Goal: Task Accomplishment & Management: Manage account settings

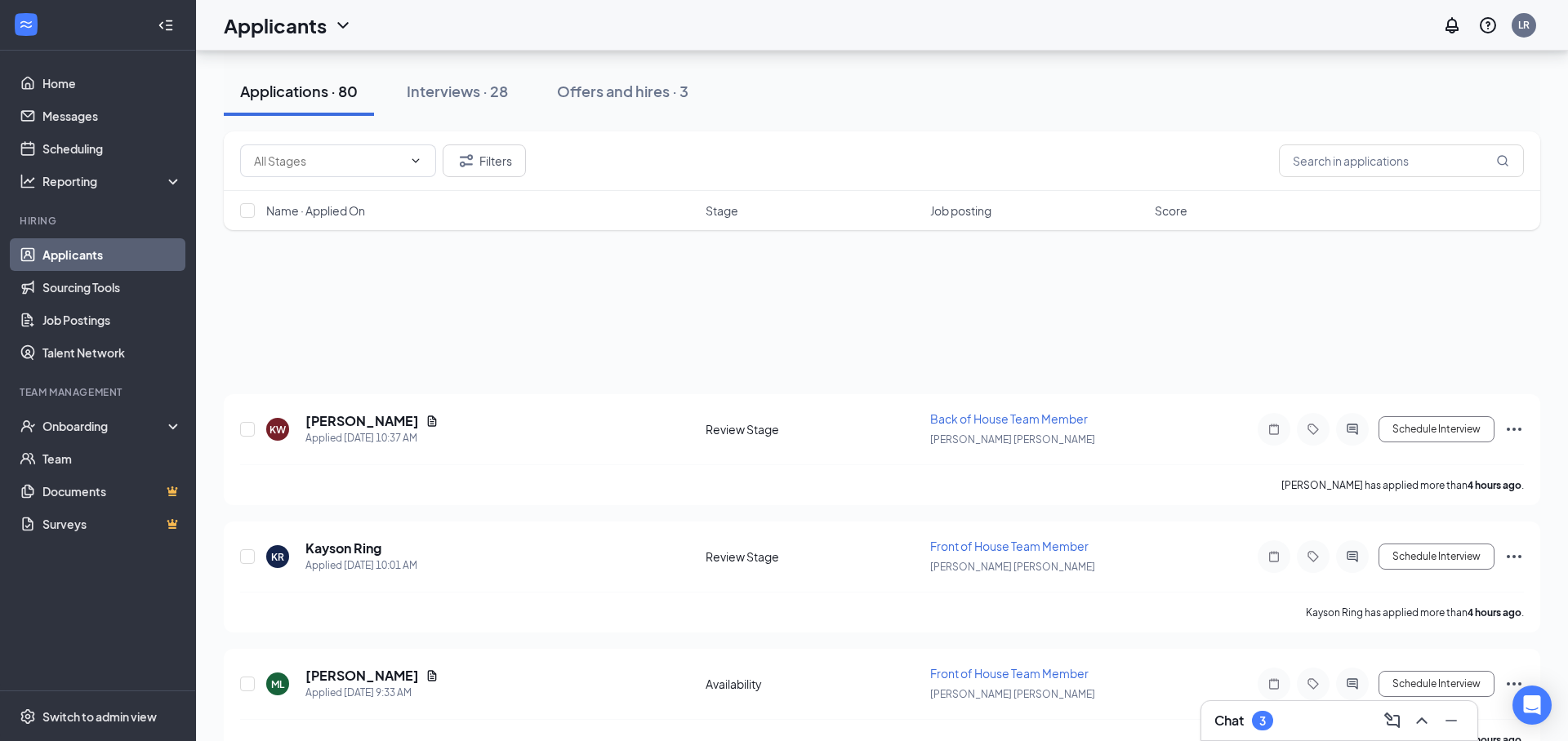
scroll to position [6183, 0]
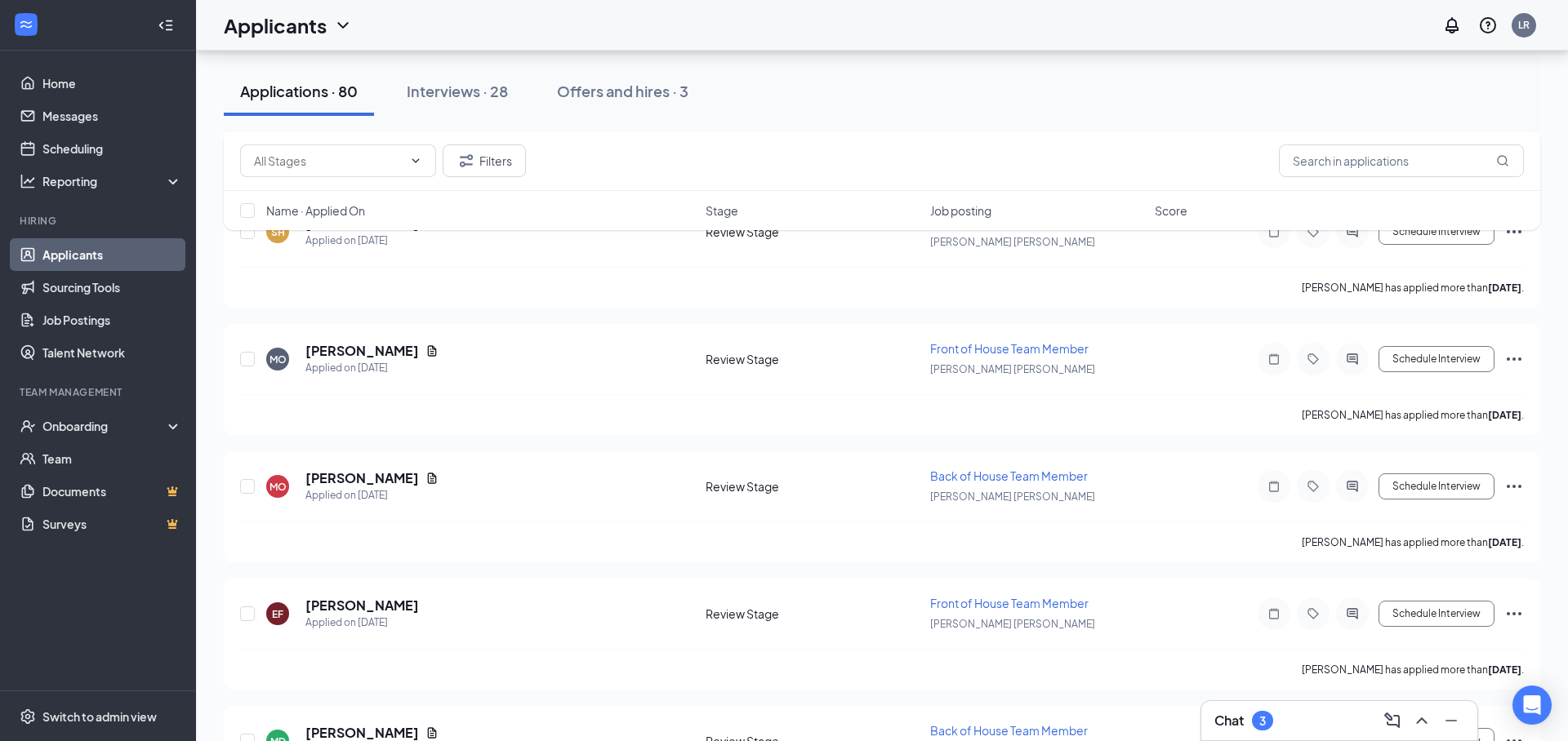
click at [1282, 732] on div "Chat 3" at bounding box center [1339, 721] width 250 height 26
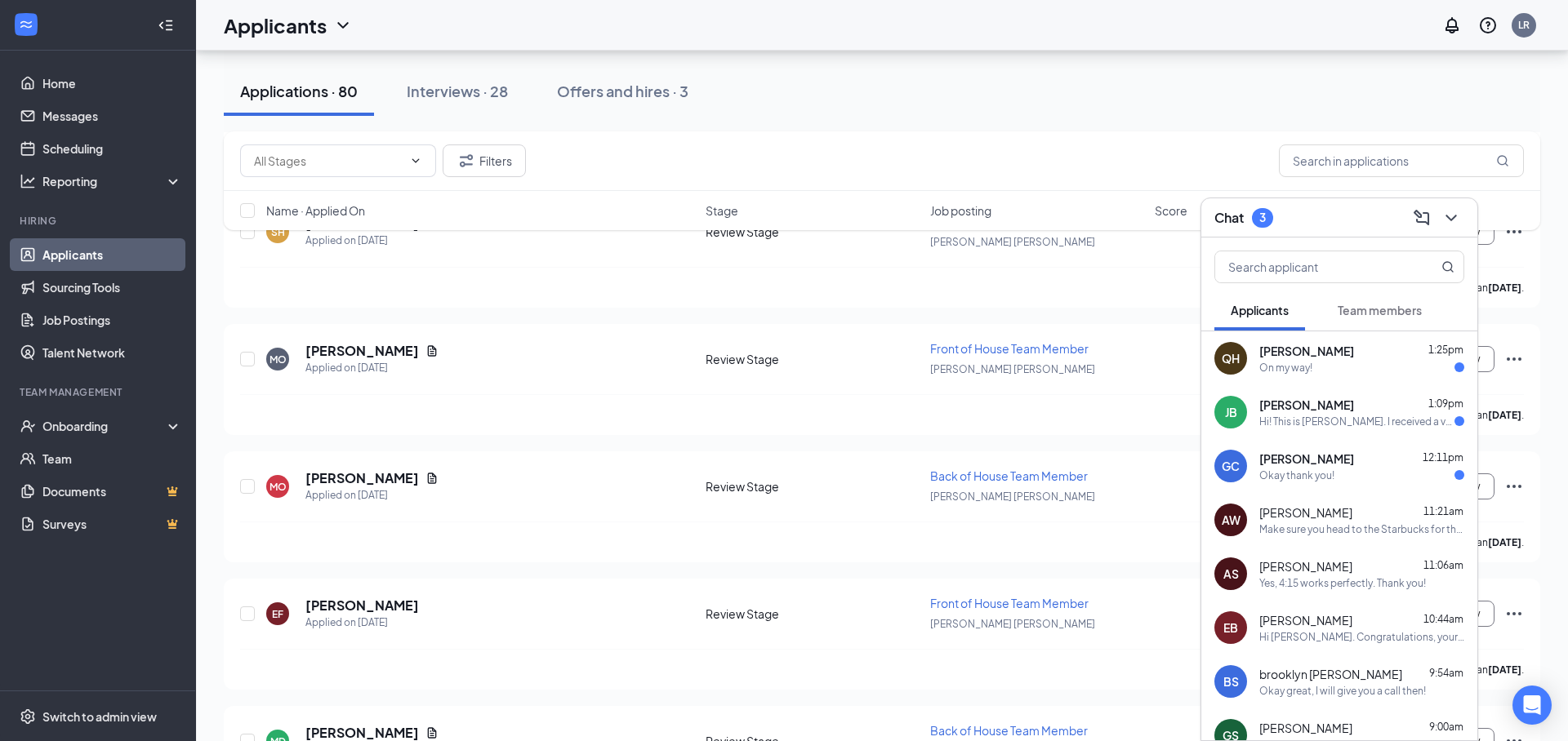
click at [1322, 371] on div "On my way!" at bounding box center [1361, 367] width 205 height 14
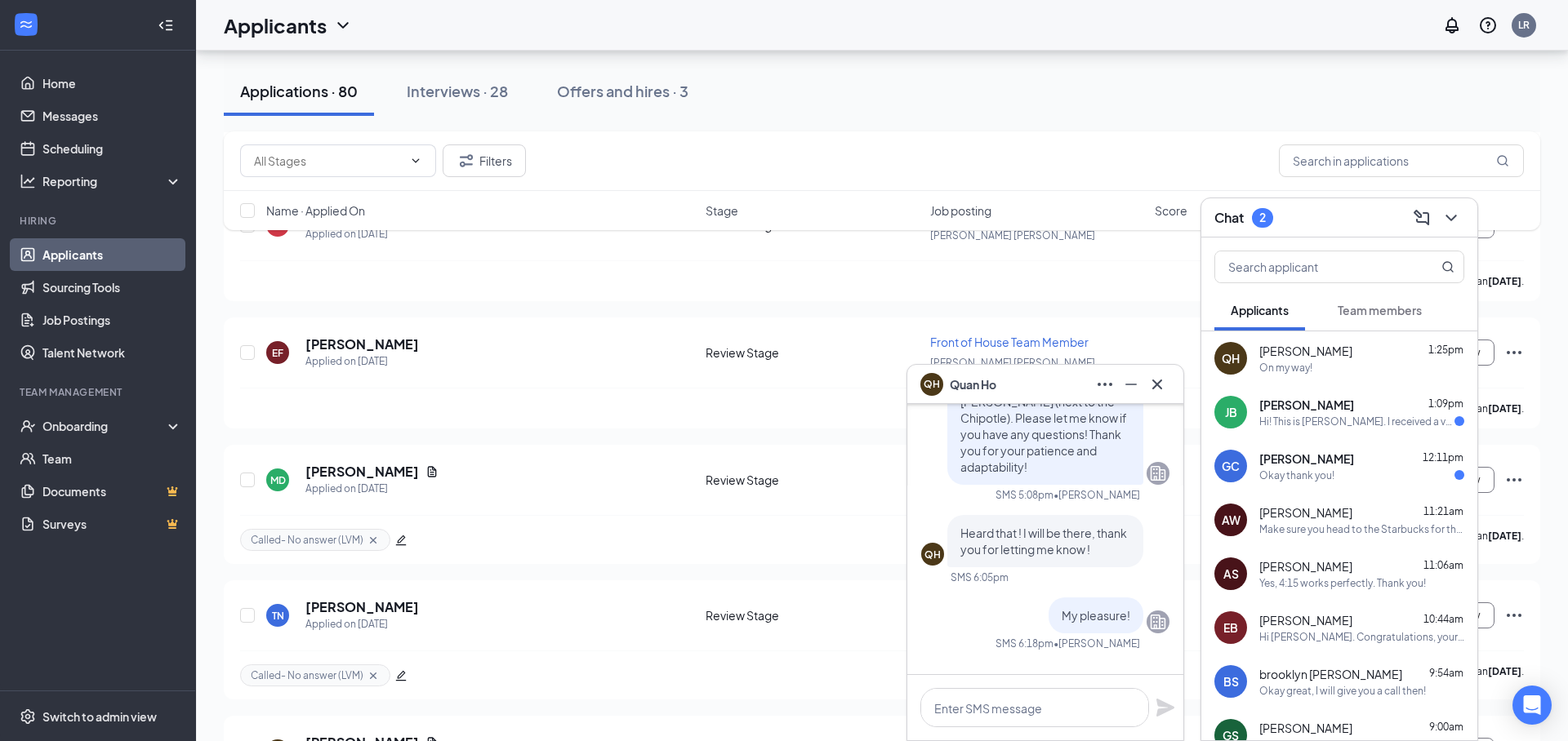
scroll to position [-104, 0]
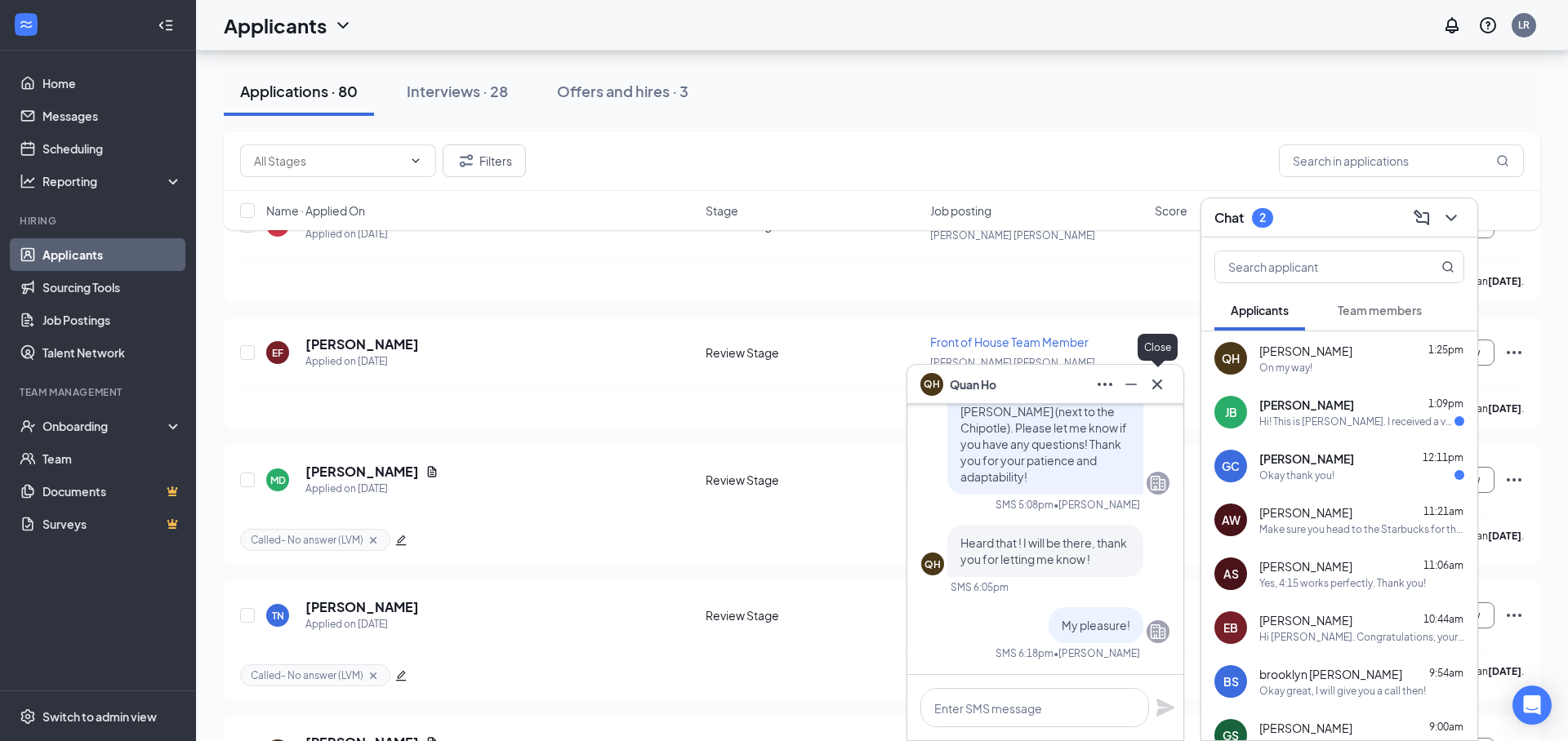
click at [1156, 390] on icon "Cross" at bounding box center [1156, 384] width 19 height 19
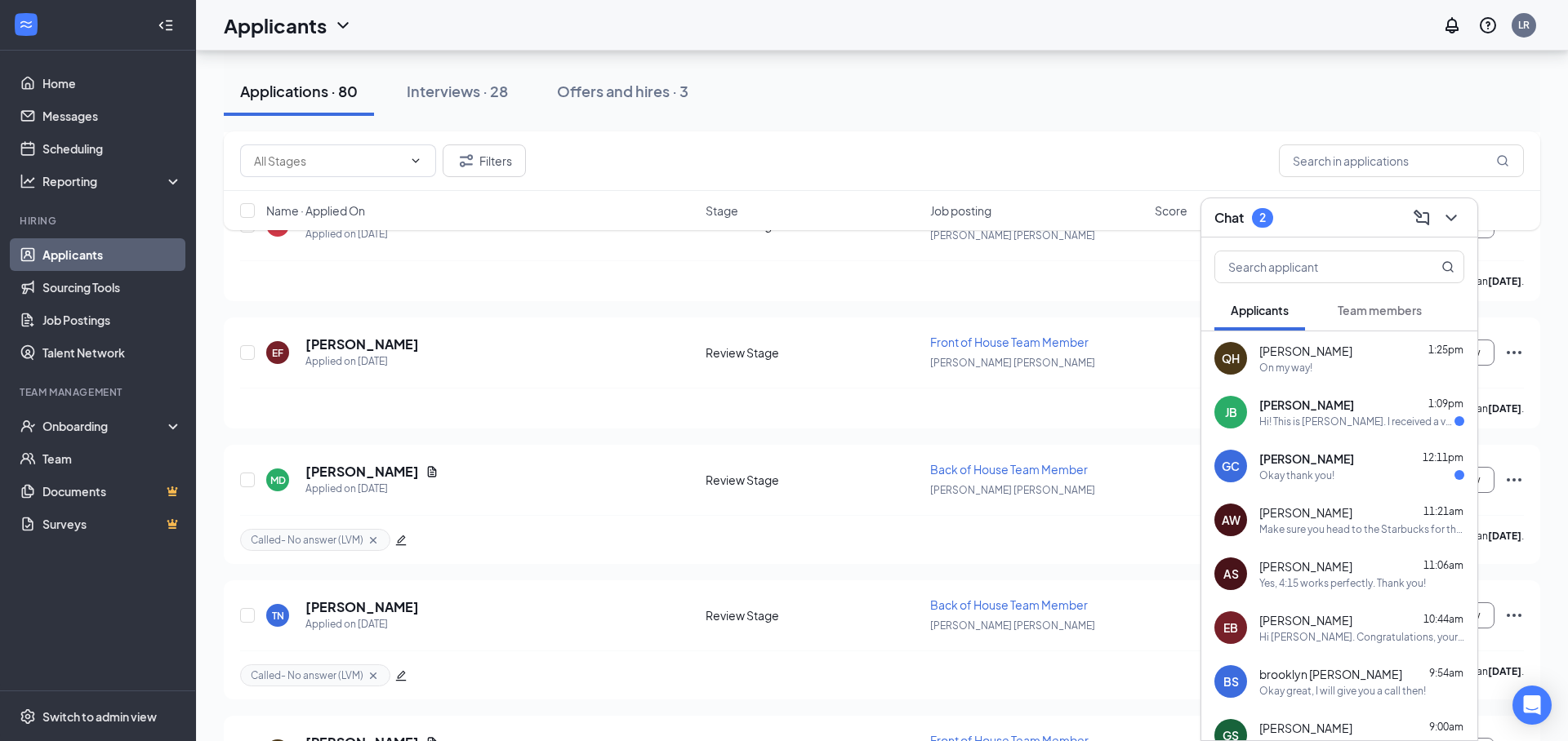
click at [1332, 474] on div "Okay thank you!" at bounding box center [1297, 475] width 75 height 14
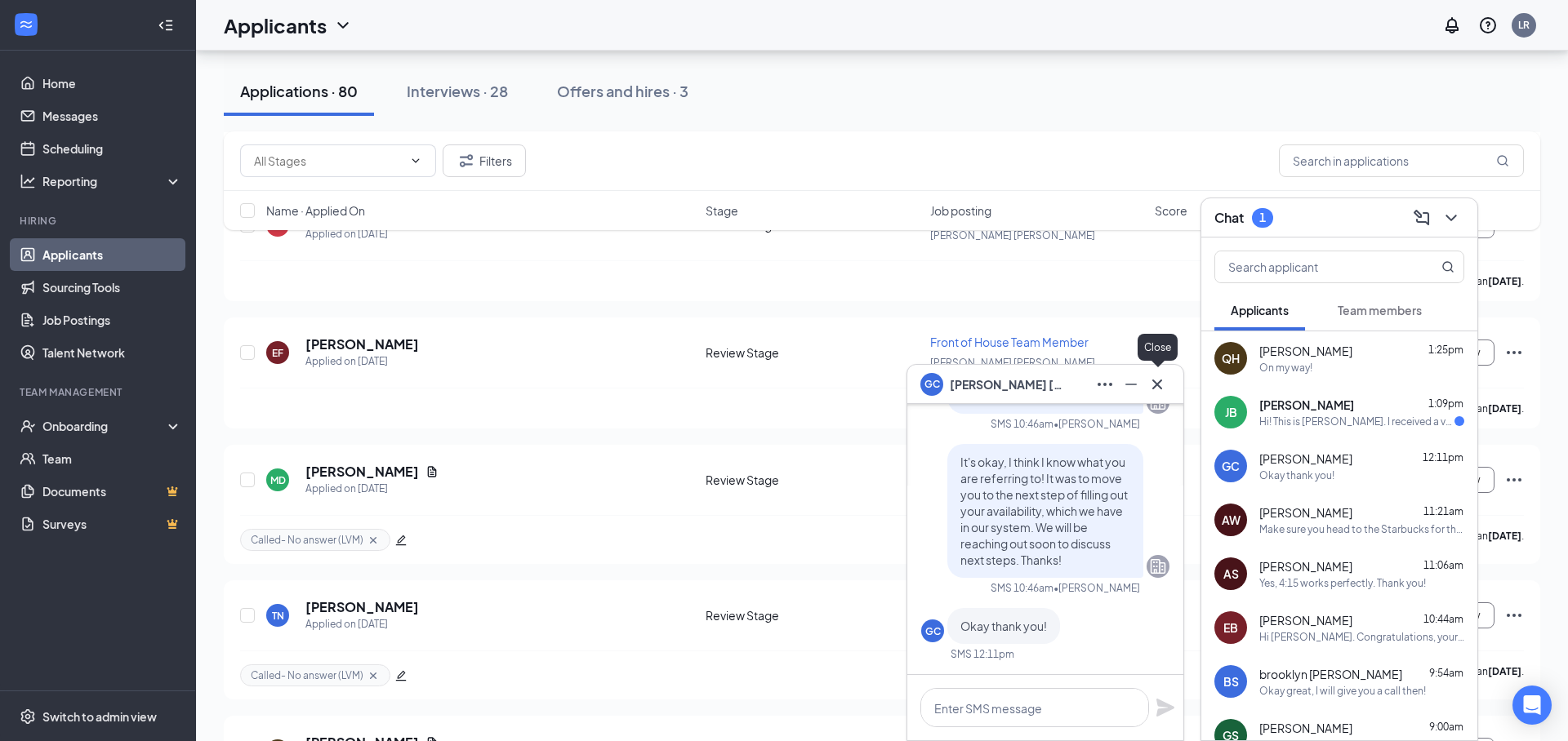
click at [1150, 387] on icon "Cross" at bounding box center [1156, 384] width 19 height 19
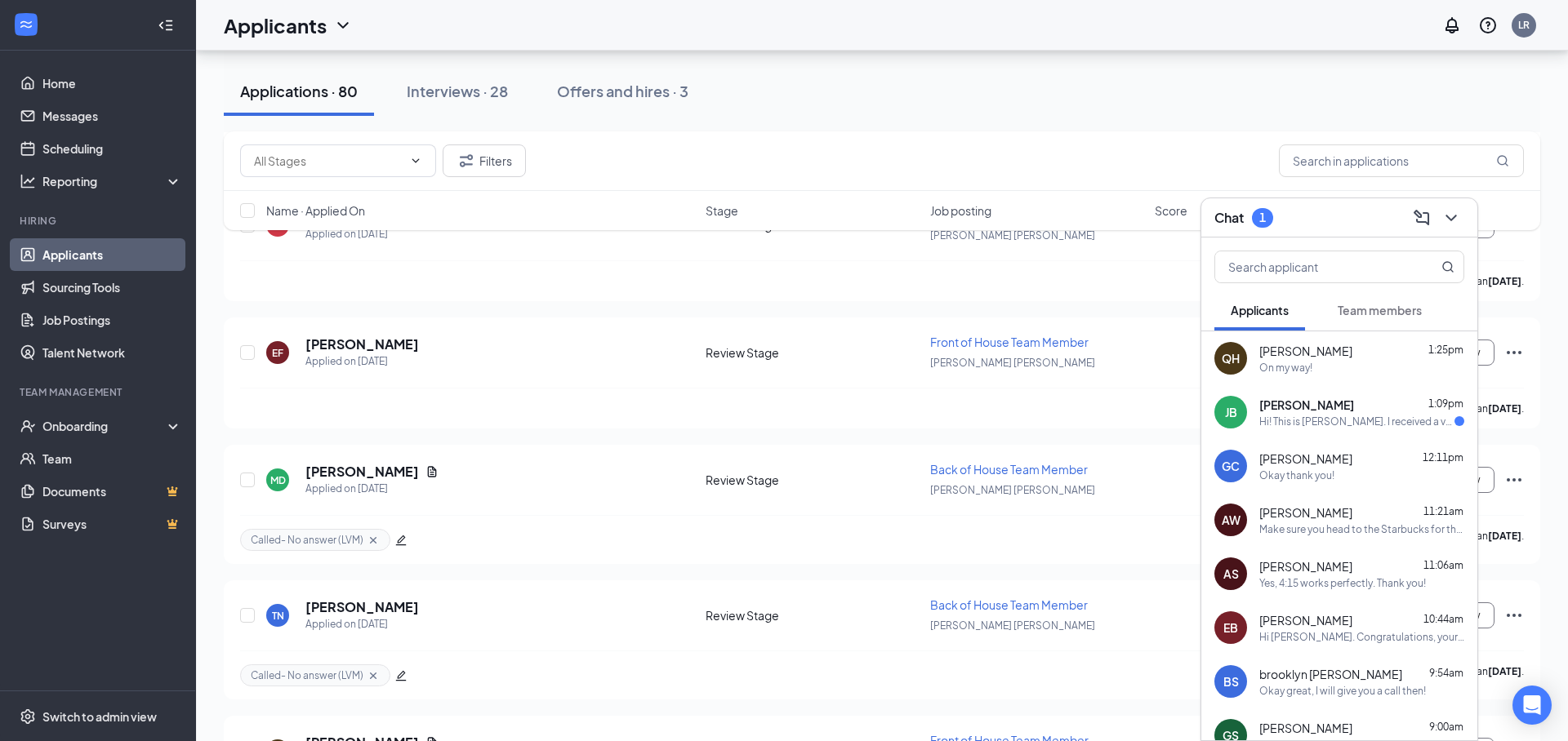
click at [1314, 418] on div "Hi! This is [PERSON_NAME]. I received a voicemail from [PERSON_NAME] to call ba…" at bounding box center [1356, 421] width 195 height 14
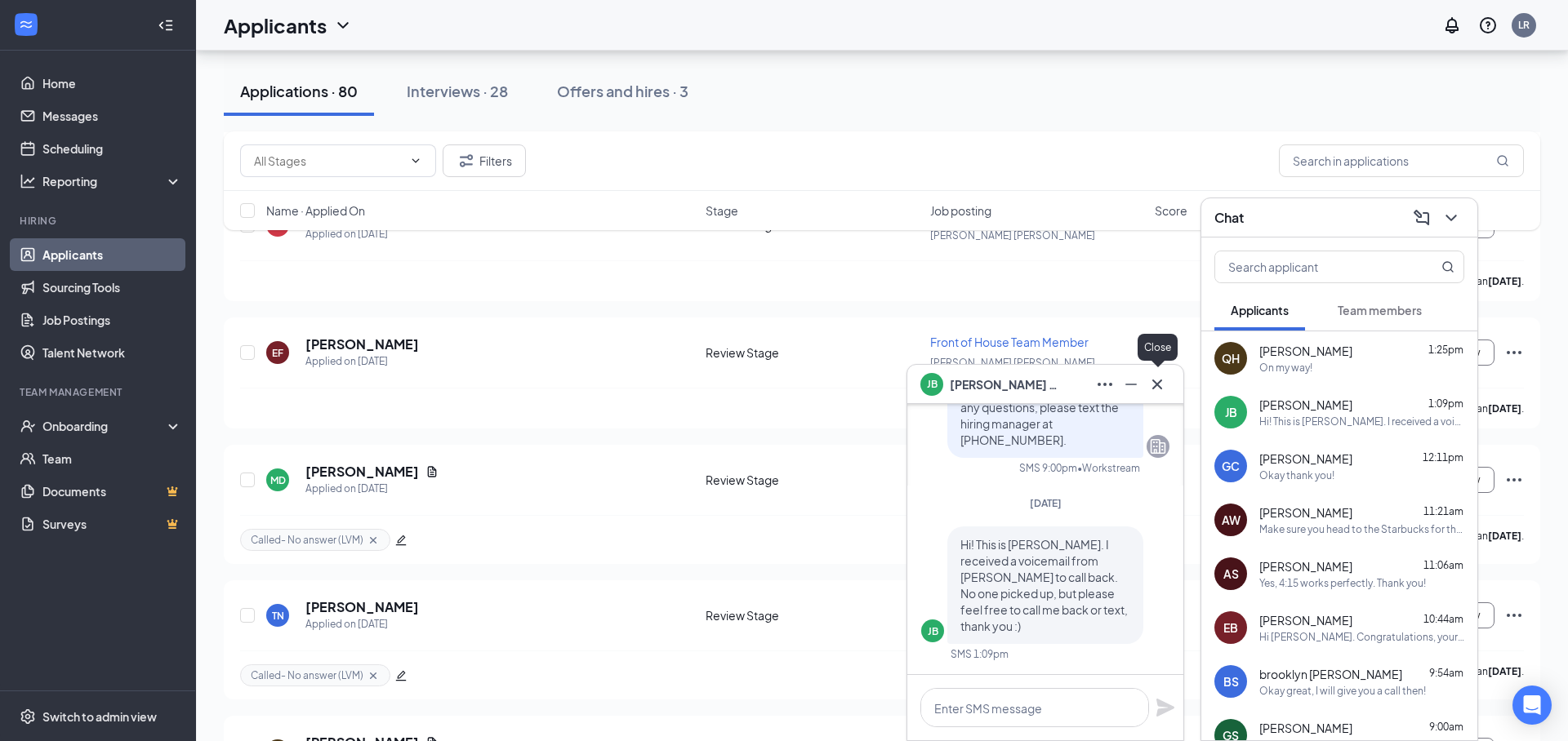
click at [1153, 388] on icon "Cross" at bounding box center [1157, 383] width 10 height 10
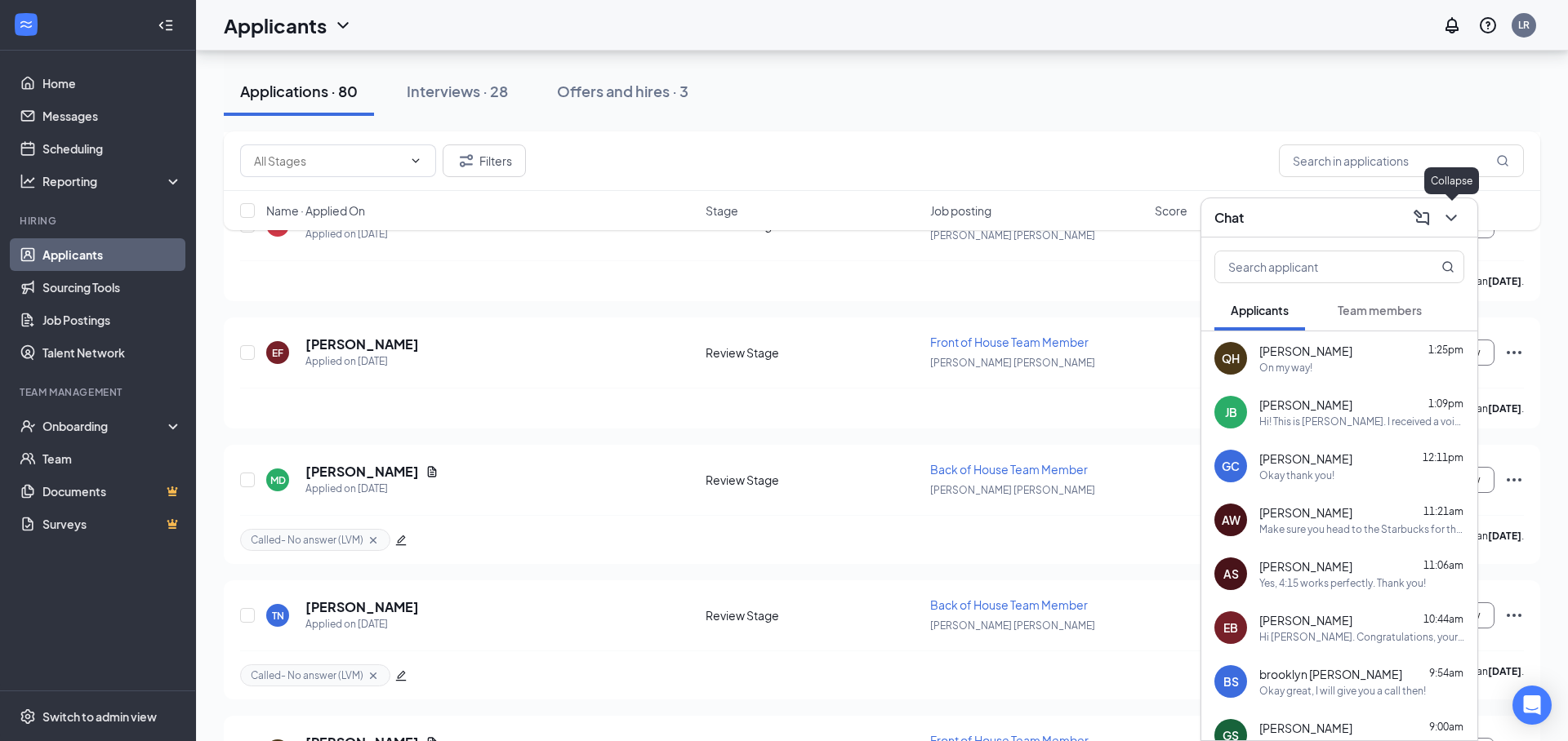
click at [1458, 222] on icon "ChevronDown" at bounding box center [1450, 217] width 19 height 19
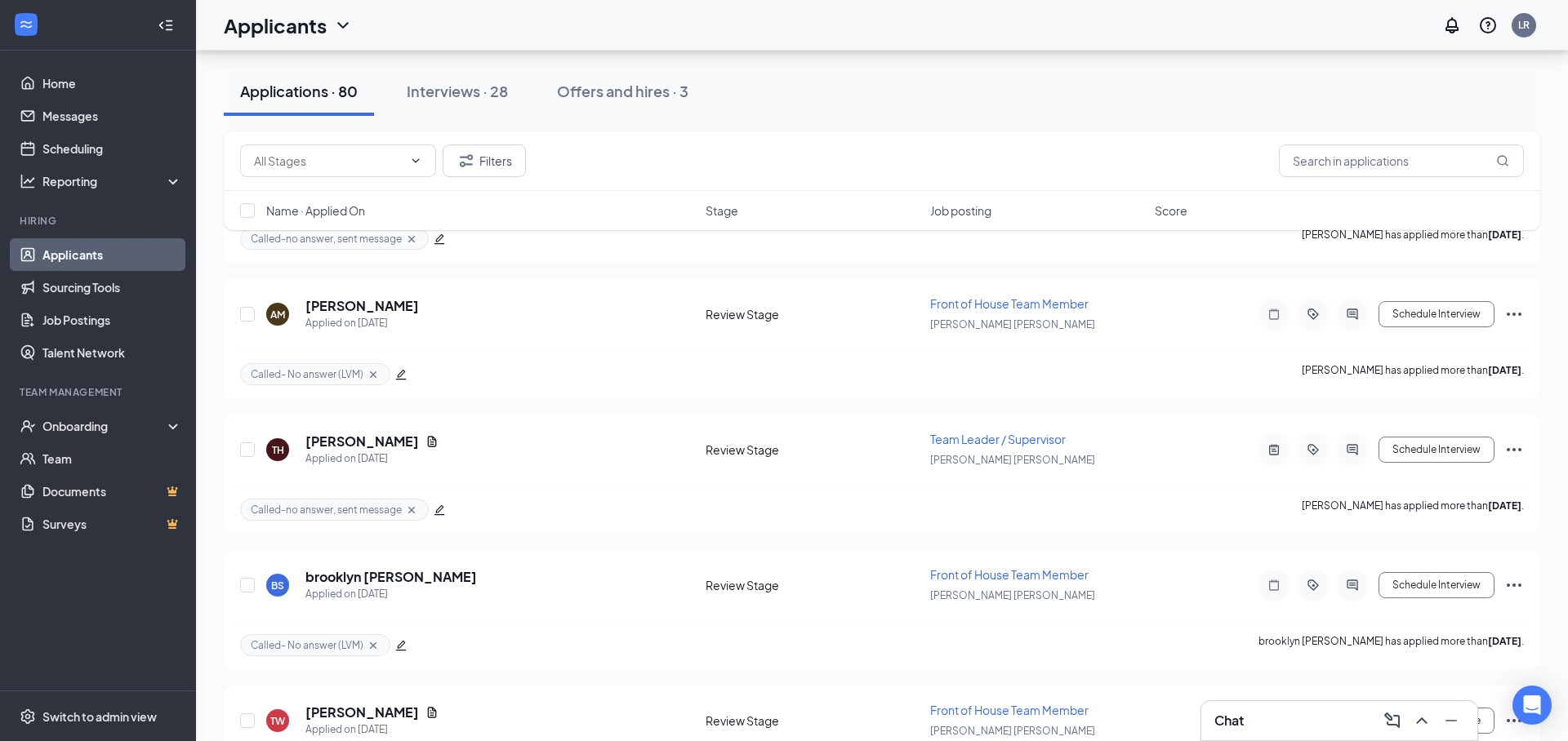
scroll to position [8865, 0]
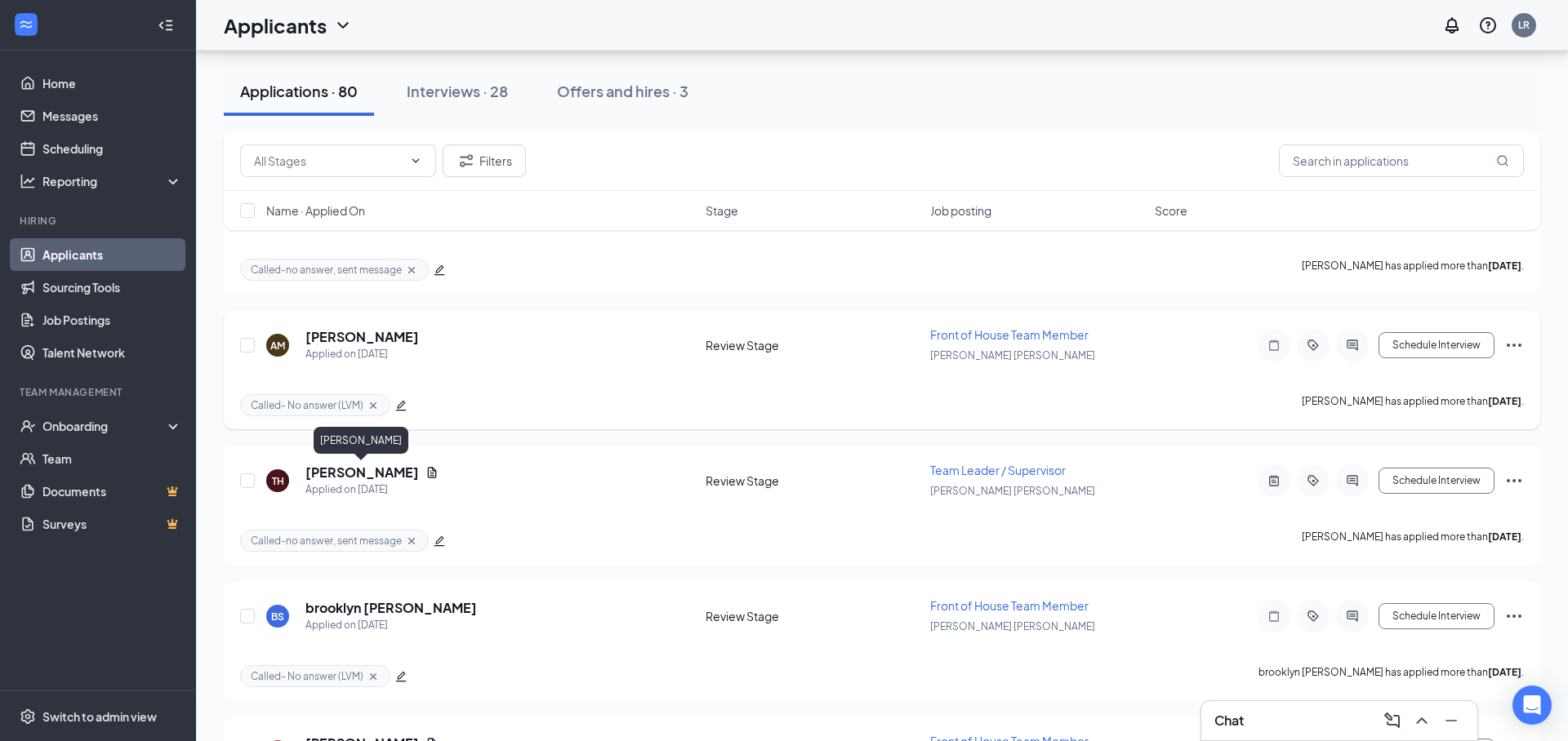
drag, startPoint x: 348, startPoint y: 472, endPoint x: 748, endPoint y: 411, distance: 404.6
click at [348, 472] on h5 "[PERSON_NAME]" at bounding box center [361, 473] width 113 height 18
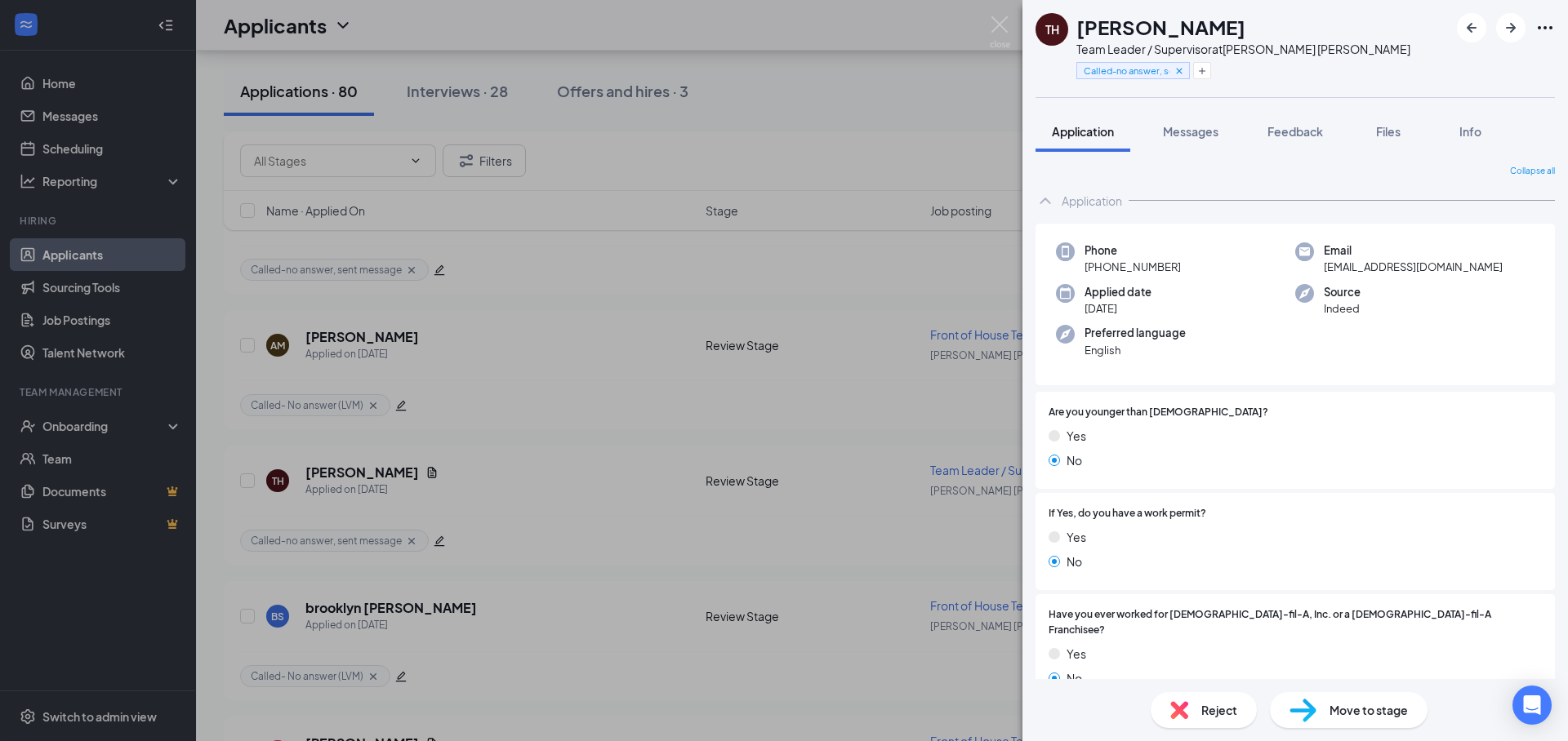
drag, startPoint x: 940, startPoint y: 303, endPoint x: 864, endPoint y: 322, distance: 78.3
click at [940, 303] on div "TH [PERSON_NAME] Team Leader / Supervisor at [PERSON_NAME][GEOGRAPHIC_DATA][PER…" at bounding box center [784, 370] width 1568 height 741
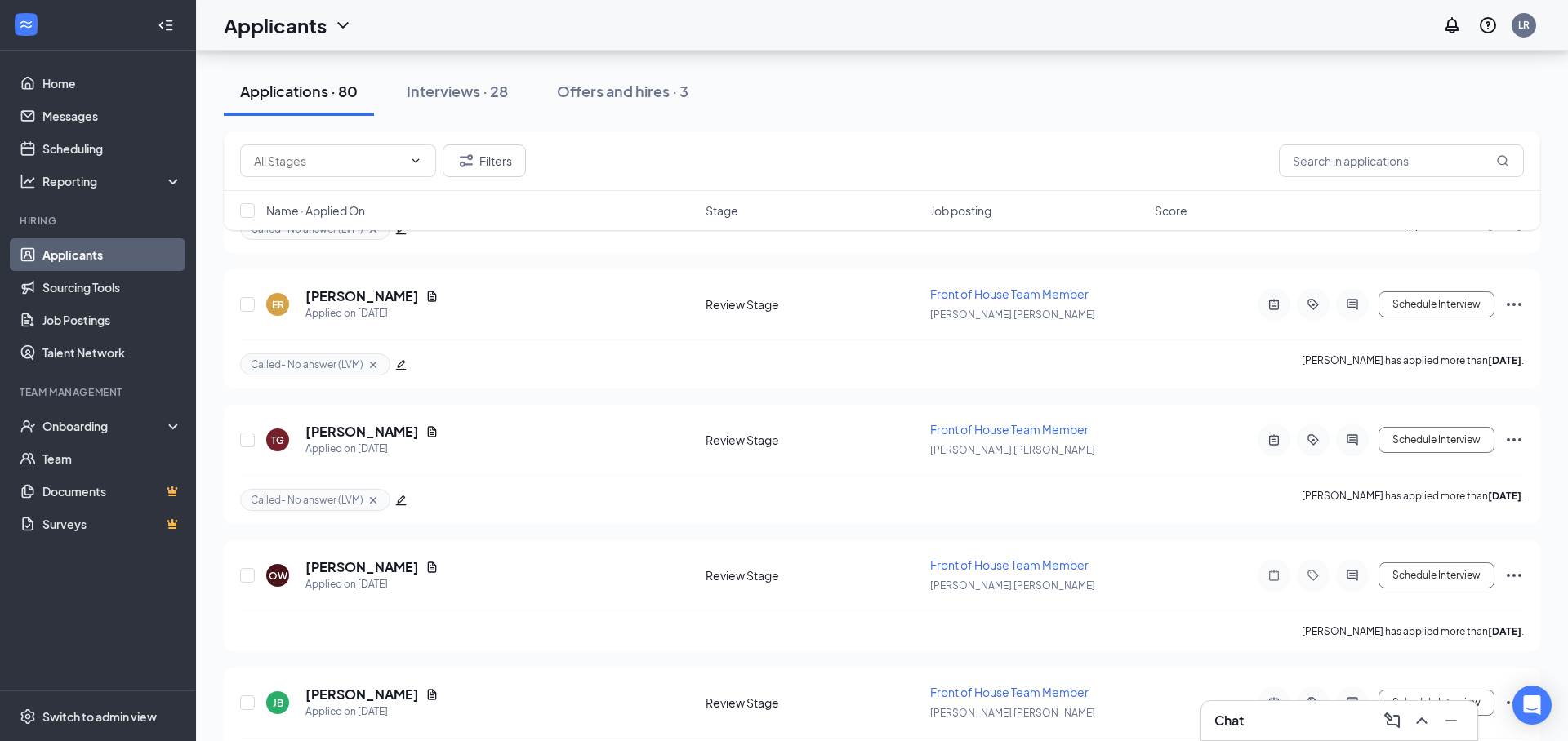
scroll to position [7125, 0]
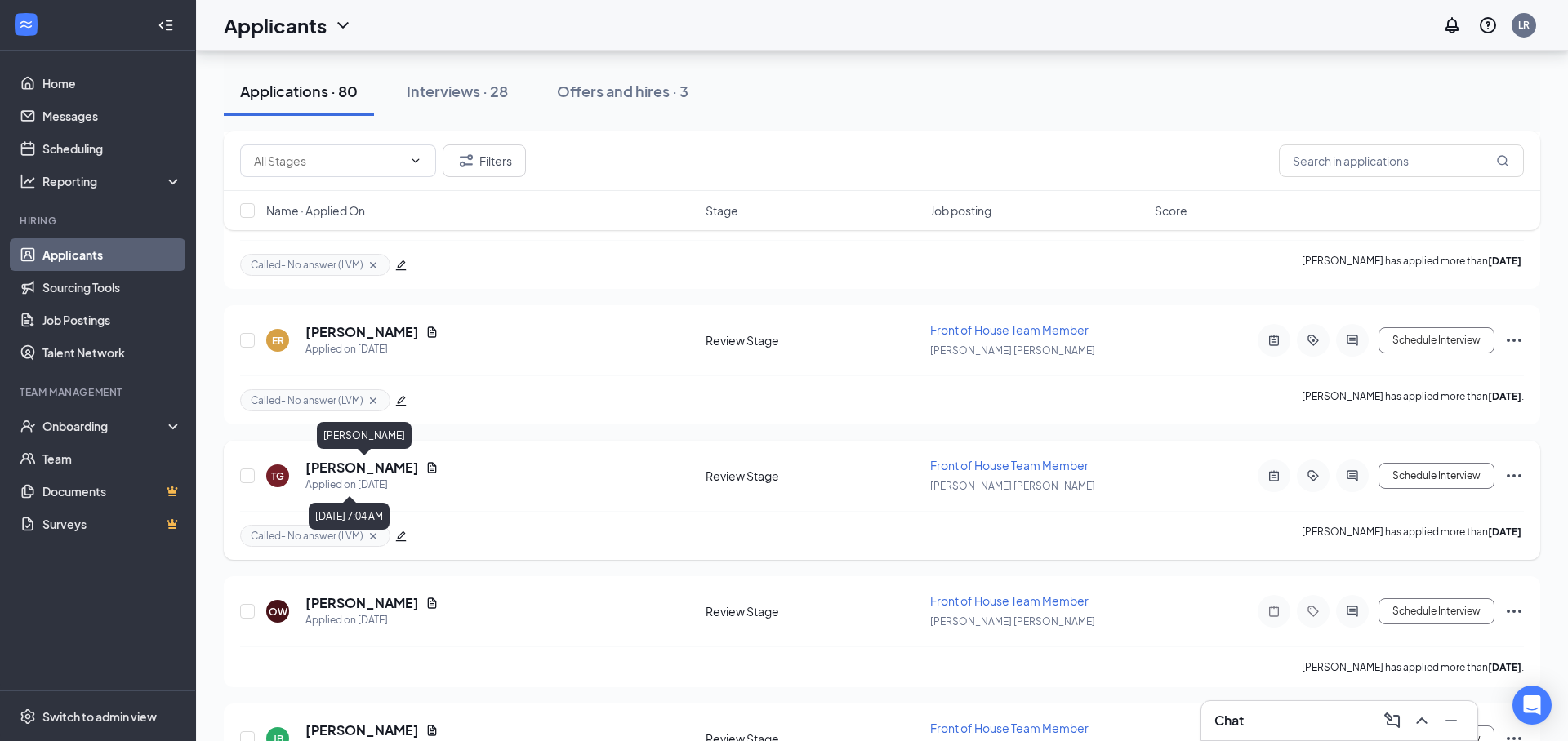
click at [408, 477] on div "Applied on [DATE]" at bounding box center [372, 485] width 133 height 17
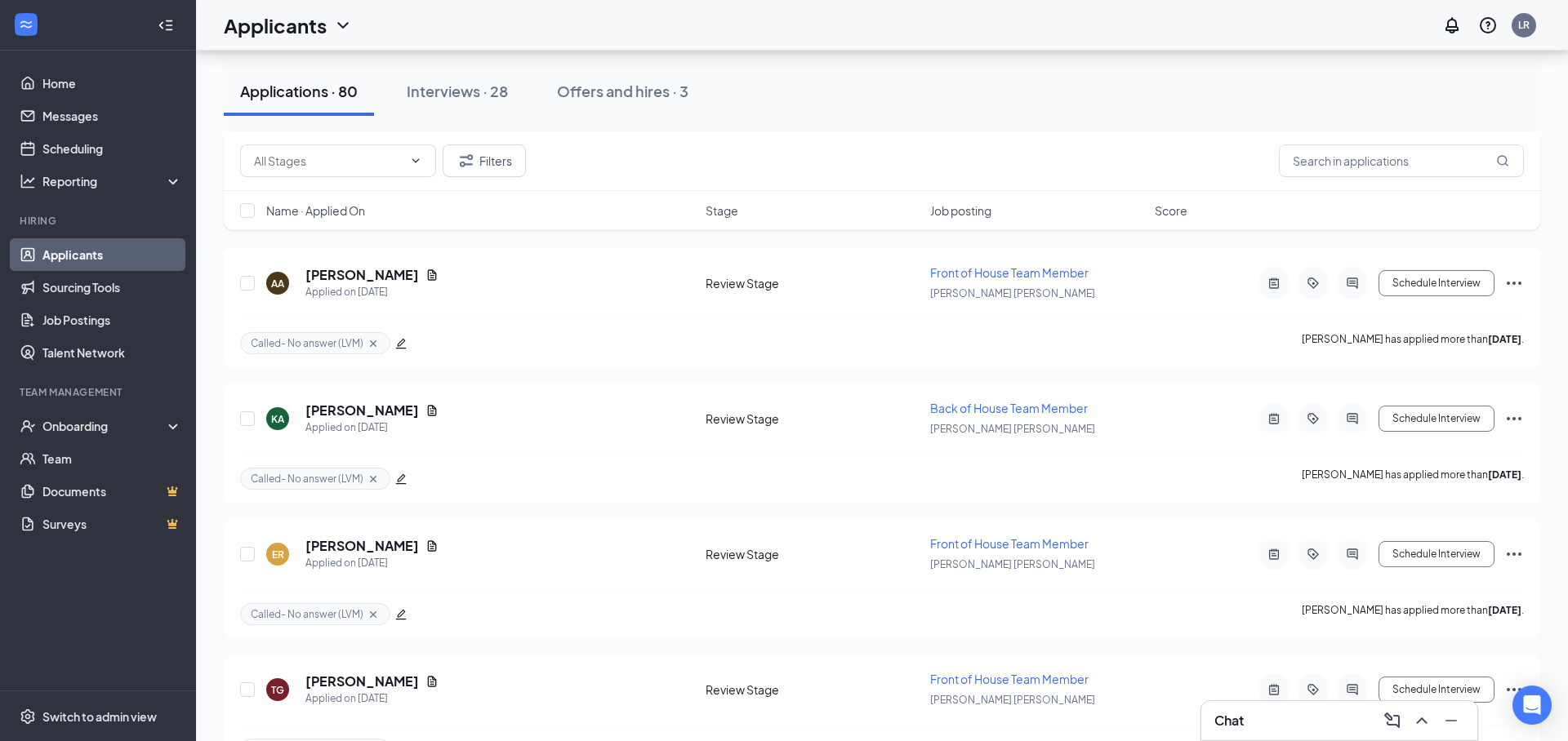
scroll to position [7408, 0]
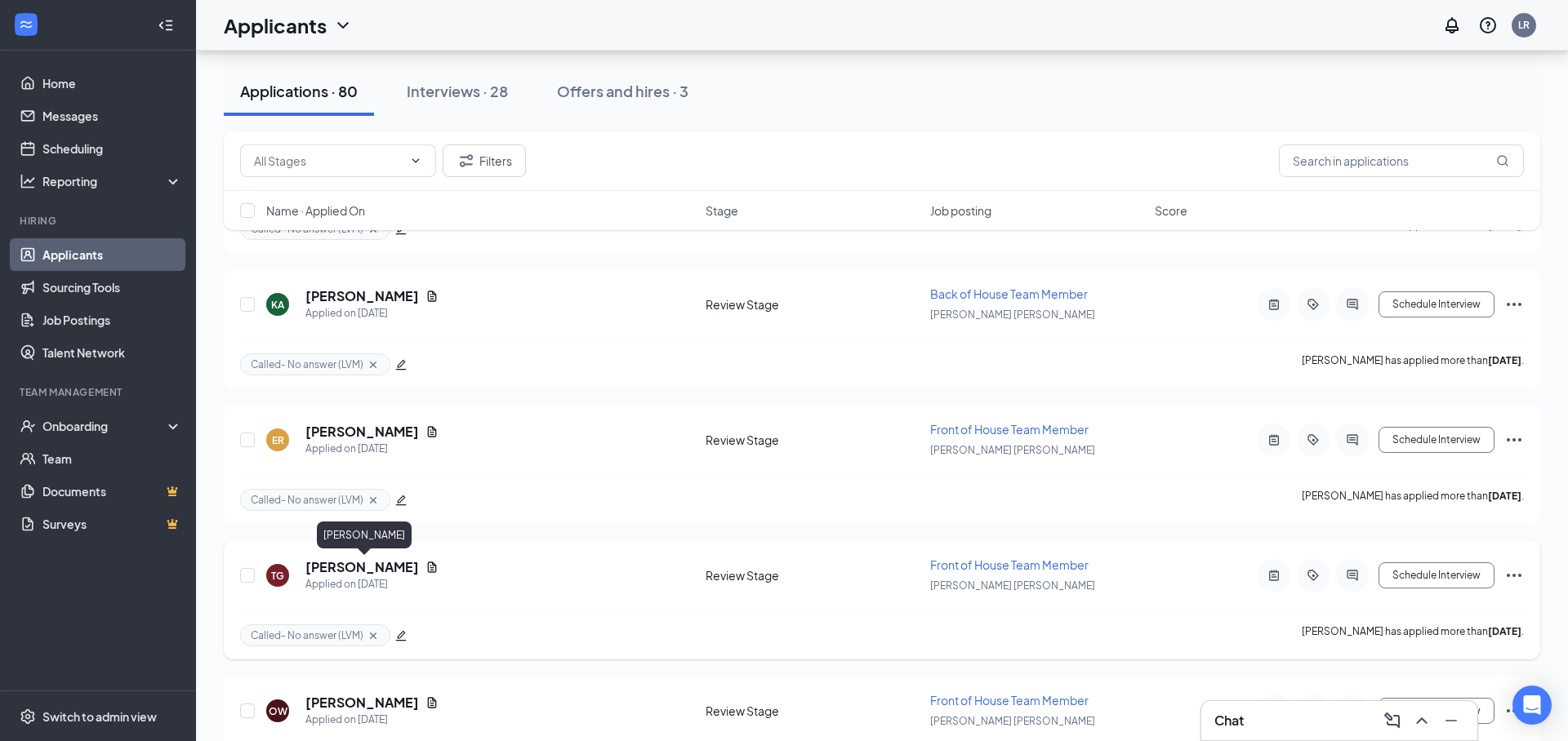
click at [375, 569] on h5 "[PERSON_NAME]" at bounding box center [361, 567] width 113 height 18
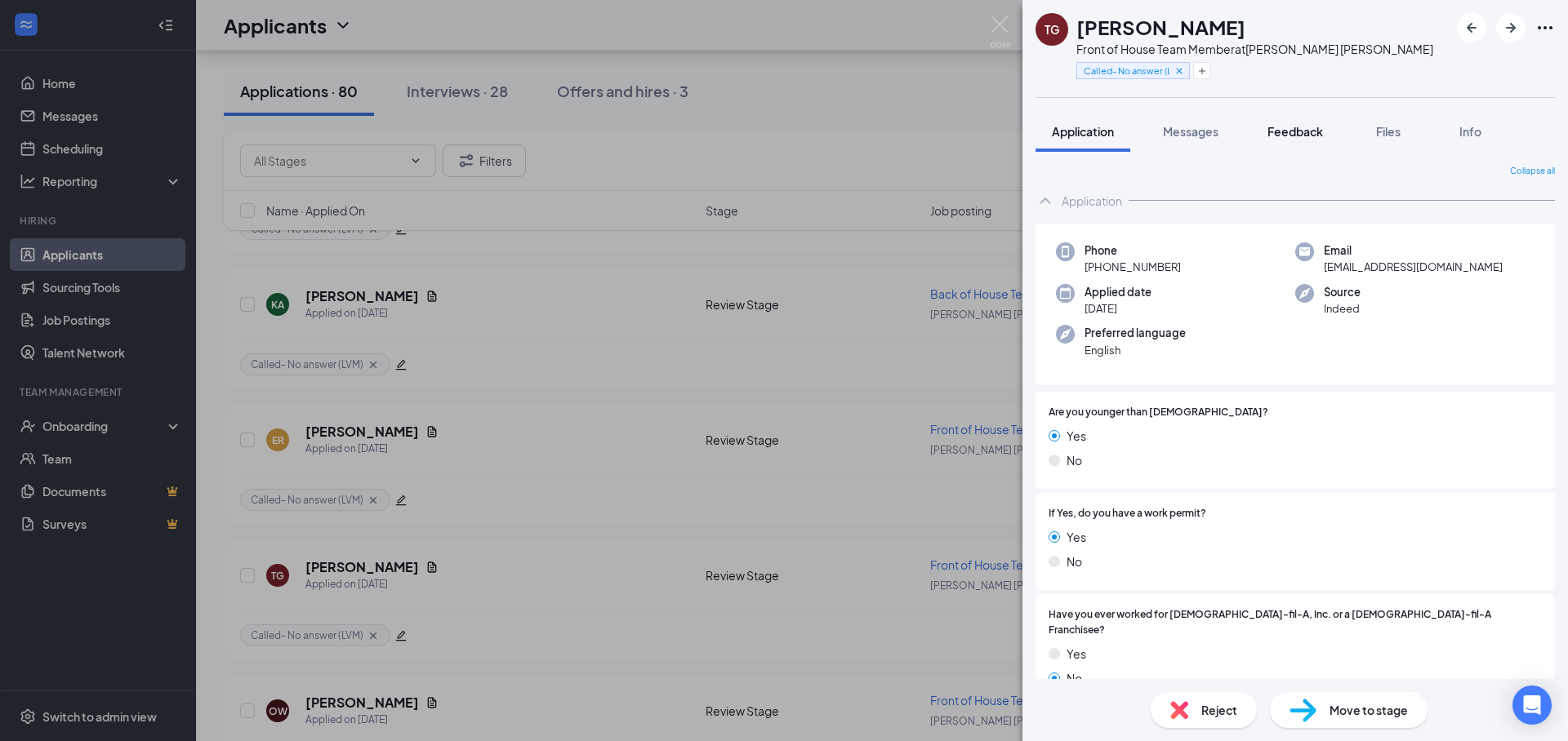
click at [1295, 142] on button "Feedback" at bounding box center [1295, 131] width 88 height 40
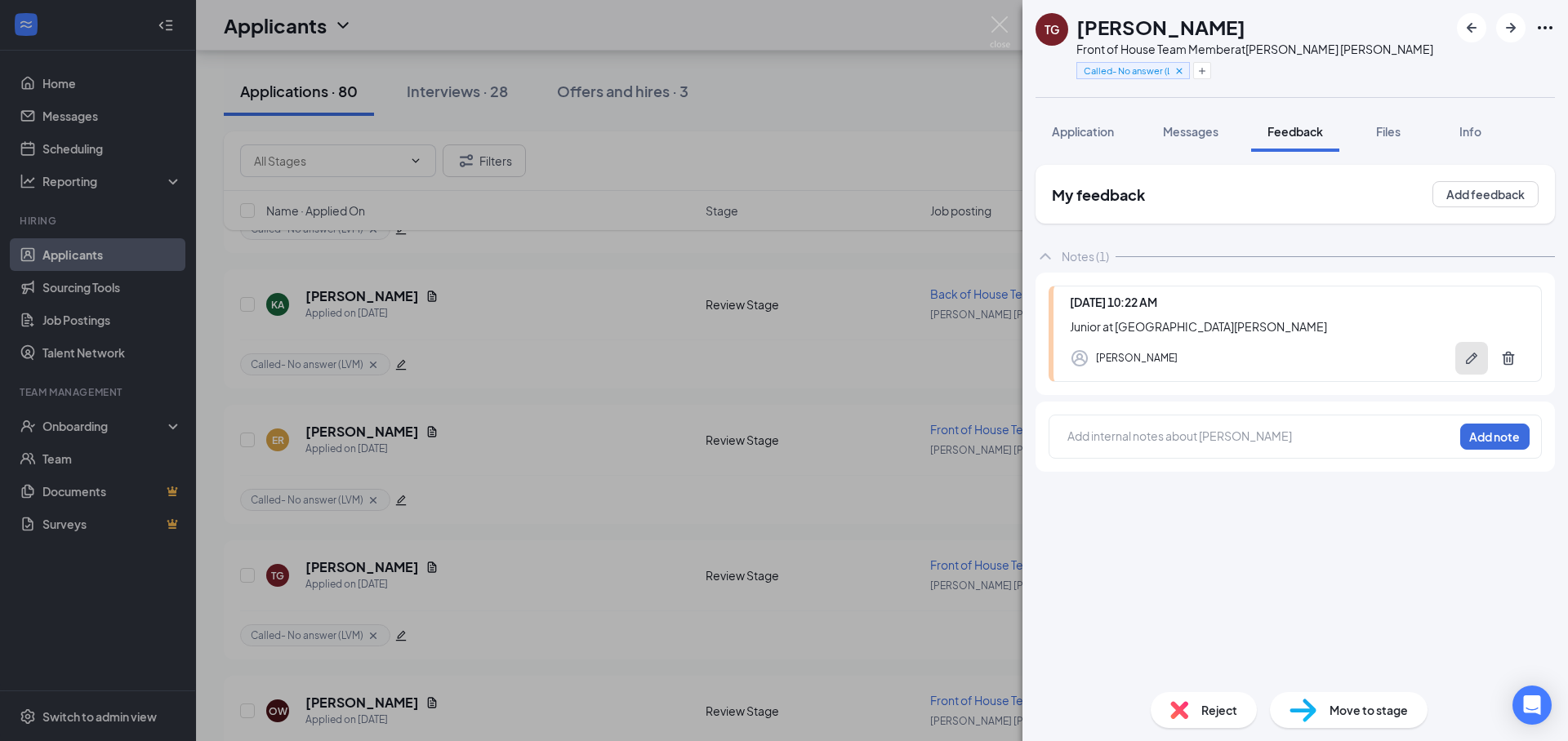
click at [1478, 368] on button "button" at bounding box center [1471, 359] width 33 height 33
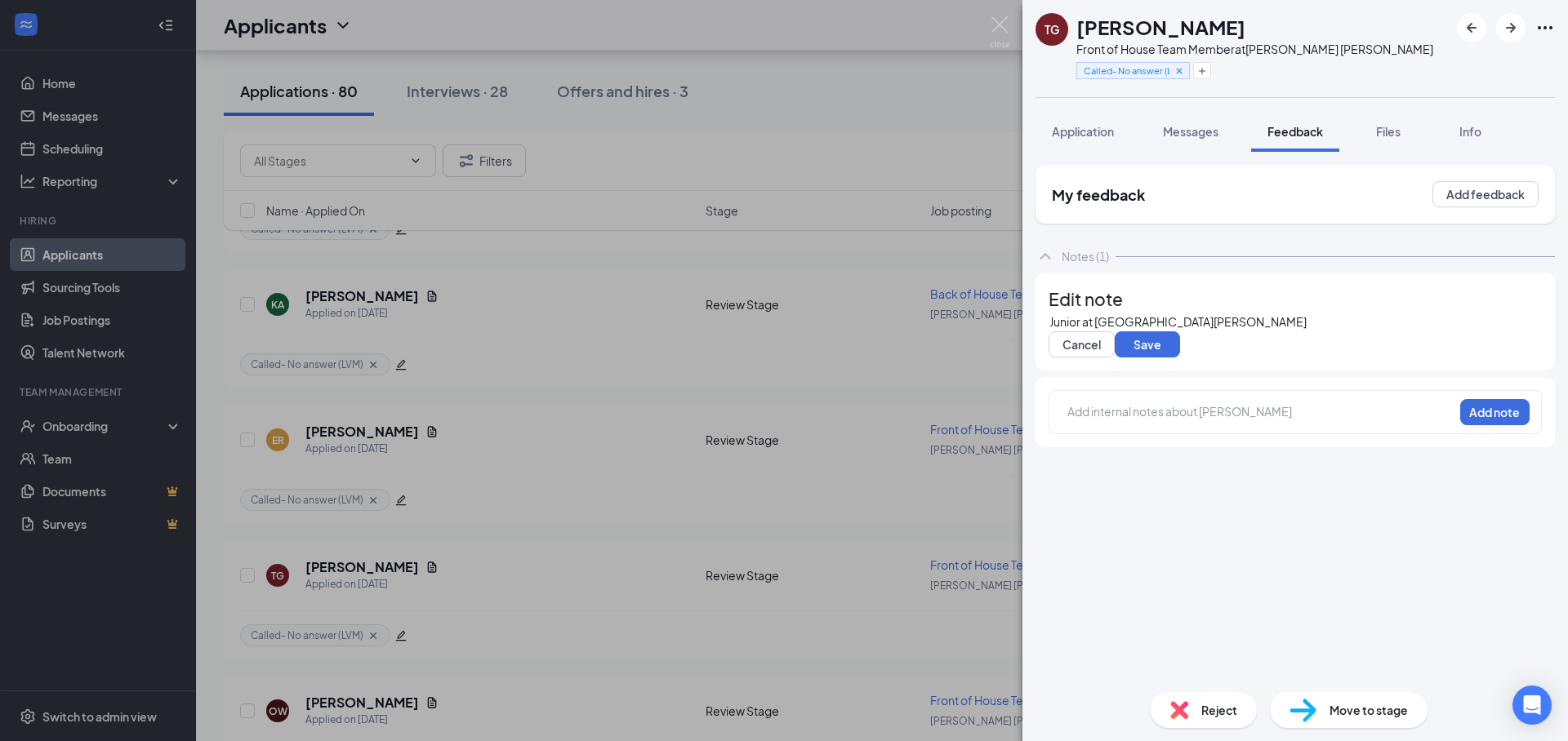
click at [1296, 331] on div "Junior at [GEOGRAPHIC_DATA][PERSON_NAME]" at bounding box center [1295, 322] width 492 height 17
drag, startPoint x: 1089, startPoint y: 137, endPoint x: 1265, endPoint y: 468, distance: 374.9
click at [1089, 137] on span "Application" at bounding box center [1082, 131] width 62 height 15
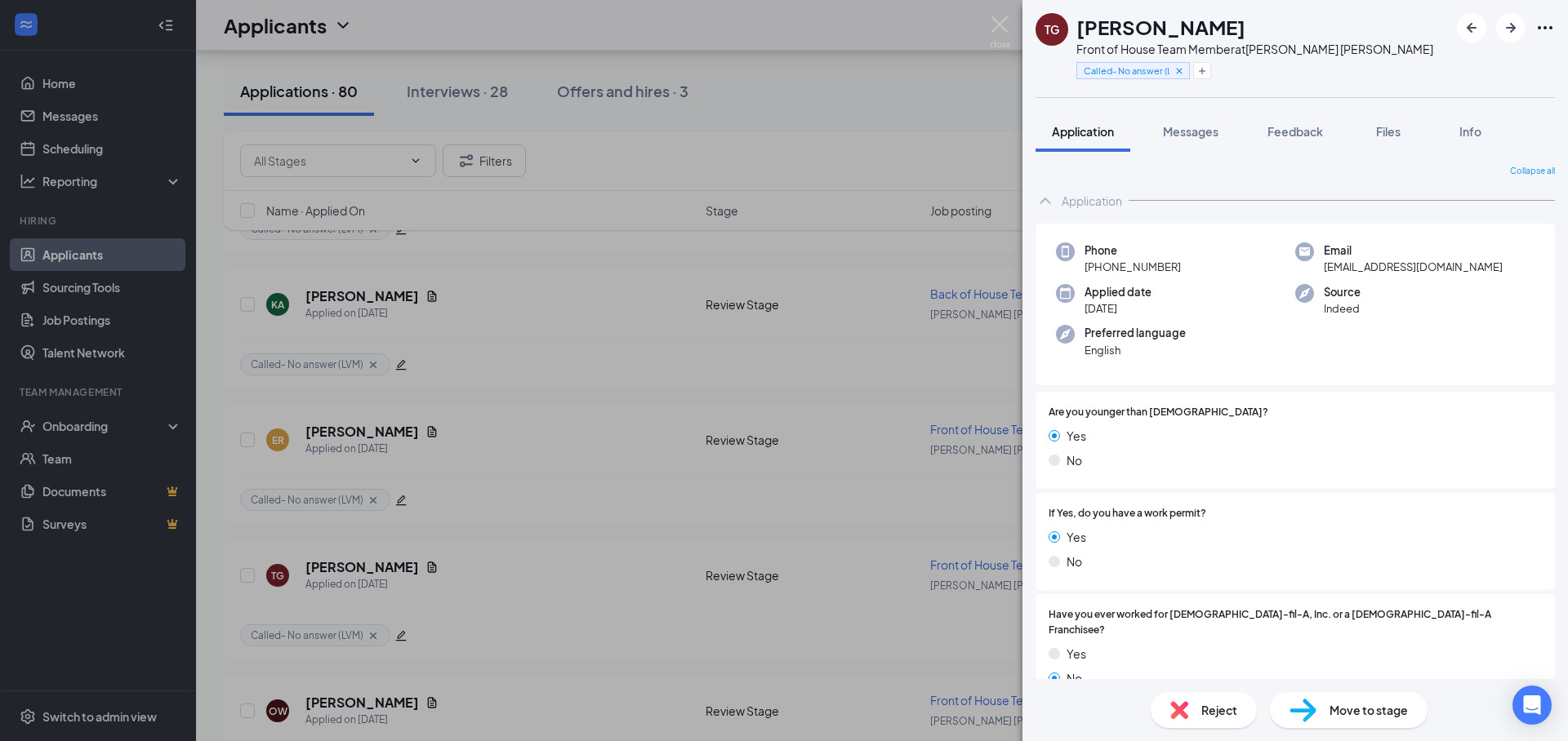
drag, startPoint x: 1308, startPoint y: 135, endPoint x: 1327, endPoint y: 308, distance: 174.0
click at [1308, 135] on span "Feedback" at bounding box center [1295, 131] width 55 height 15
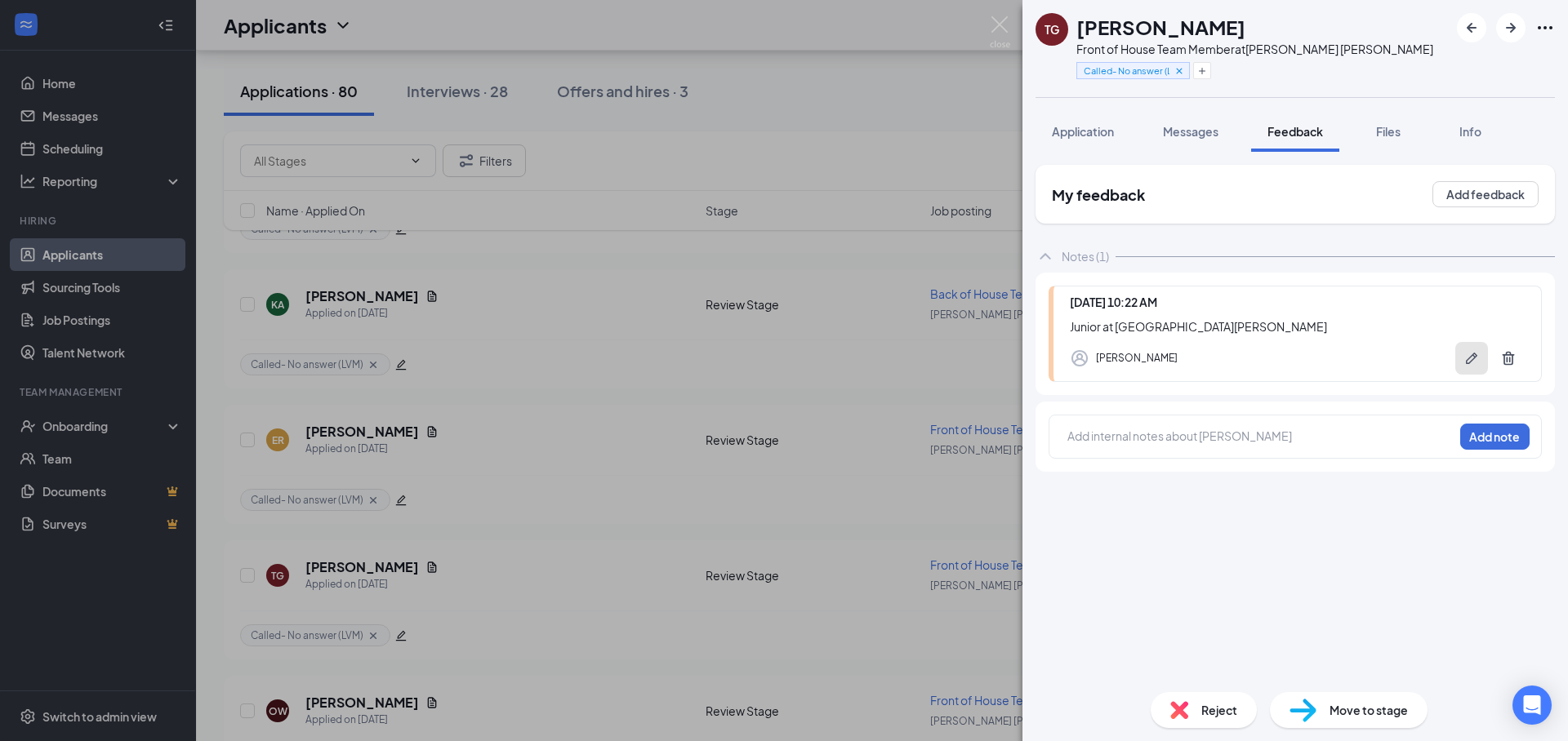
click at [1474, 362] on icon "Pen" at bounding box center [1471, 359] width 17 height 17
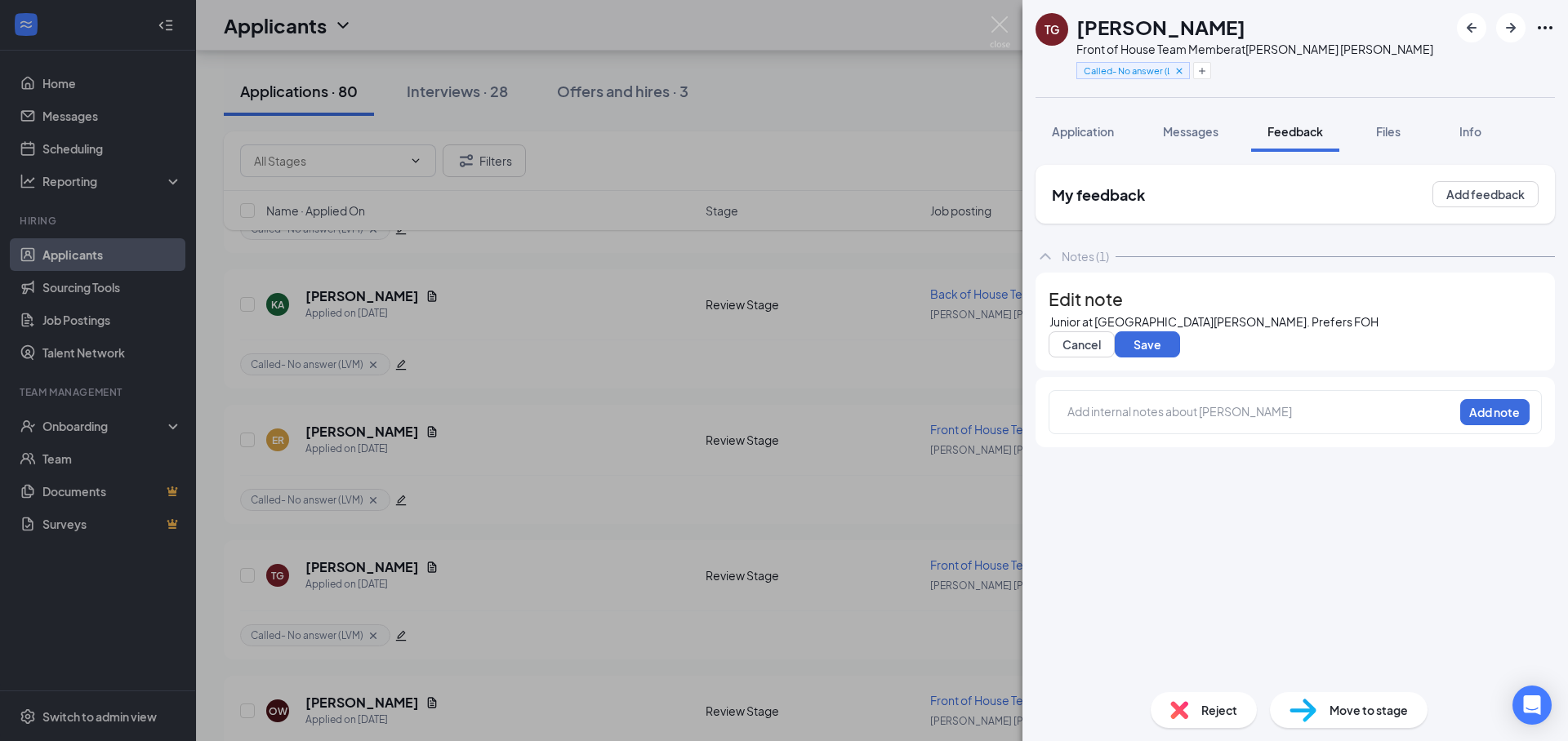
click at [1175, 331] on div "Junior at [GEOGRAPHIC_DATA][PERSON_NAME]. Prefers FOH" at bounding box center [1295, 322] width 492 height 17
click at [1089, 329] on span "Junior at [GEOGRAPHIC_DATA][PERSON_NAME]. Prefers FOH" at bounding box center [1214, 322] width 329 height 15
click at [1278, 329] on span "Senior at [GEOGRAPHIC_DATA][PERSON_NAME]. Prefers FOH" at bounding box center [1216, 322] width 333 height 15
click at [1219, 329] on span "Senior at [GEOGRAPHIC_DATA][PERSON_NAME]. Prefers FOH" at bounding box center [1216, 322] width 333 height 15
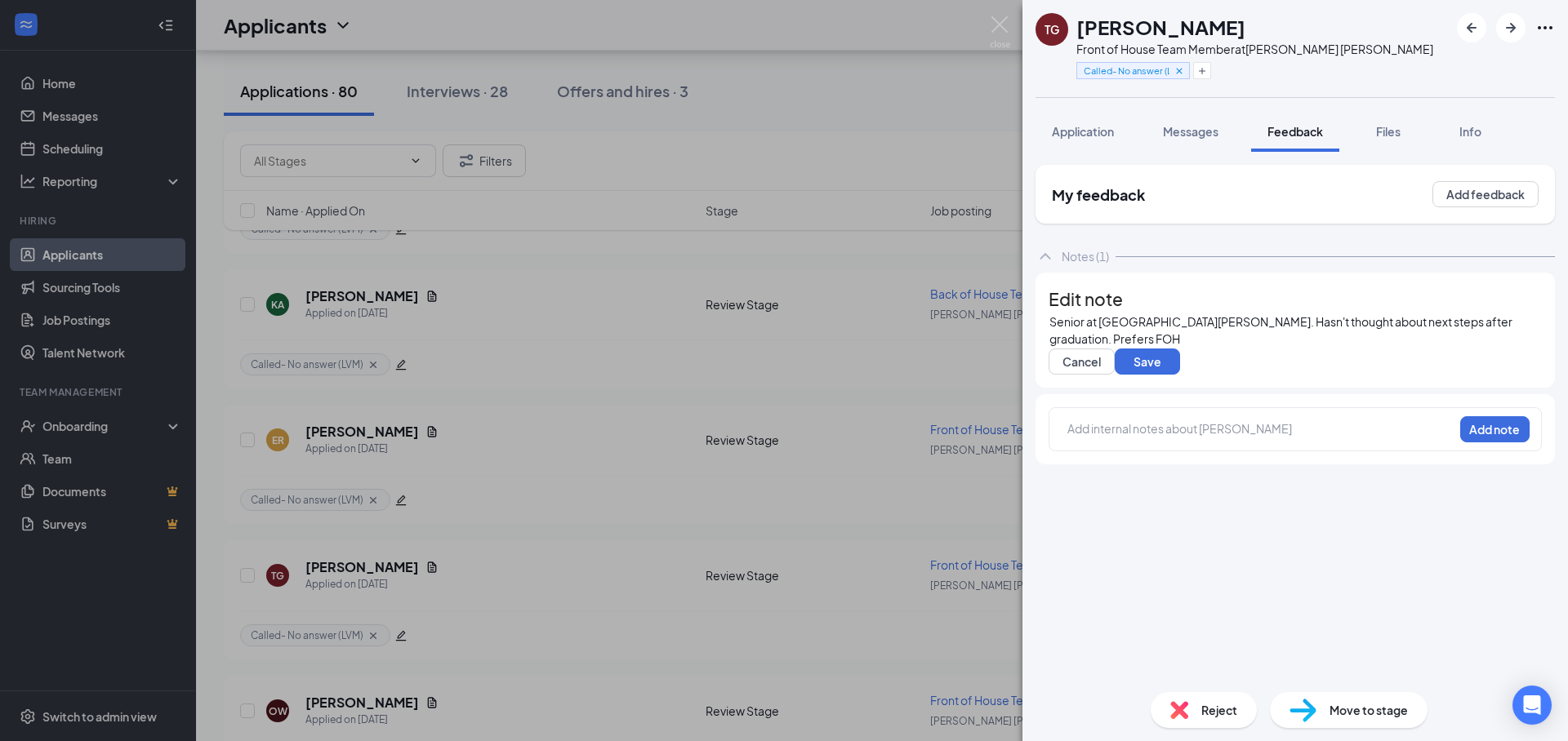
click at [1104, 137] on span "Application" at bounding box center [1082, 131] width 62 height 15
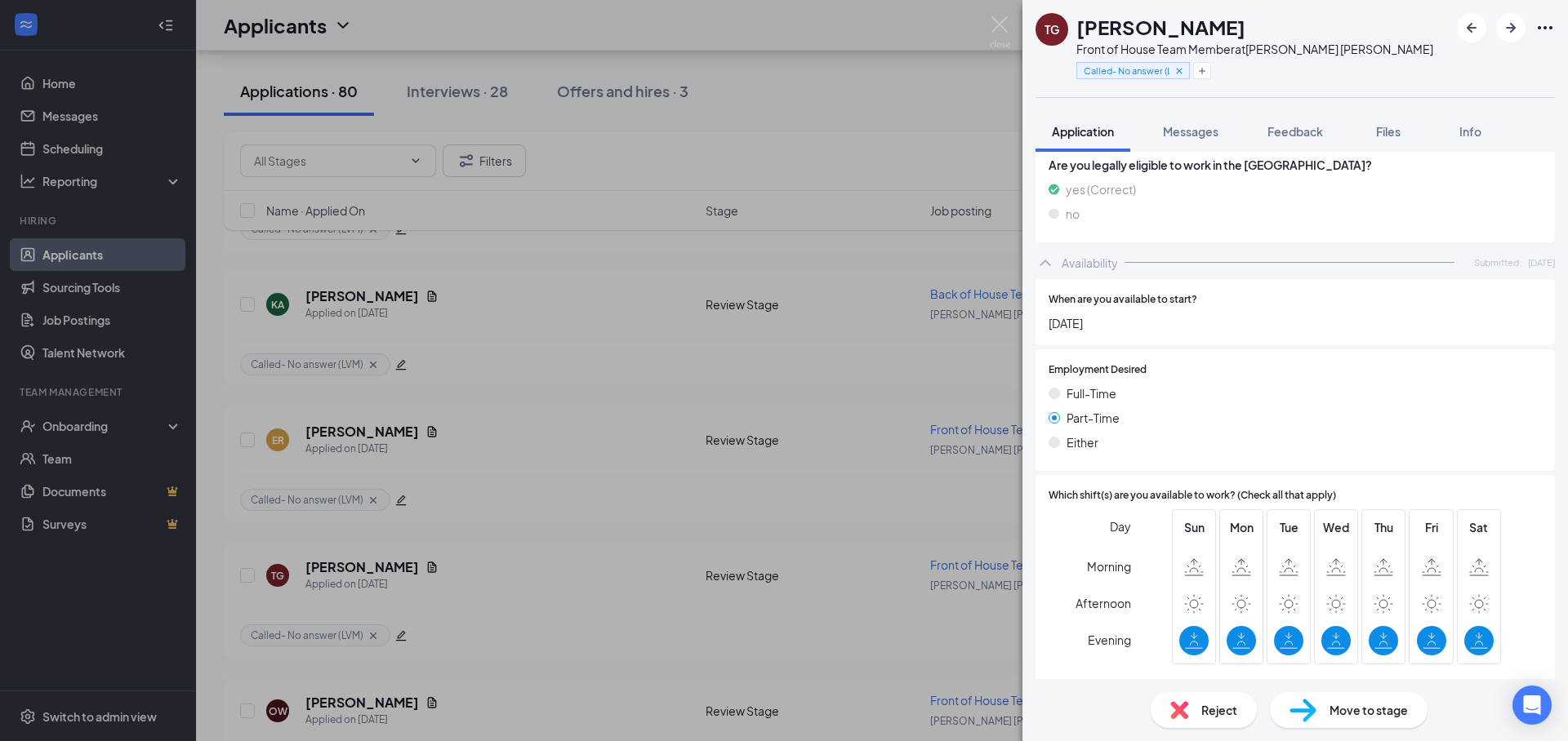
scroll to position [1074, 0]
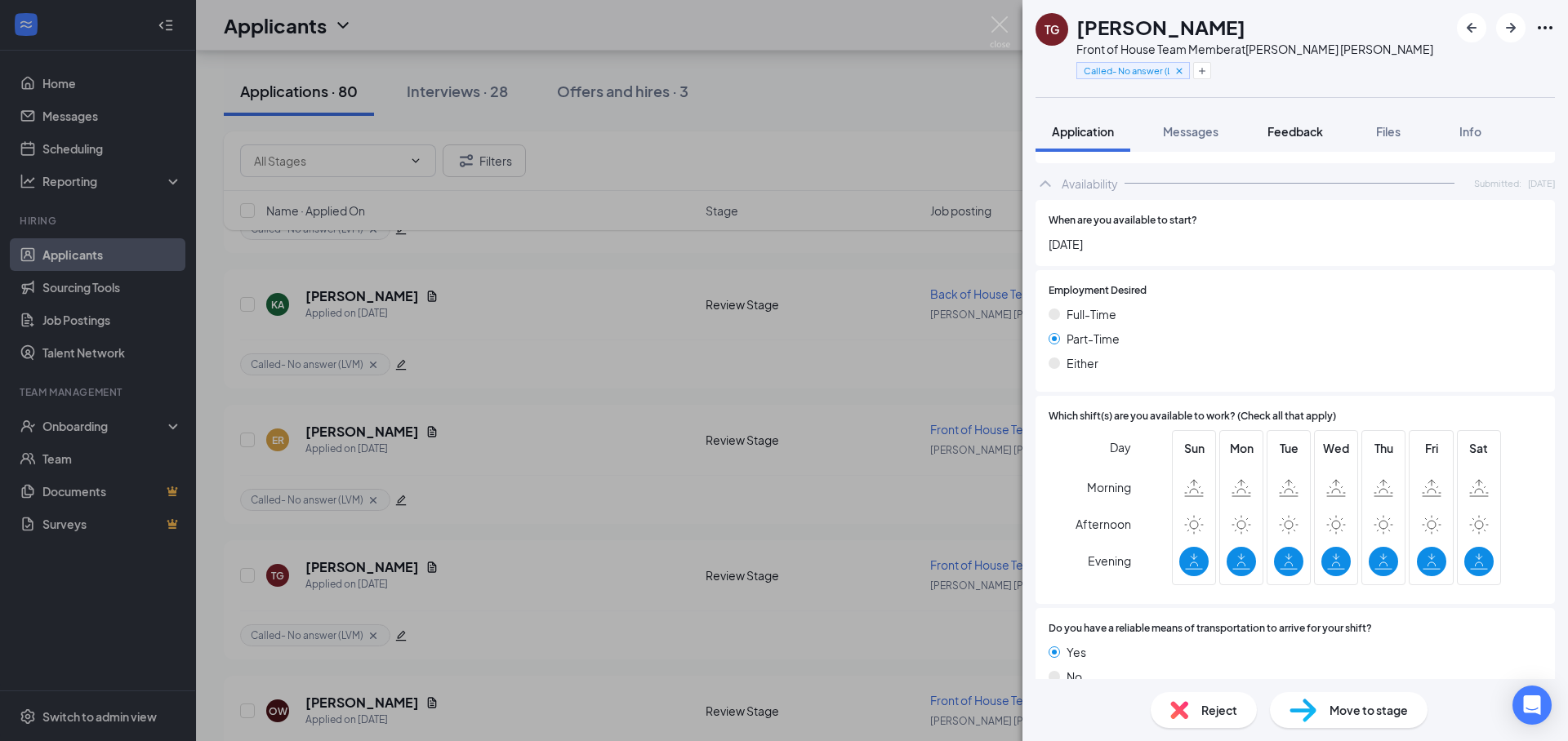
click at [1264, 128] on button "Feedback" at bounding box center [1295, 131] width 88 height 40
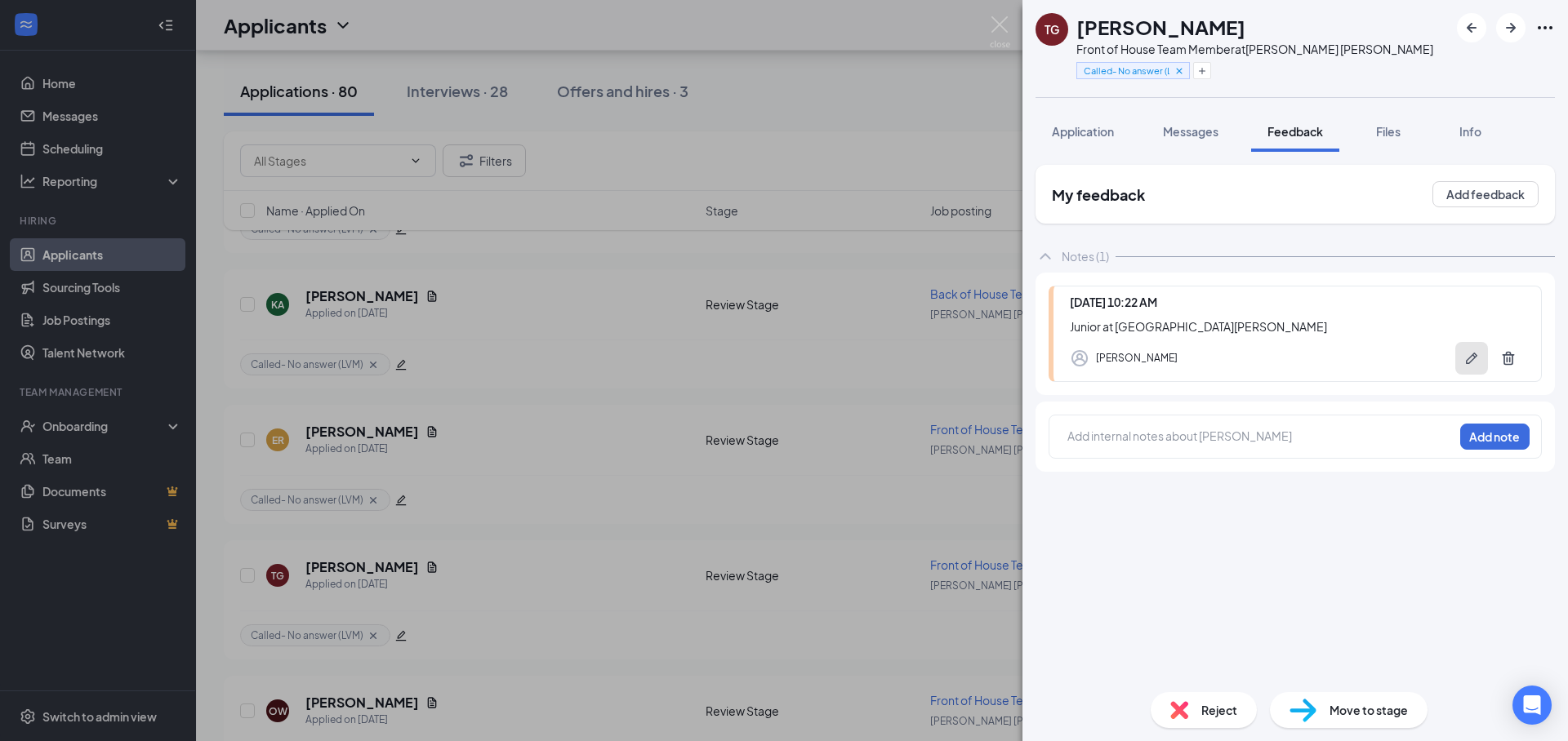
click at [1467, 364] on icon "Pen" at bounding box center [1471, 359] width 17 height 17
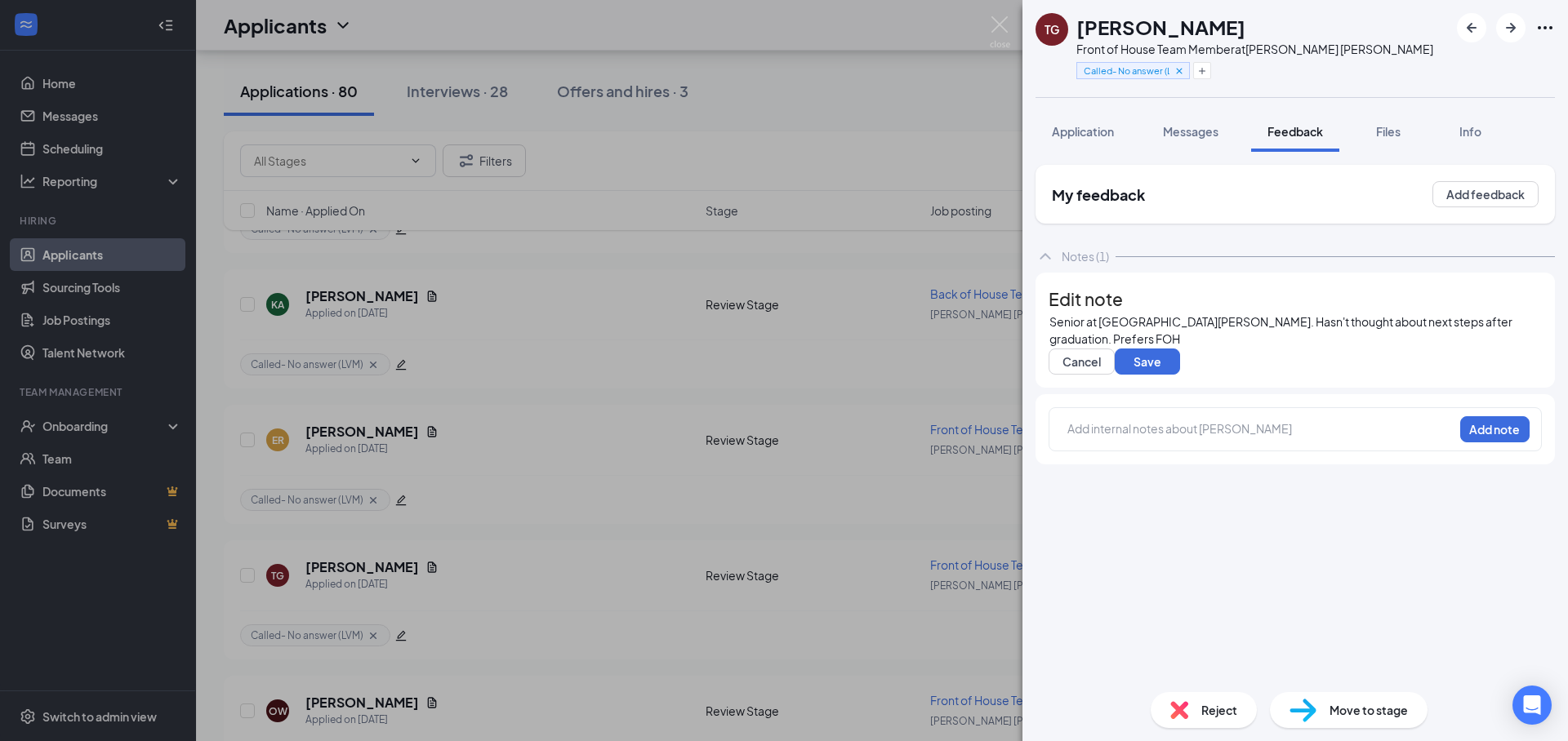
click at [1188, 348] on div "Senior at [GEOGRAPHIC_DATA][PERSON_NAME]. Hasn't thought about next steps after…" at bounding box center [1295, 330] width 492 height 34
drag, startPoint x: 1087, startPoint y: 131, endPoint x: 1293, endPoint y: 131, distance: 206.0
click at [1087, 131] on span "Application" at bounding box center [1082, 131] width 62 height 15
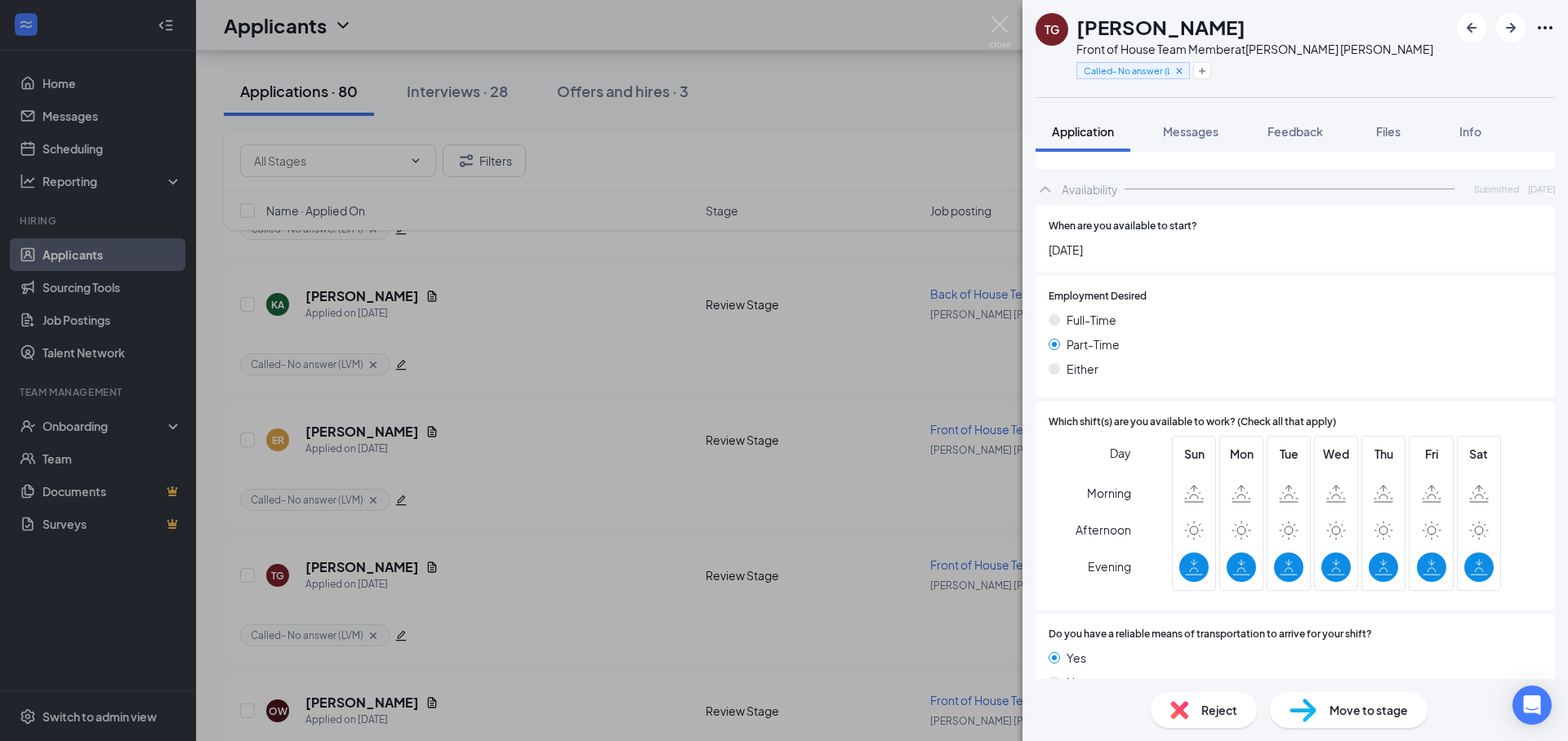
scroll to position [1074, 0]
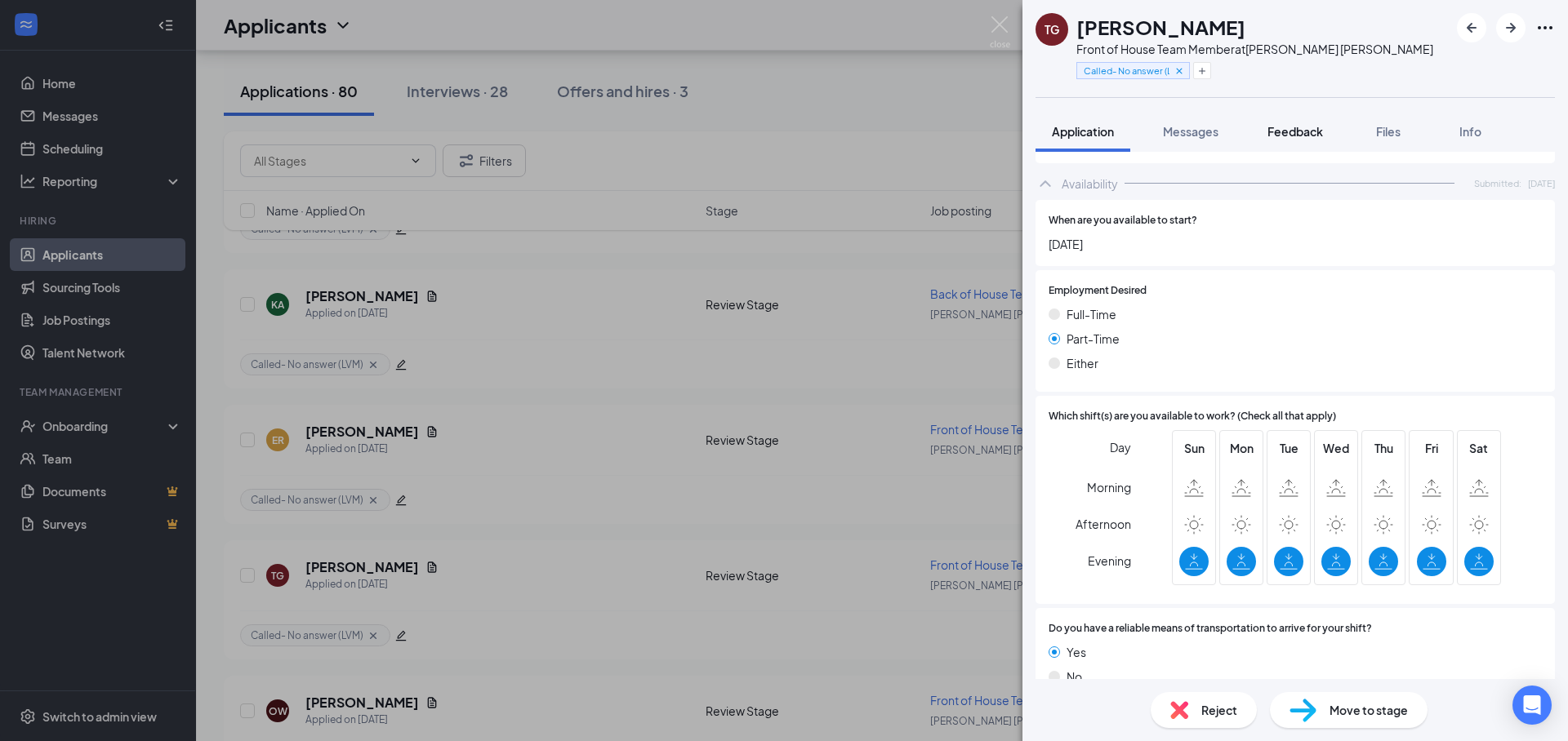
click at [1304, 131] on span "Feedback" at bounding box center [1295, 131] width 55 height 15
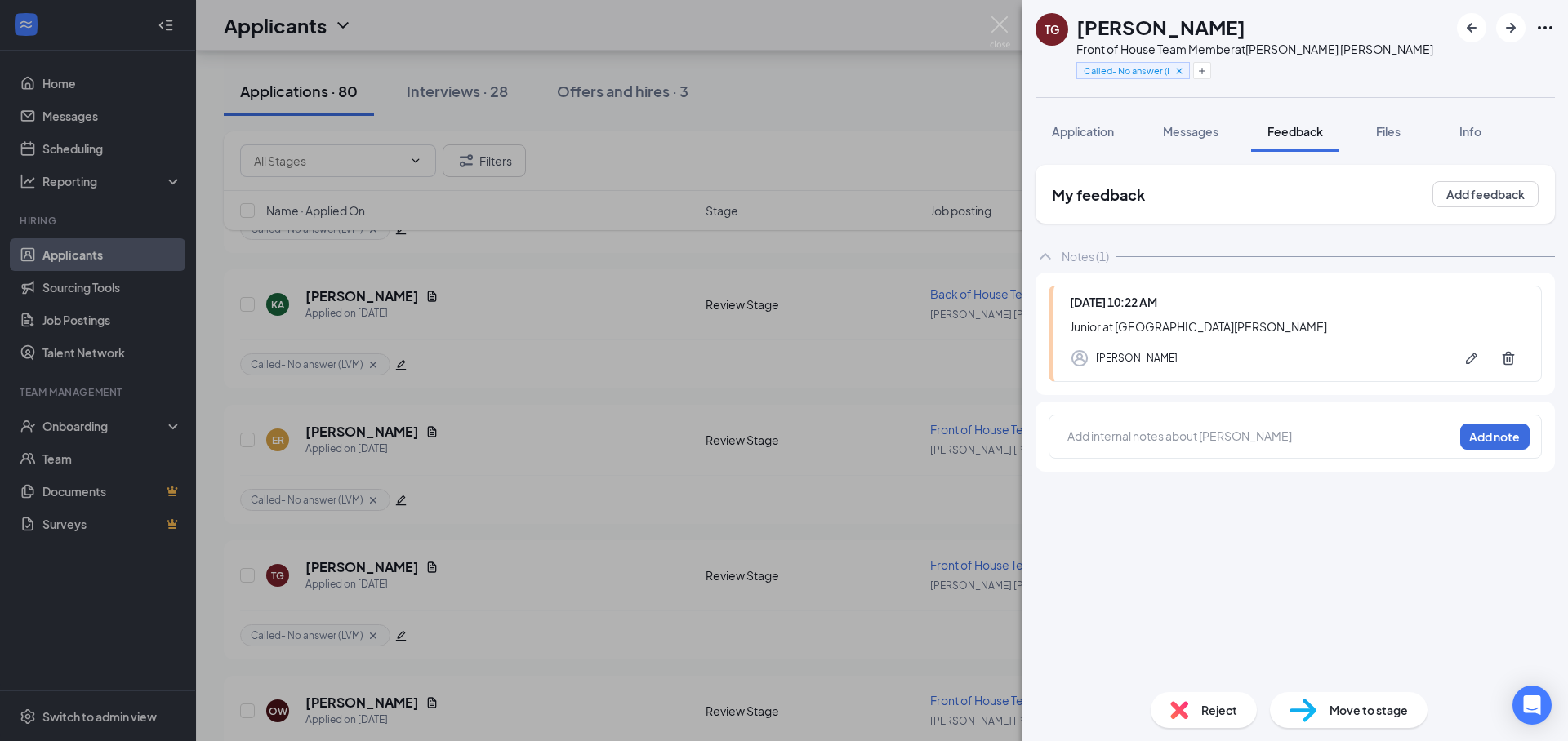
click at [1435, 363] on div "[PERSON_NAME]" at bounding box center [1297, 359] width 455 height 33
click at [1242, 329] on div "Junior at [GEOGRAPHIC_DATA][PERSON_NAME]" at bounding box center [1297, 326] width 455 height 18
click at [1461, 353] on button "button" at bounding box center [1471, 359] width 33 height 33
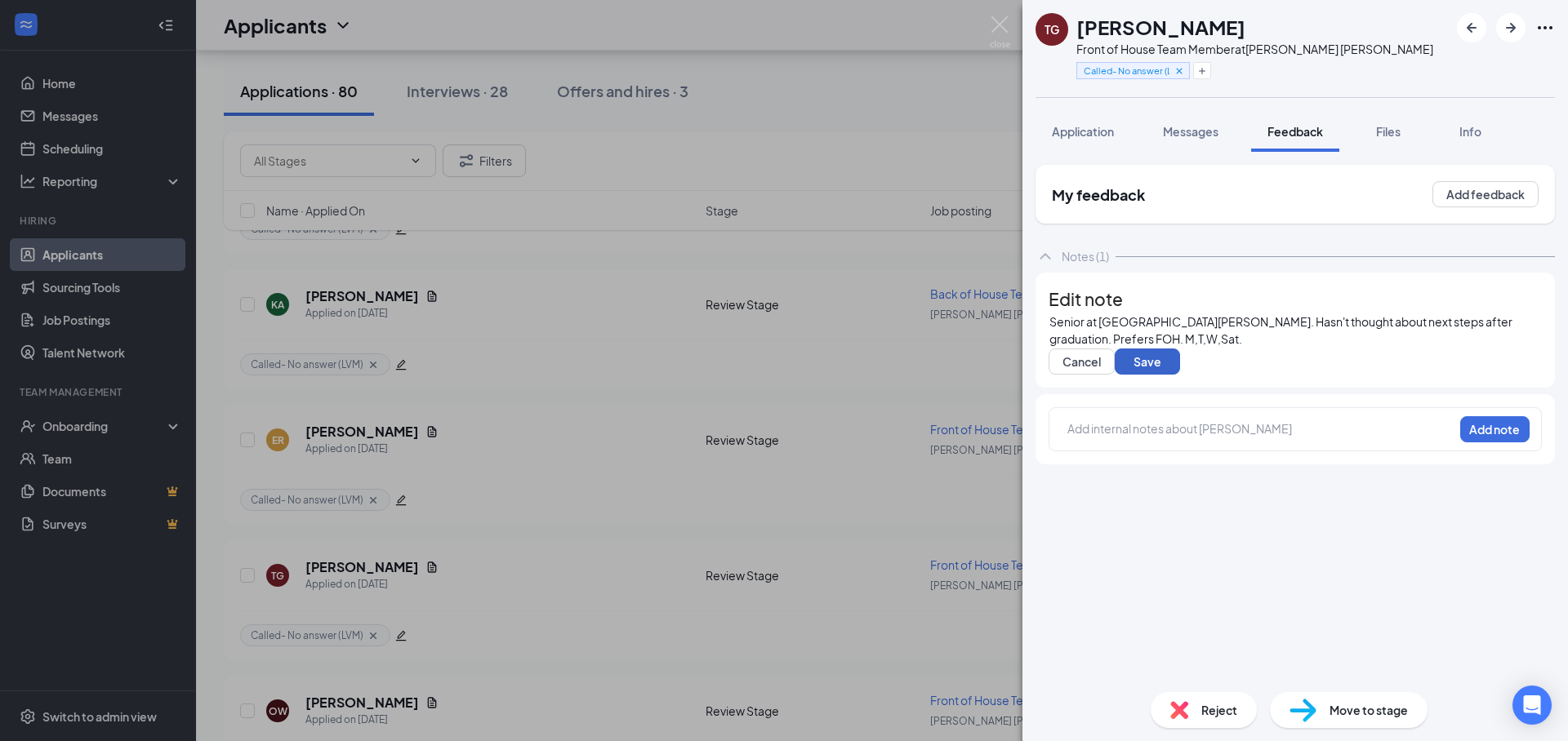
click at [1174, 375] on button "Save" at bounding box center [1147, 361] width 65 height 26
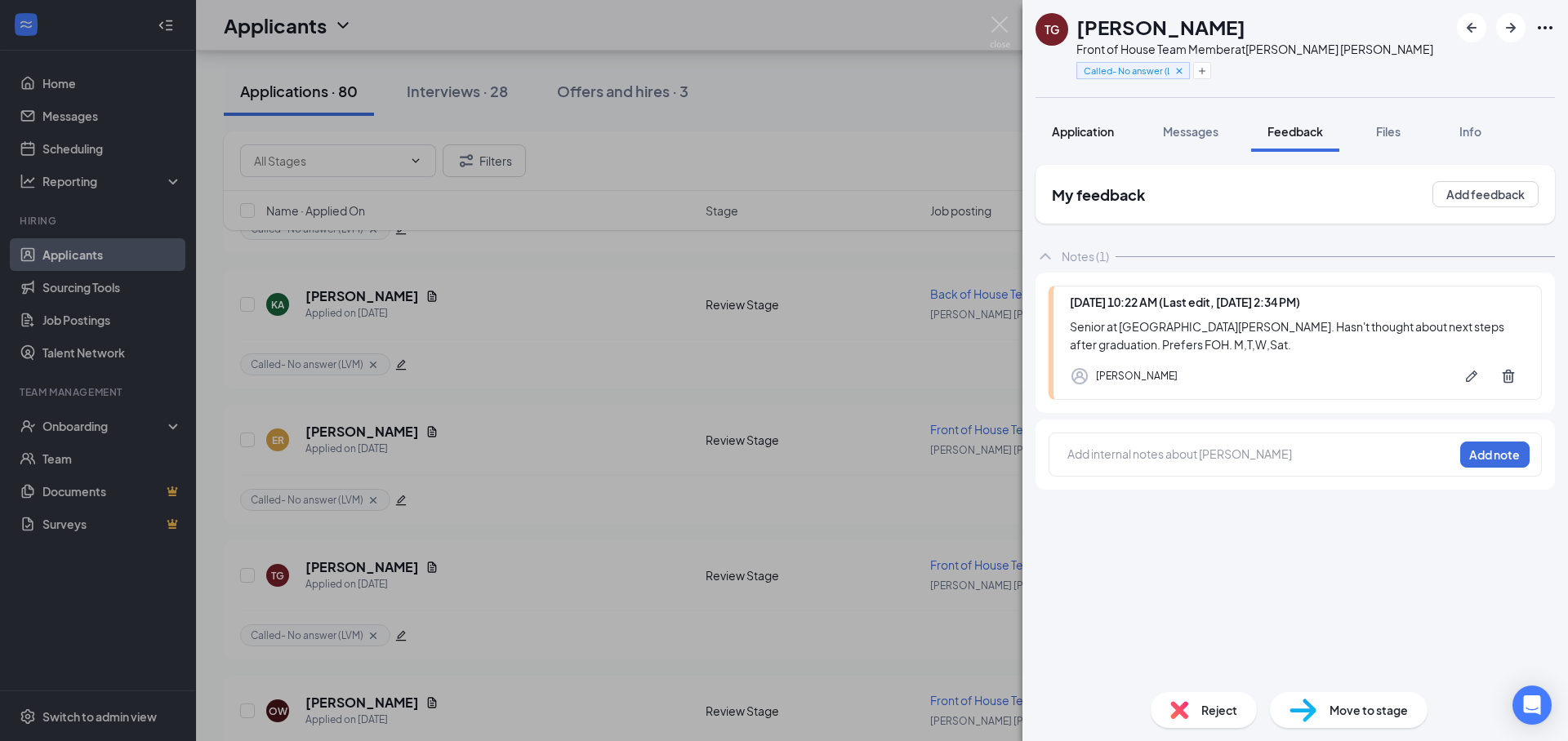
click at [1076, 135] on span "Application" at bounding box center [1082, 131] width 62 height 15
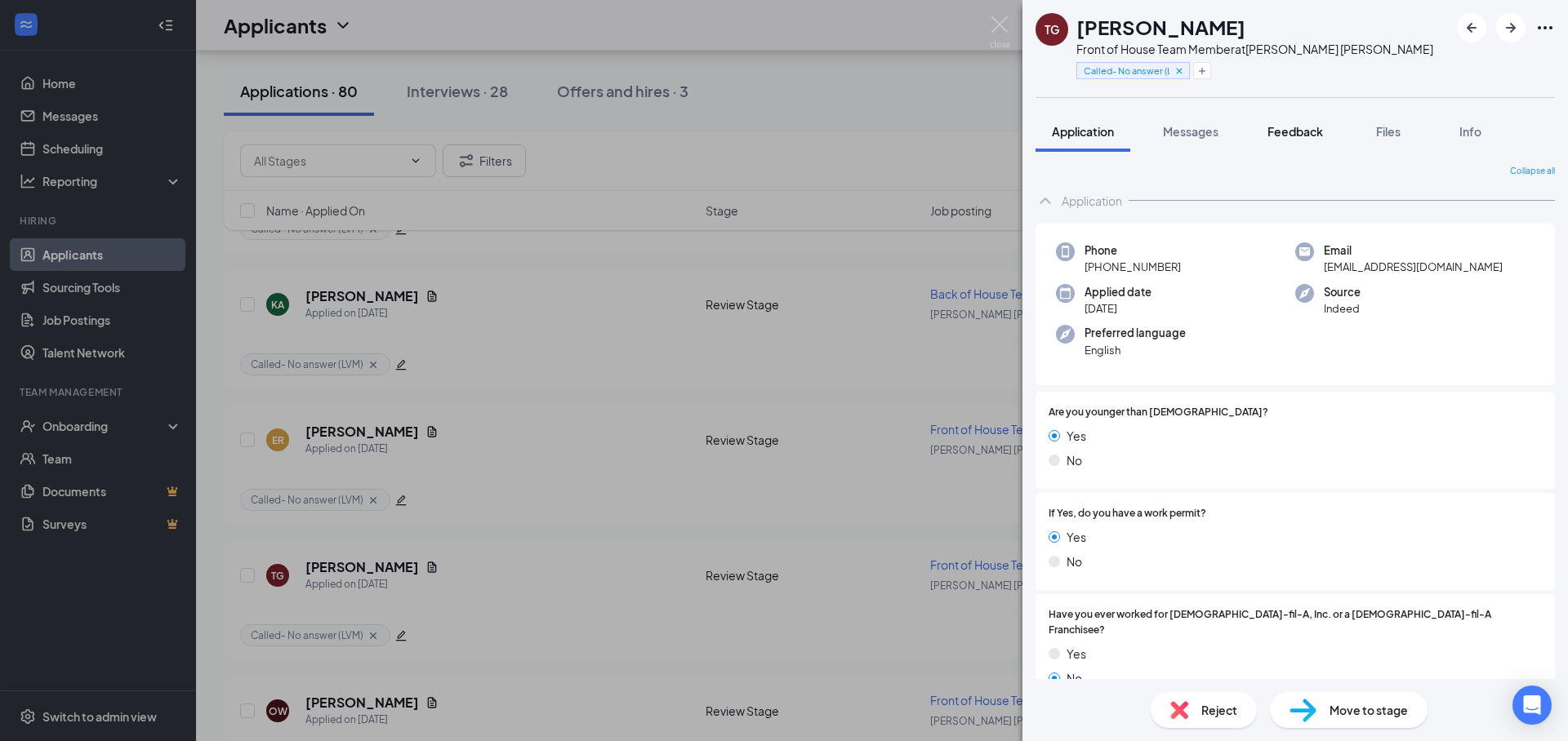
click at [1293, 130] on span "Feedback" at bounding box center [1295, 131] width 55 height 15
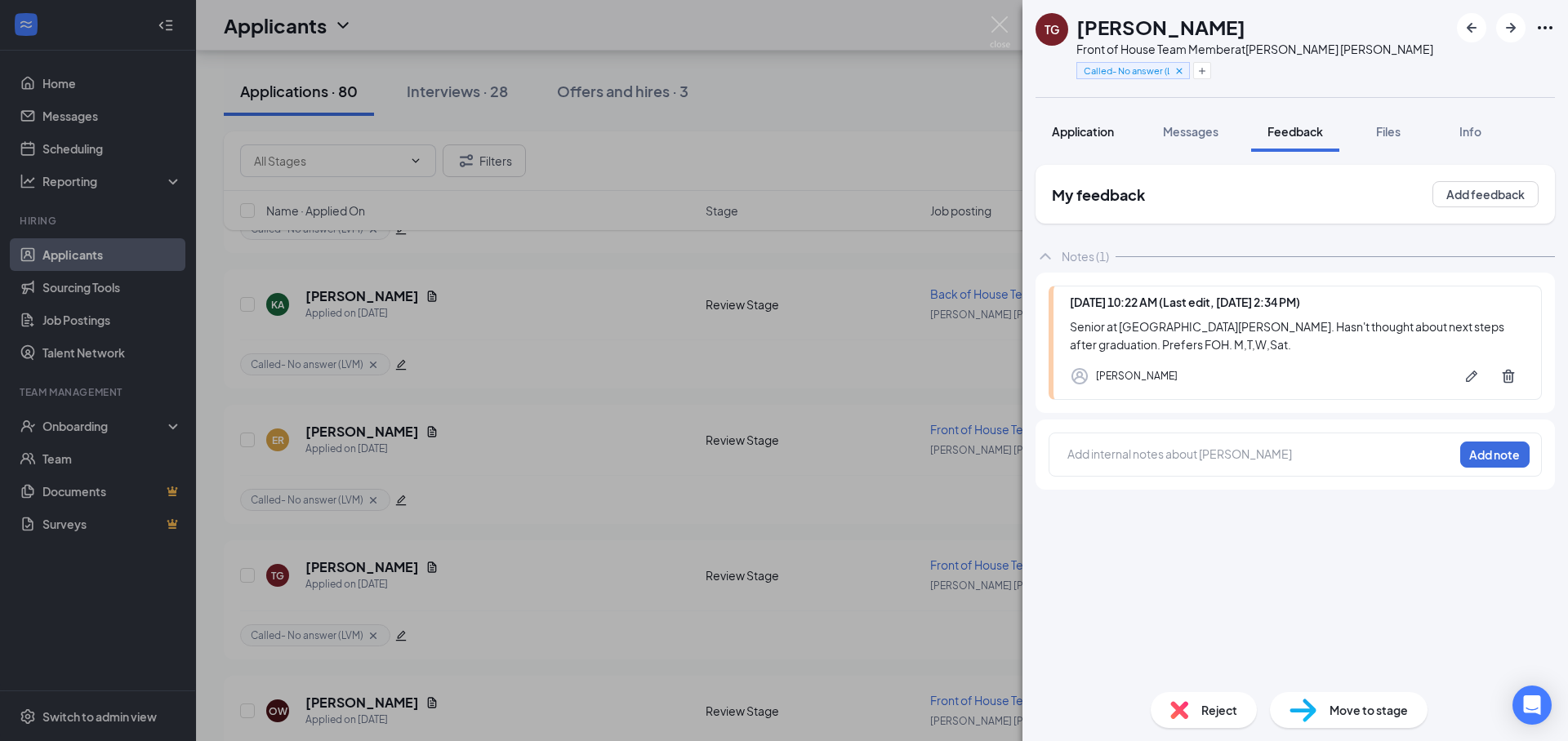
click at [1071, 135] on span "Application" at bounding box center [1082, 131] width 62 height 15
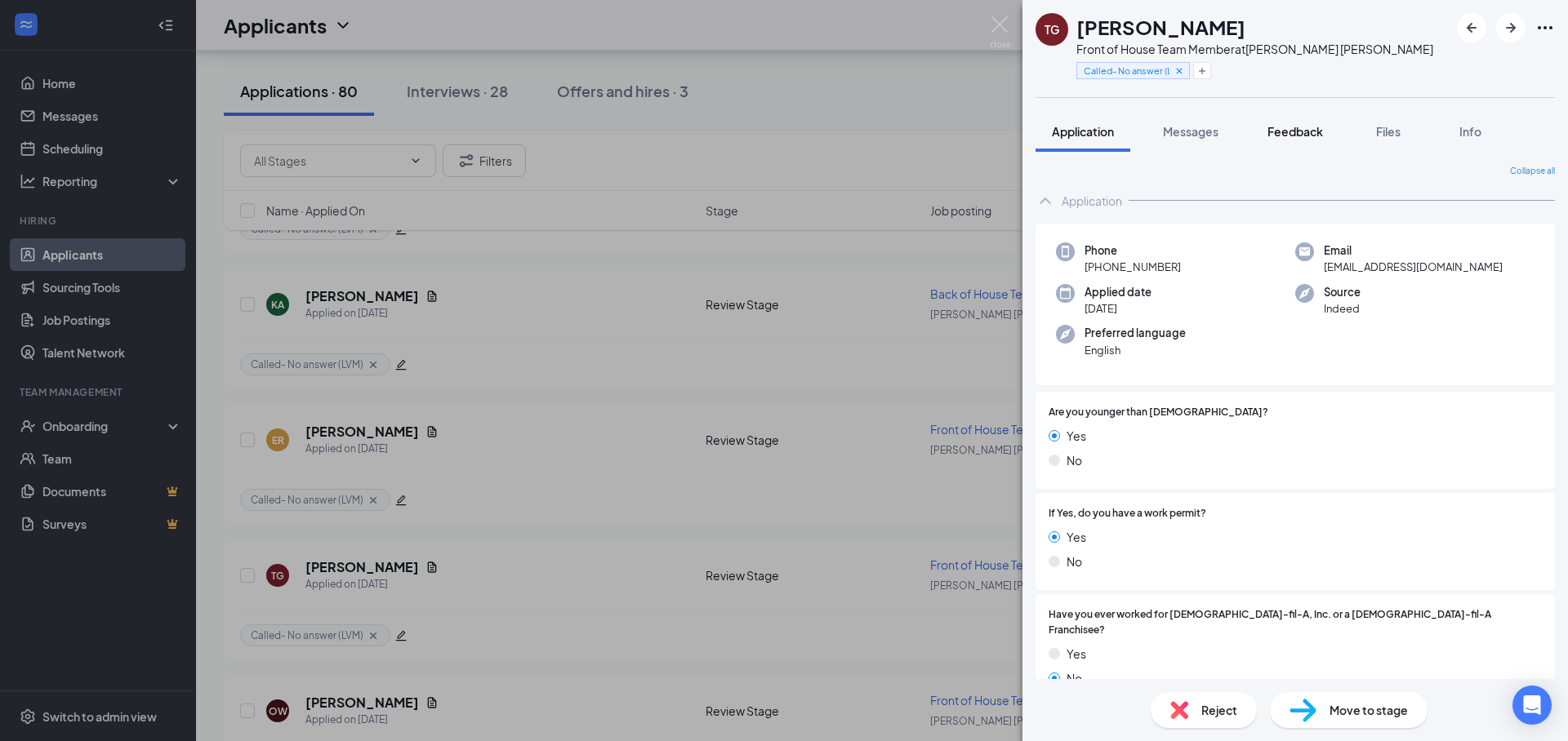
click at [1308, 131] on span "Feedback" at bounding box center [1295, 131] width 55 height 15
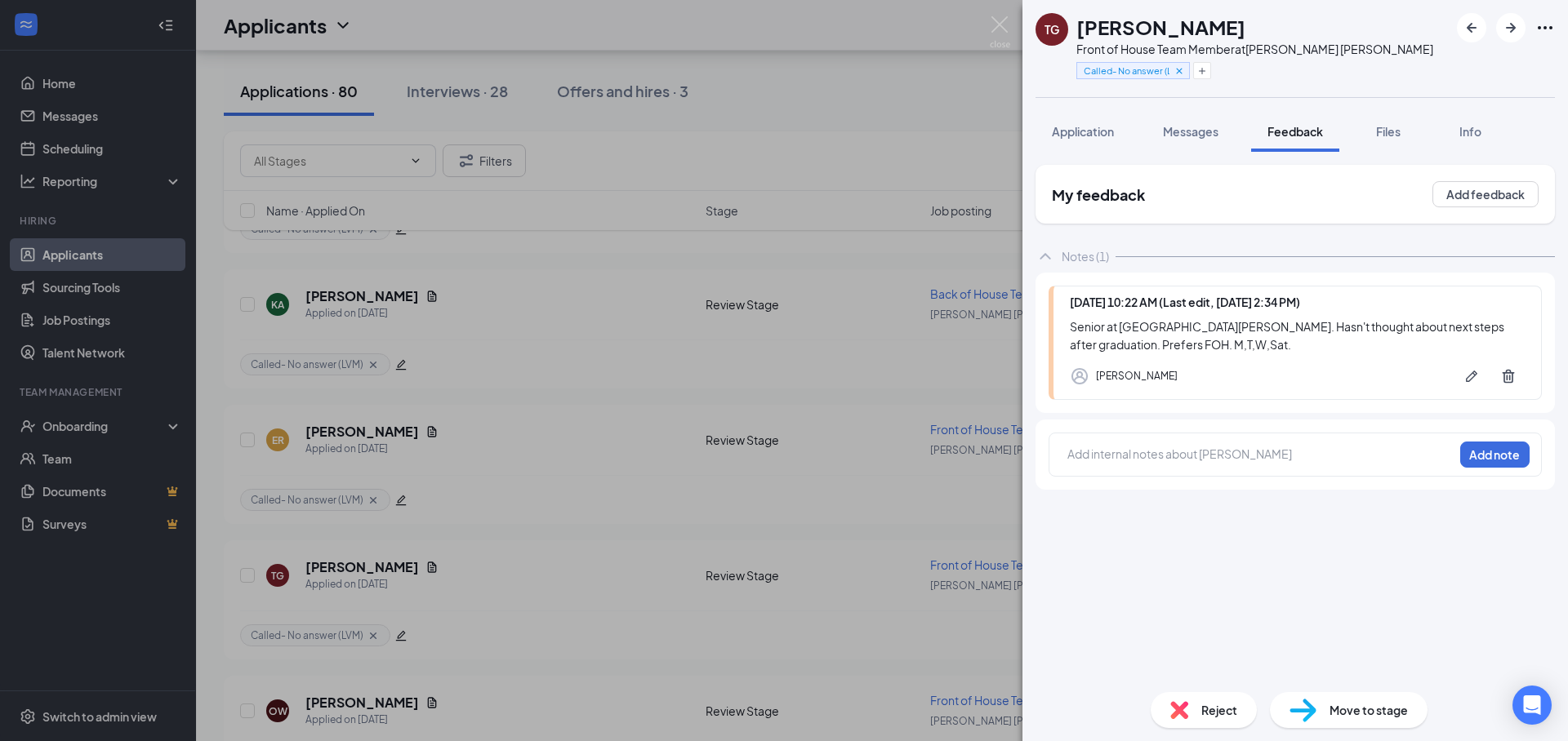
click at [1353, 710] on span "Move to stage" at bounding box center [1368, 711] width 78 height 18
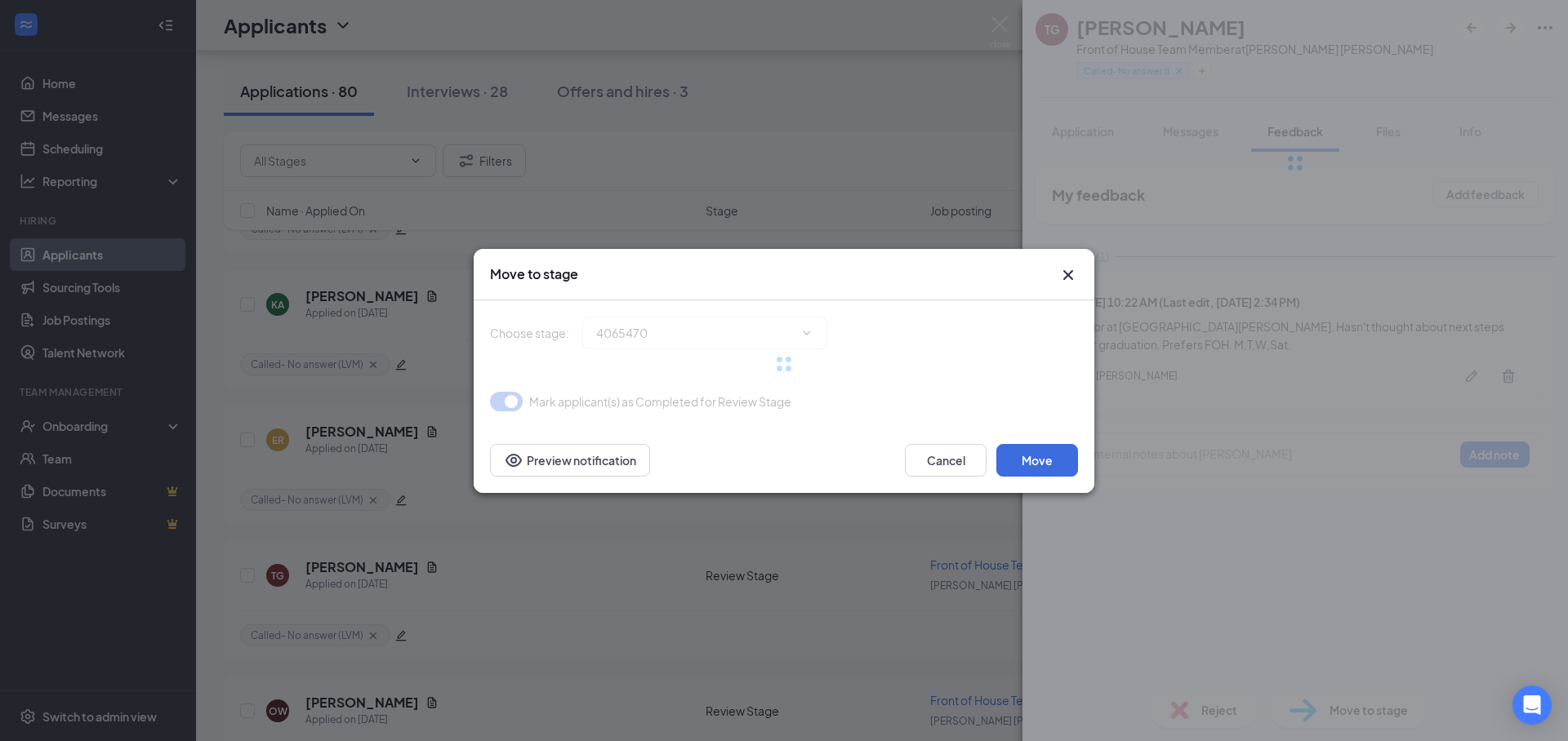
type input "In-Person Interview (next stage)"
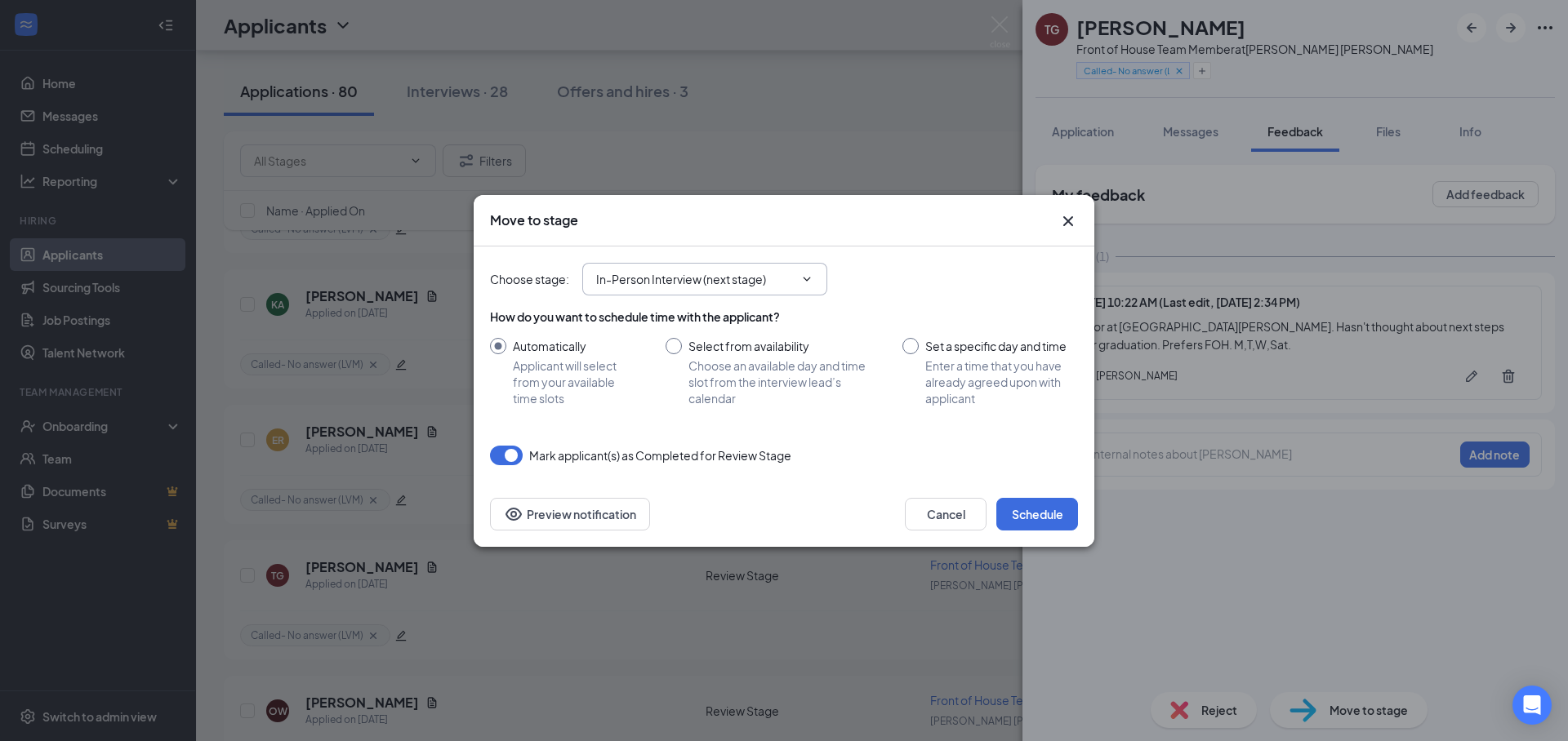
click at [663, 290] on span "In-Person Interview (next stage)" at bounding box center [704, 279] width 245 height 33
click at [990, 376] on input "Set a specific day and time Enter a time that you have already agreed upon with…" at bounding box center [990, 372] width 176 height 69
radio input "true"
radio input "false"
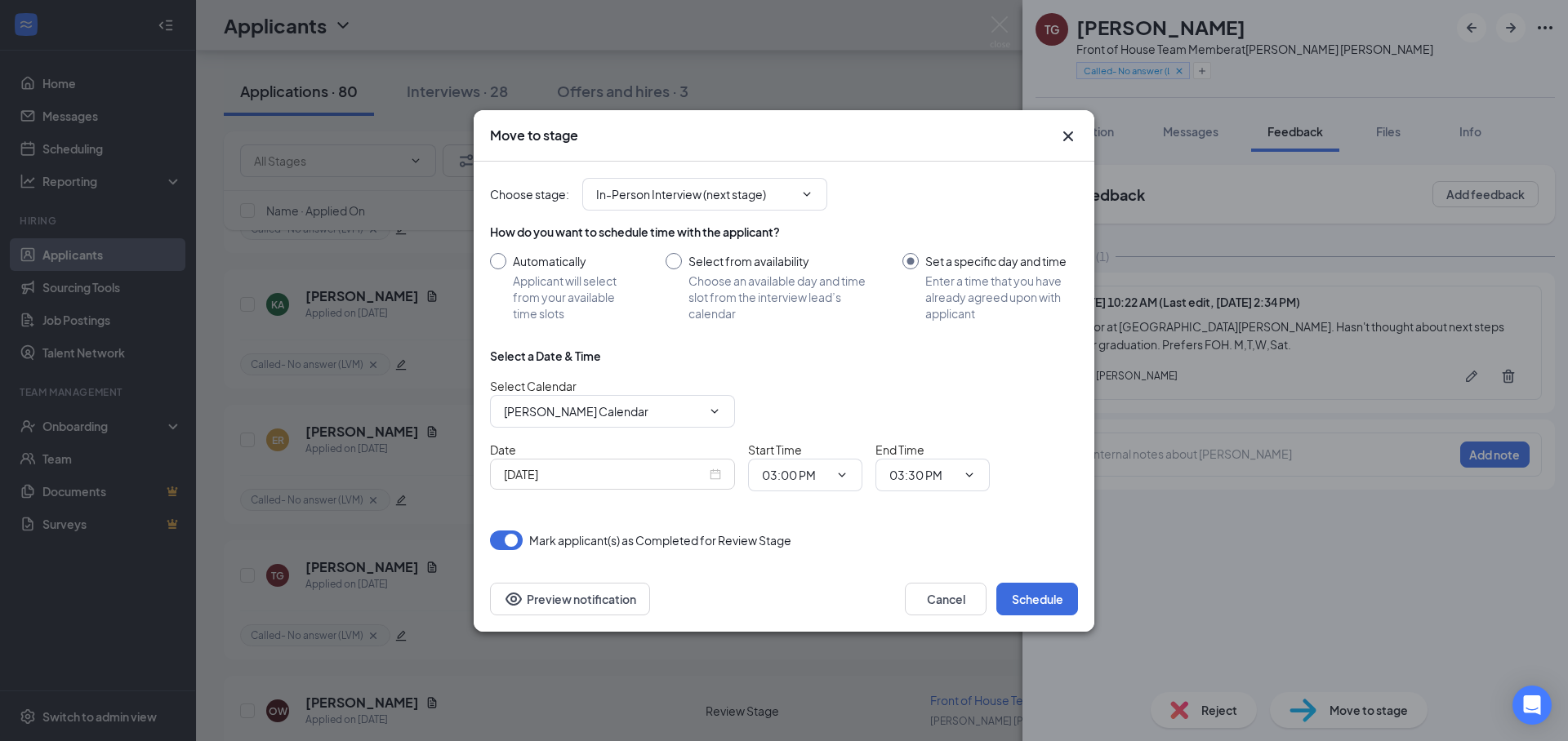
click at [1074, 134] on icon "Cross" at bounding box center [1068, 136] width 19 height 19
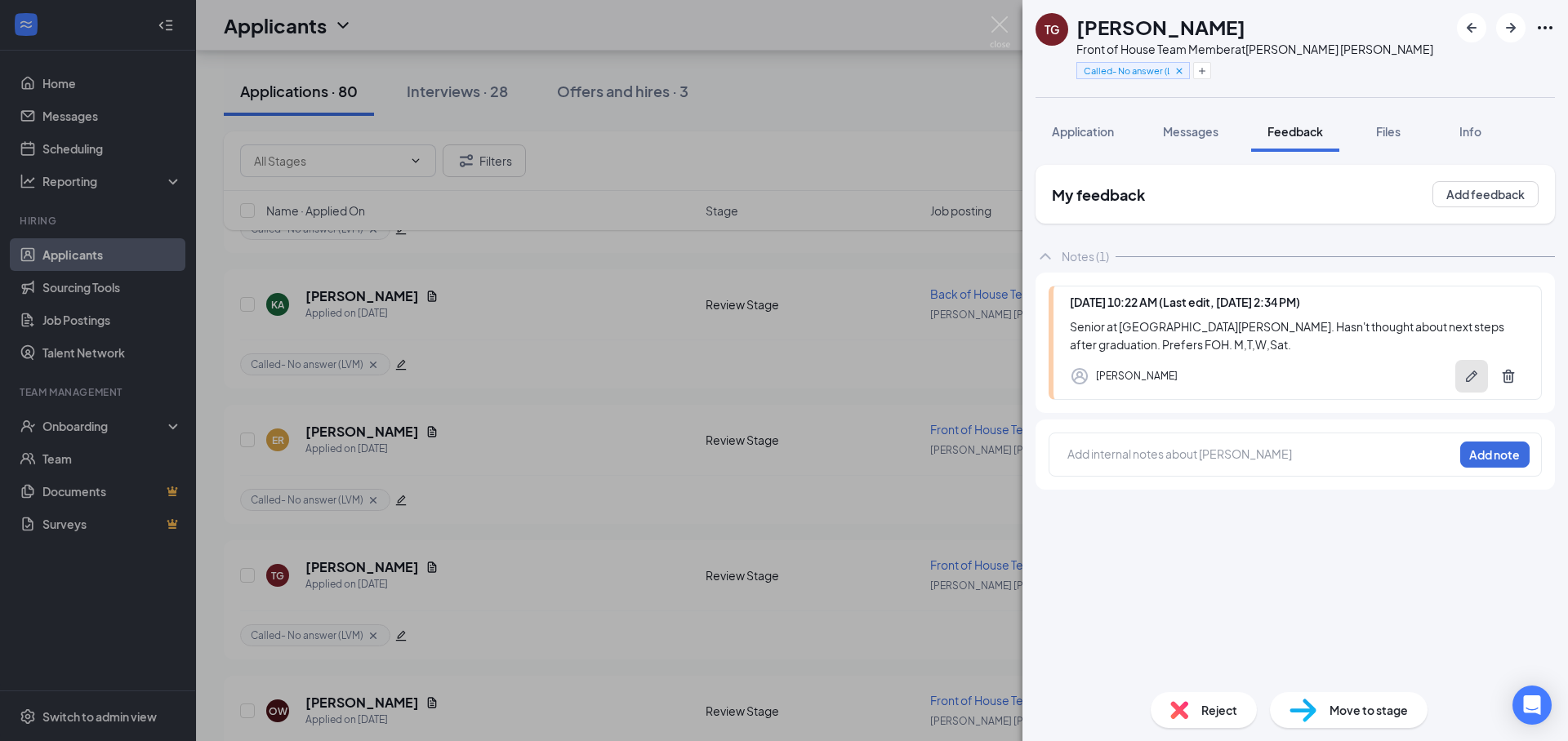
click at [1475, 381] on icon "Pen" at bounding box center [1471, 376] width 17 height 17
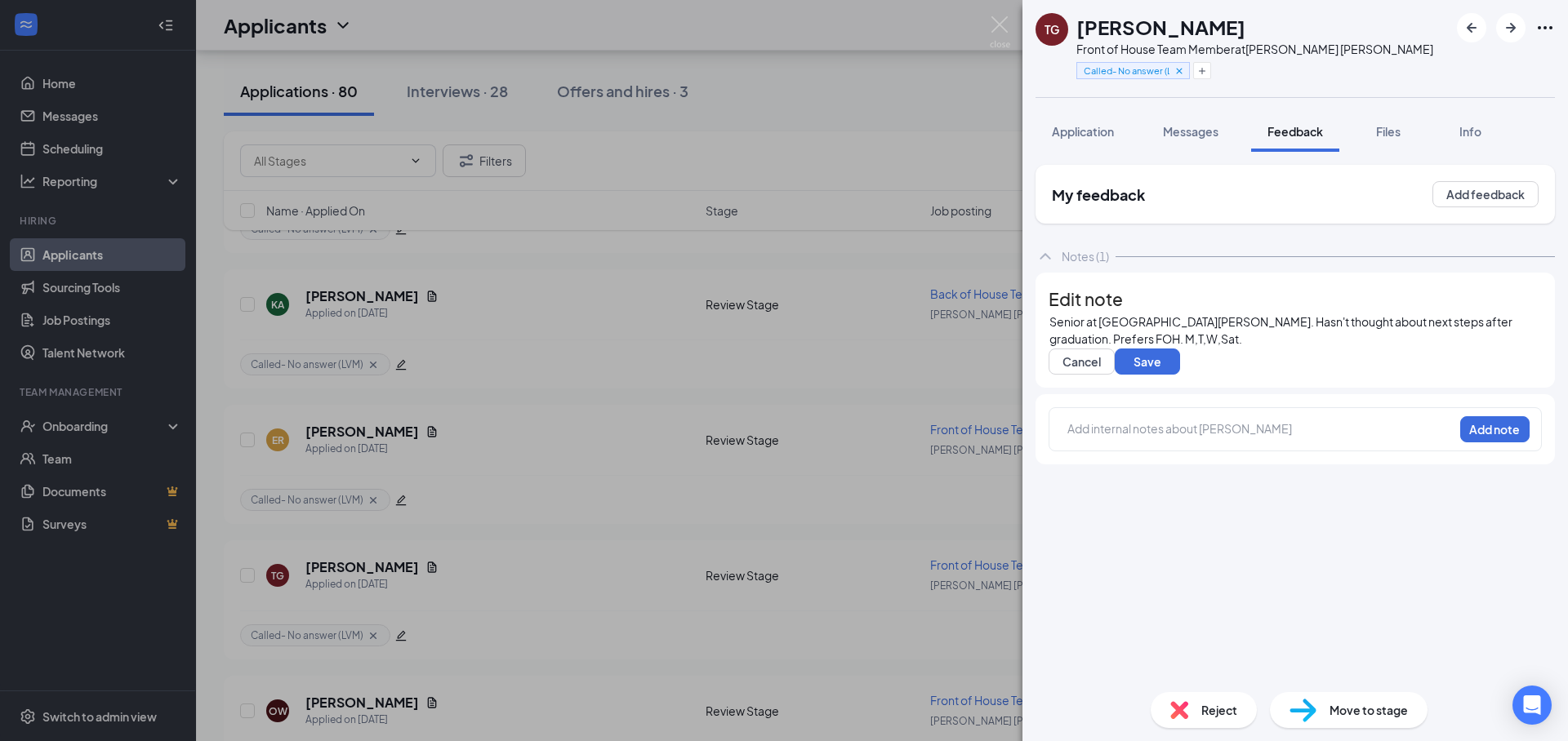
click at [1253, 348] on div "Senior at [GEOGRAPHIC_DATA][PERSON_NAME]. Hasn't thought about next steps after…" at bounding box center [1295, 330] width 492 height 34
click at [1171, 375] on button "Save" at bounding box center [1147, 361] width 65 height 26
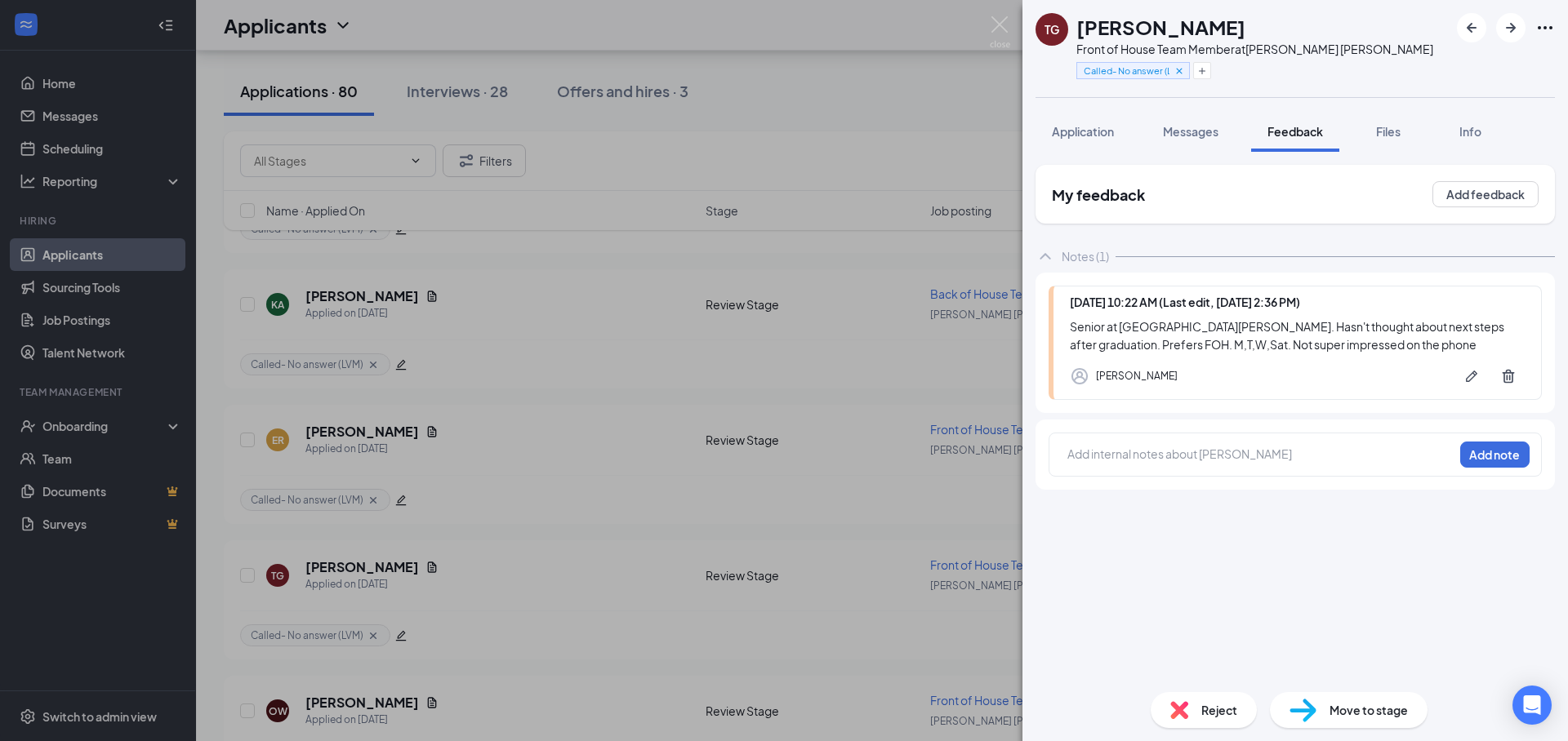
click at [1376, 720] on div "Move to stage" at bounding box center [1348, 710] width 157 height 36
type input "In-Person Interview (next stage)"
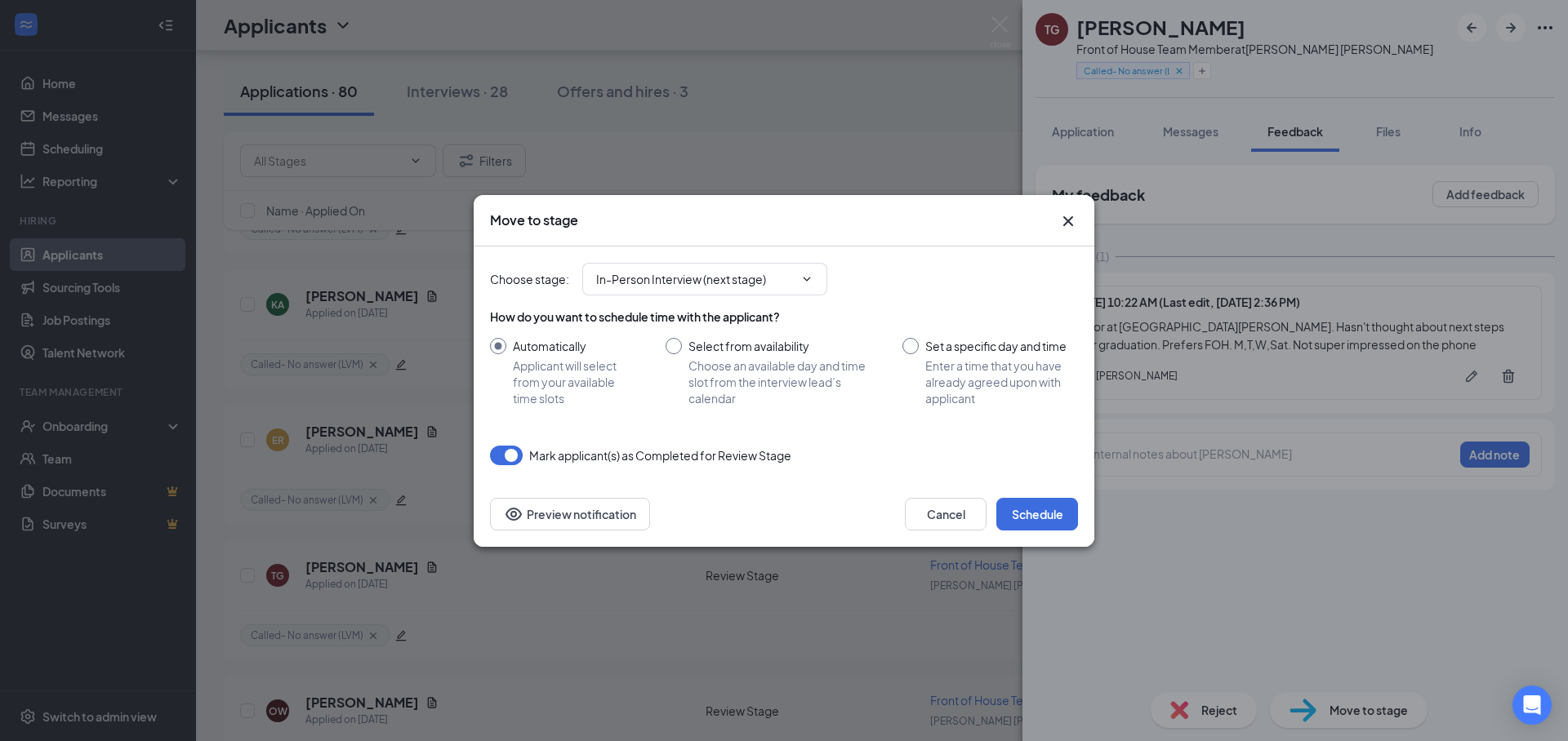
click at [937, 349] on input "Set a specific day and time Enter a time that you have already agreed upon with…" at bounding box center [990, 372] width 176 height 69
radio input "true"
radio input "false"
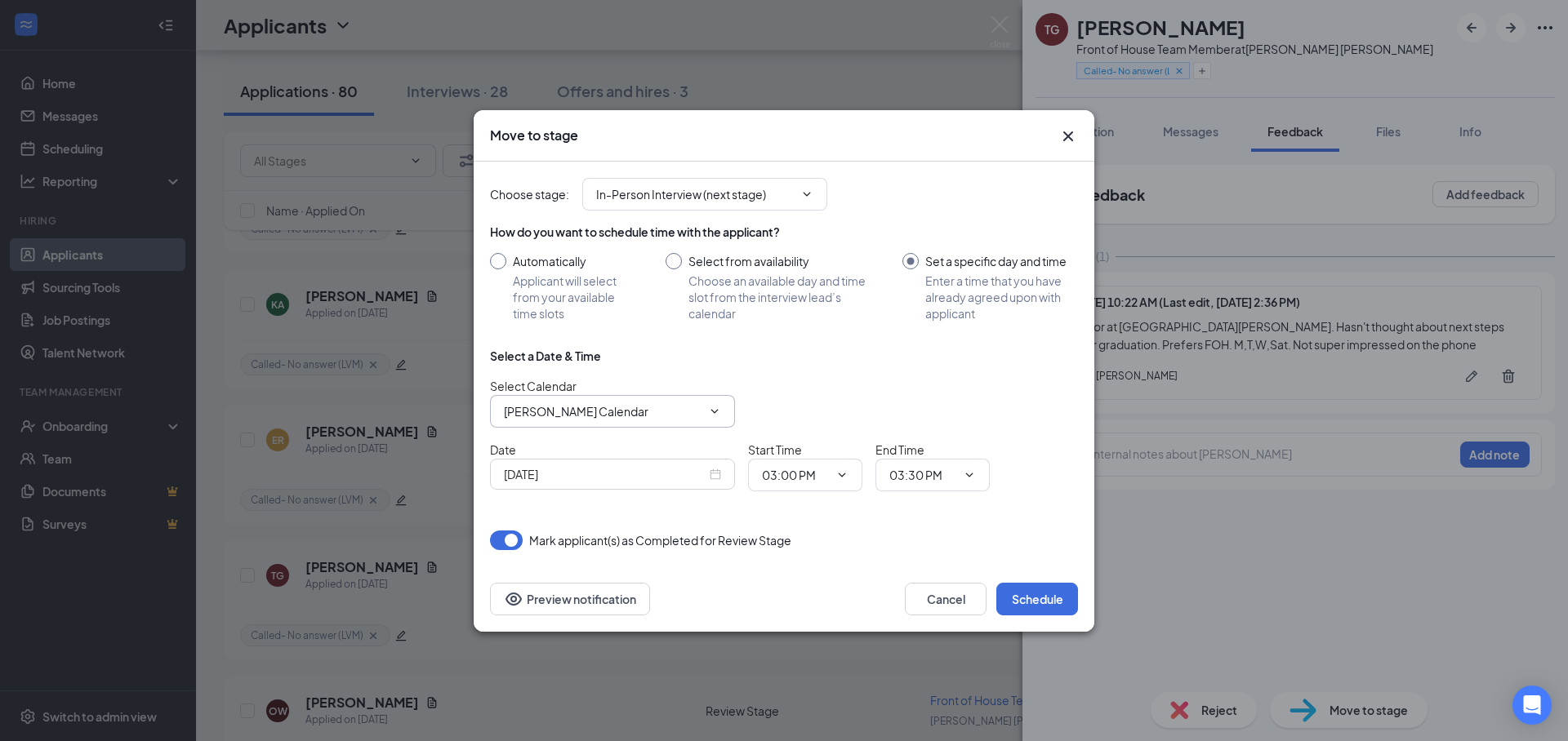
click at [683, 412] on input "[PERSON_NAME] Calendar" at bounding box center [602, 412] width 198 height 18
click at [583, 462] on div "[PERSON_NAME] Calendar" at bounding box center [626, 480] width 245 height 38
click at [577, 420] on span "[PERSON_NAME] Calendar [PERSON_NAME] Calendar [PERSON_NAME] Calendar [PERSON_NA…" at bounding box center [612, 412] width 245 height 33
click at [550, 415] on input "[PERSON_NAME] Calendar" at bounding box center [602, 412] width 198 height 18
click at [560, 450] on div "[PERSON_NAME] Calendar" at bounding box center [589, 442] width 144 height 18
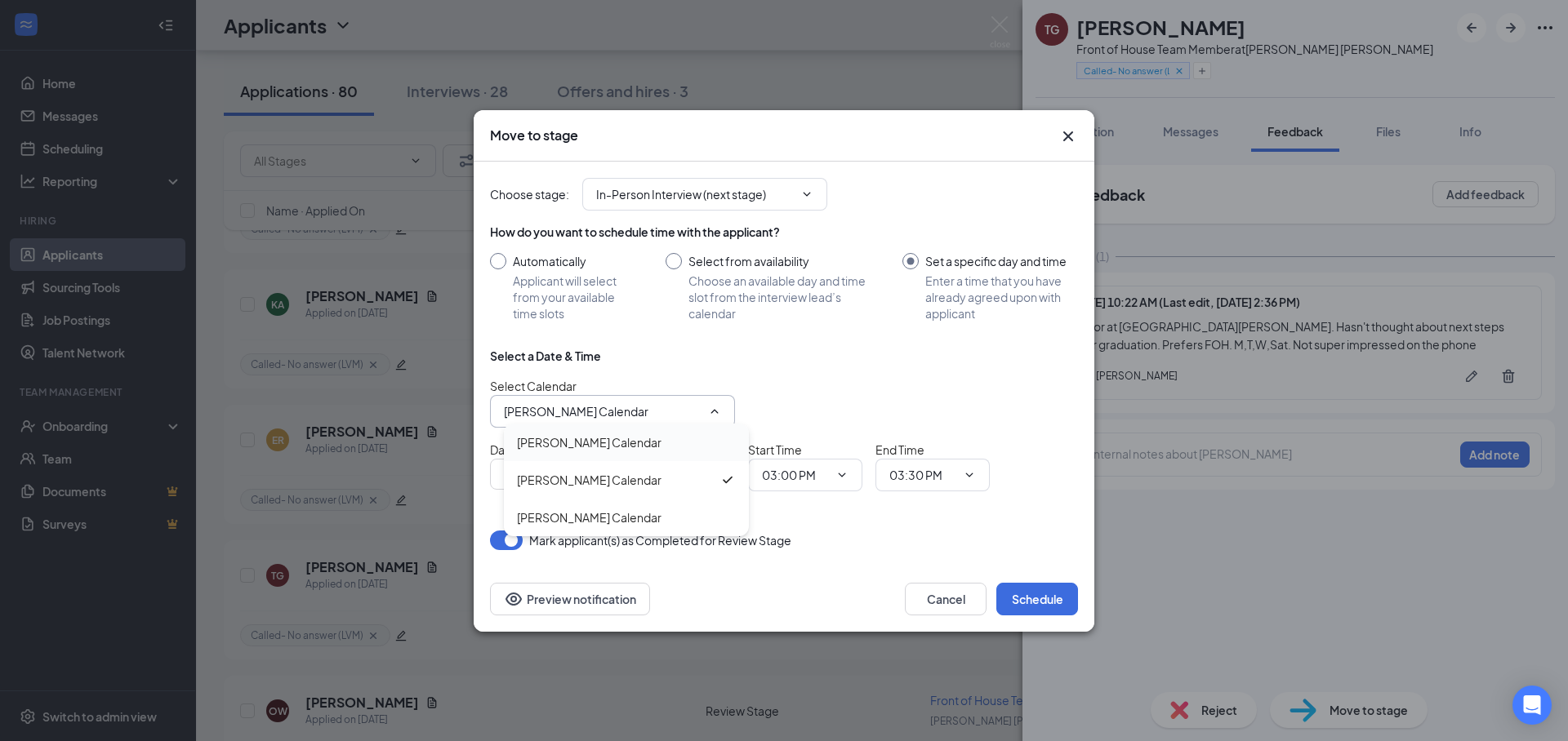
type input "[PERSON_NAME] Calendar"
click at [637, 478] on input "[DATE]" at bounding box center [605, 474] width 202 height 18
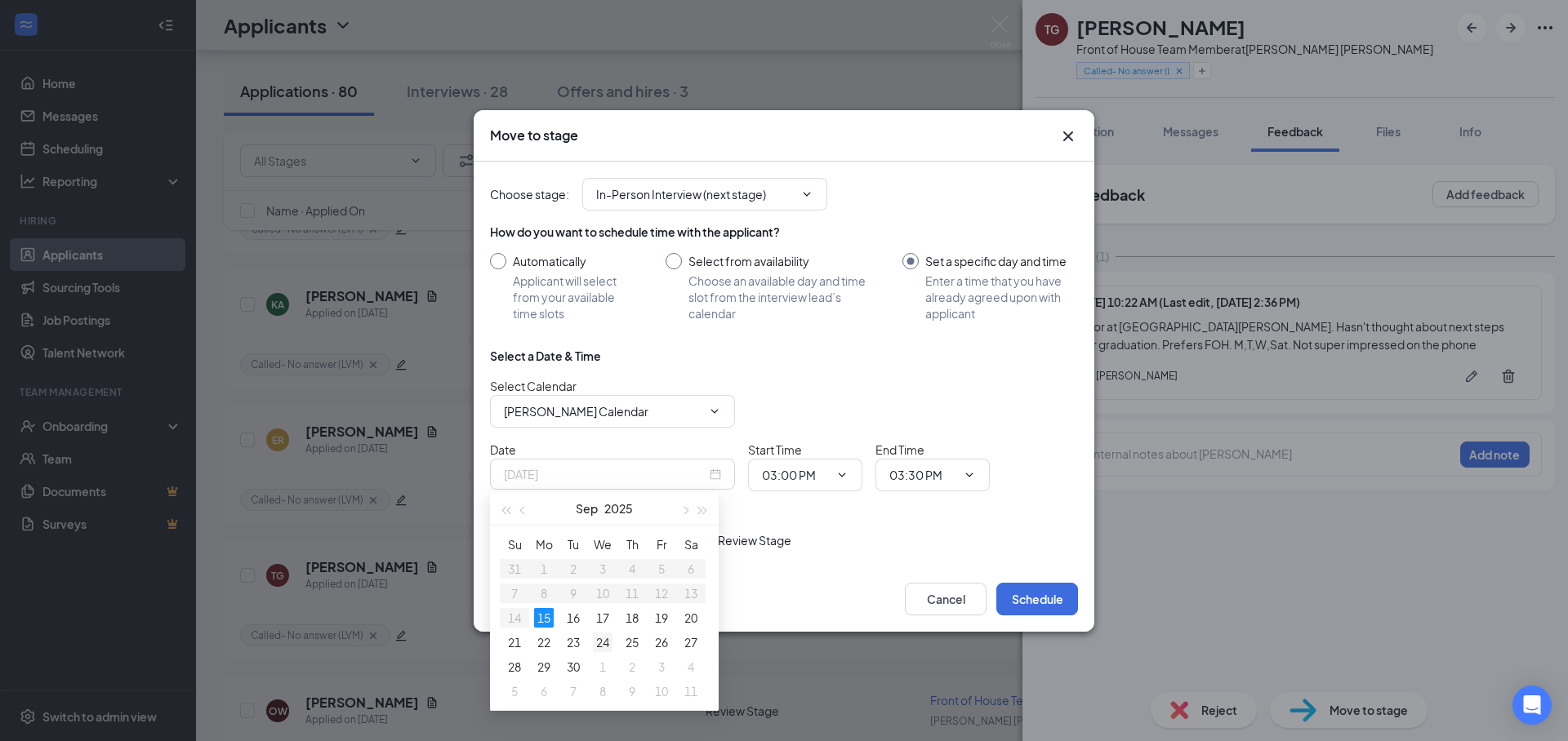
click at [608, 639] on div "24" at bounding box center [602, 642] width 19 height 19
type input "[DATE]"
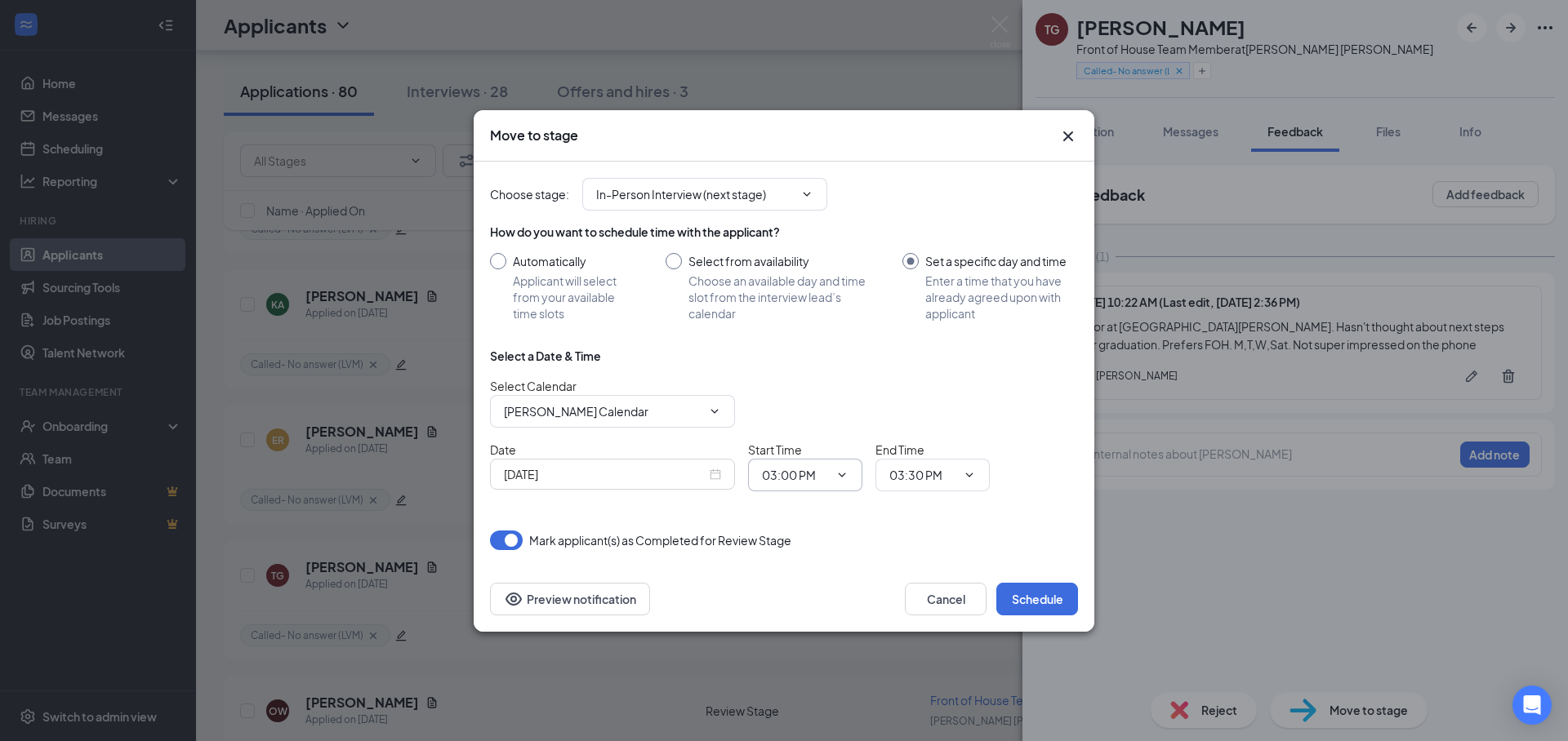
click at [781, 480] on input "03:00 PM" at bounding box center [795, 475] width 67 height 18
click at [822, 345] on div "04:00 PM" at bounding box center [799, 351] width 48 height 18
type input "04:00 PM"
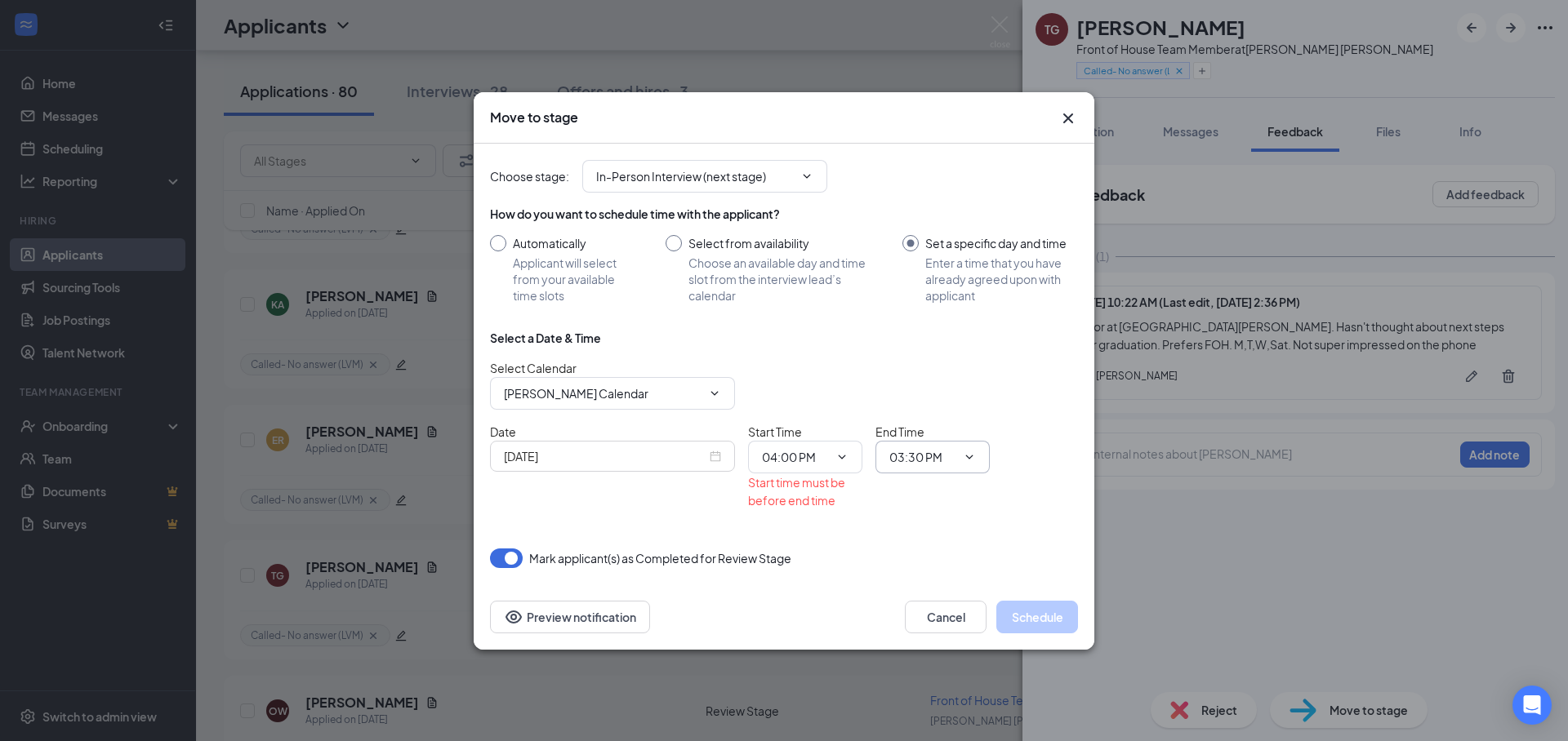
click at [951, 457] on input "03:30 PM" at bounding box center [922, 457] width 67 height 18
click at [956, 336] on div "04:30 PM" at bounding box center [946, 336] width 88 height 18
type input "04:30 PM"
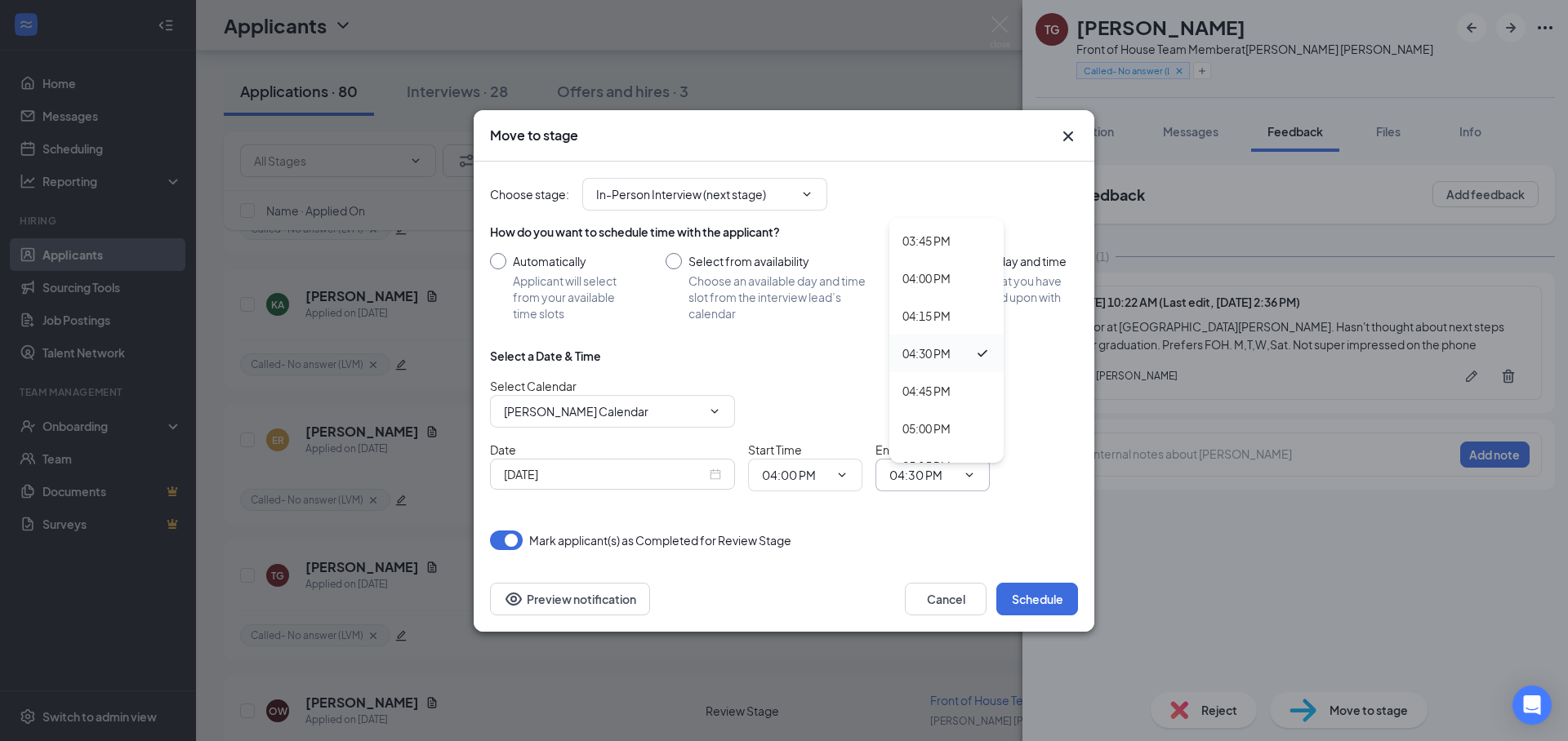
scroll to position [2365, 0]
click at [1037, 600] on button "Schedule" at bounding box center [1036, 599] width 82 height 33
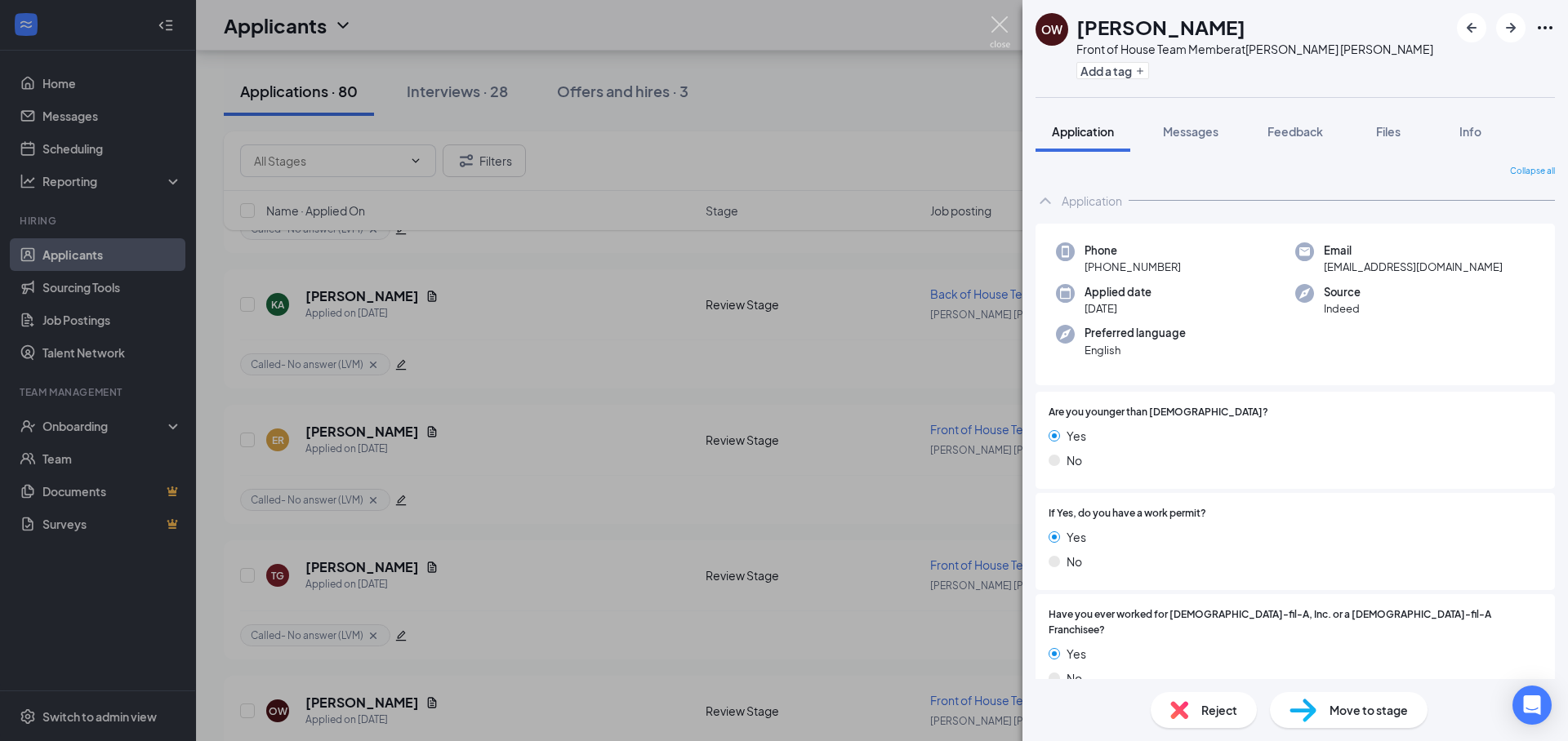
click at [1004, 22] on img at bounding box center [1000, 32] width 20 height 32
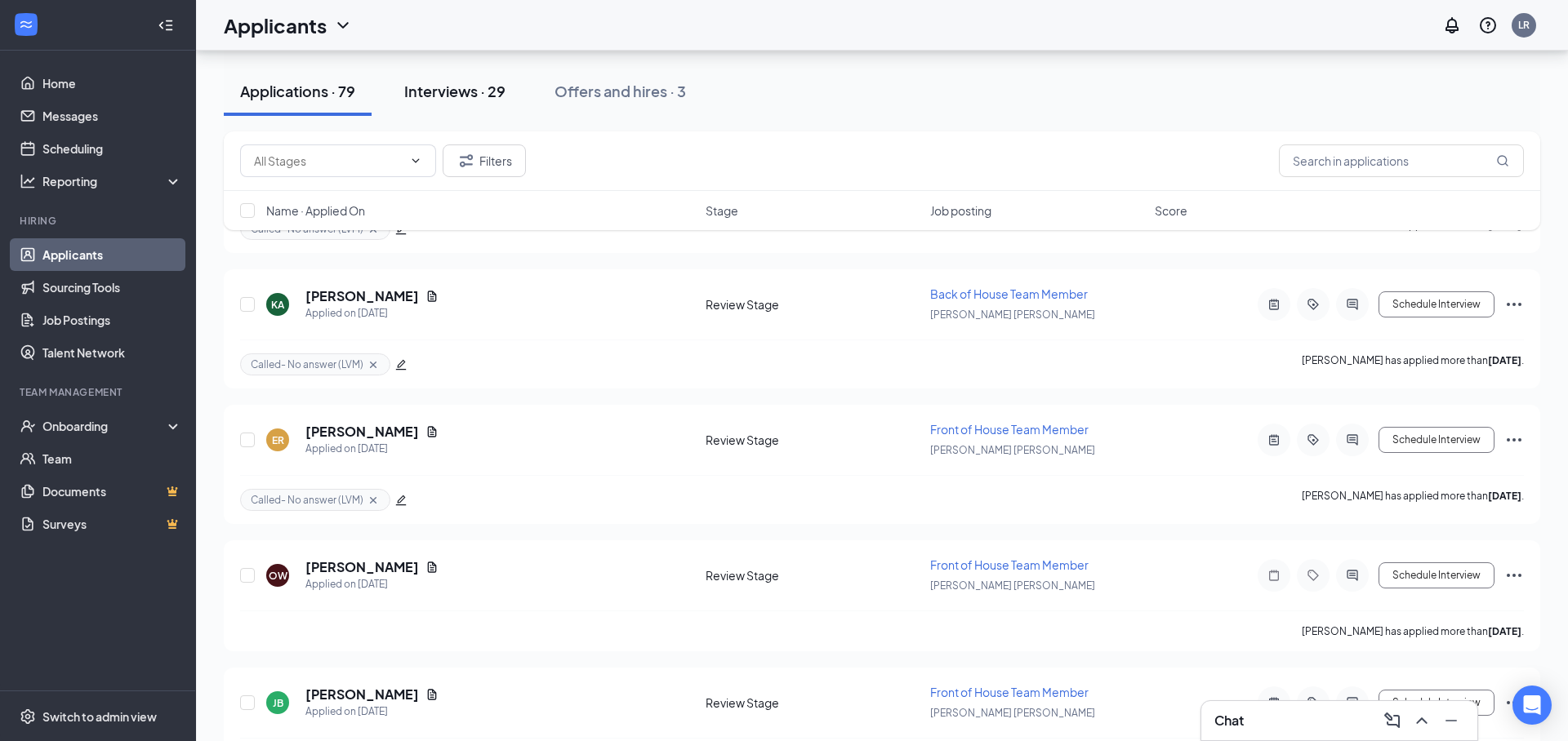
click at [447, 86] on div "Interviews · 29" at bounding box center [455, 91] width 101 height 20
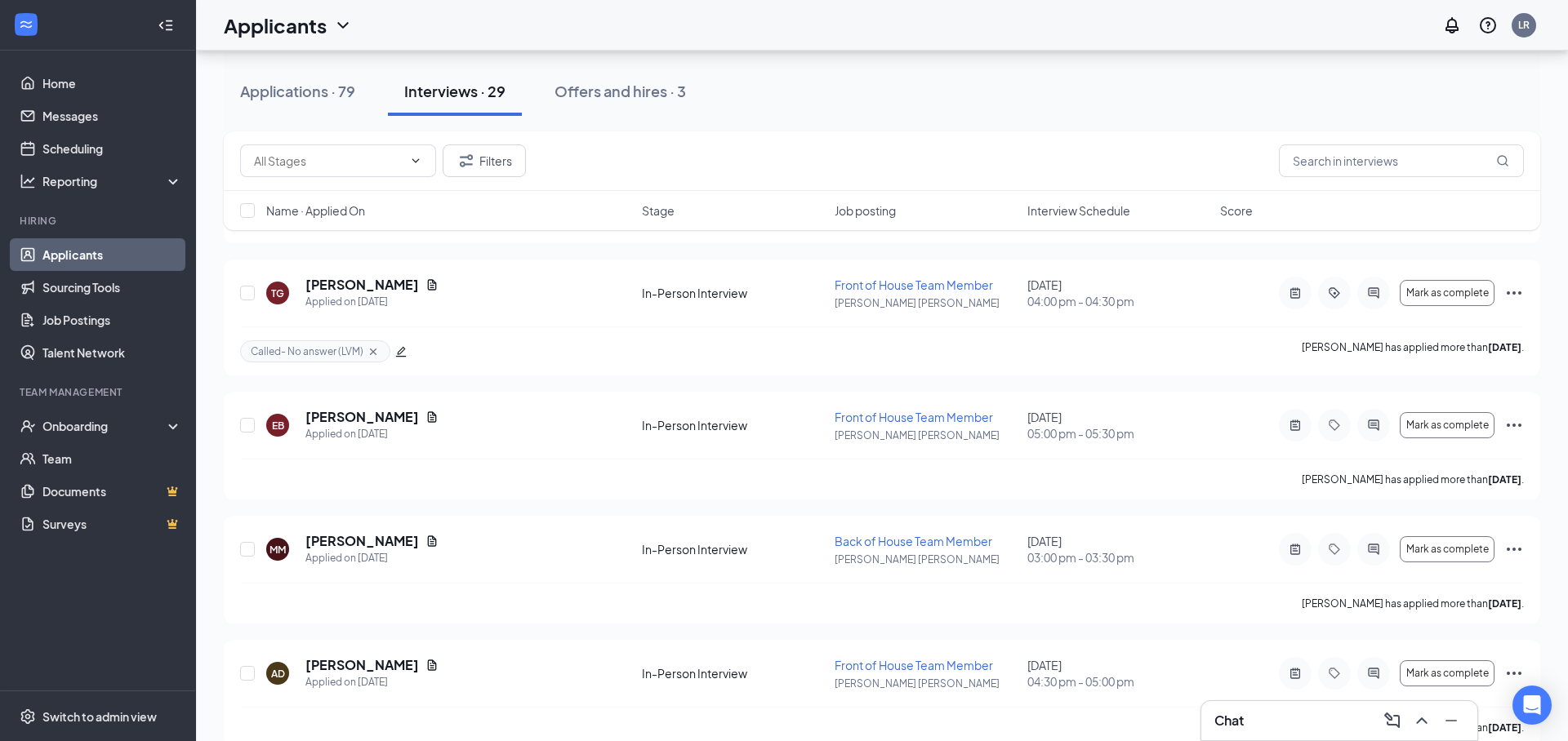
scroll to position [503, 0]
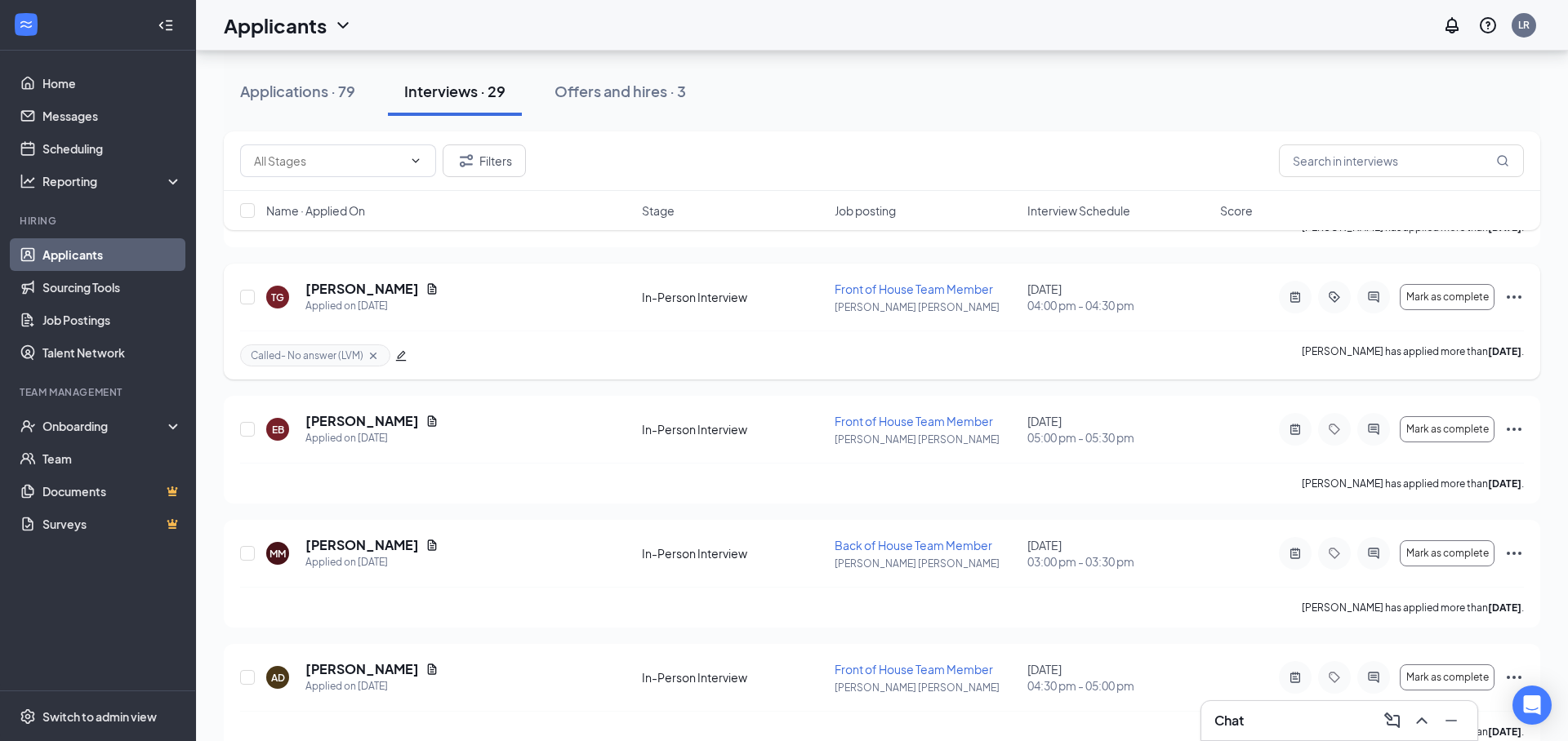
click at [373, 357] on icon "Cross" at bounding box center [372, 355] width 6 height 6
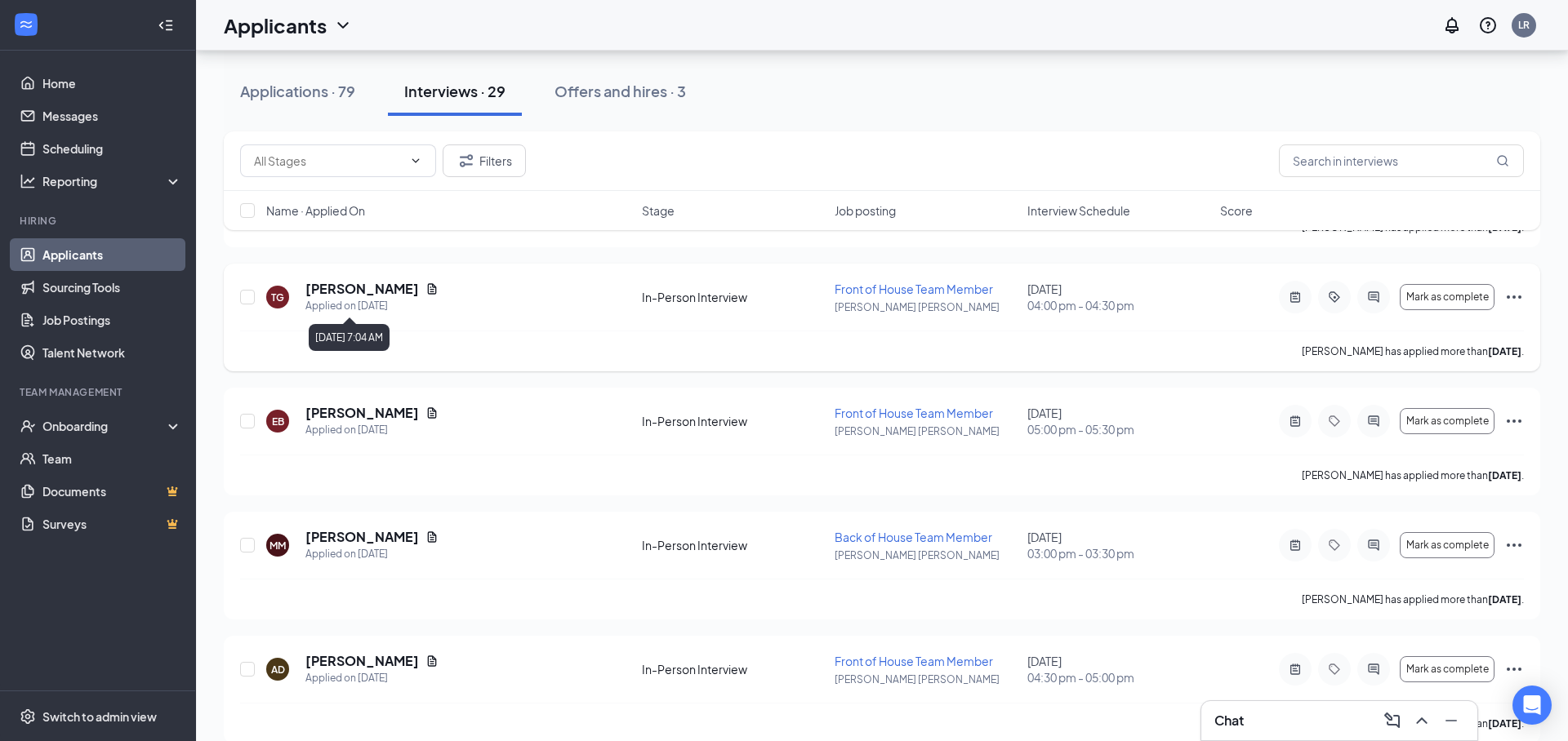
click at [372, 298] on div "Applied on [DATE]" at bounding box center [372, 306] width 133 height 17
click at [373, 291] on h5 "[PERSON_NAME]" at bounding box center [361, 290] width 113 height 18
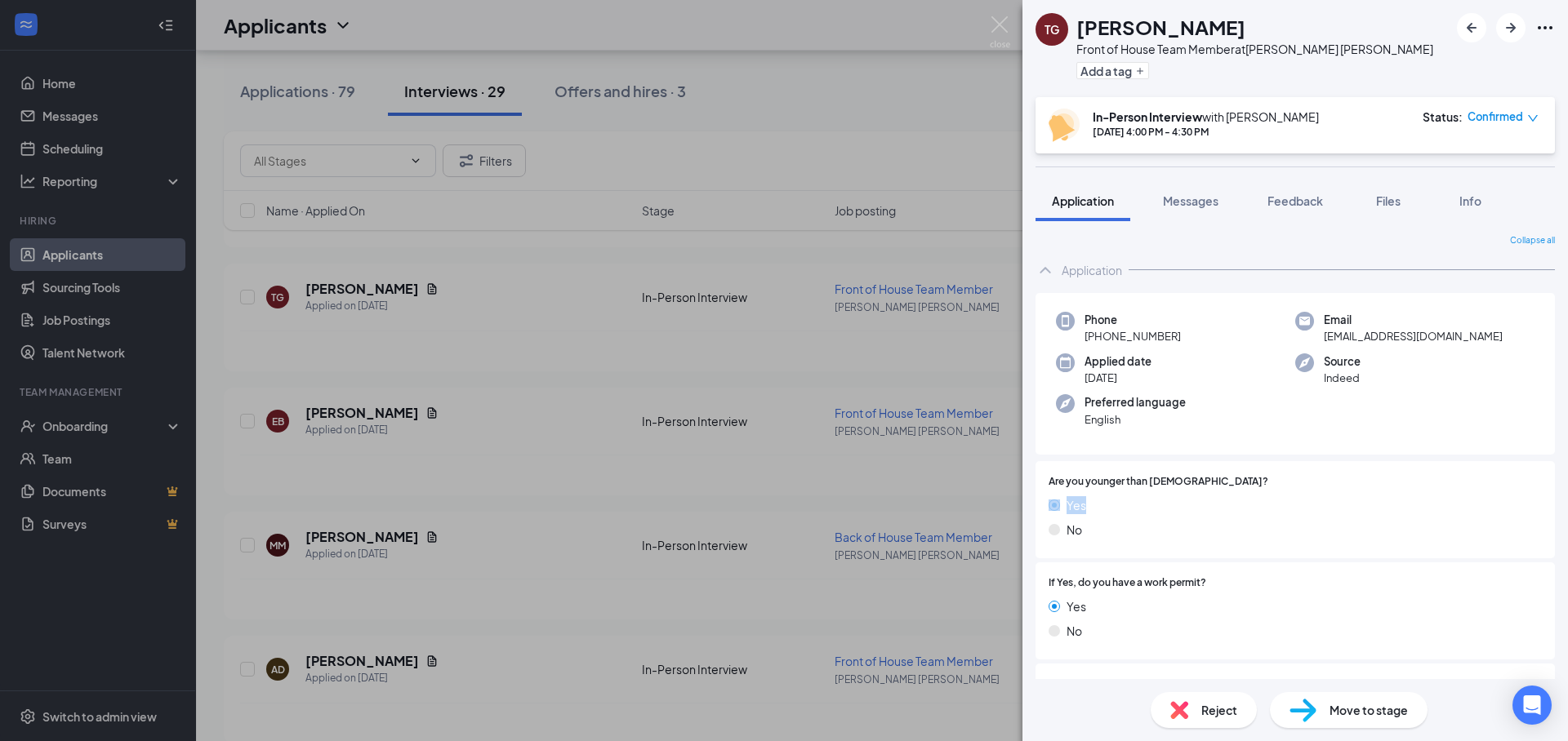
drag, startPoint x: 1242, startPoint y: 460, endPoint x: 1242, endPoint y: 498, distance: 38.0
drag, startPoint x: 1238, startPoint y: 524, endPoint x: 1224, endPoint y: 514, distance: 17.2
click at [1238, 524] on div "No" at bounding box center [1295, 530] width 493 height 18
drag, startPoint x: 1125, startPoint y: 484, endPoint x: 1128, endPoint y: 535, distance: 51.1
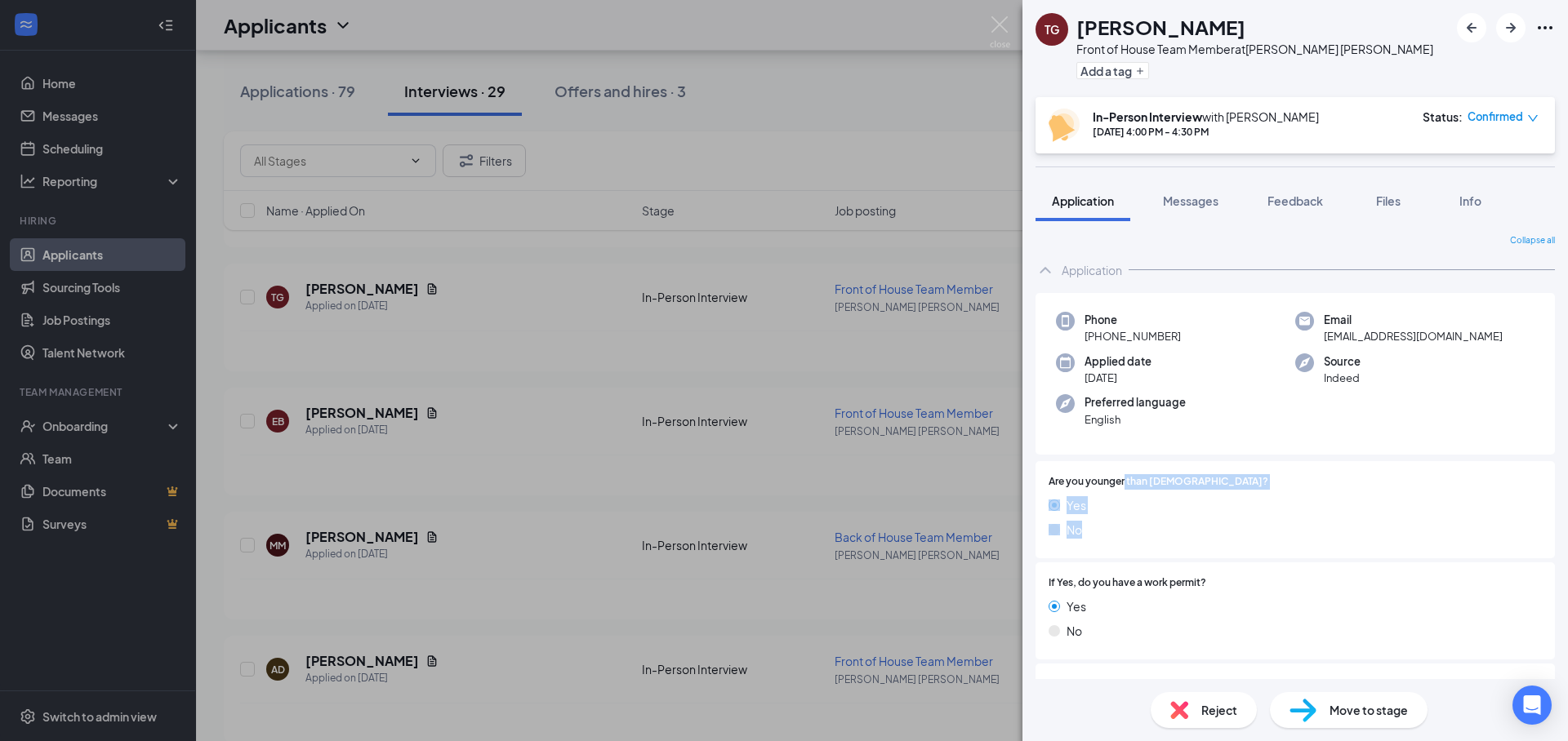
click at [1127, 535] on div "Are you younger than [DEMOGRAPHIC_DATA]? Yes No" at bounding box center [1295, 509] width 493 height 71
click at [1129, 536] on div "No" at bounding box center [1295, 530] width 493 height 18
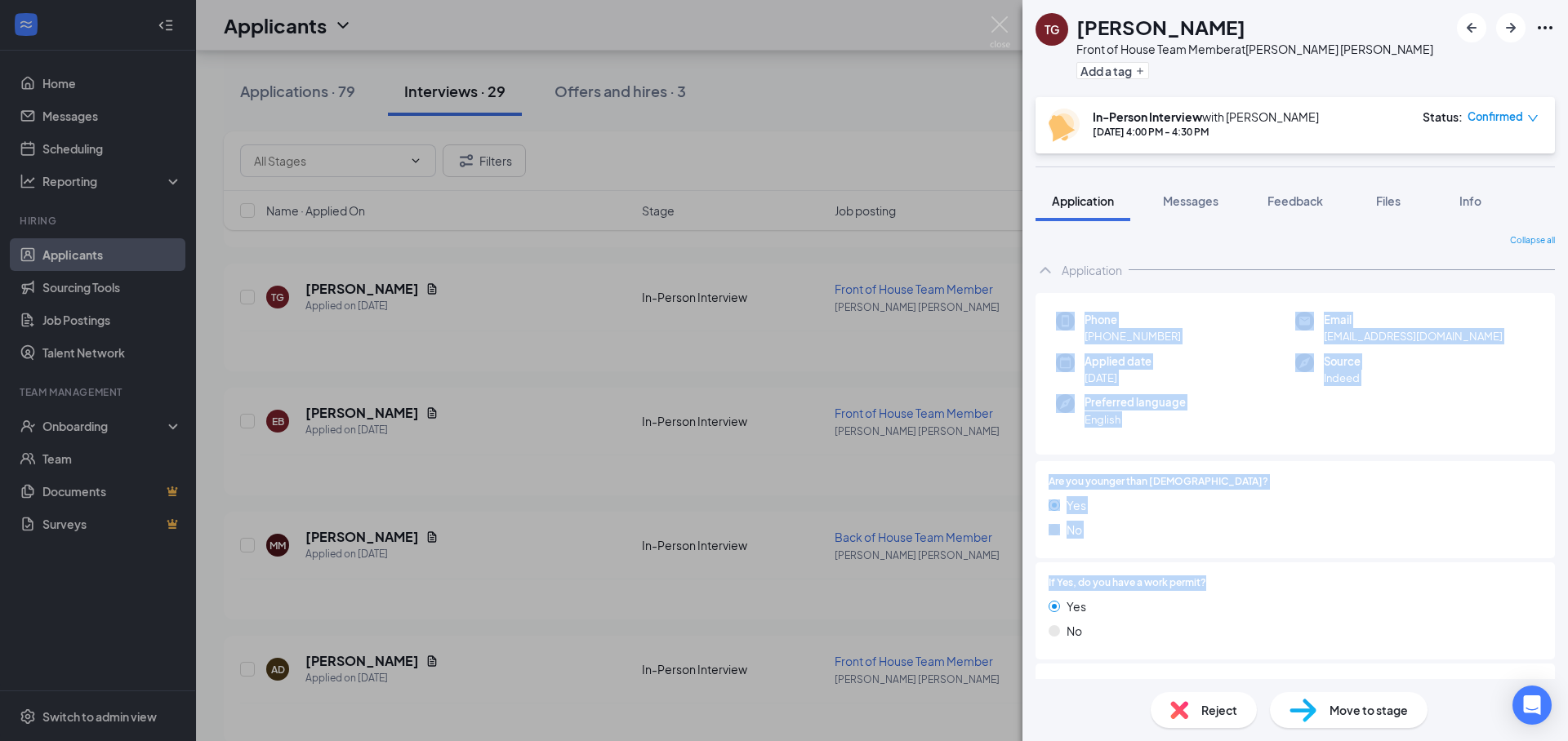
drag, startPoint x: 1133, startPoint y: 592, endPoint x: 1052, endPoint y: 345, distance: 259.9
click at [1255, 444] on div "Phone [PHONE_NUMBER] Email [EMAIL_ADDRESS][DOMAIN_NAME] Applied date [DATE] Sou…" at bounding box center [1295, 374] width 520 height 163
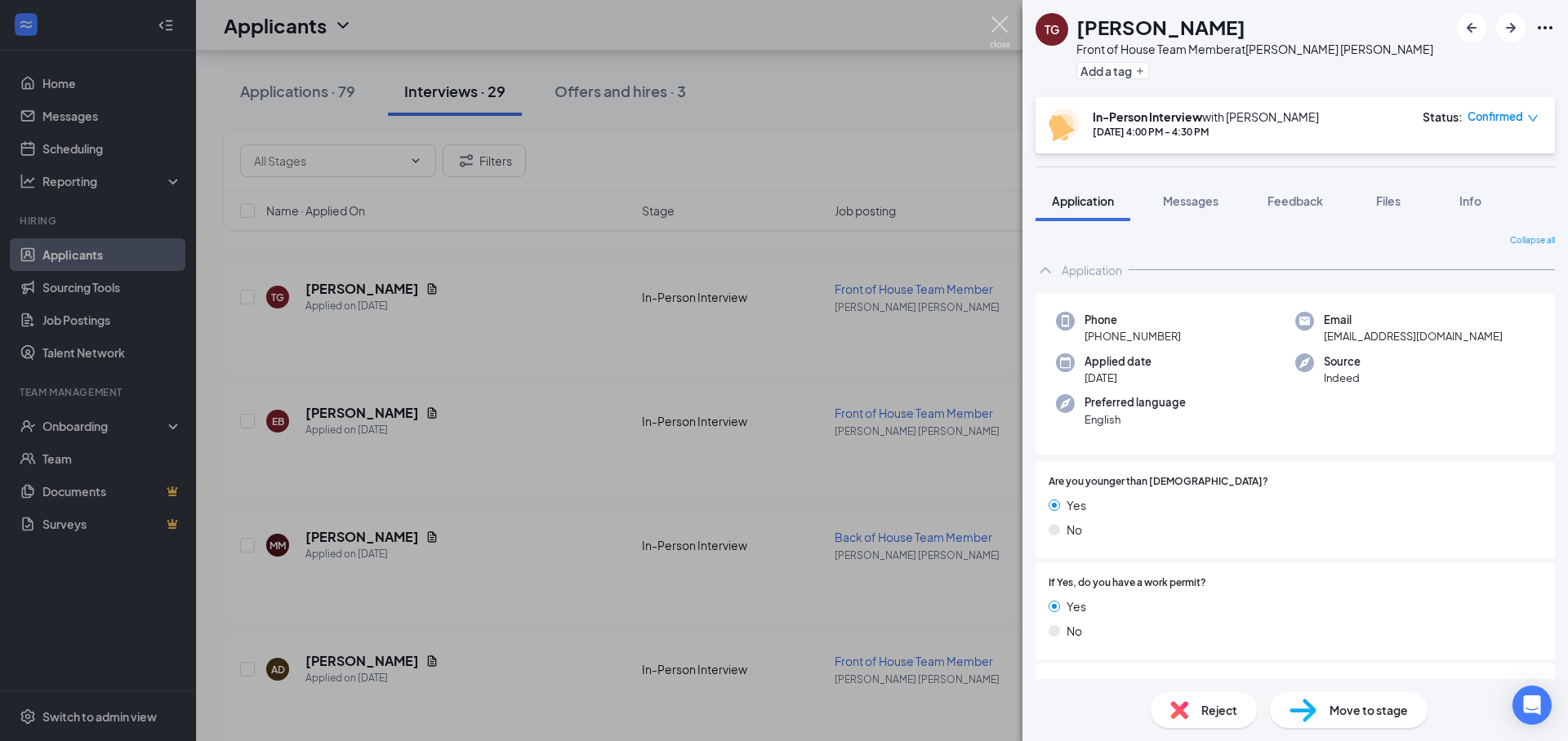
click at [1001, 31] on img at bounding box center [1000, 32] width 20 height 32
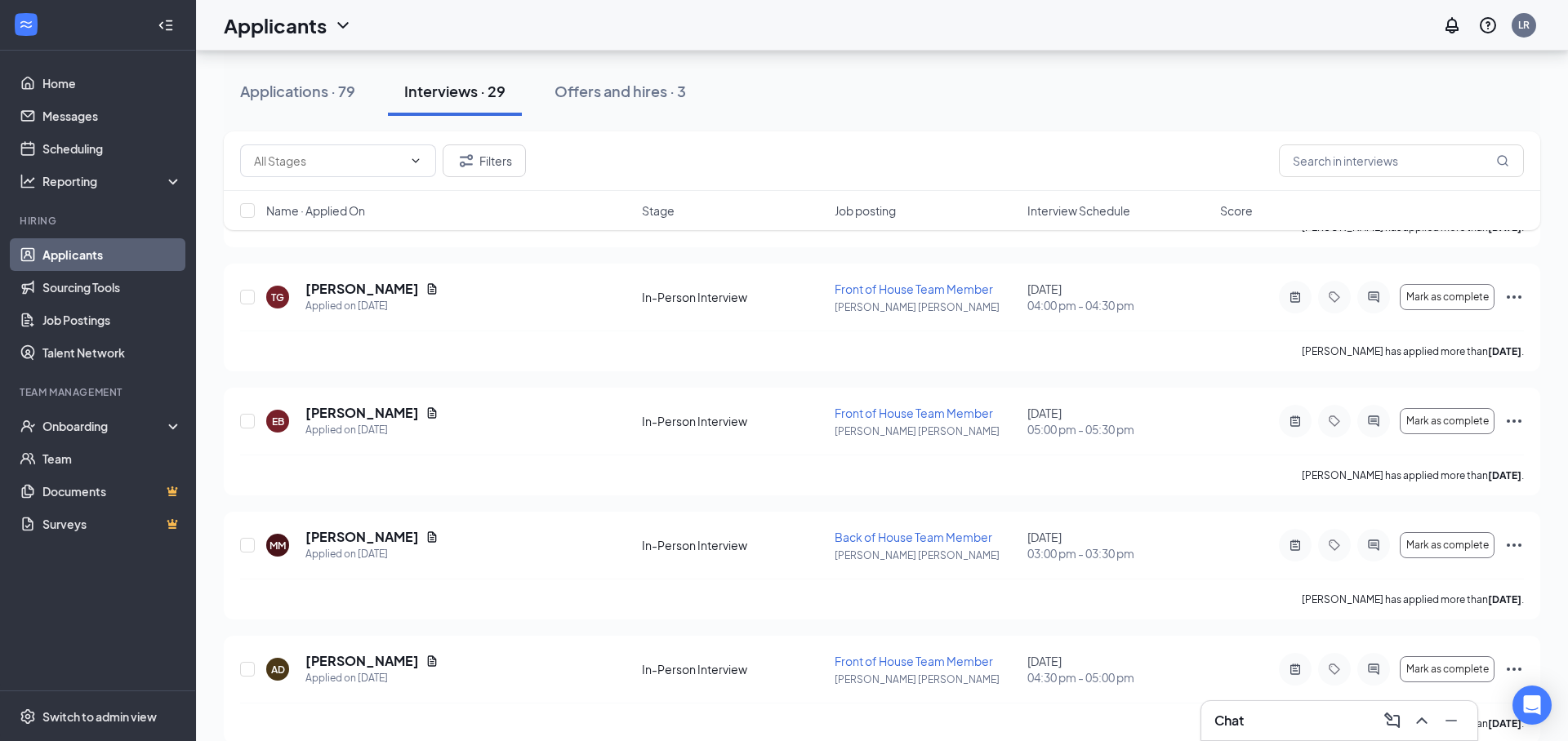
click at [1047, 97] on div "Applications · 79 Interviews · 29 Offers and hires · 3" at bounding box center [881, 91] width 1316 height 49
drag, startPoint x: 387, startPoint y: 294, endPoint x: 423, endPoint y: 283, distance: 37.6
click at [387, 295] on h5 "[PERSON_NAME]" at bounding box center [361, 290] width 113 height 18
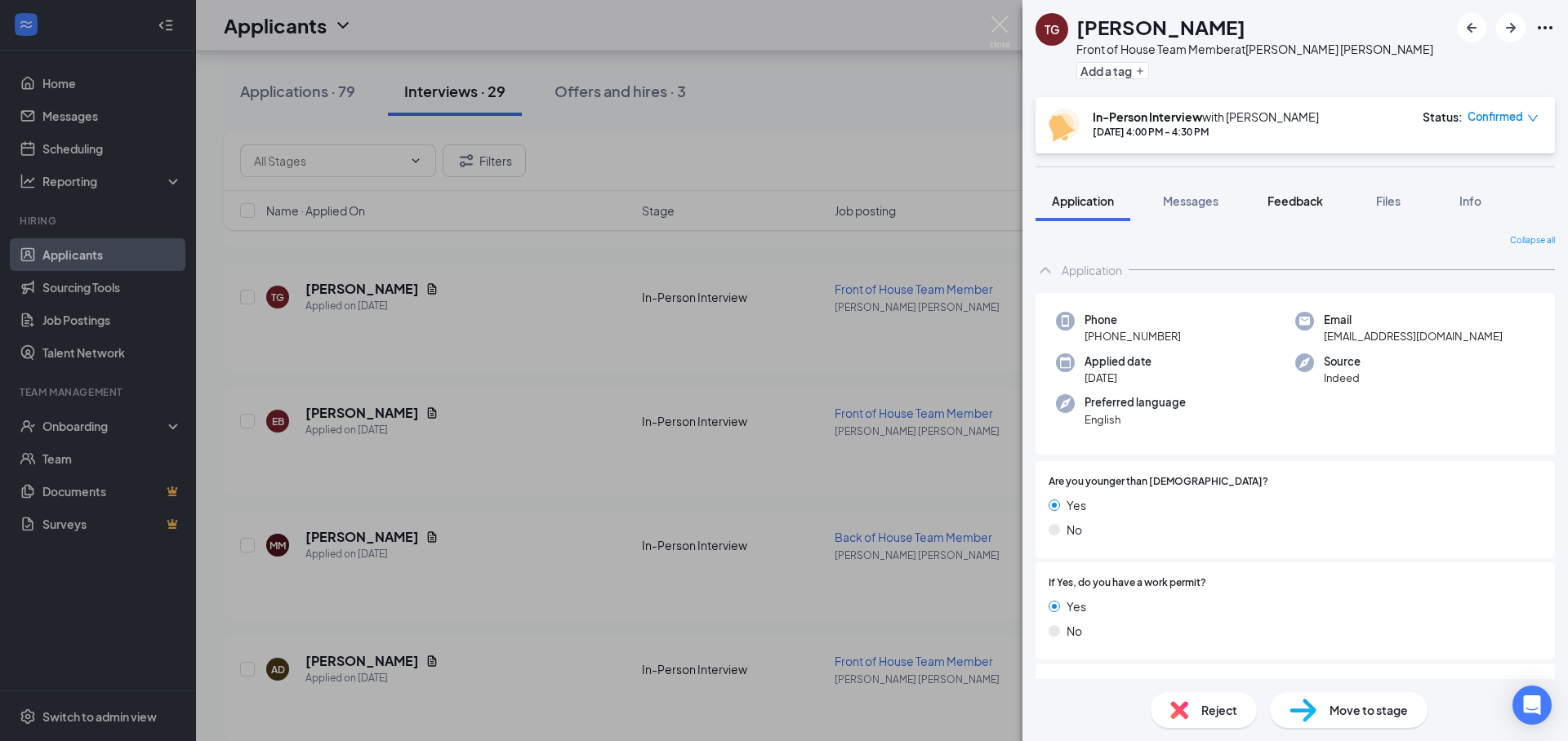
click at [1282, 217] on button "Feedback" at bounding box center [1295, 200] width 88 height 40
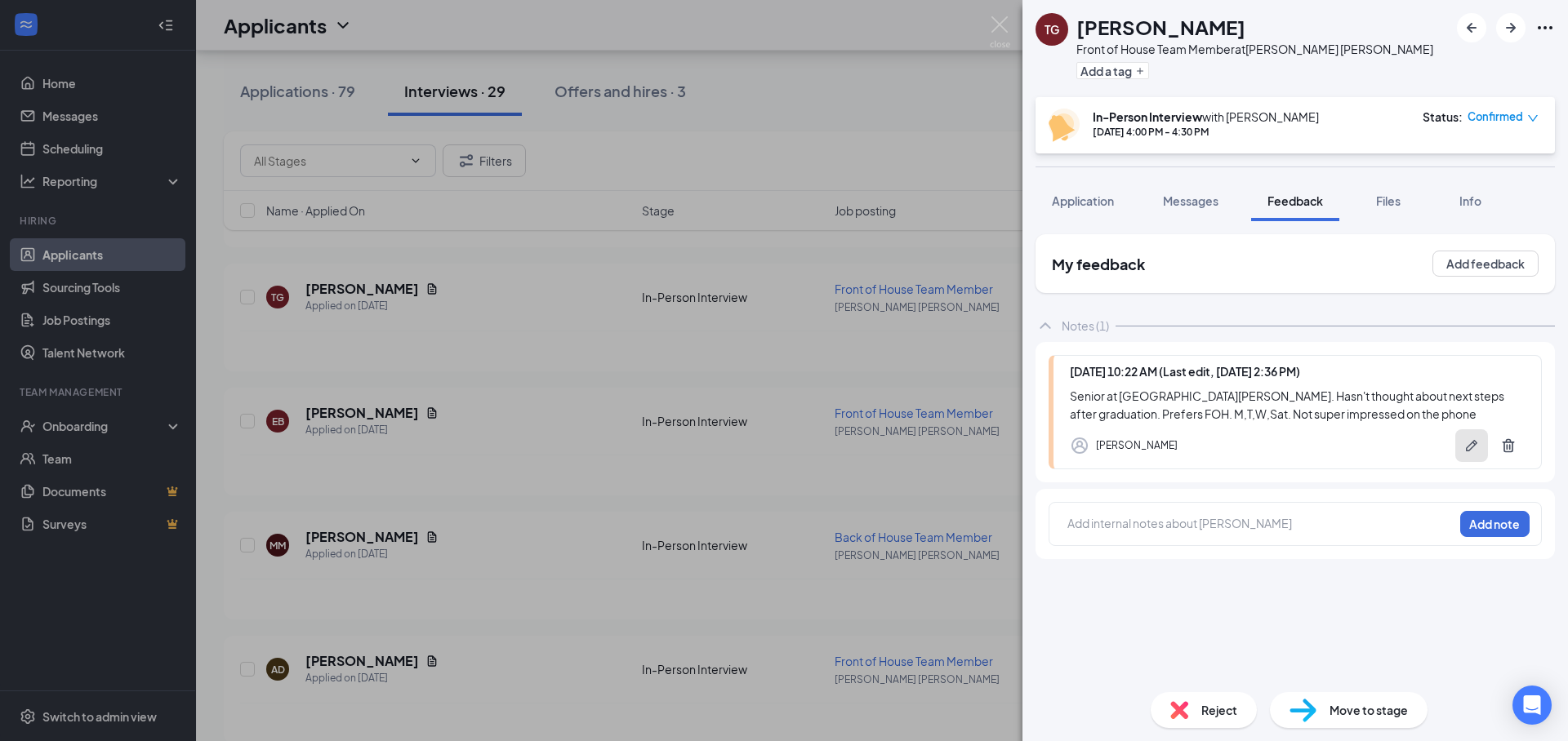
click at [1478, 445] on icon "Pen" at bounding box center [1471, 446] width 17 height 17
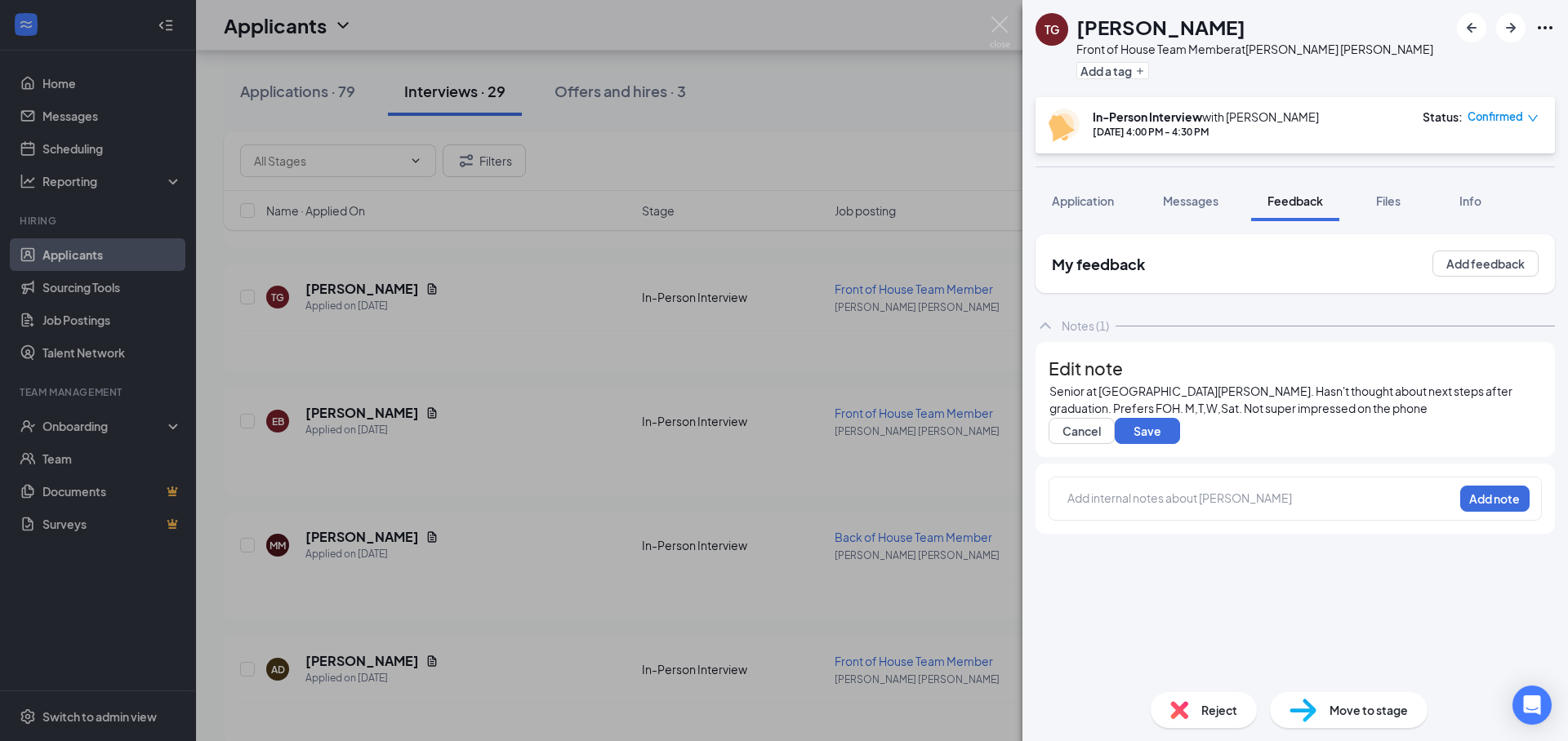
click at [1399, 417] on div "Senior at [GEOGRAPHIC_DATA][PERSON_NAME]. Hasn't thought about next steps after…" at bounding box center [1295, 399] width 492 height 34
click at [1170, 444] on button "Save" at bounding box center [1147, 431] width 65 height 26
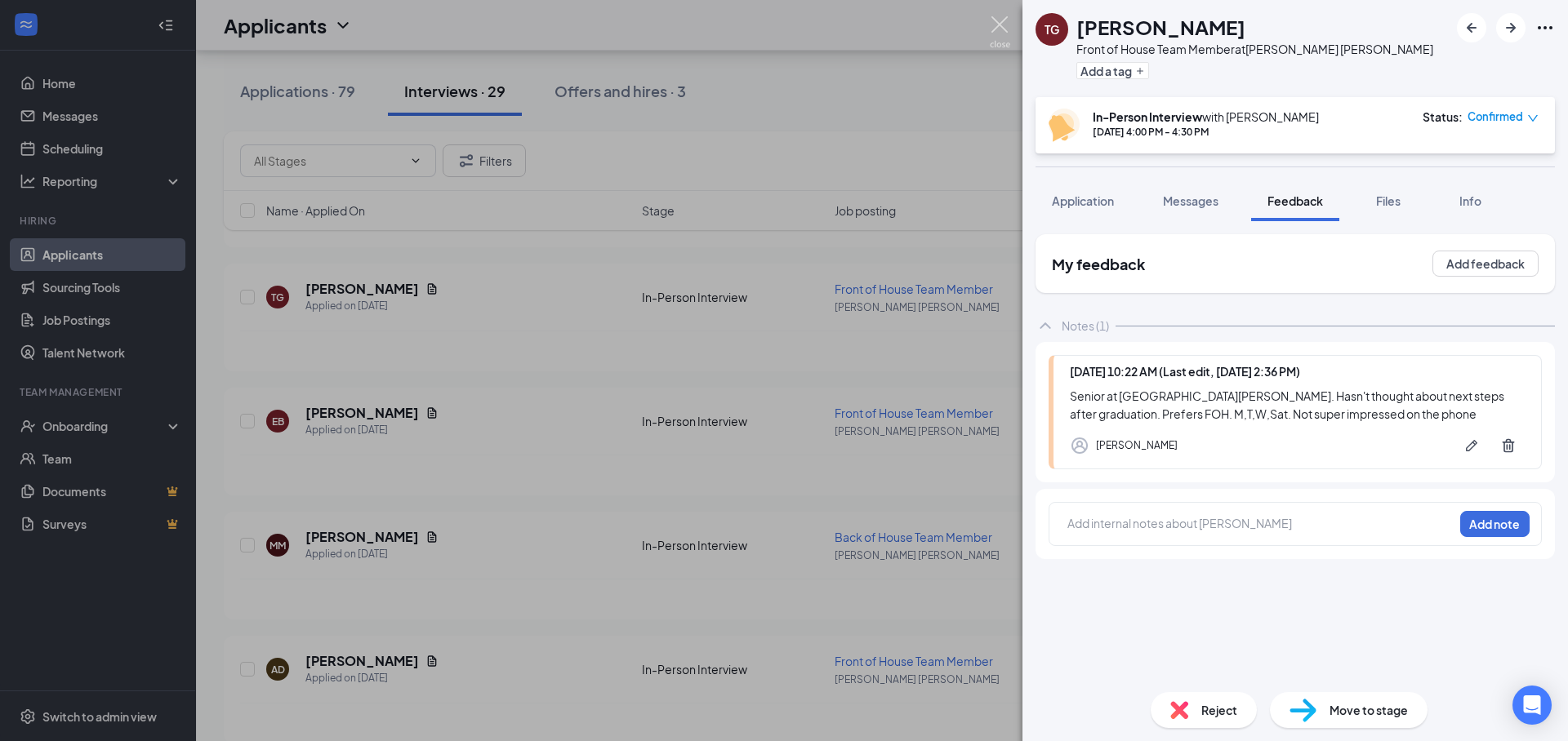
click at [999, 28] on img at bounding box center [1000, 32] width 20 height 32
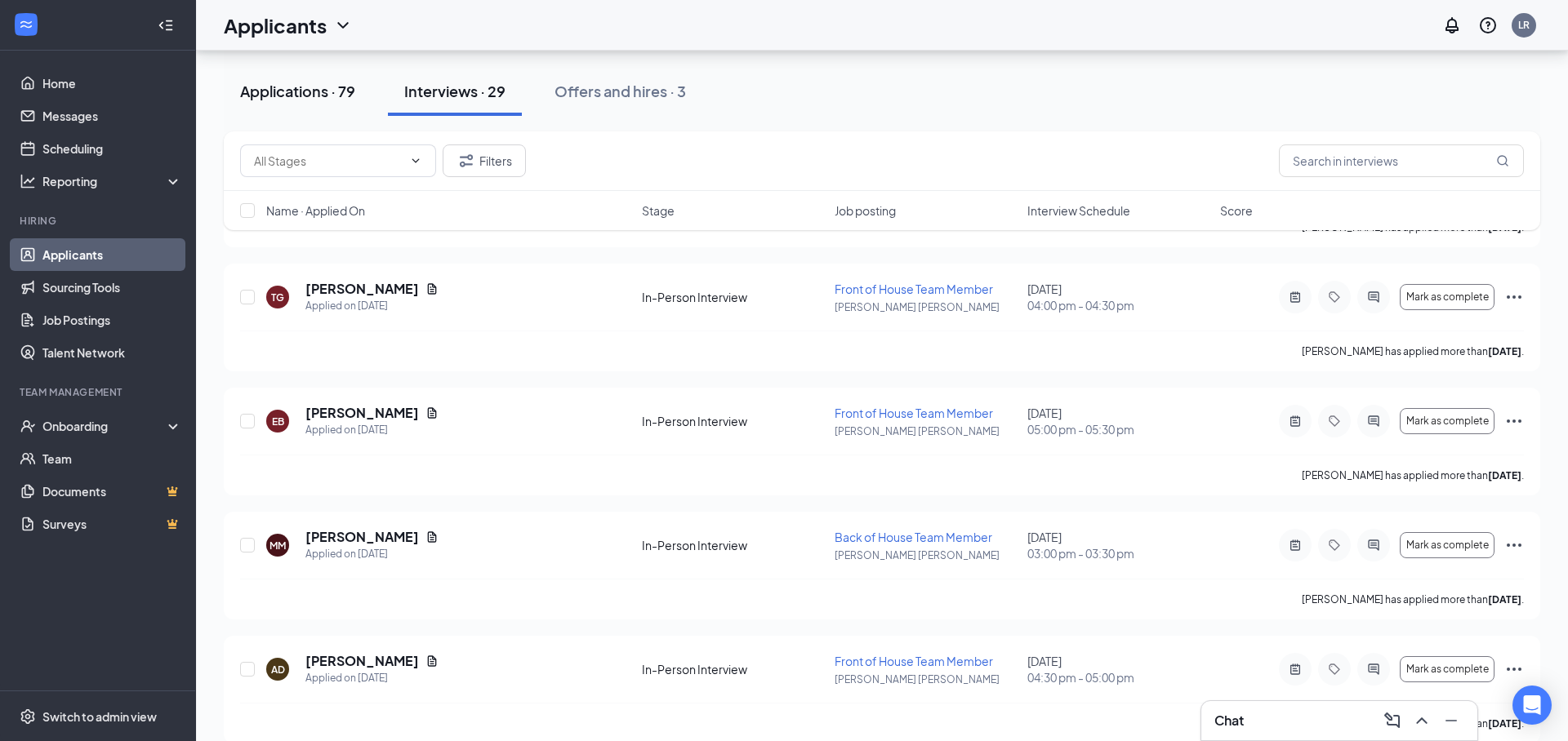
click at [349, 96] on div "Applications · 79" at bounding box center [297, 91] width 115 height 20
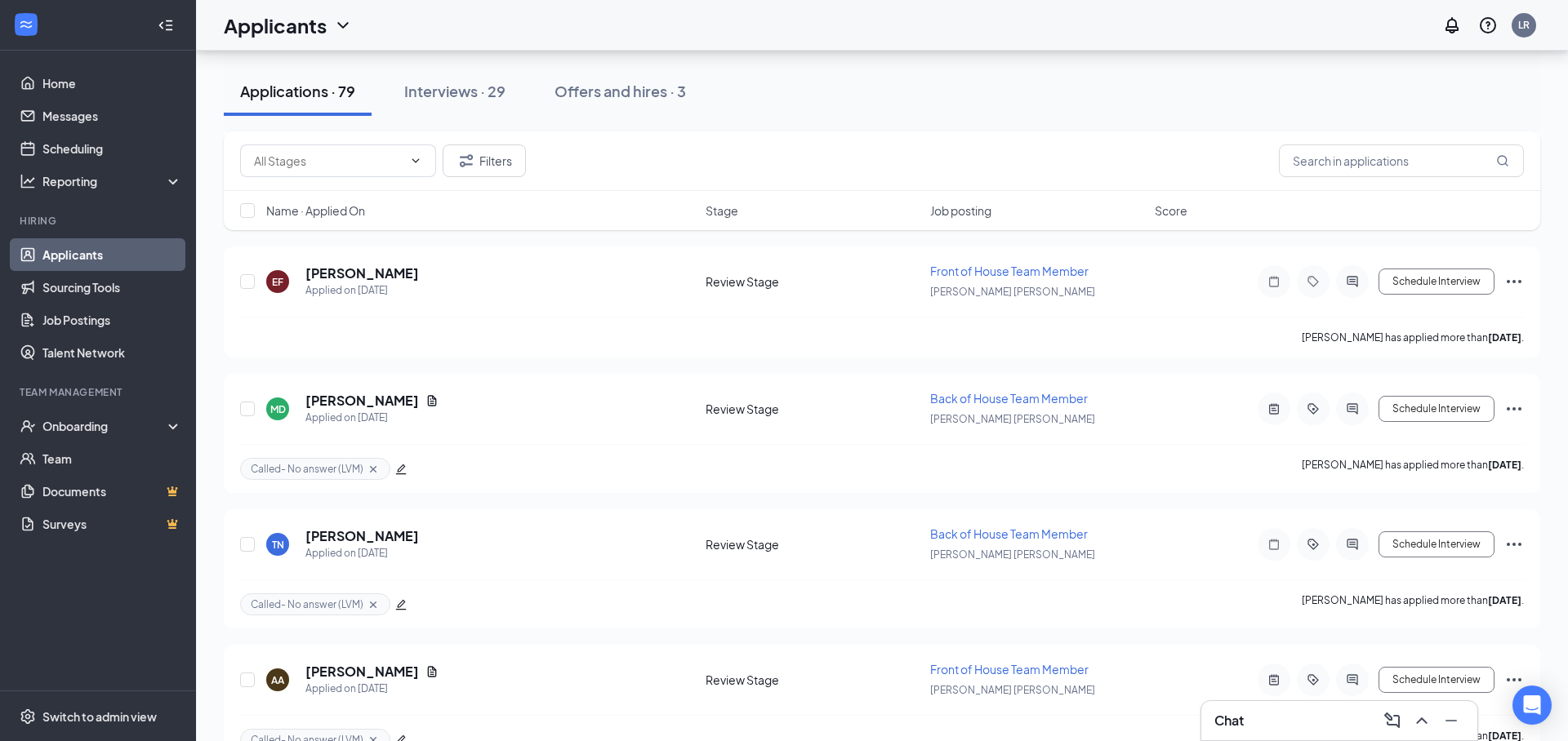
scroll to position [6896, 0]
click at [326, 390] on div "MD [PERSON_NAME] Applied on [DATE] Review Stage Back of House Team Member [PERS…" at bounding box center [881, 435] width 1316 height 120
click at [327, 399] on h5 "[PERSON_NAME]" at bounding box center [361, 402] width 113 height 18
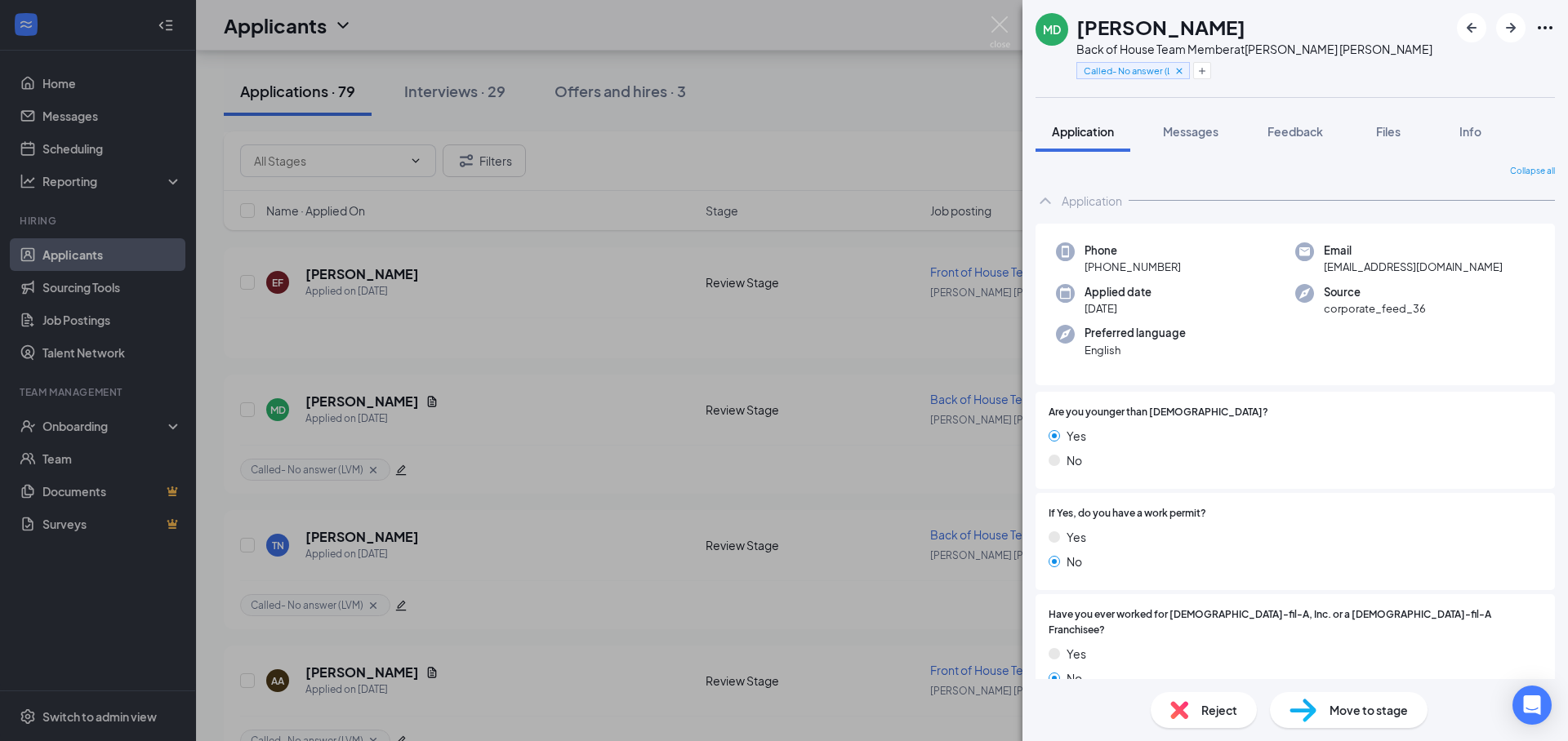
click at [420, 405] on div "MD [PERSON_NAME] Back of House Team Member at [PERSON_NAME][GEOGRAPHIC_DATA][PE…" at bounding box center [784, 370] width 1568 height 741
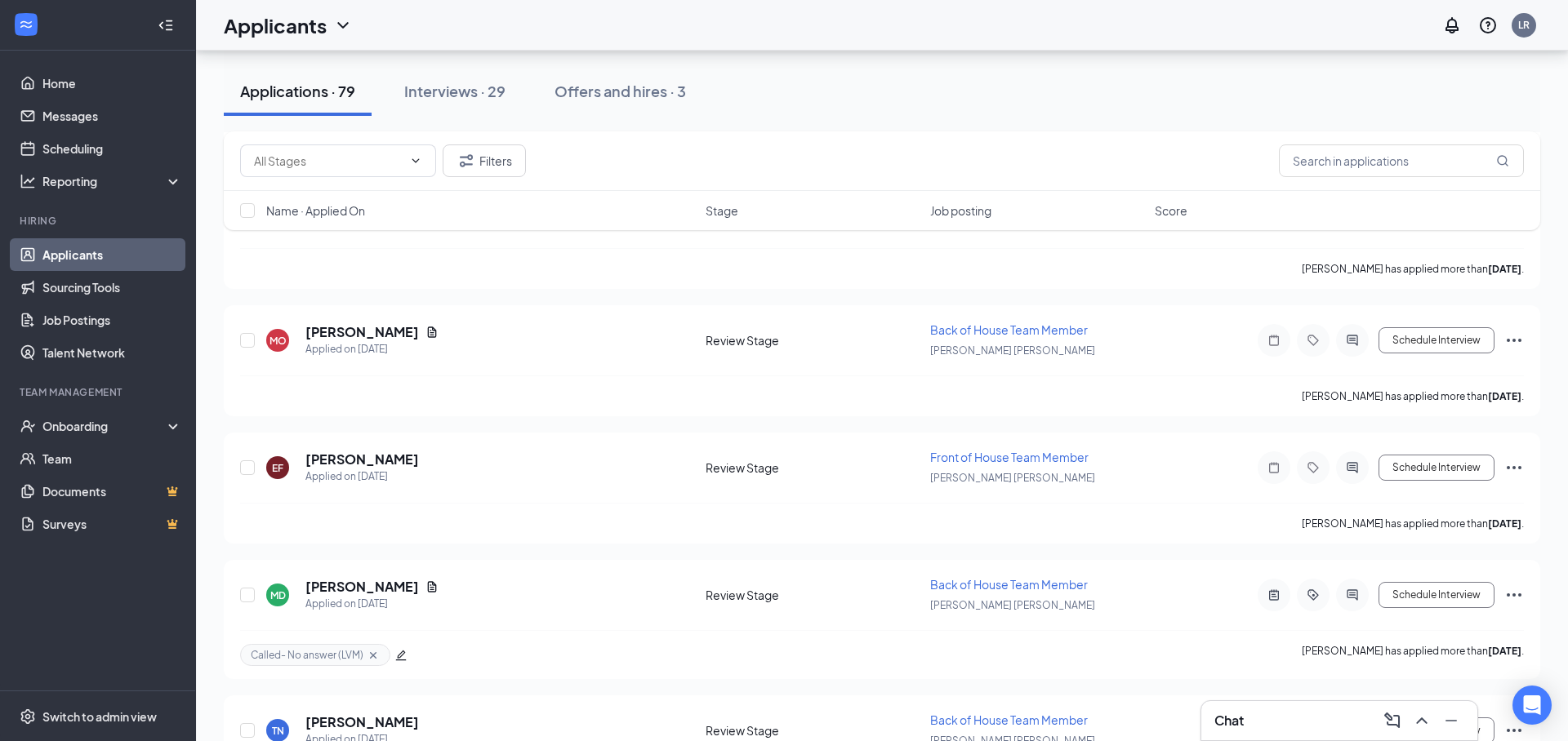
scroll to position [6637, 0]
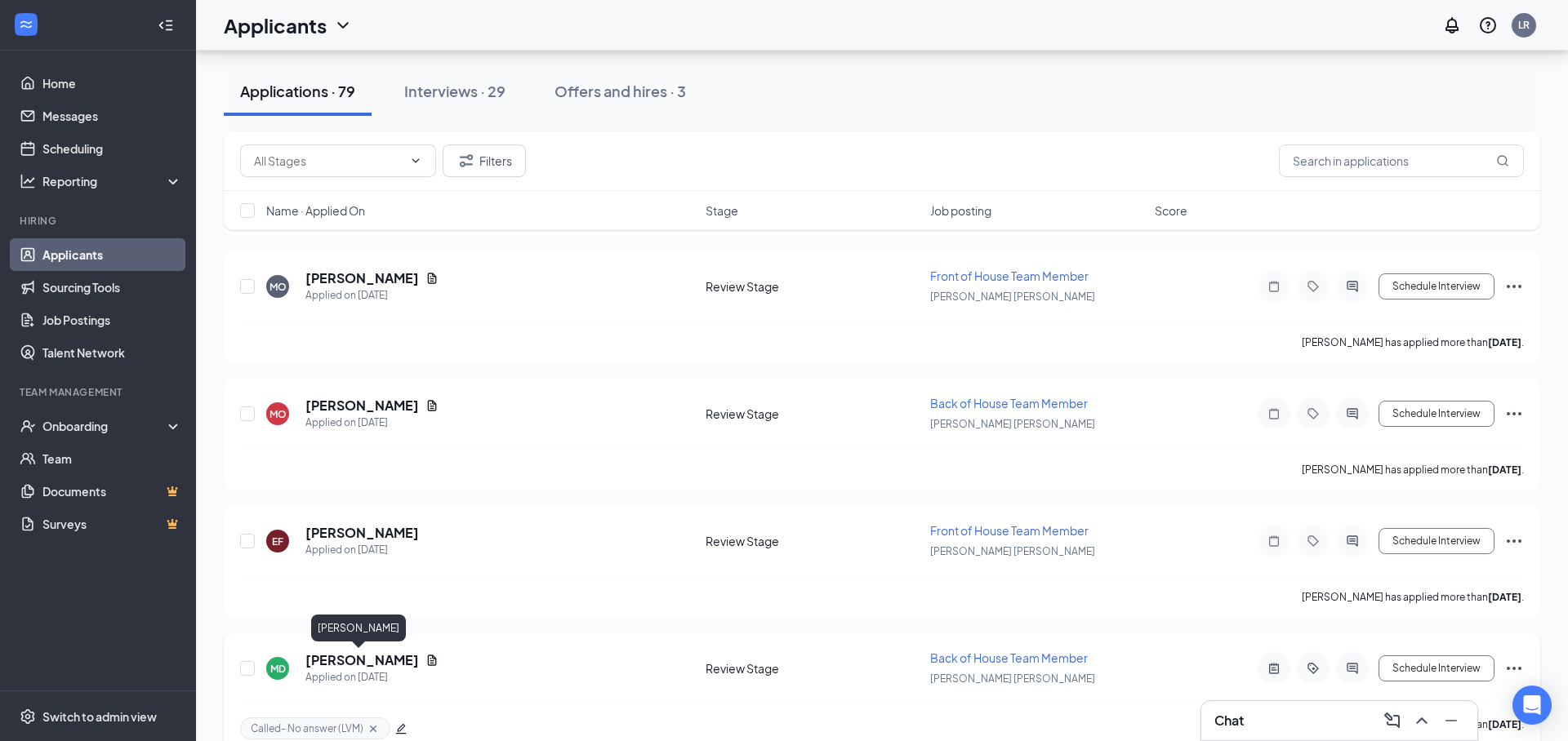
click at [348, 653] on h5 "[PERSON_NAME]" at bounding box center [361, 661] width 113 height 18
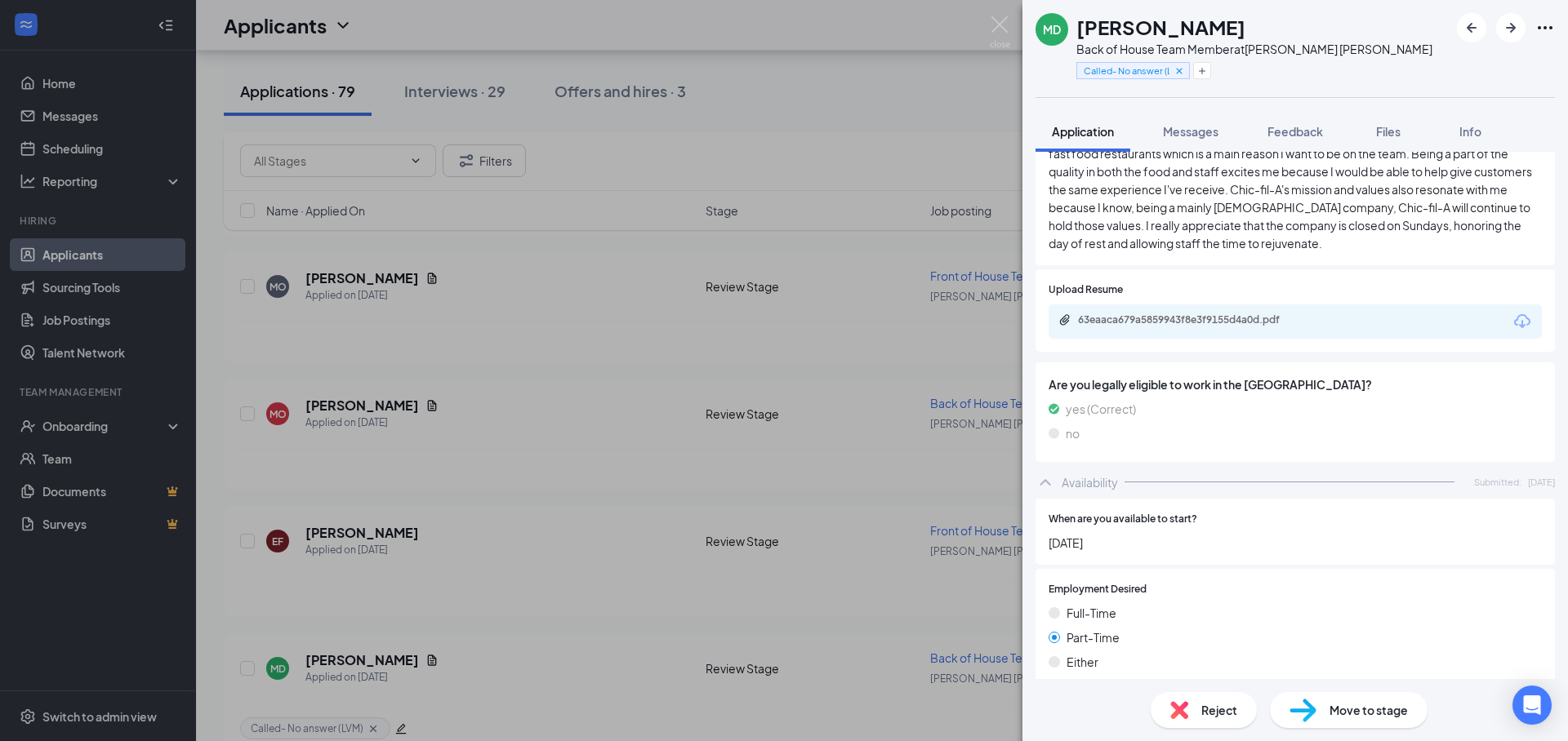
scroll to position [812, 0]
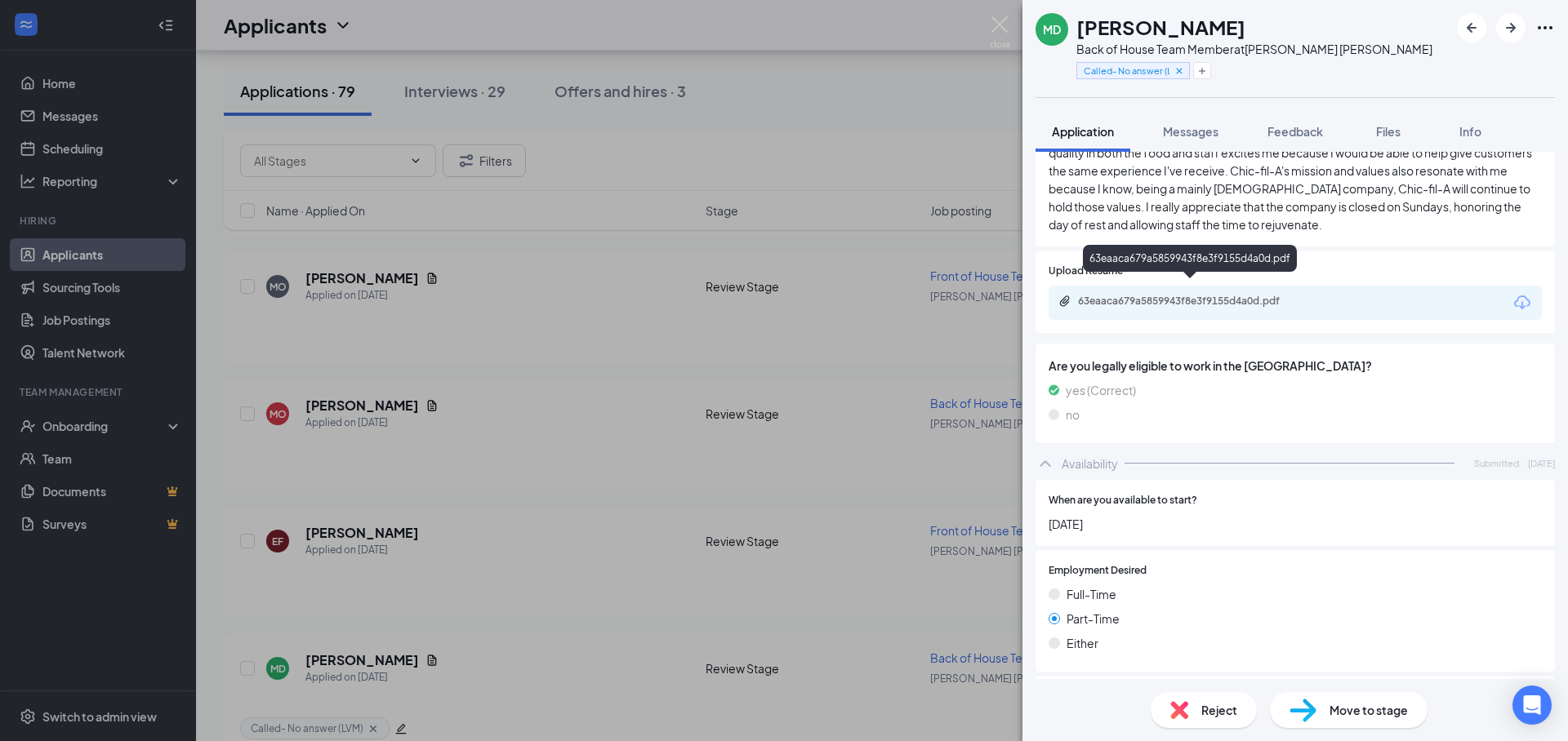
click at [1242, 295] on div "63eaaca679a5859943f8e3f9155d4a0d.pdf" at bounding box center [1192, 302] width 229 height 13
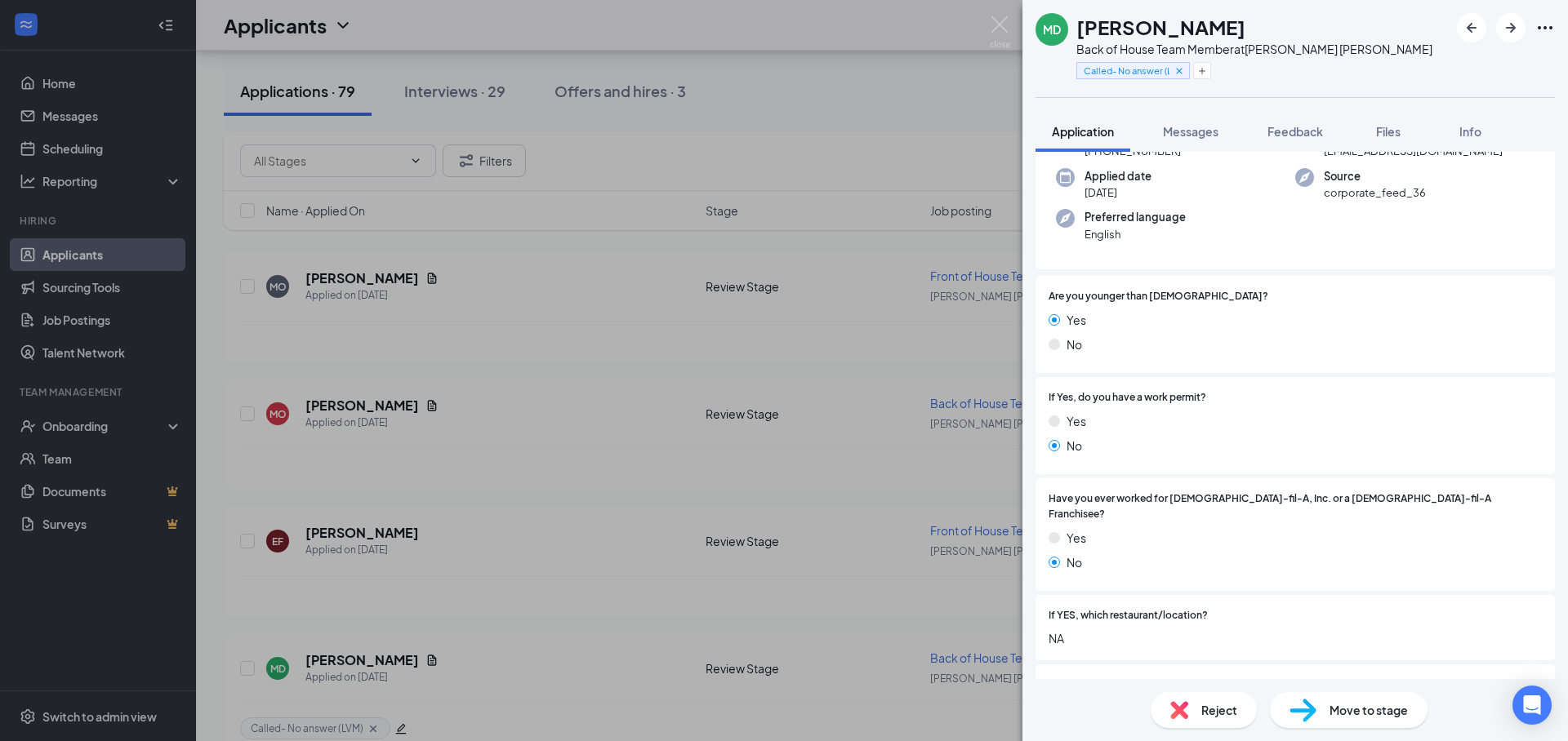
scroll to position [137, 0]
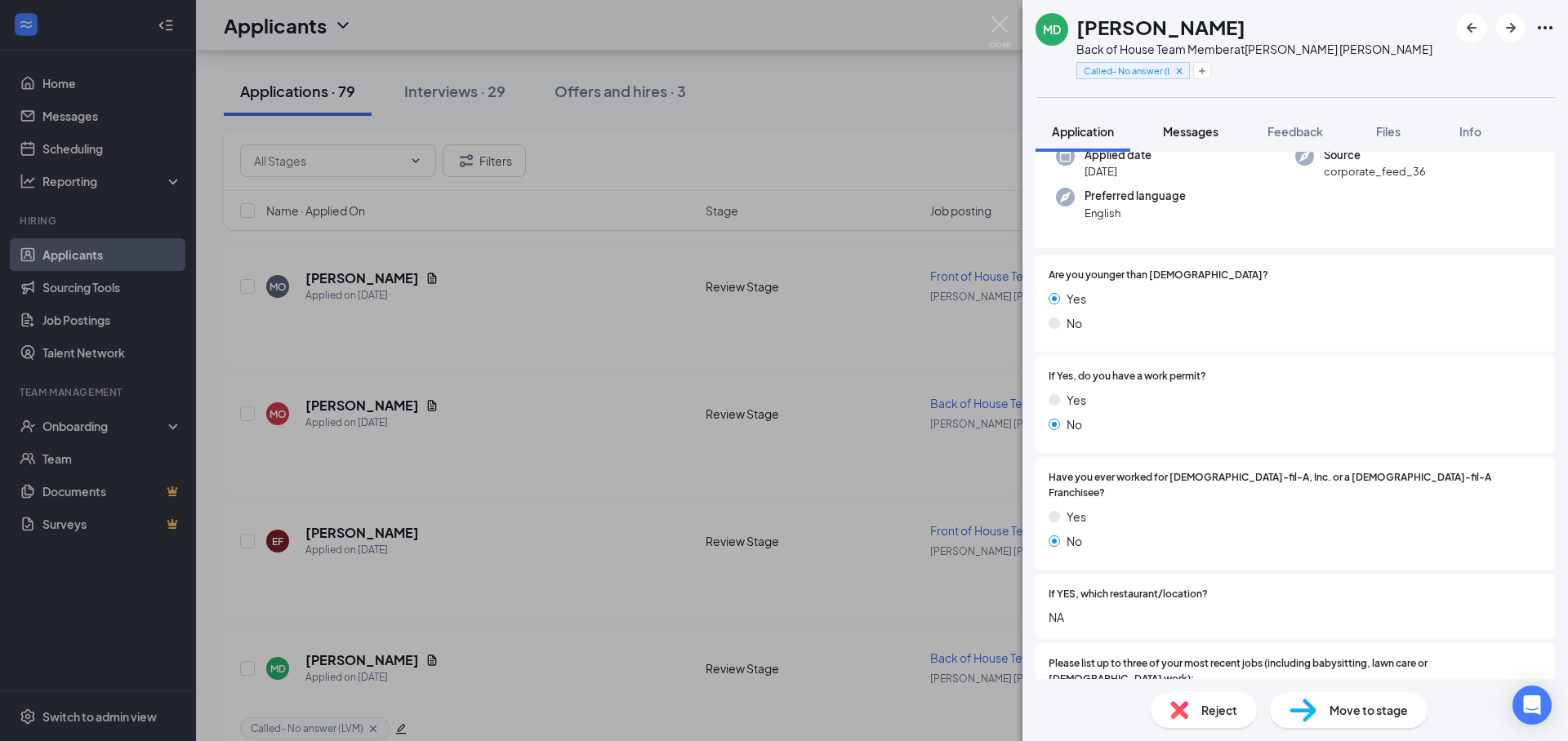
drag, startPoint x: 1318, startPoint y: 129, endPoint x: 1155, endPoint y: 141, distance: 163.4
click at [1318, 128] on span "Feedback" at bounding box center [1295, 131] width 55 height 15
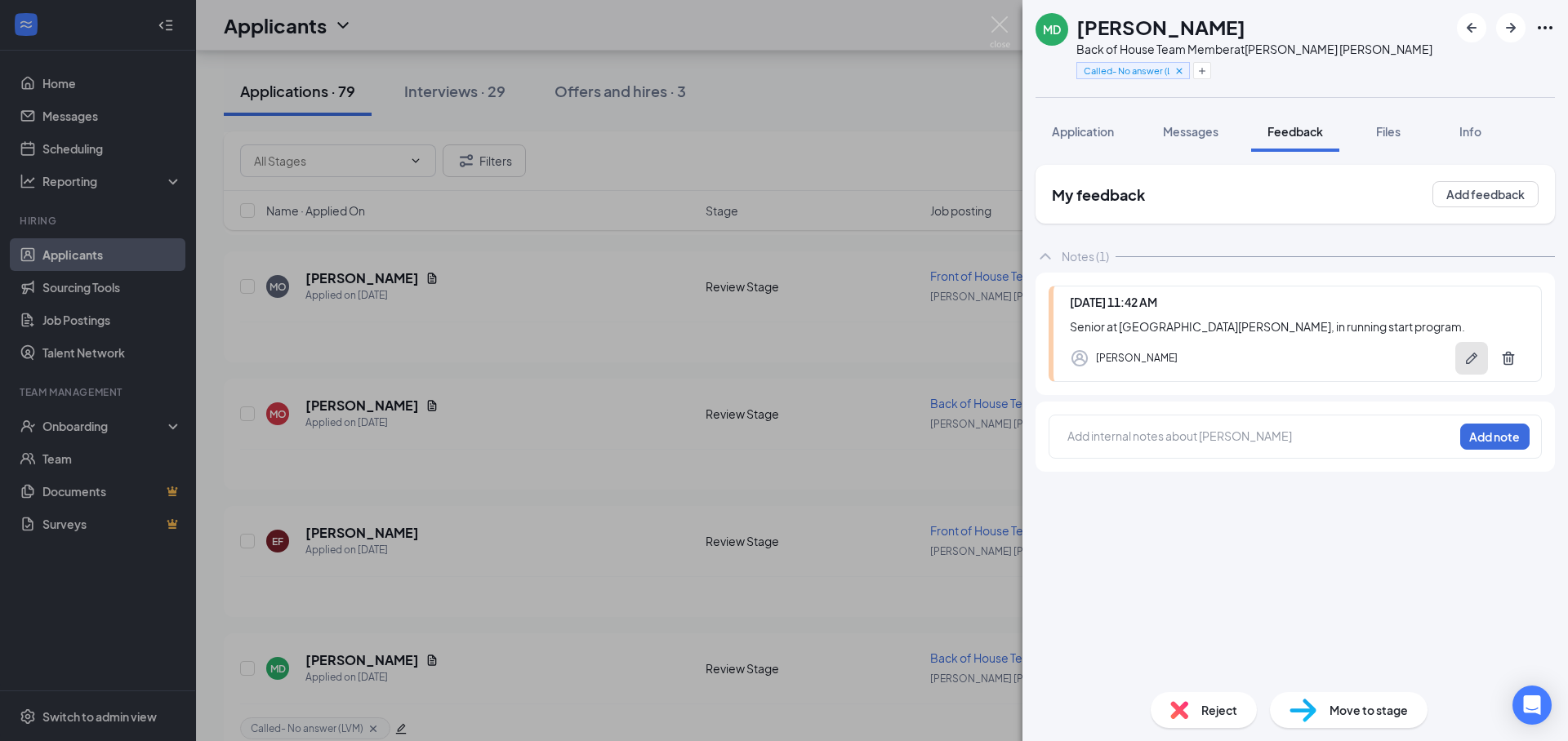
click at [1476, 359] on icon "Pen" at bounding box center [1471, 359] width 17 height 17
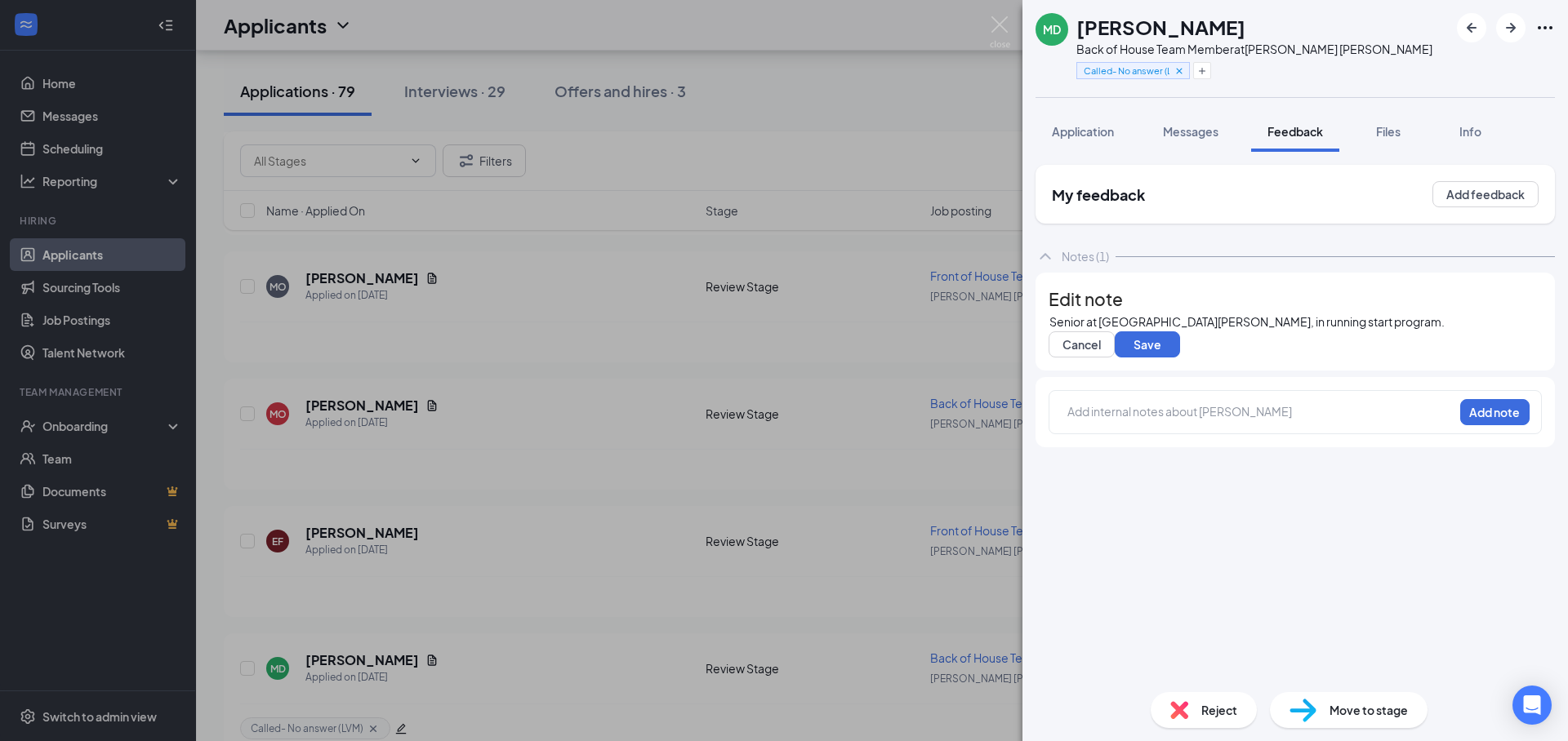
click at [1369, 331] on div "Senior at [GEOGRAPHIC_DATA][PERSON_NAME], in running start program." at bounding box center [1295, 322] width 492 height 17
drag, startPoint x: 1104, startPoint y: 144, endPoint x: 1161, endPoint y: 190, distance: 73.2
click at [1104, 144] on button "Application" at bounding box center [1082, 131] width 95 height 40
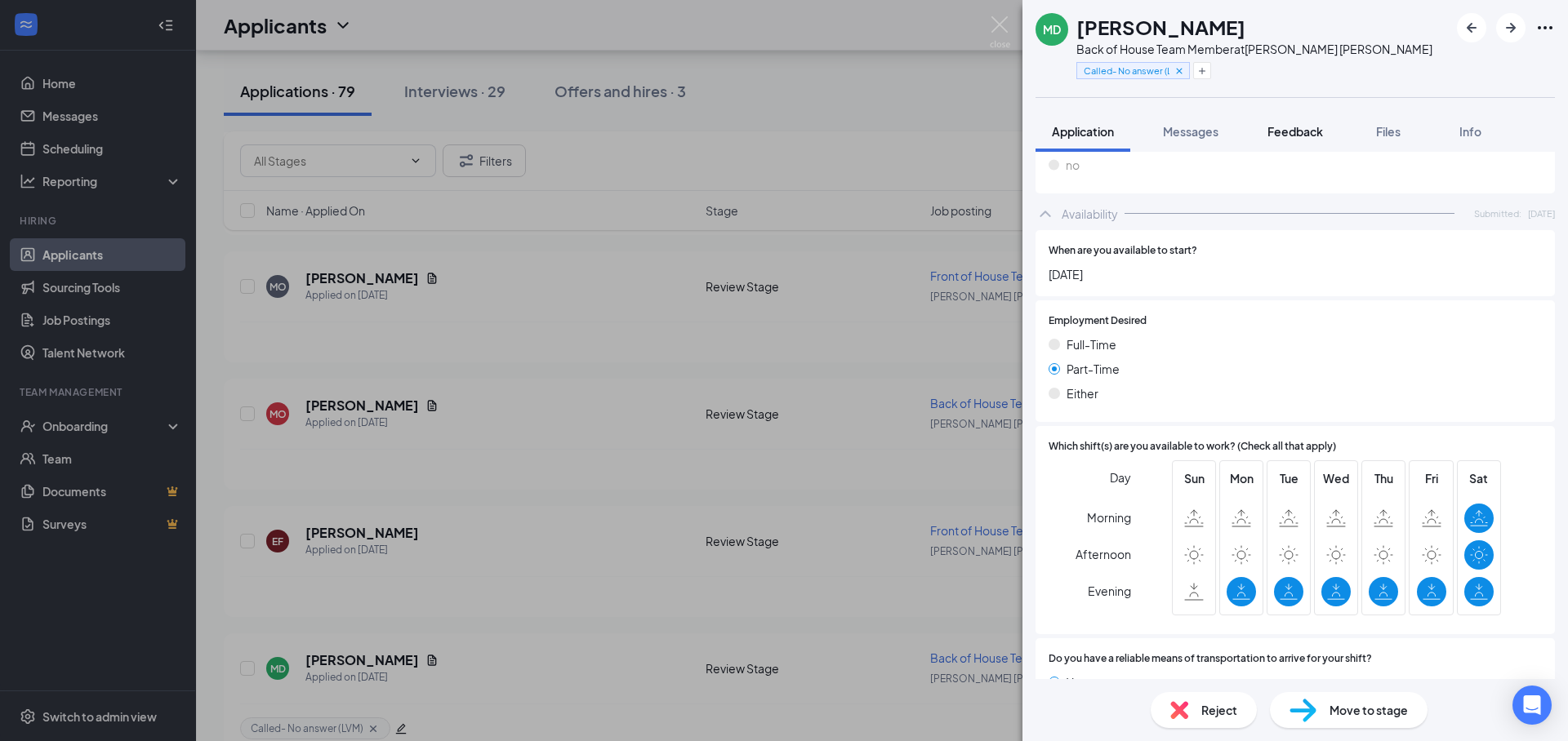
scroll to position [1057, 0]
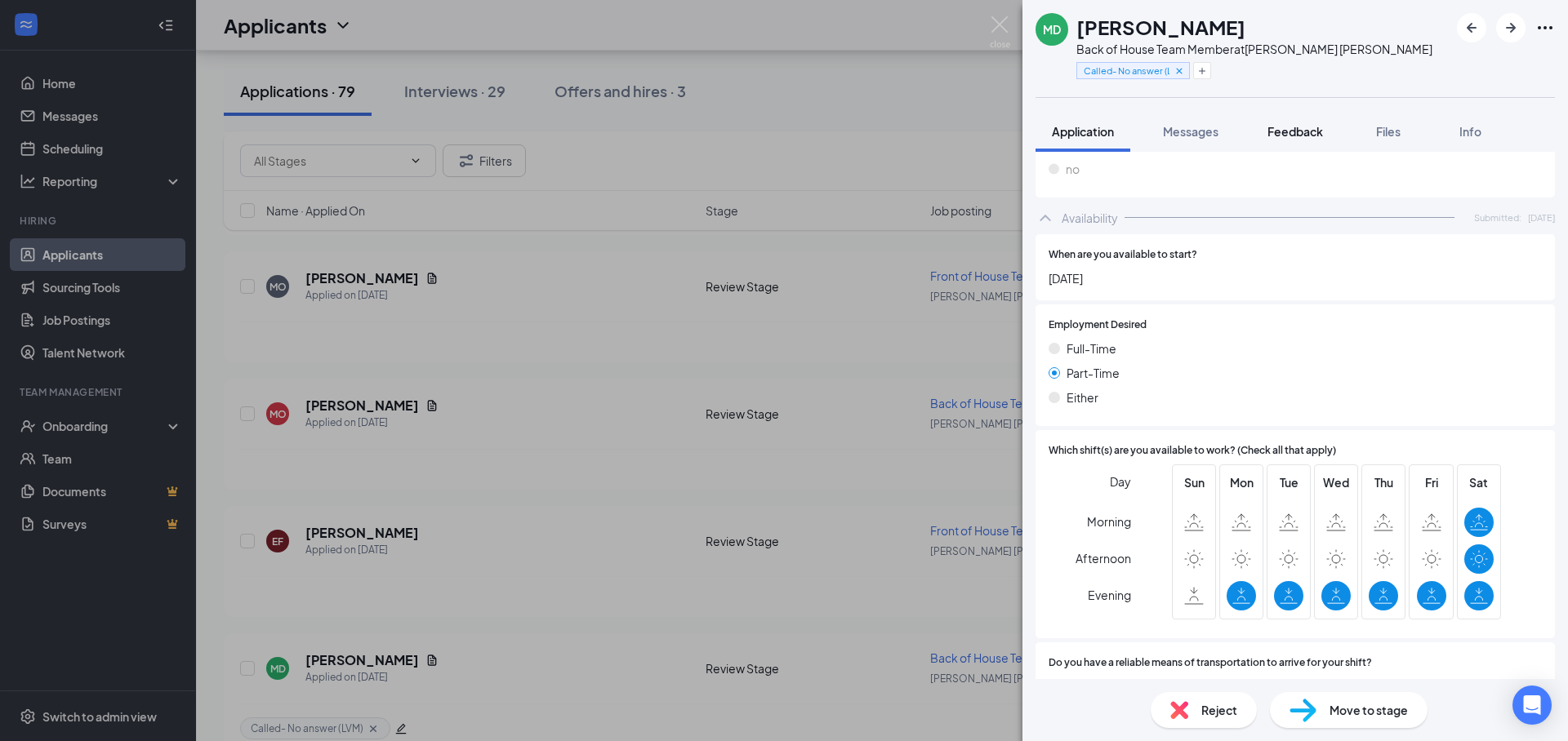
click at [1304, 124] on span "Feedback" at bounding box center [1295, 131] width 55 height 15
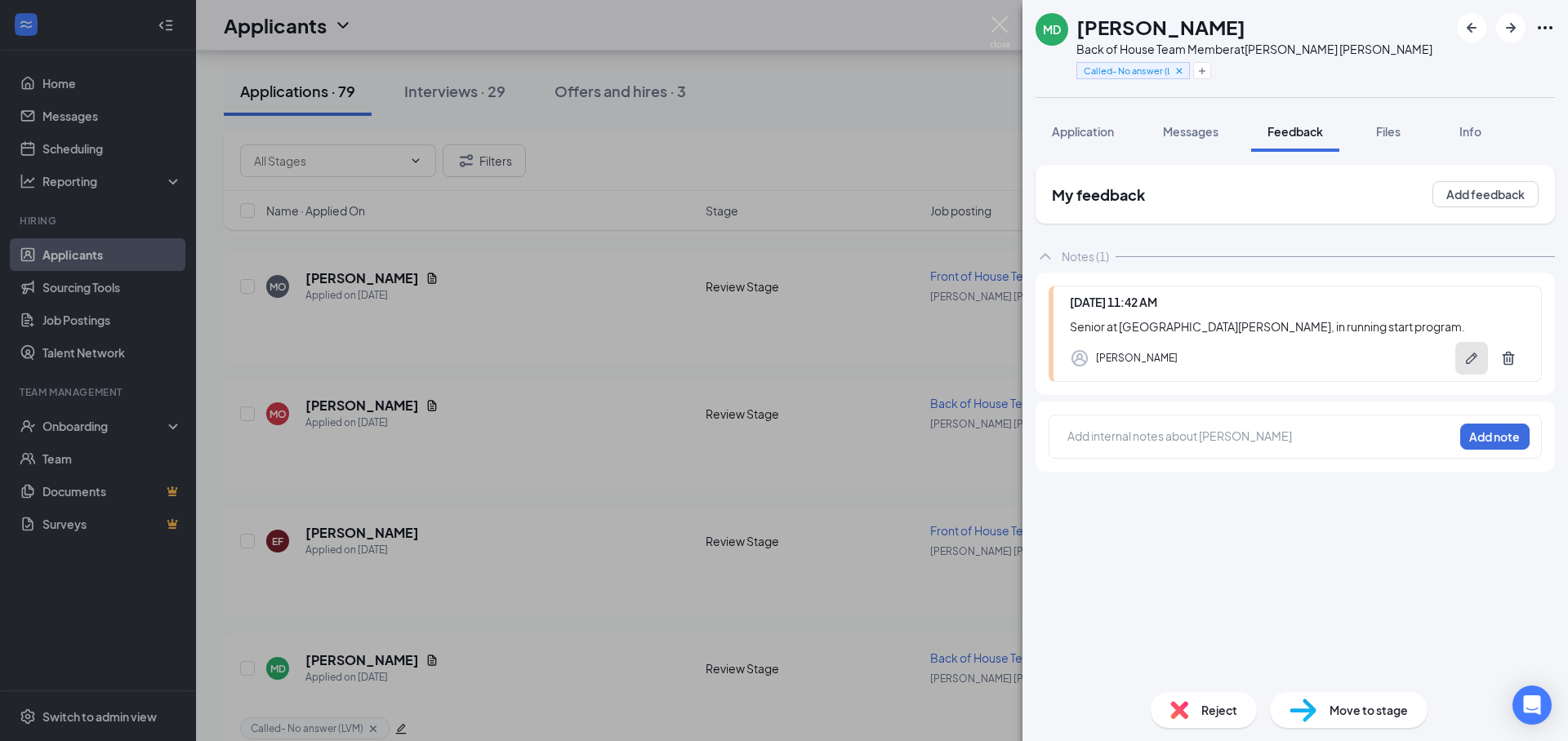
click at [1482, 367] on button "button" at bounding box center [1471, 359] width 33 height 33
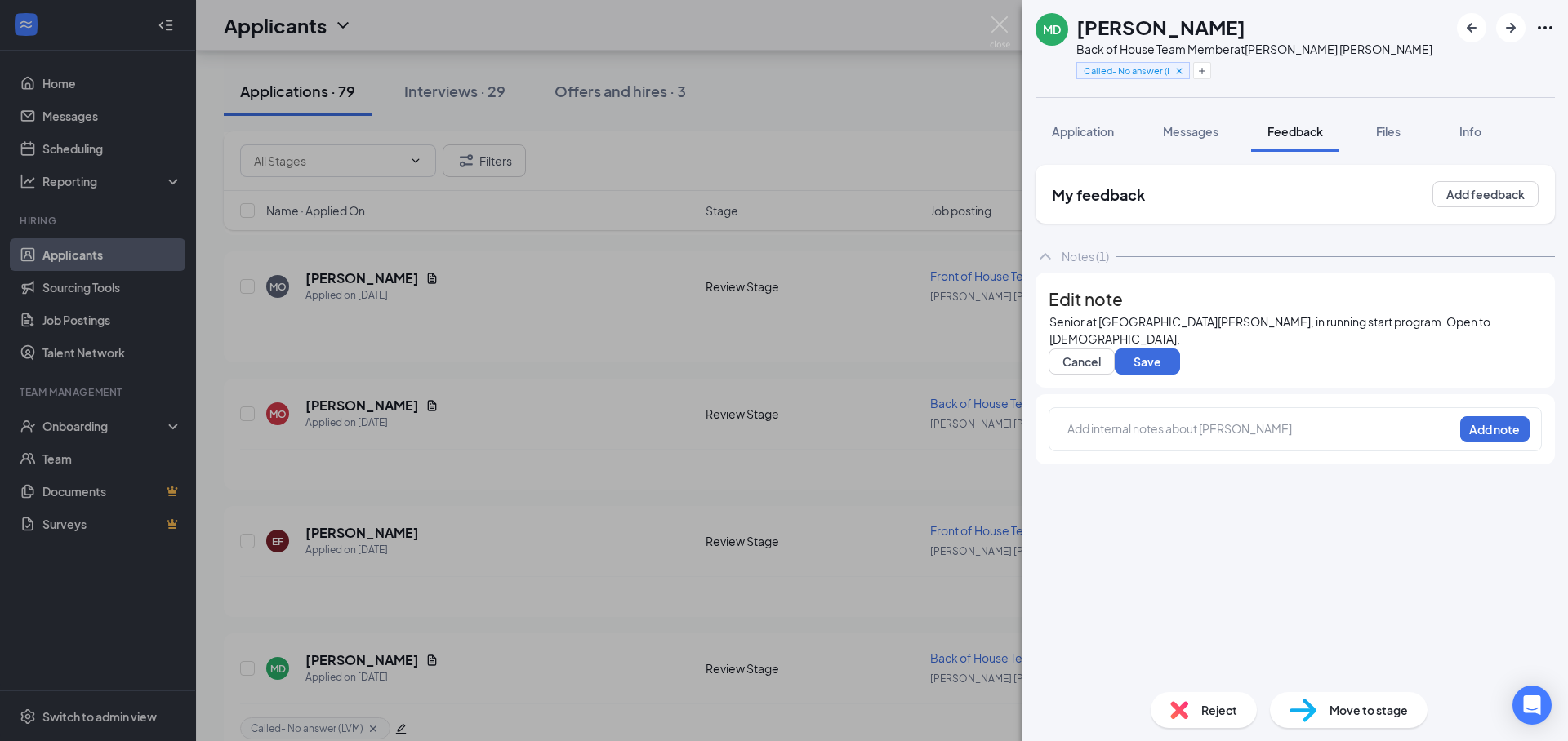
click at [1459, 348] on div "Senior at [GEOGRAPHIC_DATA][PERSON_NAME], in running start program. Open to [DE…" at bounding box center [1295, 330] width 492 height 34
click at [1170, 346] on span "Senior at [GEOGRAPHIC_DATA][PERSON_NAME], in running start program. Open to [DE…" at bounding box center [1272, 330] width 445 height 32
click at [1344, 348] on div "Senior at [GEOGRAPHIC_DATA][PERSON_NAME], in running start program. Open to [DE…" at bounding box center [1295, 330] width 492 height 34
click at [1111, 128] on span "Application" at bounding box center [1082, 131] width 62 height 15
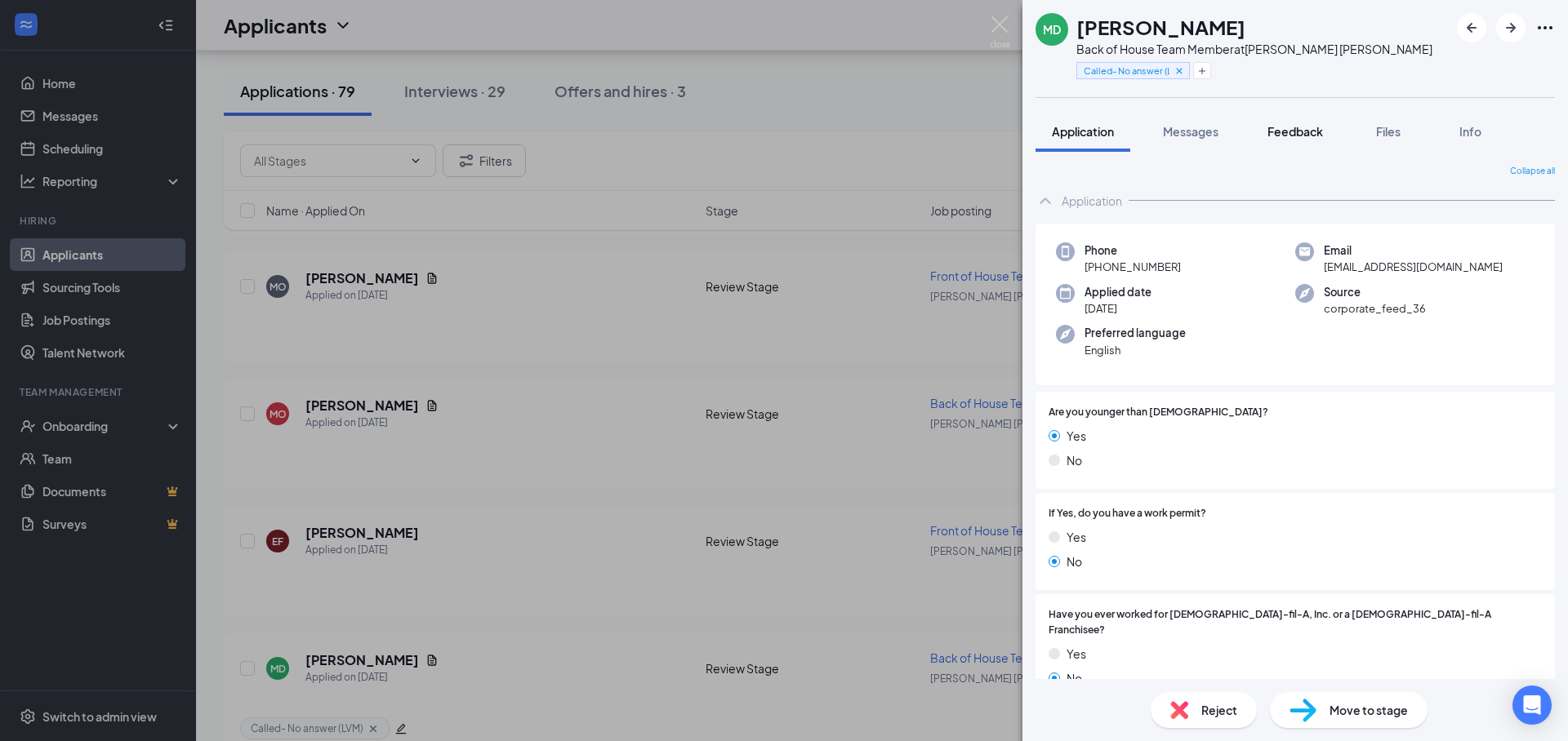
drag, startPoint x: 1283, startPoint y: 128, endPoint x: 1328, endPoint y: 230, distance: 111.5
click at [1282, 128] on span "Feedback" at bounding box center [1295, 131] width 55 height 15
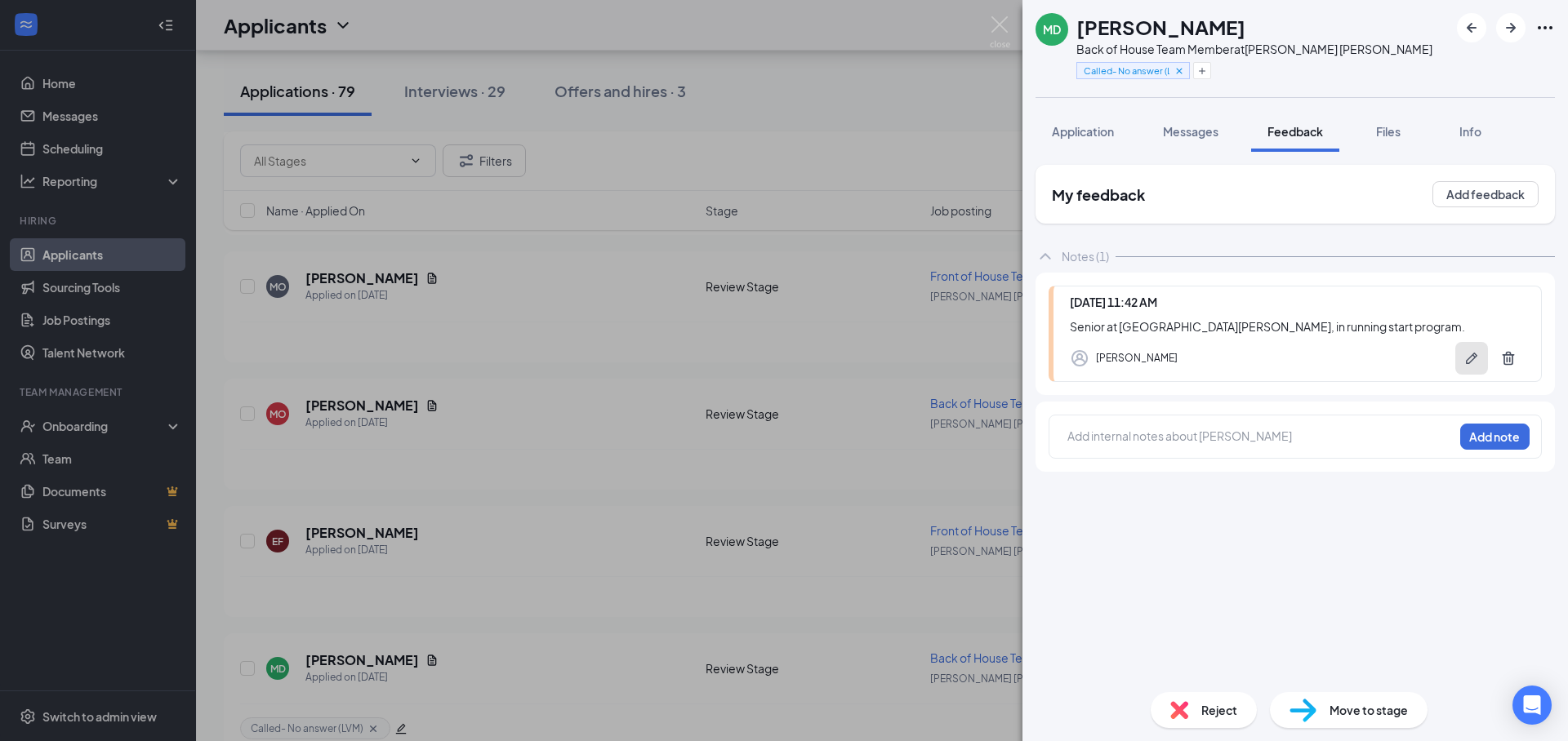
click at [1457, 358] on button "button" at bounding box center [1471, 359] width 33 height 33
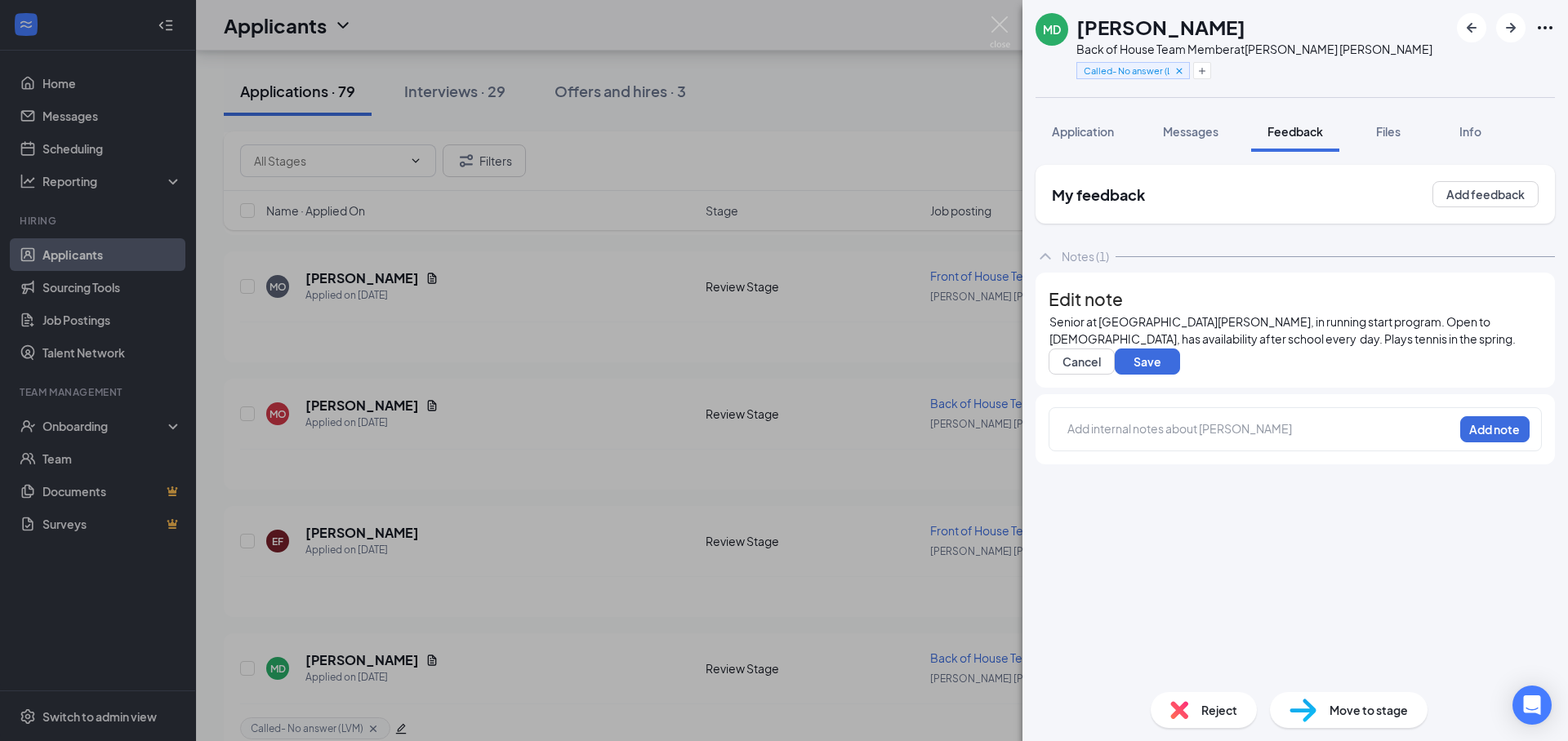
click at [1391, 348] on div "Senior at [GEOGRAPHIC_DATA][PERSON_NAME], in running start program. Open to [DE…" at bounding box center [1295, 330] width 492 height 34
click at [1090, 126] on span "Application" at bounding box center [1082, 131] width 62 height 15
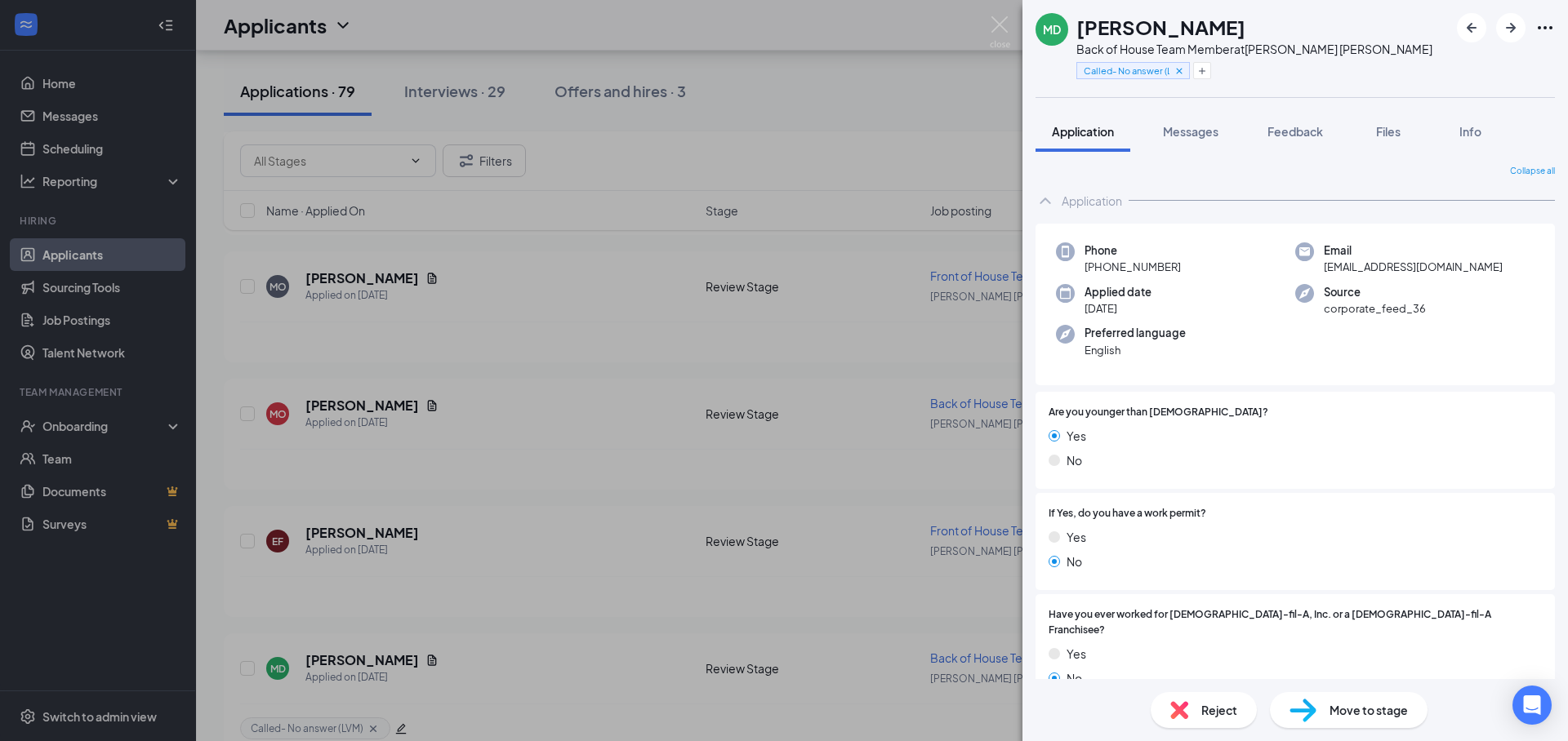
drag, startPoint x: 1326, startPoint y: 131, endPoint x: 1033, endPoint y: 5, distance: 318.9
click at [1325, 131] on button "Feedback" at bounding box center [1295, 131] width 88 height 40
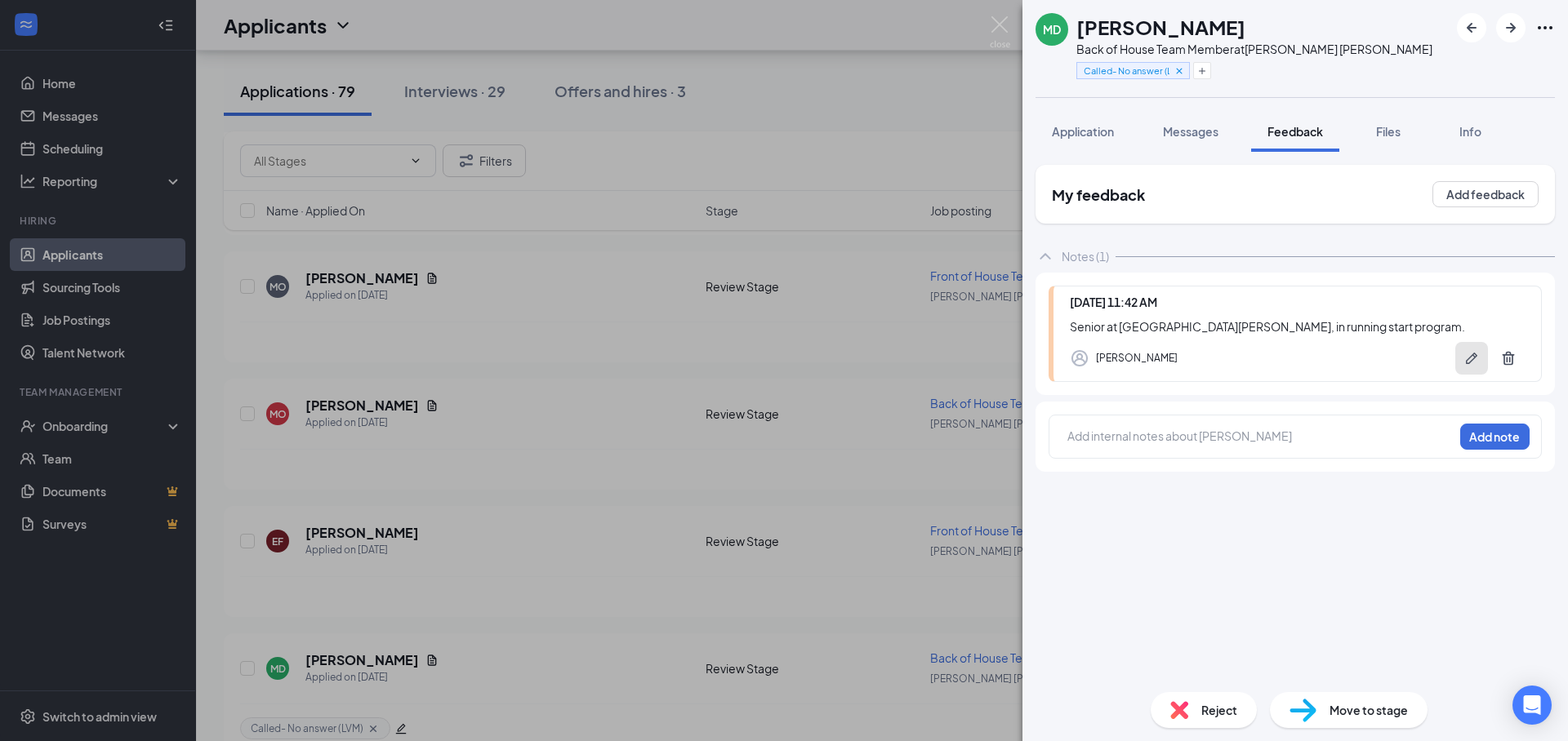
click at [1460, 358] on button "button" at bounding box center [1471, 359] width 33 height 33
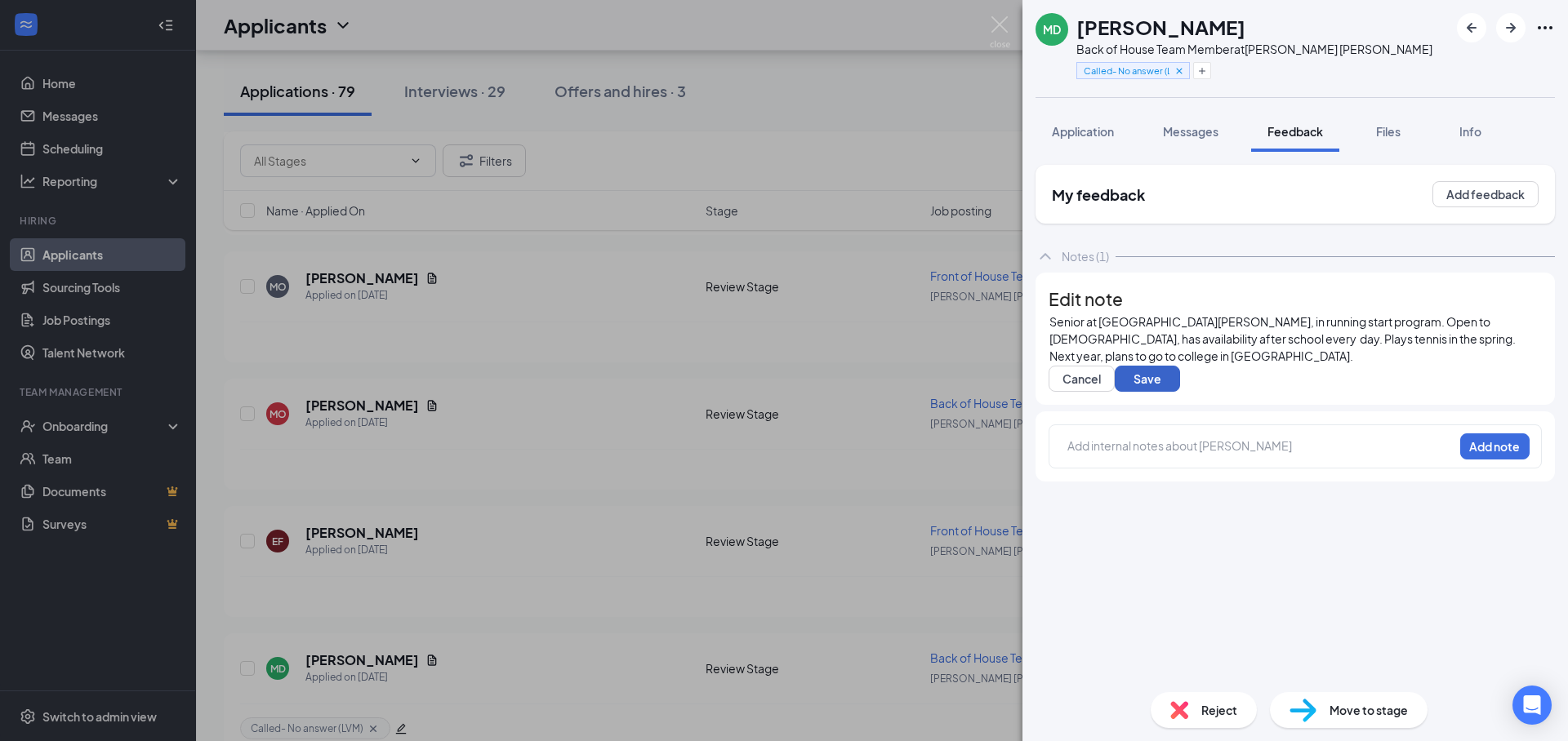
click at [1180, 392] on button "Save" at bounding box center [1147, 379] width 65 height 26
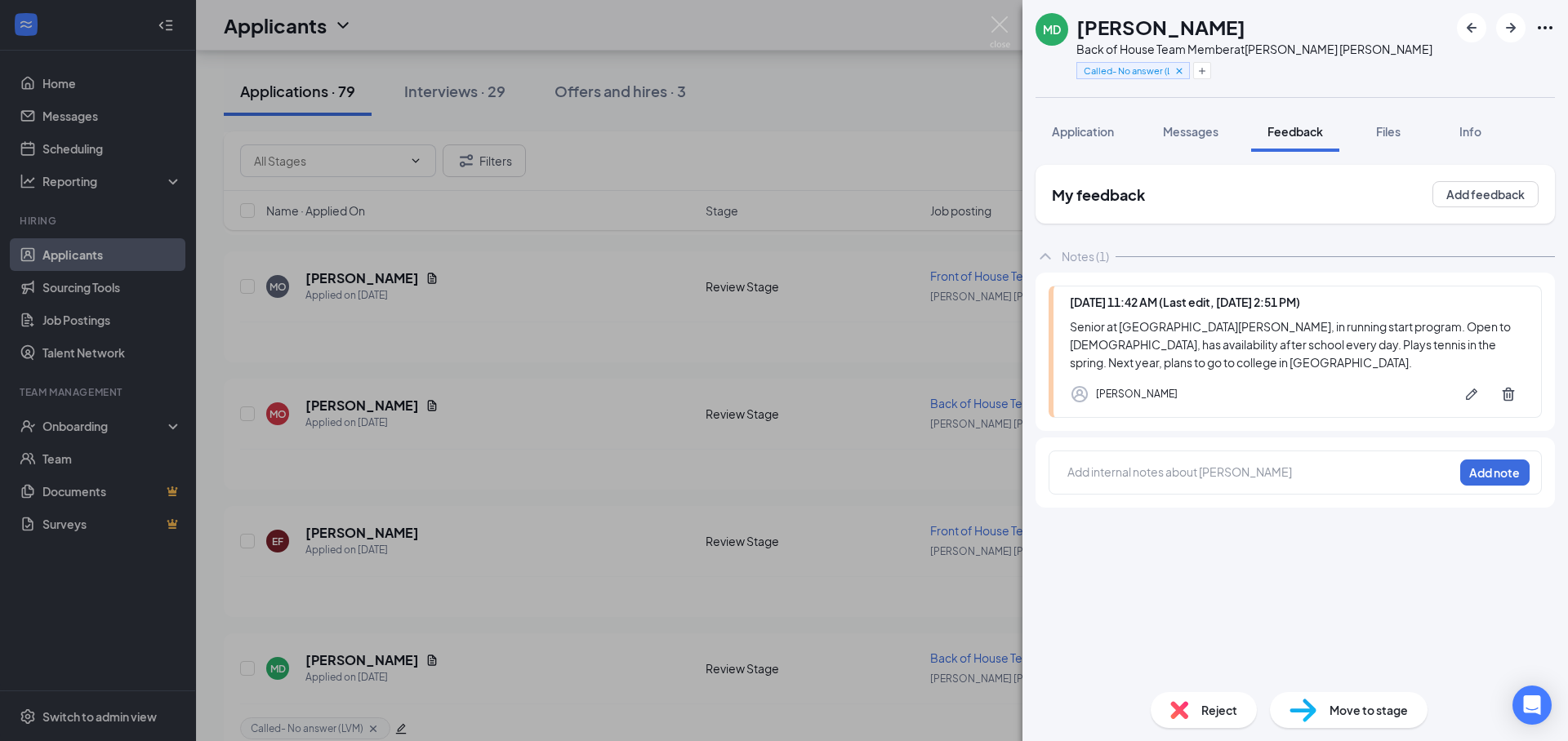
click at [1276, 564] on div "My feedback Add feedback Notes (1) [DATE] 11:42 AM (Last edit, [DATE] 2:51 PM) …" at bounding box center [1295, 421] width 520 height 514
click at [1459, 404] on button "button" at bounding box center [1471, 394] width 33 height 33
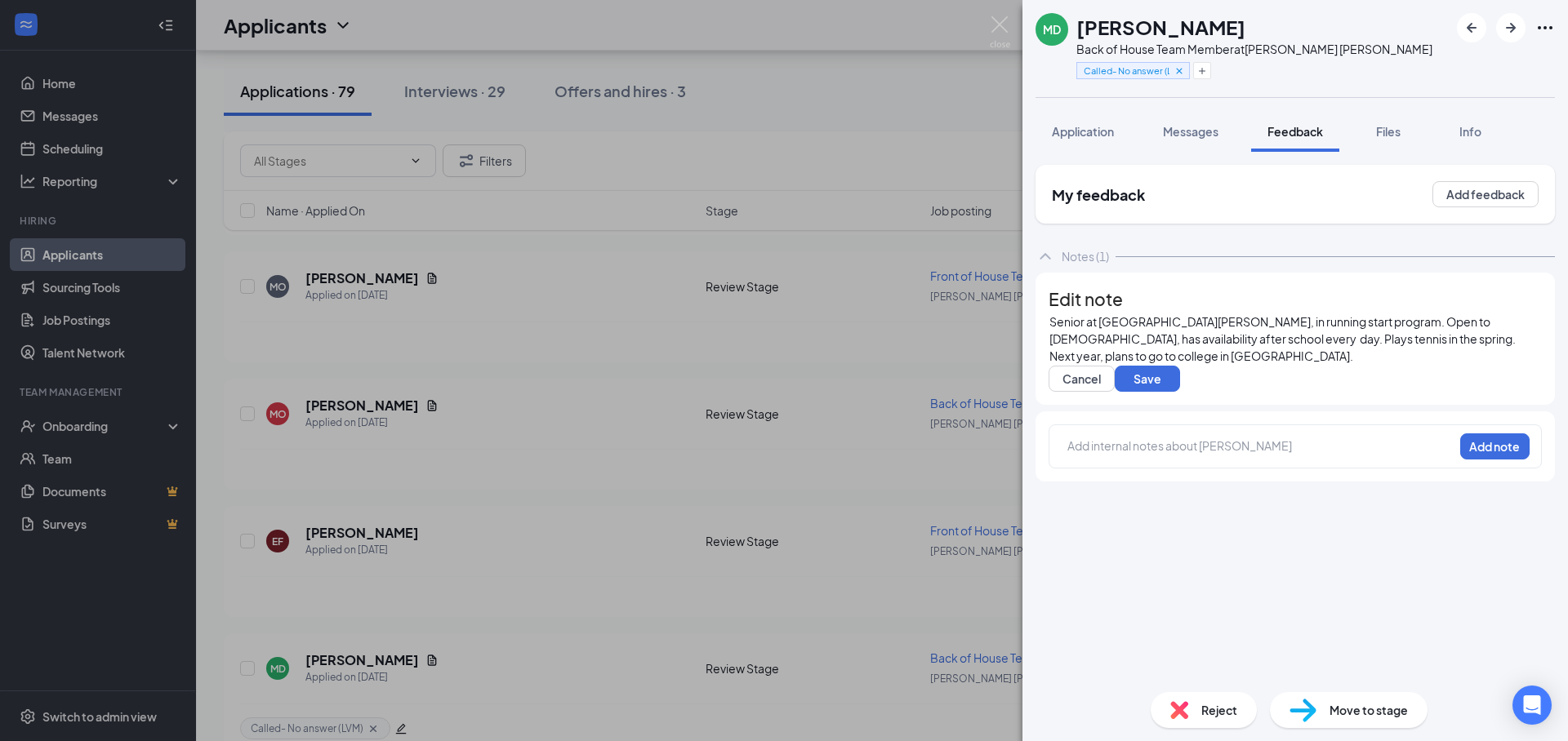
click at [1215, 365] on div "Senior at [GEOGRAPHIC_DATA][PERSON_NAME], in running start program. Open to [DE…" at bounding box center [1295, 339] width 492 height 51
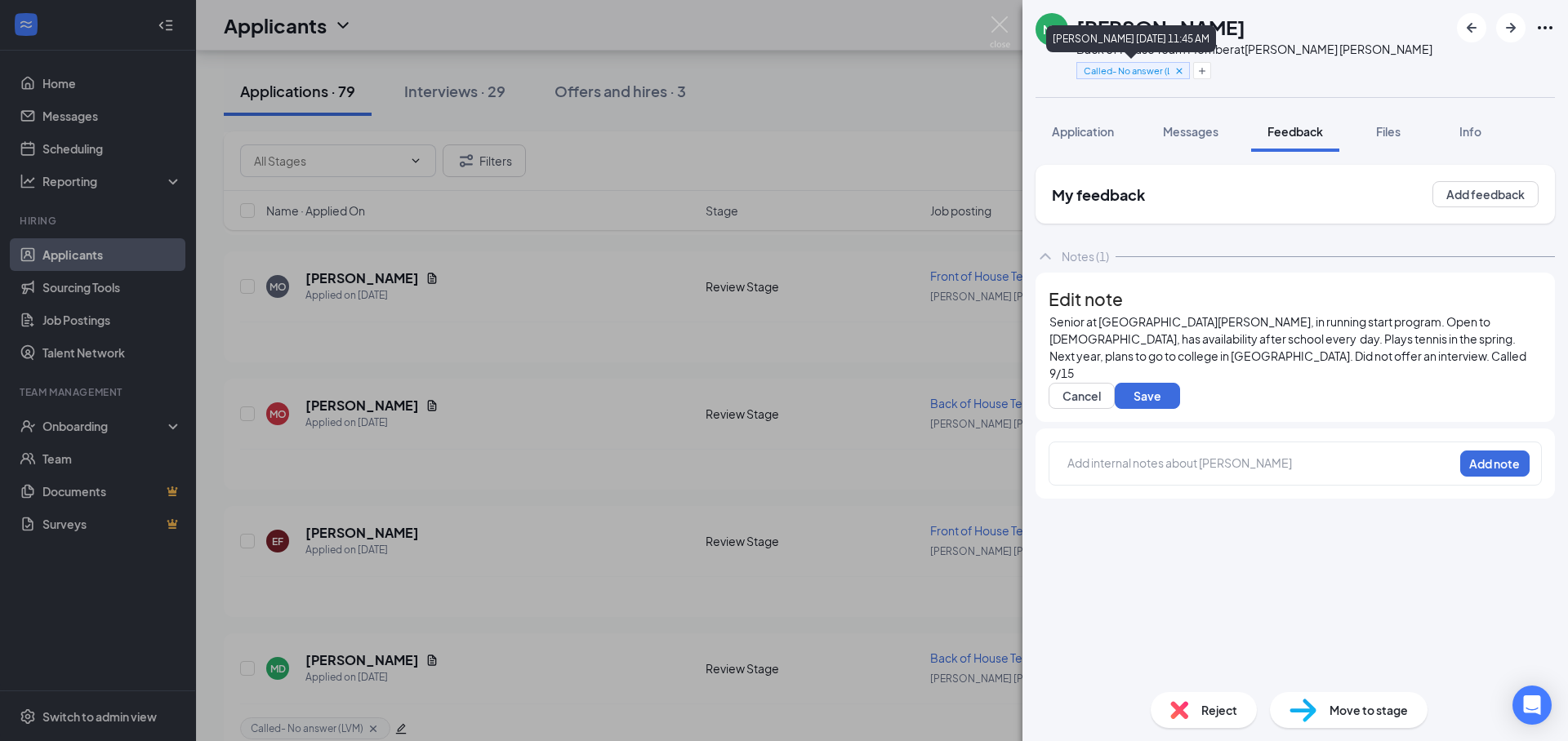
click at [1177, 72] on icon "Cross" at bounding box center [1179, 71] width 6 height 6
click at [1152, 409] on button "Save" at bounding box center [1147, 395] width 65 height 26
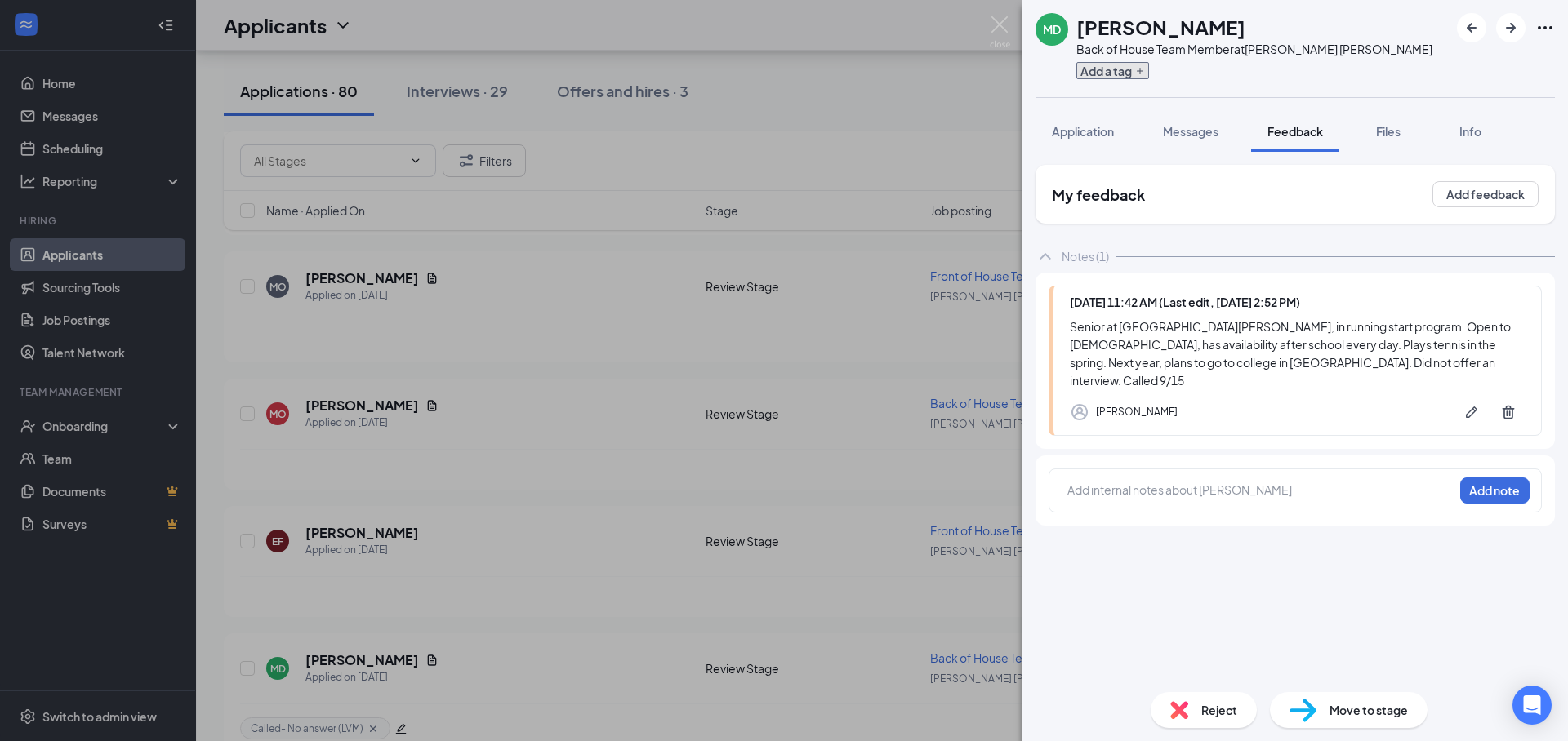
click at [1139, 73] on icon "Plus" at bounding box center [1139, 71] width 10 height 10
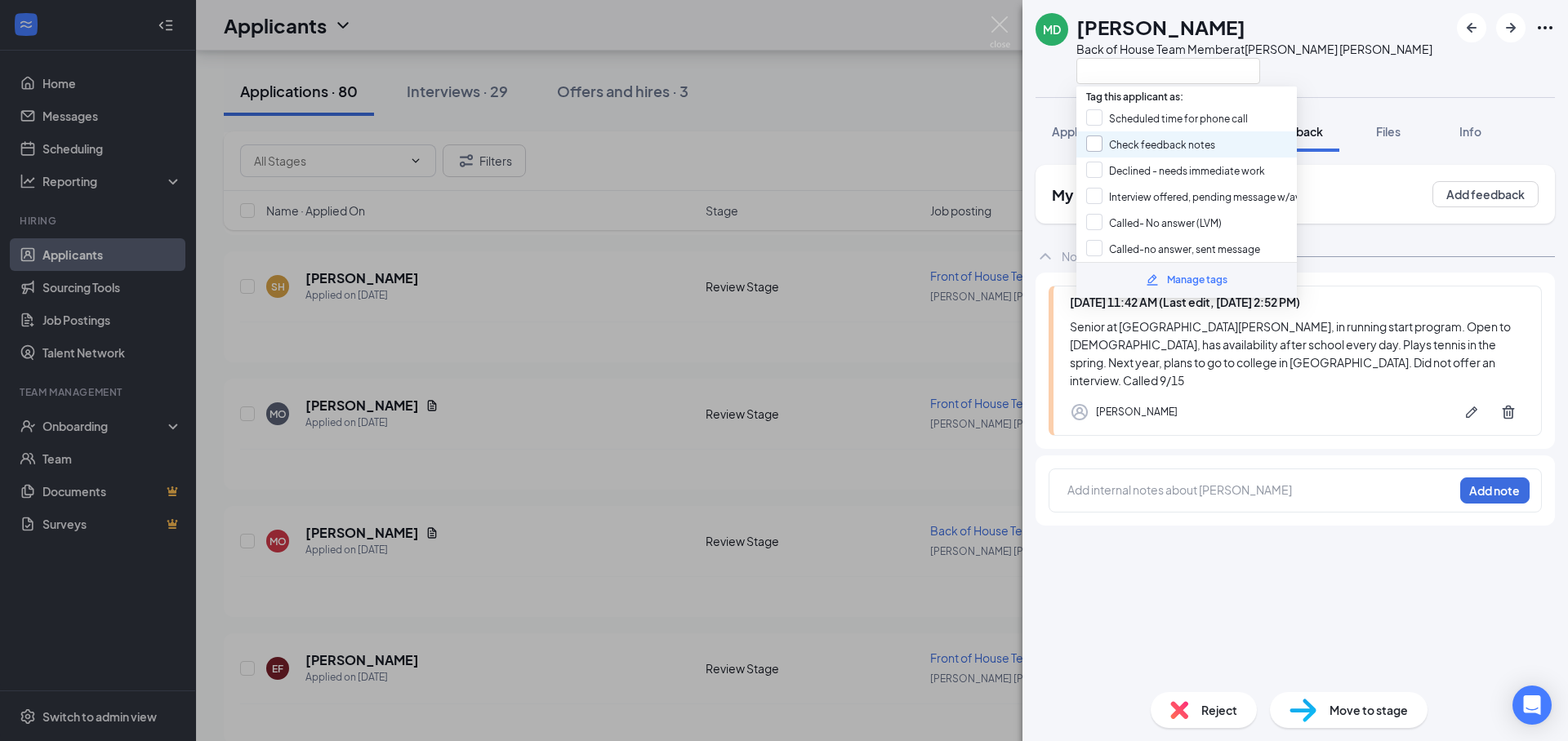
click at [1155, 144] on input "Check feedback notes" at bounding box center [1150, 144] width 129 height 18
checkbox input "true"
click at [1368, 64] on div "MD [PERSON_NAME] Back of House Team Member at [PERSON_NAME][GEOGRAPHIC_DATA][PE…" at bounding box center [1295, 49] width 545 height 97
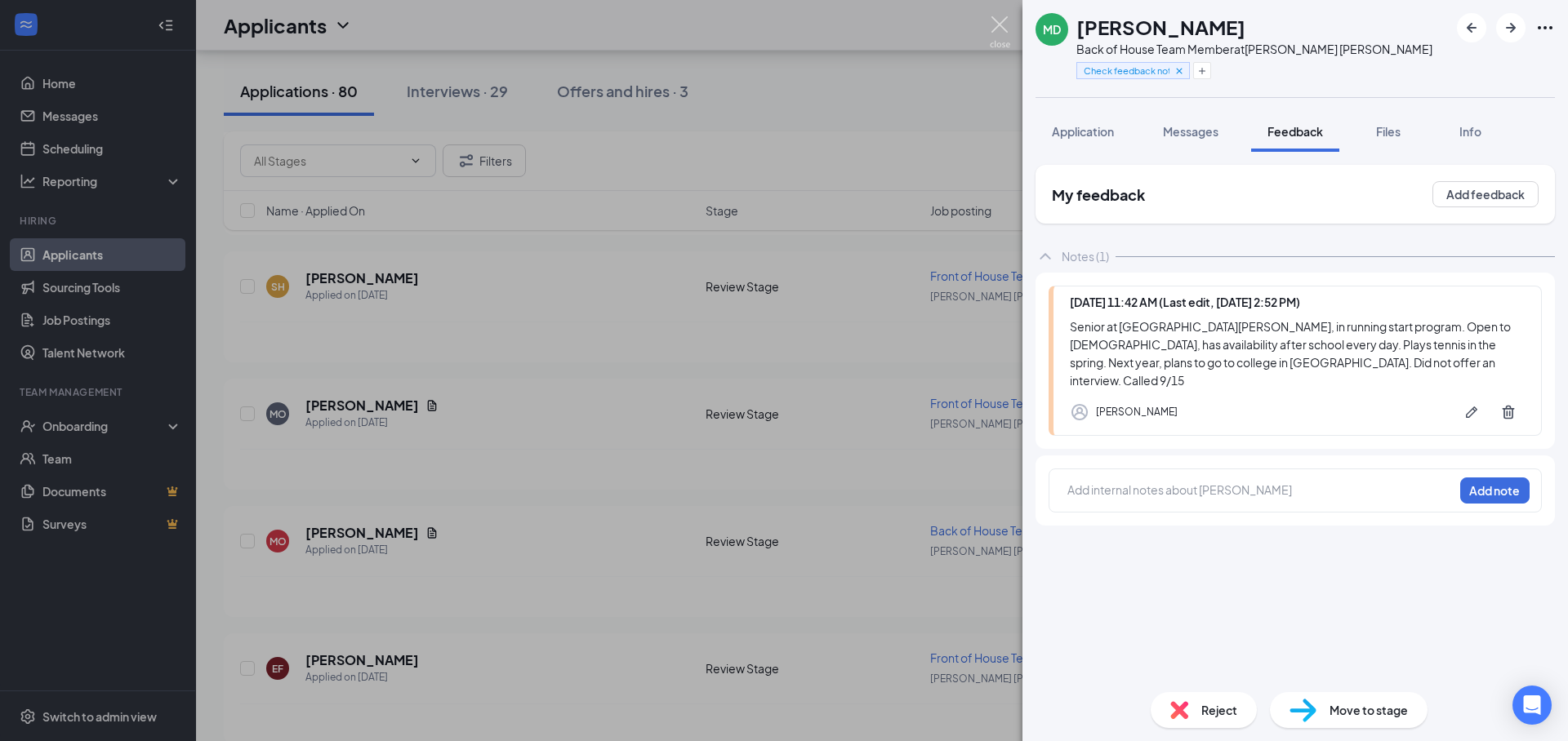
click at [998, 29] on img at bounding box center [1000, 32] width 20 height 32
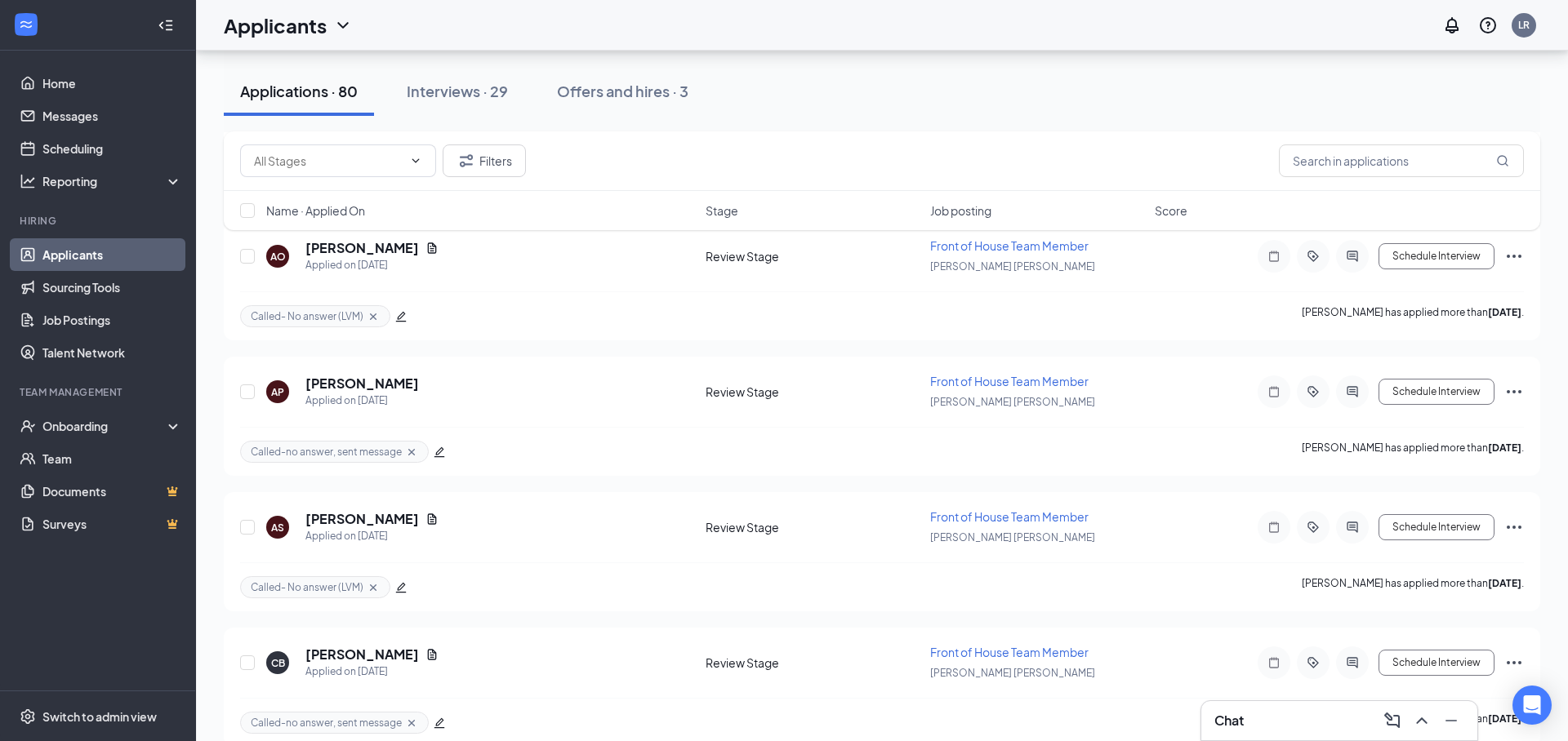
scroll to position [8782, 0]
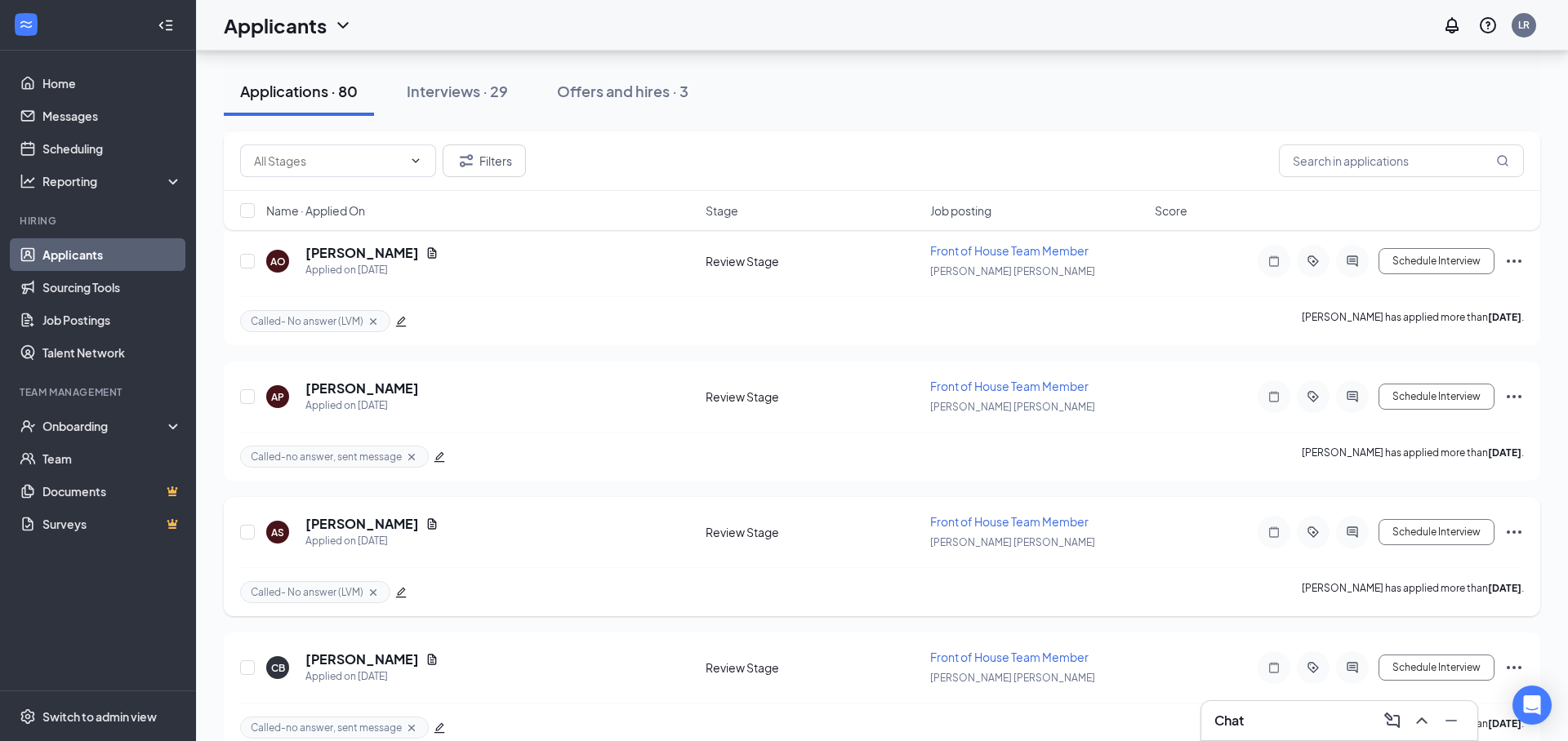
click at [396, 598] on icon "edit" at bounding box center [402, 593] width 11 height 11
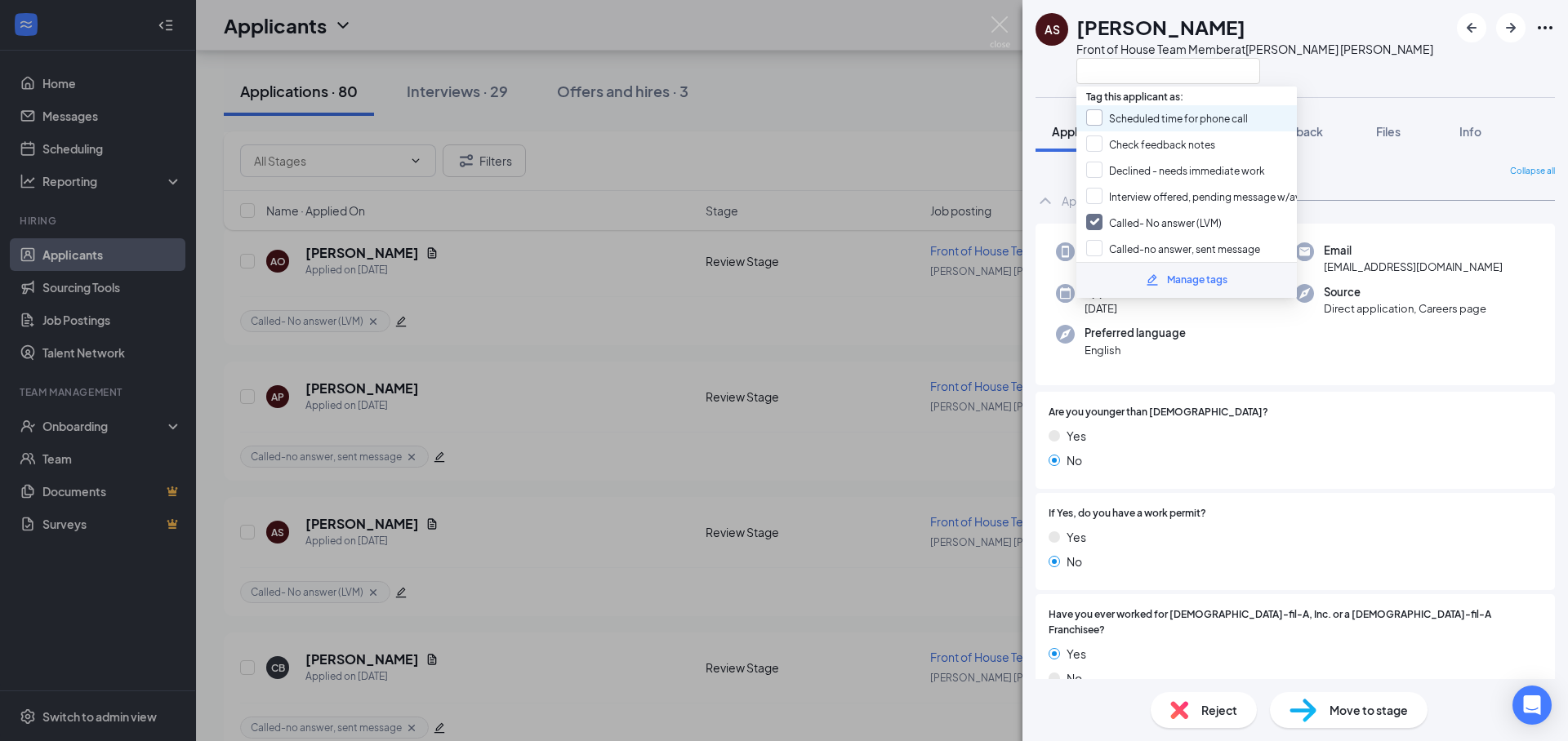
click at [1200, 122] on input "Scheduled time for phone call" at bounding box center [1167, 119] width 162 height 18
checkbox input "true"
click at [1179, 220] on input "Called- No answer (LVM)" at bounding box center [1153, 223] width 135 height 18
checkbox input "false"
click at [1383, 76] on div "AS [PERSON_NAME] Front of House Team Member at [PERSON_NAME][GEOGRAPHIC_DATA][P…" at bounding box center [1295, 49] width 545 height 97
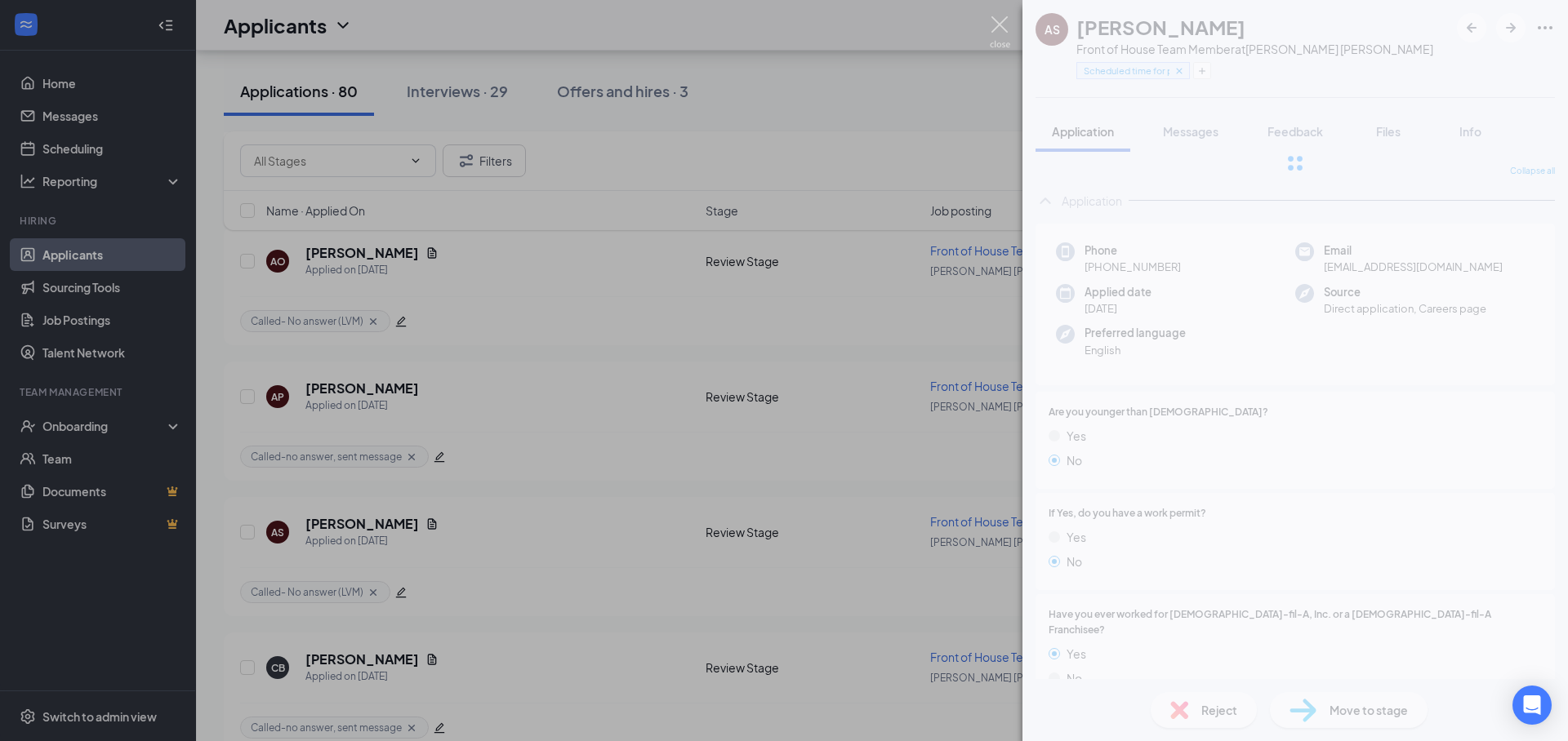
click at [1000, 29] on img at bounding box center [1000, 32] width 20 height 32
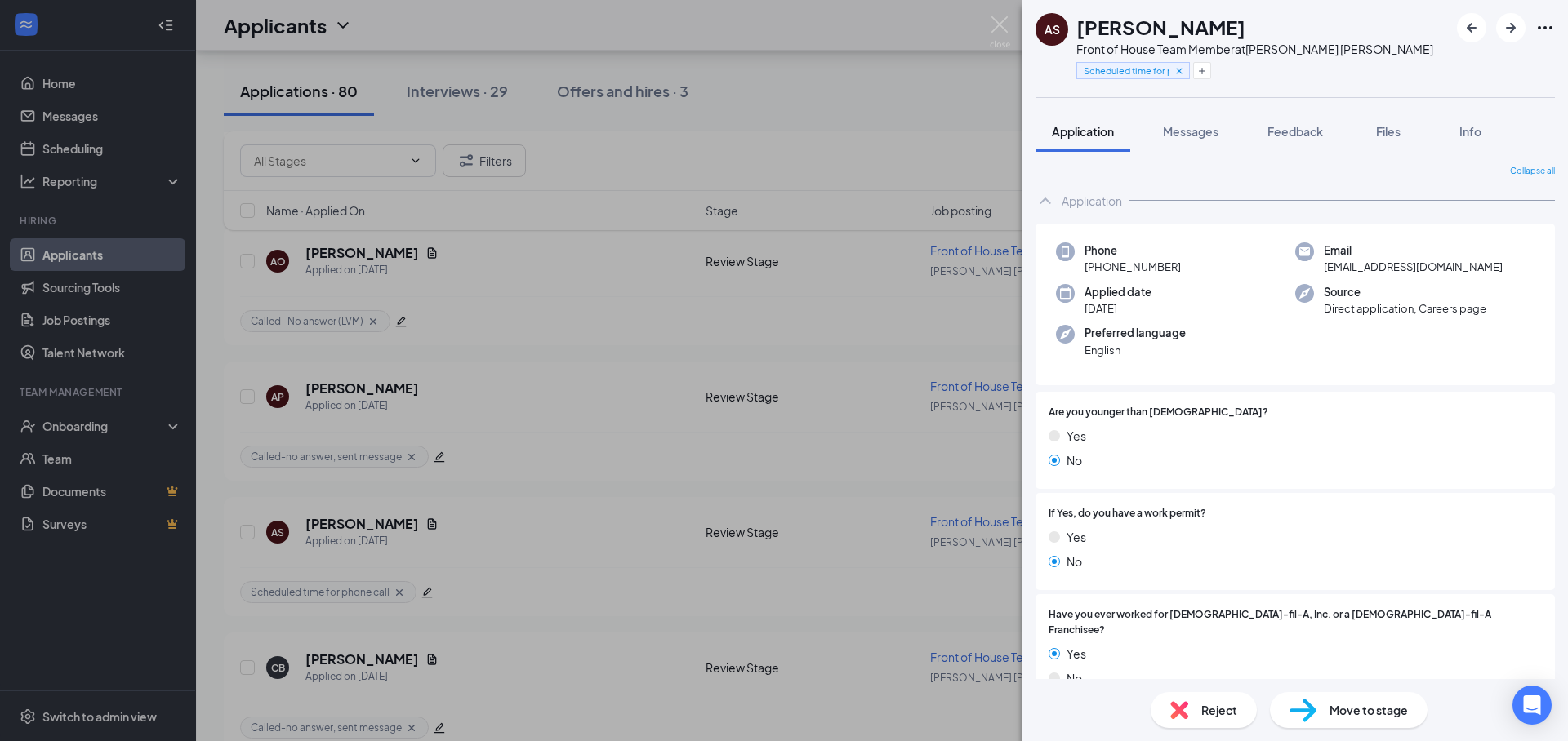
click at [589, 462] on div "AS [PERSON_NAME] Front of House Team Member at [PERSON_NAME][GEOGRAPHIC_DATA][P…" at bounding box center [784, 370] width 1568 height 741
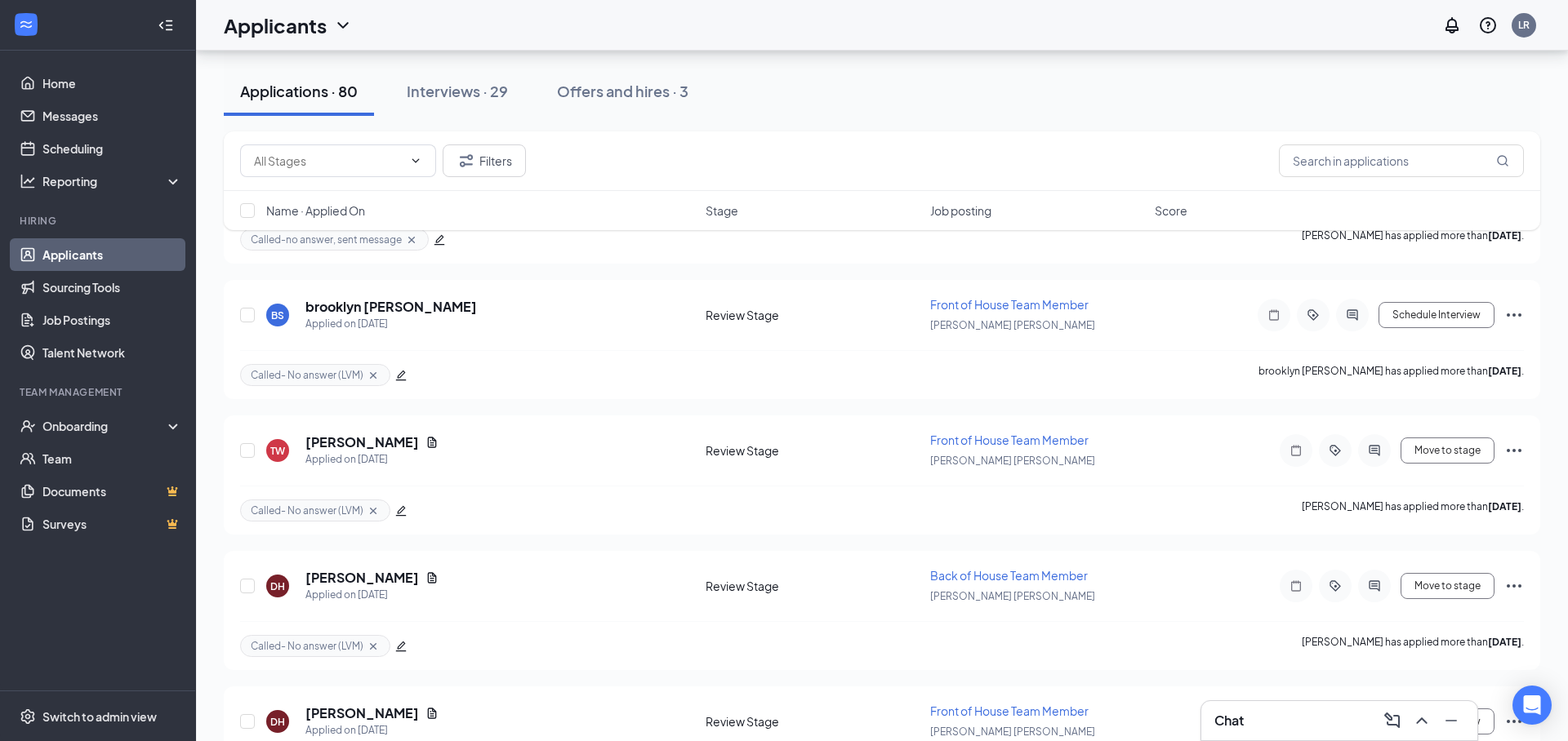
scroll to position [9537, 0]
click at [397, 381] on icon "edit" at bounding box center [402, 380] width 11 height 11
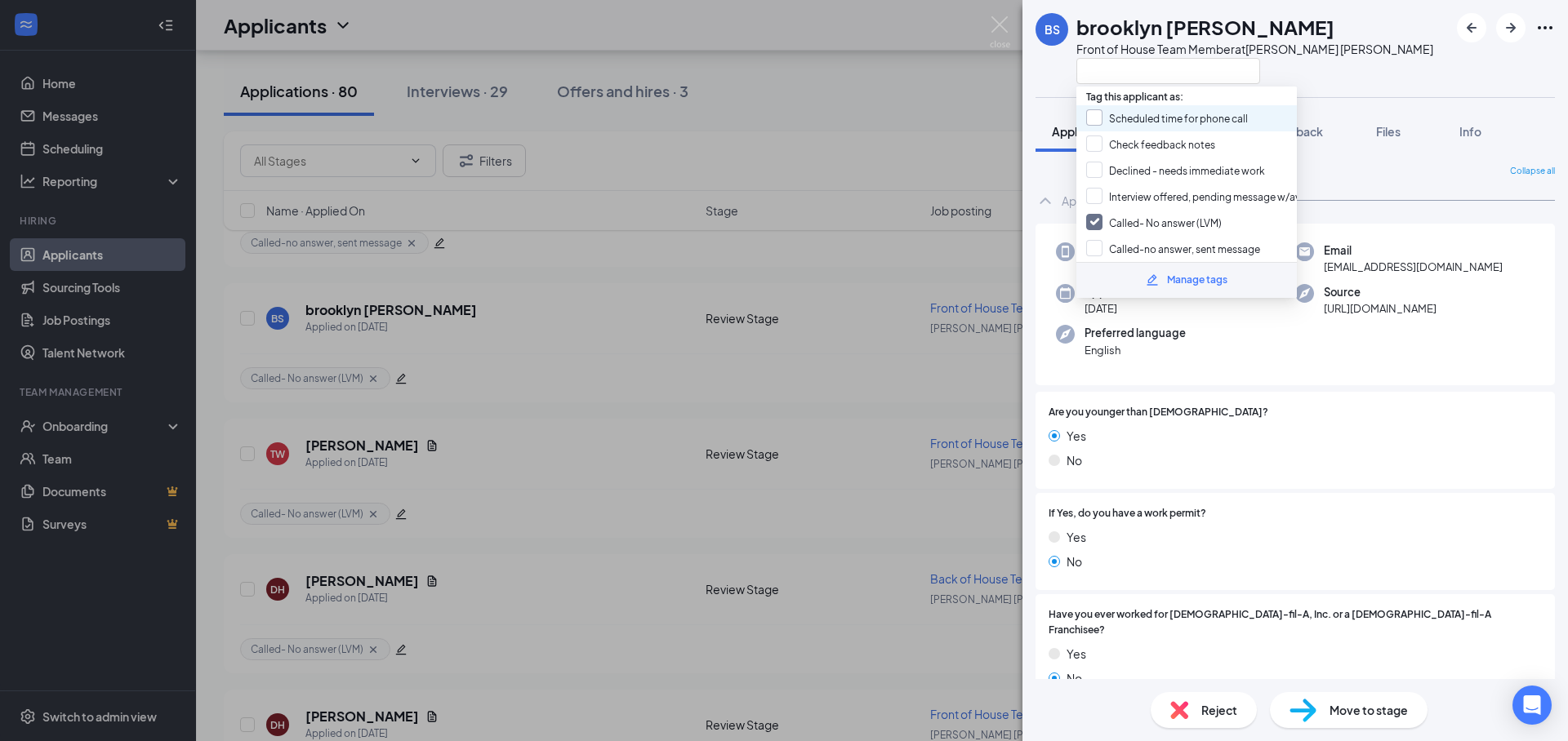
click at [1187, 115] on input "Scheduled time for phone call" at bounding box center [1167, 119] width 162 height 18
checkbox input "true"
click at [1161, 226] on input "Called- No answer (LVM)" at bounding box center [1153, 223] width 135 height 18
checkbox input "false"
click at [1439, 51] on div "BS brooklyn [PERSON_NAME] Front of House Team Member at [PERSON_NAME][GEOGRAPHI…" at bounding box center [1295, 49] width 545 height 97
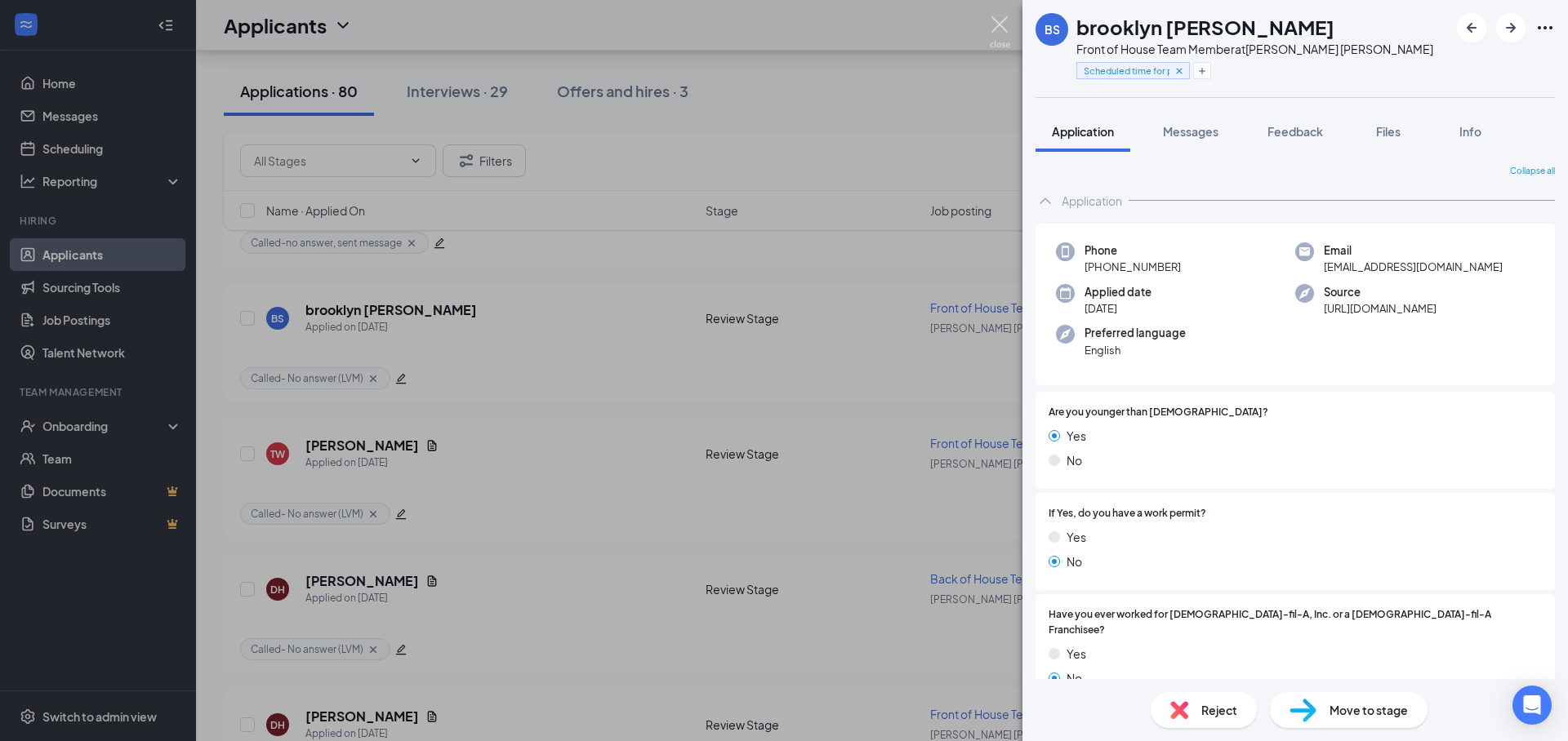
click at [998, 27] on img at bounding box center [1000, 32] width 20 height 32
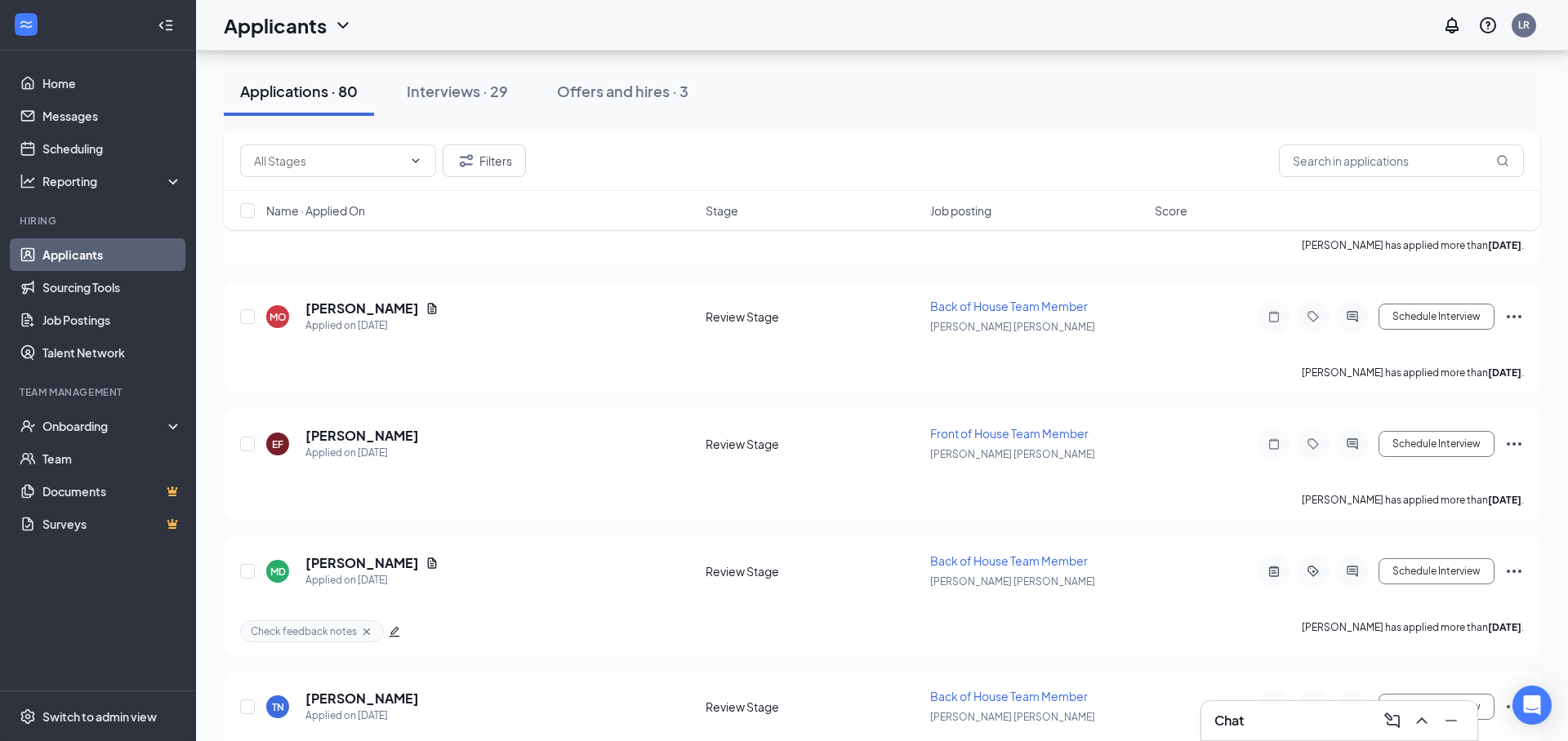
scroll to position [6868, 0]
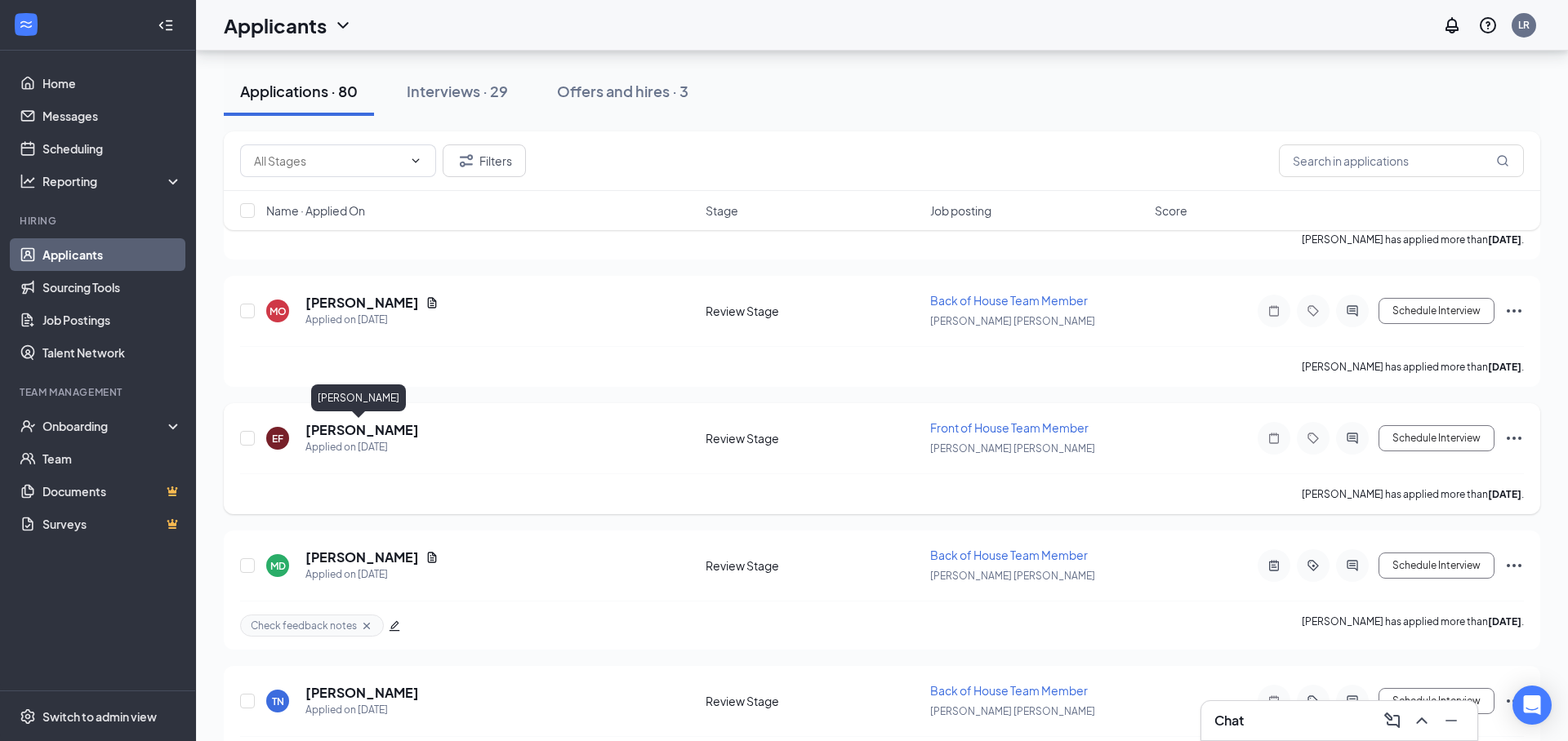
click at [323, 426] on h5 "[PERSON_NAME]" at bounding box center [361, 430] width 113 height 18
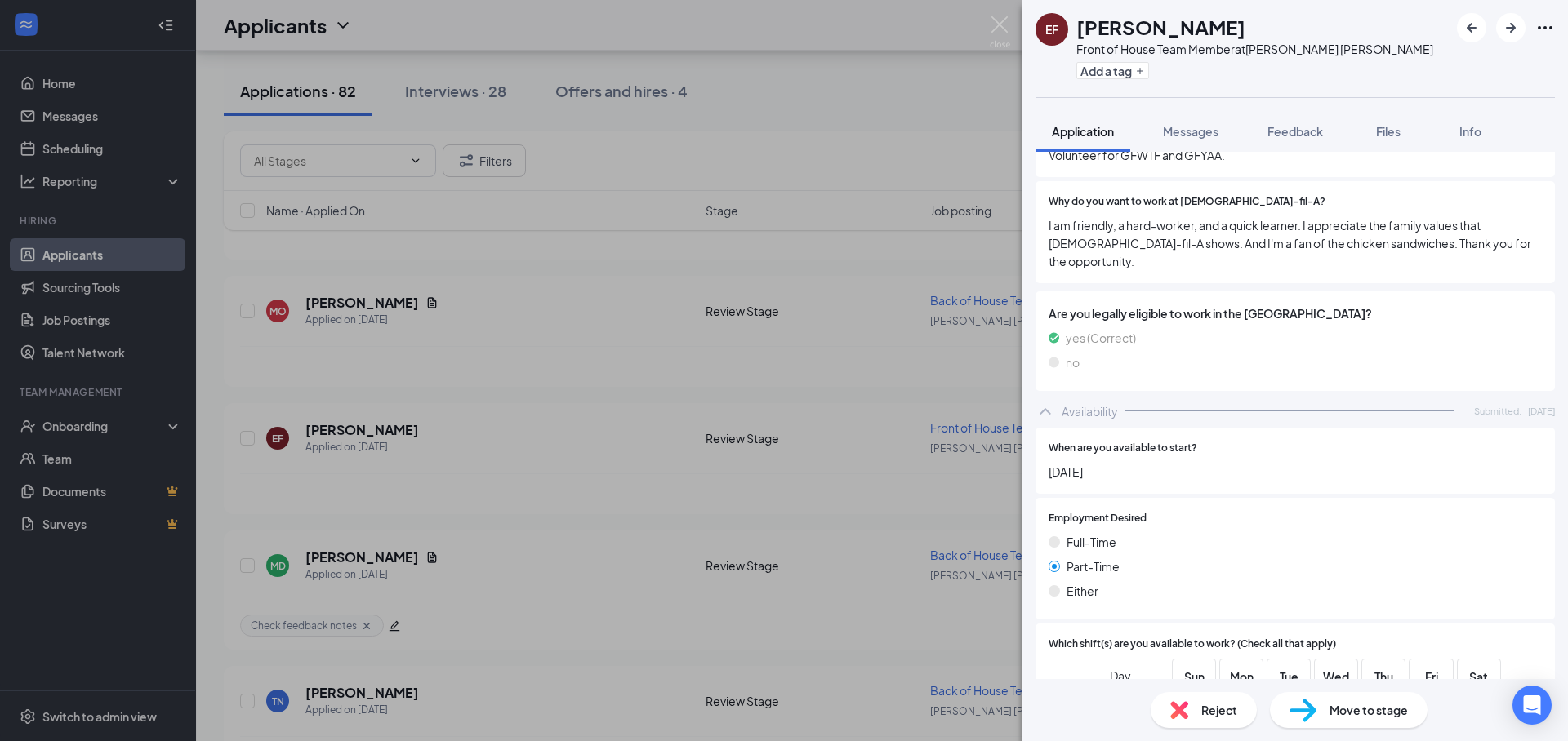
scroll to position [747, 0]
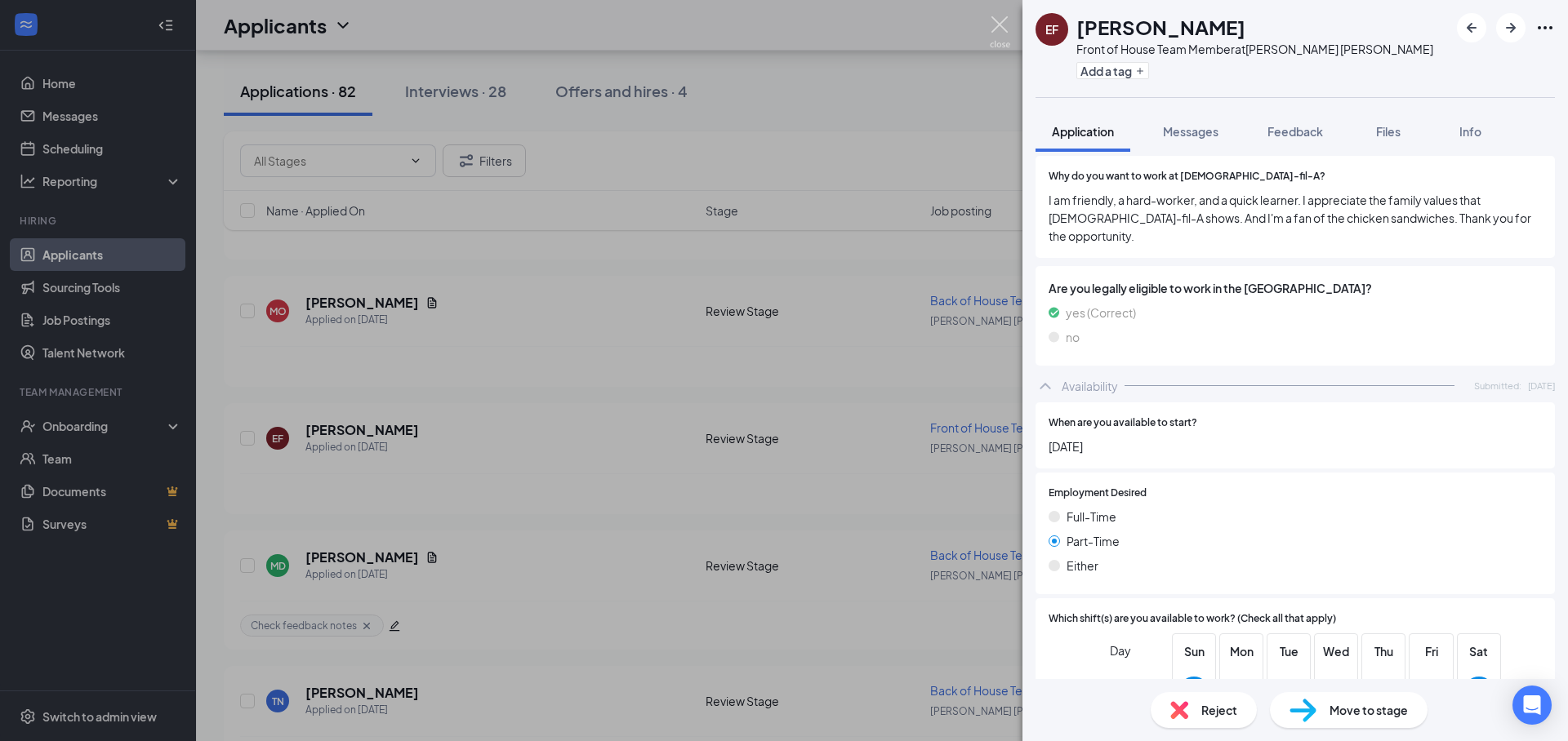
click at [1007, 33] on img at bounding box center [1000, 32] width 20 height 32
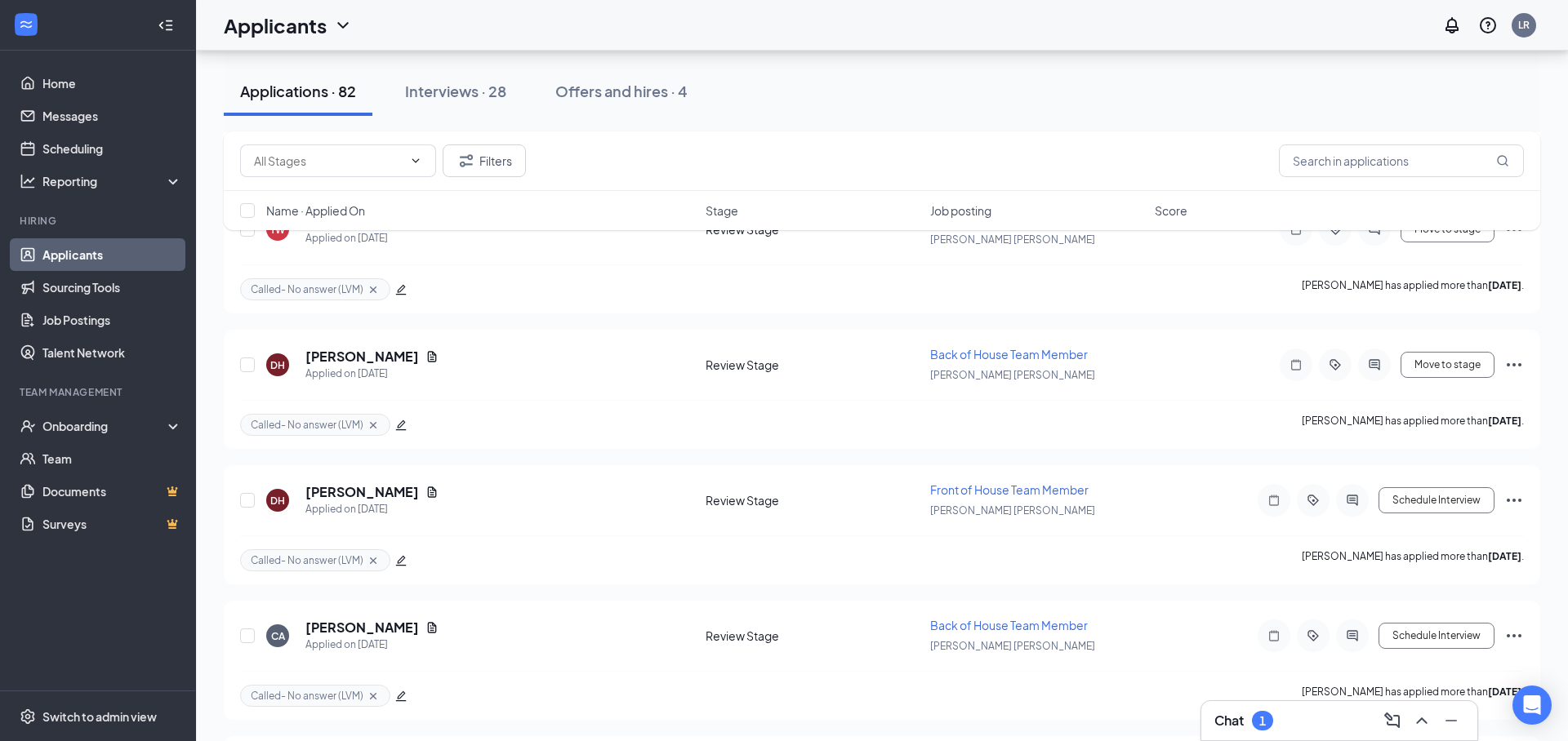
scroll to position [9777, 0]
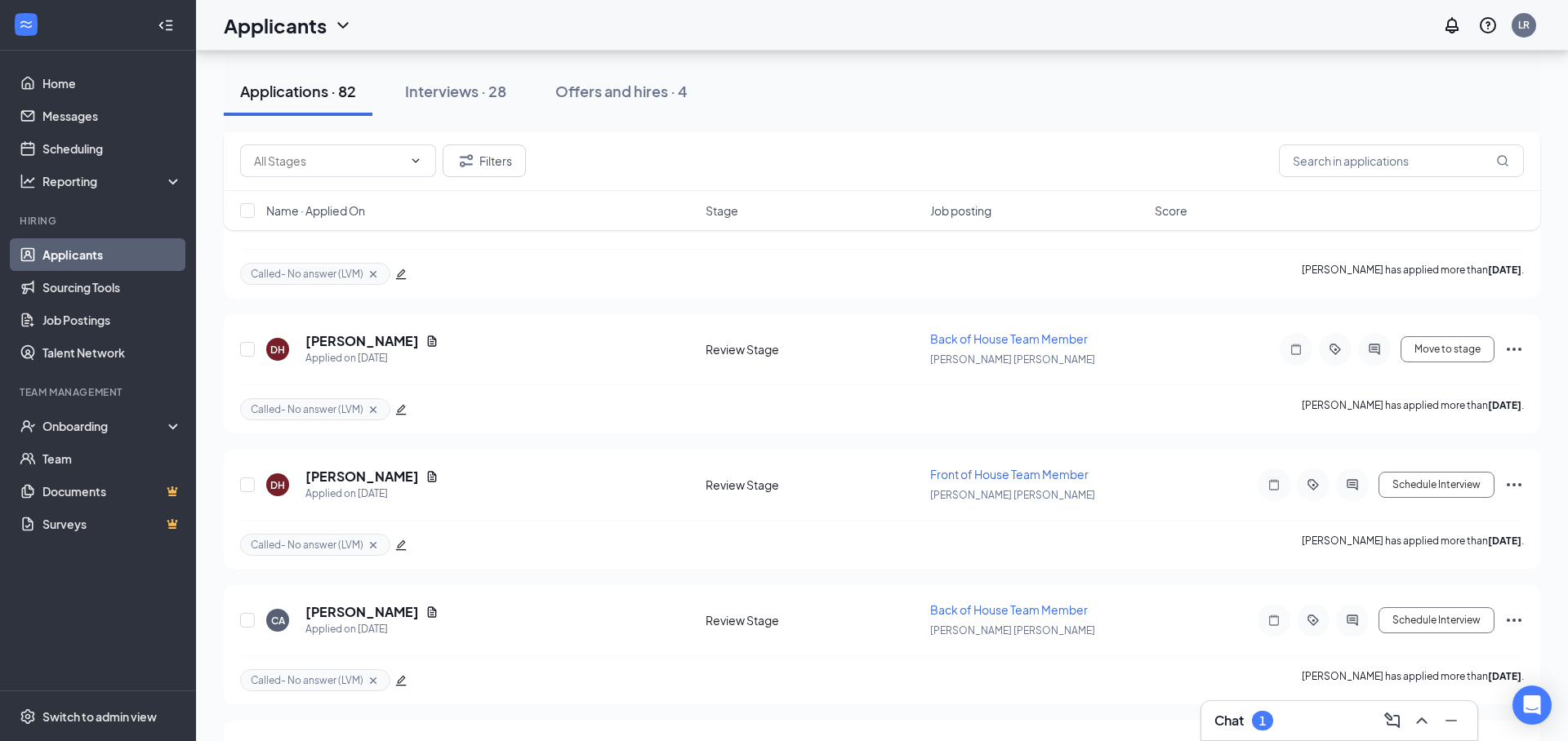
click at [1267, 724] on div "1" at bounding box center [1262, 720] width 21 height 19
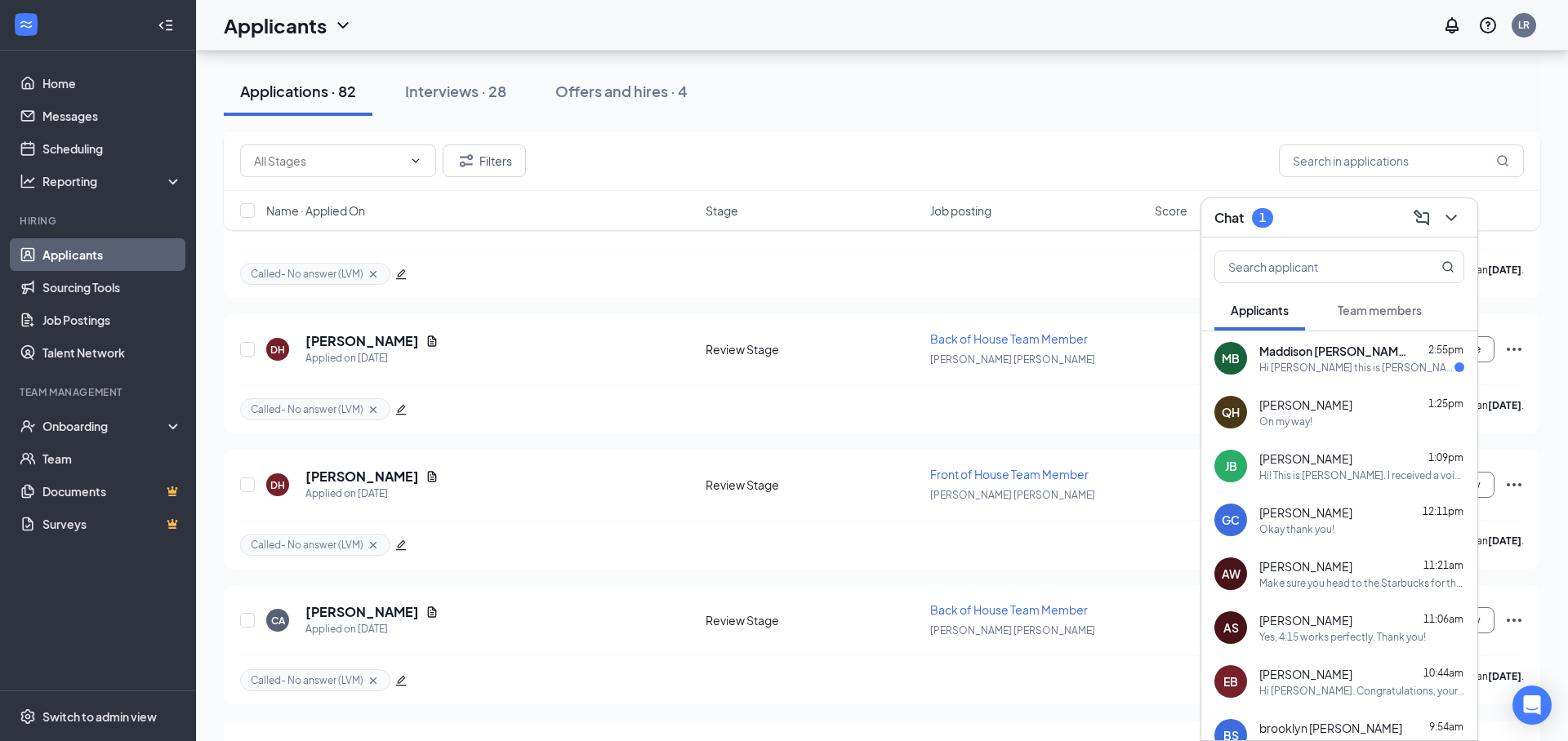
click at [1383, 365] on div "Hi [PERSON_NAME] this is [PERSON_NAME]. Im free to call now whenever it's conve…" at bounding box center [1356, 367] width 195 height 14
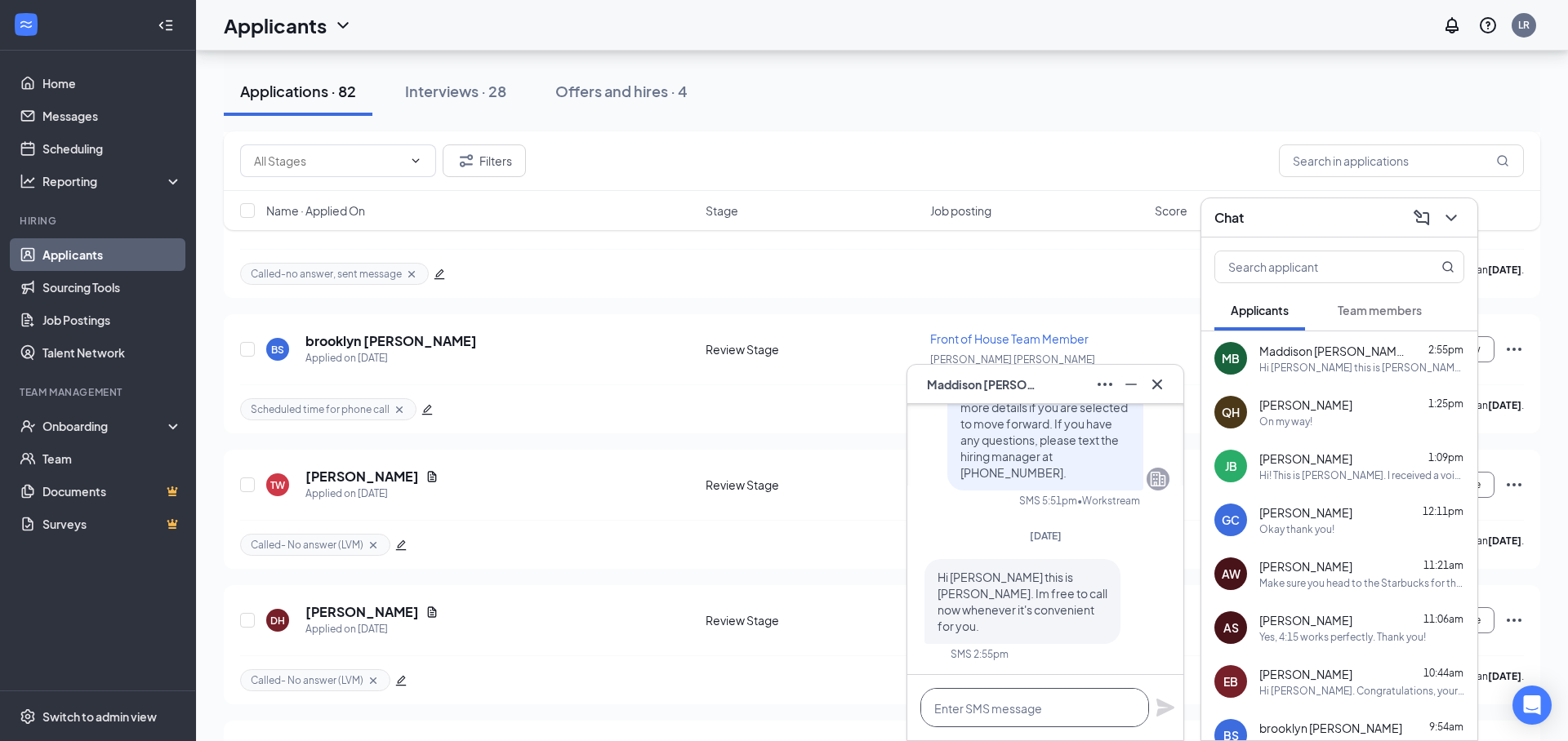
click at [1006, 712] on textarea at bounding box center [1035, 707] width 229 height 40
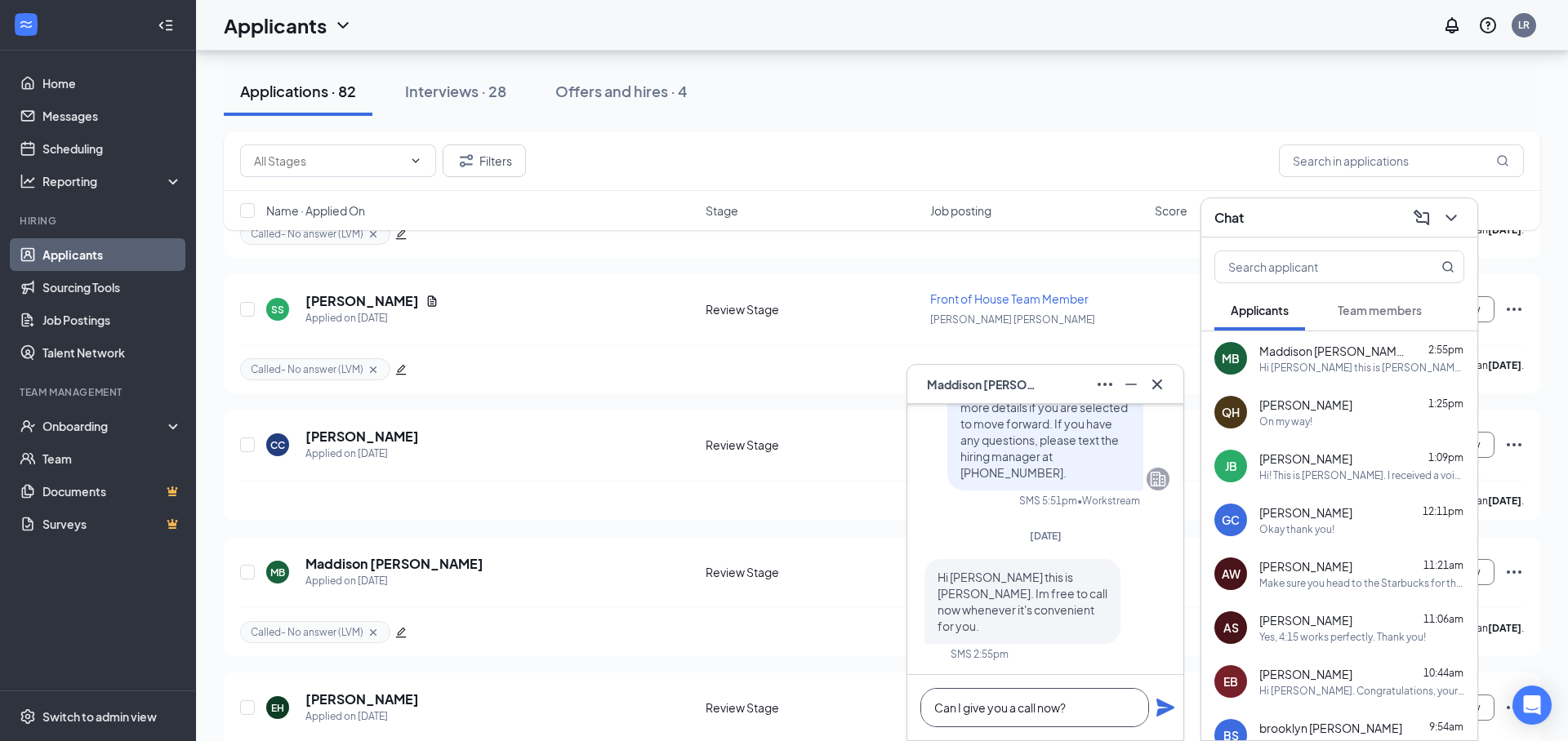
scroll to position [8270, 0]
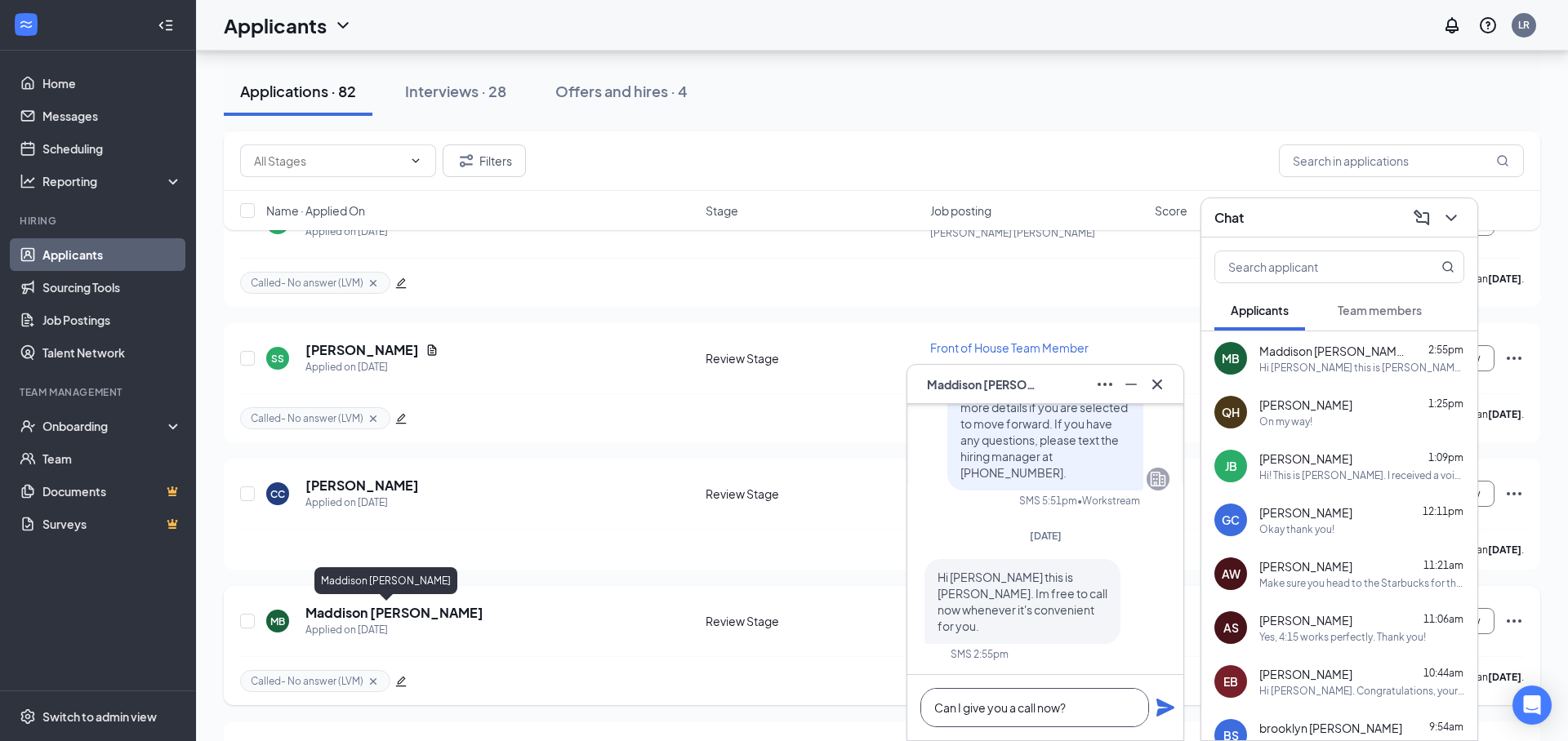
type textarea "Can I give you a call now?"
click at [409, 619] on h5 "Maddison [PERSON_NAME]" at bounding box center [395, 613] width 178 height 18
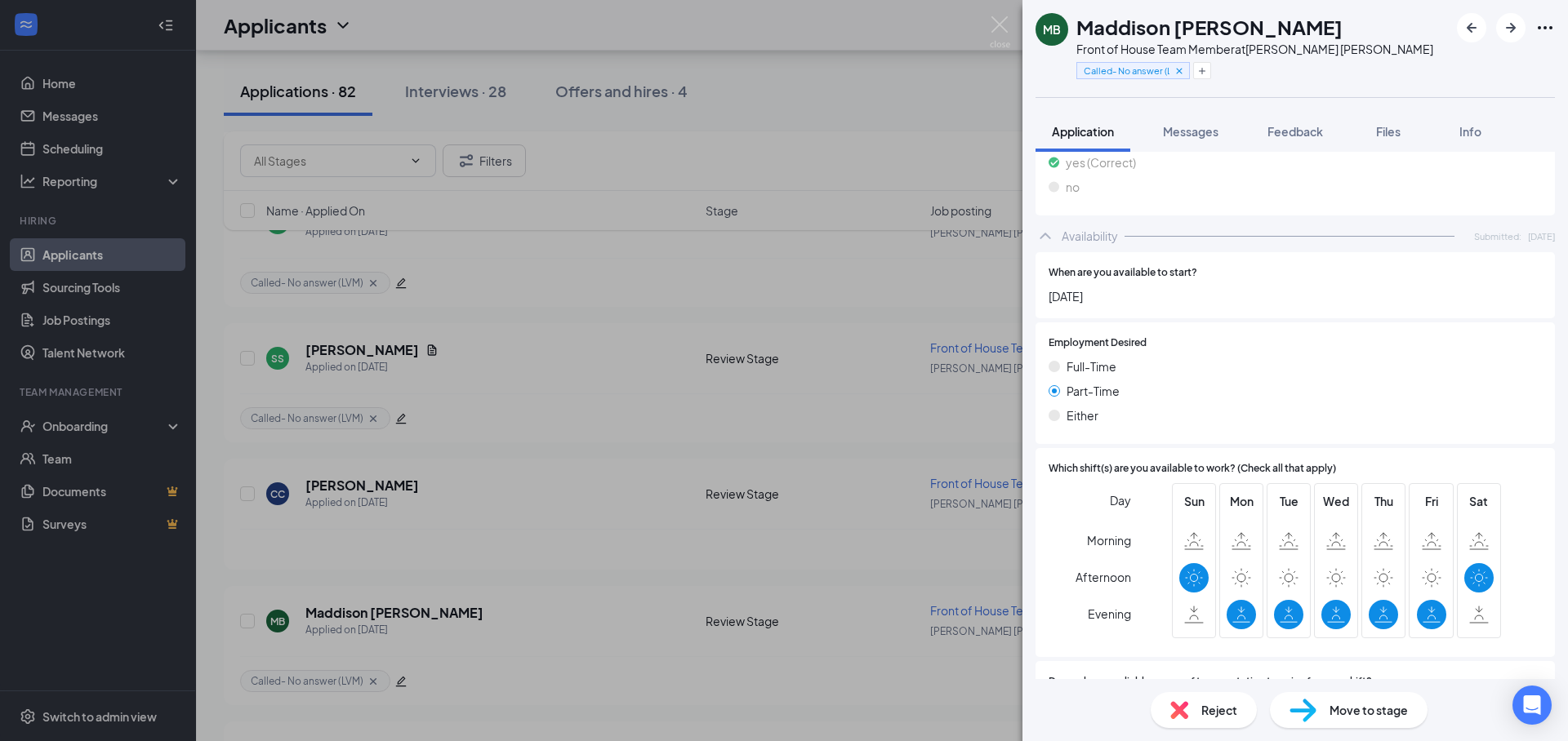
scroll to position [930, 0]
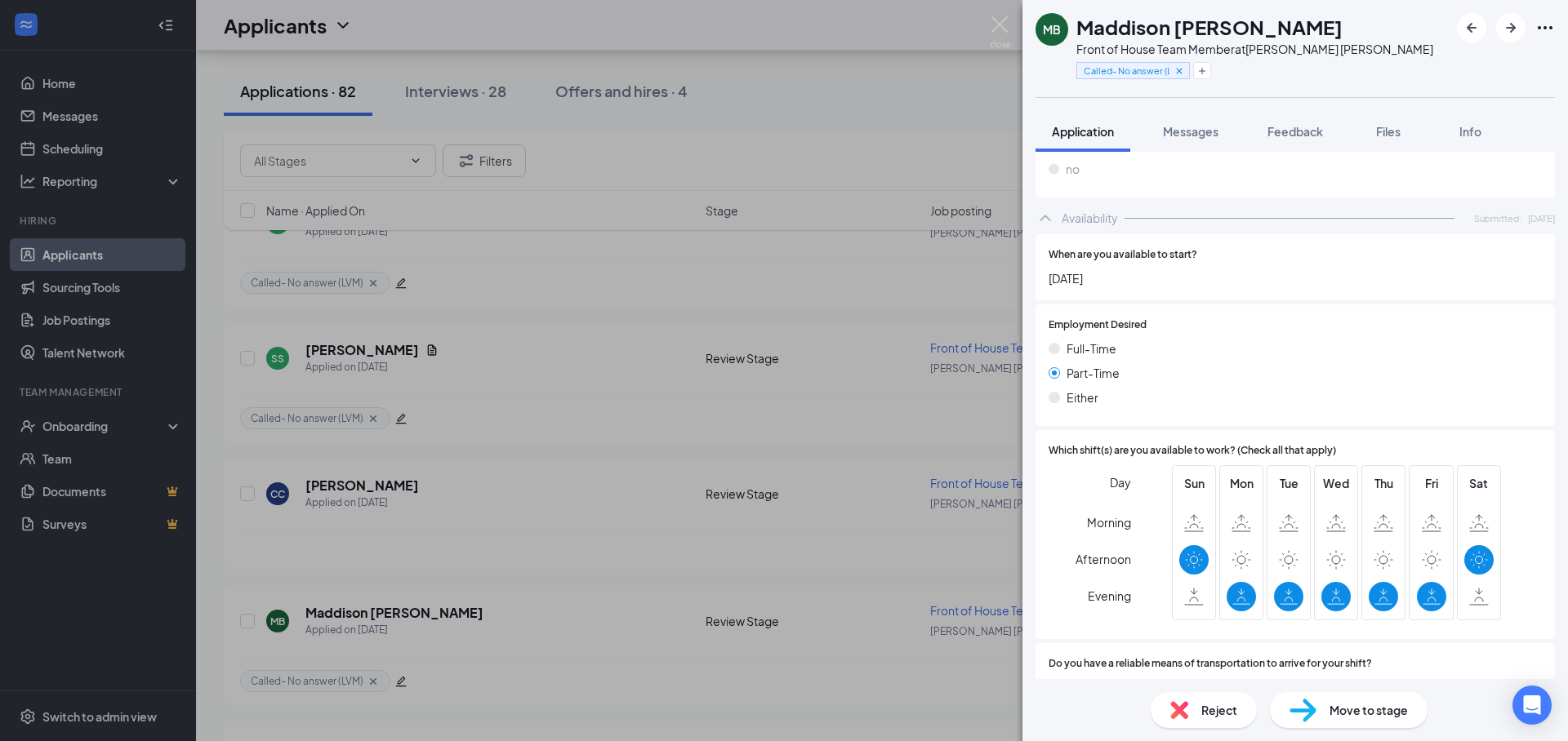
click at [988, 23] on div "MB Maddison [PERSON_NAME] Front of House Team Member at [PERSON_NAME][GEOGRAPHI…" at bounding box center [784, 370] width 1568 height 741
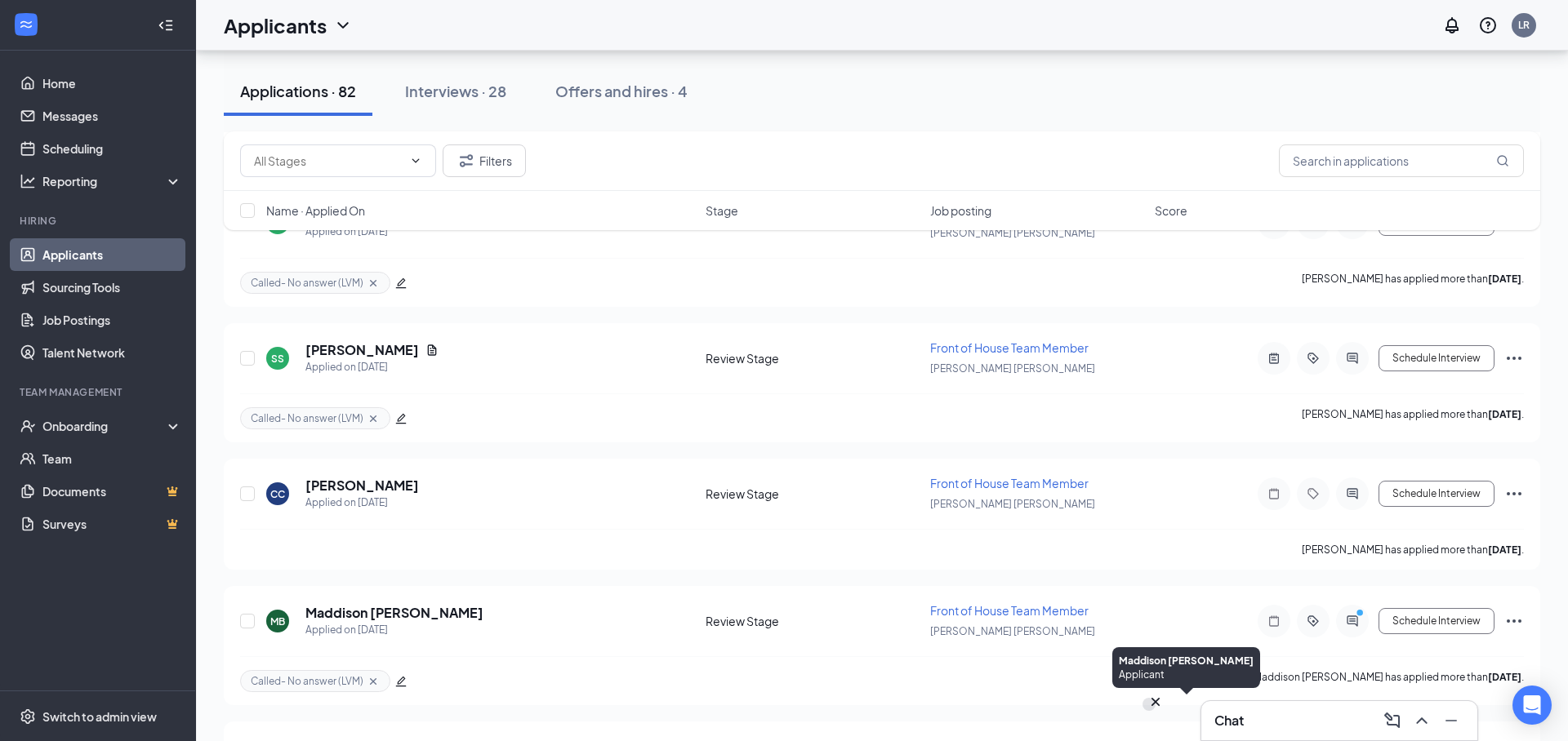
click at [1156, 712] on div "MB" at bounding box center [1149, 704] width 15 height 14
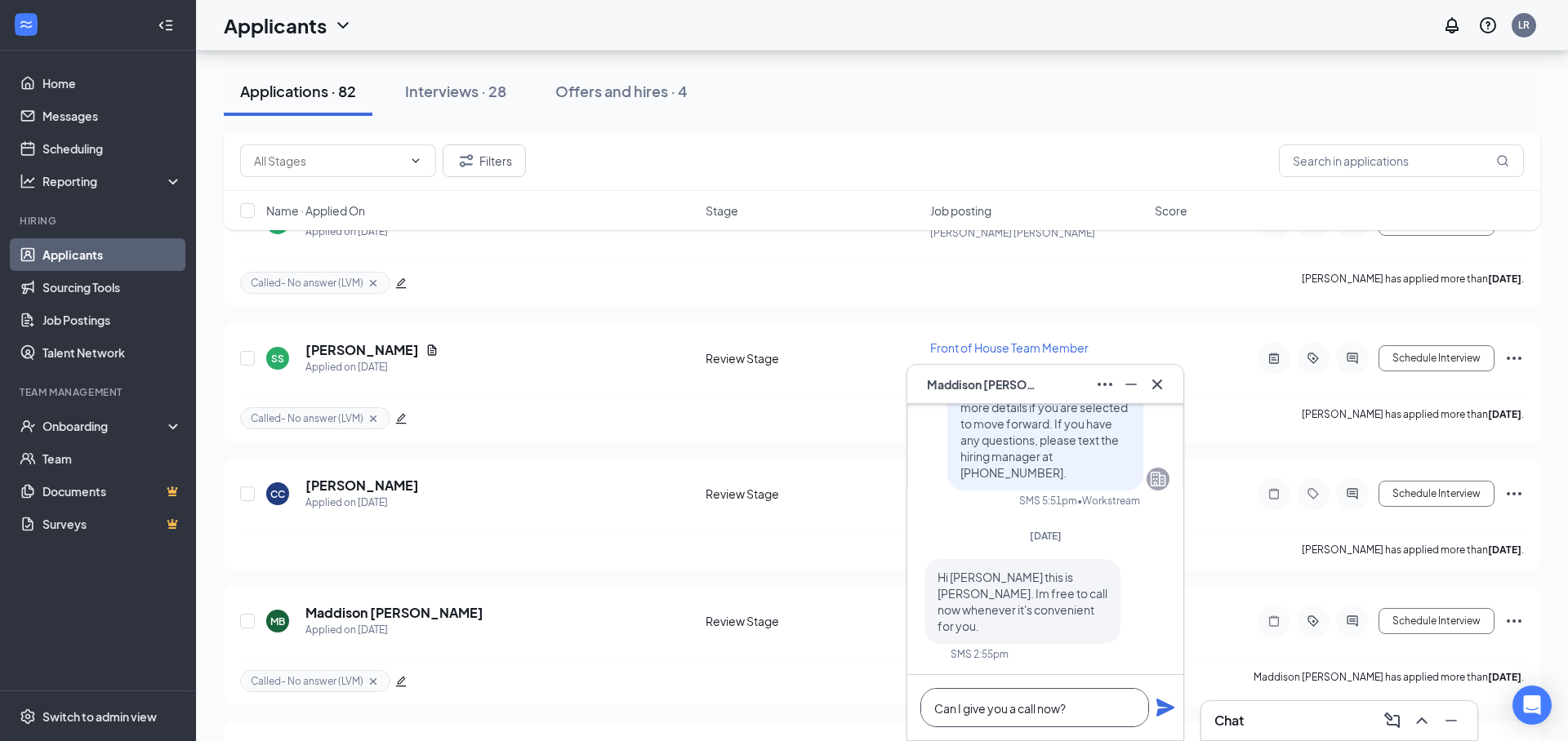
click at [925, 702] on textarea "Can I give you a call now?" at bounding box center [1035, 707] width 229 height 40
click at [1137, 387] on icon "Minimize" at bounding box center [1130, 384] width 19 height 19
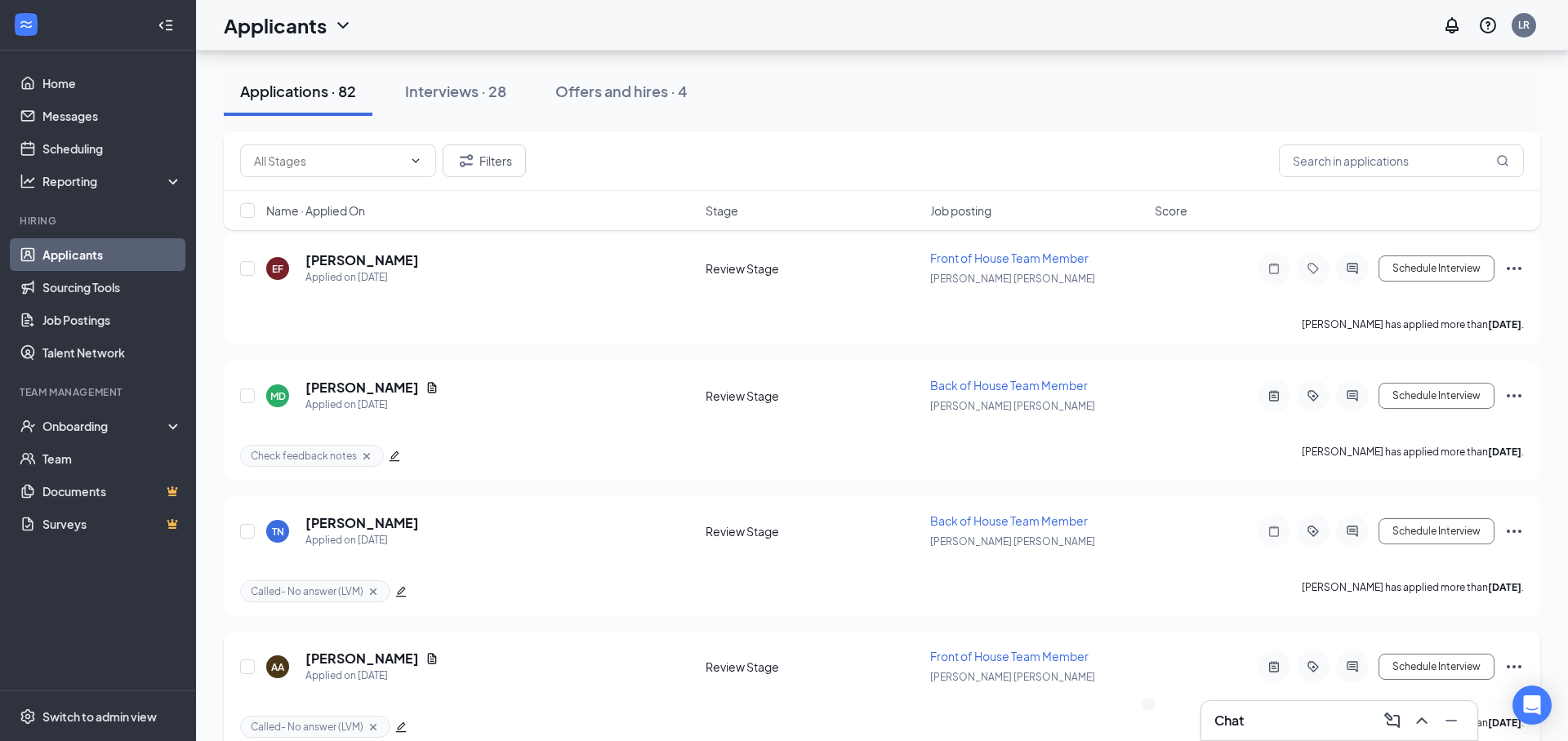
scroll to position [7002, 0]
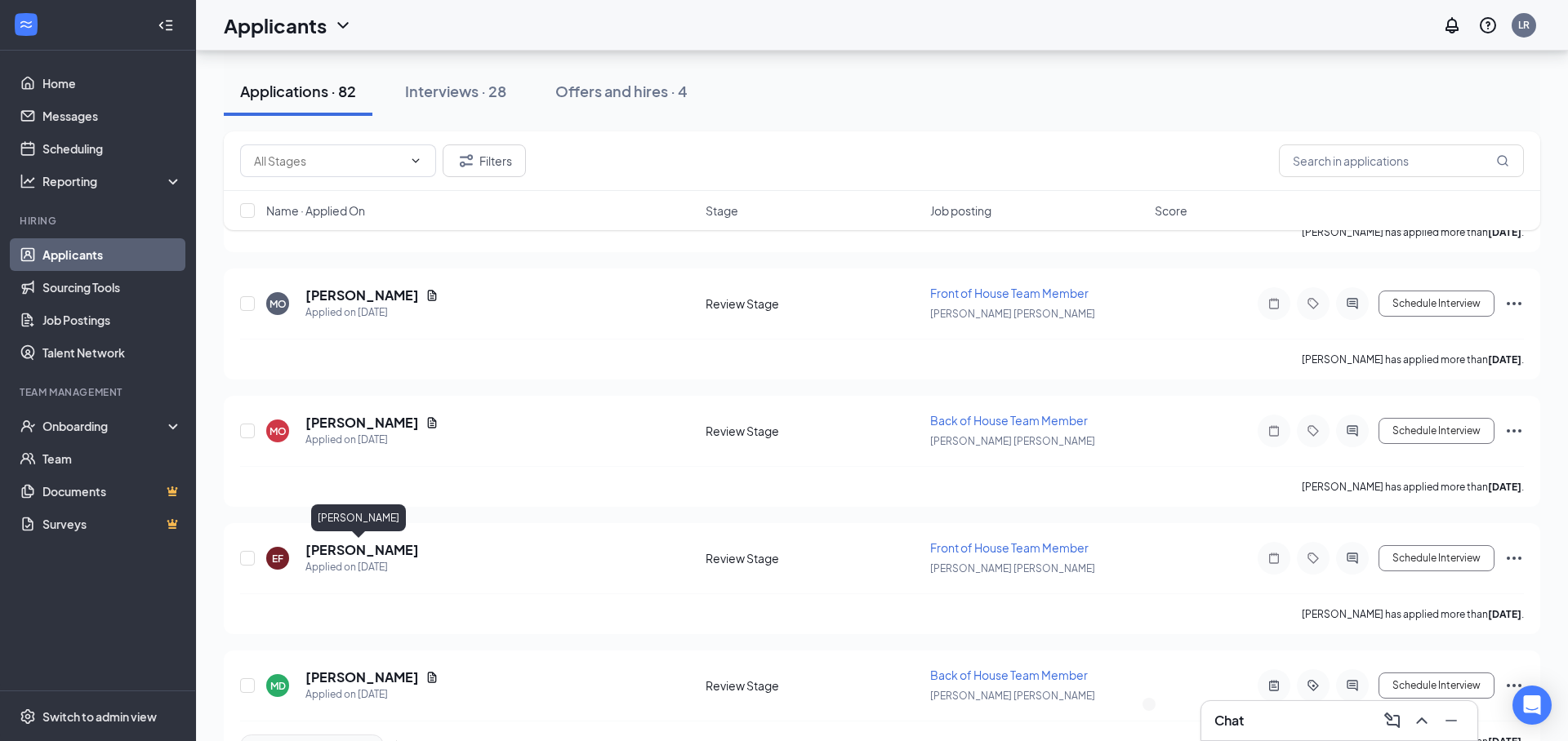
drag, startPoint x: 372, startPoint y: 556, endPoint x: 888, endPoint y: 519, distance: 517.3
click at [372, 556] on h5 "[PERSON_NAME]" at bounding box center [361, 551] width 113 height 18
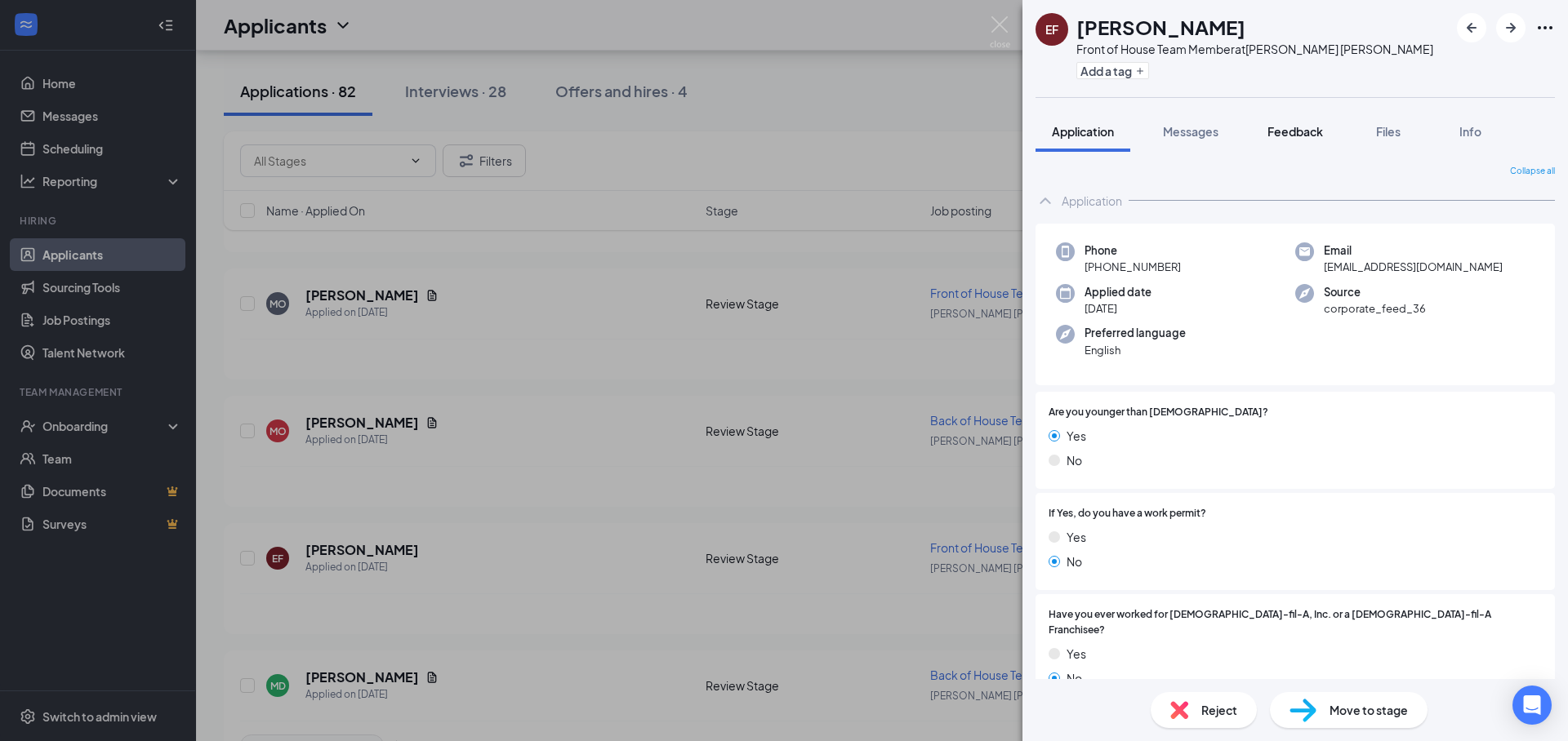
click at [1299, 135] on span "Feedback" at bounding box center [1295, 131] width 55 height 15
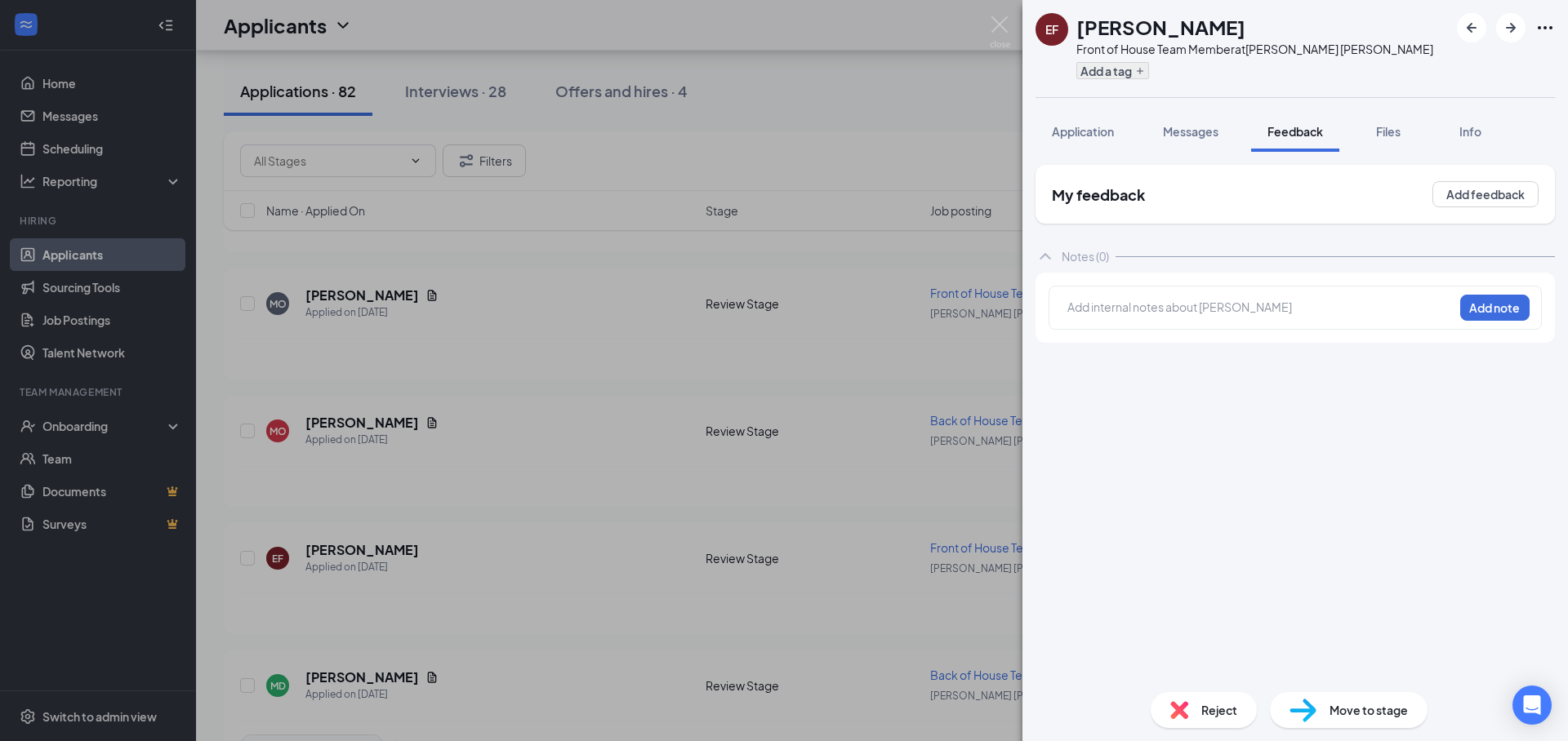
drag, startPoint x: 1065, startPoint y: 138, endPoint x: 1108, endPoint y: 73, distance: 77.9
click at [1066, 138] on span "Application" at bounding box center [1082, 131] width 62 height 15
click at [1108, 73] on button "Add a tag" at bounding box center [1112, 70] width 73 height 17
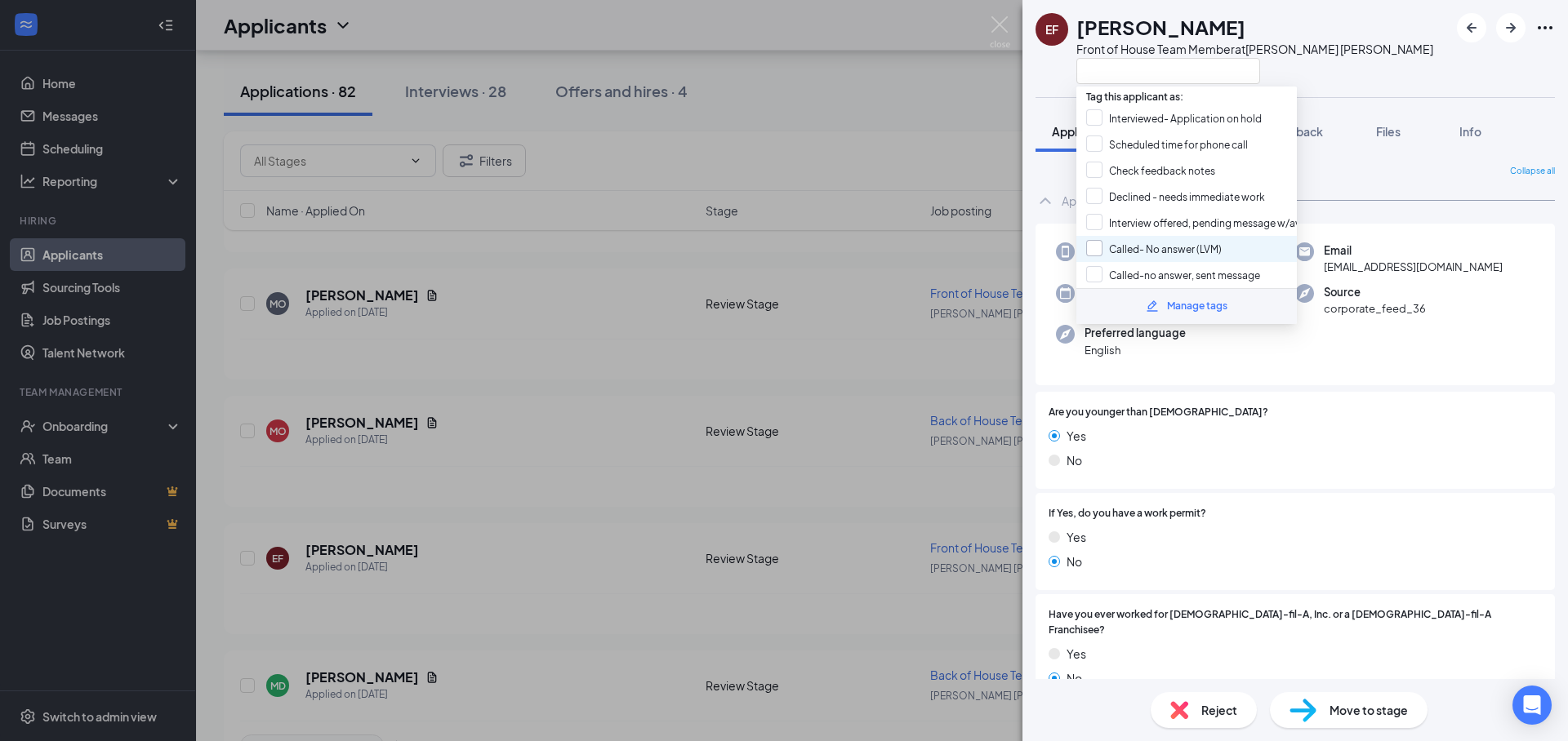
click at [1176, 242] on input "Called- No answer (LVM)" at bounding box center [1153, 249] width 135 height 18
checkbox input "true"
click at [1402, 55] on div "EF [PERSON_NAME] Front of House Team Member at [PERSON_NAME][GEOGRAPHIC_DATA][P…" at bounding box center [1295, 49] width 545 height 97
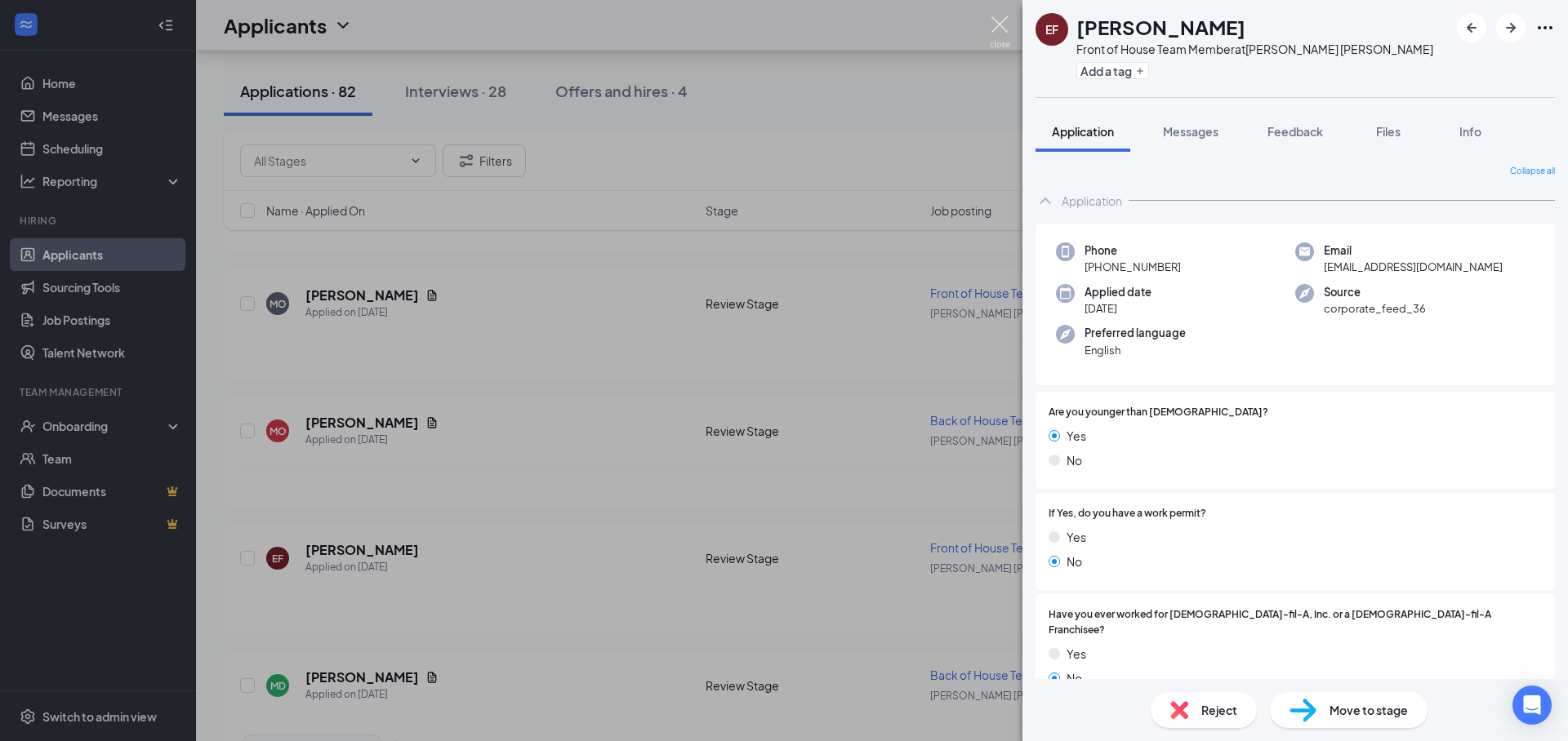
click at [1001, 26] on img at bounding box center [1000, 32] width 20 height 32
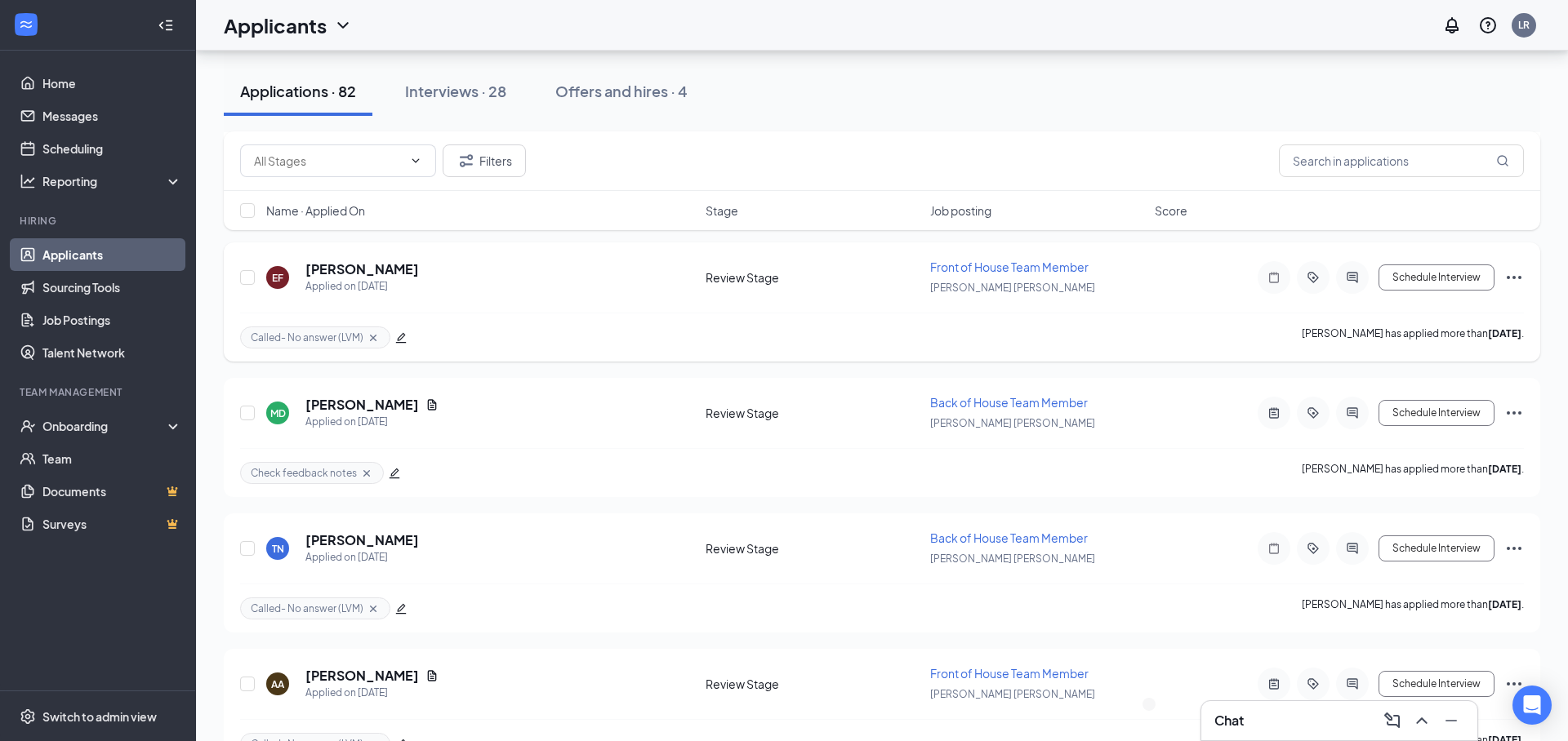
scroll to position [7285, 0]
click at [1156, 712] on div "MB" at bounding box center [1149, 704] width 15 height 14
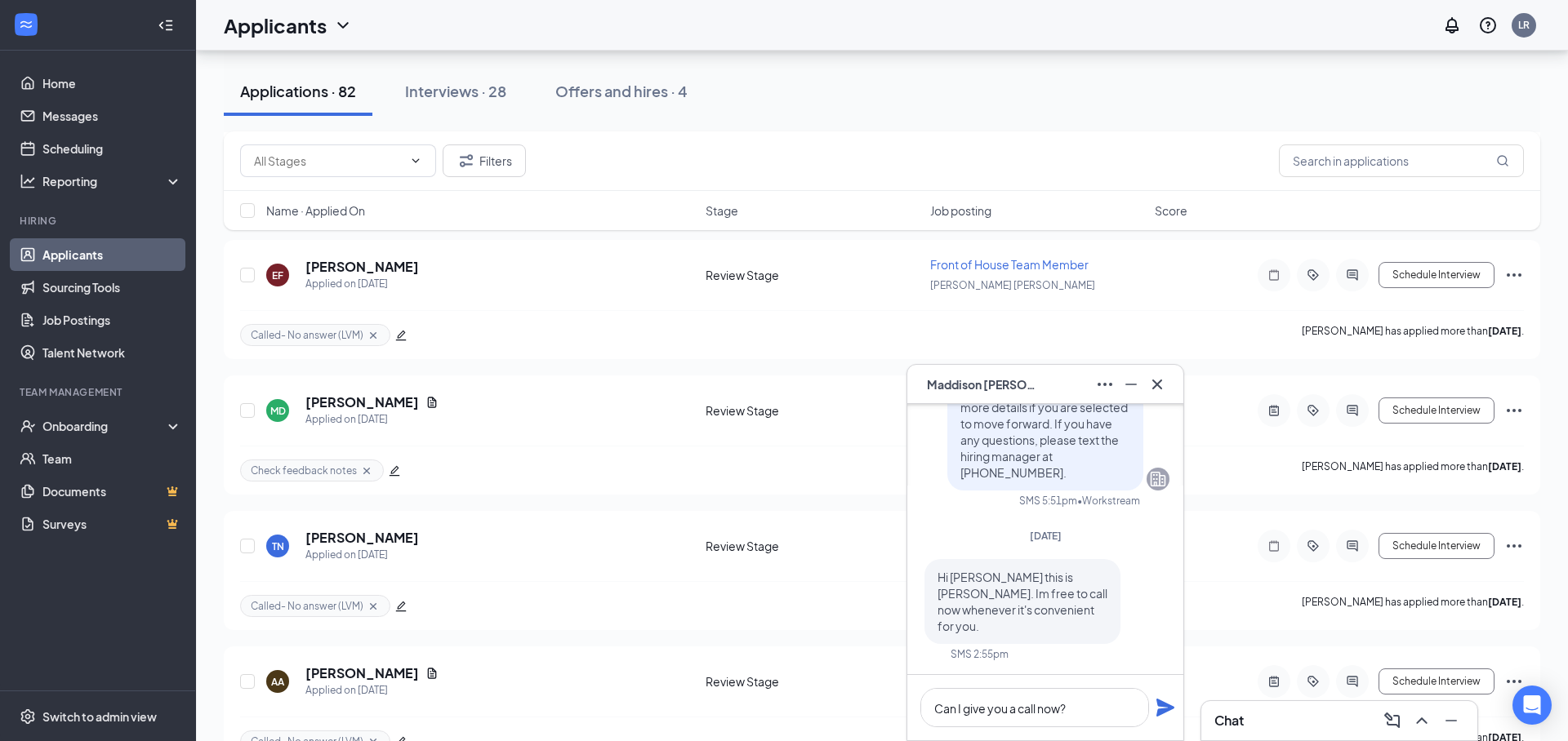
click at [1162, 704] on icon "Plane" at bounding box center [1165, 708] width 18 height 18
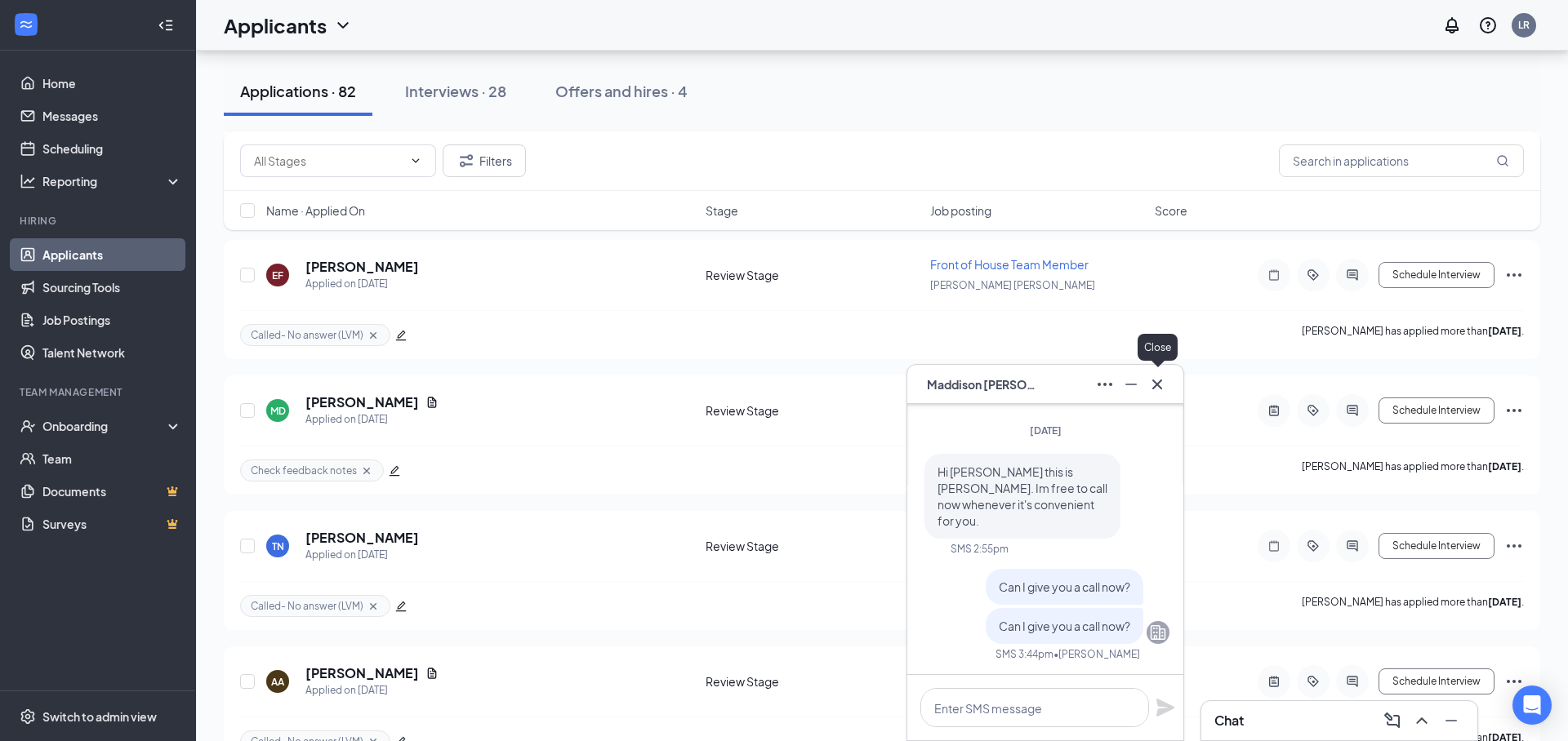
click at [1152, 382] on icon "Cross" at bounding box center [1156, 384] width 19 height 19
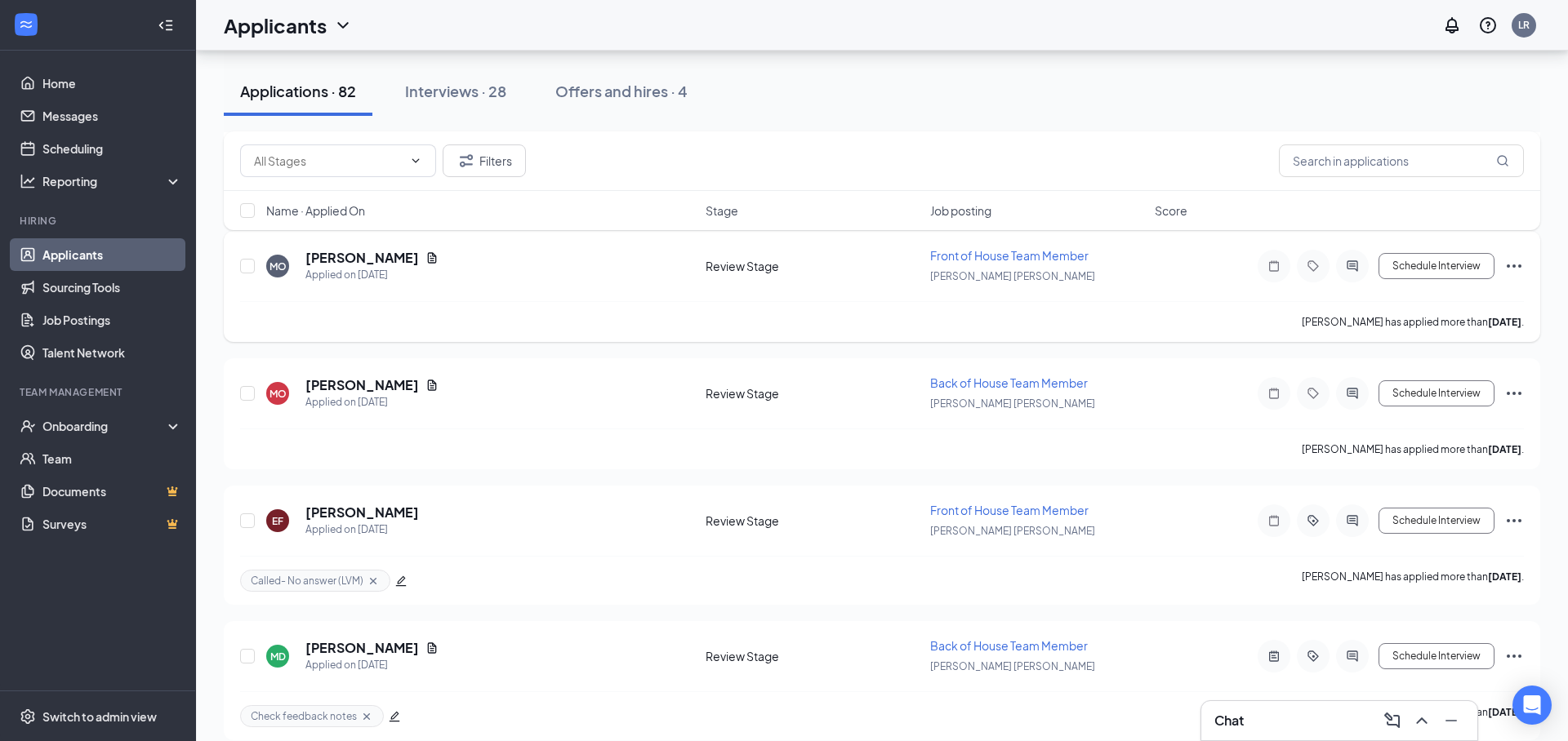
scroll to position [7027, 0]
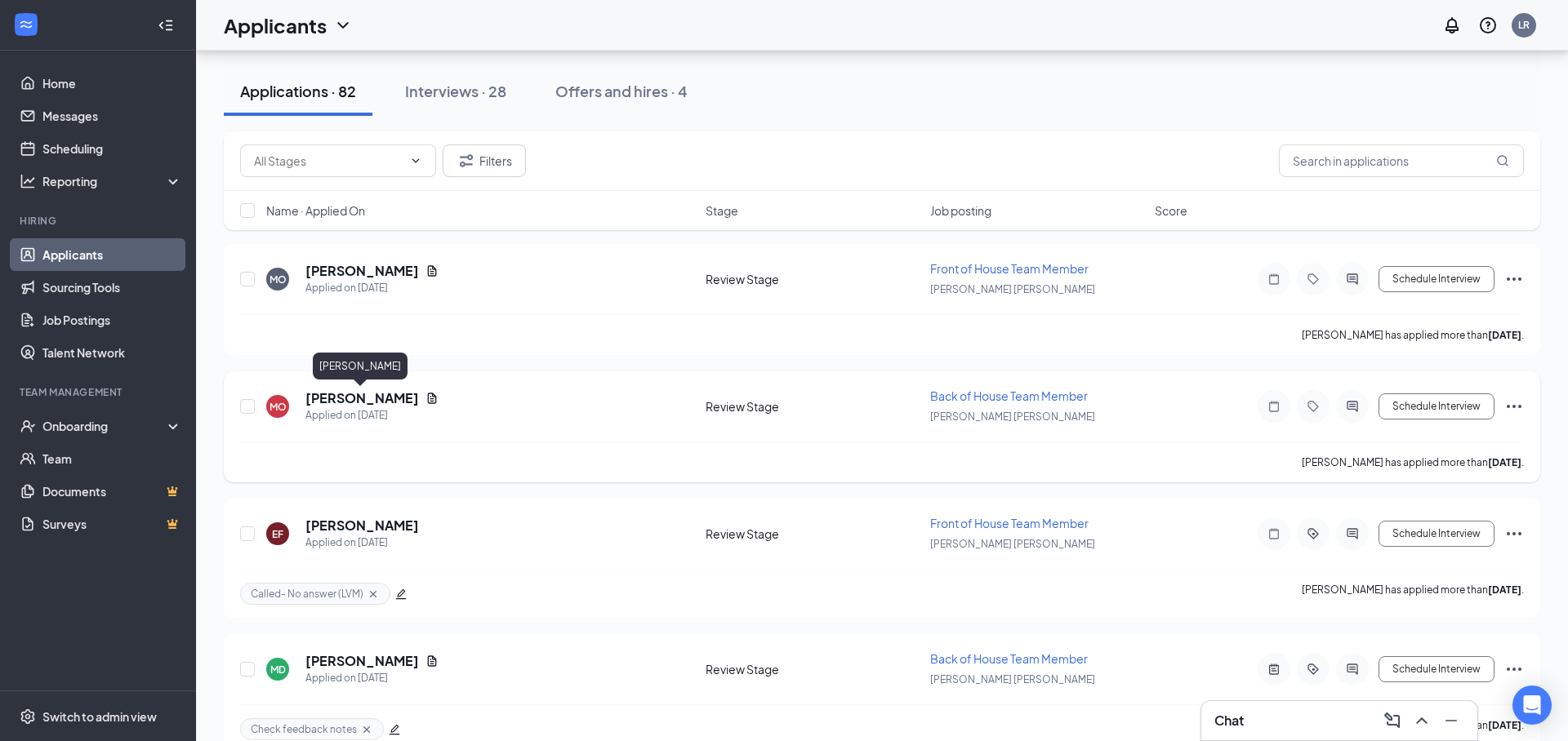
click at [361, 393] on h5 "[PERSON_NAME]" at bounding box center [361, 399] width 113 height 18
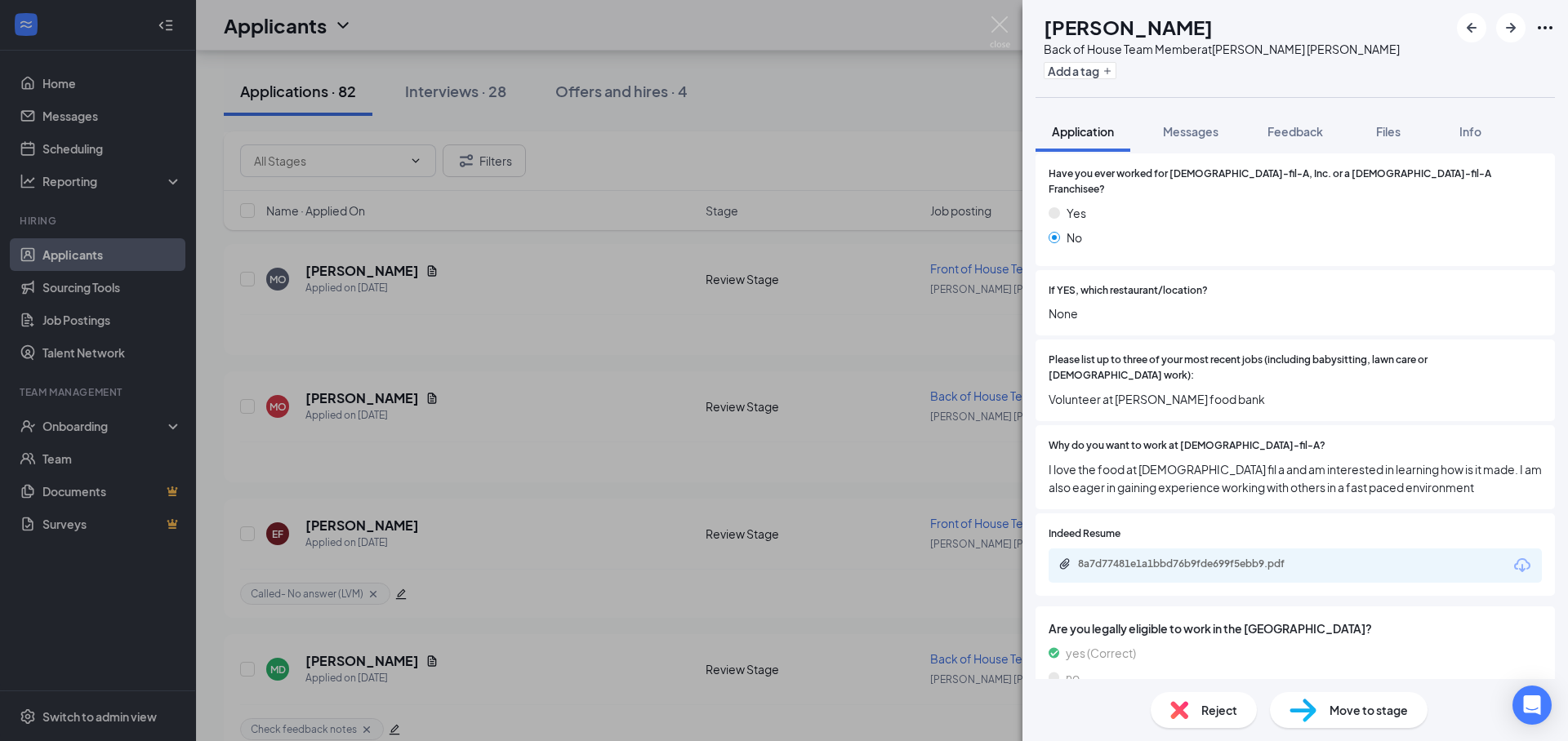
scroll to position [488, 0]
click at [1242, 556] on div "8a7d77481e1a1bbd76b9fde699f5ebb9.pdf" at bounding box center [1192, 563] width 229 height 13
click at [1280, 138] on span "Feedback" at bounding box center [1295, 131] width 55 height 15
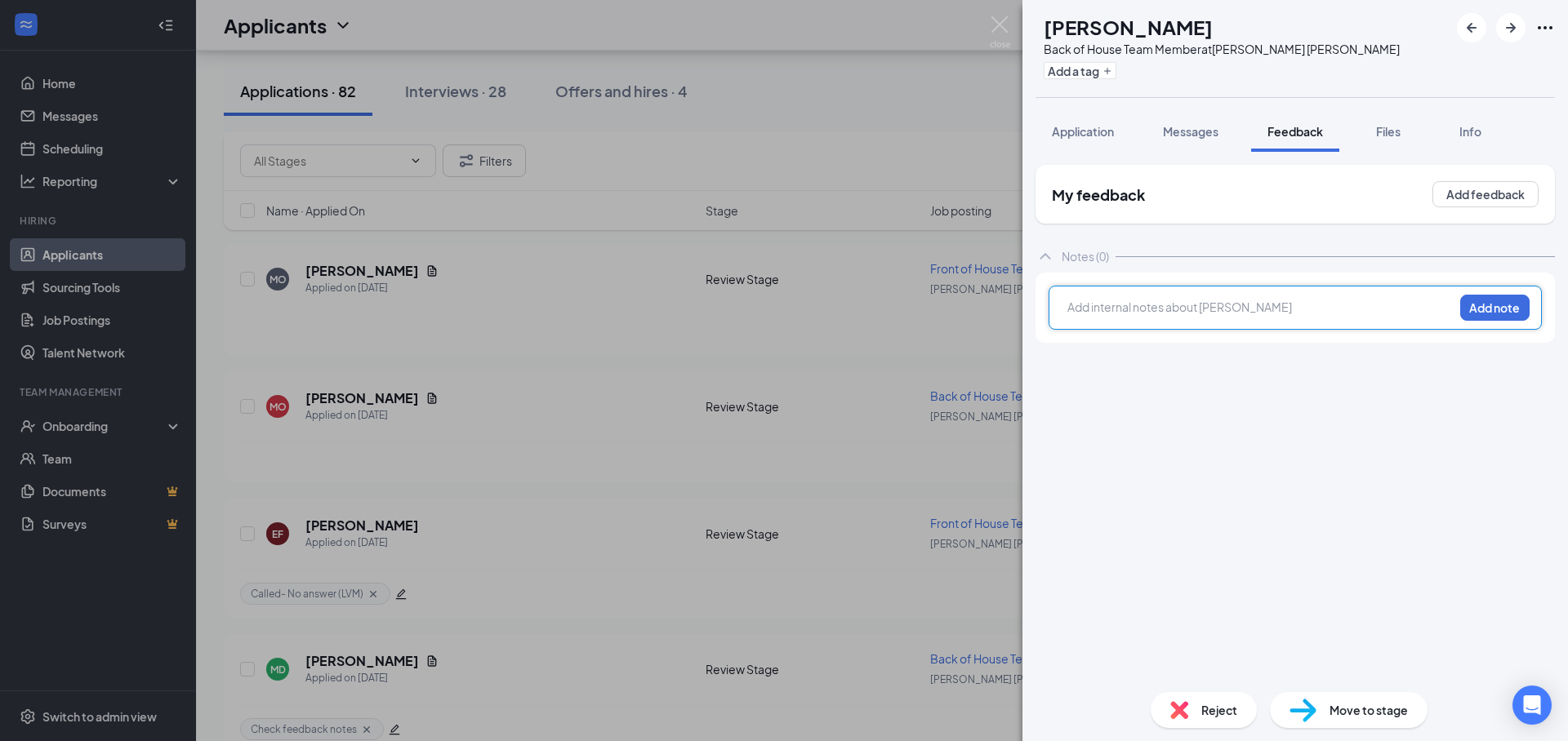
click at [1173, 312] on div at bounding box center [1260, 307] width 384 height 17
click at [1501, 310] on button "Add note" at bounding box center [1494, 308] width 69 height 26
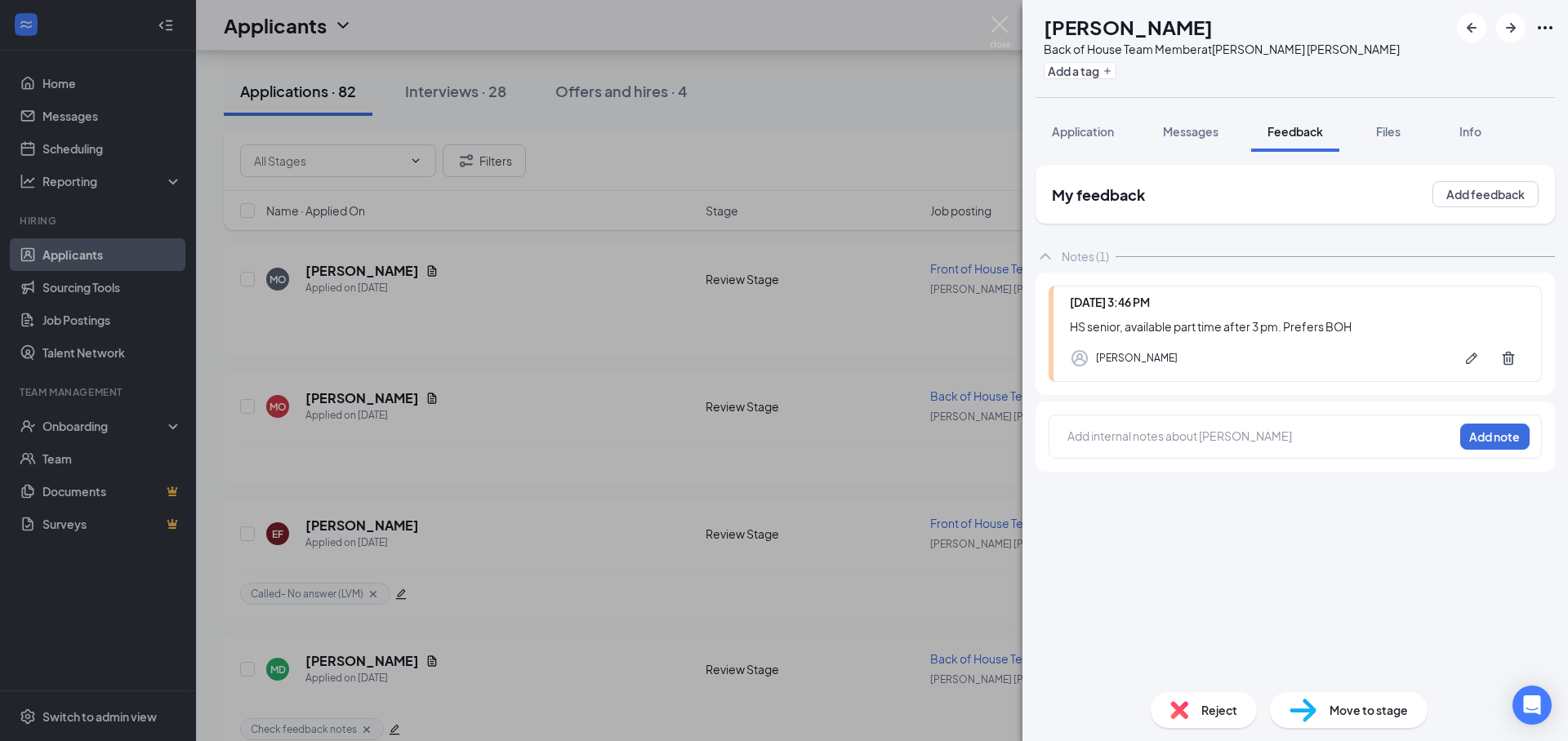
click at [968, 346] on div "[PERSON_NAME] Back of House Team Member at [PERSON_NAME][GEOGRAPHIC_DATA][PERSO…" at bounding box center [784, 370] width 1568 height 741
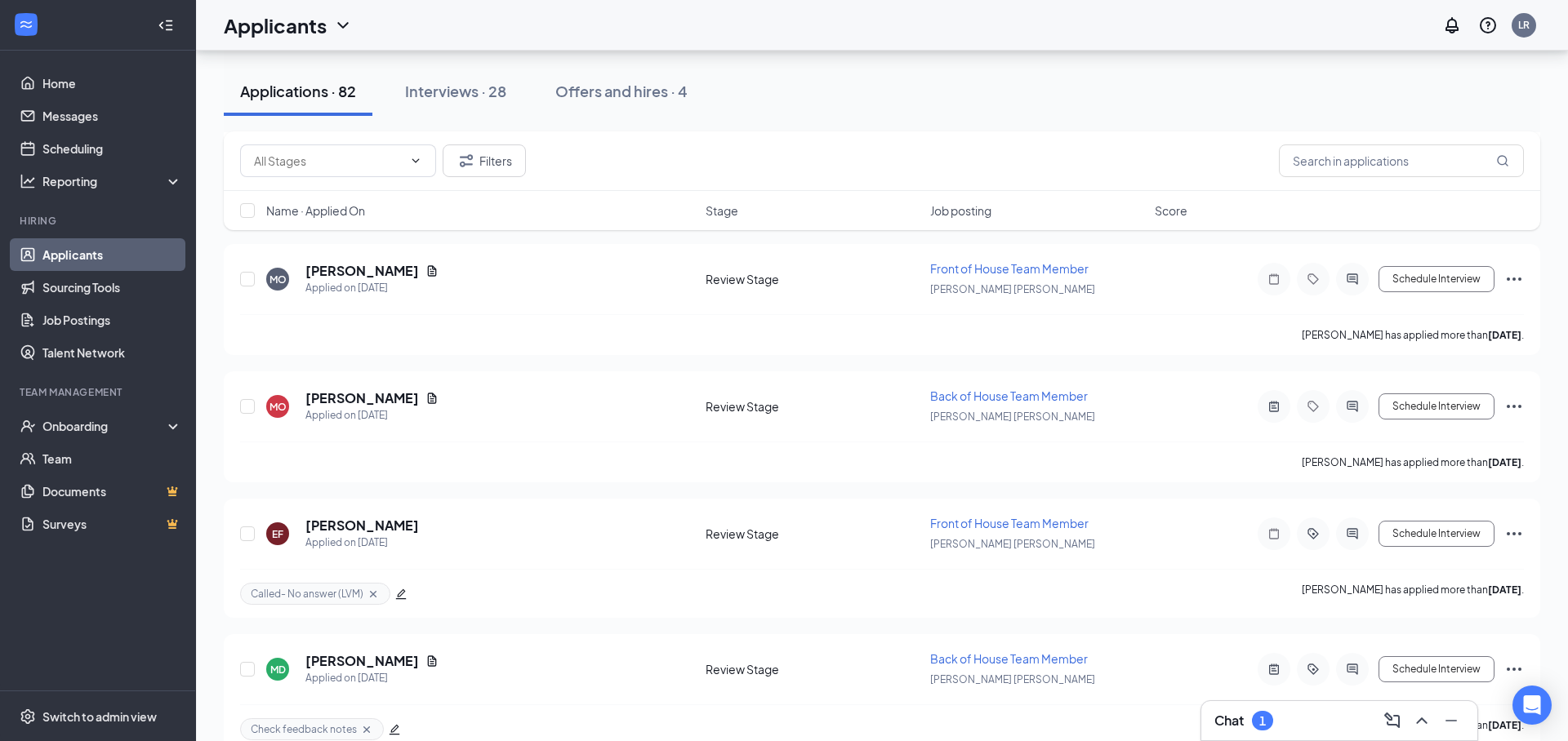
click at [1271, 717] on div "1" at bounding box center [1262, 720] width 21 height 19
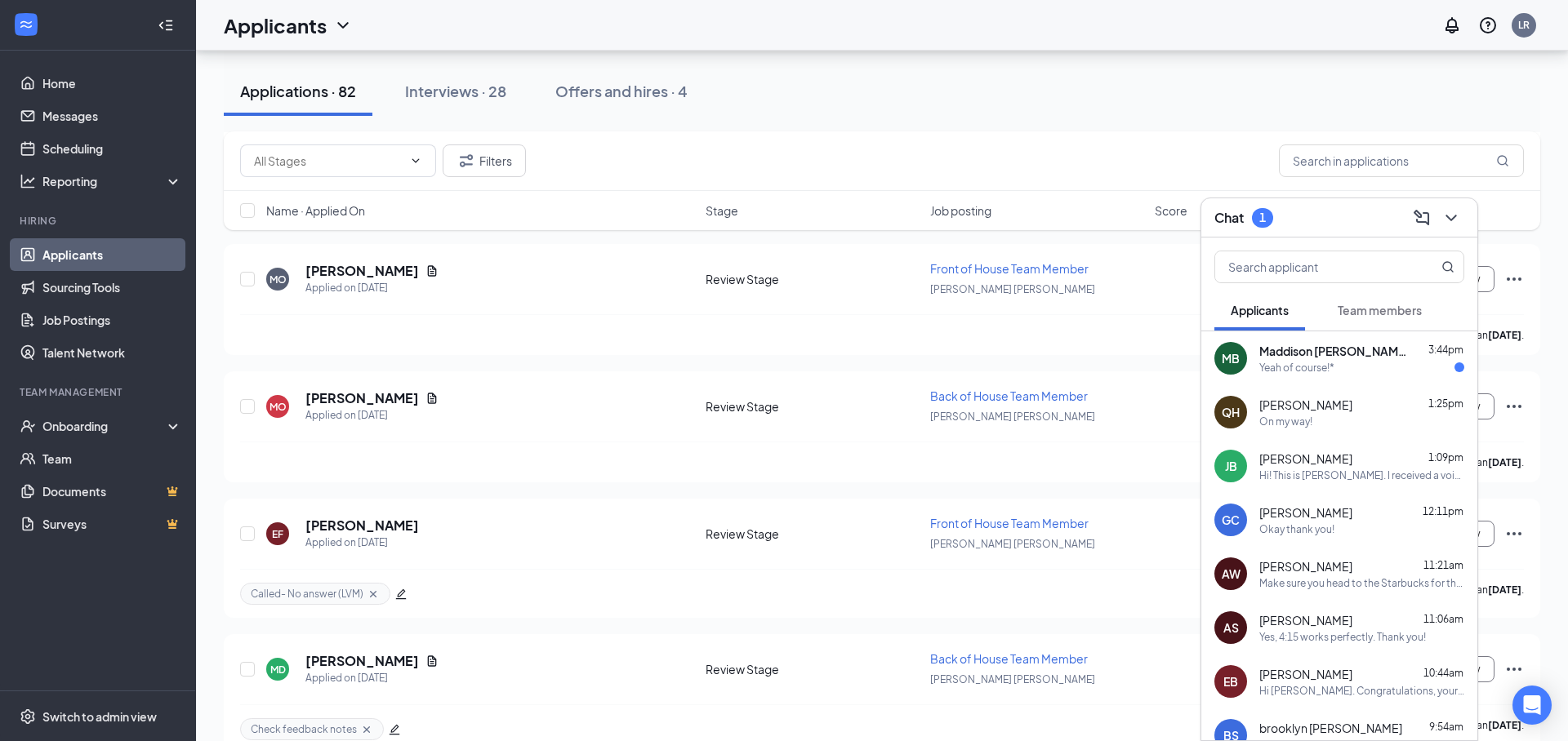
click at [1294, 229] on div "Chat 1" at bounding box center [1339, 218] width 250 height 26
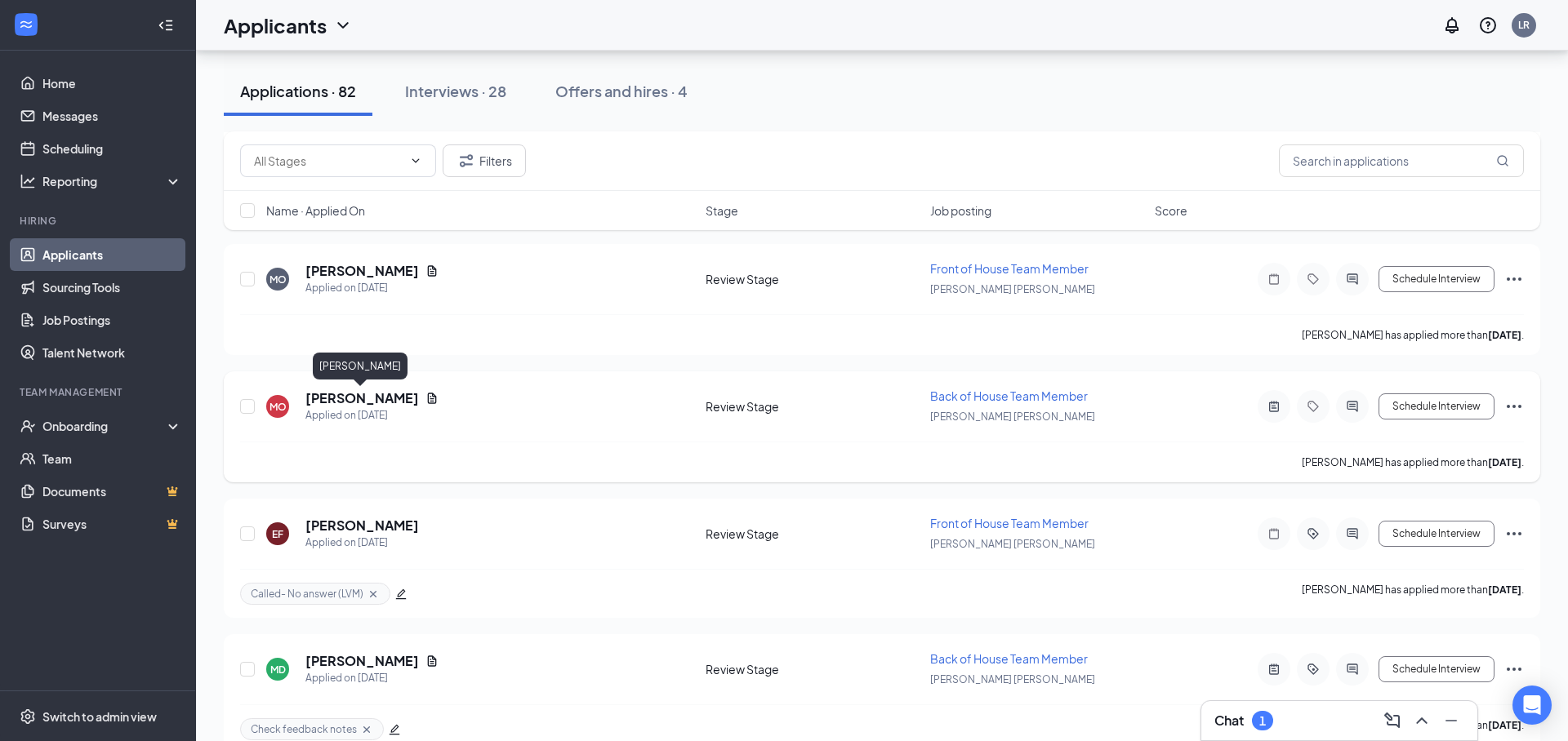
click at [376, 397] on h5 "[PERSON_NAME]" at bounding box center [361, 399] width 113 height 18
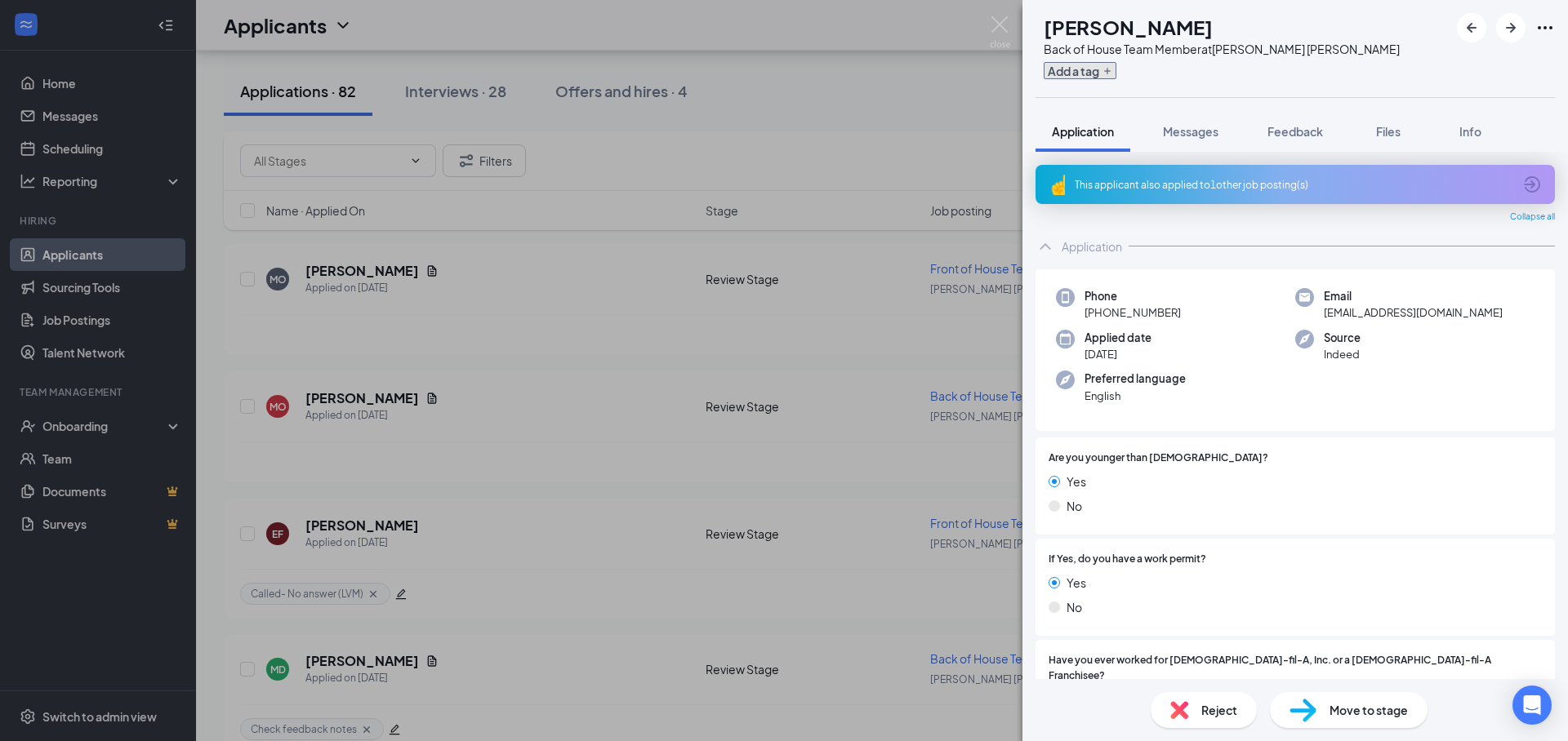
click at [1089, 74] on button "Add a tag" at bounding box center [1080, 70] width 73 height 17
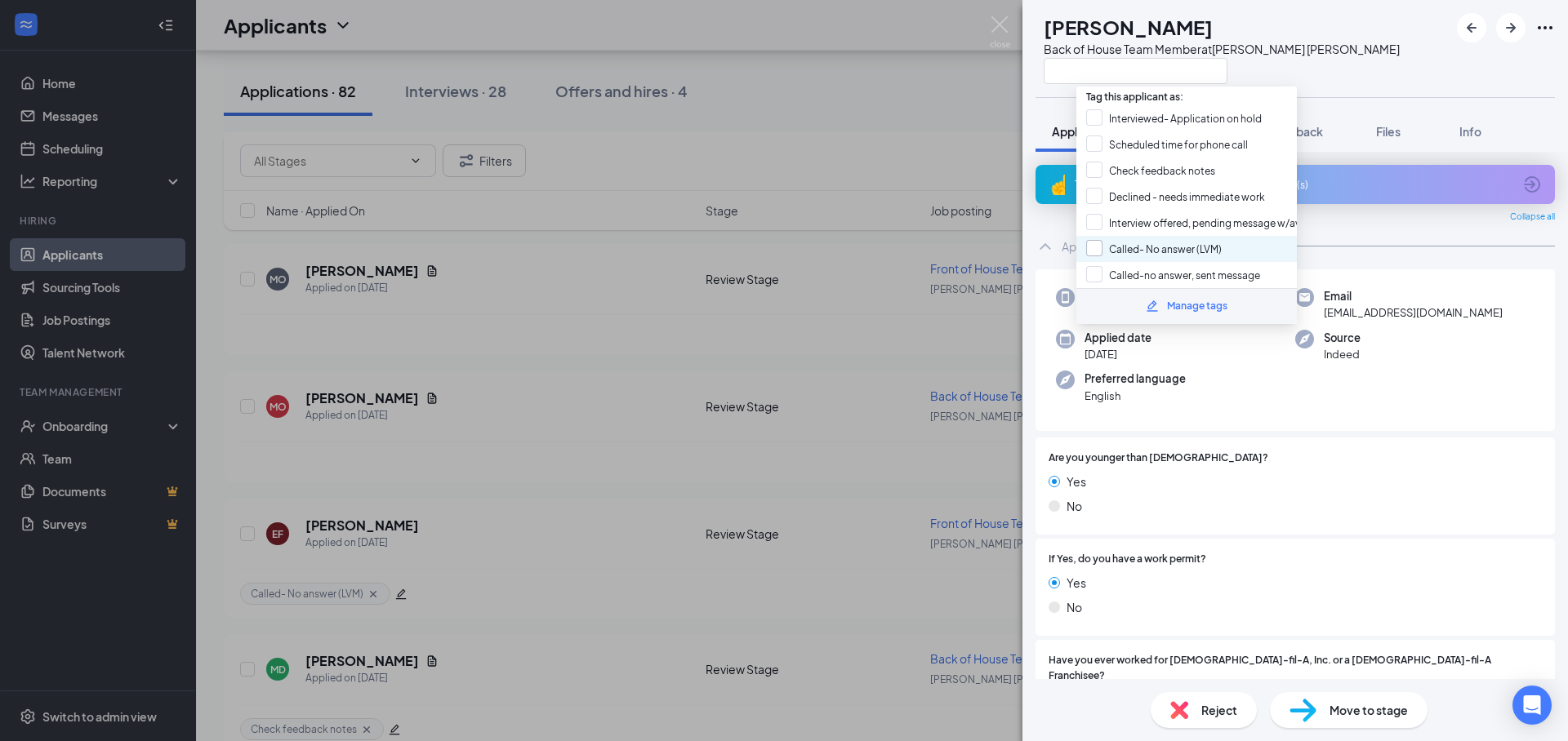
click at [1153, 245] on input "Called- No answer (LVM)" at bounding box center [1153, 249] width 135 height 18
checkbox input "true"
click at [1405, 89] on div "[PERSON_NAME] Back of House Team Member at [PERSON_NAME][GEOGRAPHIC_DATA][PERSO…" at bounding box center [1295, 49] width 545 height 97
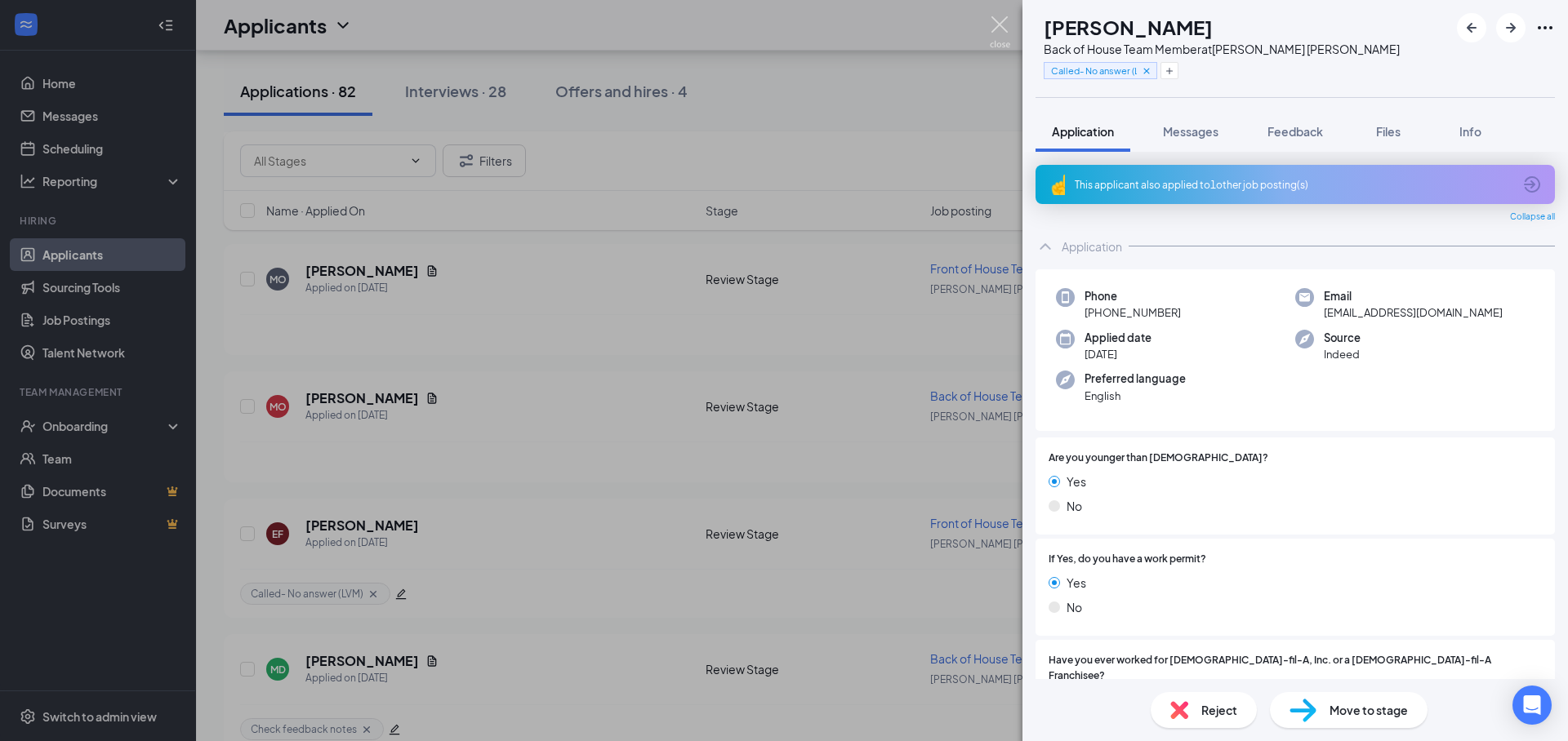
click at [1001, 26] on img at bounding box center [1000, 32] width 20 height 32
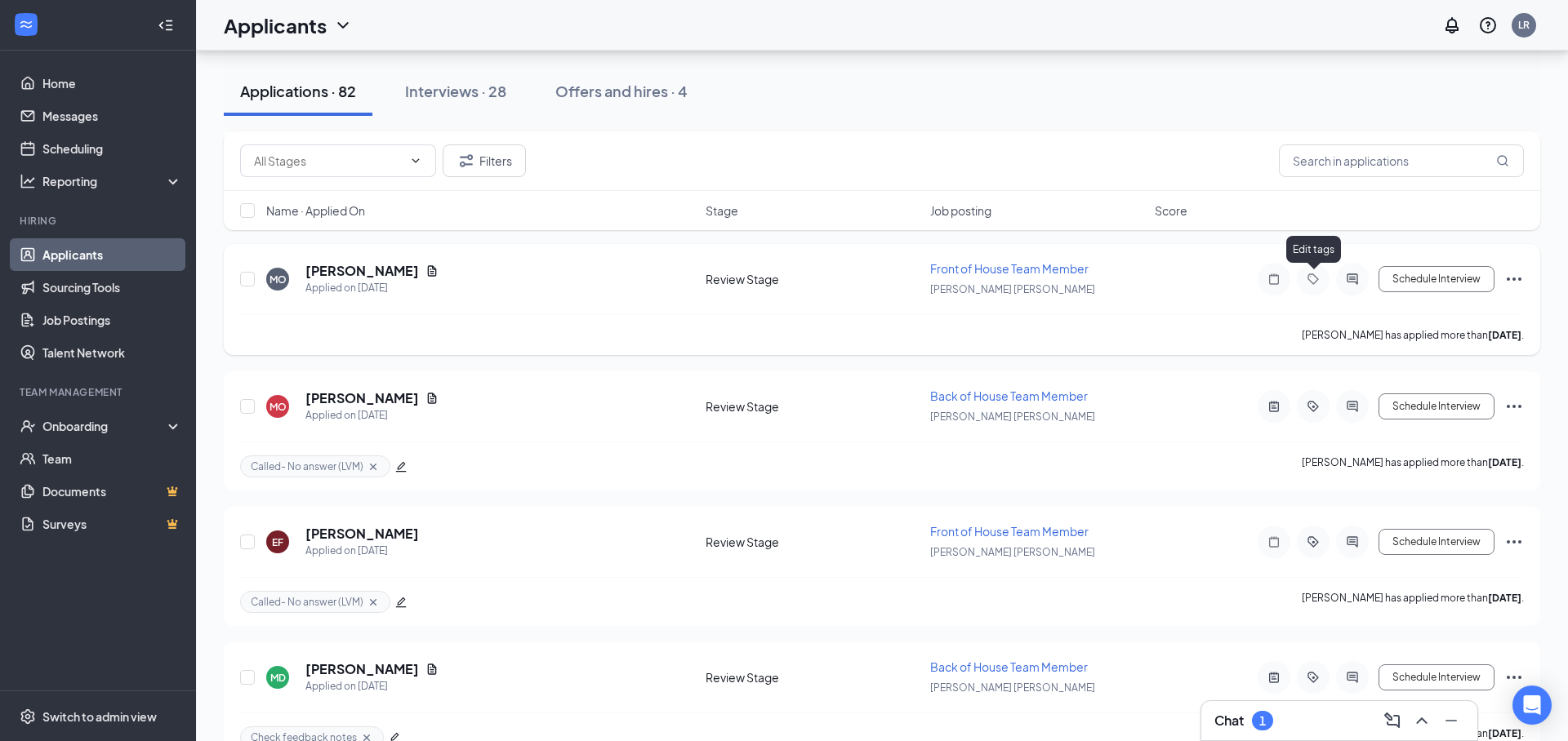
click at [1318, 281] on icon "Tag" at bounding box center [1312, 279] width 19 height 13
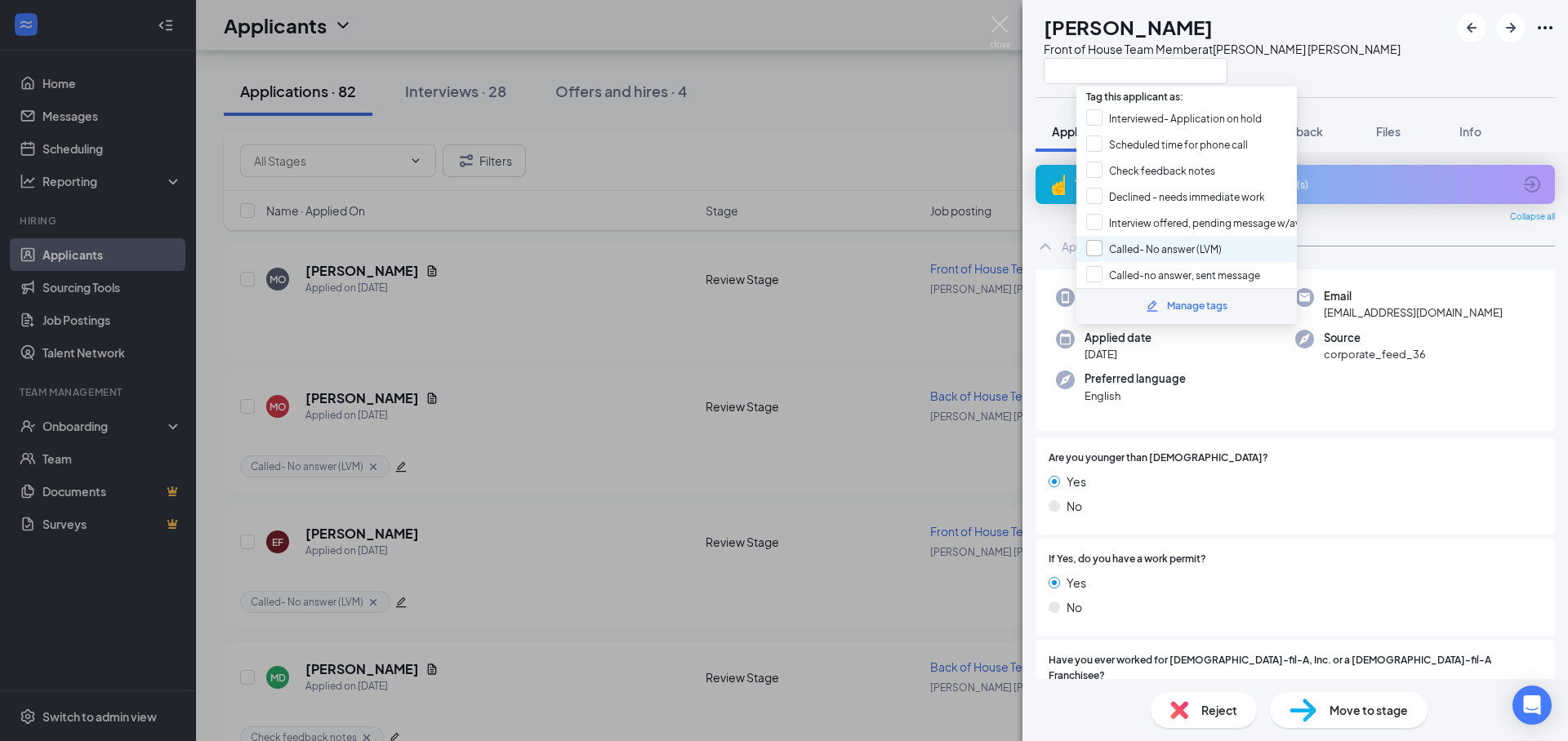
click at [1169, 256] on input "Called- No answer (LVM)" at bounding box center [1153, 249] width 135 height 18
checkbox input "true"
click at [1373, 74] on div "[PERSON_NAME] Front of House Team Member at [PERSON_NAME][GEOGRAPHIC_DATA][PERS…" at bounding box center [1295, 49] width 545 height 97
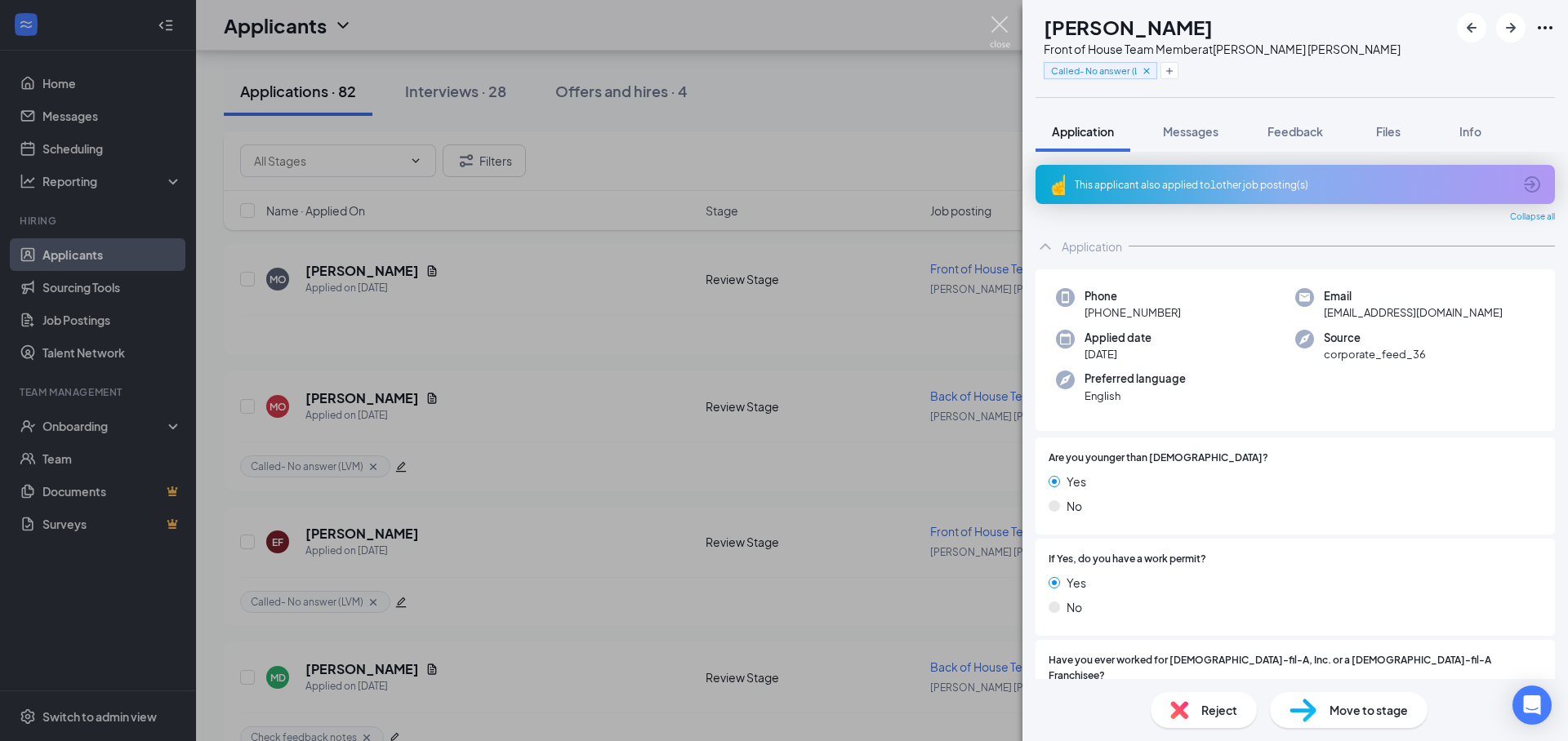
click at [1000, 30] on img at bounding box center [1000, 32] width 20 height 32
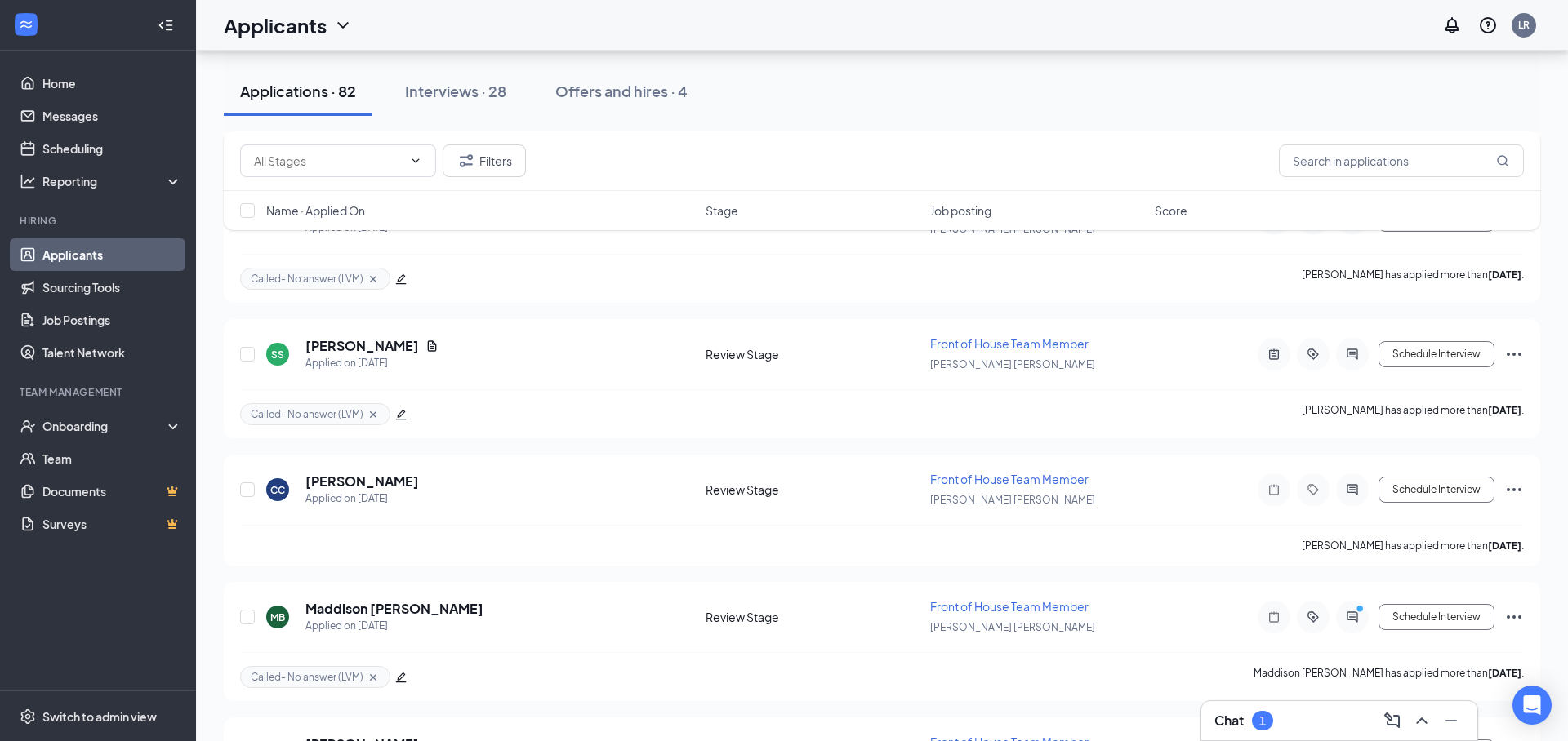
scroll to position [8294, 0]
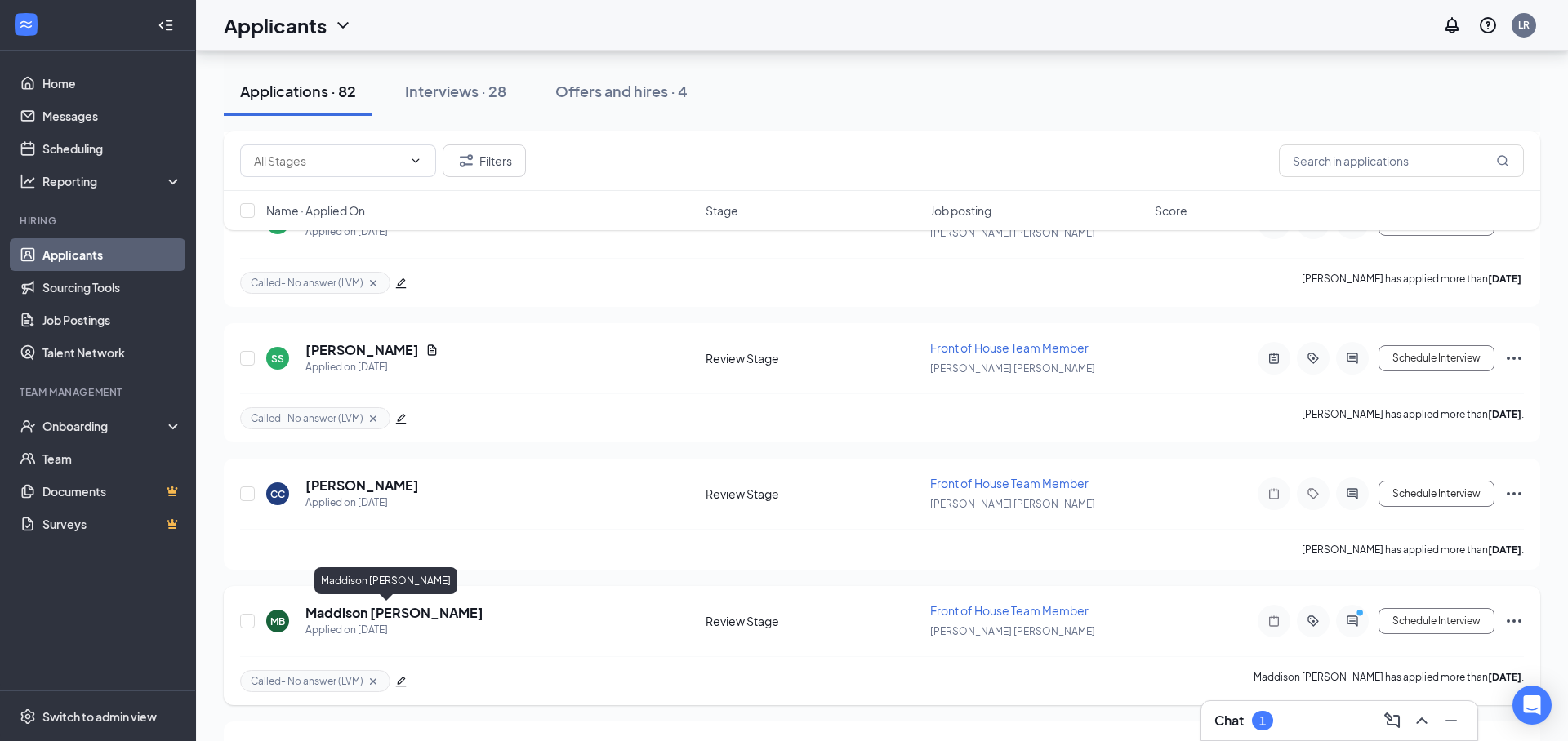
click at [411, 613] on h5 "Maddison [PERSON_NAME]" at bounding box center [395, 613] width 178 height 18
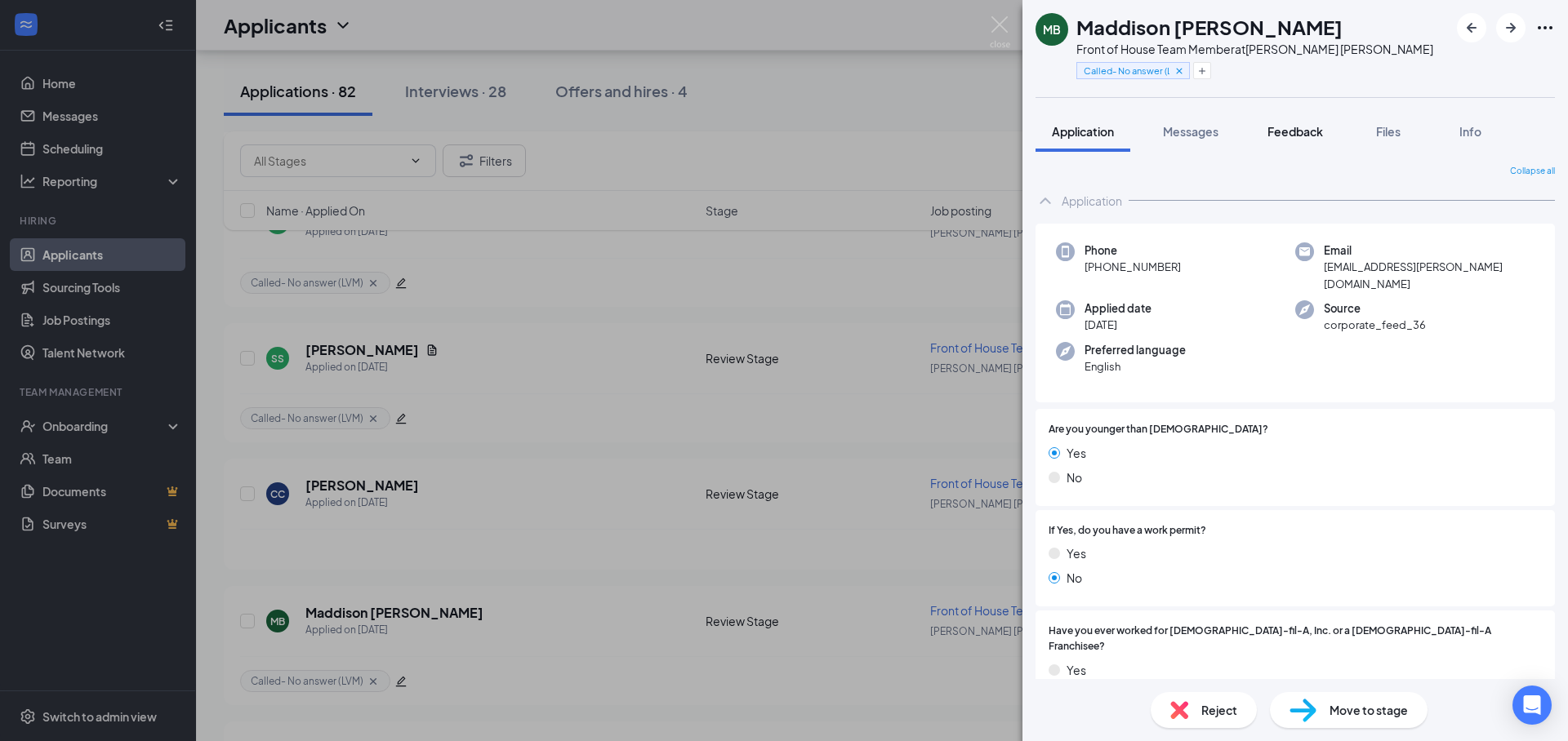
click at [1307, 137] on span "Feedback" at bounding box center [1295, 131] width 55 height 15
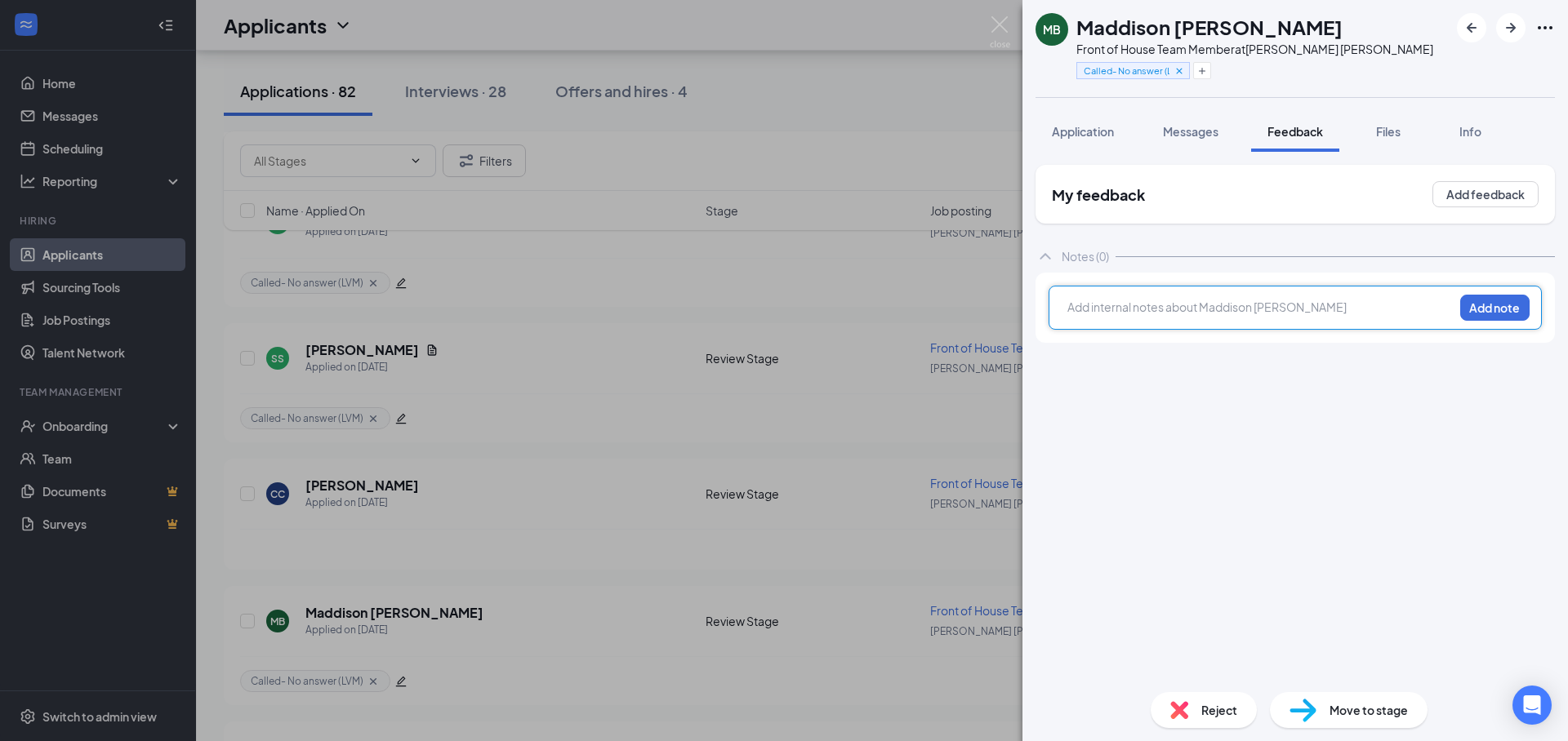
click at [1272, 306] on div at bounding box center [1260, 307] width 384 height 17
click at [1213, 316] on div at bounding box center [1260, 309] width 384 height 21
click at [1196, 288] on div "Add internal notes about Maddison [PERSON_NAME] Add note" at bounding box center [1295, 308] width 493 height 44
click at [1112, 318] on div at bounding box center [1260, 309] width 384 height 21
click at [1169, 314] on div "Prefers FOH" at bounding box center [1260, 307] width 384 height 17
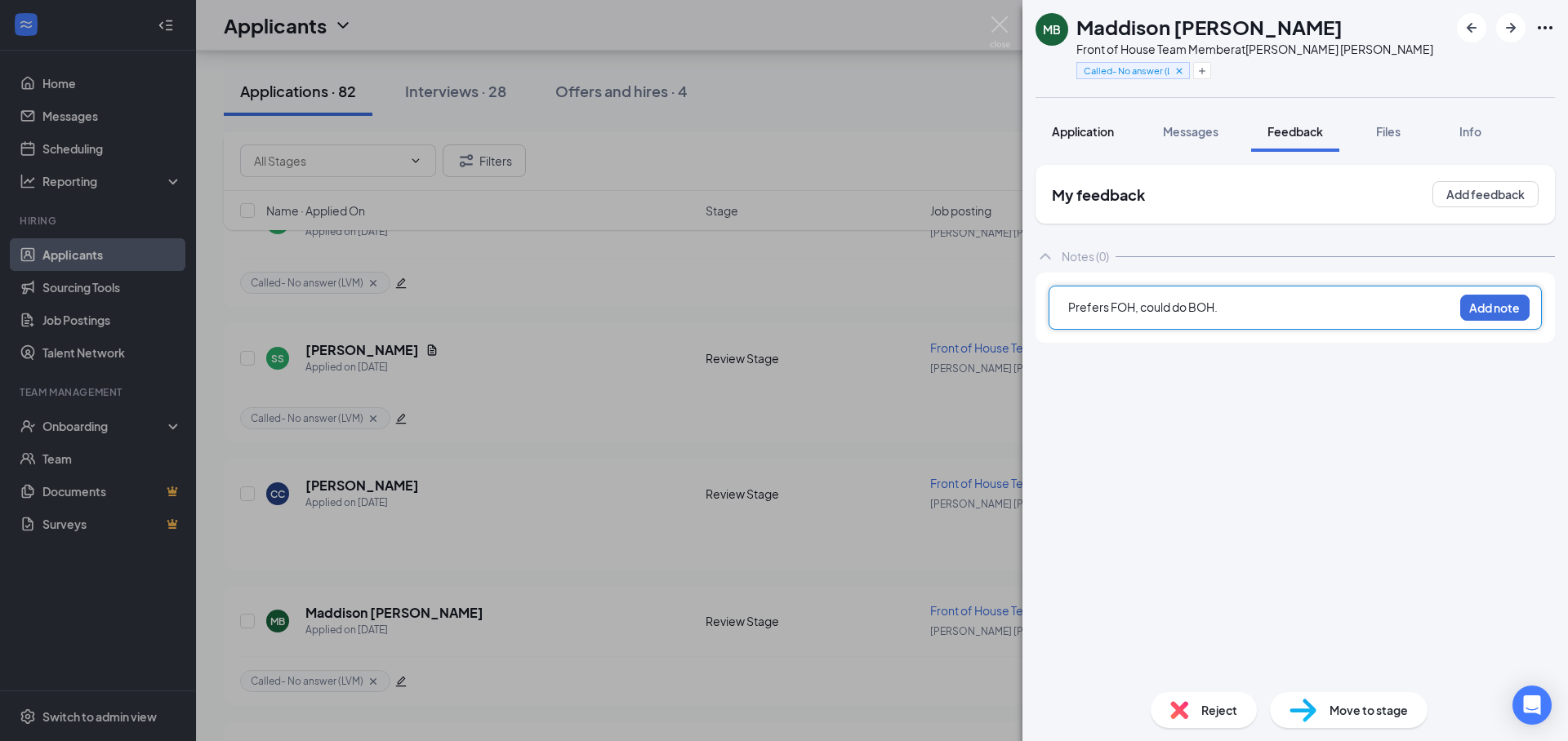
click at [1104, 143] on button "Application" at bounding box center [1082, 131] width 95 height 40
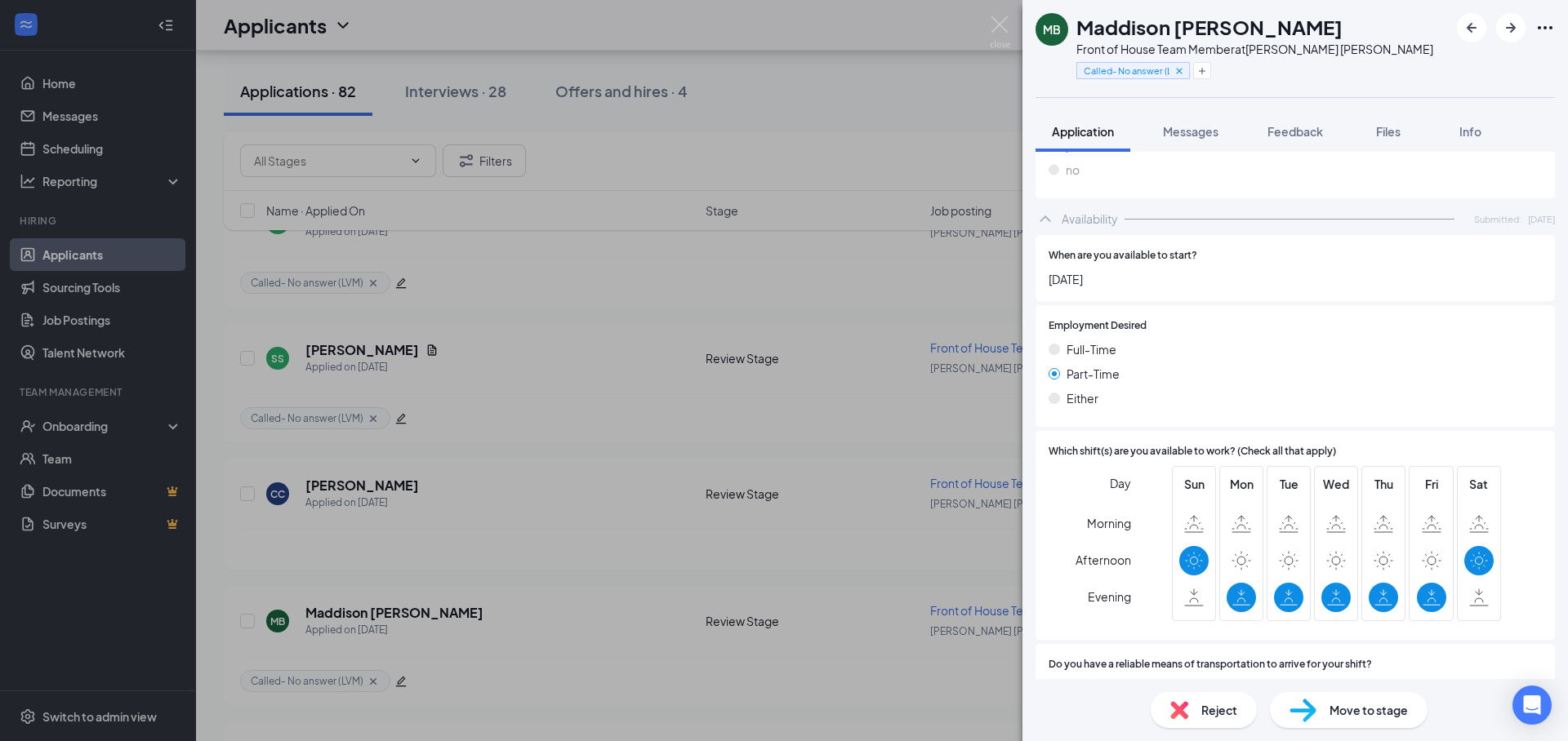
scroll to position [930, 0]
click at [1280, 134] on span "Feedback" at bounding box center [1295, 131] width 55 height 15
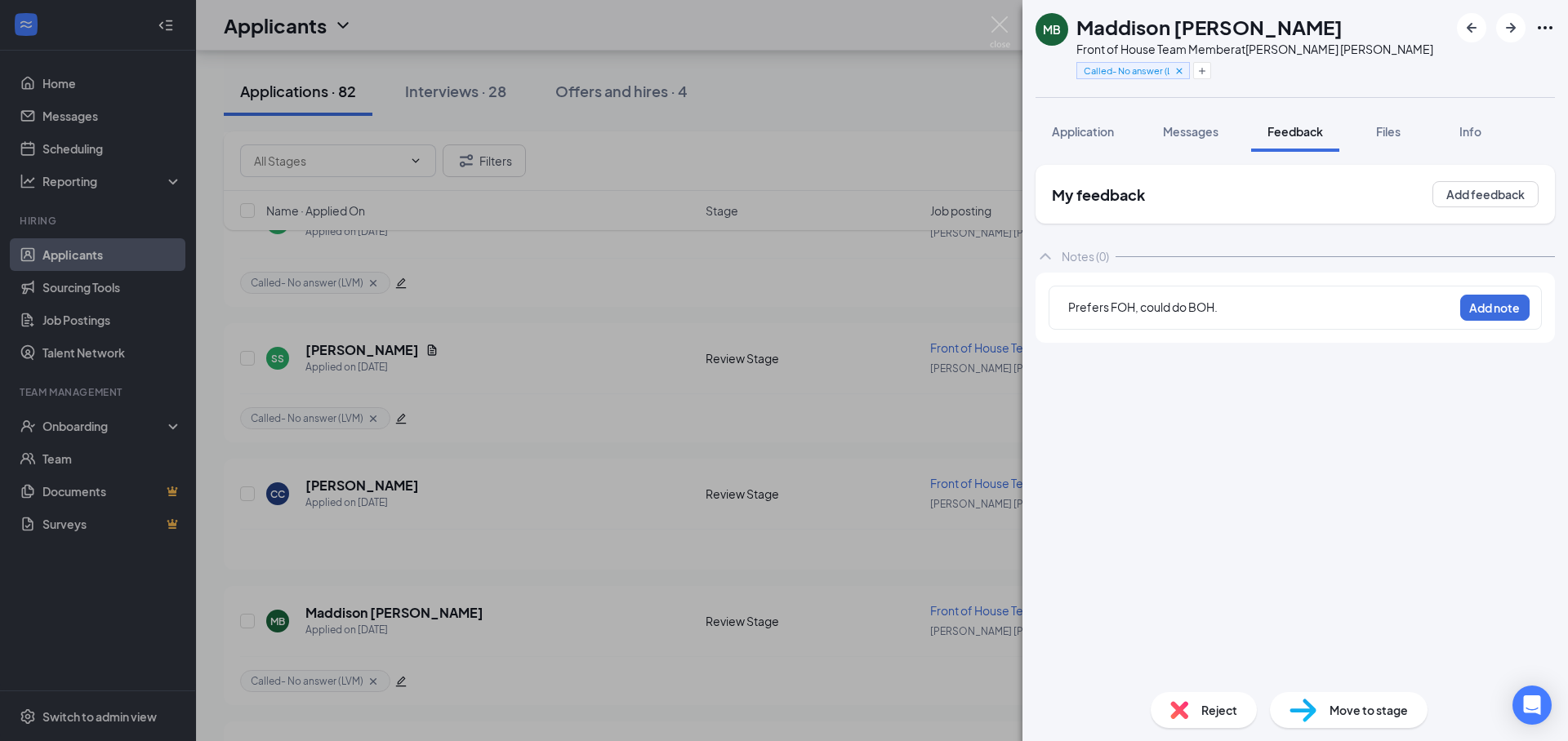
click at [1283, 320] on div "Prefers FOH, could do BOH." at bounding box center [1260, 309] width 386 height 23
click at [1266, 304] on div "Prefers FOH, could do BOH." at bounding box center [1260, 307] width 384 height 17
click at [1117, 133] on button "Application" at bounding box center [1082, 131] width 95 height 40
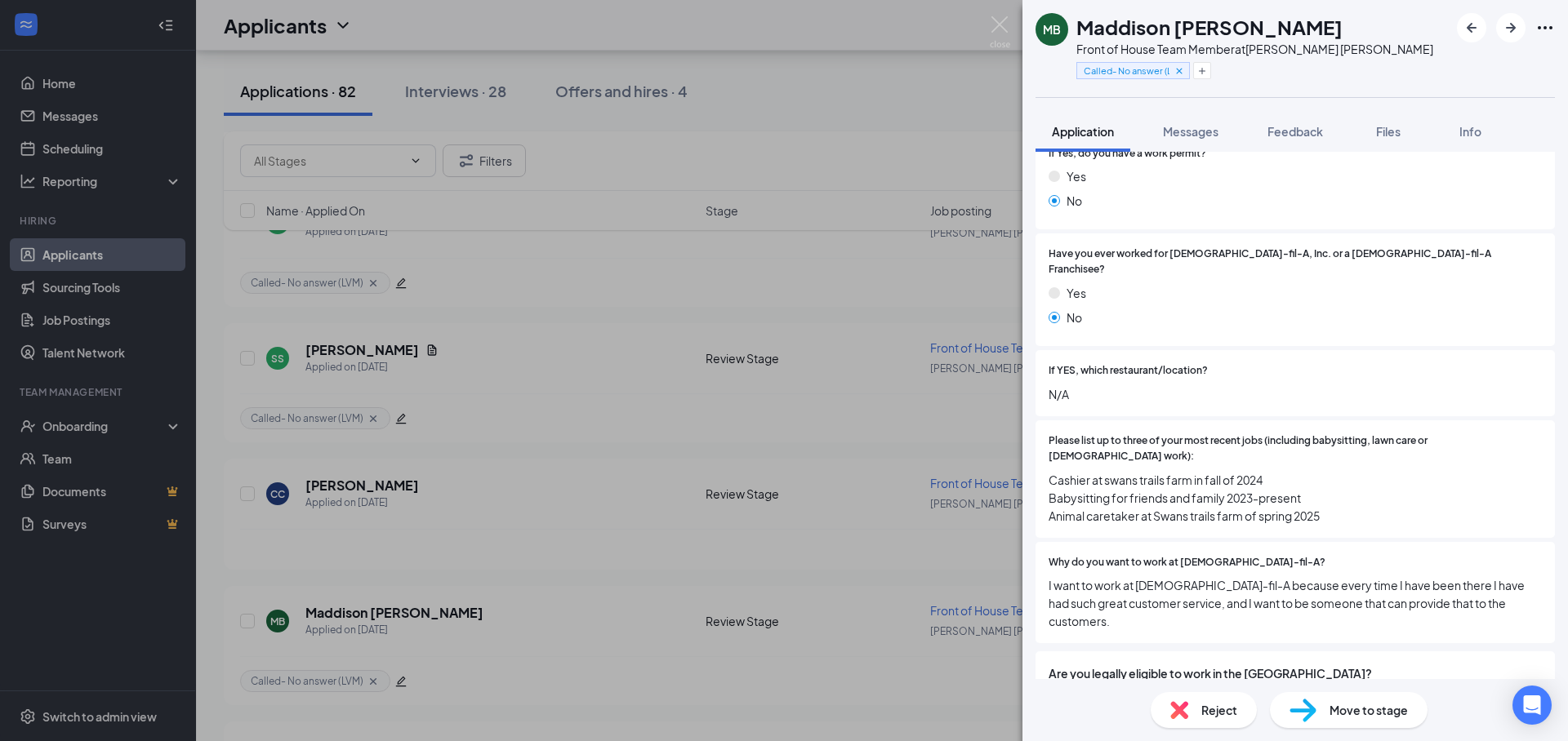
scroll to position [930, 0]
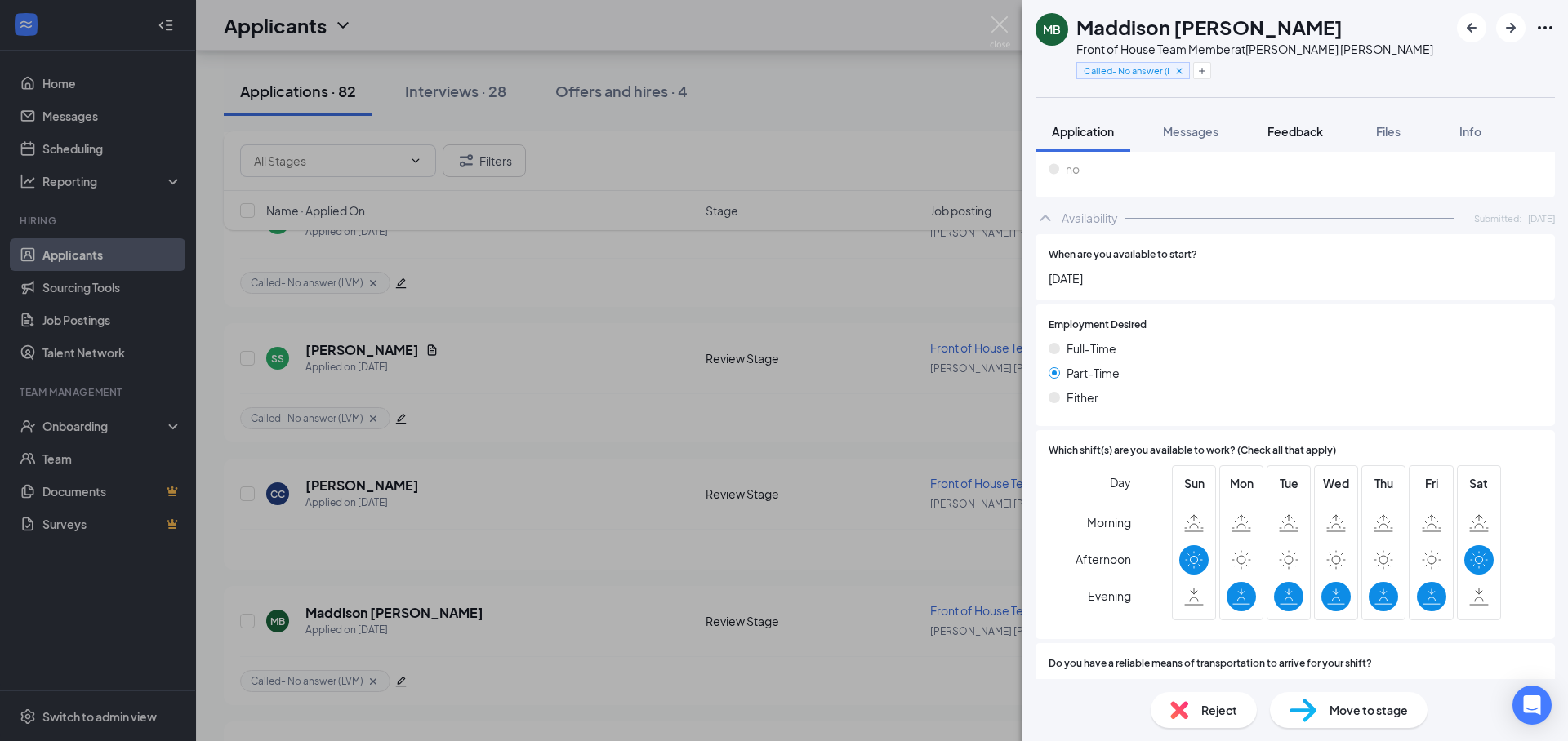
drag, startPoint x: 1209, startPoint y: 139, endPoint x: 1274, endPoint y: 141, distance: 65.0
click at [1209, 139] on div "Messages" at bounding box center [1190, 131] width 55 height 17
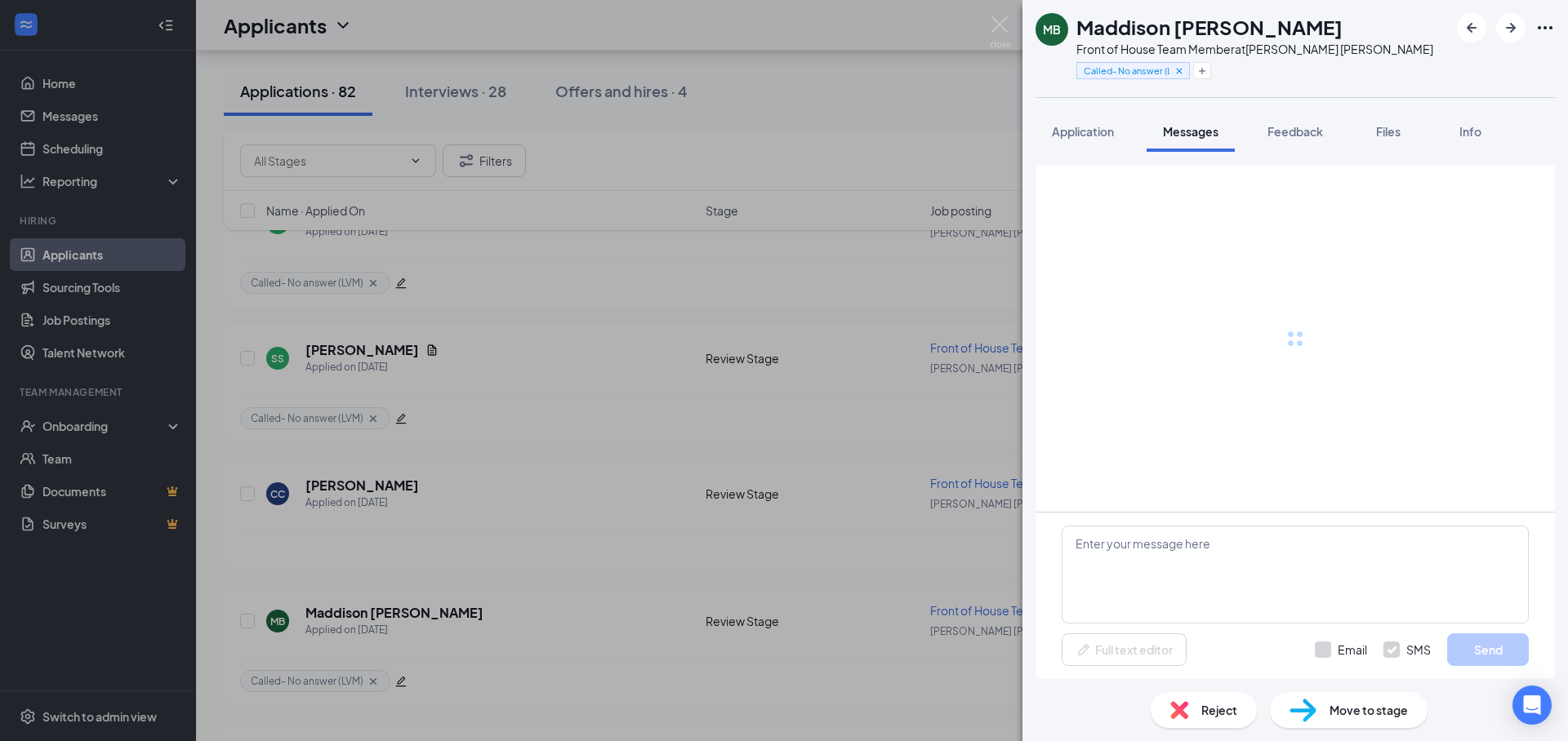
click at [1276, 139] on div "Feedback" at bounding box center [1295, 131] width 55 height 17
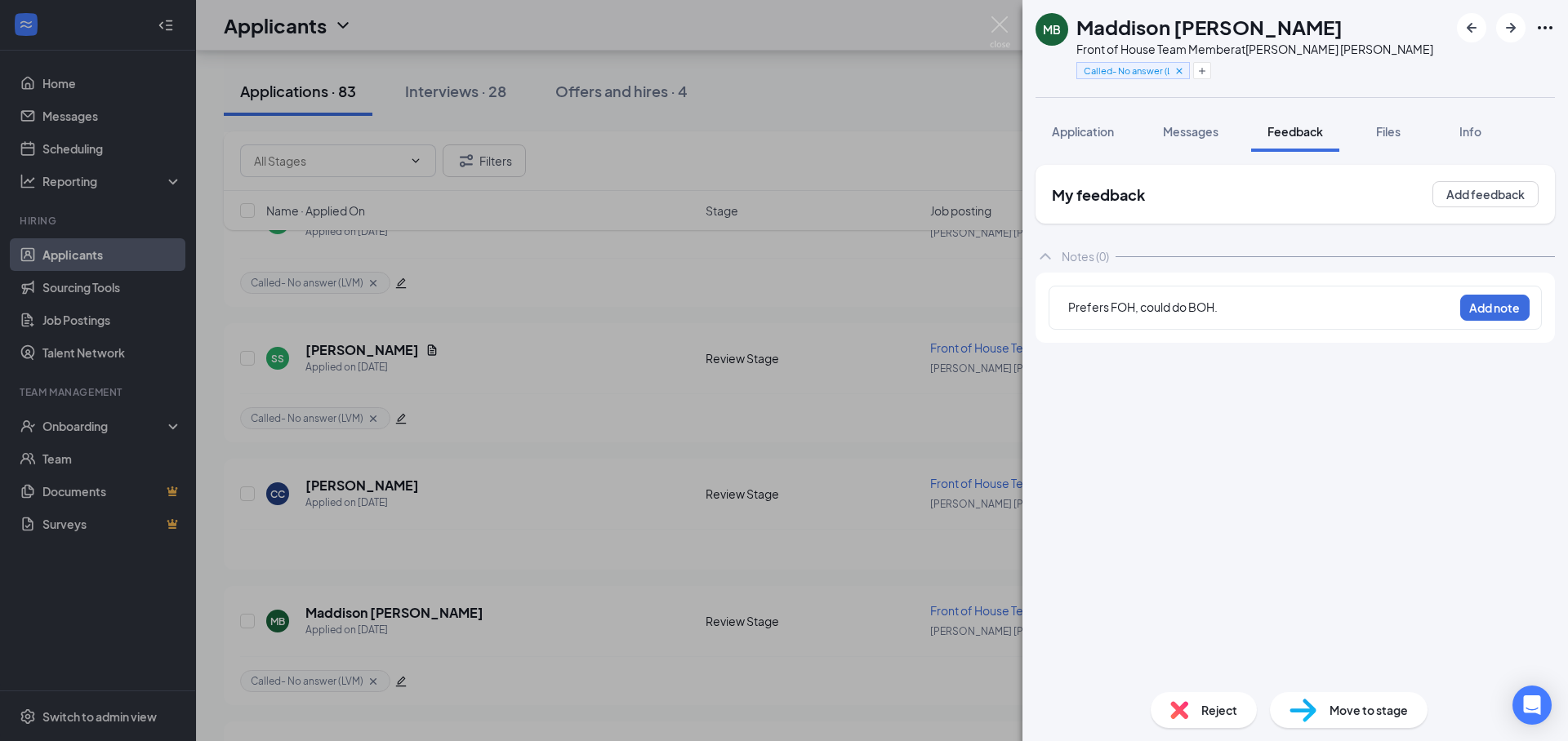
click at [1260, 307] on div "Prefers FOH, could do BOH." at bounding box center [1260, 307] width 384 height 17
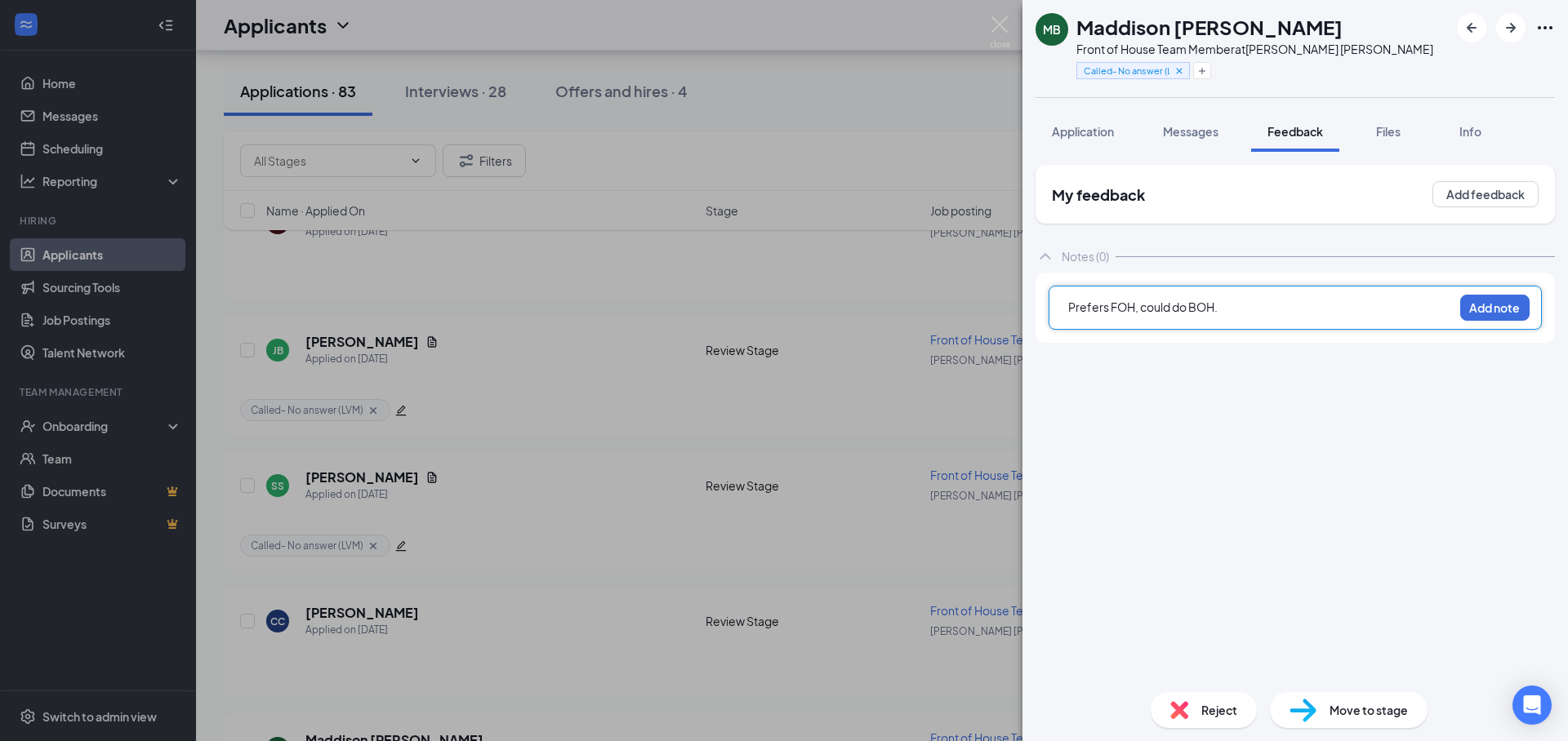
scroll to position [8286, 0]
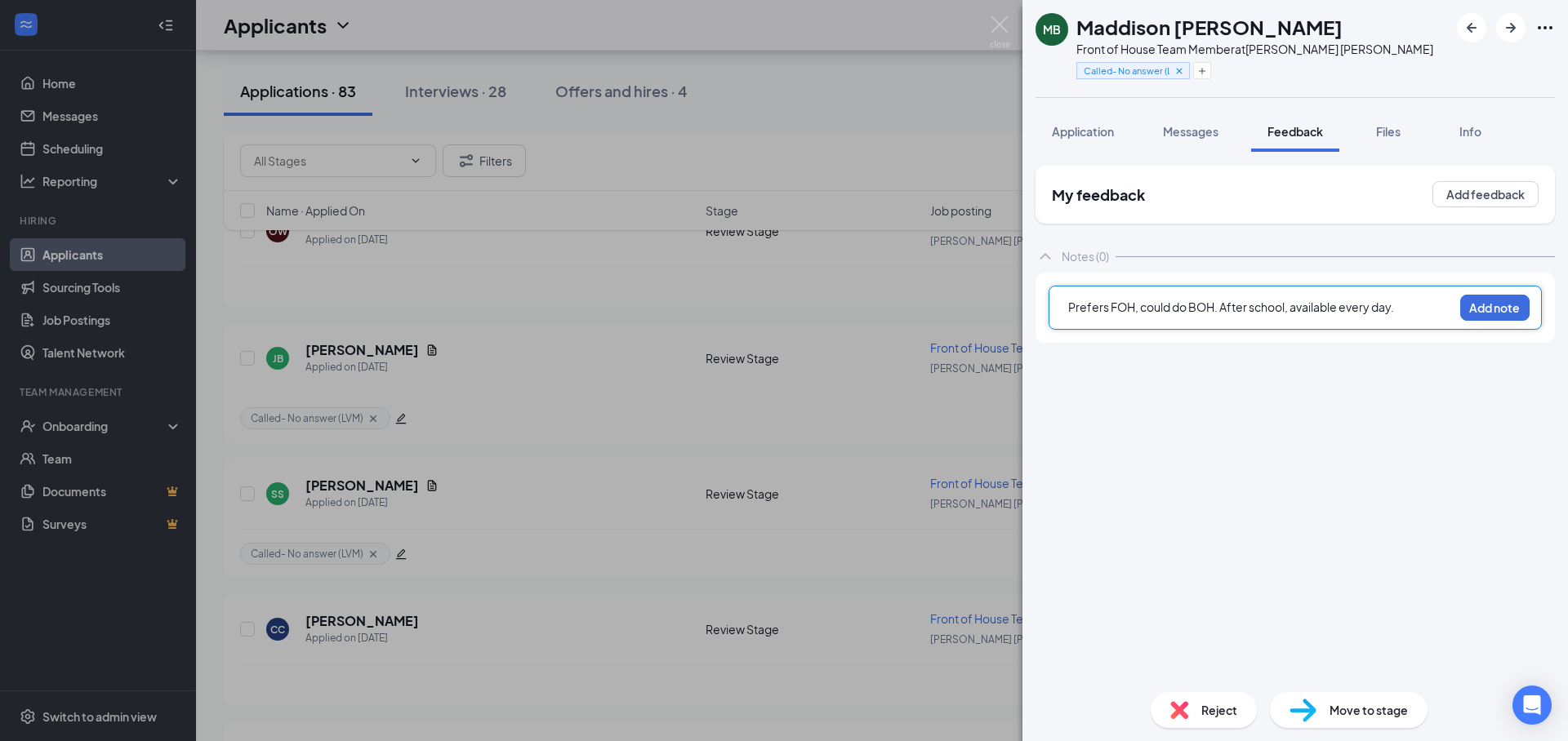
drag, startPoint x: 1115, startPoint y: 138, endPoint x: 1118, endPoint y: 268, distance: 130.0
click at [1114, 138] on span "Application" at bounding box center [1082, 131] width 62 height 15
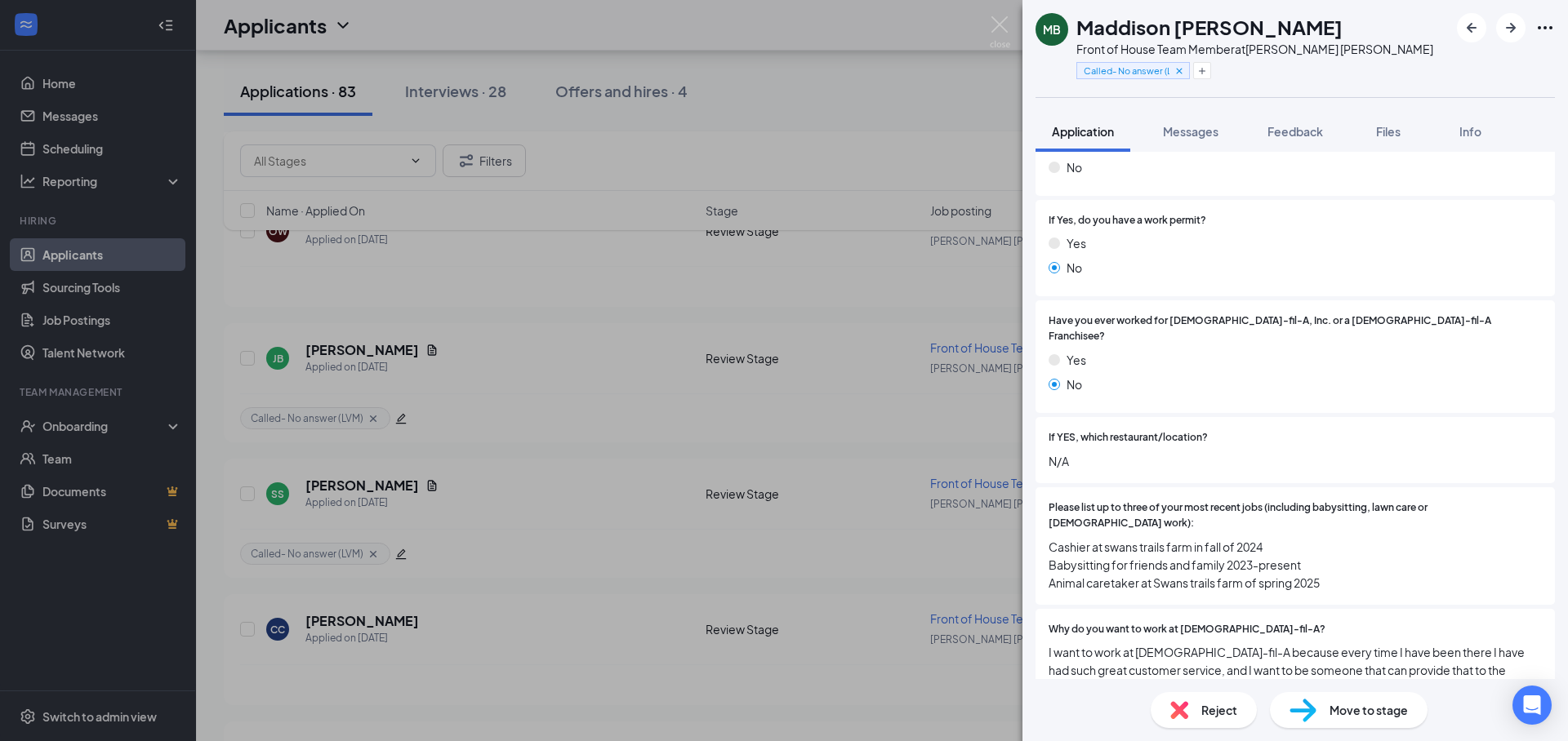
scroll to position [496, 0]
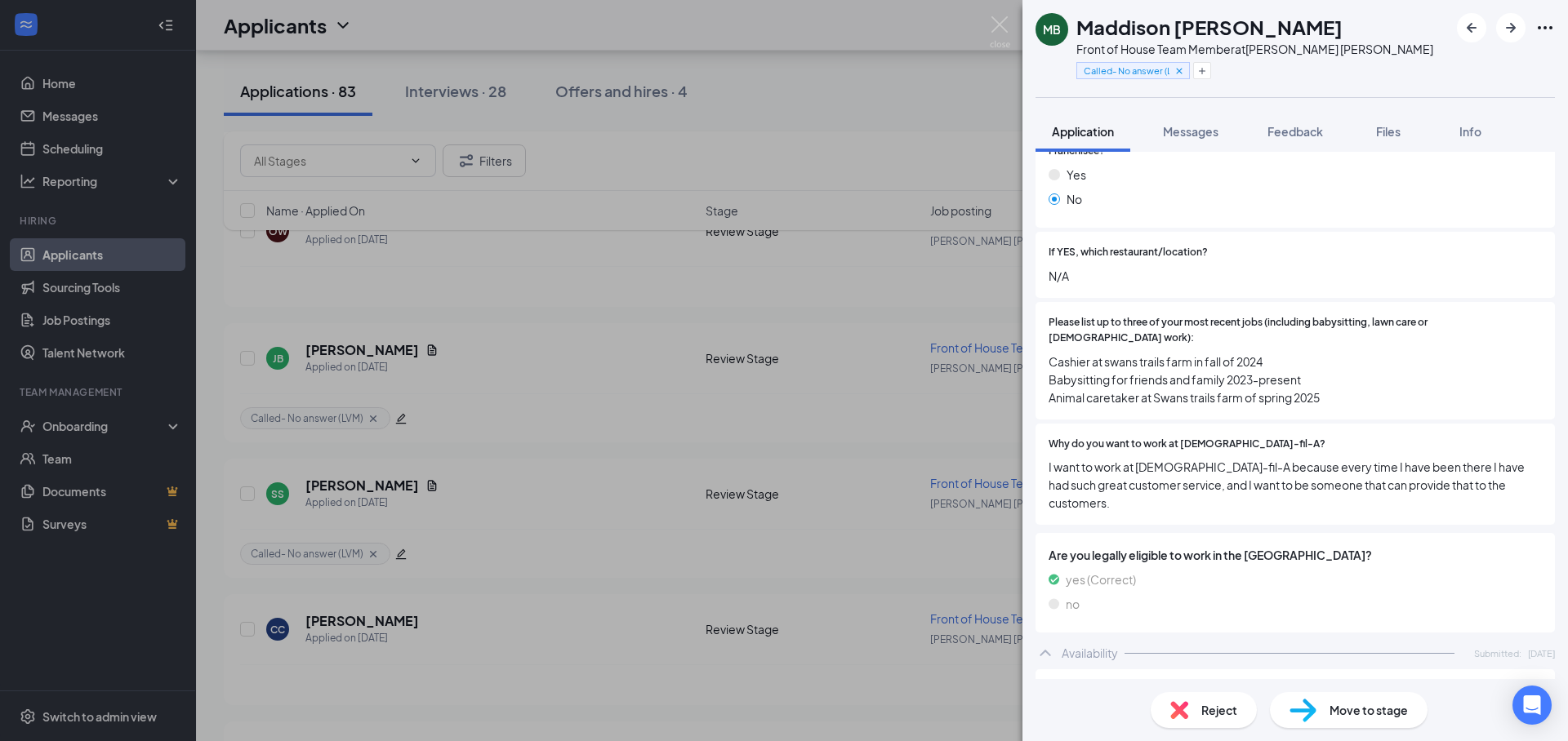
drag, startPoint x: 1207, startPoint y: 310, endPoint x: 1160, endPoint y: 306, distance: 47.2
click at [1207, 353] on span "Cashier at swans trails farm in fall of 2024 Babysitting for friends and family…" at bounding box center [1295, 380] width 493 height 54
drag, startPoint x: 1048, startPoint y: 313, endPoint x: 1235, endPoint y: 331, distance: 187.9
click at [1235, 353] on span "Cashier at swans trails farm in fall of 2024 Babysitting for friends and family…" at bounding box center [1295, 380] width 493 height 54
click at [1229, 546] on span "Are you legally eligible to work in the [GEOGRAPHIC_DATA]?" at bounding box center [1295, 555] width 493 height 18
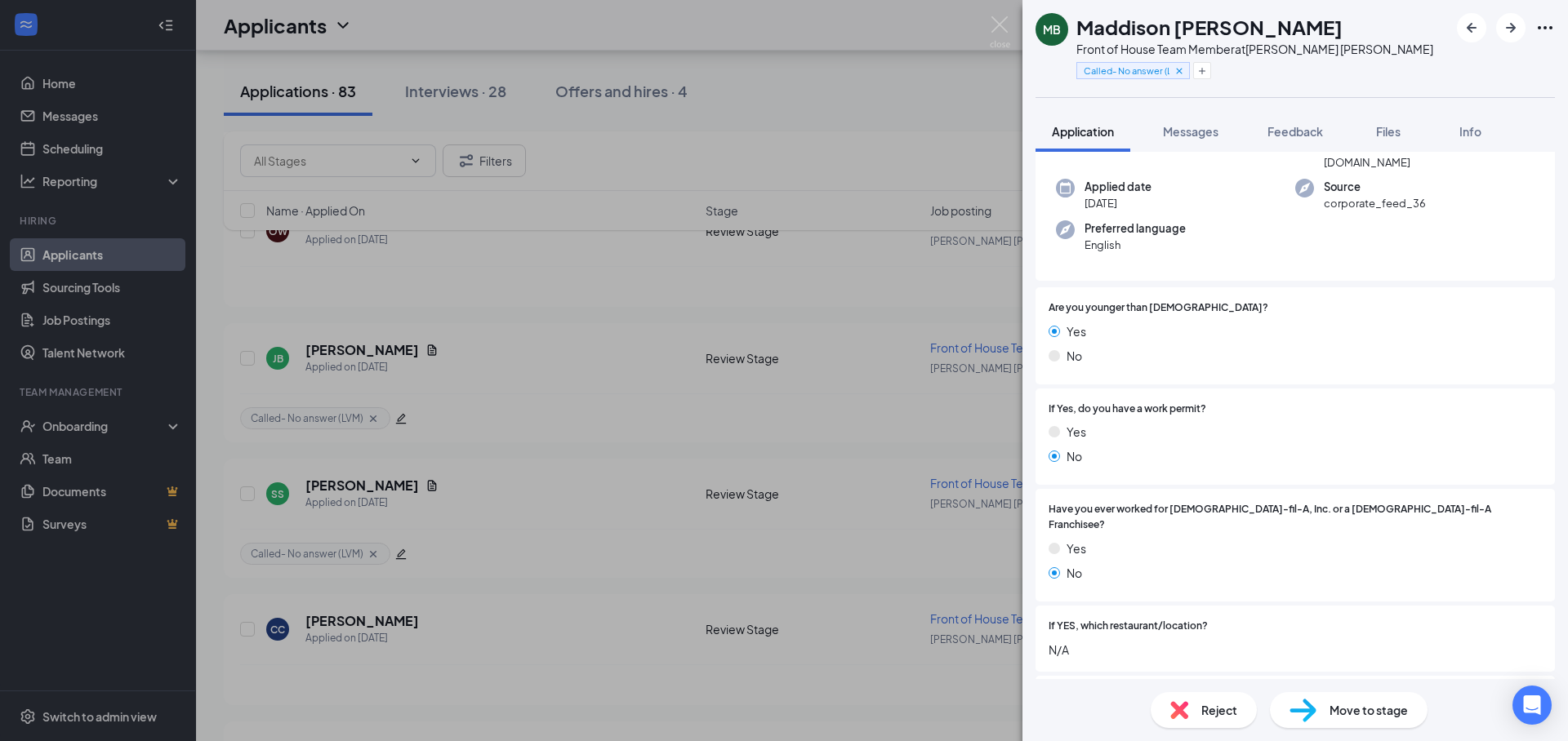
scroll to position [0, 0]
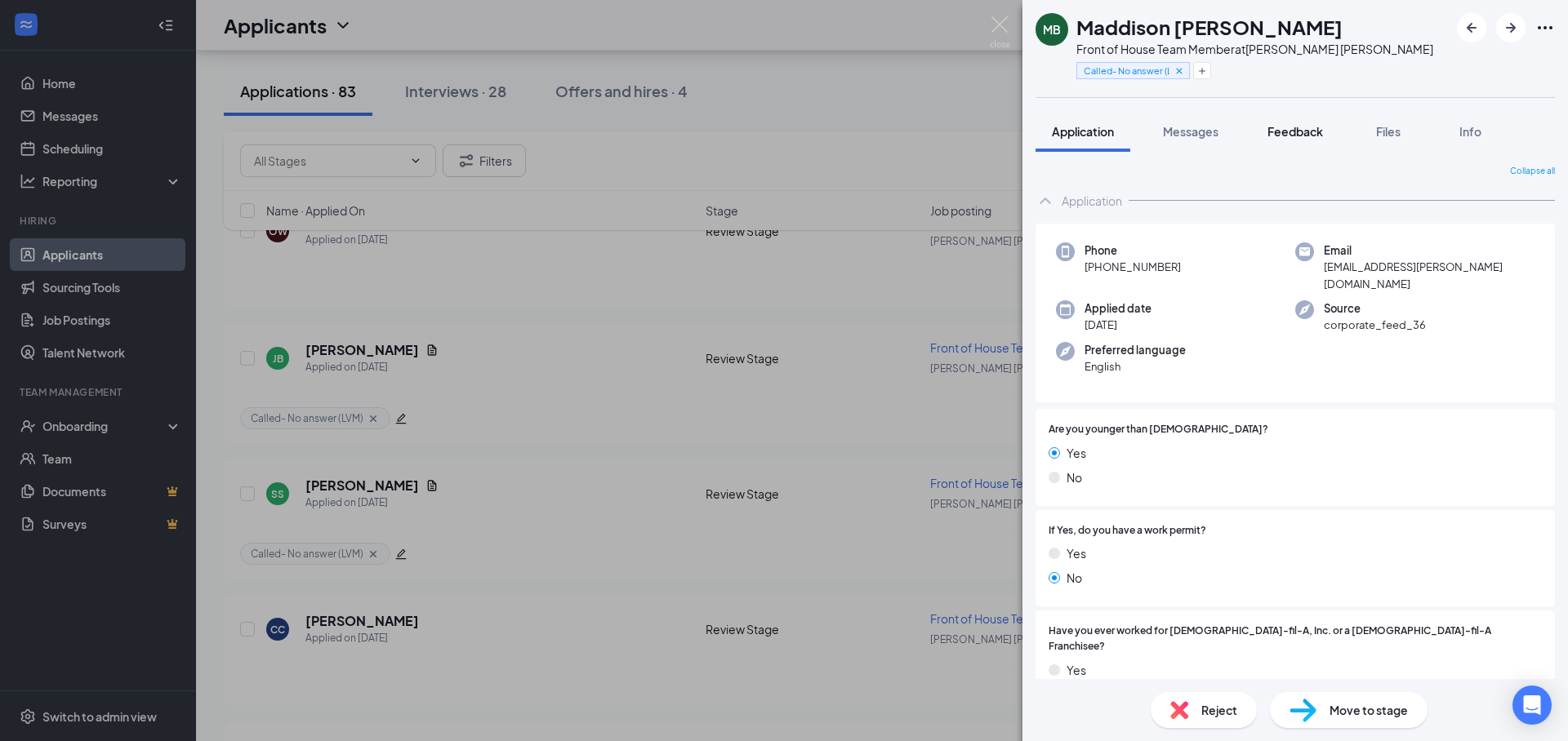
click at [1327, 141] on button "Feedback" at bounding box center [1295, 131] width 88 height 40
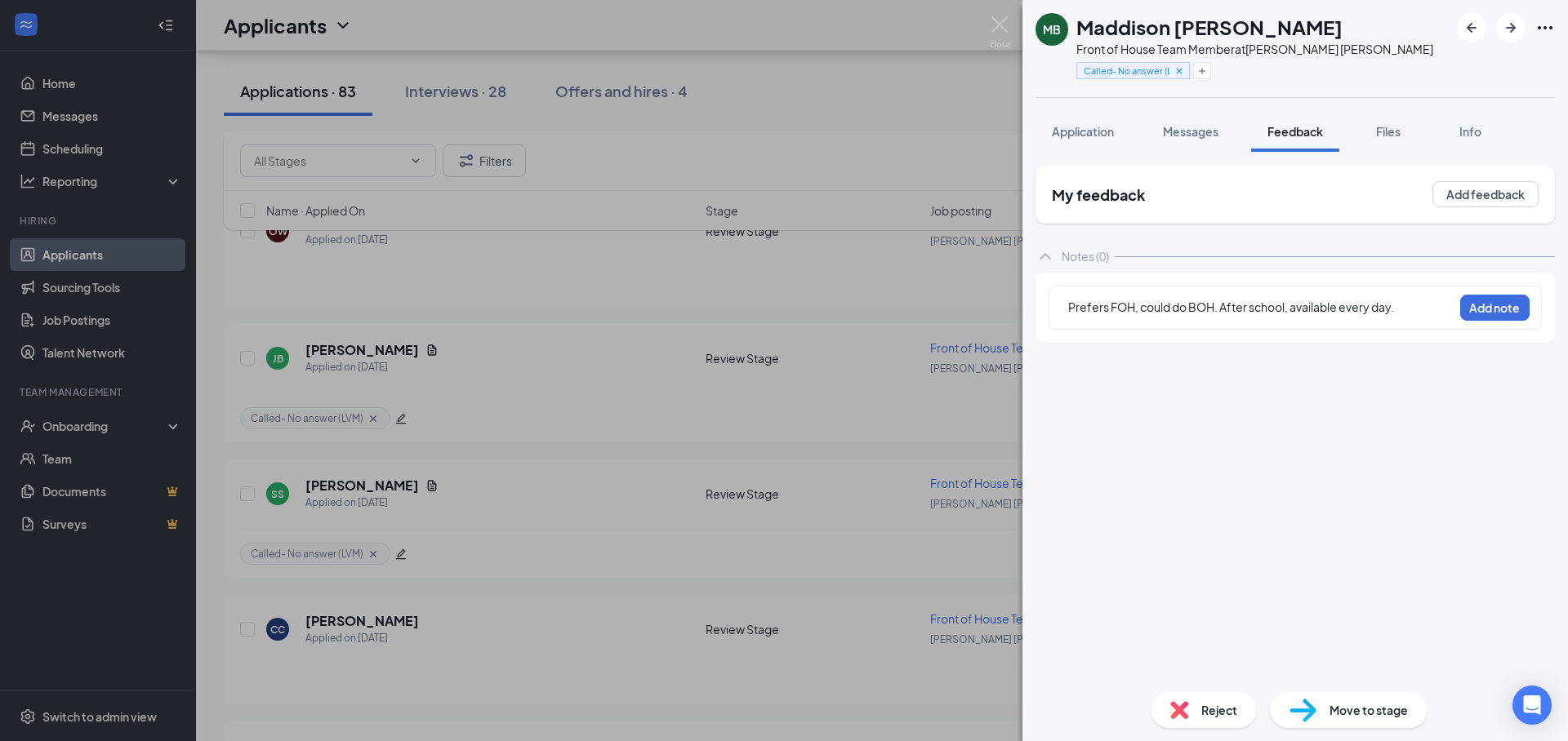
click at [1379, 306] on span "Prefers FOH, could do BOH. After school, available every day." at bounding box center [1230, 307] width 326 height 15
click at [1424, 308] on div "Prefers FOH, could do BOH. After school, available every day." at bounding box center [1260, 307] width 384 height 17
click at [1107, 135] on span "Application" at bounding box center [1082, 131] width 62 height 15
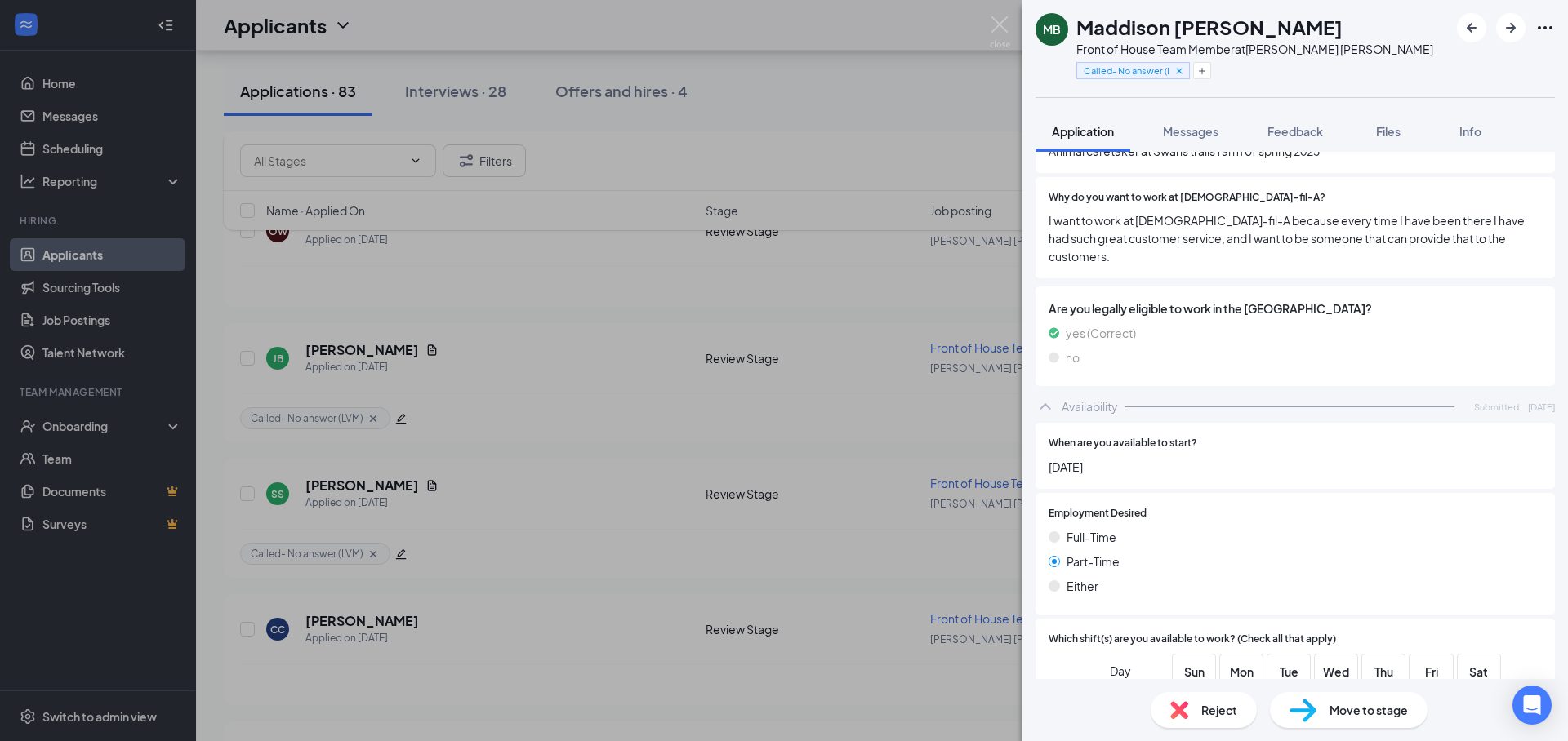
scroll to position [930, 0]
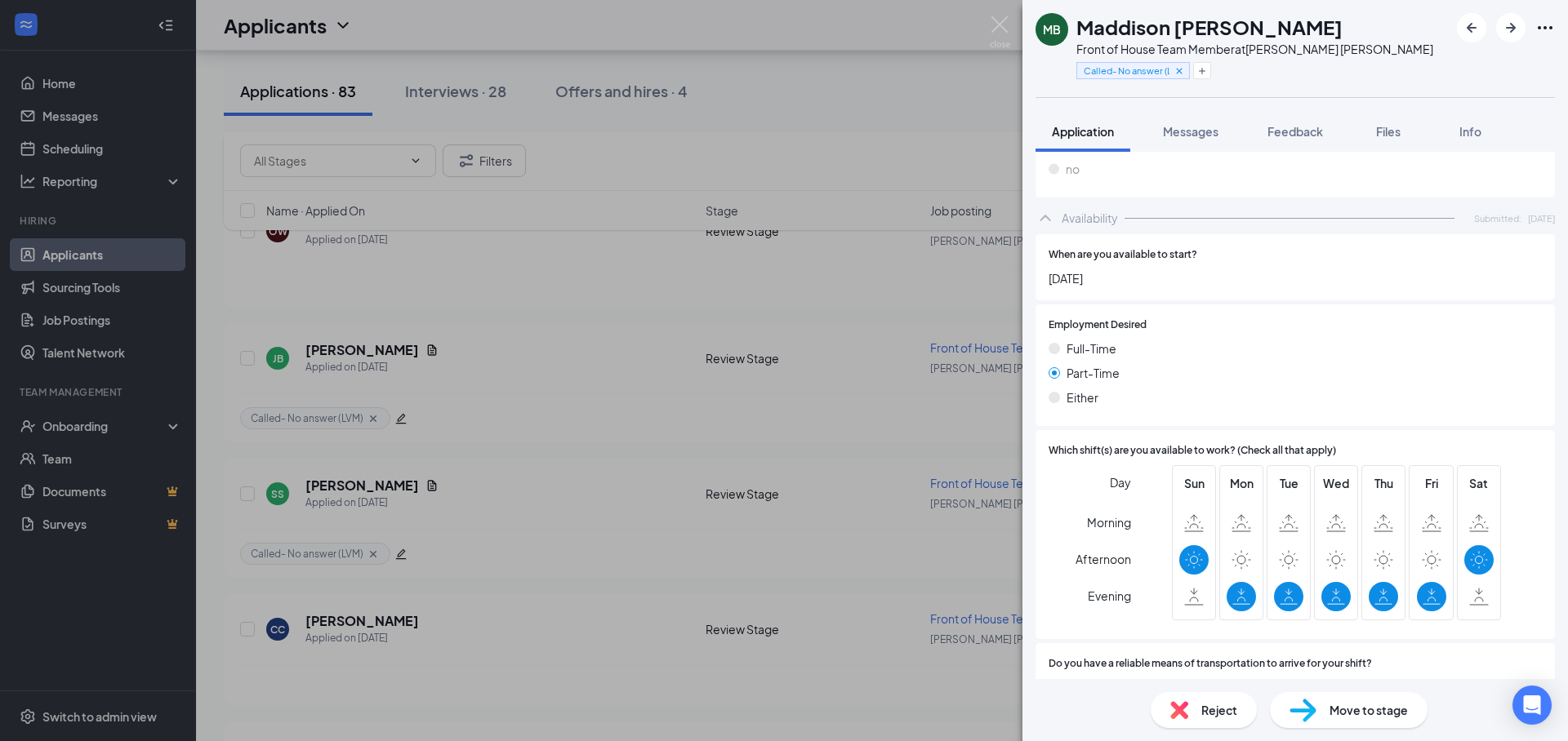
drag, startPoint x: 1278, startPoint y: 138, endPoint x: 1510, endPoint y: 321, distance: 295.5
click at [1278, 138] on span "Feedback" at bounding box center [1295, 131] width 55 height 15
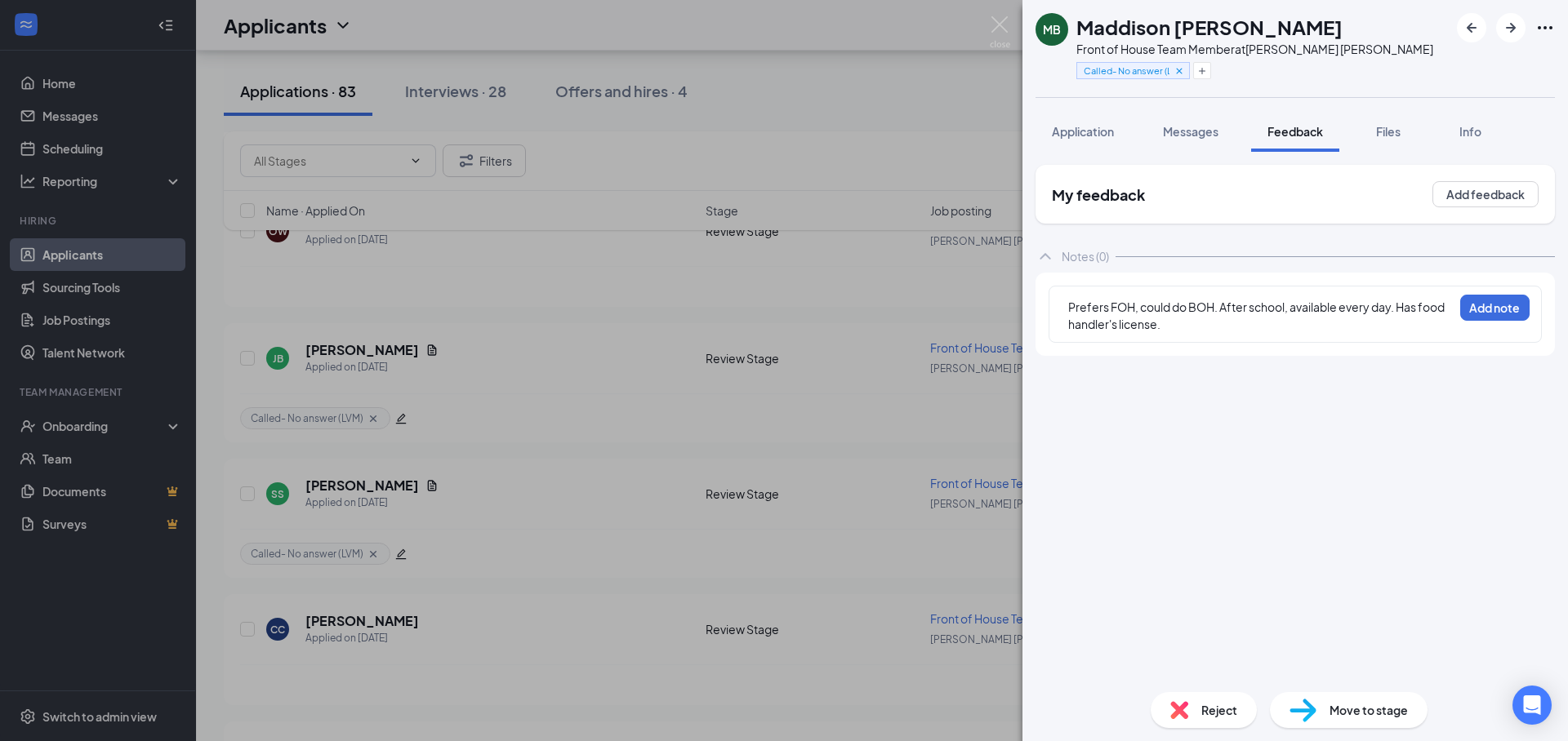
click at [1236, 306] on span "Prefers FOH, could do BOH. After school, available every day. Has food handler'…" at bounding box center [1256, 315] width 378 height 32
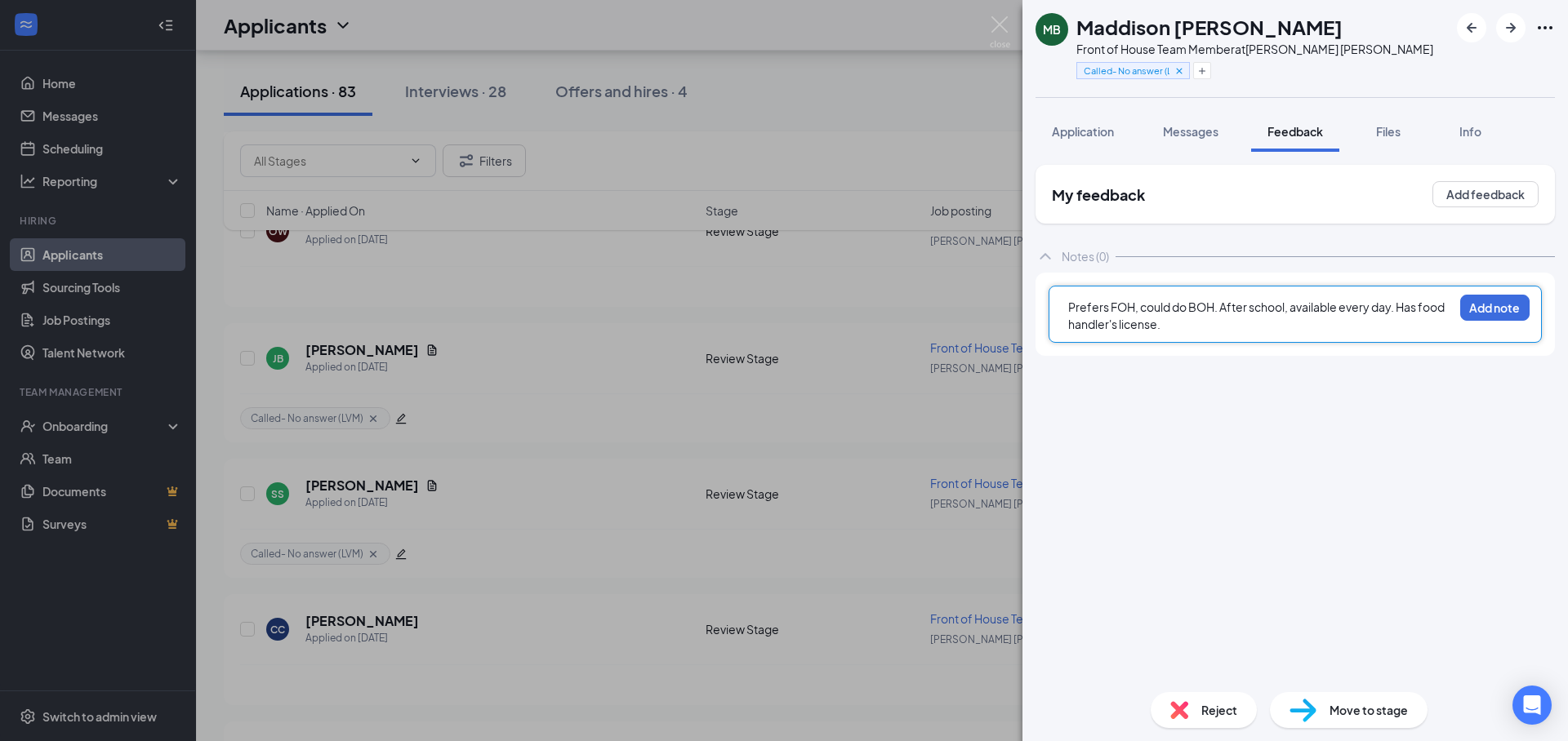
click at [1264, 326] on div "Prefers FOH, could do BOH. After school, available every day. Has food handler'…" at bounding box center [1260, 315] width 384 height 34
click at [1433, 312] on span "Prefers FOH, could do BOH. After school, available every day. Has food handler'…" at bounding box center [1256, 315] width 378 height 32
click at [1308, 320] on div "Prefers FOH, could do BOH. After school, available every day. Has food handler'…" at bounding box center [1260, 315] width 384 height 34
drag, startPoint x: 1096, startPoint y: 134, endPoint x: 1105, endPoint y: 135, distance: 9.1
click at [1096, 134] on span "Application" at bounding box center [1082, 131] width 62 height 15
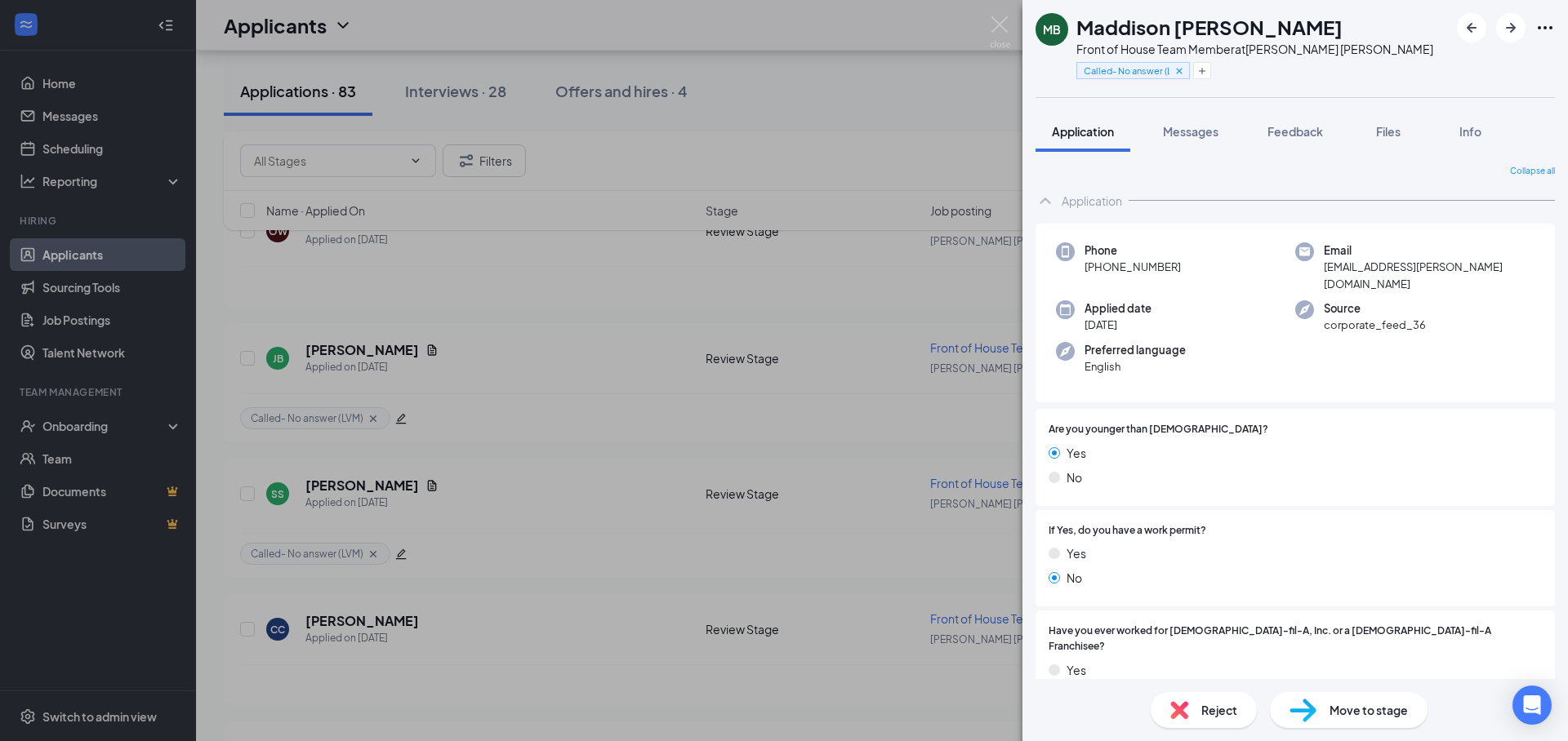
drag, startPoint x: 1300, startPoint y: 135, endPoint x: 1267, endPoint y: 217, distance: 88.4
click at [1300, 135] on span "Feedback" at bounding box center [1295, 131] width 55 height 15
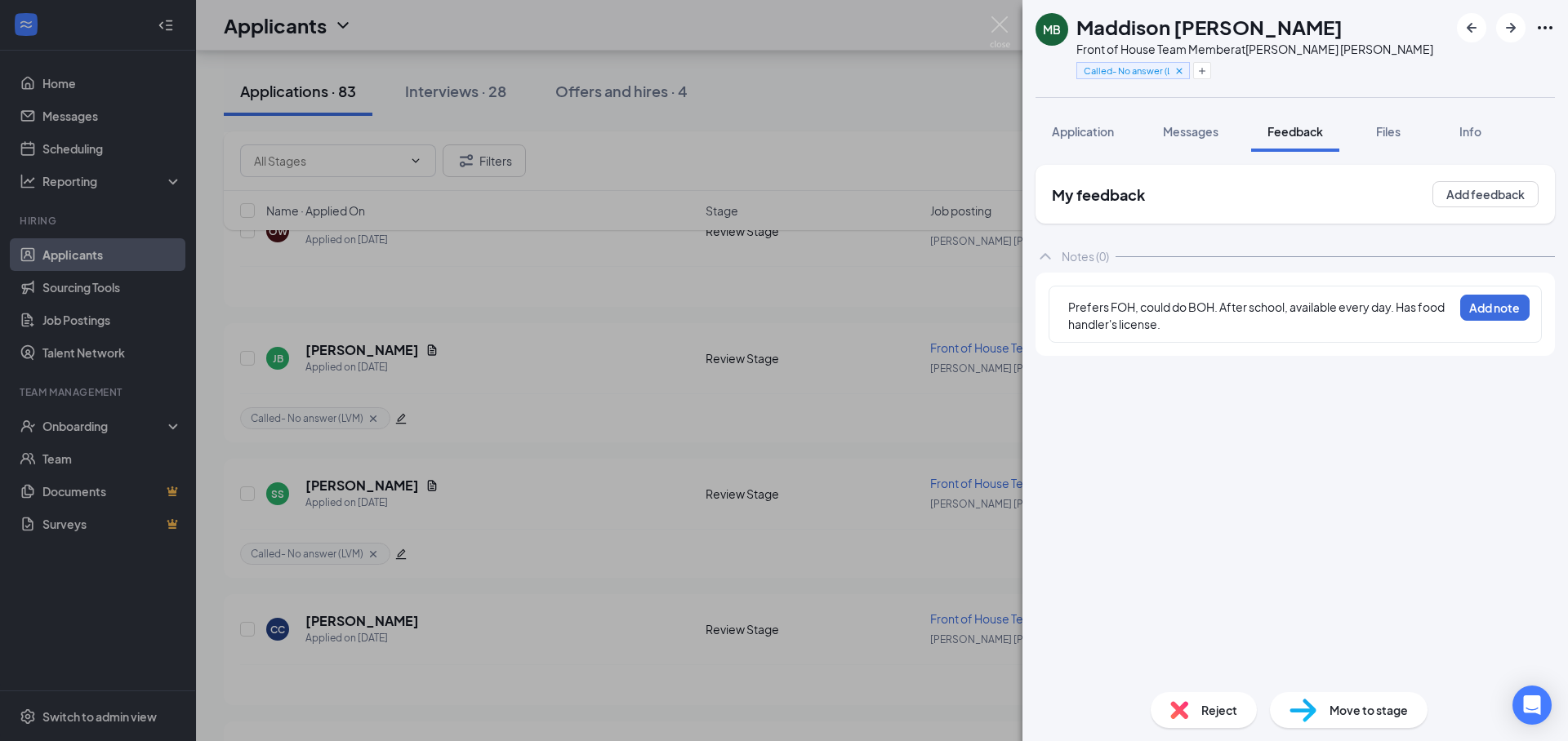
click at [1264, 339] on div "Prefers FOH, could do BOH. After school, available every day. Has food handler'…" at bounding box center [1295, 314] width 493 height 57
click at [1247, 330] on div "Prefers FOH, could do BOH. After school, available every day. Has food handler'…" at bounding box center [1260, 315] width 384 height 34
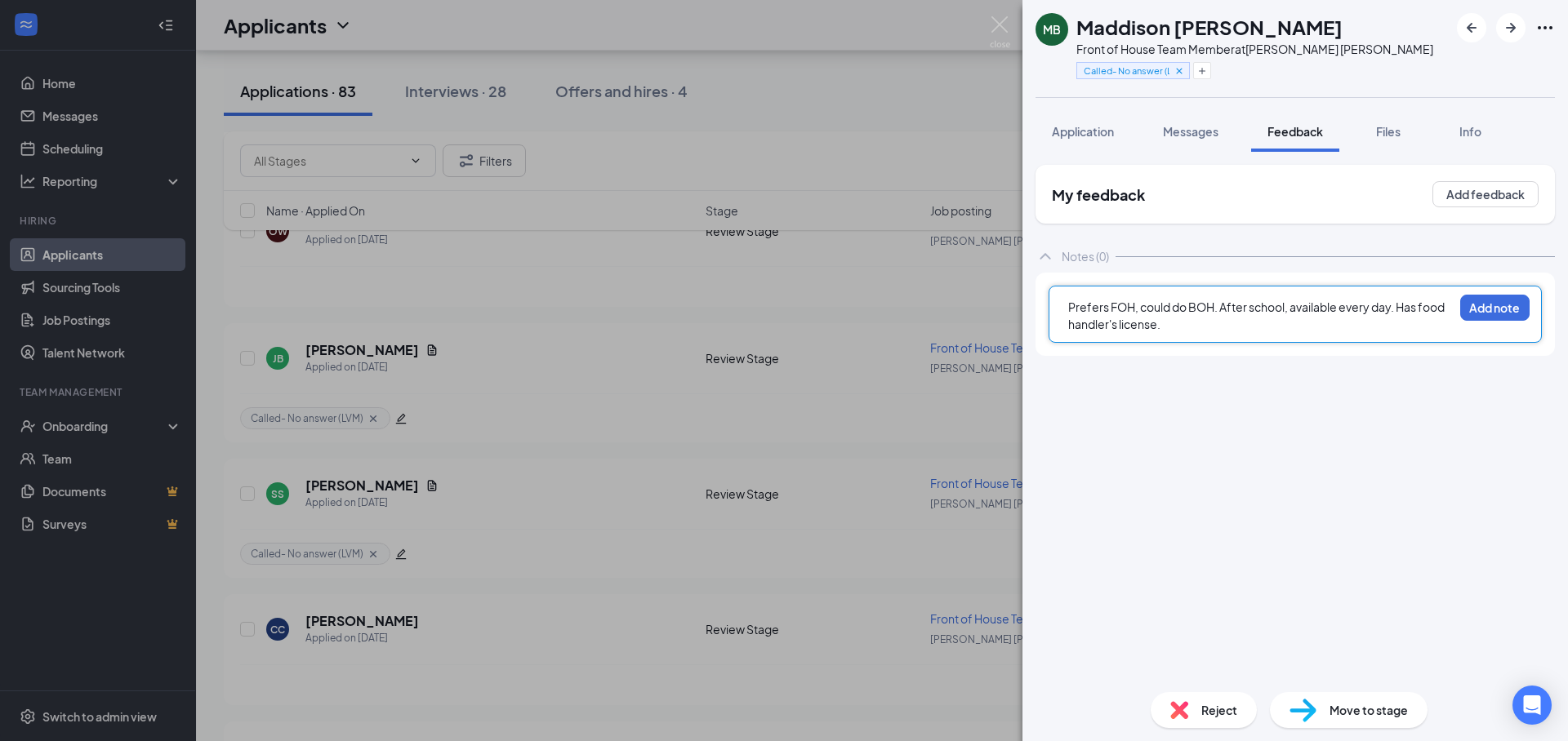
drag, startPoint x: 1223, startPoint y: 310, endPoint x: 1234, endPoint y: 310, distance: 11.0
click at [1223, 310] on span "Prefers FOH, could do BOH. After school, available every day. Has food handler'…" at bounding box center [1256, 315] width 378 height 32
click at [1282, 329] on div "Prefers FOH, could do BOH. After school, available every day. Has food handler'…" at bounding box center [1260, 315] width 384 height 34
click at [1223, 308] on span "Prefers FOH, could do BOH. After school, available every day. Has food handler'…" at bounding box center [1256, 315] width 378 height 32
click at [1266, 324] on div "Prefers FOH, could do BOH. After school, available every day. Has food handler'…" at bounding box center [1260, 315] width 384 height 34
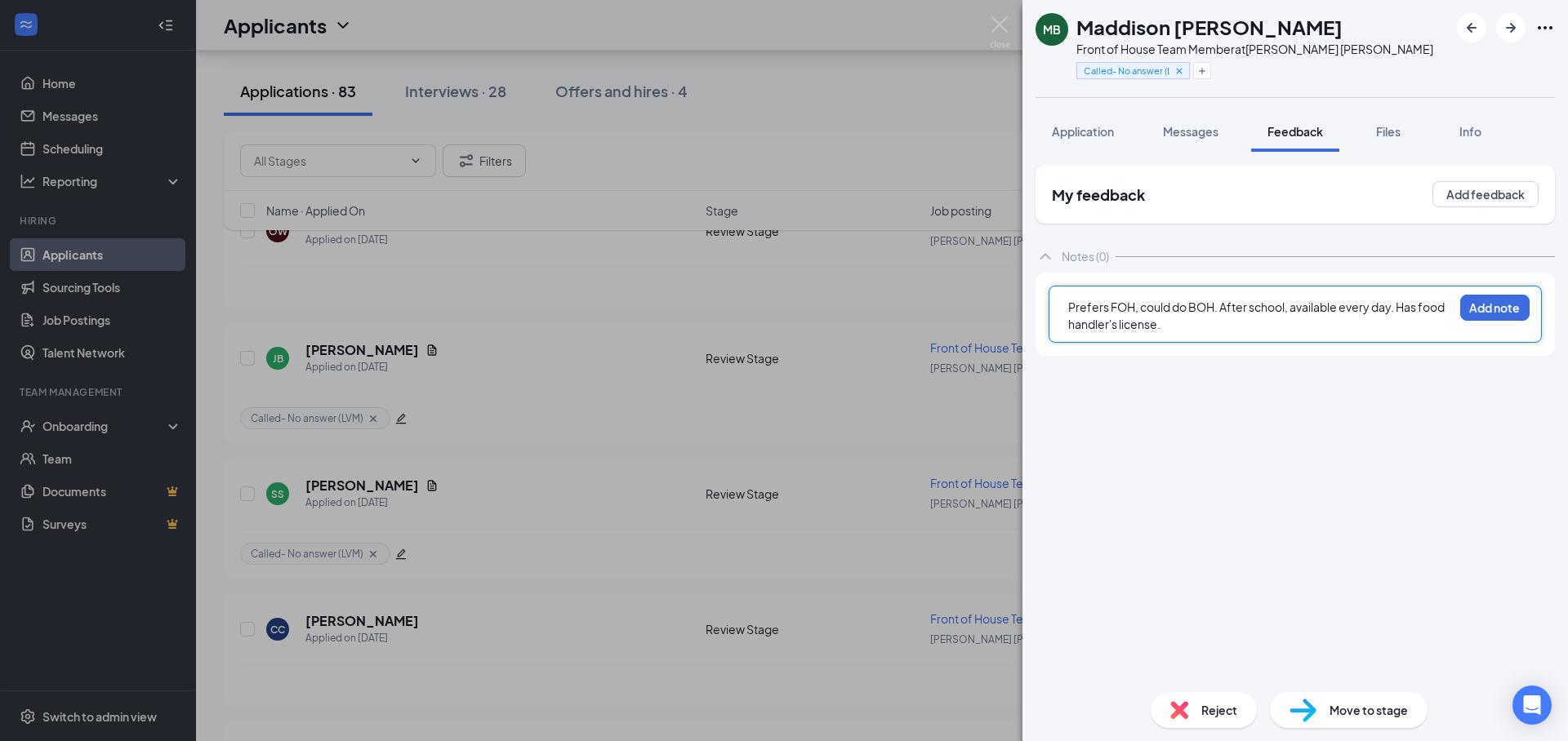
click at [1208, 333] on div "Prefers FOH, could do BOH. After school, available every day. Has food handler'…" at bounding box center [1260, 315] width 386 height 36
click at [1206, 327] on div "Prefers FOH, could do BOH. After school, available every day. Has food handler'…" at bounding box center [1260, 315] width 384 height 34
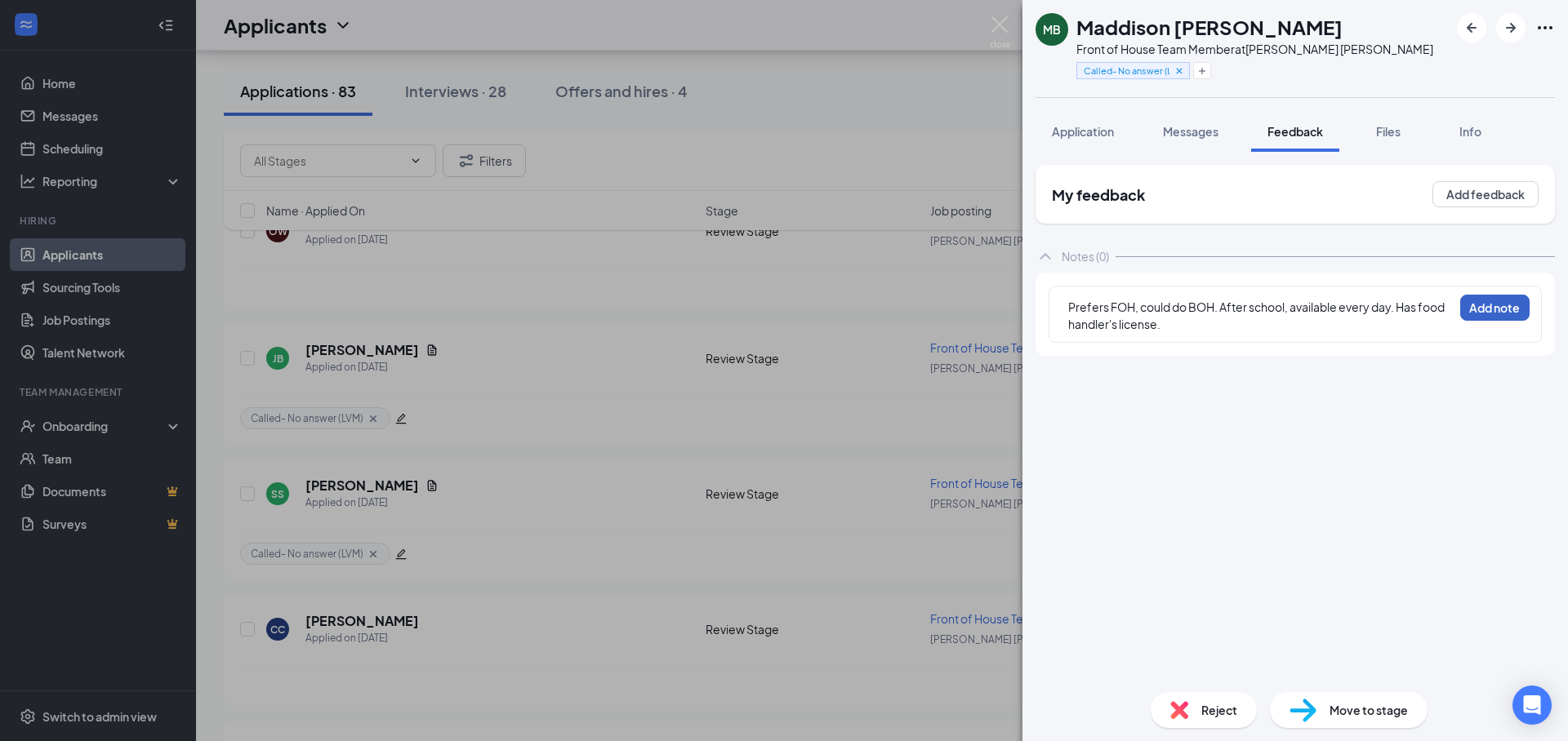
click at [1488, 319] on button "Add note" at bounding box center [1494, 308] width 69 height 26
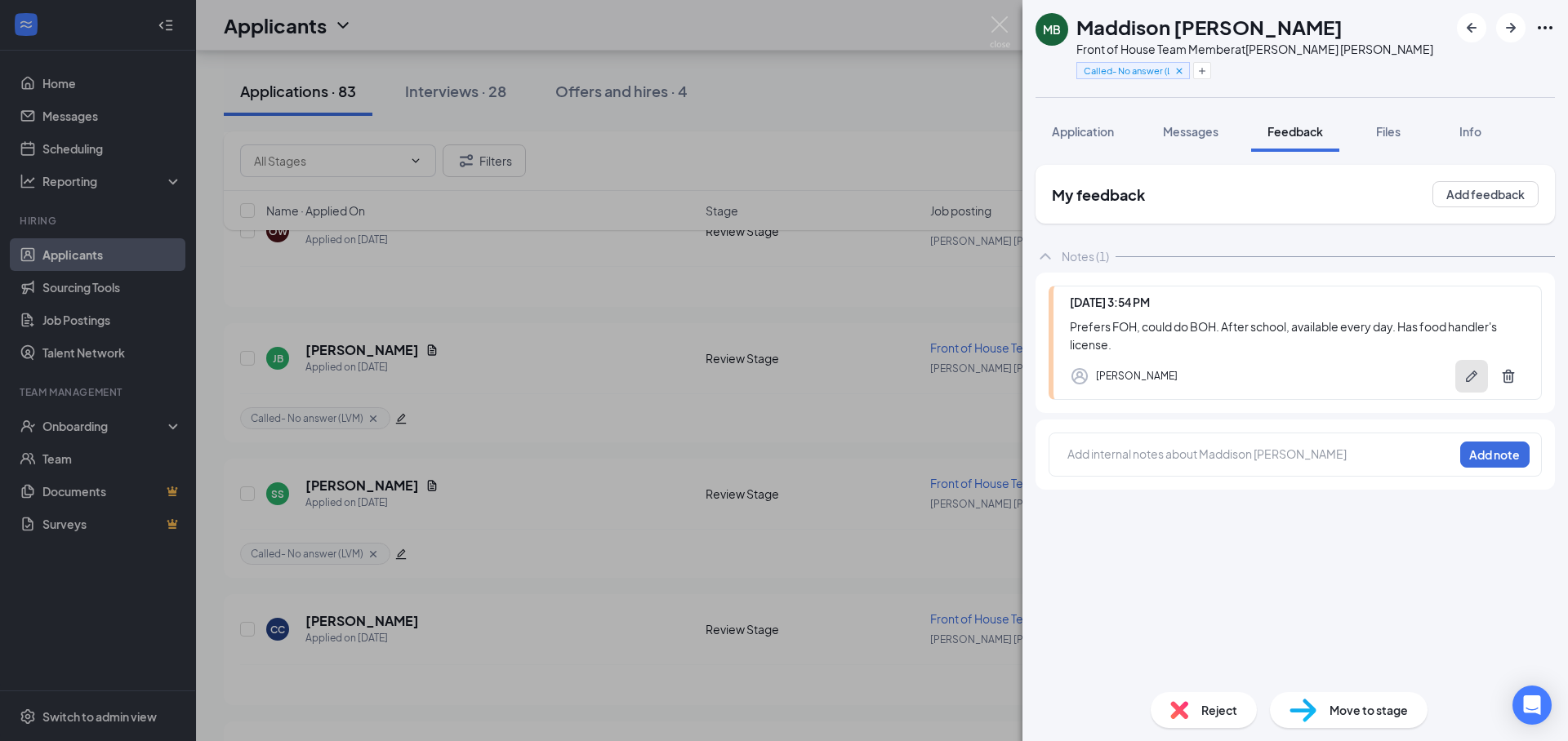
click at [1469, 391] on button "button" at bounding box center [1471, 377] width 33 height 33
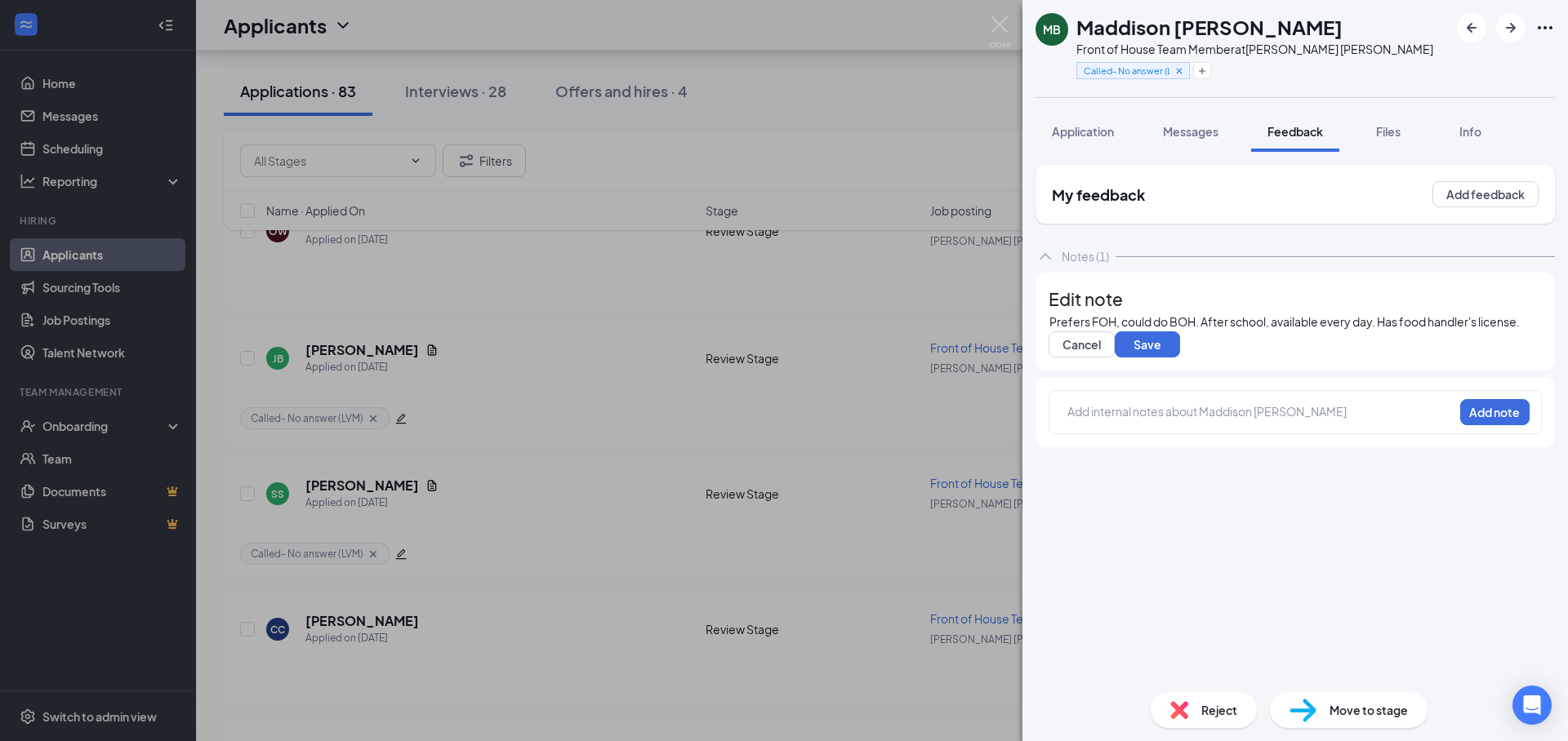
click at [1237, 331] on div "Prefers FOH, could do BOH. After school, available every day. Has food handler'…" at bounding box center [1295, 322] width 492 height 17
drag, startPoint x: 1184, startPoint y: 438, endPoint x: 1179, endPoint y: 429, distance: 10.3
click at [1180, 375] on button "Save" at bounding box center [1147, 361] width 65 height 26
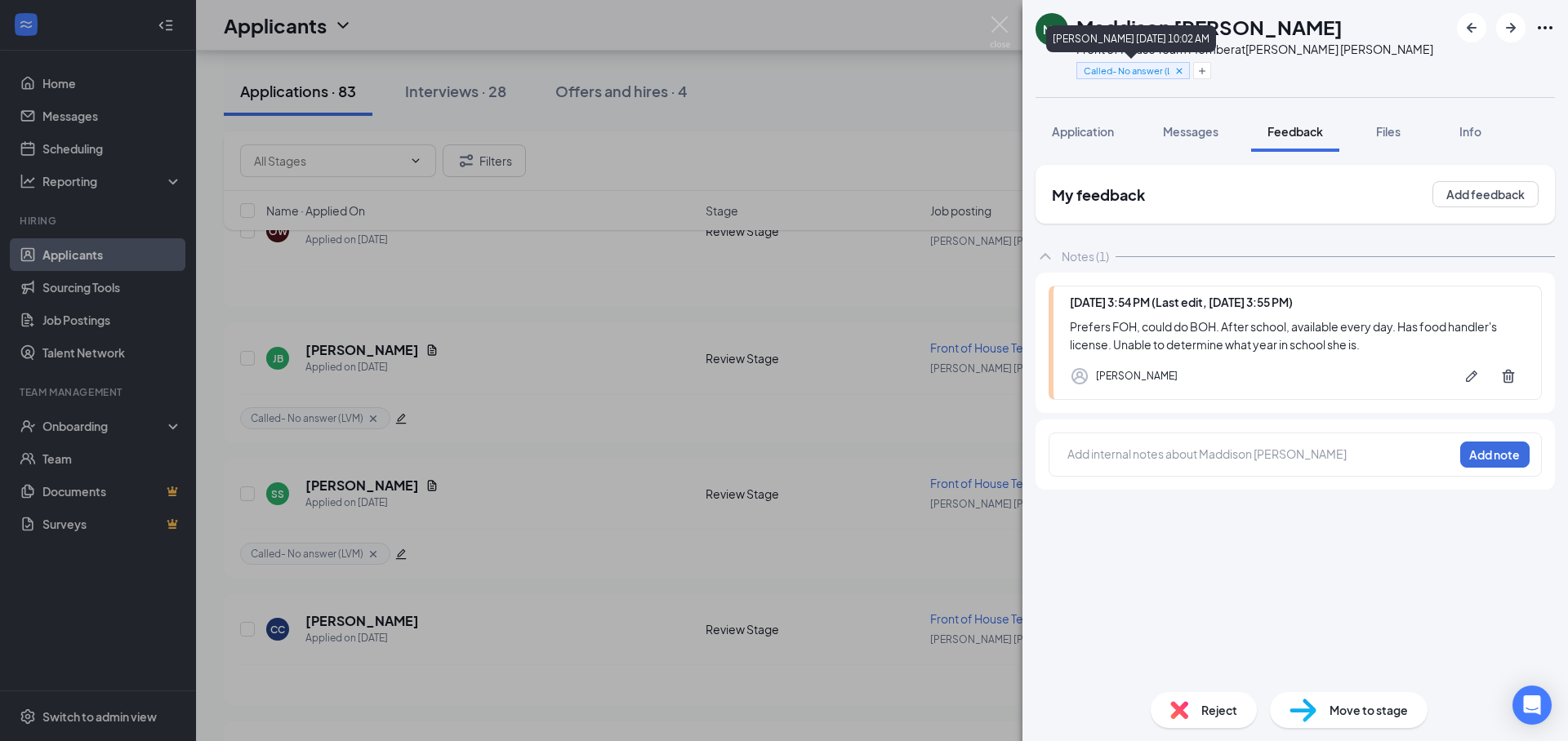
click at [1176, 72] on icon "Cross" at bounding box center [1179, 71] width 6 height 6
click at [1313, 717] on img at bounding box center [1302, 711] width 27 height 24
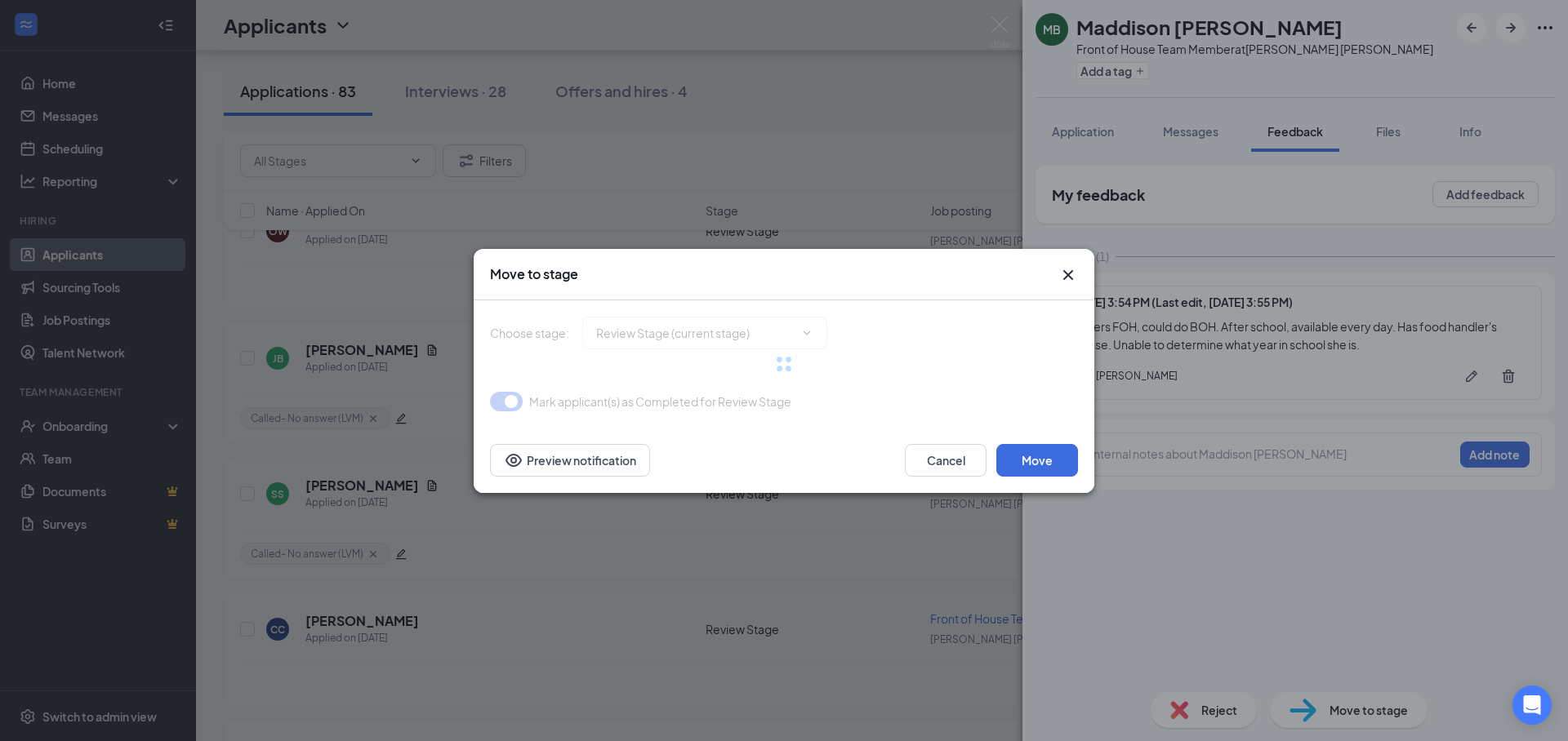
type input "In-Person Interview (next stage)"
click at [802, 334] on div at bounding box center [784, 356] width 588 height 111
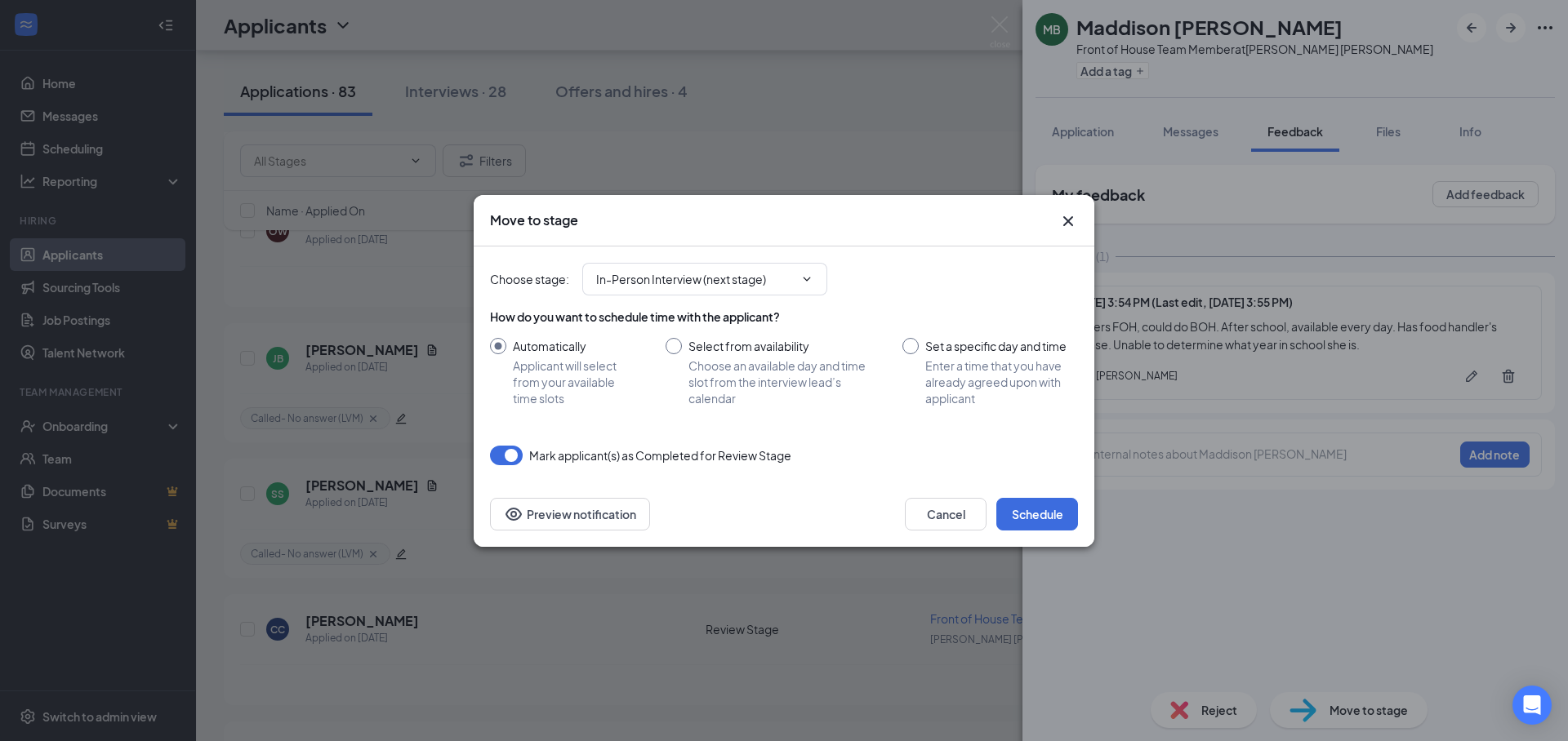
click at [976, 358] on input "Set a specific day and time Enter a time that you have already agreed upon with…" at bounding box center [990, 372] width 176 height 69
radio input "true"
radio input "false"
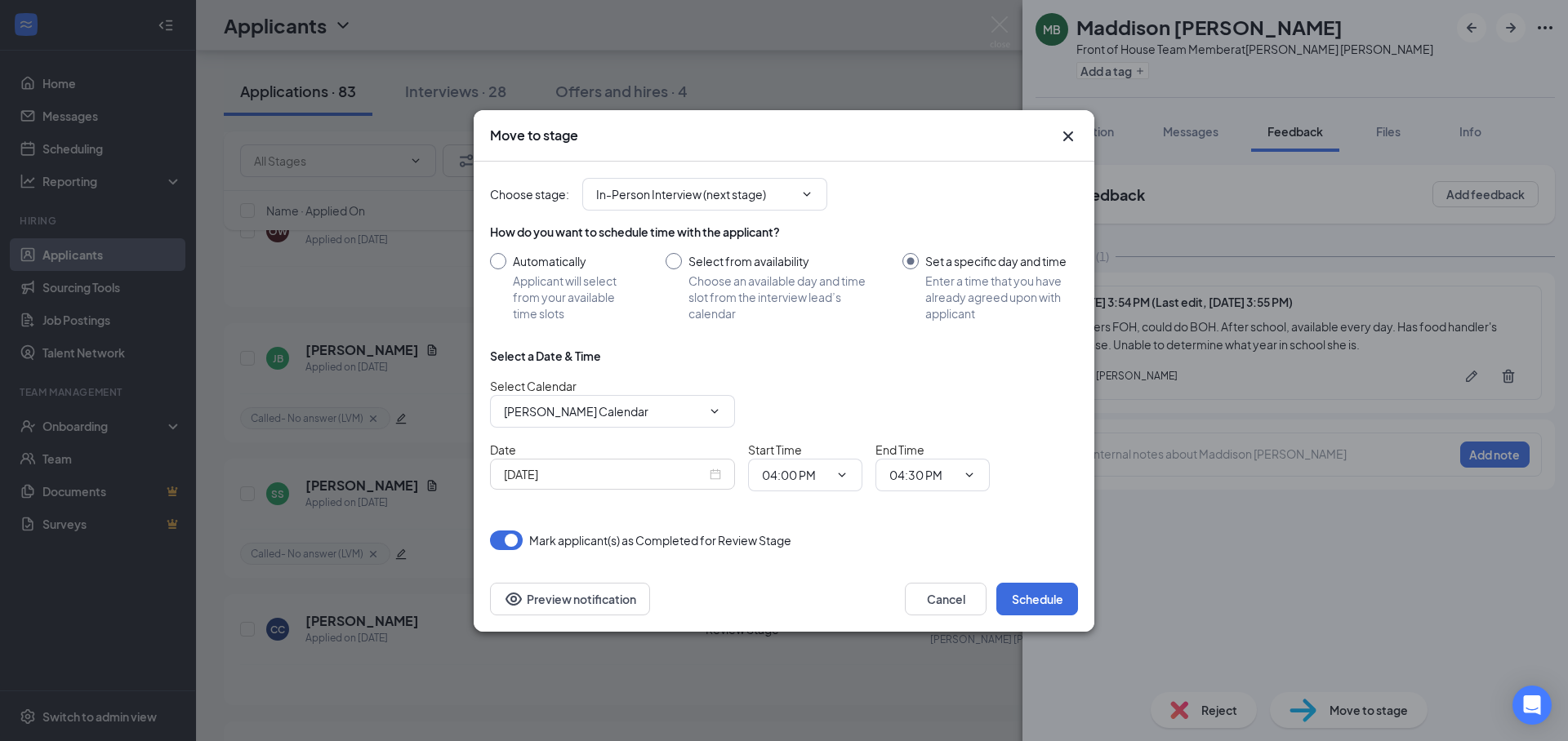
click at [719, 479] on div "[DATE]" at bounding box center [612, 474] width 217 height 18
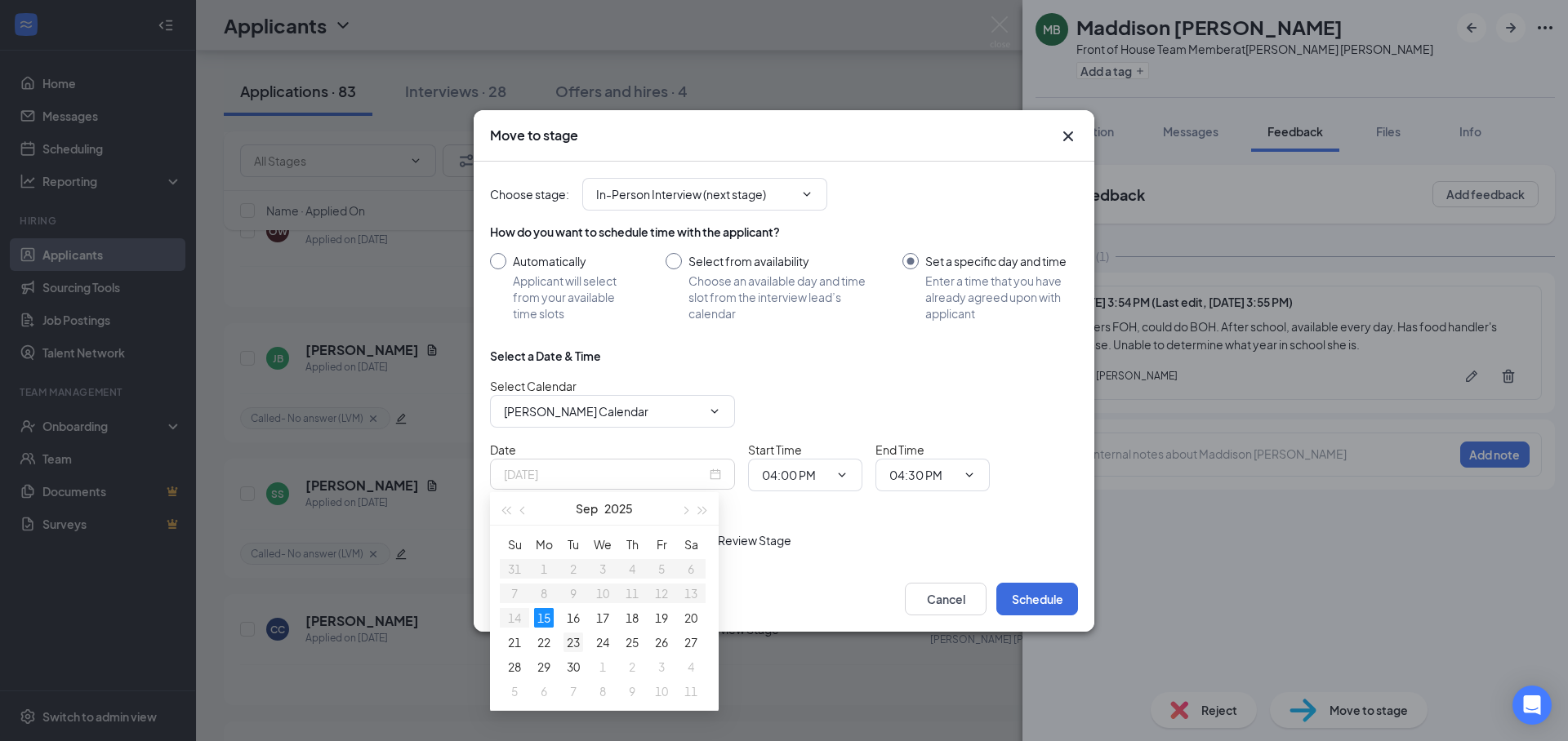
type input "[DATE]"
drag, startPoint x: 574, startPoint y: 646, endPoint x: 756, endPoint y: 528, distance: 216.9
click at [574, 646] on div "23" at bounding box center [573, 642] width 19 height 19
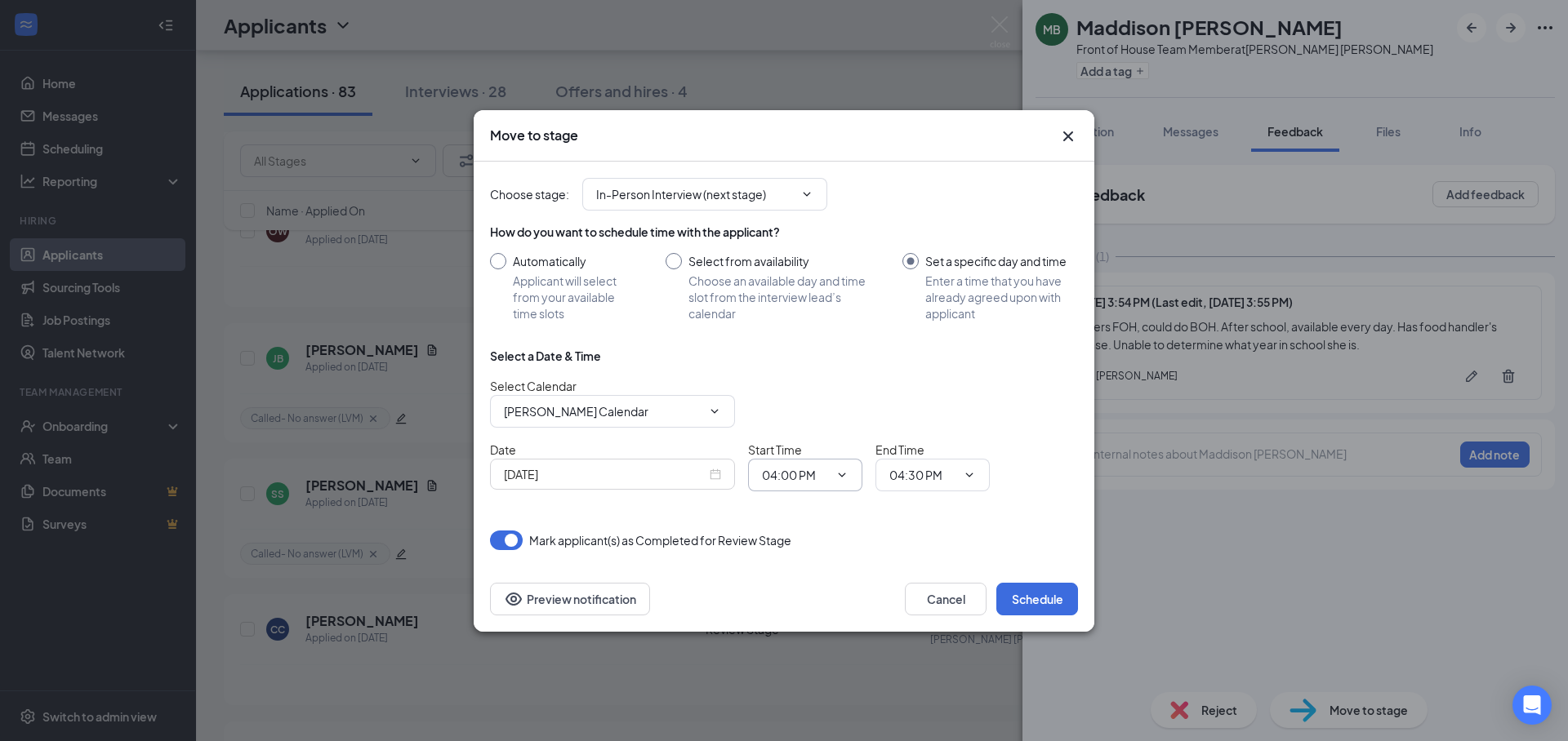
click at [792, 486] on span "04:00 PM" at bounding box center [805, 475] width 114 height 33
click at [782, 477] on input "04:00 PM" at bounding box center [795, 475] width 67 height 18
click at [817, 439] on div "03:30 PM" at bounding box center [799, 437] width 48 height 18
type input "03:30 PM"
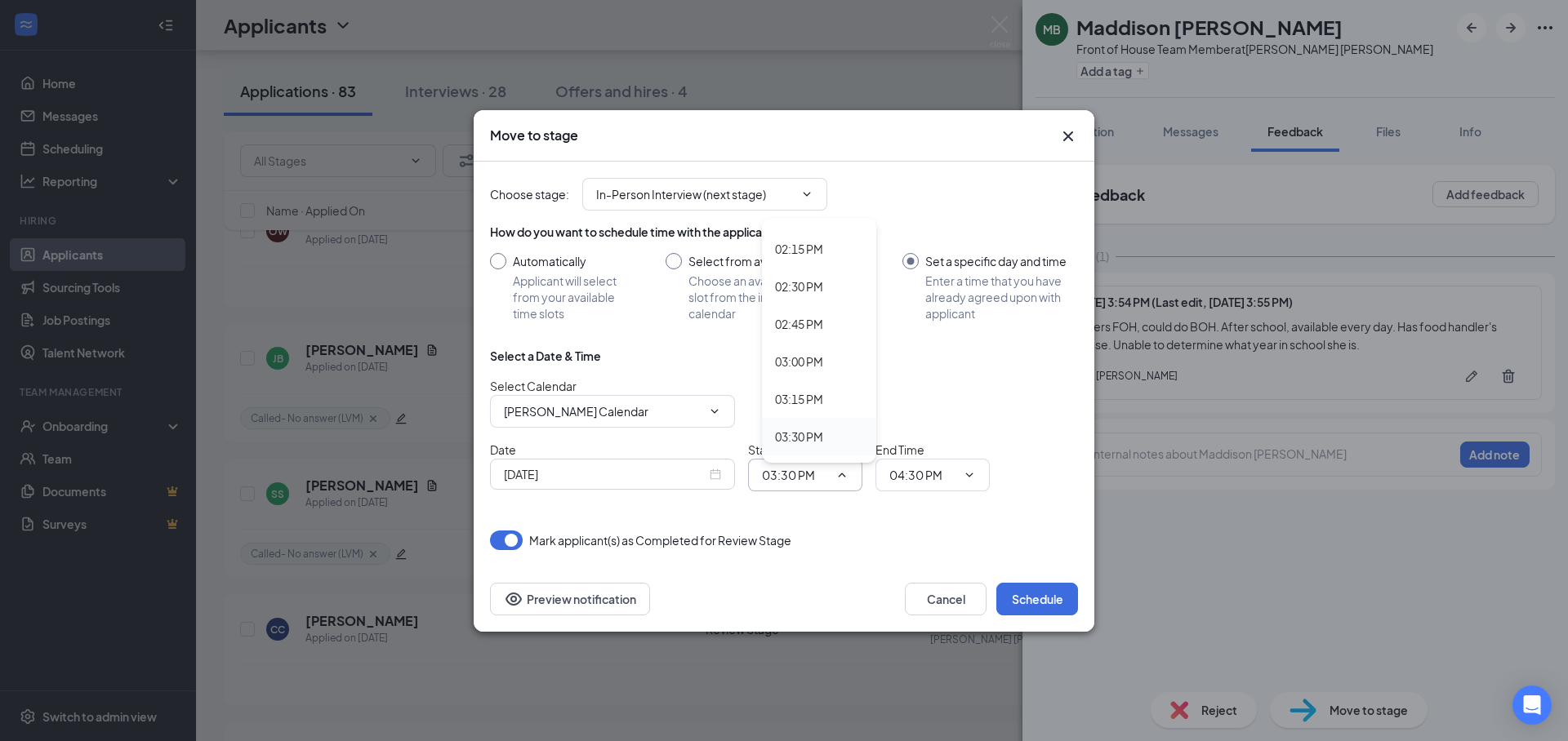
scroll to position [2125, 0]
click at [908, 477] on input "04:30 PM" at bounding box center [922, 475] width 67 height 18
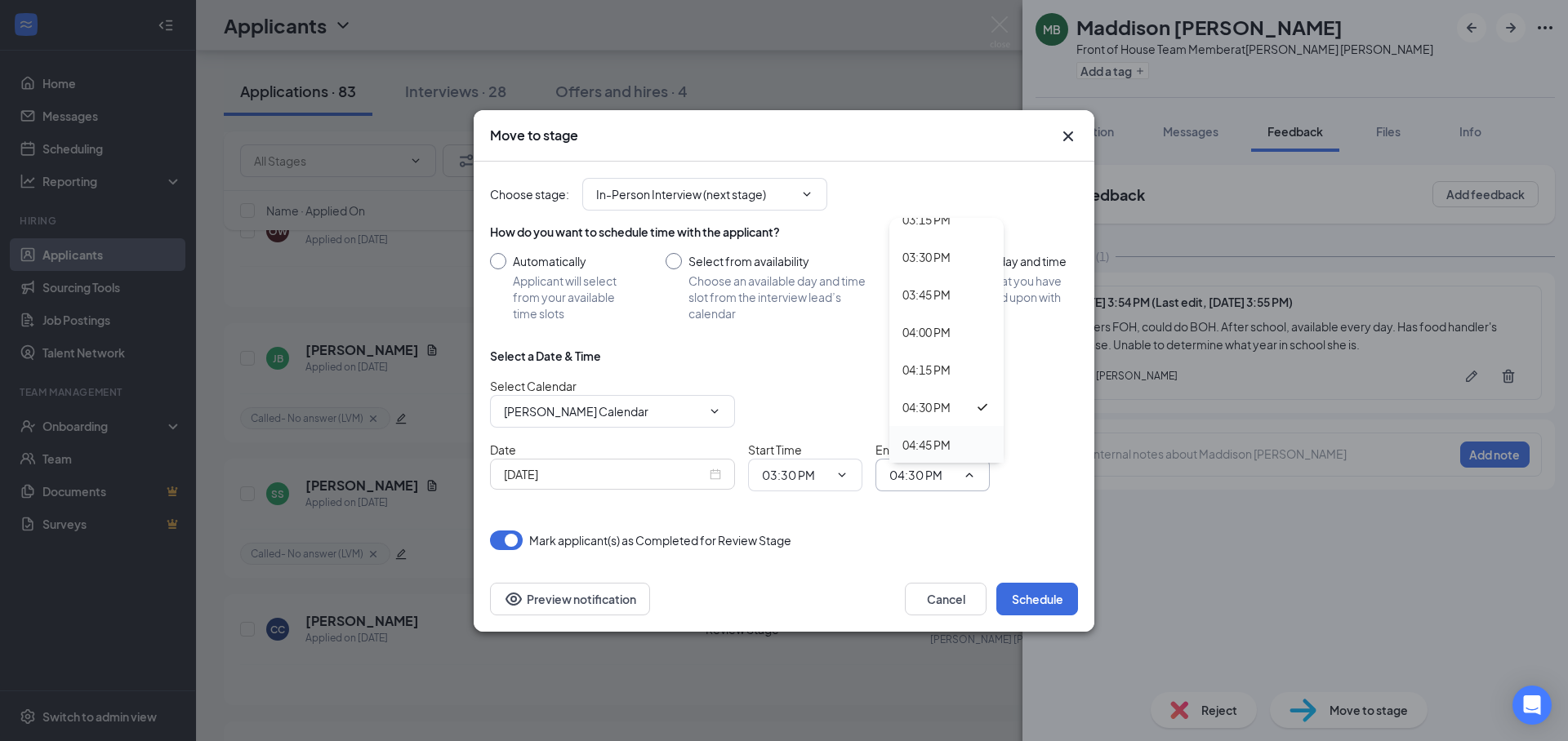
scroll to position [2291, 0]
click at [922, 361] on div "04:00 PM" at bounding box center [946, 348] width 114 height 38
type input "04:00 PM"
click at [947, 526] on div "Choose stage : In-Person Interview (next stage) How do you want to schedule tim…" at bounding box center [784, 356] width 588 height 389
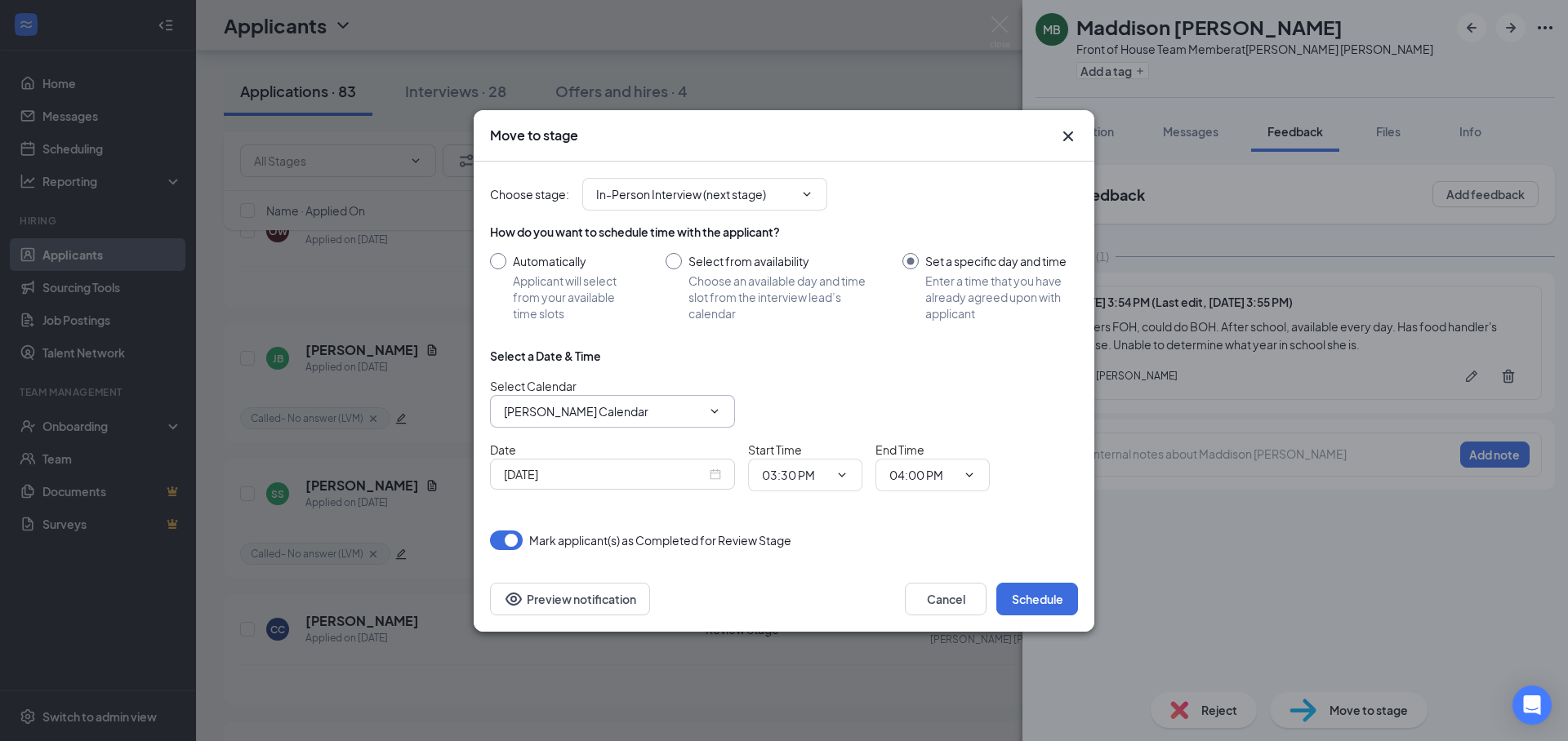
click at [608, 413] on input "[PERSON_NAME] Calendar" at bounding box center [602, 412] width 198 height 18
click at [589, 450] on div "[PERSON_NAME] Calendar" at bounding box center [589, 442] width 144 height 18
type input "[PERSON_NAME] Calendar"
click at [796, 361] on div "Select a Date & Time" at bounding box center [784, 356] width 588 height 17
click at [1031, 593] on button "Schedule" at bounding box center [1036, 599] width 82 height 33
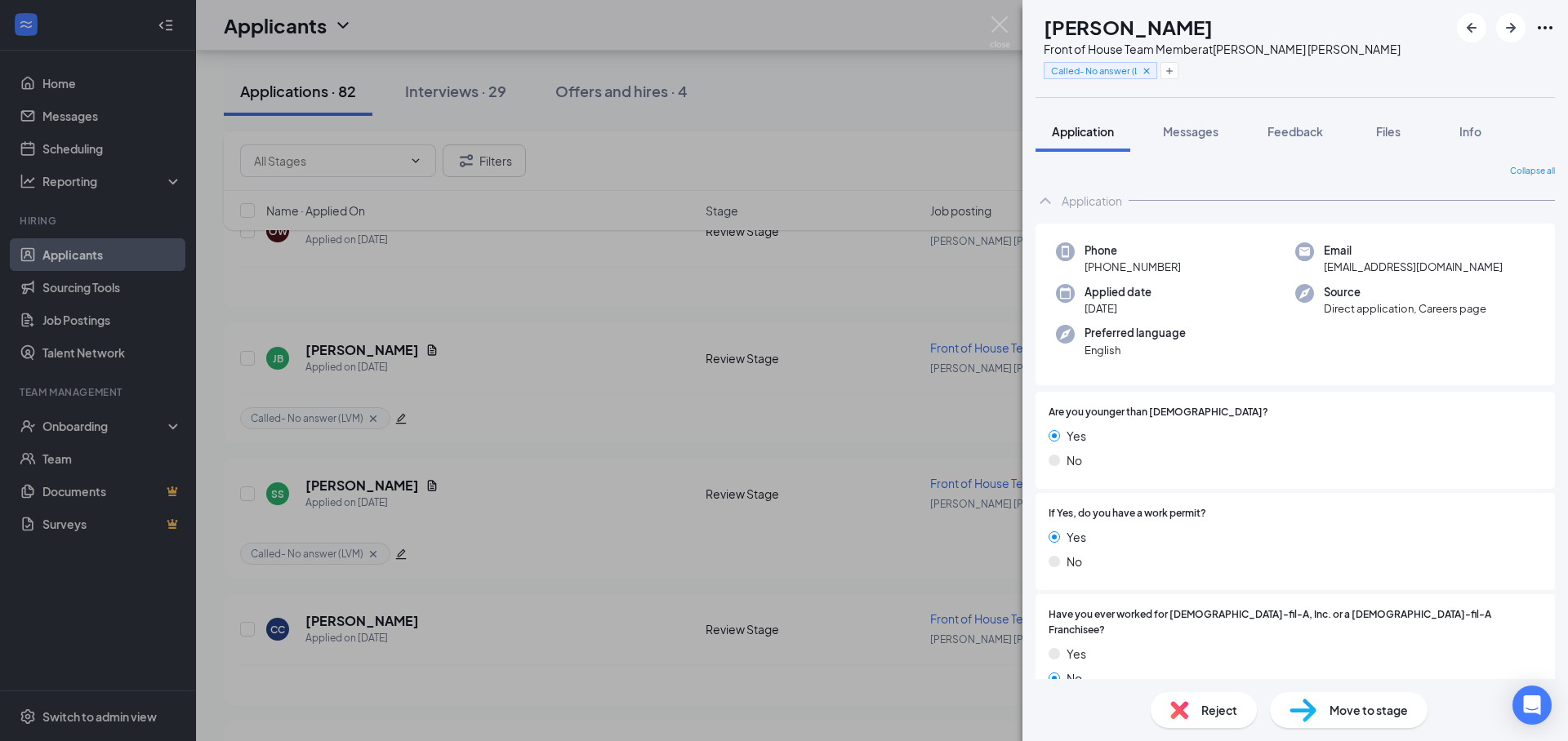
click at [883, 536] on div "EH [PERSON_NAME] Front of House Team Member at [PERSON_NAME][GEOGRAPHIC_DATA][P…" at bounding box center [784, 370] width 1568 height 741
click at [1001, 38] on img at bounding box center [1000, 32] width 20 height 32
drag, startPoint x: 1002, startPoint y: 26, endPoint x: 463, endPoint y: 565, distance: 762.3
click at [1001, 26] on div "Applicants LR" at bounding box center [882, 25] width 1372 height 51
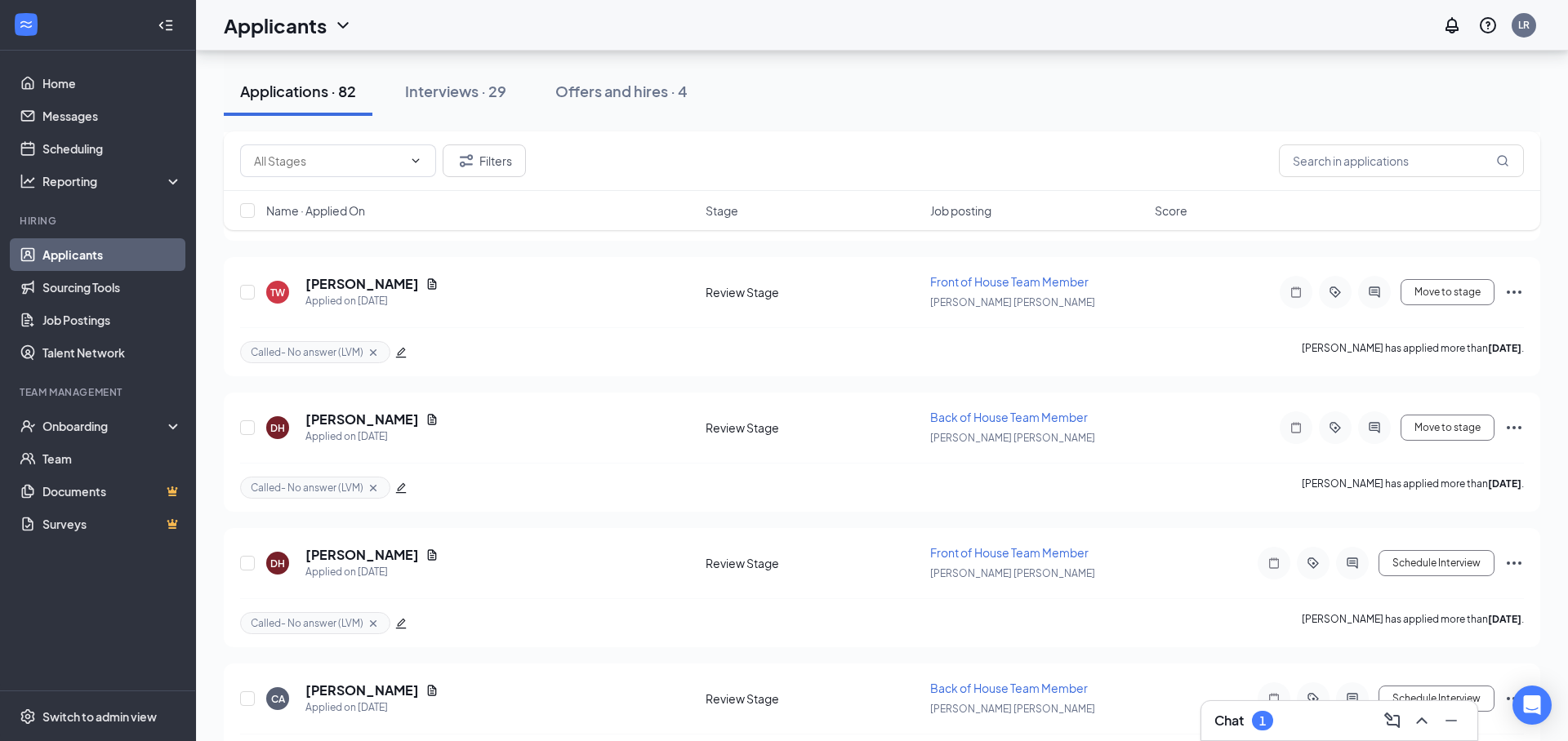
scroll to position [10302, 0]
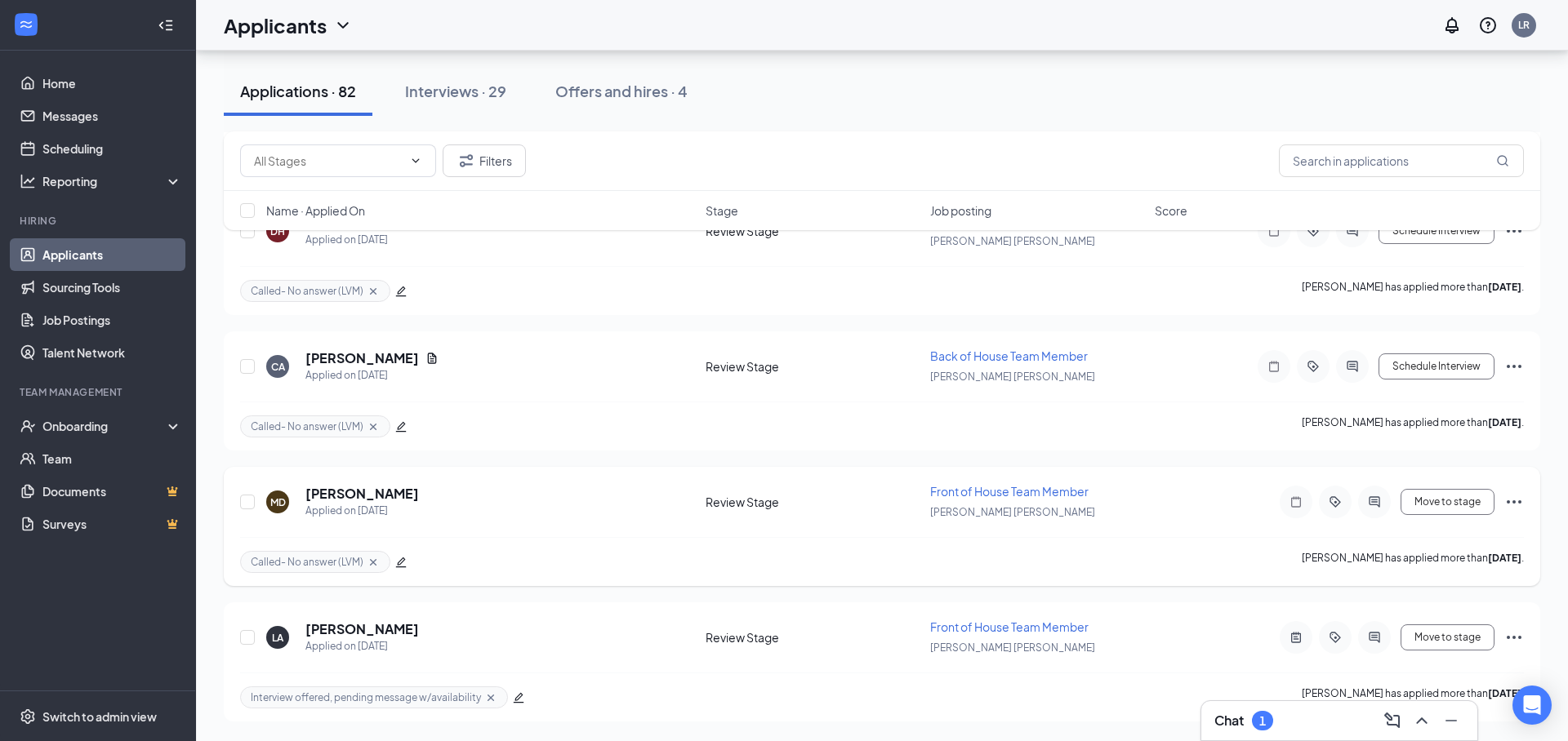
click at [370, 564] on icon "Cross" at bounding box center [372, 561] width 6 height 6
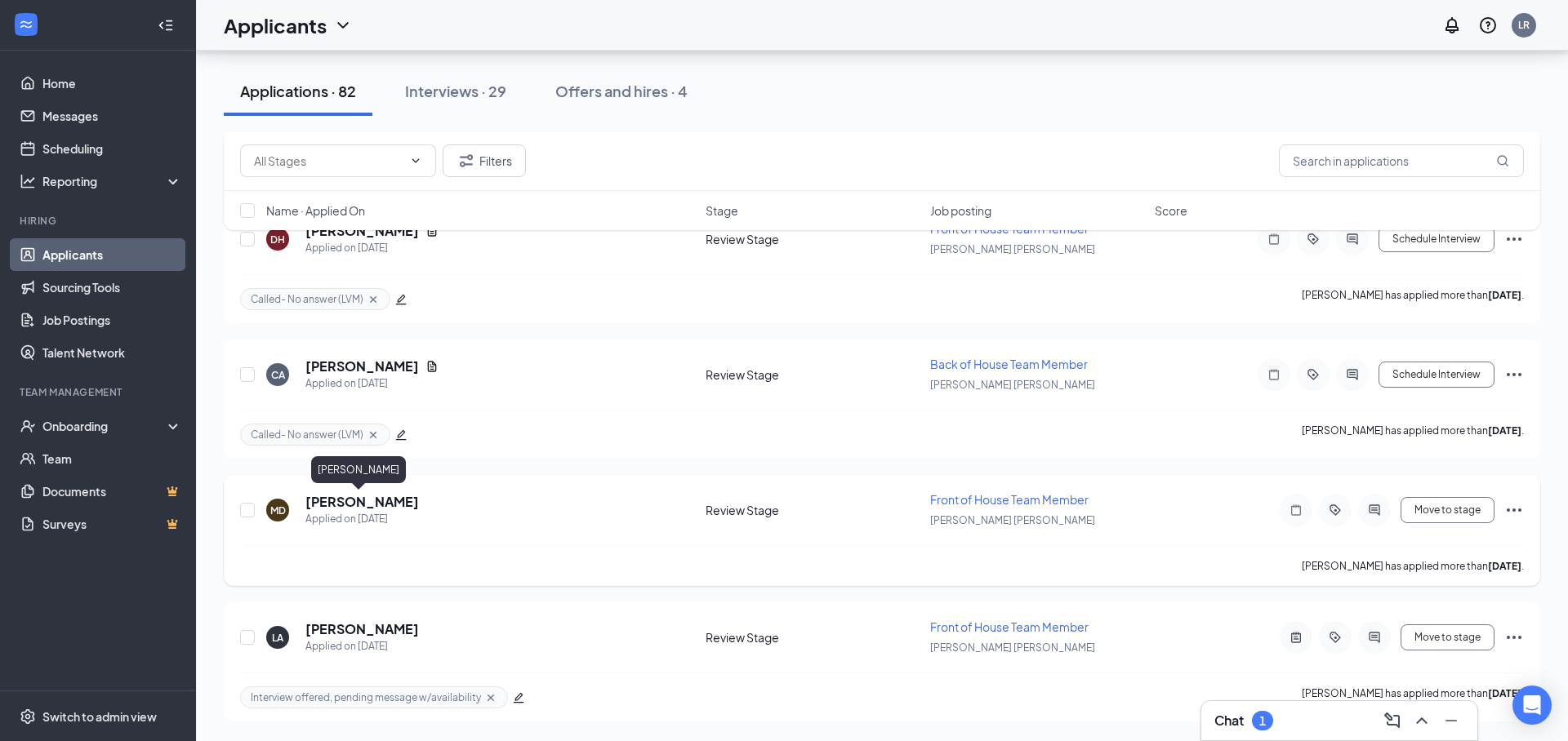
click at [334, 505] on h5 "[PERSON_NAME]" at bounding box center [361, 502] width 113 height 18
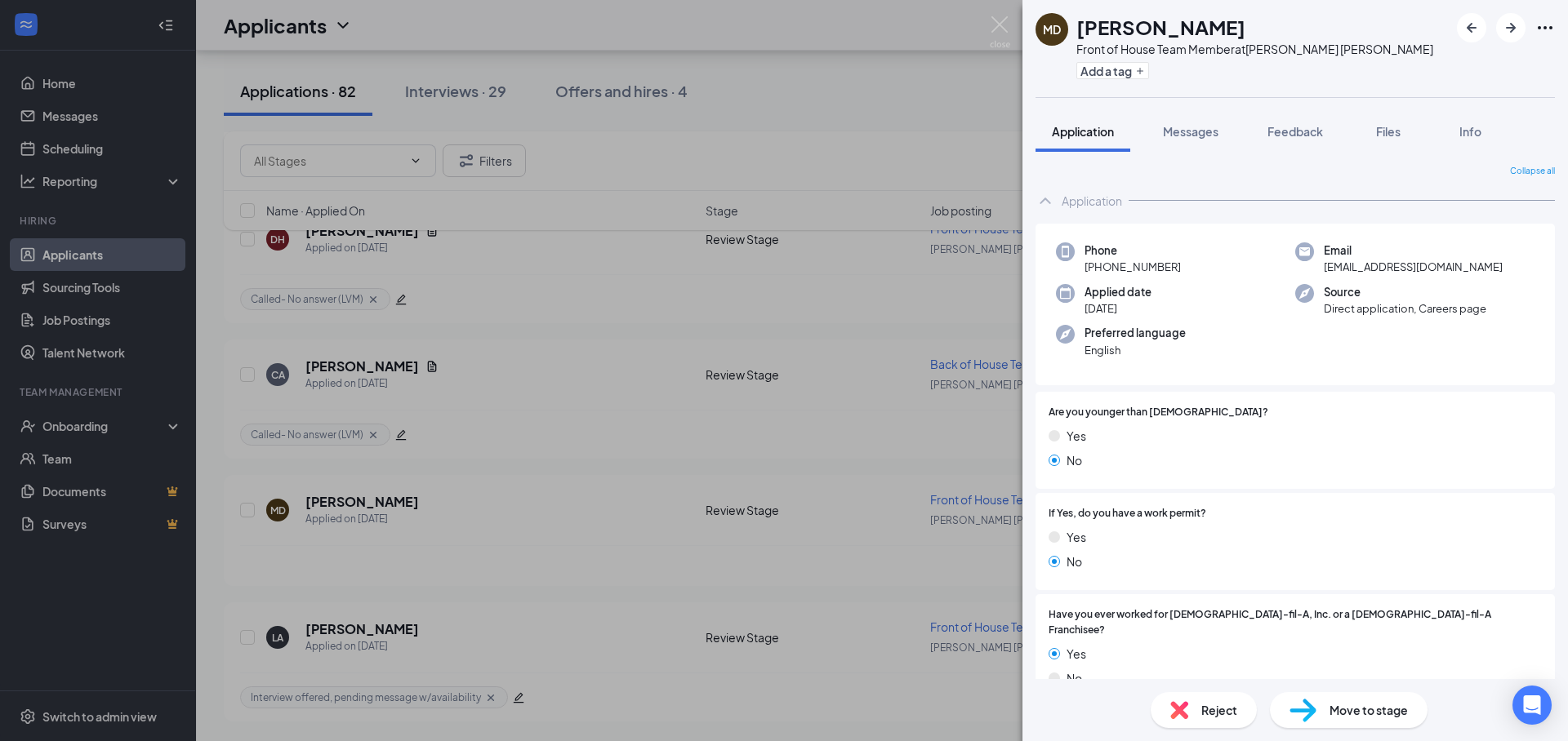
click at [1314, 717] on img at bounding box center [1302, 711] width 27 height 24
type input "In-Person Interview (next stage)"
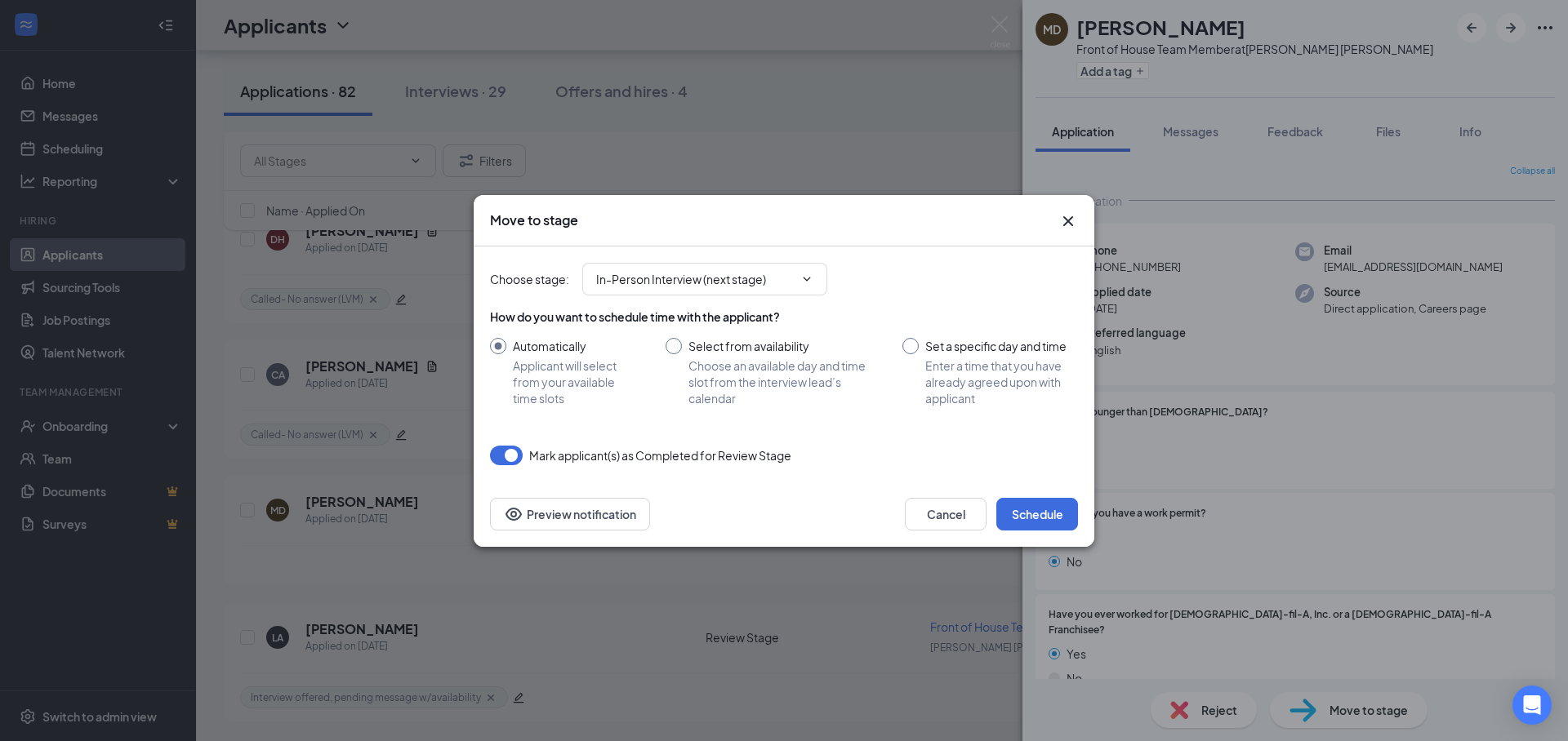
click at [973, 359] on input "Set a specific day and time Enter a time that you have already agreed upon with…" at bounding box center [990, 372] width 176 height 69
radio input "true"
radio input "false"
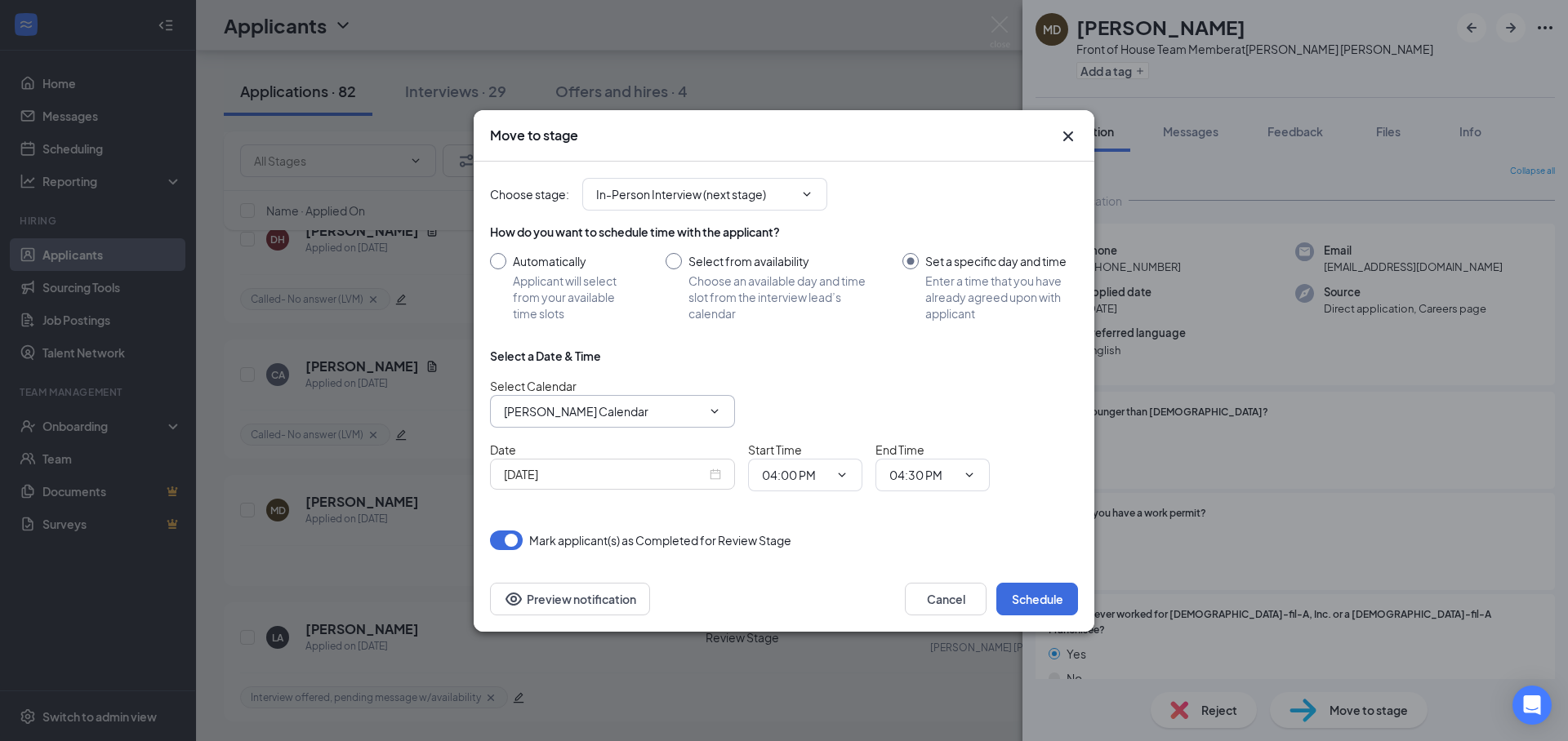
click at [637, 407] on input "[PERSON_NAME] Calendar" at bounding box center [602, 412] width 198 height 18
click at [599, 450] on div "[PERSON_NAME] Calendar" at bounding box center [589, 442] width 144 height 18
type input "[PERSON_NAME] Calendar"
click at [715, 472] on div "[DATE]" at bounding box center [612, 474] width 217 height 18
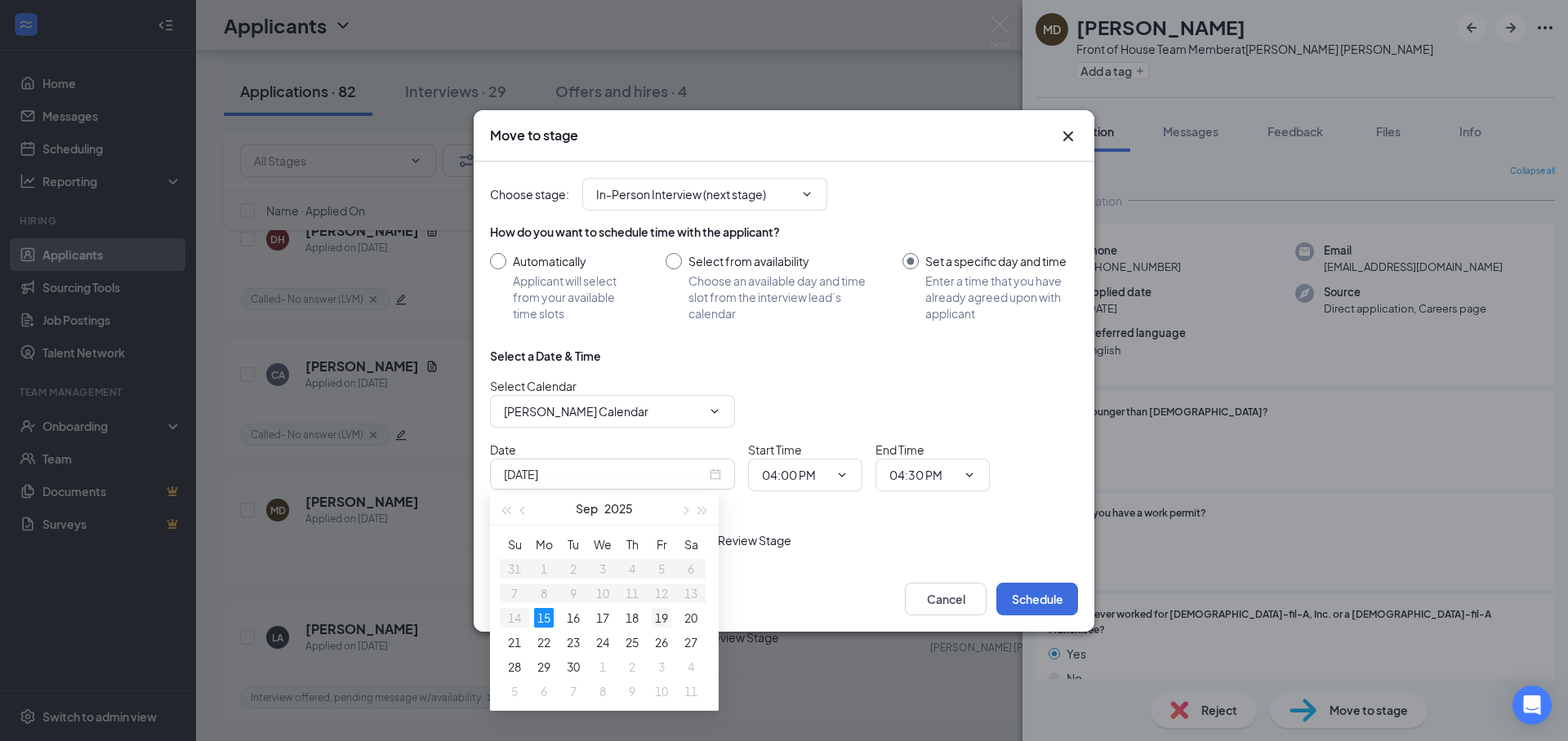
type input "[DATE]"
click at [657, 620] on div "19" at bounding box center [661, 617] width 19 height 19
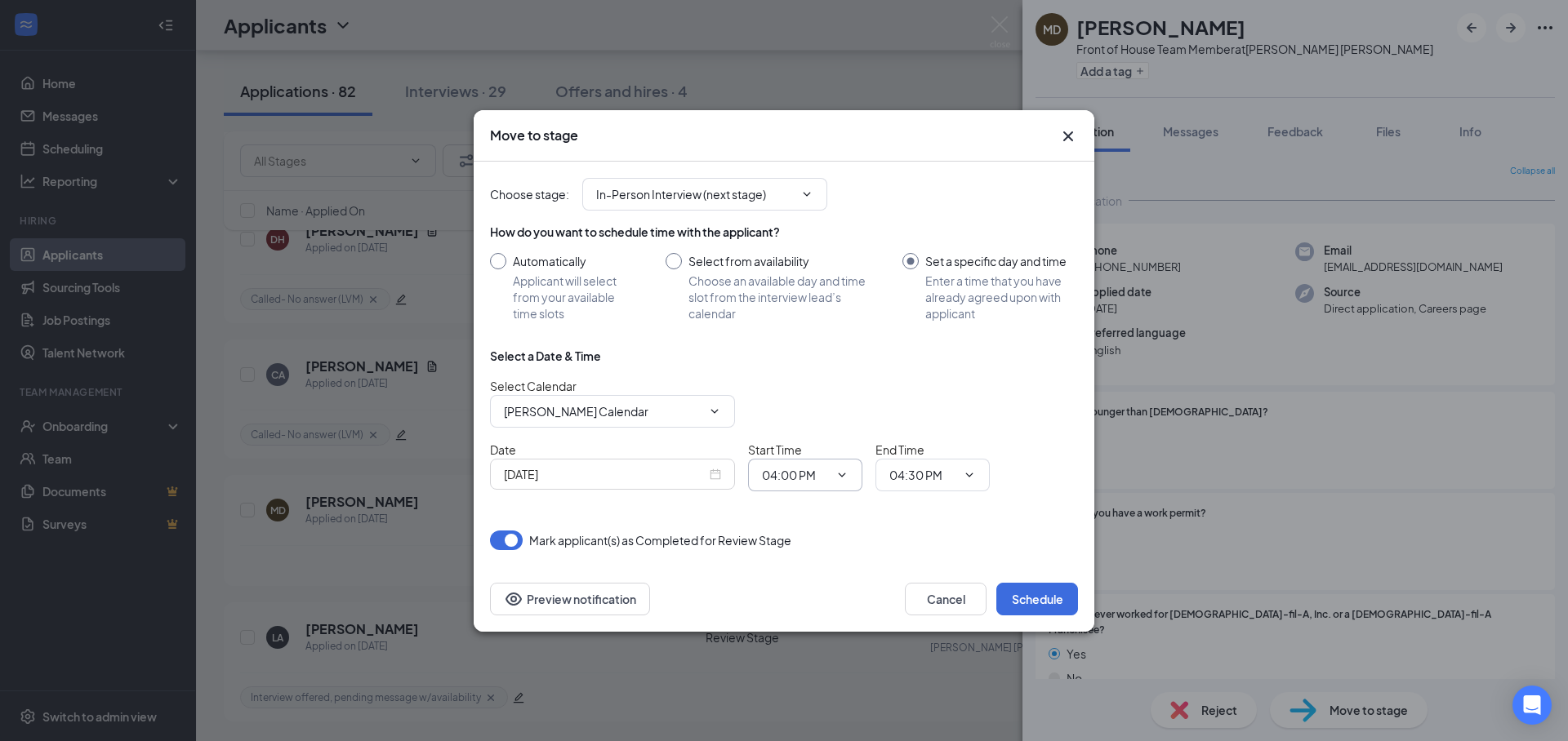
click at [771, 480] on input "04:00 PM" at bounding box center [795, 475] width 67 height 18
click at [796, 237] on div "11:00 AM" at bounding box center [818, 224] width 114 height 38
type input "11:00 AM"
click at [885, 473] on span "04:30 PM" at bounding box center [933, 475] width 114 height 33
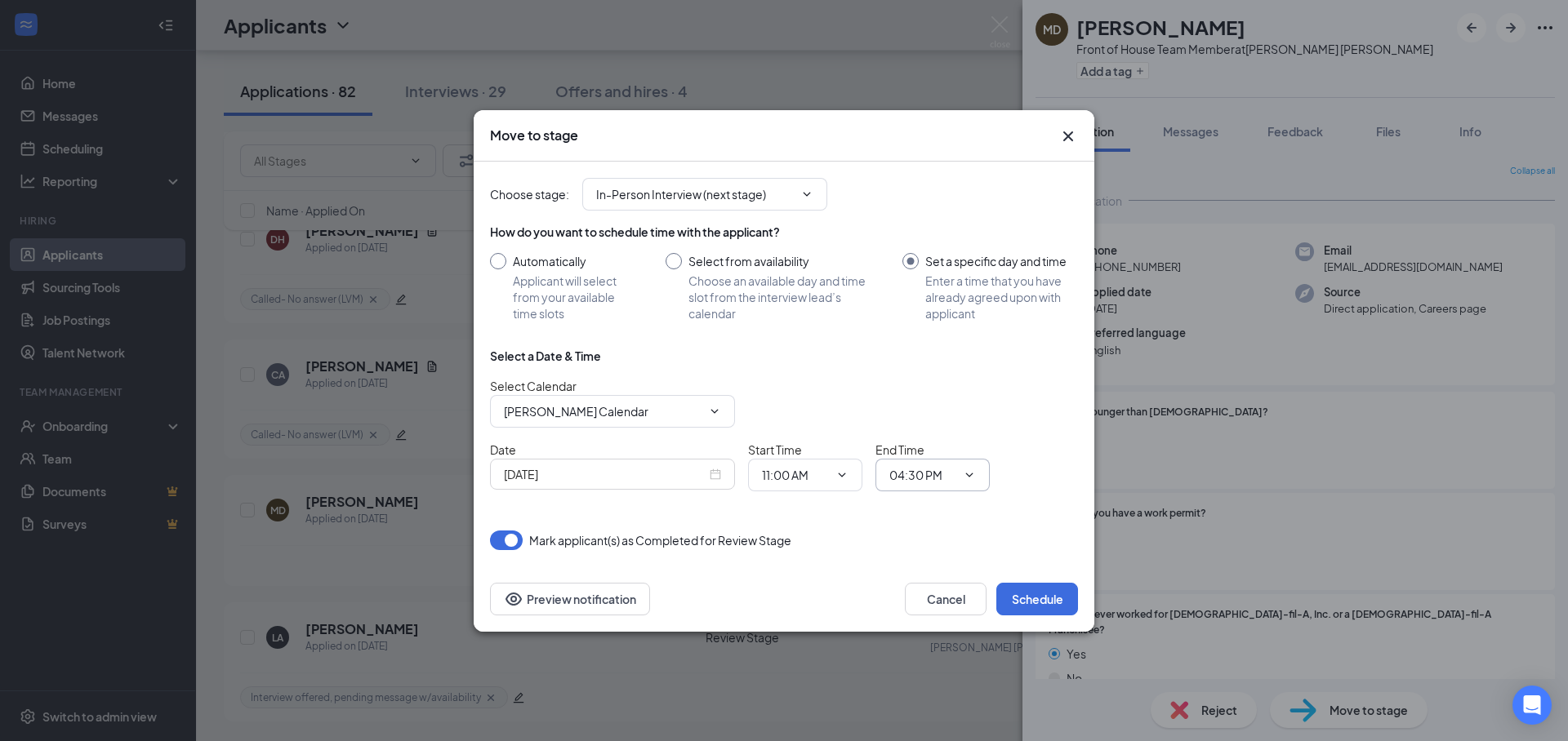
drag, startPoint x: 943, startPoint y: 474, endPoint x: 929, endPoint y: 471, distance: 14.3
click at [943, 474] on input "04:30 PM" at bounding box center [922, 475] width 67 height 18
click at [941, 382] on div "11:30 AM" at bounding box center [946, 372] width 114 height 38
type input "11:30 AM"
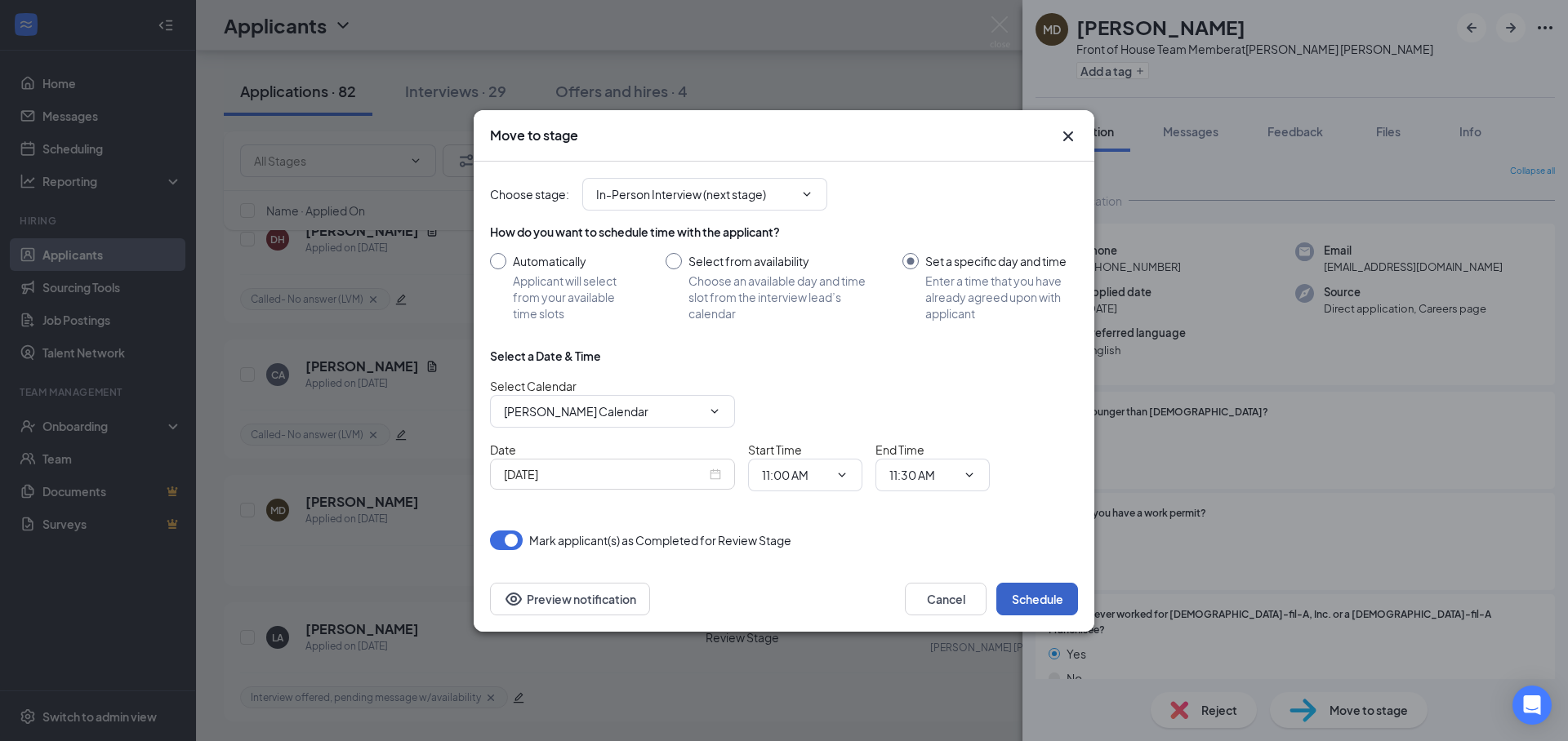
click at [1029, 594] on button "Schedule" at bounding box center [1036, 599] width 82 height 33
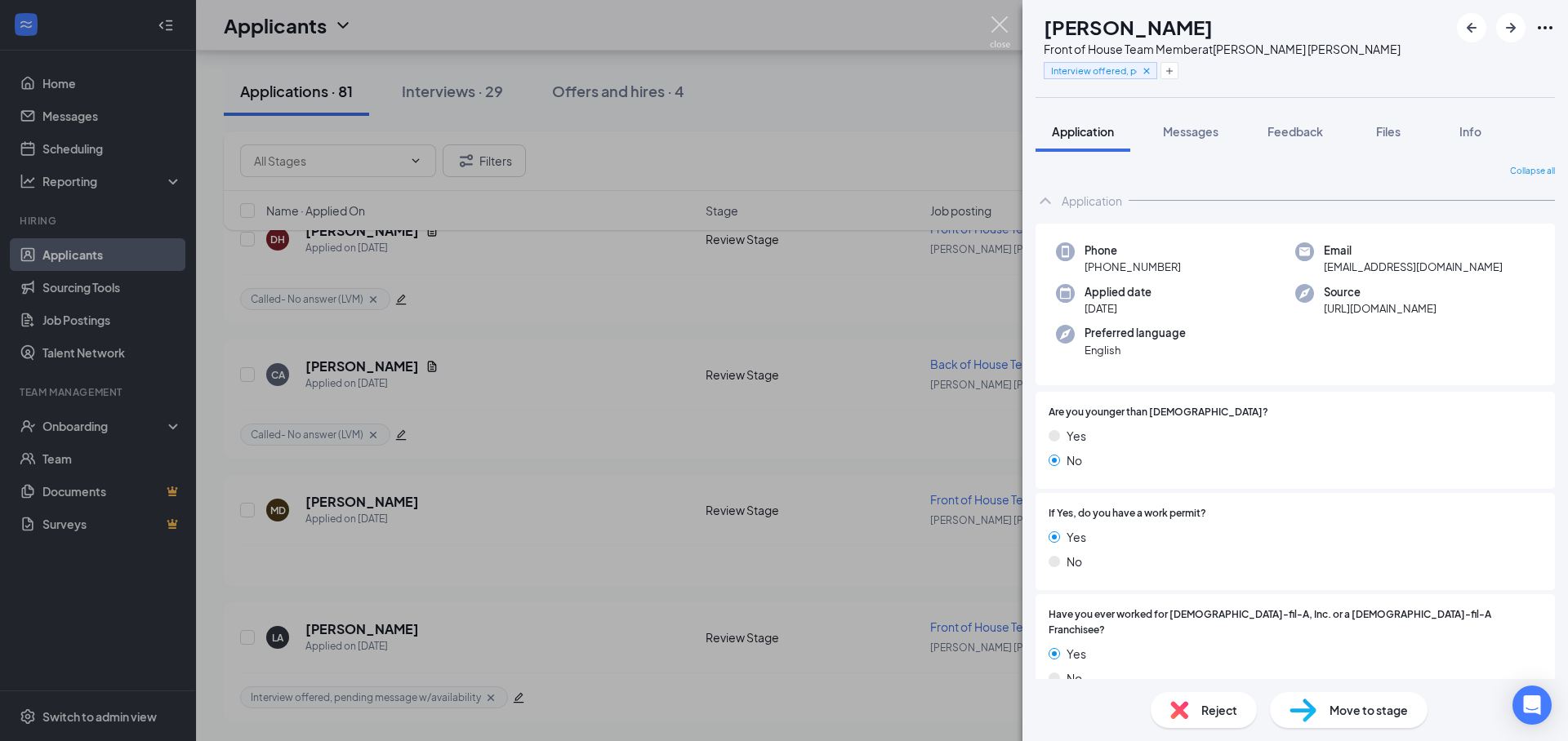
click at [1000, 28] on img at bounding box center [1000, 32] width 20 height 32
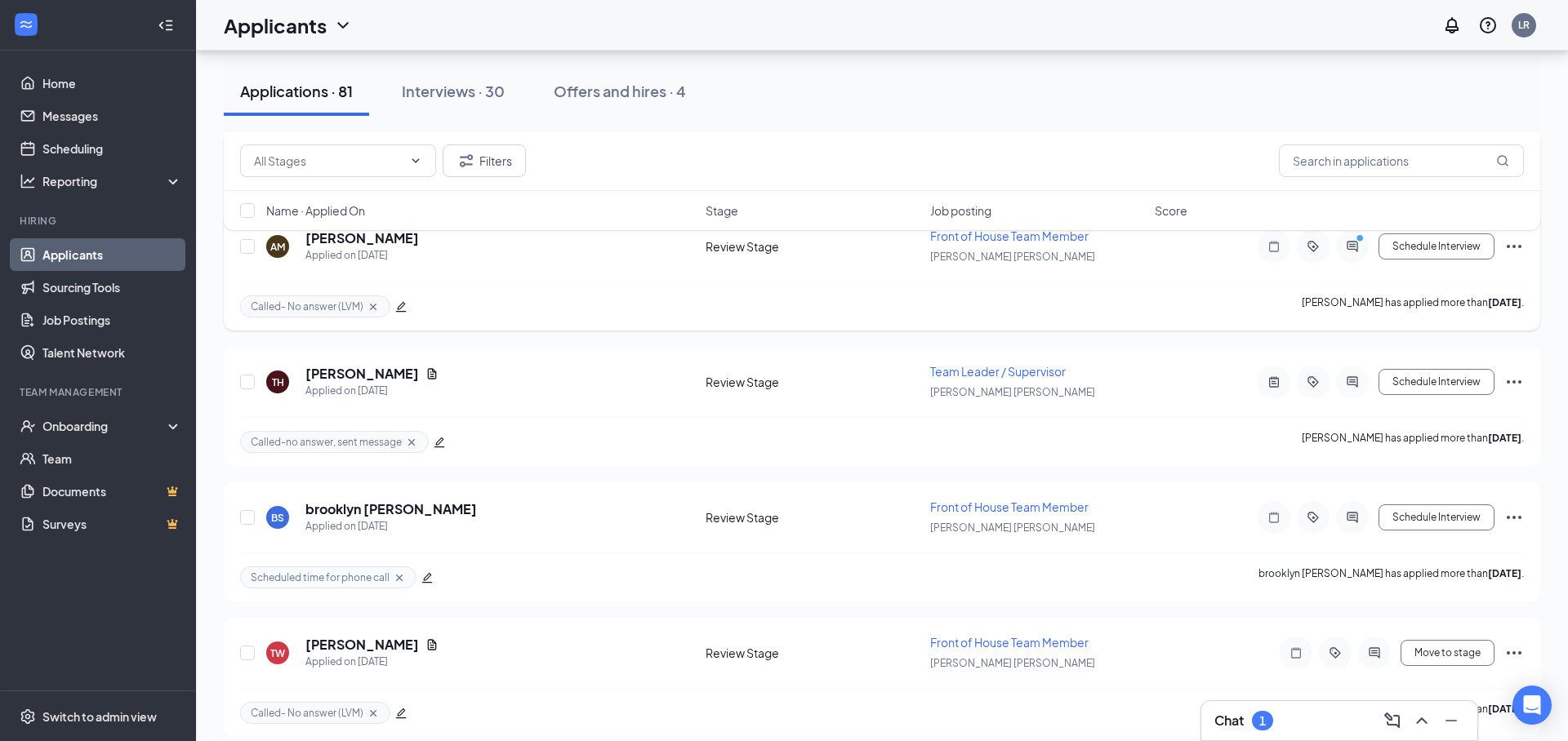
scroll to position [9653, 0]
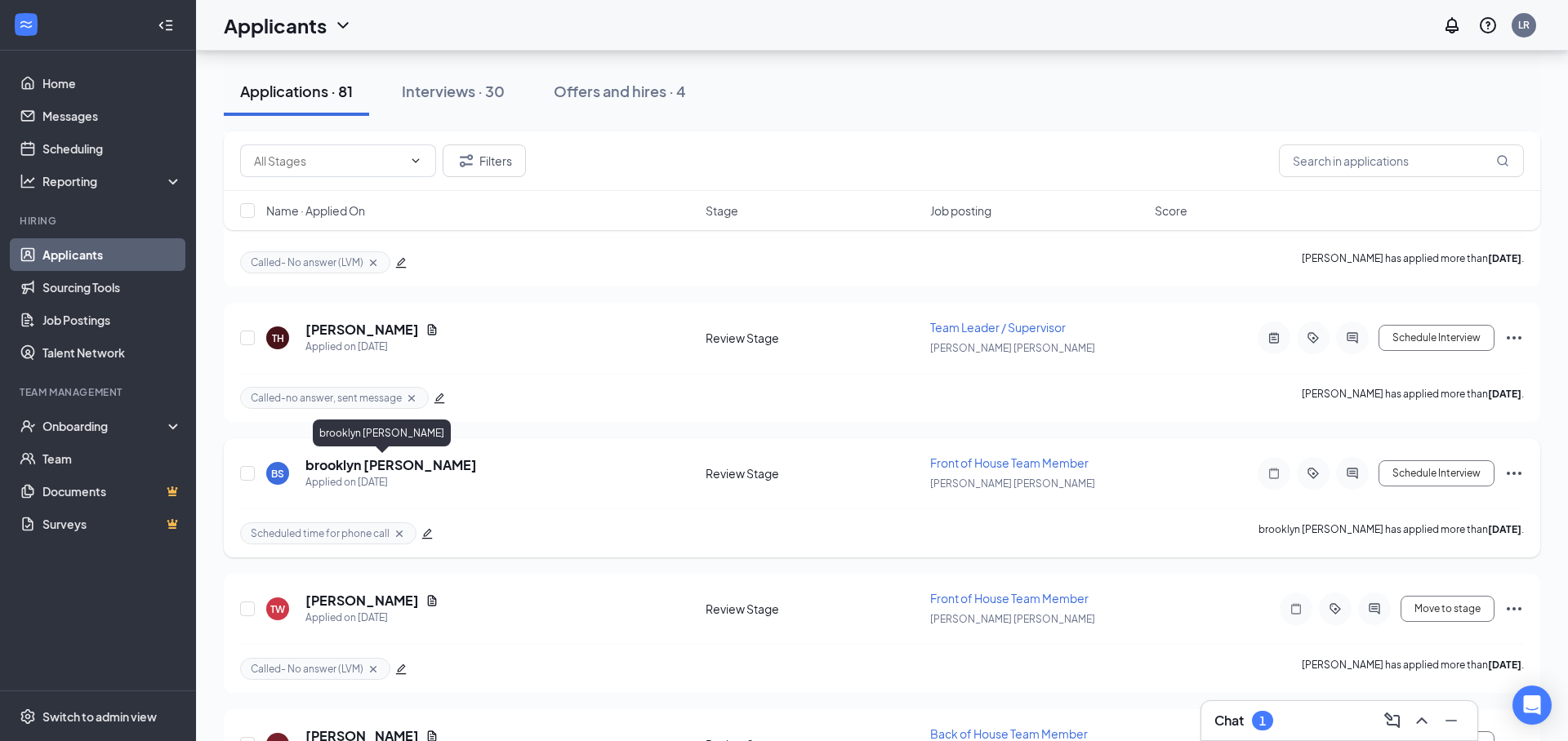
drag, startPoint x: 365, startPoint y: 468, endPoint x: 645, endPoint y: 478, distance: 280.2
click at [365, 468] on h5 "brooklyn [PERSON_NAME]" at bounding box center [391, 465] width 171 height 18
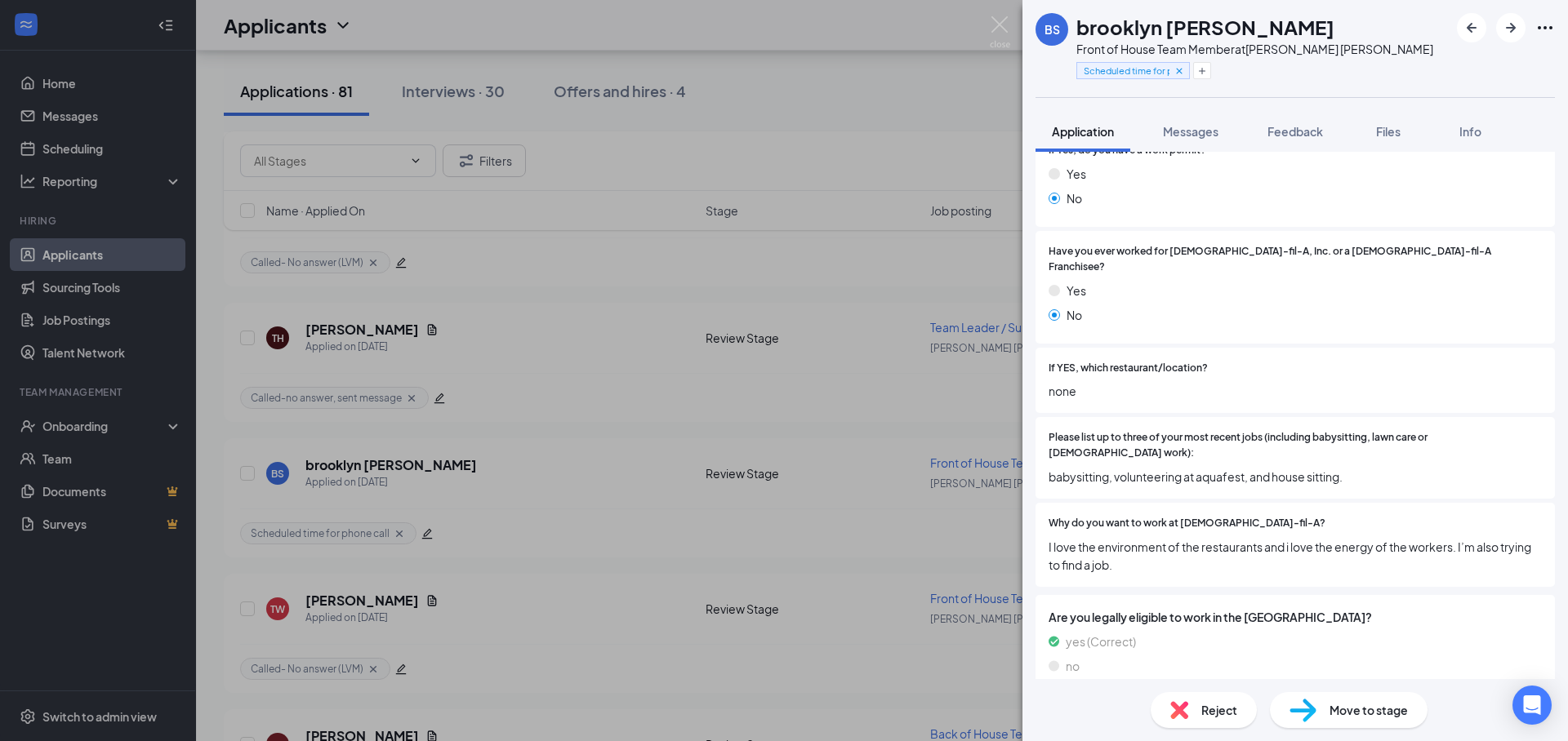
scroll to position [364, 0]
click at [1009, 32] on img at bounding box center [1000, 32] width 20 height 32
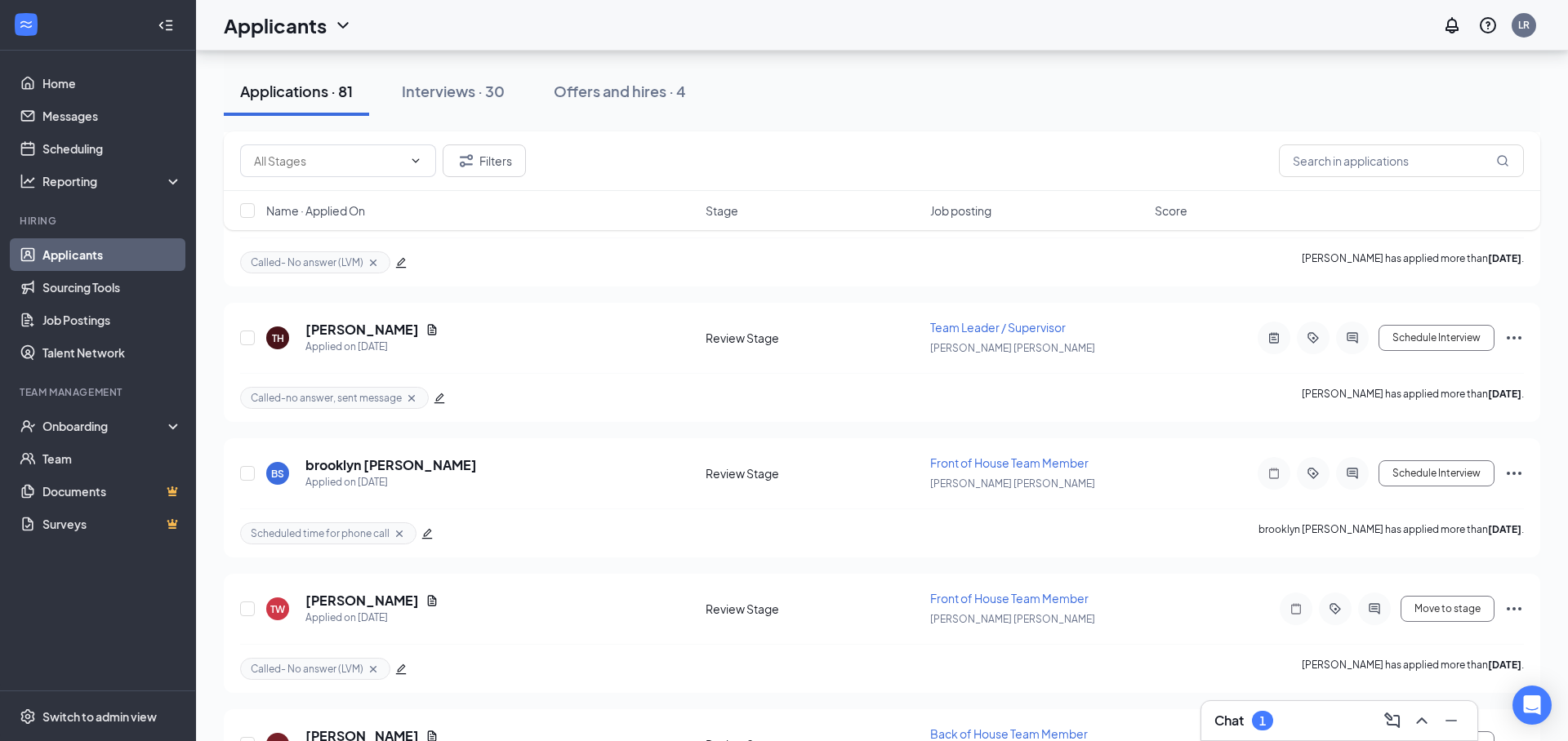
click at [1321, 713] on div "Chat 1" at bounding box center [1339, 721] width 250 height 26
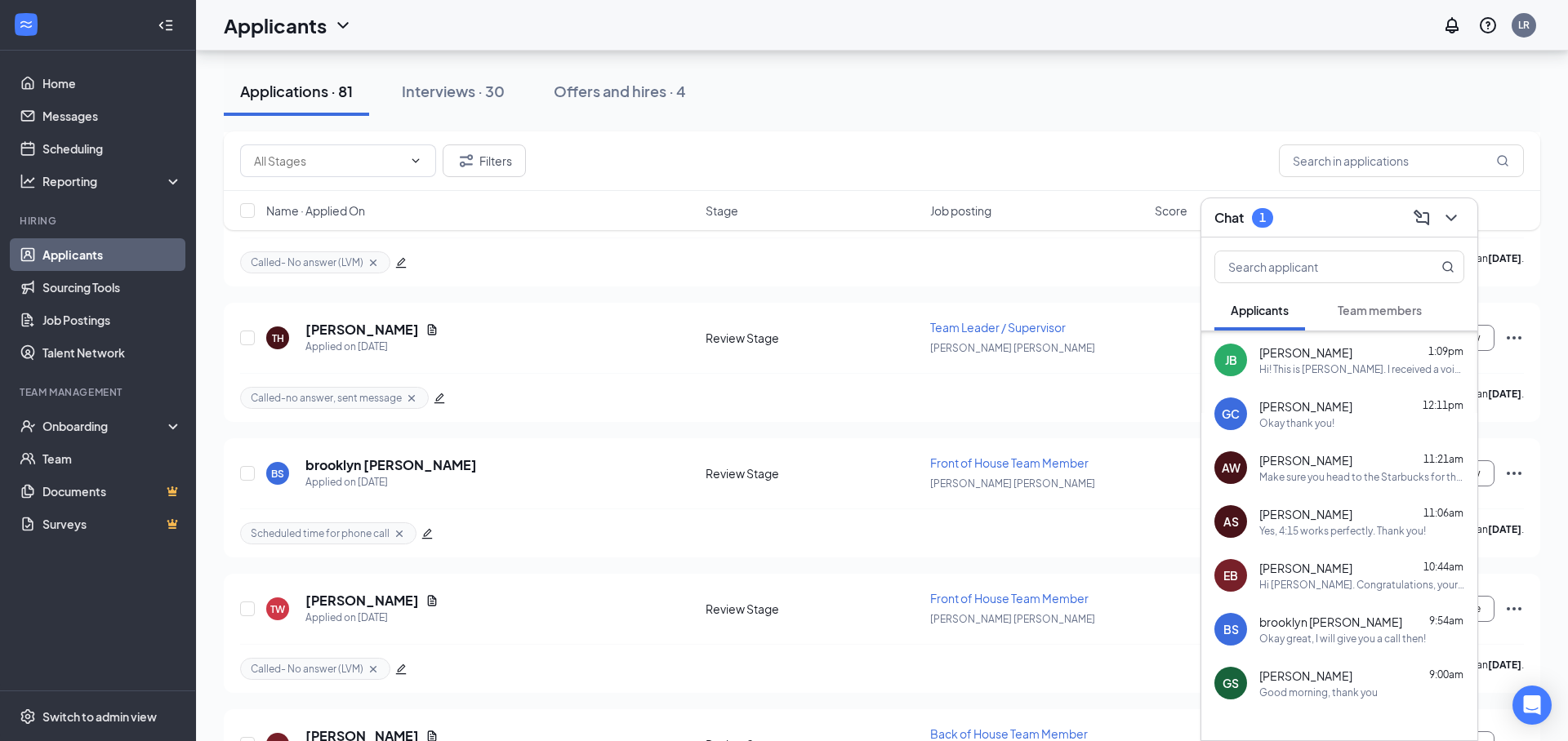
scroll to position [164, 0]
click at [1361, 612] on div "brooklyn [PERSON_NAME] 9:54am" at bounding box center [1361, 618] width 205 height 17
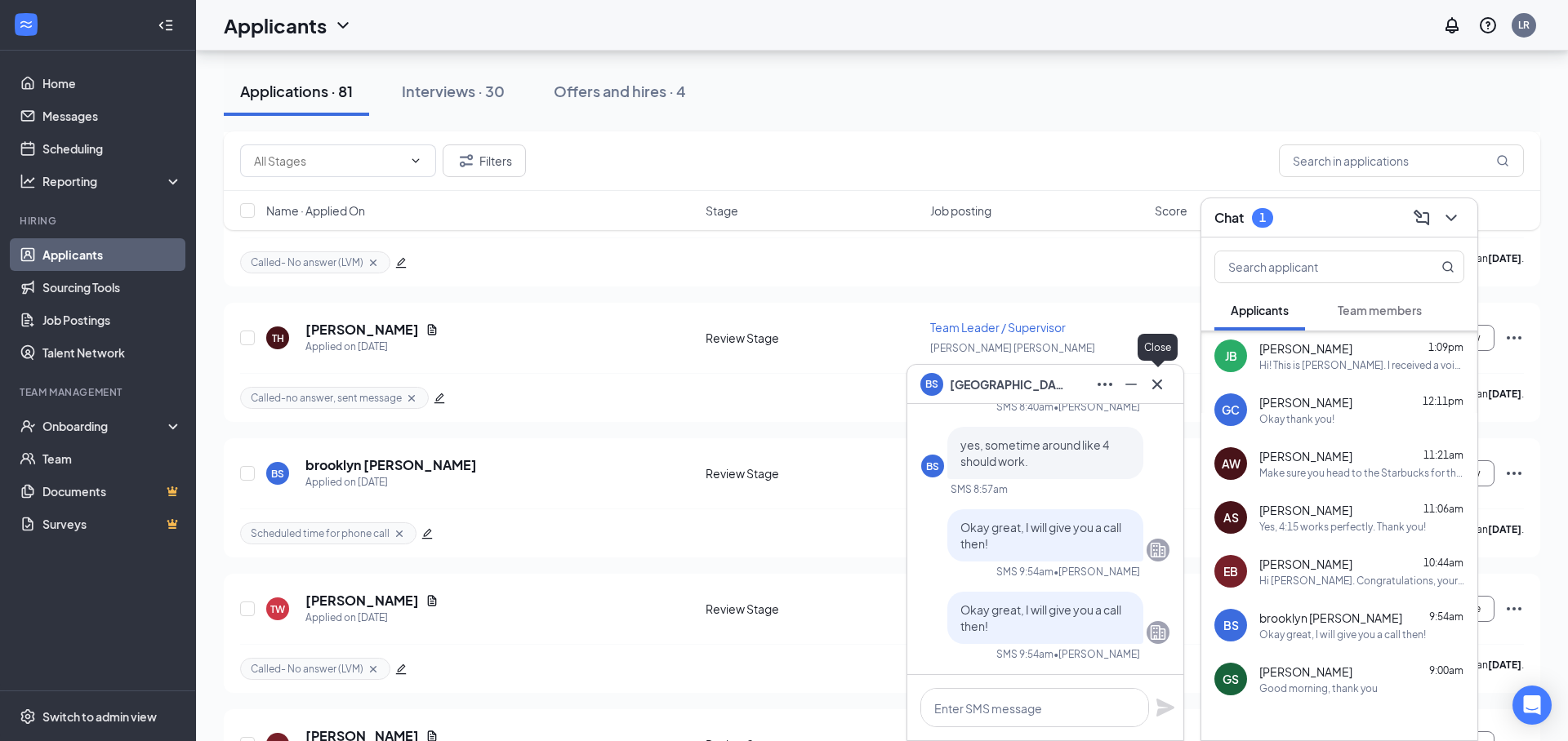
click at [1148, 393] on icon "Cross" at bounding box center [1156, 384] width 19 height 19
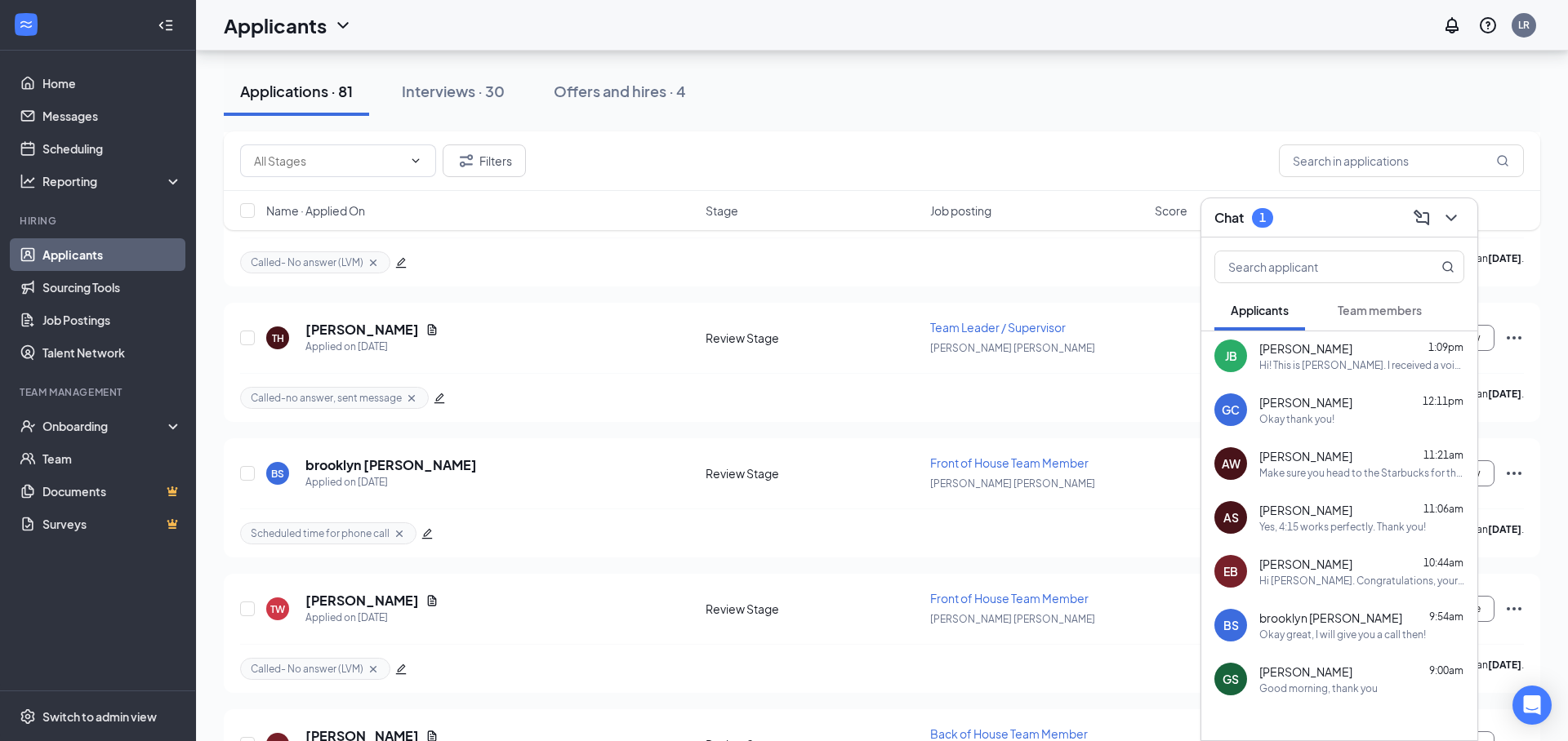
scroll to position [0, 0]
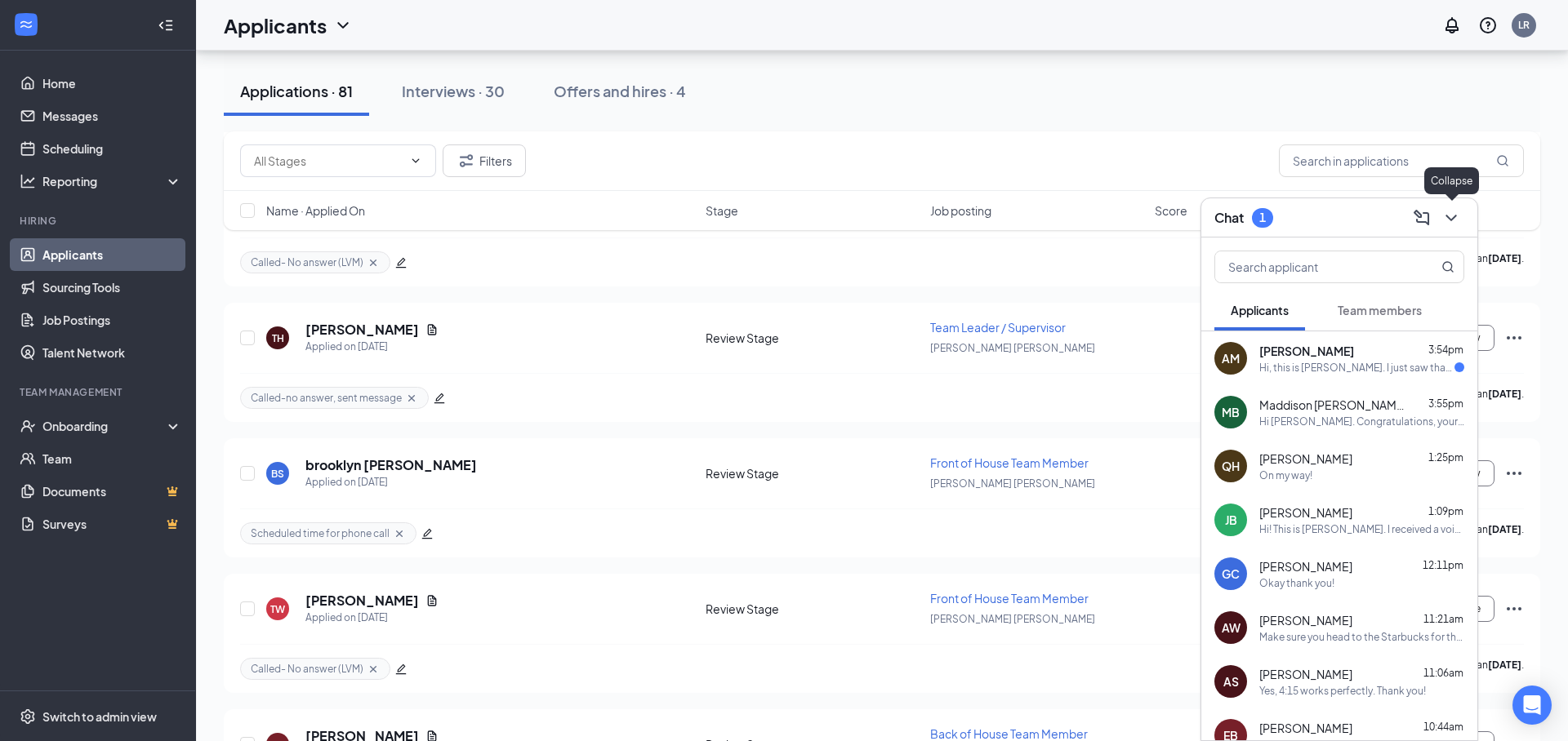
click at [1451, 226] on icon "ChevronDown" at bounding box center [1450, 217] width 19 height 19
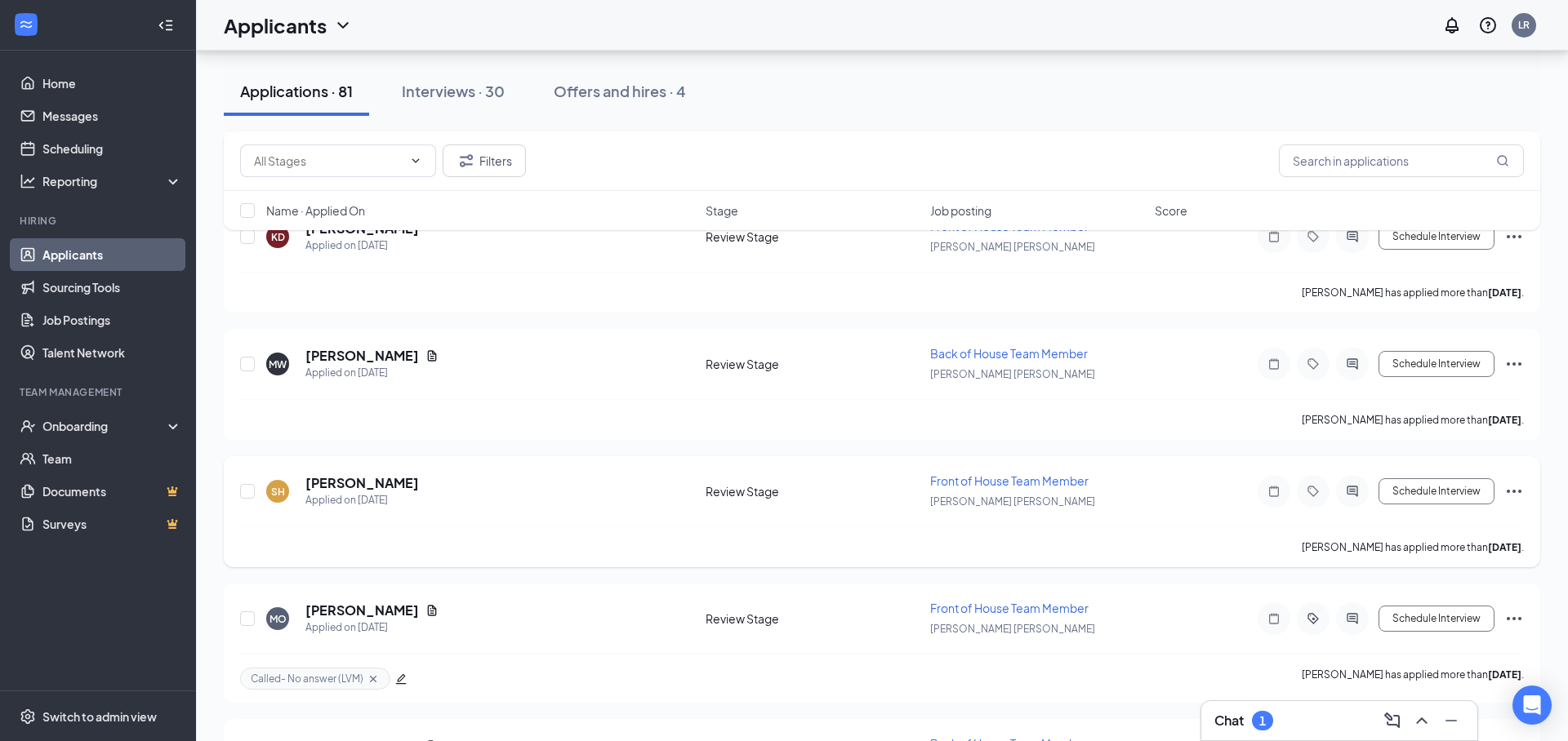
scroll to position [6815, 0]
click at [329, 484] on h5 "[PERSON_NAME]" at bounding box center [361, 483] width 113 height 18
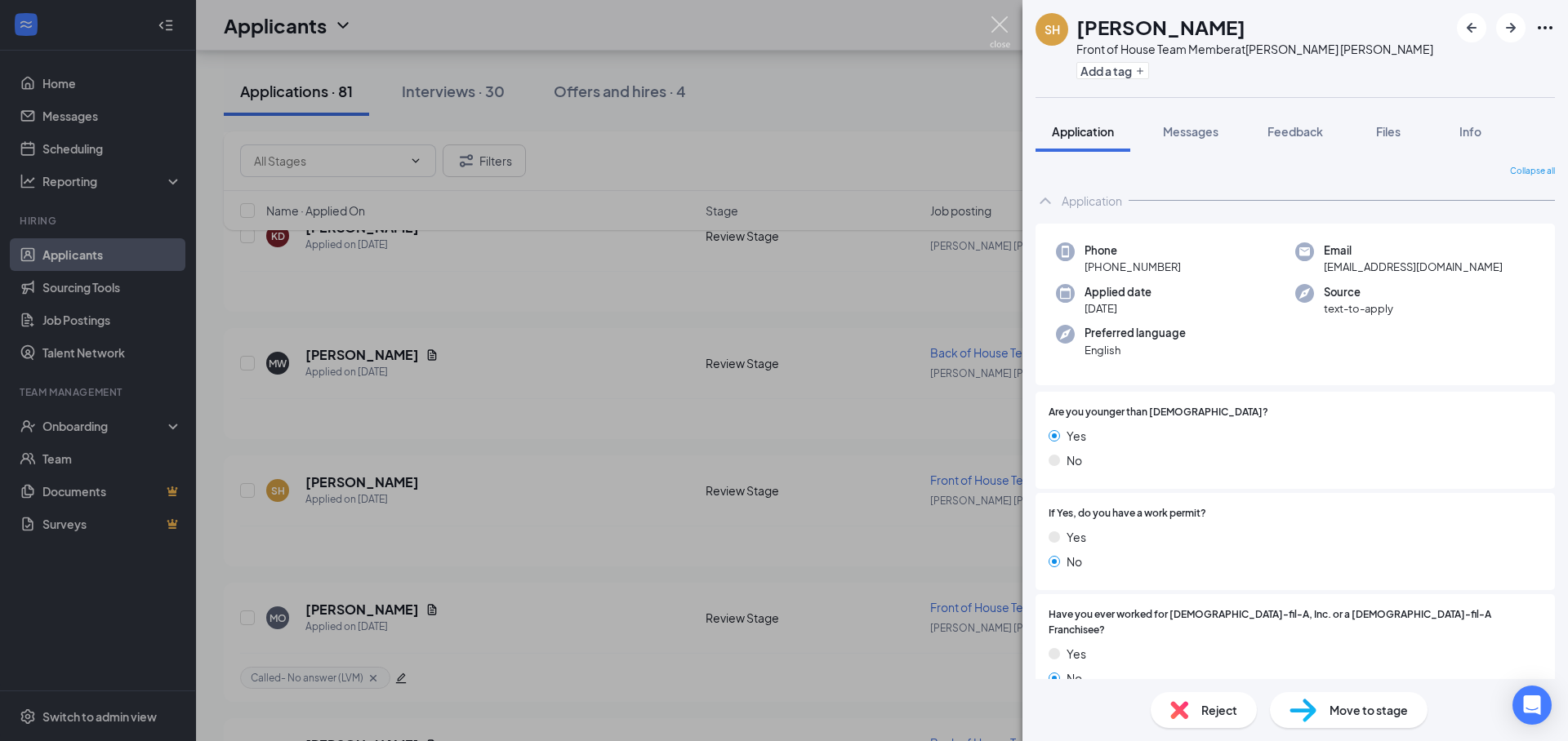
click at [1002, 20] on img at bounding box center [1000, 32] width 20 height 32
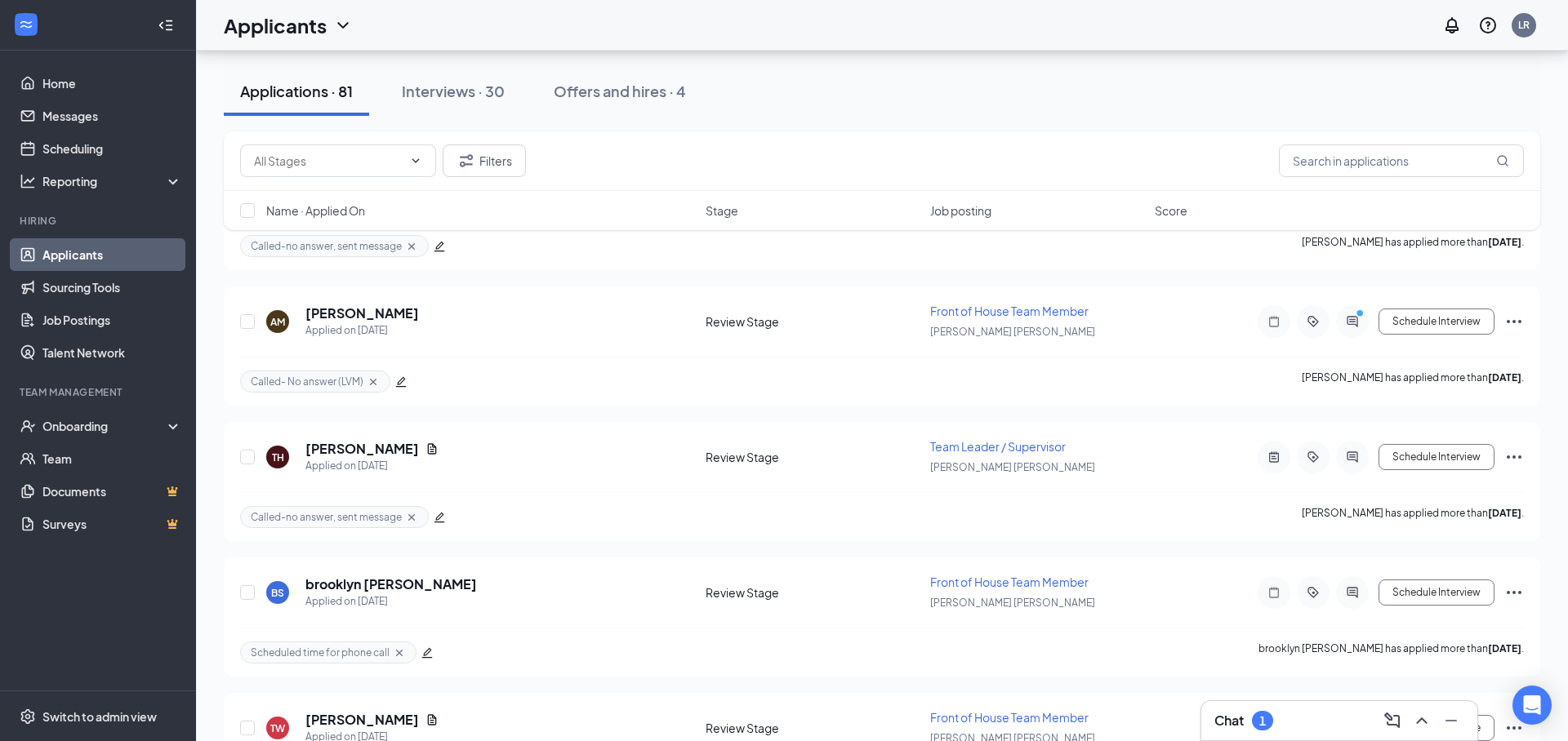
scroll to position [9633, 0]
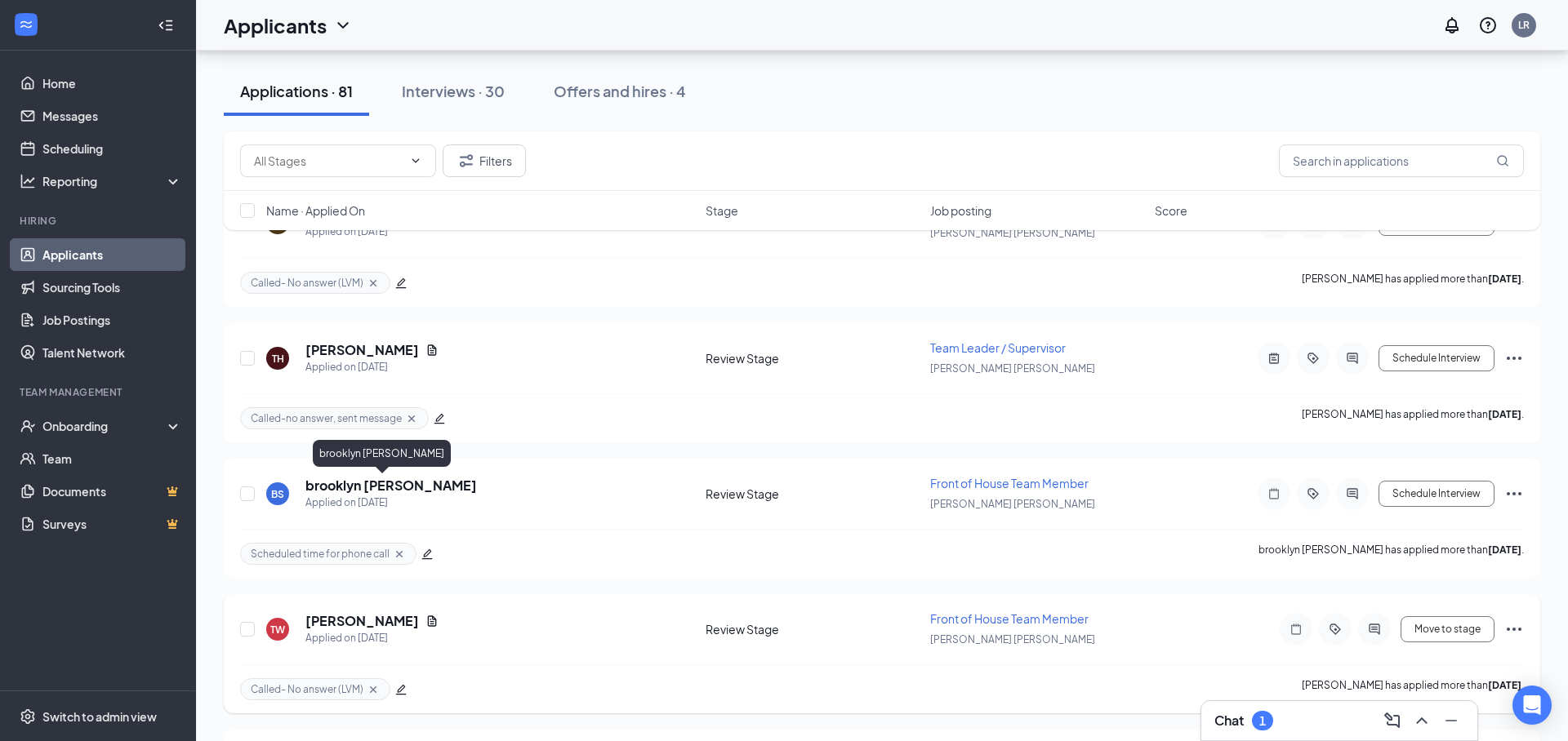
drag, startPoint x: 324, startPoint y: 478, endPoint x: 648, endPoint y: 594, distance: 344.1
click at [324, 478] on h5 "brooklyn [PERSON_NAME]" at bounding box center [391, 486] width 171 height 18
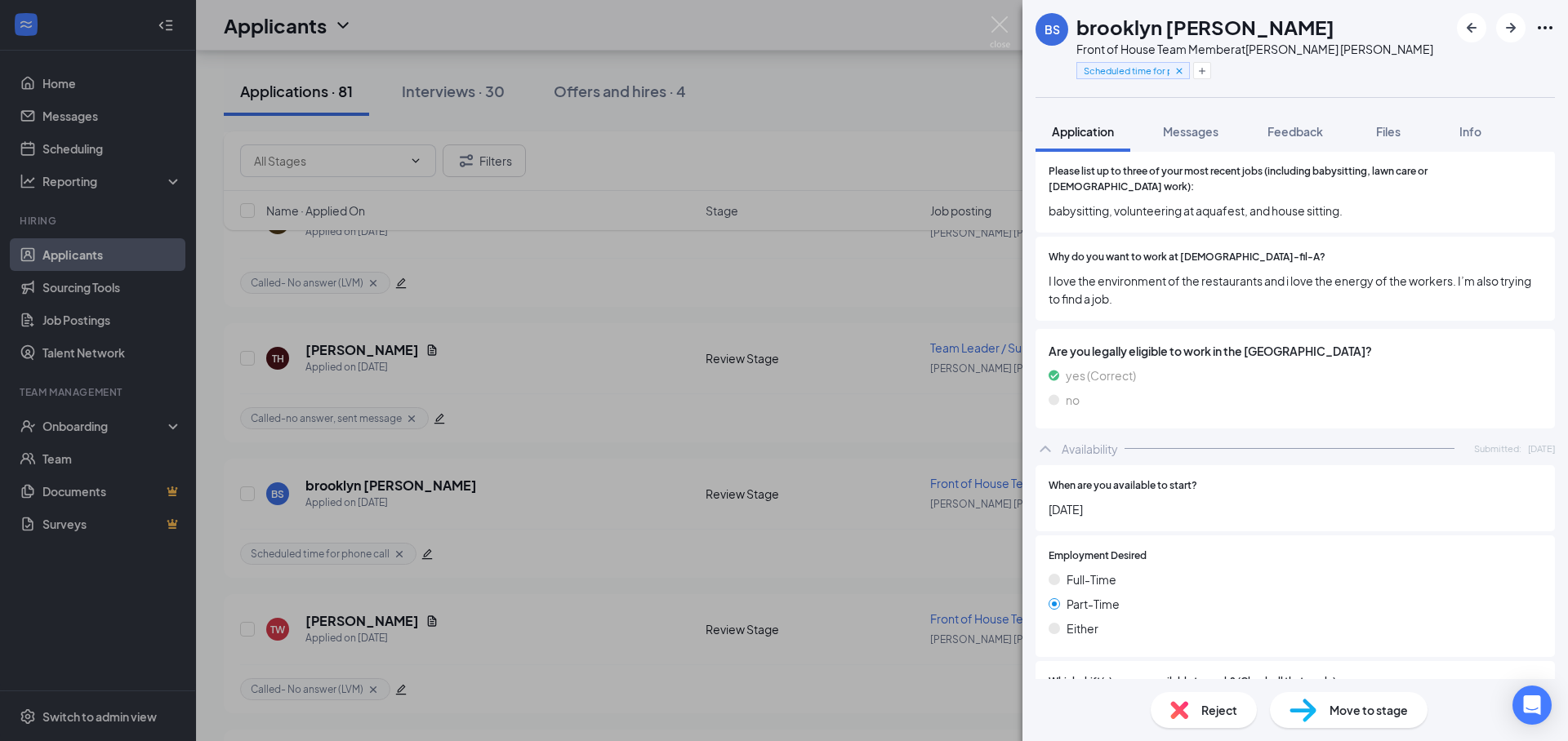
scroll to position [688, 0]
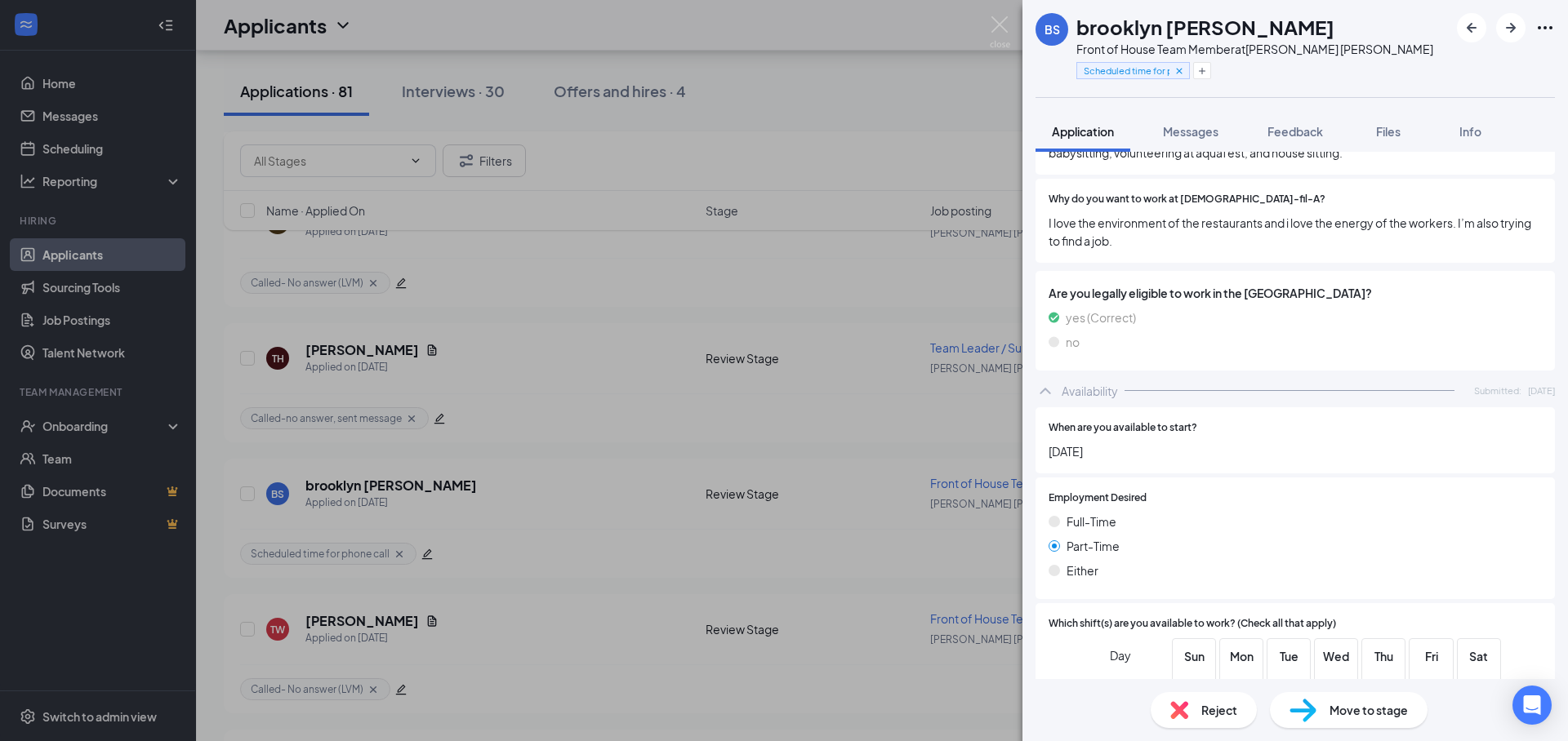
drag, startPoint x: 1317, startPoint y: 131, endPoint x: 1347, endPoint y: 171, distance: 50.0
click at [1316, 131] on span "Feedback" at bounding box center [1295, 131] width 55 height 15
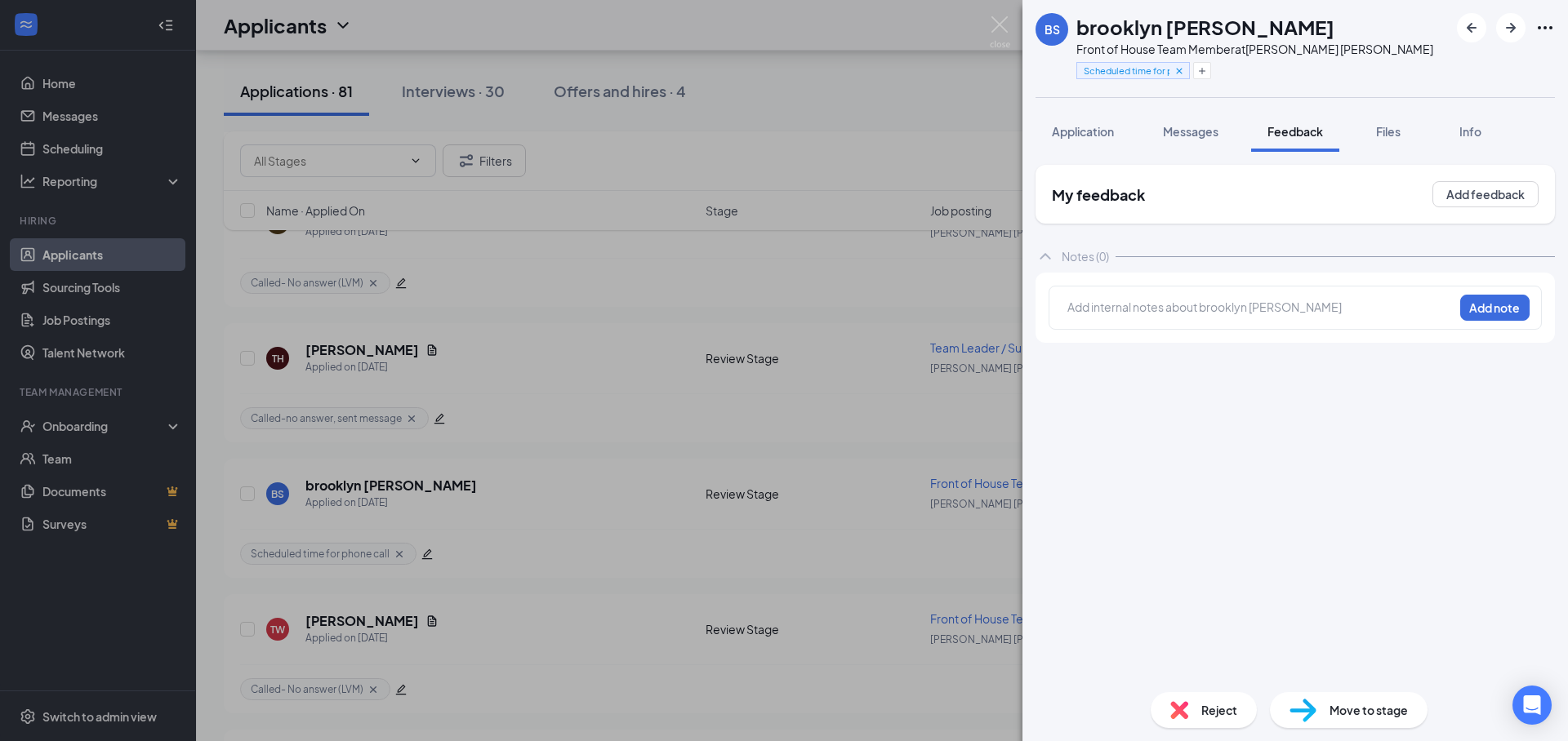
click at [1147, 306] on div at bounding box center [1260, 307] width 384 height 17
drag, startPoint x: 1096, startPoint y: 131, endPoint x: 1059, endPoint y: 124, distance: 37.7
click at [1096, 130] on span "Application" at bounding box center [1082, 131] width 62 height 15
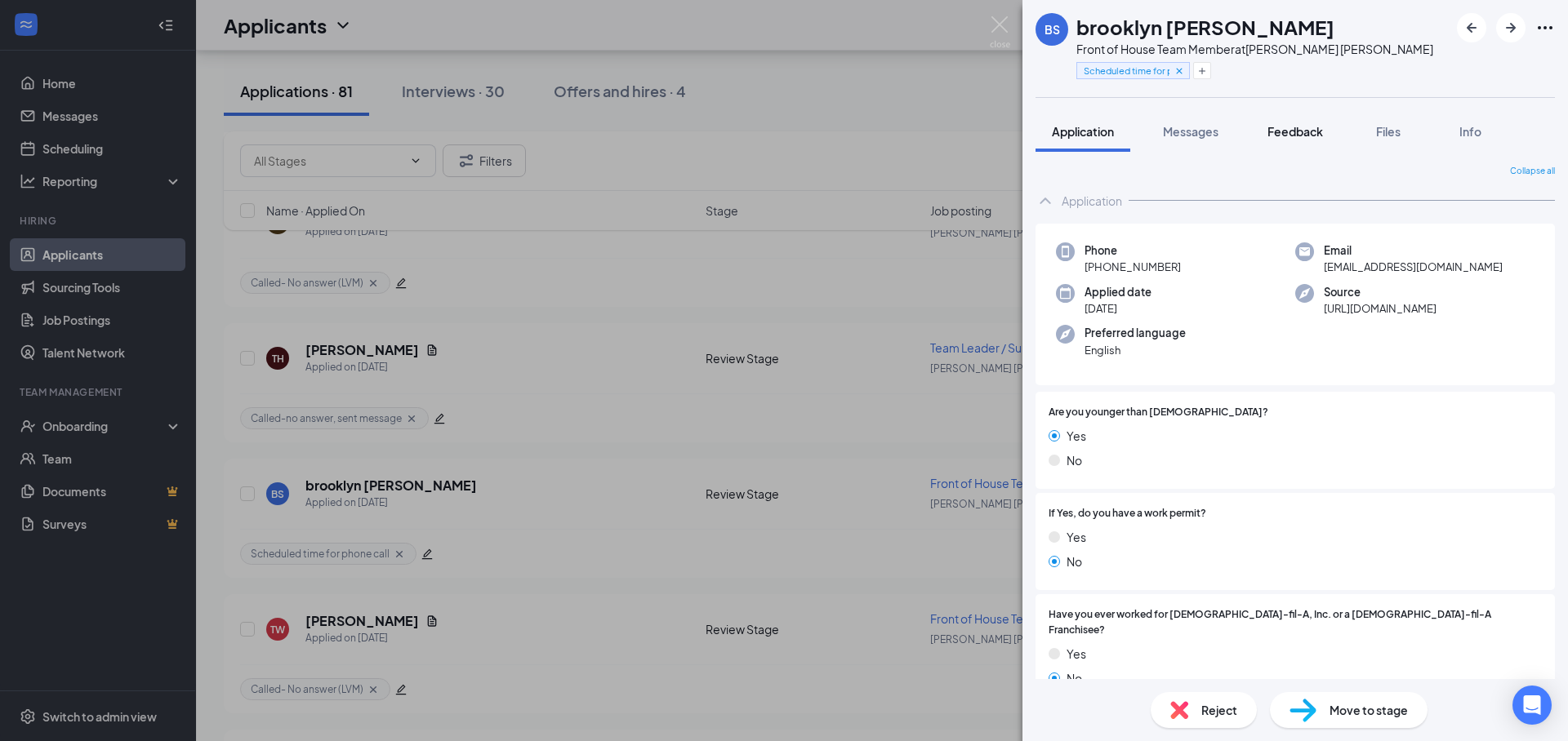
click at [1283, 142] on button "Feedback" at bounding box center [1295, 131] width 88 height 40
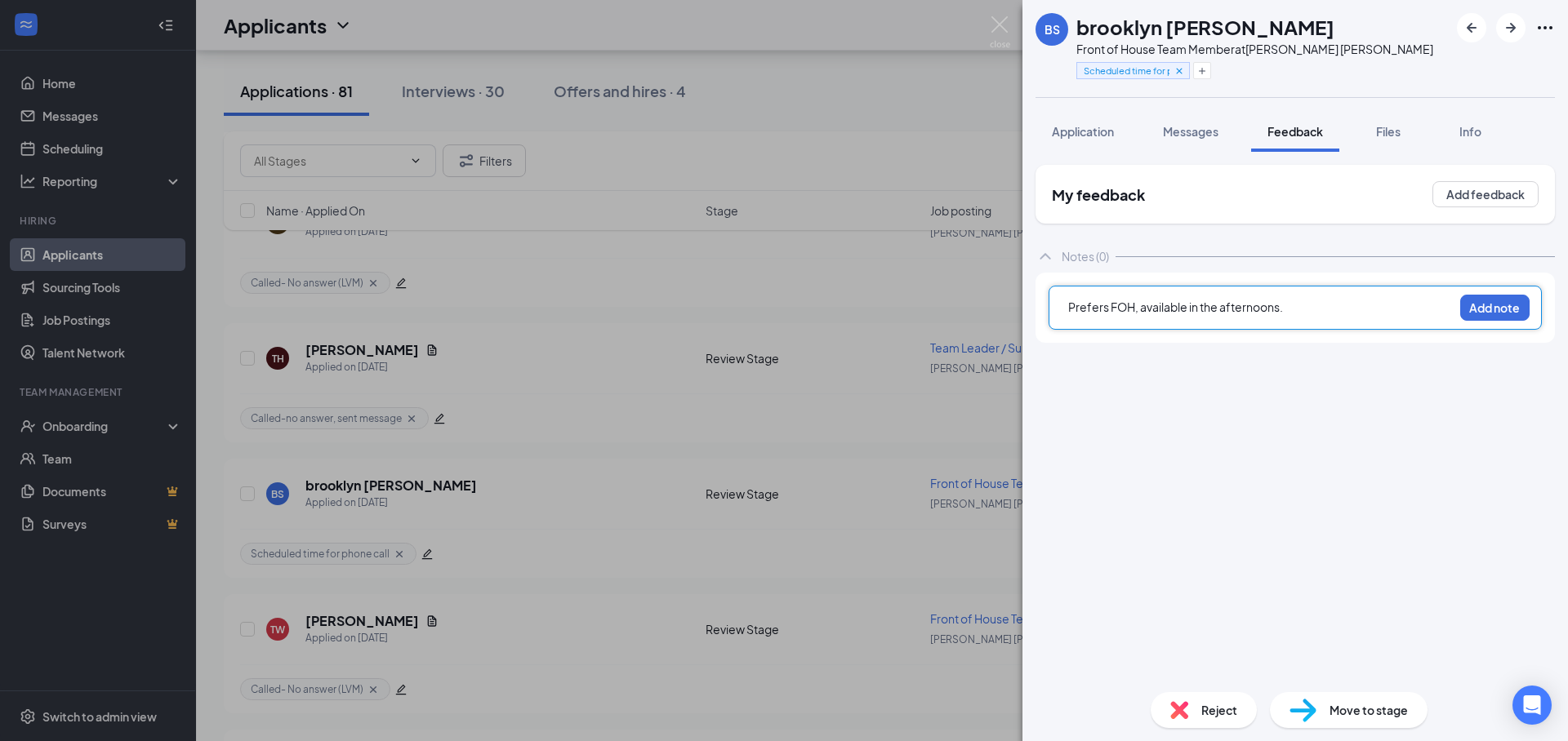
click at [1333, 311] on div "Prefers FOH, available in the afternoons." at bounding box center [1260, 307] width 384 height 17
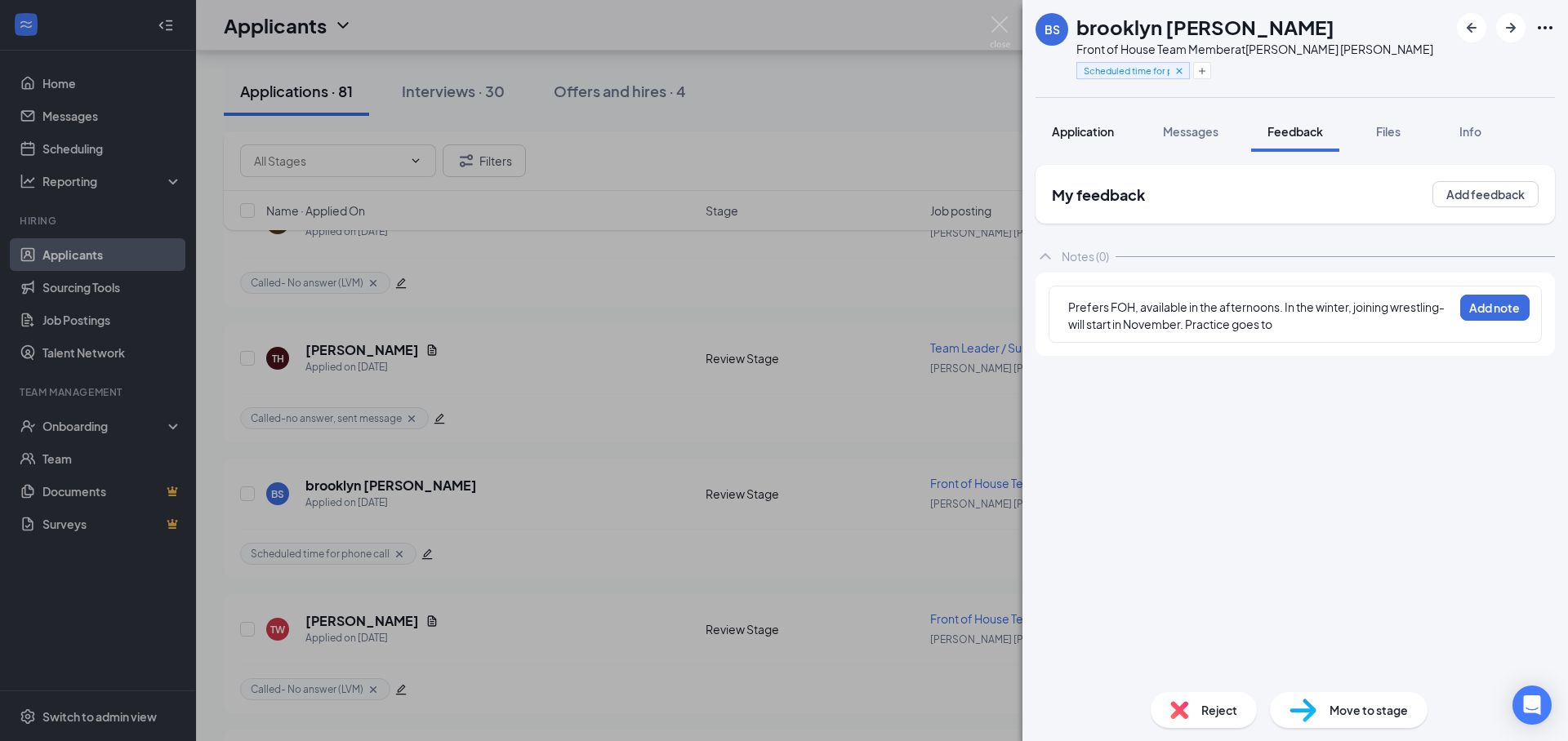
click at [1106, 135] on span "Application" at bounding box center [1082, 131] width 62 height 15
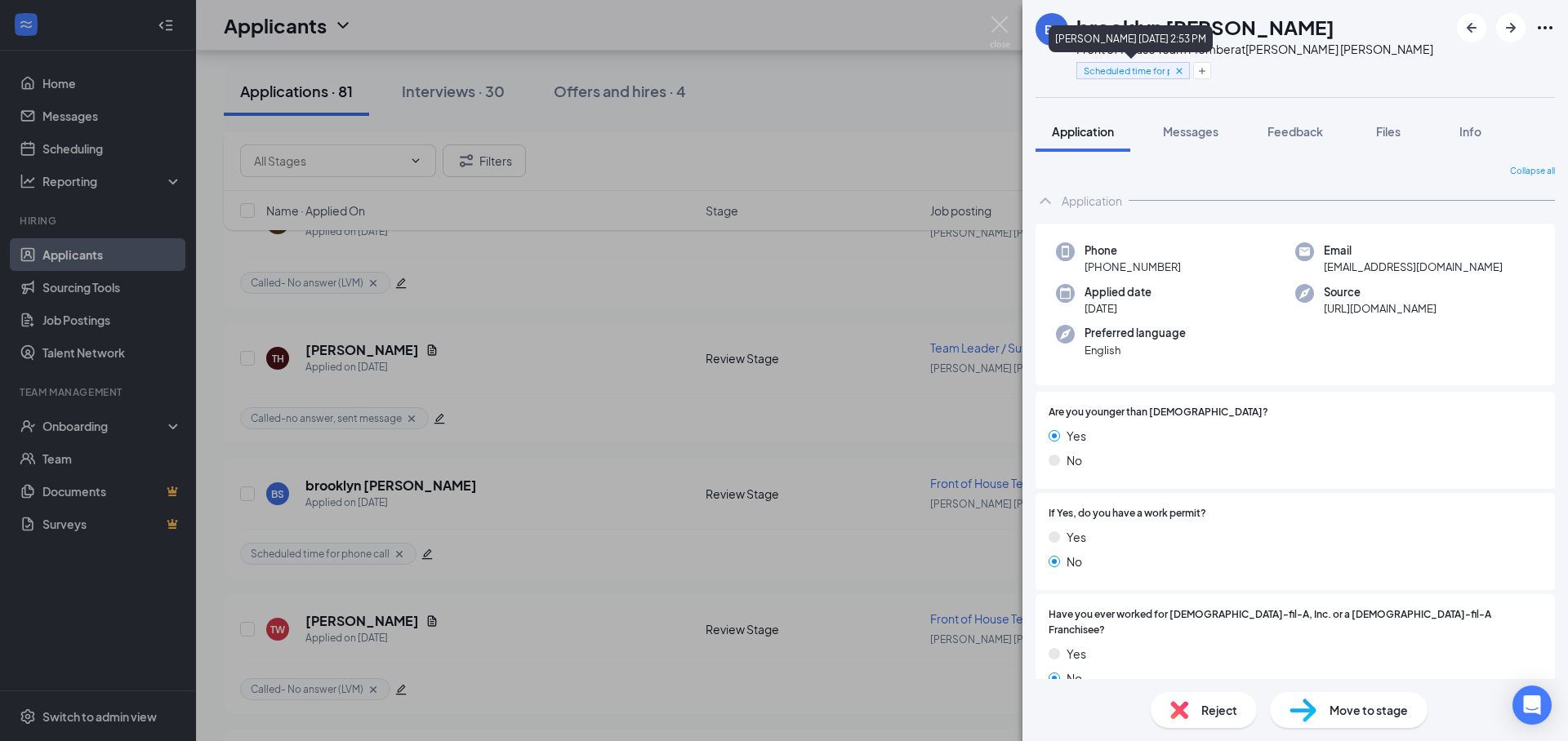
click at [1182, 73] on icon "Cross" at bounding box center [1179, 71] width 11 height 11
click at [1121, 73] on button "Add a tag" at bounding box center [1112, 70] width 73 height 17
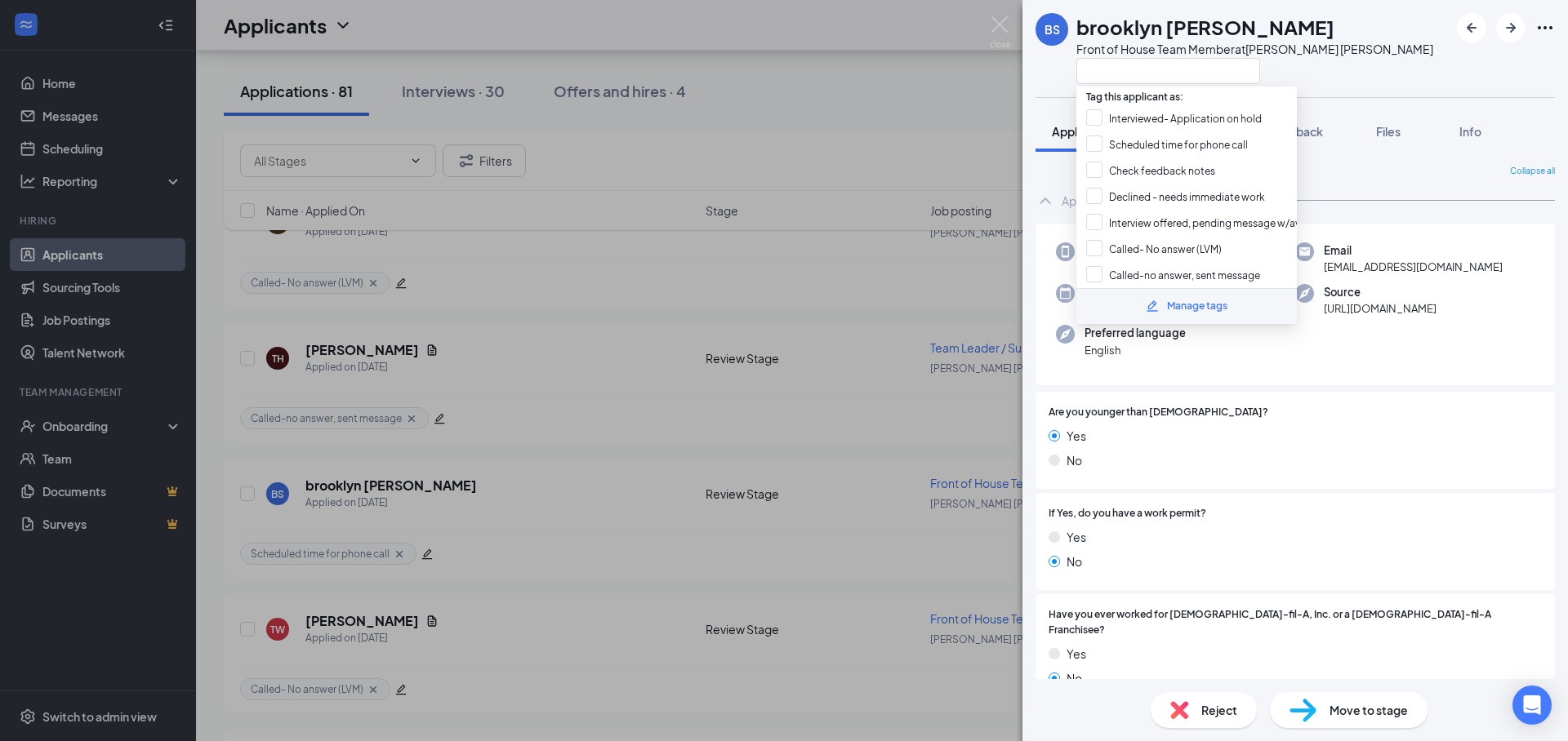
click at [1366, 477] on div "Are you younger than [DEMOGRAPHIC_DATA]? Yes No" at bounding box center [1295, 440] width 520 height 97
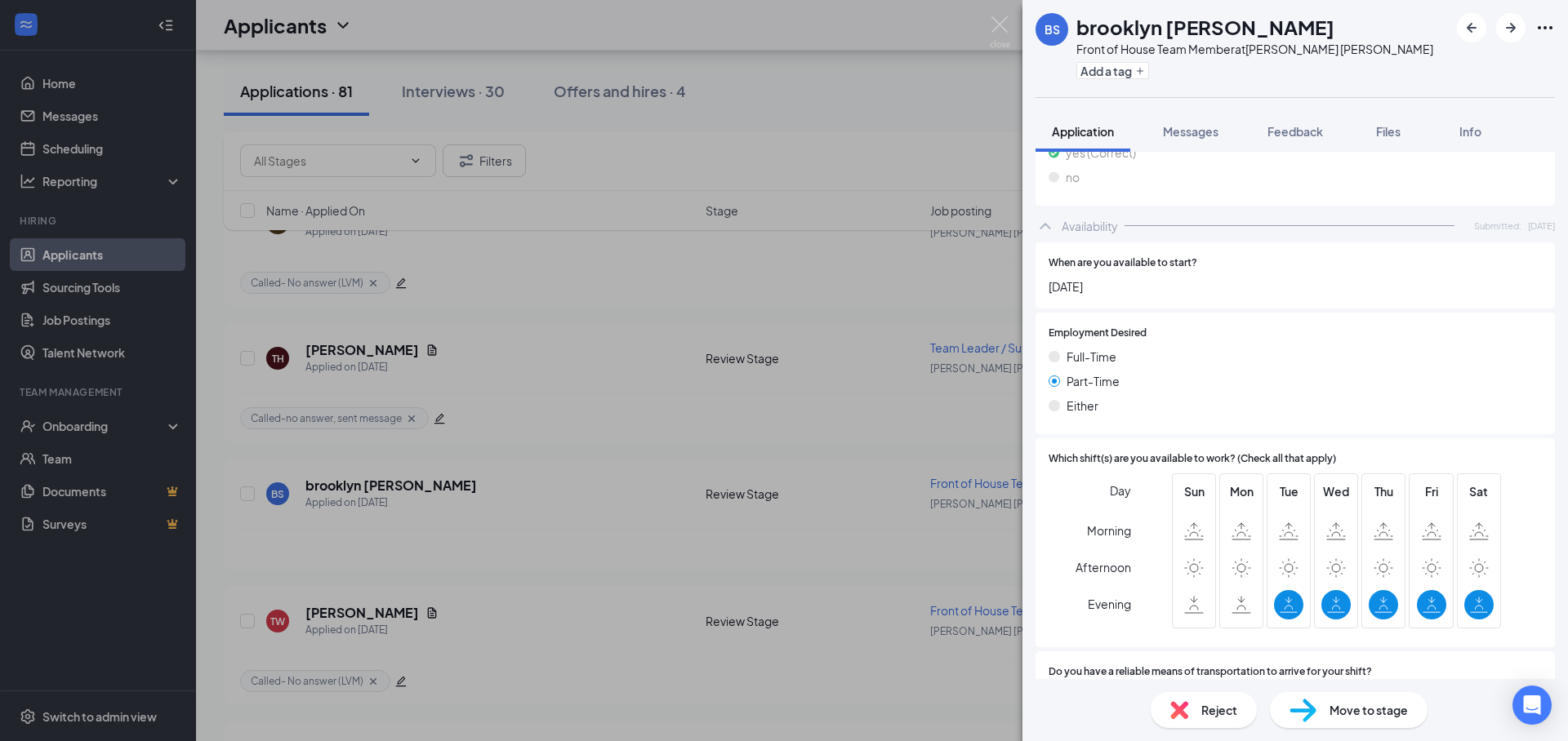
scroll to position [895, 0]
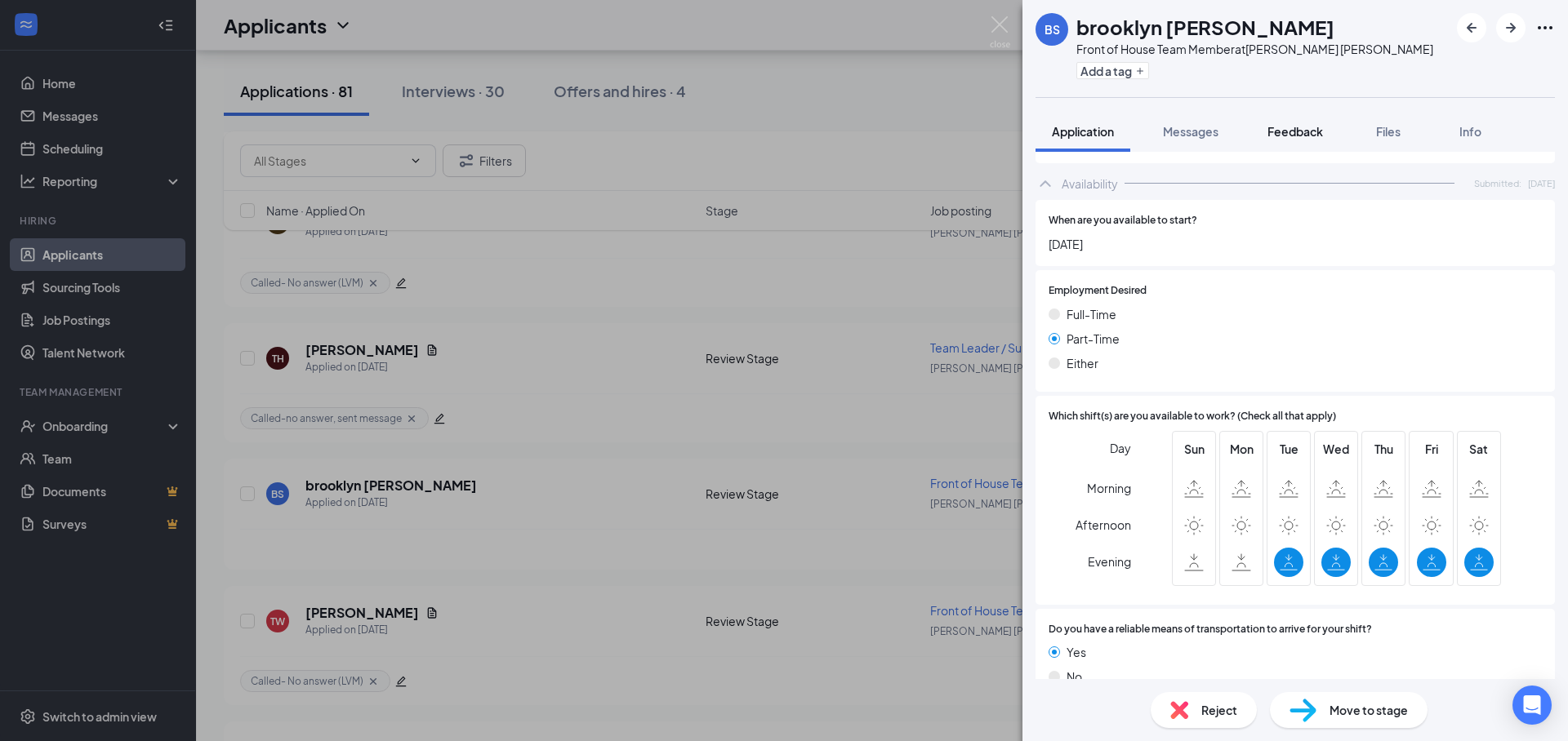
click at [1308, 135] on span "Feedback" at bounding box center [1295, 131] width 55 height 15
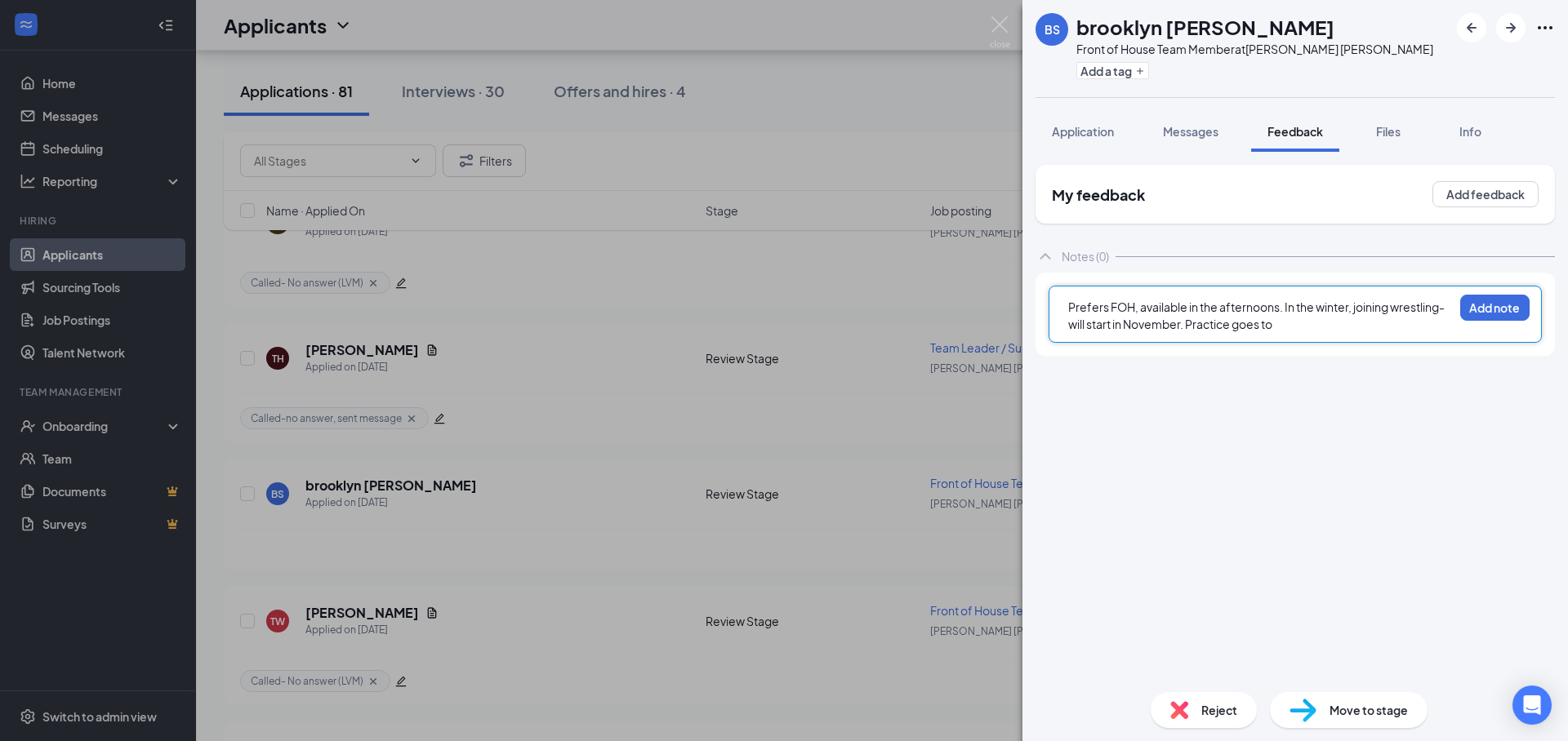
click at [1312, 330] on div "Prefers FOH, available in the afternoons. In the winter, joining wrestling- wil…" at bounding box center [1260, 315] width 384 height 34
drag, startPoint x: 1104, startPoint y: 139, endPoint x: 1113, endPoint y: 135, distance: 9.8
click at [1104, 139] on div "Application" at bounding box center [1082, 131] width 62 height 17
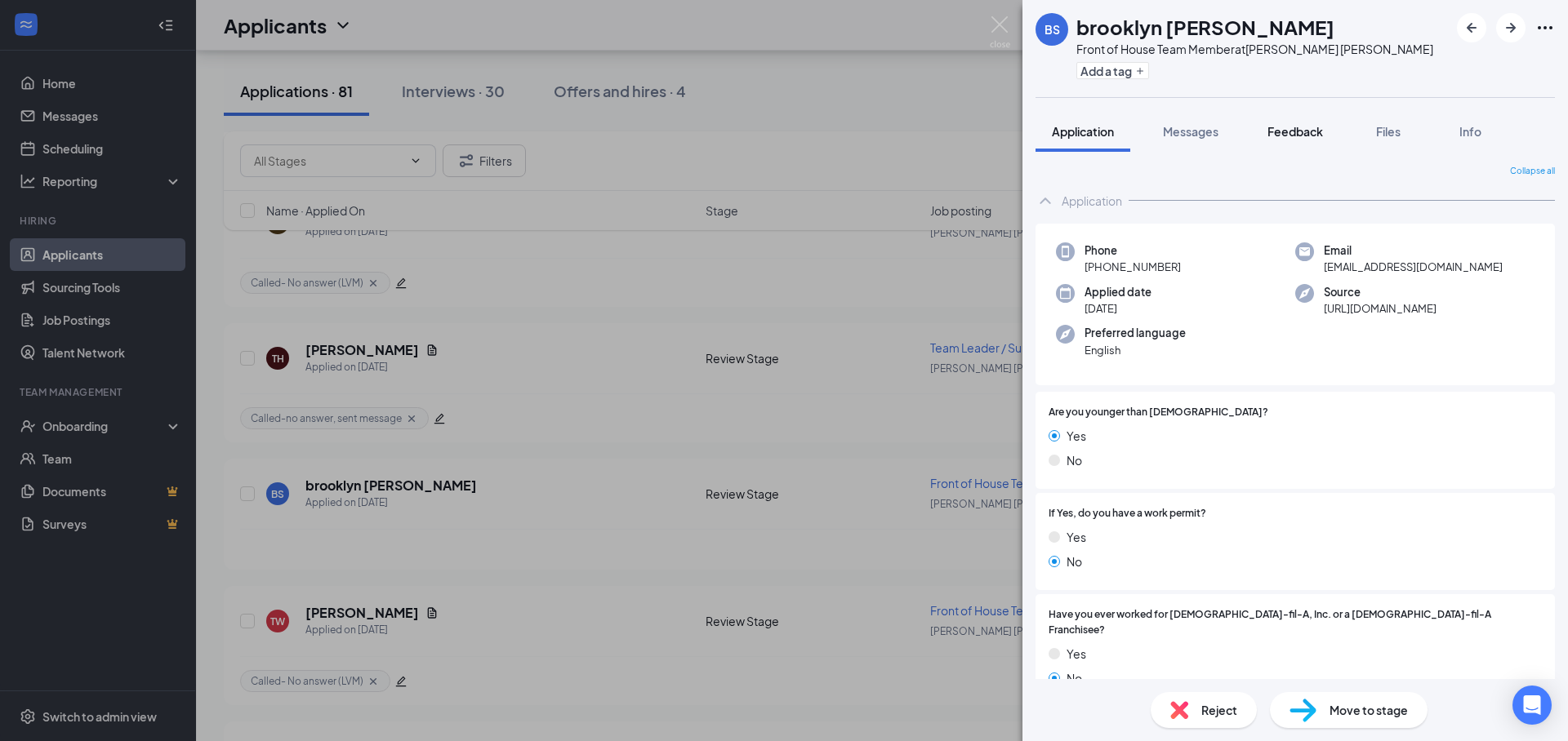
click at [1296, 132] on span "Feedback" at bounding box center [1295, 131] width 55 height 15
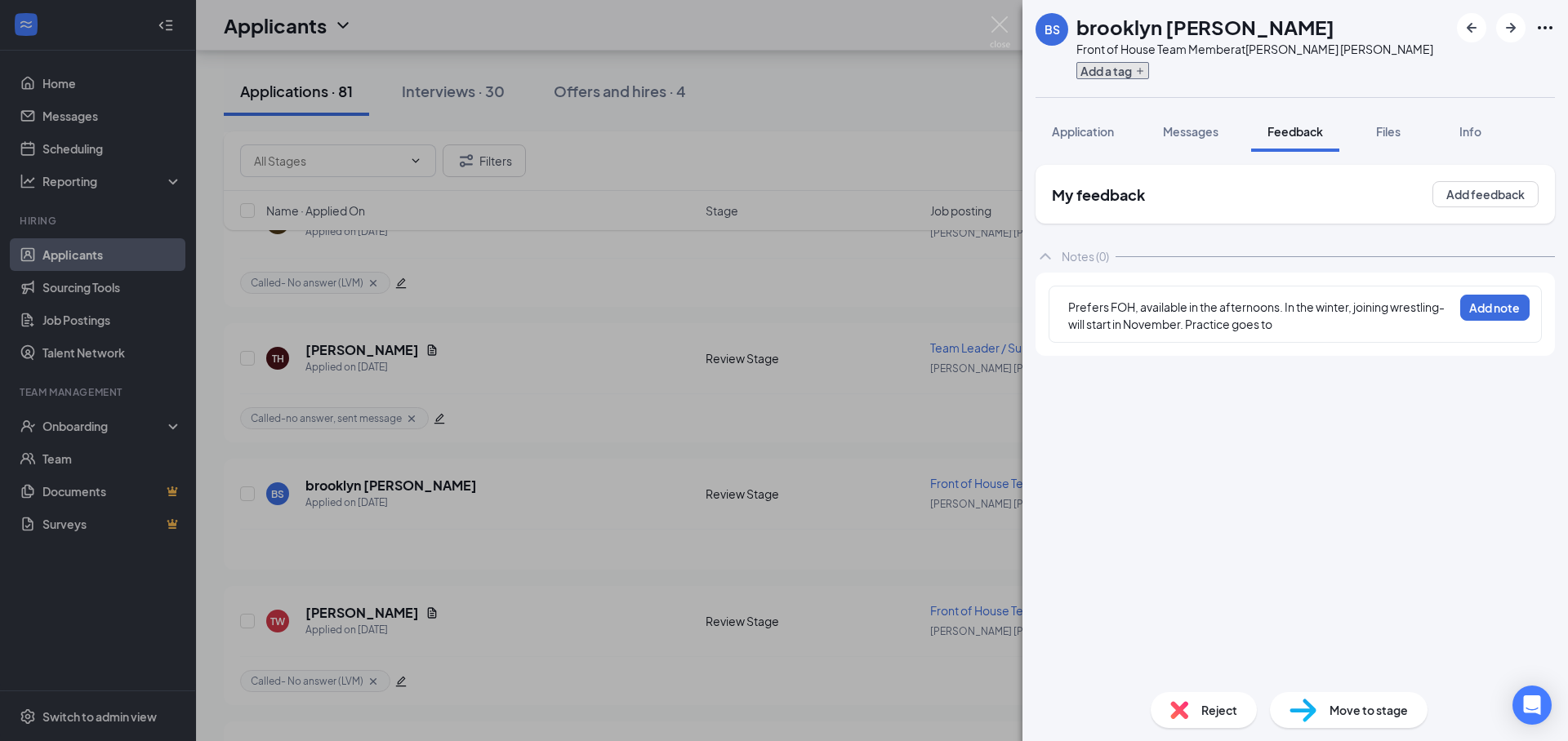
click at [1116, 69] on button "Add a tag" at bounding box center [1112, 70] width 73 height 17
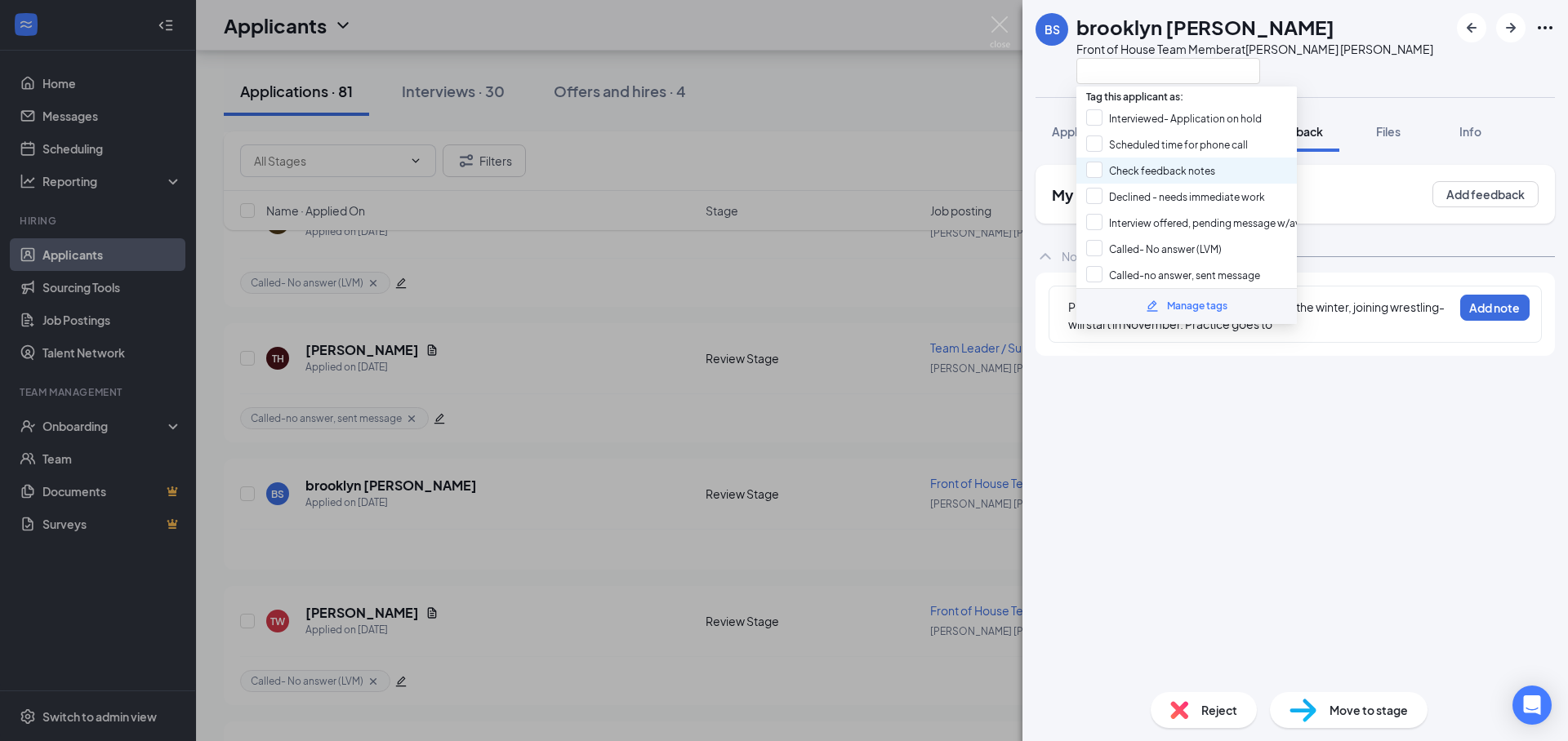
click at [1196, 179] on div "Check feedback notes" at bounding box center [1186, 170] width 221 height 26
checkbox input "true"
drag, startPoint x: 1293, startPoint y: 449, endPoint x: 1284, endPoint y: 434, distance: 17.5
click at [1293, 448] on div "My feedback Add feedback Notes (0) Prefers FOH, available in the afternoons. In…" at bounding box center [1295, 421] width 520 height 514
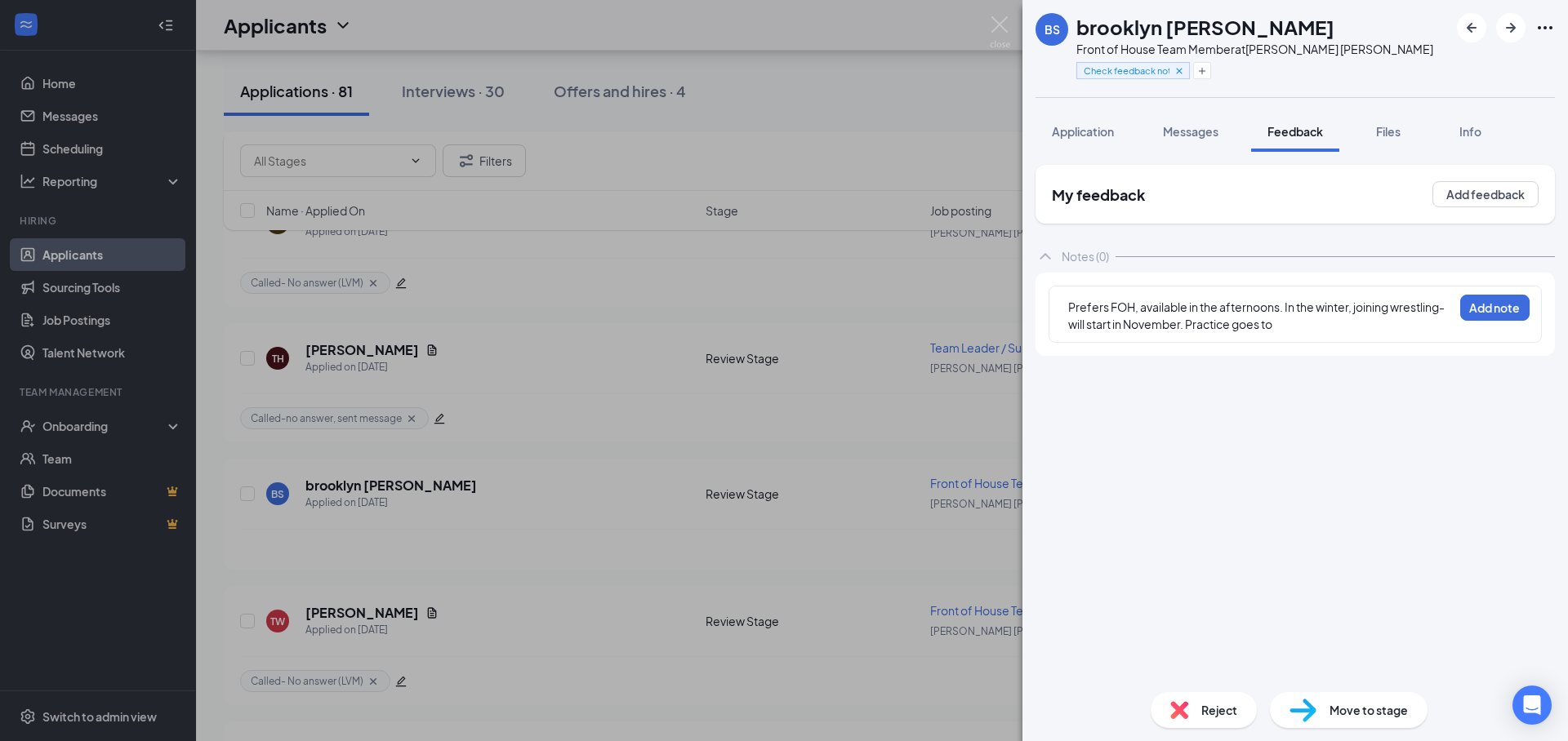
click at [1311, 325] on div "Prefers FOH, available in the afternoons. In the winter, joining wrestling- wil…" at bounding box center [1260, 315] width 384 height 34
click at [1232, 346] on div "Prefers FOH, available in the afternoons. In the winter, joining wrestling- wil…" at bounding box center [1295, 323] width 520 height 100
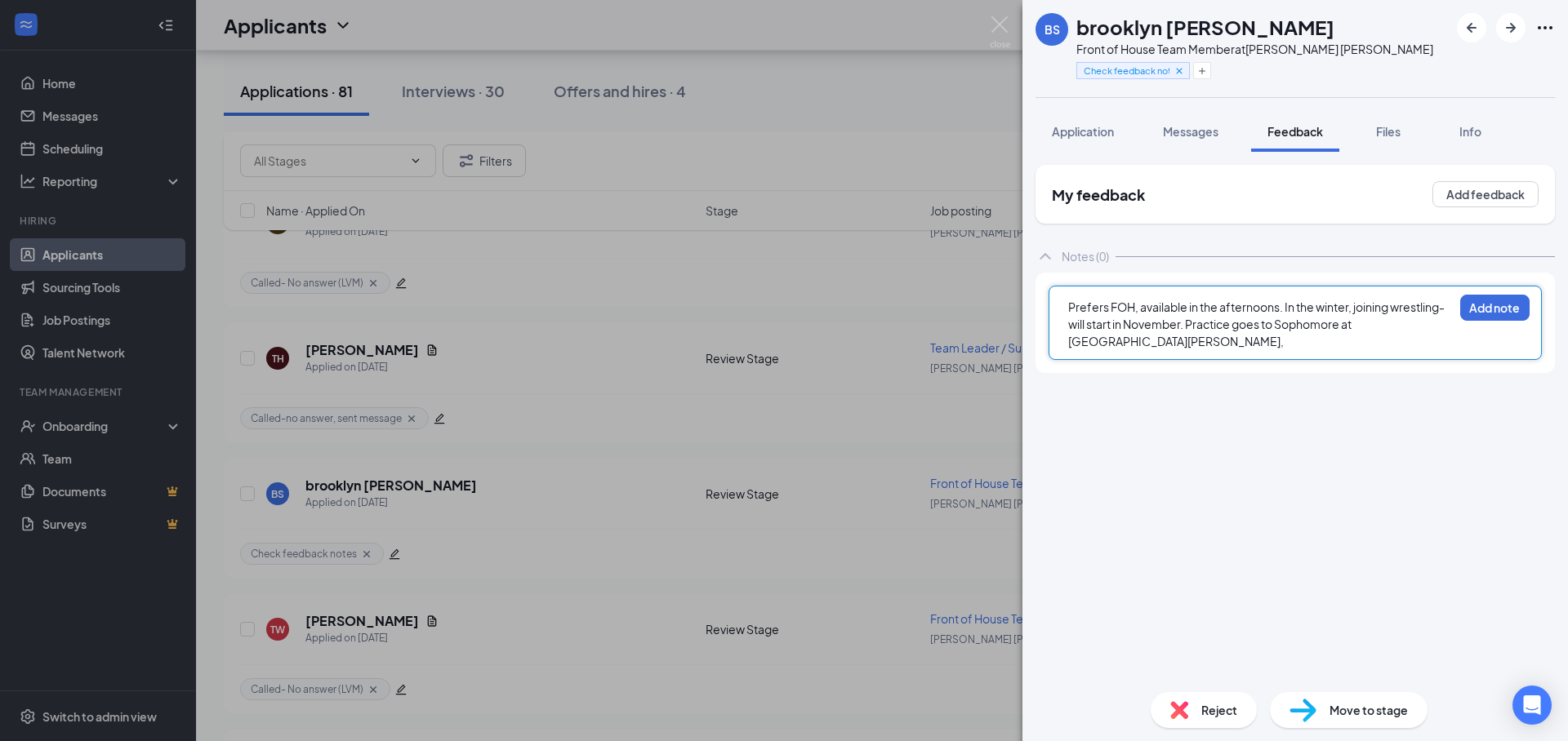
click at [1222, 324] on span "Prefers FOH, available in the afternoons. In the winter, joining wrestling- wil…" at bounding box center [1256, 324] width 378 height 49
drag, startPoint x: 1446, startPoint y: 325, endPoint x: 1437, endPoint y: 342, distance: 19.2
click at [1446, 325] on div "Prefers FOH, available in the afternoons. In the winter, joining wrestling- wil…" at bounding box center [1260, 325] width 384 height 51
drag, startPoint x: 1273, startPoint y: 325, endPoint x: 1187, endPoint y: 323, distance: 86.0
click at [1187, 323] on span "Prefers FOH, available in the afternoons. In the winter, joining wrestling- wil…" at bounding box center [1256, 324] width 378 height 49
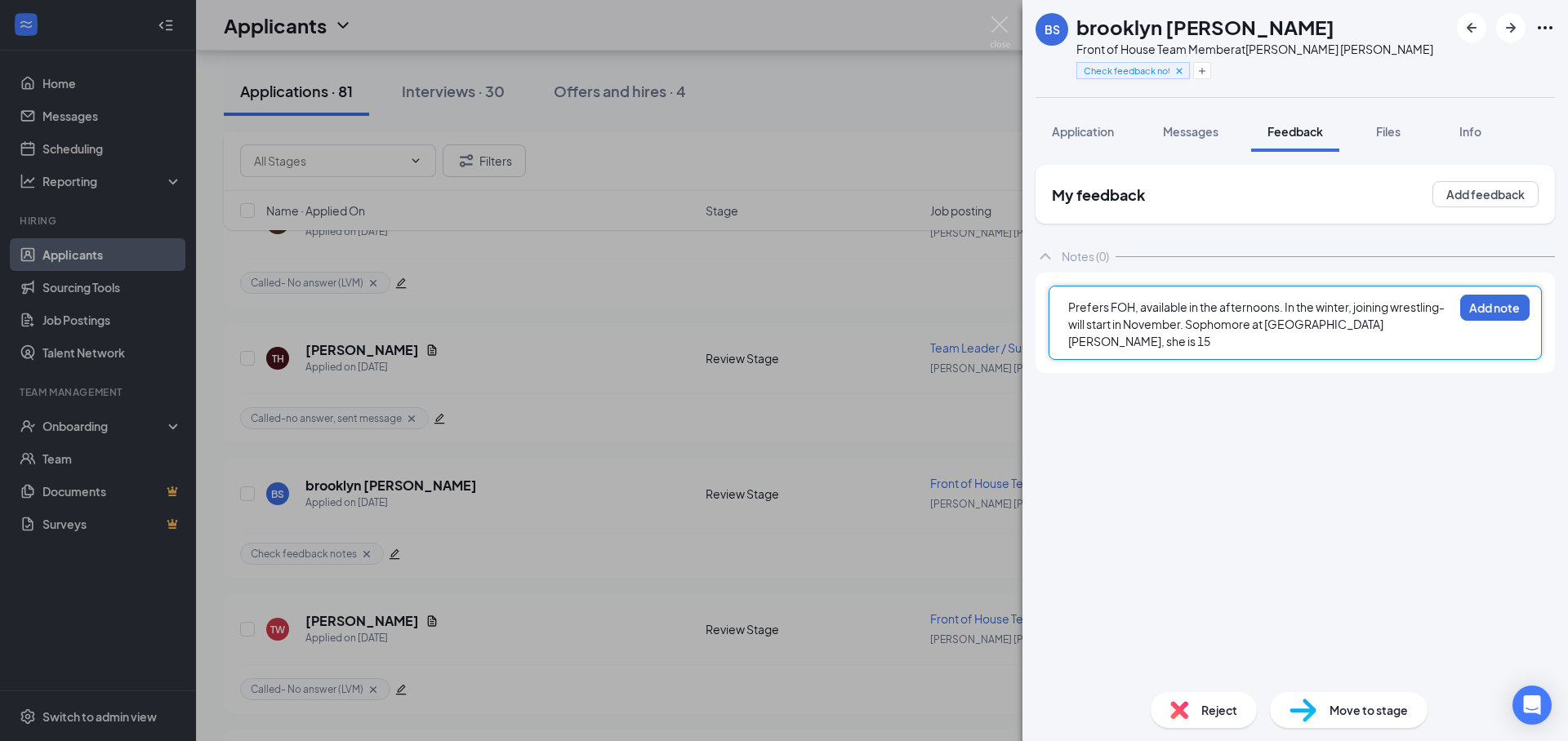
click at [1399, 324] on div "Prefers FOH, available in the afternoons. In the winter, joining wrestling- wil…" at bounding box center [1260, 325] width 384 height 51
drag, startPoint x: 1438, startPoint y: 347, endPoint x: 1396, endPoint y: 329, distance: 45.7
click at [1396, 329] on div "Prefers FOH, available in the afternoons. In the winter, joining wrestling- wil…" at bounding box center [1260, 333] width 384 height 69
copy span "Let her know we would reach out about next steps, did not offer an interview."
drag, startPoint x: 1466, startPoint y: 339, endPoint x: 1483, endPoint y: 319, distance: 26.2
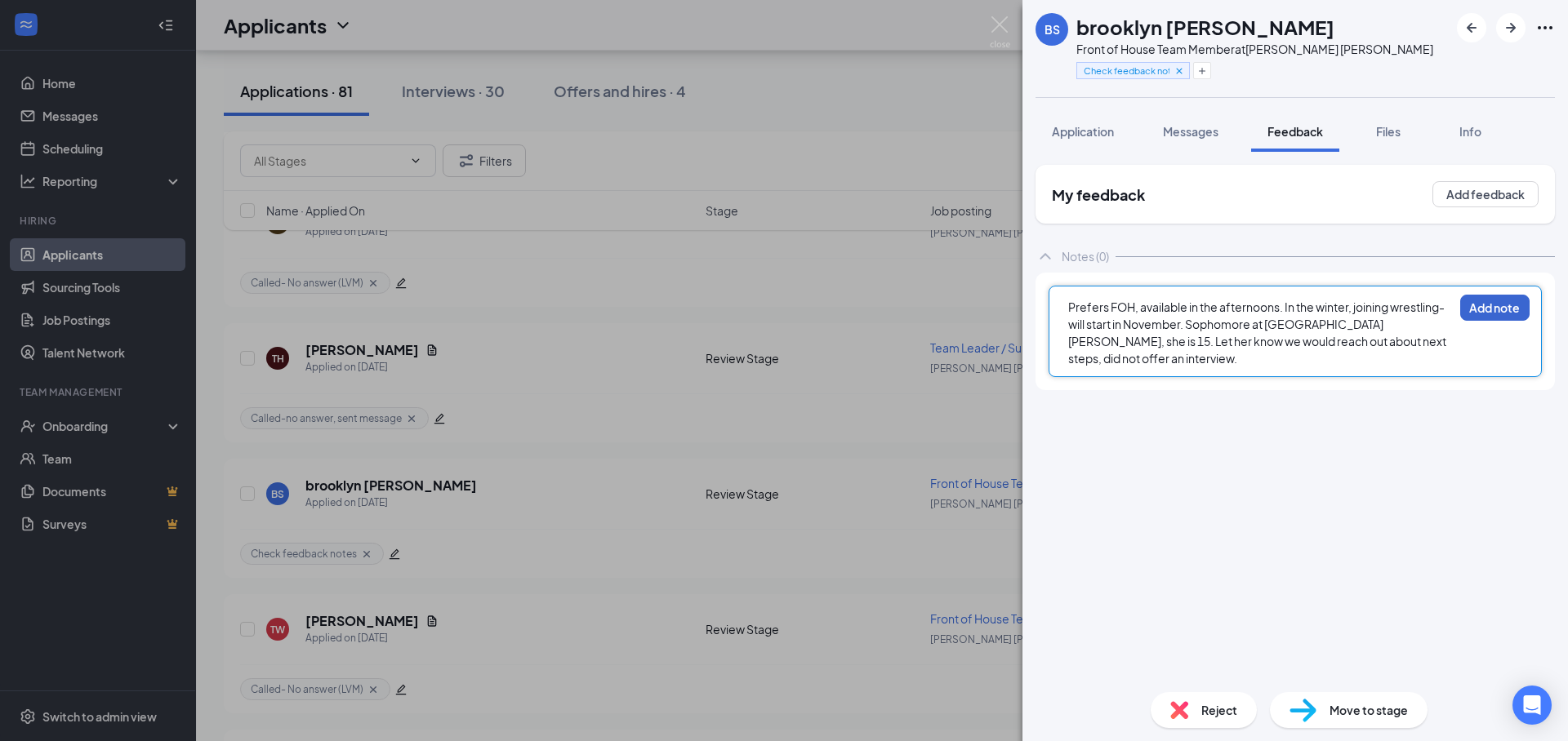
click at [1466, 339] on div "Prefers FOH, available in the afternoons. In the winter, joining wrestling- wil…" at bounding box center [1295, 331] width 493 height 91
click at [1484, 317] on button "Add note" at bounding box center [1494, 308] width 69 height 26
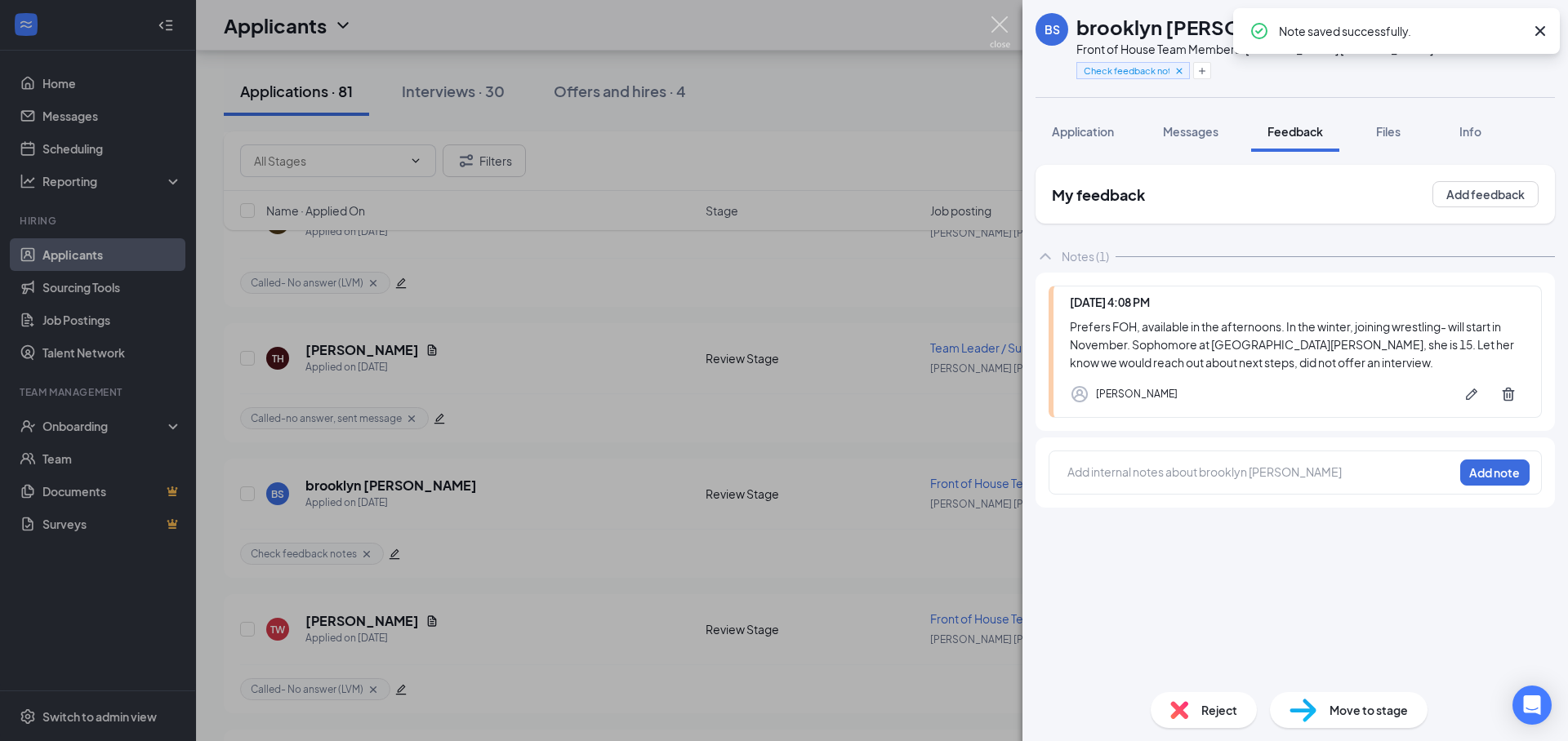
drag, startPoint x: 990, startPoint y: 22, endPoint x: 920, endPoint y: 299, distance: 285.7
click at [990, 22] on img at bounding box center [1000, 32] width 20 height 32
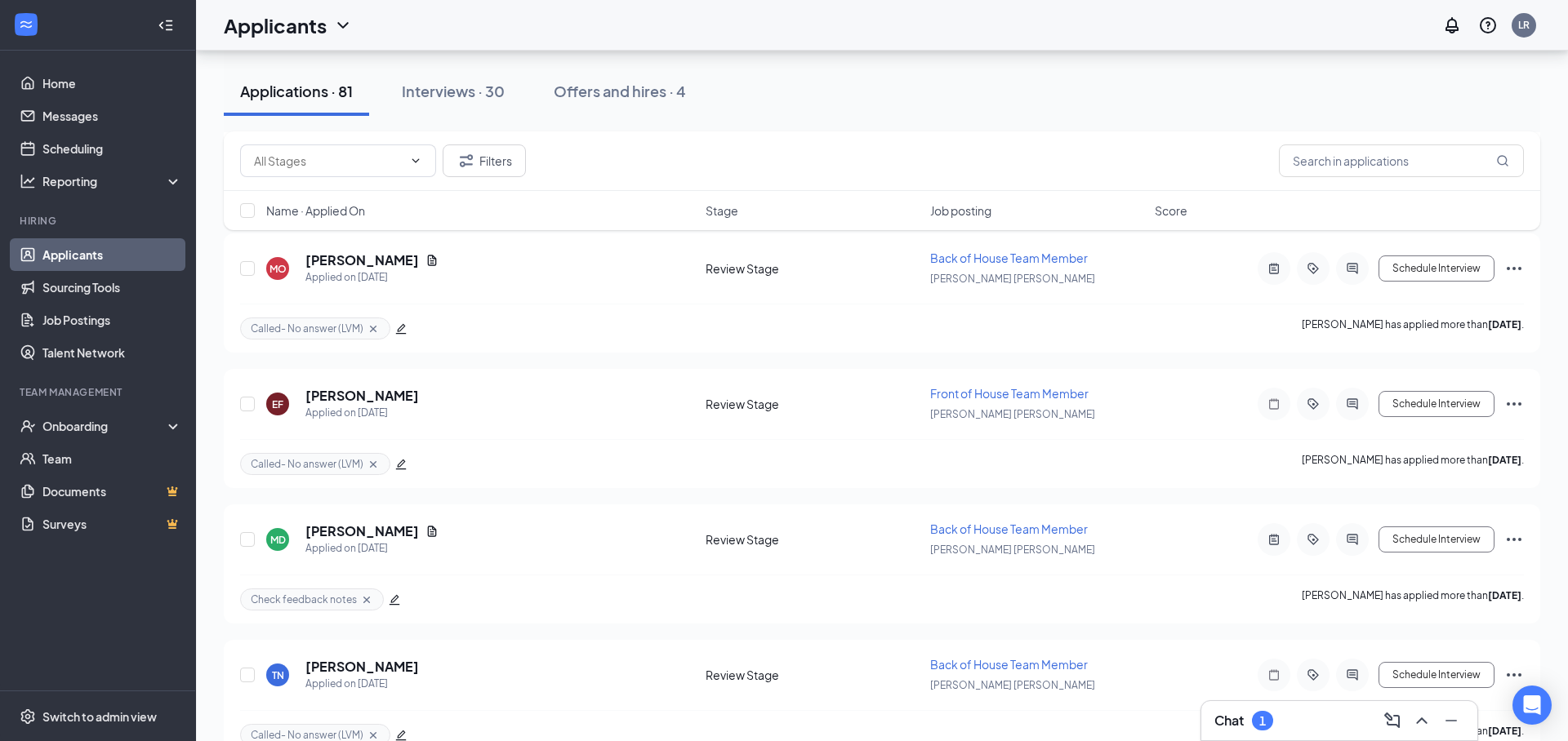
scroll to position [7237, 0]
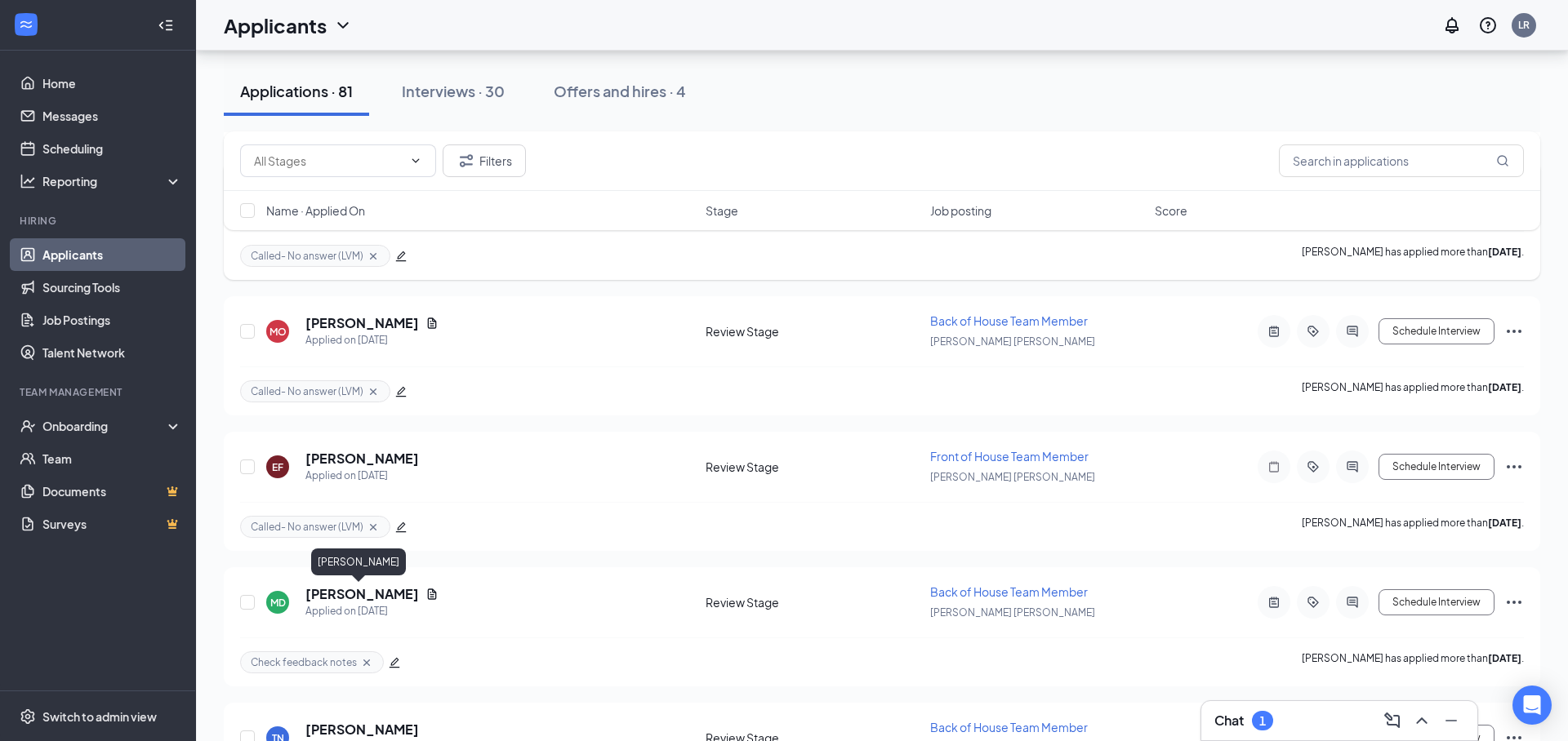
drag, startPoint x: 346, startPoint y: 594, endPoint x: 1126, endPoint y: 274, distance: 843.1
click at [347, 594] on h5 "[PERSON_NAME]" at bounding box center [361, 595] width 113 height 18
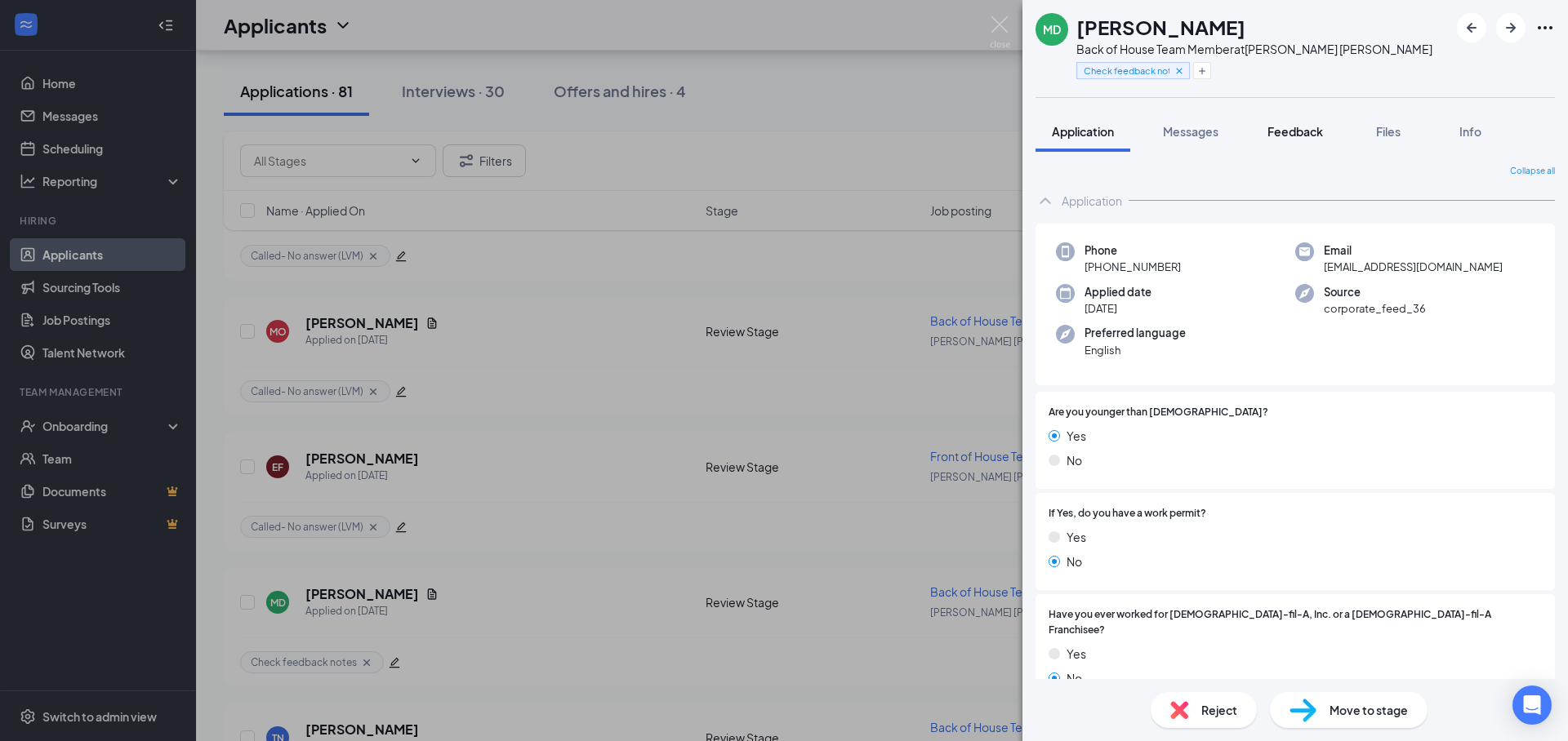
click at [1280, 128] on span "Feedback" at bounding box center [1295, 131] width 55 height 15
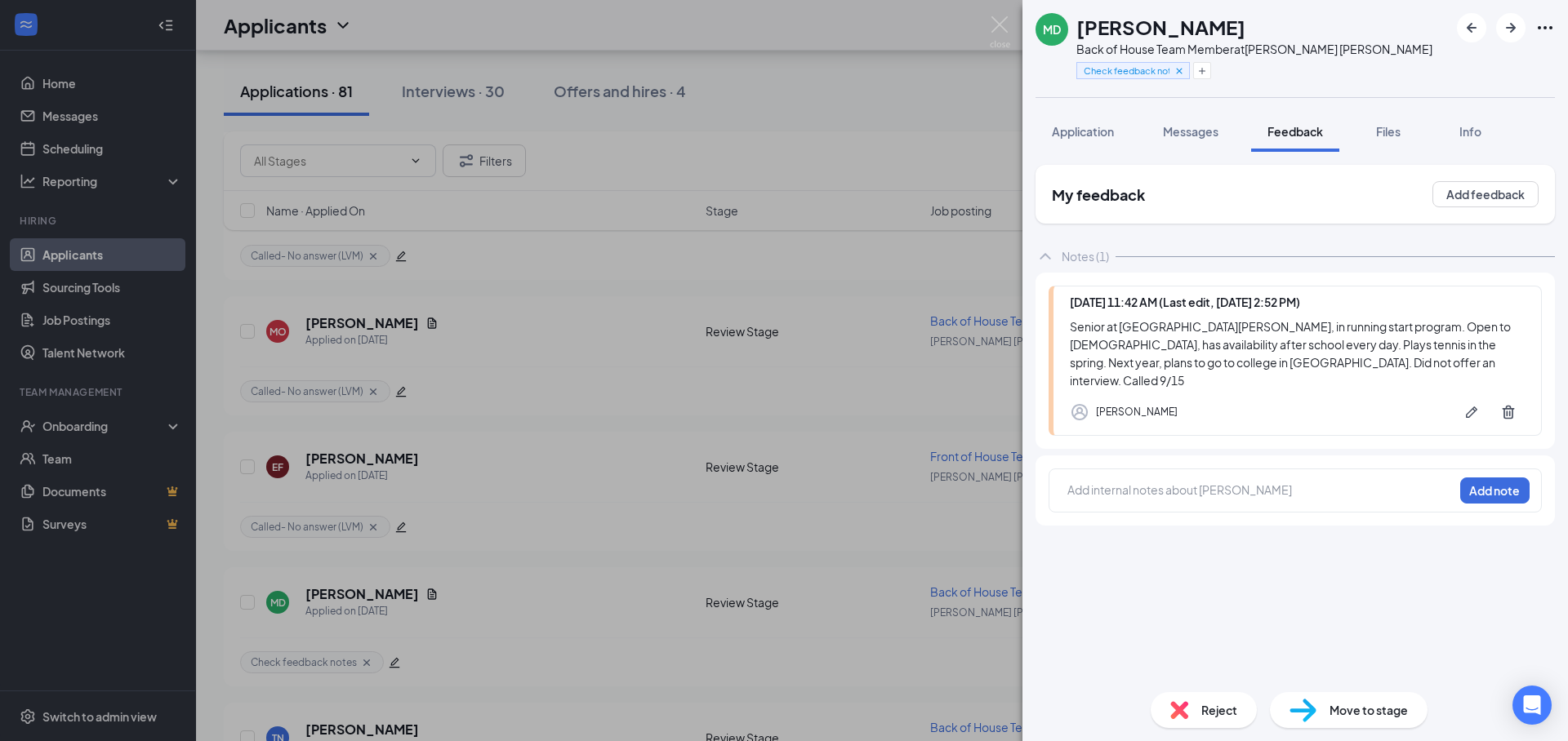
click at [1325, 482] on div at bounding box center [1260, 490] width 384 height 17
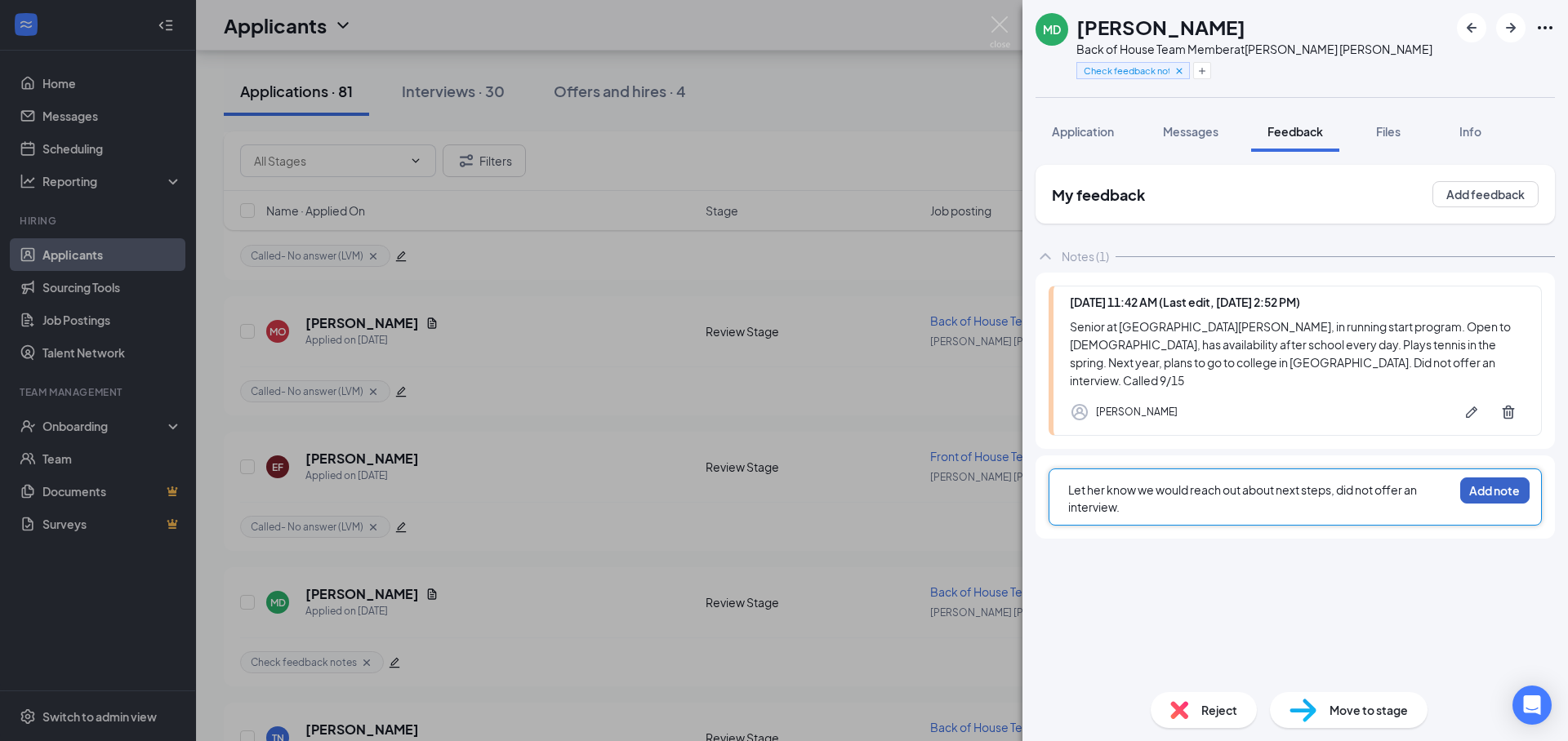
click at [1482, 481] on button "Add note" at bounding box center [1494, 490] width 69 height 26
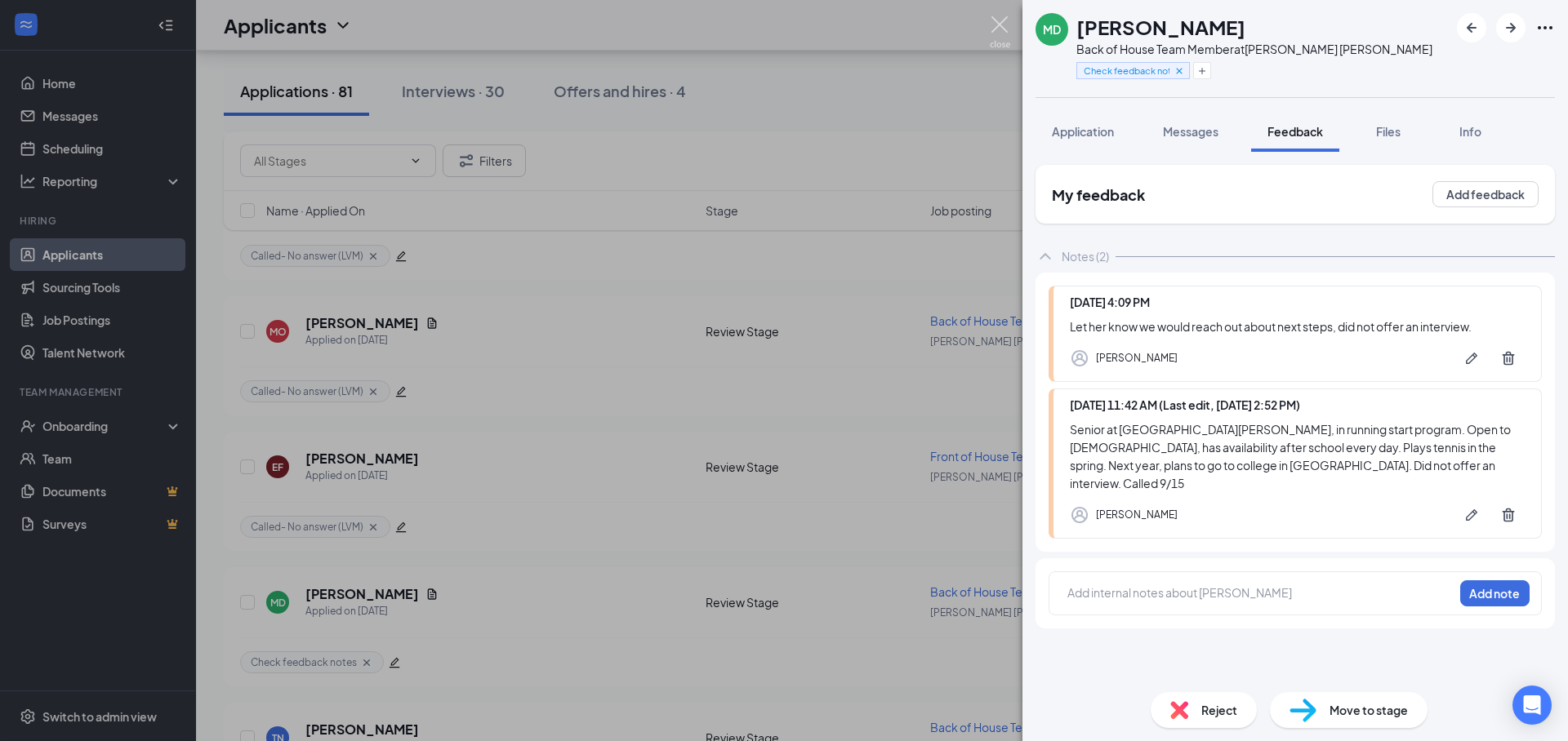
click at [994, 25] on img at bounding box center [1000, 32] width 20 height 32
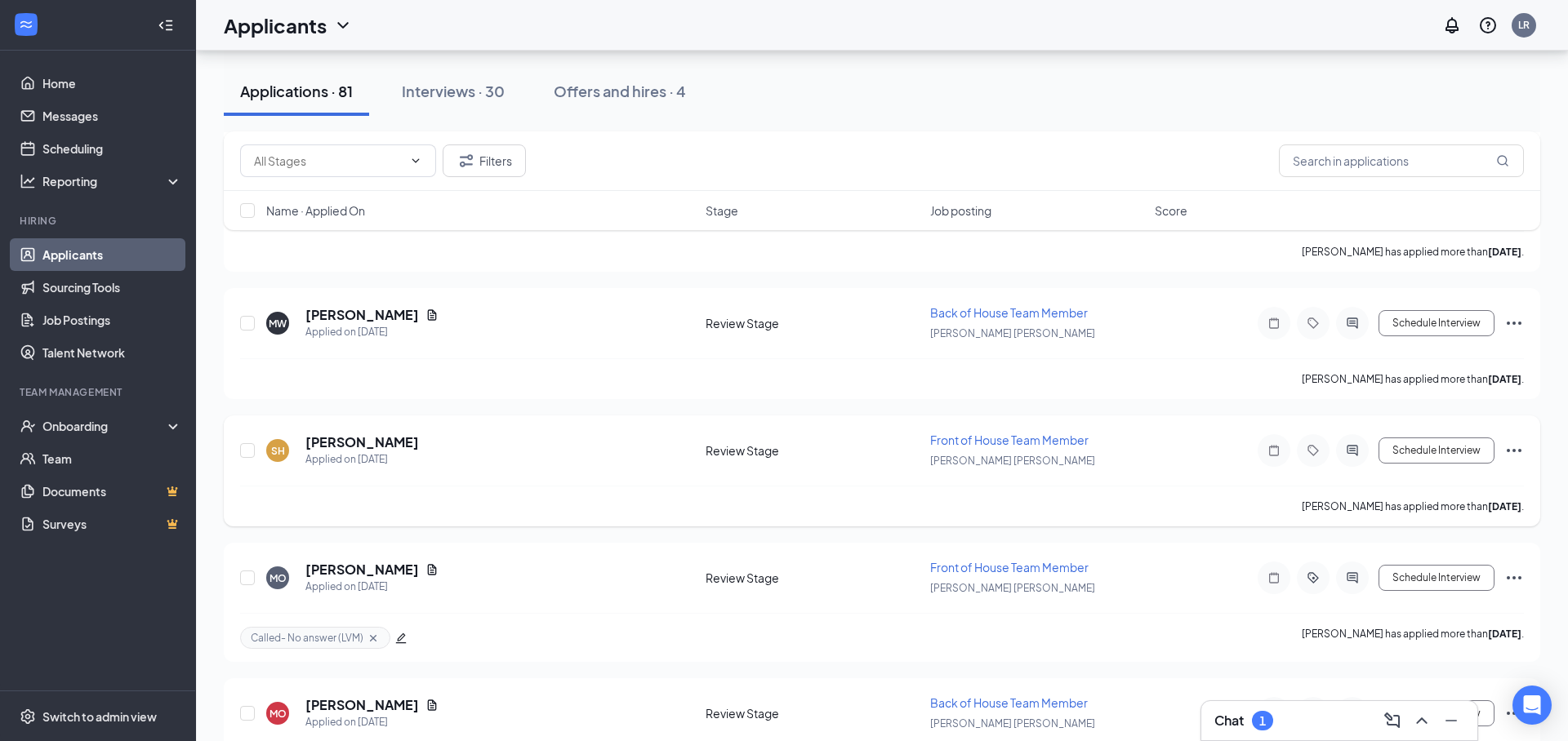
scroll to position [6858, 0]
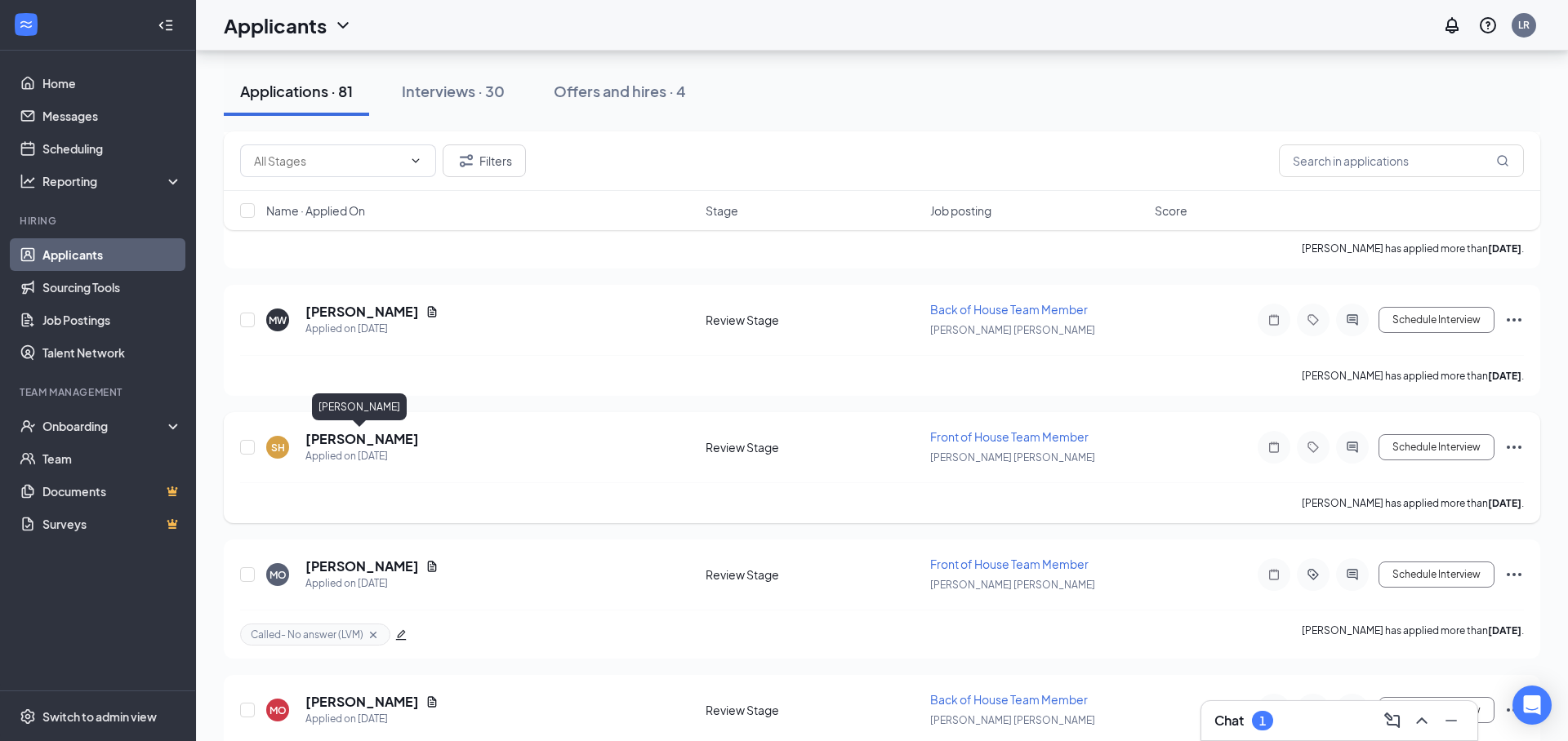
click at [368, 442] on h5 "[PERSON_NAME]" at bounding box center [361, 439] width 113 height 18
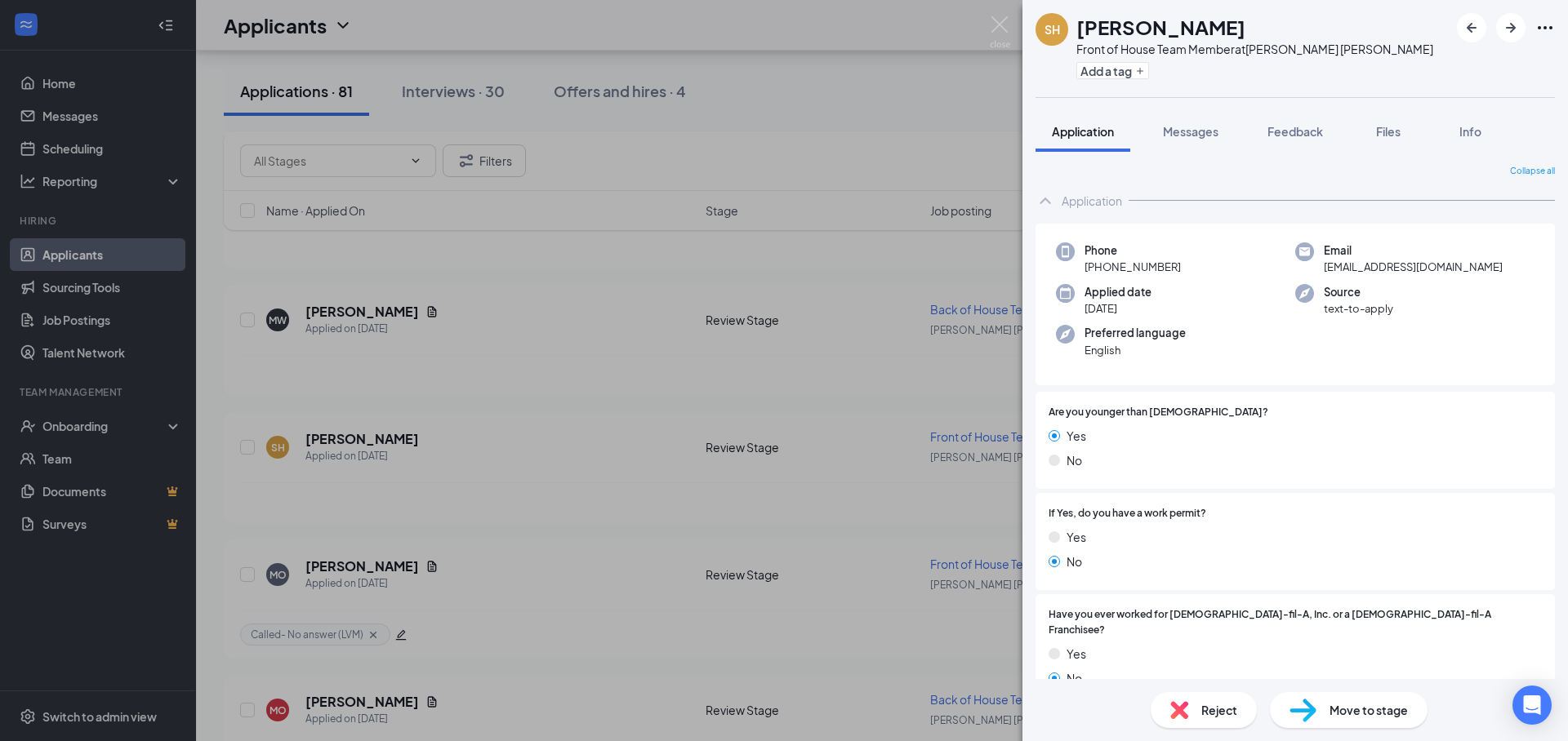
click at [764, 114] on div "SH [PERSON_NAME] Front of House Team Member at [PERSON_NAME][GEOGRAPHIC_DATA][P…" at bounding box center [784, 370] width 1568 height 741
click at [652, 104] on button "Offers and hires · 4" at bounding box center [619, 91] width 165 height 49
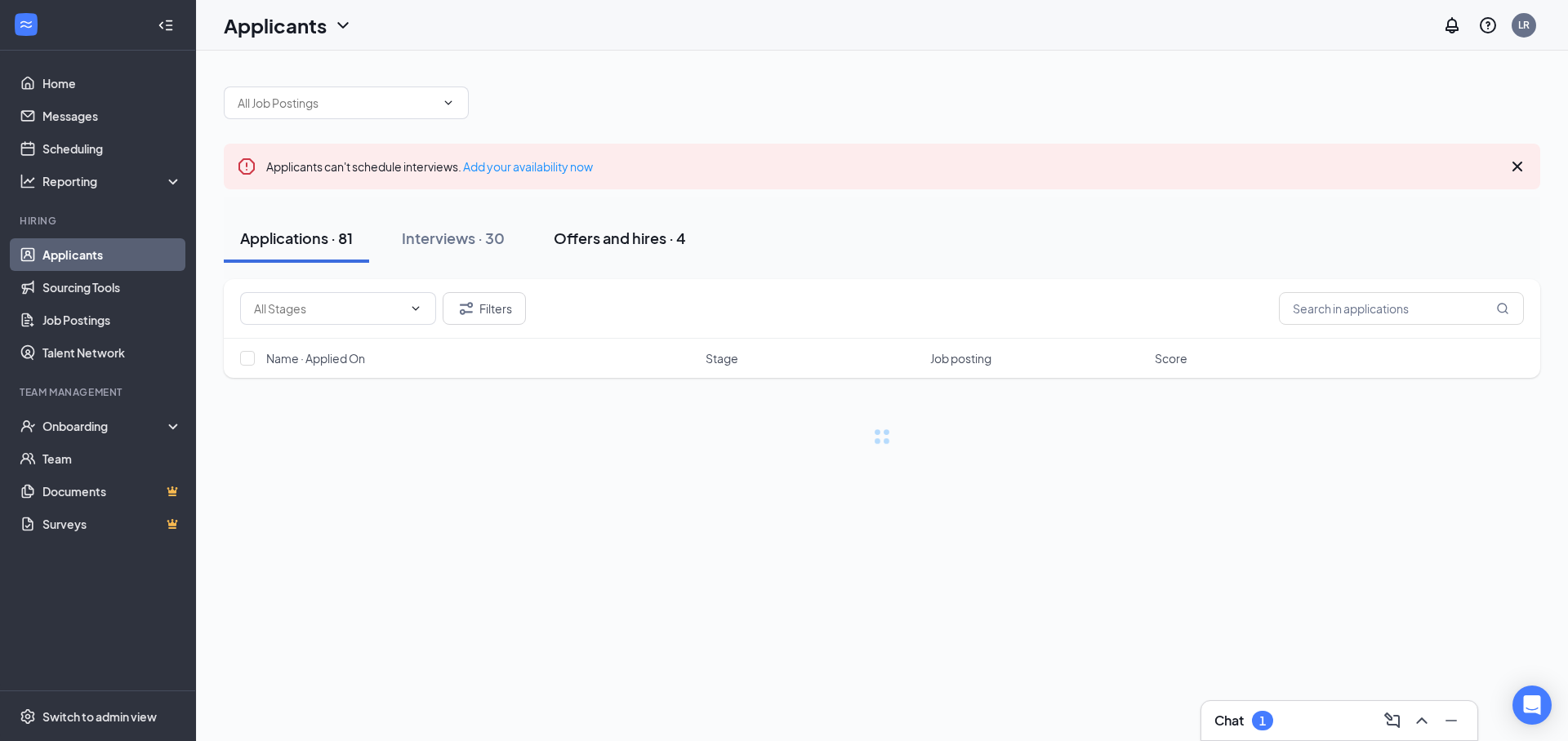
click at [641, 96] on div at bounding box center [881, 94] width 1316 height 49
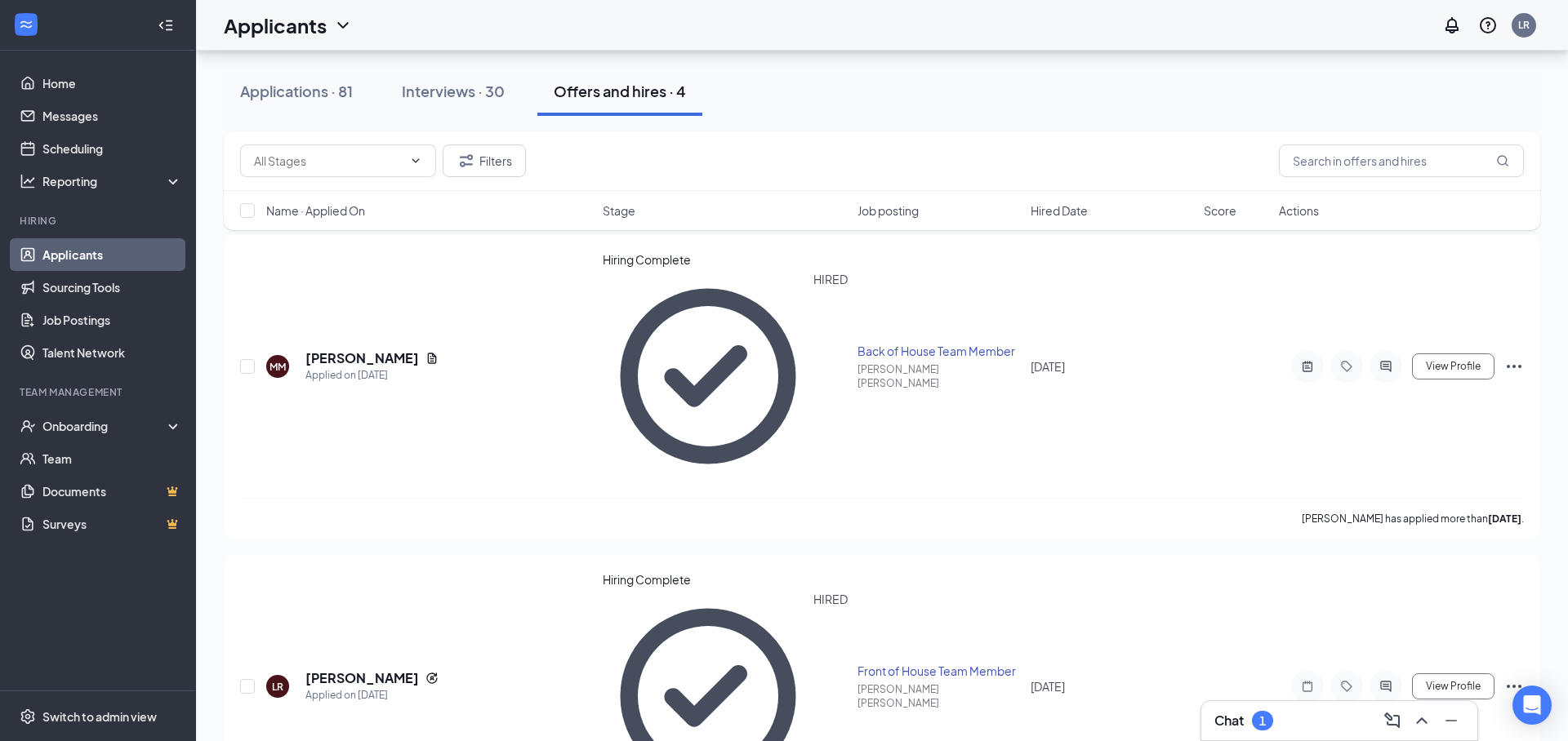
scroll to position [110, 0]
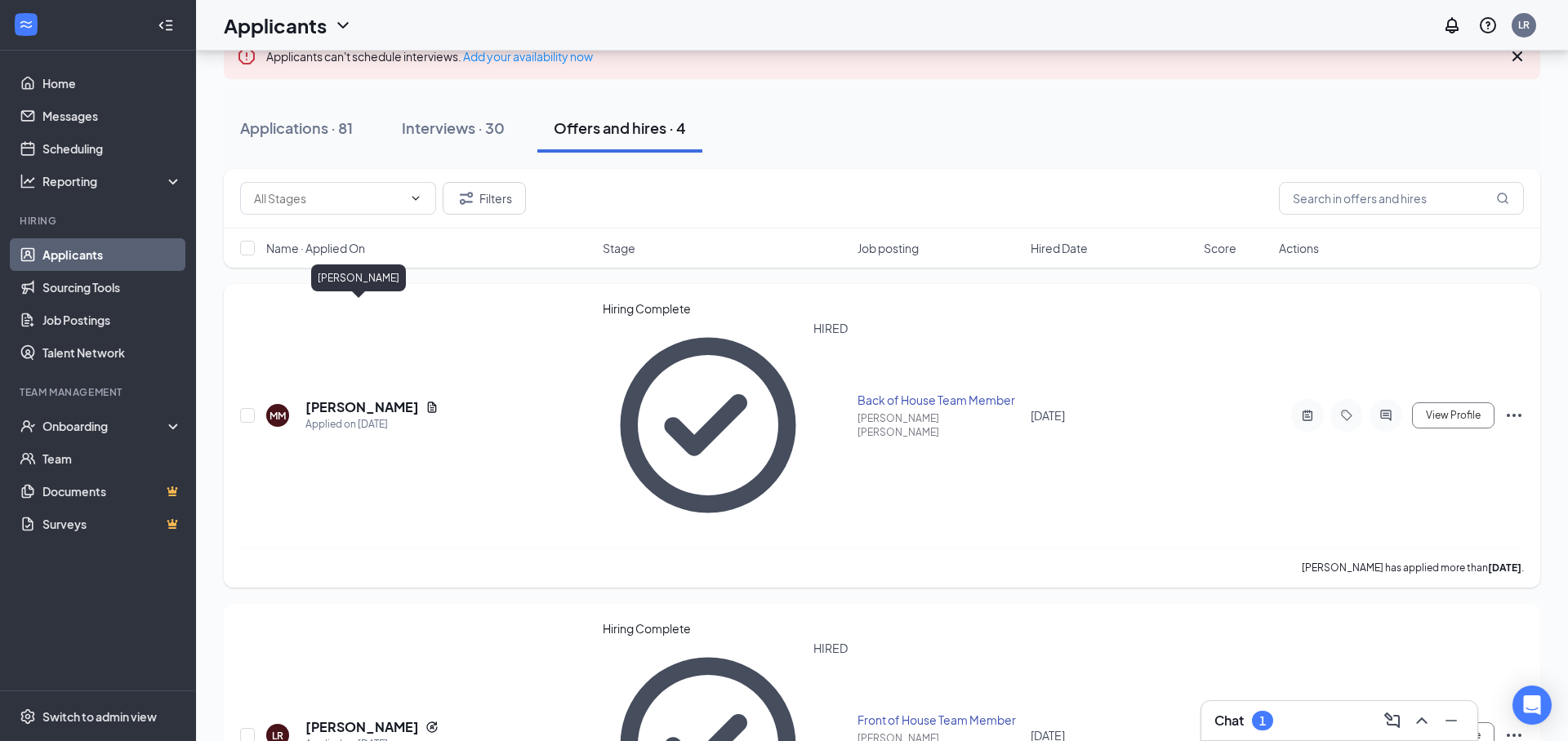
click at [372, 398] on h5 "[PERSON_NAME]" at bounding box center [361, 407] width 113 height 18
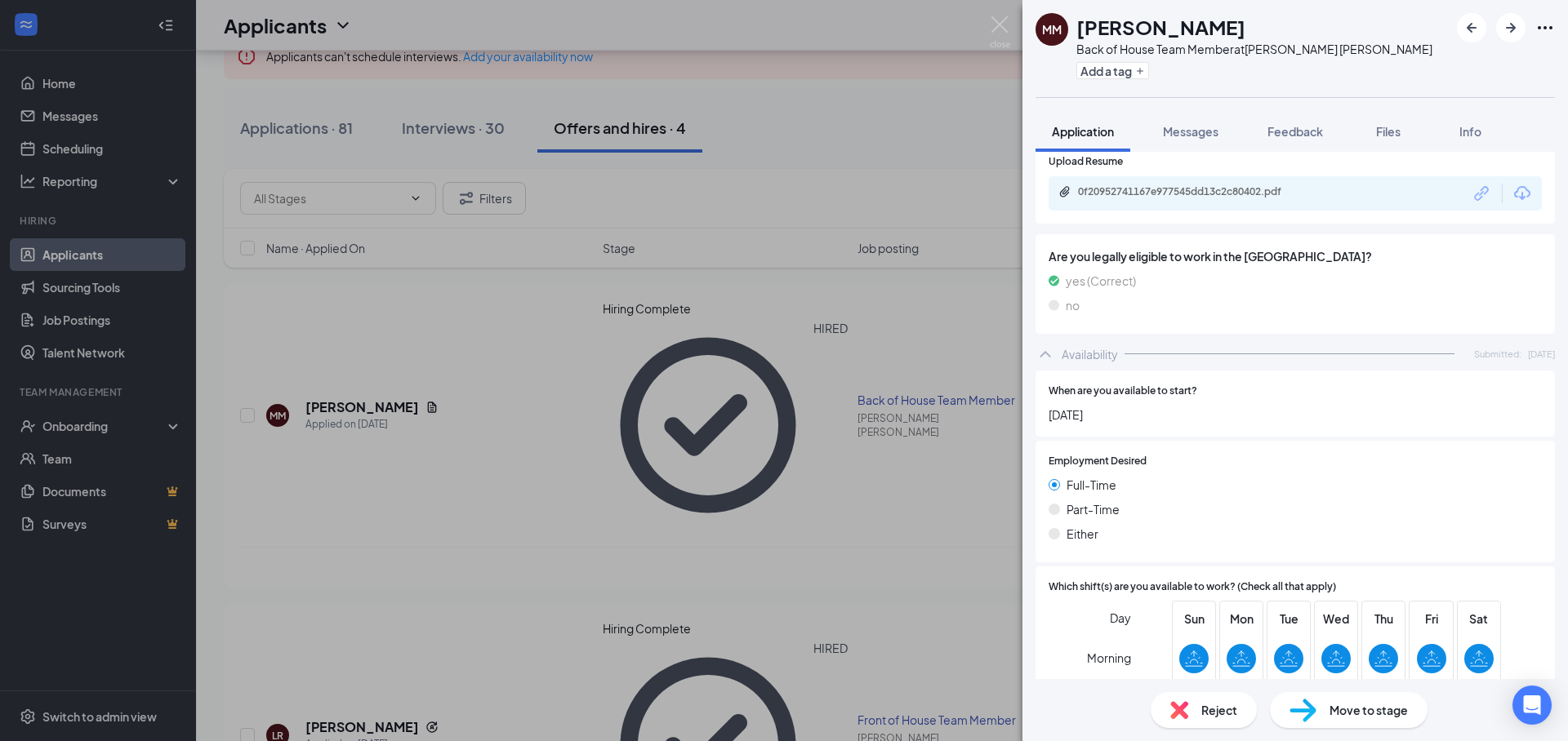
scroll to position [1601, 0]
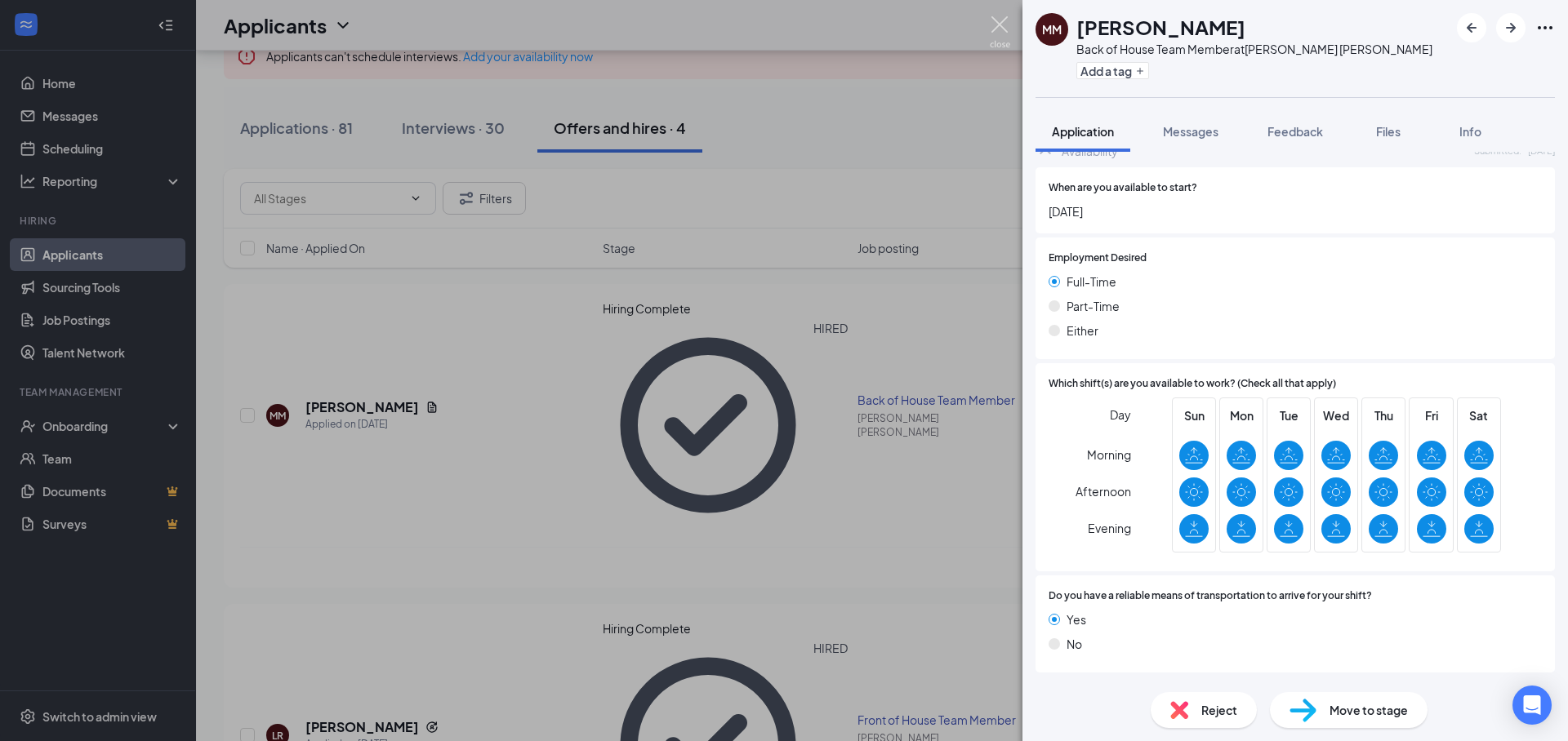
drag, startPoint x: 1003, startPoint y: 31, endPoint x: 841, endPoint y: 235, distance: 260.5
click at [1003, 31] on img at bounding box center [1000, 32] width 20 height 32
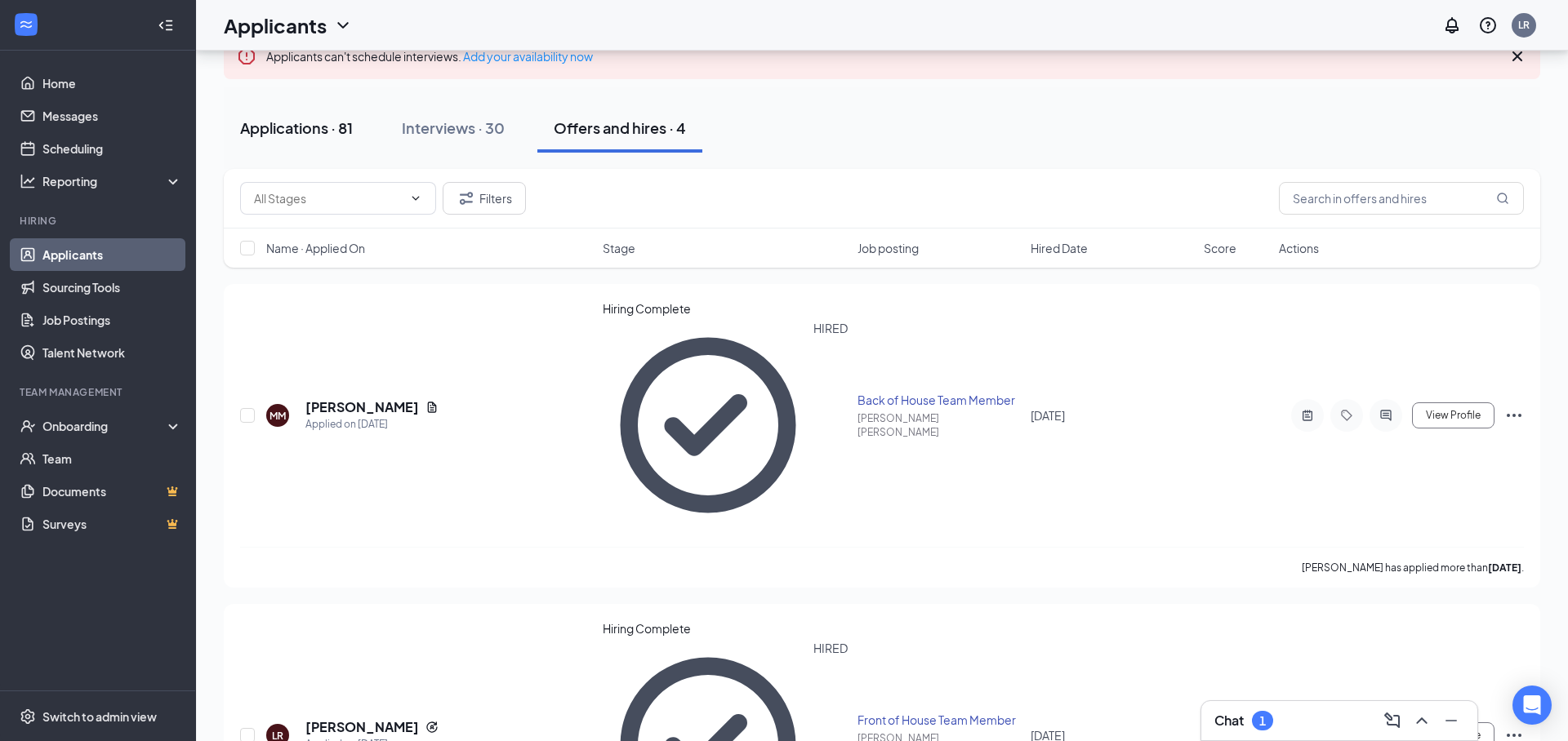
click at [318, 135] on div "Applications · 81" at bounding box center [296, 128] width 113 height 20
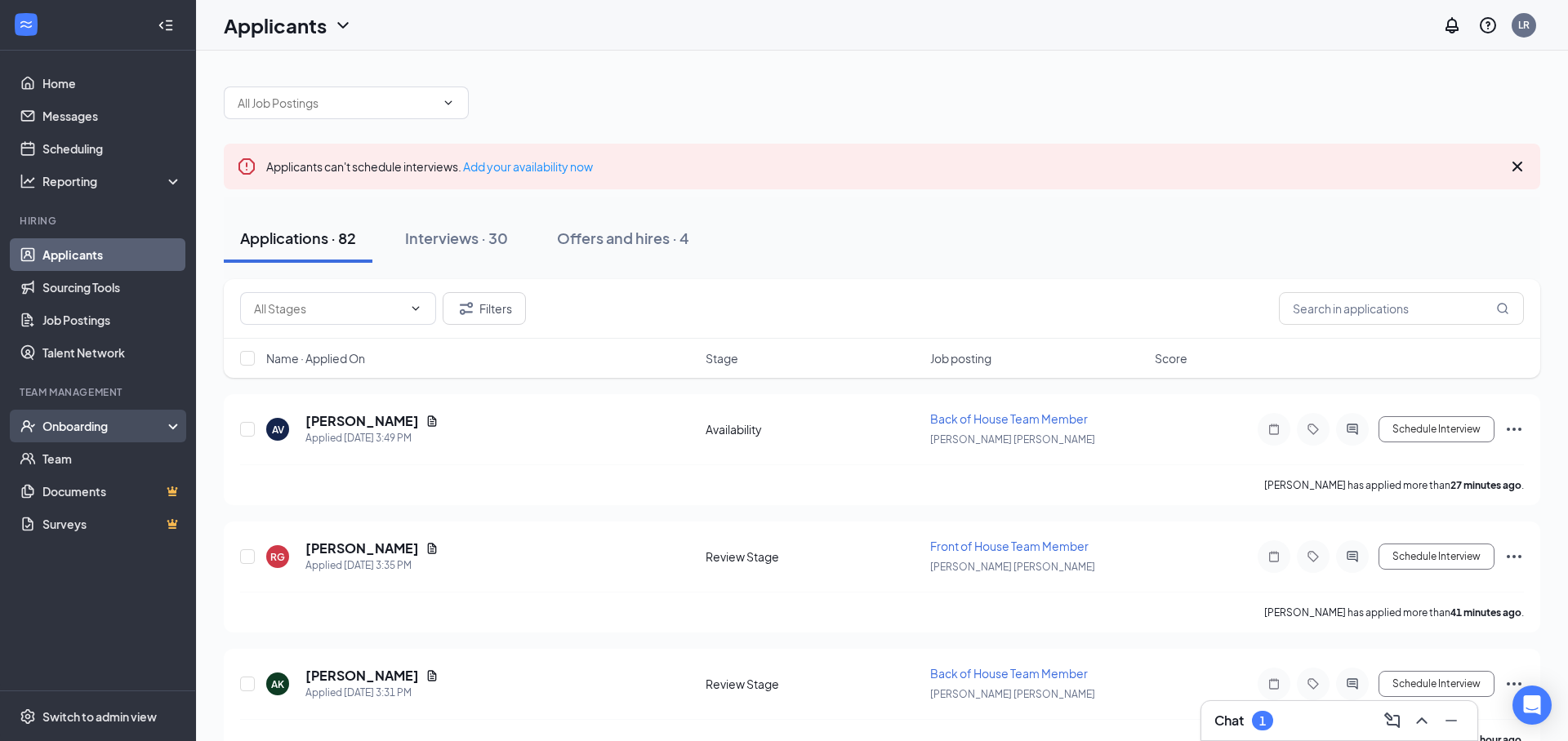
click at [132, 416] on div "Onboarding" at bounding box center [97, 427] width 196 height 33
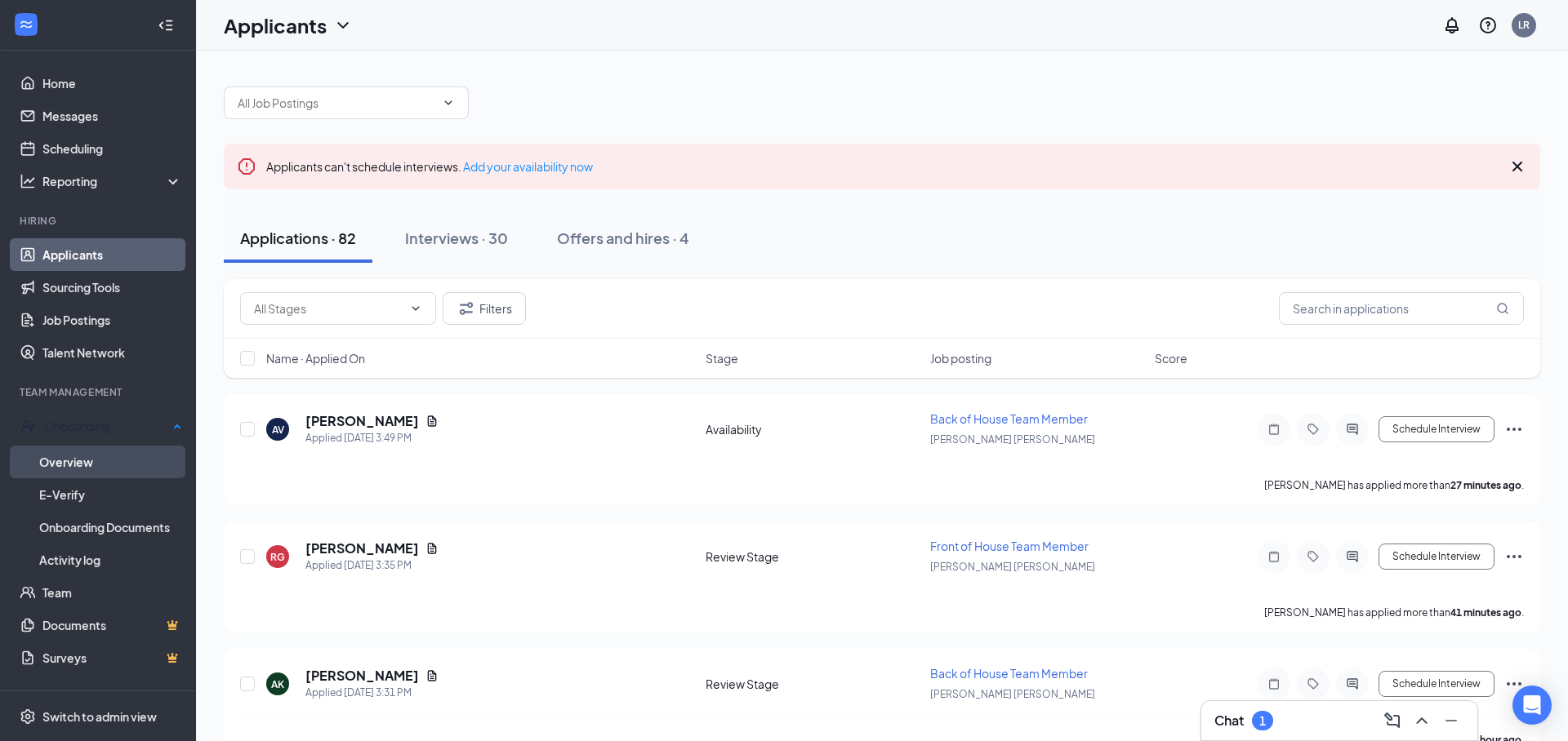
click at [109, 469] on link "Overview" at bounding box center [110, 462] width 143 height 33
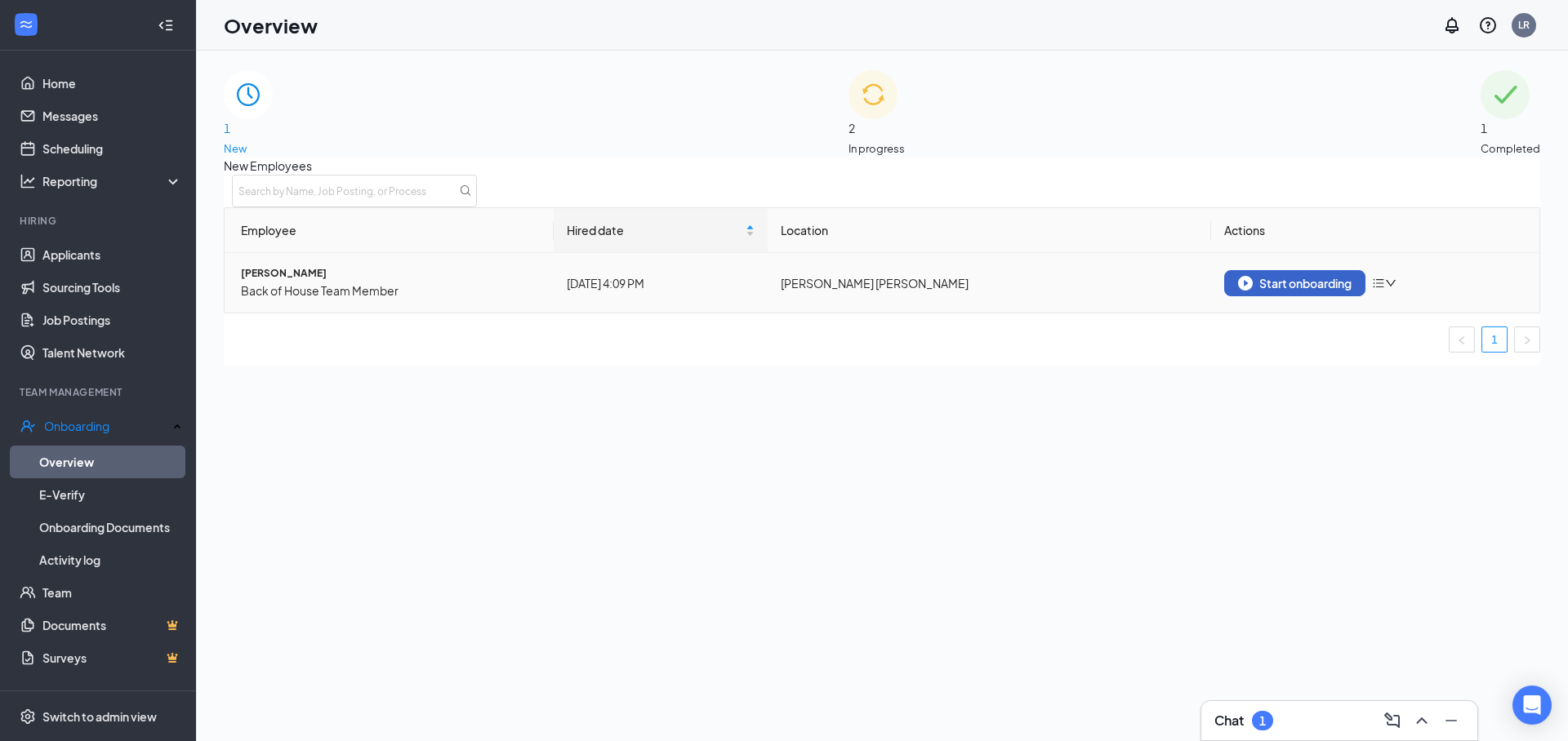
click at [1298, 291] on div "Start onboarding" at bounding box center [1294, 283] width 113 height 15
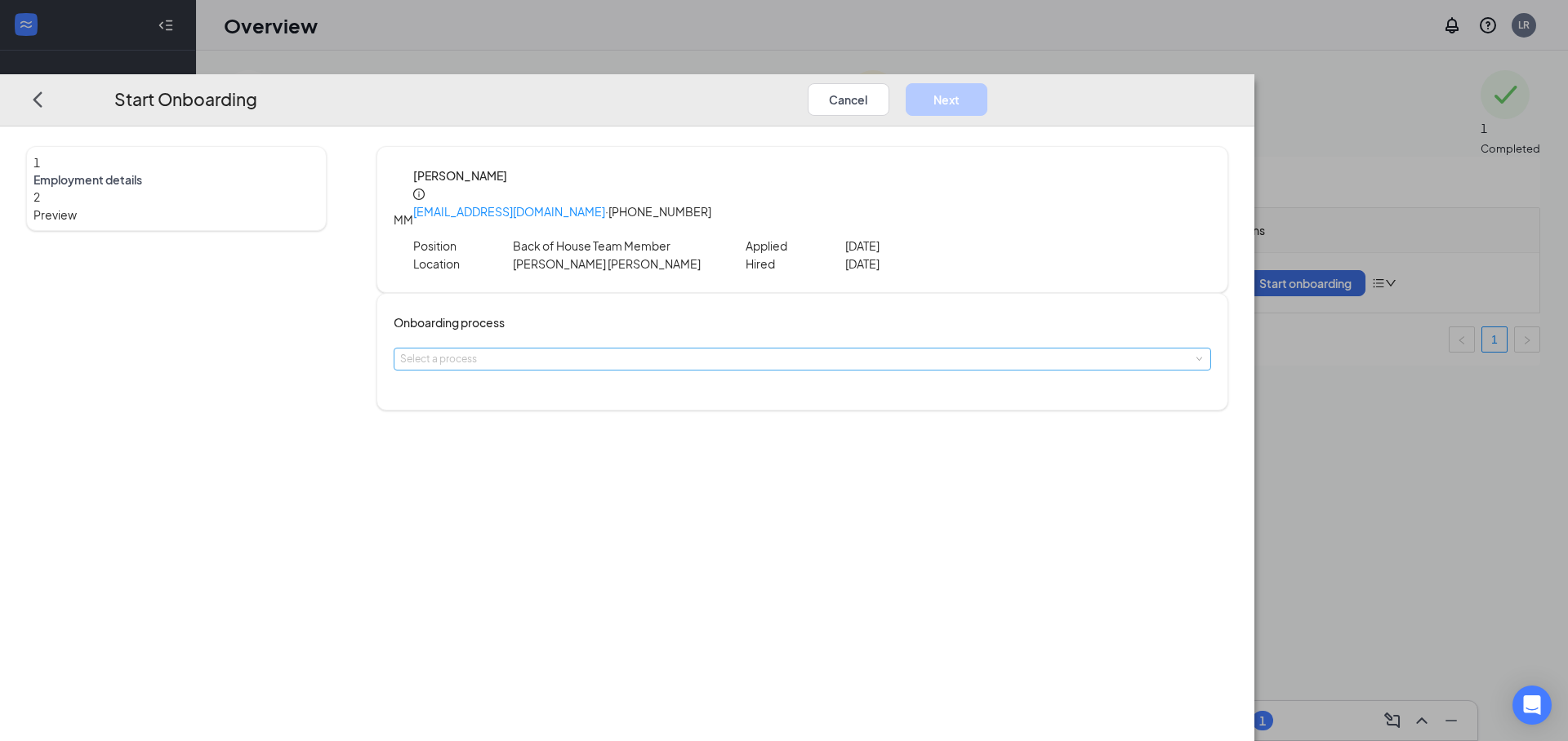
click at [792, 351] on div "Select a process" at bounding box center [798, 359] width 797 height 17
click at [723, 370] on span "Team Member Onboarding Process" at bounding box center [641, 363] width 164 height 12
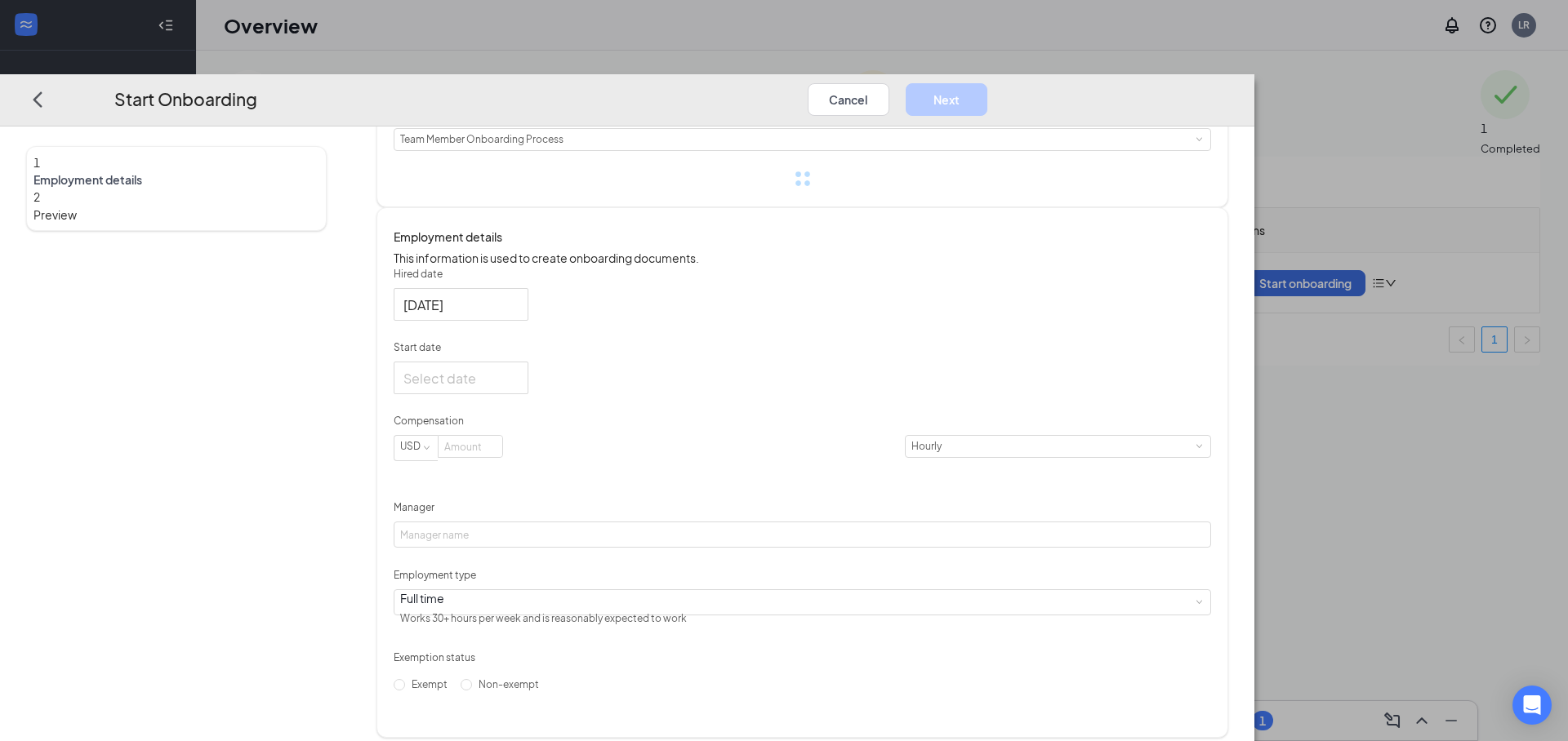
scroll to position [249, 0]
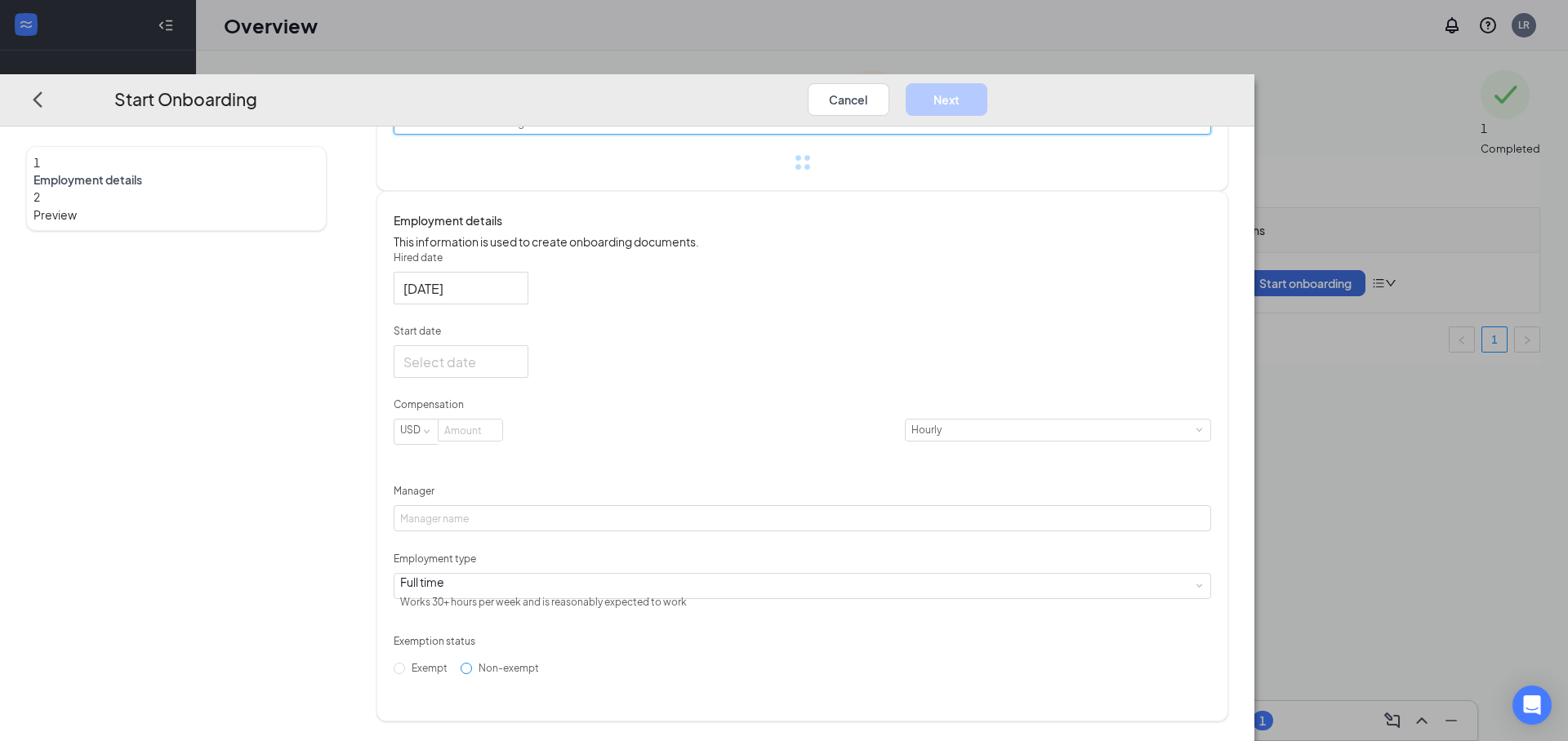
click at [545, 674] on span "Non-exempt" at bounding box center [509, 667] width 74 height 12
click at [472, 674] on input "Non-exempt" at bounding box center [466, 668] width 11 height 11
radio input "true"
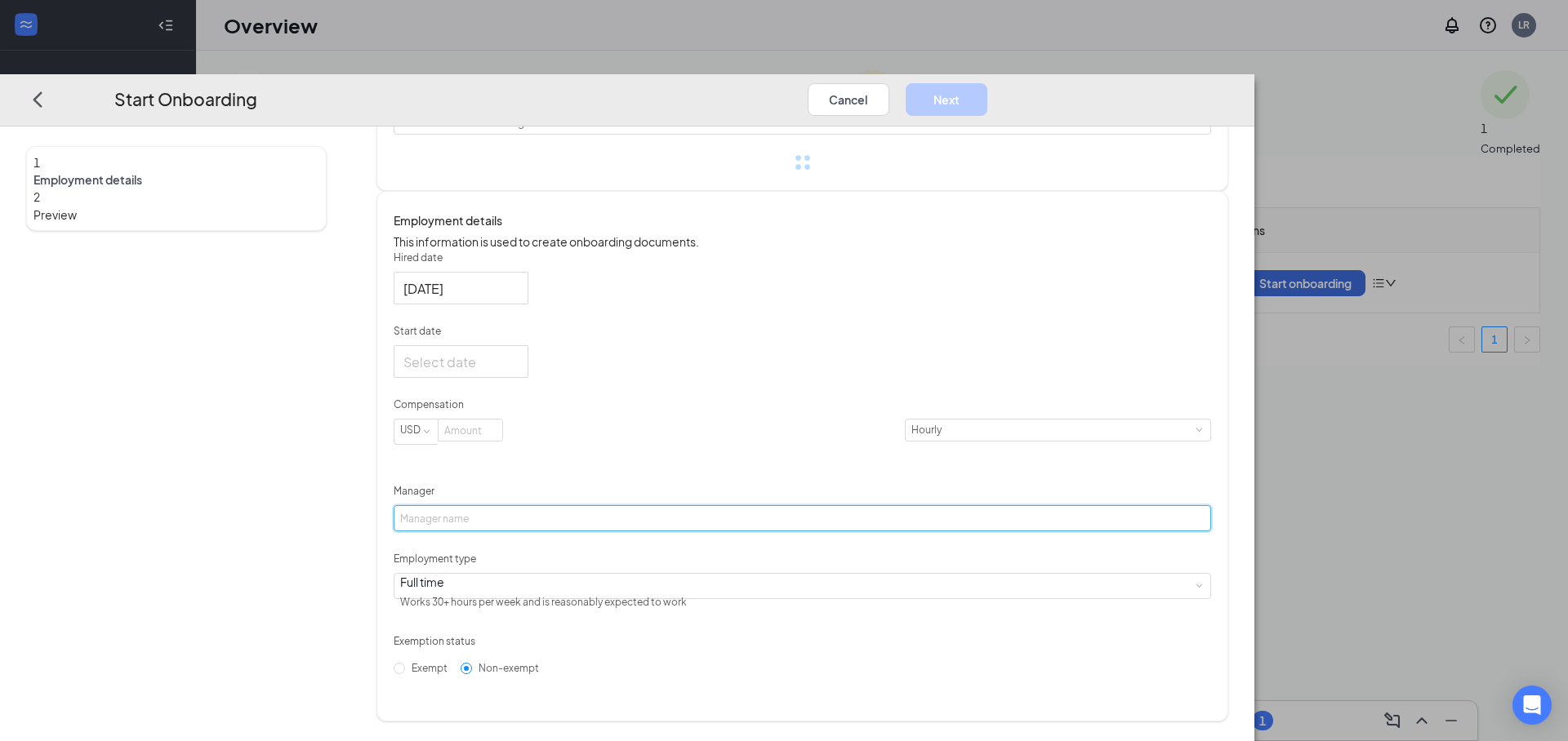
click at [609, 517] on input "Manager" at bounding box center [802, 519] width 818 height 26
type input "[PERSON_NAME]"
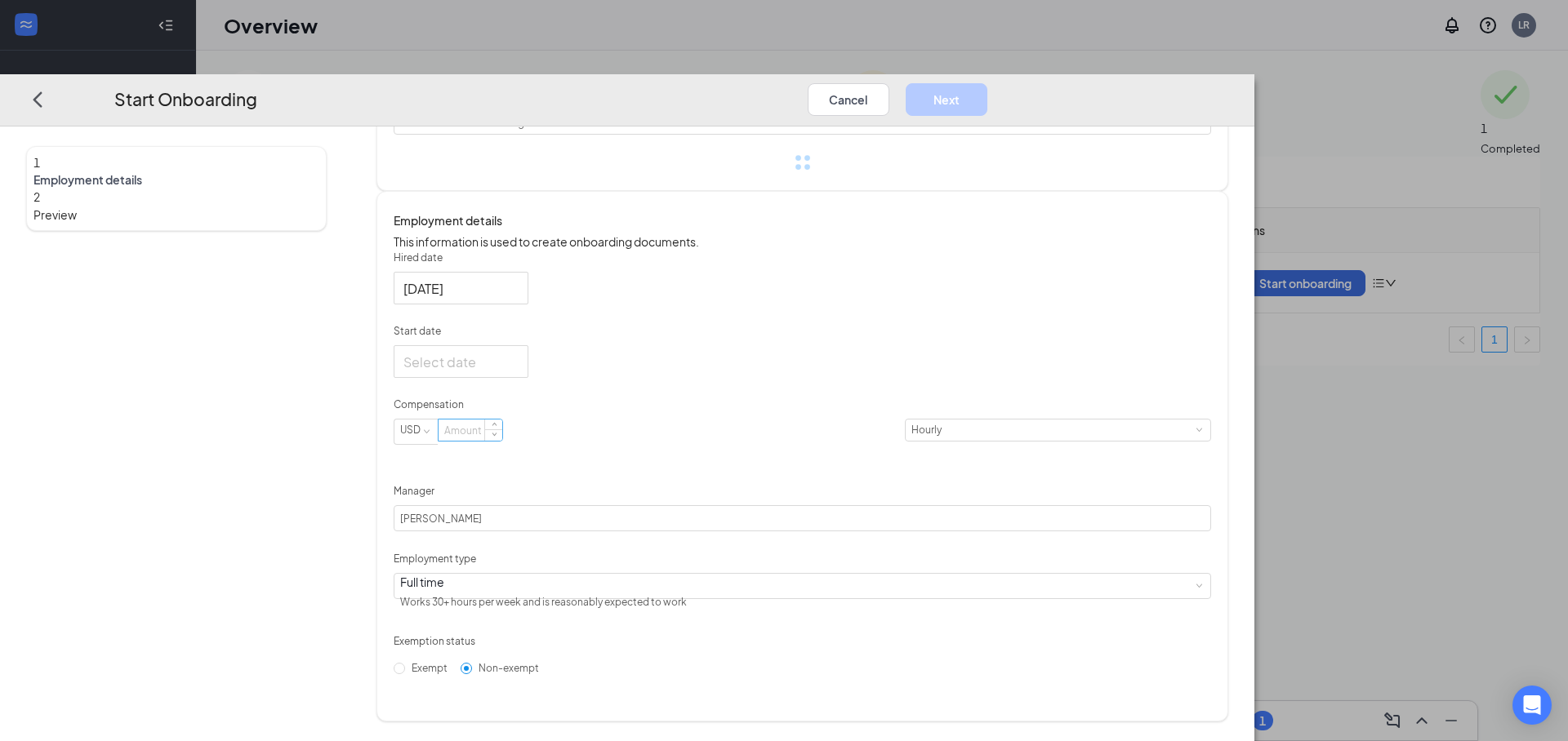
click at [502, 439] on input at bounding box center [470, 429] width 63 height 21
type input "18"
click at [519, 361] on div at bounding box center [461, 361] width 115 height 20
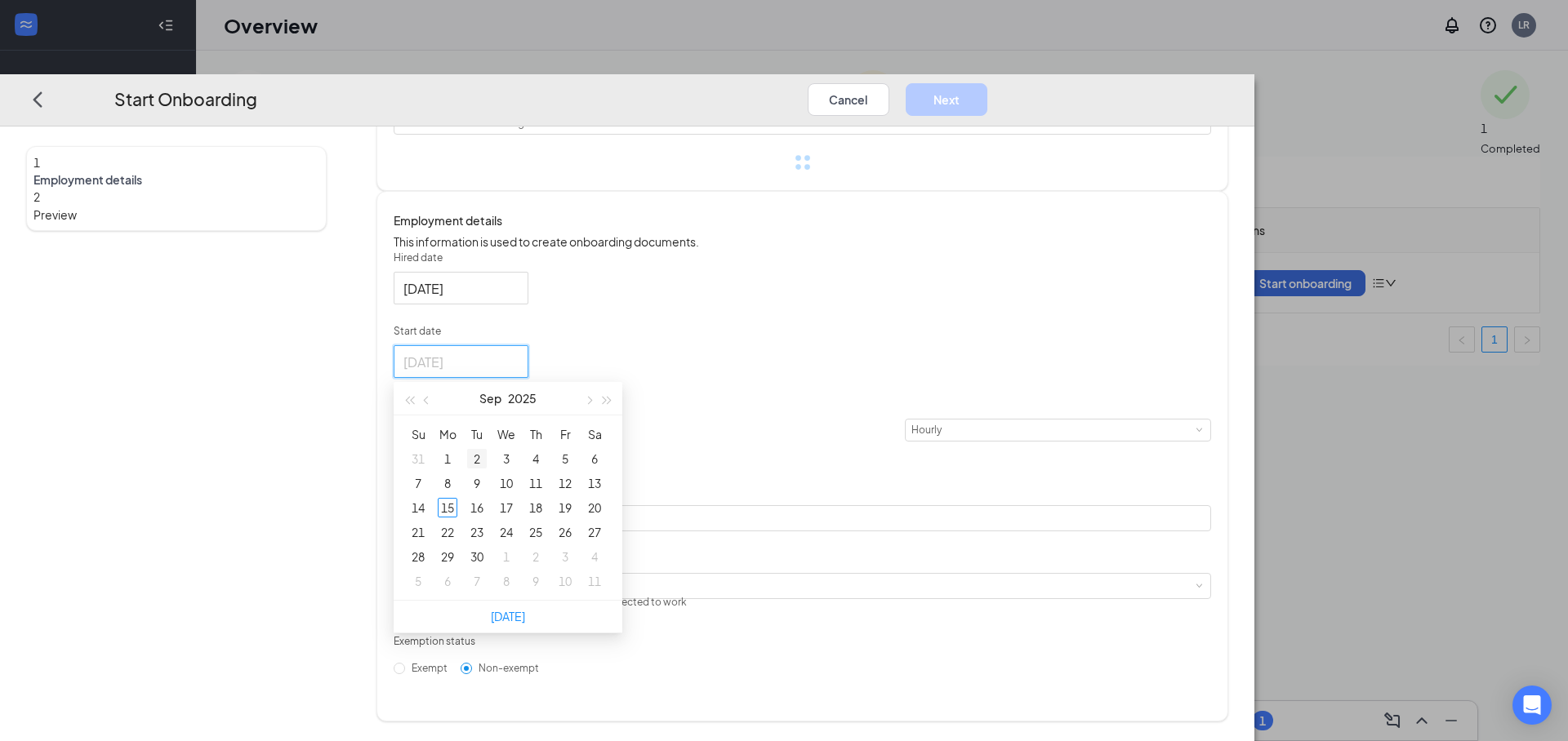
type input "[DATE]"
click at [593, 397] on span "button" at bounding box center [589, 400] width 8 height 8
type input "[DATE]"
click at [486, 533] on div "21" at bounding box center [476, 531] width 19 height 19
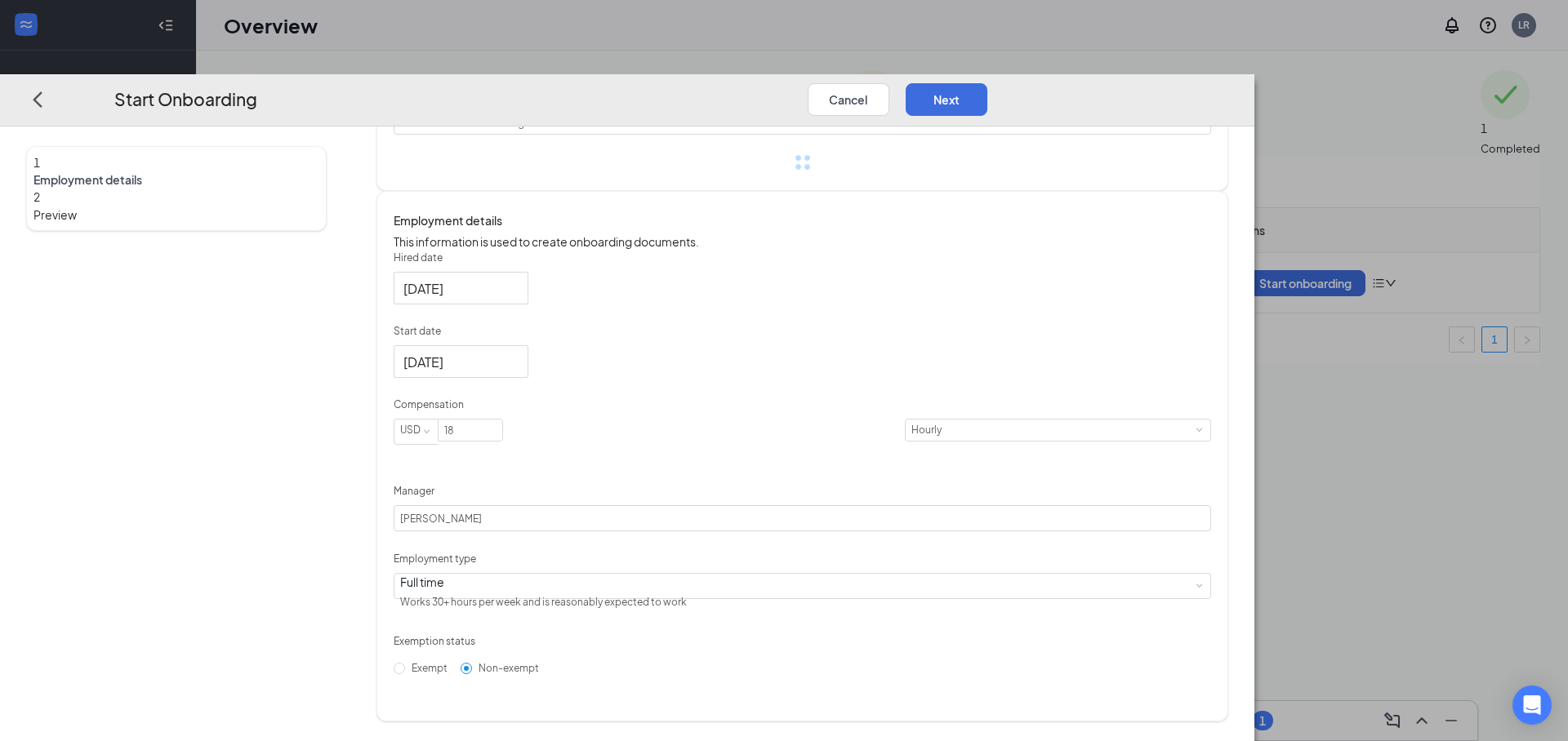
click at [954, 362] on div "Hired date [DATE] Start date [DATE] [DATE] Su Mo Tu We Th Fr Sa 28 29 30 1 2 3 …" at bounding box center [802, 466] width 818 height 431
click at [702, 591] on div "Full time Works 30+ hours per week and is reasonably expected to work" at bounding box center [802, 586] width 805 height 25
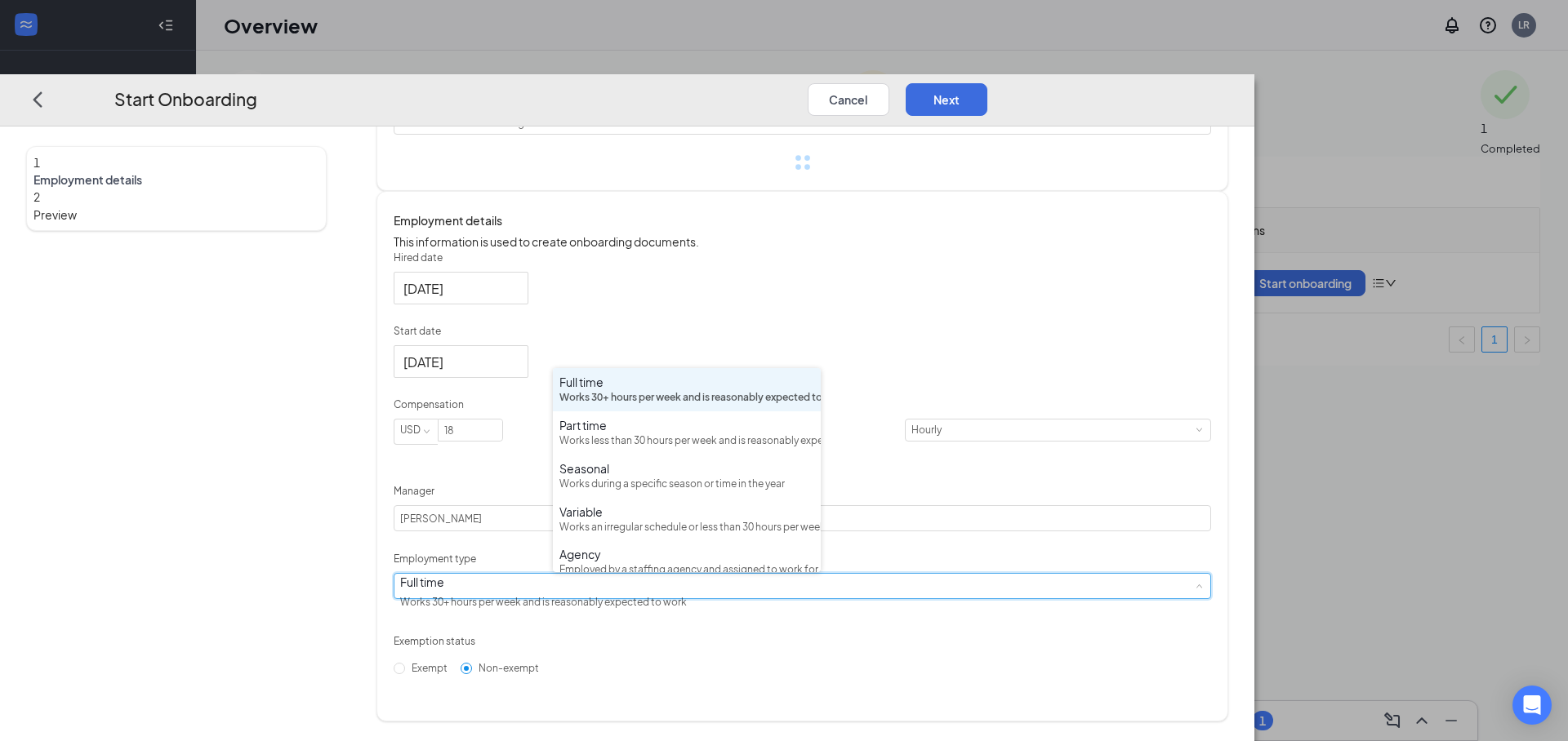
click at [702, 591] on div "Full time Works 30+ hours per week and is reasonably expected to work" at bounding box center [802, 586] width 805 height 25
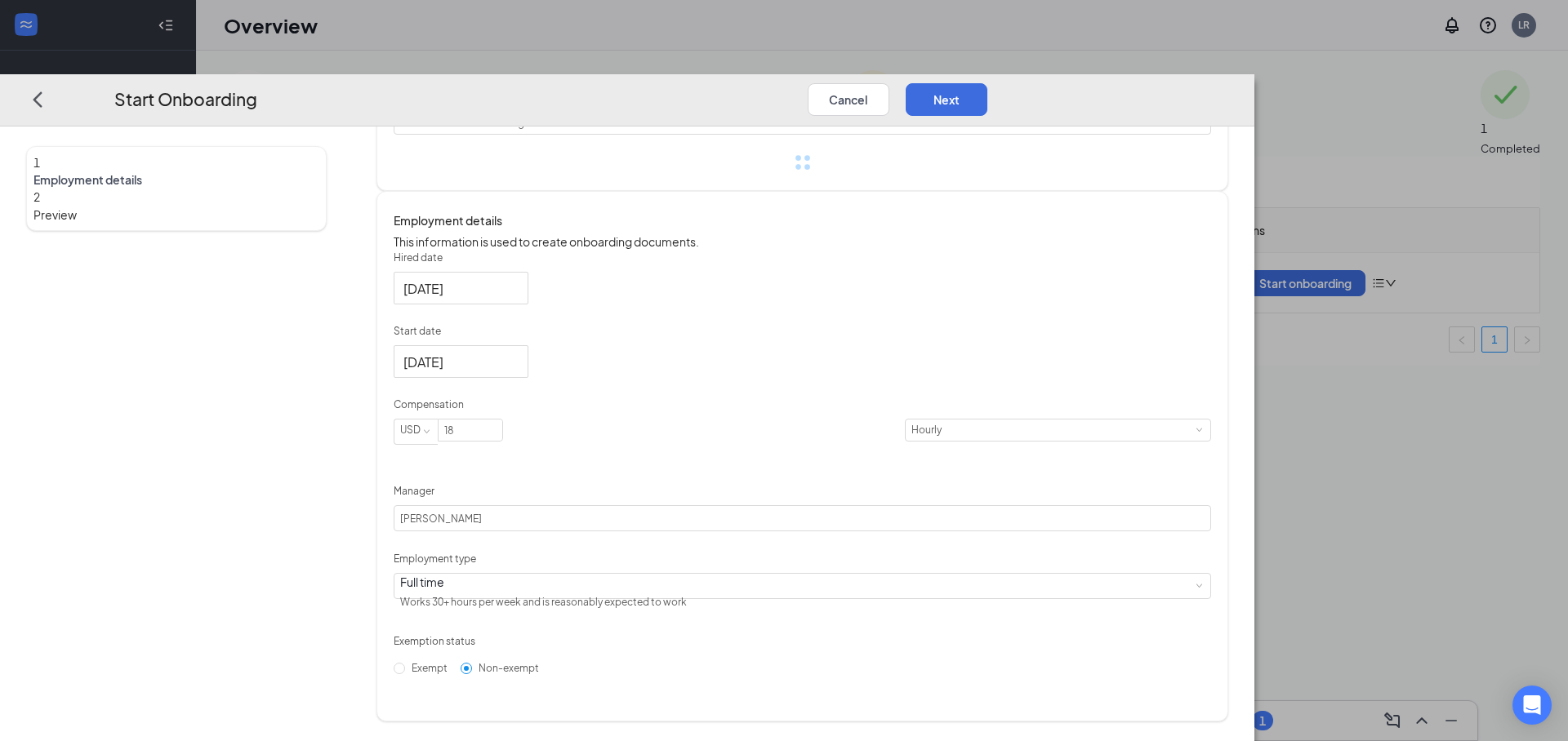
click at [970, 596] on div "Hired date [DATE] Start date [DATE] [DATE] Su Mo Tu We Th Fr Sa 28 29 30 1 2 3 …" at bounding box center [802, 466] width 818 height 431
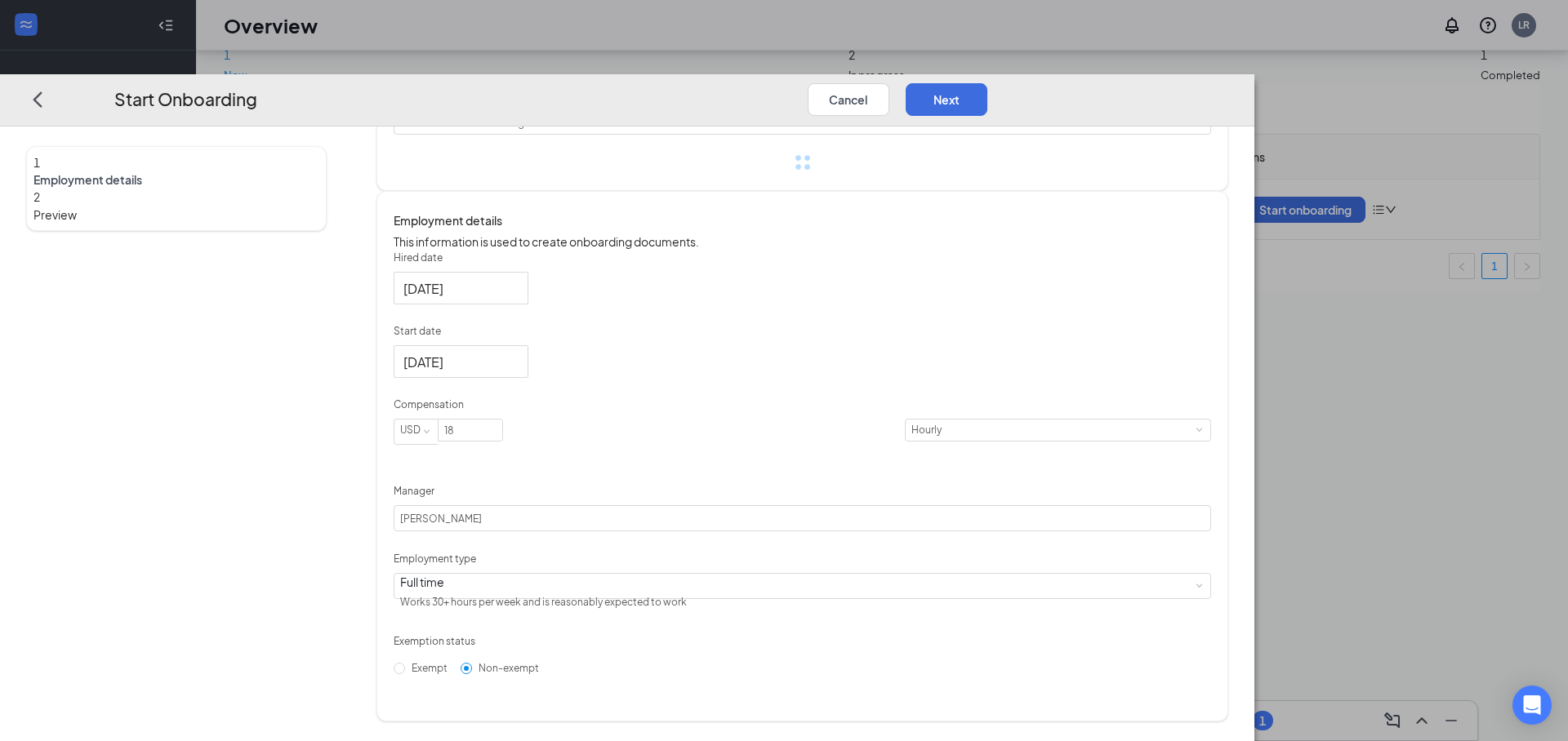
scroll to position [0, 0]
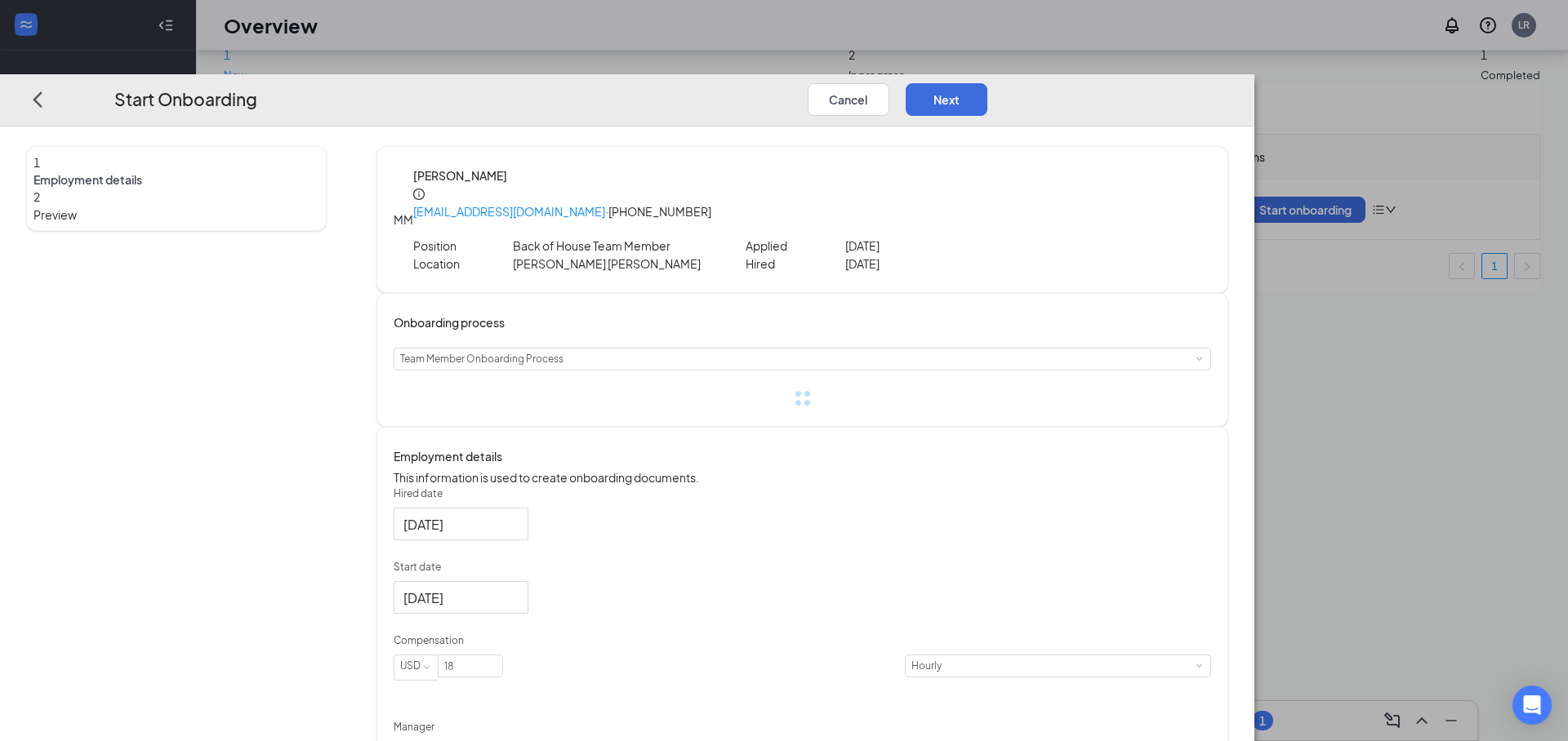
click at [712, 236] on p "Back of House Team Member" at bounding box center [612, 245] width 200 height 18
drag, startPoint x: 1361, startPoint y: 129, endPoint x: 1354, endPoint y: 133, distance: 8.1
click at [1228, 146] on div "[PERSON_NAME] [EMAIL_ADDRESS][DOMAIN_NAME] · [PHONE_NUMBER] Position Back of Ho…" at bounding box center [802, 220] width 852 height 147
click at [420, 191] on icon "info-circle" at bounding box center [419, 194] width 2 height 6
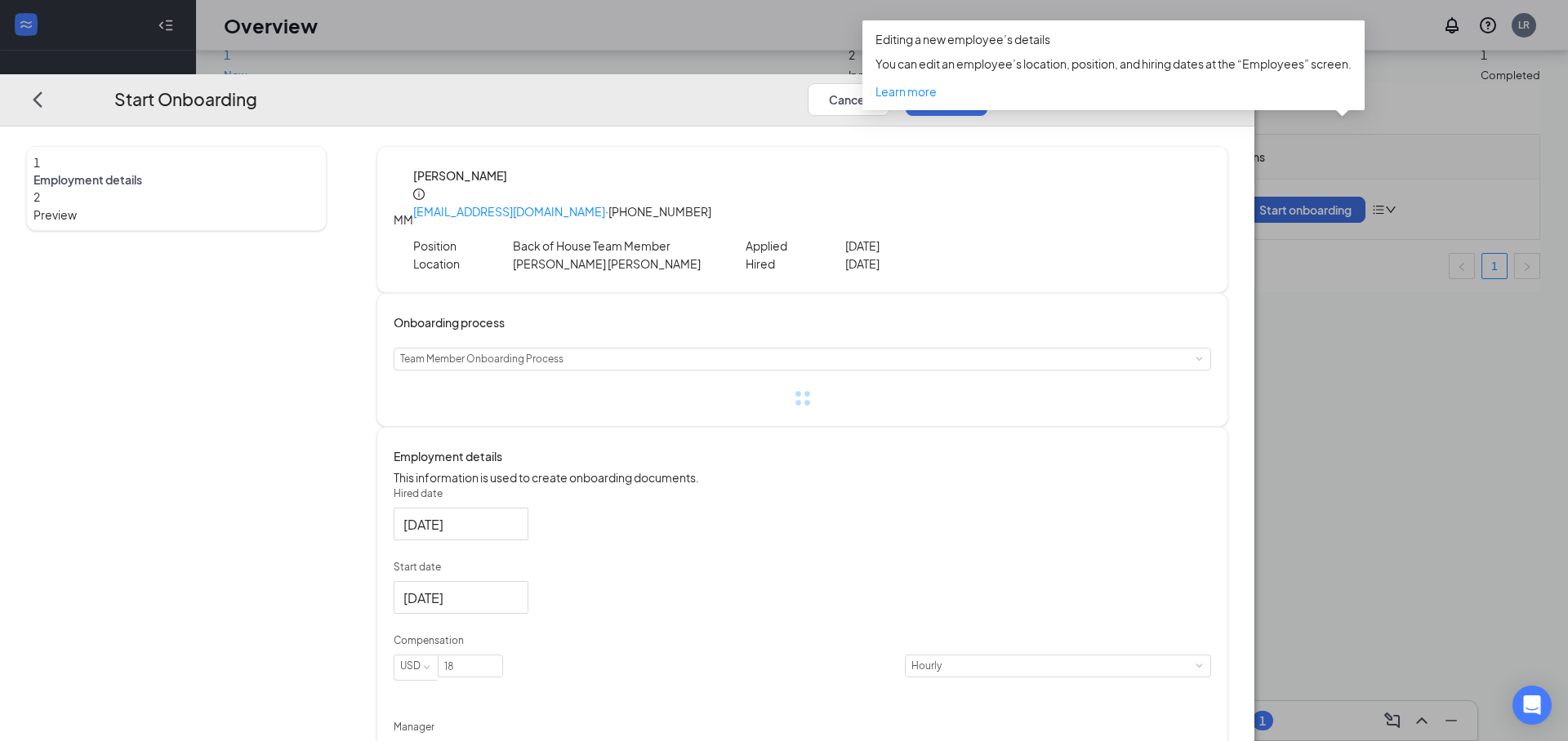
drag, startPoint x: 1267, startPoint y: 310, endPoint x: 1268, endPoint y: 281, distance: 29.0
click at [1211, 314] on div "Onboarding process Select a process Team Member Onboarding Process" at bounding box center [802, 359] width 818 height 93
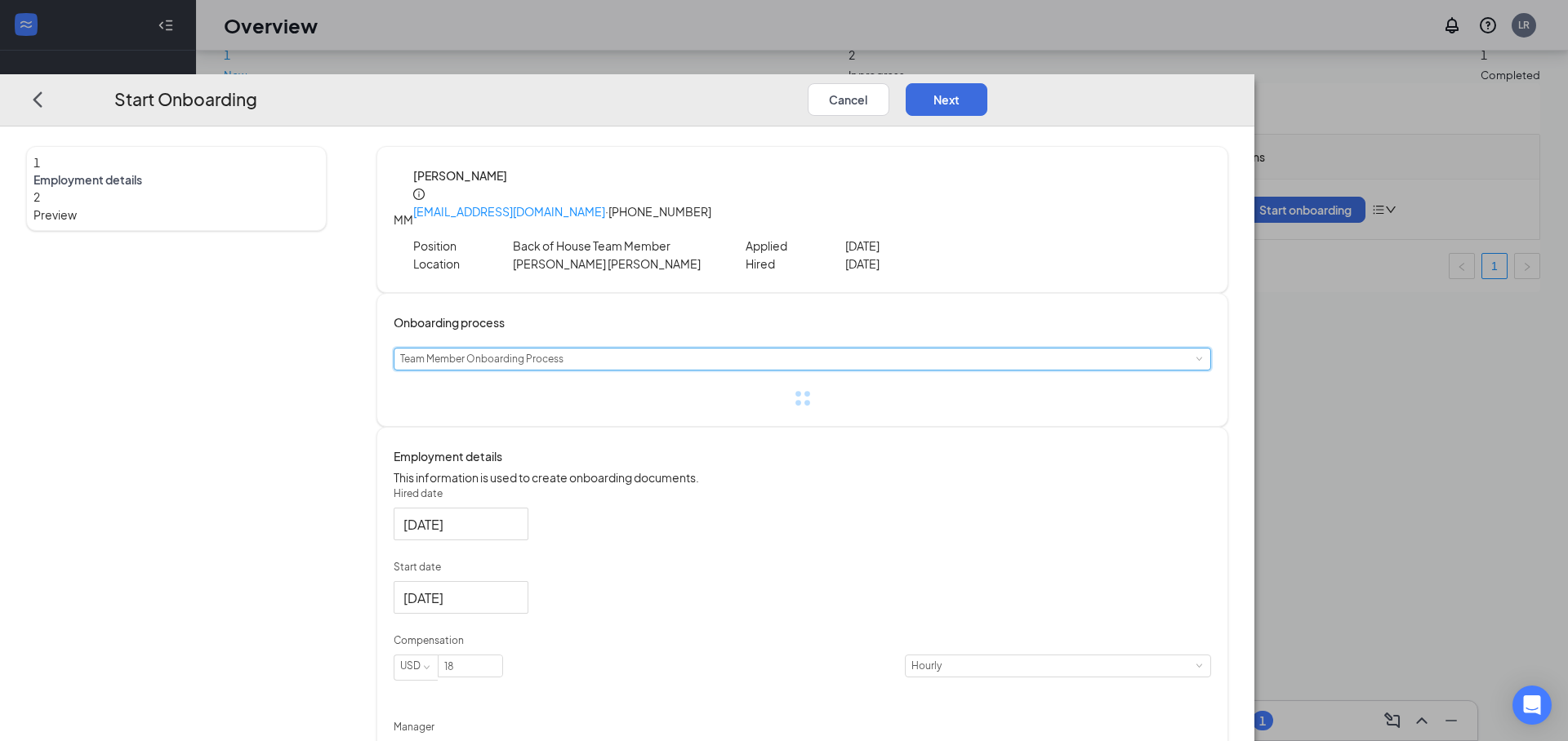
click at [774, 348] on div "Select a process Team Member Onboarding Process" at bounding box center [802, 359] width 805 height 21
click at [774, 348] on input at bounding box center [802, 359] width 805 height 21
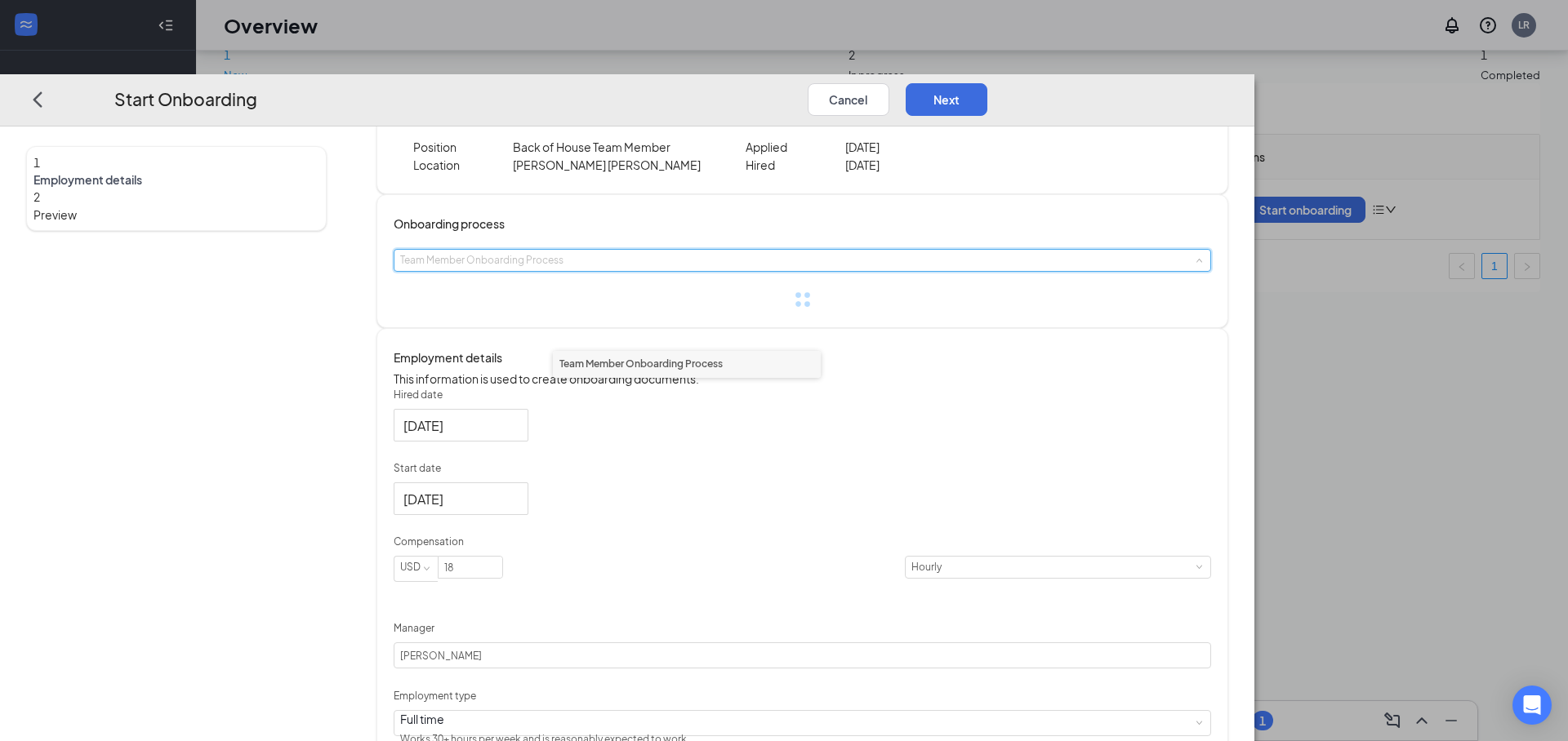
scroll to position [112, 0]
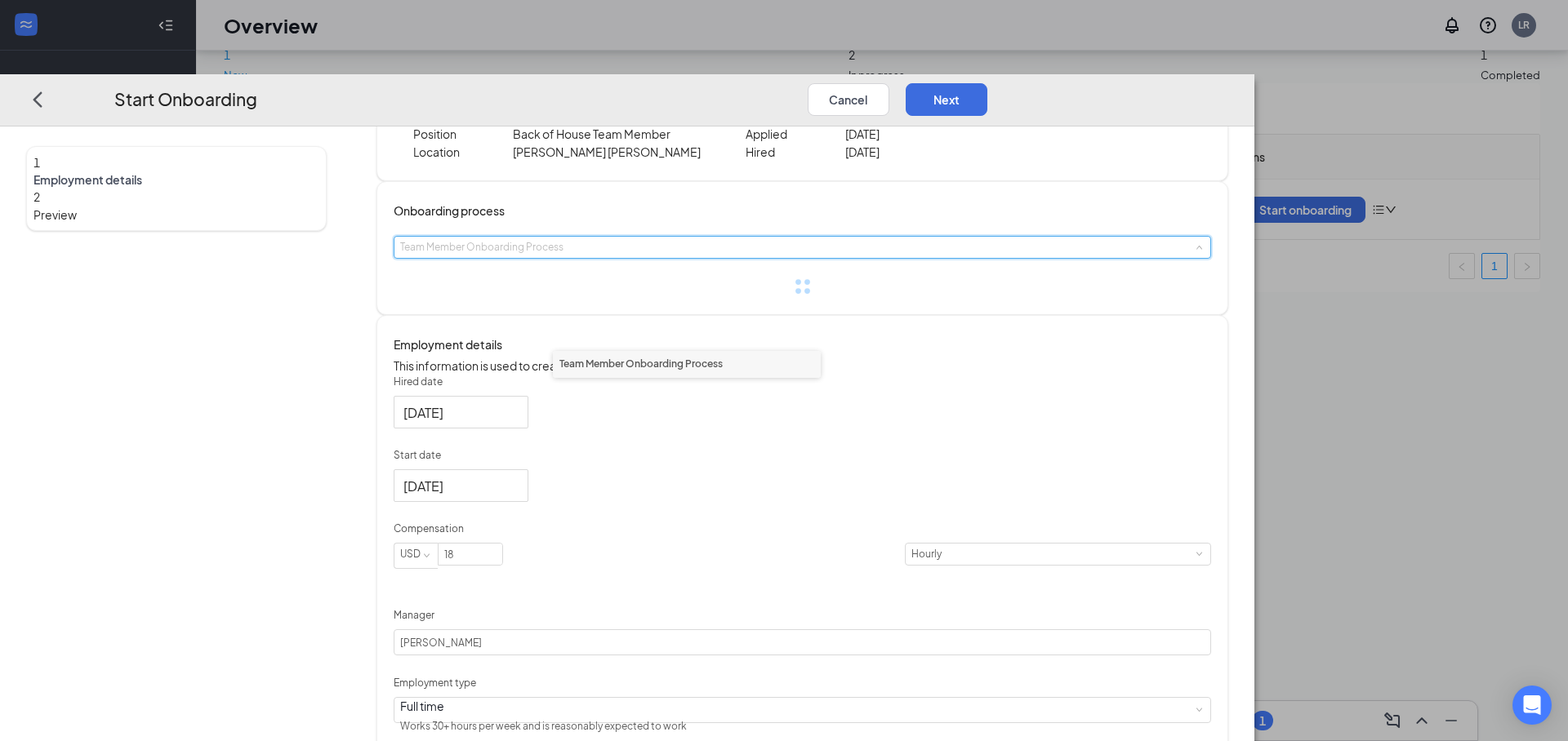
click at [645, 369] on span "Team Member Onboarding Process" at bounding box center [641, 363] width 164 height 12
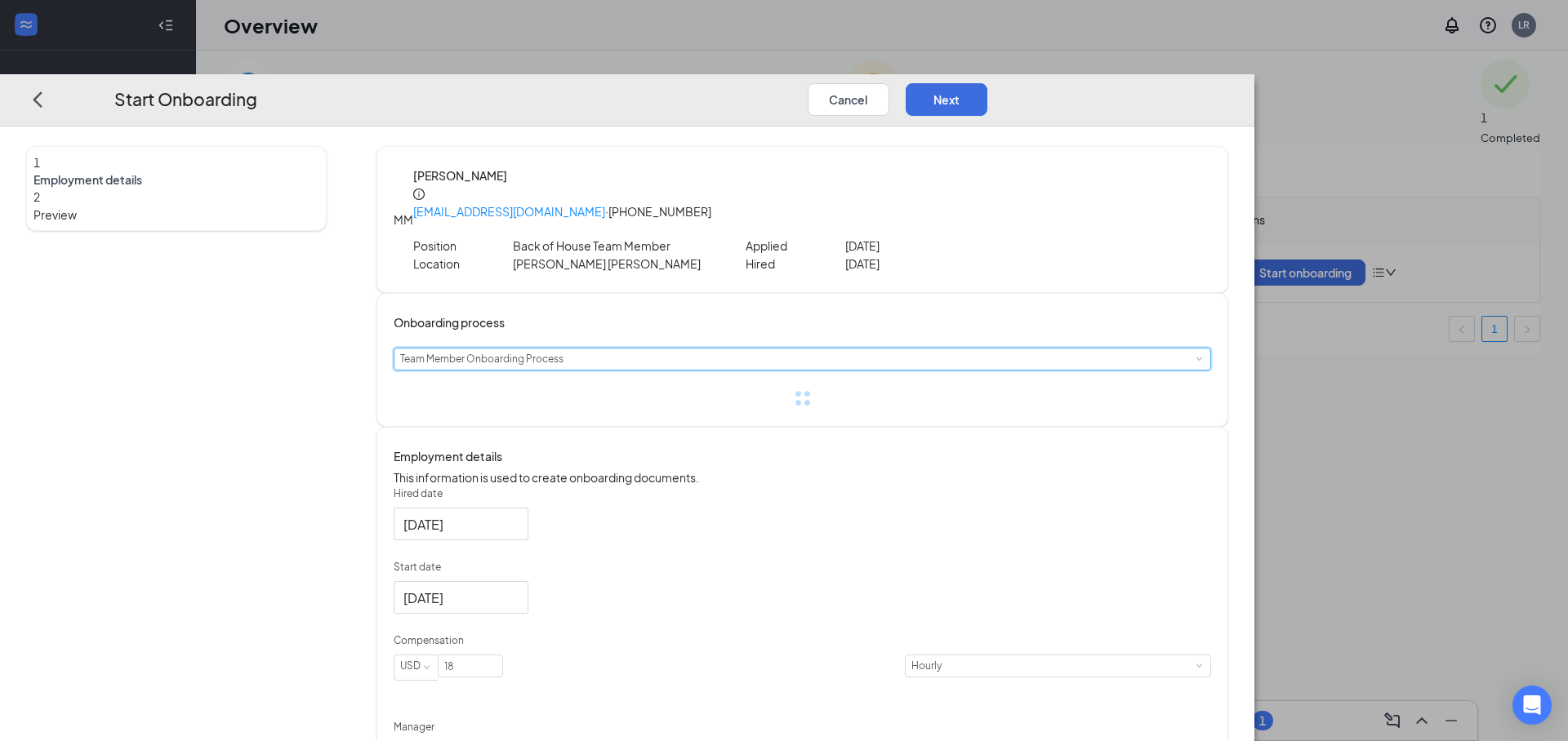
scroll to position [0, 0]
click at [987, 83] on button "Next" at bounding box center [946, 99] width 82 height 33
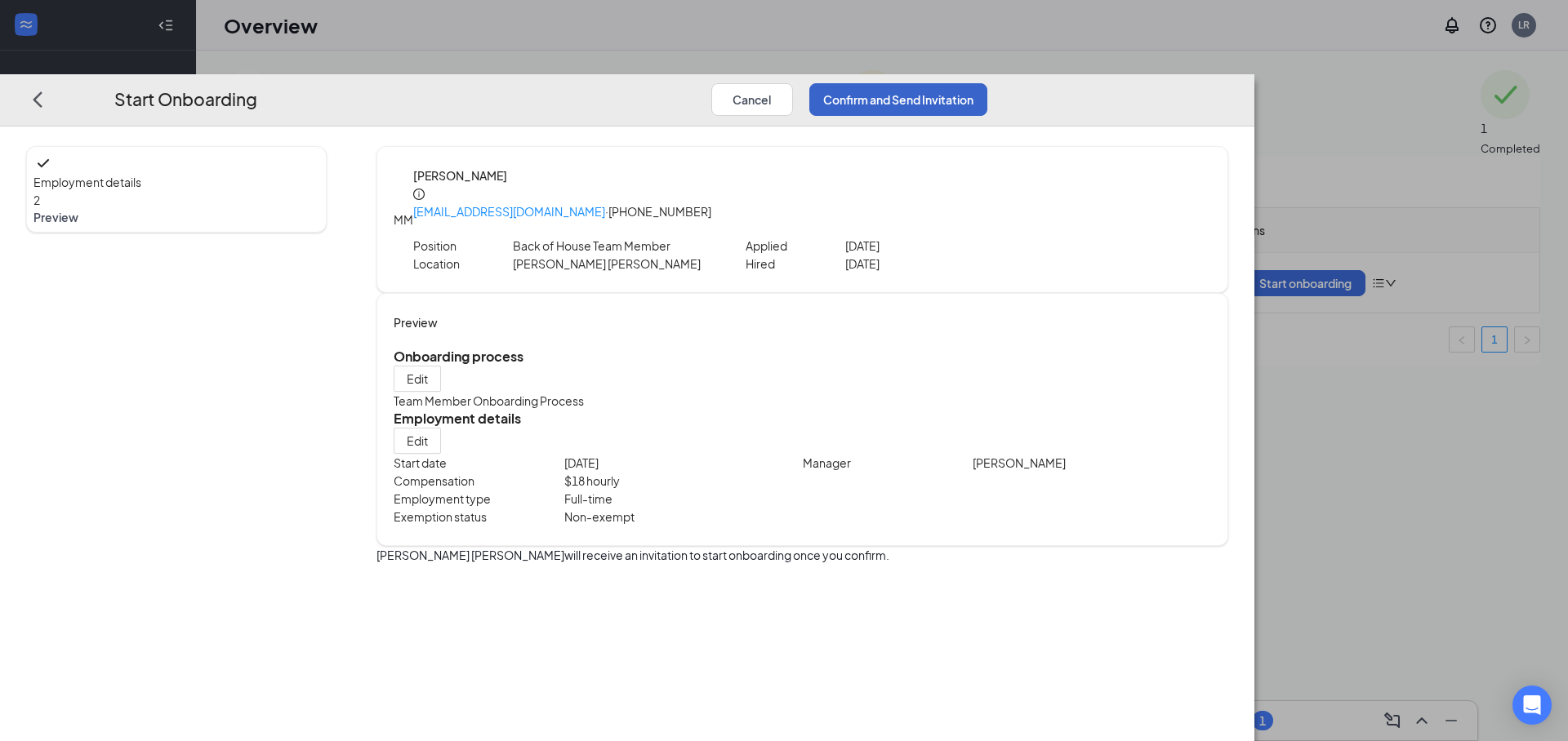
click at [987, 83] on button "Confirm and Send Invitation" at bounding box center [898, 99] width 178 height 33
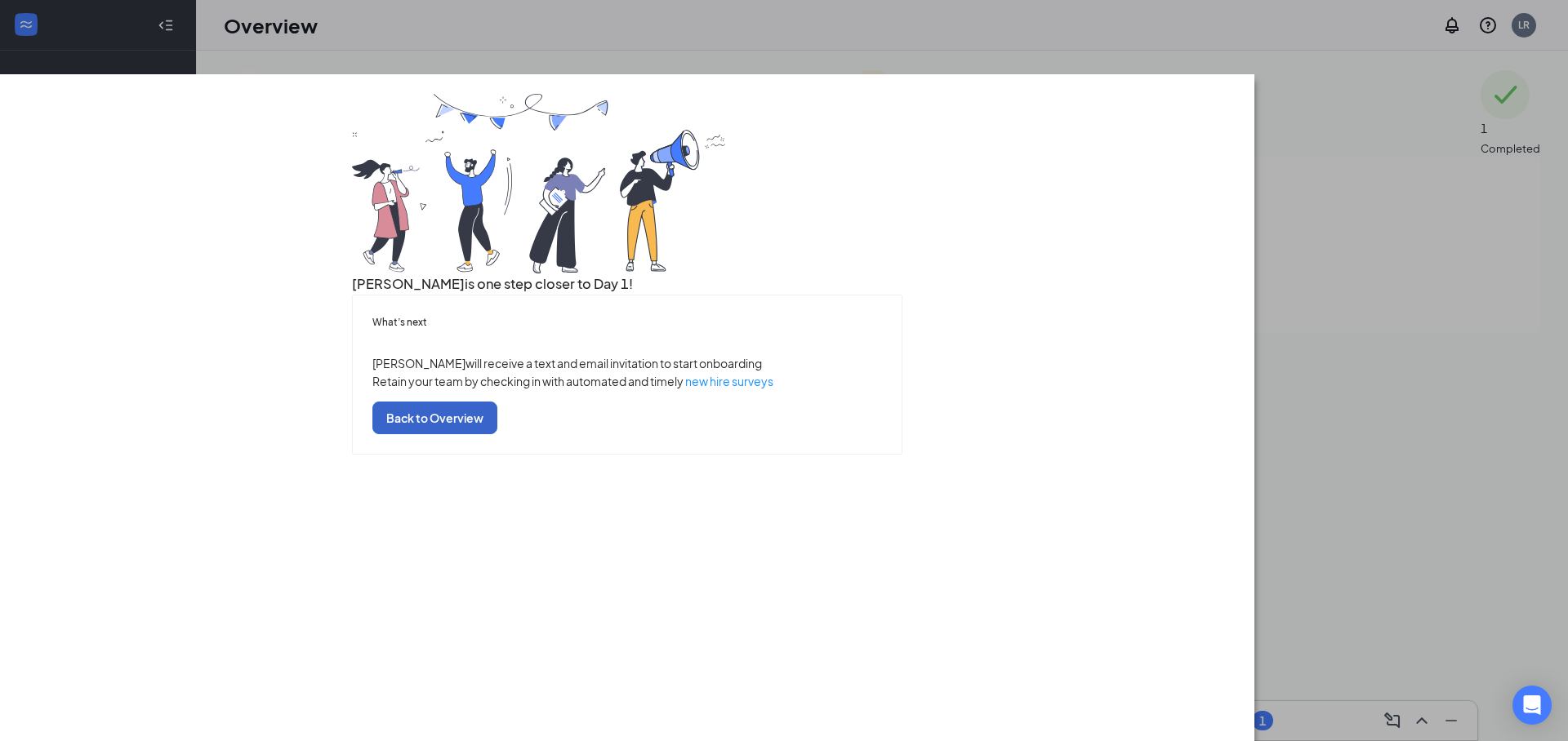
click at [498, 434] on button "Back to Overview" at bounding box center [435, 418] width 125 height 33
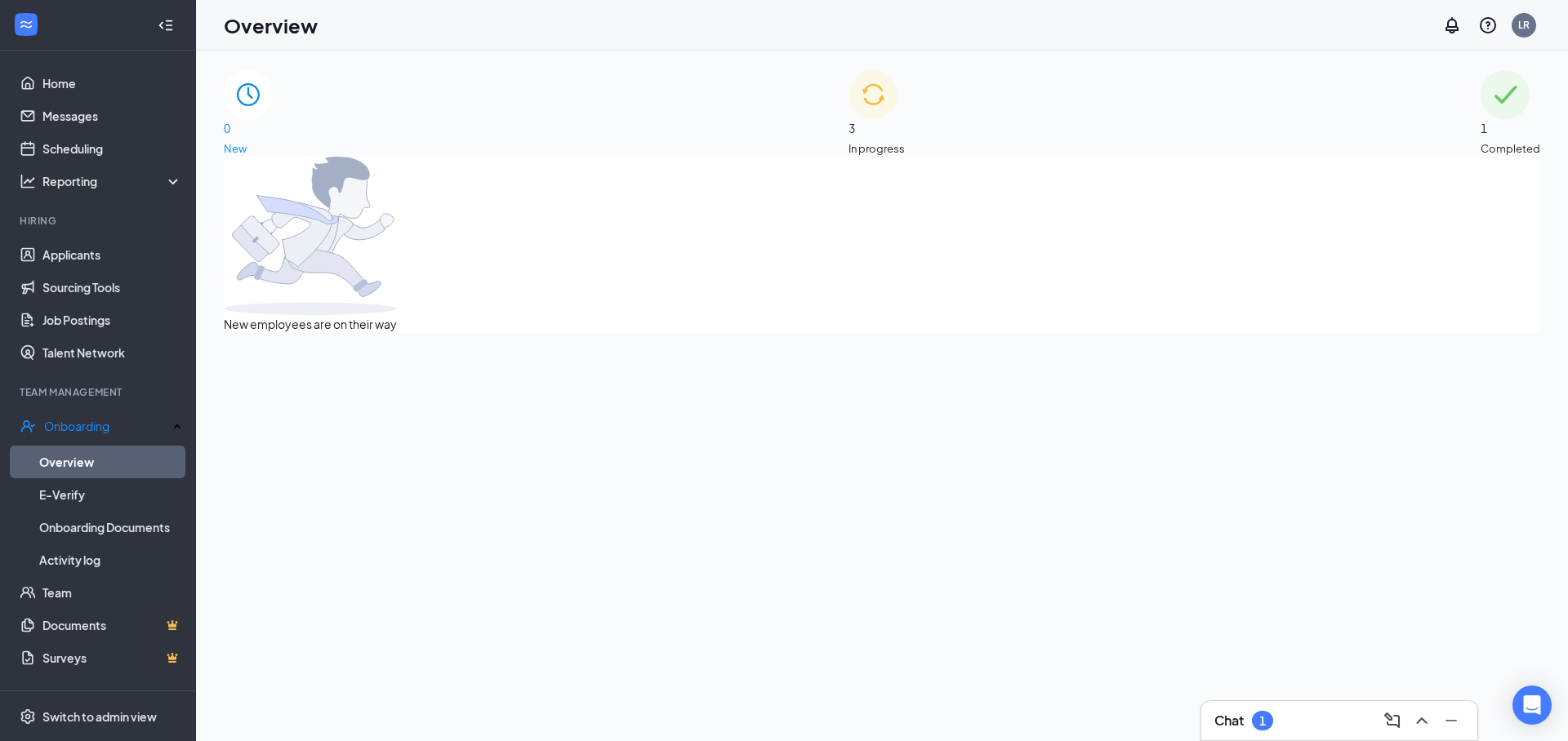
click at [854, 103] on img at bounding box center [873, 94] width 49 height 49
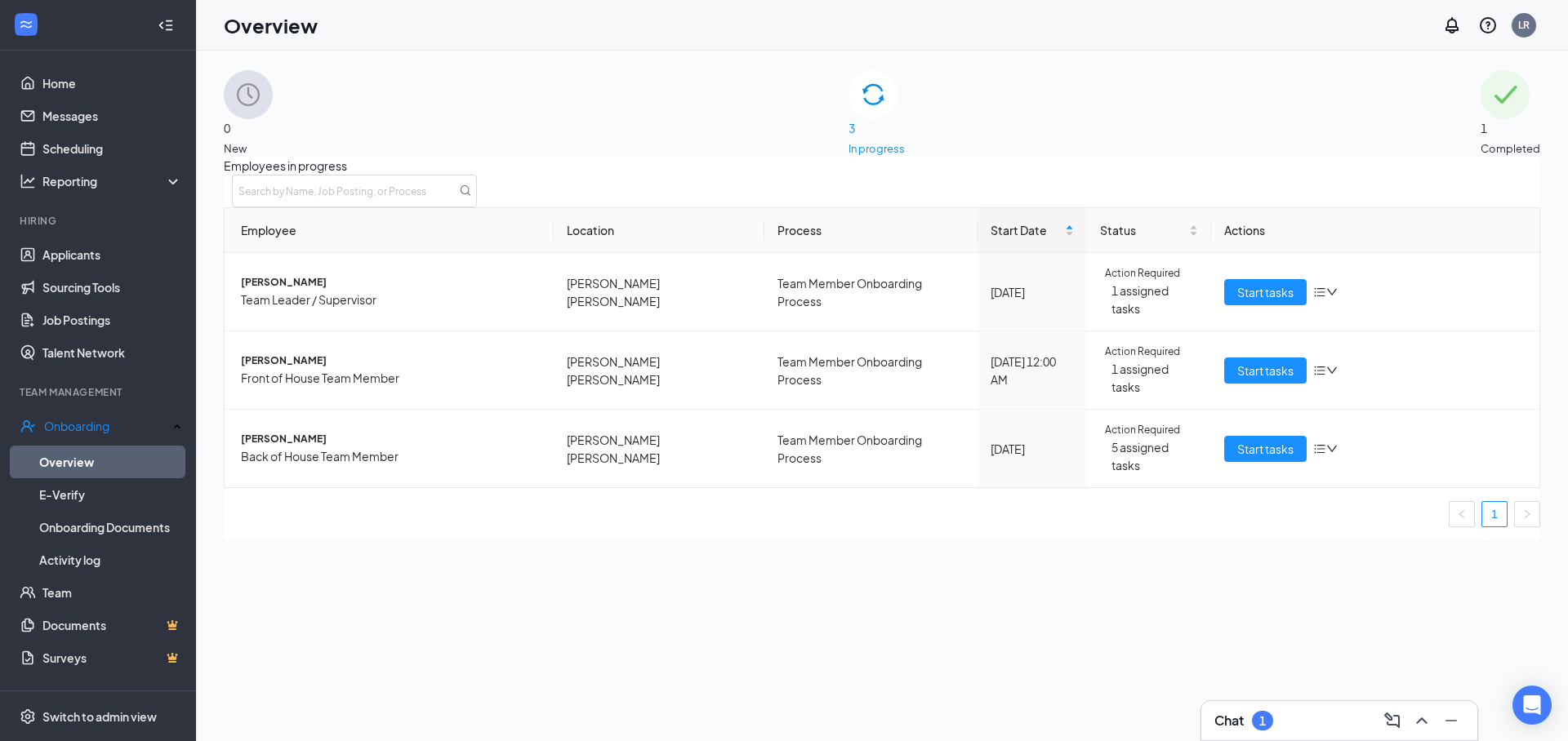
drag, startPoint x: 1248, startPoint y: 516, endPoint x: 1053, endPoint y: 462, distance: 202.3
click at [1248, 516] on div "Employees in progress Employee Location Process Start Date Status Actions [PERS…" at bounding box center [881, 348] width 1316 height 383
click at [1080, 501] on ul "1" at bounding box center [881, 514] width 1316 height 26
click at [69, 258] on link "Applicants" at bounding box center [112, 255] width 140 height 33
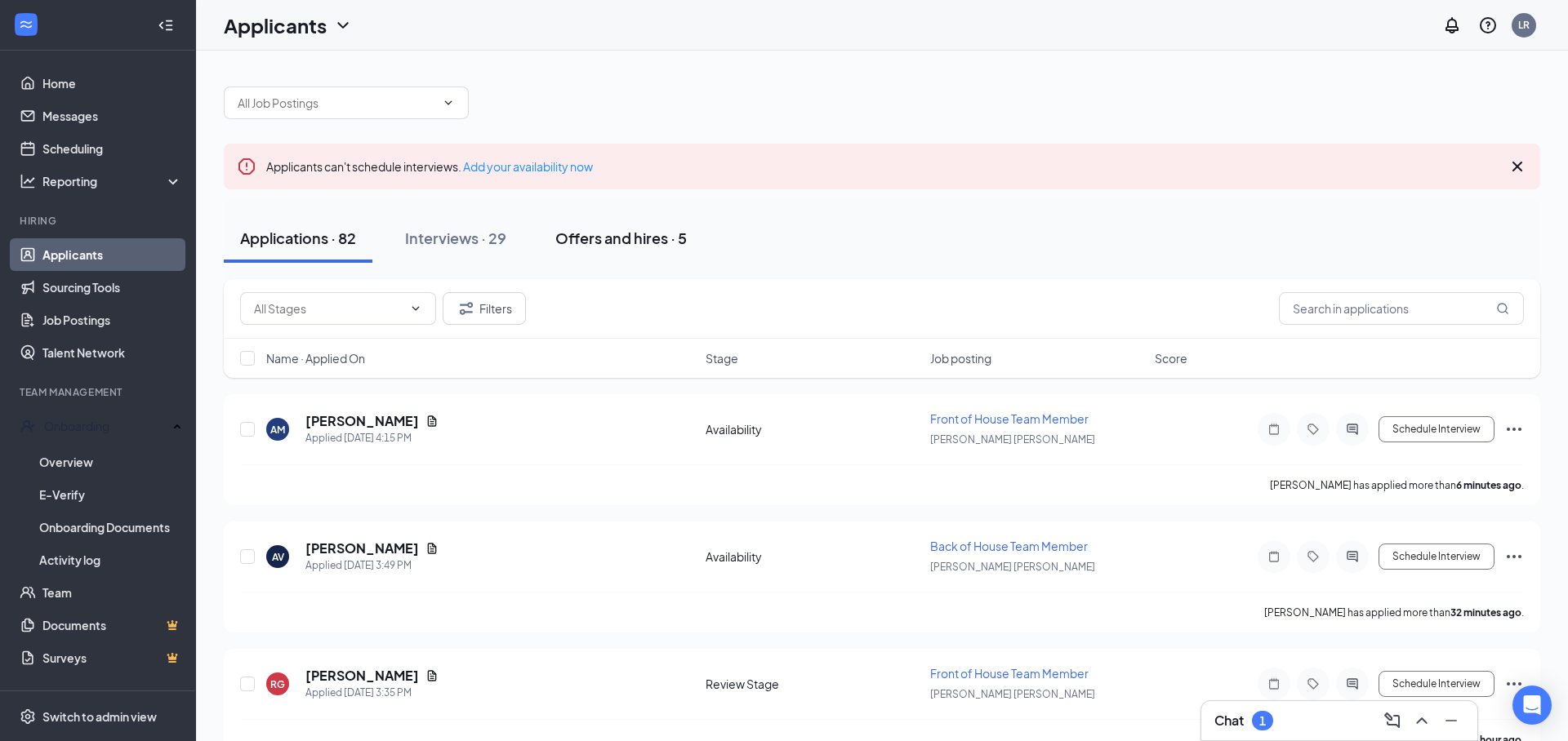
click at [667, 242] on div "Offers and hires · 5" at bounding box center [621, 238] width 132 height 20
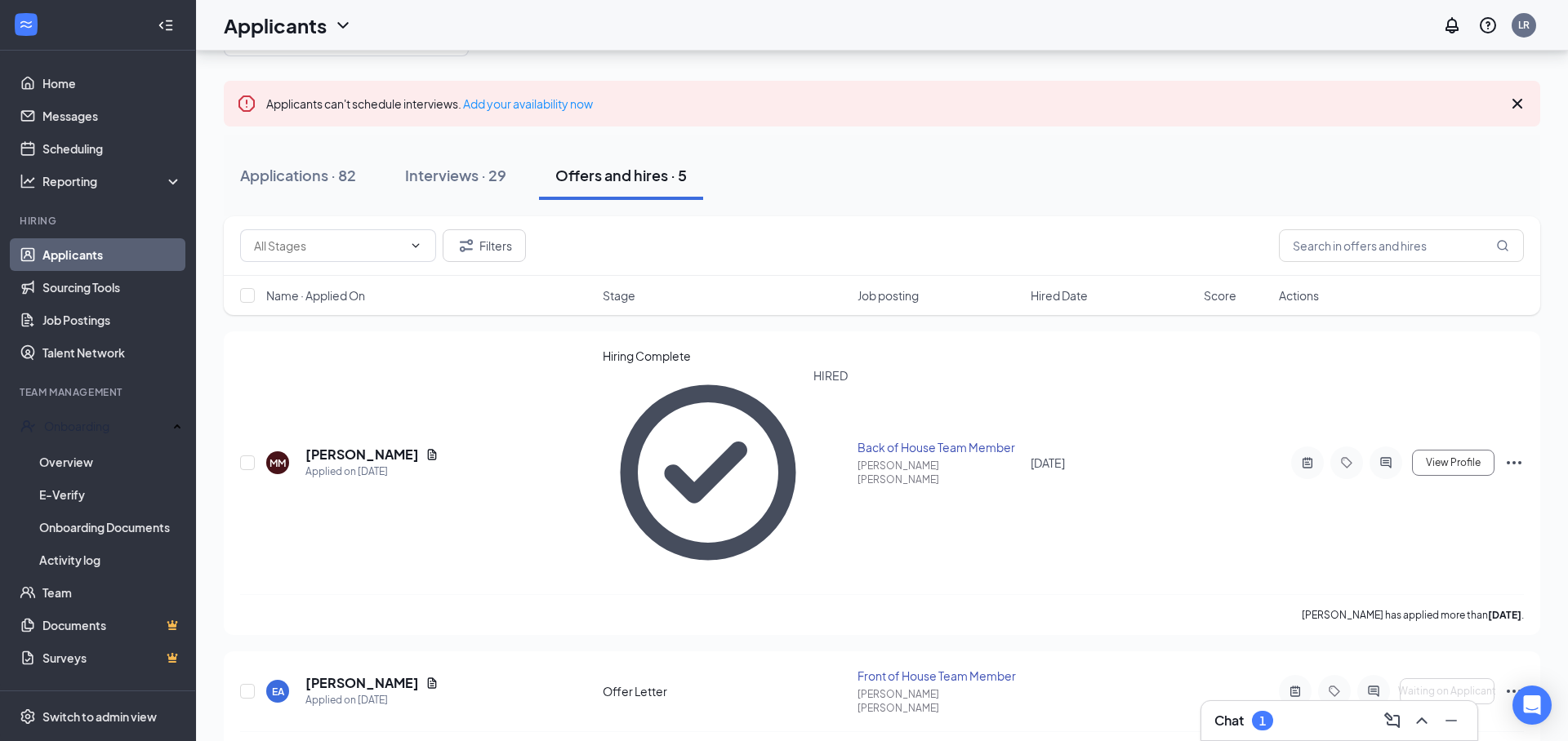
scroll to position [62, 0]
click at [272, 171] on div "Applications · 82" at bounding box center [298, 176] width 116 height 20
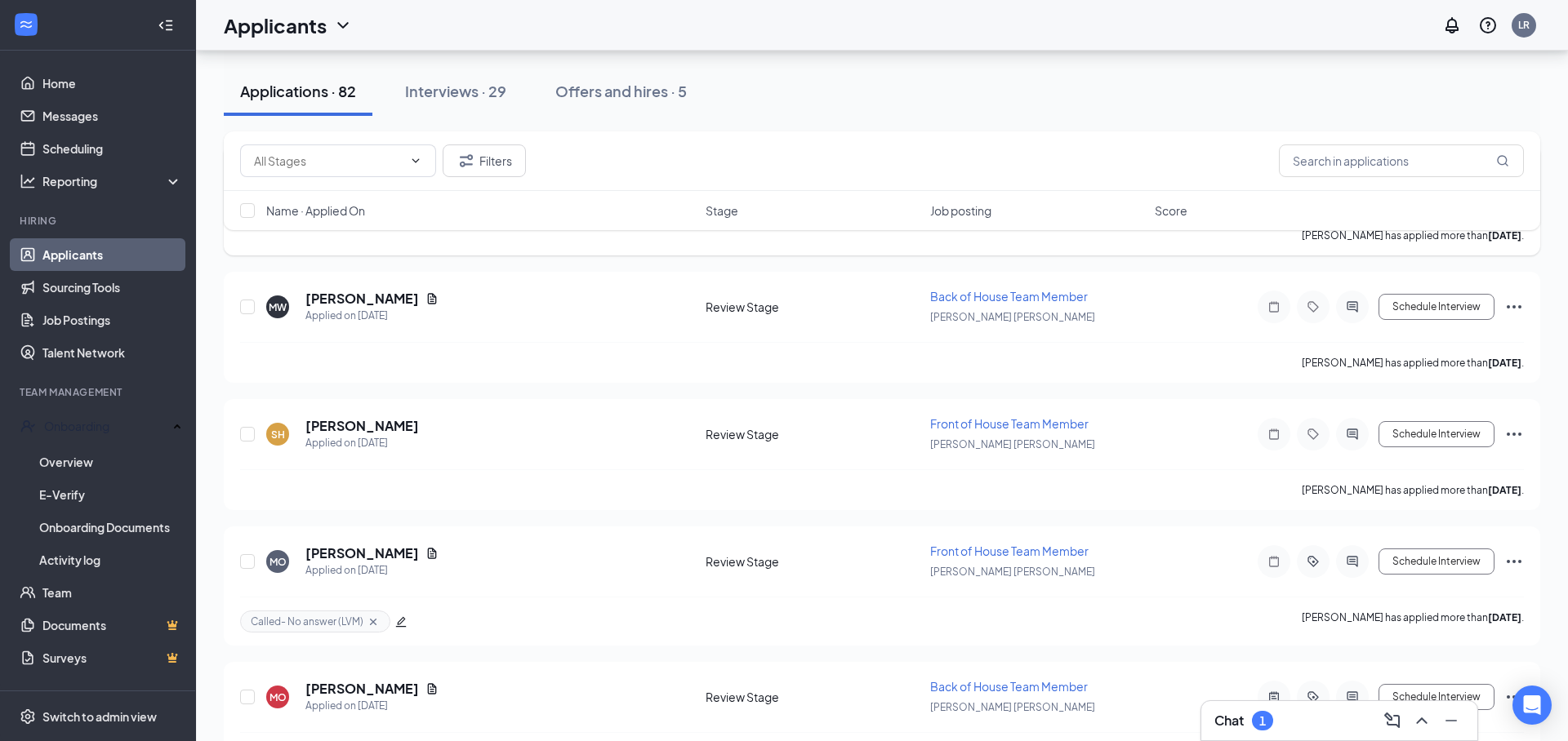
scroll to position [6960, 0]
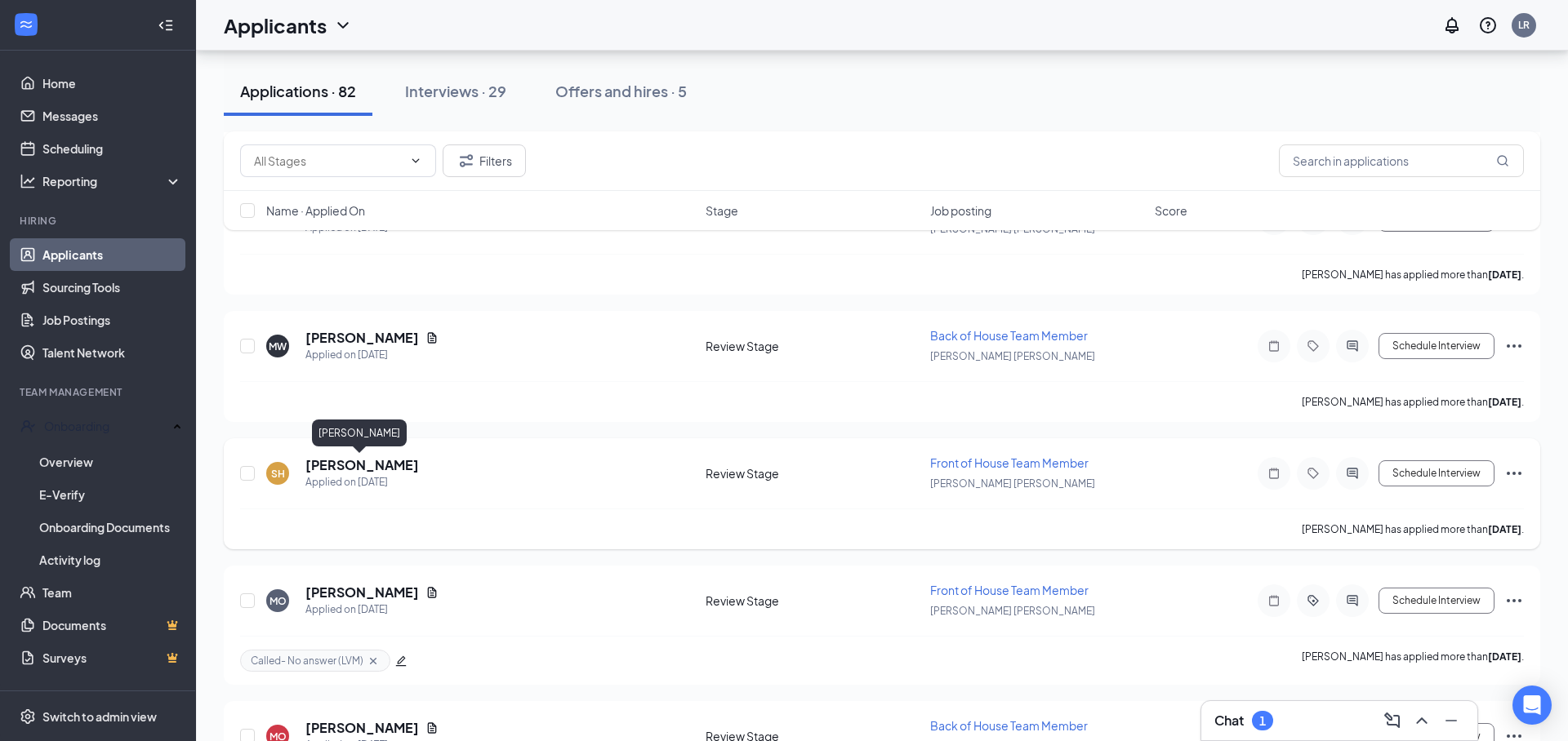
click at [378, 466] on h5 "[PERSON_NAME]" at bounding box center [361, 465] width 113 height 18
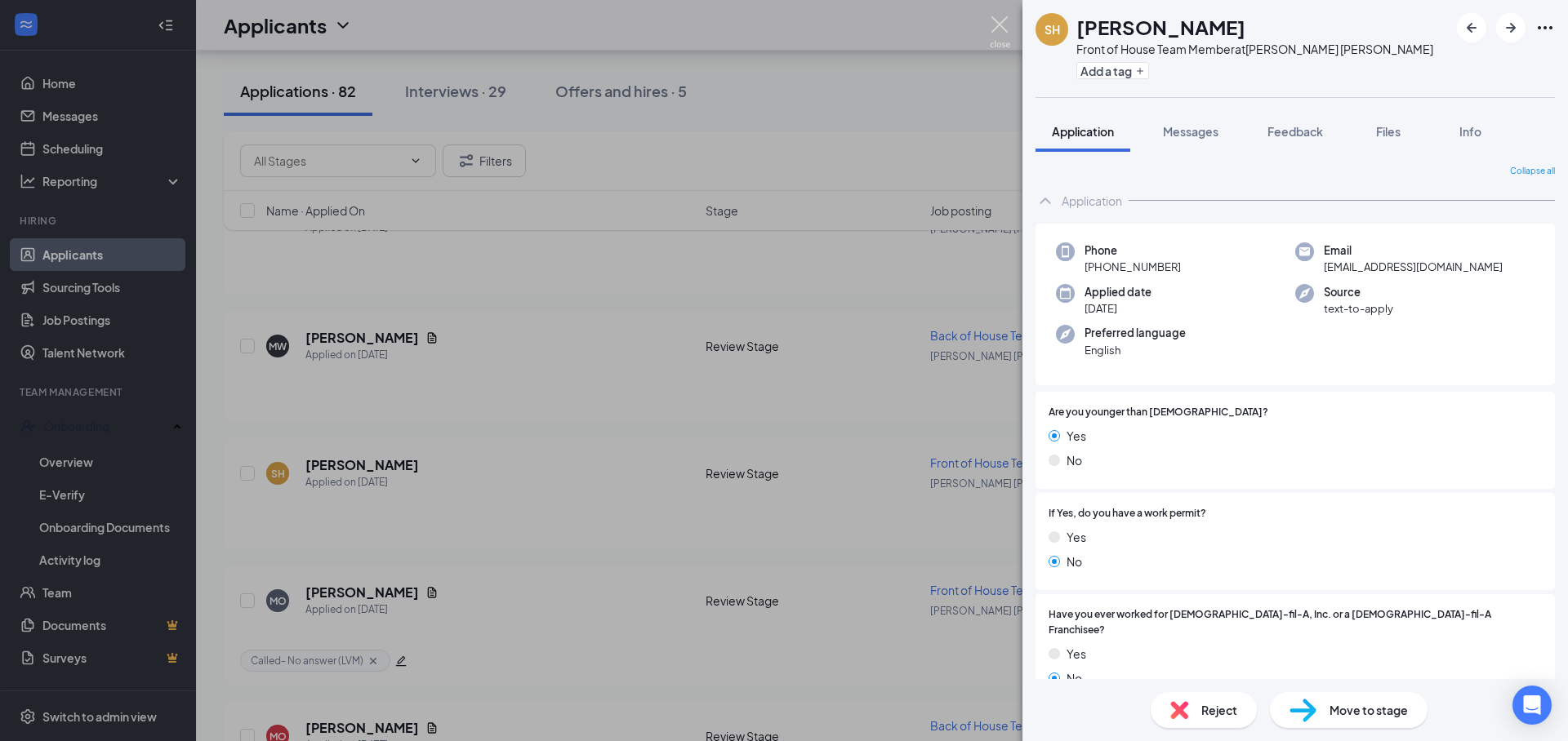
drag, startPoint x: 998, startPoint y: 32, endPoint x: 990, endPoint y: 24, distance: 11.3
click at [997, 32] on img at bounding box center [1000, 32] width 20 height 32
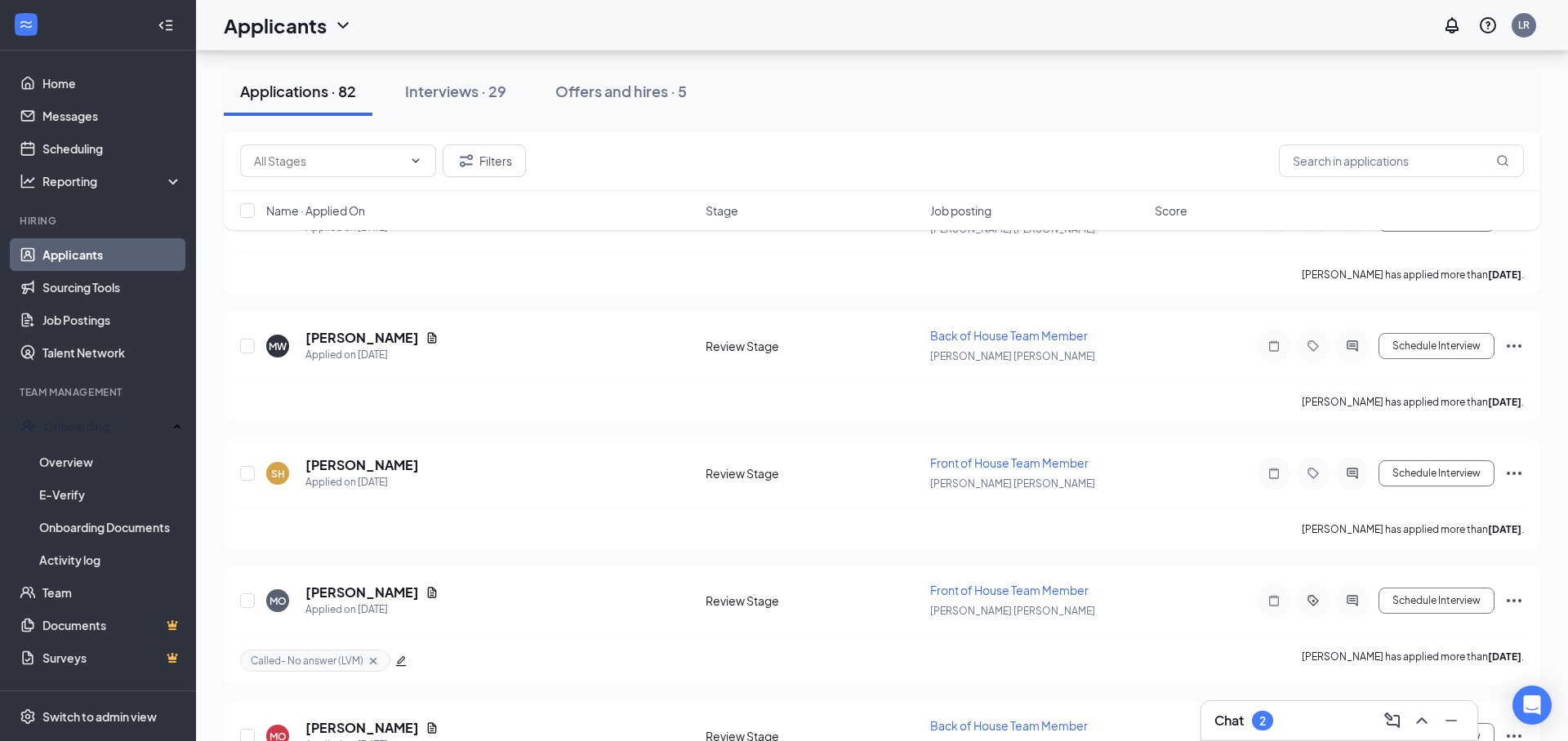
drag, startPoint x: 1276, startPoint y: 724, endPoint x: 1251, endPoint y: 711, distance: 28.2
click at [1276, 724] on div "Chat 2" at bounding box center [1339, 721] width 250 height 26
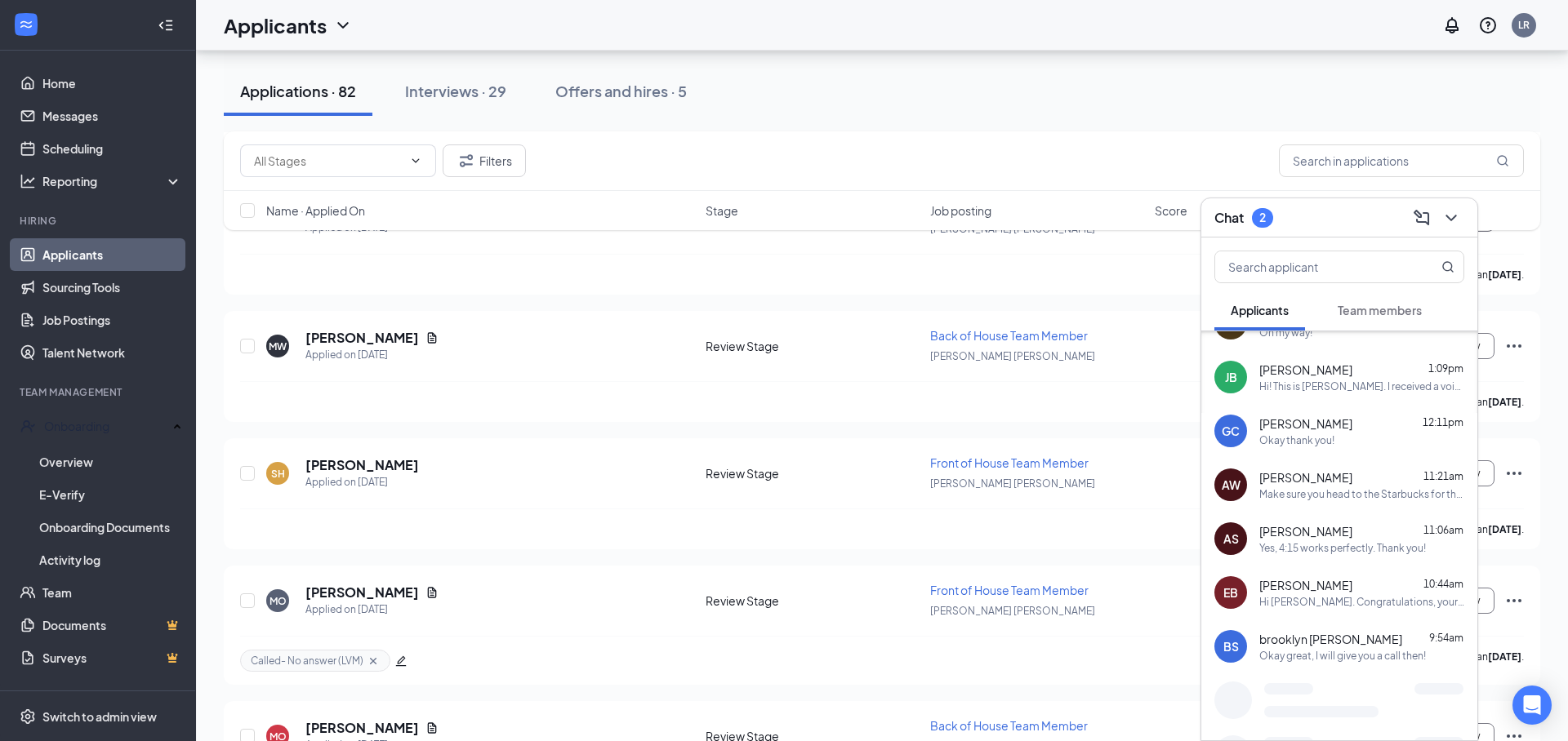
scroll to position [200, 0]
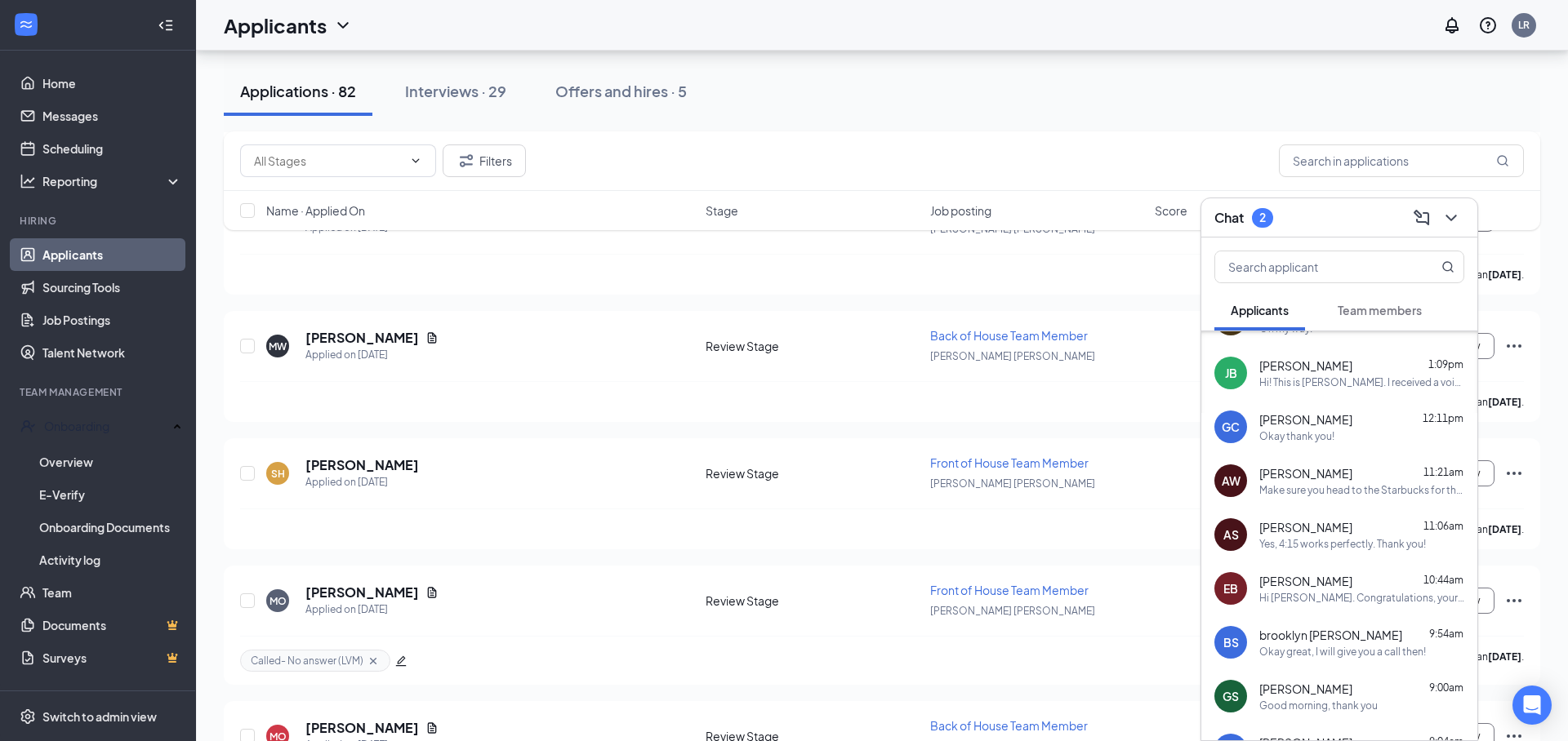
click at [1339, 544] on div "Yes, 4:15 works perfectly. Thank you!" at bounding box center [1342, 543] width 166 height 14
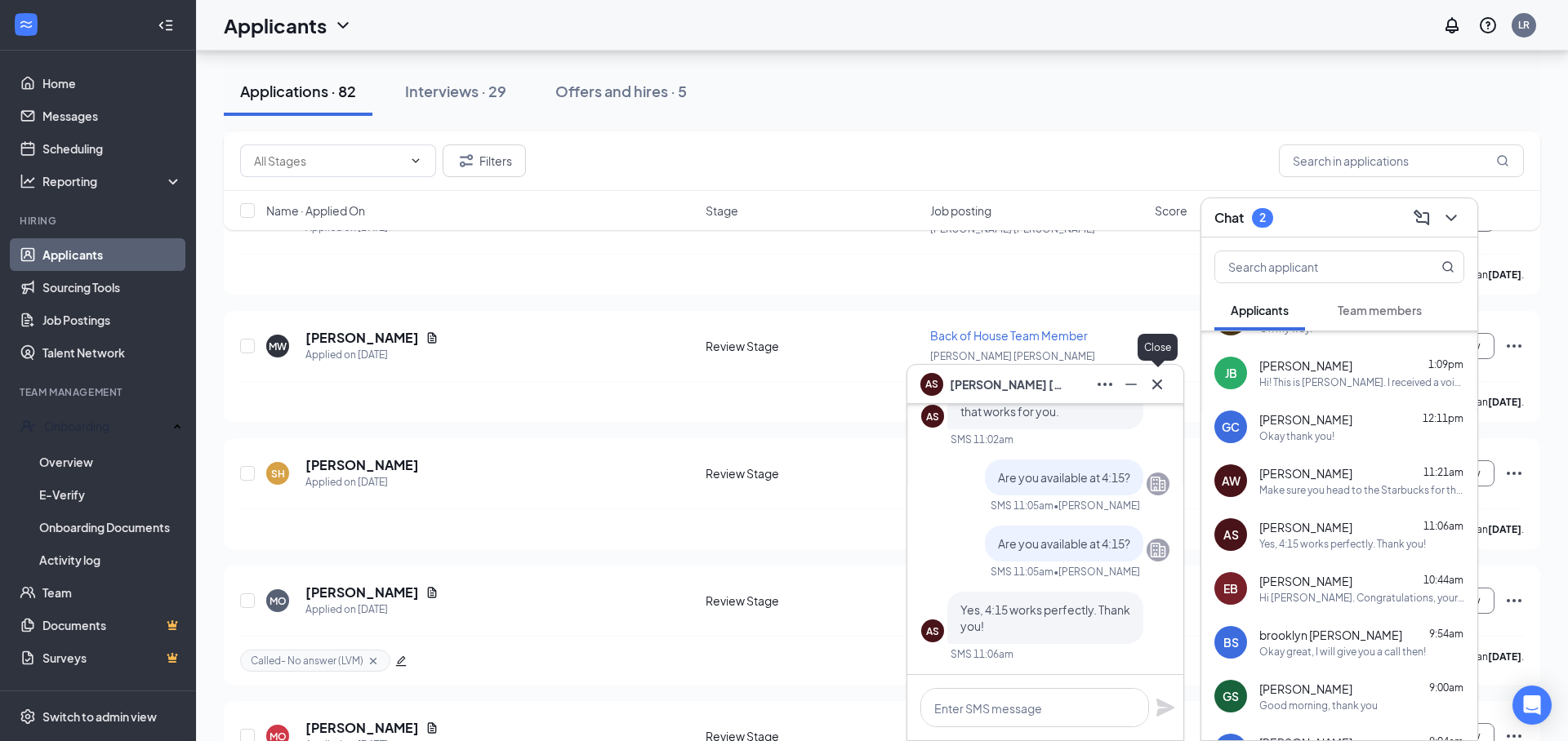
drag, startPoint x: 1166, startPoint y: 388, endPoint x: 1151, endPoint y: 388, distance: 15.0
click at [1166, 388] on icon "Cross" at bounding box center [1156, 384] width 19 height 19
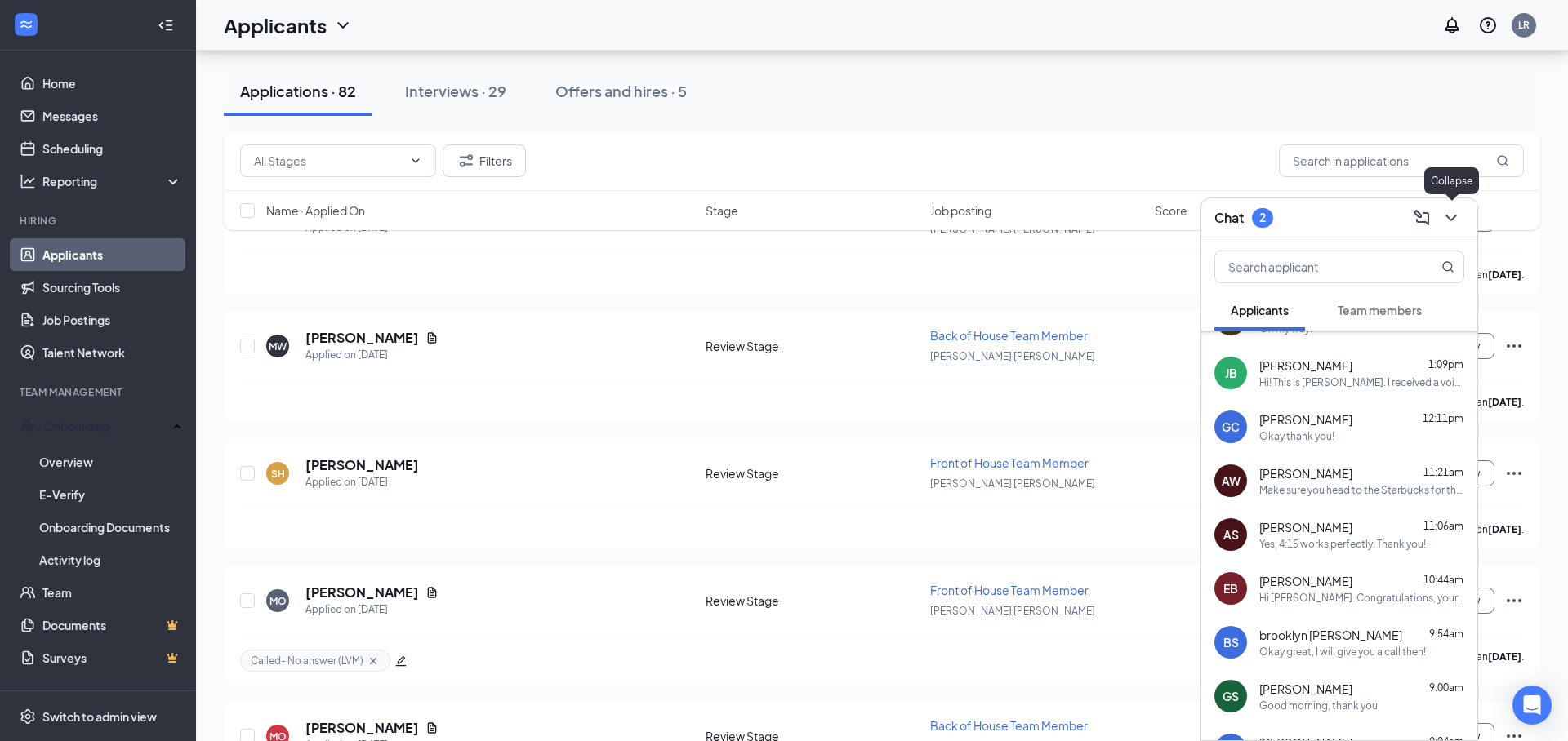
click at [1453, 224] on icon "ChevronDown" at bounding box center [1450, 217] width 19 height 19
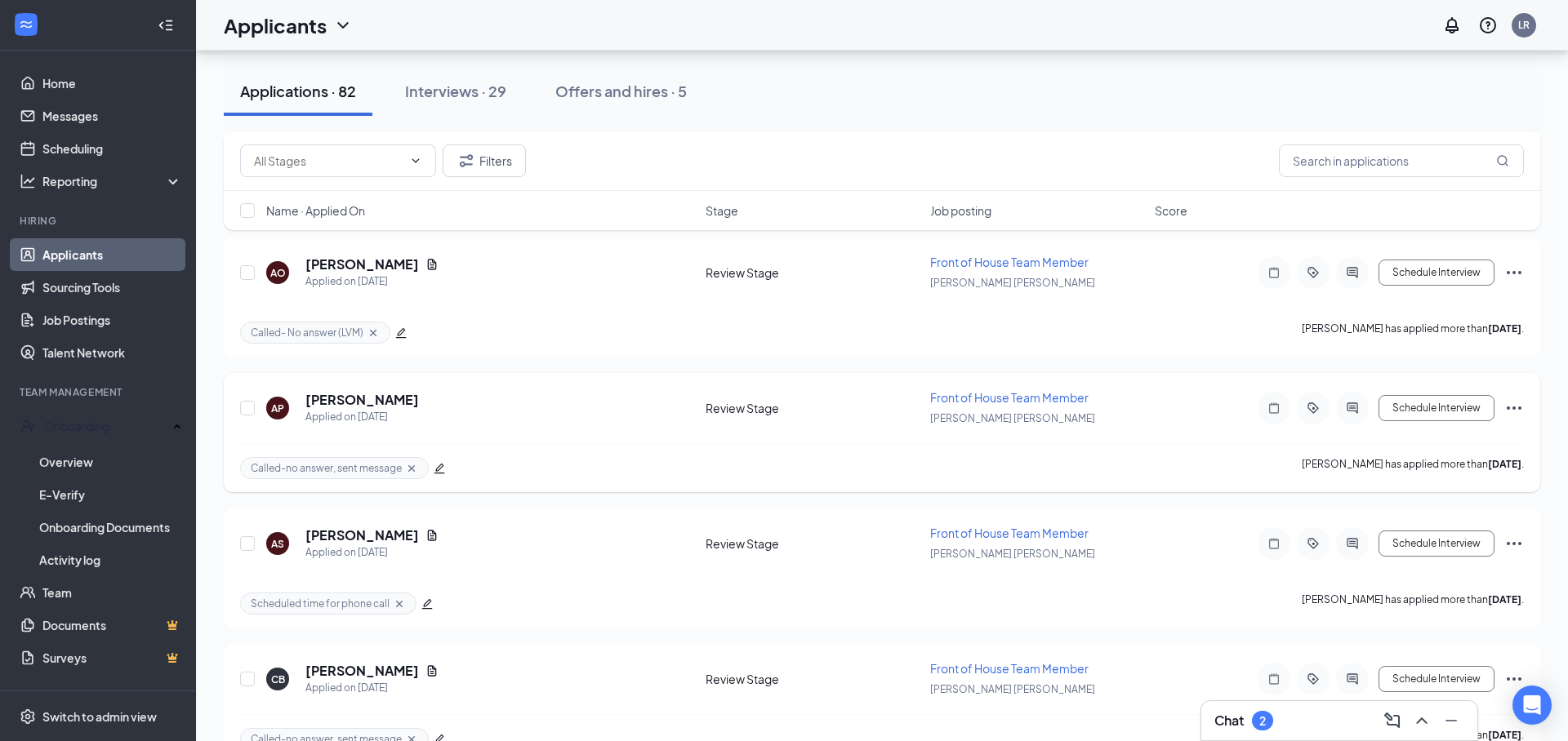
scroll to position [9171, 0]
click at [380, 530] on h5 "[PERSON_NAME]" at bounding box center [361, 532] width 113 height 18
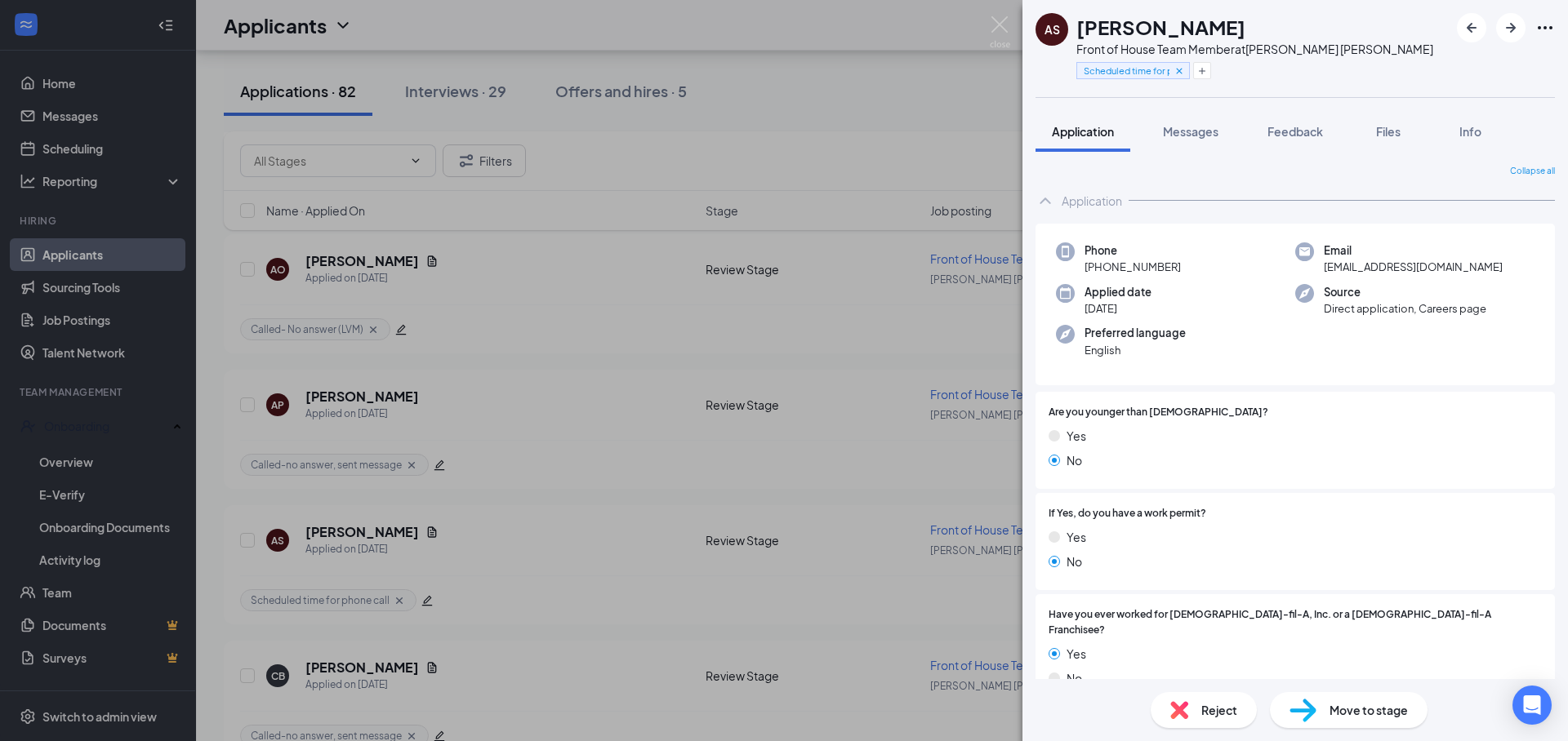
drag, startPoint x: 1299, startPoint y: 131, endPoint x: 1301, endPoint y: 164, distance: 33.1
click at [1299, 131] on span "Feedback" at bounding box center [1295, 131] width 55 height 15
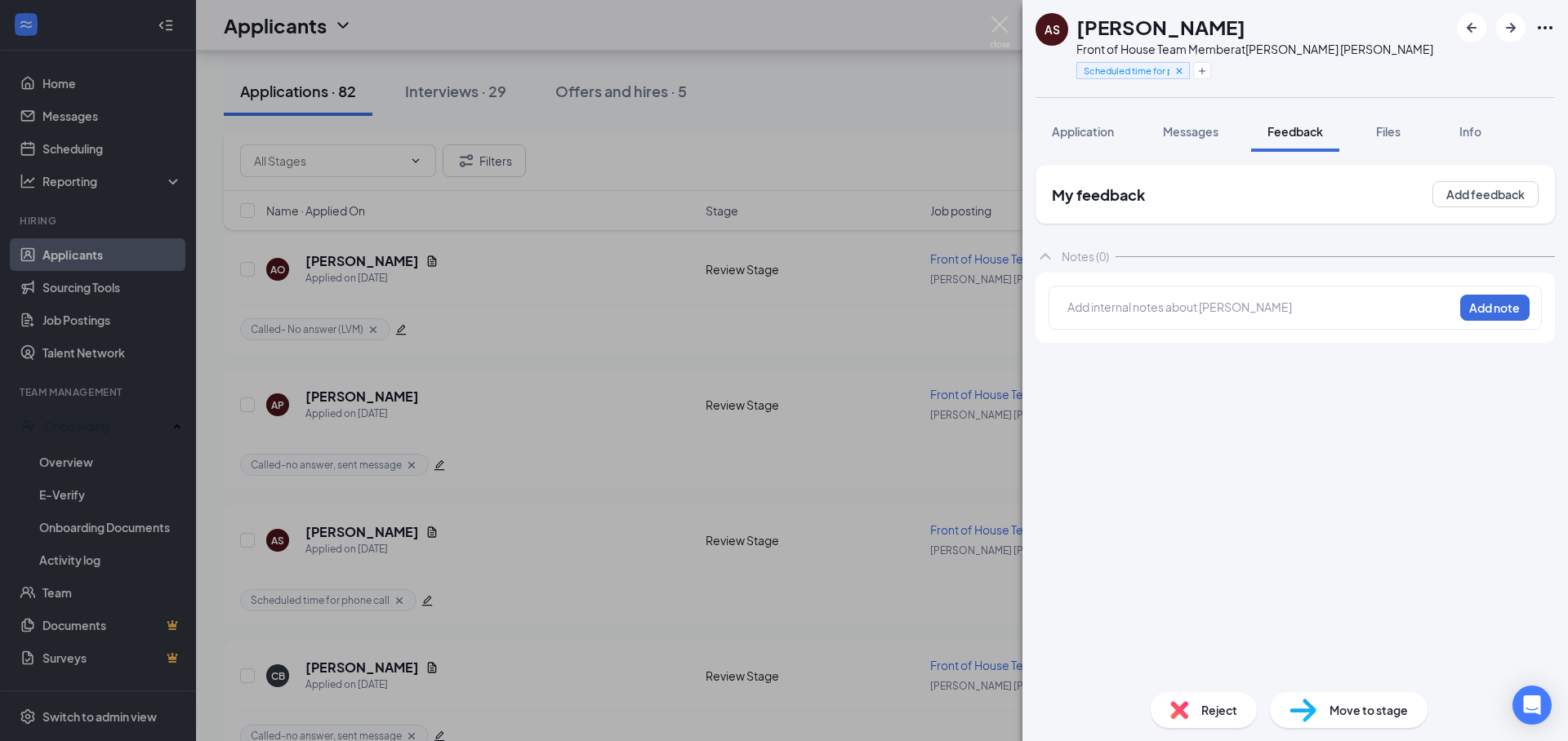
click at [1125, 298] on div at bounding box center [1260, 309] width 386 height 23
drag, startPoint x: 1150, startPoint y: 310, endPoint x: 1132, endPoint y: 267, distance: 46.6
click at [1150, 310] on div at bounding box center [1260, 307] width 384 height 17
drag, startPoint x: 1102, startPoint y: 132, endPoint x: 1101, endPoint y: 370, distance: 238.0
click at [1102, 132] on span "Application" at bounding box center [1082, 131] width 62 height 15
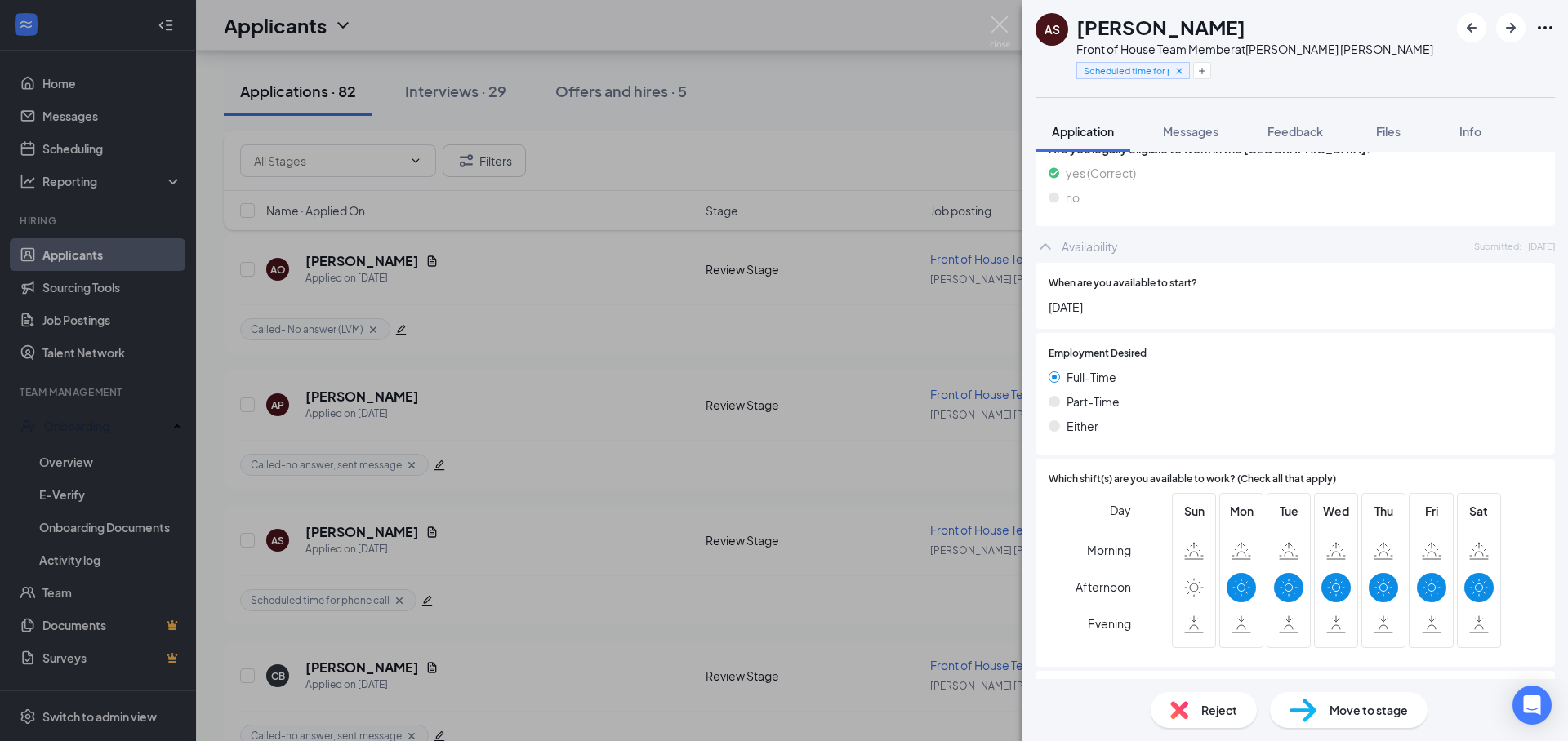
scroll to position [1055, 0]
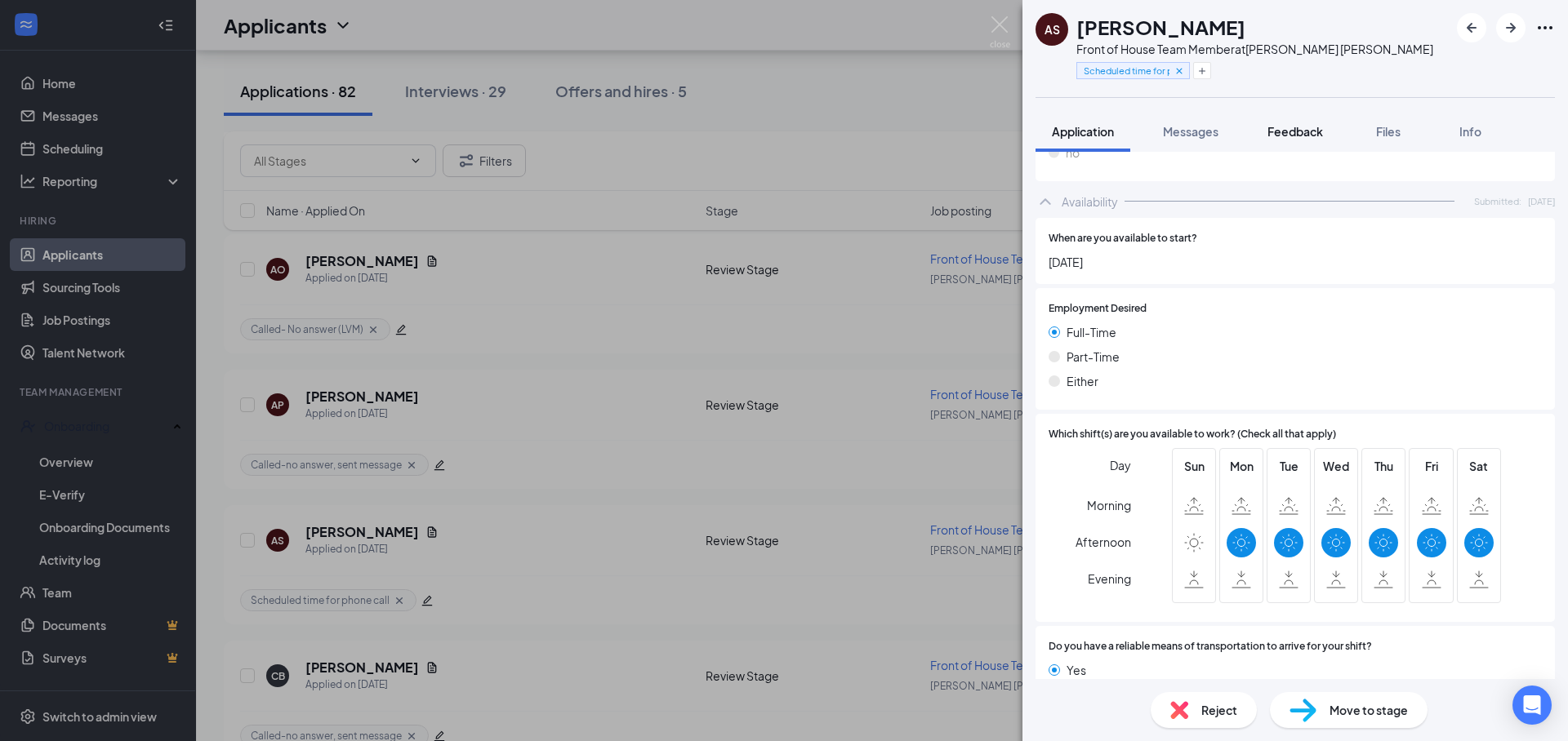
click at [1303, 135] on span "Feedback" at bounding box center [1295, 131] width 55 height 15
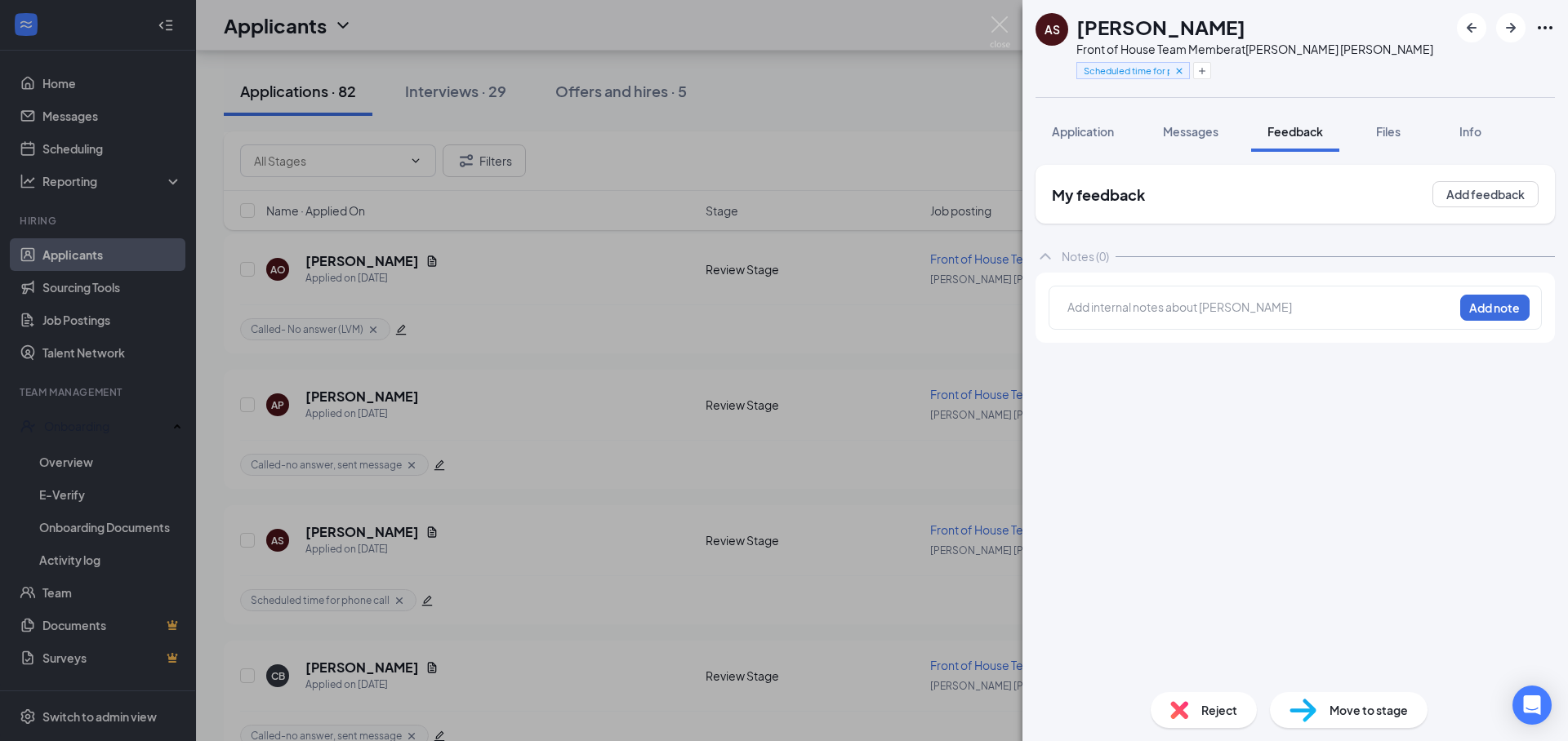
click at [1206, 312] on div at bounding box center [1260, 307] width 384 height 17
click at [1067, 133] on span "Application" at bounding box center [1082, 131] width 62 height 15
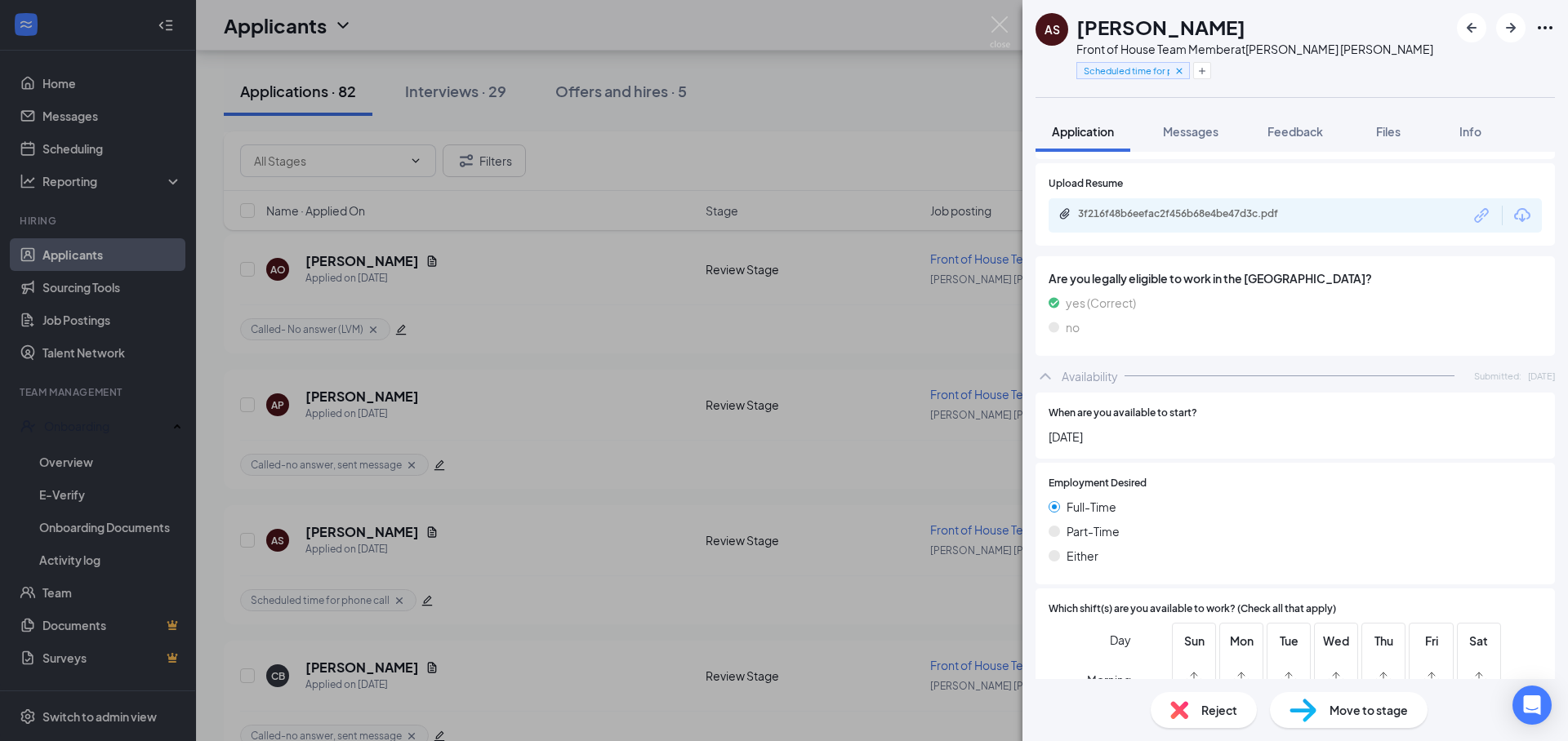
scroll to position [880, 0]
click at [1301, 134] on span "Feedback" at bounding box center [1295, 131] width 55 height 15
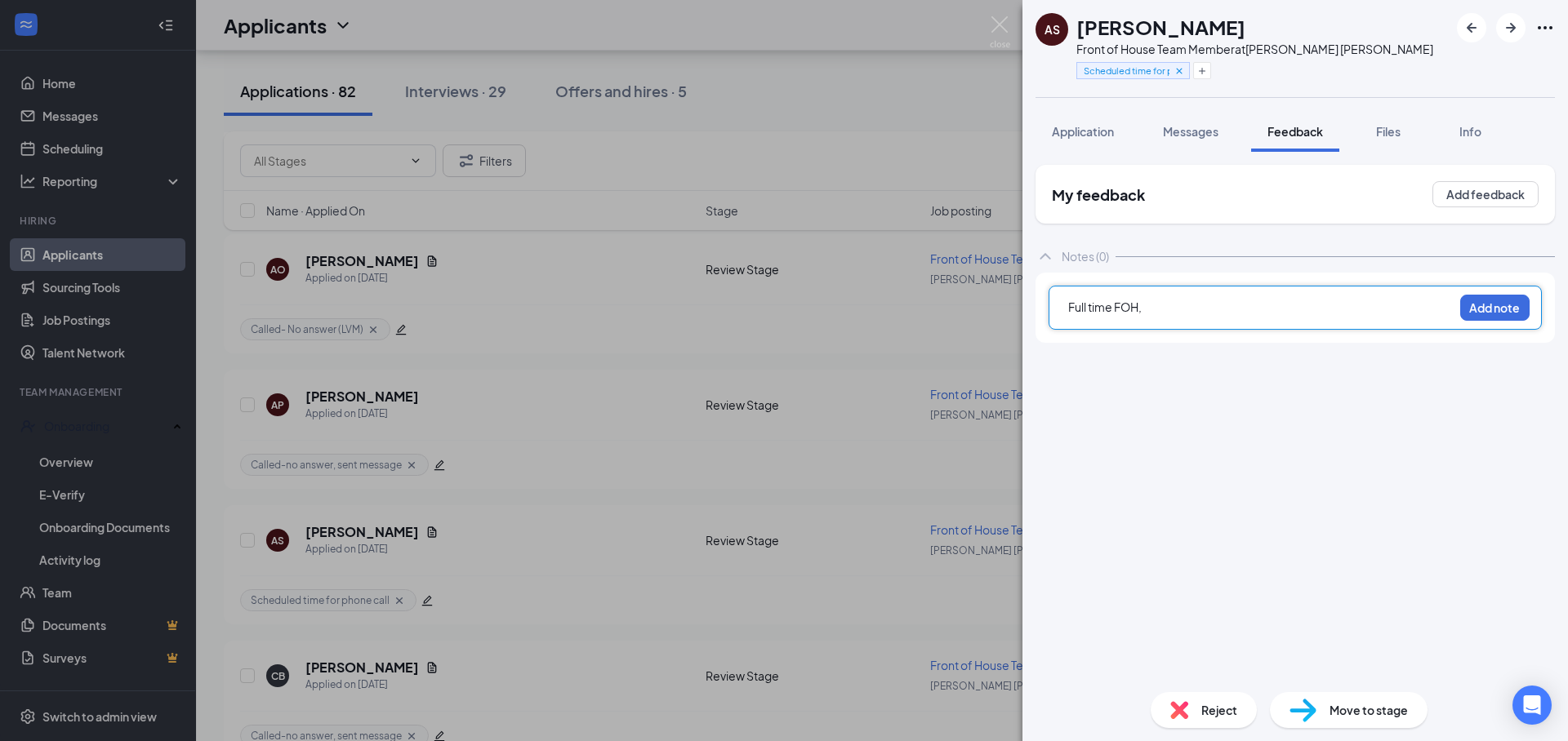
click at [1214, 308] on div "Full time FOH," at bounding box center [1260, 307] width 384 height 17
drag, startPoint x: 1080, startPoint y: 131, endPoint x: 1162, endPoint y: 223, distance: 123.2
click at [1080, 131] on span "Application" at bounding box center [1082, 131] width 62 height 15
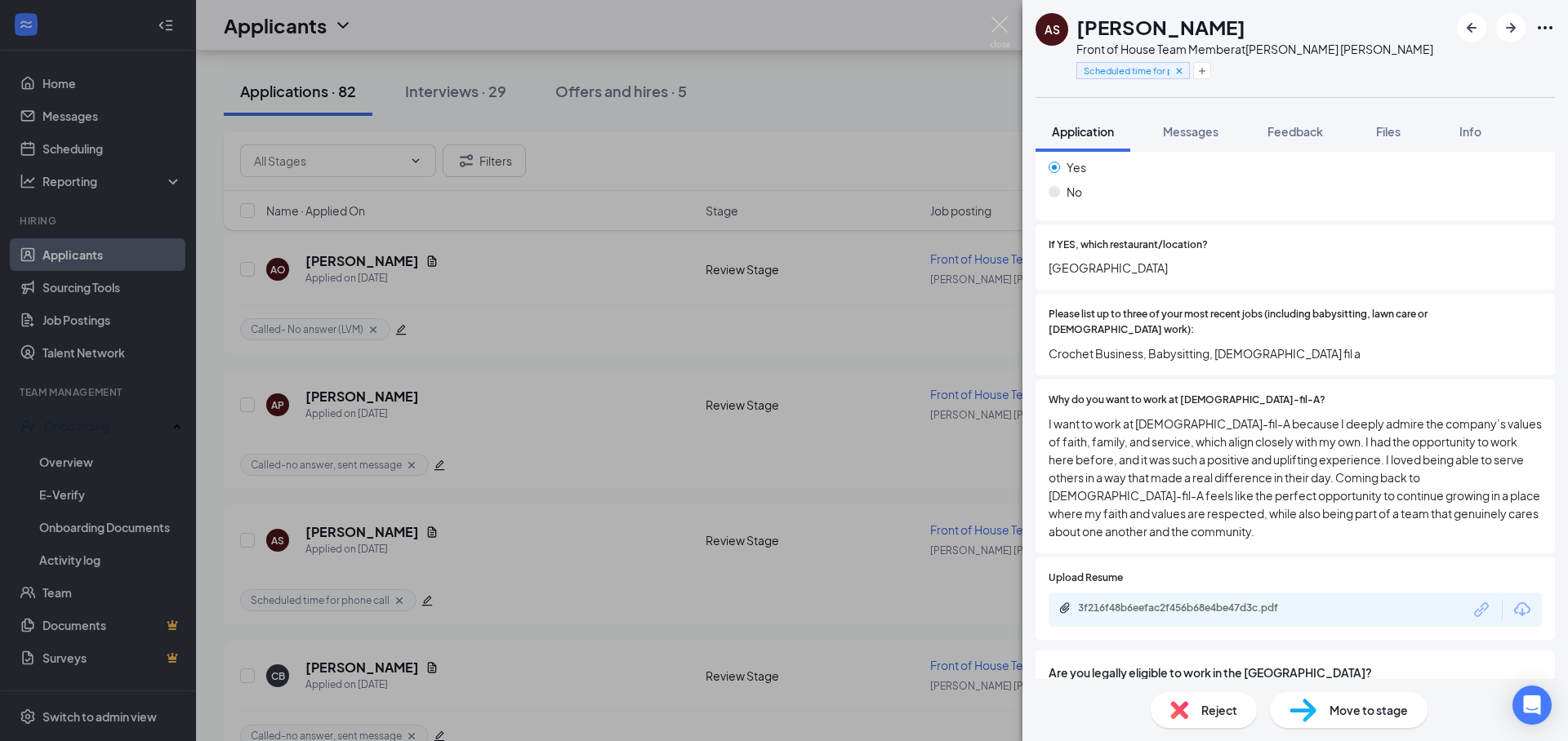
scroll to position [489, 0]
click at [1150, 599] on div "3f216f48b6eefac2f456b68e4be47d3c.pdf" at bounding box center [1192, 606] width 229 height 13
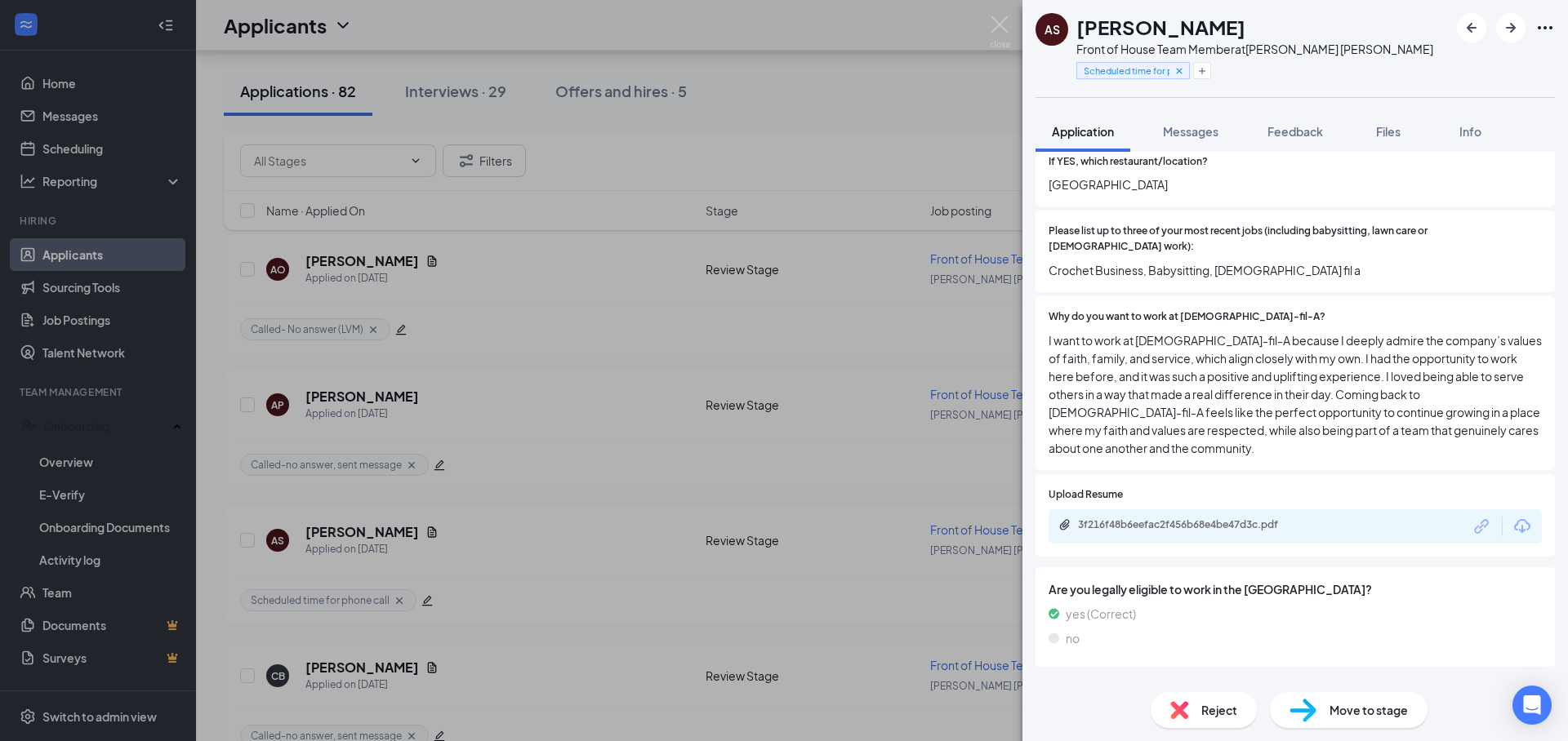
drag, startPoint x: 1288, startPoint y: 130, endPoint x: 1401, endPoint y: 251, distance: 165.6
click at [1288, 130] on span "Feedback" at bounding box center [1295, 131] width 55 height 15
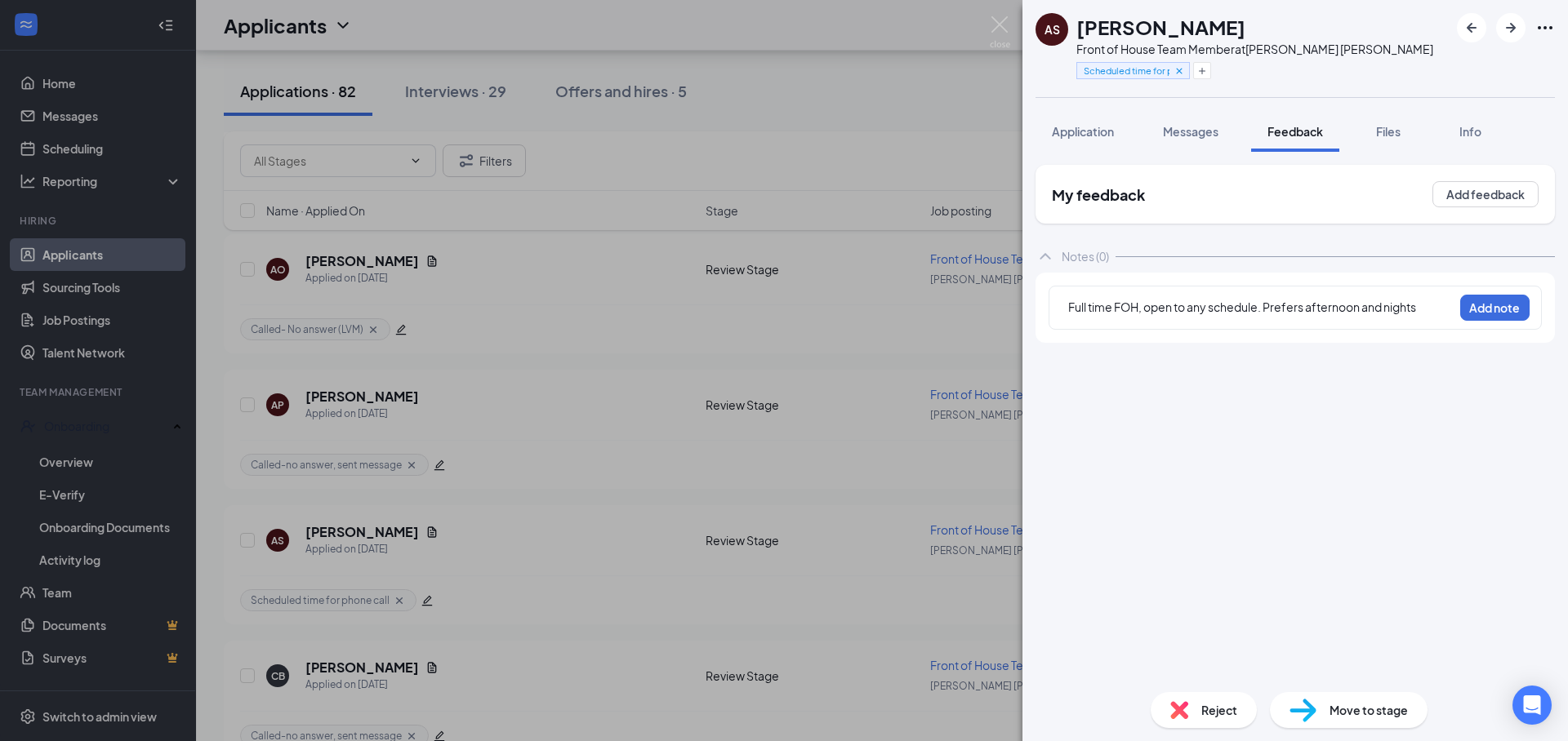
click at [1423, 309] on div "Full time FOH, open to any schedule. Prefers afternoon and nights" at bounding box center [1260, 307] width 384 height 17
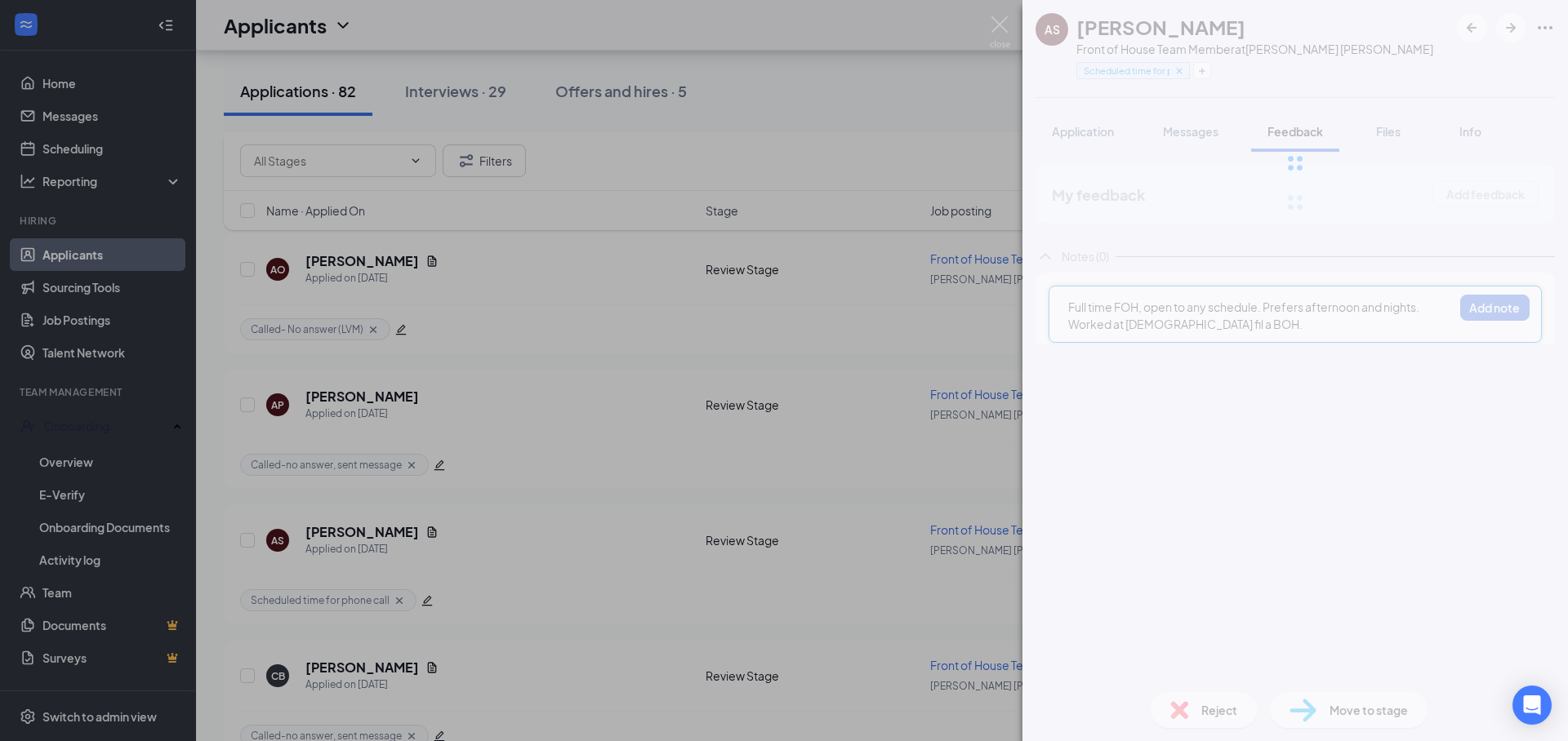
drag, startPoint x: 1218, startPoint y: 321, endPoint x: 1193, endPoint y: 332, distance: 27.3
click at [1169, 320] on span "Full time FOH, open to any schedule. Prefers afternoon and nights. Worked at [D…" at bounding box center [1244, 315] width 353 height 32
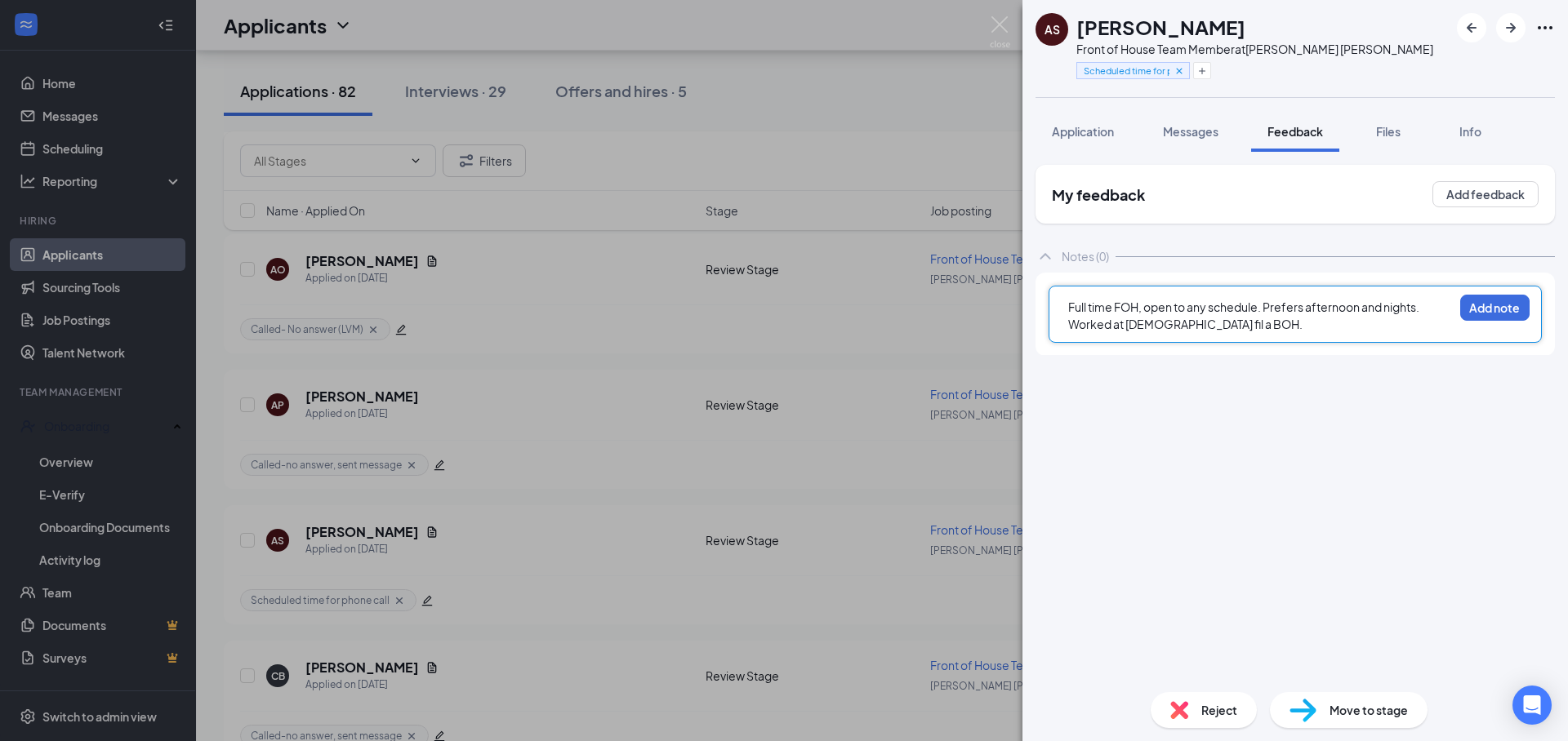
click at [1218, 325] on div "Full time FOH, open to any schedule. Prefers afternoon and nights. Worked at [D…" at bounding box center [1260, 315] width 384 height 34
click at [1132, 346] on span "Full time FOH, open to any schedule. Prefers afternoon and nights. Worked at [D…" at bounding box center [1258, 333] width 381 height 66
click at [1460, 348] on div "Full time FOH, open to any schedule. Prefers afternoon and nights. Worked at [D…" at bounding box center [1295, 331] width 493 height 91
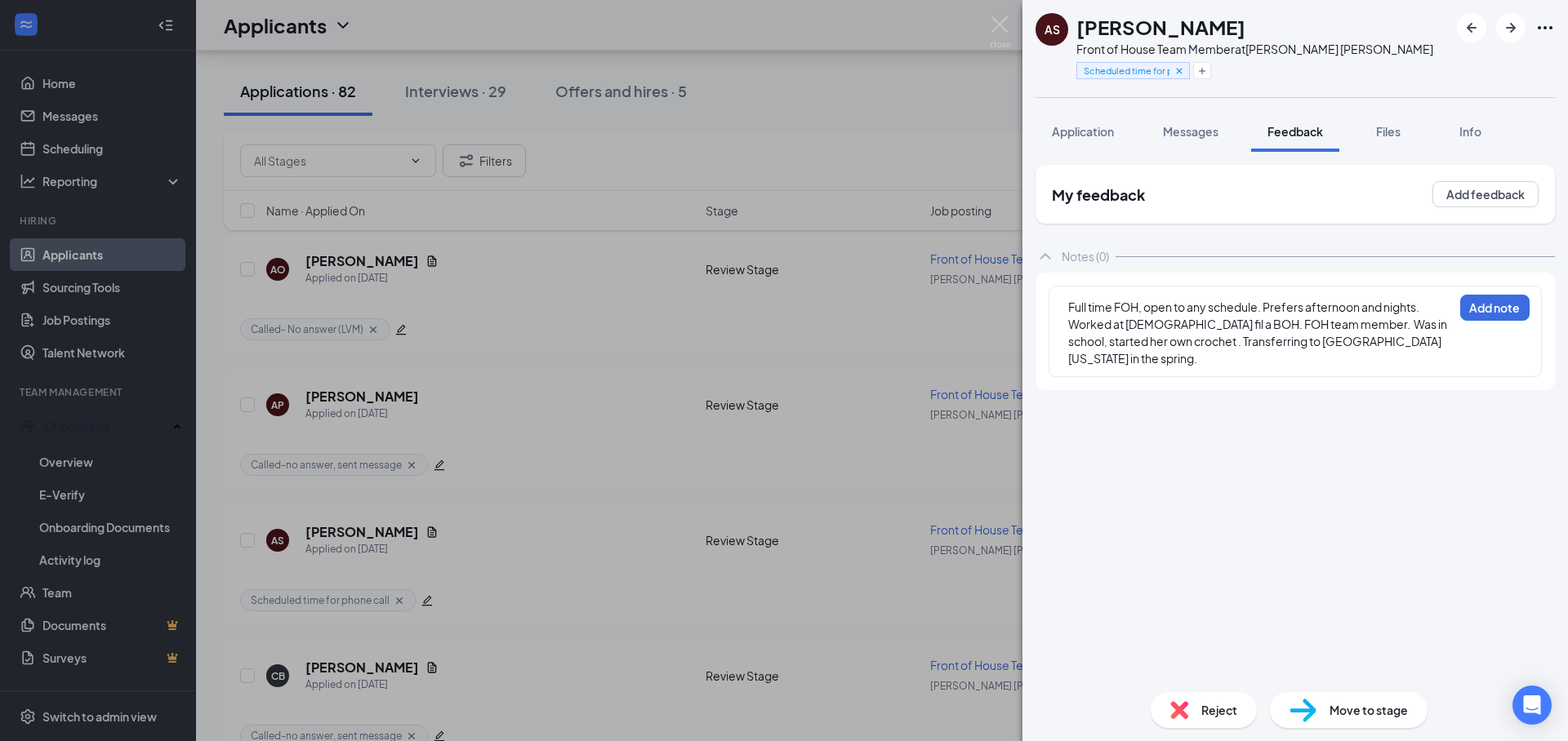
click at [1443, 345] on span "Full time FOH, open to any schedule. Prefers afternoon and nights. Worked at [D…" at bounding box center [1258, 333] width 381 height 66
click at [1447, 346] on div "Full time FOH, open to any schedule. Prefers afternoon and nights. Worked at [D…" at bounding box center [1260, 333] width 384 height 69
drag, startPoint x: 1082, startPoint y: 132, endPoint x: 1085, endPoint y: 142, distance: 10.4
click at [1081, 132] on span "Application" at bounding box center [1082, 131] width 62 height 15
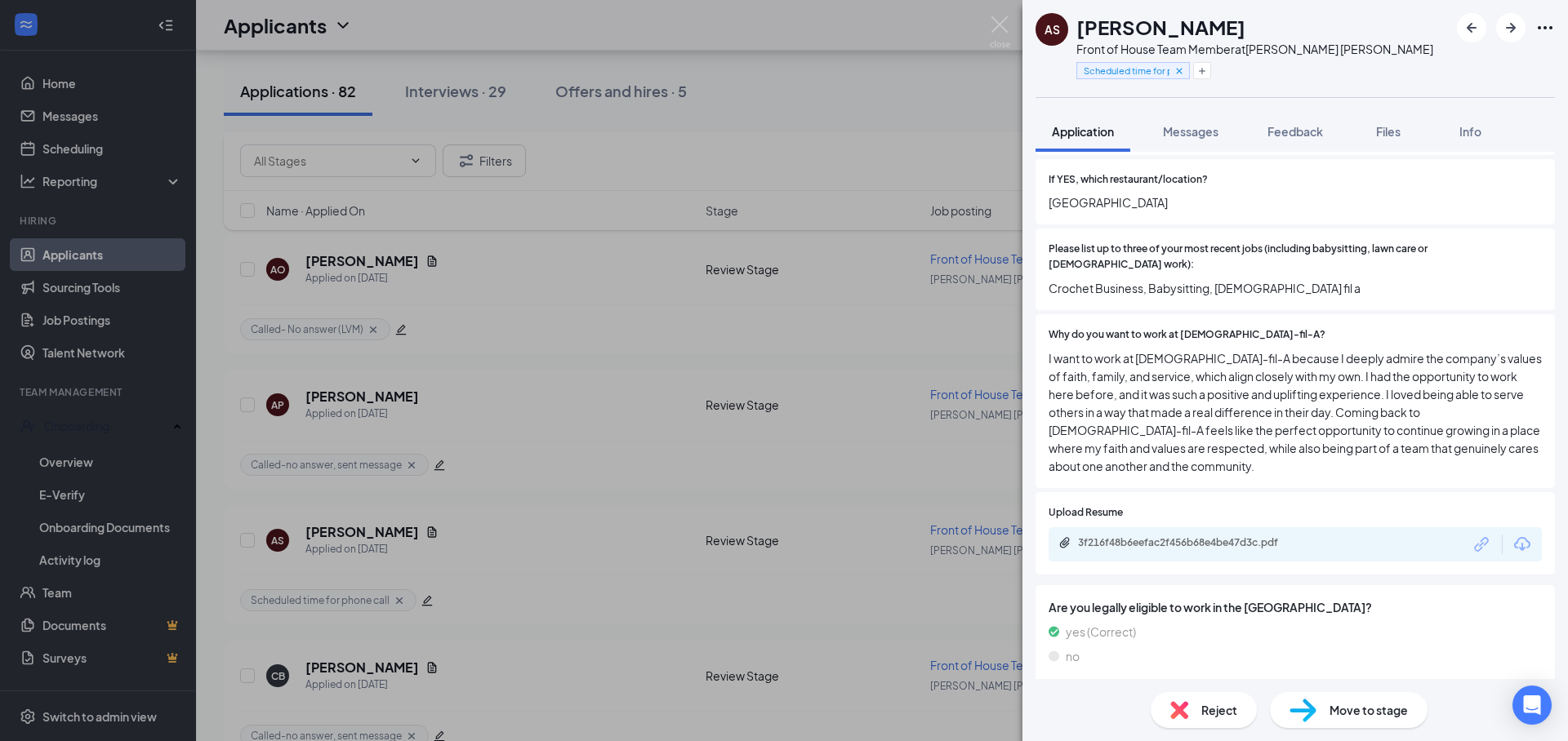
scroll to position [553, 0]
click at [1295, 137] on span "Feedback" at bounding box center [1295, 131] width 55 height 15
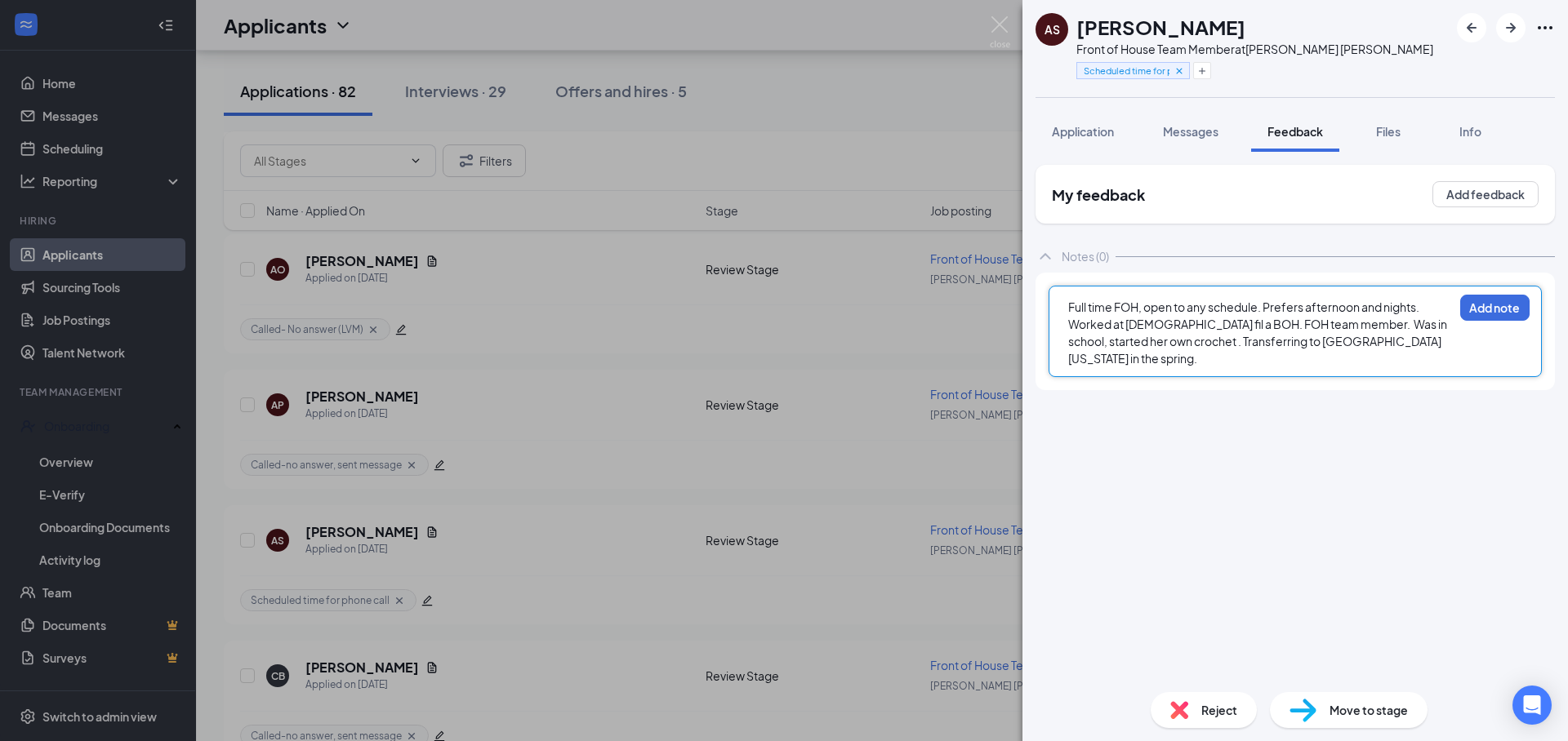
click at [1451, 346] on div "Full time FOH, open to any schedule. Prefers afternoon and nights. Worked at [D…" at bounding box center [1260, 333] width 384 height 69
click at [1282, 367] on div "Full time FOH, open to any schedule. Prefers afternoon and nights. Worked at [D…" at bounding box center [1260, 341] width 384 height 86
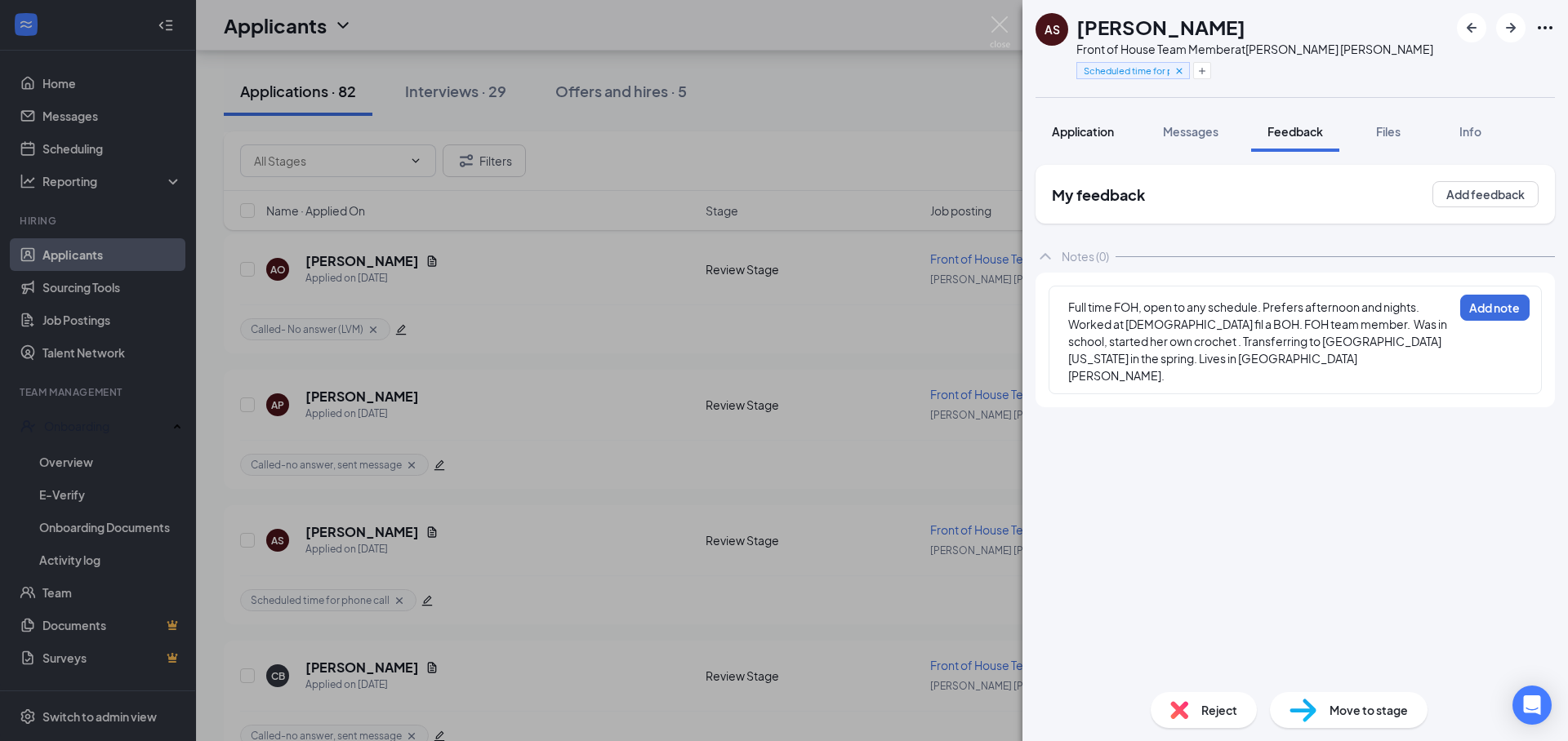
click at [1071, 135] on span "Application" at bounding box center [1082, 131] width 62 height 15
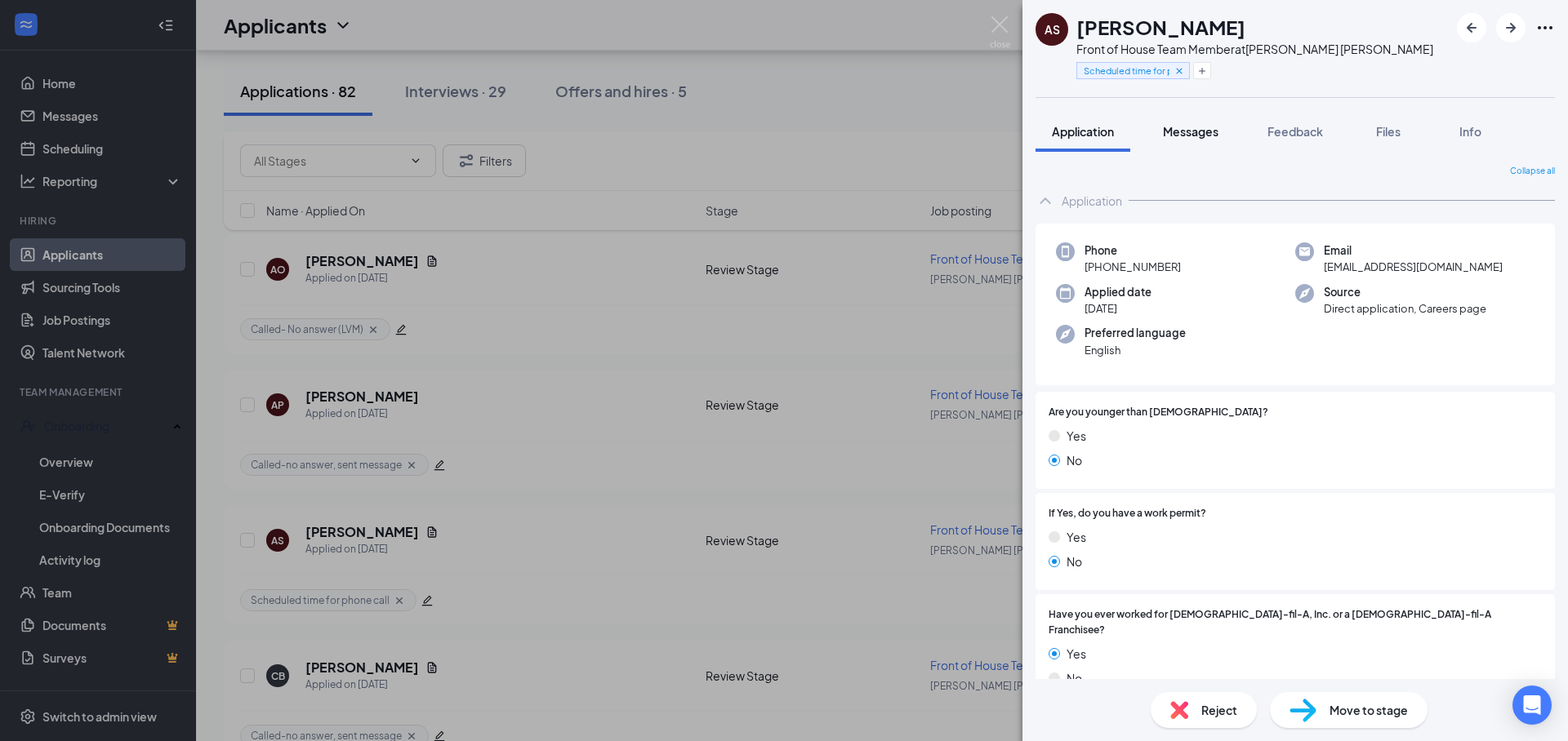
click at [1199, 140] on button "Messages" at bounding box center [1191, 131] width 88 height 40
click at [1293, 135] on span "Feedback" at bounding box center [1295, 131] width 55 height 15
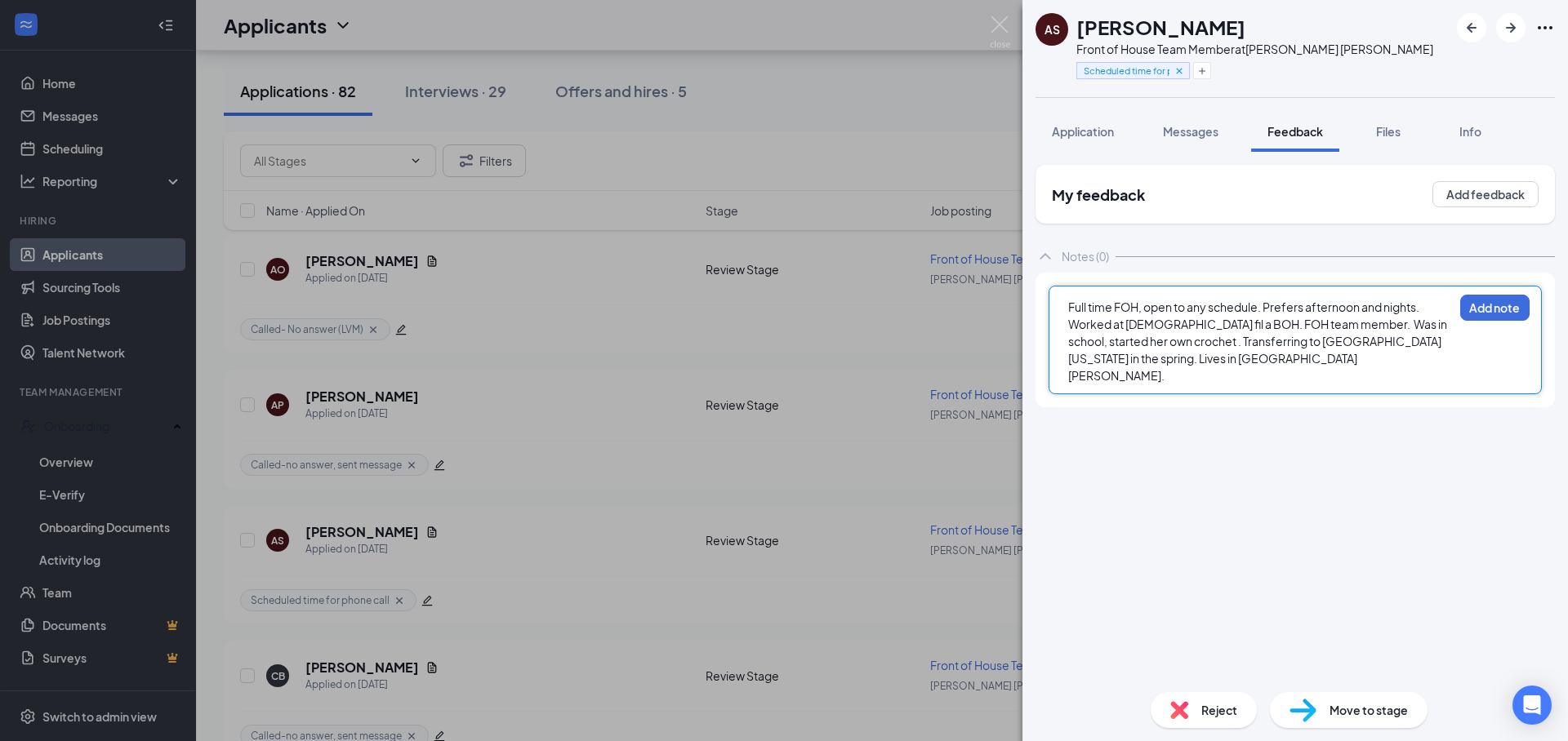
click at [1191, 358] on div "Full time FOH, open to any schedule. Prefers afternoon and nights. Worked at [D…" at bounding box center [1260, 341] width 384 height 86
click at [1243, 361] on div "Full time FOH, open to any schedule. Prefers afternoon and nights. Worked at [D…" at bounding box center [1260, 341] width 384 height 86
click at [1156, 347] on span "Full time FOH, open to any schedule. Prefers afternoon and nights. Worked at [D…" at bounding box center [1258, 341] width 381 height 84
click at [1276, 358] on div "Full time FOH, open to any schedule. Prefers afternoon and nights. Worked at [D…" at bounding box center [1260, 341] width 384 height 86
click at [1202, 324] on span "Full time FOH, open to any schedule. Prefers afternoon and nights. Worked at [D…" at bounding box center [1258, 341] width 381 height 84
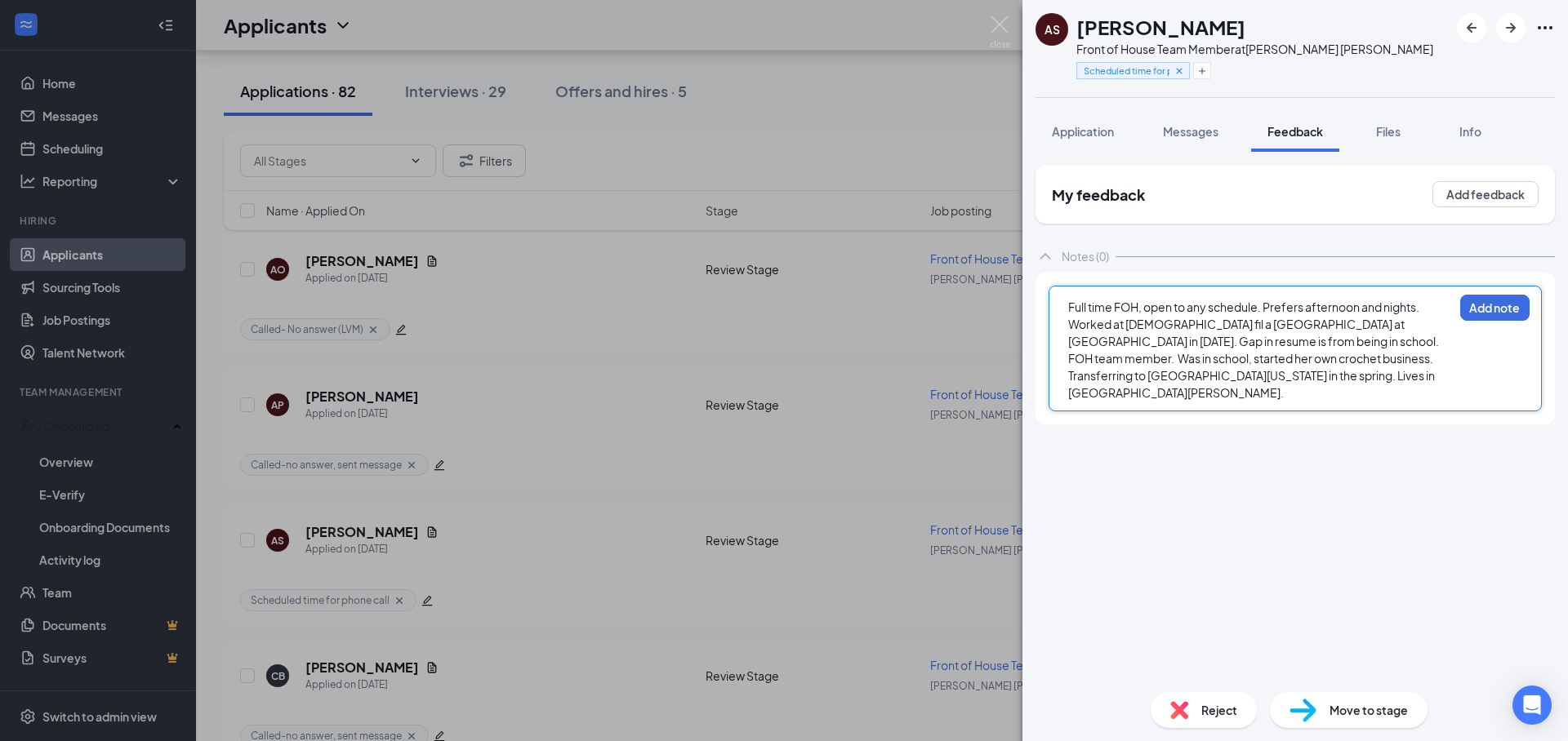
click at [1318, 381] on div "Full time FOH, open to any schedule. Prefers afternoon and nights. Worked at [D…" at bounding box center [1260, 350] width 384 height 103
drag, startPoint x: 1269, startPoint y: 344, endPoint x: 1151, endPoint y: 338, distance: 118.2
click at [1151, 338] on span "Full time FOH, open to any schedule. Prefers afternoon and nights. Worked at [D…" at bounding box center [1254, 349] width 374 height 100
drag, startPoint x: 1301, startPoint y: 390, endPoint x: 1297, endPoint y: 382, distance: 8.9
click at [1301, 390] on div "Full time FOH, open to any schedule. Prefers afternoon and nights. Worked at [D…" at bounding box center [1295, 348] width 493 height 126
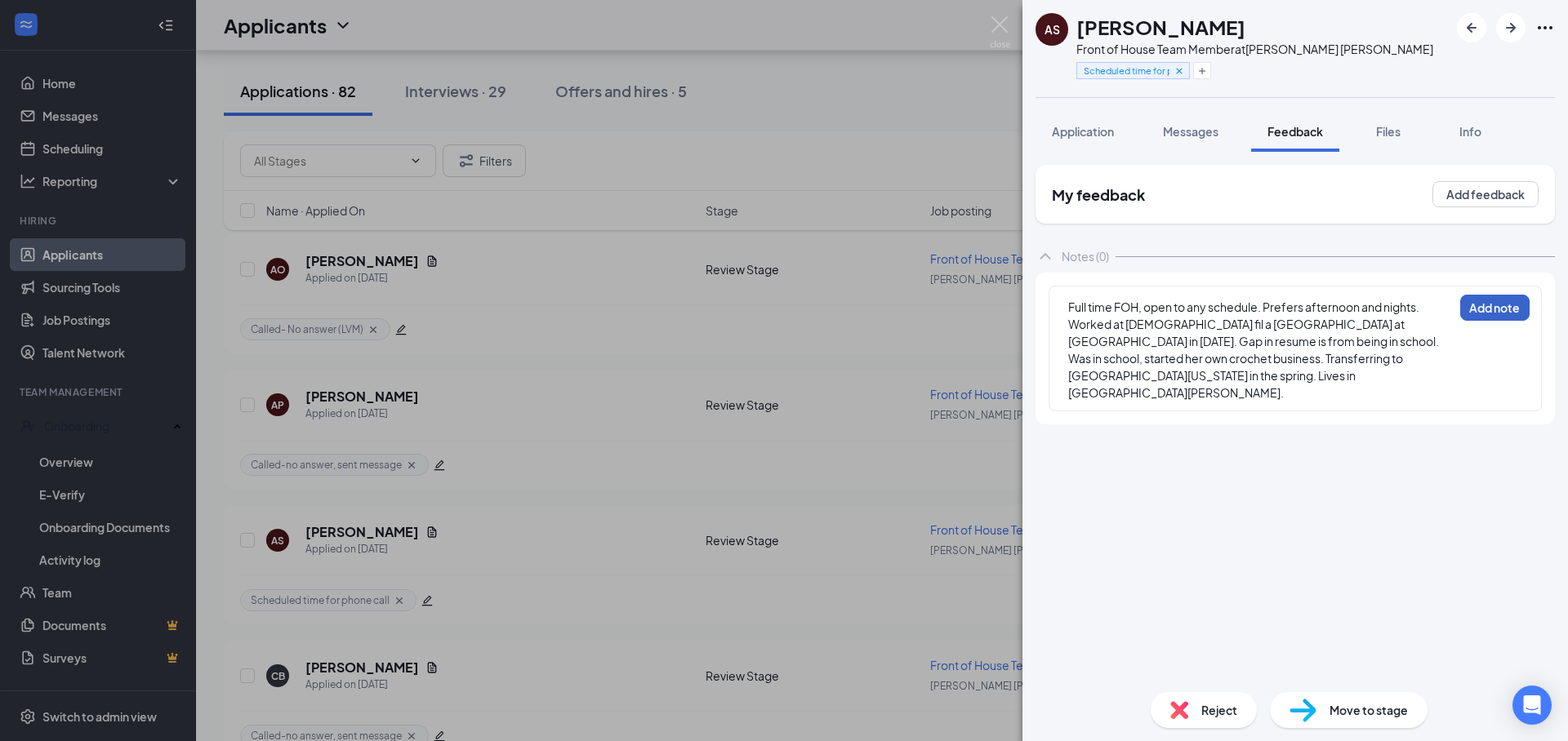
click at [1467, 312] on button "Add note" at bounding box center [1494, 308] width 69 height 26
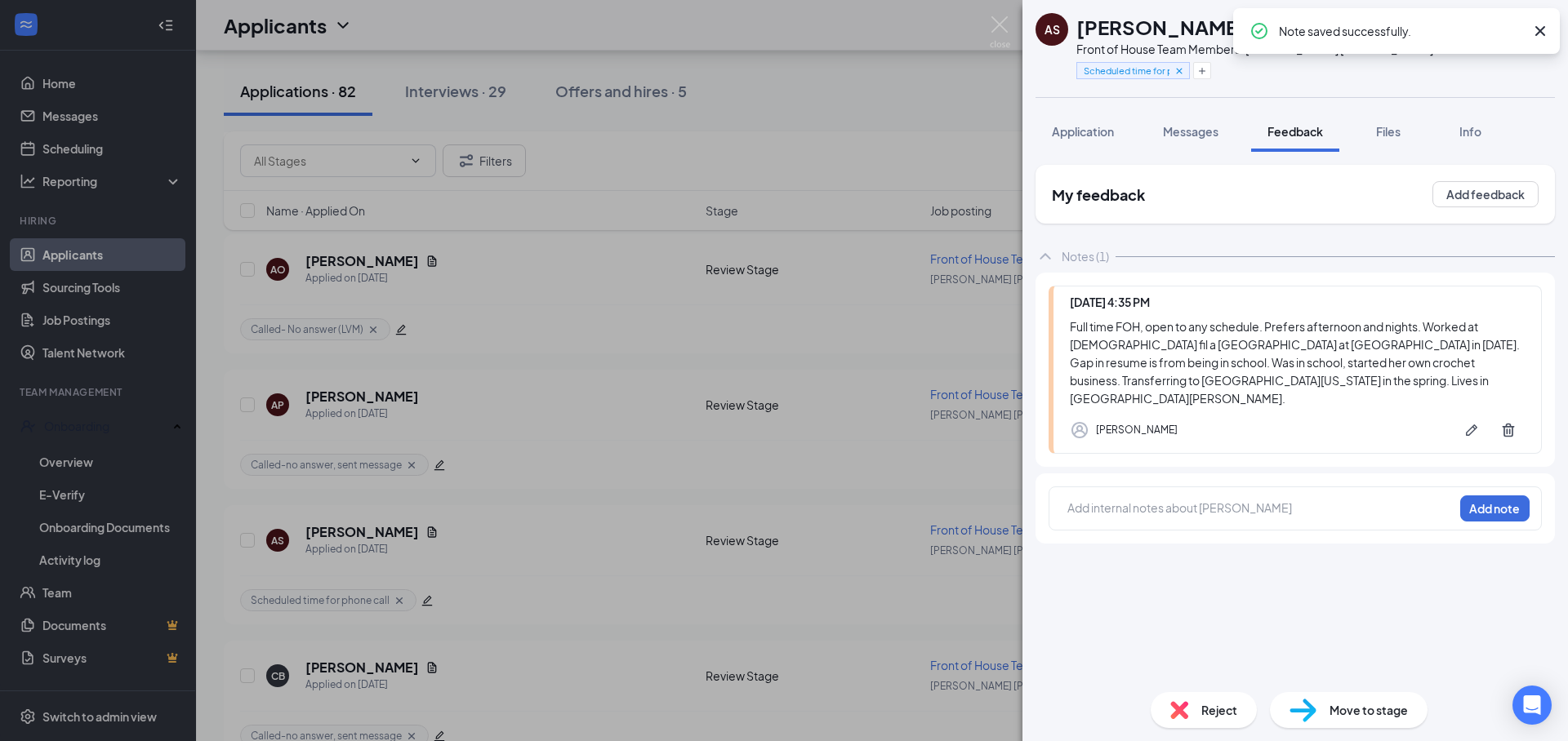
click at [1331, 719] on div "Move to stage" at bounding box center [1348, 710] width 157 height 36
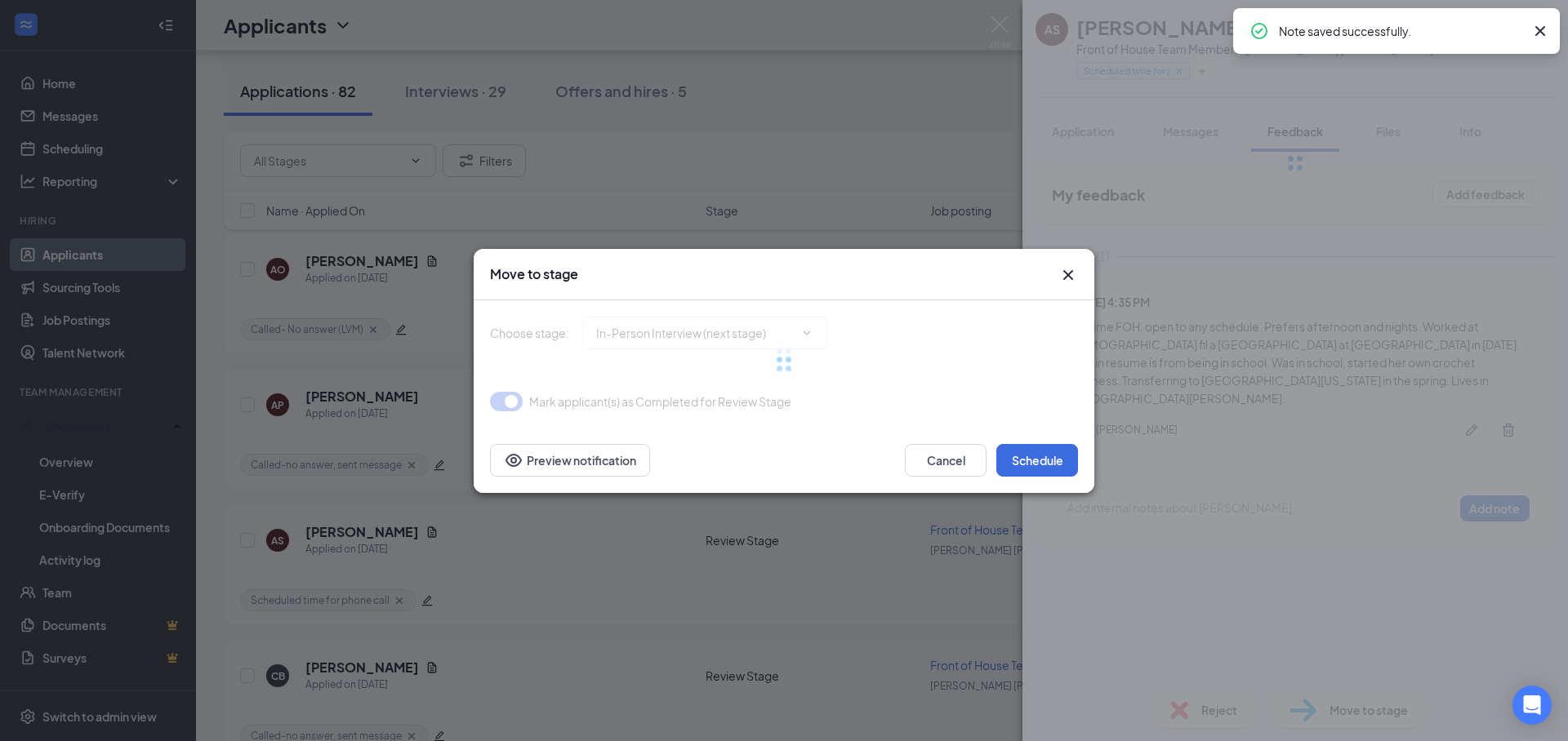
type input "In-Person Interview (next stage)"
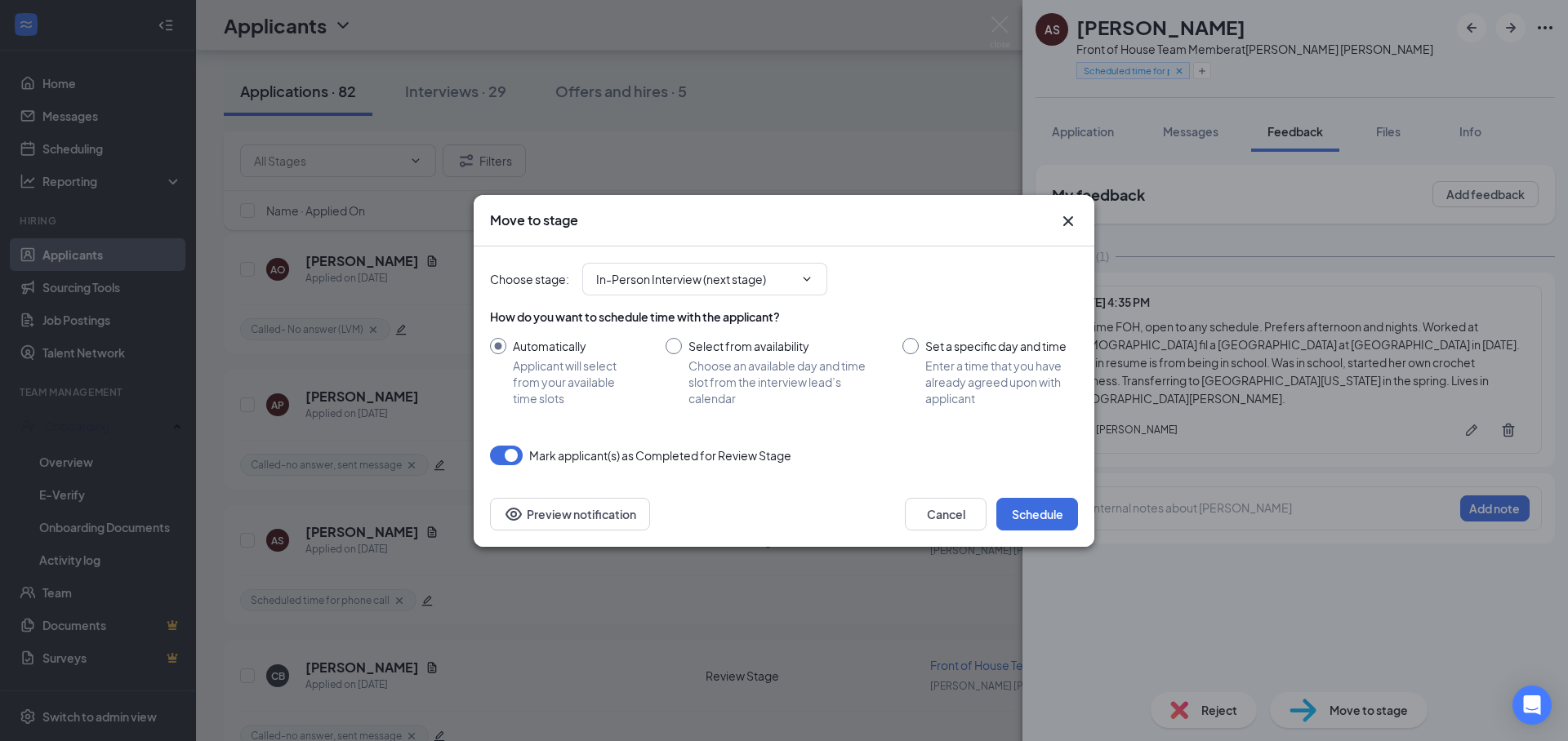
click at [997, 344] on input "Set a specific day and time Enter a time that you have already agreed upon with…" at bounding box center [990, 372] width 176 height 69
radio input "true"
radio input "false"
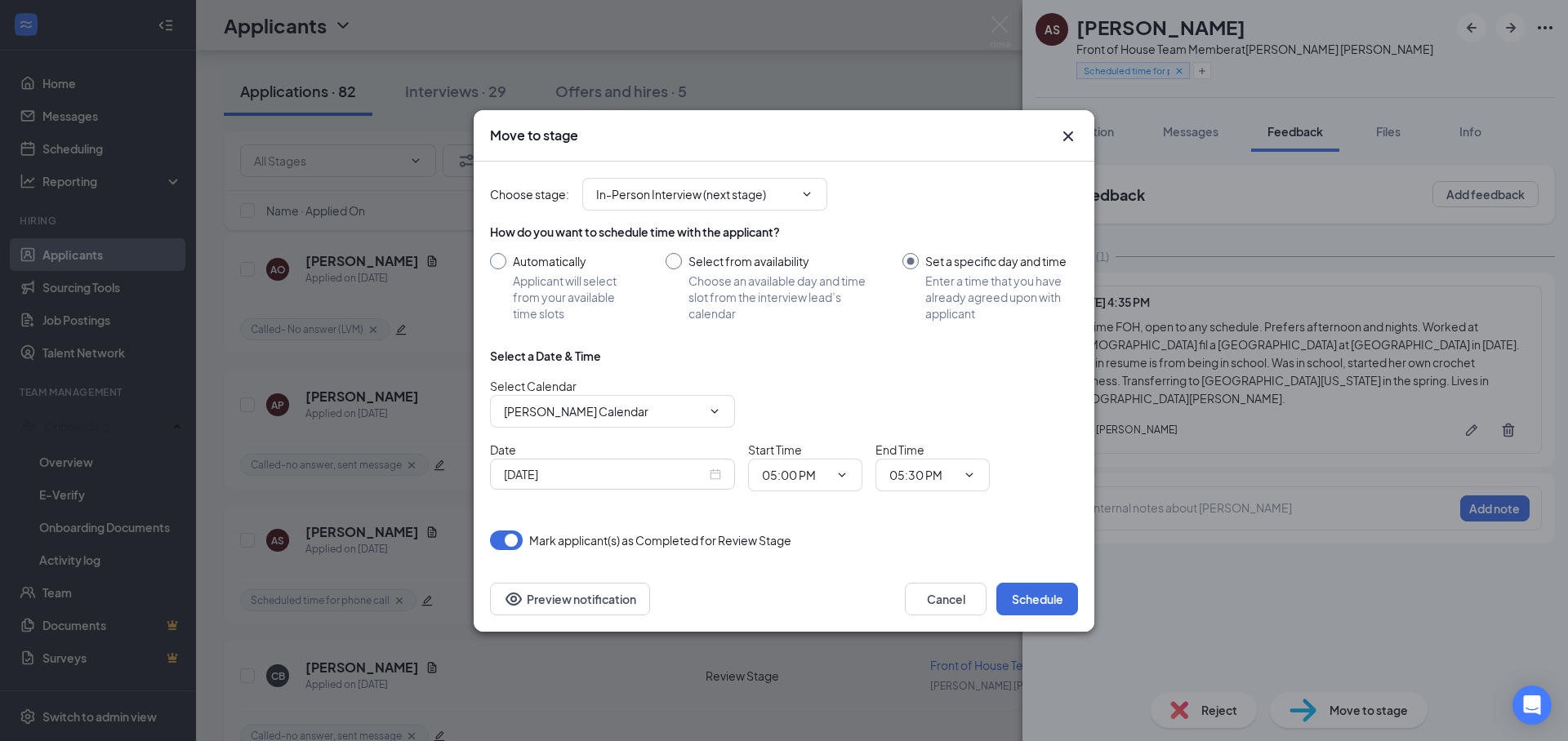
click at [711, 474] on div "[DATE]" at bounding box center [612, 474] width 217 height 18
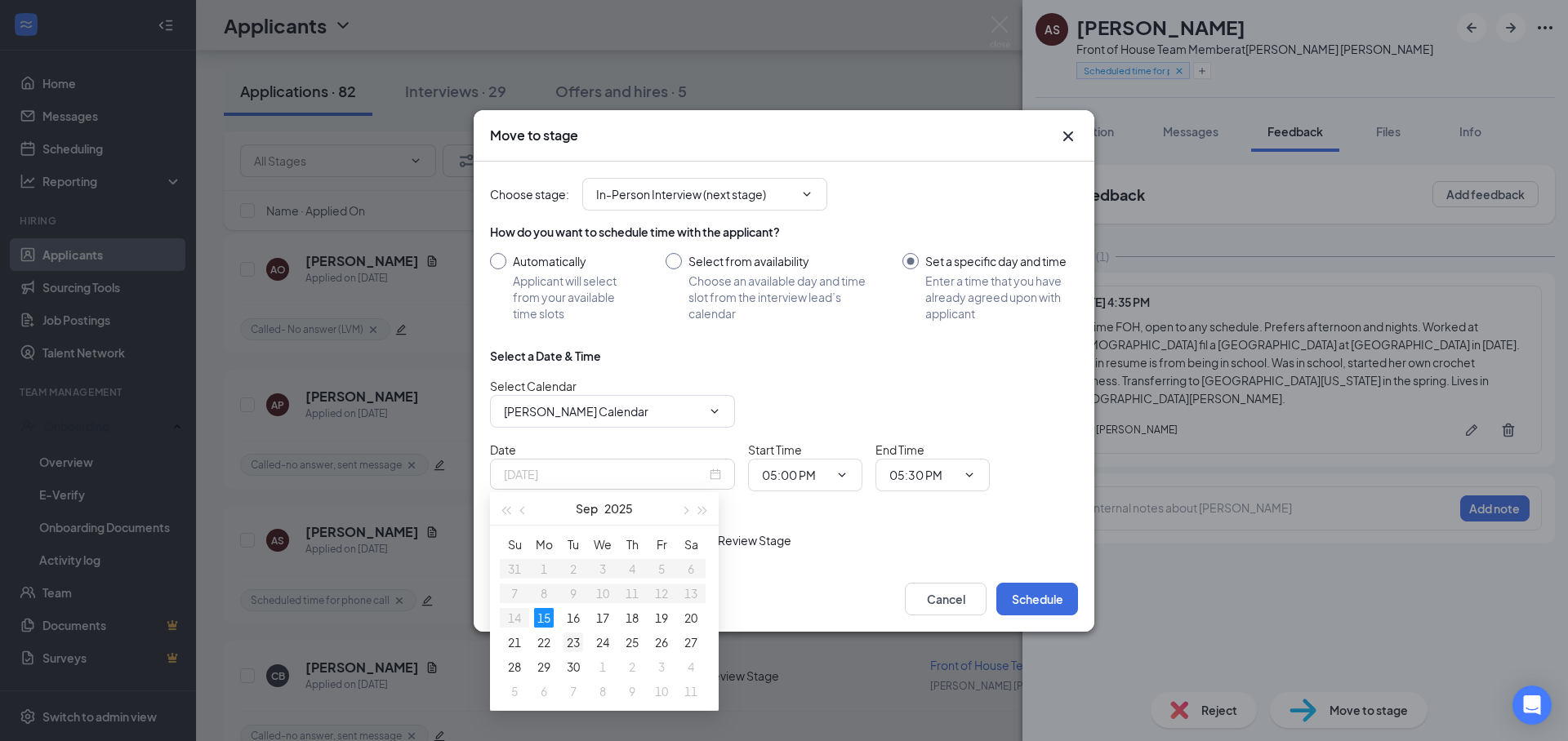
type input "[DATE]"
click at [576, 644] on div "23" at bounding box center [573, 642] width 19 height 19
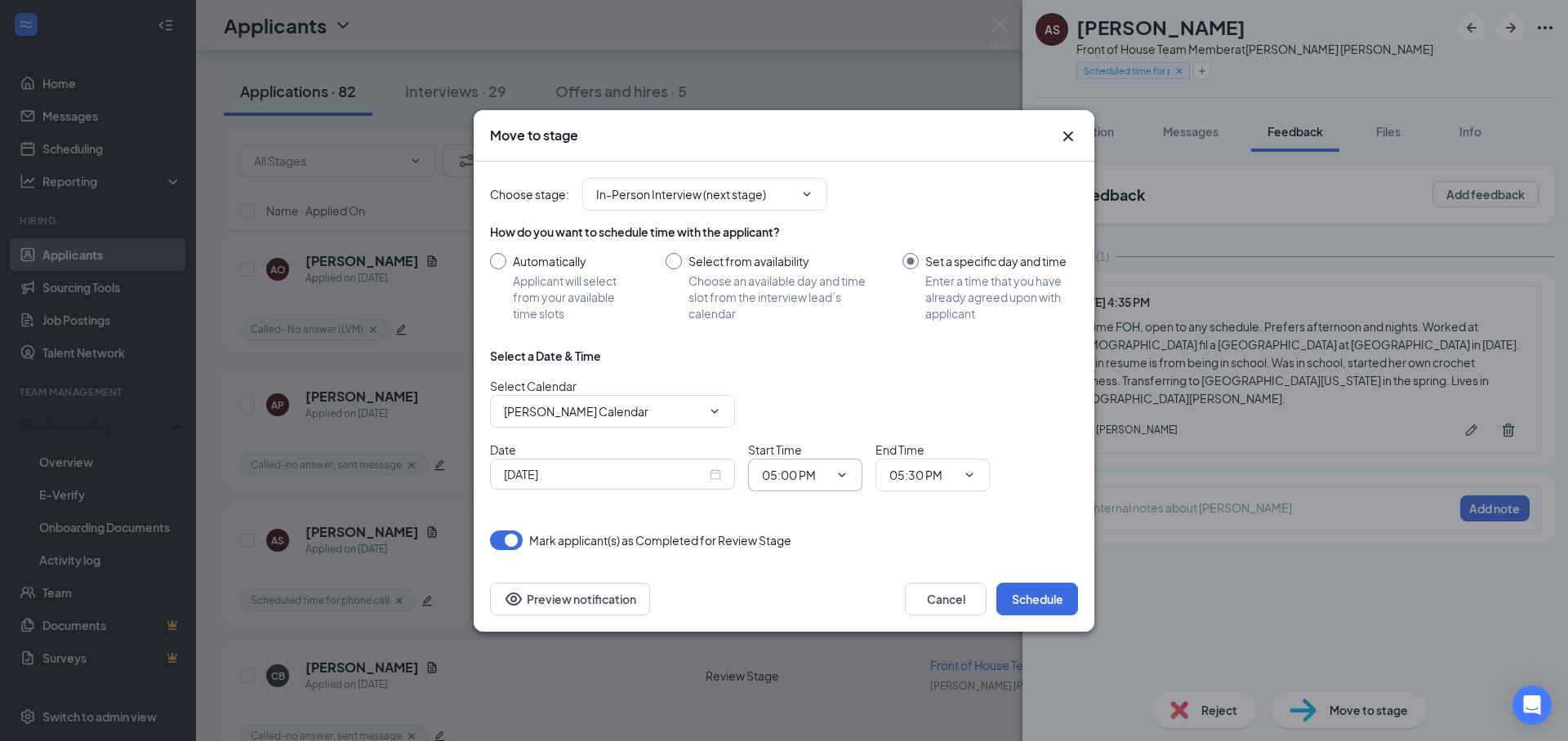
click at [788, 484] on span "05:00 PM" at bounding box center [805, 475] width 114 height 33
click at [841, 471] on icon "ChevronDown" at bounding box center [841, 475] width 13 height 13
click at [780, 479] on input "05:00 PM" at bounding box center [795, 475] width 67 height 18
click at [806, 361] on div "02:00 PM" at bounding box center [799, 355] width 48 height 18
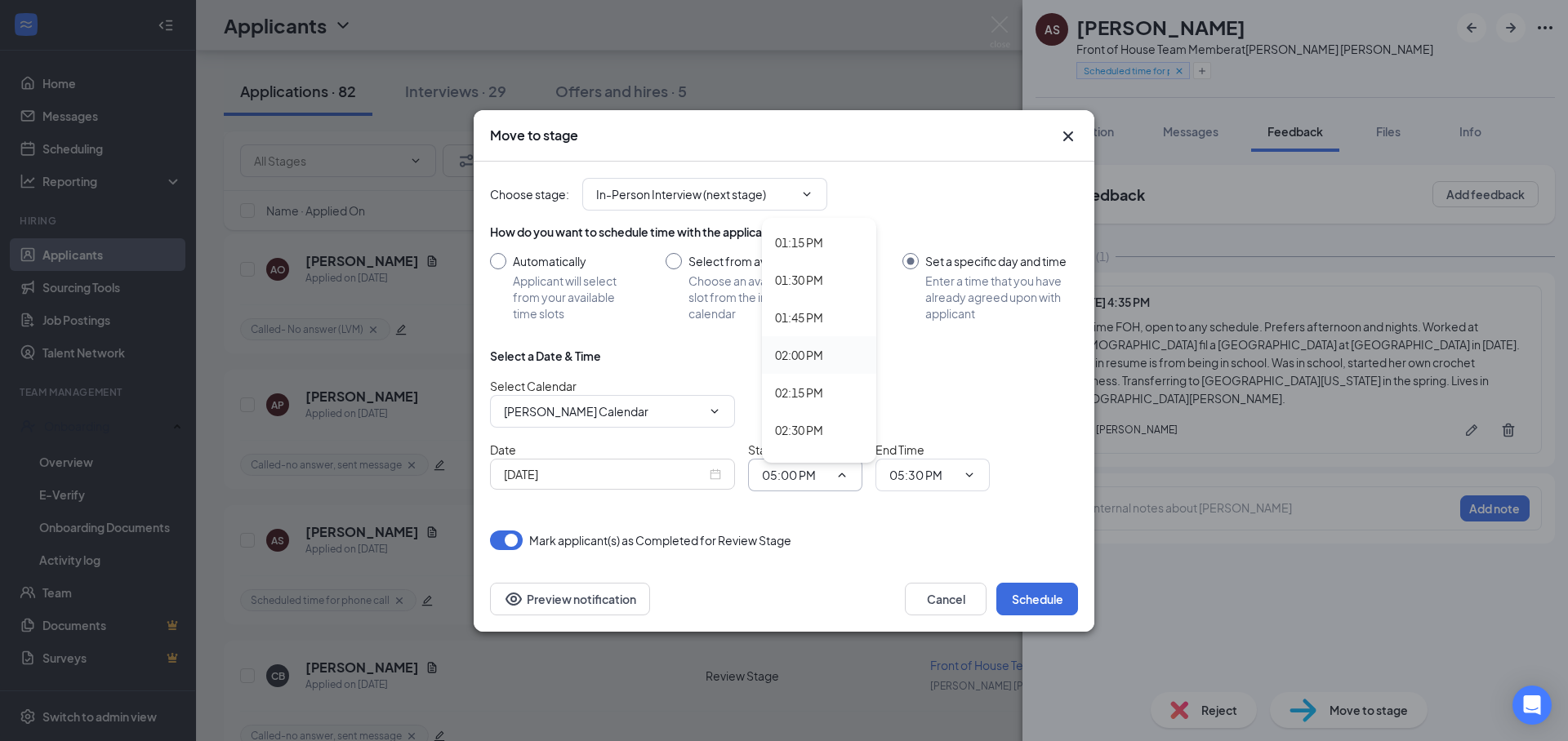
type input "02:00 PM"
click at [912, 478] on input "05:30 PM" at bounding box center [922, 475] width 67 height 18
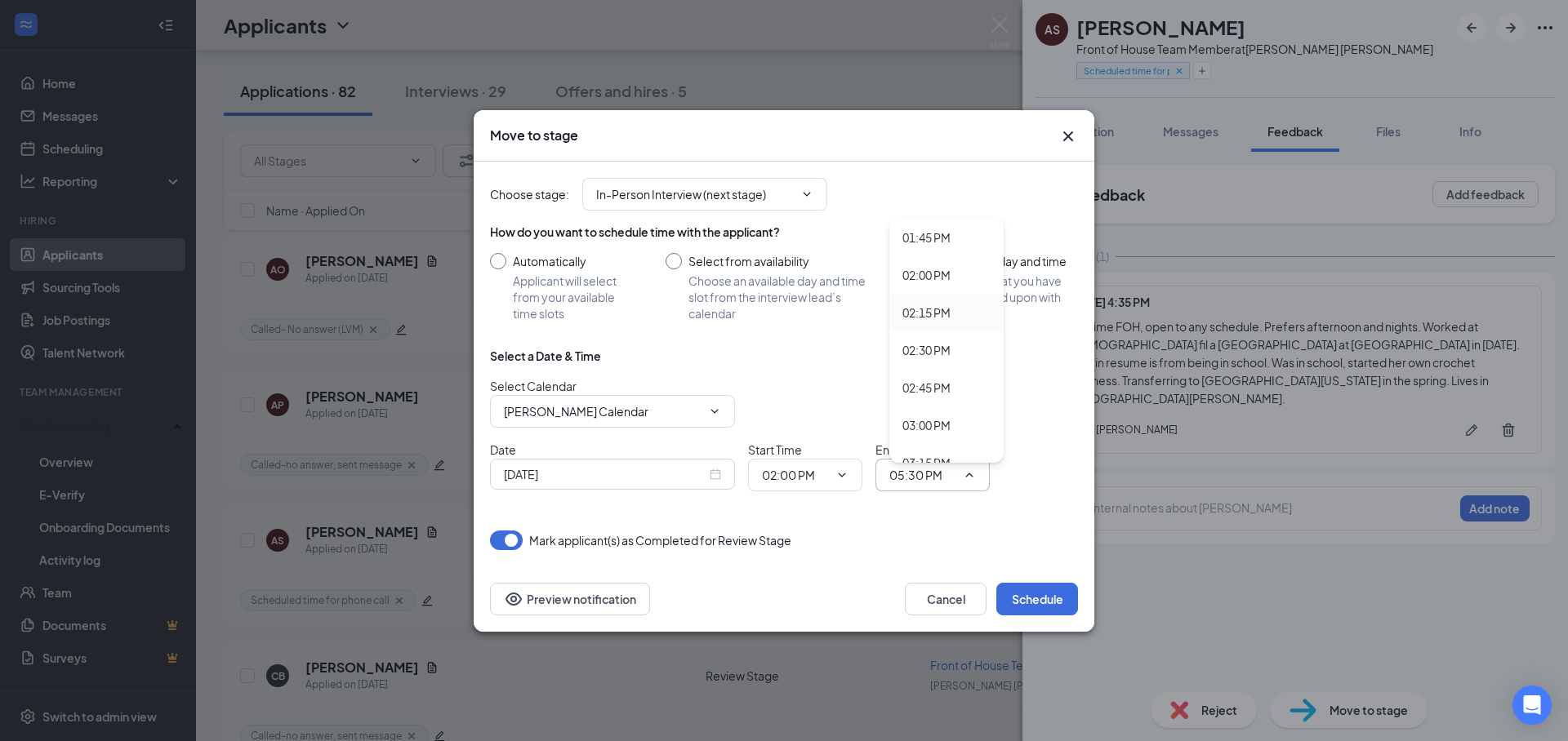
scroll to position [2069, 0]
click at [935, 351] on div "02:30 PM" at bounding box center [926, 347] width 48 height 18
type input "02:30 PM"
click at [994, 513] on div "Choose stage : In-Person Interview (next stage) How do you want to schedule tim…" at bounding box center [784, 356] width 588 height 389
click at [568, 407] on input "[PERSON_NAME] Calendar" at bounding box center [602, 412] width 198 height 18
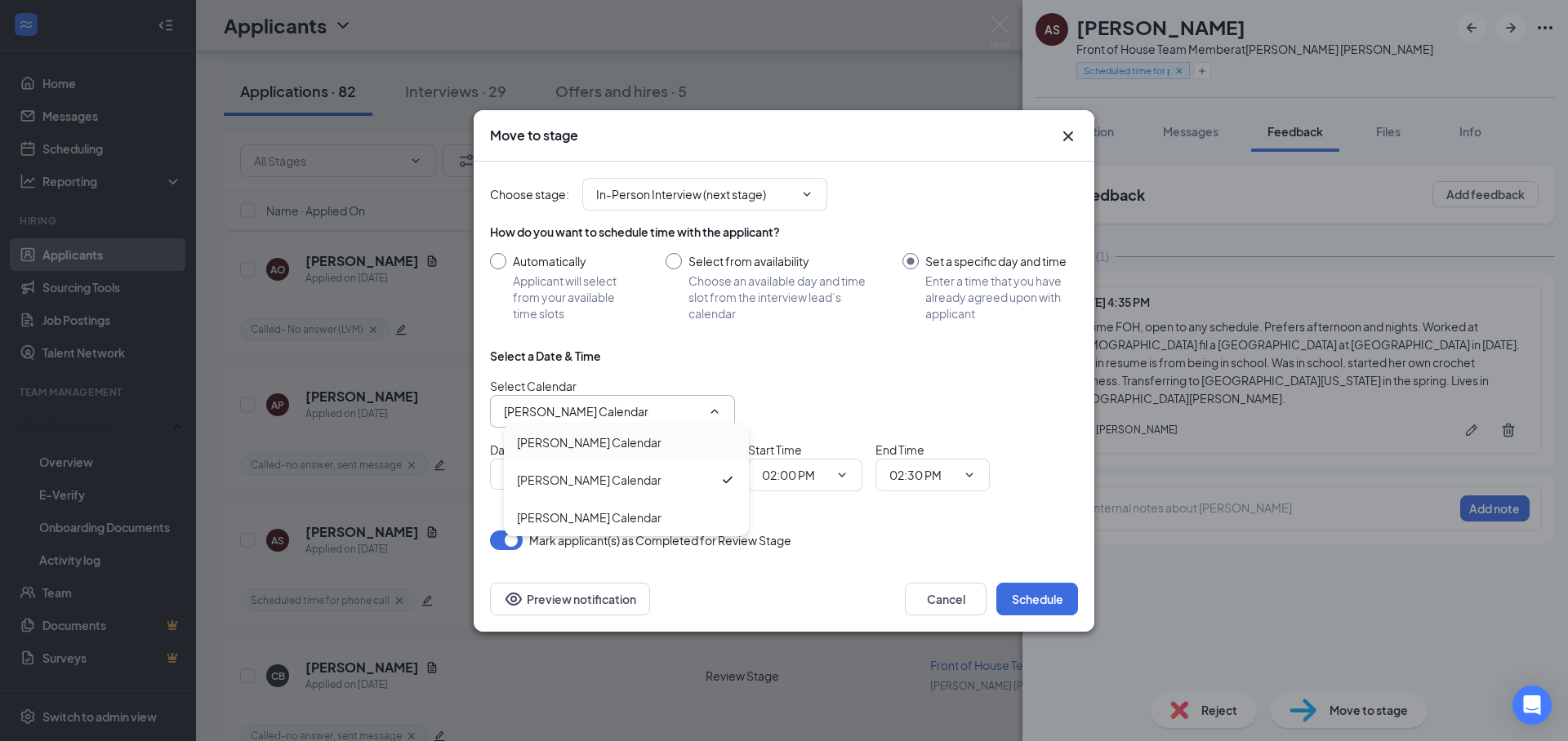
click at [620, 449] on div "[PERSON_NAME] Calendar" at bounding box center [589, 442] width 144 height 18
type input "[PERSON_NAME] Calendar"
click at [875, 390] on div "Select Calendar [PERSON_NAME] Calendar [PERSON_NAME] Calendar [PERSON_NAME] Cal…" at bounding box center [784, 402] width 588 height 51
click at [1036, 605] on button "Schedule" at bounding box center [1036, 599] width 82 height 33
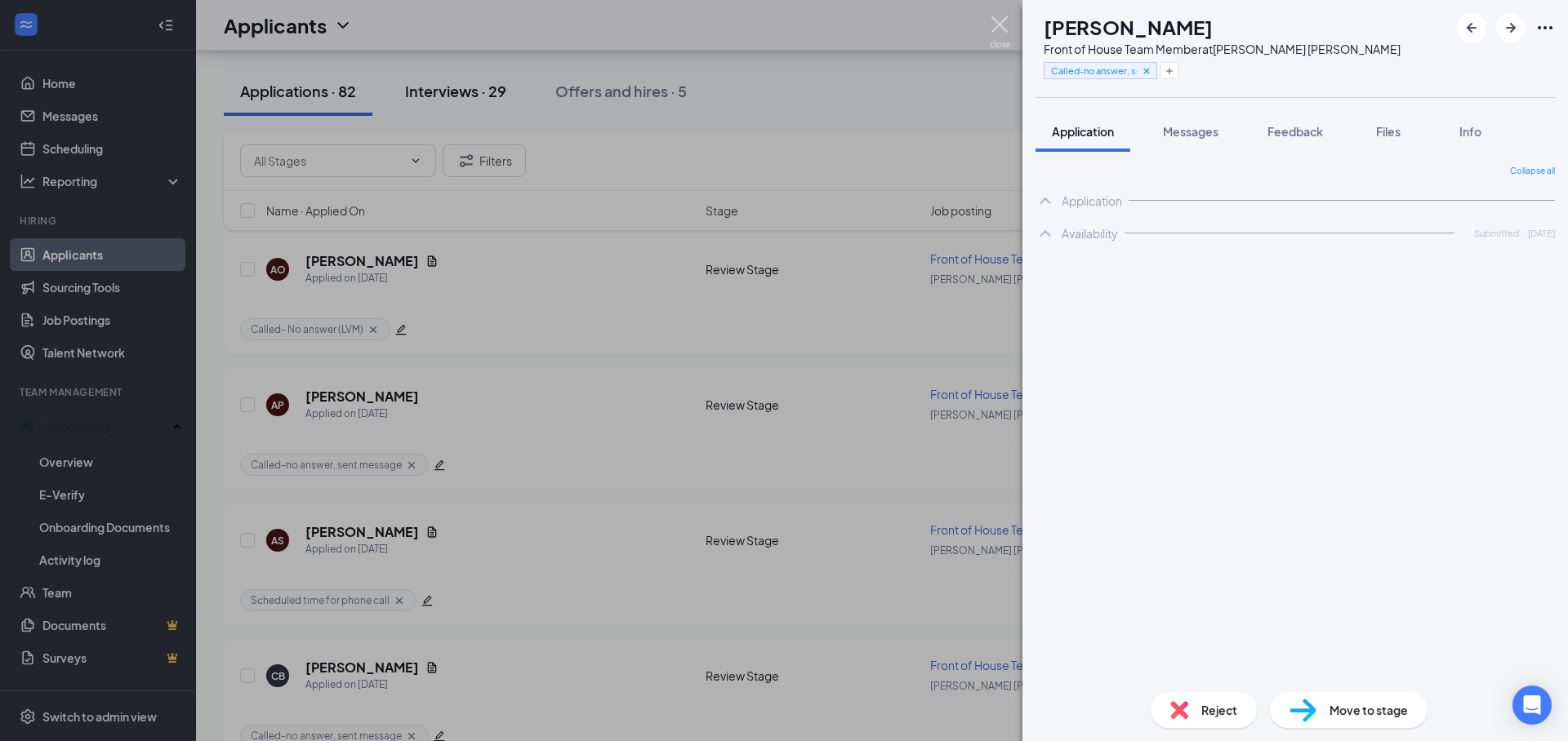
drag, startPoint x: 993, startPoint y: 26, endPoint x: 500, endPoint y: 95, distance: 497.8
click at [993, 26] on img at bounding box center [1000, 32] width 20 height 32
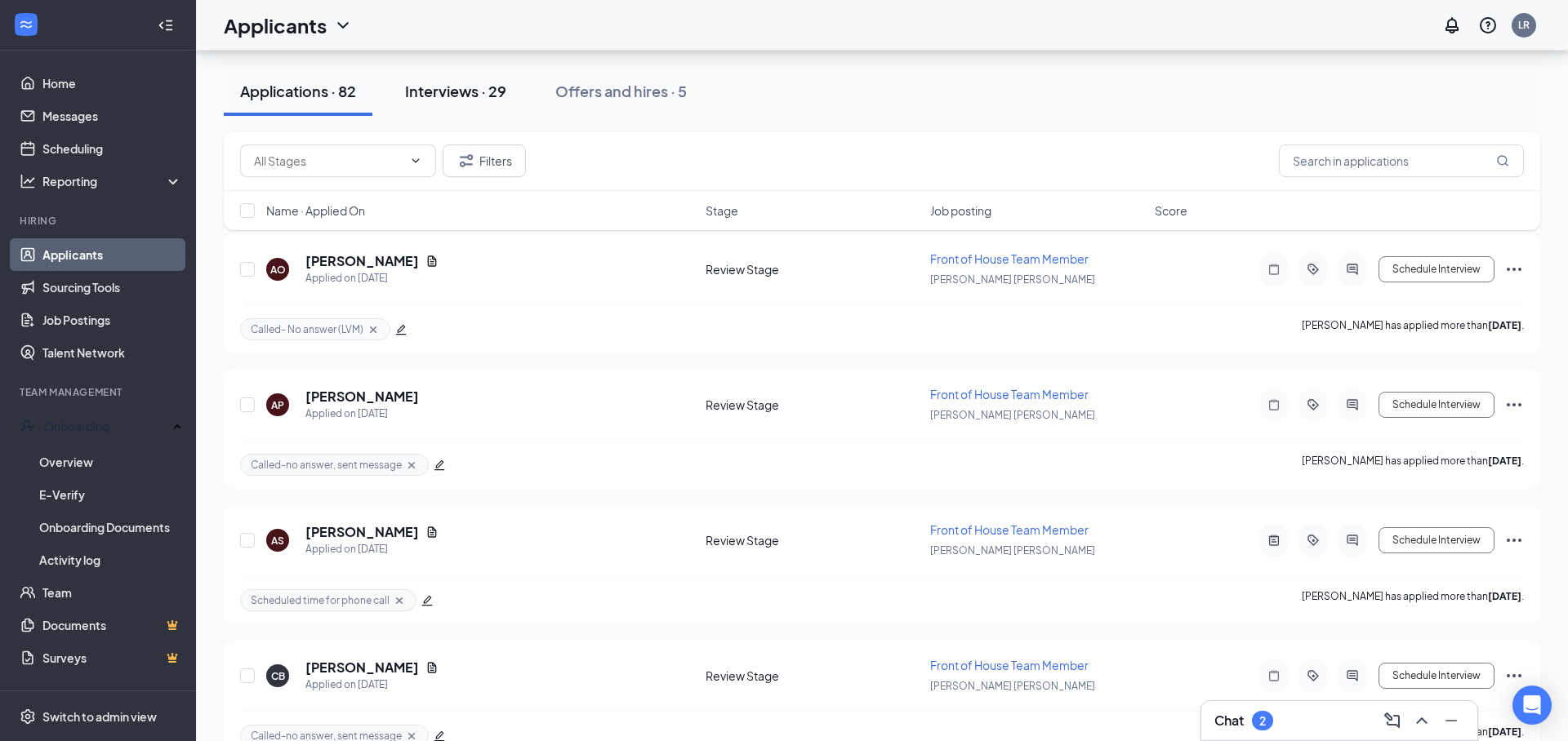
click at [499, 97] on div "Interviews · 29" at bounding box center [455, 91] width 101 height 20
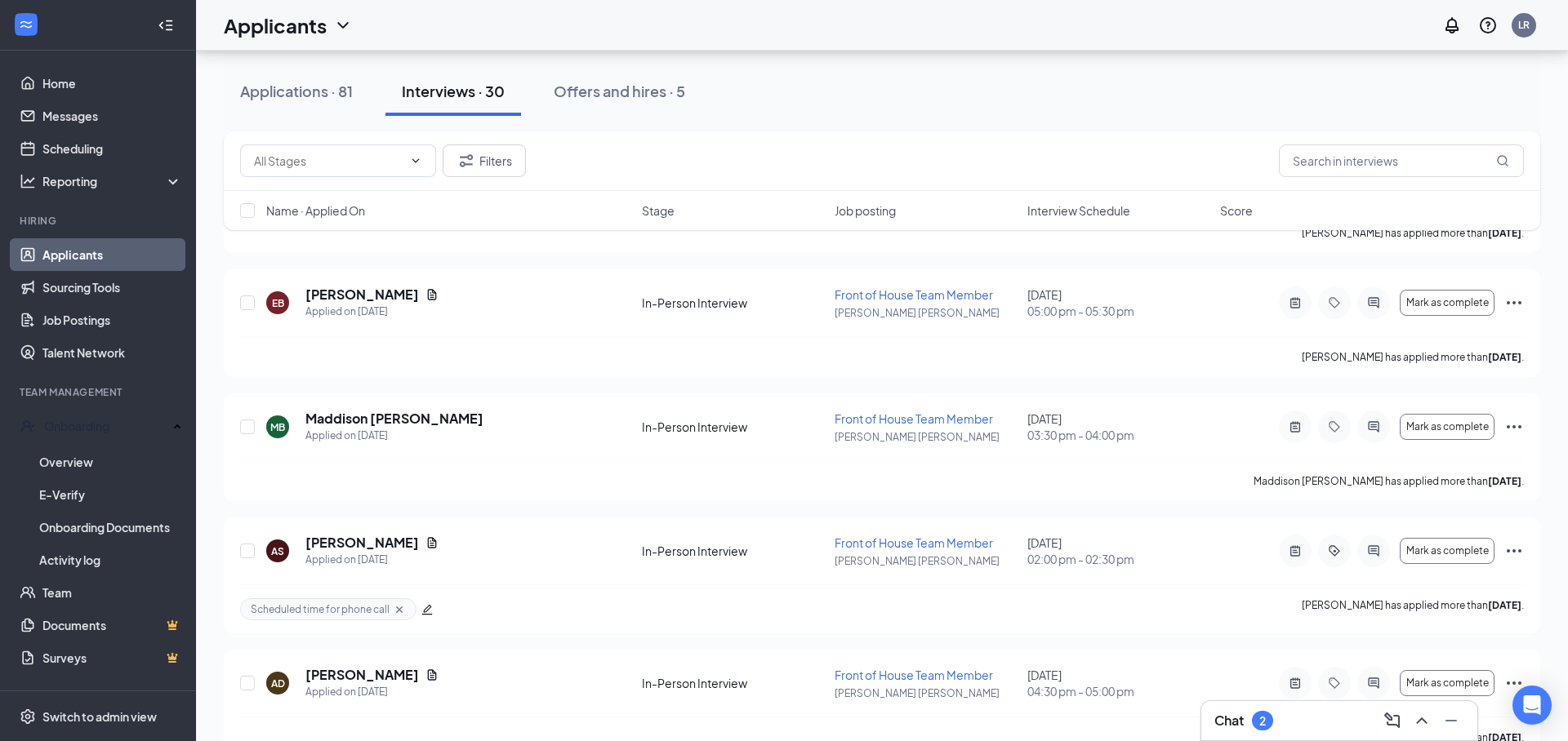
scroll to position [674, 0]
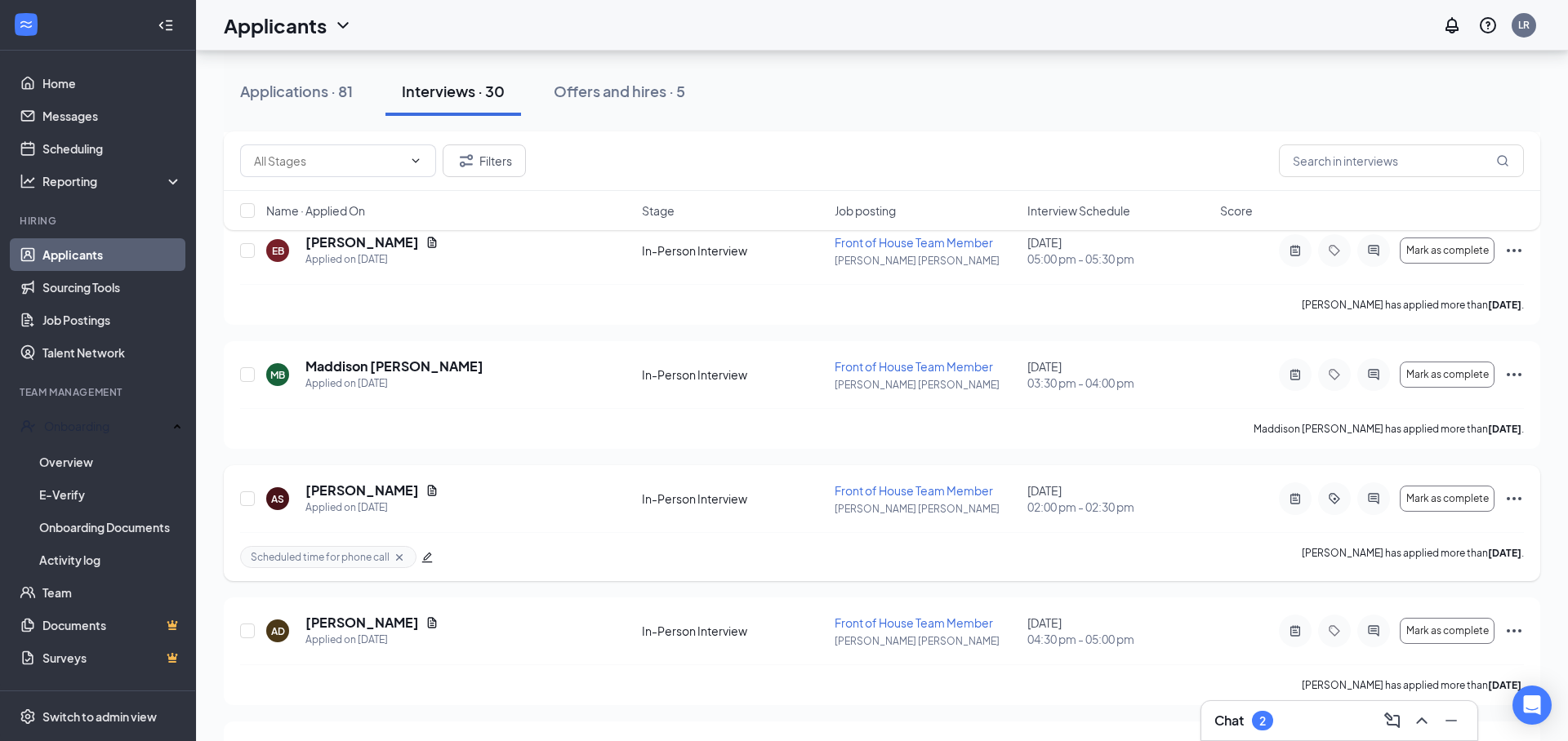
click at [399, 557] on icon "Cross" at bounding box center [399, 557] width 13 height 13
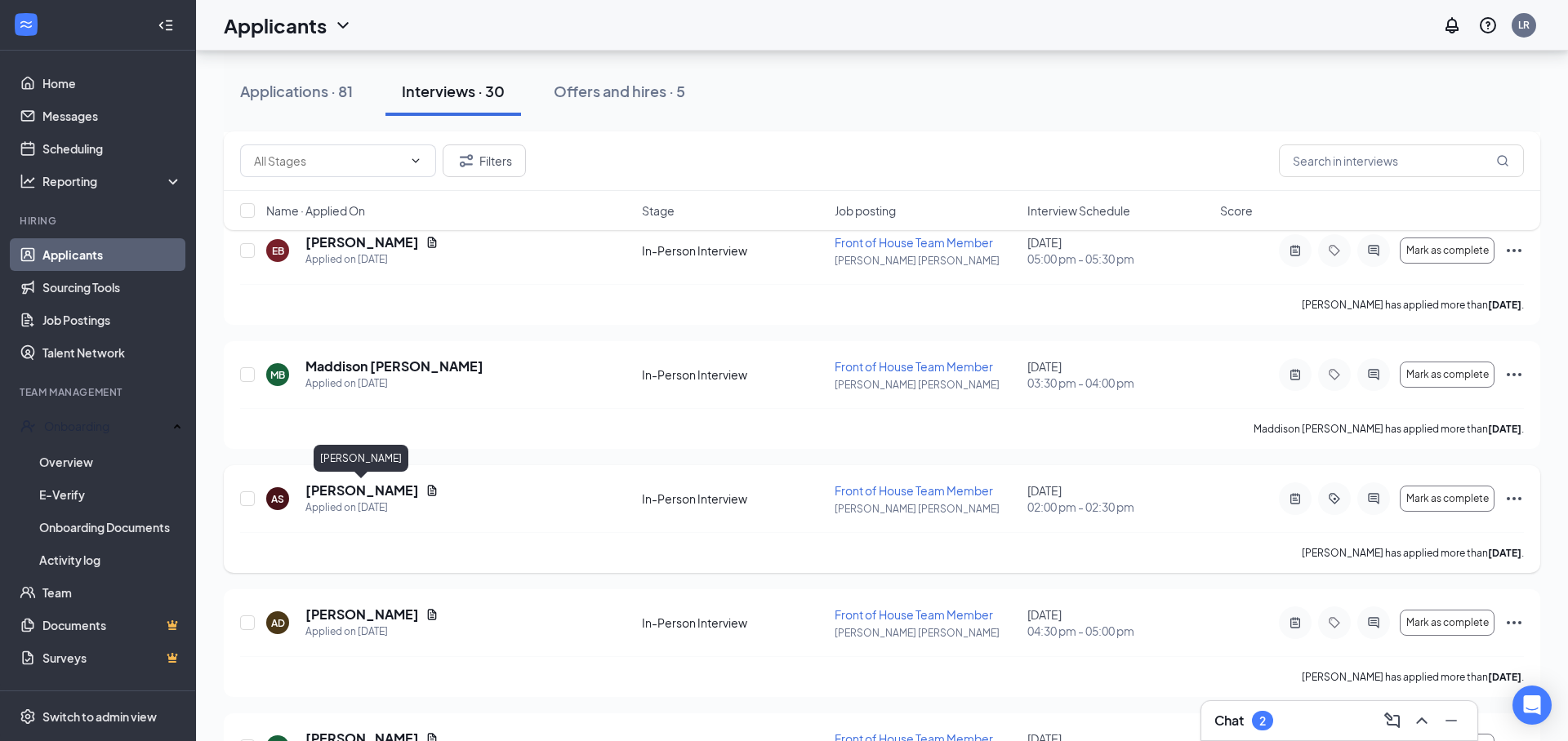
click at [354, 489] on h5 "[PERSON_NAME]" at bounding box center [361, 491] width 113 height 18
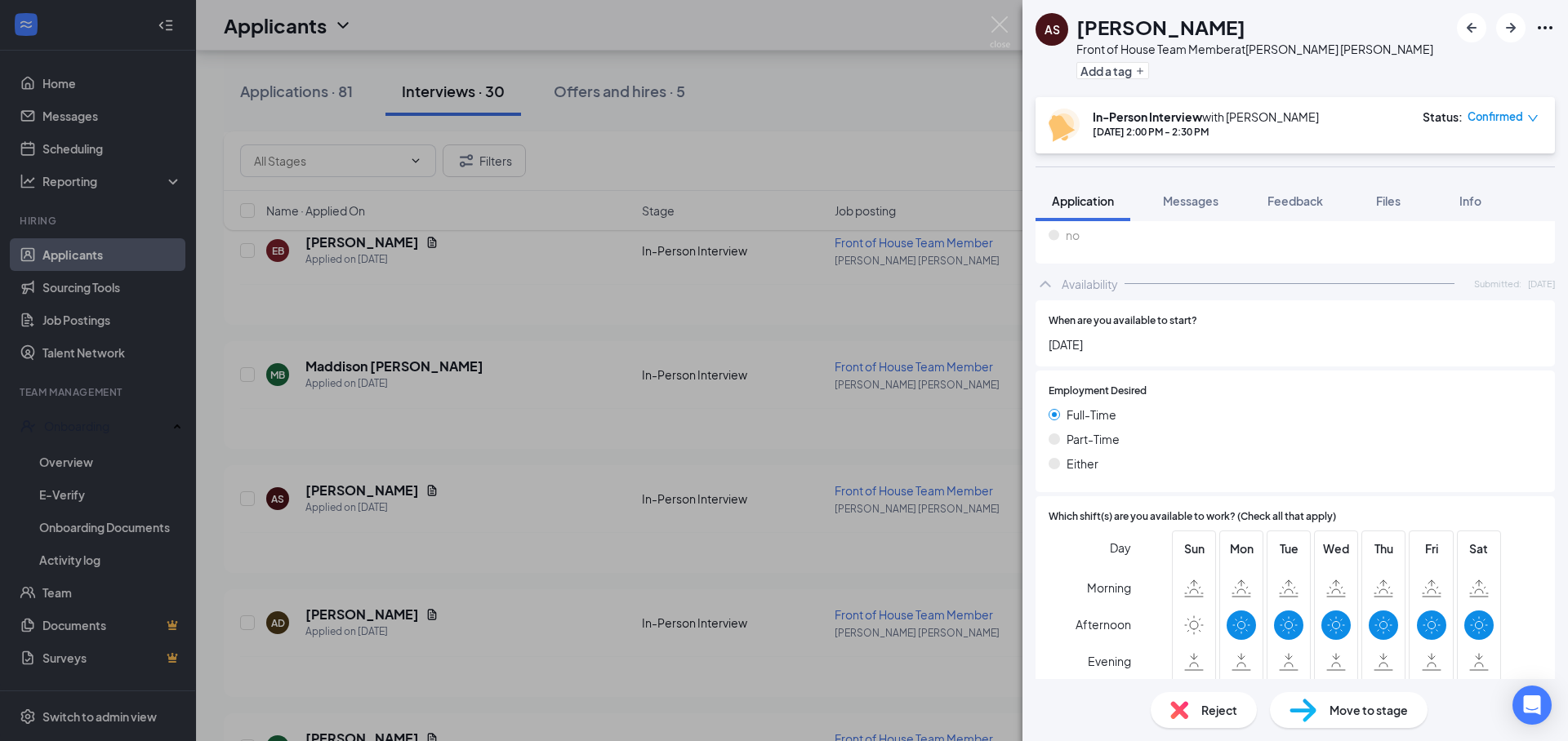
scroll to position [1124, 0]
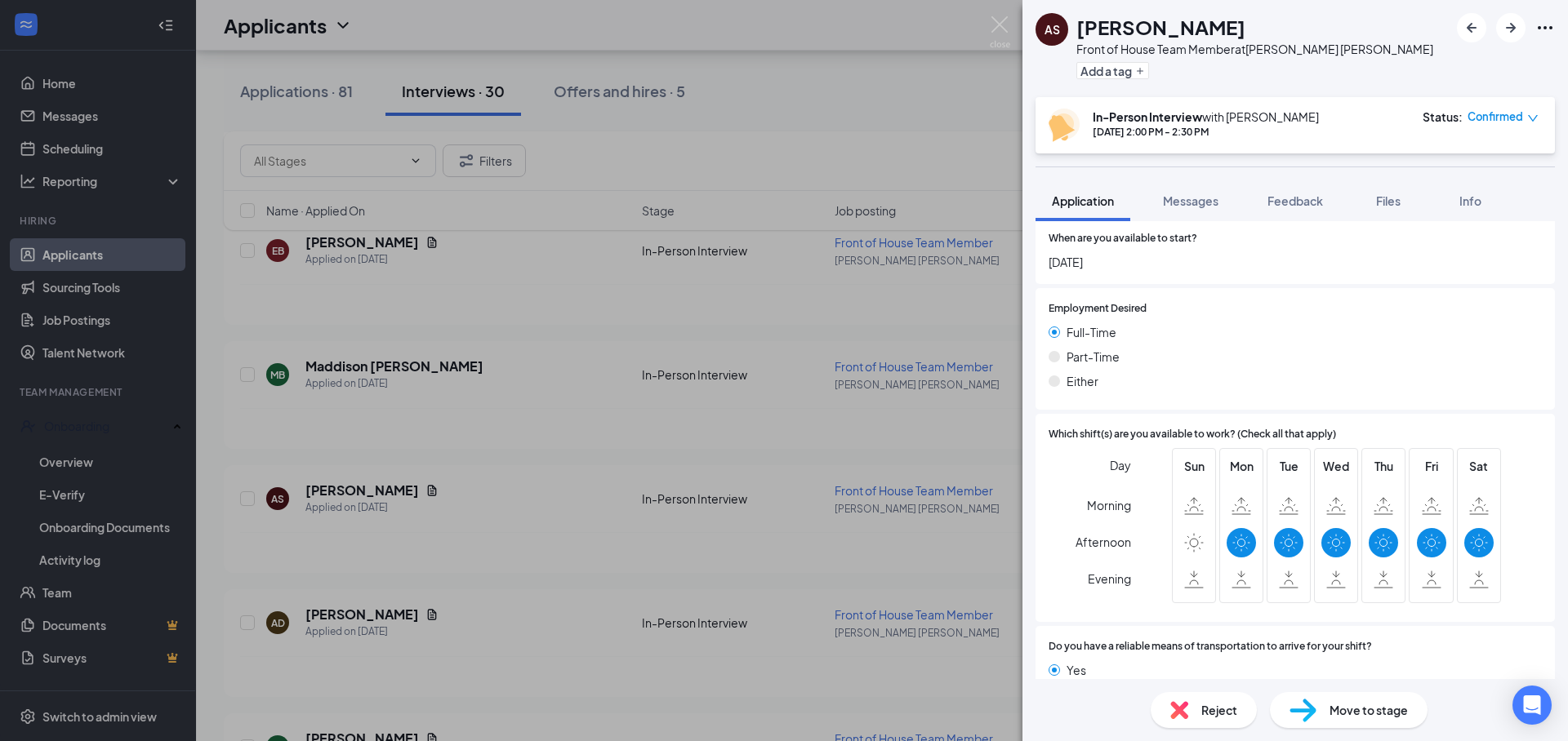
drag, startPoint x: 1301, startPoint y: 202, endPoint x: 1326, endPoint y: 258, distance: 61.3
click at [1301, 202] on span "Feedback" at bounding box center [1295, 200] width 55 height 15
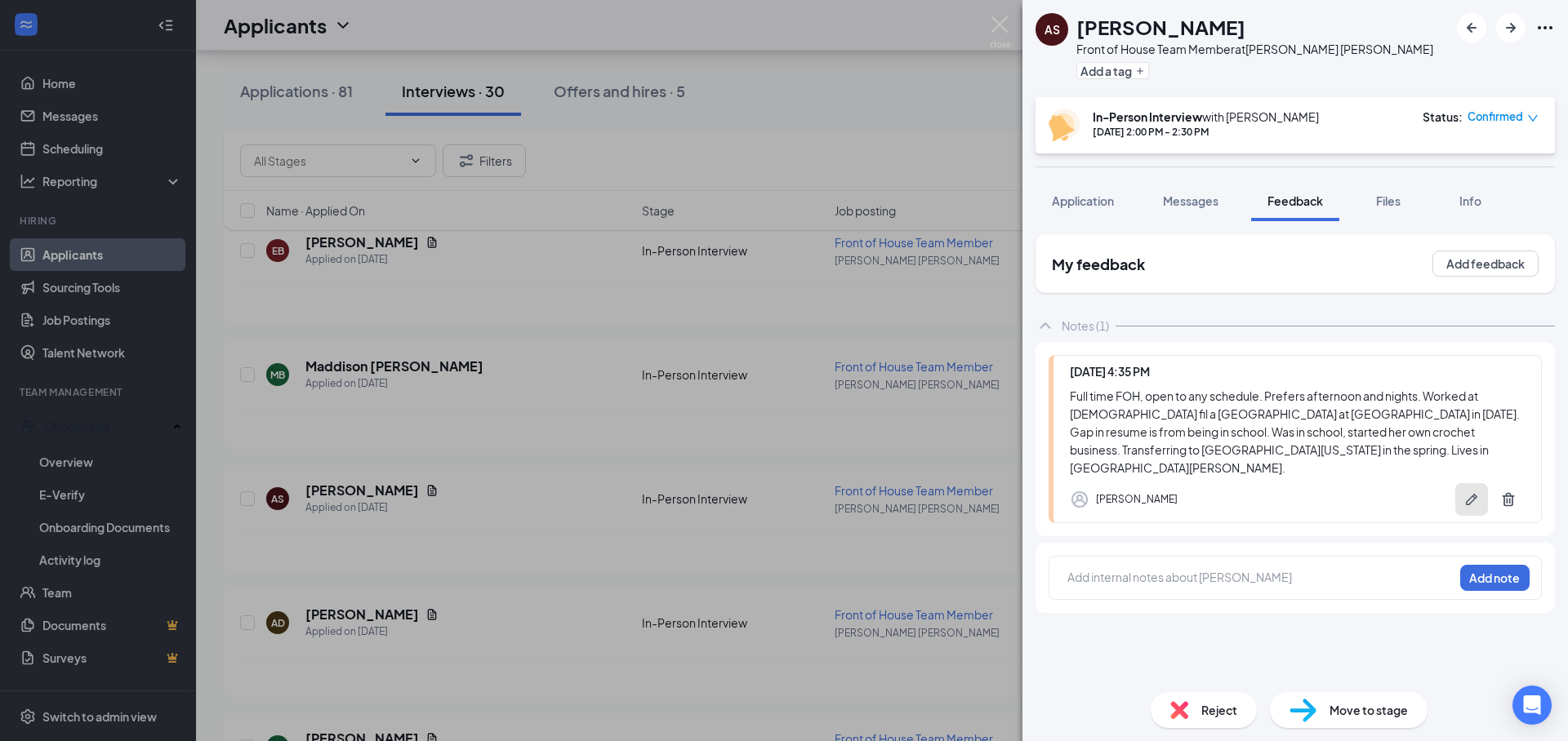
click at [1480, 492] on button "button" at bounding box center [1471, 500] width 33 height 33
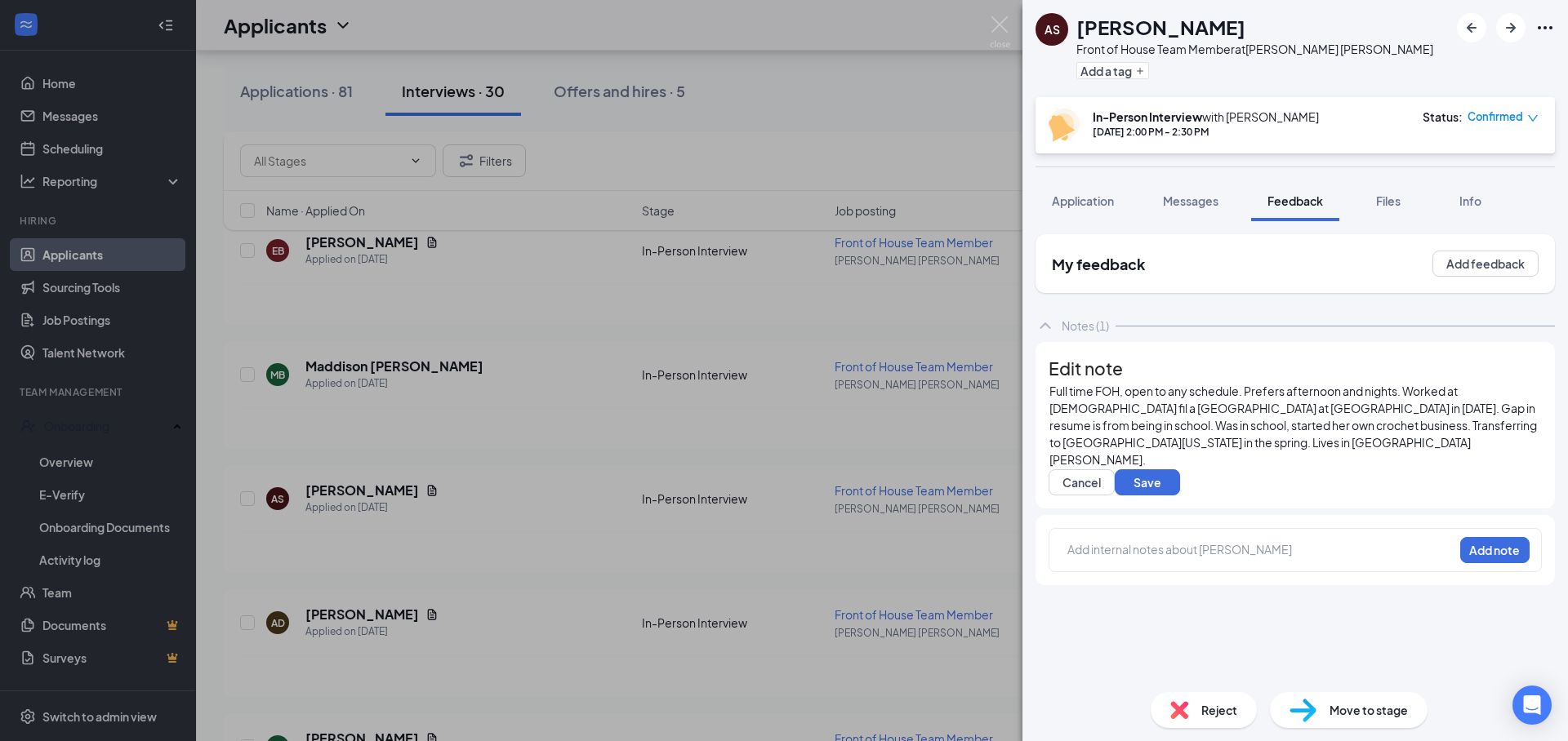
click at [1076, 424] on span "Full time FOH, open to any schedule. Prefers afternoon and nights. Worked at [D…" at bounding box center [1294, 425] width 489 height 84
click at [1312, 424] on span "Prefers full time FOH, open to any schedule. Prefers afternoon and nights. Work…" at bounding box center [1294, 425] width 489 height 84
drag, startPoint x: 1118, startPoint y: 424, endPoint x: 1068, endPoint y: 421, distance: 50.1
click at [1068, 421] on div "Prefers full time FOH, open to any schedule. Prefers afternoon and nights. Work…" at bounding box center [1295, 425] width 492 height 86
click at [1283, 469] on div "Full time FOH, open to any schedule. Prefers afternoon and nights. Worked at [D…" at bounding box center [1295, 425] width 492 height 86
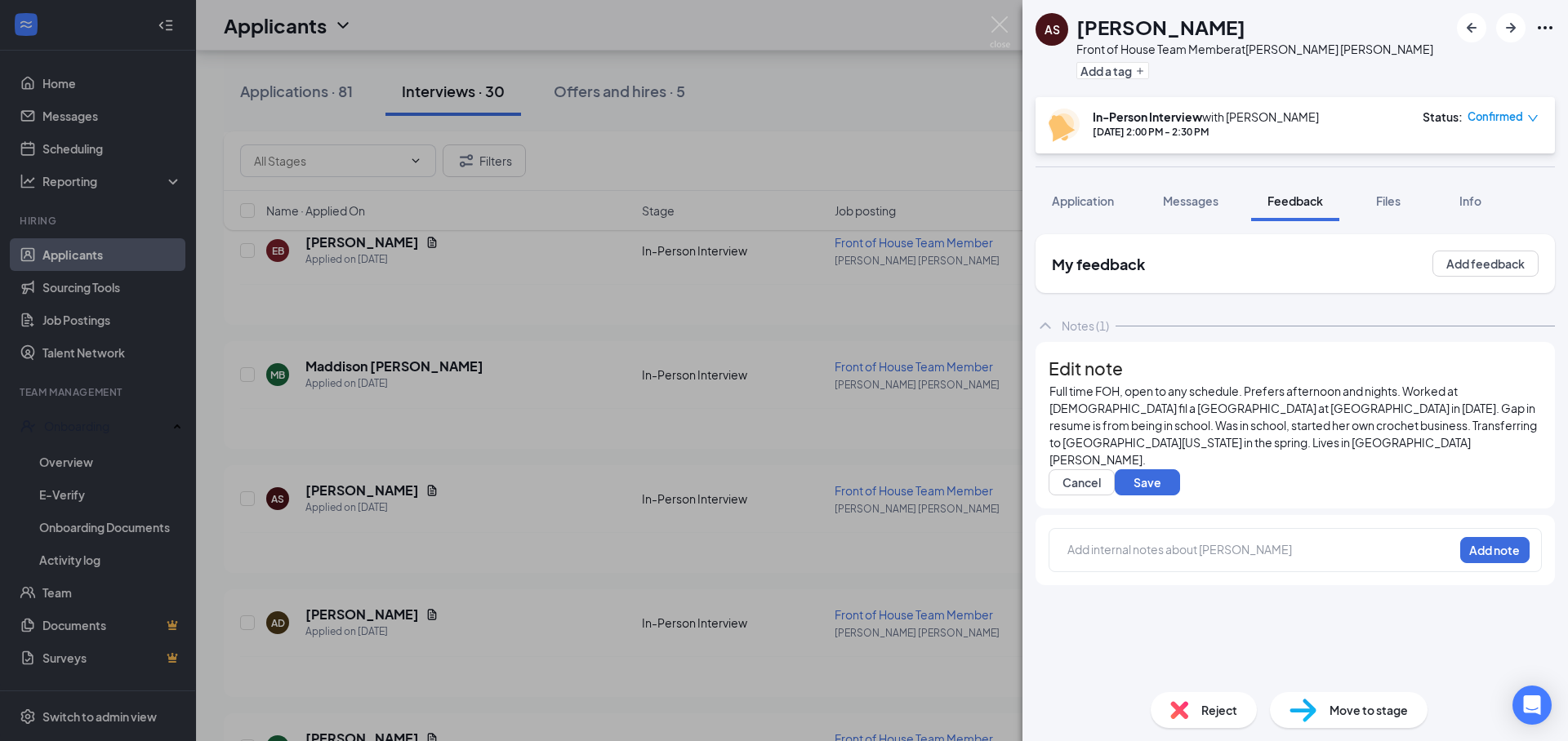
click at [1272, 421] on span "Full time FOH, open to any schedule. Prefers afternoon and nights. Worked at [D…" at bounding box center [1294, 425] width 489 height 84
click at [1429, 421] on span "Full time FOH, open to any schedule. Prefers afternoon and nights. Worked at [D…" at bounding box center [1294, 425] width 489 height 84
click at [1110, 442] on span "Full time FOH, open to any schedule. Prefers afternoon and nights. Worked at [D…" at bounding box center [1294, 425] width 489 height 84
click at [1110, 443] on span "Full time FOH, open to any schedule. Prefers afternoon and nights. Worked at [D…" at bounding box center [1294, 425] width 489 height 84
drag, startPoint x: 1132, startPoint y: 440, endPoint x: 1093, endPoint y: 439, distance: 39.0
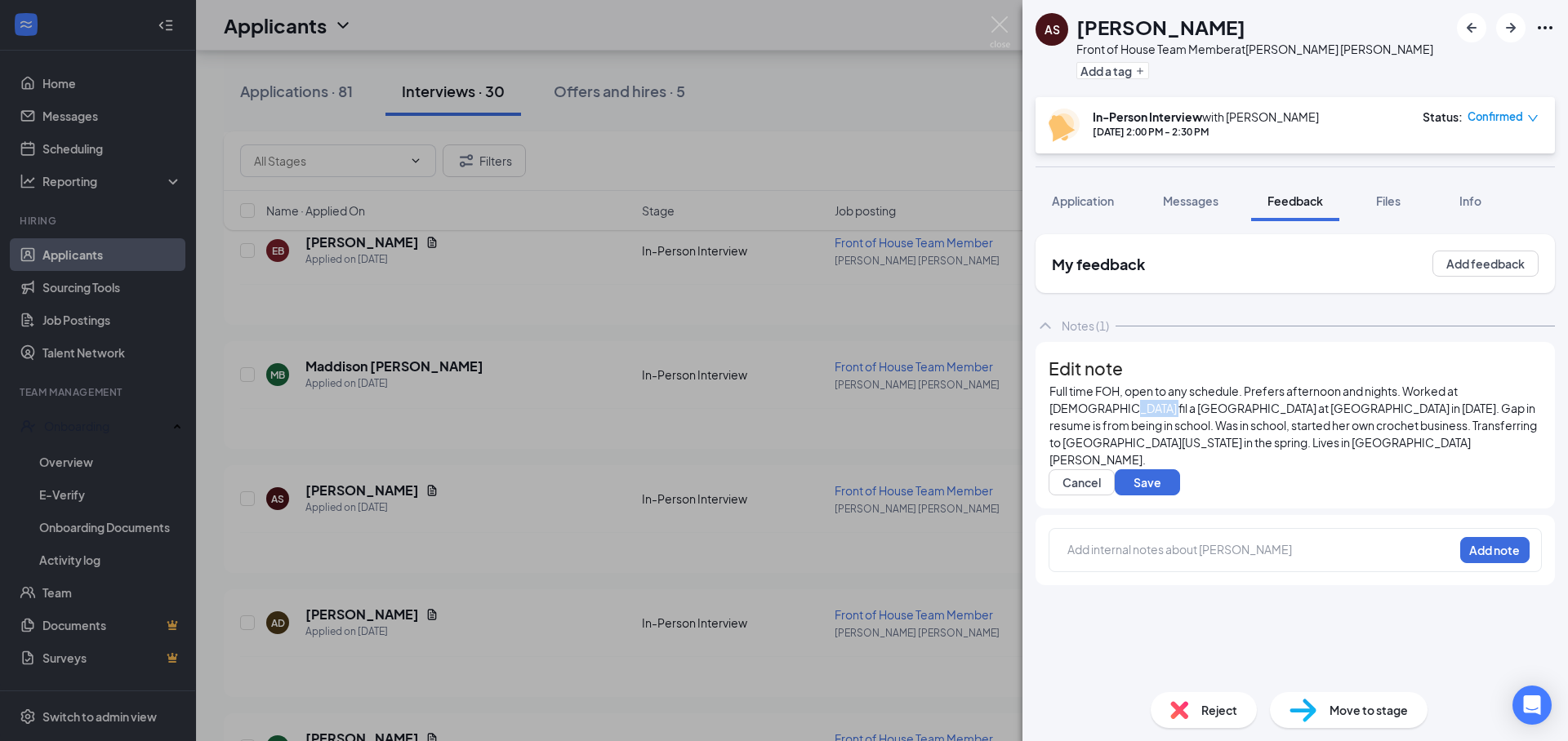
click at [1093, 439] on span "Full time FOH, open to any schedule. Prefers afternoon and nights. Worked at [D…" at bounding box center [1294, 425] width 489 height 84
drag, startPoint x: 1388, startPoint y: 441, endPoint x: 1385, endPoint y: 451, distance: 10.4
click at [1388, 441] on span "Full time FOH, open to any schedule. Prefers afternoon and nights. Worked at [D…" at bounding box center [1288, 425] width 479 height 84
drag, startPoint x: 1391, startPoint y: 455, endPoint x: 1126, endPoint y: 452, distance: 265.0
click at [1126, 452] on span "Full time FOH, open to any schedule. Prefers afternoon and nights. Worked at [D…" at bounding box center [1293, 425] width 487 height 84
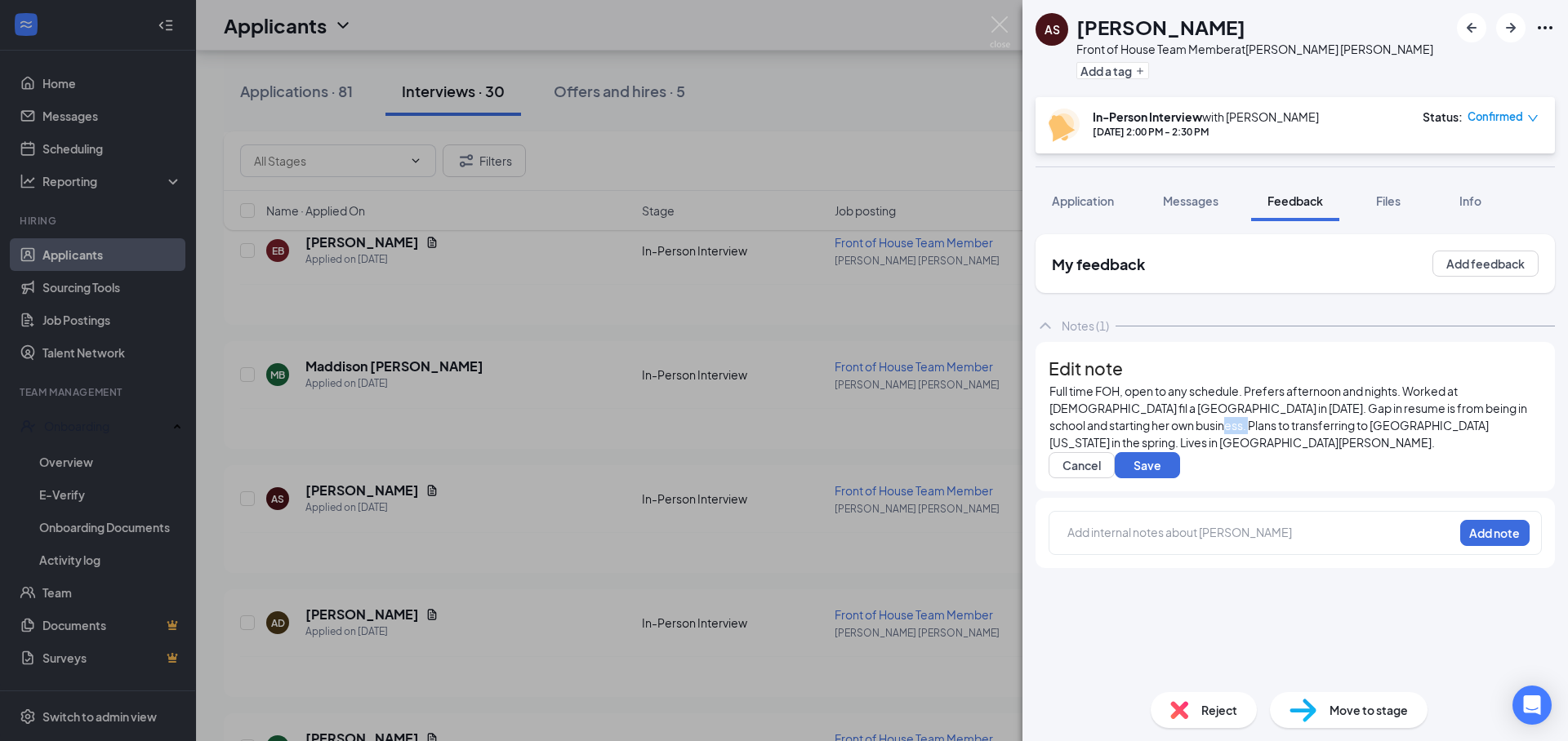
drag, startPoint x: 1234, startPoint y: 459, endPoint x: 1213, endPoint y: 459, distance: 21.0
click at [1213, 450] on span "Full time FOH, open to any schedule. Prefers afternoon and nights. Worked at [D…" at bounding box center [1288, 416] width 479 height 66
drag, startPoint x: 1427, startPoint y: 460, endPoint x: 1472, endPoint y: 507, distance: 65.1
click at [1427, 450] on span "Full time FOH, open to any schedule. Prefers afternoon and nights. Worked at [D…" at bounding box center [1295, 416] width 492 height 66
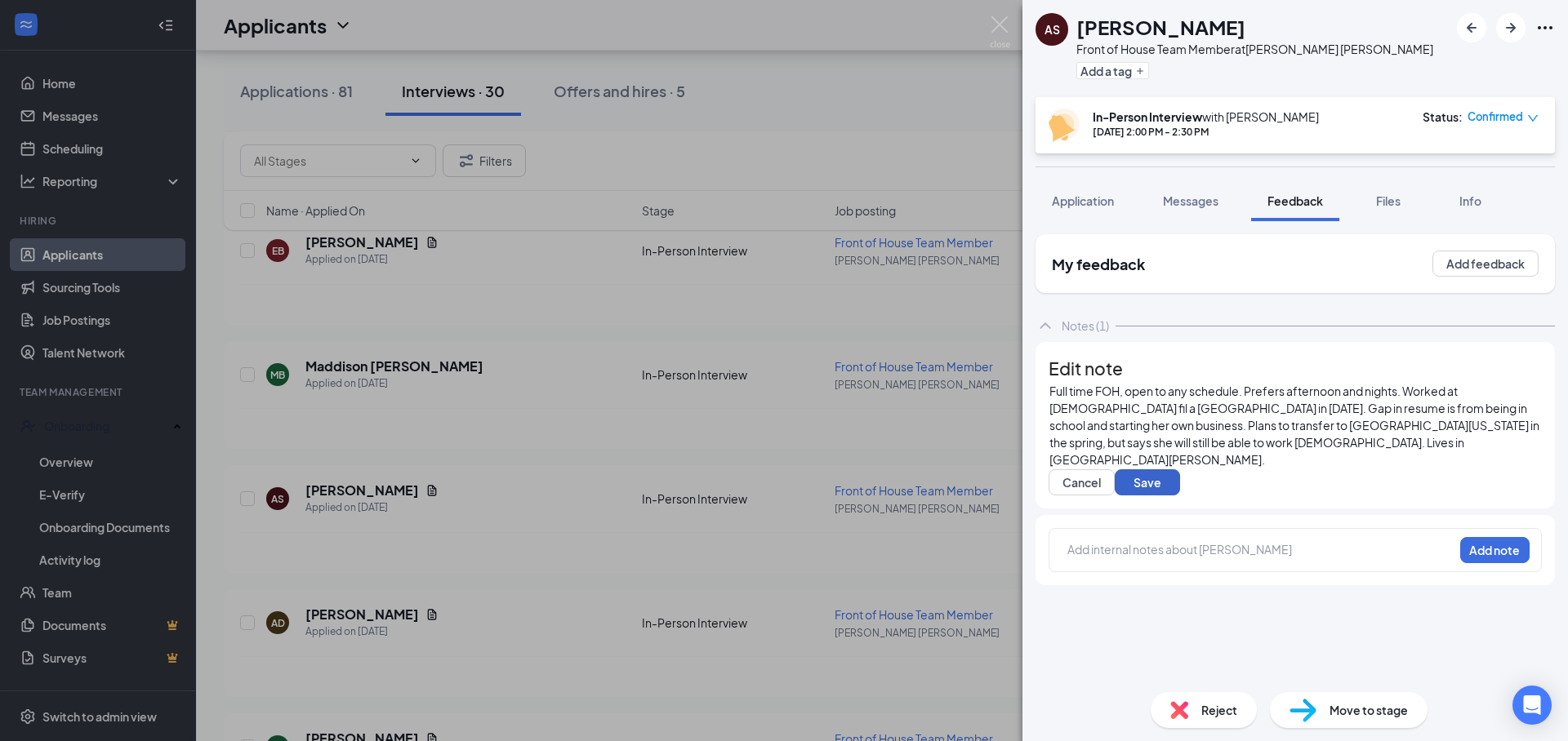
click at [1180, 496] on button "Save" at bounding box center [1147, 483] width 65 height 26
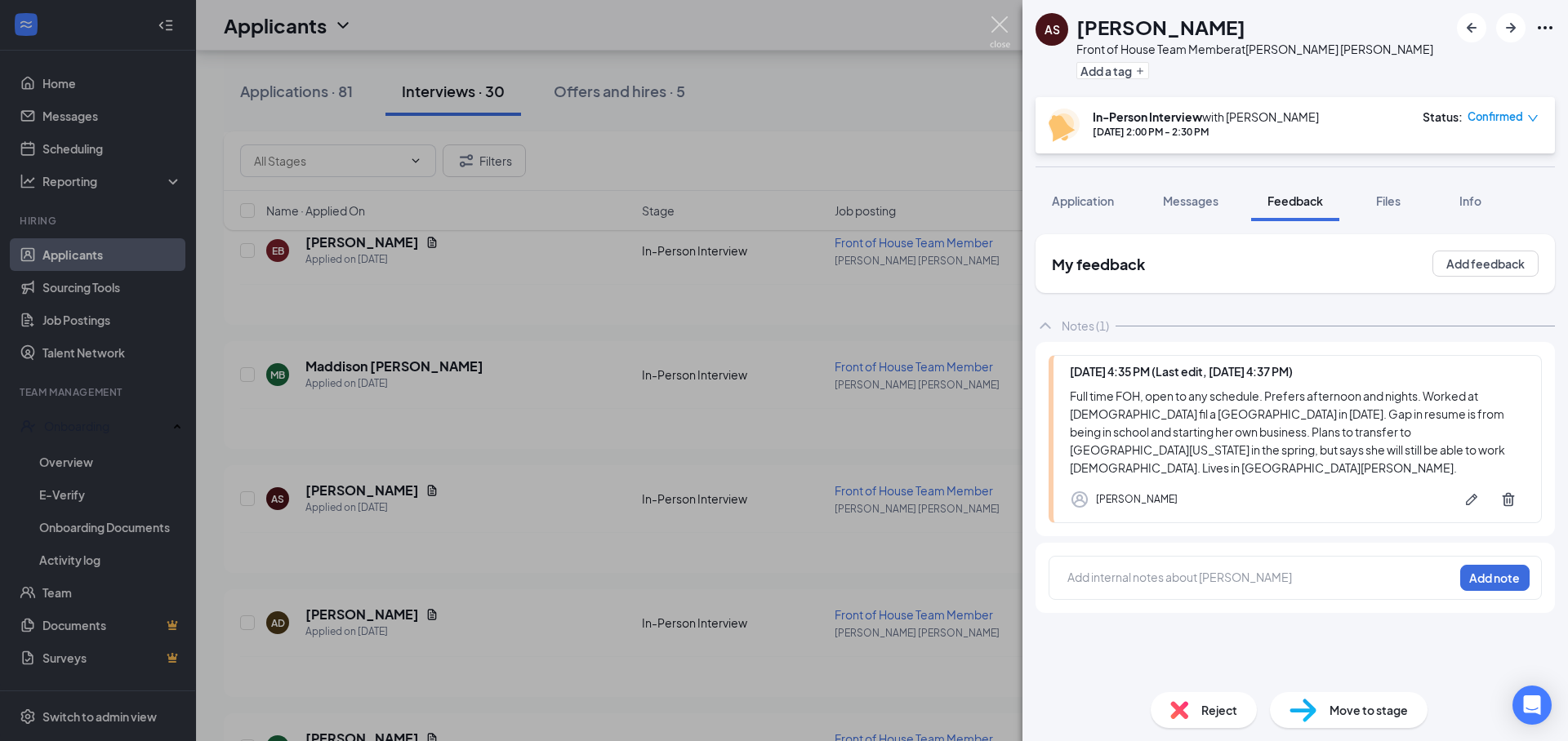
click at [1001, 27] on img at bounding box center [1000, 32] width 20 height 32
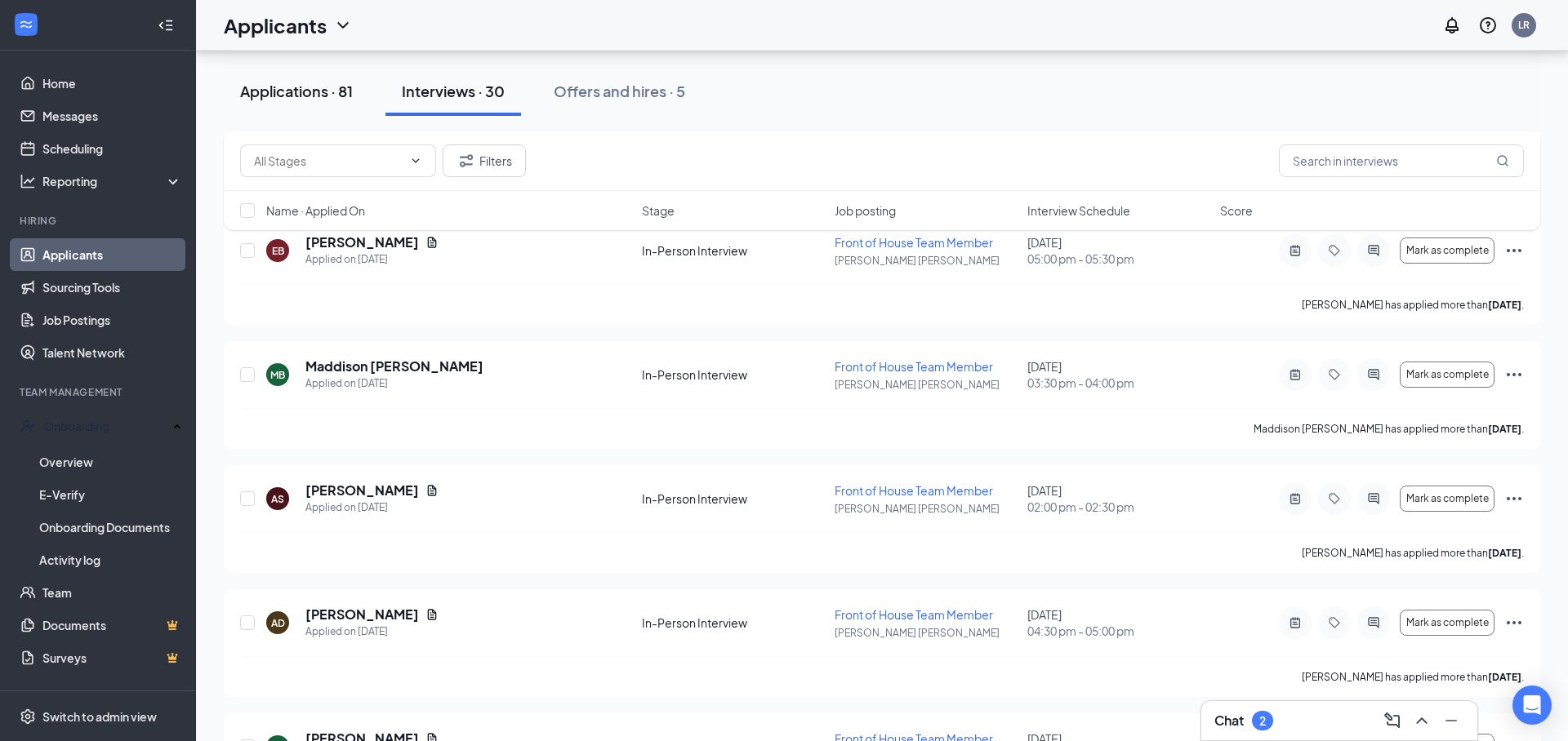
click at [316, 95] on div "Applications · 81" at bounding box center [296, 91] width 113 height 20
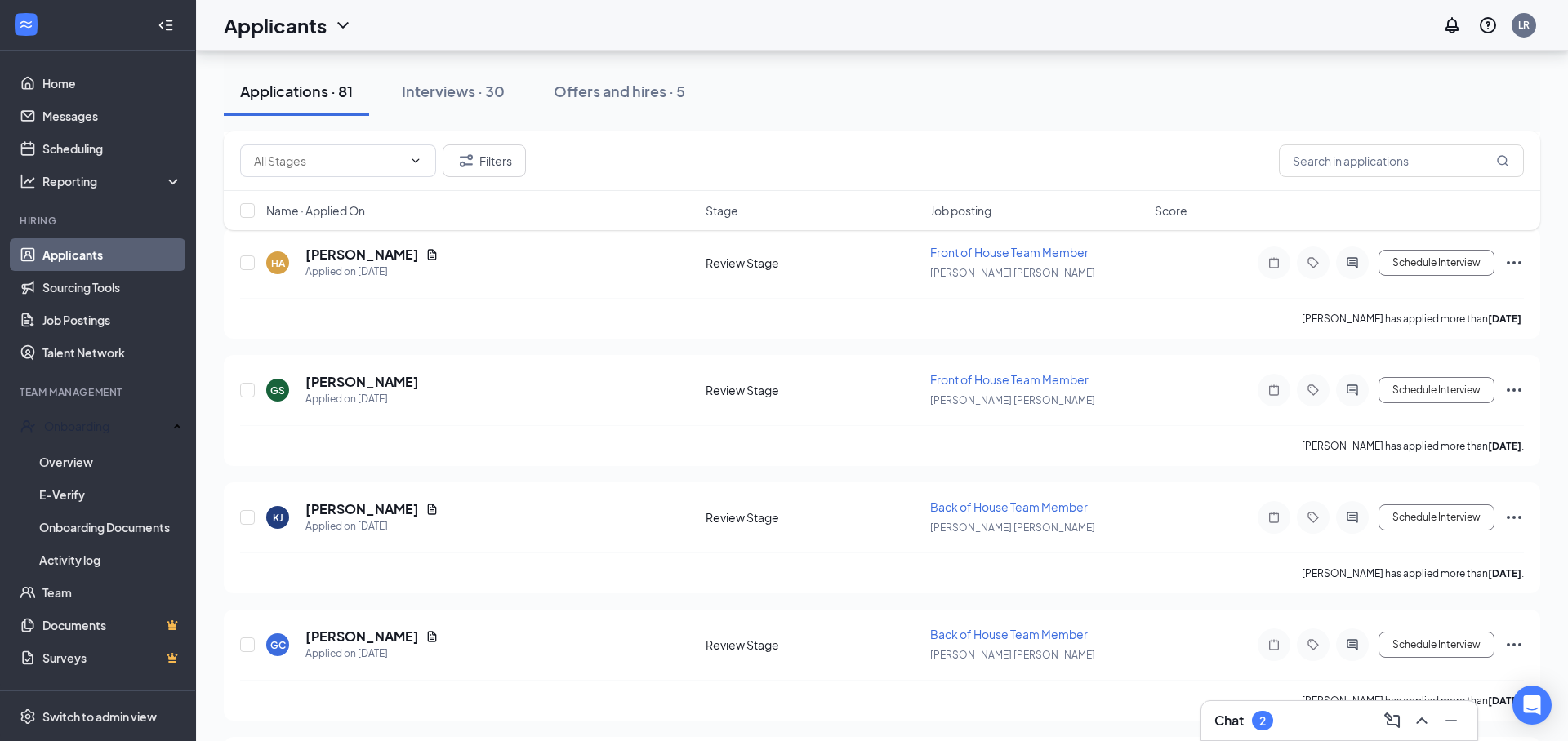
click at [1341, 723] on div "Chat 2" at bounding box center [1339, 721] width 250 height 26
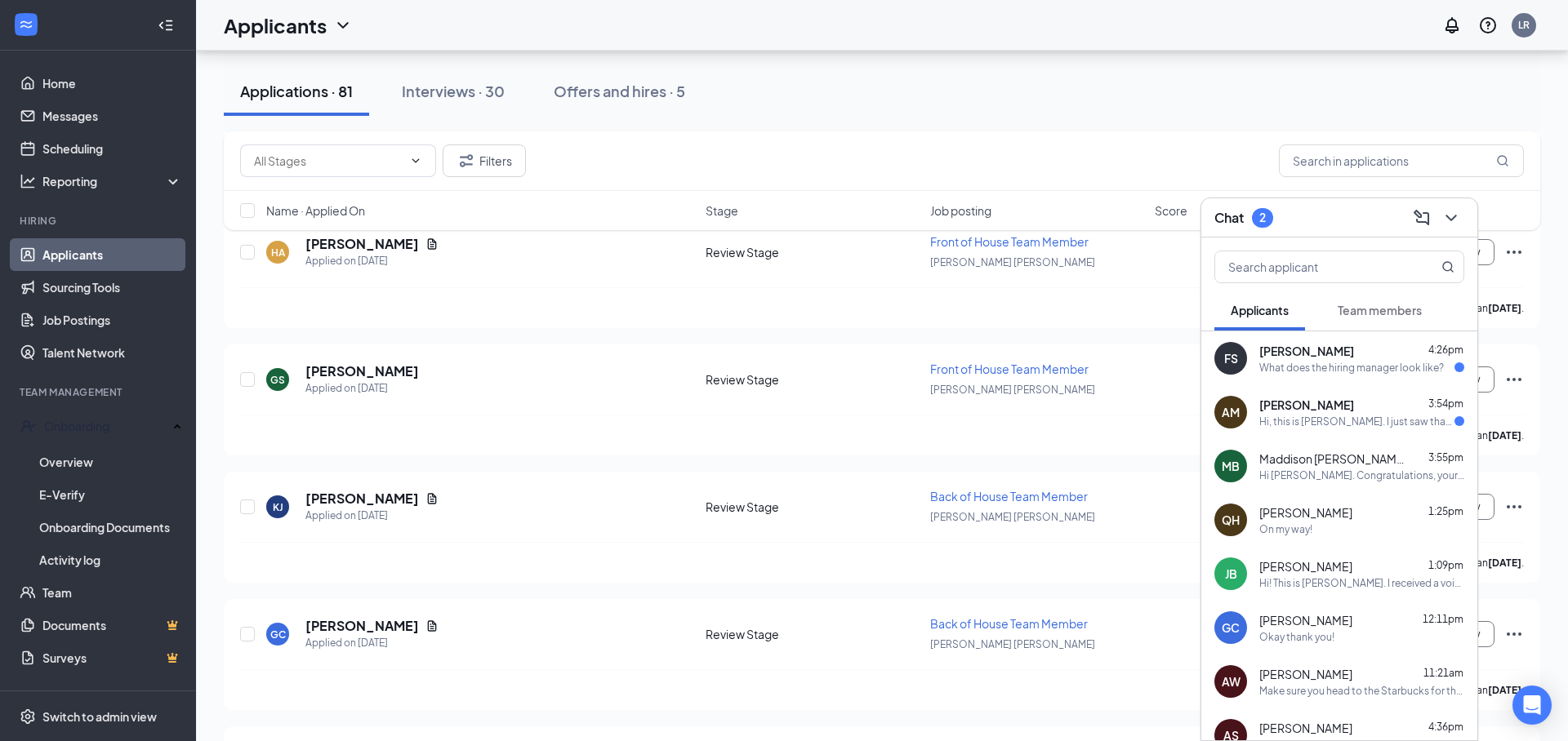
click at [1282, 359] on div "[PERSON_NAME] 4:26pm What does the hiring manager look like?" at bounding box center [1361, 359] width 205 height 32
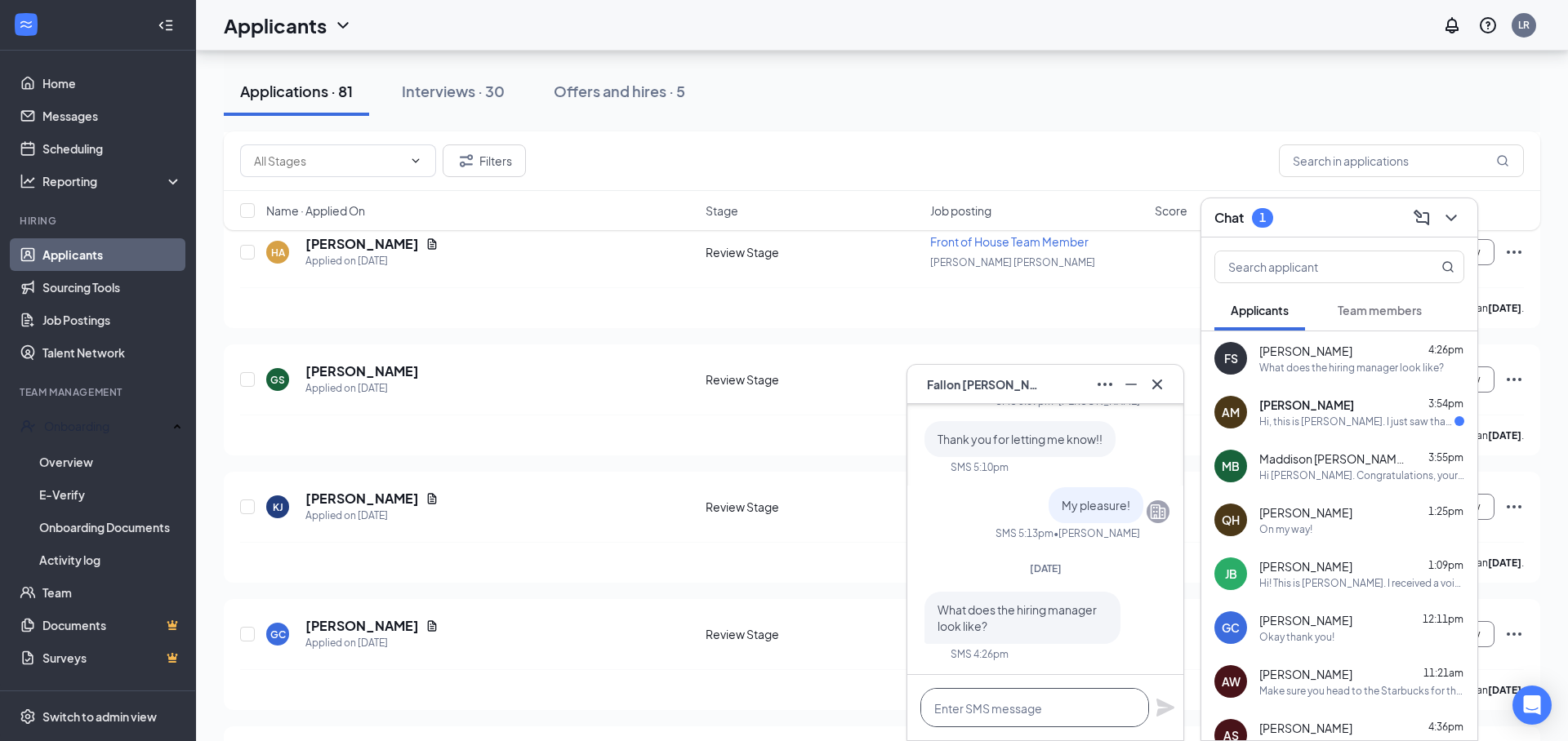
click at [1022, 716] on textarea at bounding box center [1035, 707] width 229 height 40
type textarea "h"
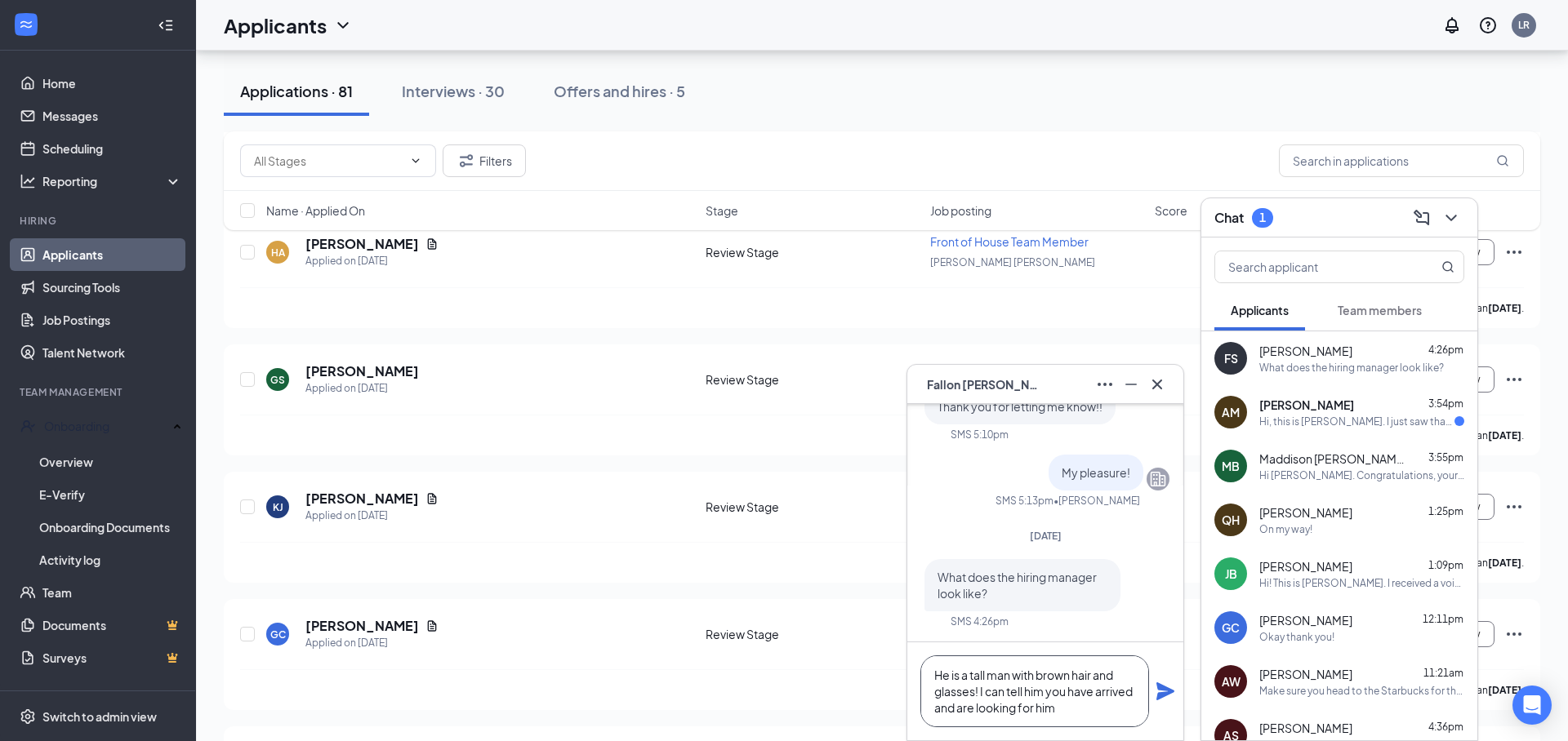
type textarea "He is a tall man with brown hair and glasses! I can tell him you have arrived a…"
click at [1169, 693] on icon "Plane" at bounding box center [1165, 691] width 18 height 18
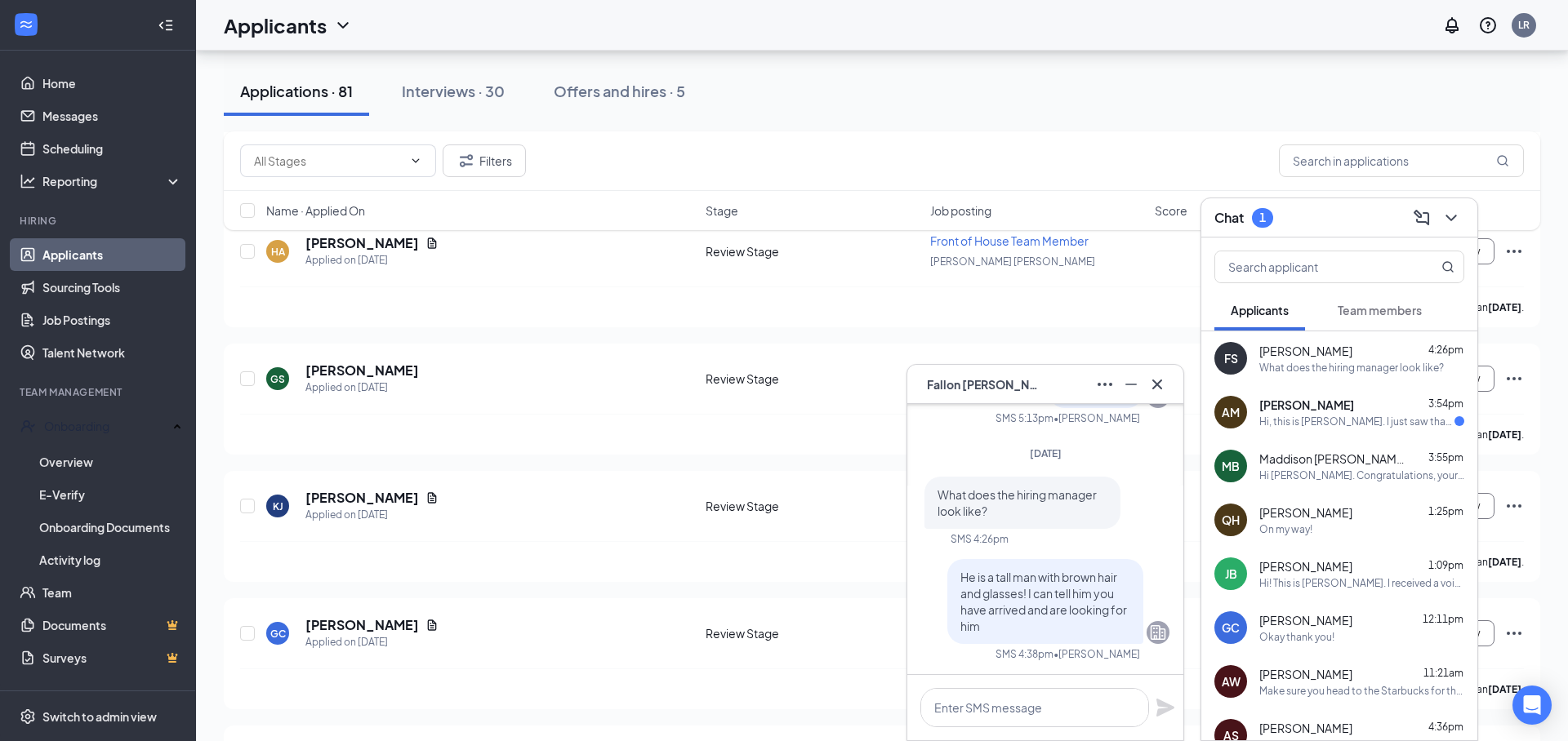
scroll to position [0, 0]
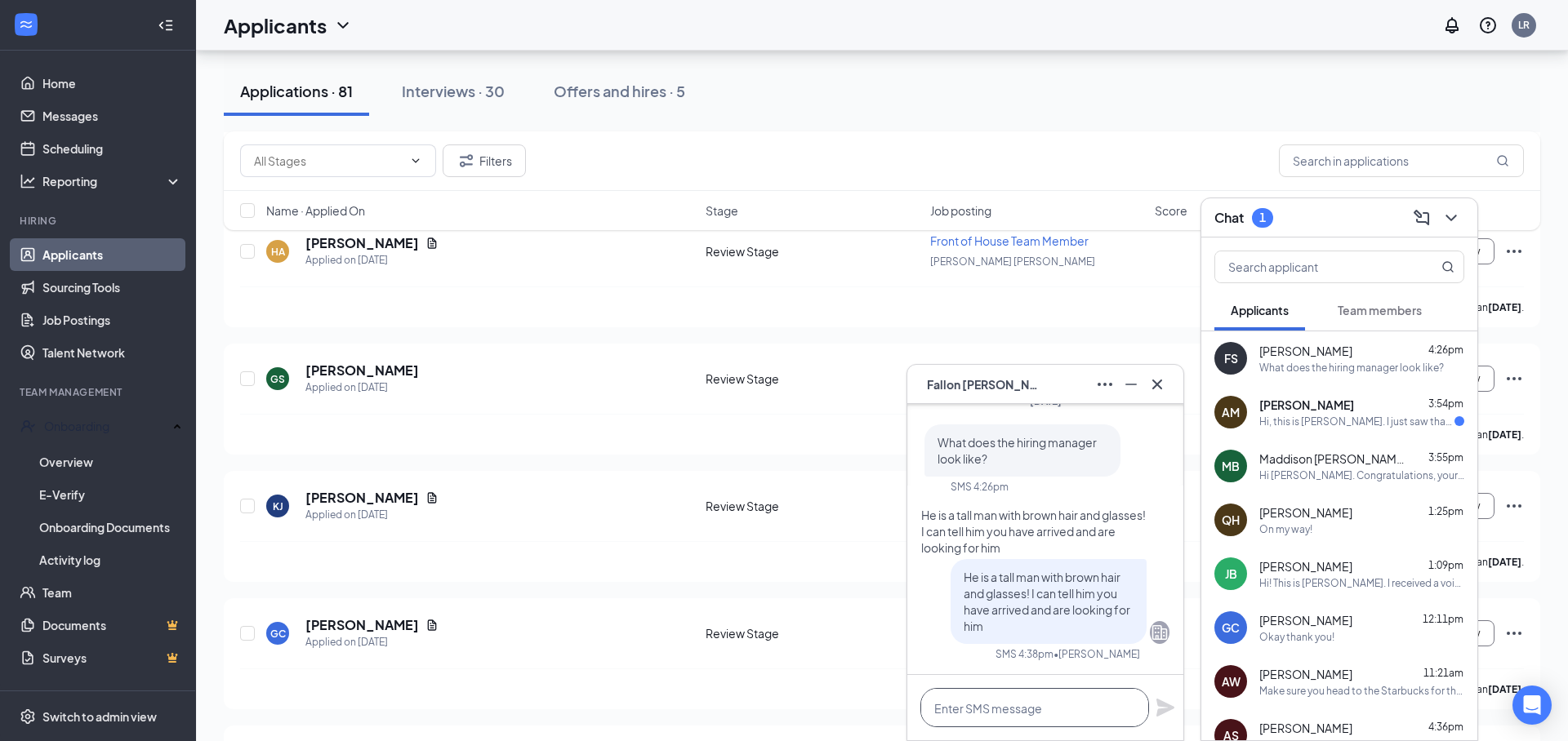
click at [1025, 719] on textarea at bounding box center [1035, 707] width 229 height 40
click at [1162, 380] on icon "Cross" at bounding box center [1157, 383] width 10 height 10
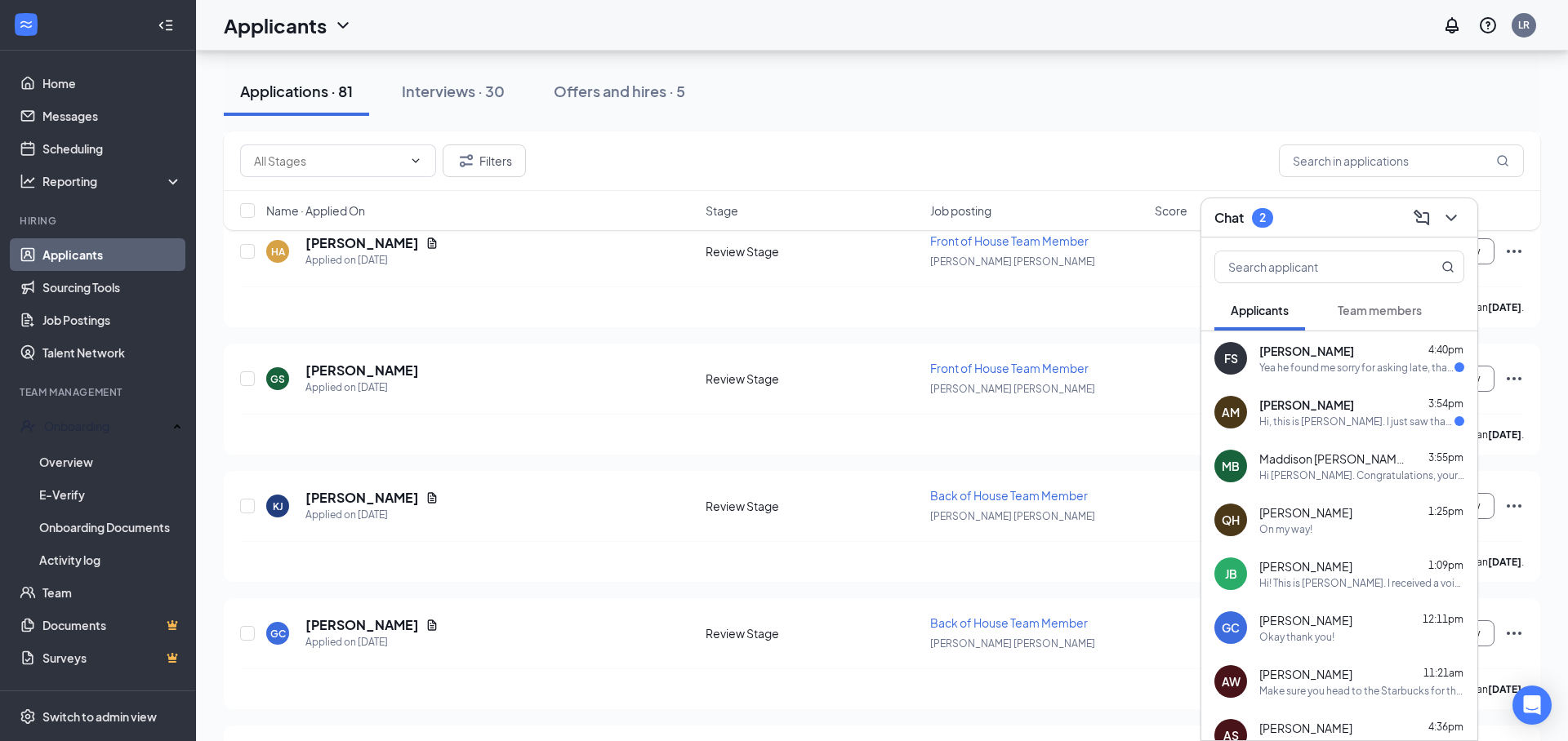
click at [1403, 361] on div "Yea he found me sorry for asking late, thank you for your help+" at bounding box center [1356, 367] width 195 height 14
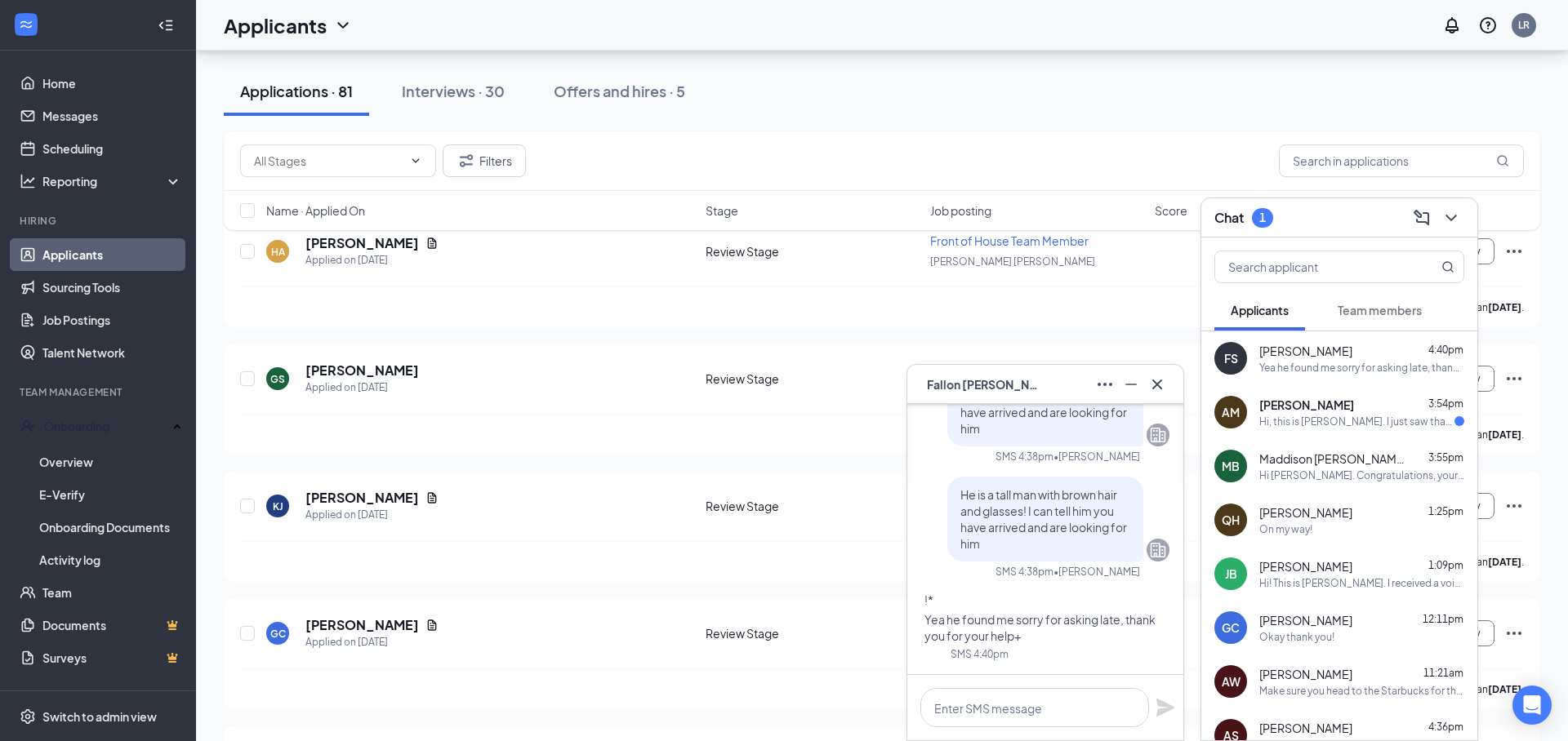
scroll to position [4177, 0]
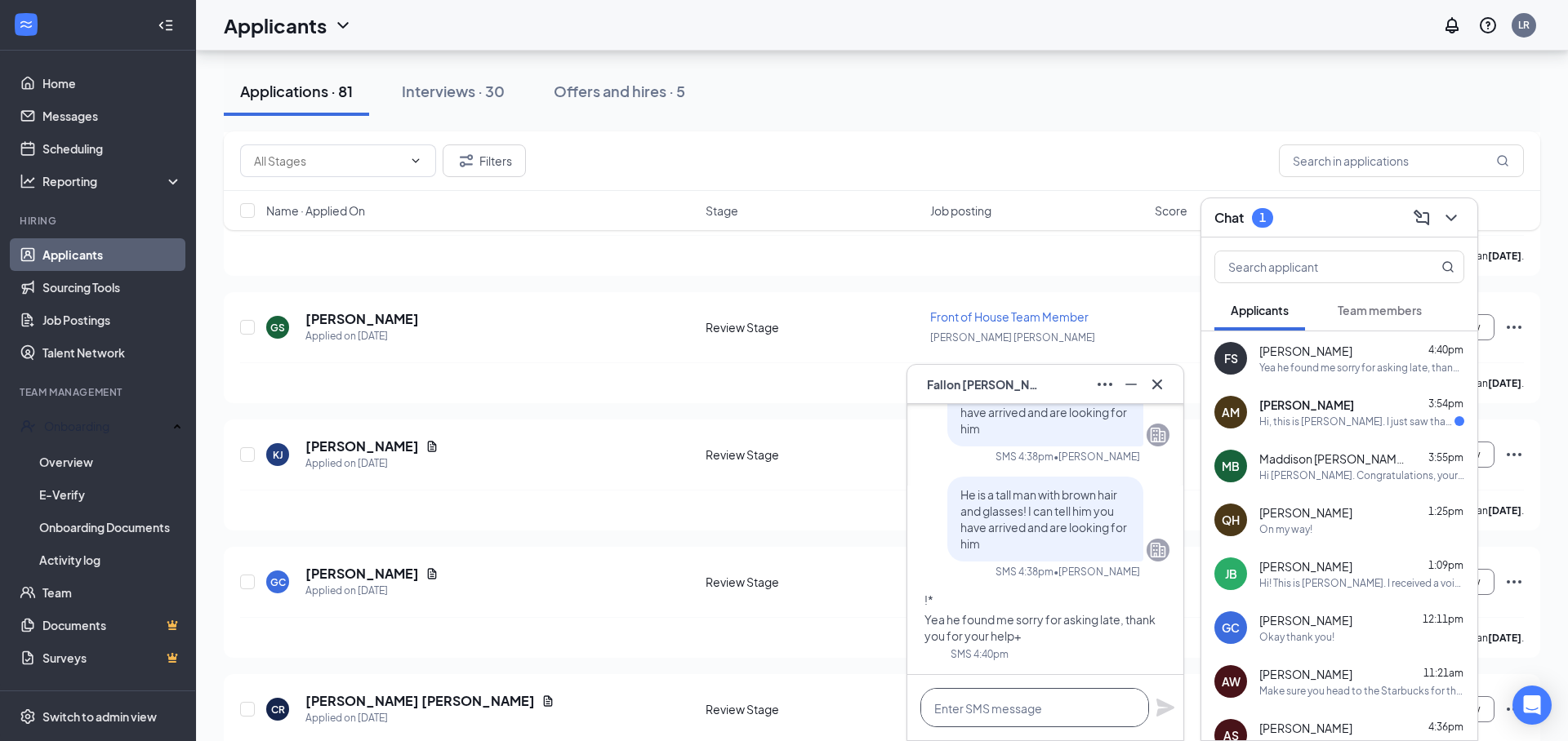
click at [1046, 720] on textarea at bounding box center [1035, 707] width 229 height 40
click at [1154, 382] on icon "Cross" at bounding box center [1157, 383] width 10 height 10
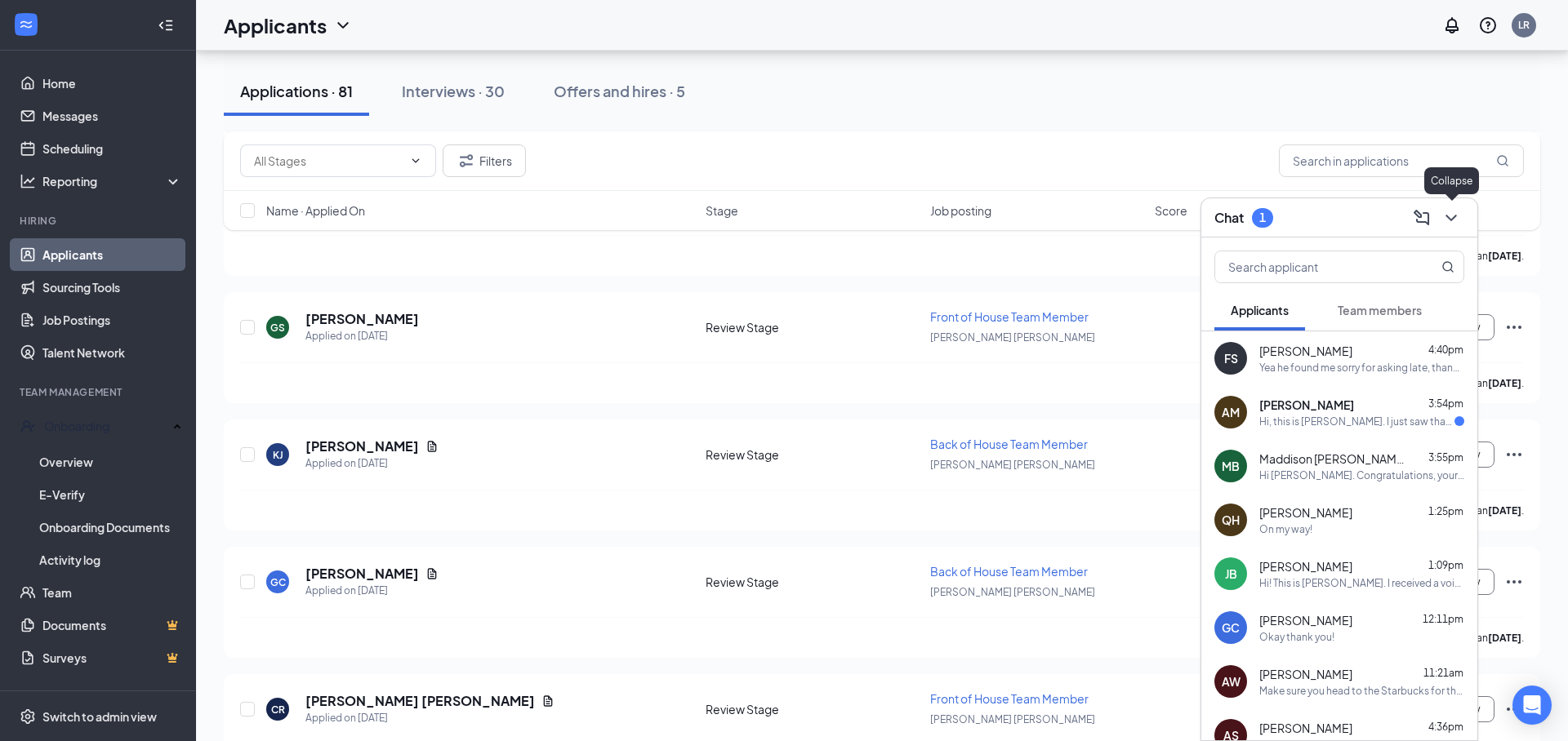
click at [1447, 225] on icon "ChevronDown" at bounding box center [1450, 217] width 19 height 19
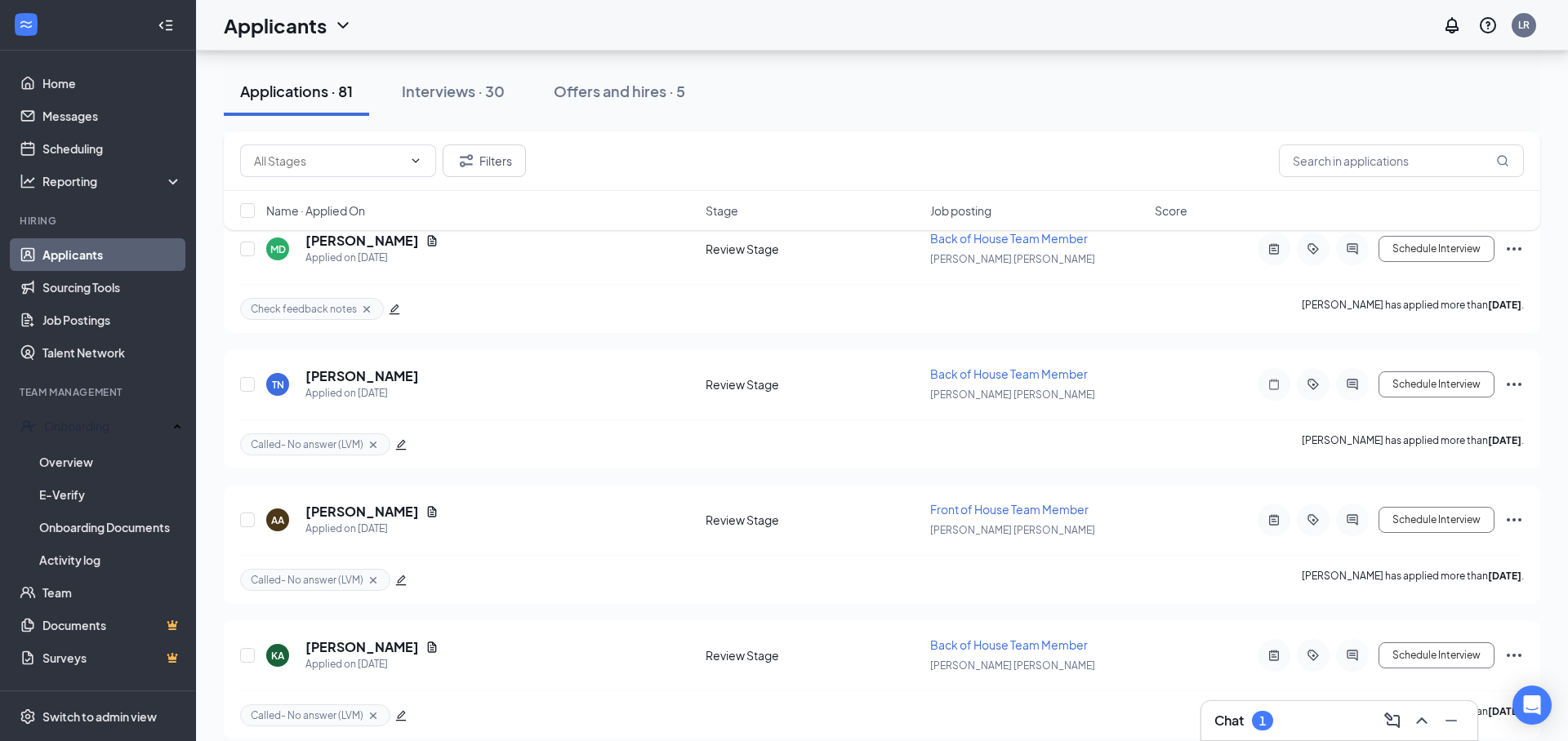
scroll to position [7638, 0]
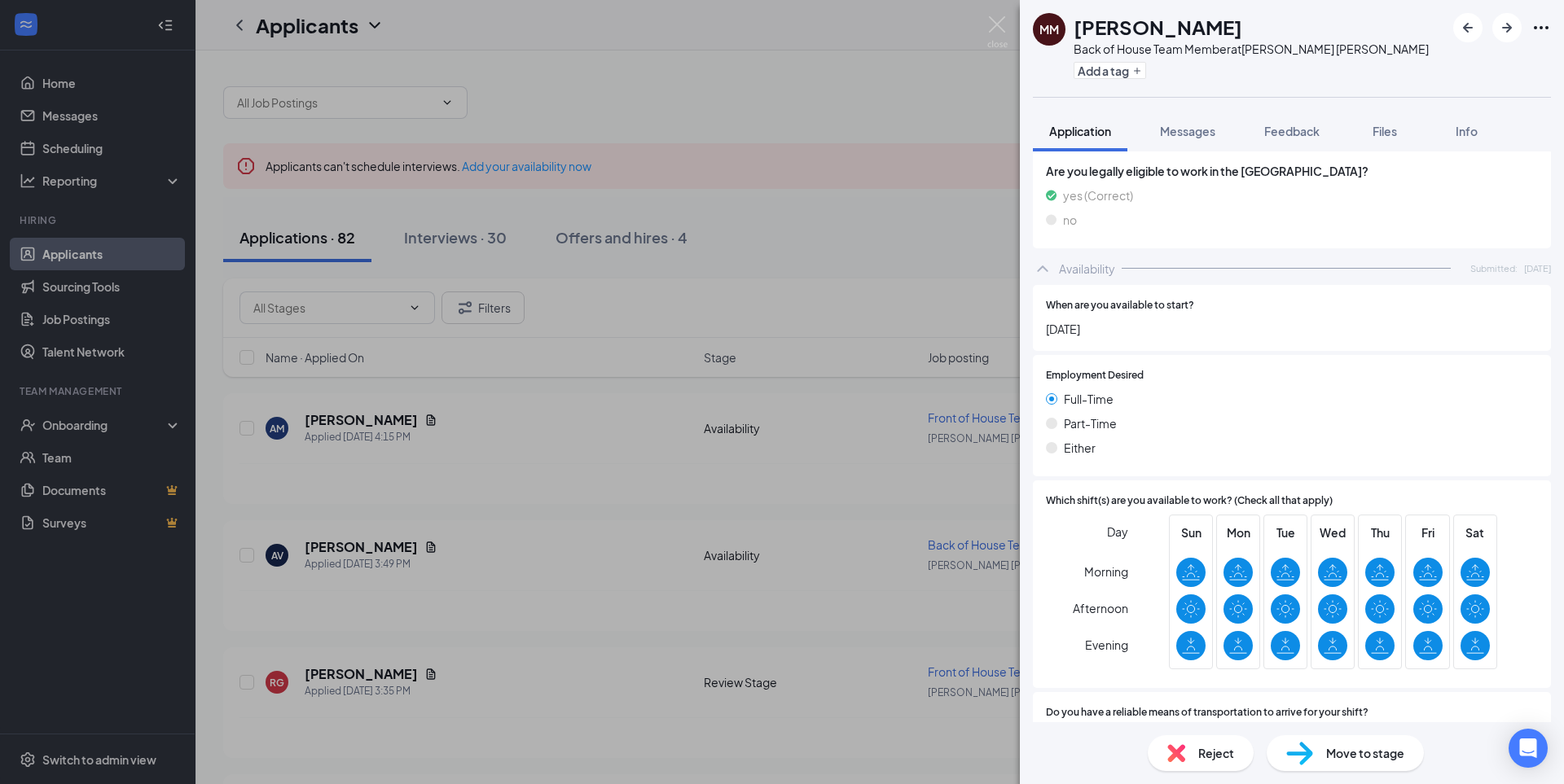
scroll to position [1551, 0]
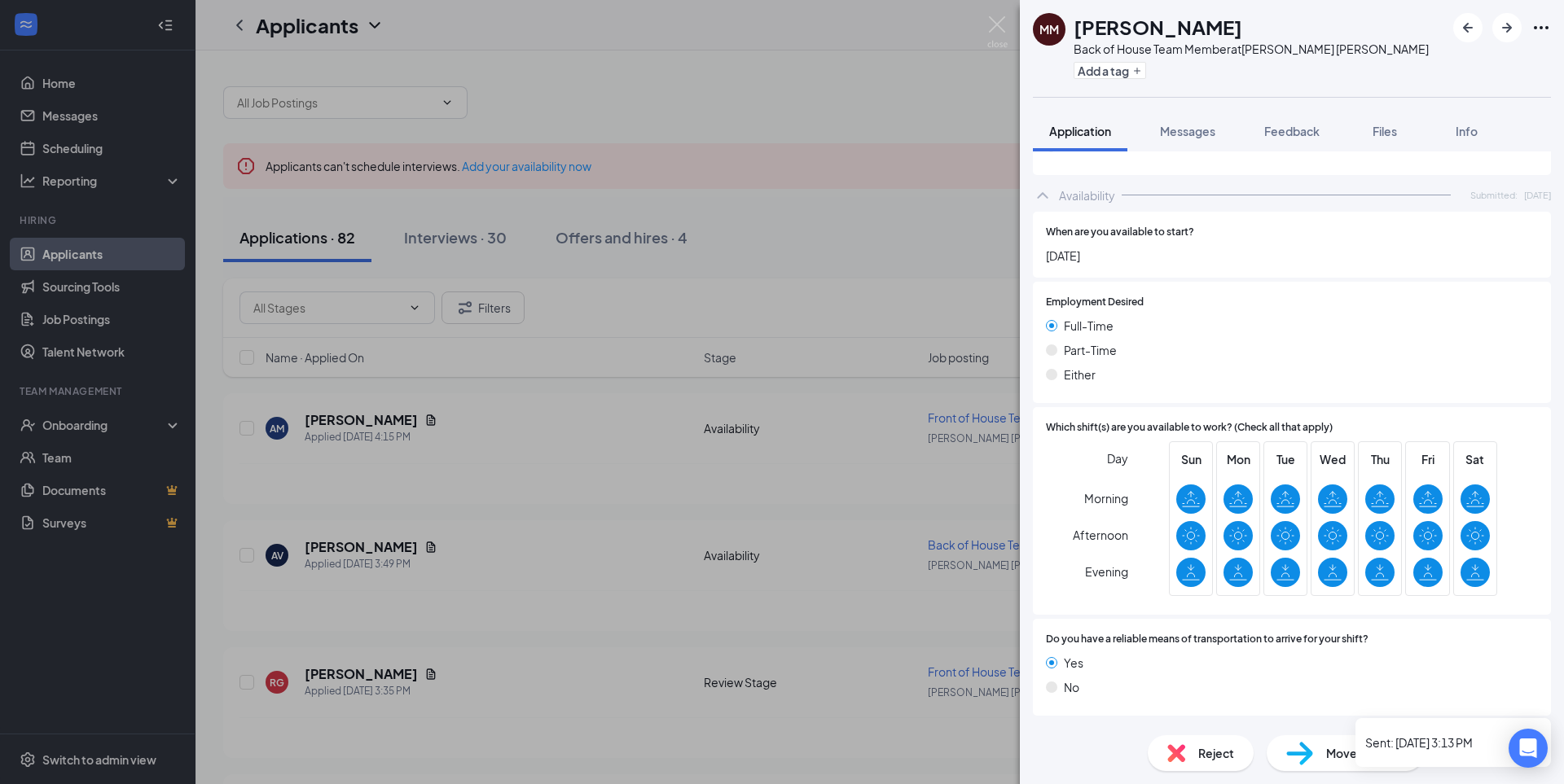
click at [1473, 730] on div "Version 1 of 1" at bounding box center [1494, 736] width 61 height 14
click at [1539, 726] on icon "ChevronDown" at bounding box center [1540, 735] width 19 height 19
click at [1071, 728] on div "Offer Letter" at bounding box center [1091, 736] width 64 height 17
click at [1049, 726] on icon "ChevronUp" at bounding box center [1042, 735] width 19 height 19
click at [1004, 31] on img at bounding box center [997, 32] width 20 height 32
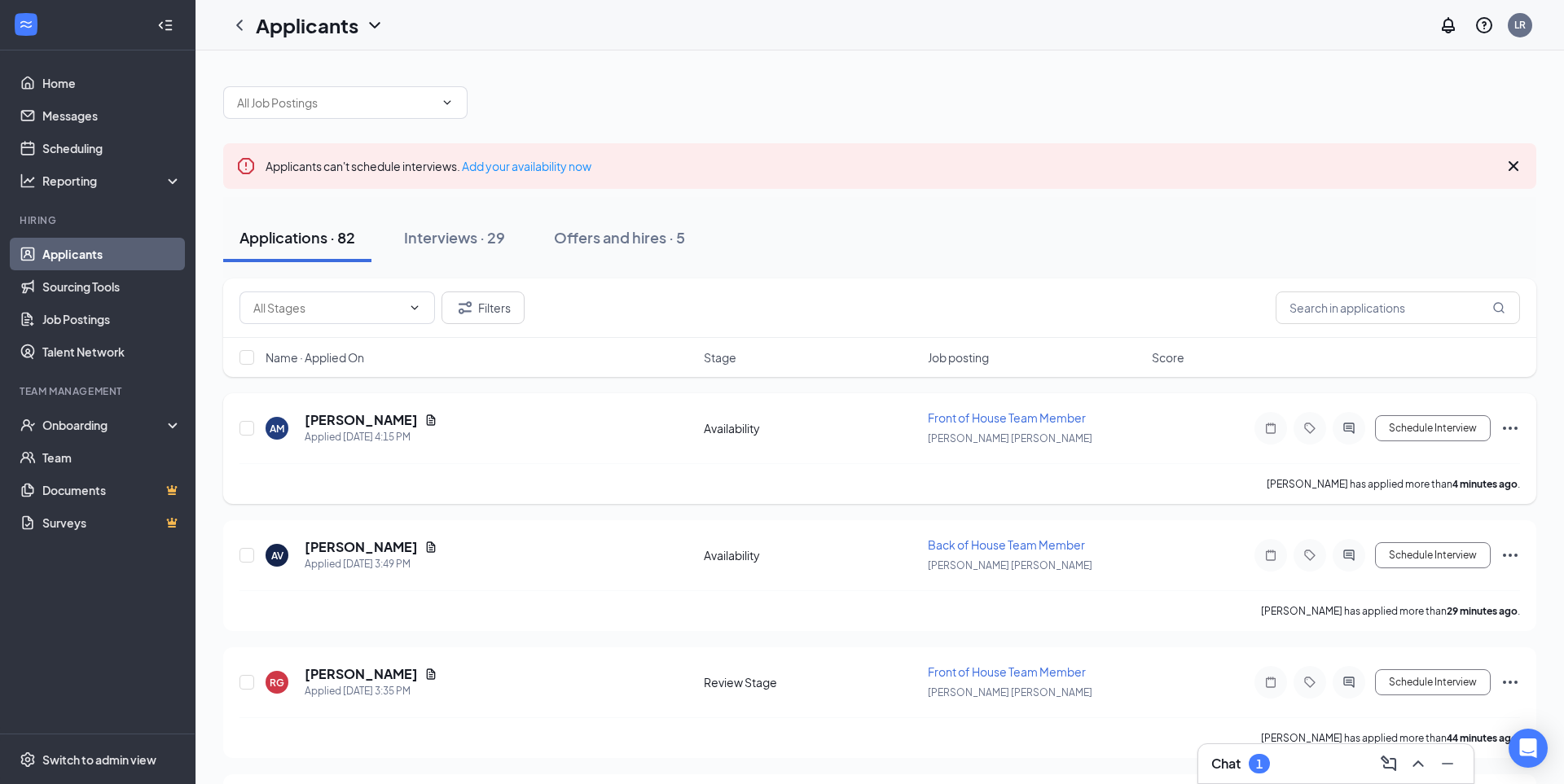
scroll to position [11, 0]
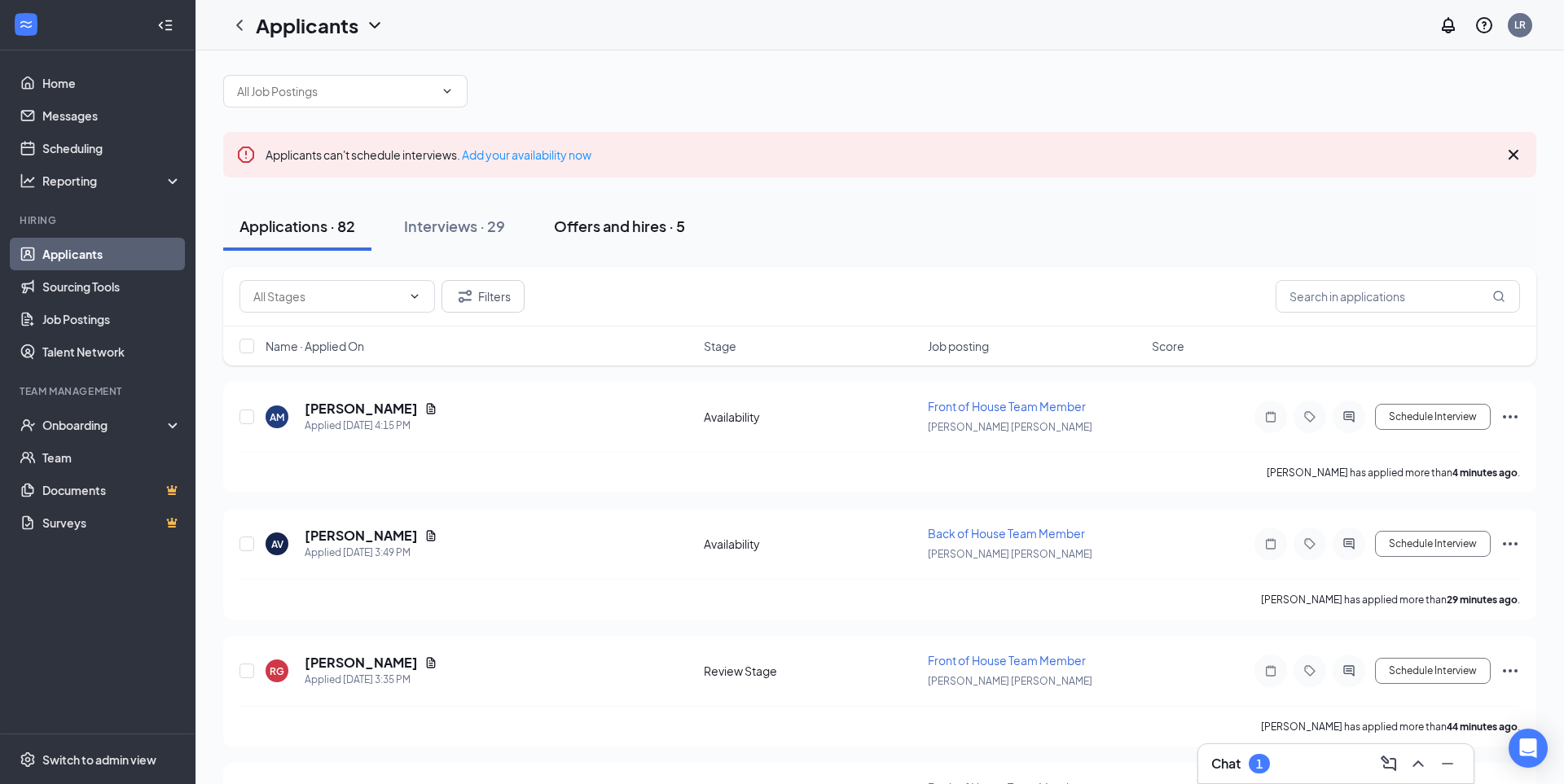
click at [652, 223] on div "Offers and hires · 5" at bounding box center [619, 226] width 131 height 20
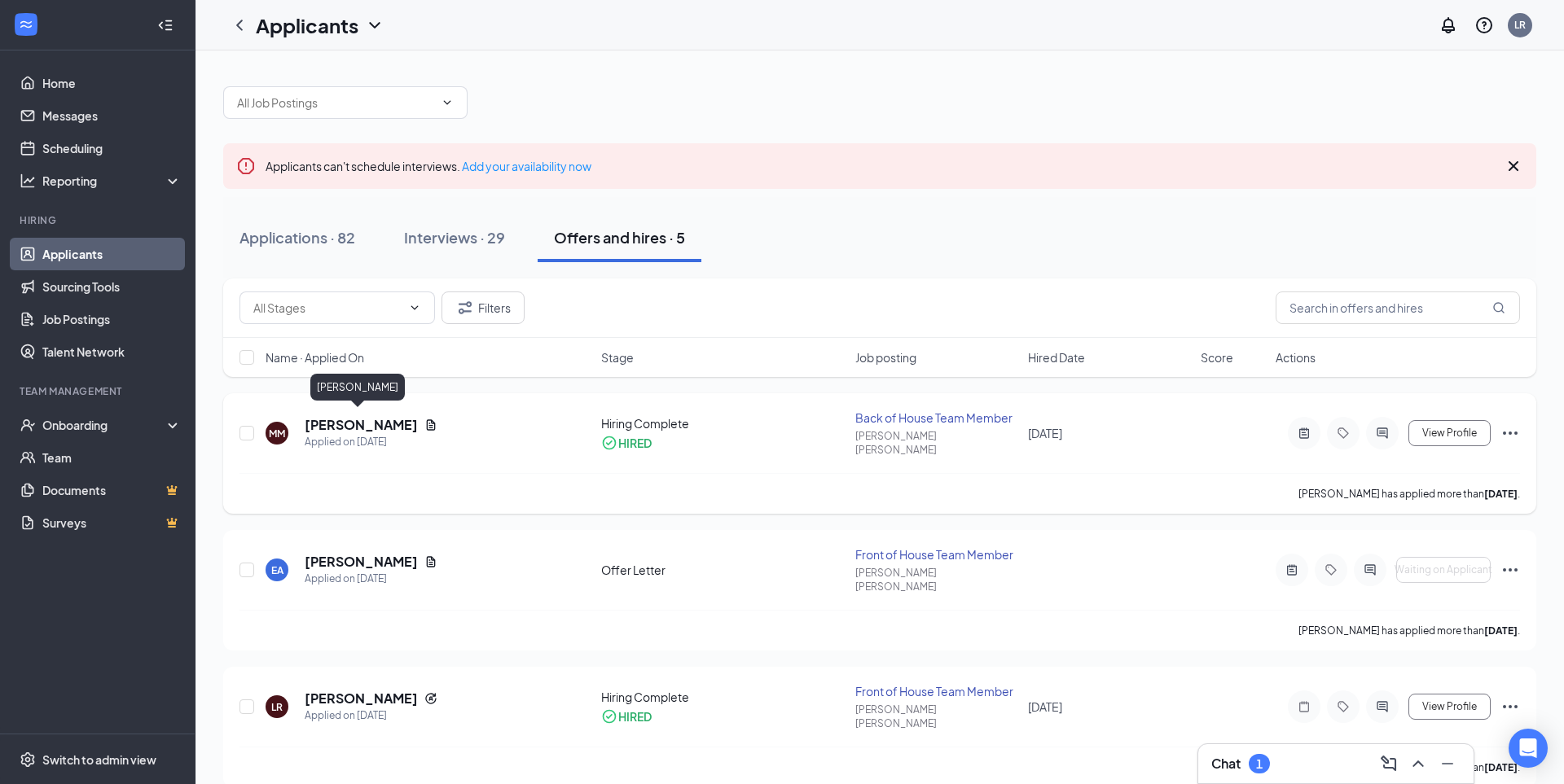
click at [350, 417] on h5 "[PERSON_NAME]" at bounding box center [360, 425] width 113 height 18
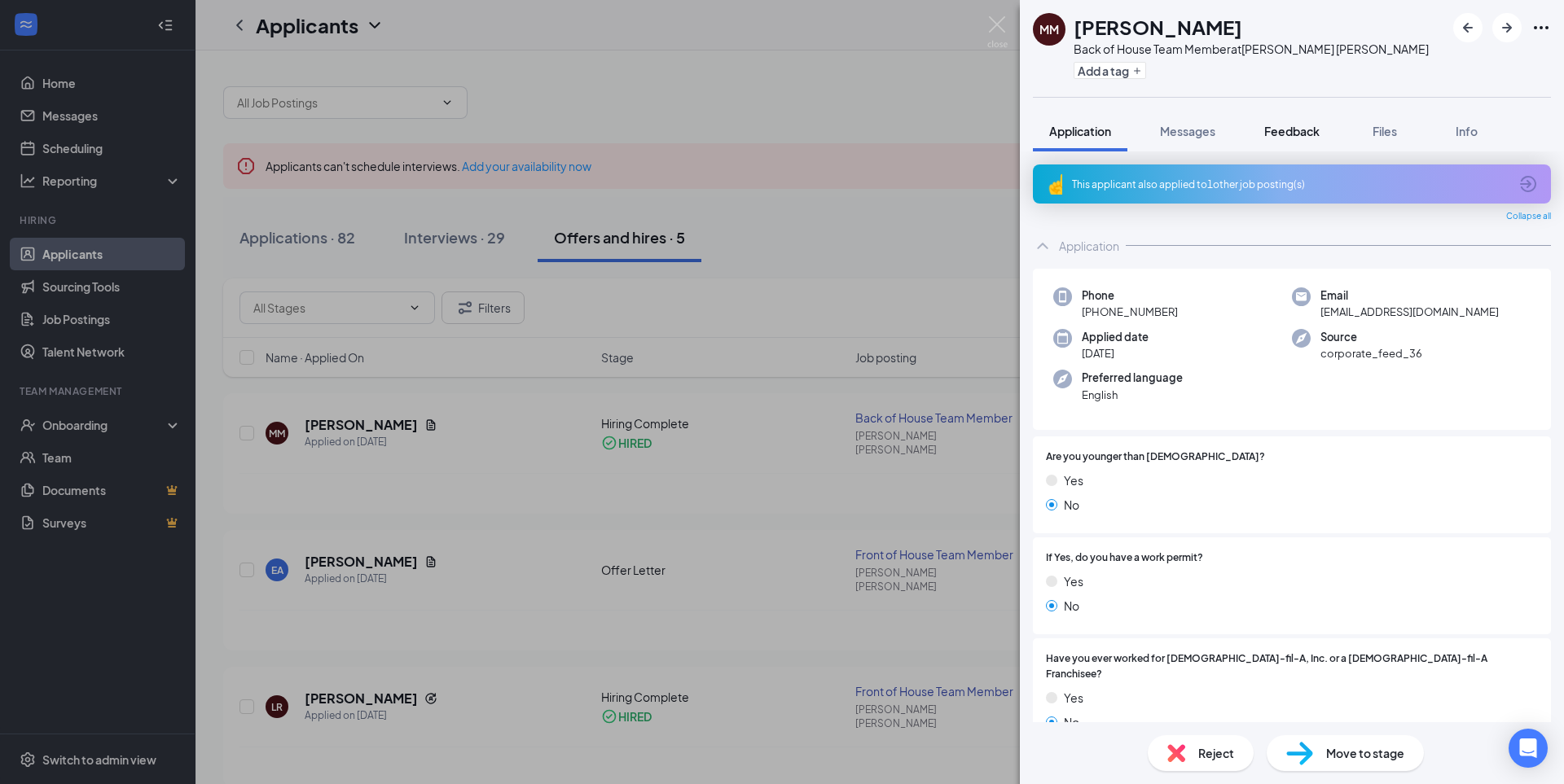
click at [1289, 135] on span "Feedback" at bounding box center [1292, 131] width 55 height 15
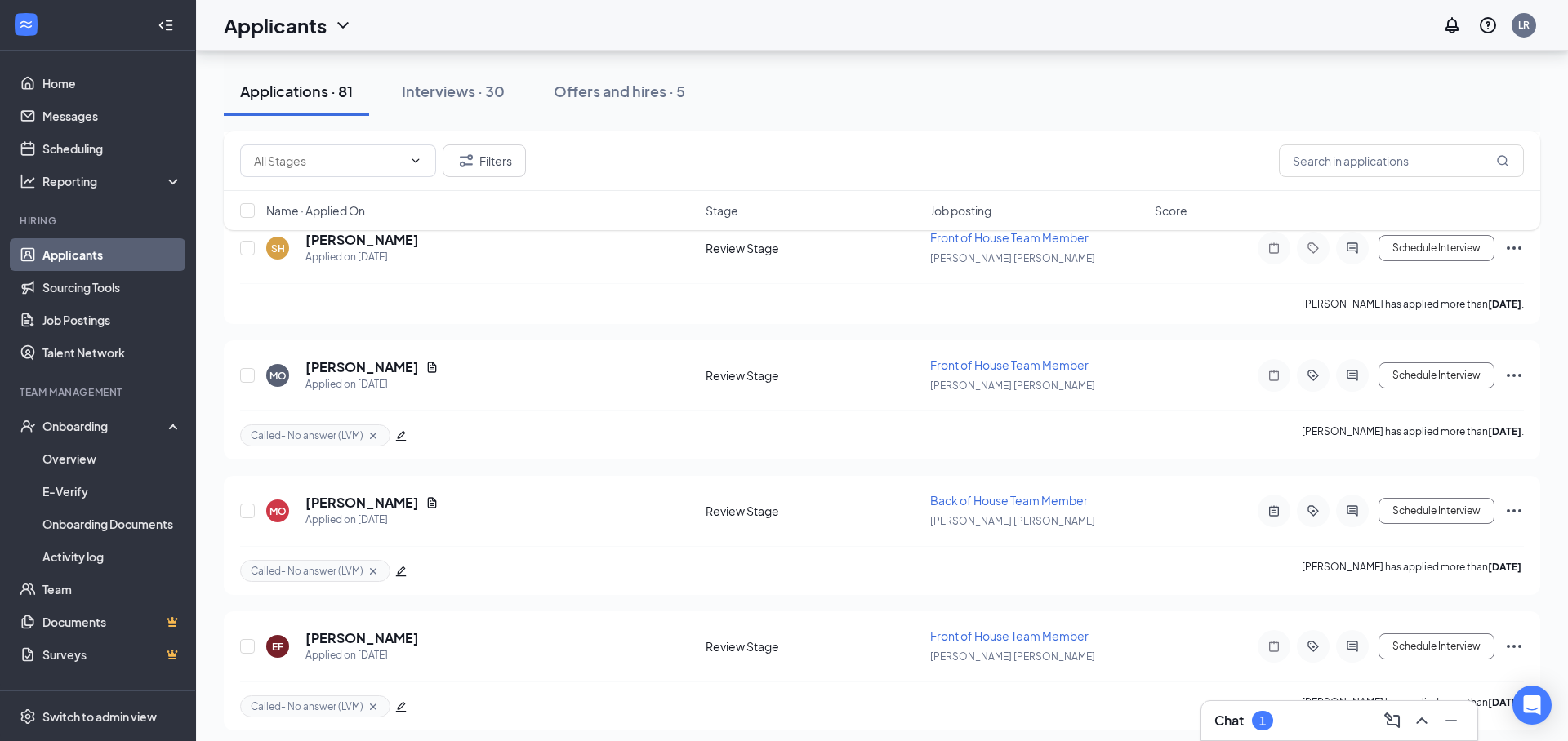
scroll to position [7038, 0]
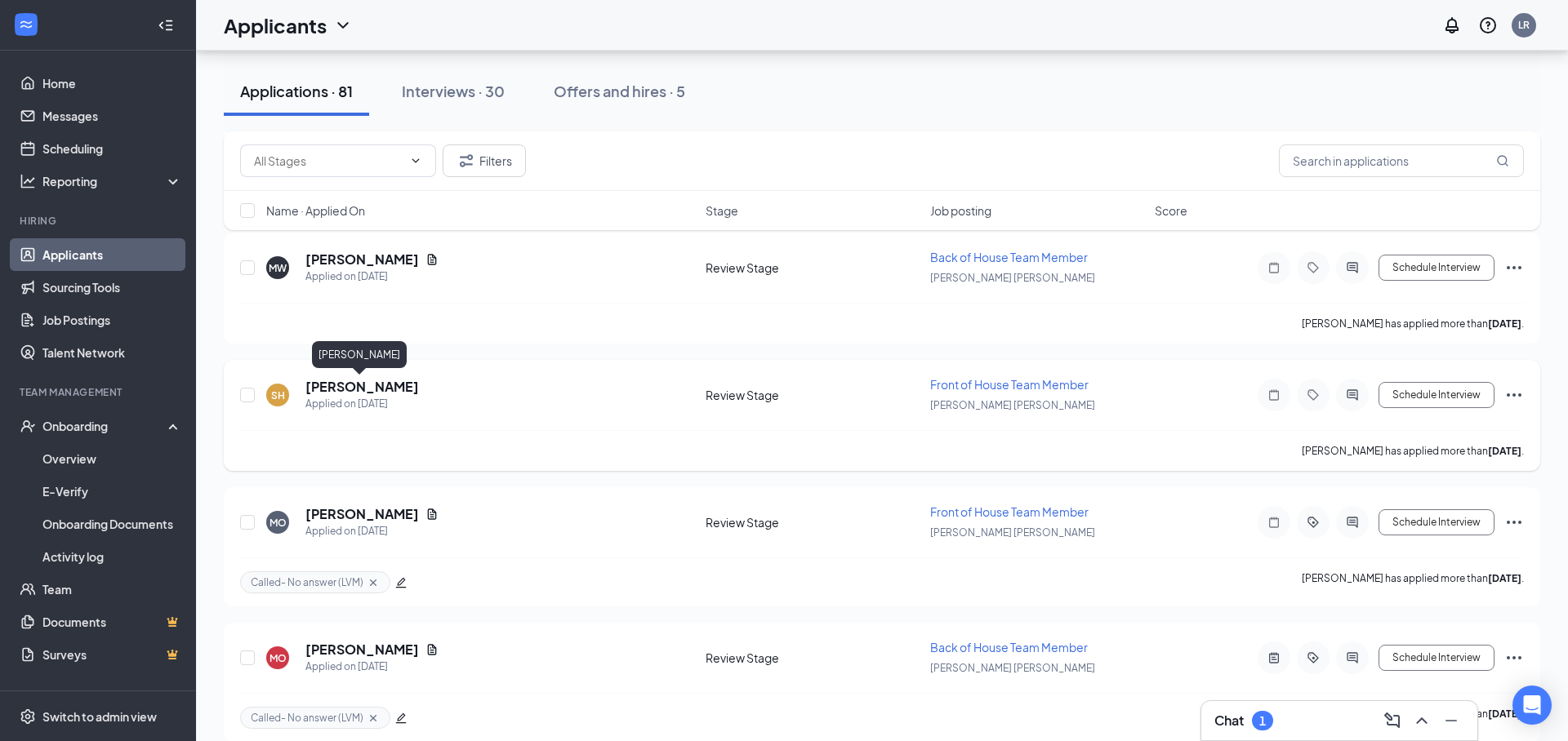
click at [343, 387] on h5 "Samuel Hanson" at bounding box center [361, 387] width 113 height 18
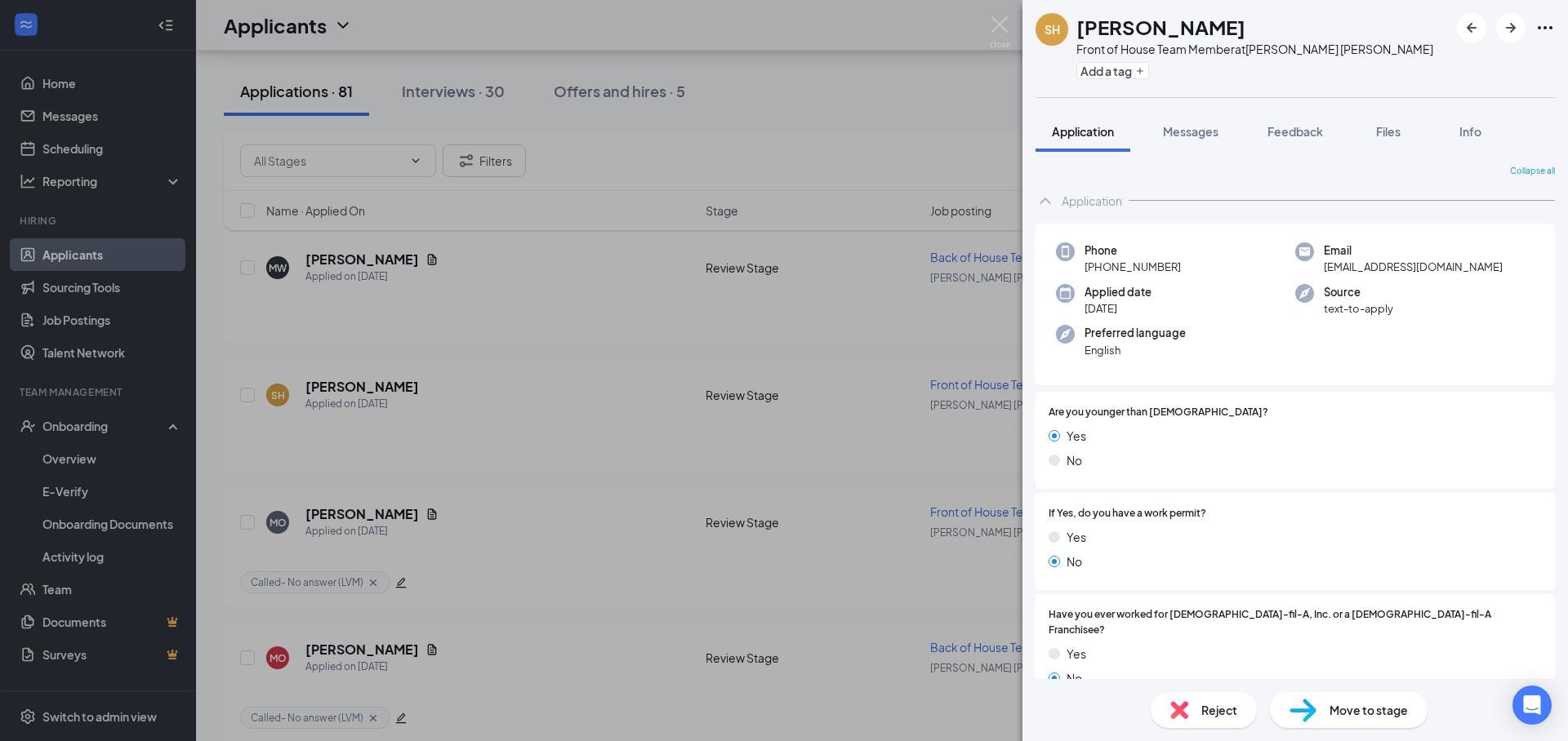
click at [1013, 33] on div "SH [PERSON_NAME] Front of House Team Member at [PERSON_NAME][GEOGRAPHIC_DATA][P…" at bounding box center [784, 370] width 1568 height 741
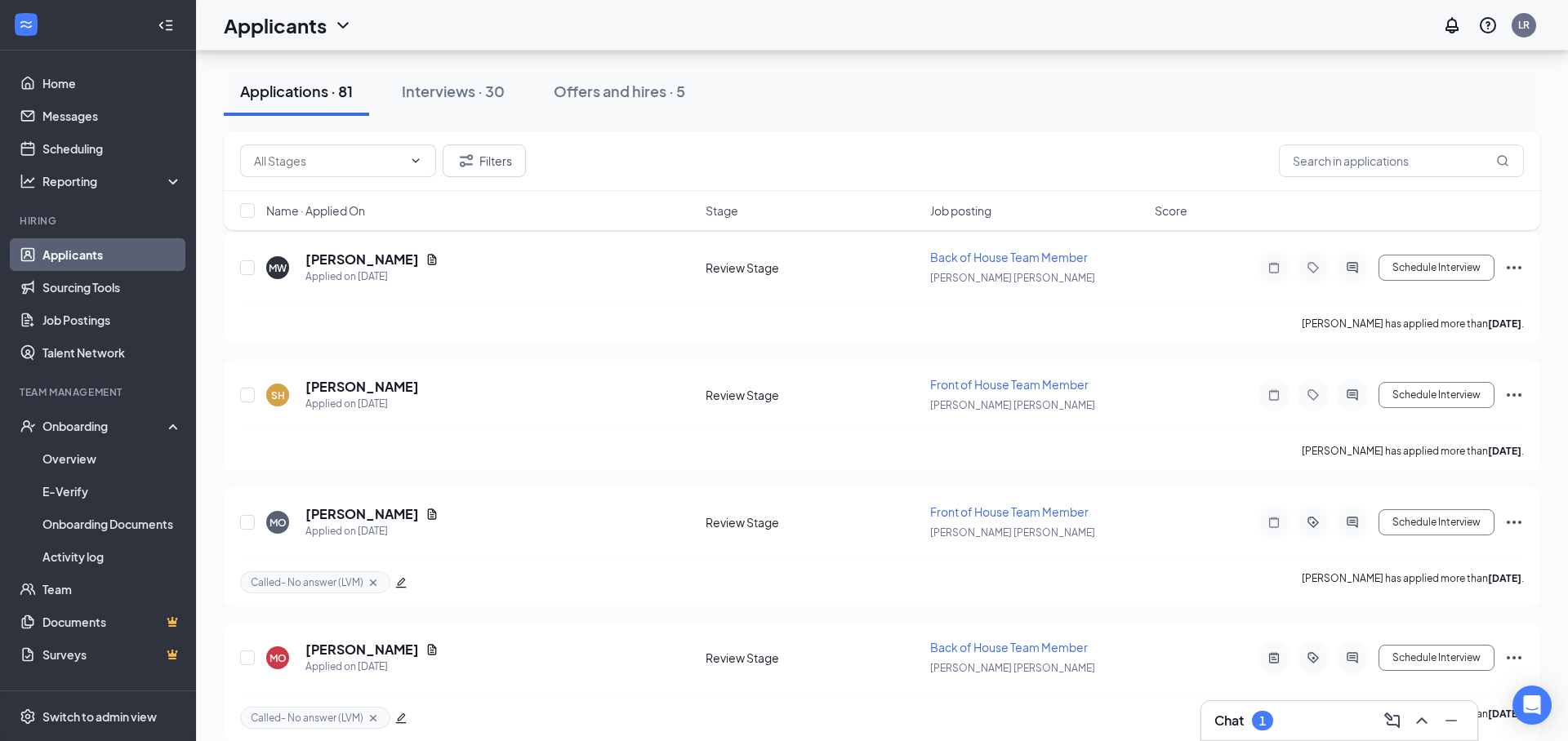
click at [997, 28] on div "Applicants LR" at bounding box center [882, 25] width 1372 height 51
click at [639, 84] on div "Offers and hires · 5" at bounding box center [619, 91] width 132 height 20
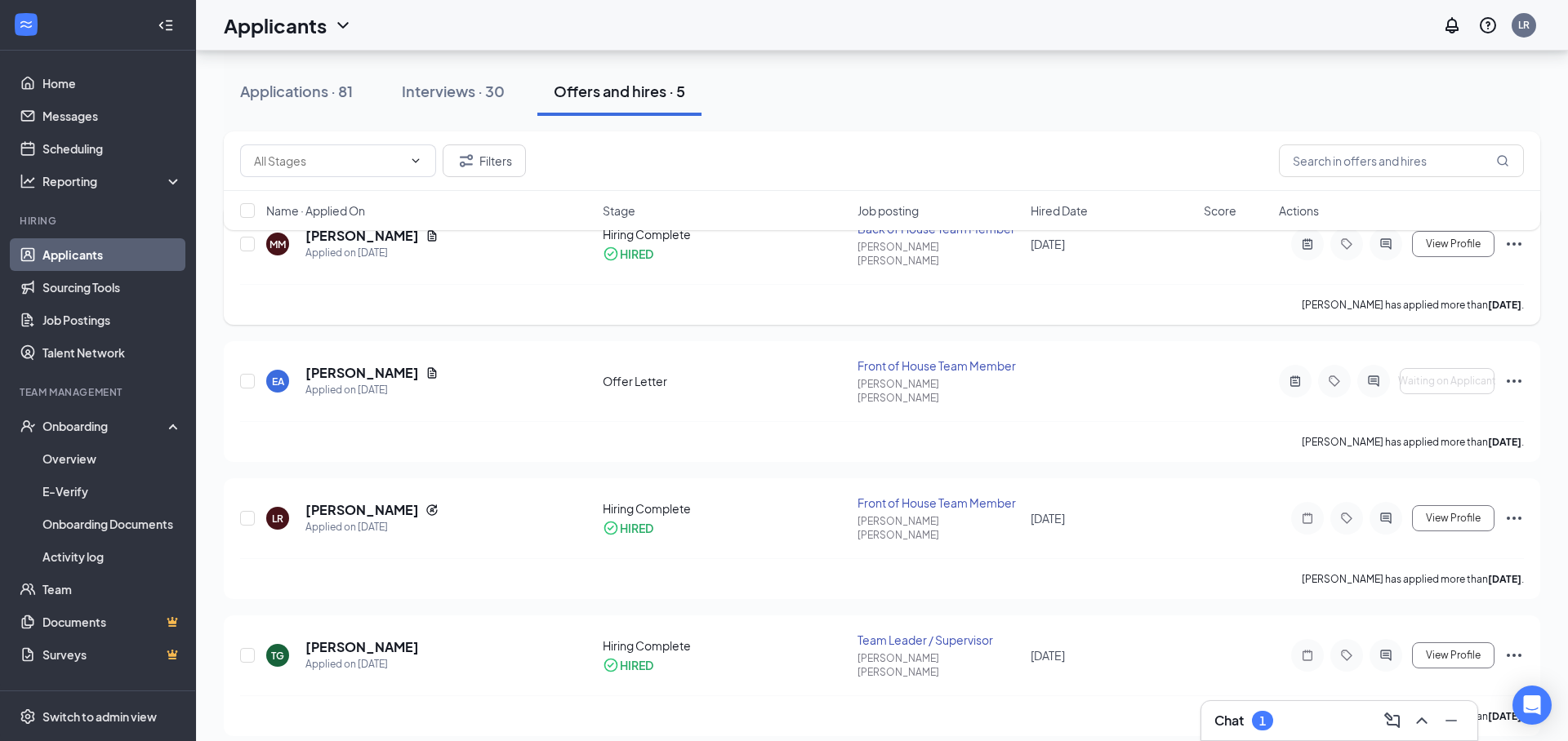
scroll to position [193, 0]
click at [379, 361] on h5 "[PERSON_NAME]" at bounding box center [361, 370] width 113 height 18
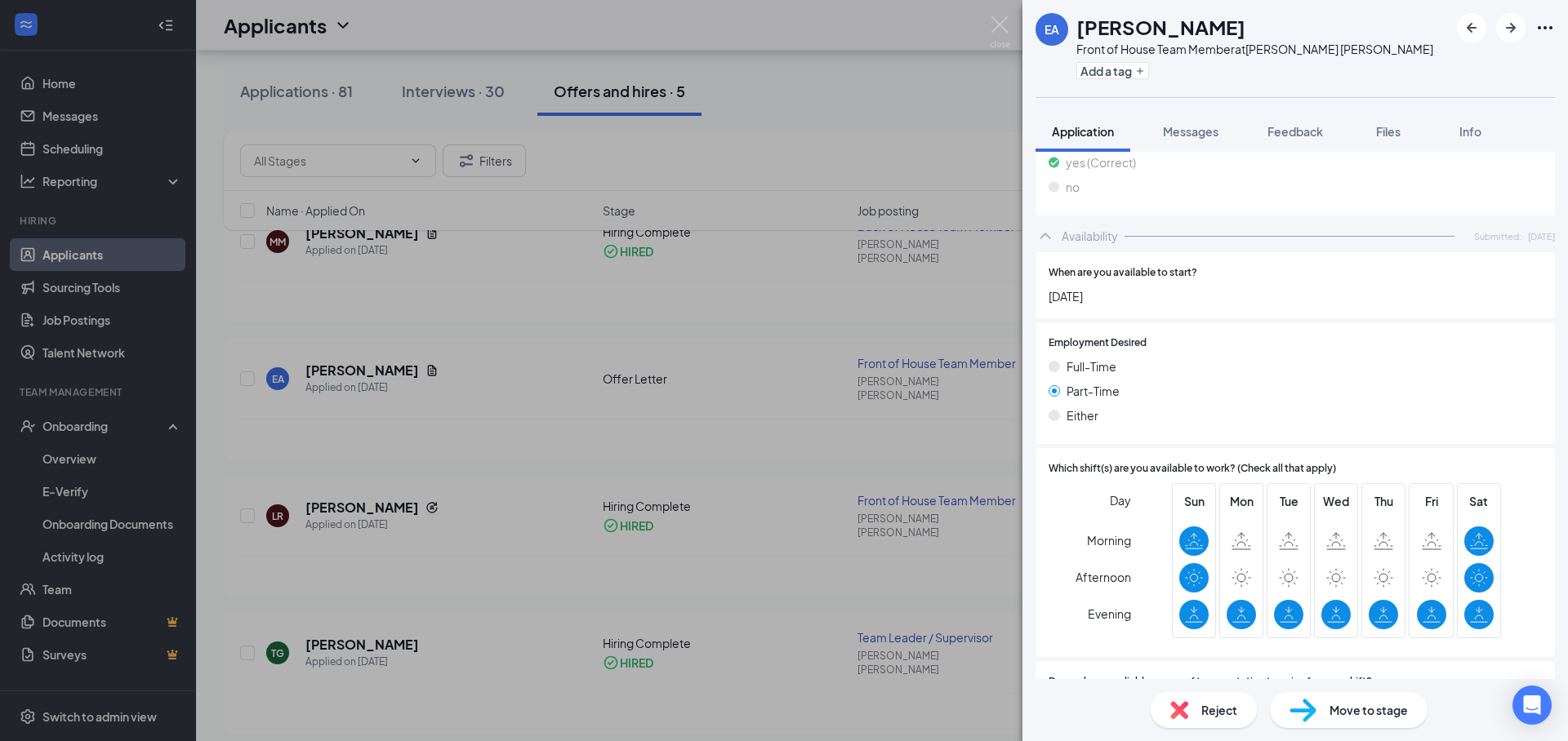
scroll to position [964, 0]
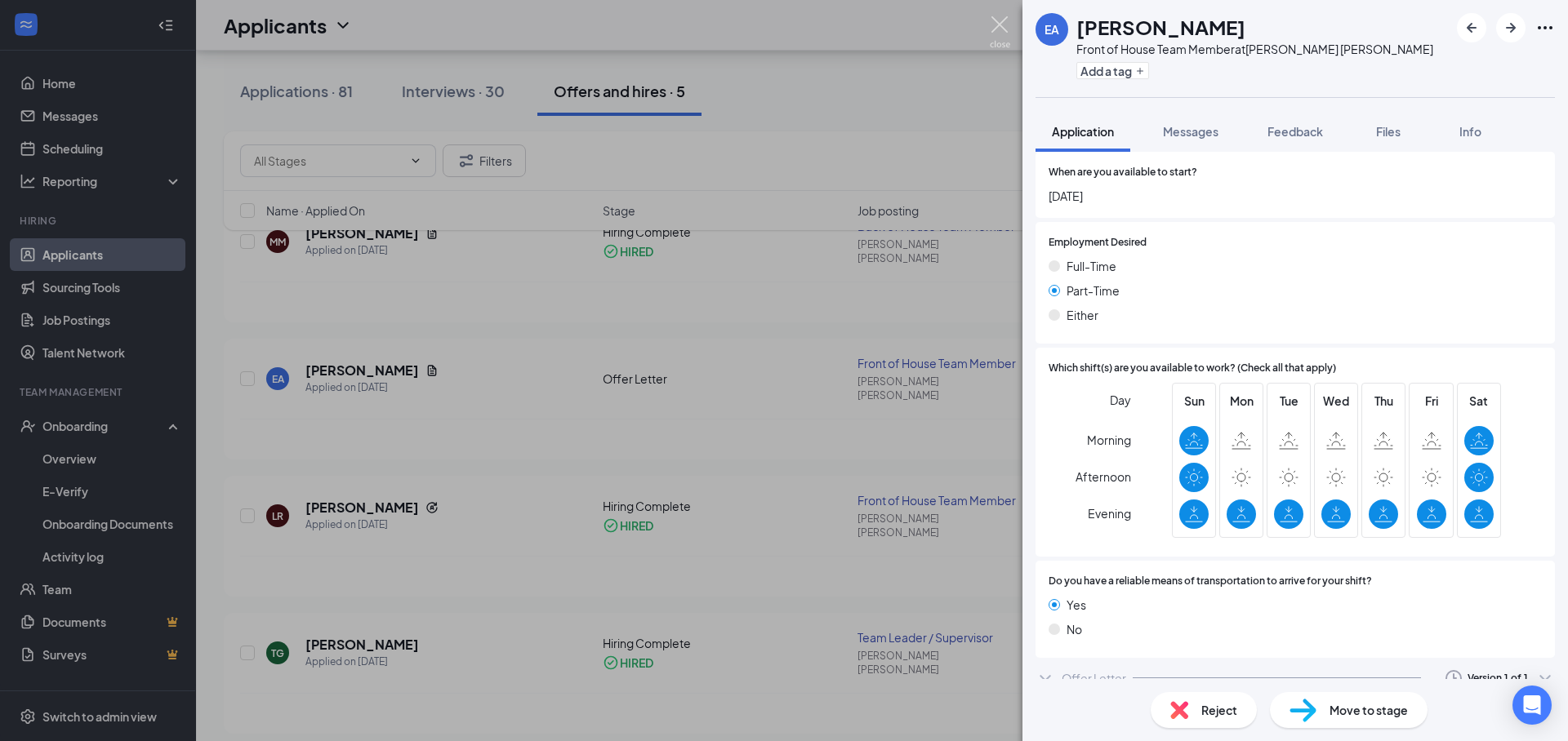
click at [1005, 28] on img at bounding box center [1000, 32] width 20 height 32
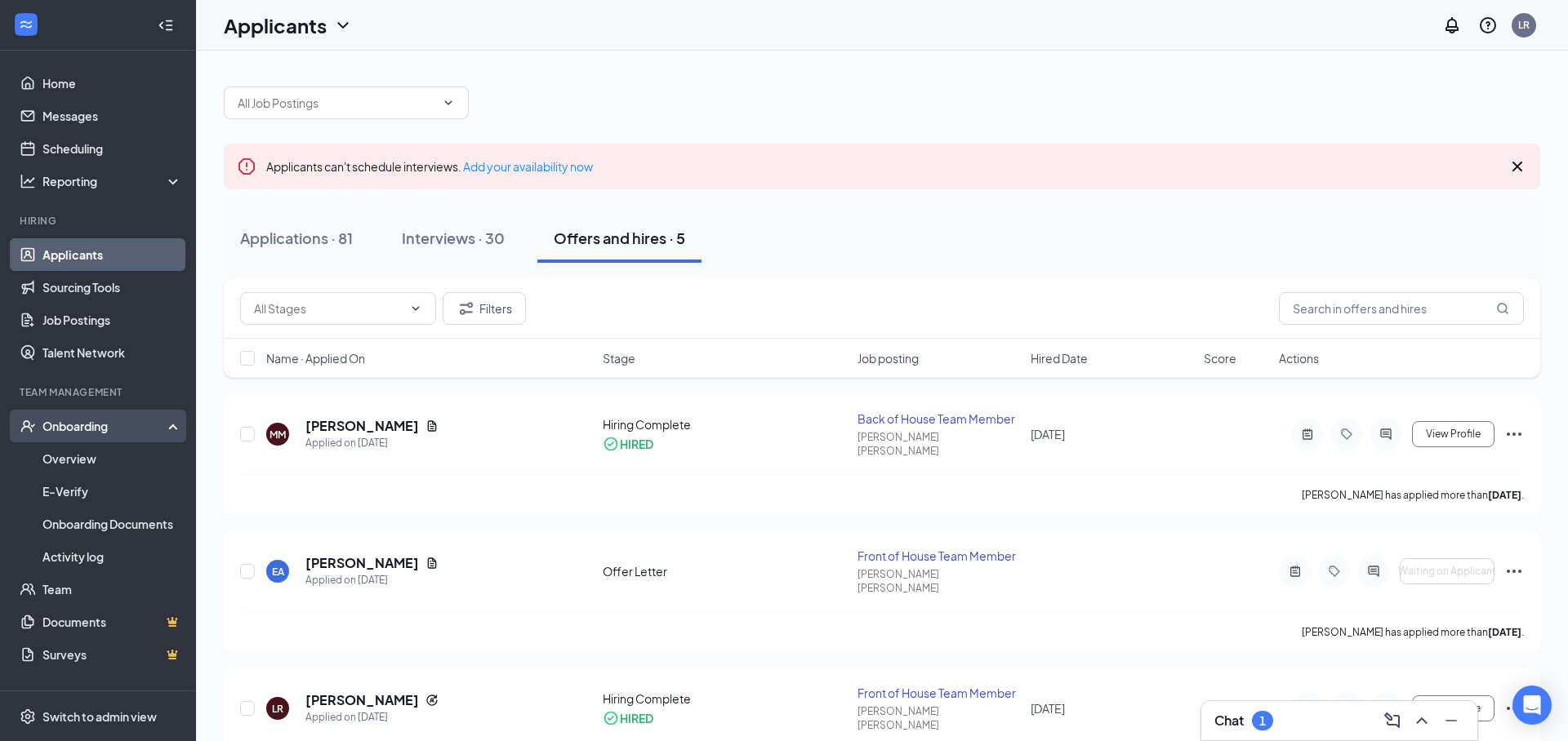
click at [80, 436] on div "Onboarding" at bounding box center [97, 427] width 196 height 33
click at [82, 433] on div "Onboarding" at bounding box center [105, 427] width 126 height 17
click at [77, 459] on link "Overview" at bounding box center [112, 459] width 140 height 33
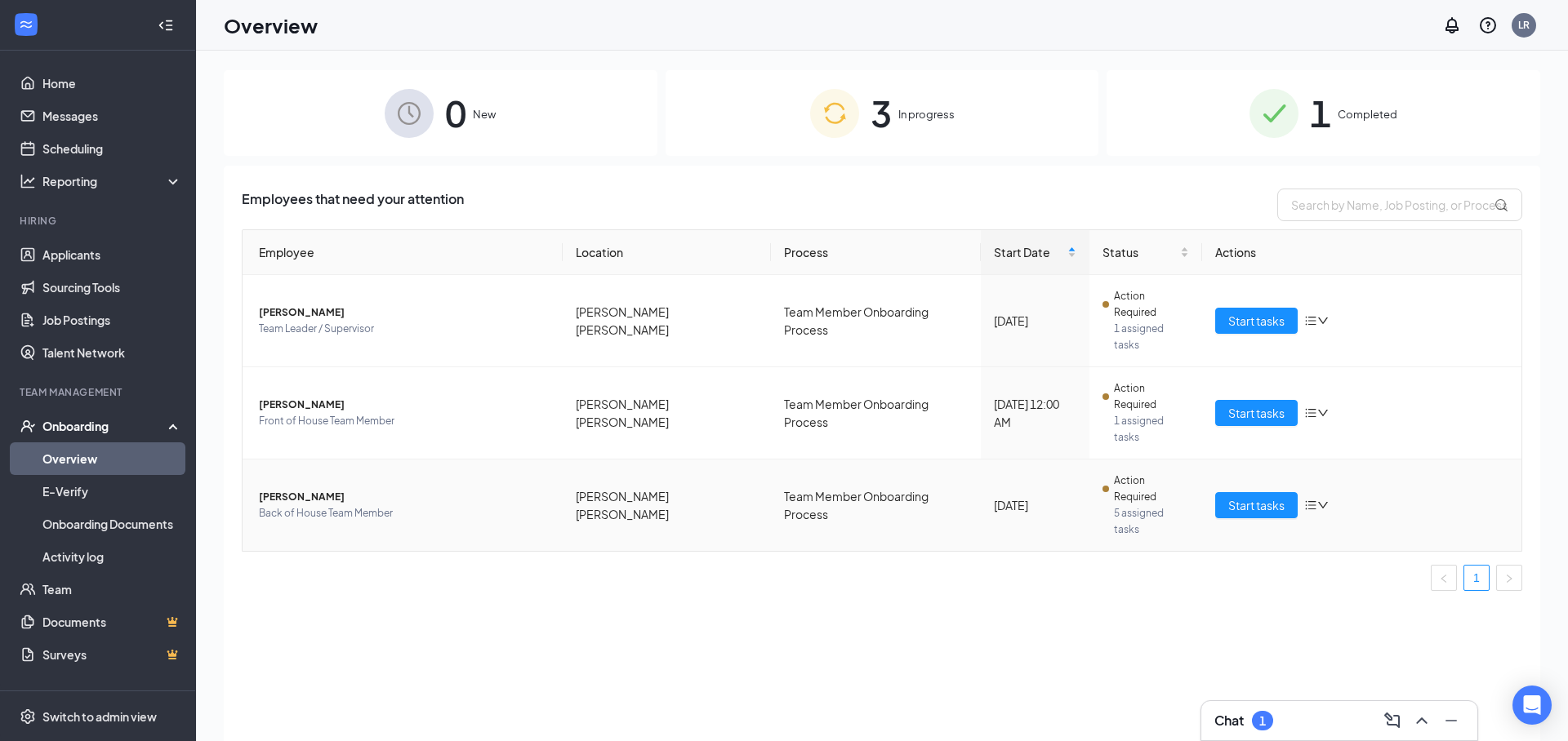
drag, startPoint x: 1127, startPoint y: 416, endPoint x: 1191, endPoint y: 421, distance: 64.2
click at [1127, 473] on span "Action Required" at bounding box center [1151, 489] width 75 height 33
click at [316, 489] on span "[PERSON_NAME]" at bounding box center [404, 497] width 291 height 17
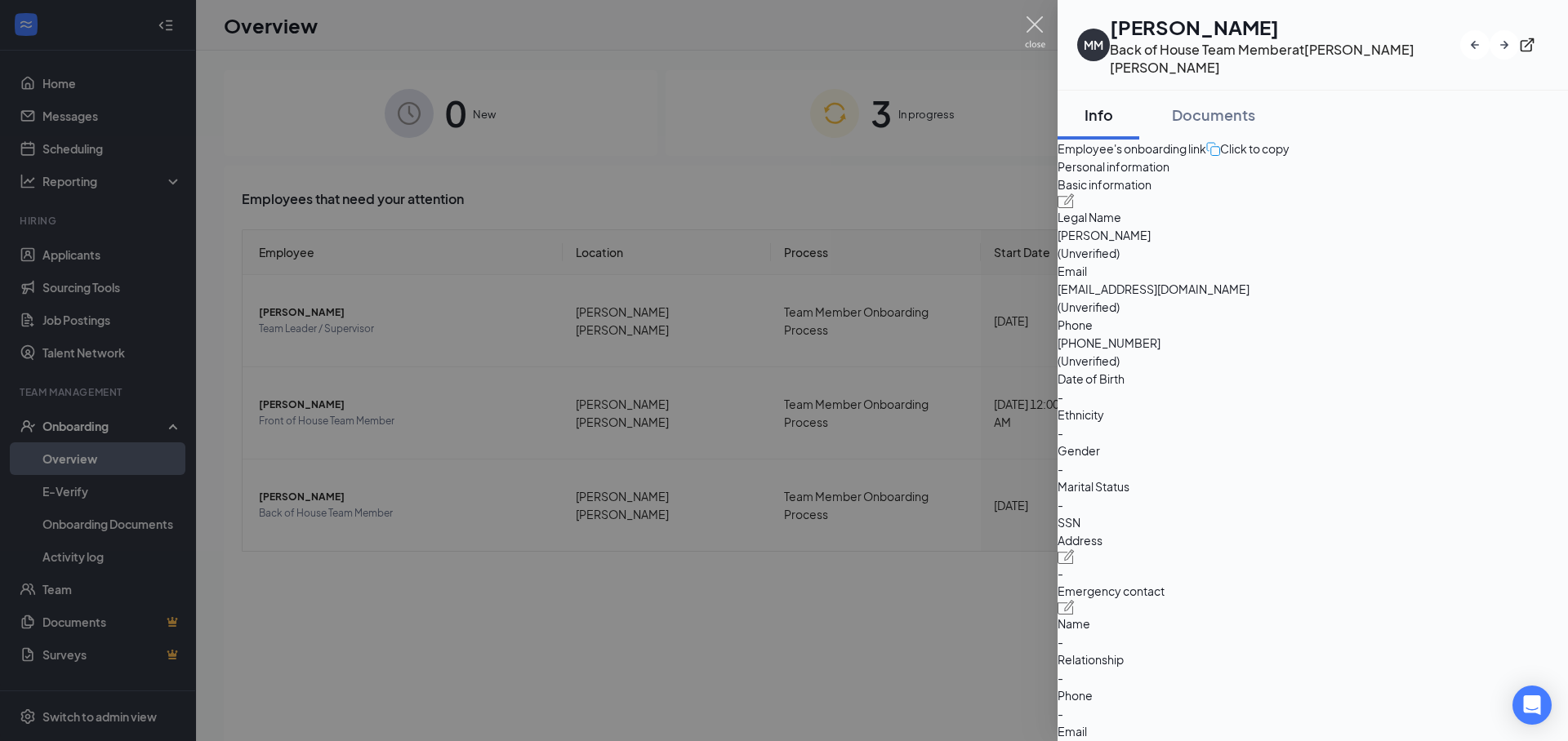
drag, startPoint x: 1031, startPoint y: 29, endPoint x: 667, endPoint y: 509, distance: 602.4
click at [1031, 29] on img at bounding box center [1035, 32] width 20 height 32
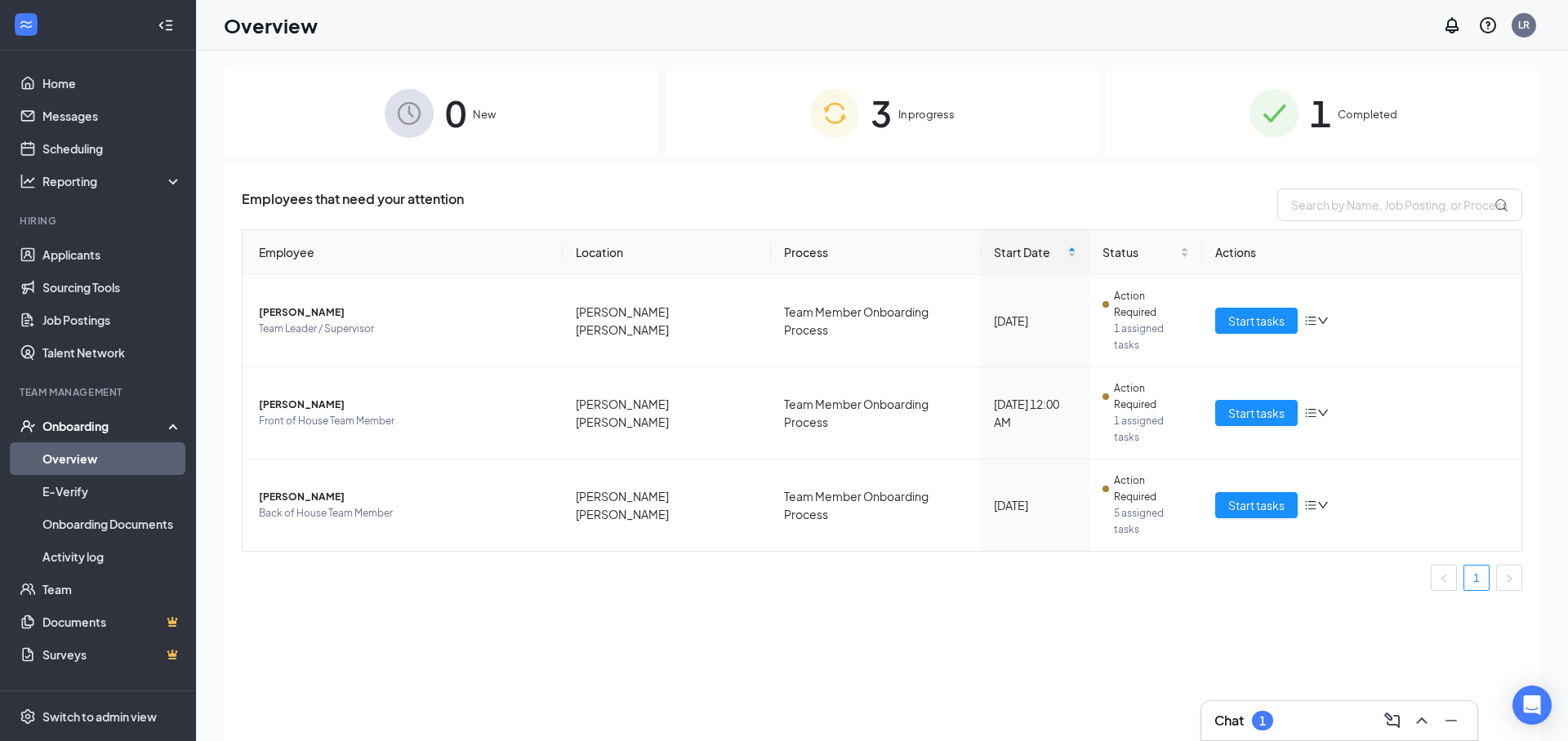
drag, startPoint x: 656, startPoint y: 572, endPoint x: 632, endPoint y: 564, distance: 25.3
click at [652, 571] on div "Employees that need your attention Employee Location Process Start Date Status …" at bounding box center [881, 473] width 1316 height 616
click at [52, 81] on link "Home" at bounding box center [112, 84] width 140 height 33
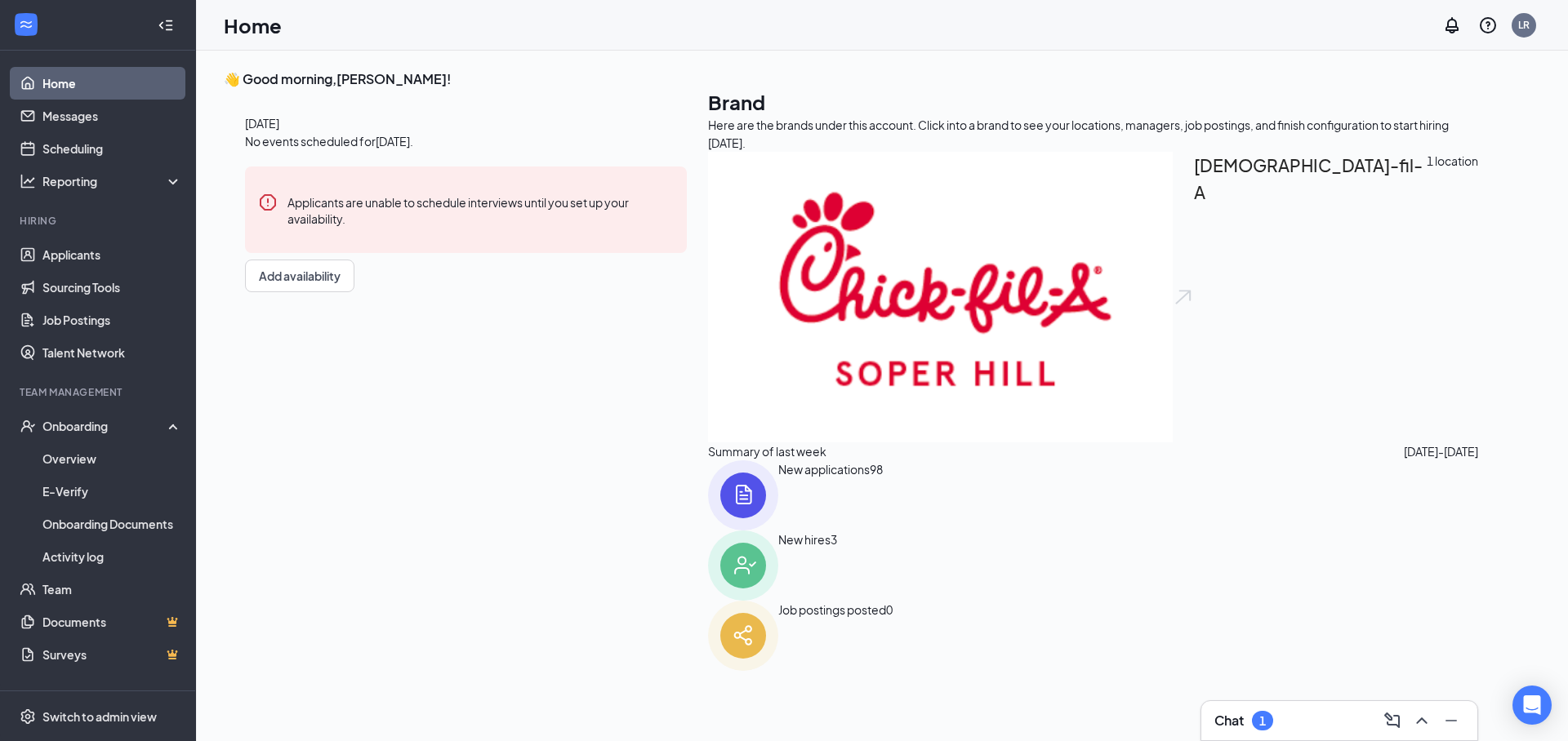
click at [870, 530] on span "98" at bounding box center [876, 496] width 13 height 70
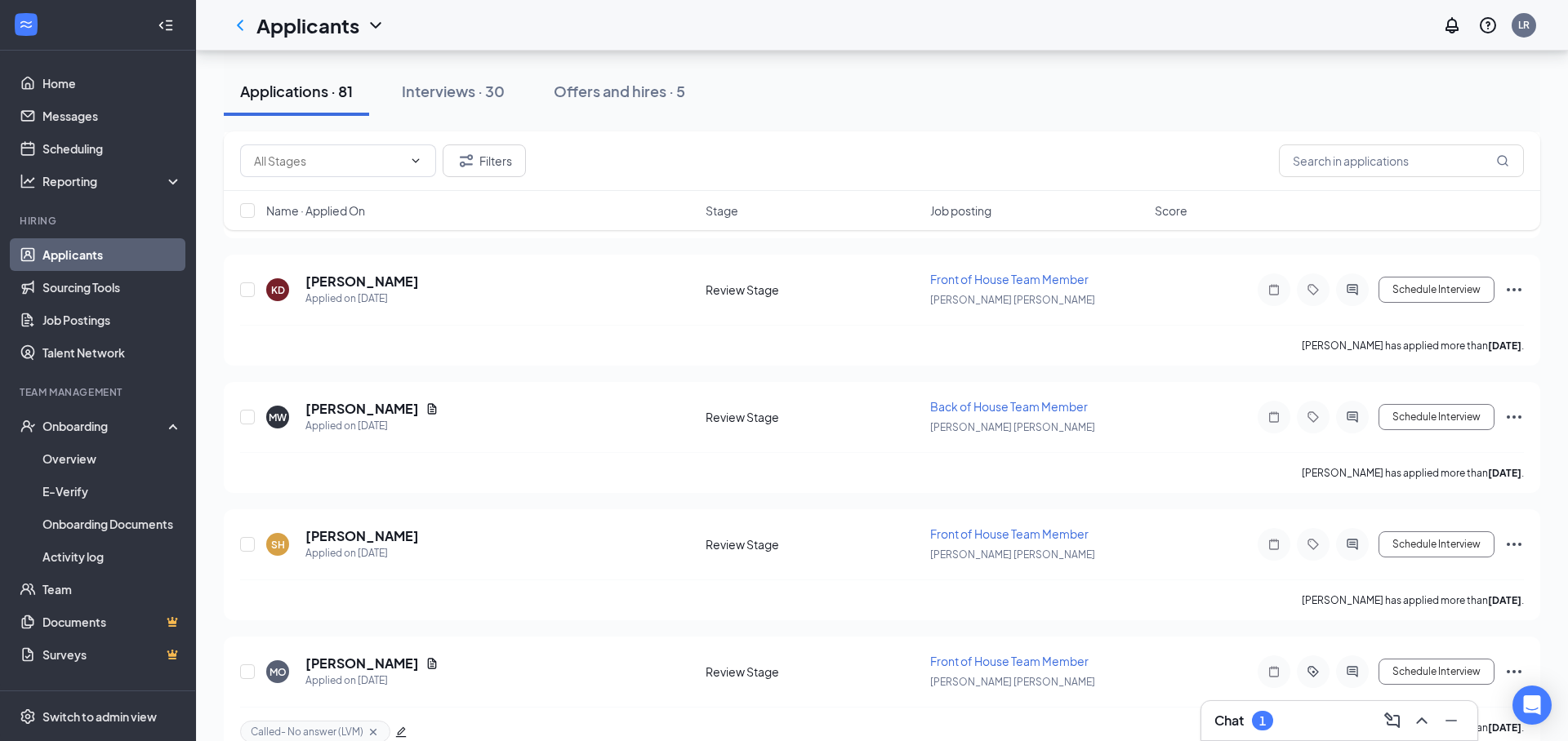
scroll to position [6891, 0]
click at [374, 524] on h5 "[PERSON_NAME]" at bounding box center [361, 533] width 113 height 18
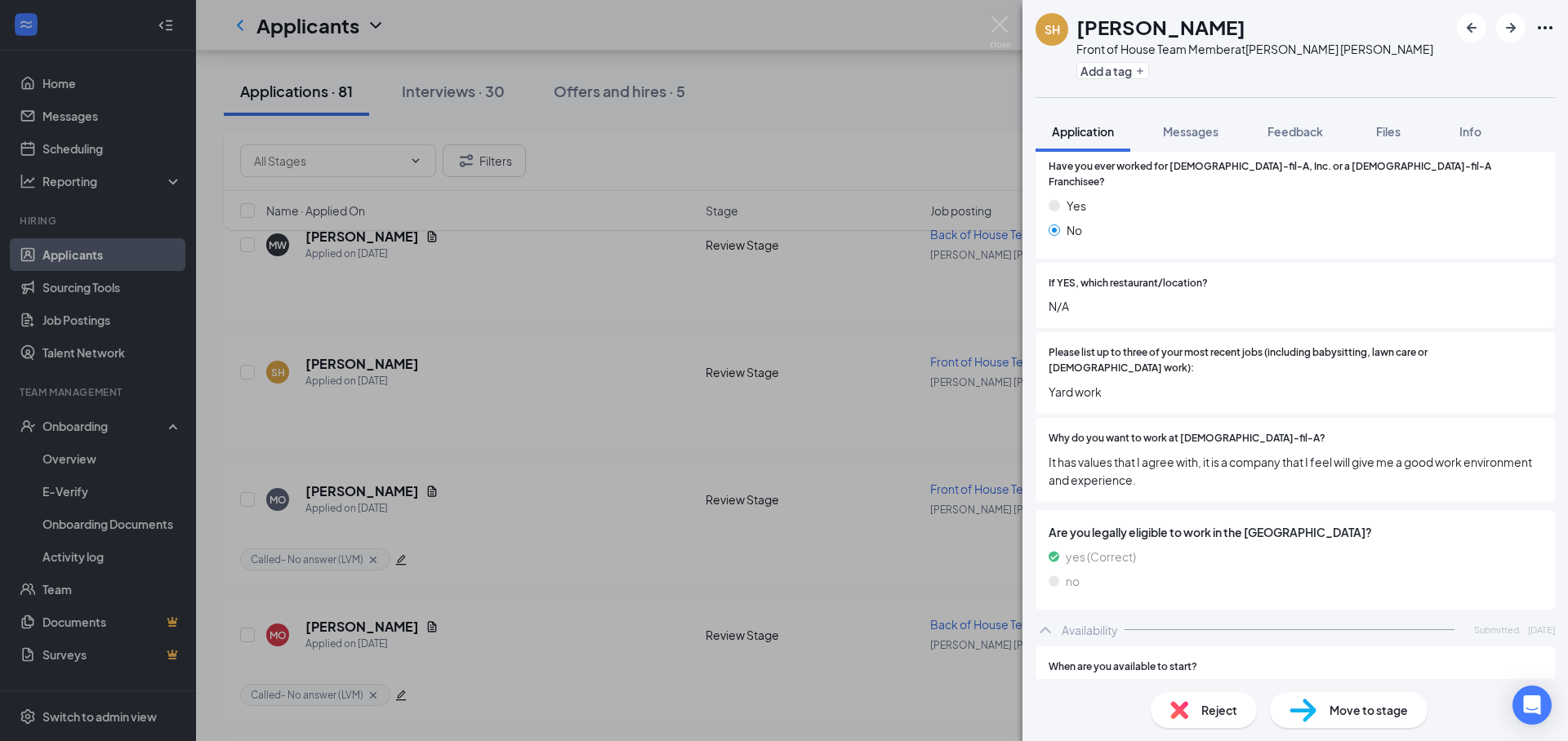
scroll to position [450, 0]
click at [1139, 69] on icon "Plus" at bounding box center [1139, 71] width 10 height 10
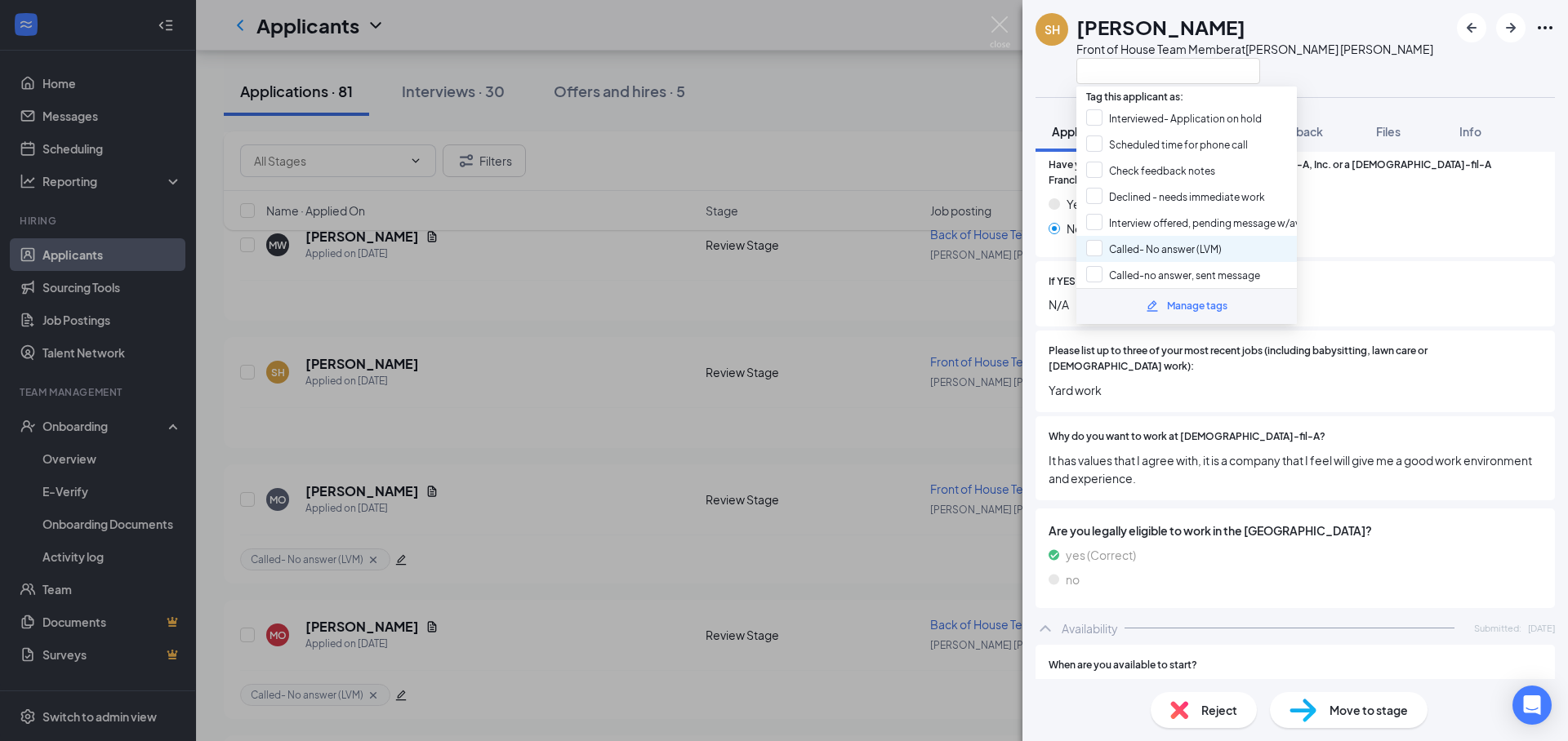
click at [1230, 253] on div "Called- No answer (LVM)" at bounding box center [1186, 249] width 221 height 26
checkbox input "true"
click at [1345, 75] on div "SH Samuel Hanson Front of House Team Member at Soper Hill" at bounding box center [1295, 49] width 545 height 97
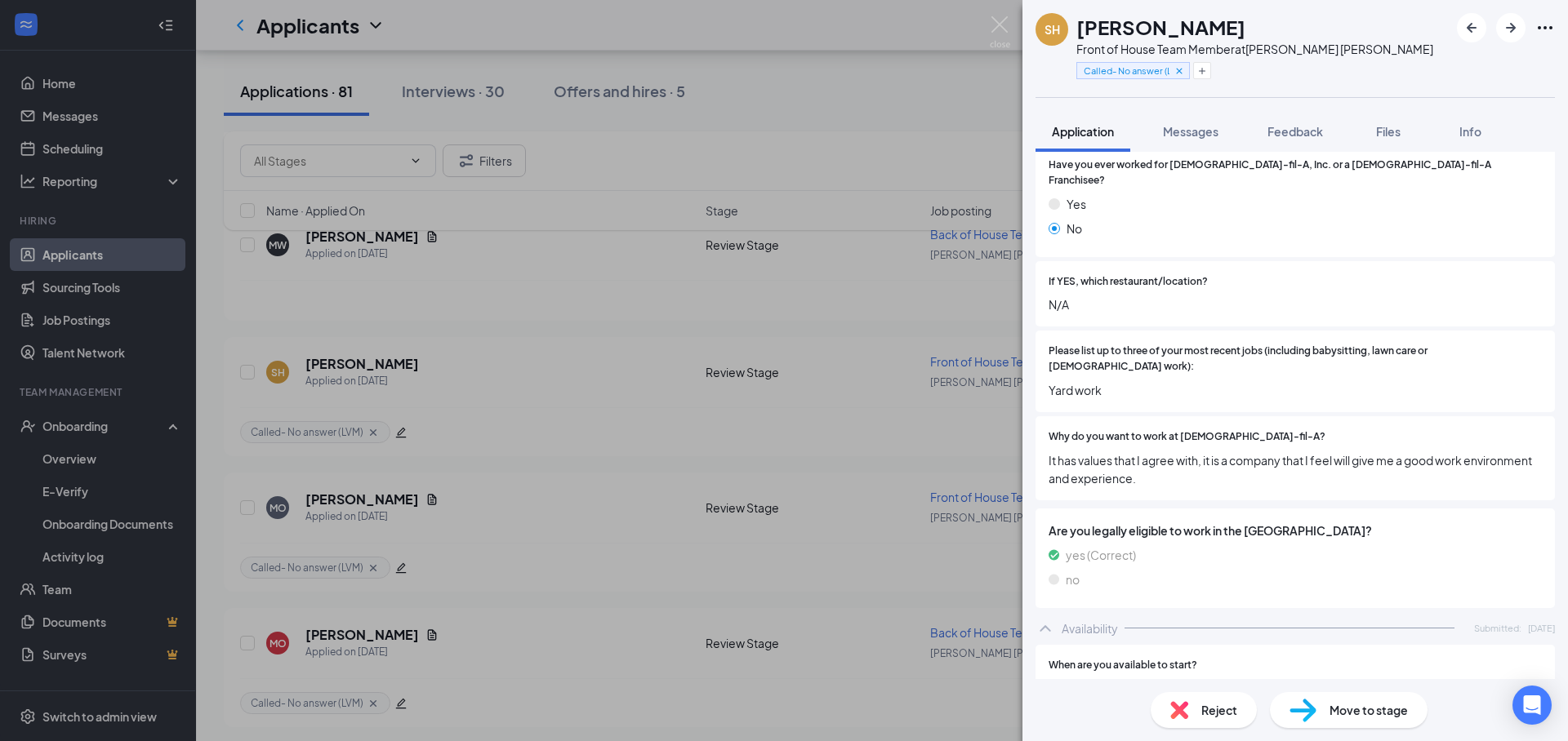
click at [1330, 75] on div "SH Samuel Hanson Front of House Team Member at Soper Hill Called- No answer (LV…" at bounding box center [1295, 49] width 545 height 97
click at [1001, 22] on img at bounding box center [1000, 32] width 20 height 32
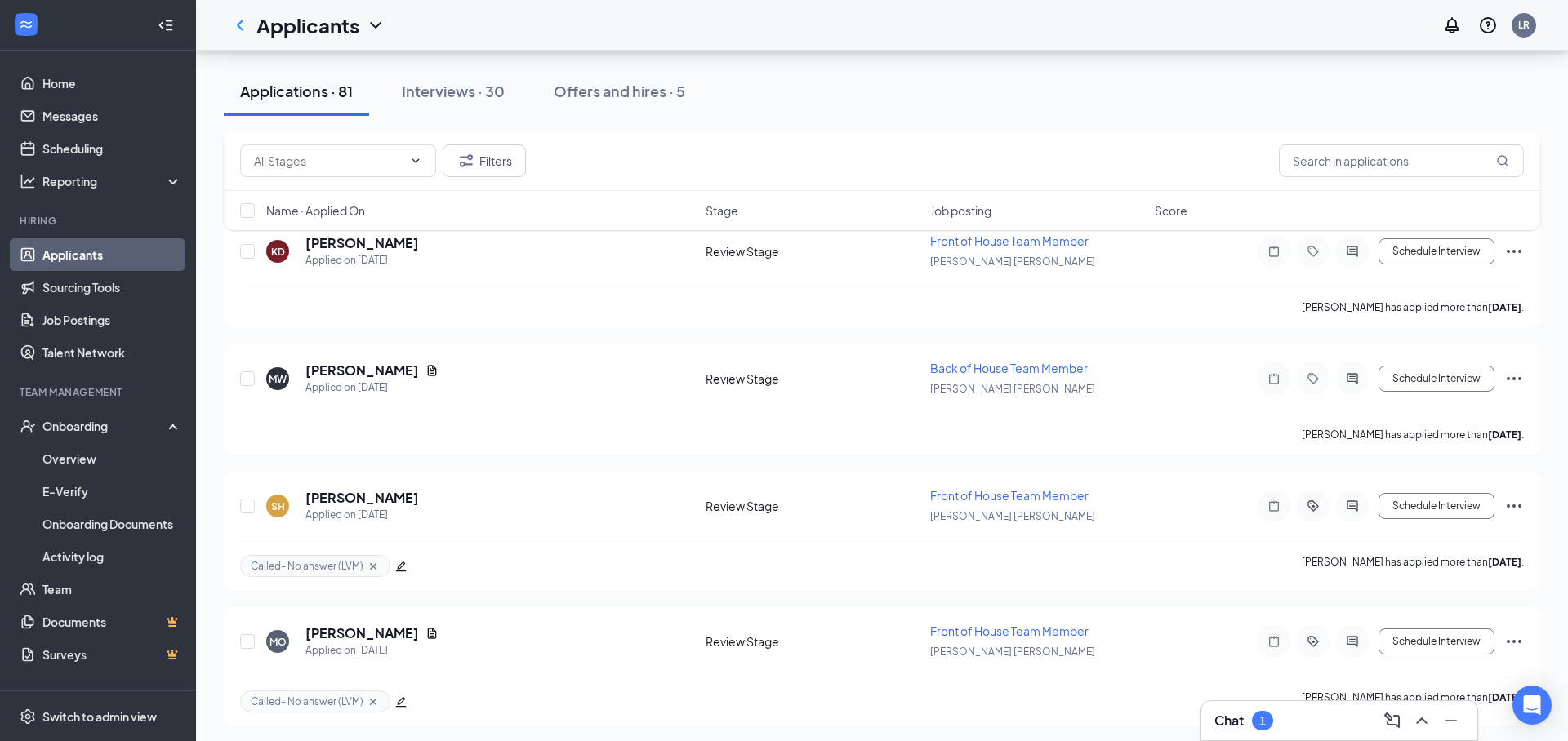
scroll to position [6944, 0]
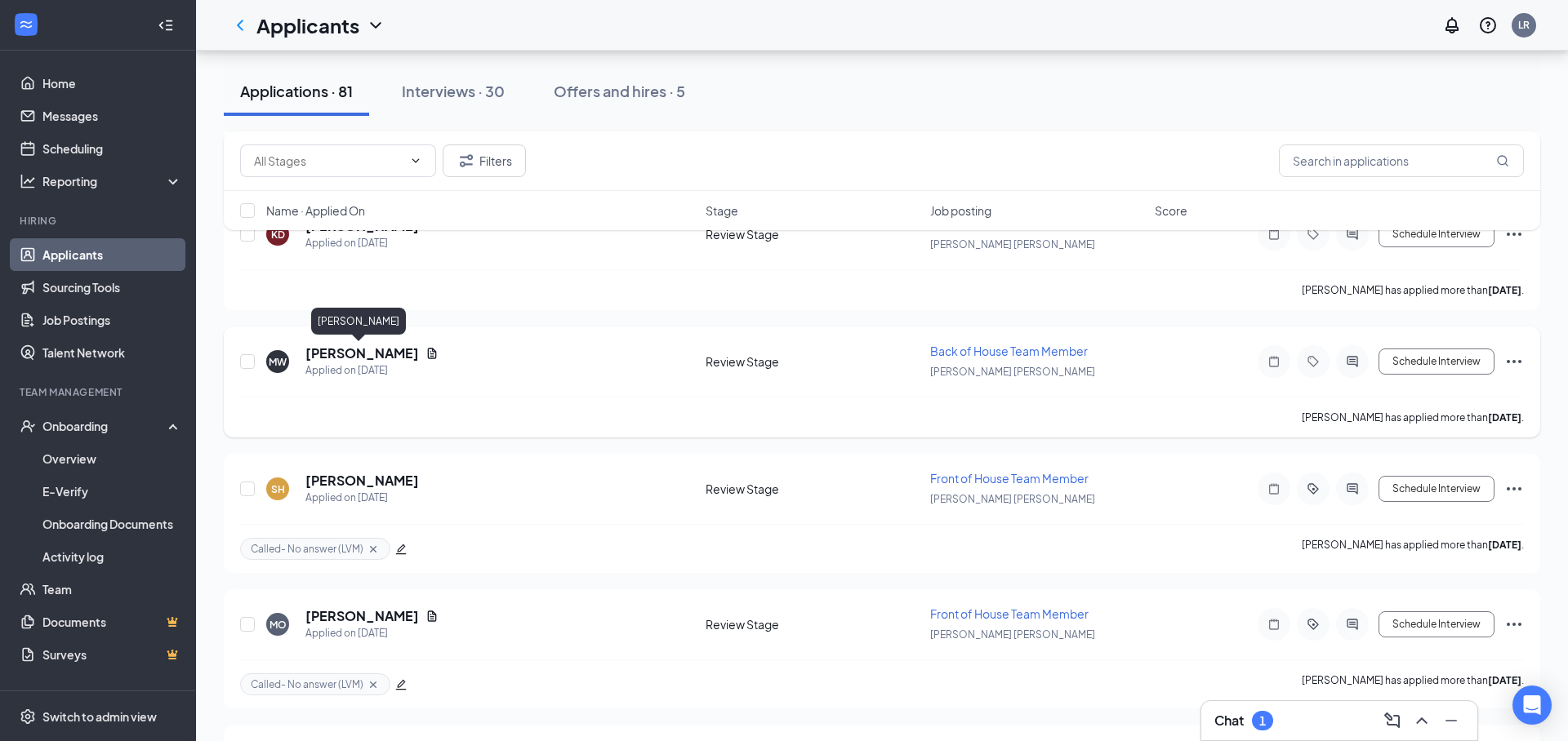
click at [375, 356] on h5 "[PERSON_NAME]" at bounding box center [361, 354] width 113 height 18
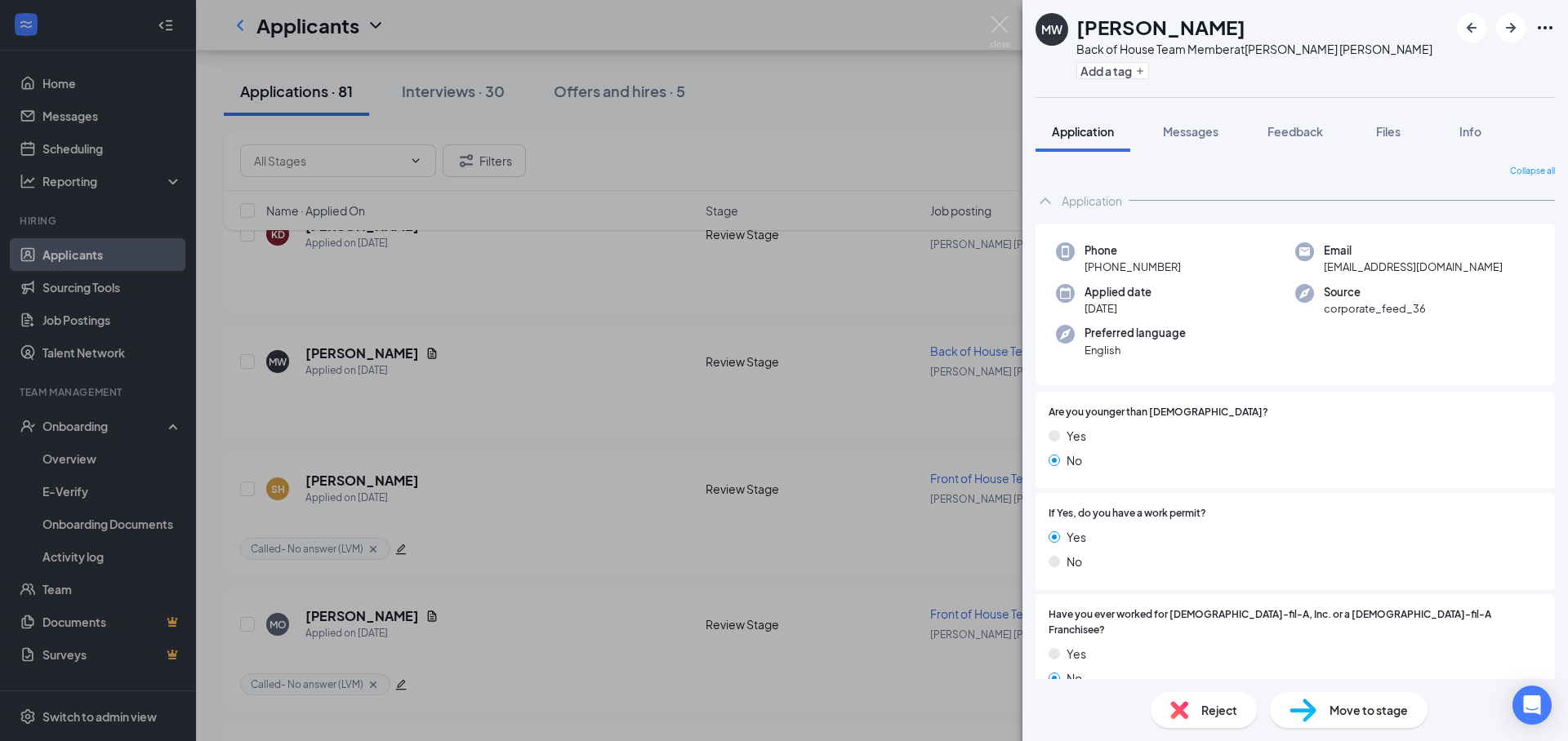
click at [667, 557] on div "MW Monte Watson Back of House Team Member at Soper Hill Add a tag Application M…" at bounding box center [784, 370] width 1568 height 741
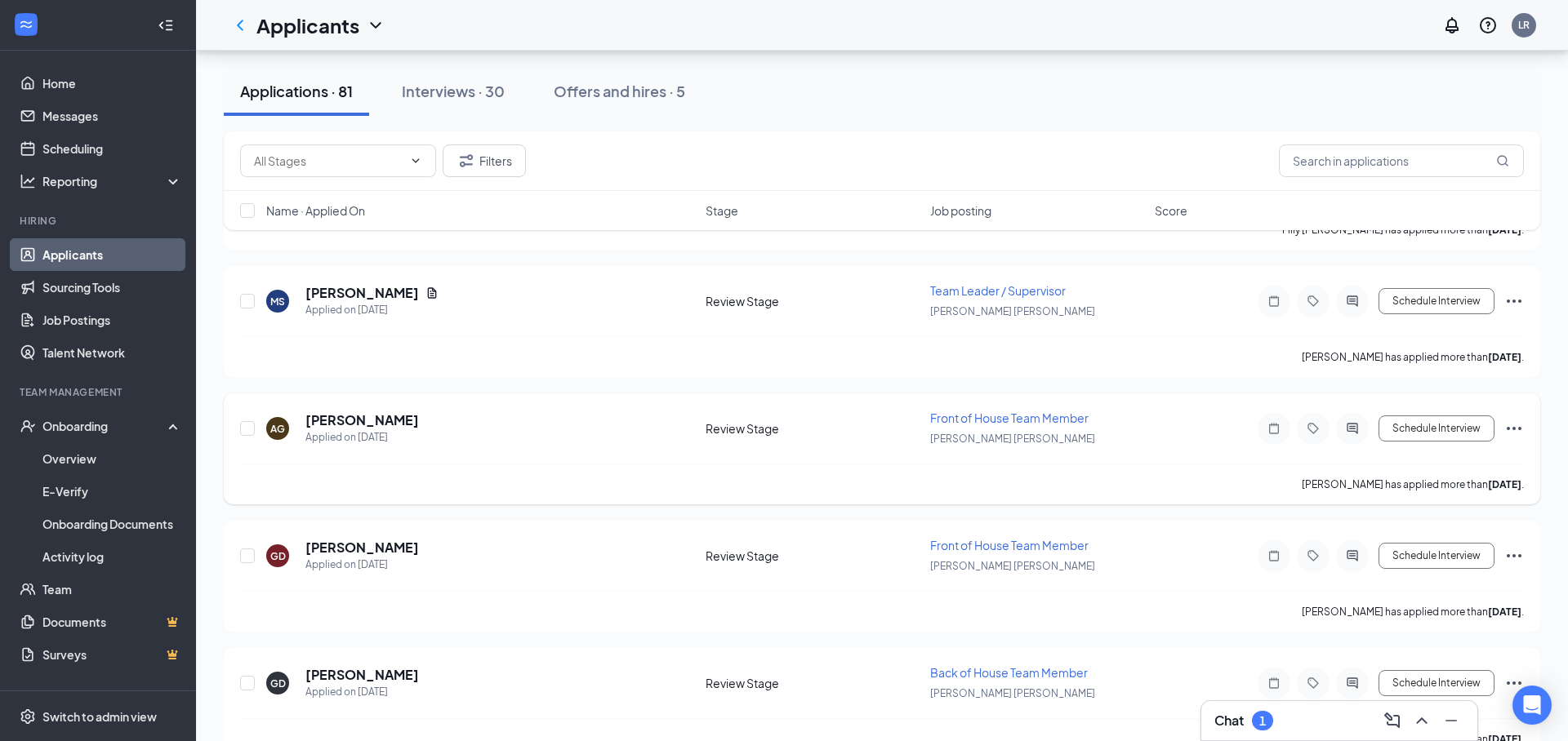
scroll to position [6359, 0]
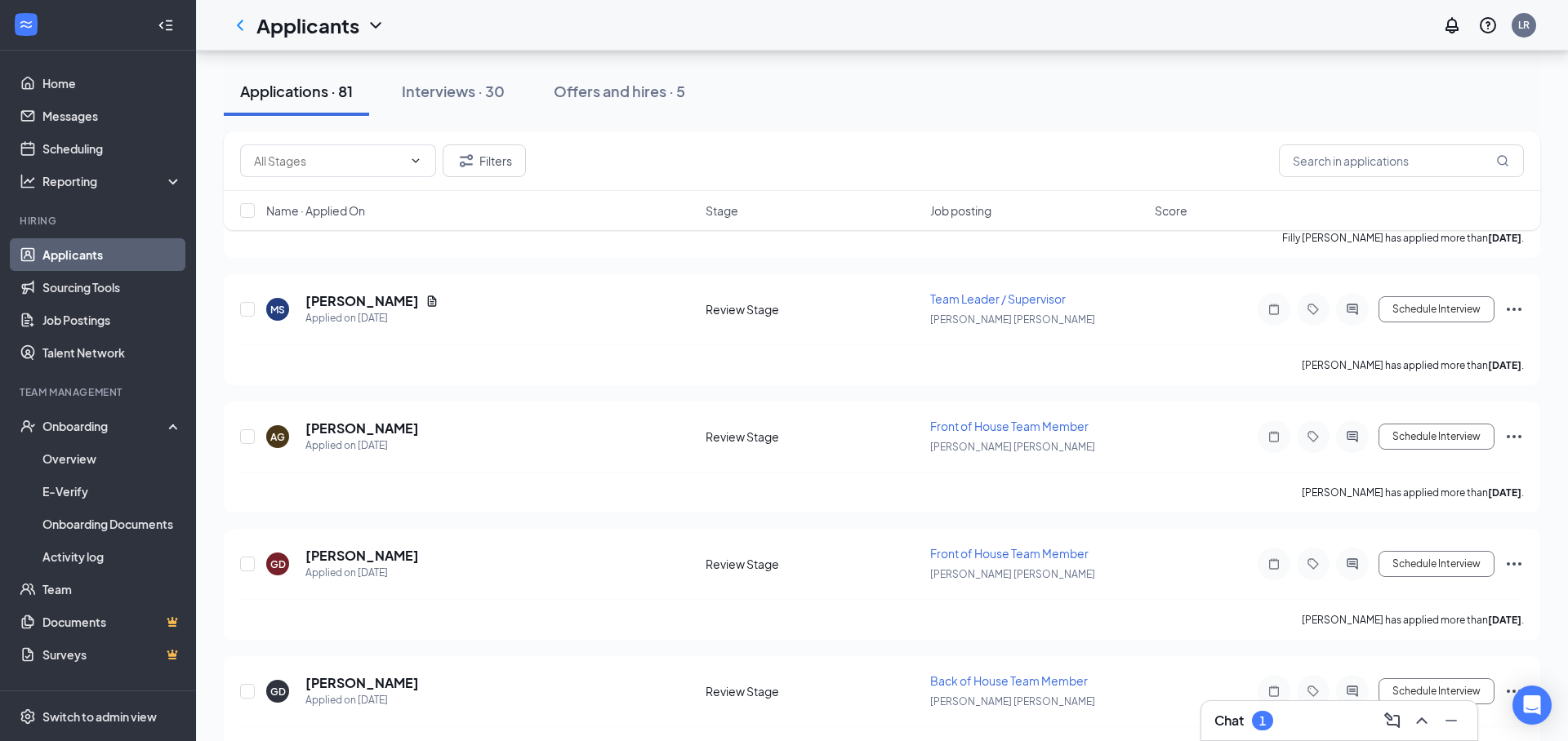
drag, startPoint x: 498, startPoint y: 91, endPoint x: 686, endPoint y: 351, distance: 320.8
click at [498, 91] on div "Interviews · 30" at bounding box center [453, 91] width 103 height 20
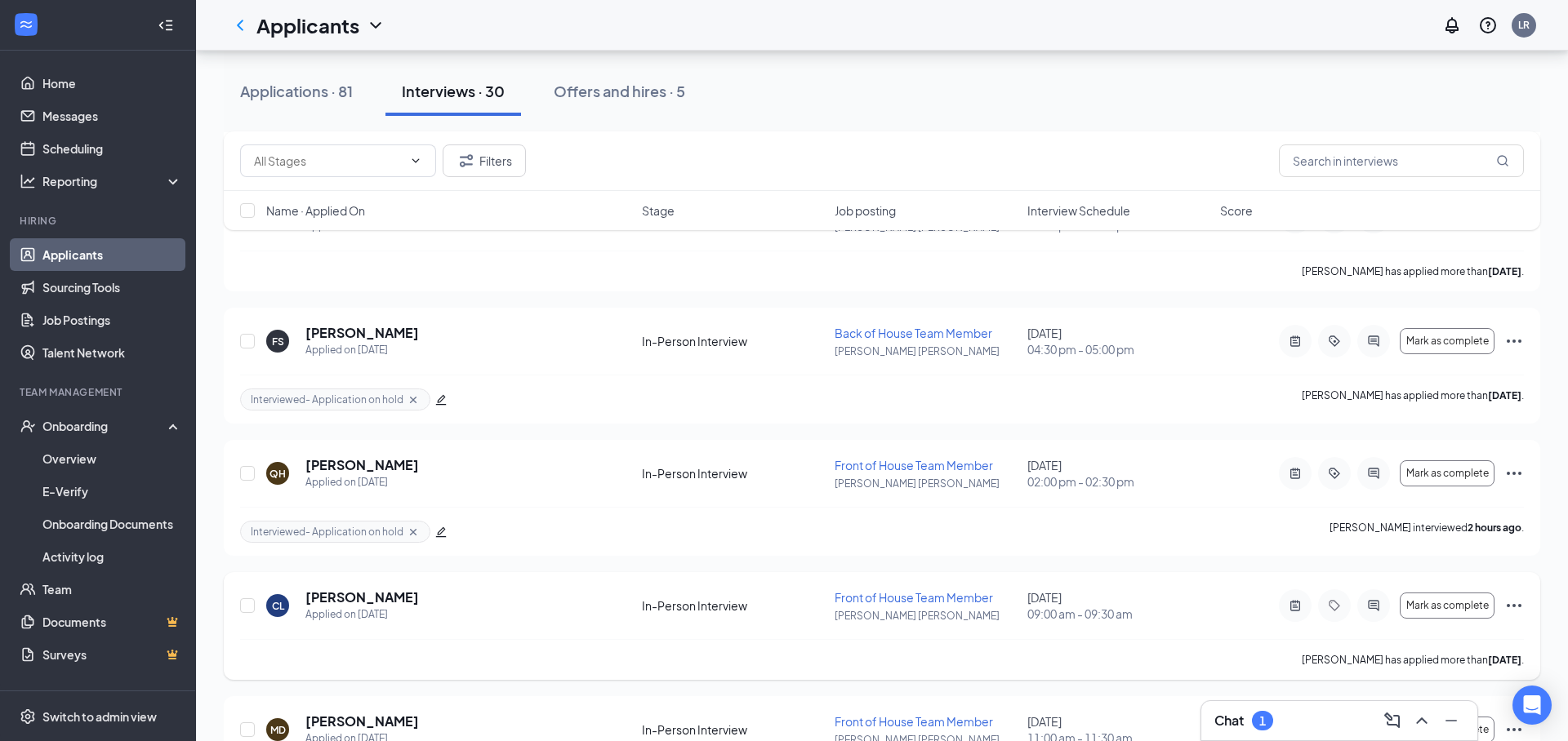
scroll to position [1932, 0]
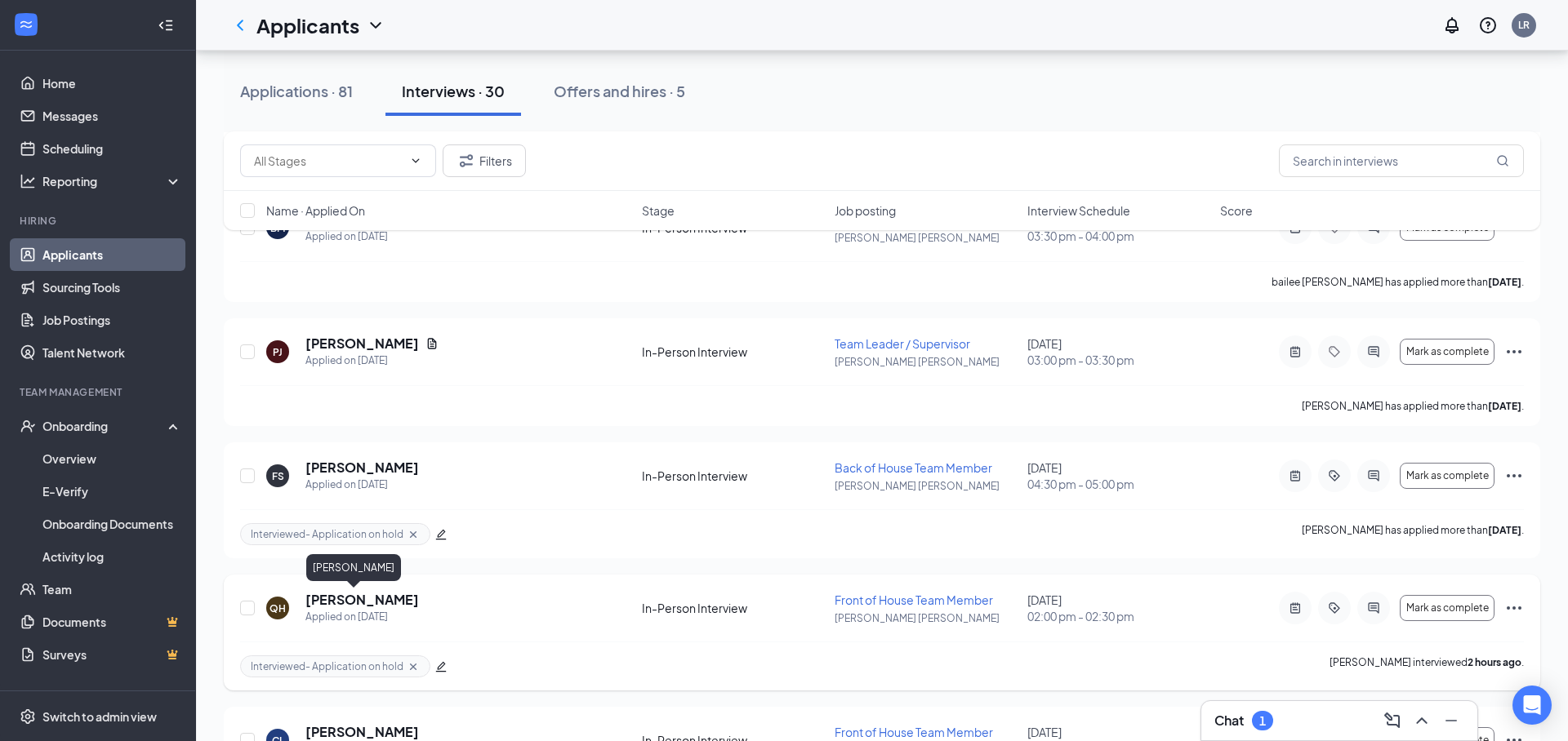
click at [339, 606] on h5 "[PERSON_NAME]" at bounding box center [361, 600] width 113 height 18
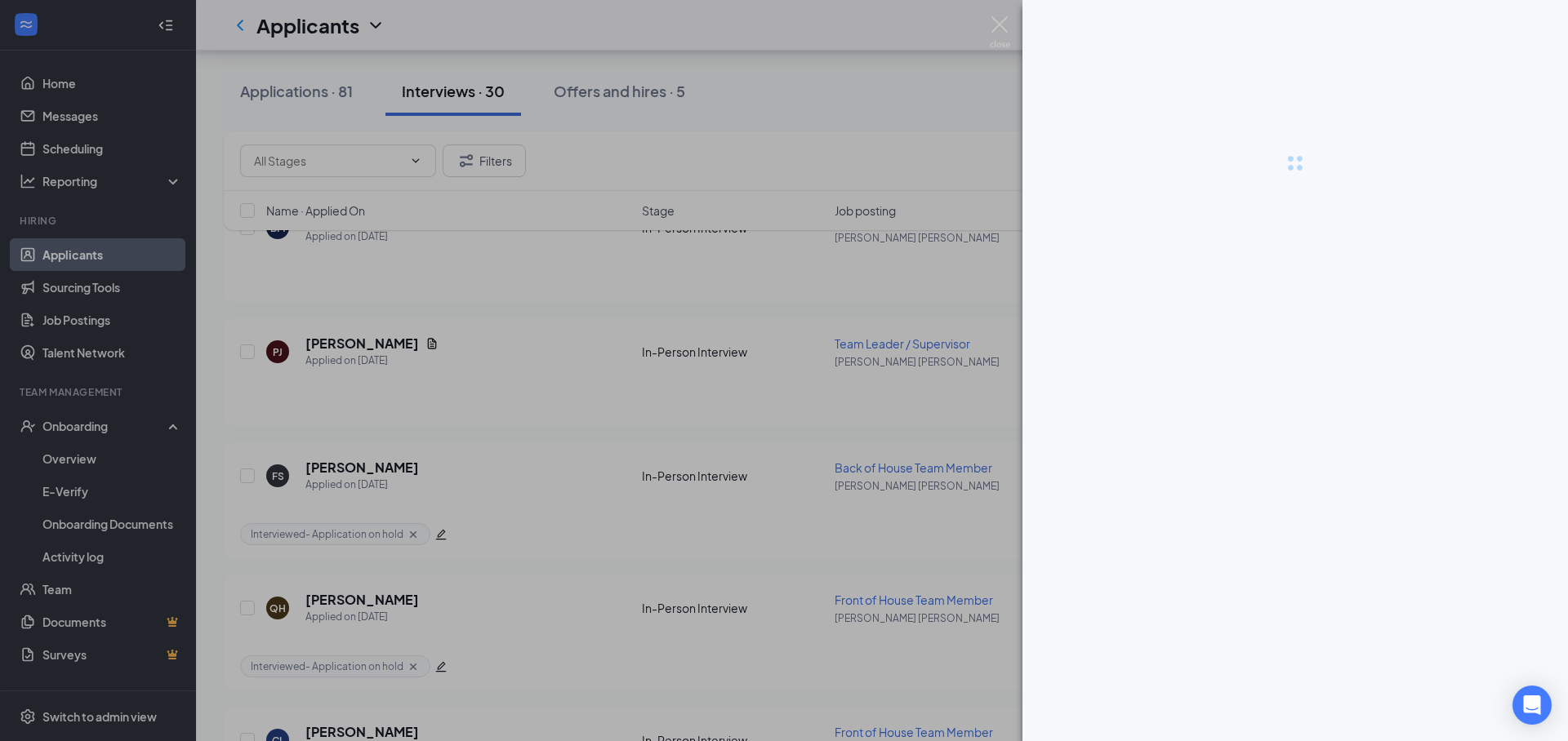
scroll to position [1932, 0]
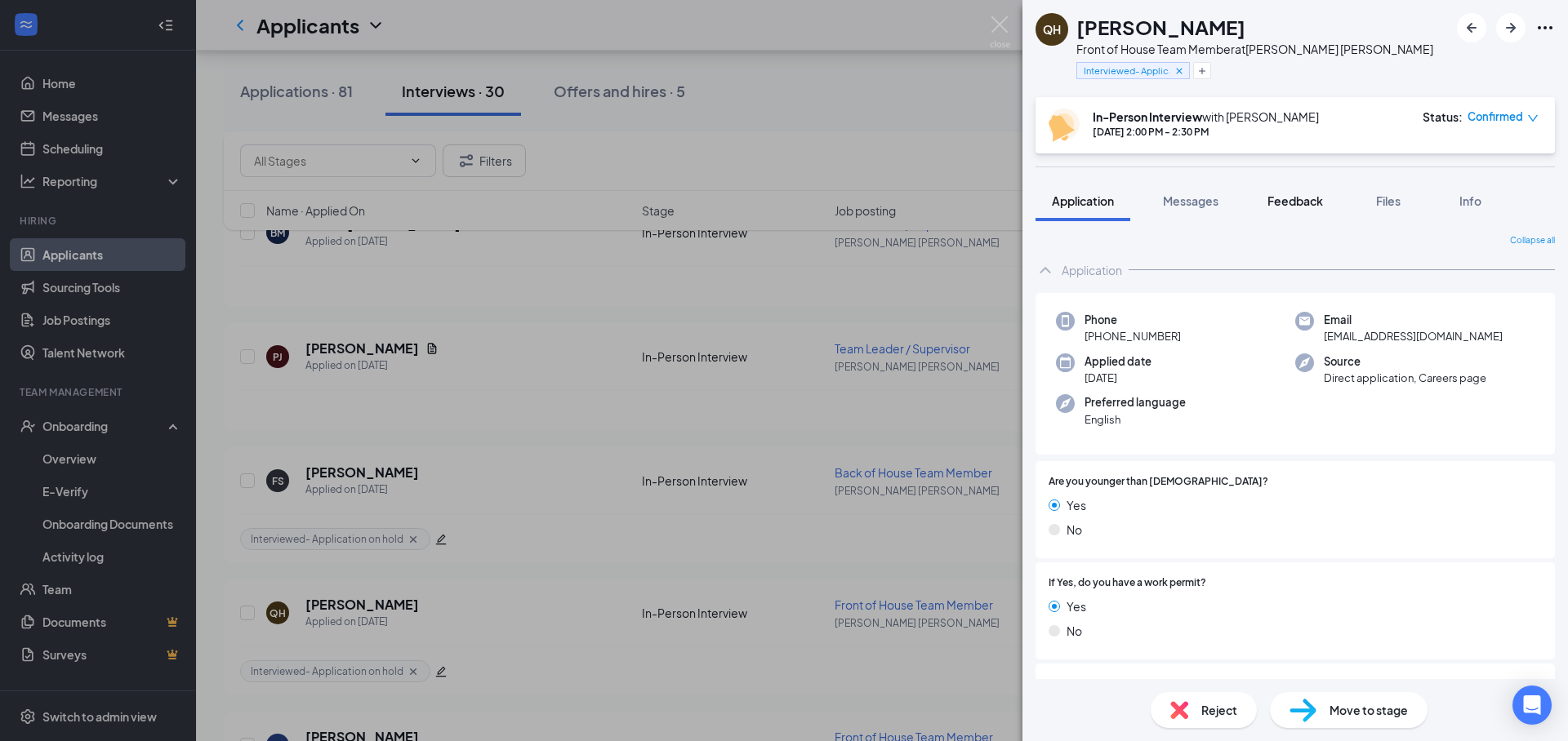
click at [1315, 209] on button "Feedback" at bounding box center [1295, 200] width 88 height 40
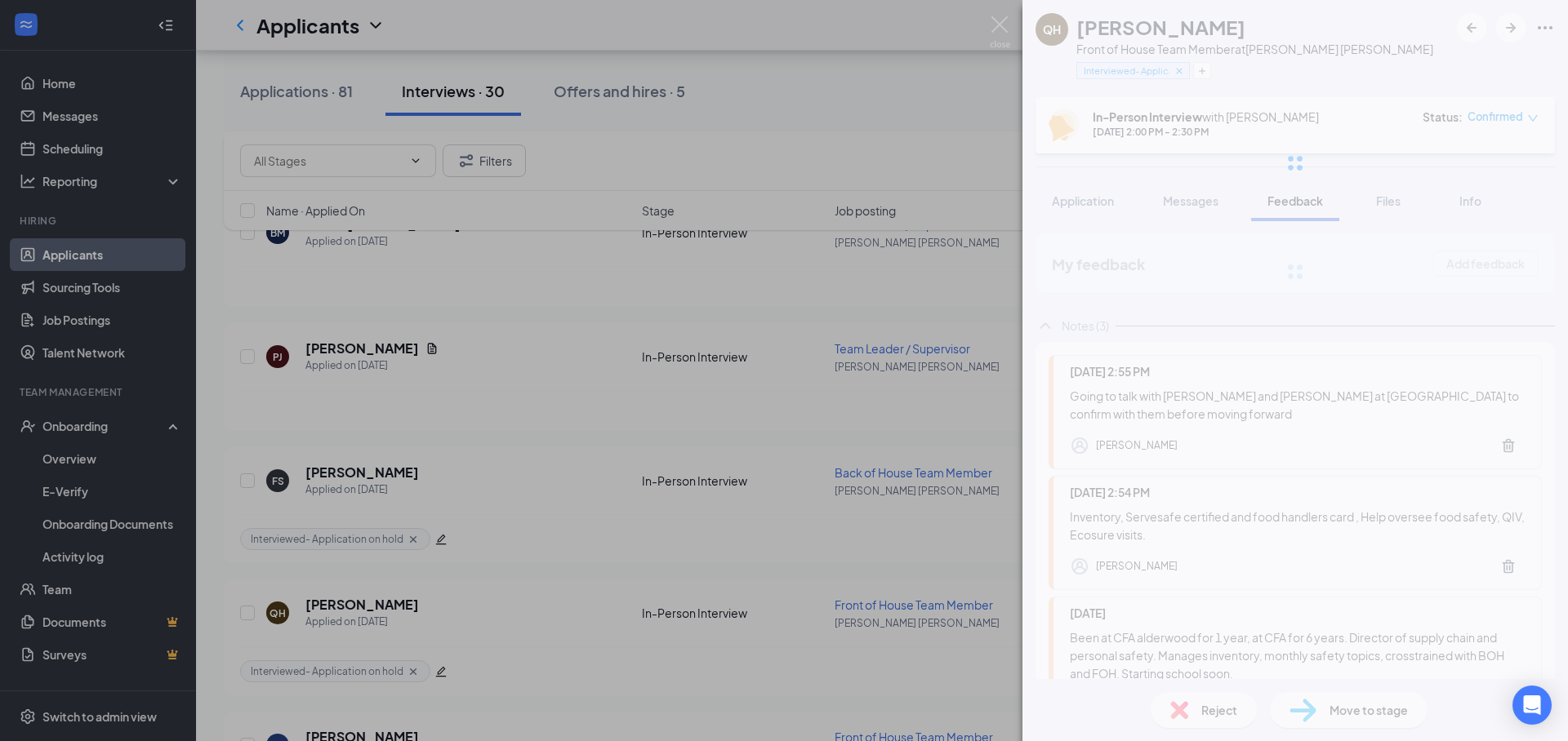
click at [993, 28] on img at bounding box center [1000, 32] width 20 height 32
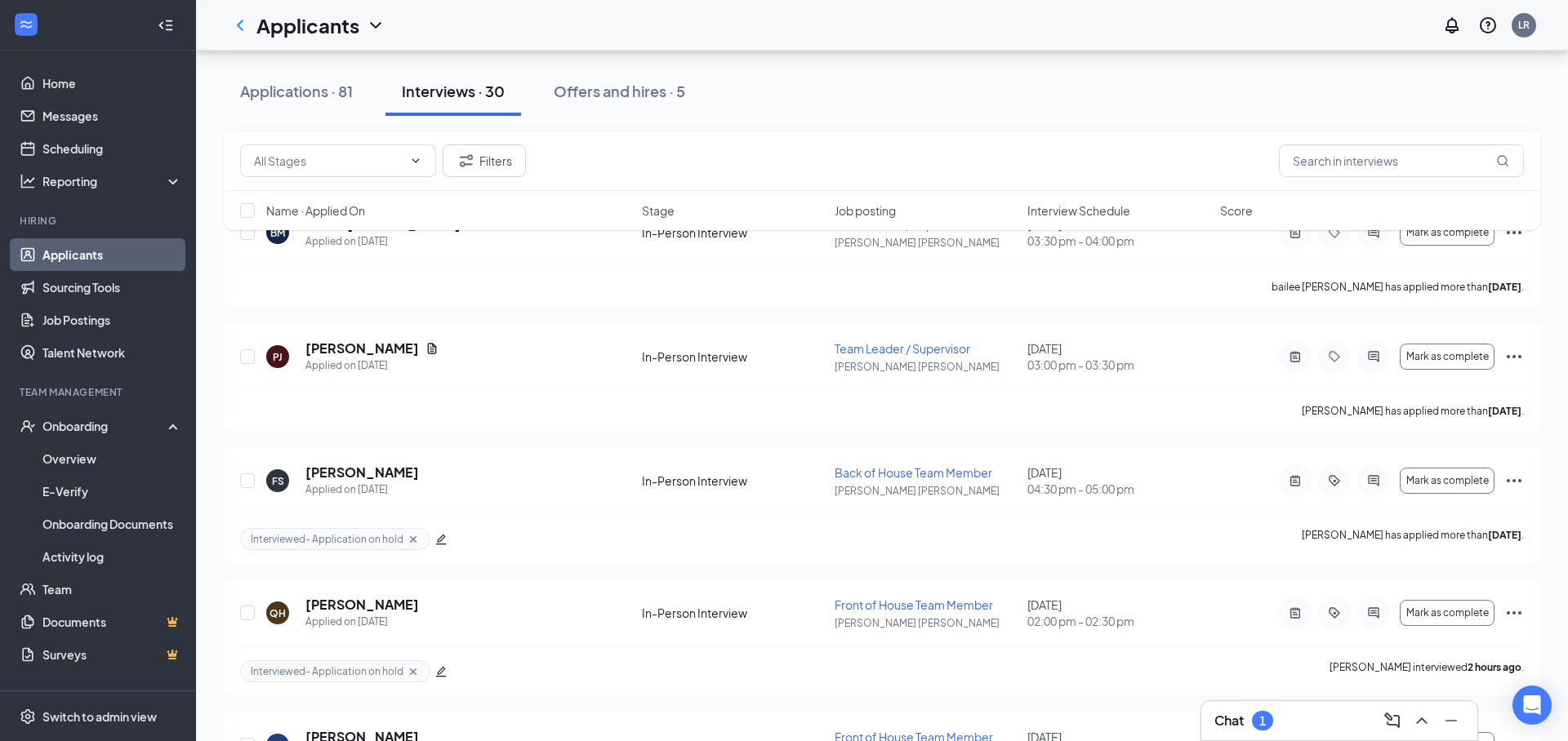
drag, startPoint x: 845, startPoint y: 136, endPoint x: 485, endPoint y: 111, distance: 360.9
click at [844, 136] on div "Filters" at bounding box center [881, 161] width 1316 height 60
drag, startPoint x: 361, startPoint y: 97, endPoint x: 314, endPoint y: 87, distance: 48.1
click at [360, 97] on button "Applications · 81" at bounding box center [296, 91] width 145 height 49
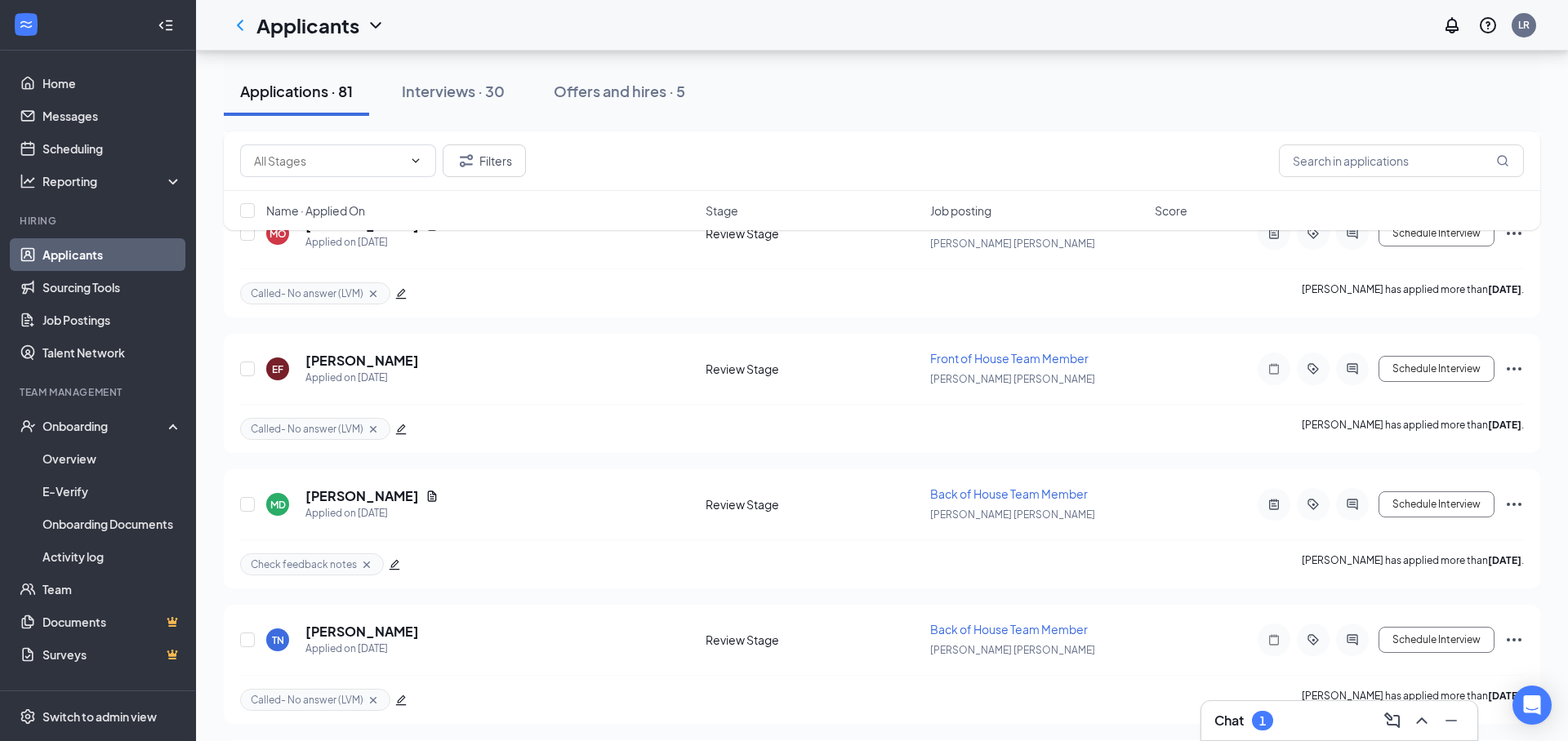
scroll to position [7459, 0]
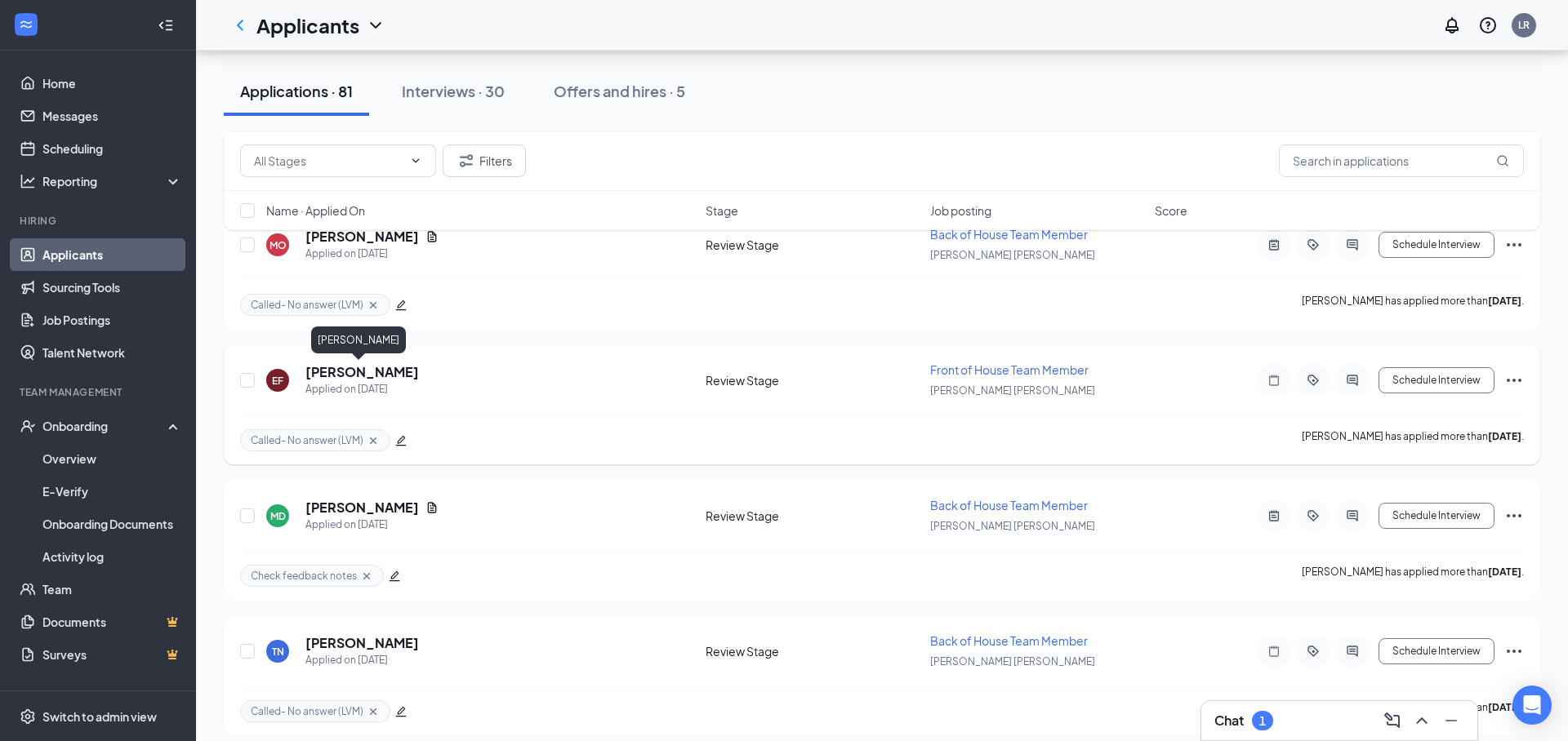
drag, startPoint x: 338, startPoint y: 376, endPoint x: 471, endPoint y: 374, distance: 133.0
click at [338, 376] on h5 "[PERSON_NAME]" at bounding box center [361, 372] width 113 height 18
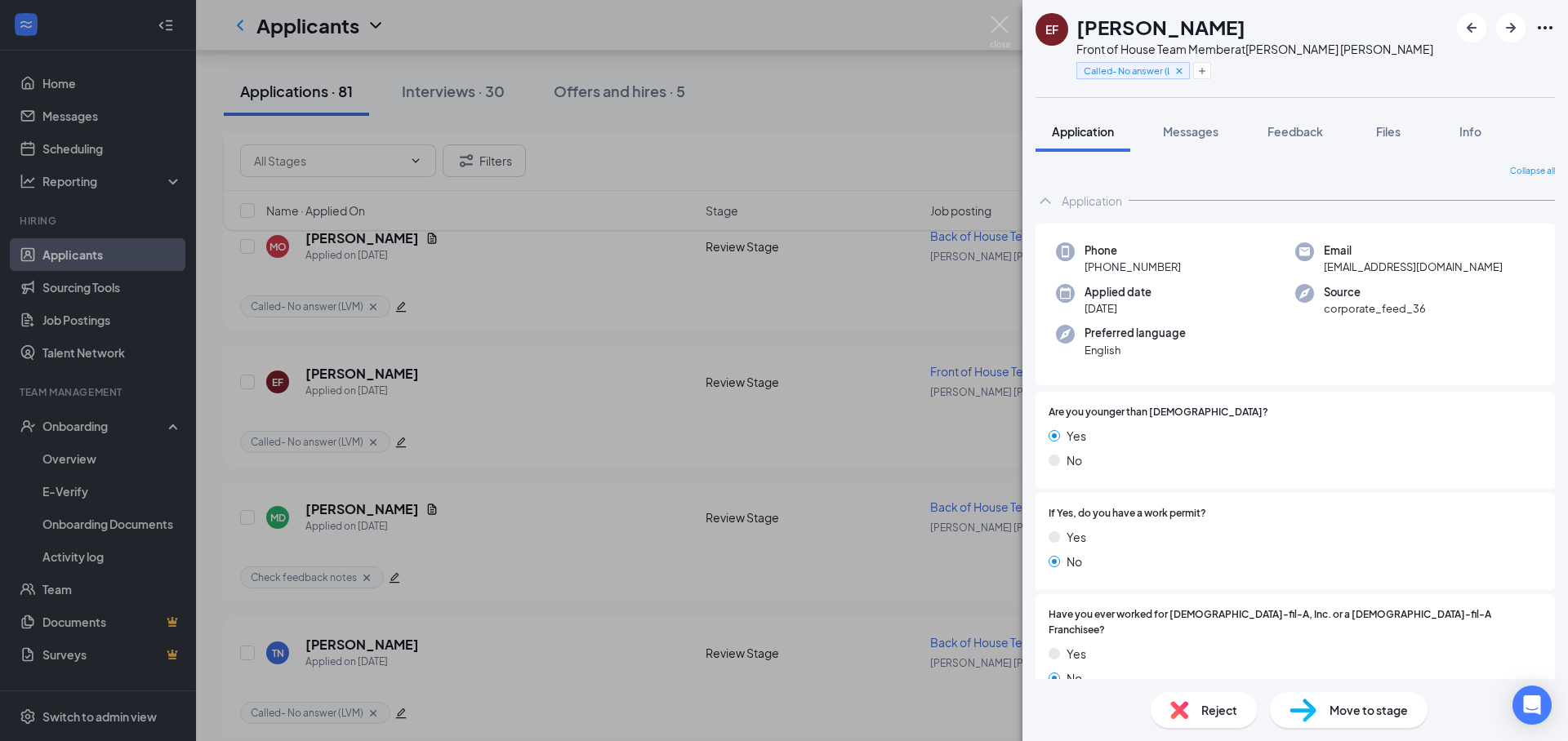
drag, startPoint x: 1302, startPoint y: 130, endPoint x: 853, endPoint y: 214, distance: 456.8
click at [1302, 130] on span "Feedback" at bounding box center [1295, 131] width 55 height 15
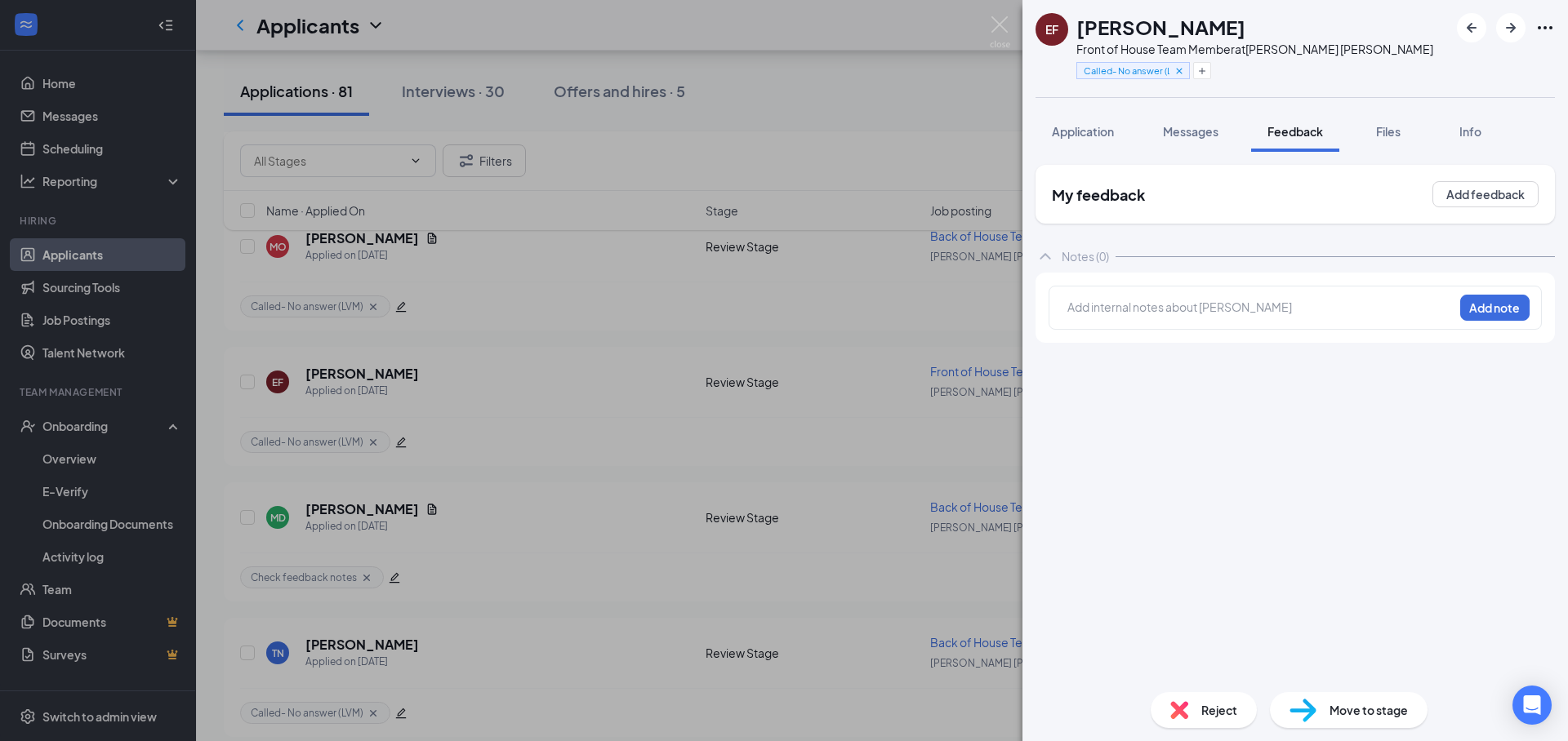
click at [1263, 292] on div "Add internal notes about Eamon Farman Add note" at bounding box center [1295, 308] width 493 height 44
click at [1265, 302] on div at bounding box center [1260, 307] width 384 height 17
drag, startPoint x: 1065, startPoint y: 126, endPoint x: 1480, endPoint y: 498, distance: 557.3
click at [1065, 126] on span "Application" at bounding box center [1082, 131] width 62 height 15
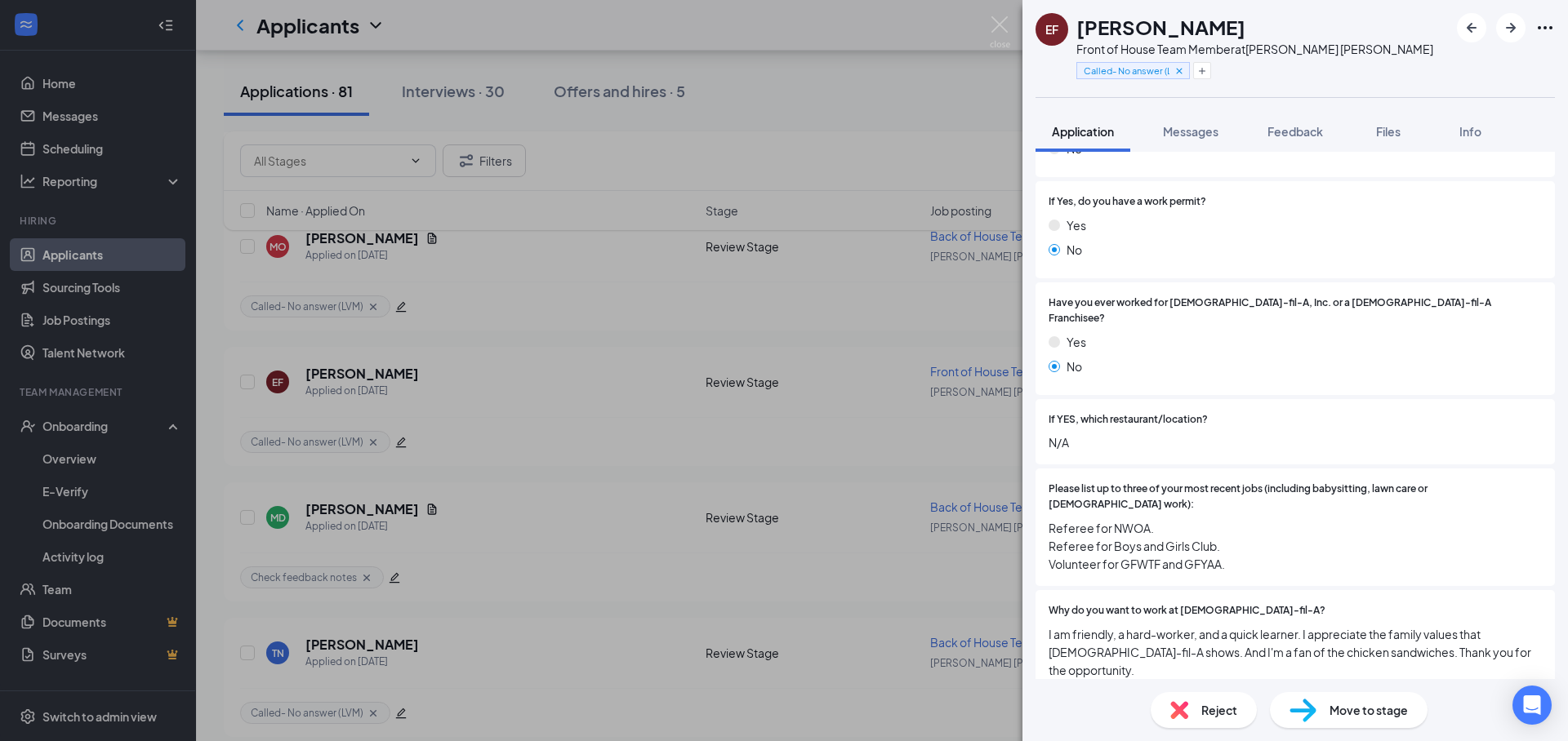
scroll to position [524, 0]
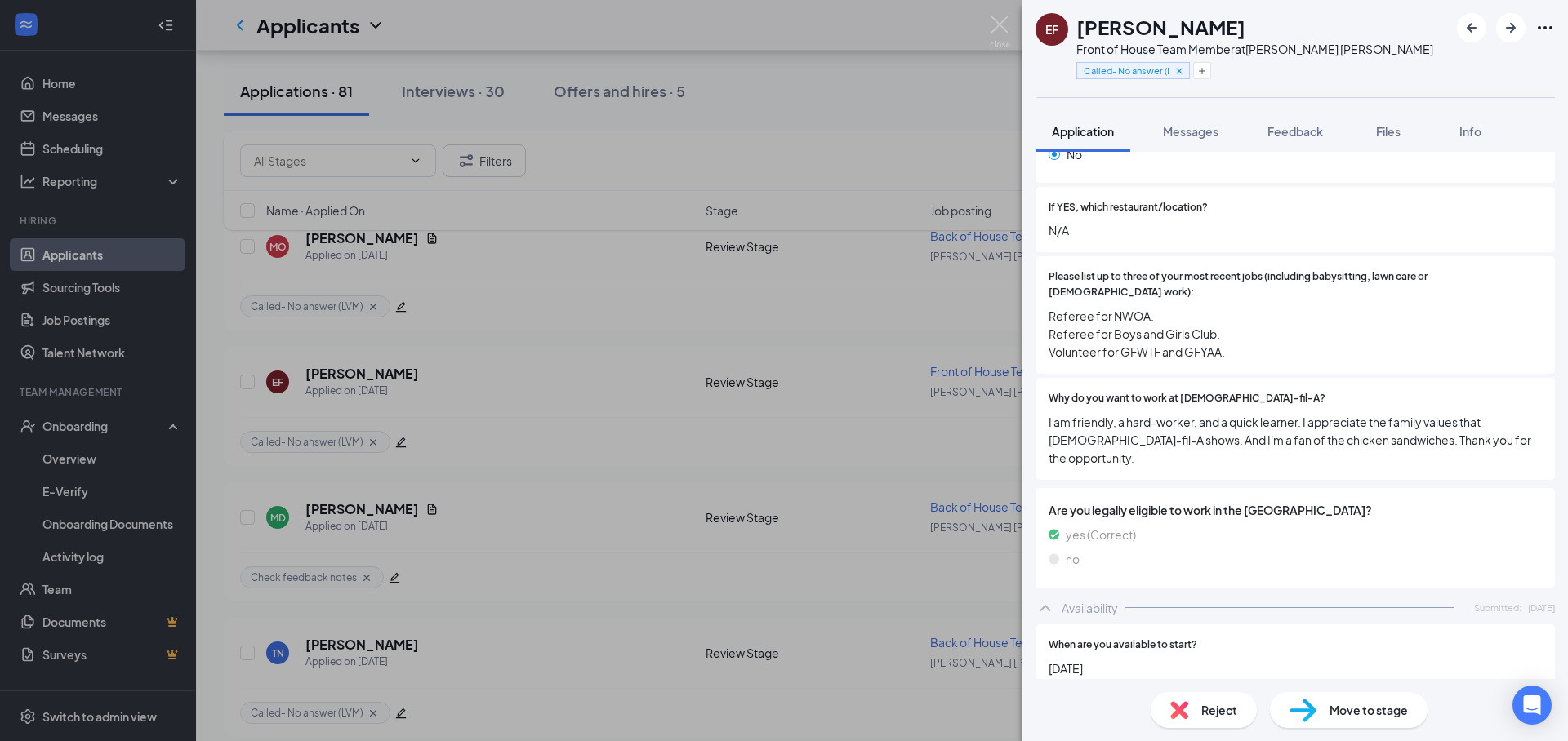
drag, startPoint x: 1319, startPoint y: 130, endPoint x: 1254, endPoint y: 360, distance: 239.0
click at [1319, 130] on span "Feedback" at bounding box center [1295, 131] width 55 height 15
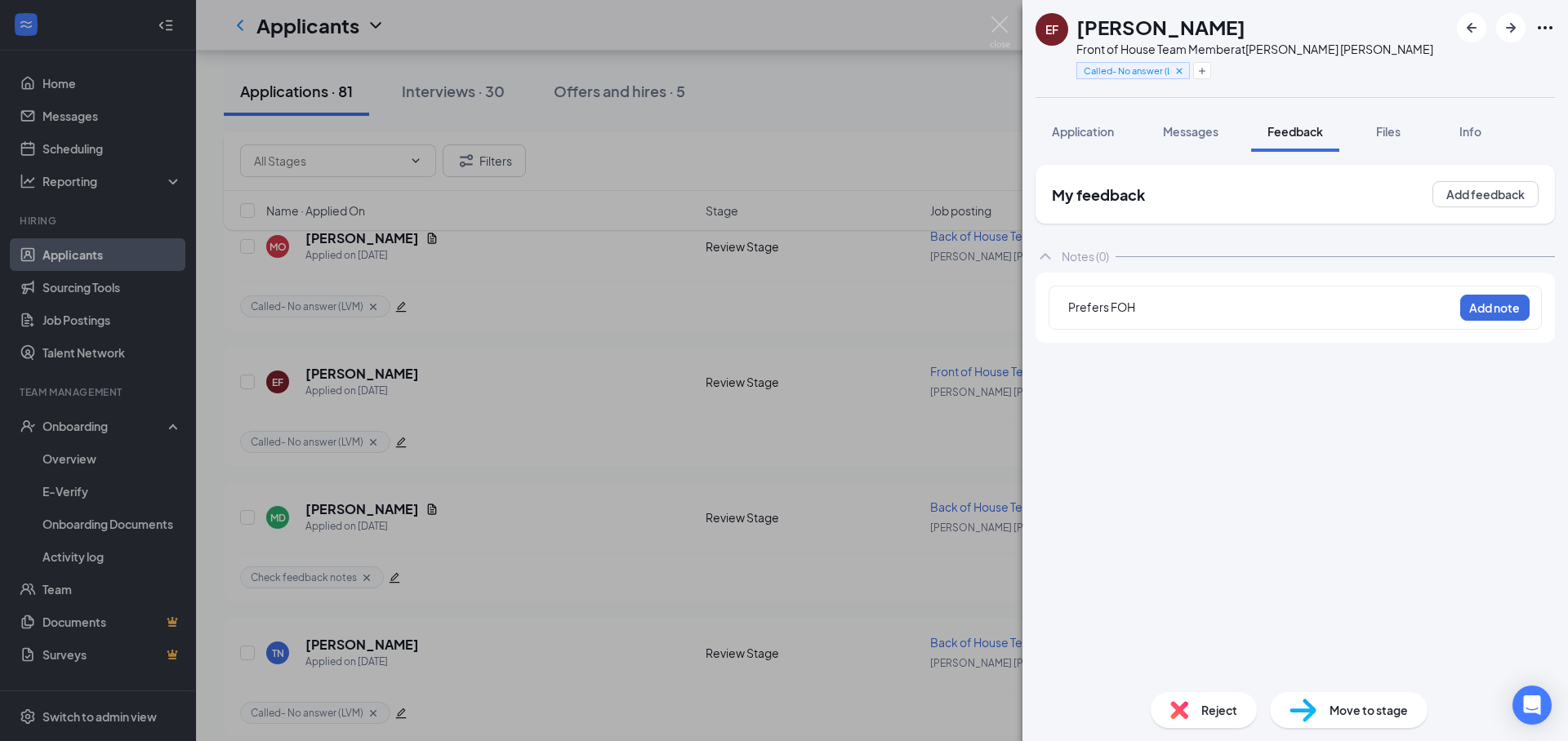
click at [1154, 311] on div "Prefers FOH" at bounding box center [1260, 307] width 384 height 17
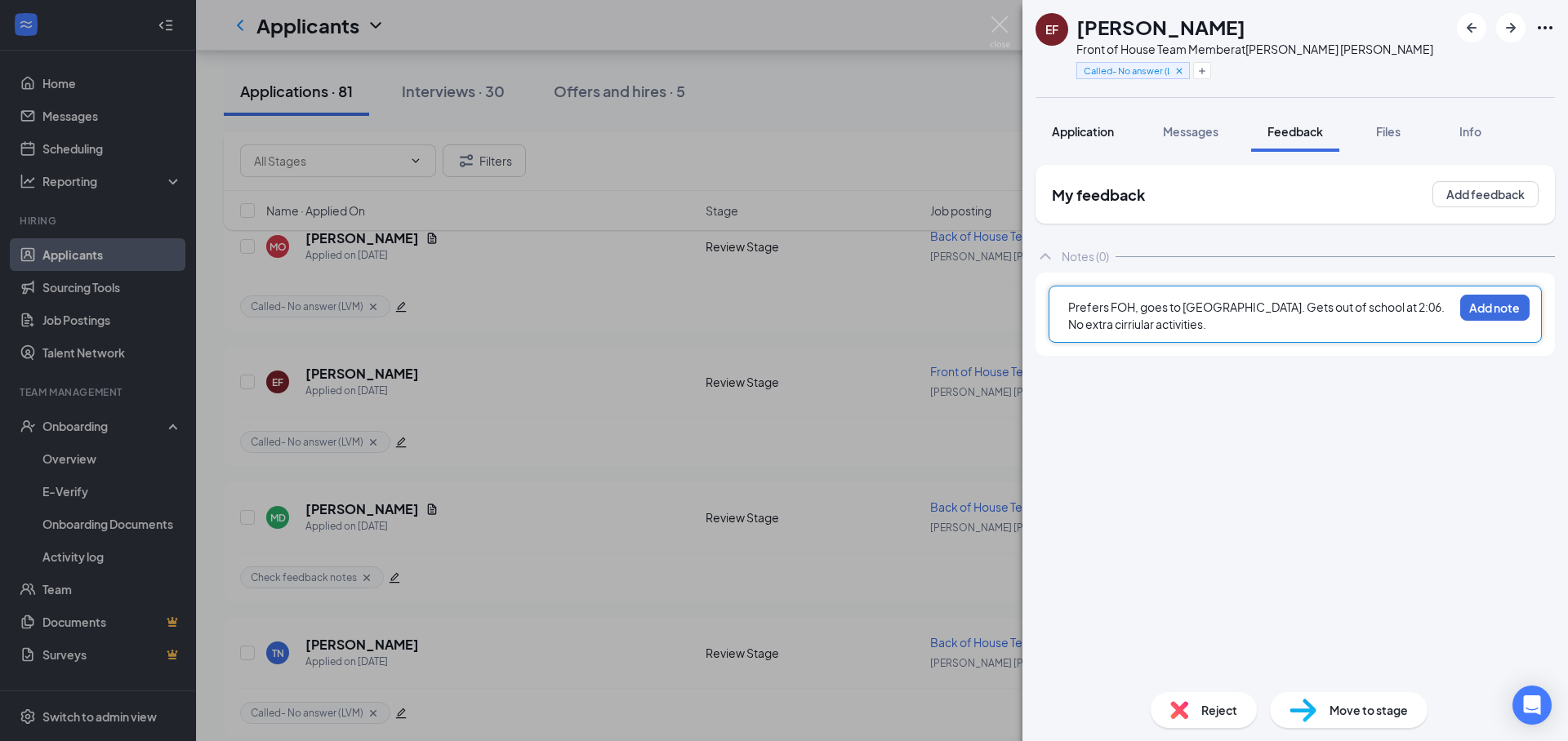
click at [1076, 137] on span "Application" at bounding box center [1082, 131] width 62 height 15
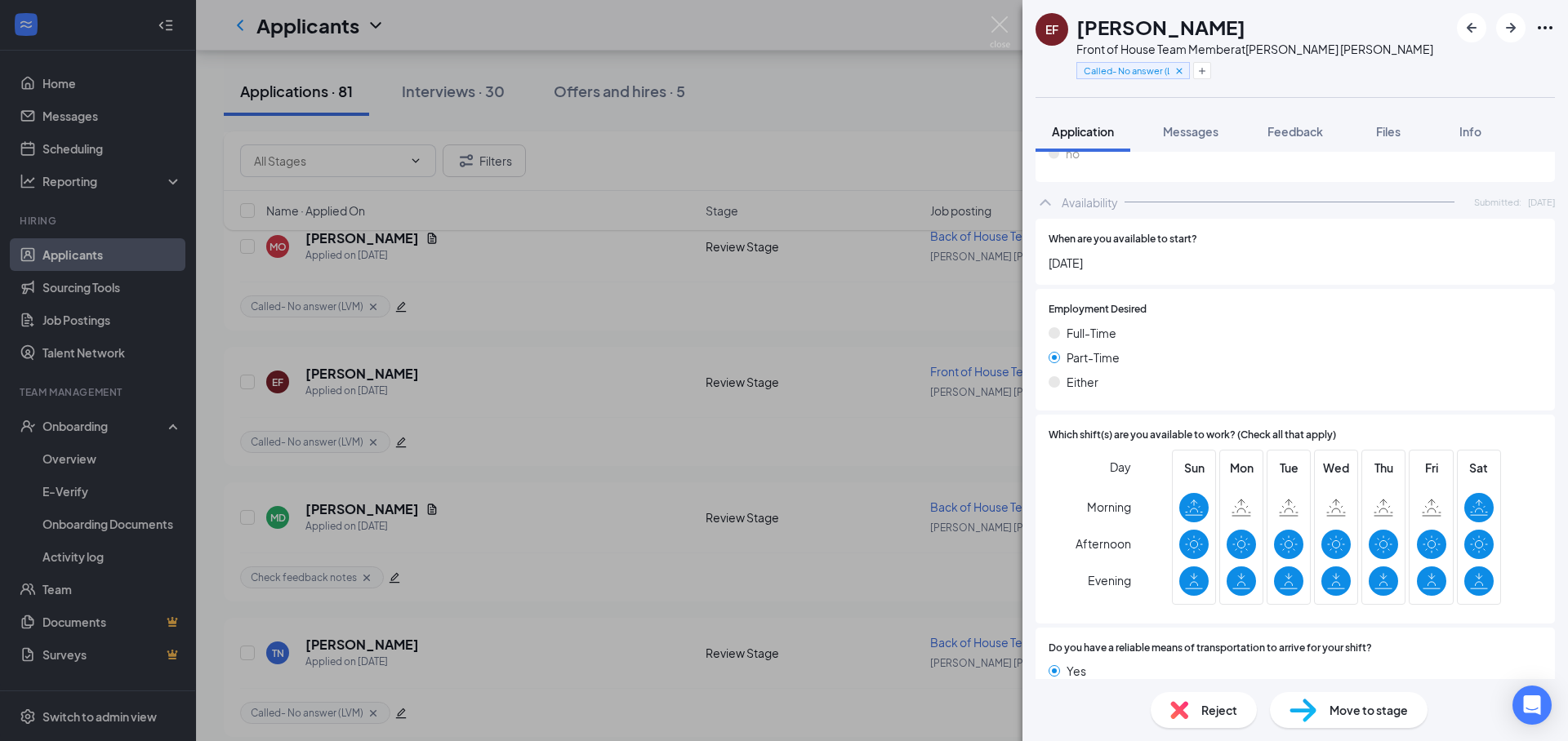
scroll to position [930, 0]
click at [1291, 135] on span "Feedback" at bounding box center [1295, 131] width 55 height 15
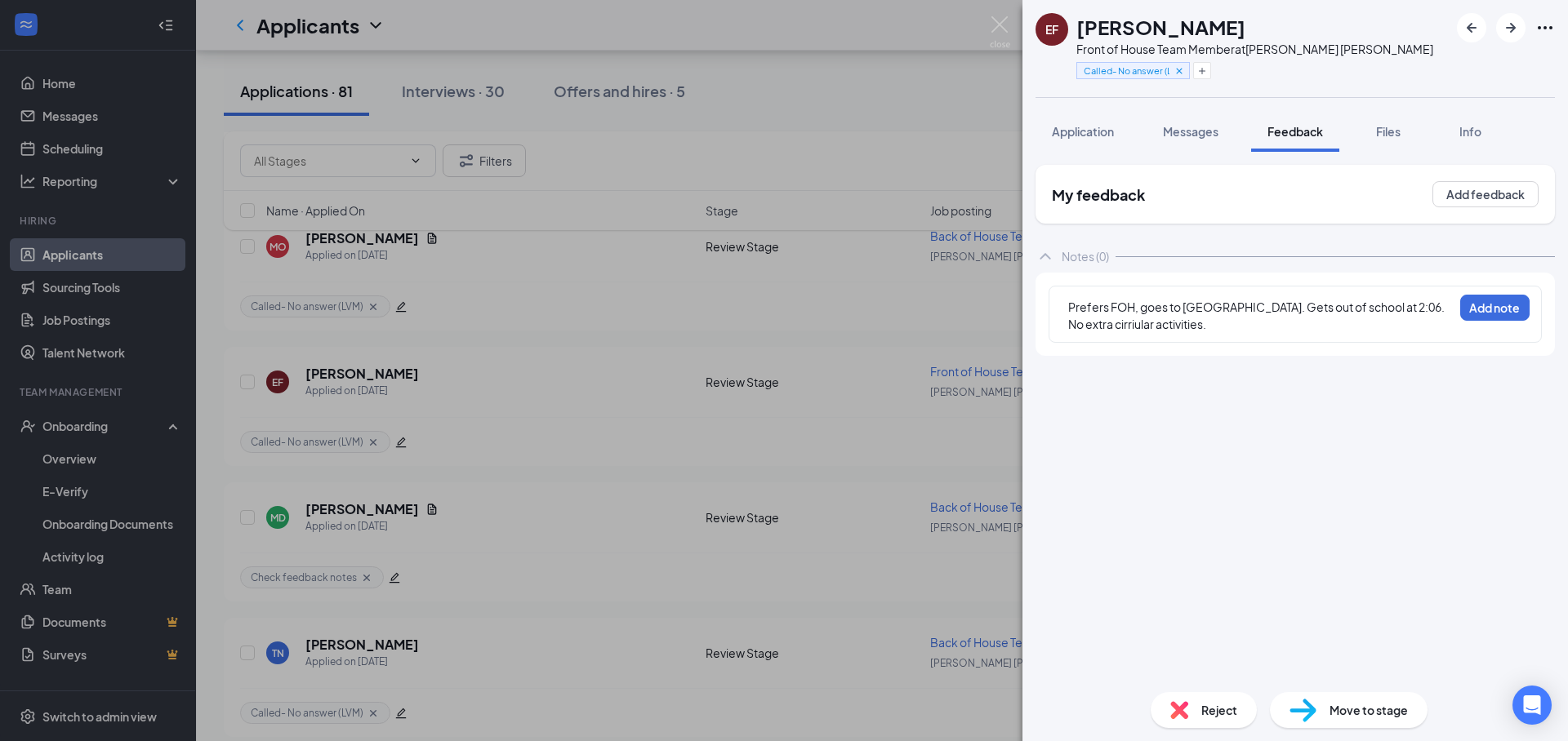
click at [1248, 320] on div "Prefers FOH, goes to granite falls high school. Gets out of school at 2:06. No …" at bounding box center [1260, 315] width 384 height 34
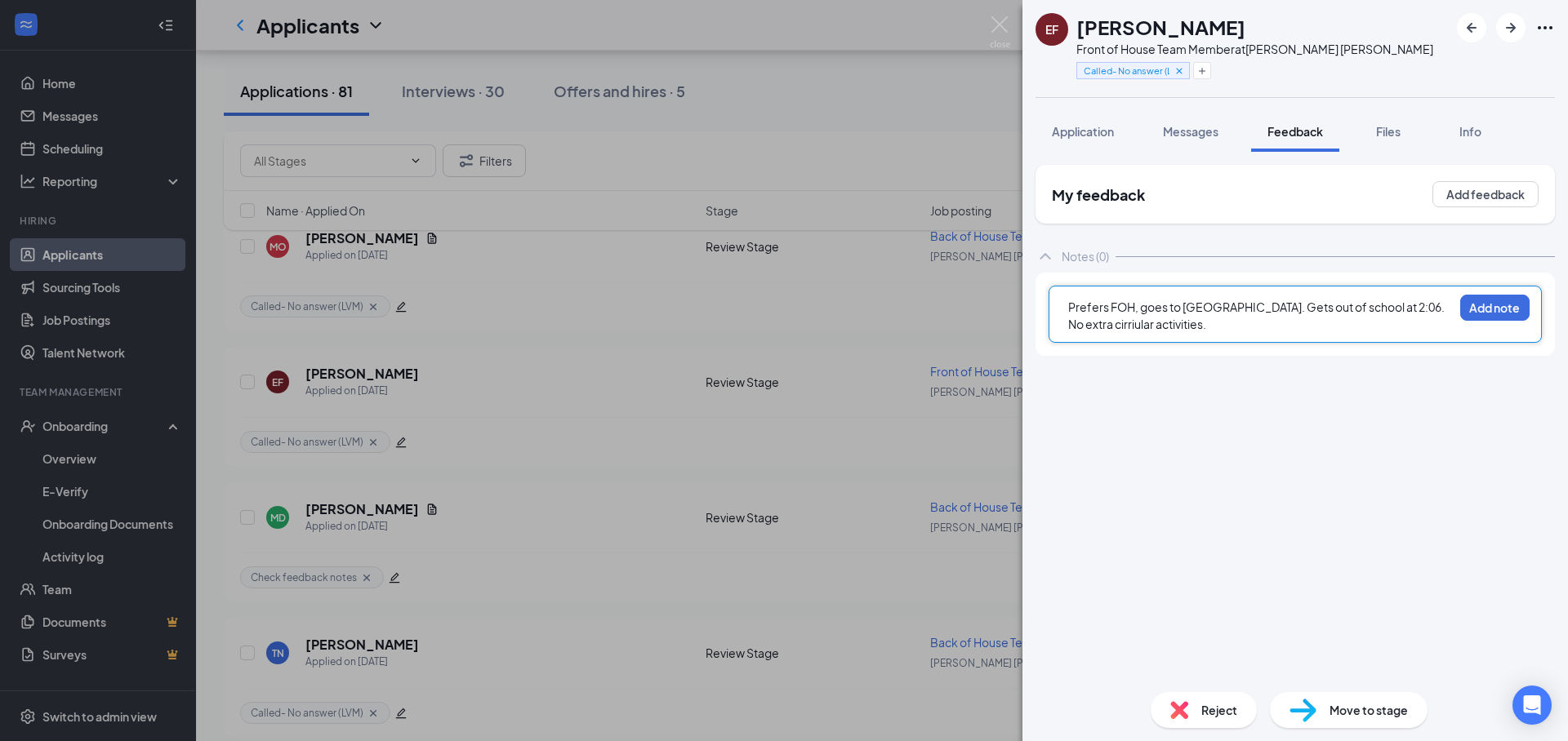
click at [1141, 309] on span "Prefers FOH, goes to granite falls high school. Gets out of school at 2:06. No …" at bounding box center [1256, 315] width 378 height 32
click at [1307, 342] on div "Prefers FOH, open to working every day. Prefers Wednesdays, Saturdays, and Mon …" at bounding box center [1260, 325] width 384 height 51
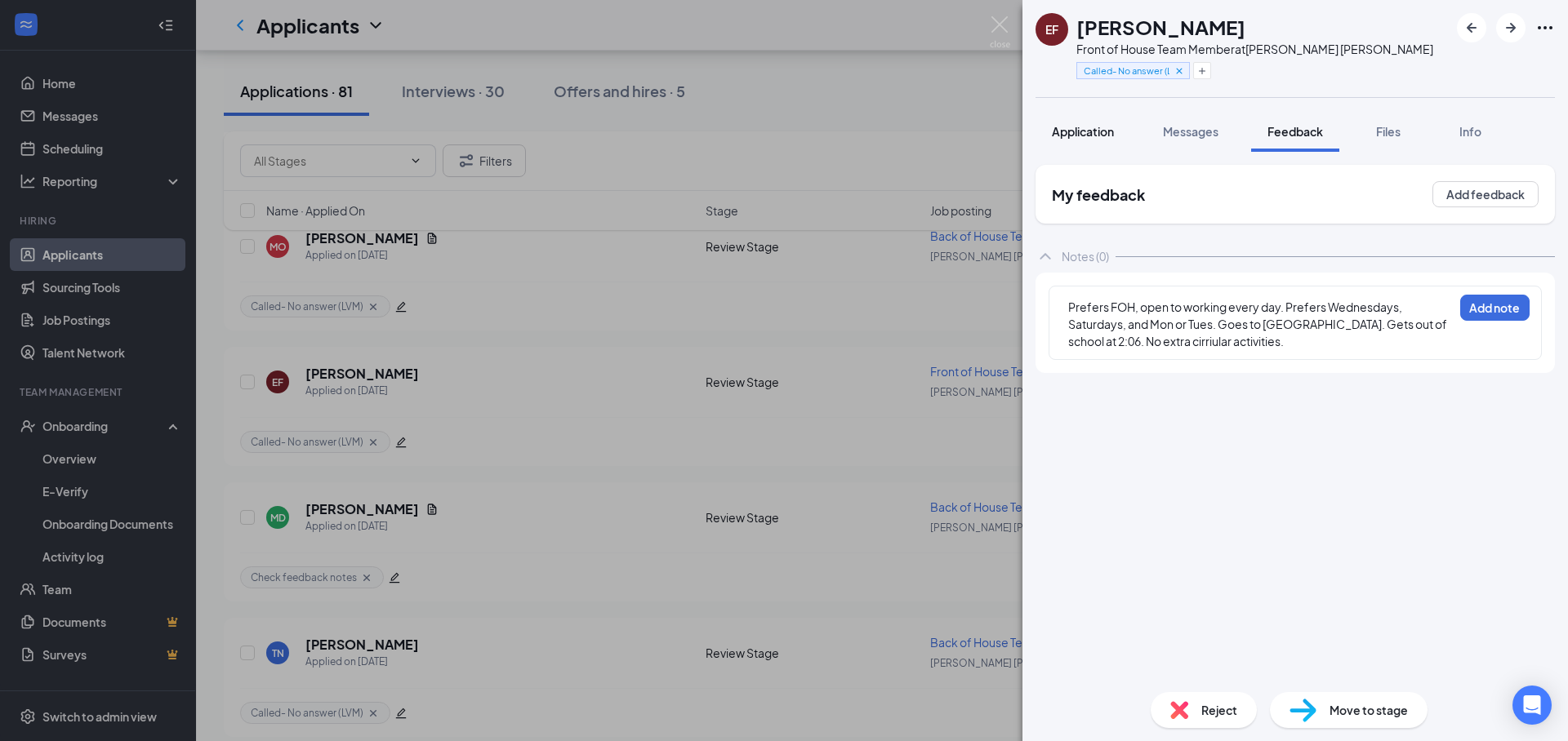
drag, startPoint x: 1104, startPoint y: 138, endPoint x: 1101, endPoint y: 146, distance: 8.5
click at [1104, 138] on span "Application" at bounding box center [1082, 131] width 62 height 15
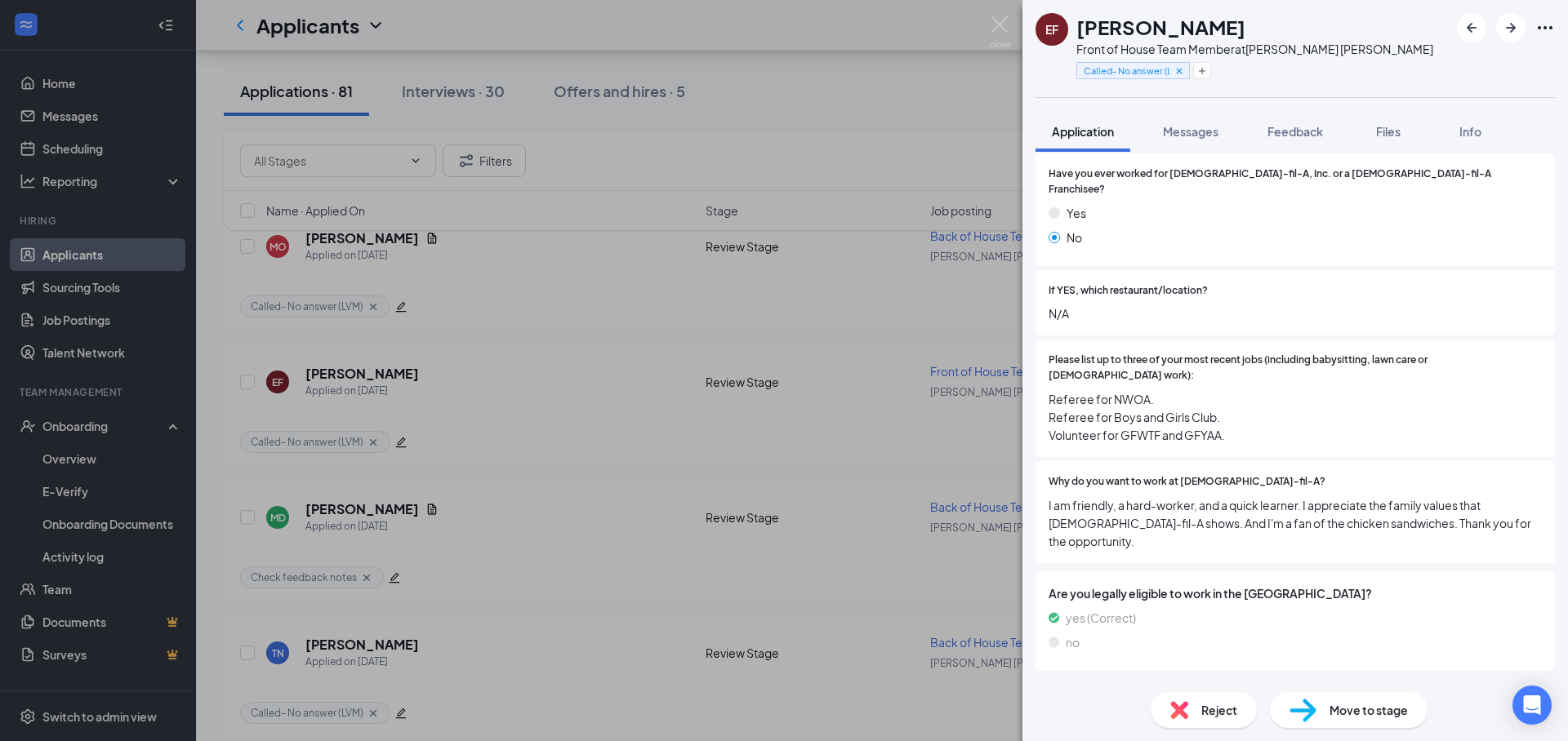
scroll to position [444, 0]
drag, startPoint x: 1123, startPoint y: 404, endPoint x: 1227, endPoint y: 402, distance: 104.0
click at [1227, 402] on span "Referee for NWOA. Referee for Boys and Girls Club. Volunteer for GFWTF and GFYA…" at bounding box center [1295, 414] width 493 height 54
click at [1258, 406] on span "Referee for NWOA. Referee for Boys and Girls Club. Volunteer for GFWTF and GFYA…" at bounding box center [1295, 414] width 493 height 54
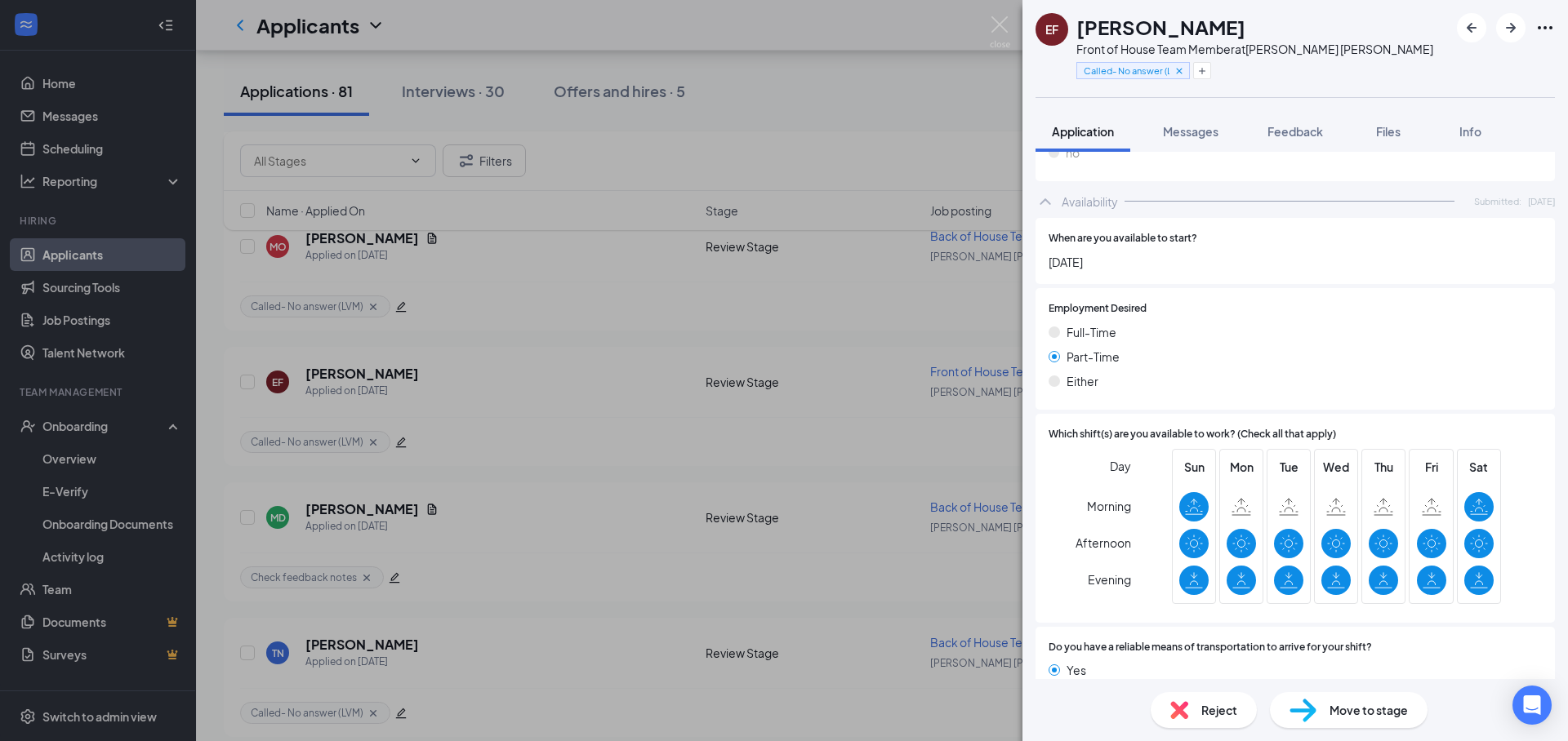
scroll to position [924, 0]
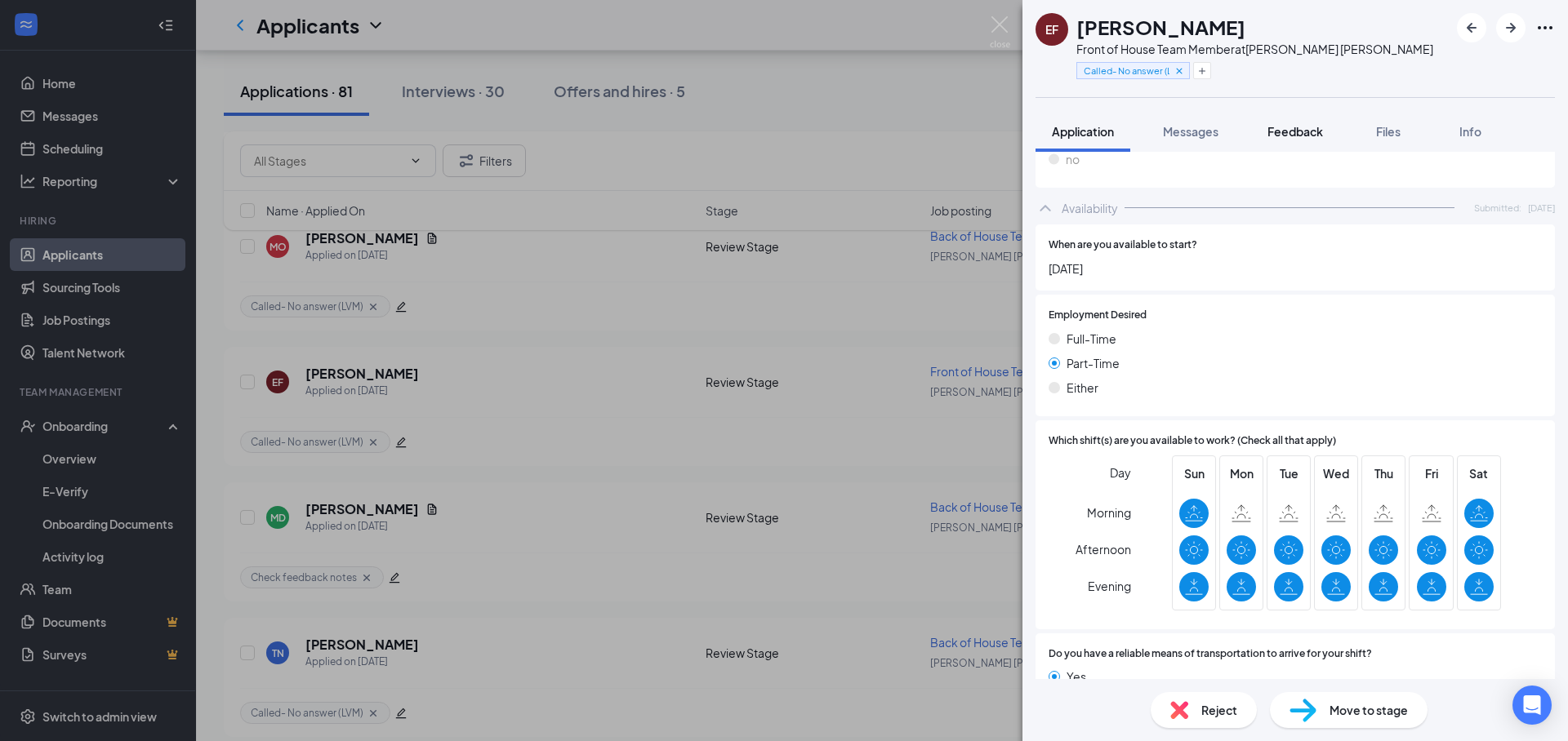
click at [1279, 137] on span "Feedback" at bounding box center [1295, 131] width 55 height 15
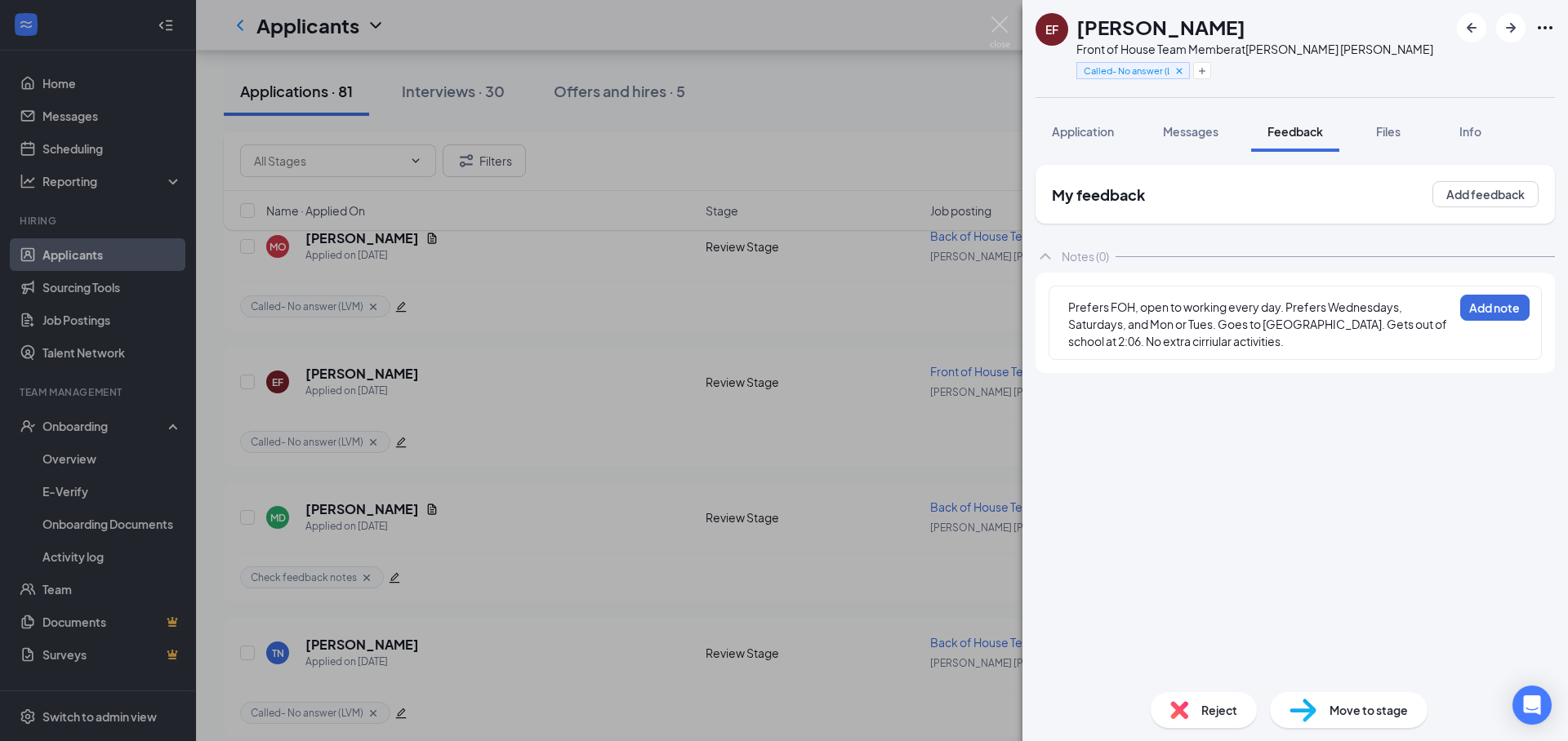
click at [1139, 307] on span "Prefers FOH, open to working every day. Prefers Wednesdays, Saturdays, and Mon …" at bounding box center [1258, 324] width 381 height 49
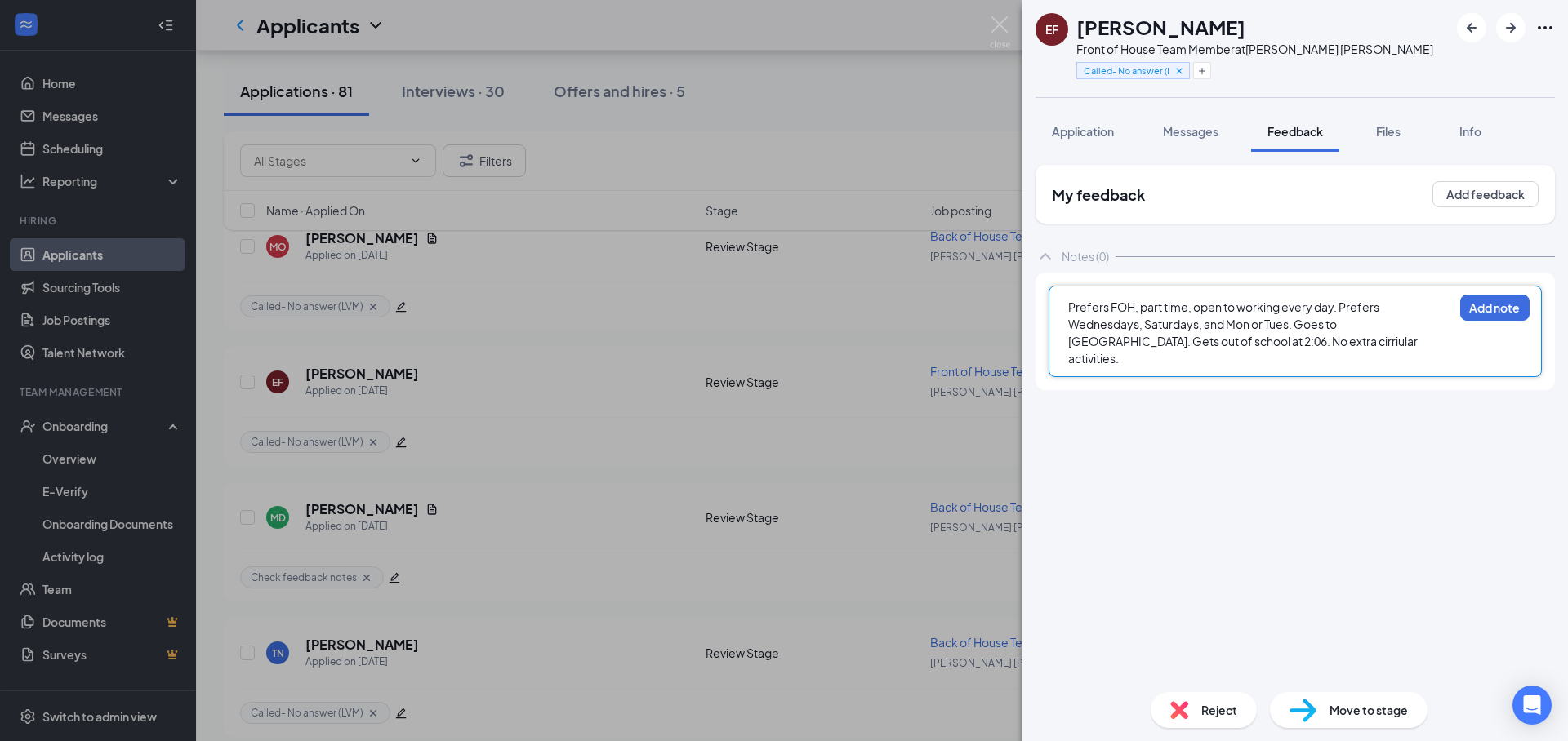
click at [1414, 353] on div "Prefers FOH, part time, open to working every day. Prefers Wednesdays, Saturday…" at bounding box center [1295, 331] width 493 height 91
click at [1111, 344] on span "Prefers FOH, part time, open to working every day. Prefers Wednesdays, Saturday…" at bounding box center [1243, 333] width 351 height 66
click at [1254, 344] on span "Prefers FOH, part time, open to working every day. Prefers Wednesdays, Saturday…" at bounding box center [1243, 333] width 351 height 66
click at [1305, 341] on span "Prefers FOH, part time, open to working every day. Prefers Wednesdays, Saturday…" at bounding box center [1250, 333] width 364 height 66
click at [1109, 143] on button "Application" at bounding box center [1082, 131] width 95 height 40
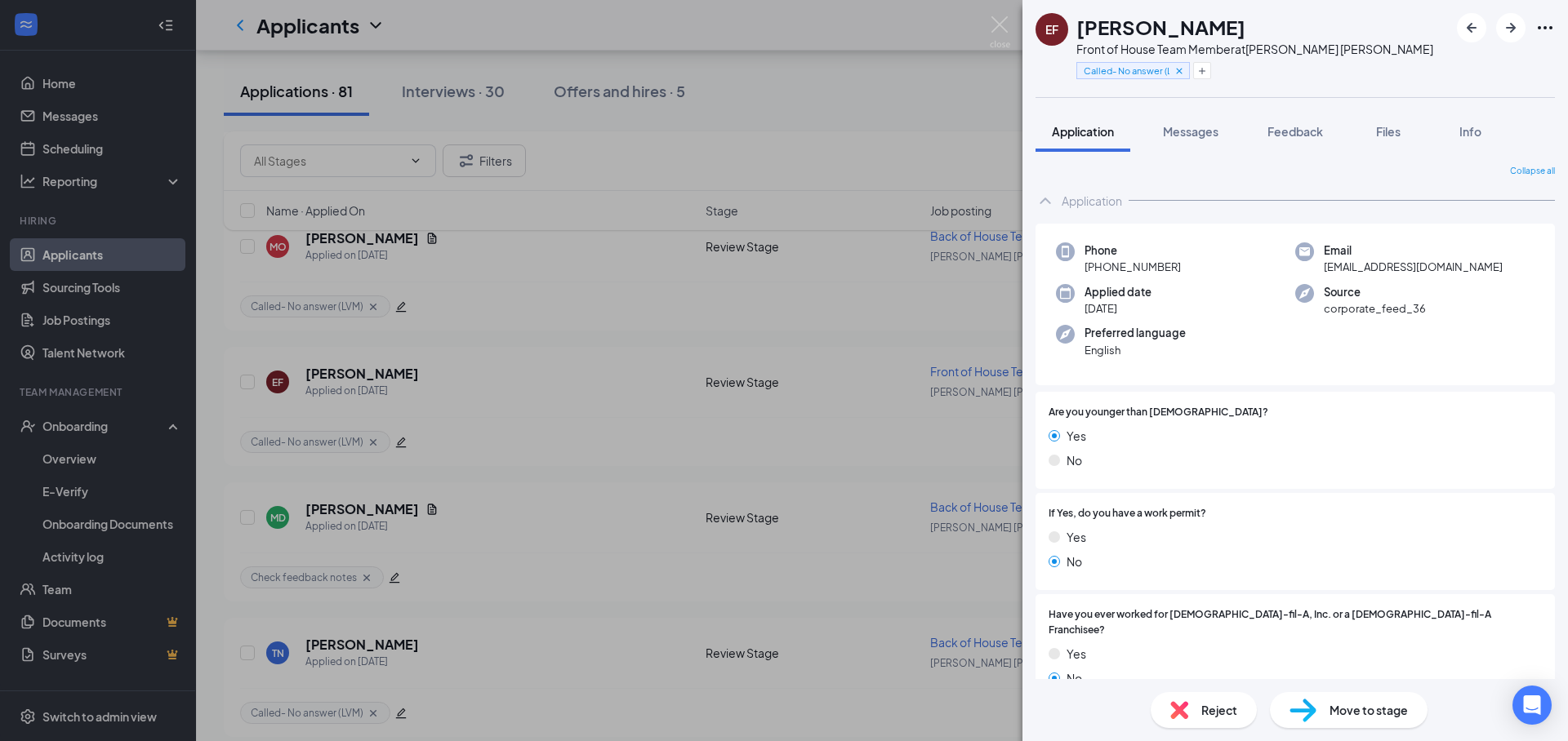
drag, startPoint x: 1295, startPoint y: 145, endPoint x: 1320, endPoint y: 163, distance: 30.8
click at [1295, 145] on button "Feedback" at bounding box center [1295, 131] width 88 height 40
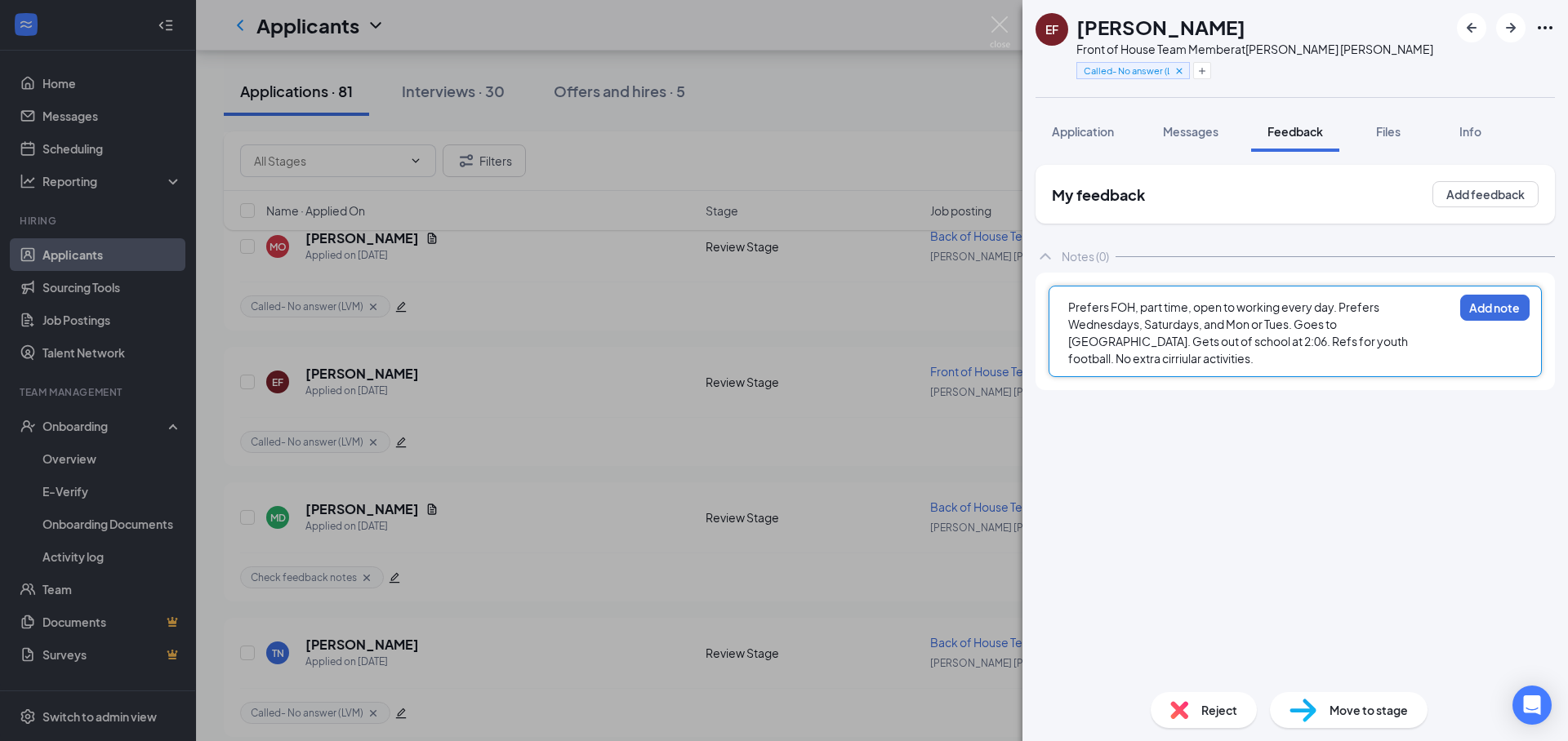
click at [1277, 360] on div "Prefers FOH, part time, open to working every day. Prefers Wednesdays, Saturday…" at bounding box center [1260, 333] width 384 height 69
click at [1379, 350] on div "Prefers FOH, part time, open to working every day. Prefers Wednesdays, Saturday…" at bounding box center [1260, 333] width 384 height 69
click at [1368, 364] on div "Prefers FOH, part time, open to working every day. Prefers Wednesdays, Saturday…" at bounding box center [1260, 333] width 384 height 69
click at [1375, 345] on span "Prefers FOH, part time, open to working every day. Prefers Wednesdays, Saturday…" at bounding box center [1238, 333] width 341 height 66
click at [1354, 363] on div "Prefers FOH, part time, open to working every day. Prefers Wednesdays, Saturday…" at bounding box center [1260, 333] width 384 height 69
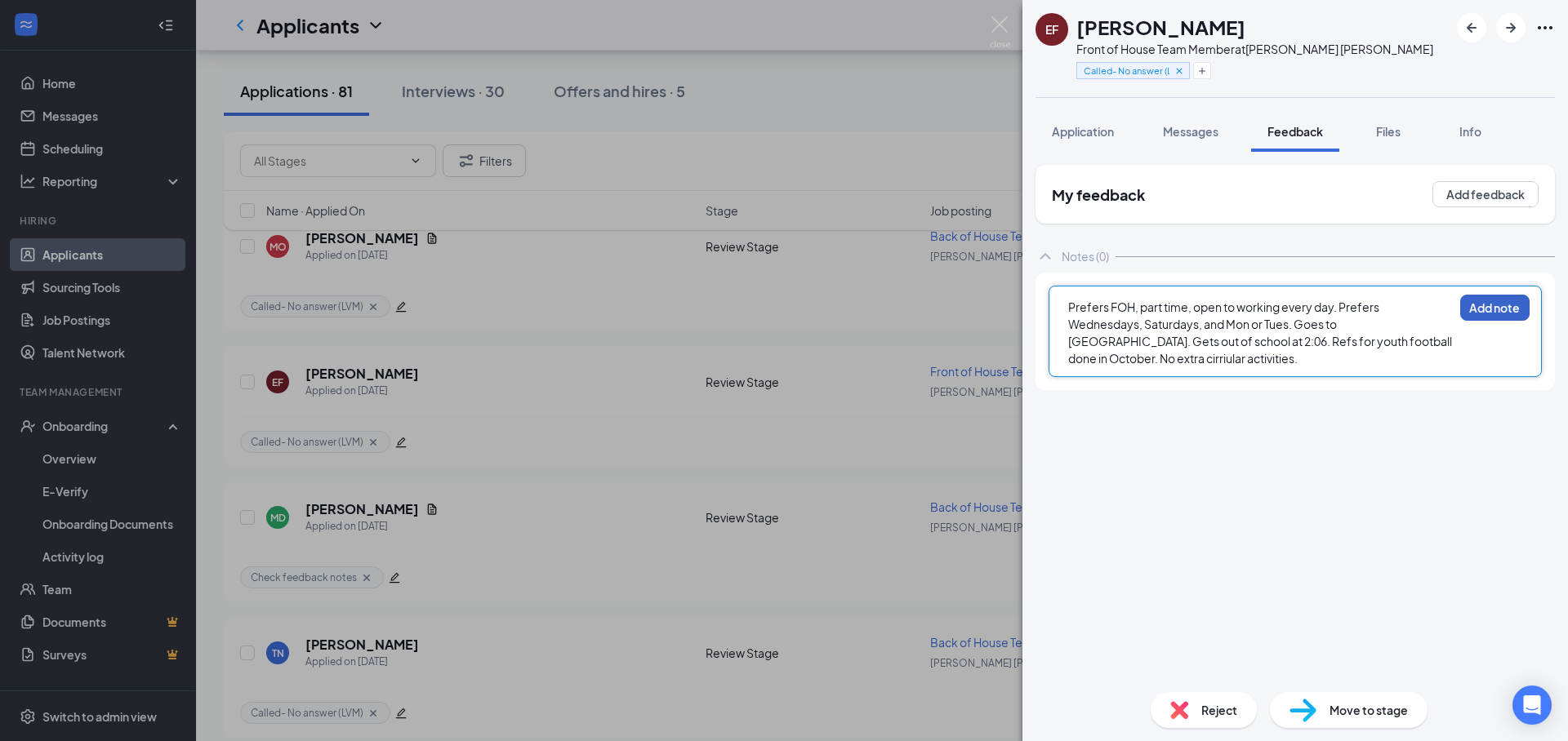
click at [1468, 312] on button "Add note" at bounding box center [1494, 308] width 69 height 26
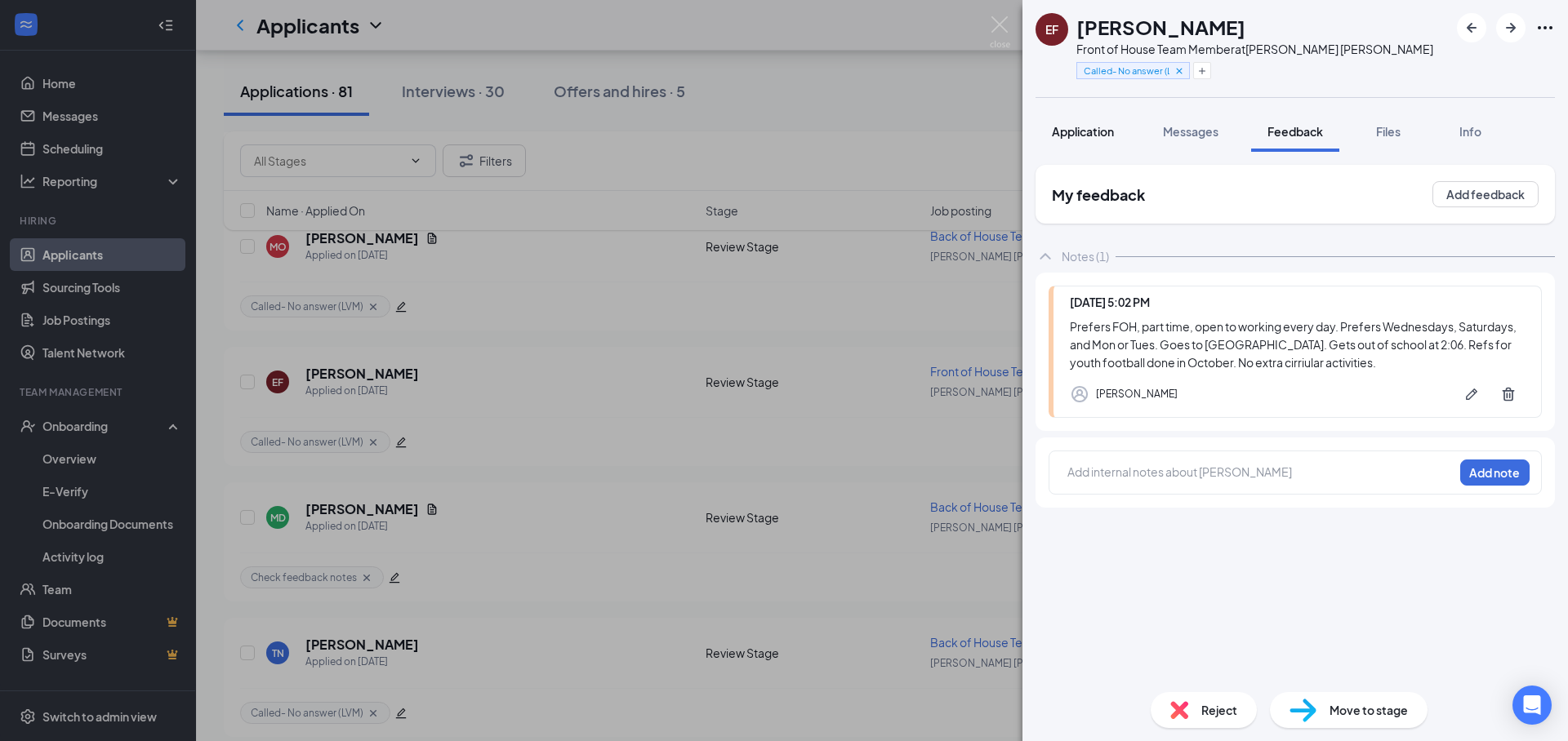
click at [1072, 128] on span "Application" at bounding box center [1082, 131] width 62 height 15
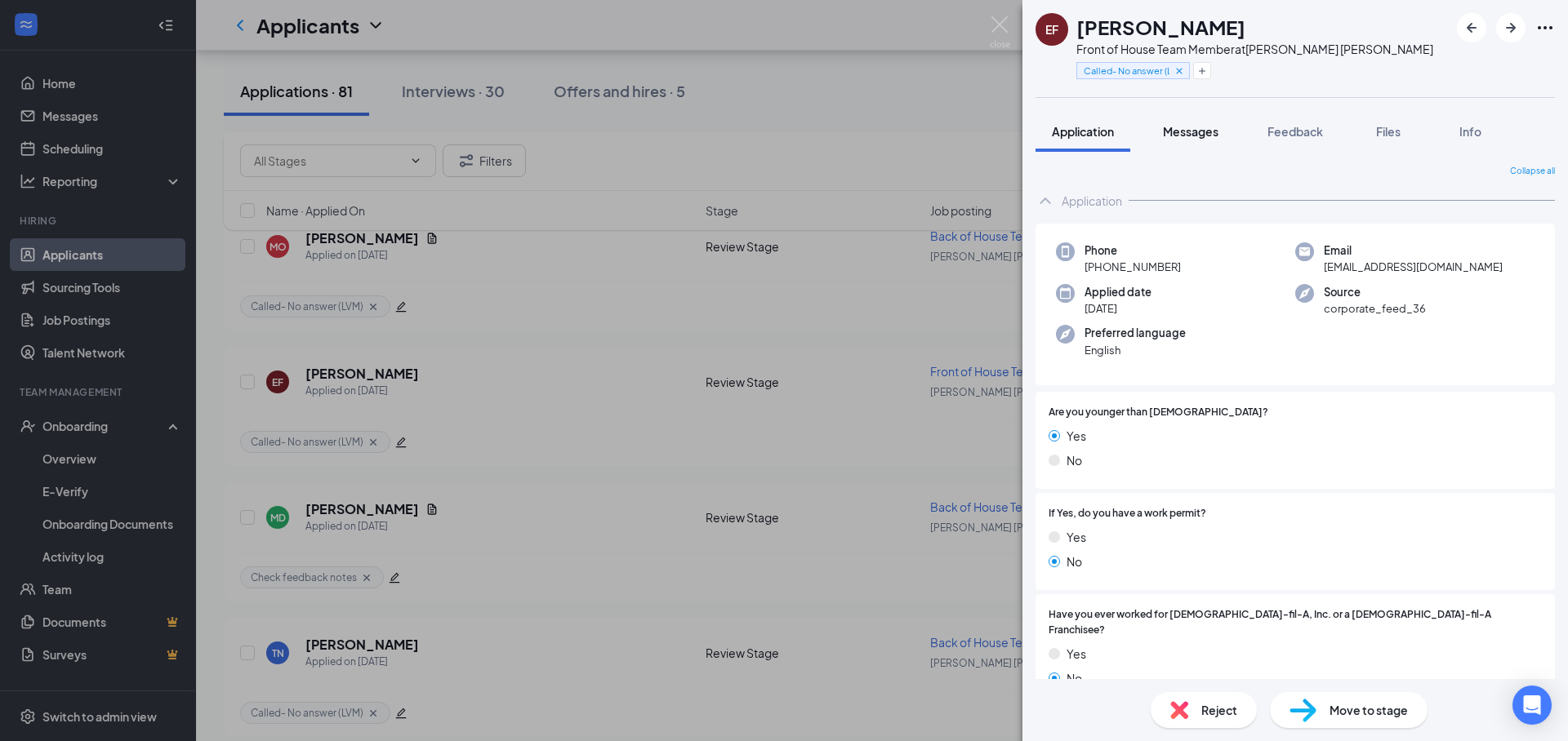
click at [1206, 135] on span "Messages" at bounding box center [1190, 131] width 55 height 15
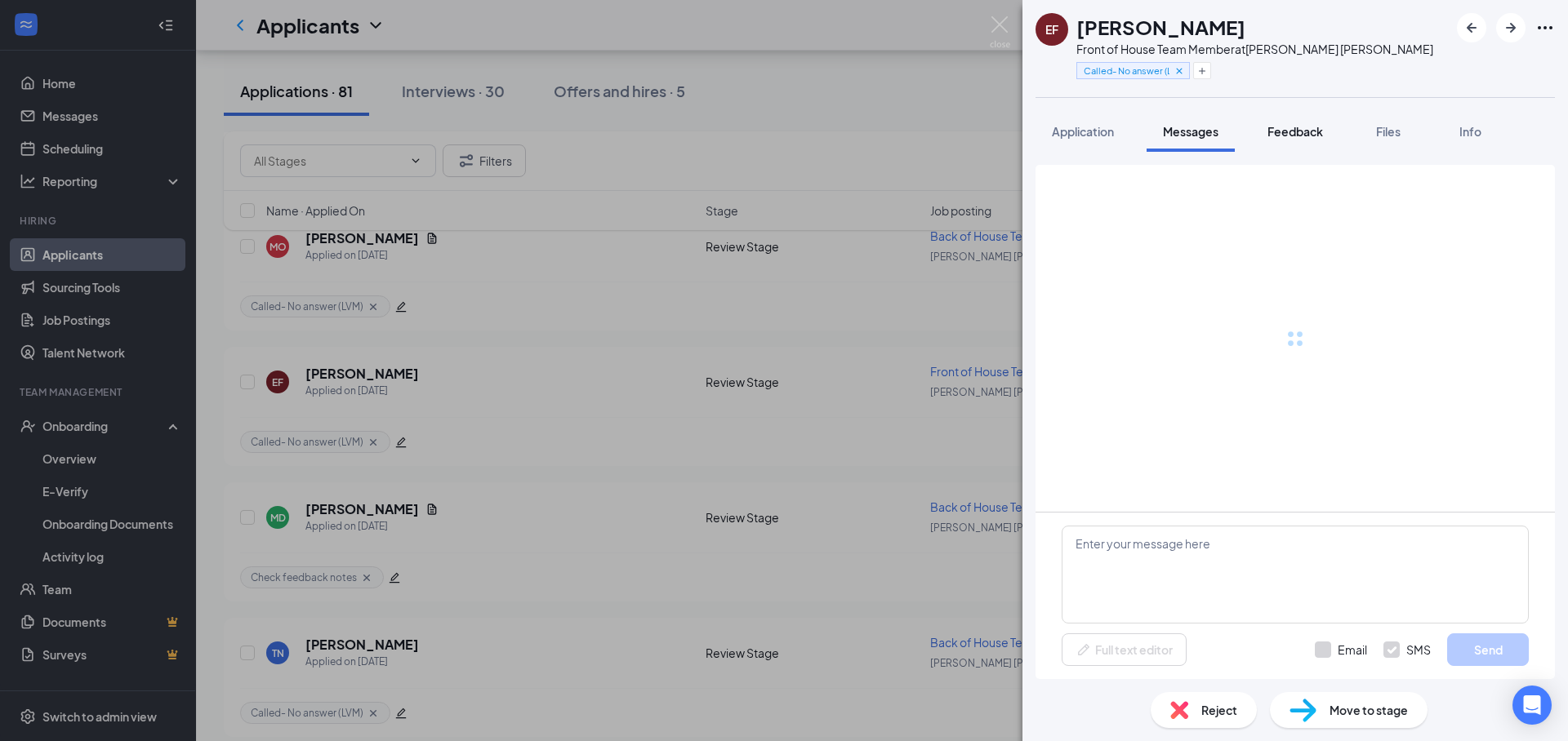
click at [1296, 131] on span "Feedback" at bounding box center [1295, 131] width 55 height 15
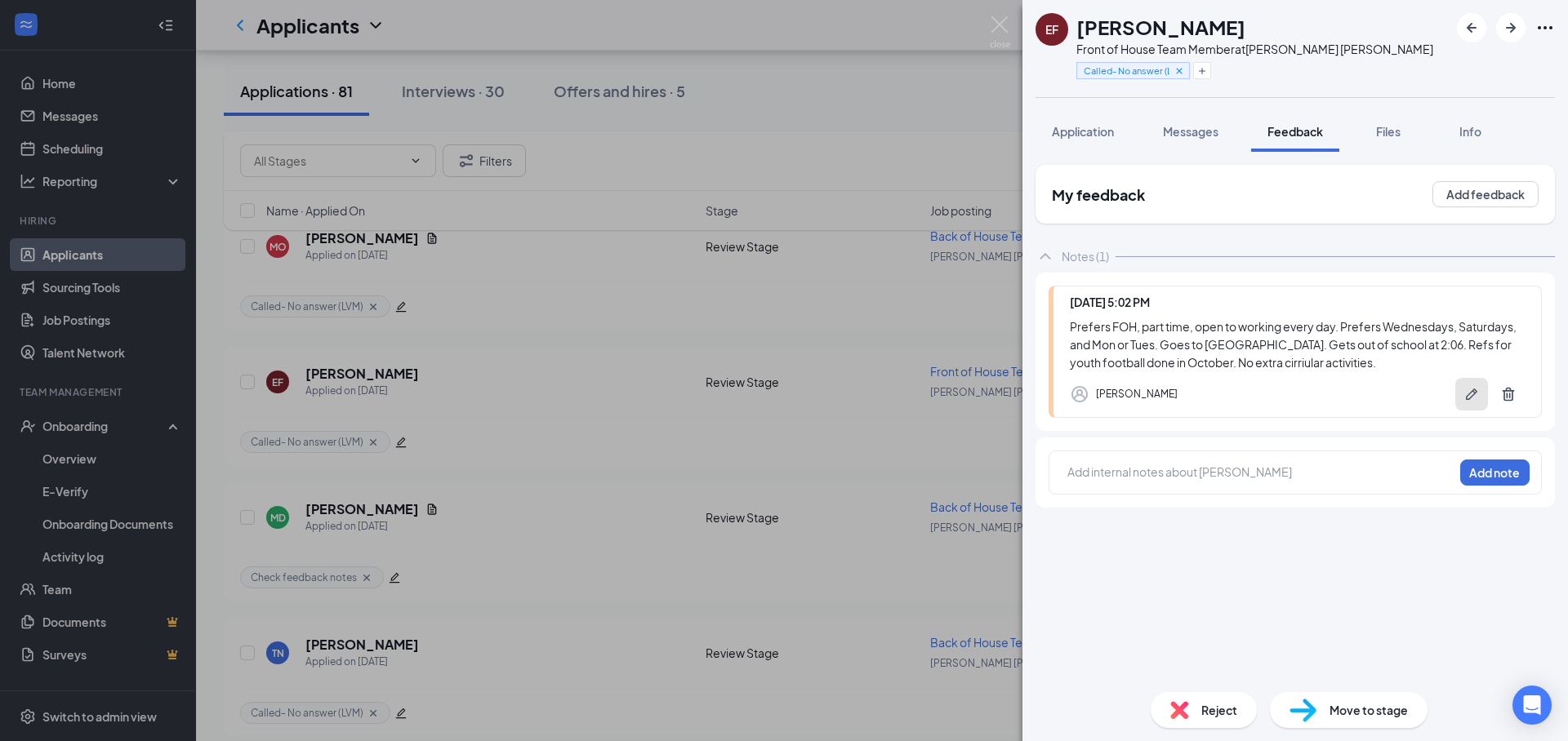
click at [1459, 397] on button "button" at bounding box center [1471, 394] width 33 height 33
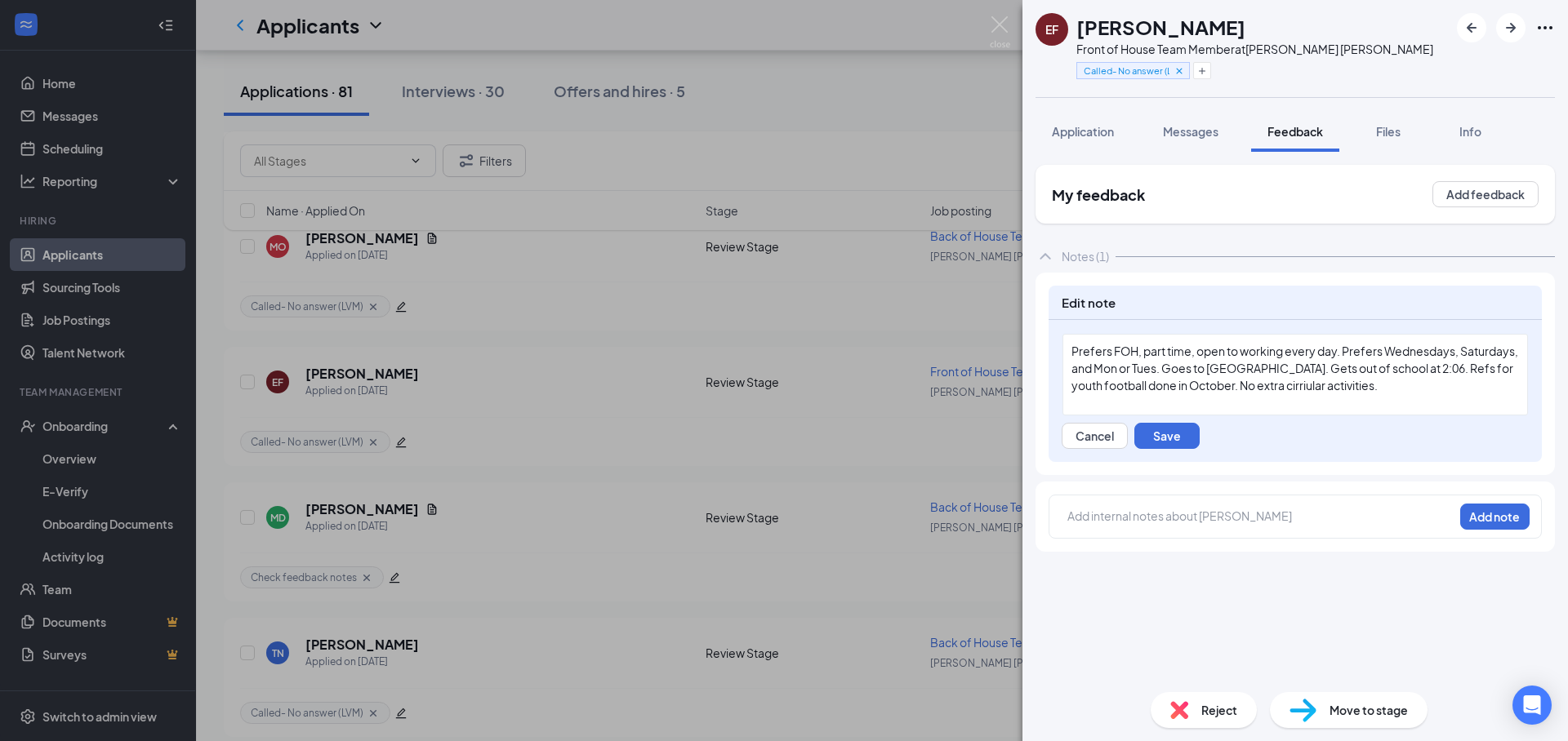
click at [1437, 393] on div "Prefers FOH, part time, open to working every day. Prefers Wednesdays, Saturday…" at bounding box center [1295, 369] width 448 height 51
click at [1150, 447] on button "Save" at bounding box center [1166, 436] width 65 height 26
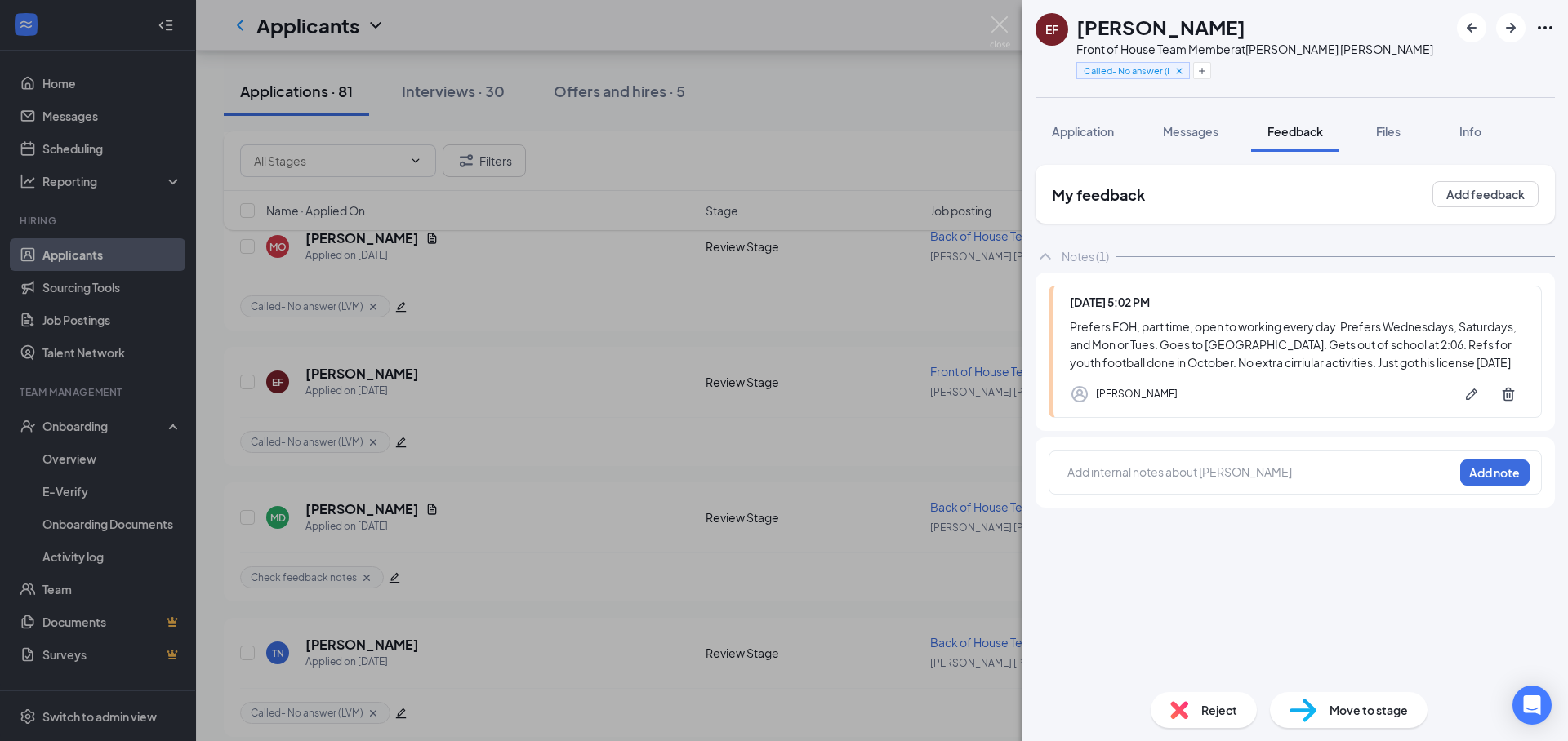
click at [1381, 713] on span "Move to stage" at bounding box center [1368, 711] width 78 height 18
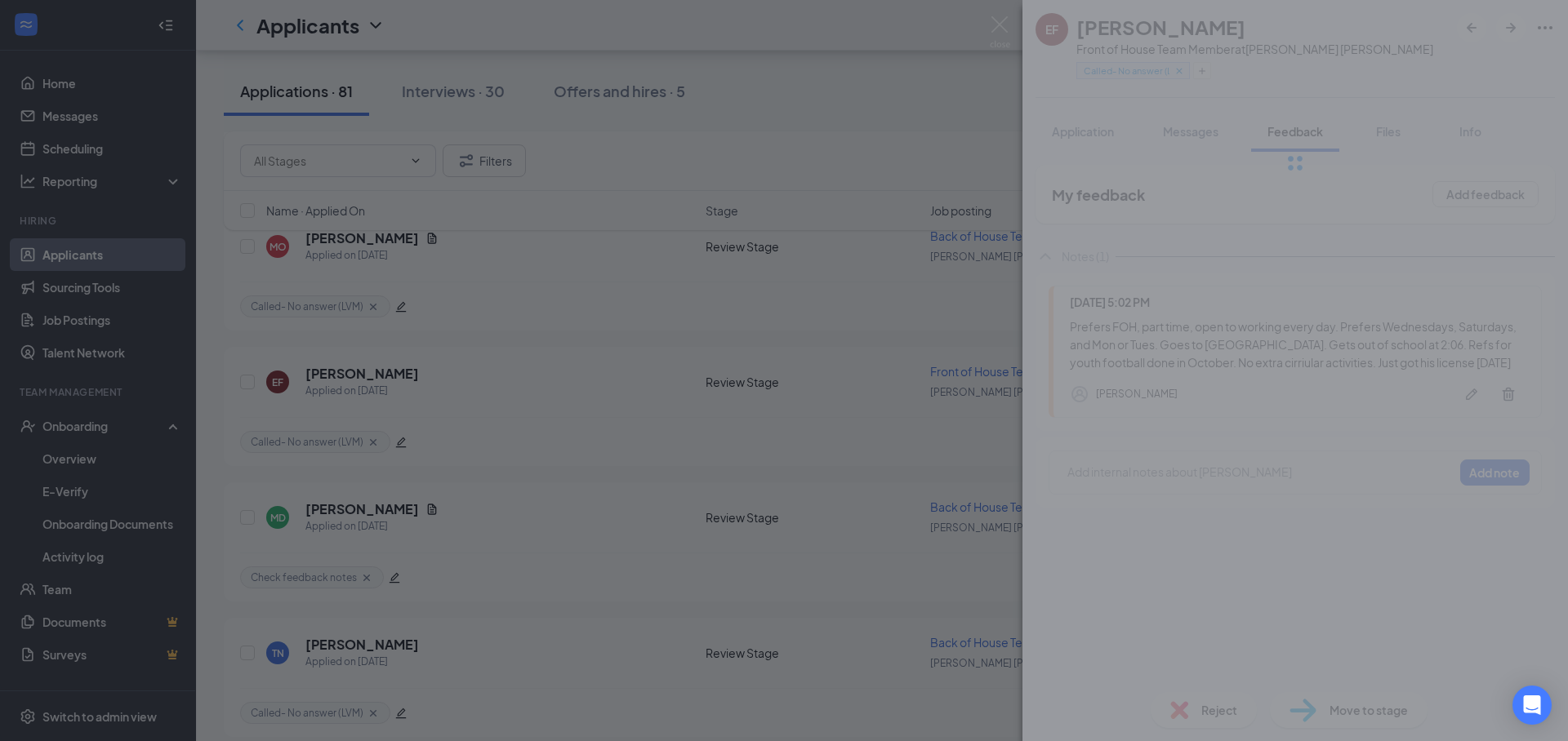
type input "In-Person Interview (next stage)"
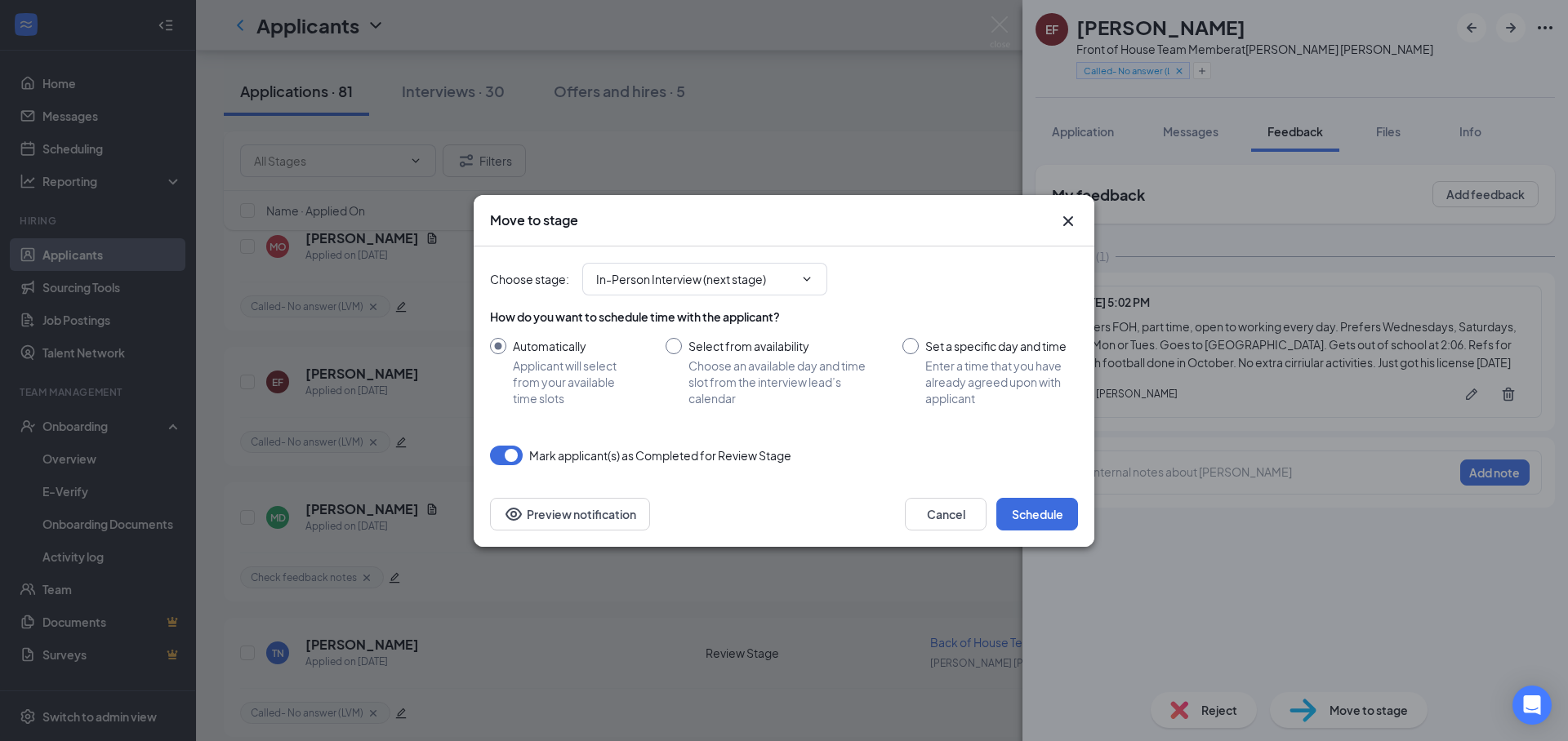
click at [934, 343] on input "Set a specific day and time Enter a time that you have already agreed upon with…" at bounding box center [990, 372] width 176 height 69
radio input "true"
radio input "false"
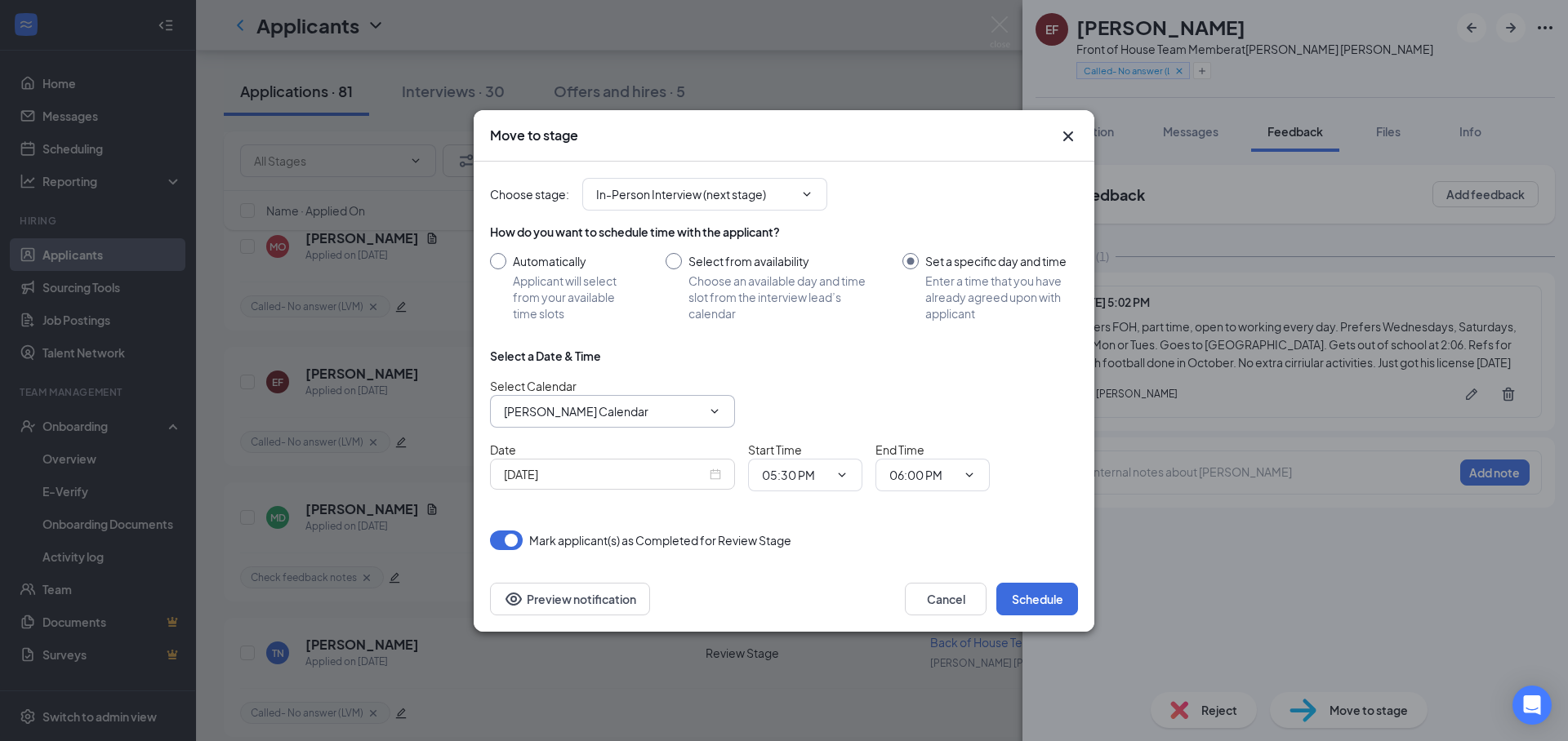
click at [559, 415] on input "[PERSON_NAME] Calendar" at bounding box center [602, 412] width 198 height 18
click at [563, 441] on div "[PERSON_NAME] Calendar" at bounding box center [589, 442] width 144 height 18
type input "[PERSON_NAME] Calendar"
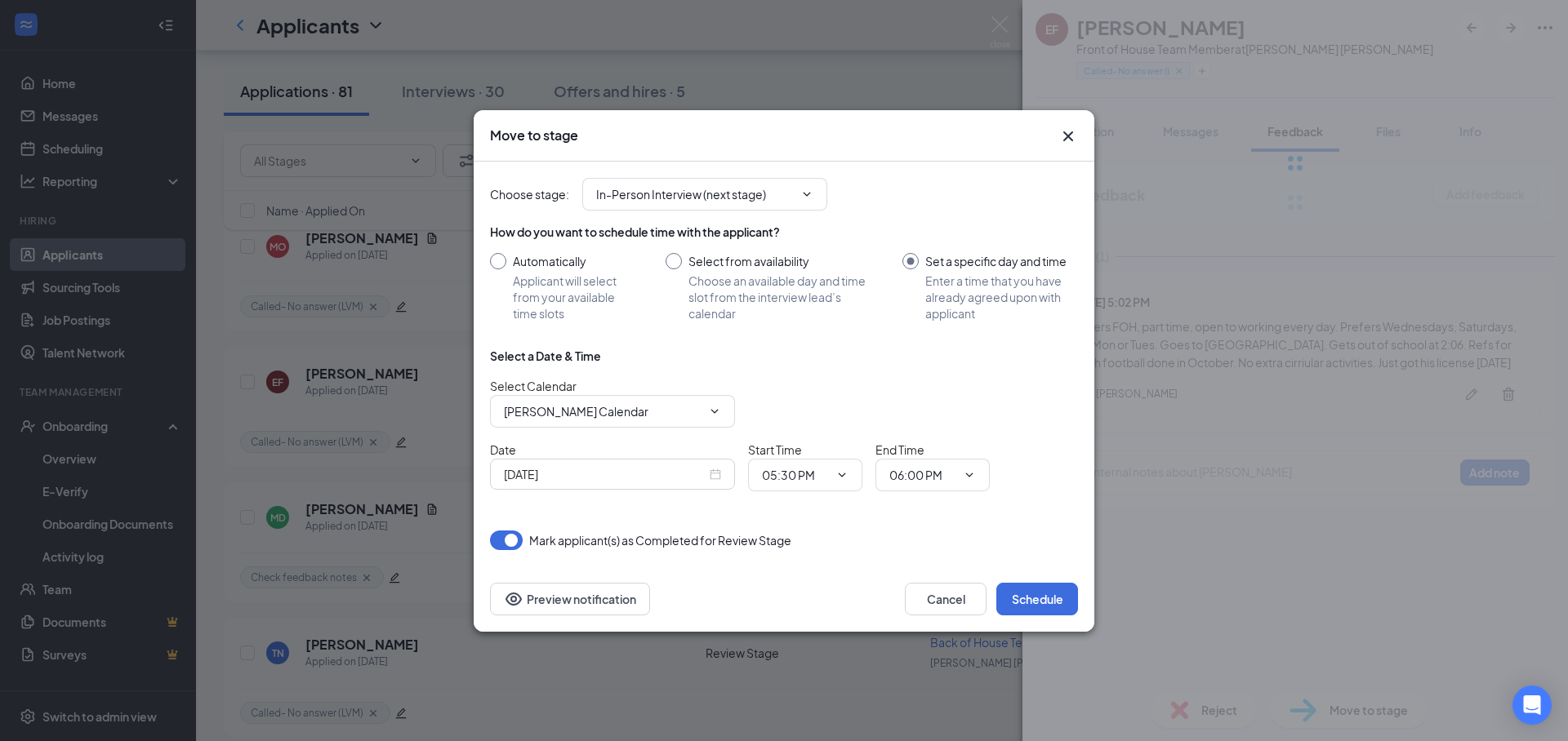
click at [715, 476] on div "[DATE]" at bounding box center [612, 474] width 217 height 18
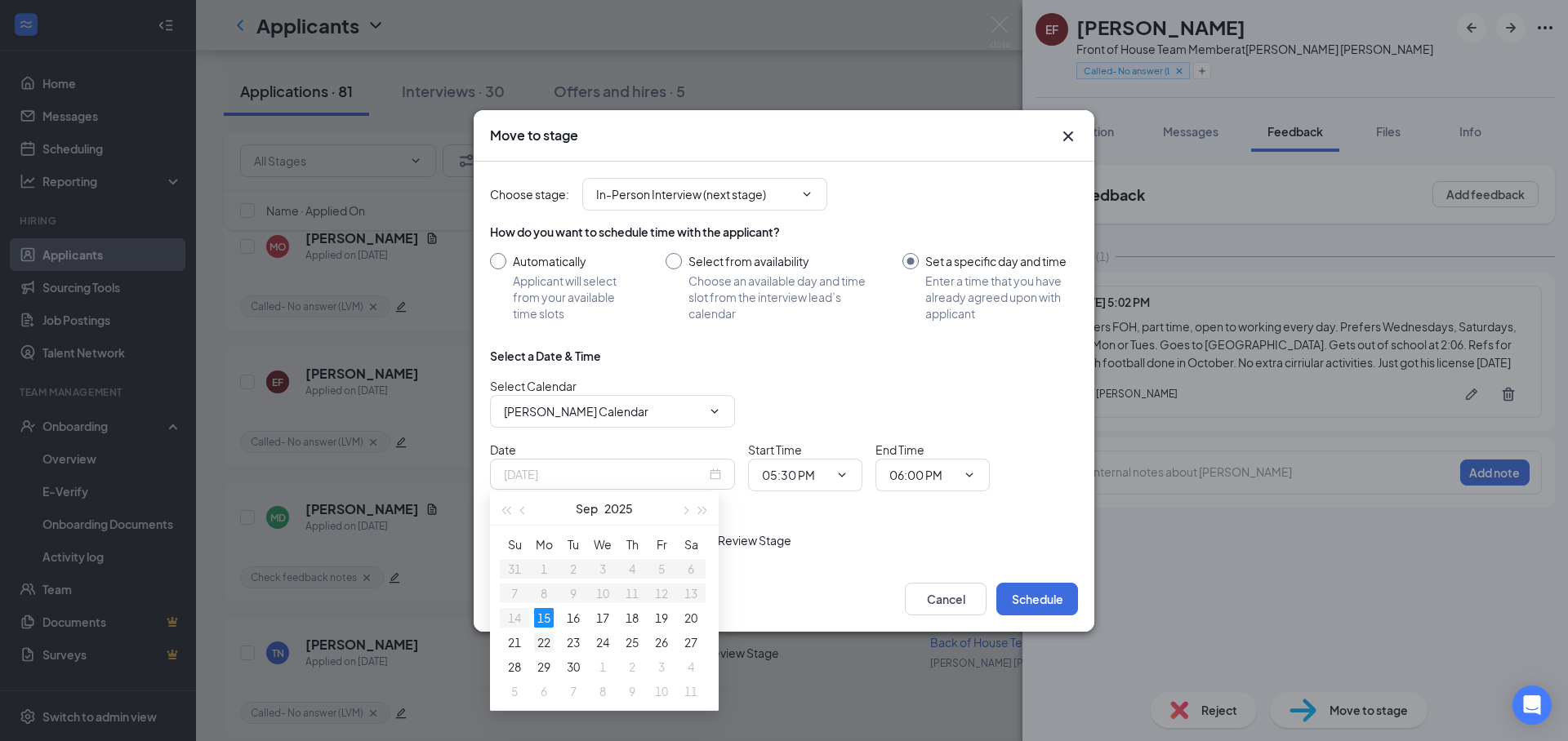
type input "Sep 22, 2025"
click at [544, 644] on div "22" at bounding box center [544, 642] width 19 height 19
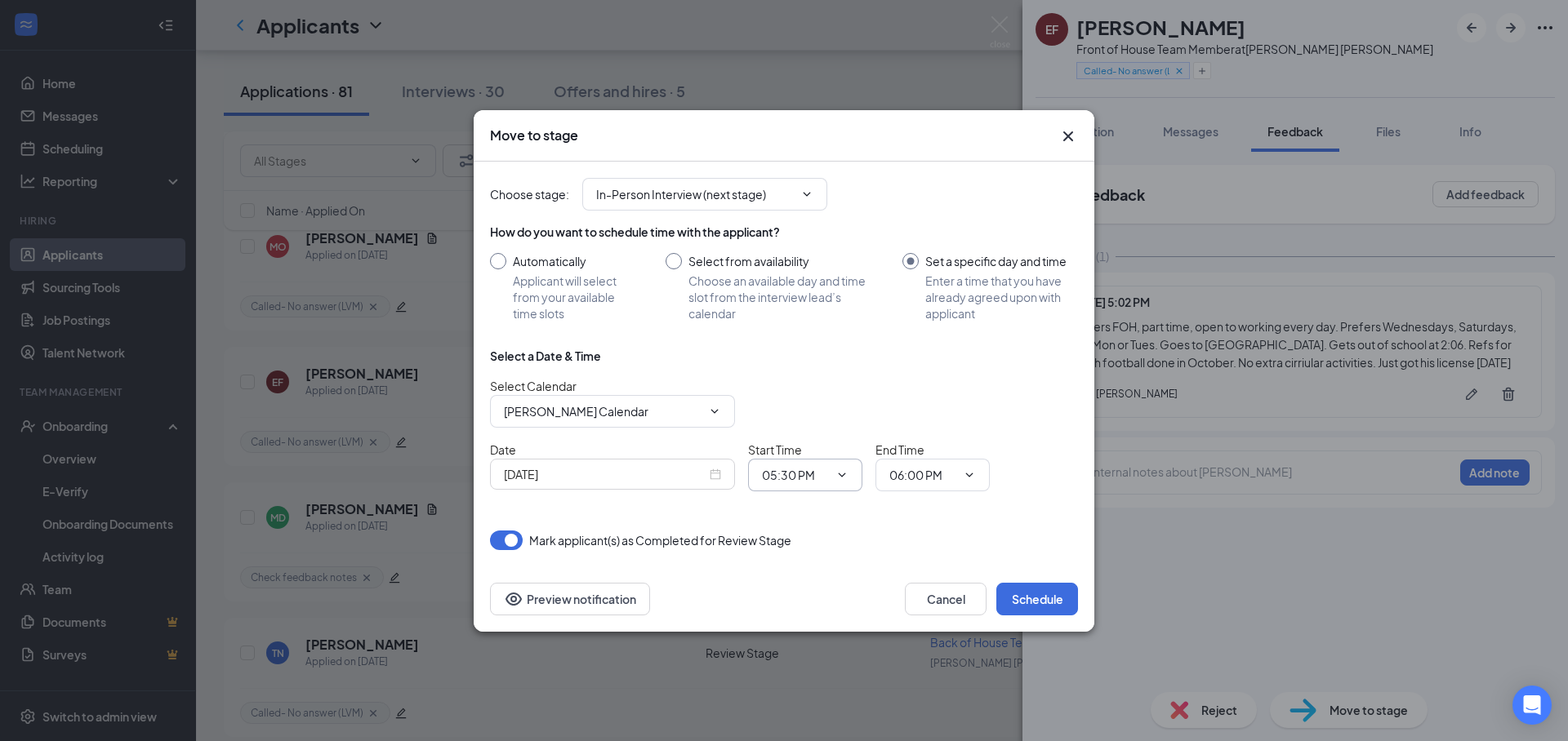
drag, startPoint x: 814, startPoint y: 477, endPoint x: 805, endPoint y: 473, distance: 9.8
click at [814, 477] on input "05:30 PM" at bounding box center [795, 475] width 67 height 18
click at [790, 226] on div "03:00 PM" at bounding box center [799, 226] width 48 height 18
type input "03:00 PM"
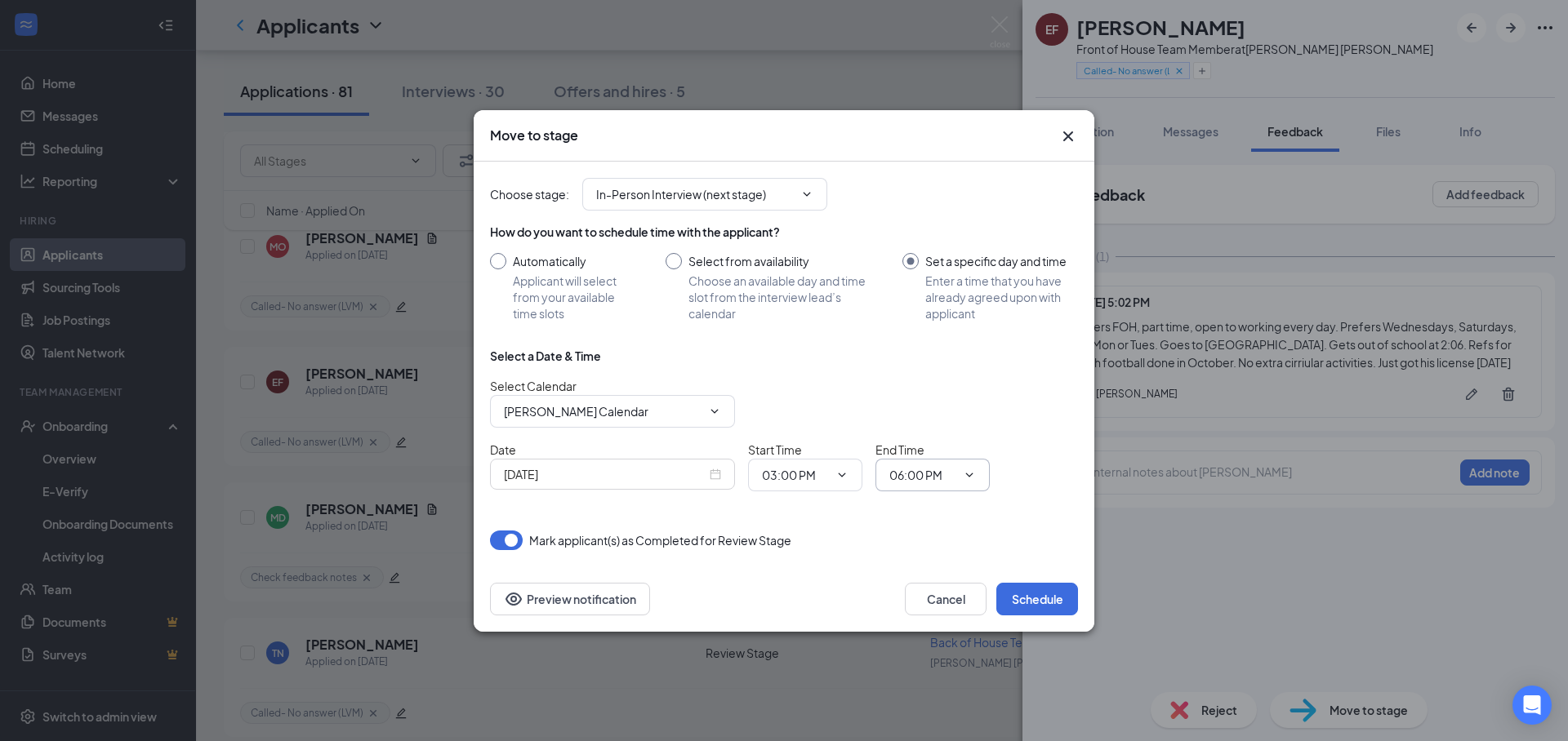
click at [889, 470] on input "06:00 PM" at bounding box center [922, 475] width 67 height 18
click at [938, 336] on div "03:30 AM" at bounding box center [926, 335] width 48 height 18
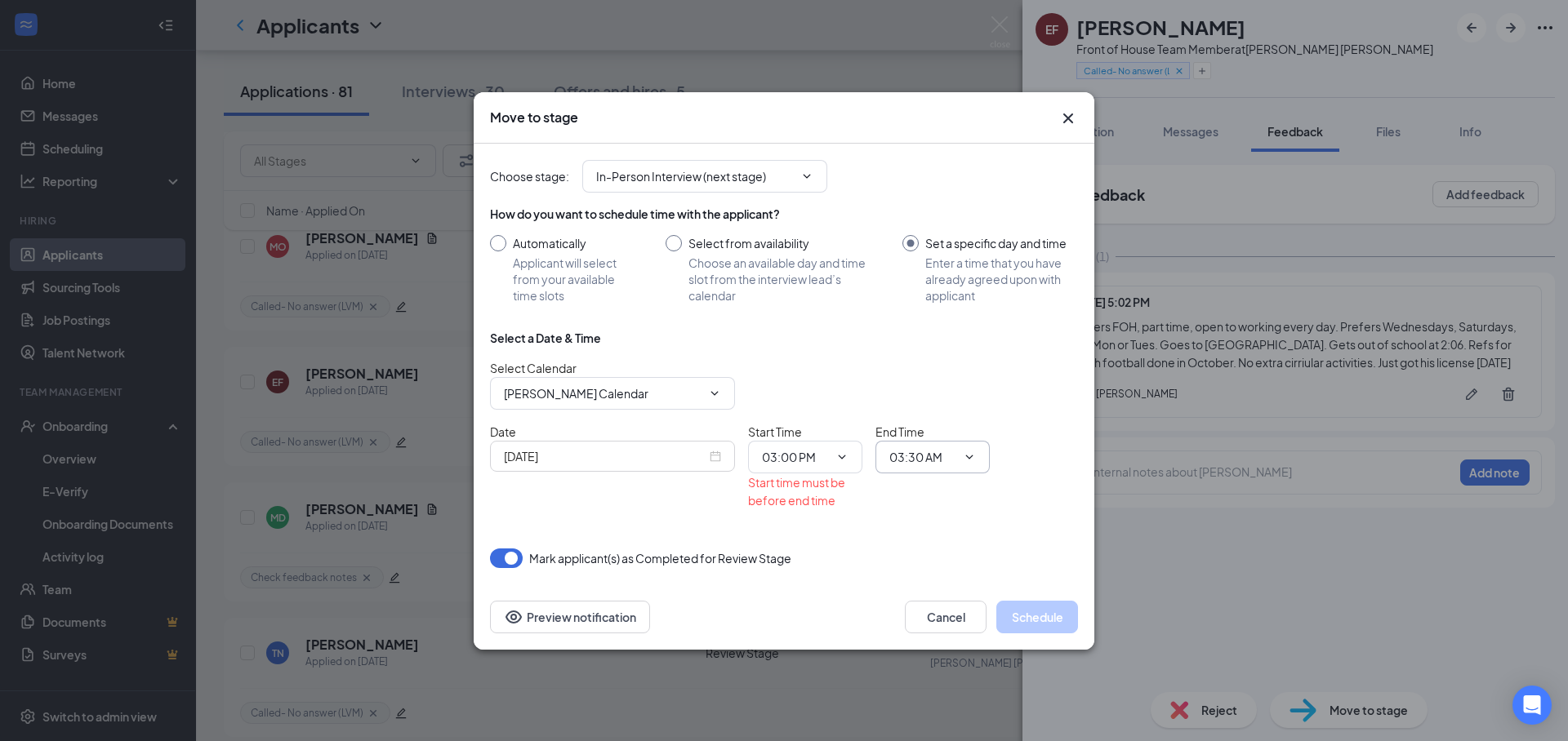
click at [904, 462] on input "03:30 AM" at bounding box center [922, 457] width 67 height 18
click at [931, 283] on div "03:30 PM" at bounding box center [926, 277] width 48 height 18
type input "03:30 PM"
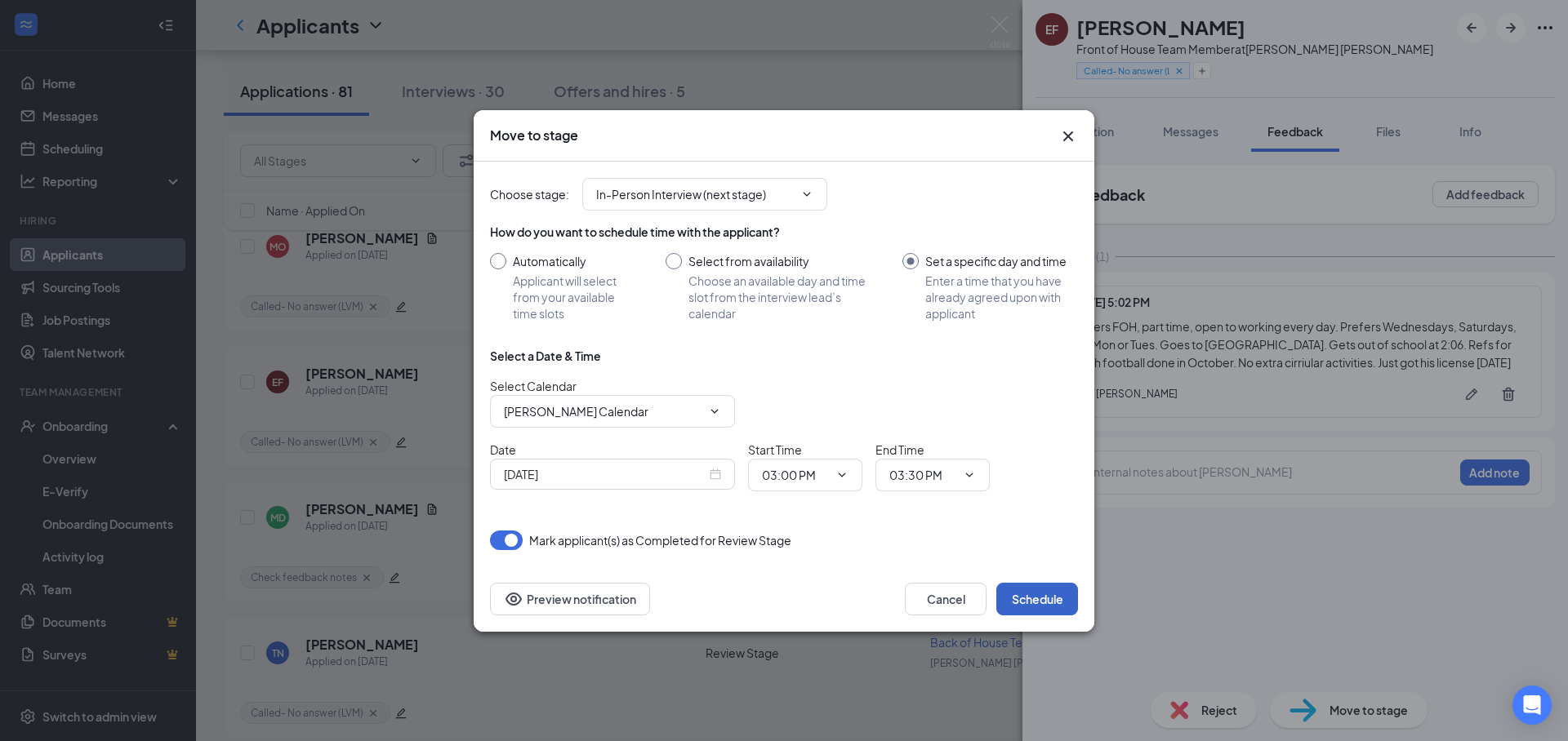
click at [1056, 600] on button "Schedule" at bounding box center [1036, 599] width 82 height 33
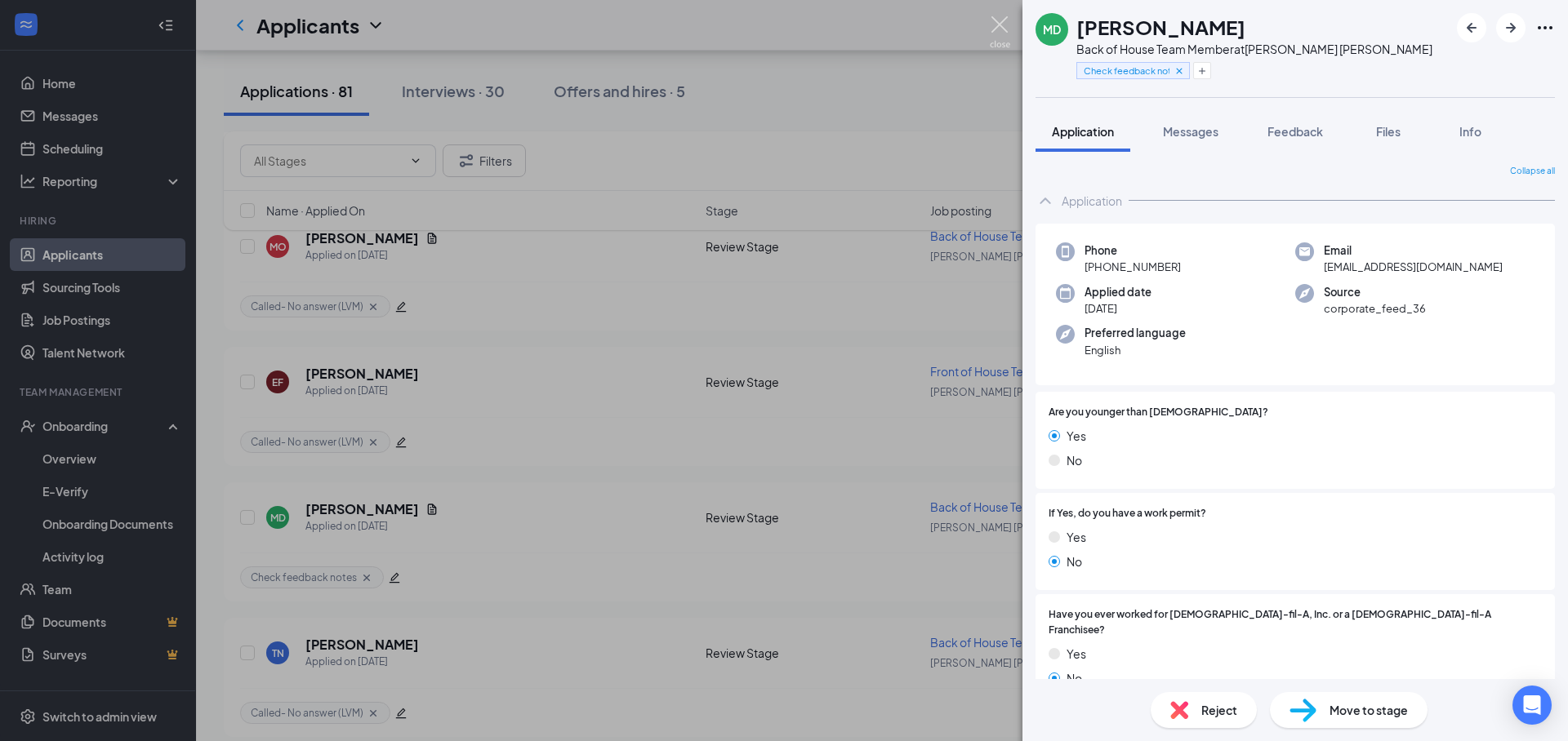
click at [1007, 26] on img at bounding box center [1000, 32] width 20 height 32
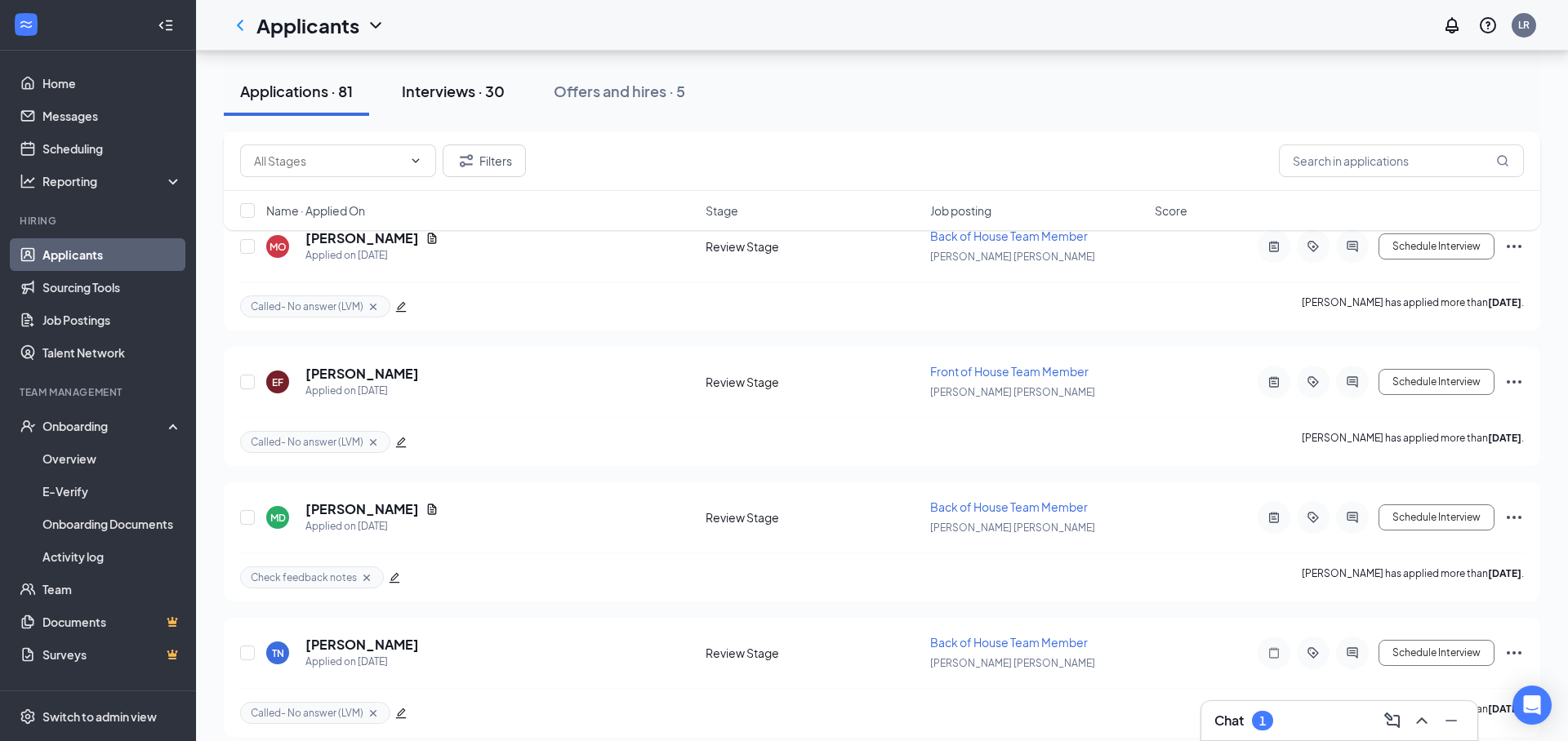
click at [463, 92] on div "Interviews · 30" at bounding box center [453, 91] width 103 height 20
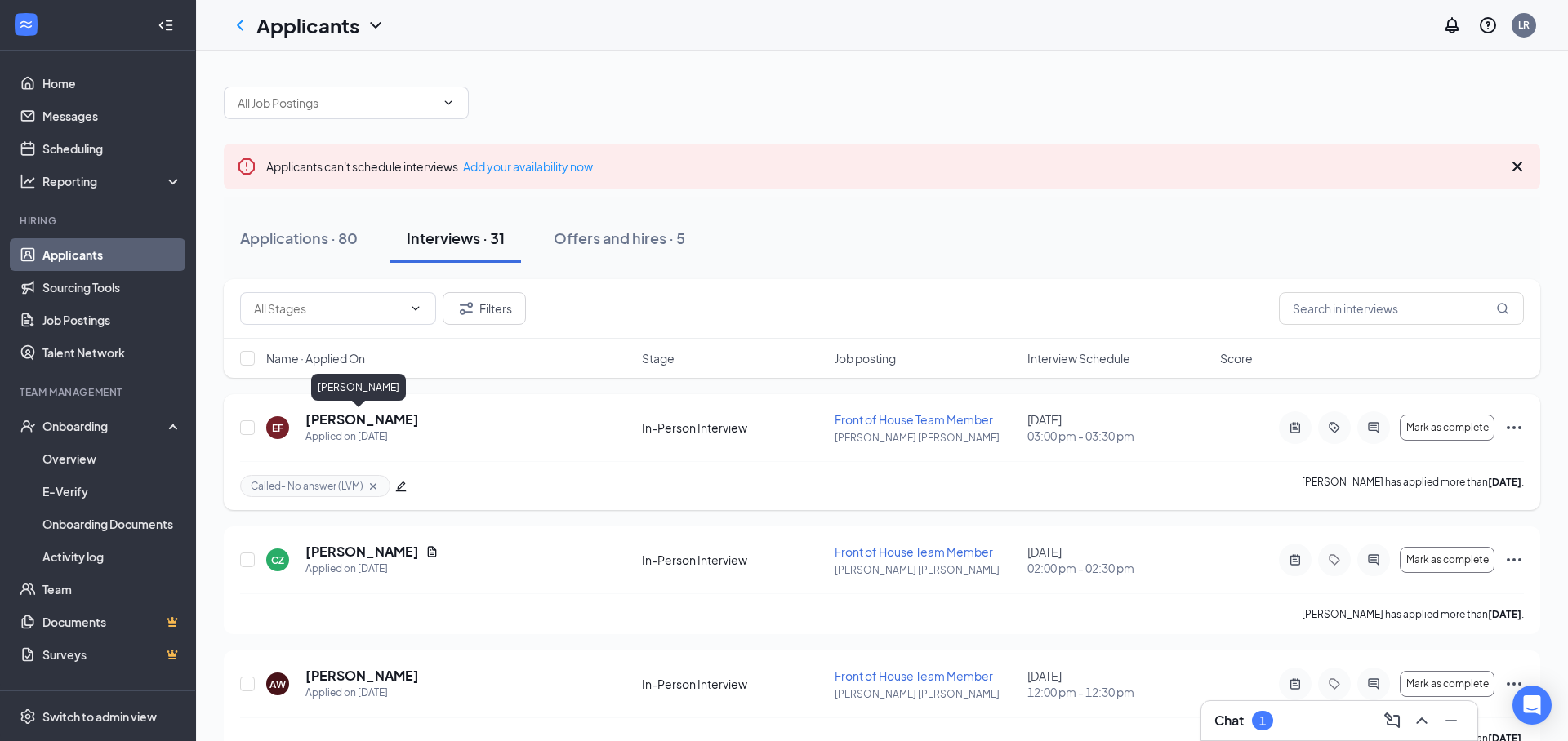
click at [380, 425] on h5 "[PERSON_NAME]" at bounding box center [361, 420] width 113 height 18
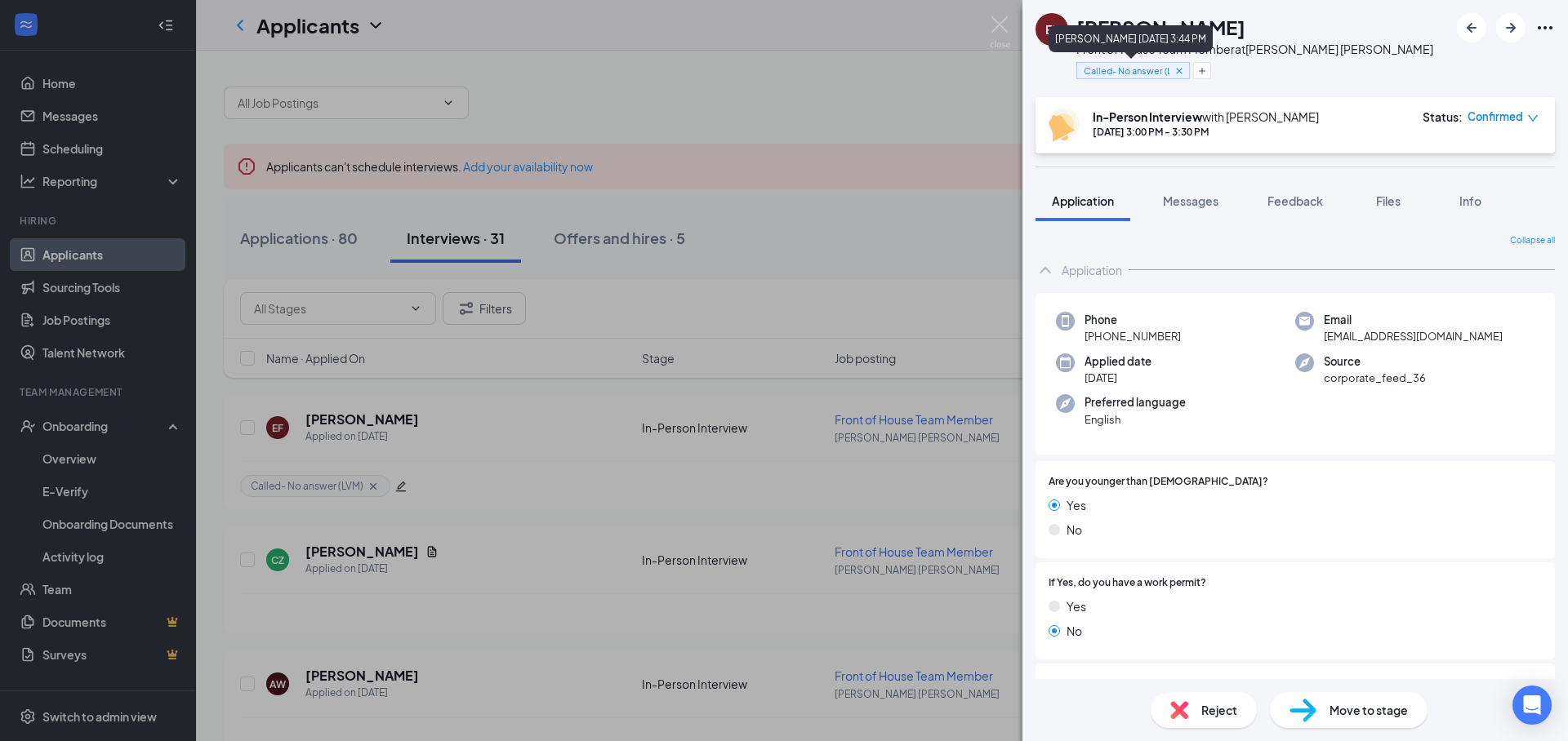
click at [1182, 71] on icon "Cross" at bounding box center [1179, 71] width 11 height 11
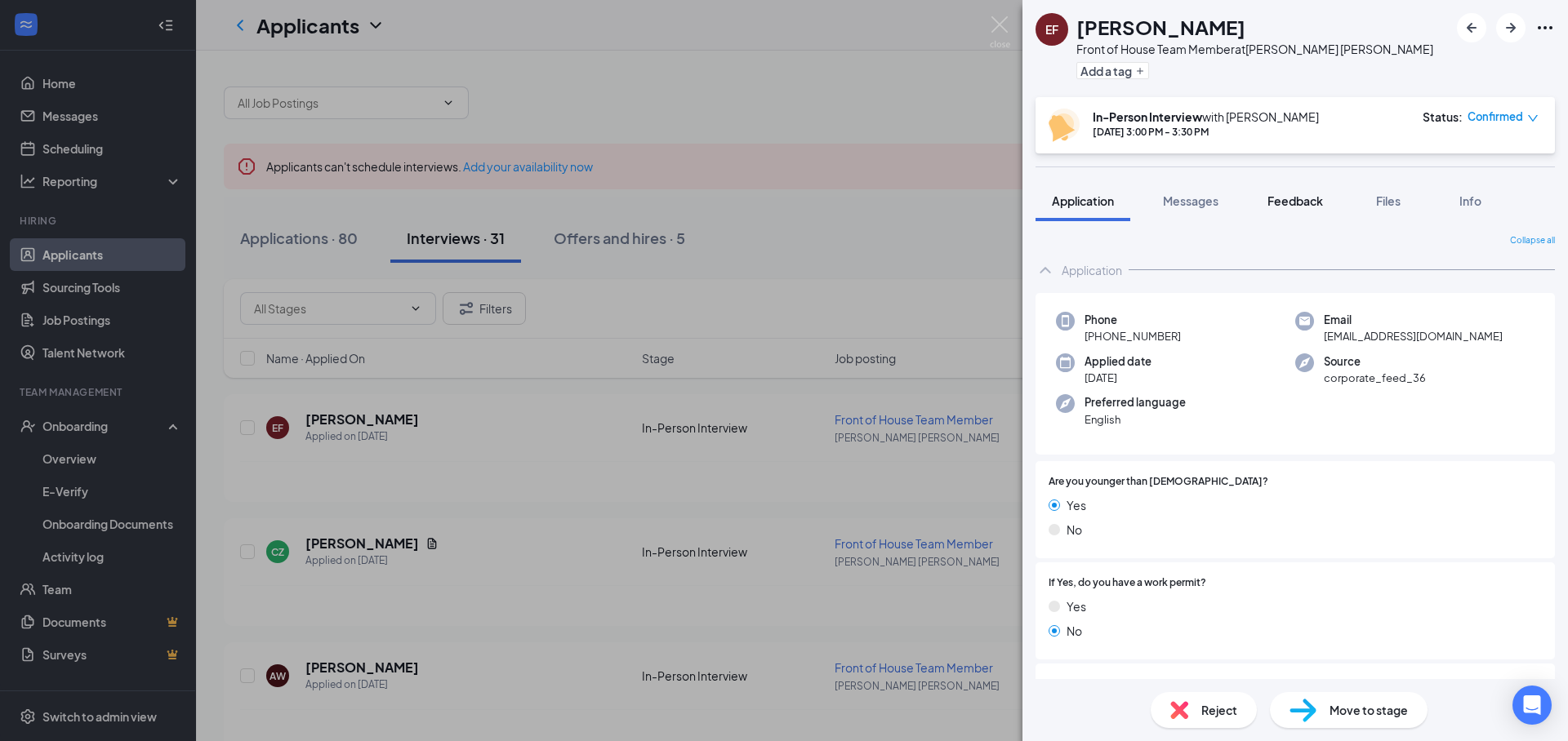
click at [1316, 196] on span "Feedback" at bounding box center [1295, 200] width 55 height 15
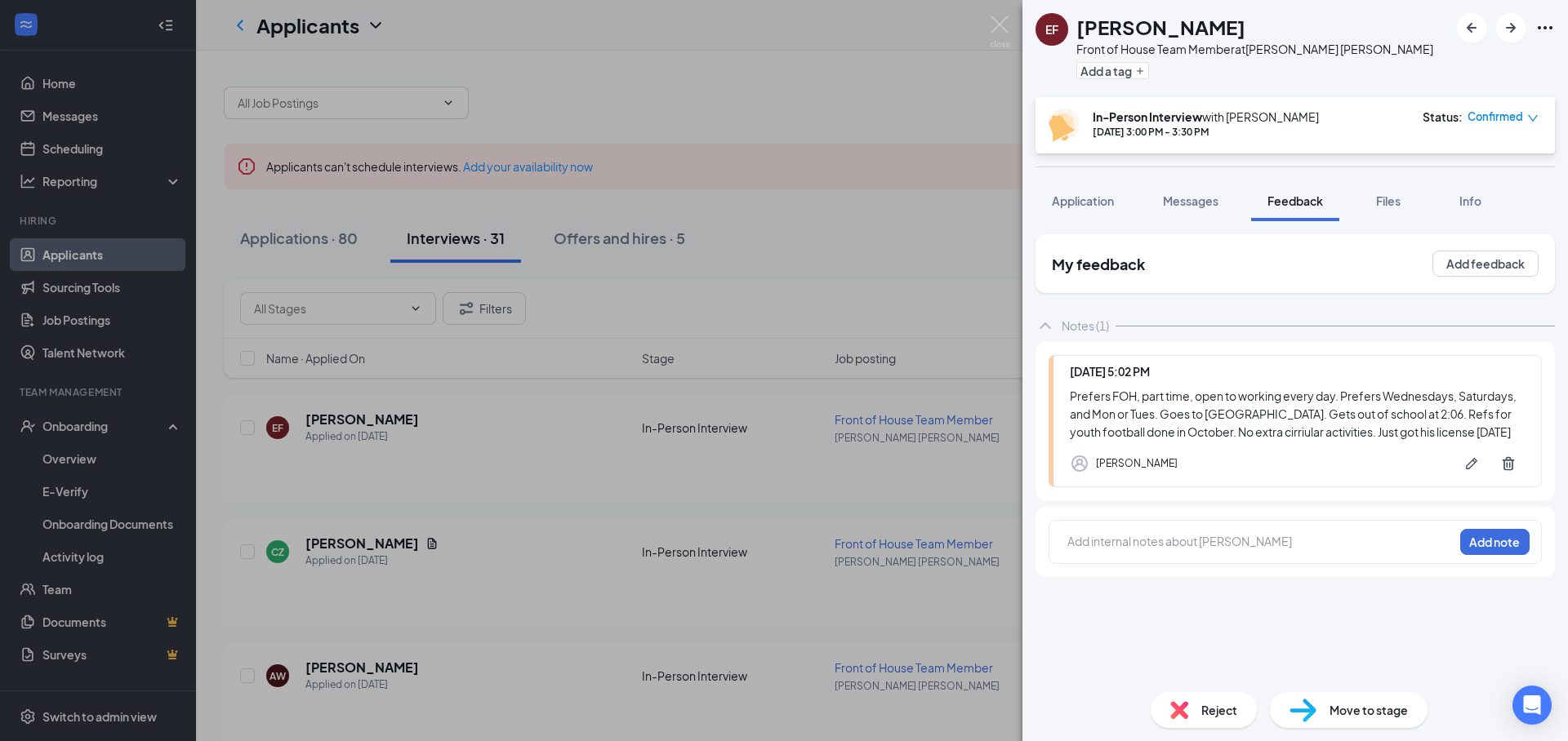
click at [1376, 539] on div at bounding box center [1260, 542] width 384 height 17
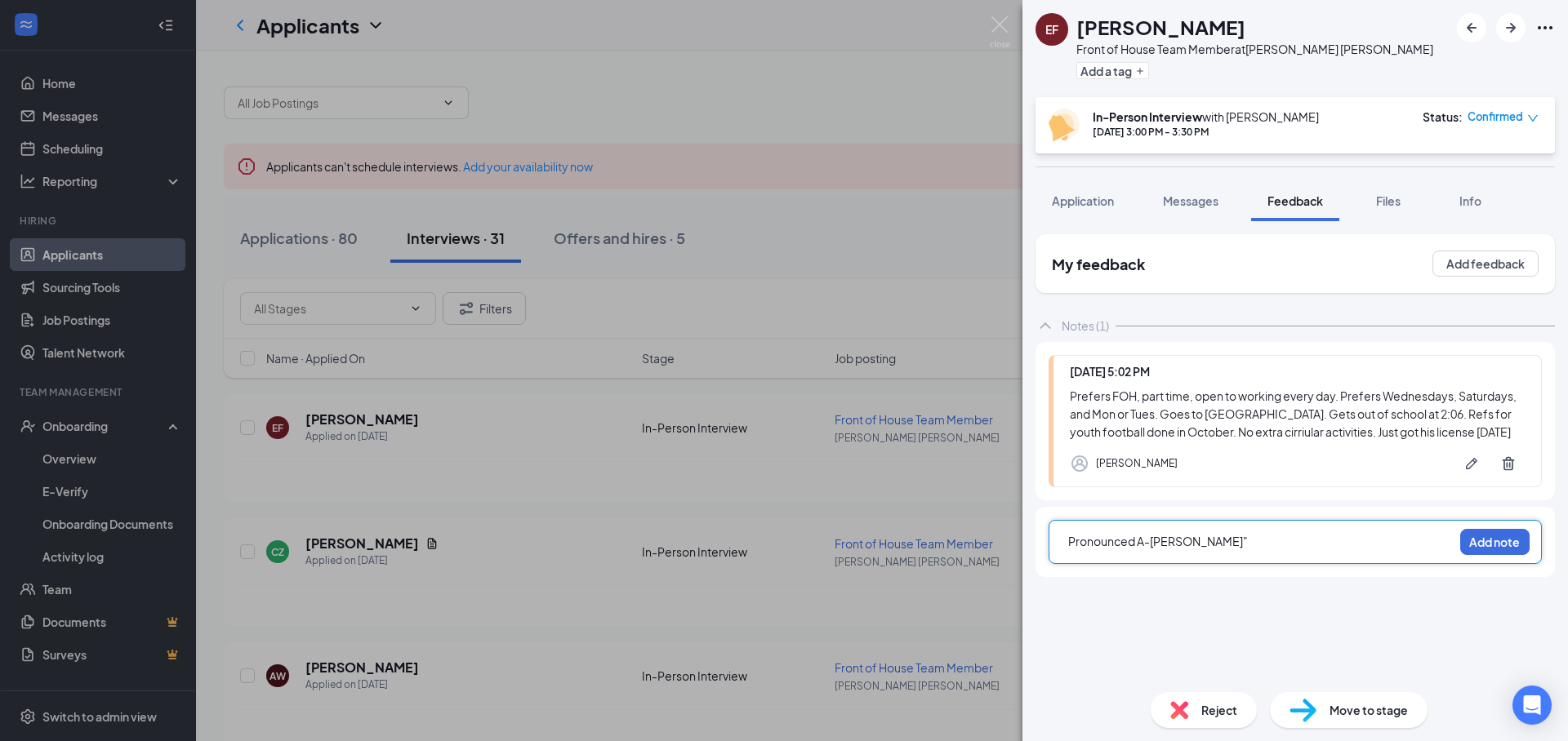
click at [1138, 550] on div "Pronounced A-muhn"" at bounding box center [1260, 542] width 384 height 17
click at [1256, 553] on div "Pronounced "A-muhn"" at bounding box center [1260, 543] width 384 height 21
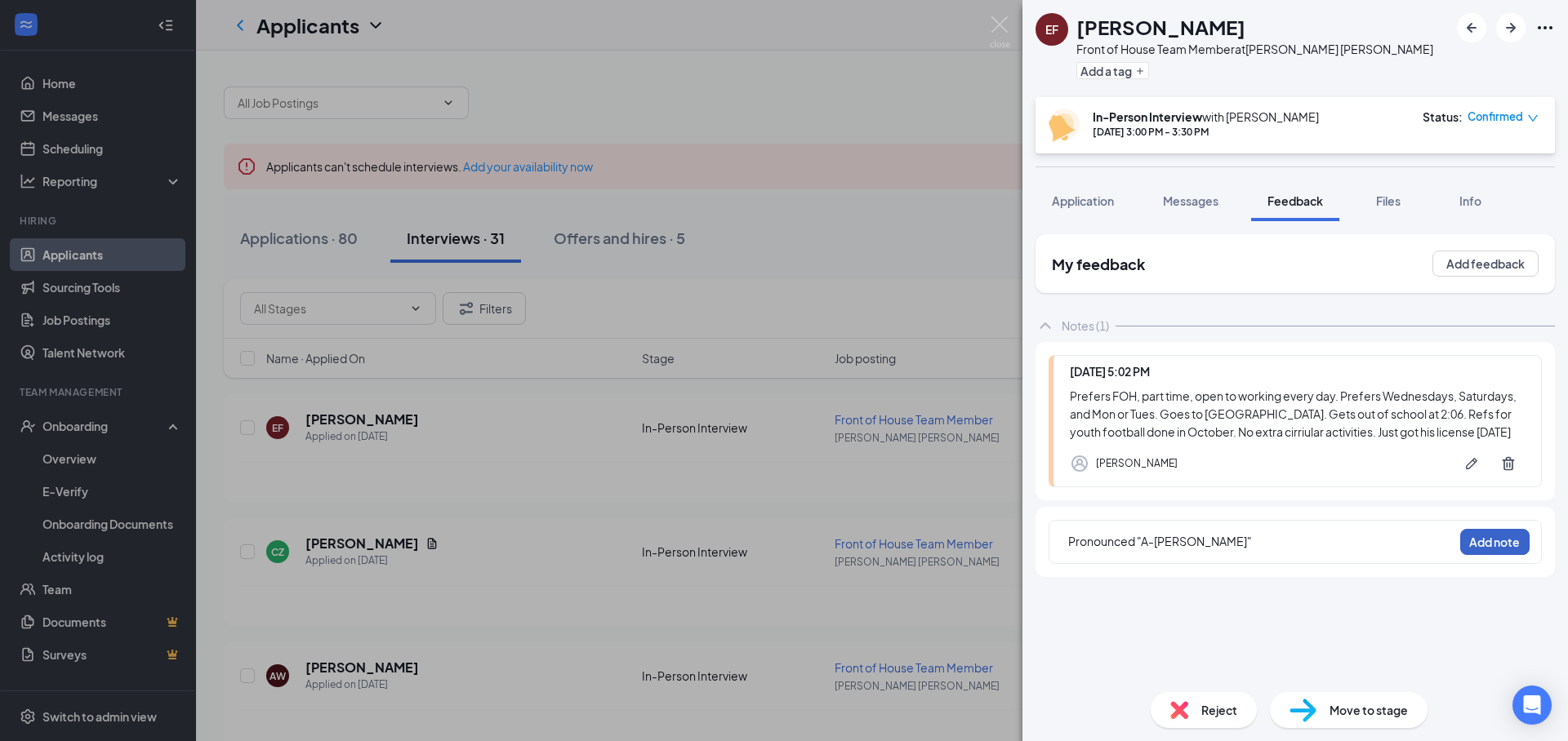
click at [1502, 548] on button "Add note" at bounding box center [1494, 542] width 69 height 26
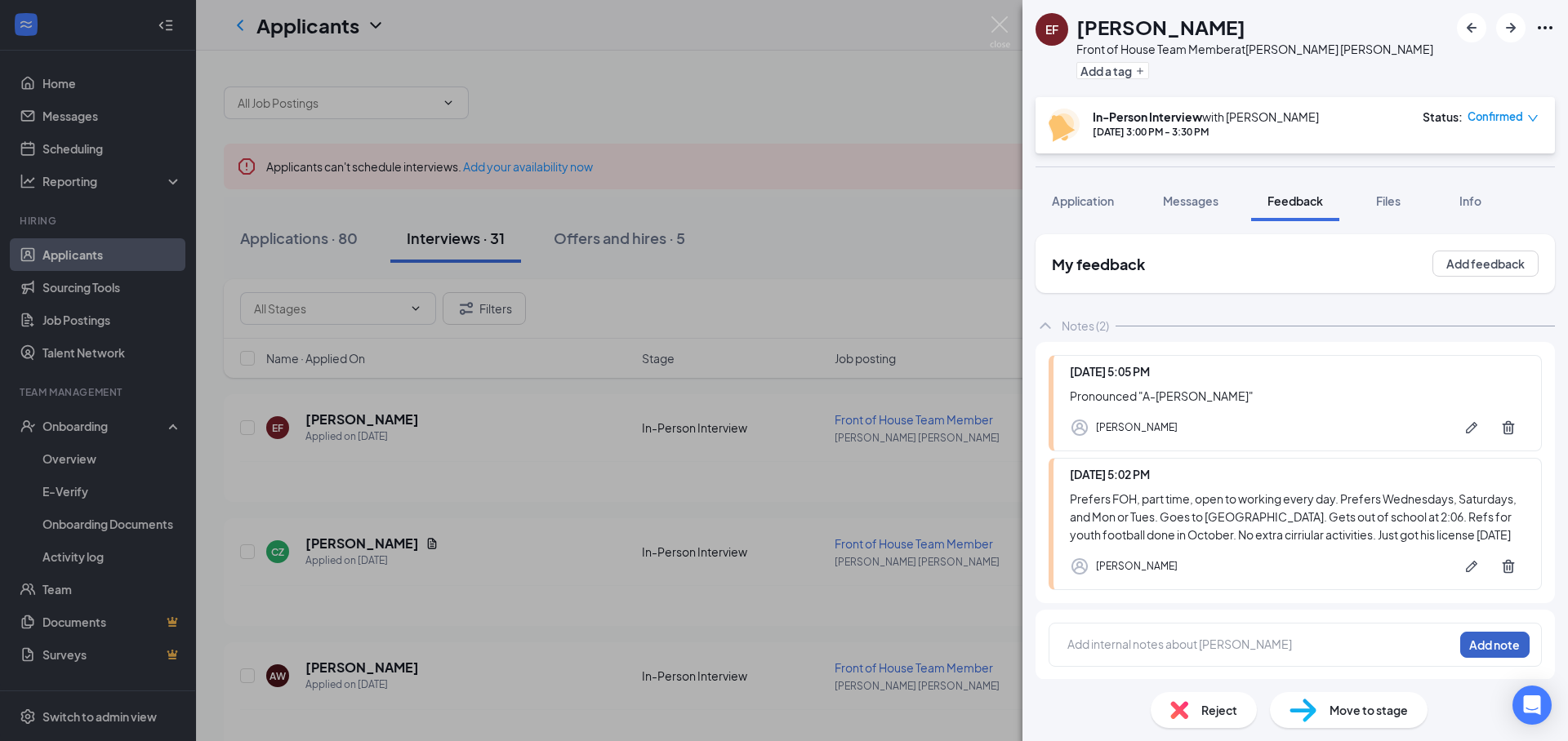
scroll to position [1, 0]
click at [1009, 29] on img at bounding box center [1000, 32] width 20 height 32
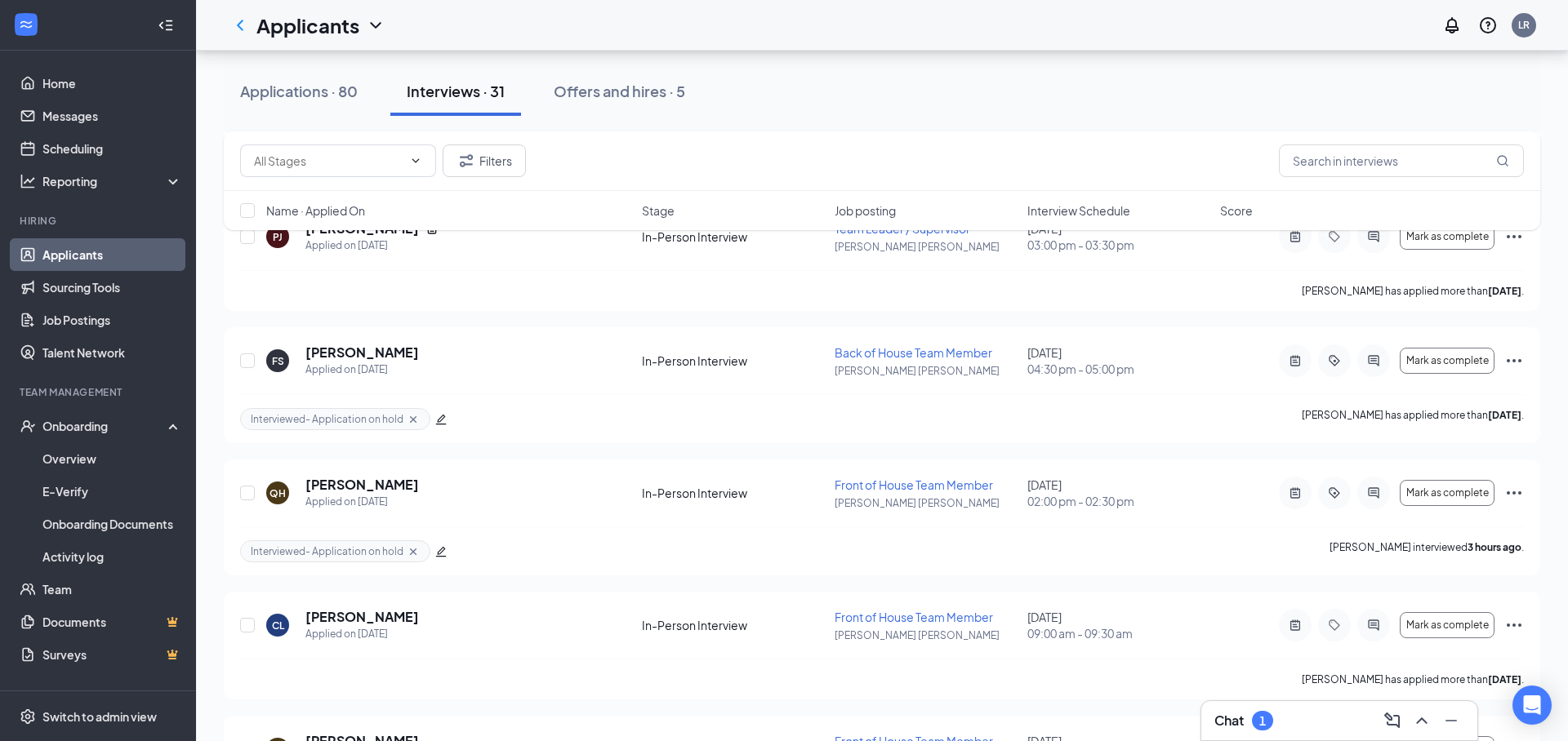
scroll to position [2133, 0]
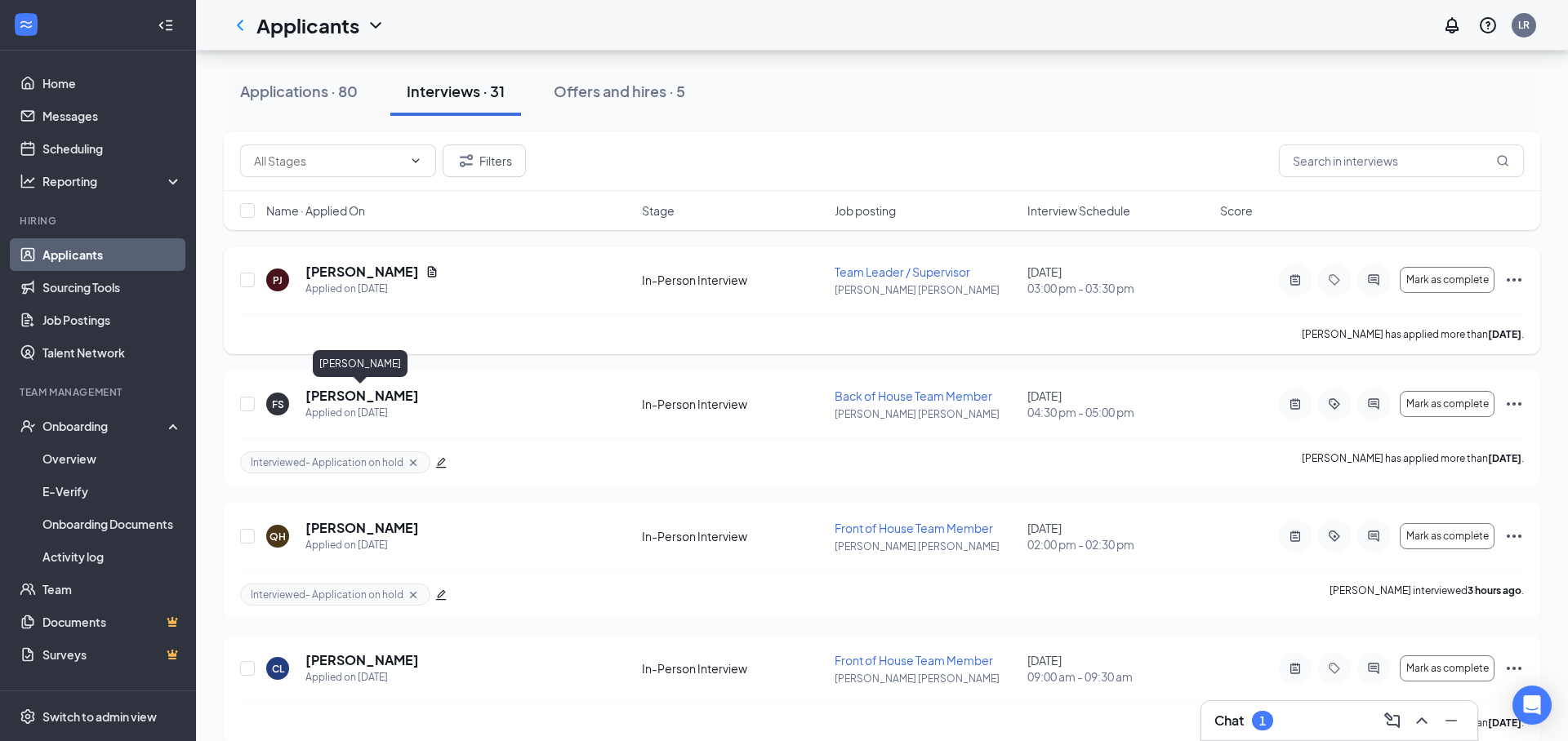
drag, startPoint x: 347, startPoint y: 395, endPoint x: 426, endPoint y: 337, distance: 98.0
click at [347, 395] on h5 "[PERSON_NAME]" at bounding box center [361, 396] width 113 height 18
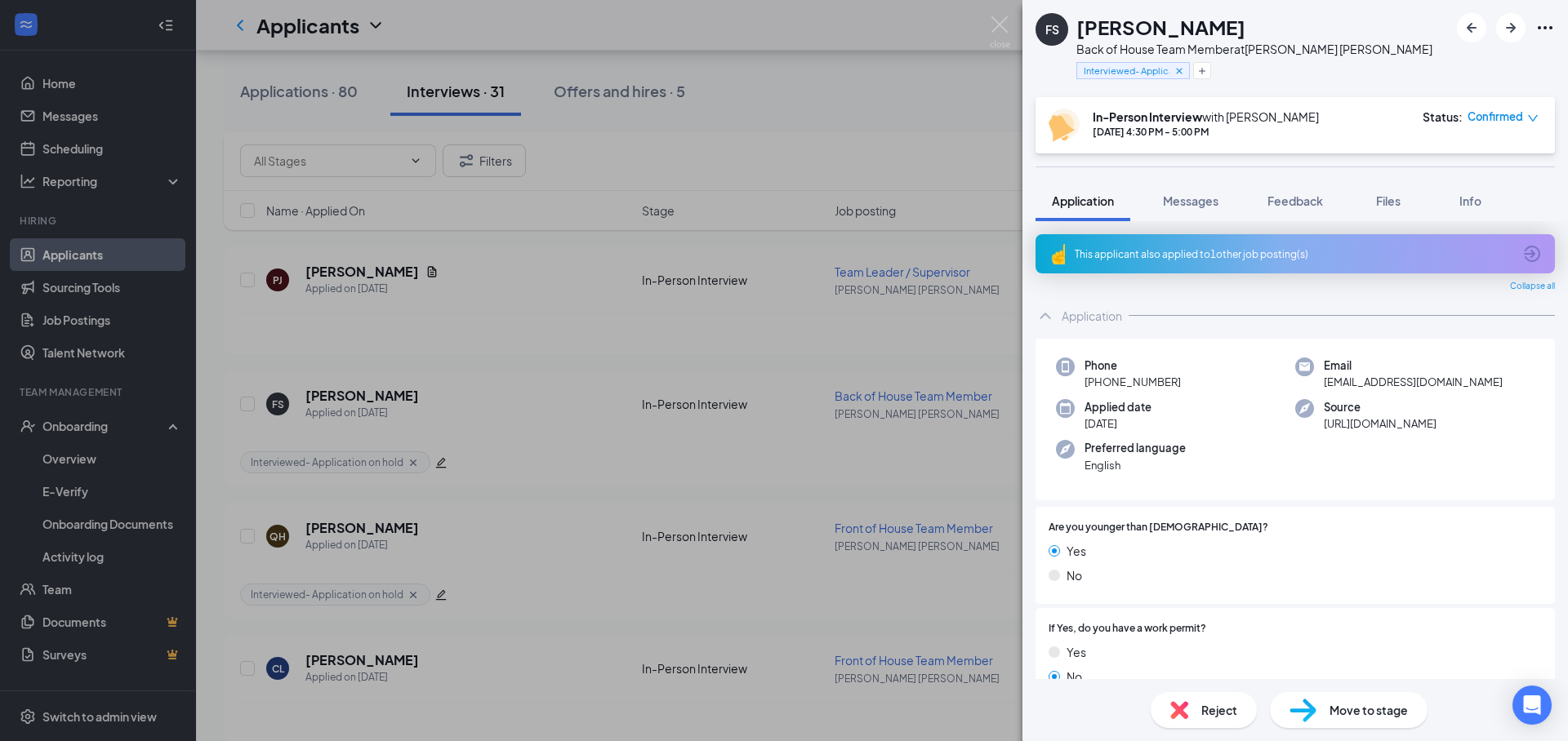
drag, startPoint x: 1273, startPoint y: 201, endPoint x: 1361, endPoint y: 411, distance: 227.7
click at [1273, 201] on span "Feedback" at bounding box center [1295, 200] width 55 height 15
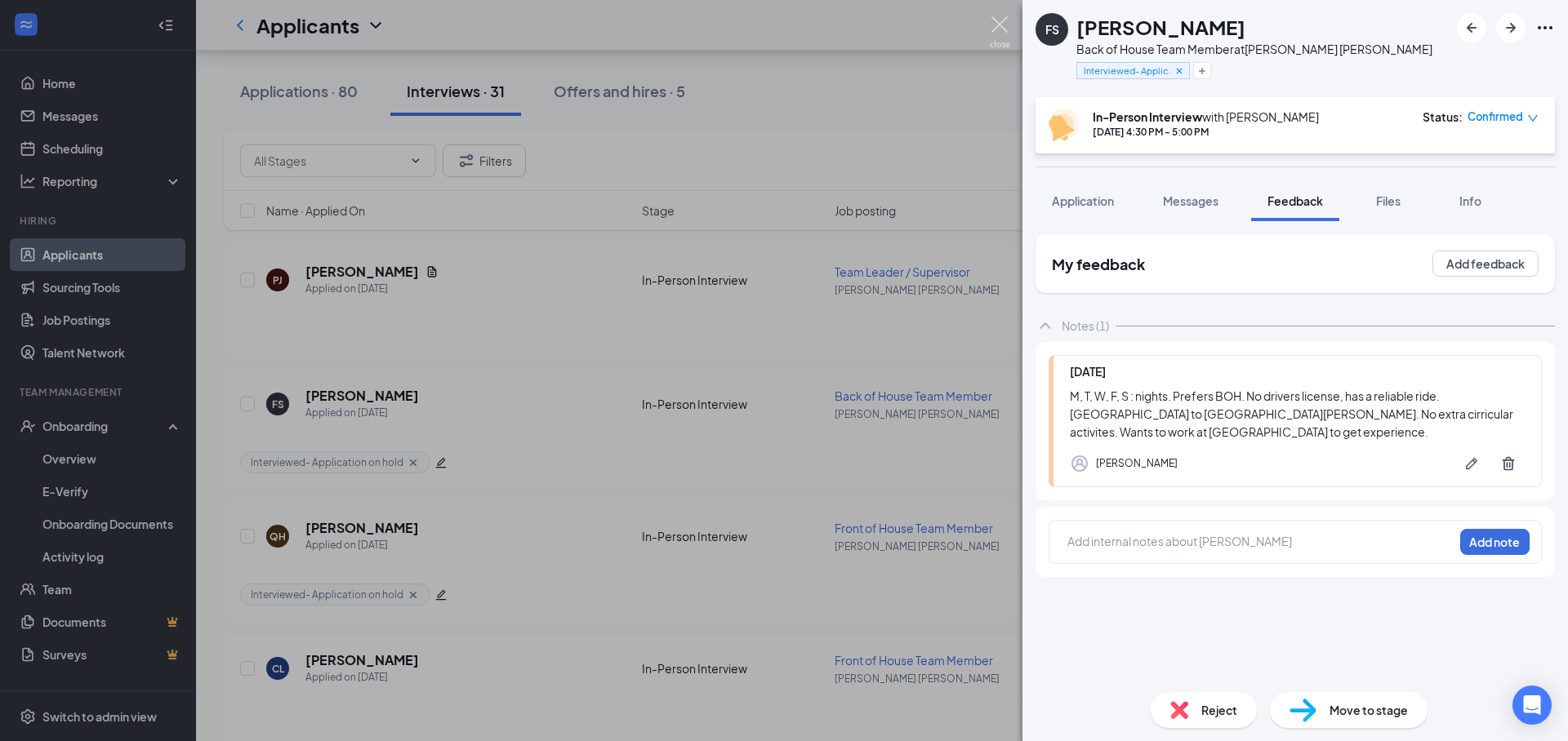
click at [1000, 26] on img at bounding box center [1000, 32] width 20 height 32
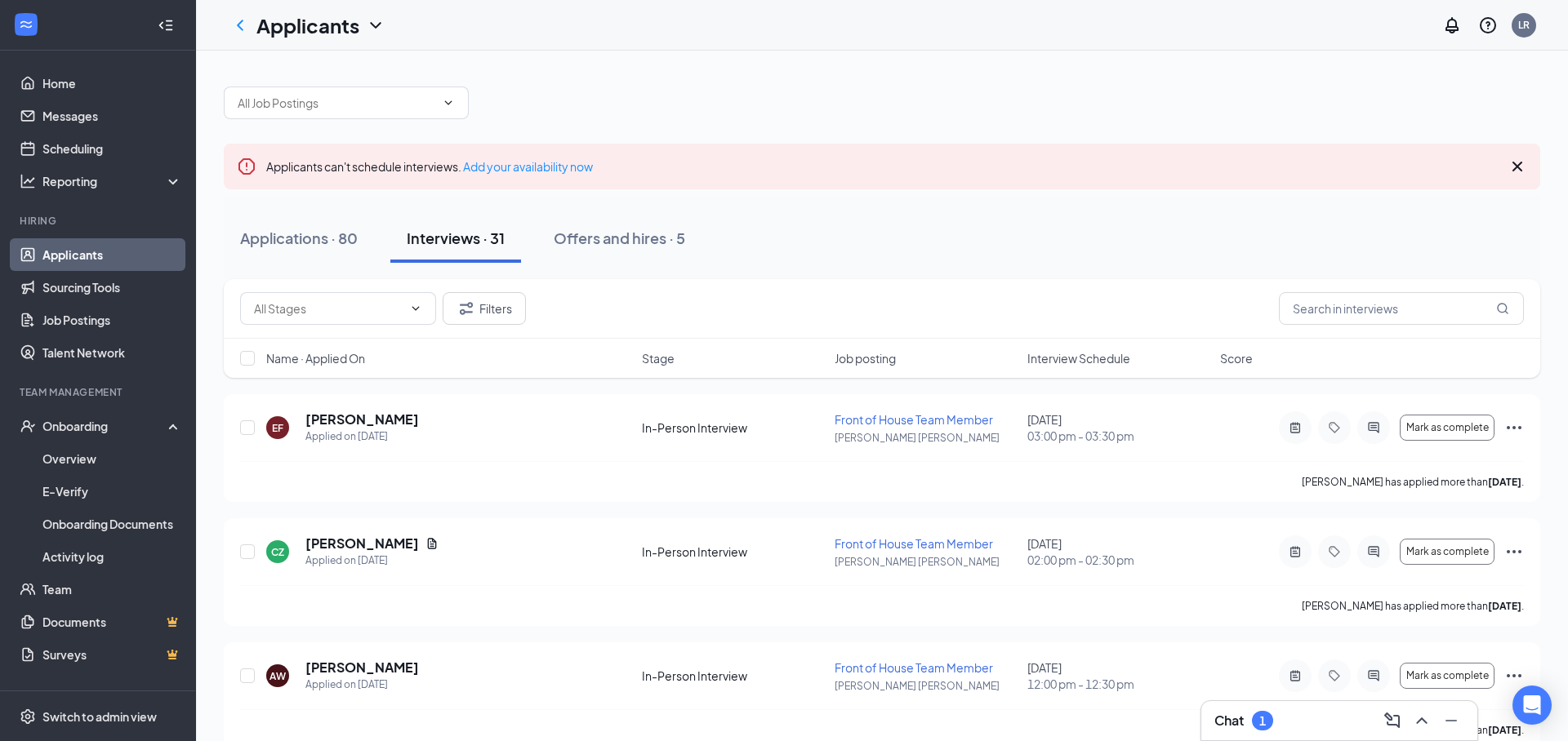
drag, startPoint x: 360, startPoint y: 226, endPoint x: 682, endPoint y: 268, distance: 324.7
click at [359, 226] on button "Applications · 80" at bounding box center [298, 238] width 150 height 49
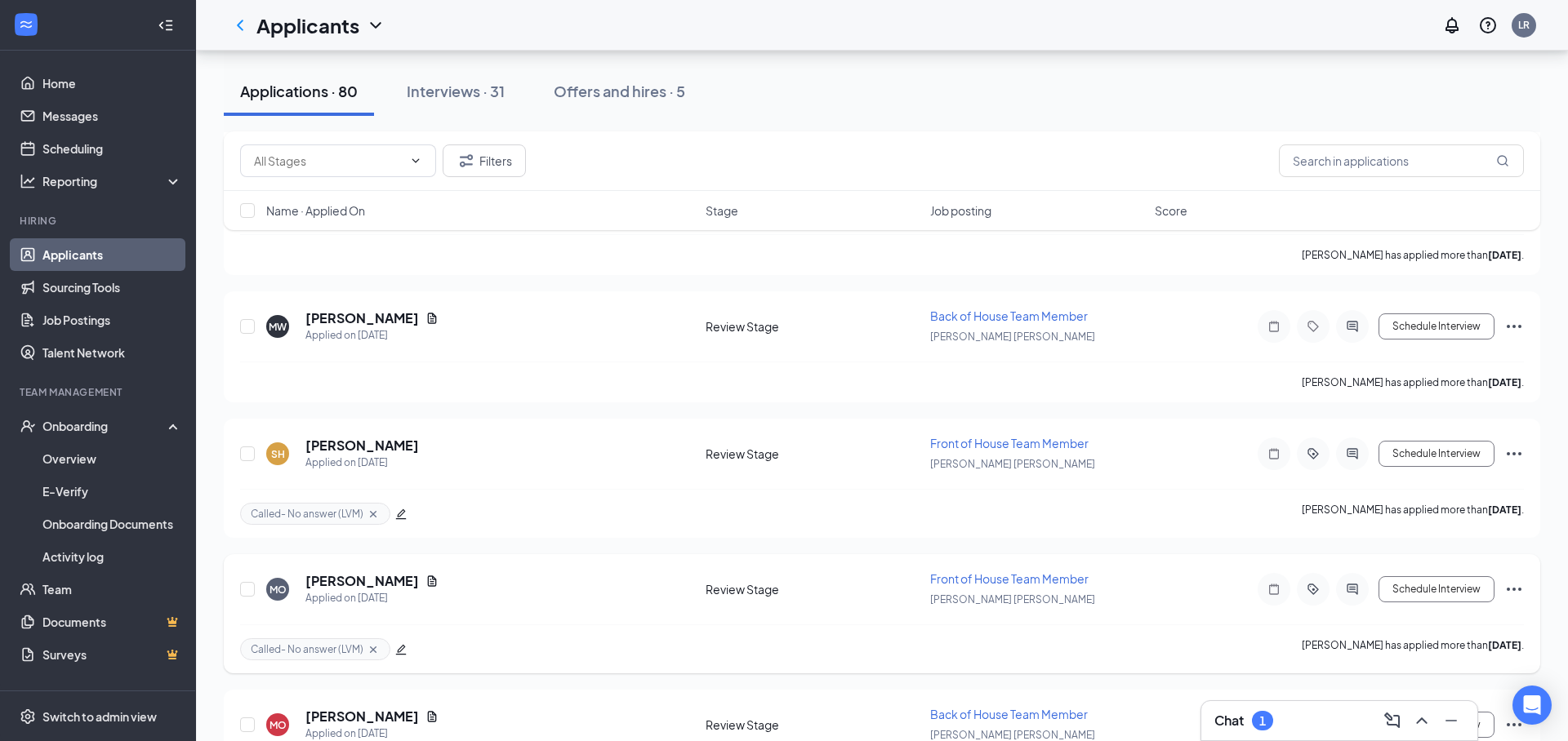
scroll to position [6914, 0]
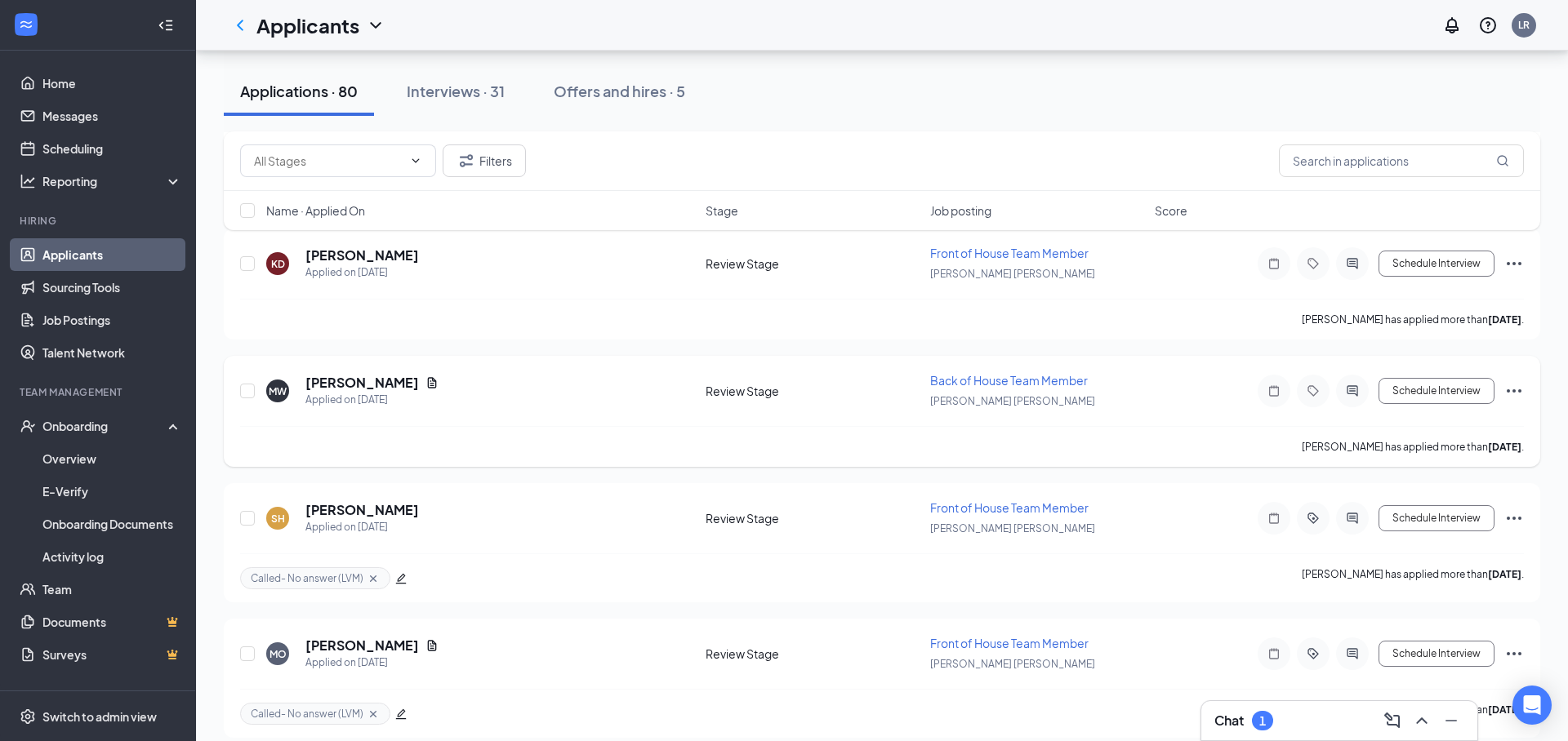
click at [326, 386] on h5 "[PERSON_NAME]" at bounding box center [361, 383] width 113 height 18
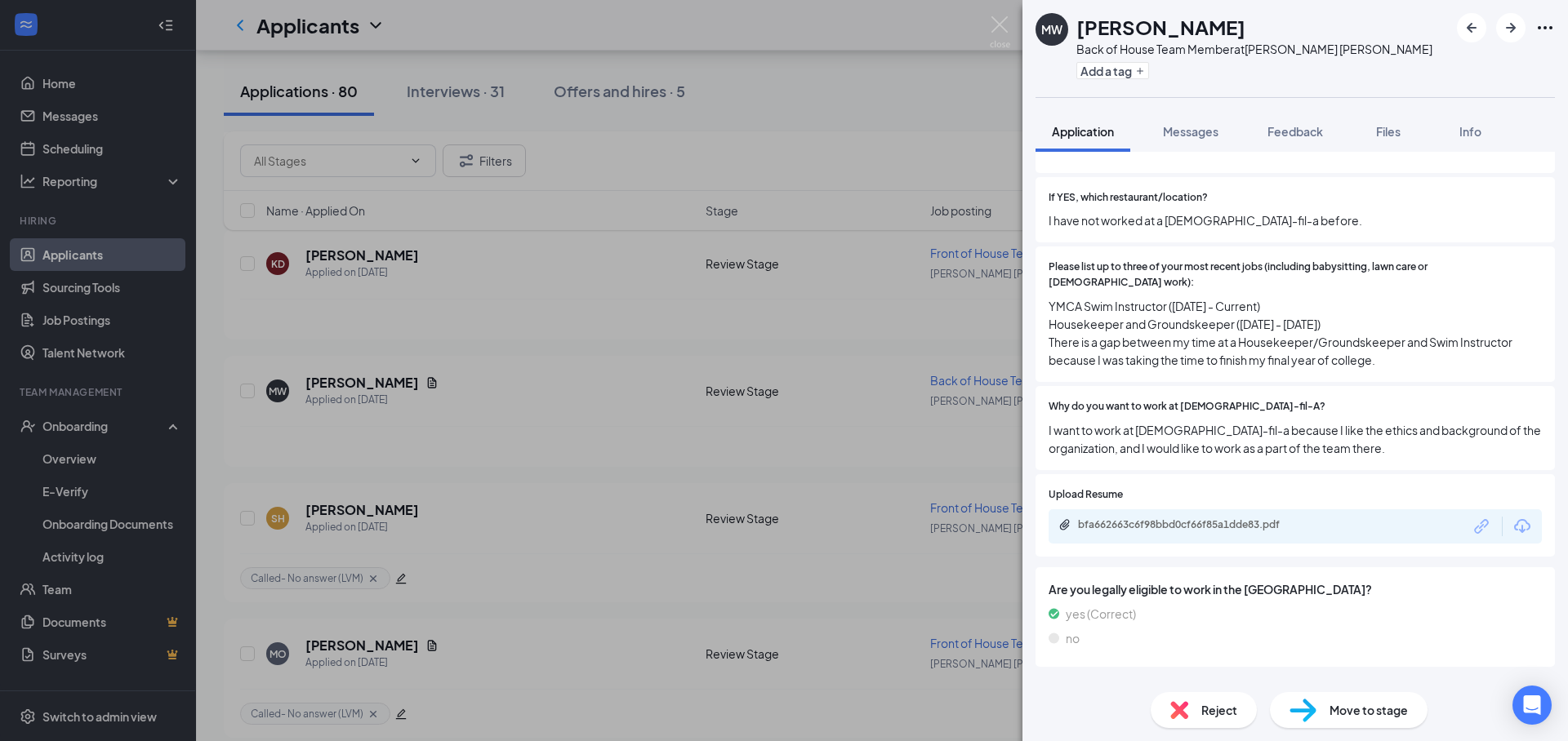
scroll to position [535, 0]
click at [1196, 518] on div "bfa662663c6f98bbd0cf66f85a1dde83.pdf" at bounding box center [1192, 524] width 229 height 13
click at [1296, 129] on span "Feedback" at bounding box center [1295, 131] width 55 height 15
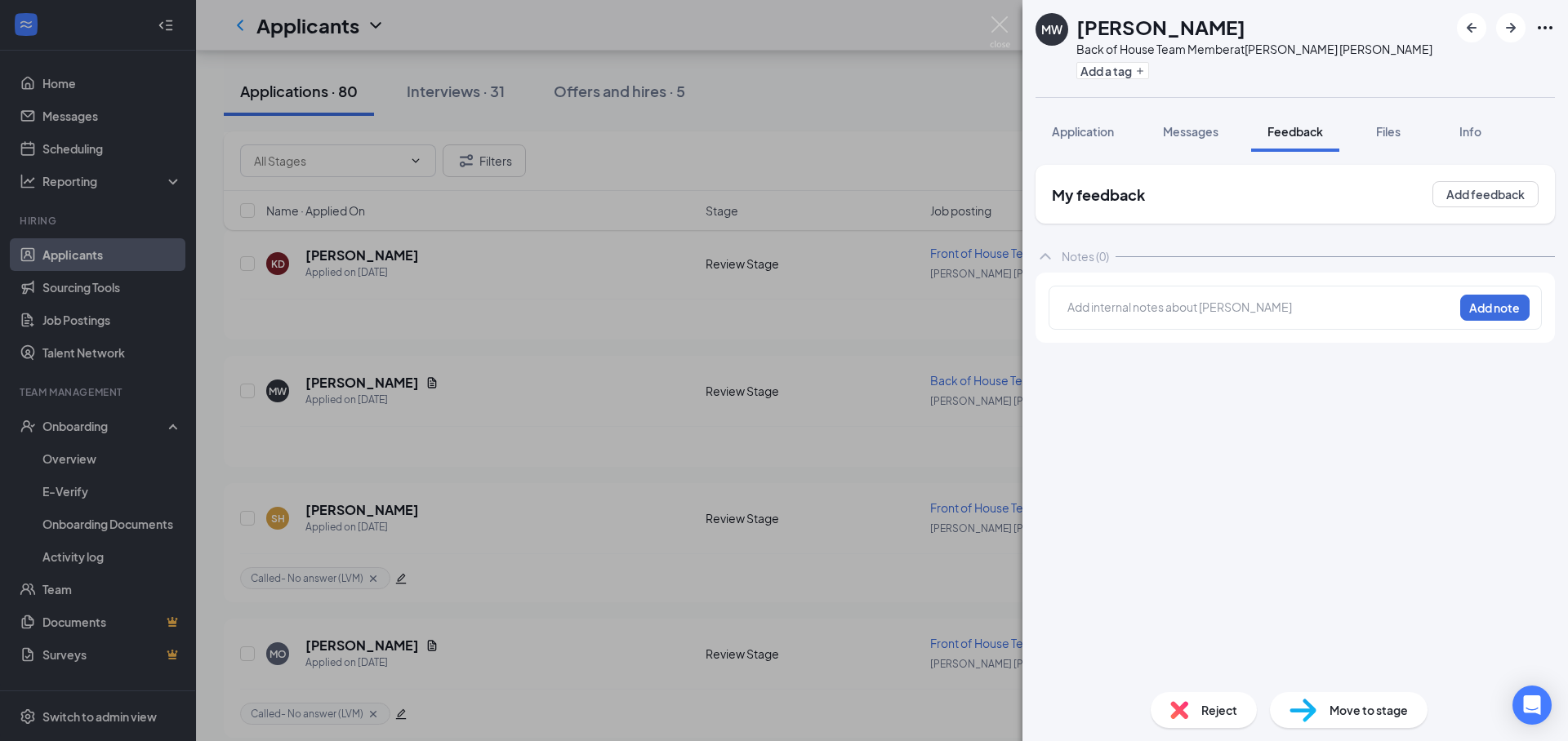
click at [1129, 322] on div "Add internal notes about Monte Watson Add note" at bounding box center [1295, 308] width 493 height 44
click at [1130, 310] on div at bounding box center [1260, 307] width 384 height 17
click at [1116, 135] on button "Application" at bounding box center [1082, 131] width 95 height 40
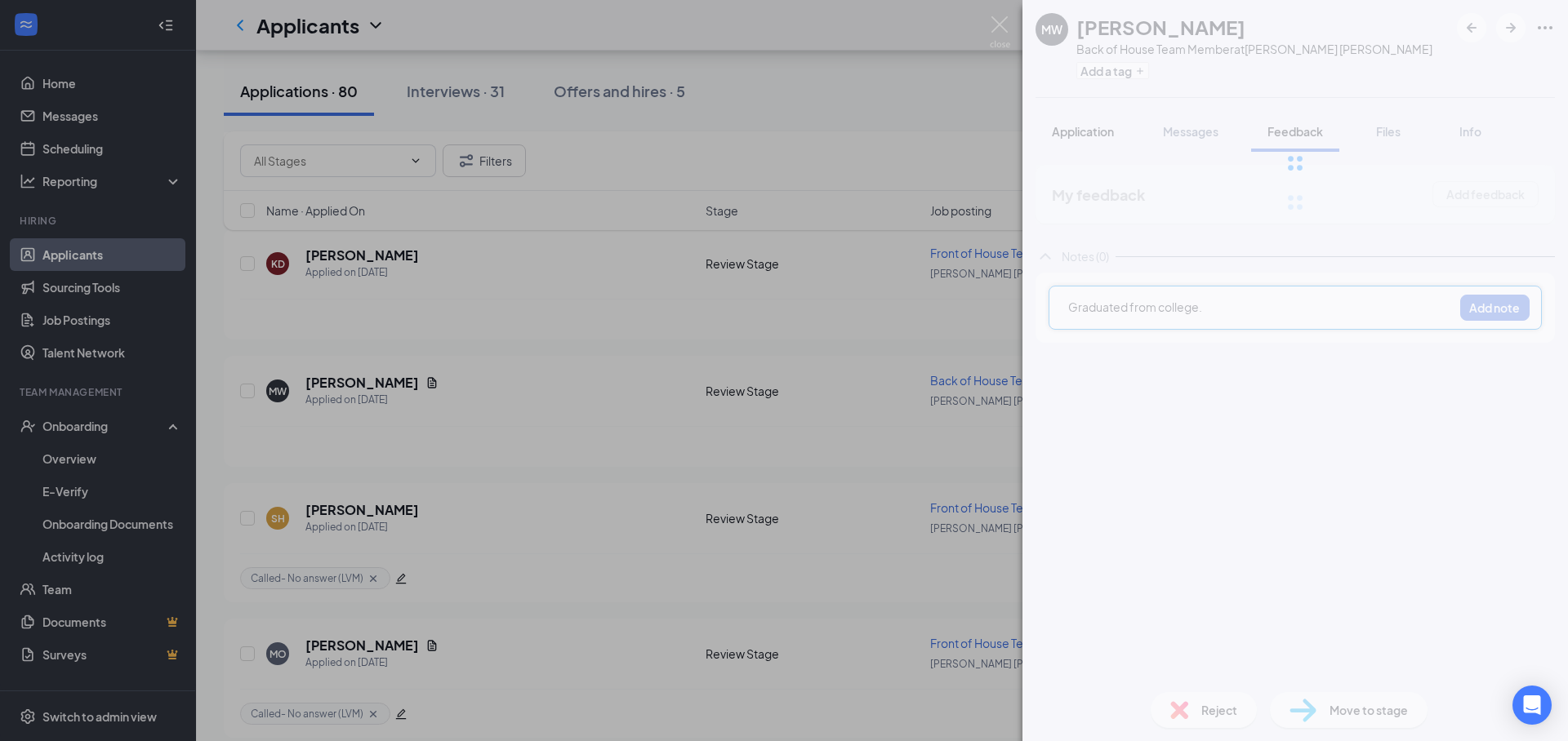
click at [1088, 134] on span "Application" at bounding box center [1082, 131] width 62 height 15
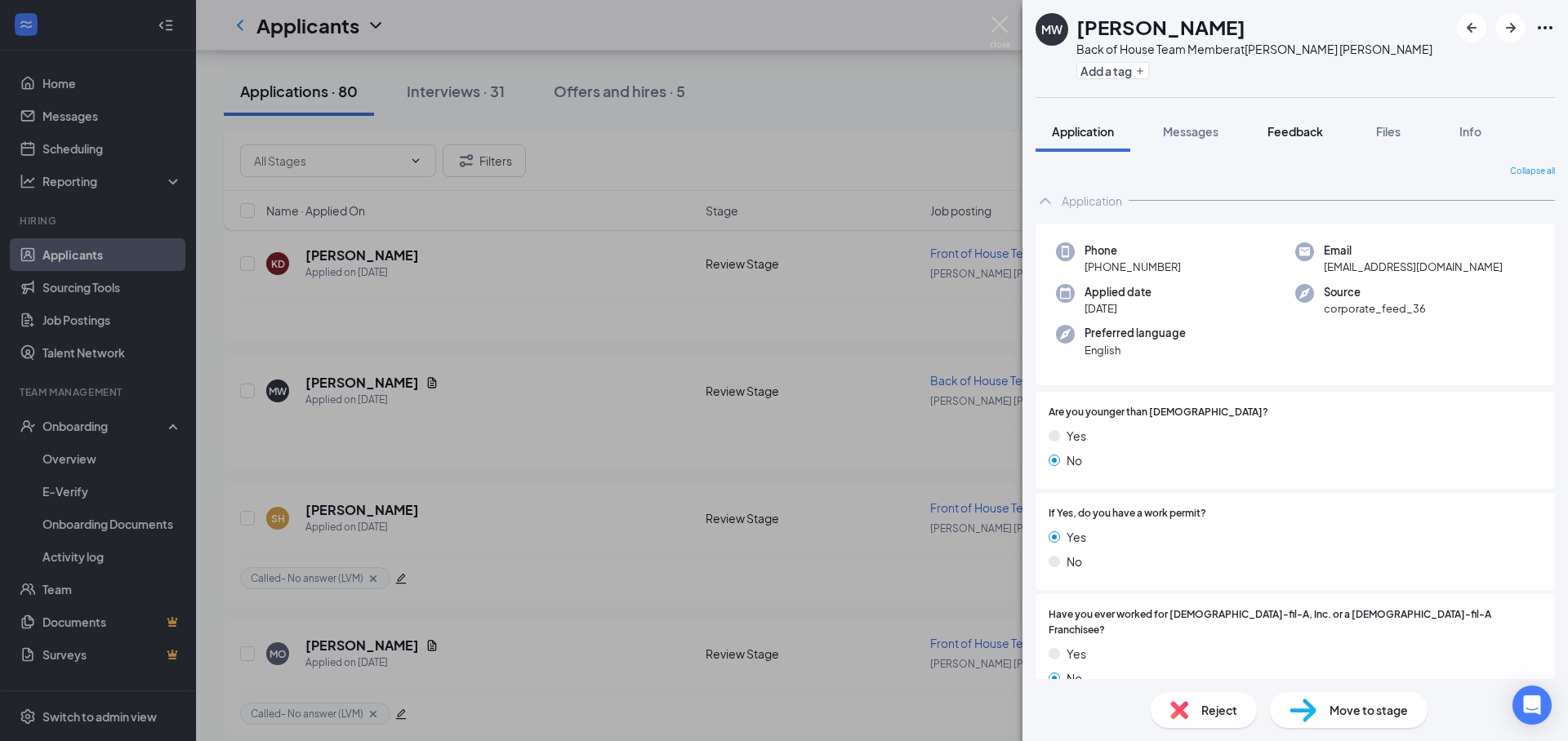
click at [1303, 145] on button "Feedback" at bounding box center [1295, 131] width 88 height 40
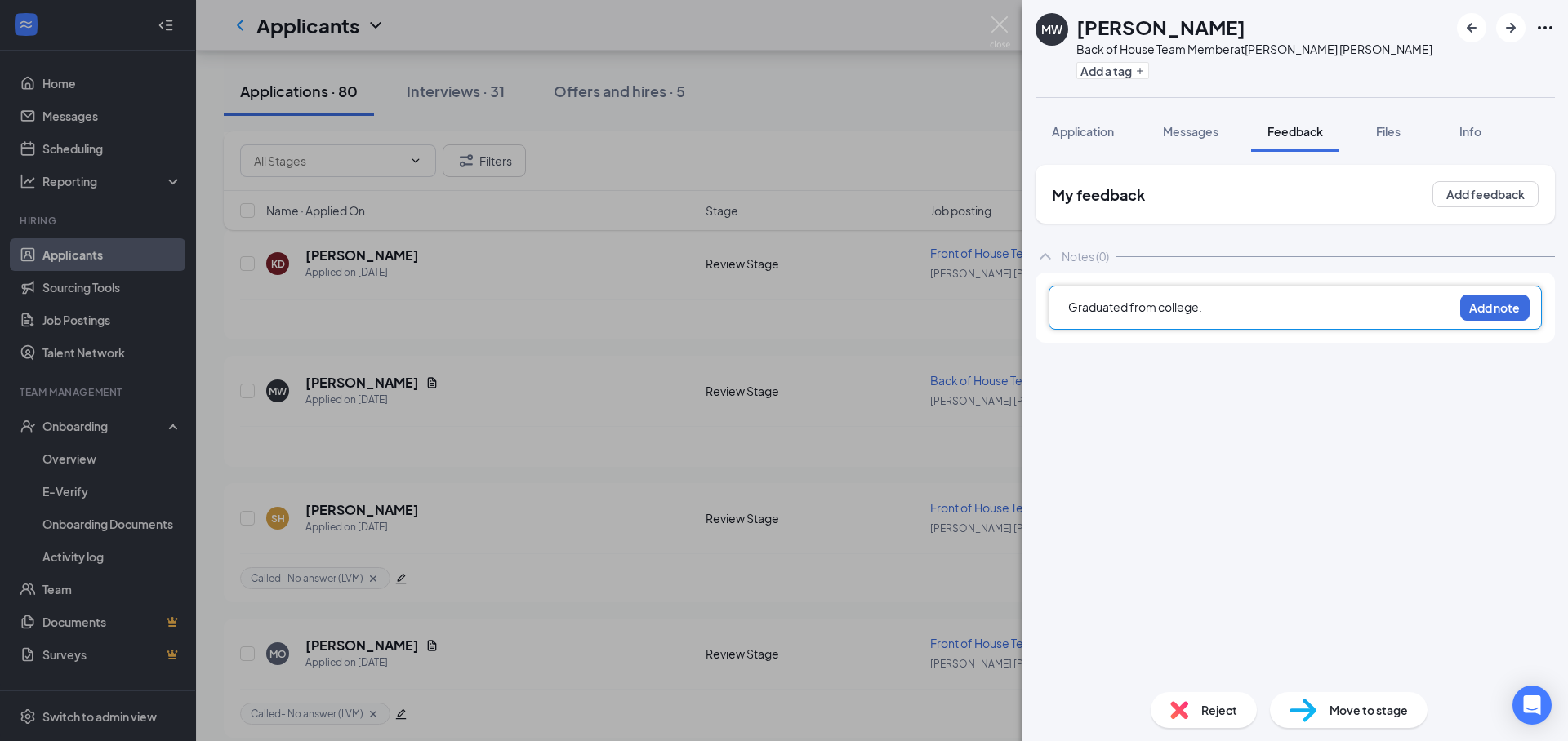
click at [1300, 311] on div "Graduated from college." at bounding box center [1260, 307] width 384 height 17
click at [1069, 307] on span "Graduated from college in June 2025." at bounding box center [1158, 307] width 180 height 15
click at [1117, 127] on button "Application" at bounding box center [1082, 131] width 95 height 40
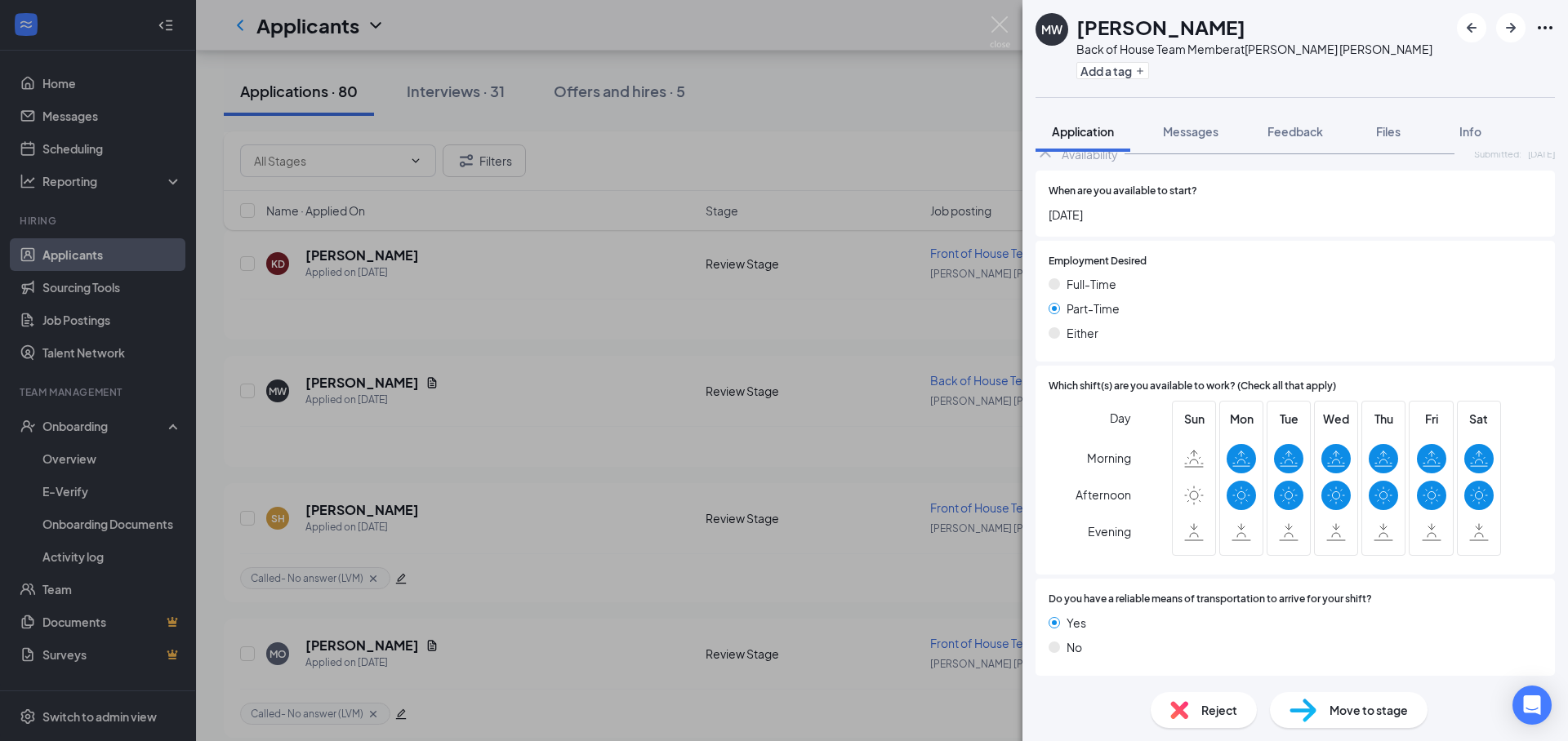
scroll to position [1037, 0]
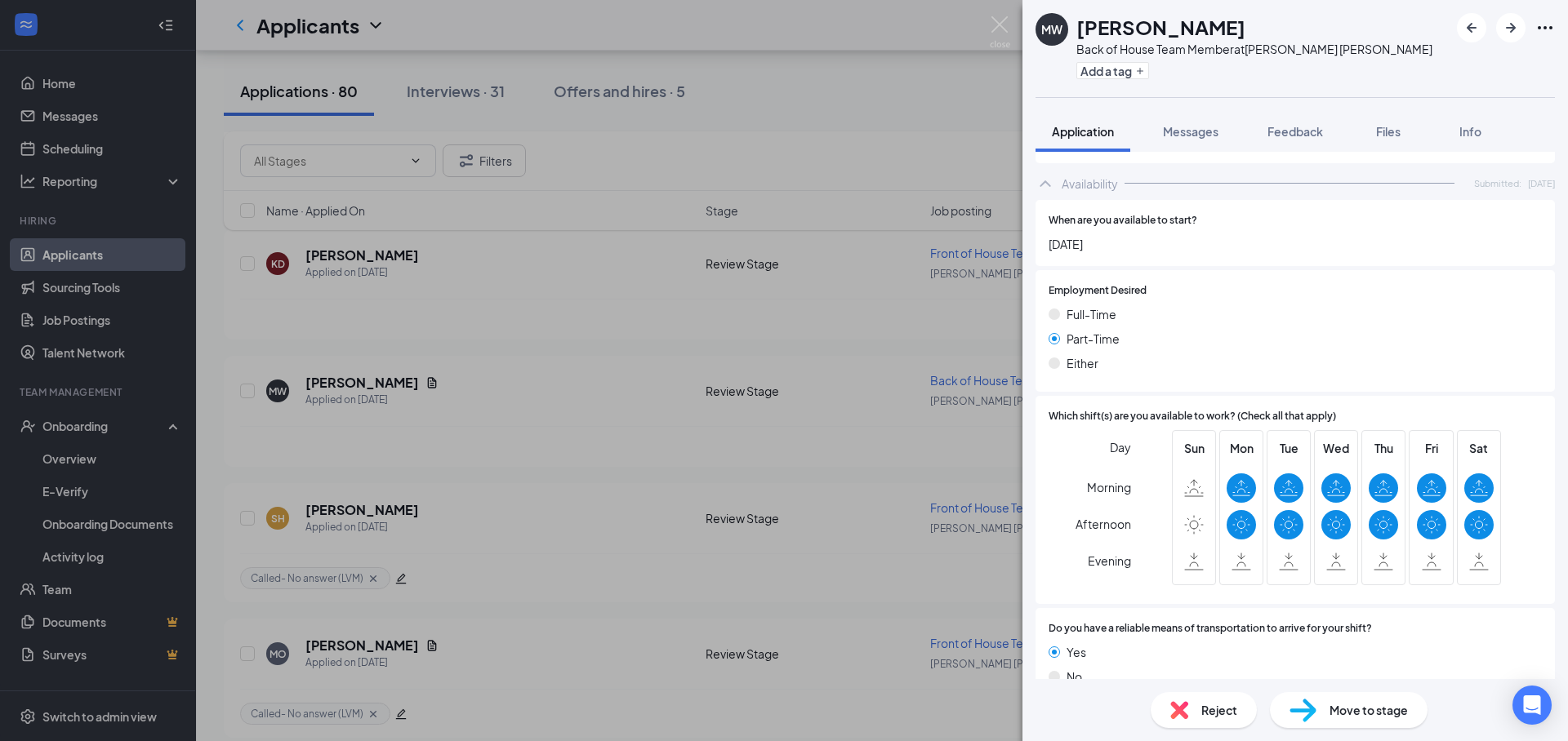
drag, startPoint x: 1317, startPoint y: 131, endPoint x: 1325, endPoint y: 445, distance: 314.1
click at [1316, 131] on span "Feedback" at bounding box center [1295, 131] width 55 height 15
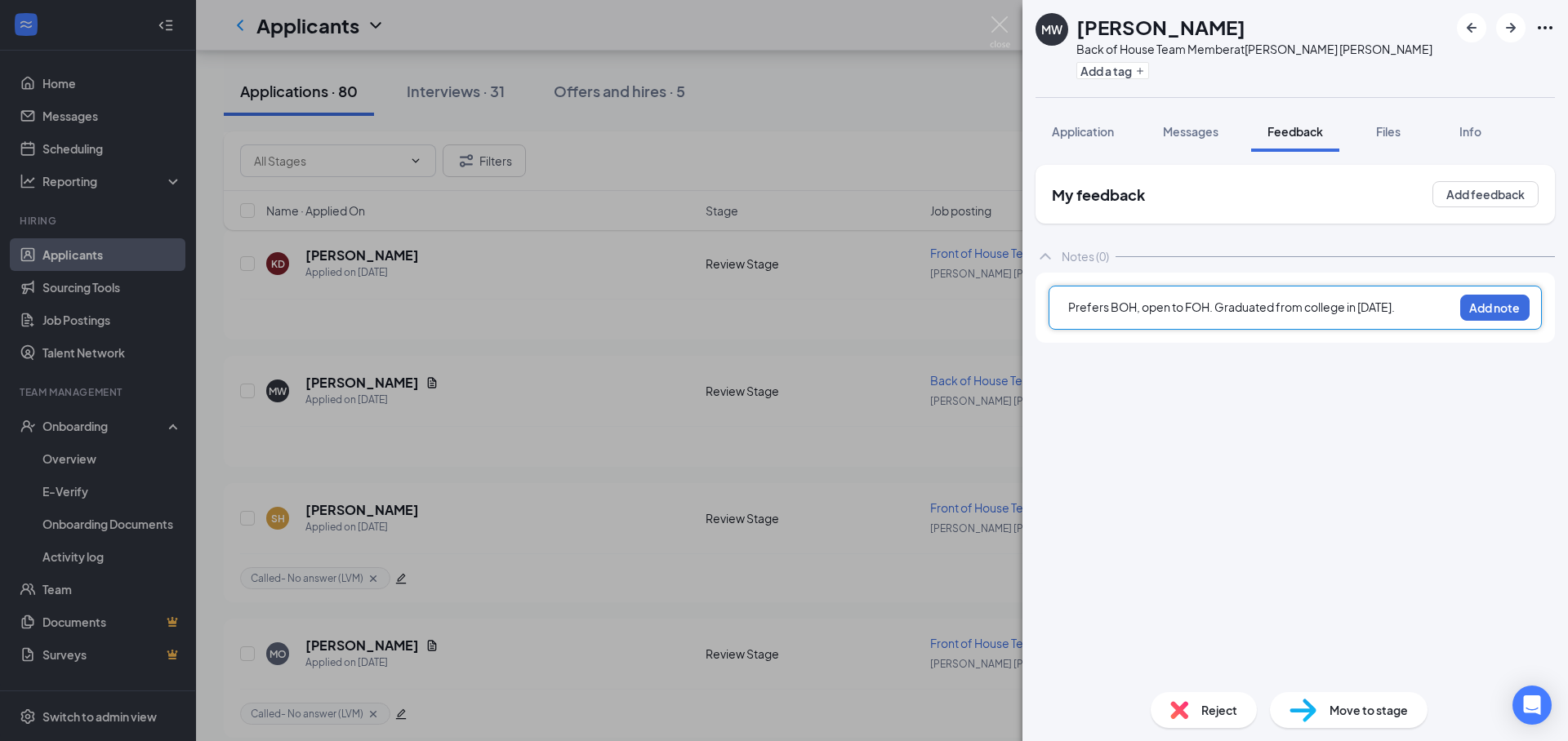
click at [1213, 309] on span "Prefers BOH, open to FOH. Graduated from college in June 2025." at bounding box center [1230, 307] width 326 height 15
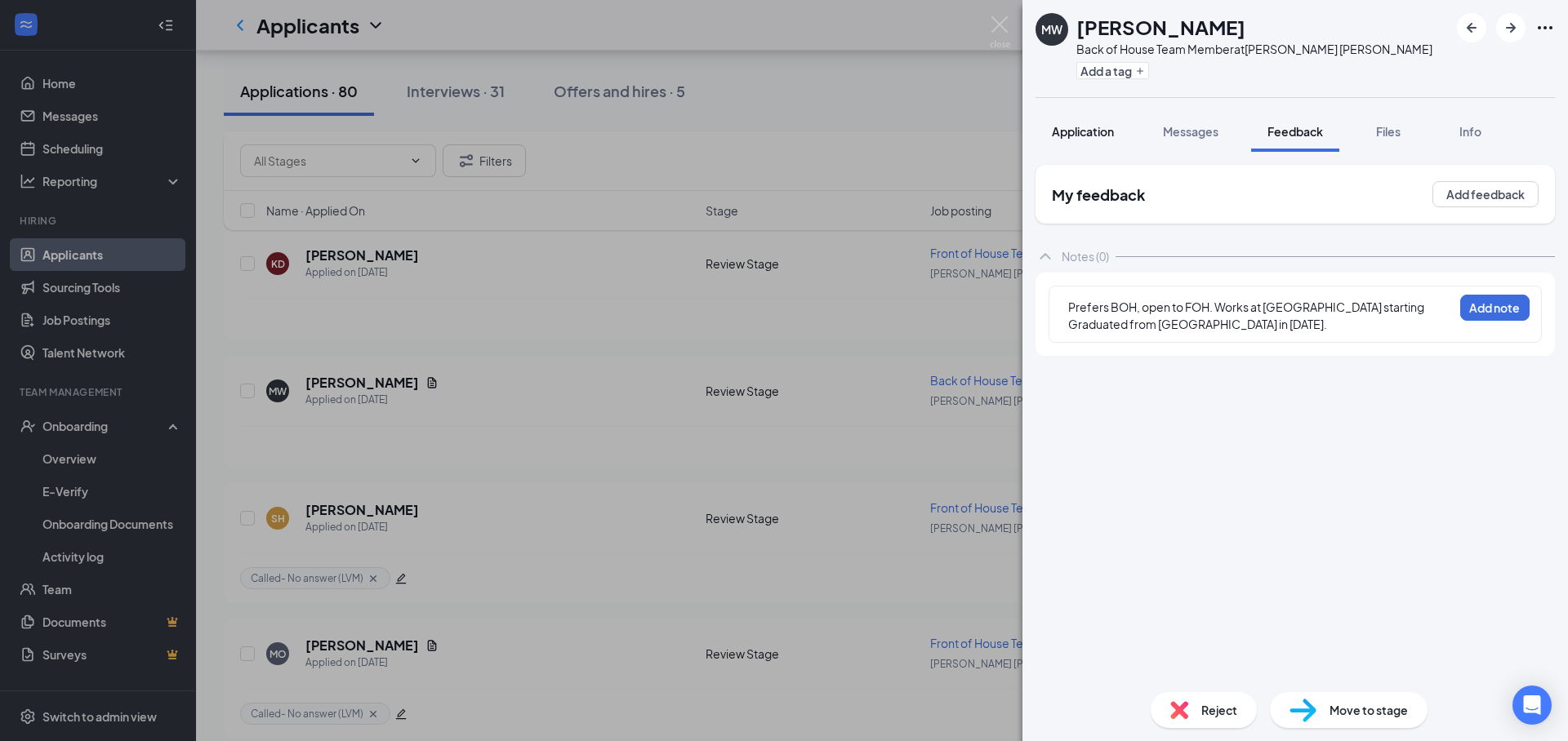
click at [1084, 124] on span "Application" at bounding box center [1082, 131] width 62 height 15
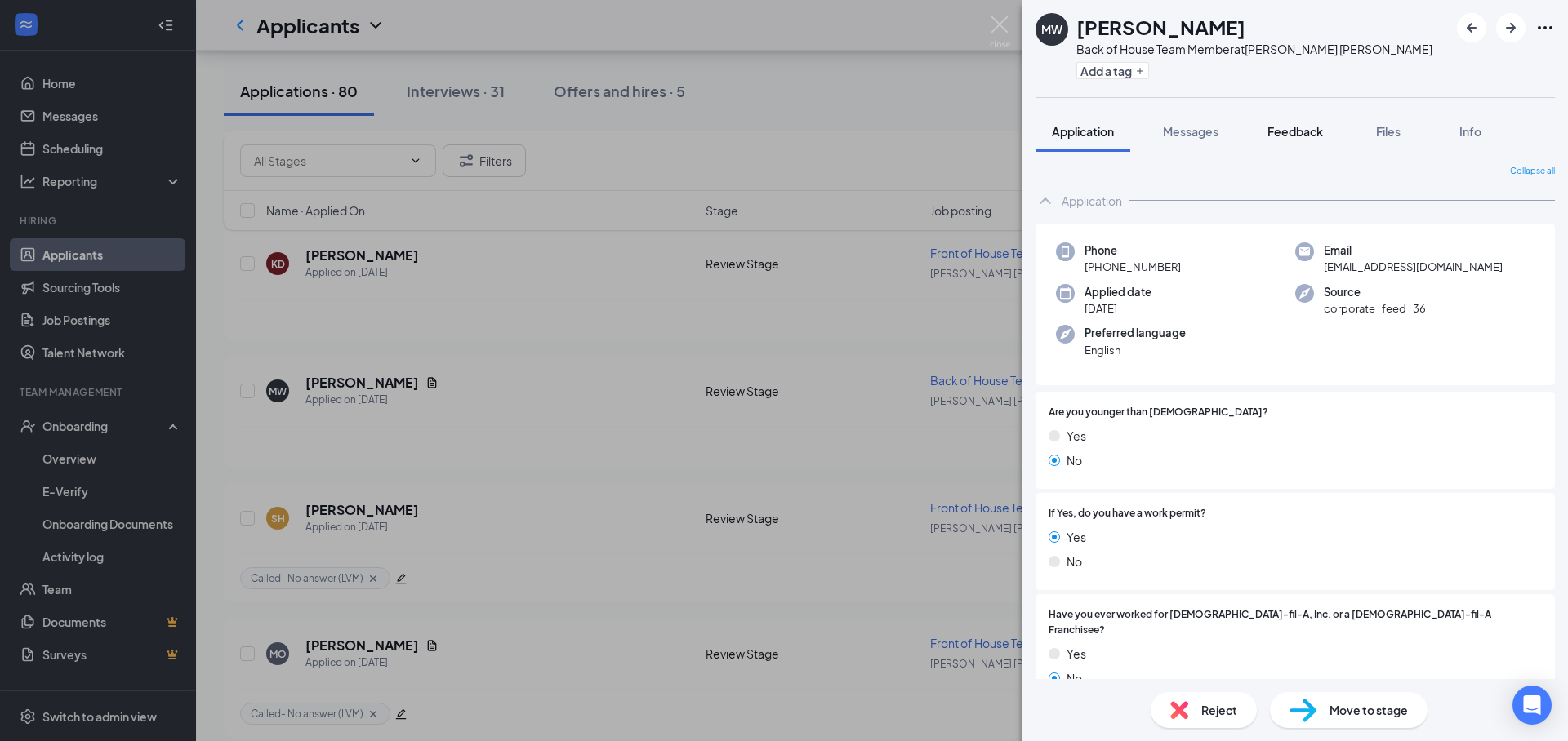
click at [1292, 131] on span "Feedback" at bounding box center [1295, 131] width 55 height 15
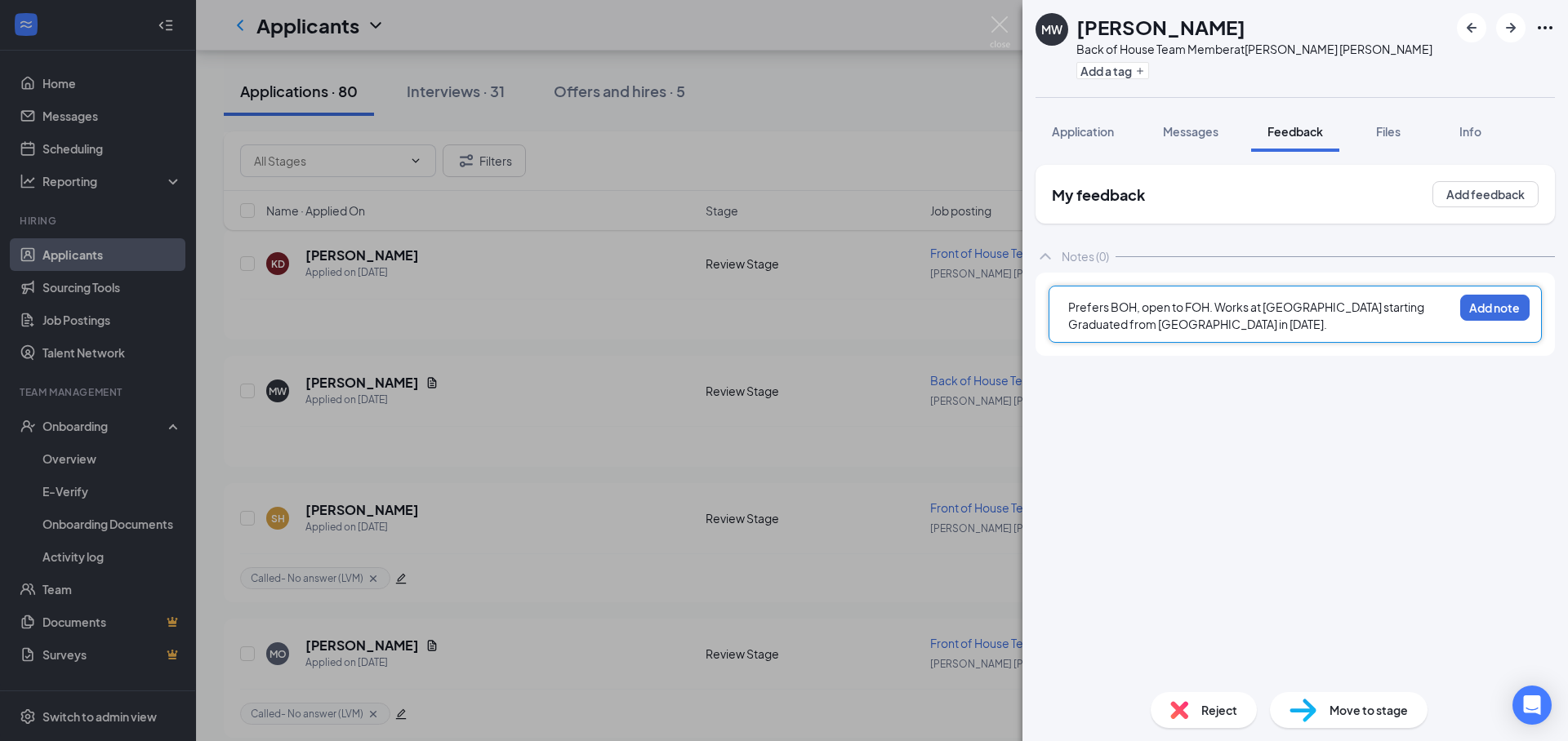
click at [1182, 326] on div "Prefers BOH, open to FOH. Works at YMCA starting Graduated from college in June…" at bounding box center [1260, 315] width 384 height 34
click at [1298, 312] on span "Prefers BOH, open to FOH. Works at YMCA starting Graduated from college in June…" at bounding box center [1247, 315] width 360 height 32
click at [1344, 310] on span "Prefers BOH, open to FOH. Works at YMCA starting Graduated from college in June…" at bounding box center [1247, 315] width 360 height 32
drag, startPoint x: 1082, startPoint y: 140, endPoint x: 1276, endPoint y: 455, distance: 369.9
click at [1082, 140] on button "Application" at bounding box center [1082, 131] width 95 height 40
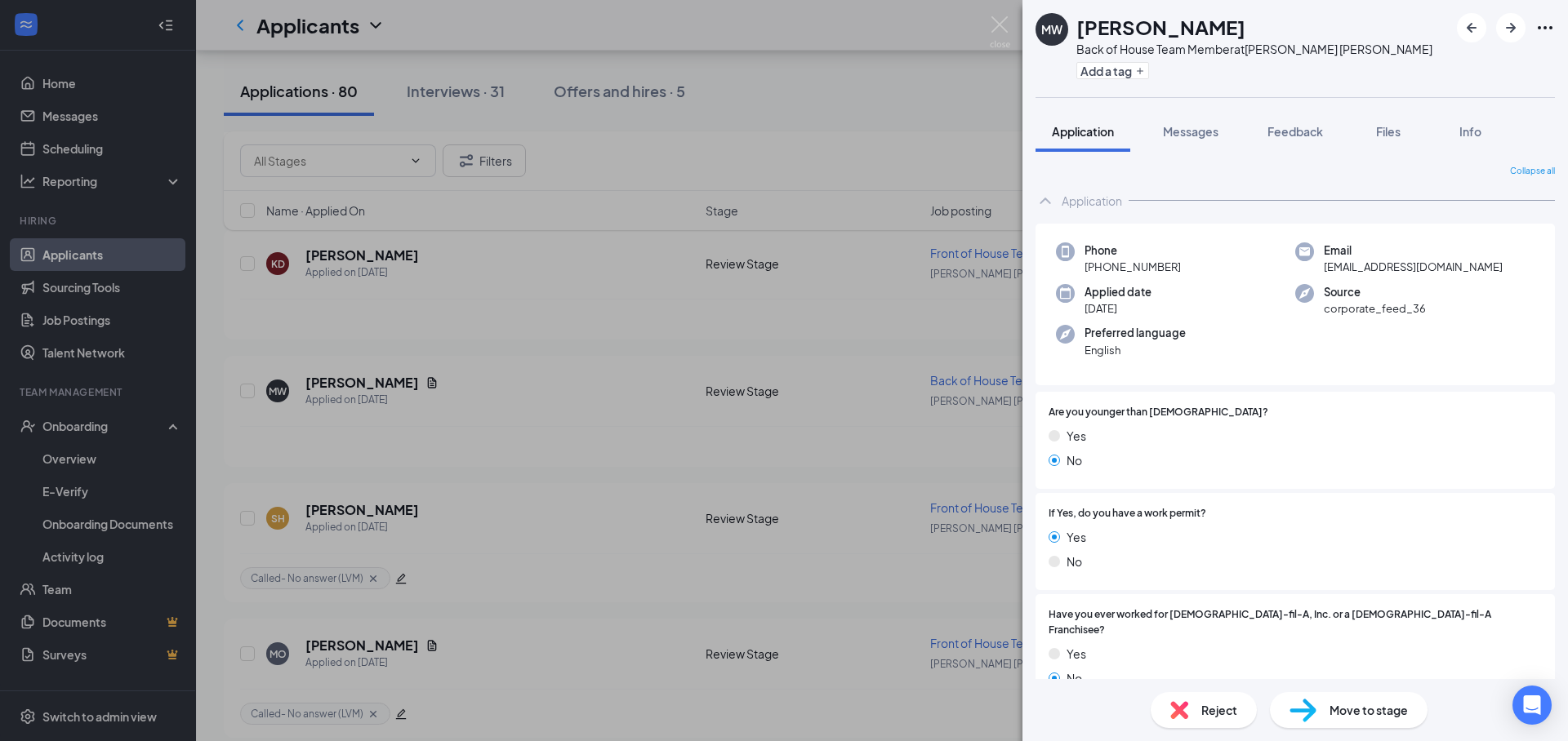
drag, startPoint x: 1314, startPoint y: 131, endPoint x: 1460, endPoint y: 388, distance: 295.6
click at [1314, 131] on span "Feedback" at bounding box center [1295, 131] width 55 height 15
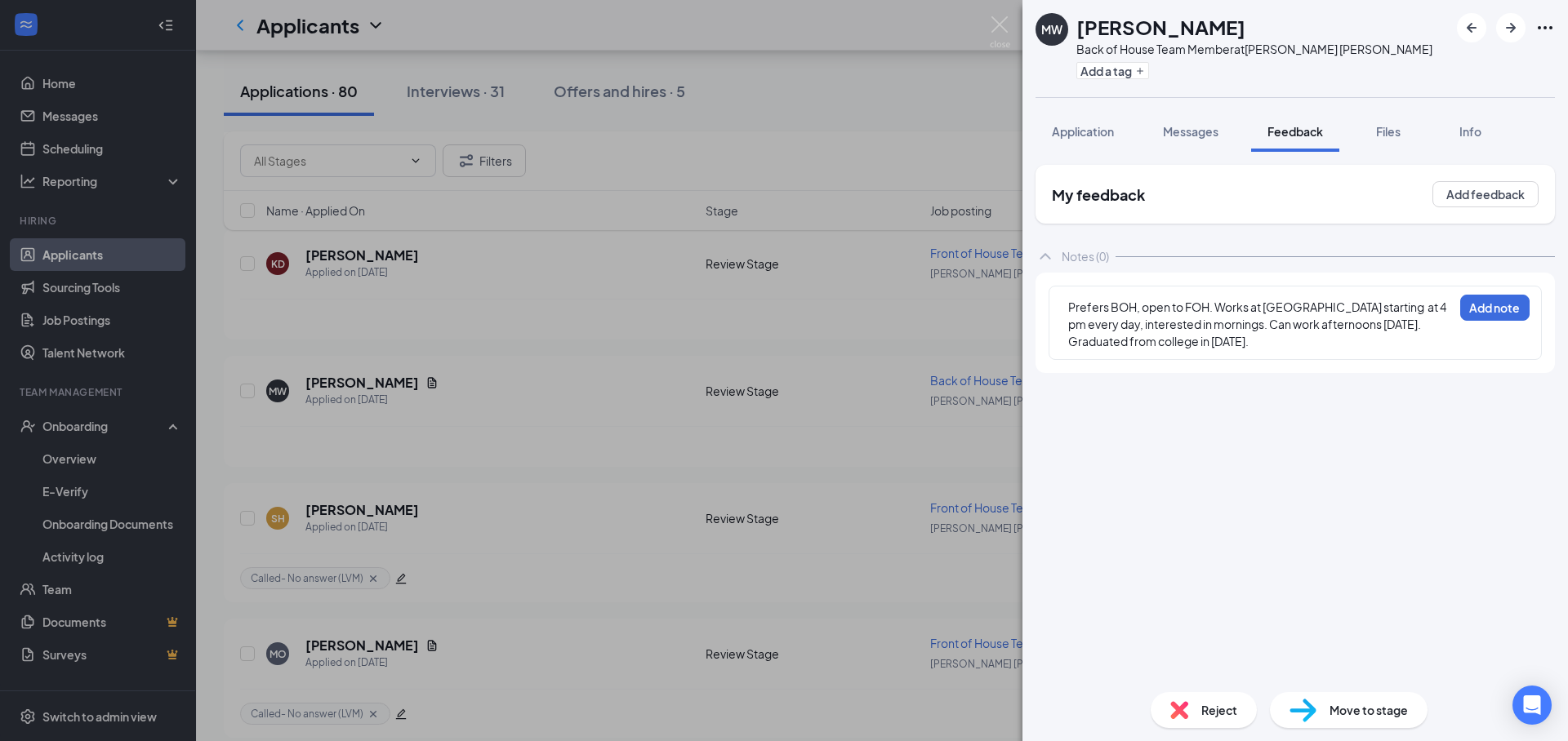
click at [1223, 347] on div "Prefers BOH, open to FOH. Works at YMCA starting at 4 pm every day, interested …" at bounding box center [1260, 325] width 384 height 51
drag, startPoint x: 1186, startPoint y: 326, endPoint x: 1341, endPoint y: 418, distance: 180.2
click at [1185, 326] on span "Prefers BOH, open to FOH. Works at YMCA starting at 4 pm every day, interested …" at bounding box center [1257, 324] width 380 height 49
click at [1297, 348] on div "Prefers BOH, open to FOH. Works at YMCA starting at 4 pm every day, interested …" at bounding box center [1260, 325] width 384 height 51
click at [1253, 311] on span "Prefers BOH, open to FOH. Works at YMCA starting at 4 pm every day, interested …" at bounding box center [1257, 324] width 380 height 49
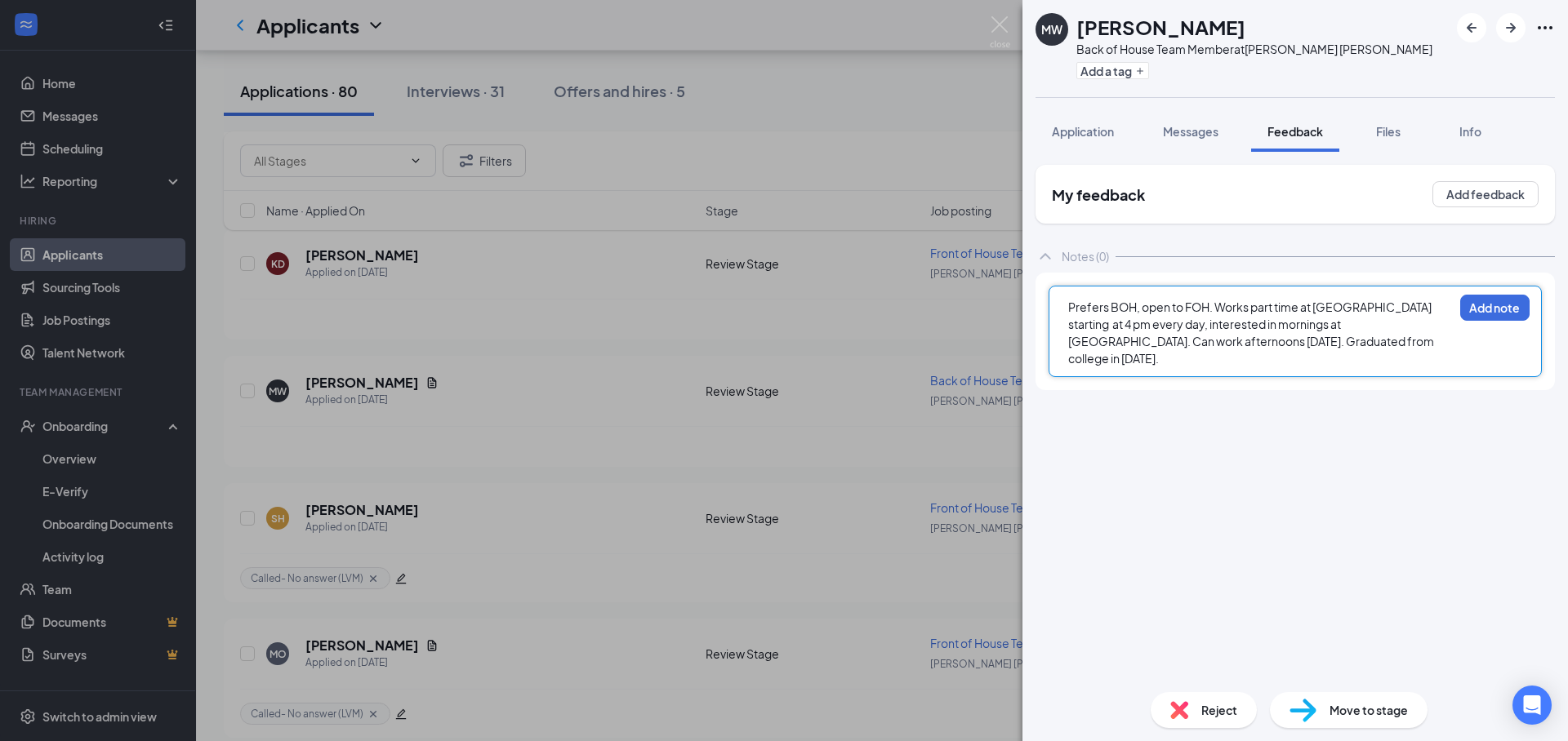
click at [1361, 332] on div "Prefers BOH, open to FOH. Works part time at YMCA starting at 4 pm every day, i…" at bounding box center [1260, 333] width 384 height 69
click at [1347, 341] on div "Prefers BOH, open to FOH. Works part time at YMCA starting at 4 pm every day, i…" at bounding box center [1260, 333] width 384 height 69
click at [1089, 131] on span "Application" at bounding box center [1082, 131] width 62 height 15
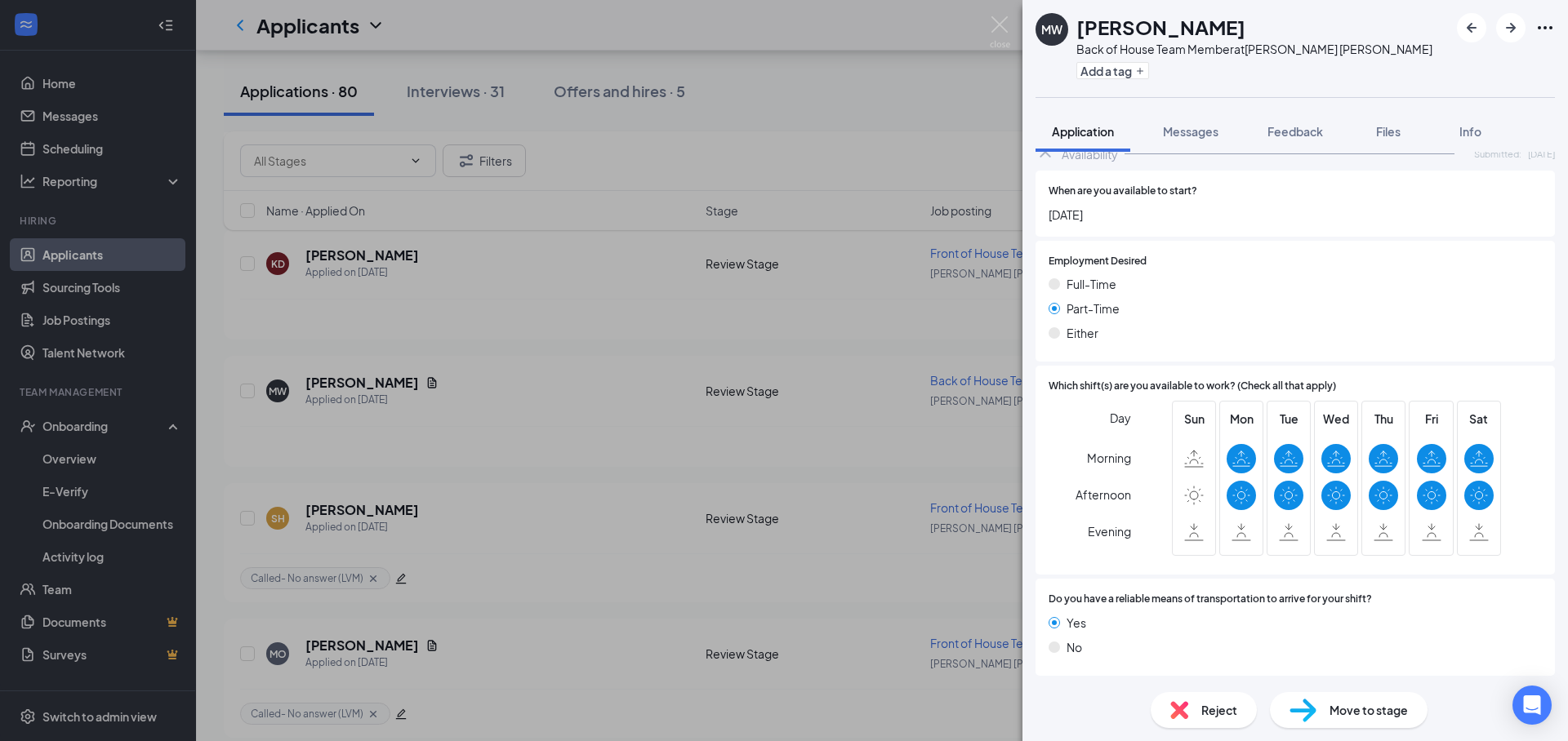
scroll to position [1037, 0]
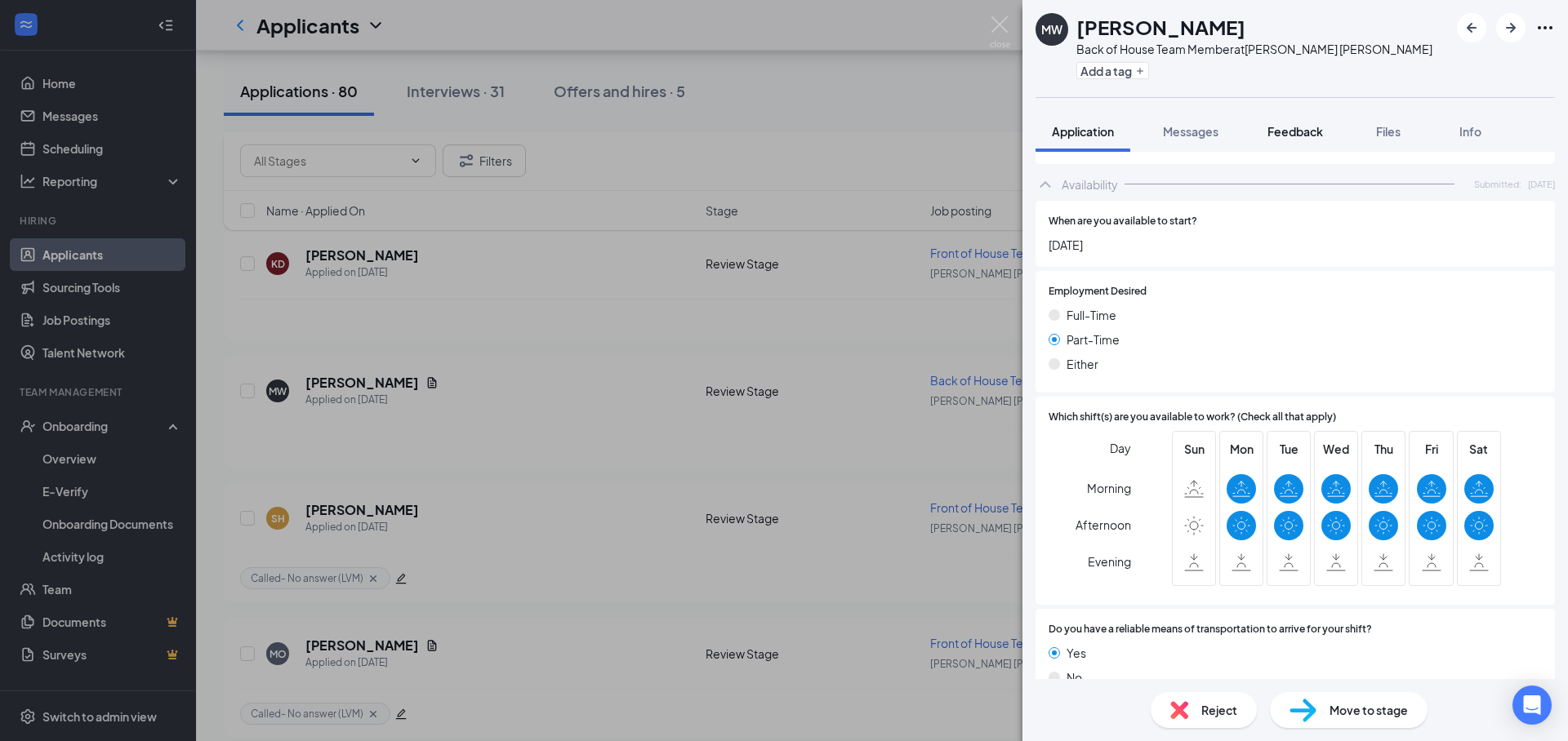
drag, startPoint x: 1288, startPoint y: 138, endPoint x: 1323, endPoint y: 310, distance: 175.5
click at [1288, 138] on span "Feedback" at bounding box center [1295, 131] width 55 height 15
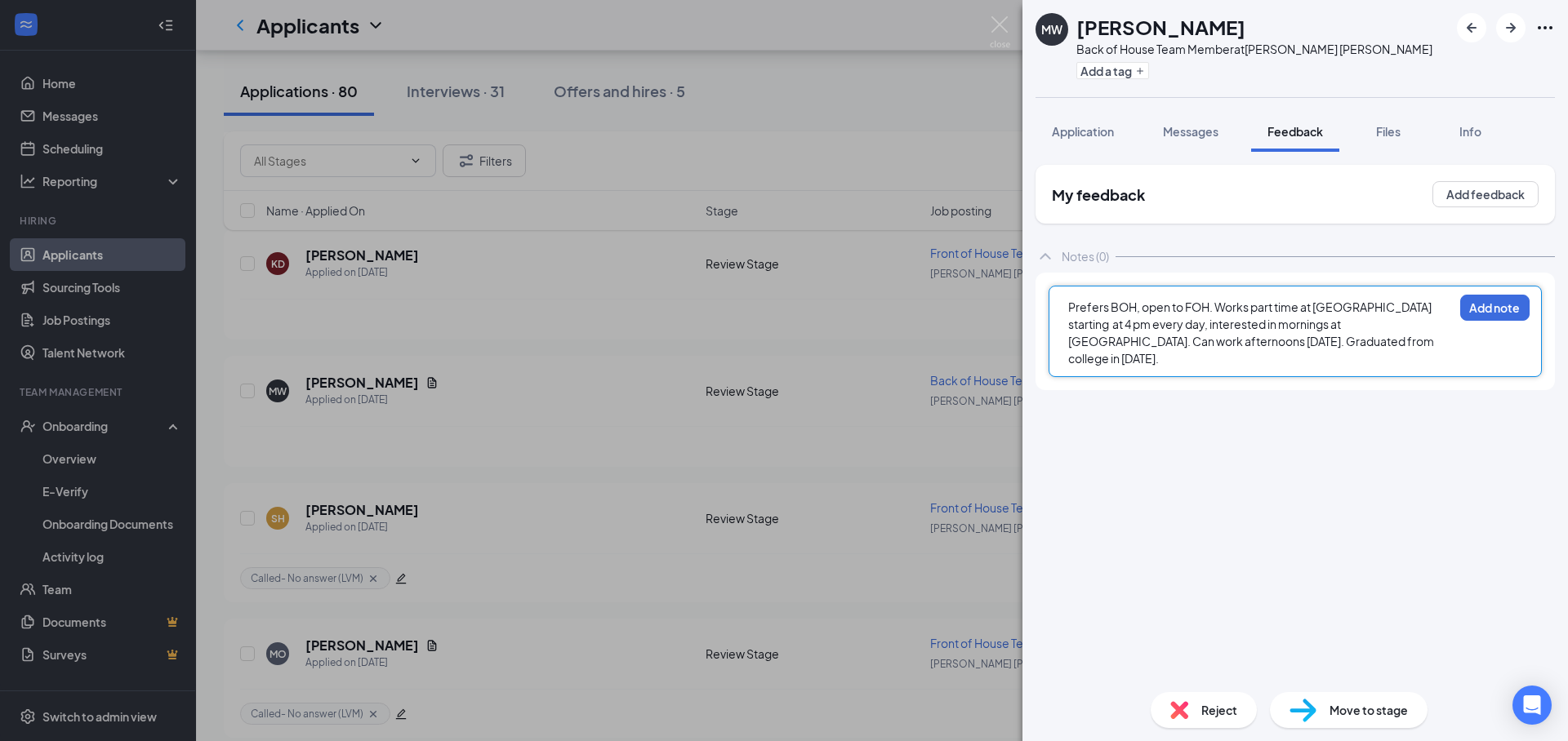
click at [1349, 346] on div "Prefers BOH, open to FOH. Works part time at YMCA starting at 4 pm every day, i…" at bounding box center [1260, 333] width 384 height 69
click at [1496, 310] on button "Add note" at bounding box center [1494, 308] width 69 height 26
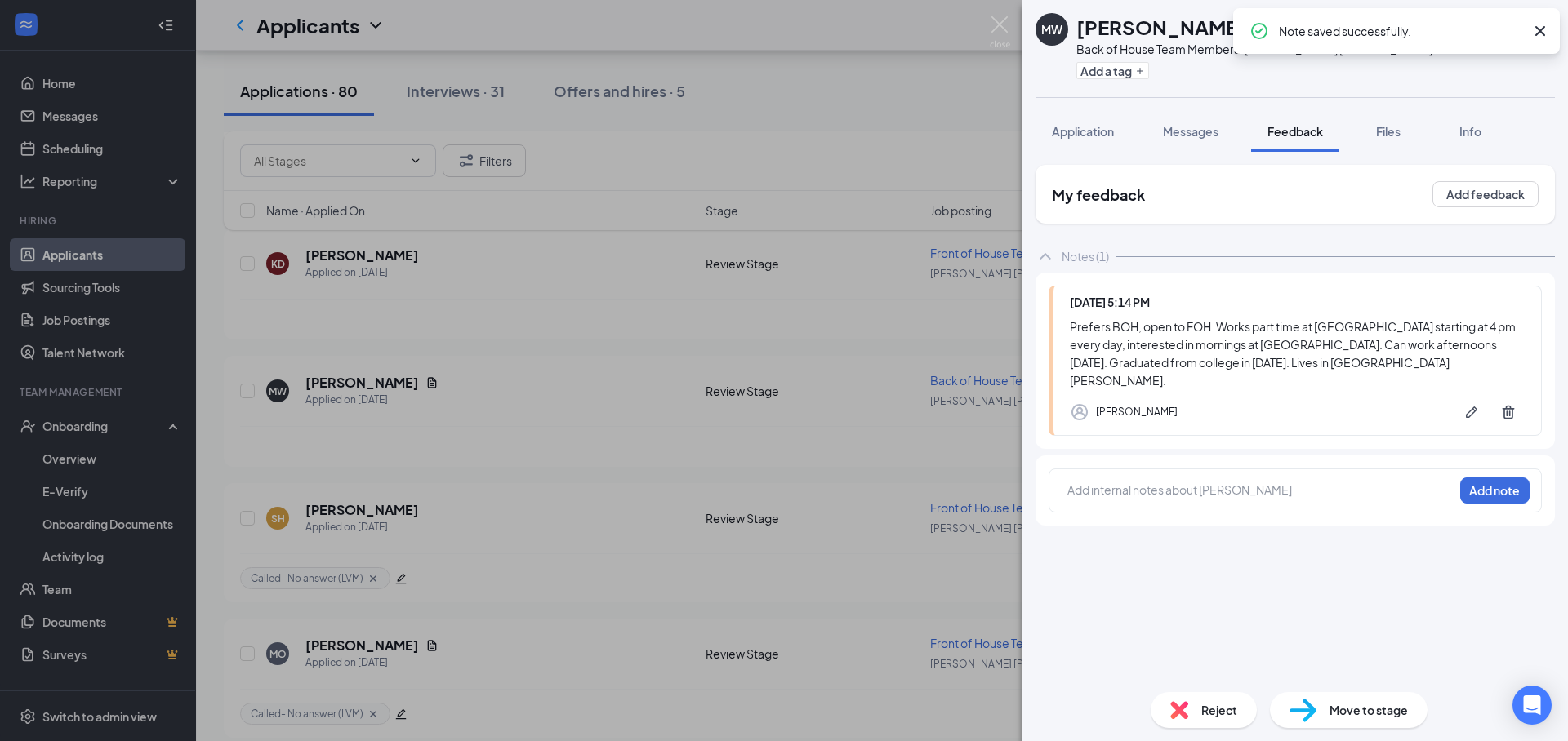
drag, startPoint x: 1329, startPoint y: 585, endPoint x: 1307, endPoint y: 564, distance: 30.4
click at [1324, 583] on div "My feedback Add feedback Notes (1) Today 5:14 PM Prefers BOH, open to FOH. Work…" at bounding box center [1295, 421] width 520 height 514
click at [1100, 136] on span "Application" at bounding box center [1082, 131] width 62 height 15
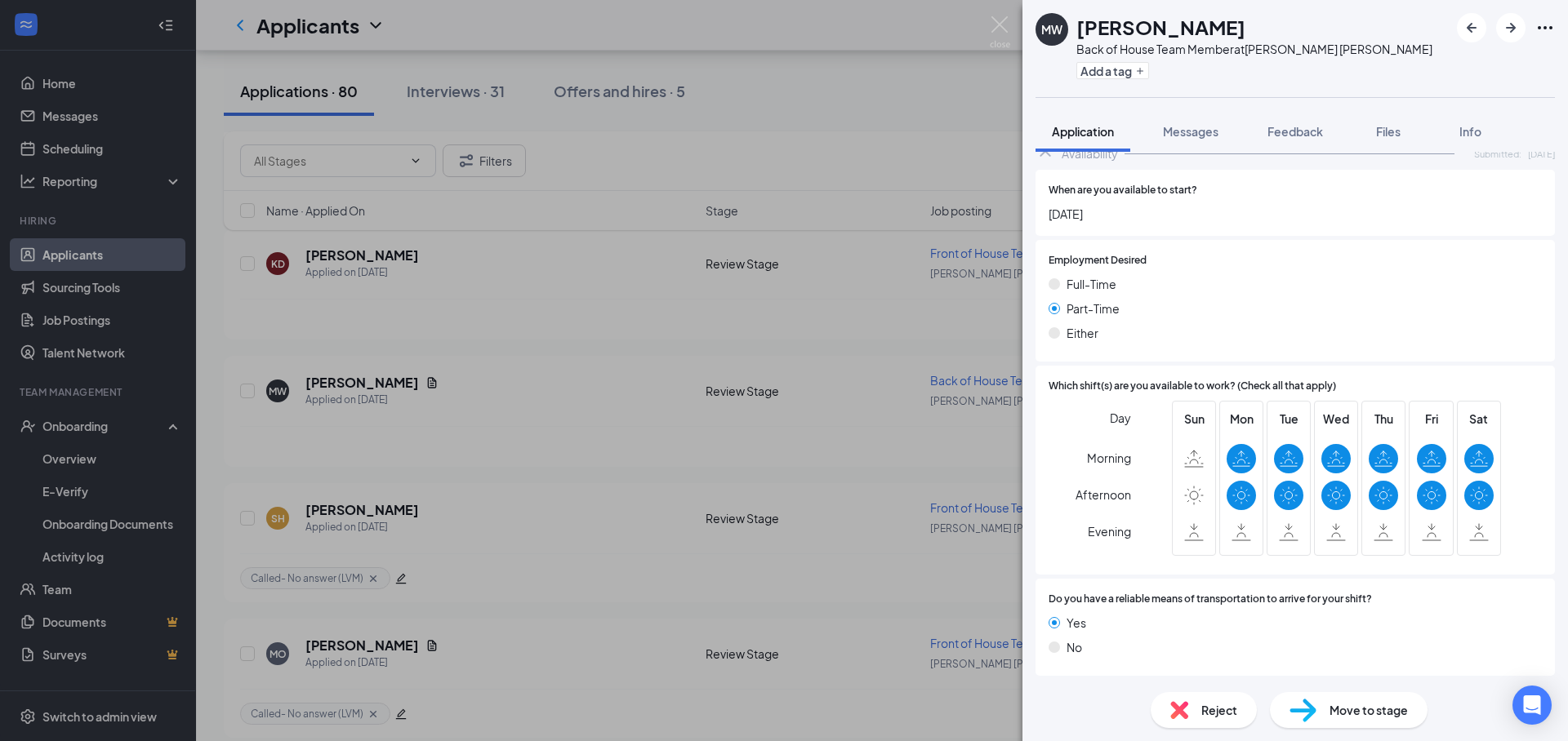
scroll to position [1037, 0]
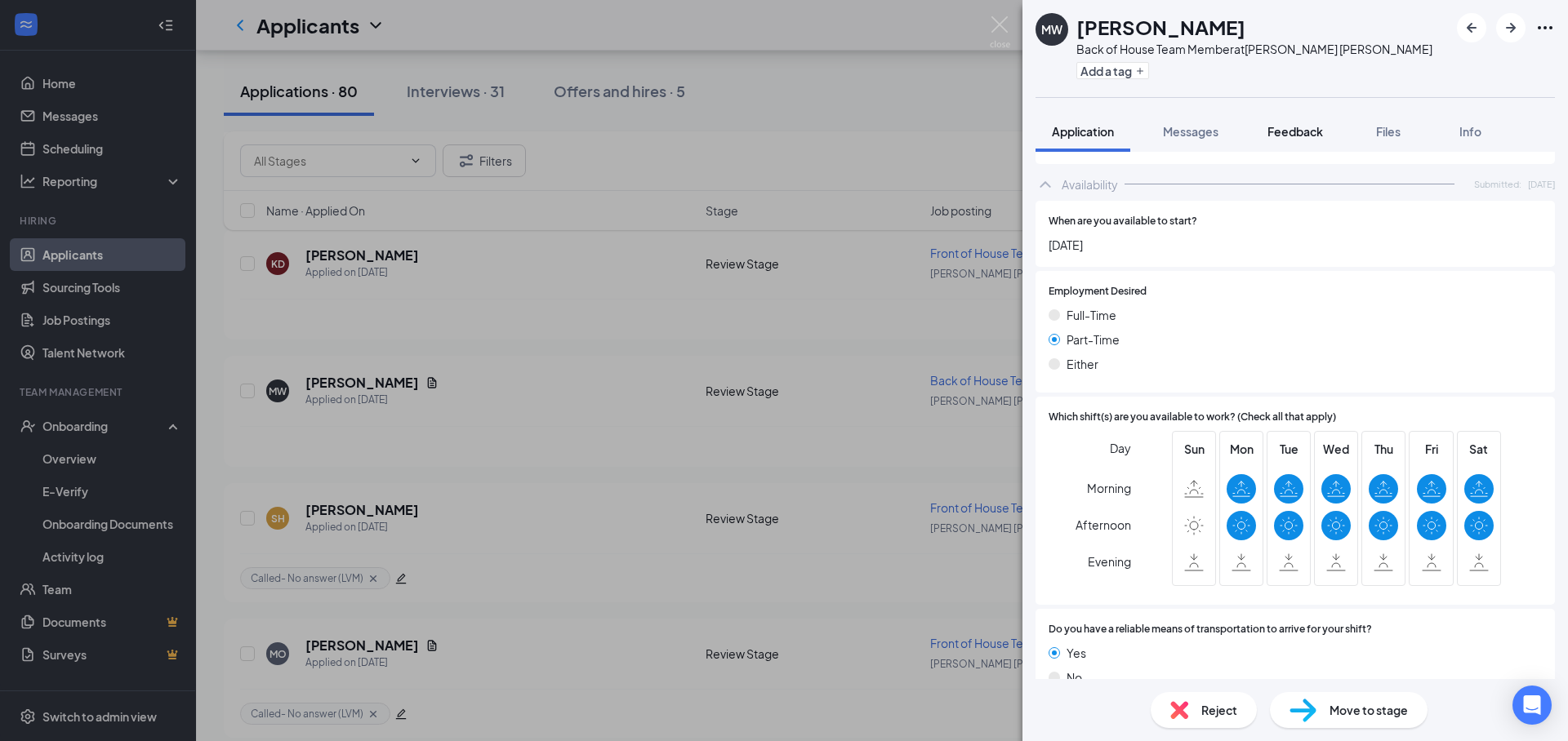
click at [1286, 142] on button "Feedback" at bounding box center [1295, 131] width 88 height 40
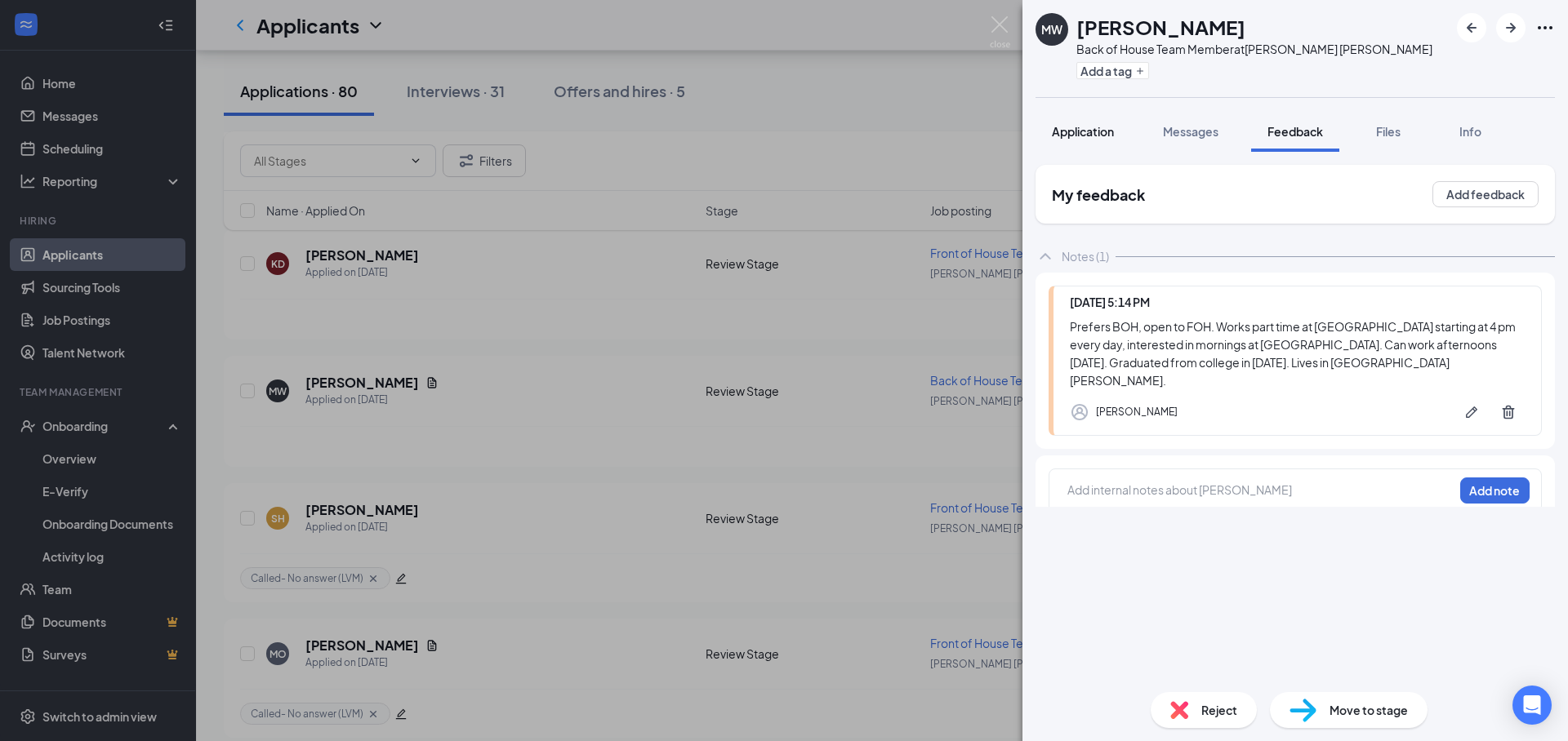
click at [1068, 138] on span "Application" at bounding box center [1082, 131] width 62 height 15
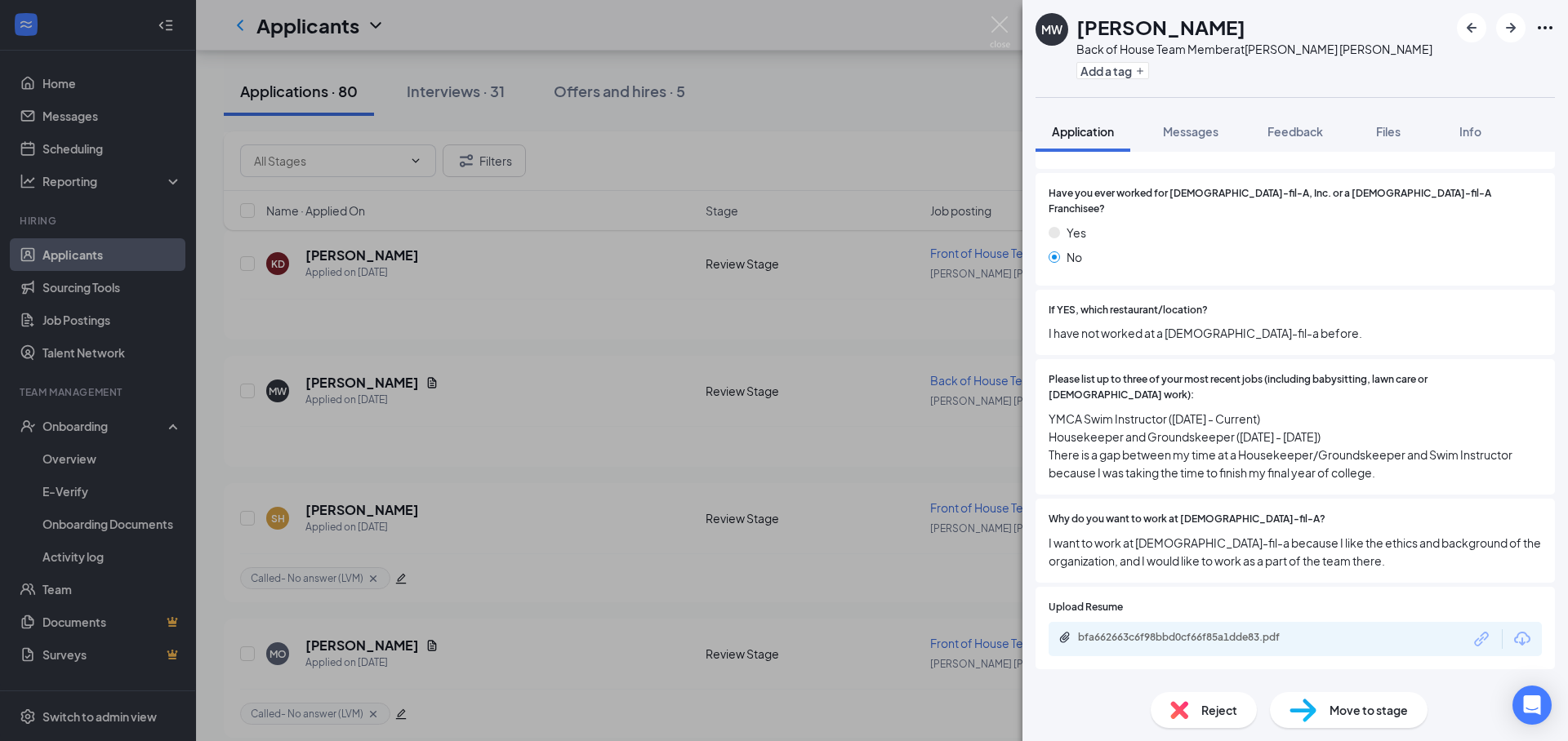
scroll to position [1037, 0]
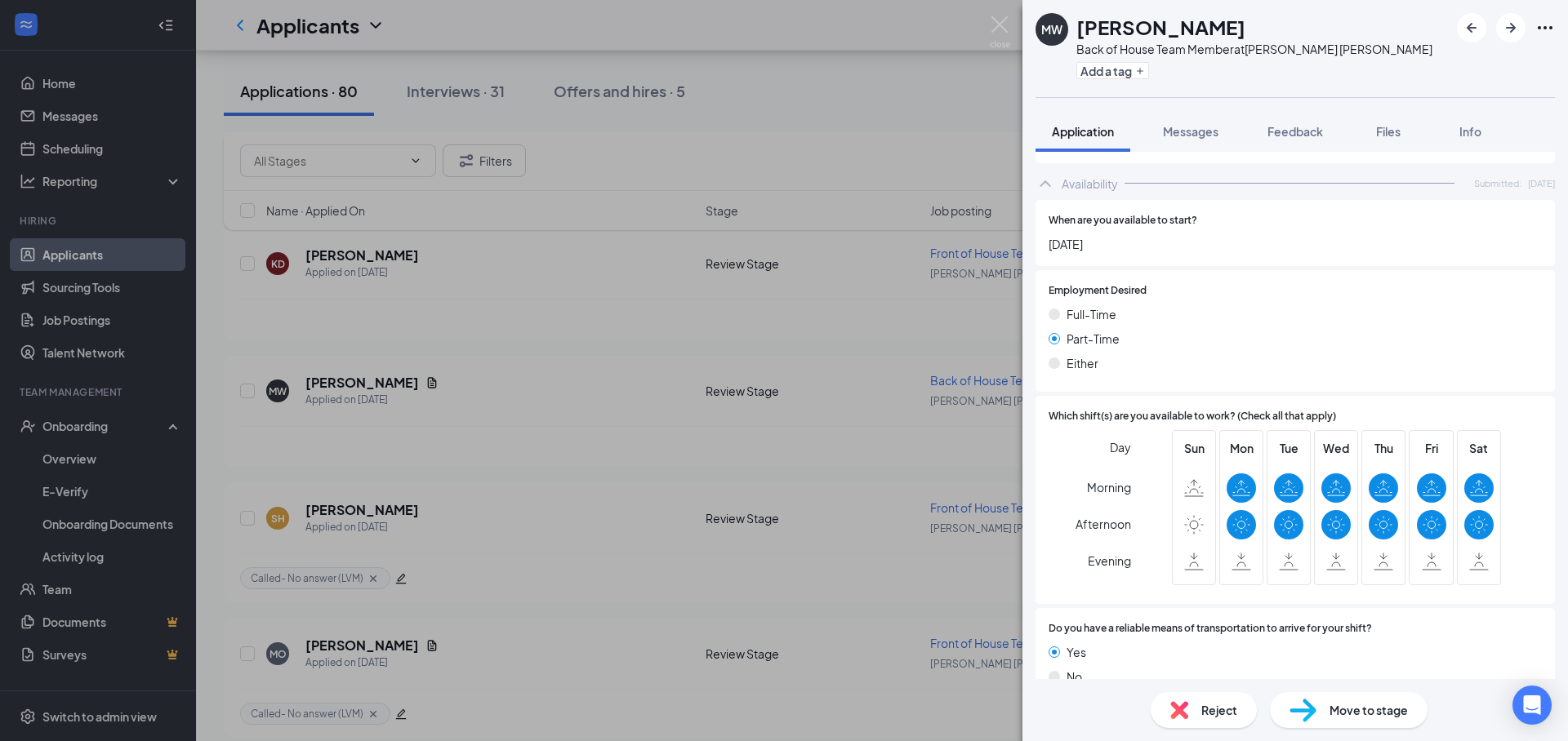
click at [1411, 702] on div "Move to stage" at bounding box center [1348, 710] width 157 height 36
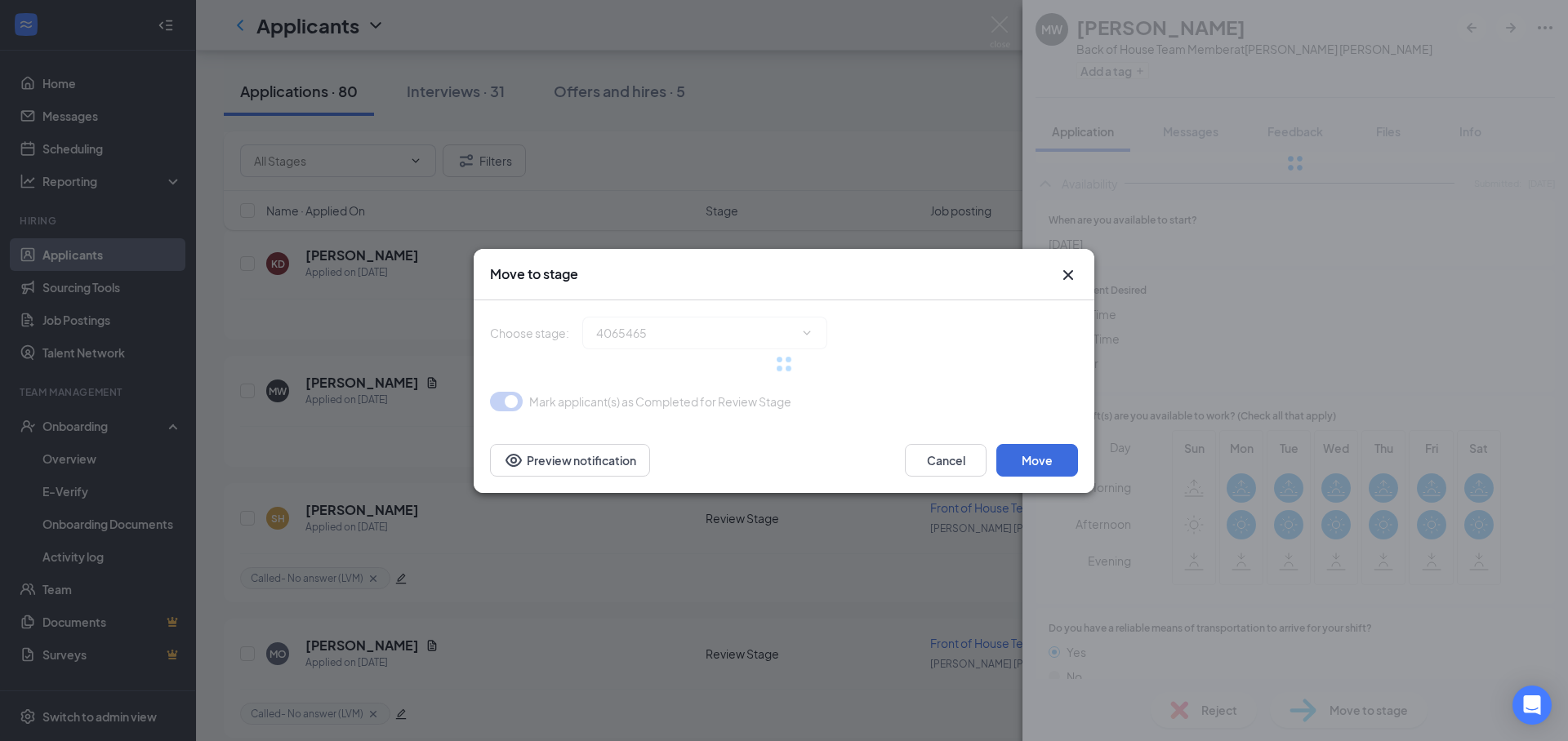
type input "In-Person Interview (next stage)"
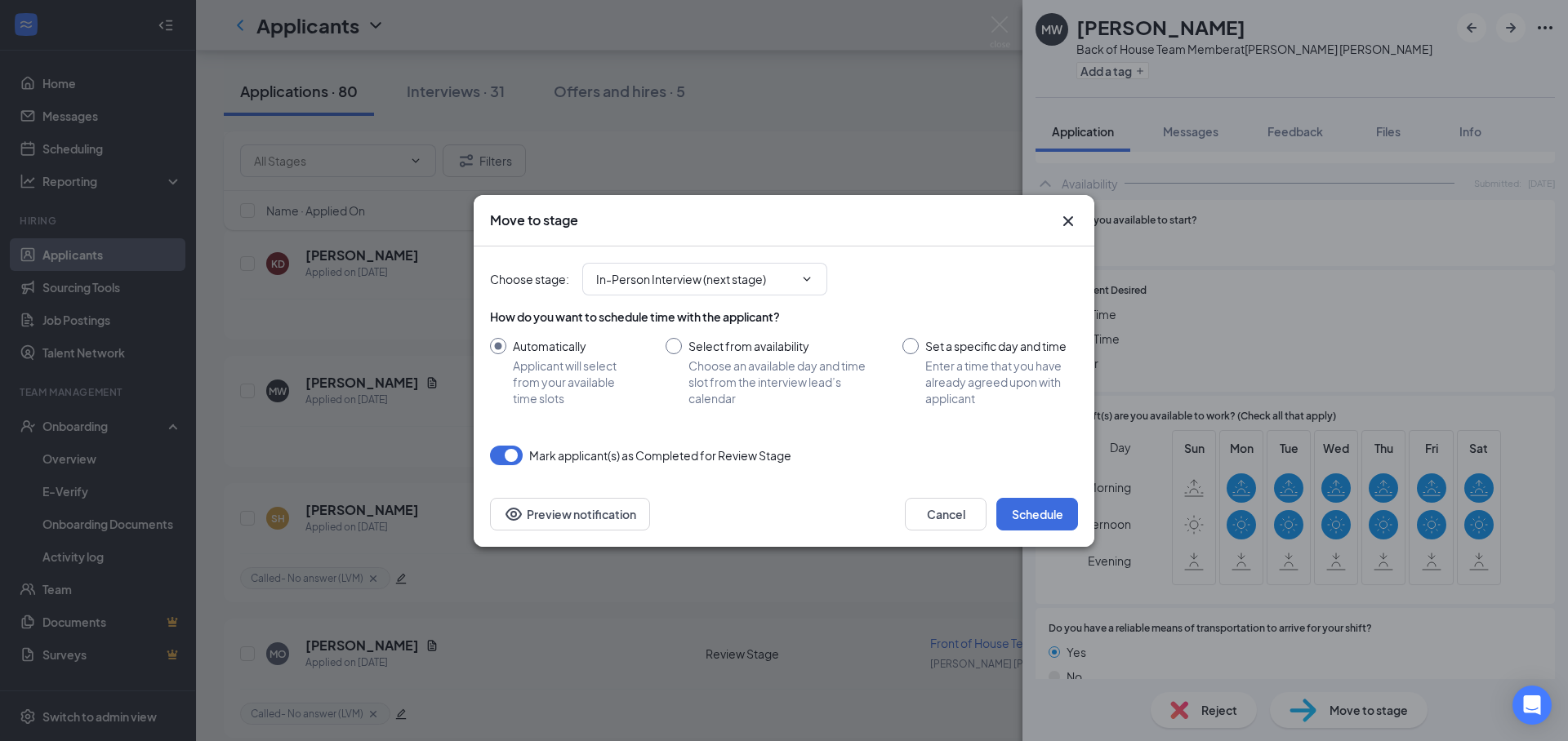
click at [976, 359] on input "Set a specific day and time Enter a time that you have already agreed upon with…" at bounding box center [990, 372] width 176 height 69
radio input "true"
radio input "false"
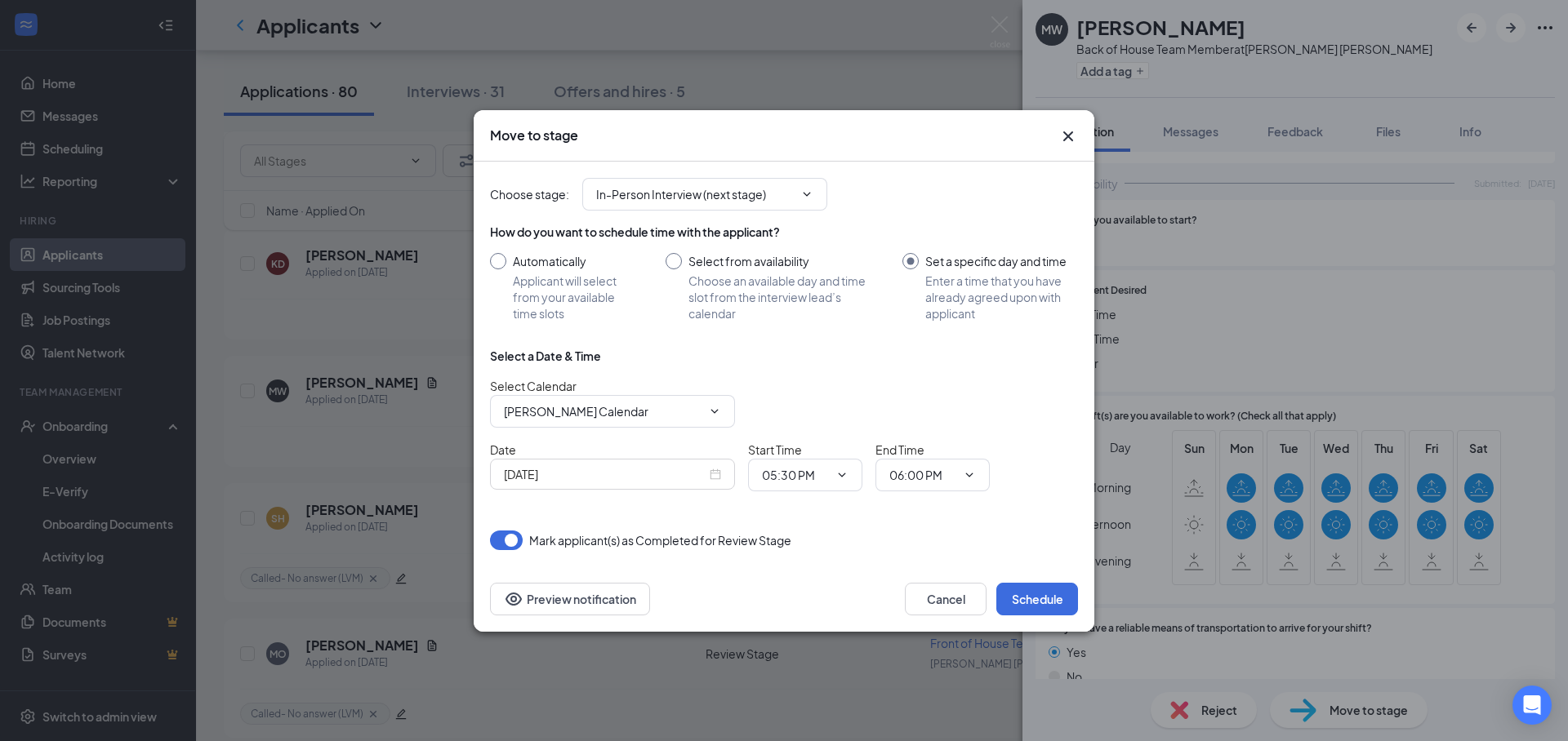
click at [706, 479] on div "[DATE]" at bounding box center [612, 474] width 217 height 18
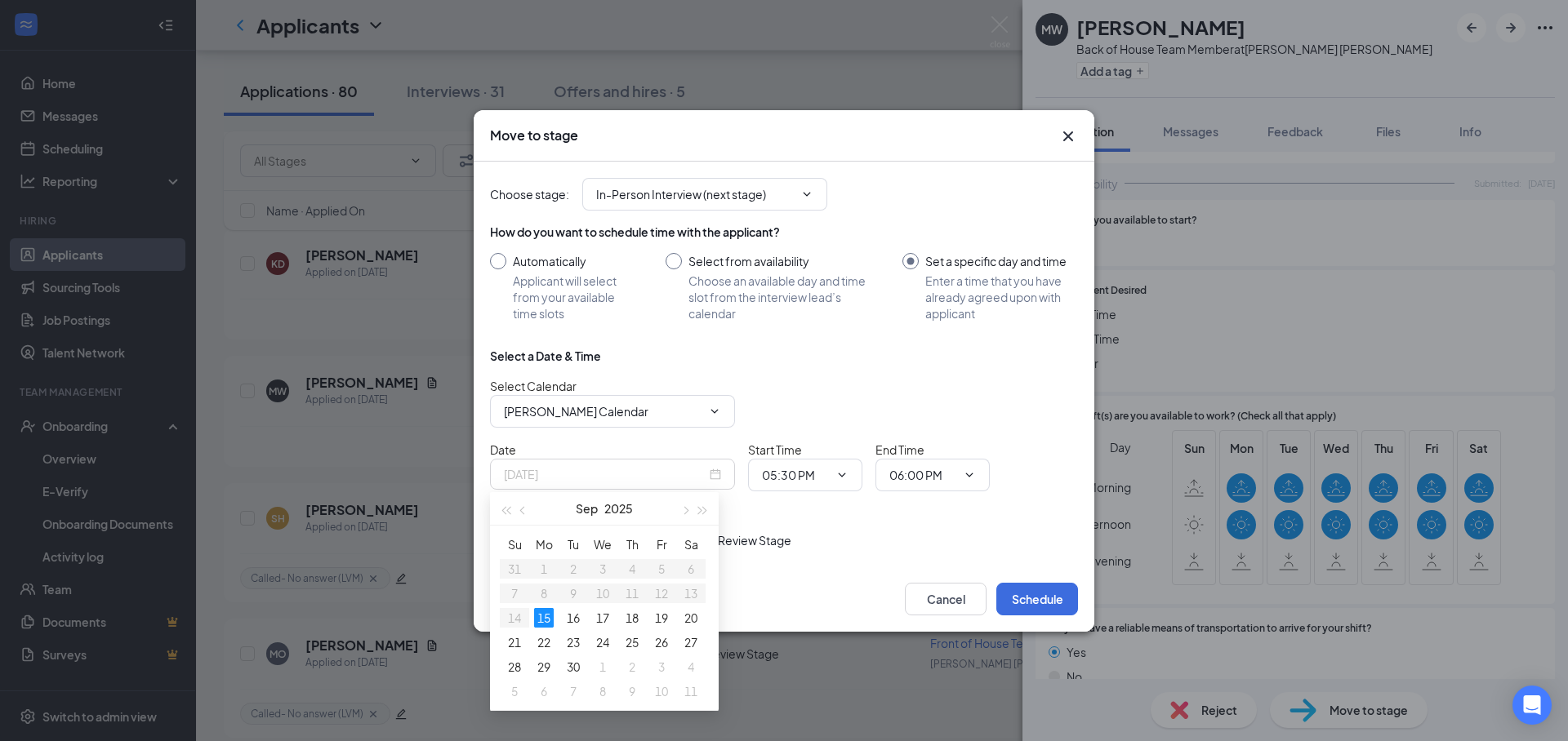
type input "[DATE]"
drag, startPoint x: 833, startPoint y: 524, endPoint x: 820, endPoint y: 514, distance: 16.4
click at [831, 525] on div "Choose stage : In-Person Interview (next stage) How do you want to schedule tim…" at bounding box center [784, 356] width 588 height 389
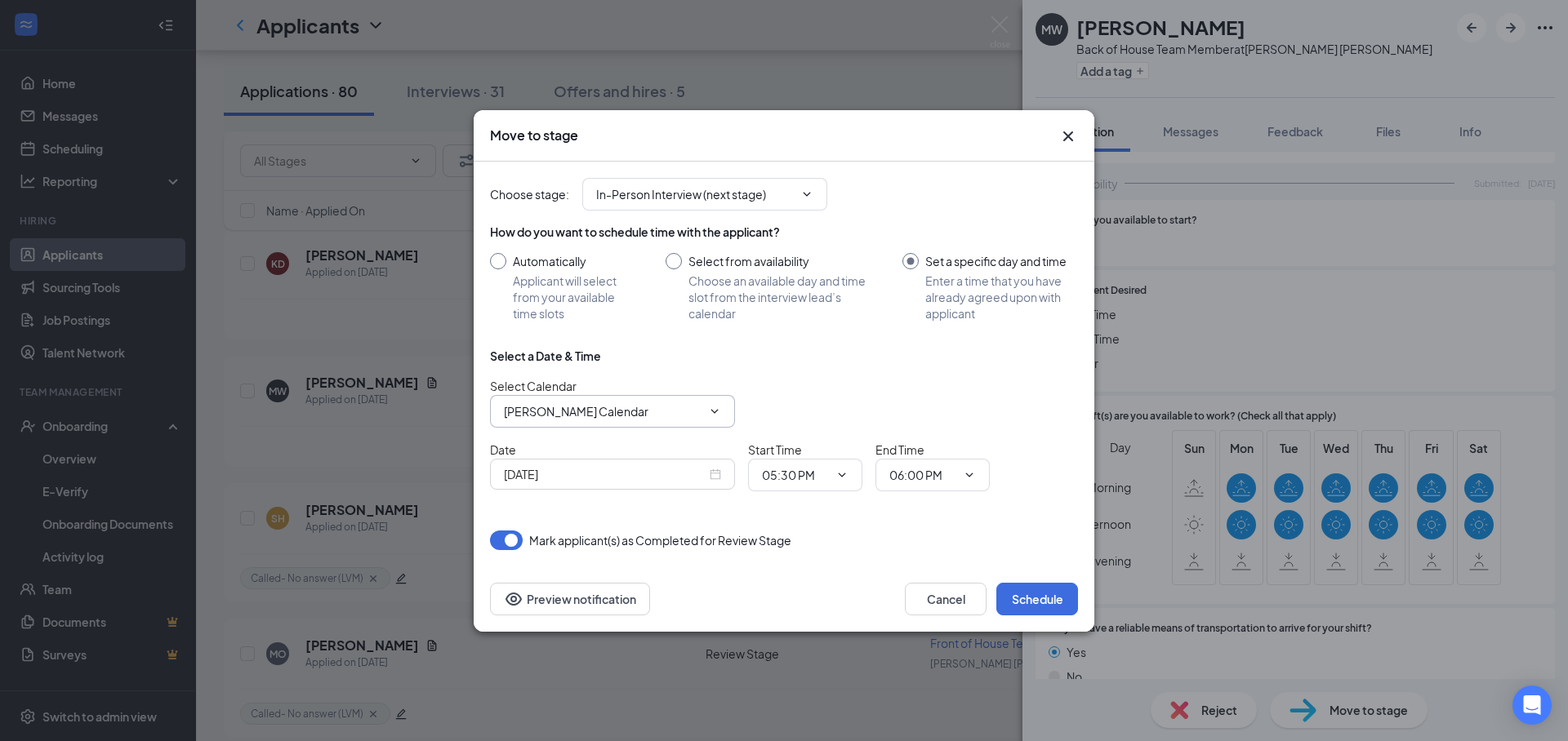
click at [590, 413] on input "[PERSON_NAME] Calendar" at bounding box center [602, 412] width 198 height 18
click at [564, 450] on div "[PERSON_NAME] Calendar" at bounding box center [626, 442] width 245 height 38
type input "[PERSON_NAME] Calendar"
click at [643, 477] on input "[DATE]" at bounding box center [605, 474] width 202 height 18
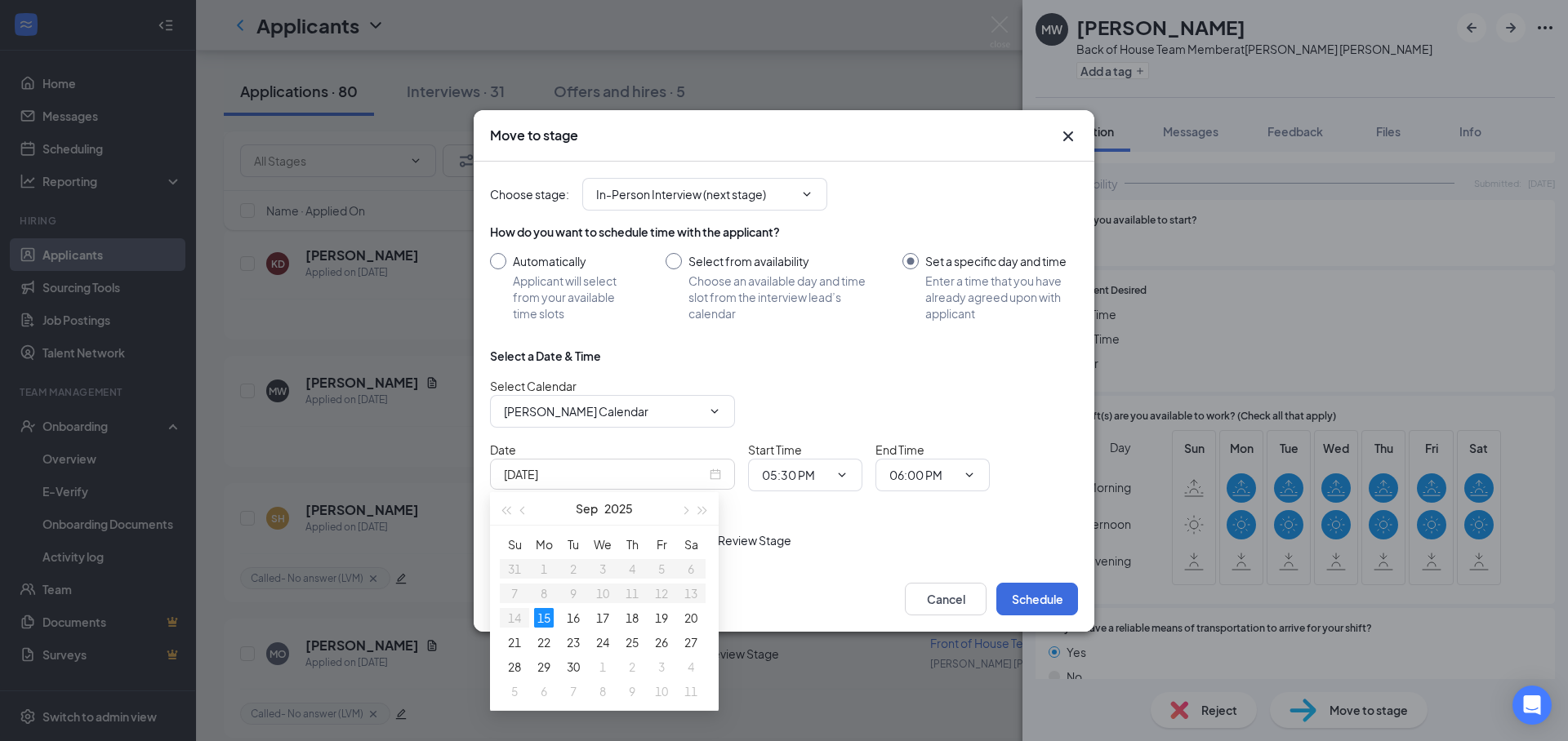
click at [868, 518] on div "Choose stage : In-Person Interview (next stage) How do you want to schedule tim…" at bounding box center [784, 356] width 588 height 389
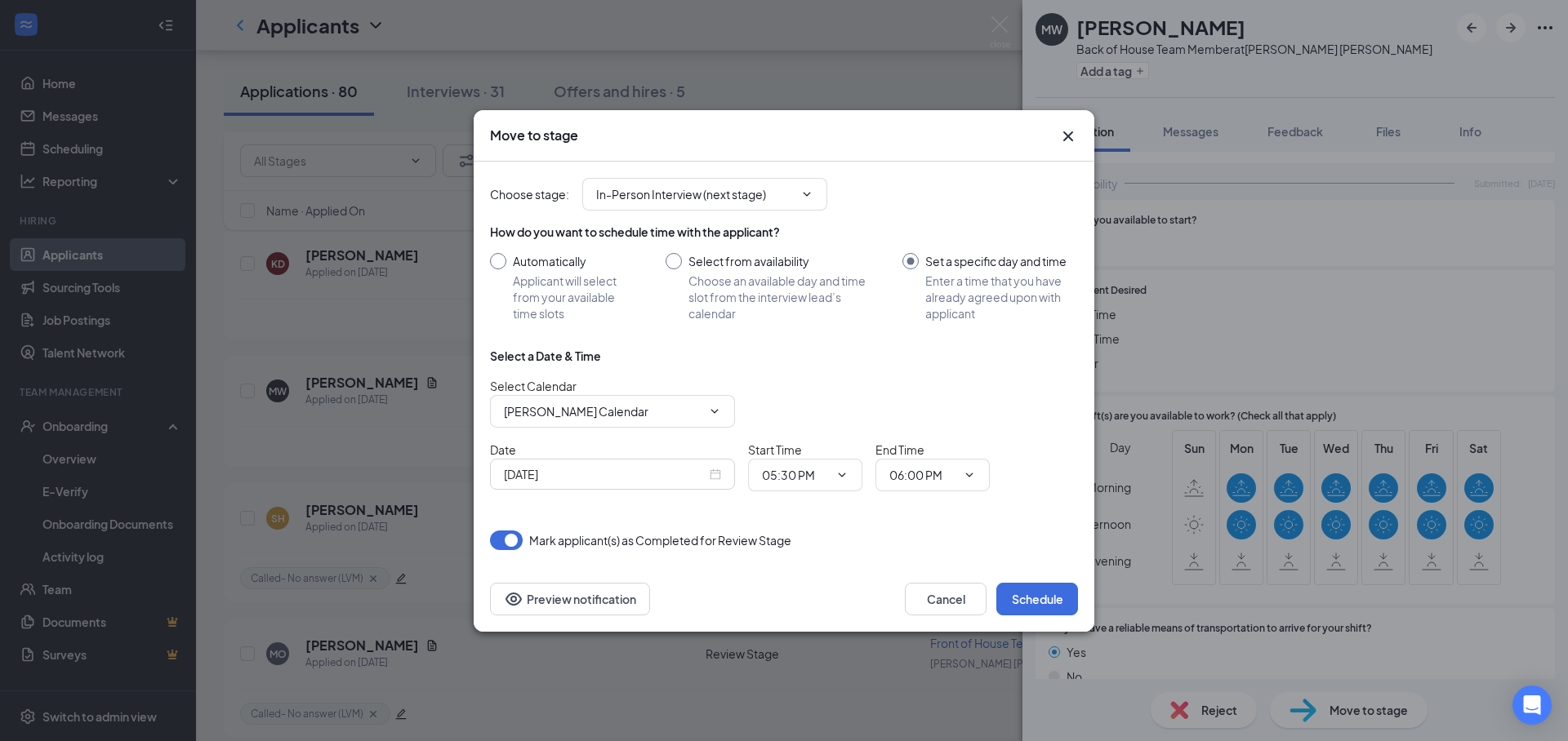
click at [718, 479] on div "[DATE]" at bounding box center [612, 474] width 217 height 18
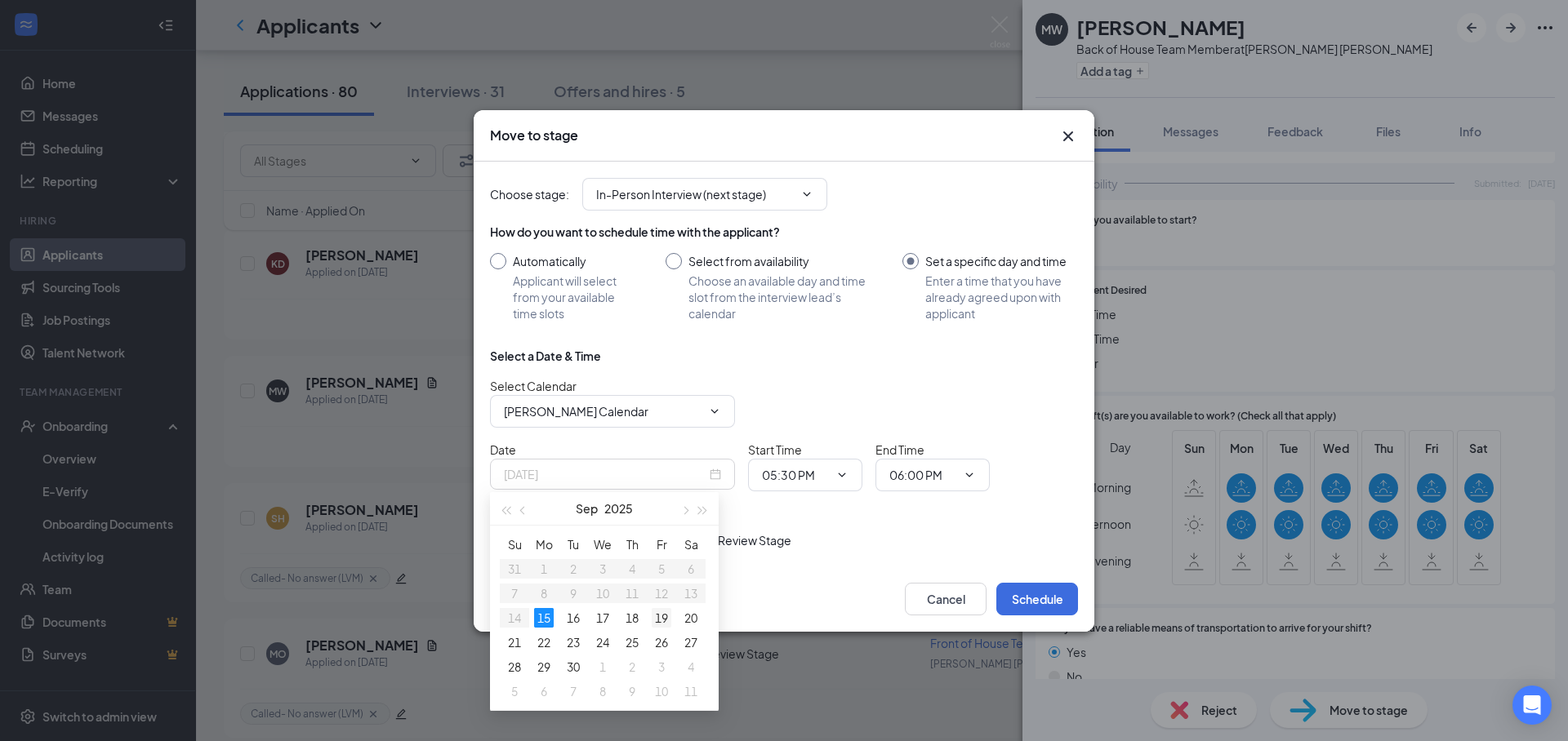
click at [660, 626] on div "19" at bounding box center [661, 617] width 19 height 19
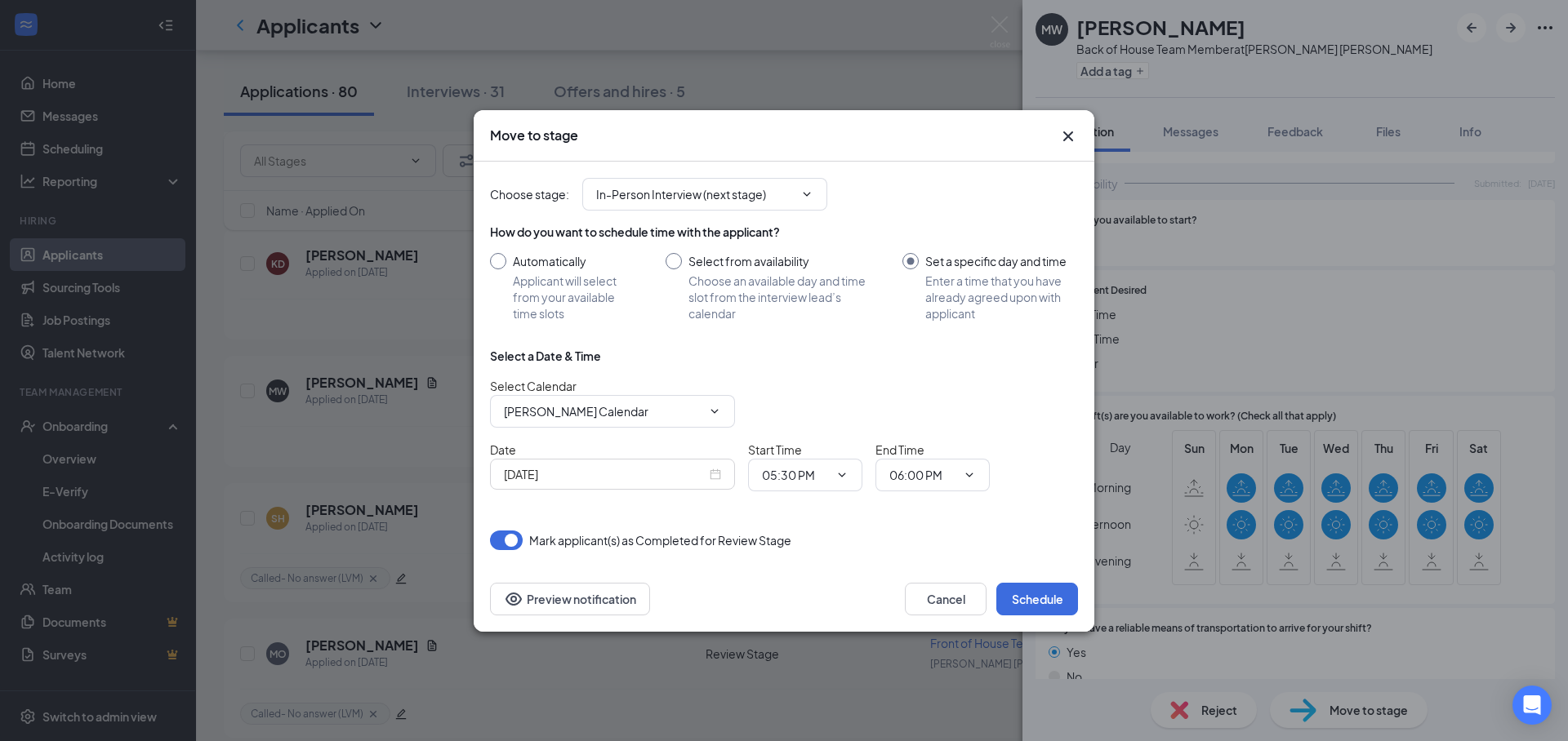
click at [713, 474] on div "[DATE]" at bounding box center [612, 474] width 217 height 18
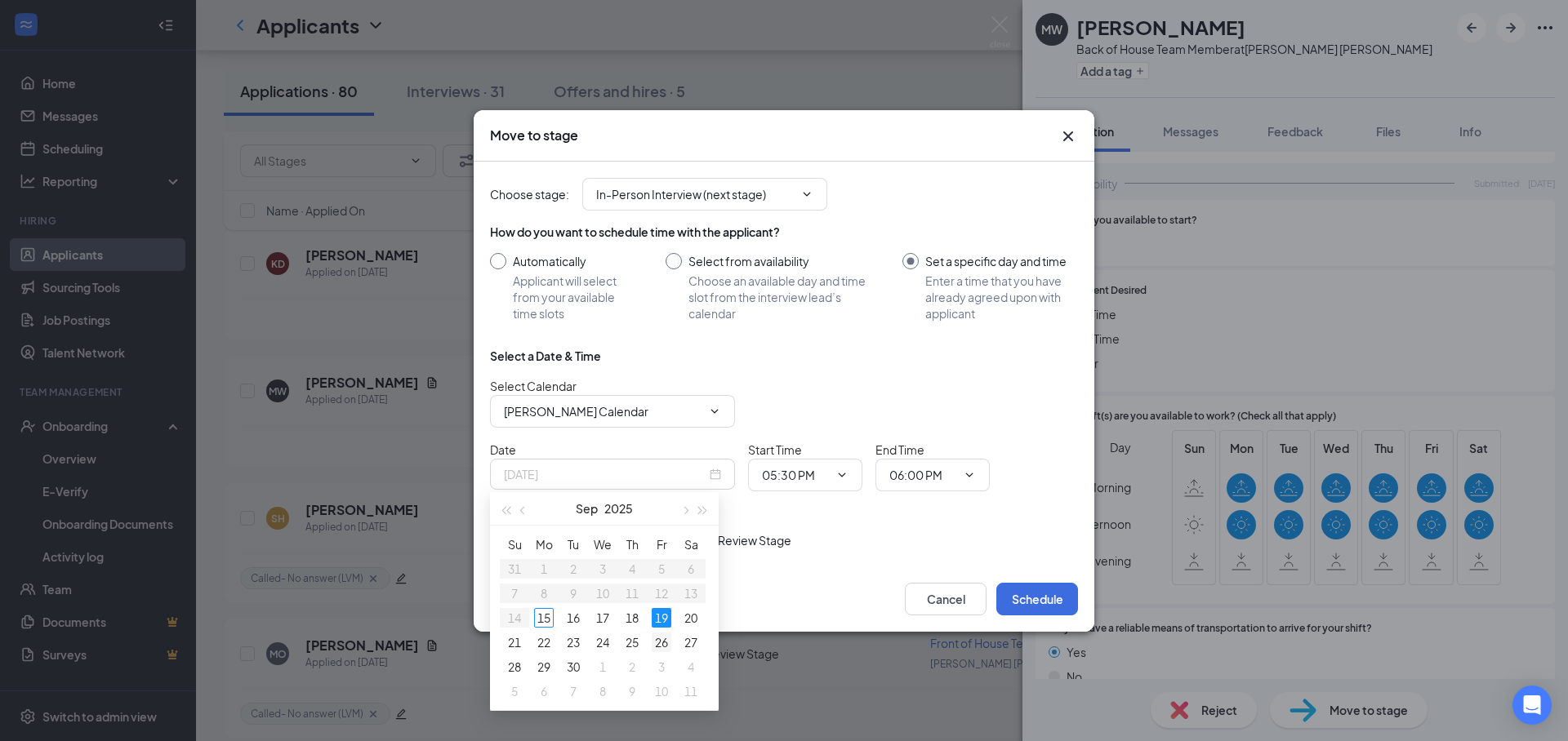
type input "Sep 26, 2025"
click at [667, 643] on div "26" at bounding box center [661, 642] width 19 height 19
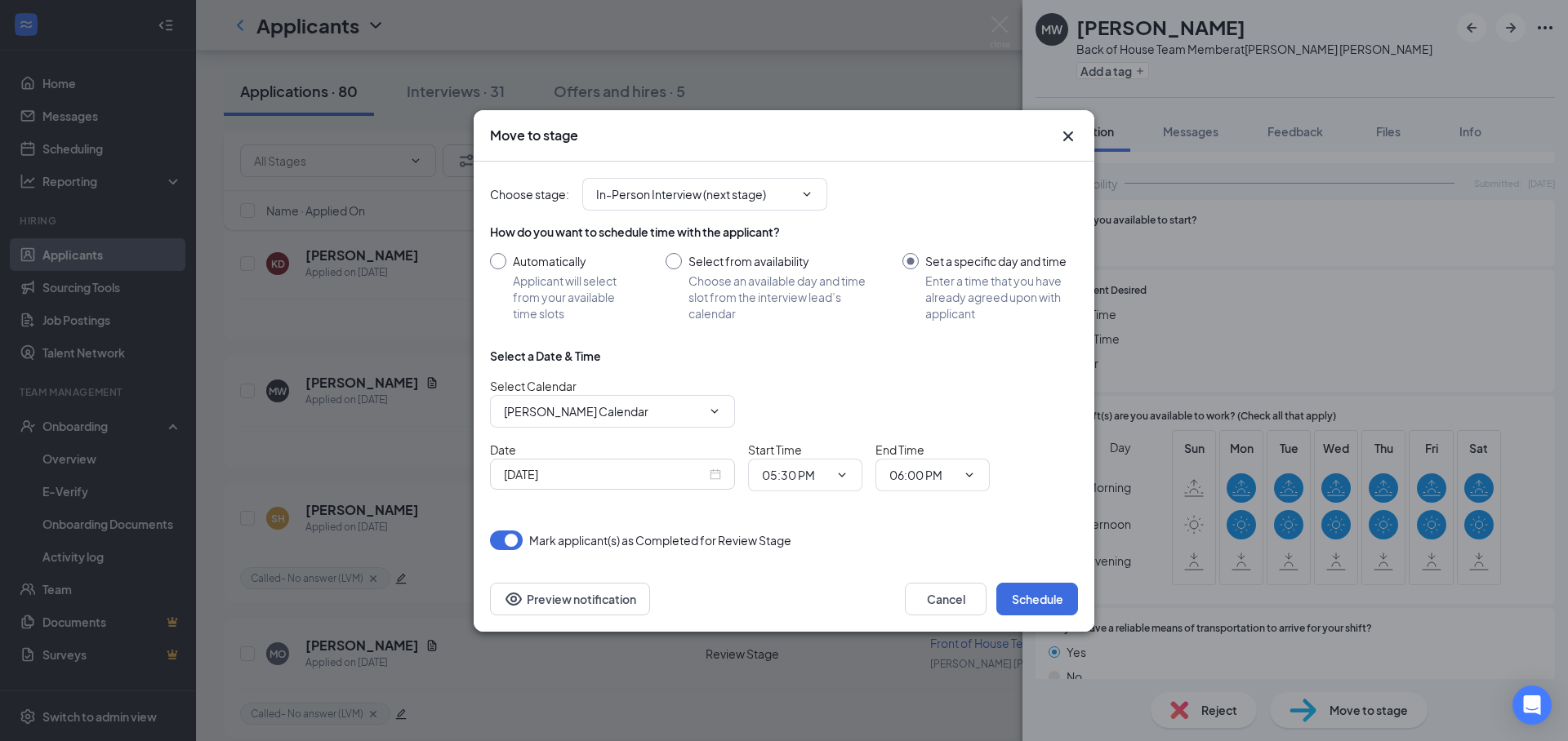
click at [812, 532] on div "Mark applicant(s) as Completed for Review Stage" at bounding box center [784, 540] width 588 height 19
click at [807, 480] on input "05:30 PM" at bounding box center [795, 475] width 67 height 18
click at [814, 296] on div "12:00 PM" at bounding box center [799, 295] width 48 height 18
type input "12:00 PM"
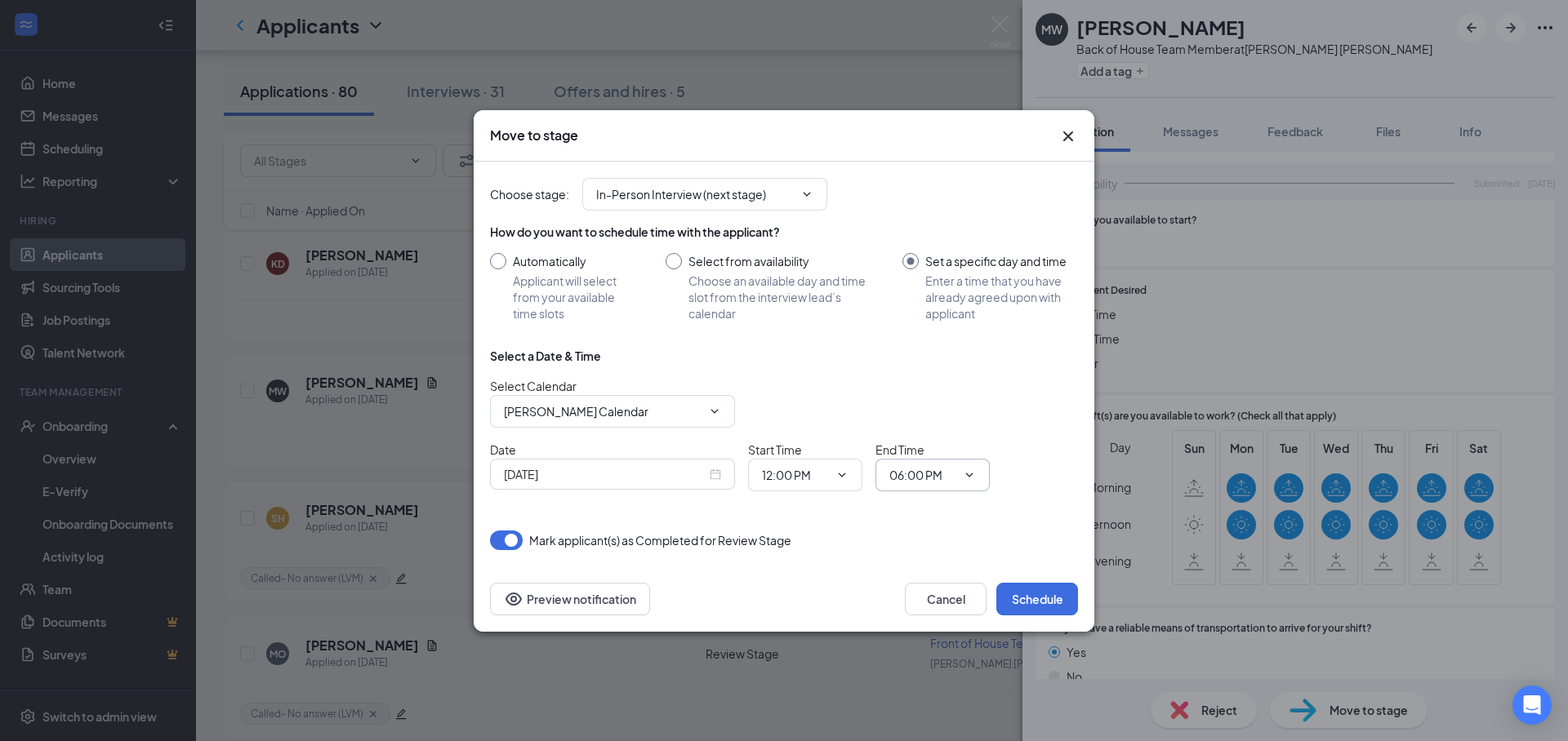
click at [936, 477] on input "06:00 PM" at bounding box center [922, 475] width 67 height 18
click at [956, 379] on div "12:30 PM" at bounding box center [946, 377] width 88 height 18
type input "12:30 PM"
click at [971, 528] on div "Choose stage : In-Person Interview (next stage) How do you want to schedule tim…" at bounding box center [784, 356] width 588 height 389
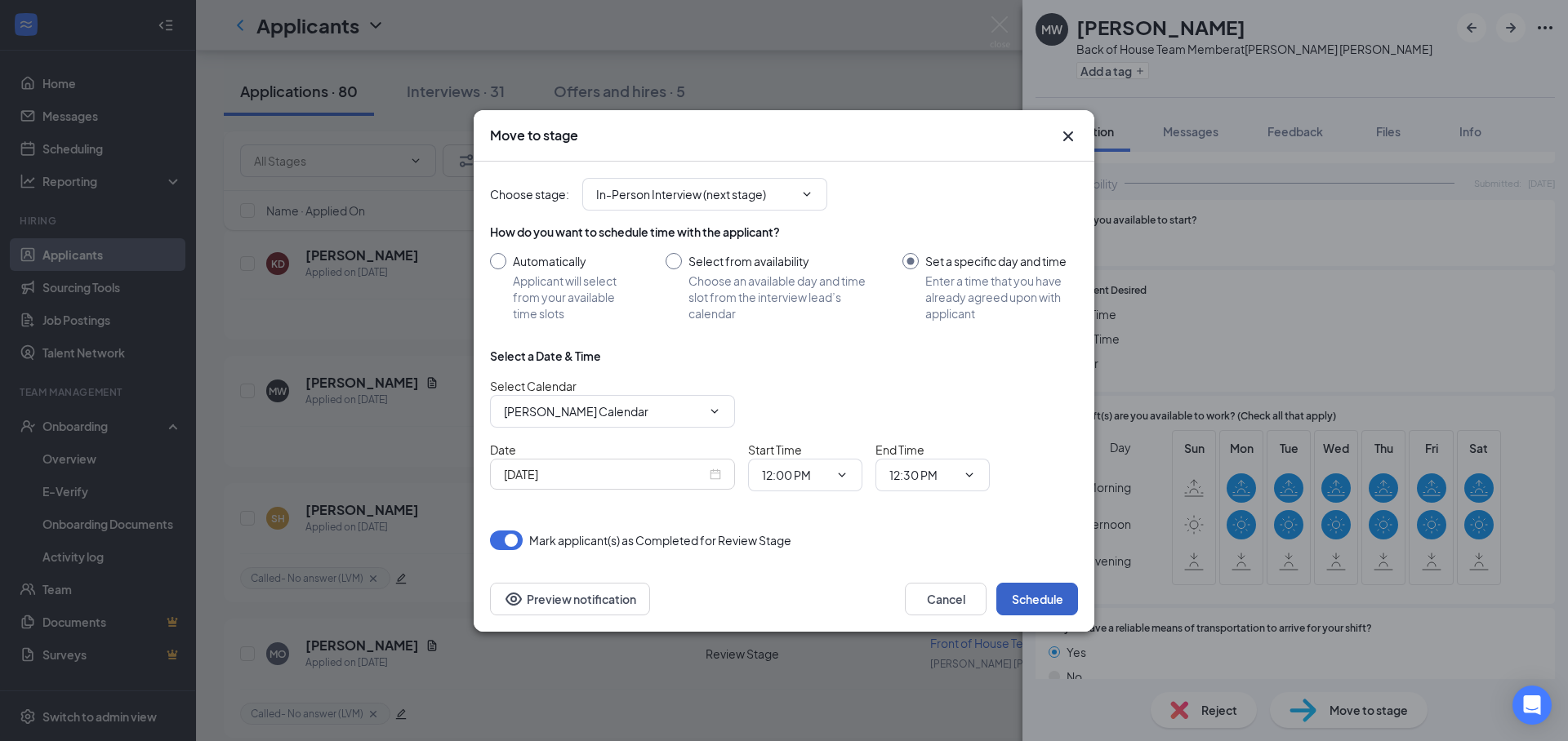
click at [1031, 595] on button "Schedule" at bounding box center [1036, 599] width 82 height 33
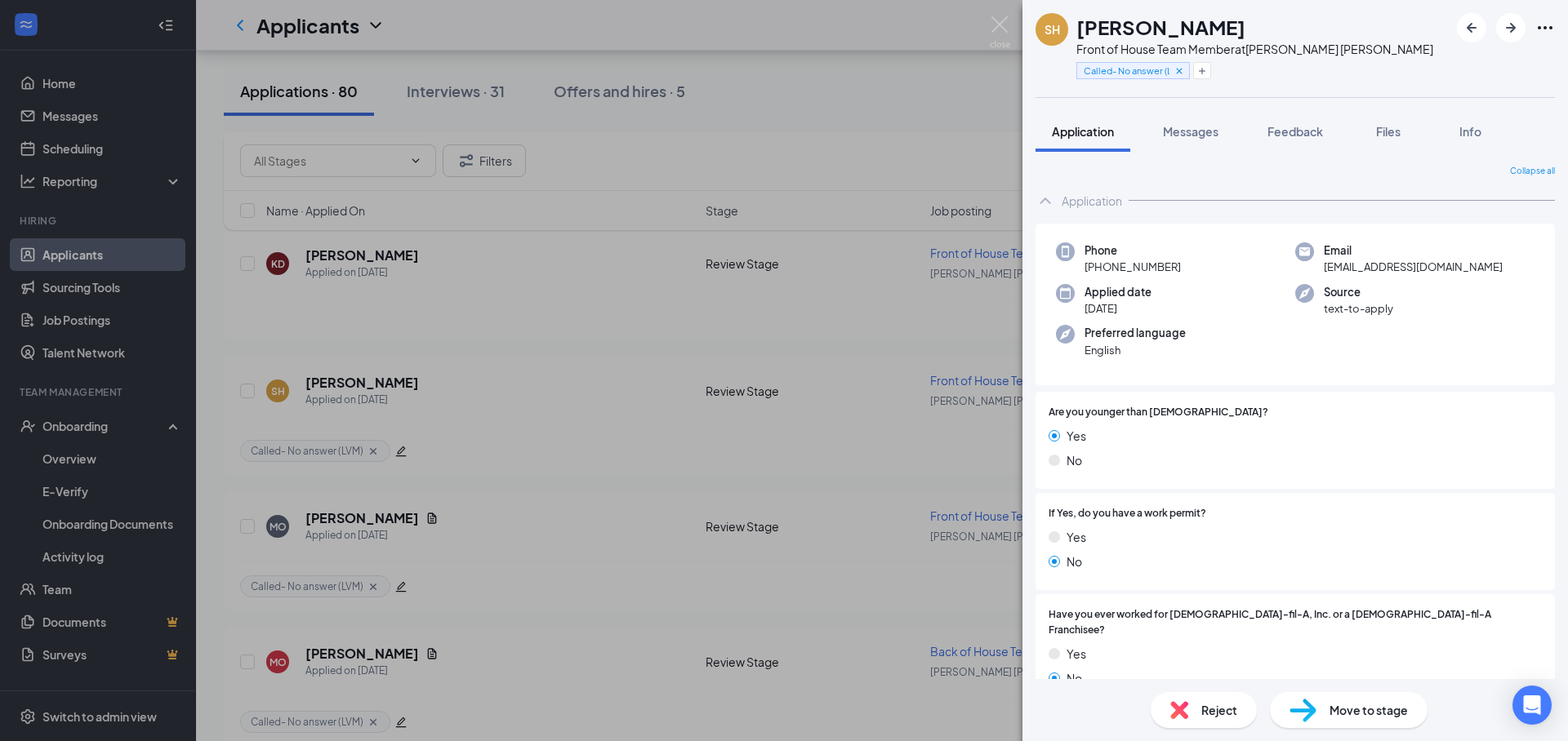
click at [595, 433] on div "SH Samuel Hanson Front of House Team Member at Soper Hill Called- No answer (LV…" at bounding box center [784, 370] width 1568 height 741
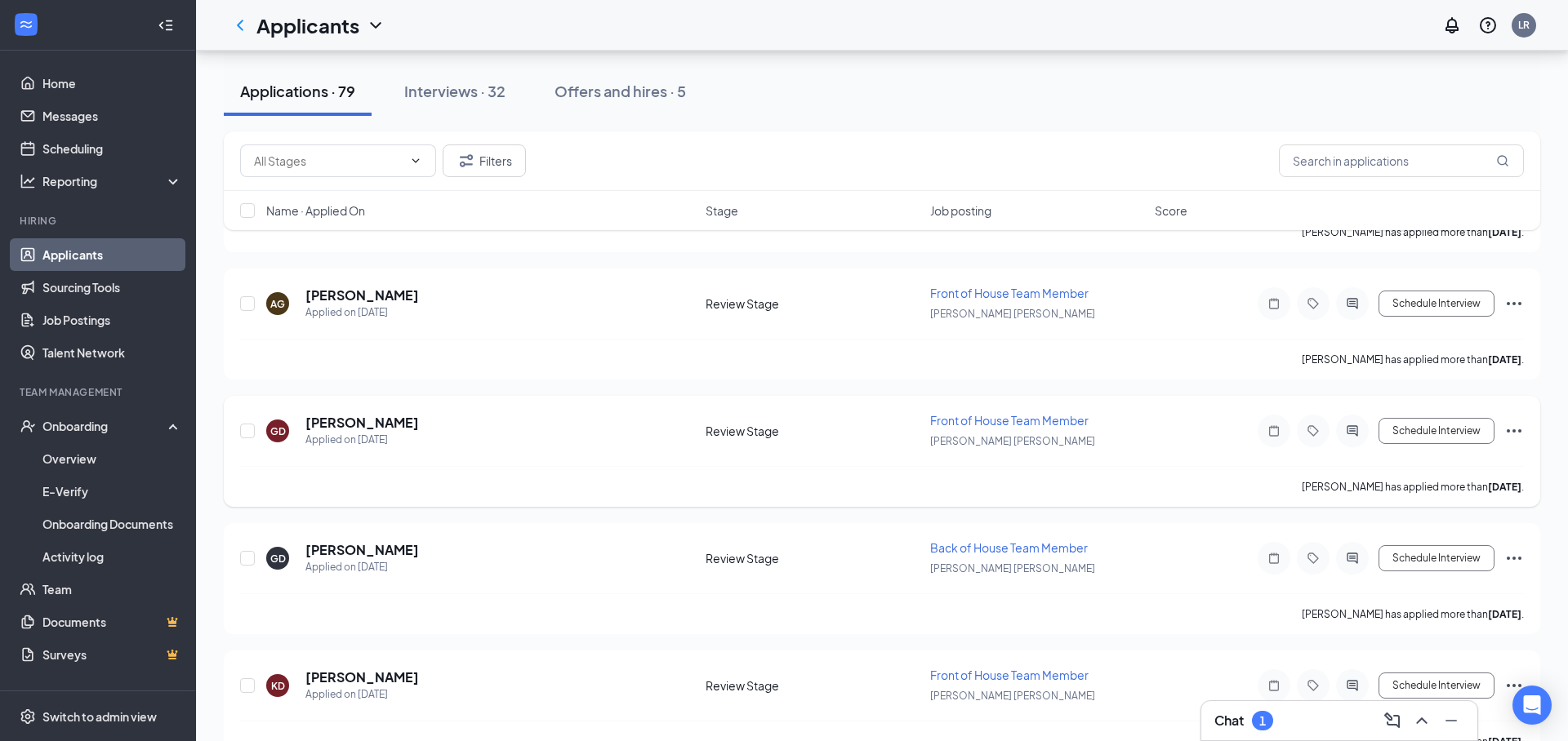
scroll to position [6560, 0]
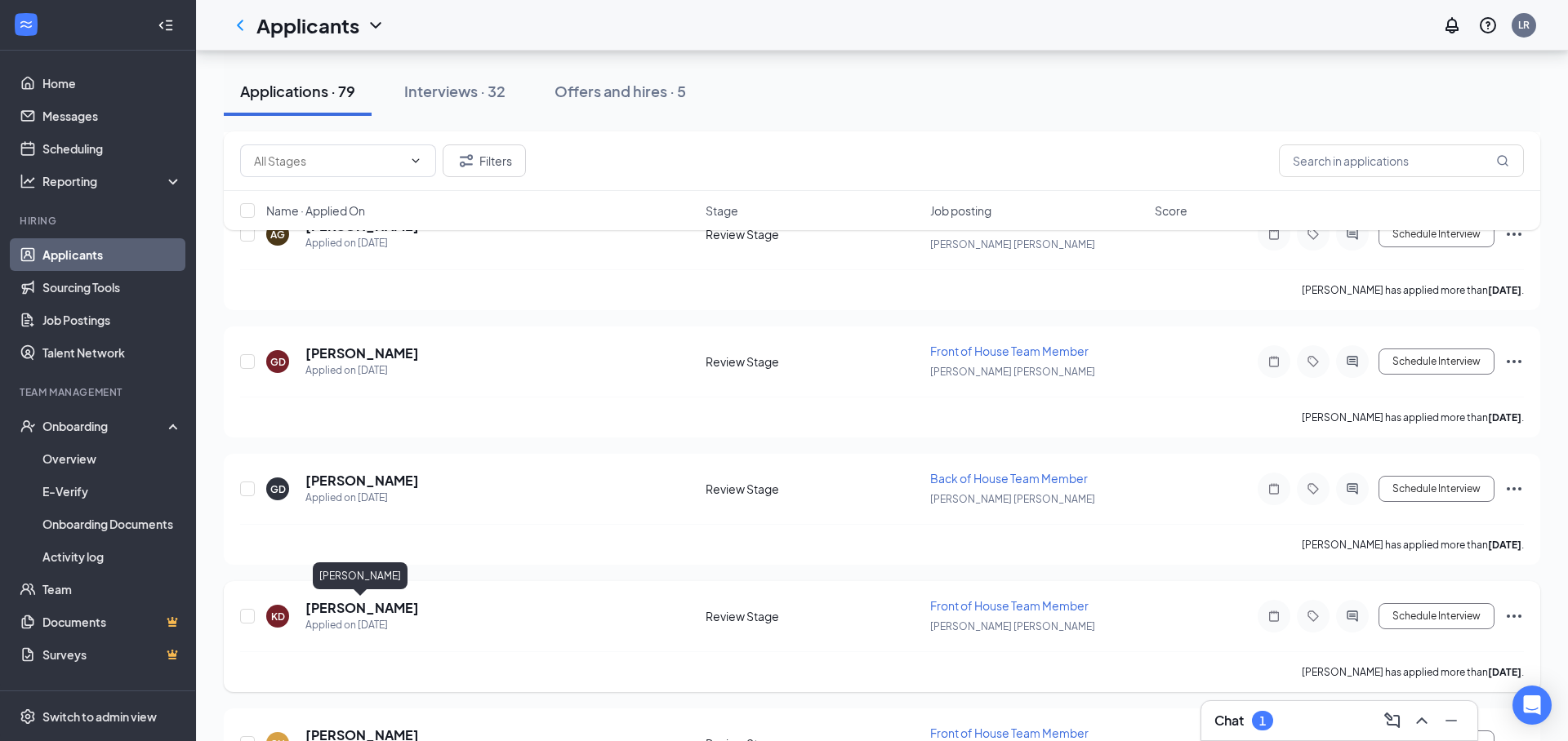
click at [373, 618] on div "Katelyn Dewey Applied on Sep 12" at bounding box center [361, 616] width 113 height 34
click at [372, 613] on h5 "[PERSON_NAME]" at bounding box center [361, 610] width 113 height 18
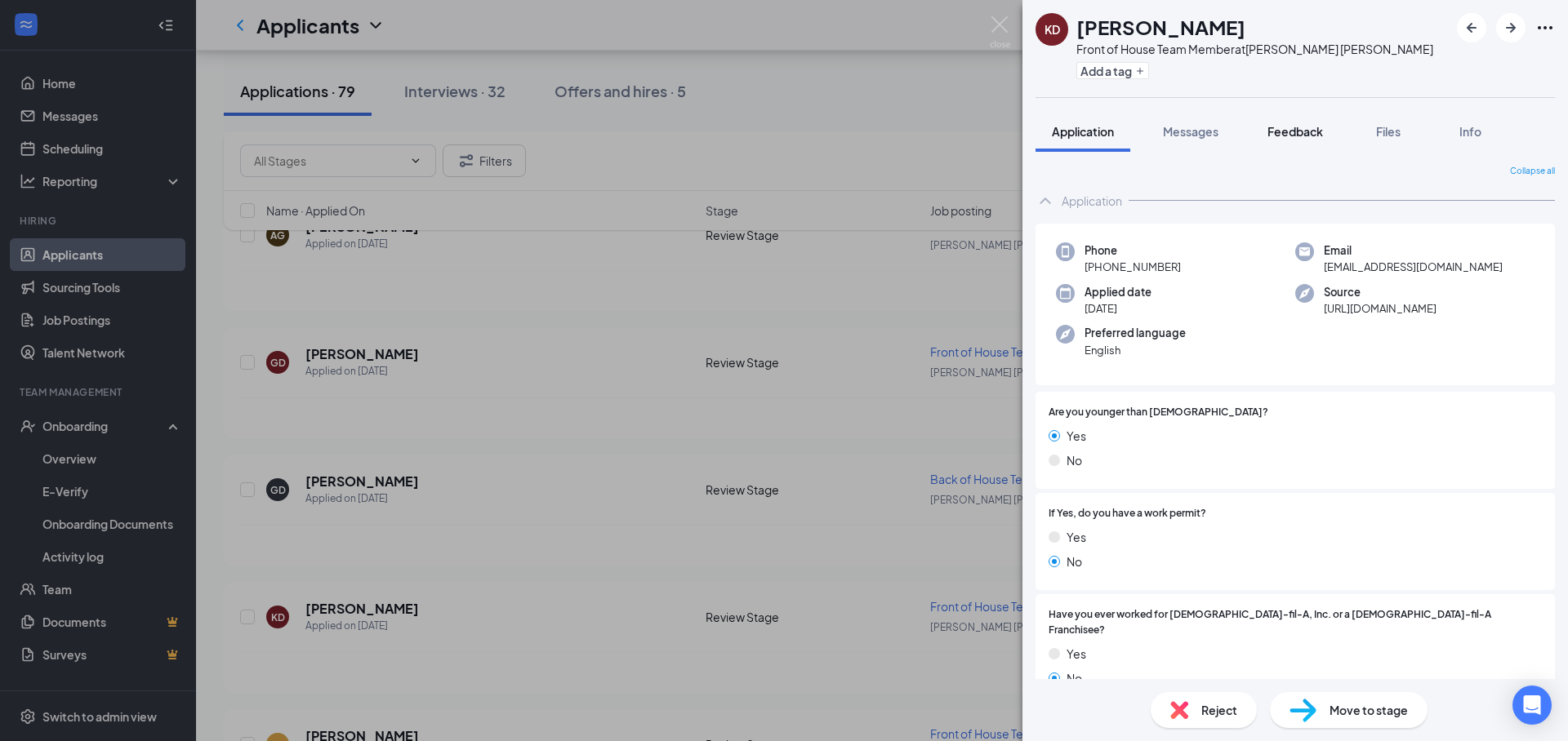
click at [1286, 124] on span "Feedback" at bounding box center [1295, 131] width 55 height 15
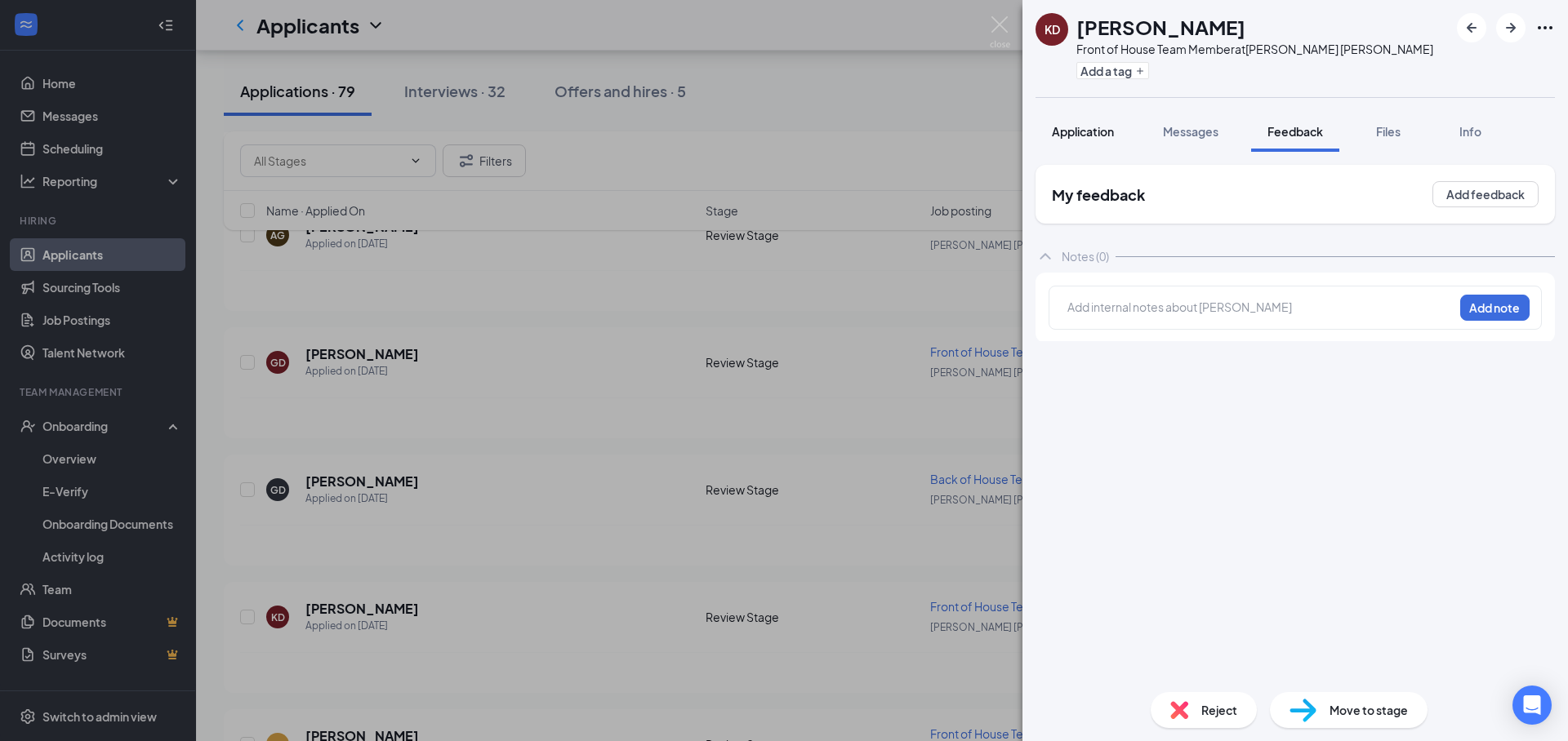
click at [1094, 135] on span "Application" at bounding box center [1082, 131] width 62 height 15
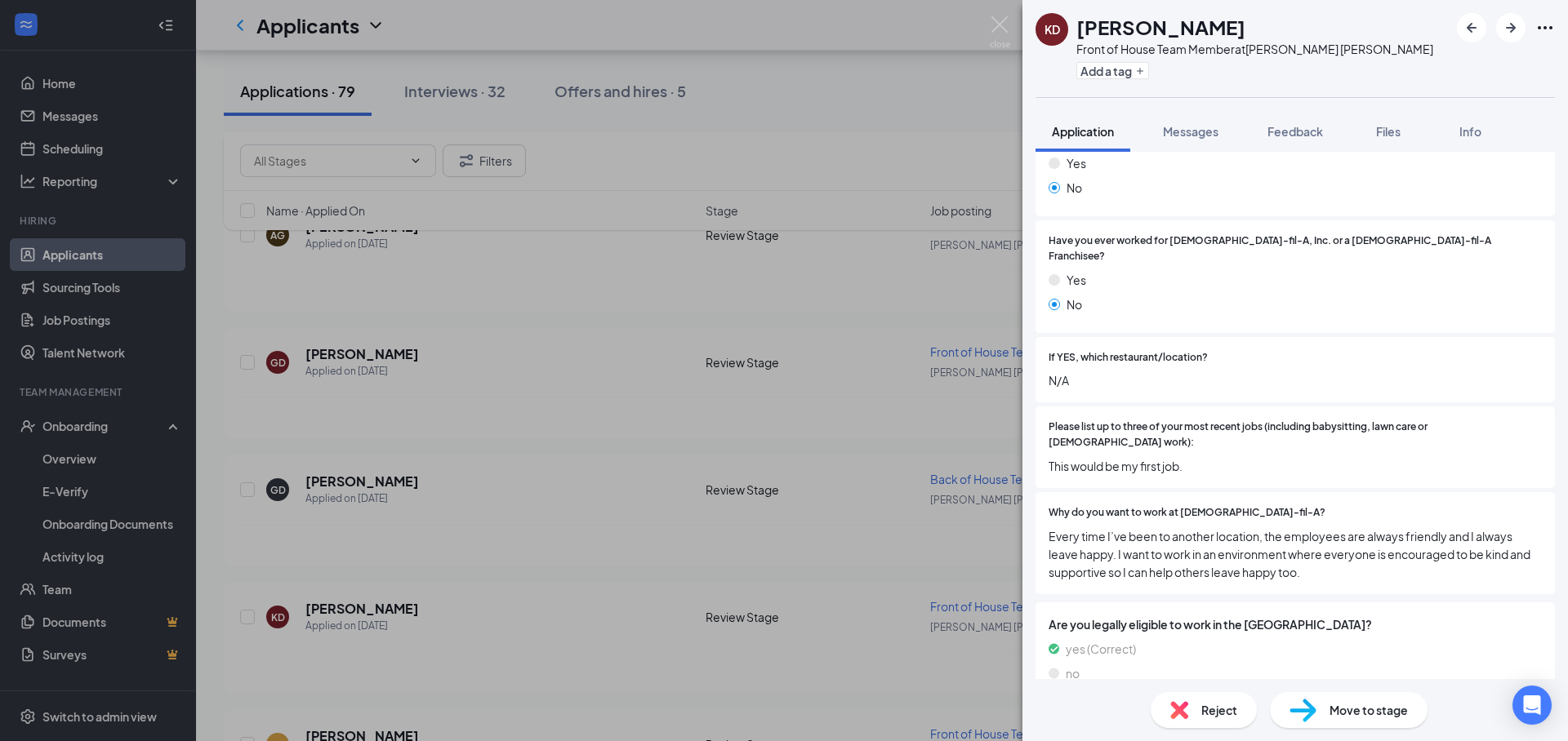
scroll to position [377, 0]
click at [1089, 77] on button "Add a tag" at bounding box center [1112, 70] width 73 height 17
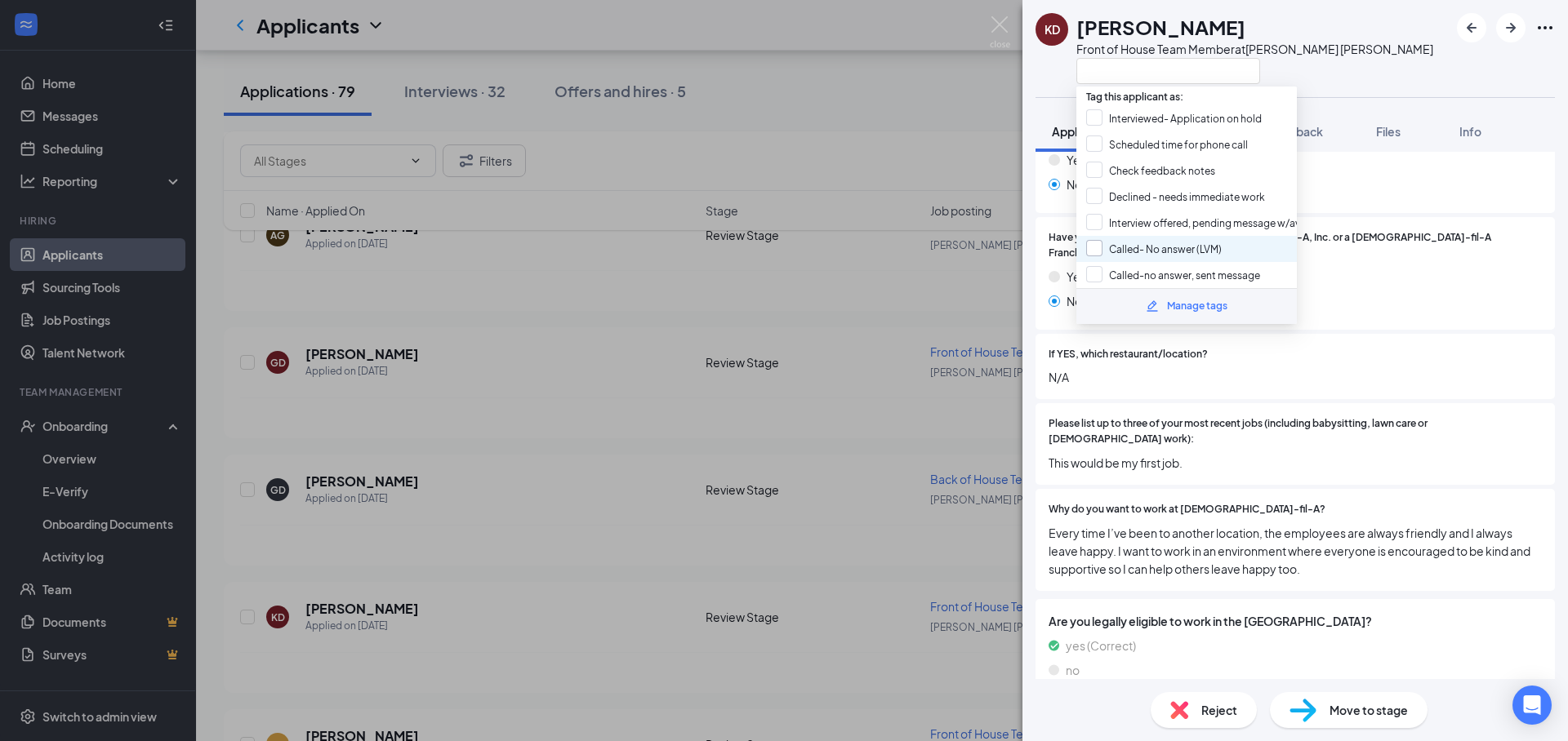
click at [1198, 251] on input "Called- No answer (LVM)" at bounding box center [1153, 249] width 135 height 18
checkbox input "true"
click at [1386, 86] on div "KD Katelyn Dewey Front of House Team Member at Soper Hill" at bounding box center [1295, 49] width 545 height 97
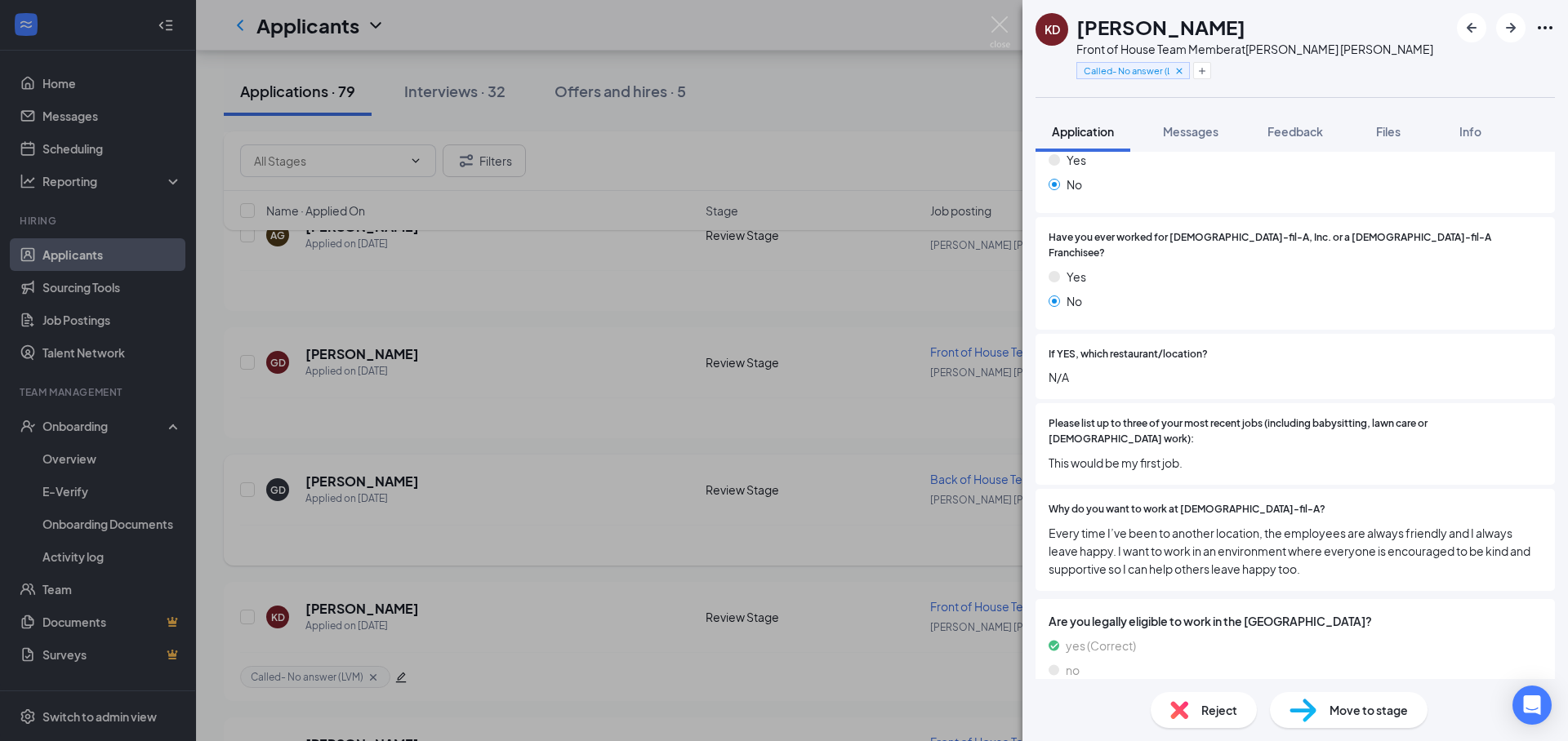
drag, startPoint x: 438, startPoint y: 372, endPoint x: 409, endPoint y: 497, distance: 128.3
click at [435, 373] on div "KD Katelyn Dewey Front of House Team Member at Soper Hill Called- No answer (LV…" at bounding box center [784, 370] width 1568 height 741
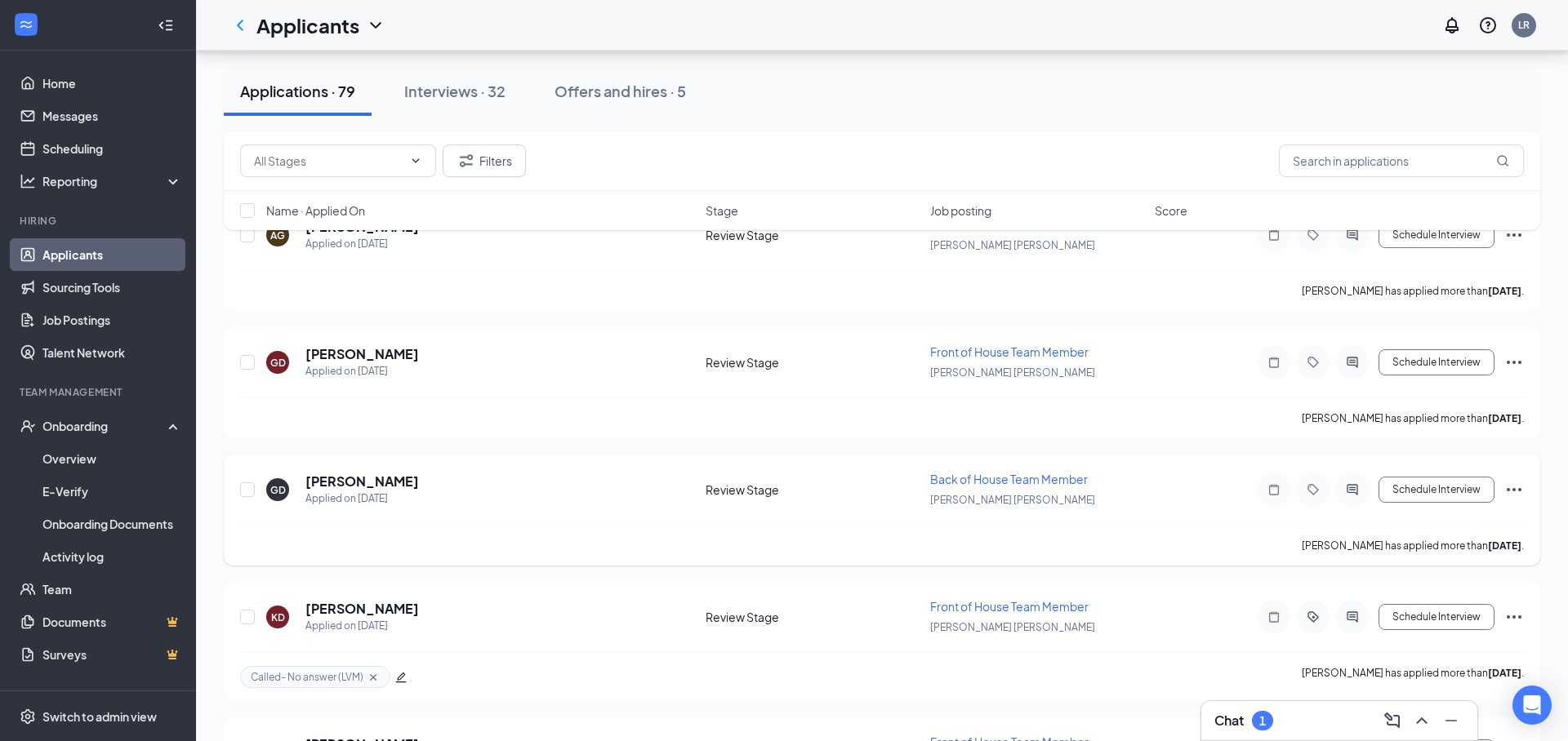
drag, startPoint x: 399, startPoint y: 483, endPoint x: 518, endPoint y: 528, distance: 127.2
click at [399, 483] on h5 "[PERSON_NAME]" at bounding box center [361, 482] width 113 height 18
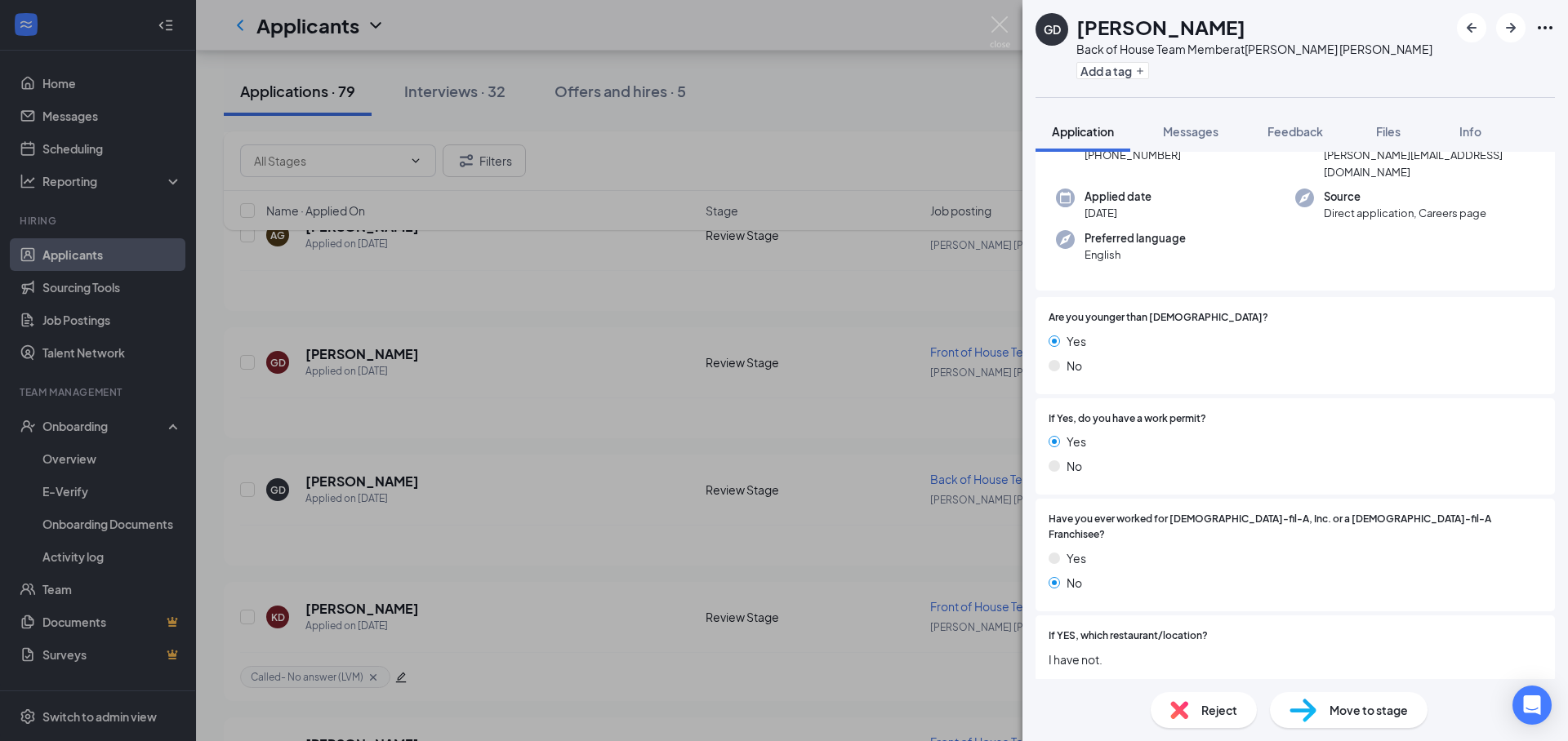
scroll to position [159, 0]
drag, startPoint x: 841, startPoint y: 363, endPoint x: 509, endPoint y: 127, distance: 407.3
click at [837, 356] on div "GD Gabriel DuChesne Back of House Team Member at Soper Hill Add a tag Applicati…" at bounding box center [784, 370] width 1568 height 741
click at [440, 89] on div "Interviews · 32" at bounding box center [457, 91] width 101 height 20
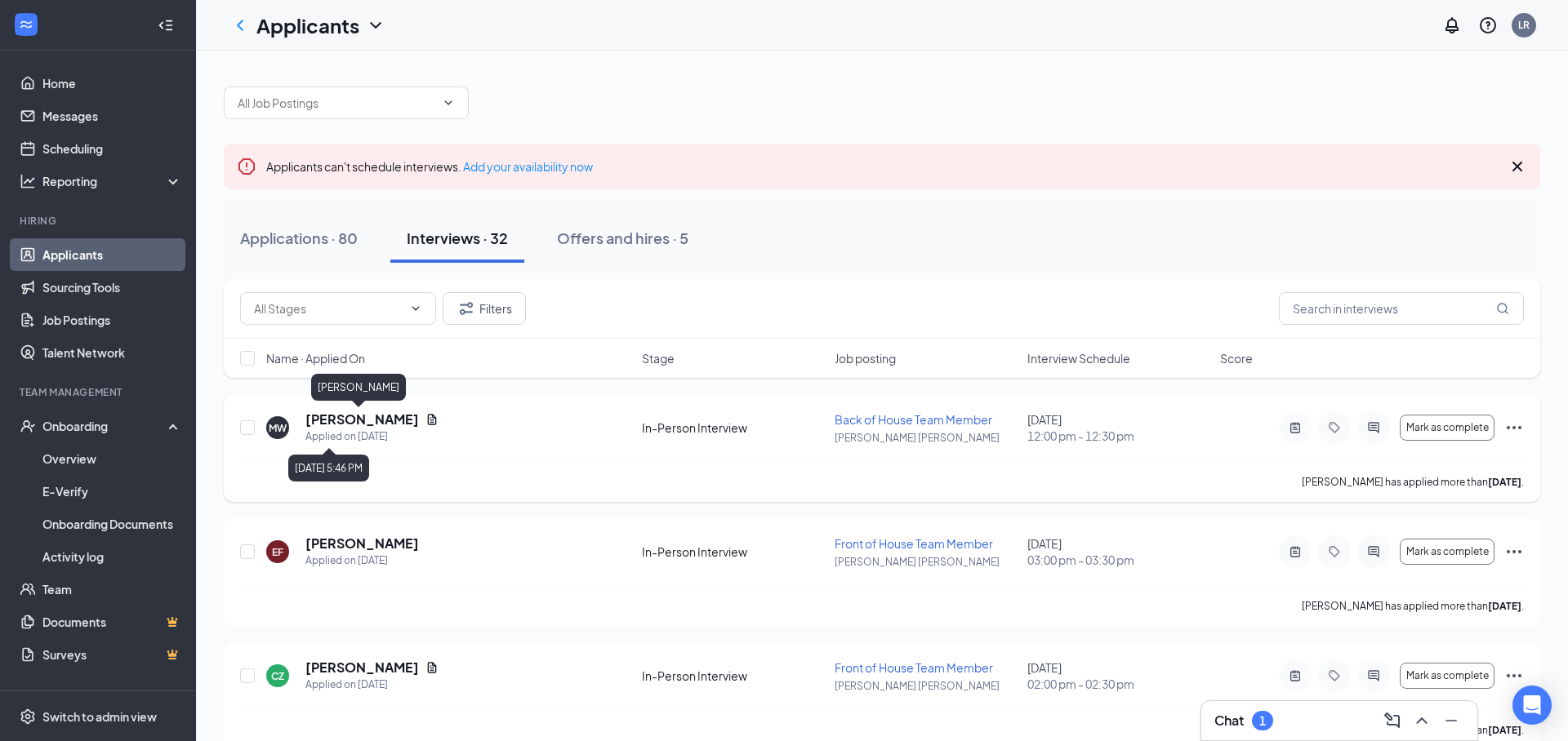
click at [375, 423] on h5 "[PERSON_NAME]" at bounding box center [361, 420] width 113 height 18
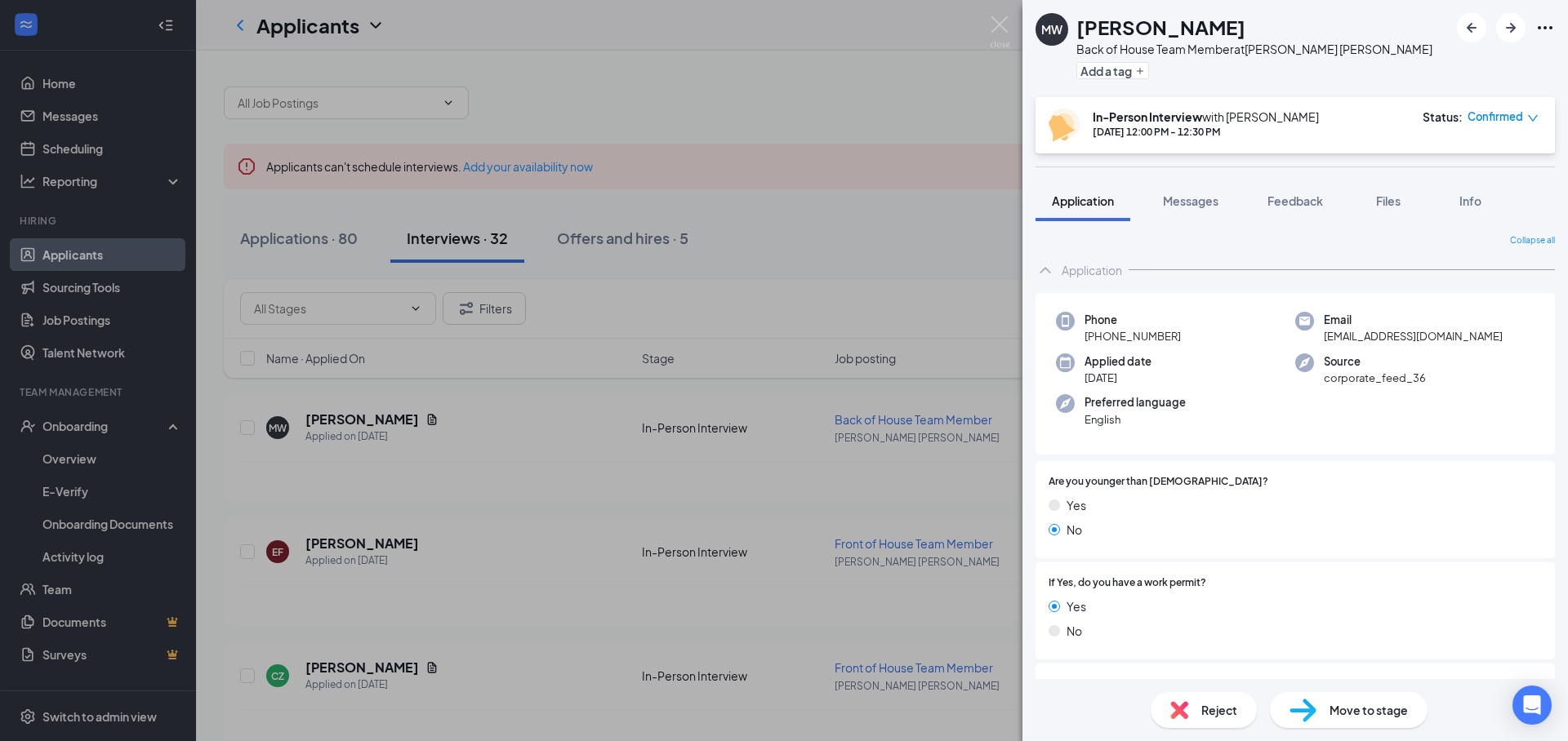
click at [858, 255] on div "MW Monte Watson Back of House Team Member at Soper Hill Add a tag In-Person Int…" at bounding box center [784, 370] width 1568 height 741
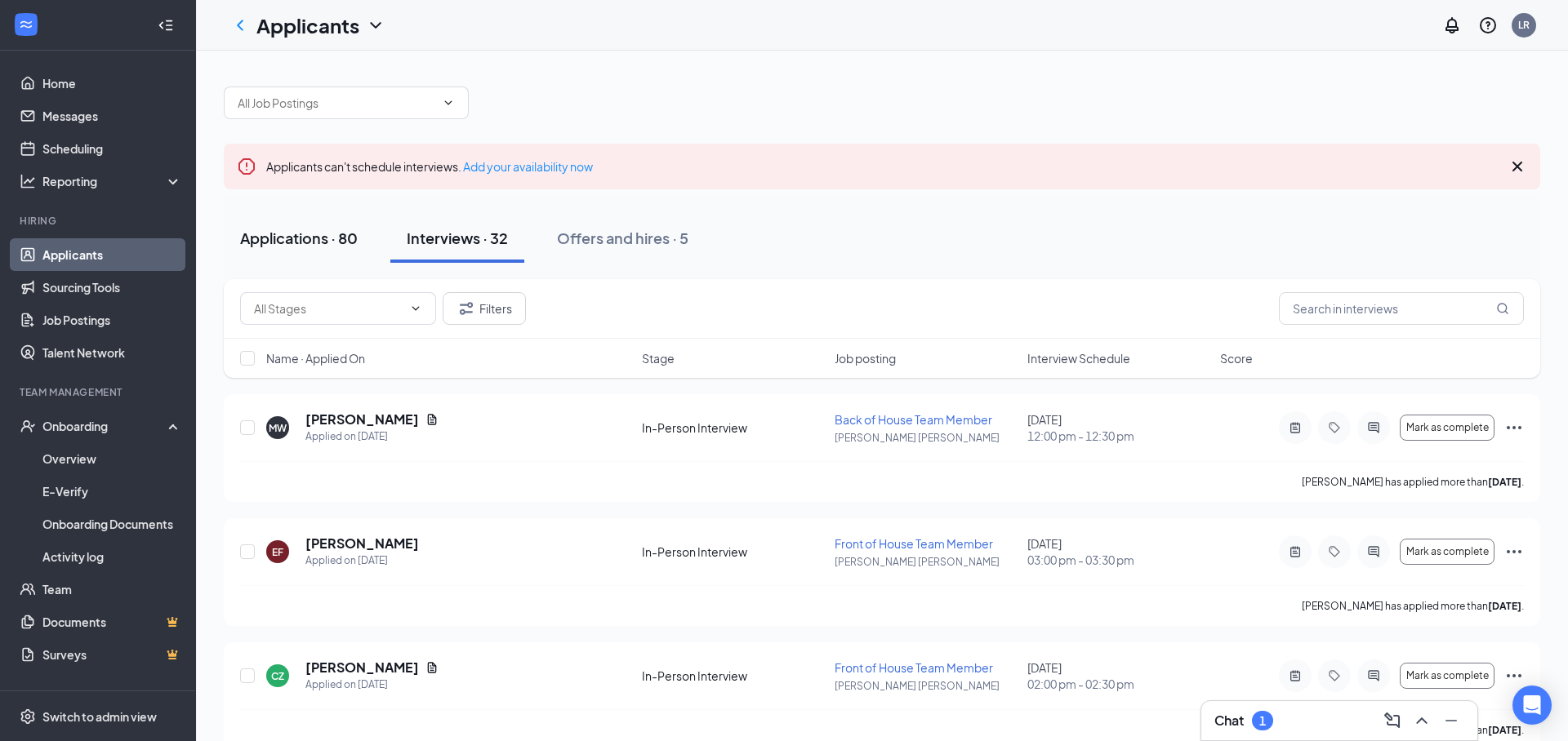
click at [334, 247] on div "Applications · 80" at bounding box center [299, 238] width 118 height 20
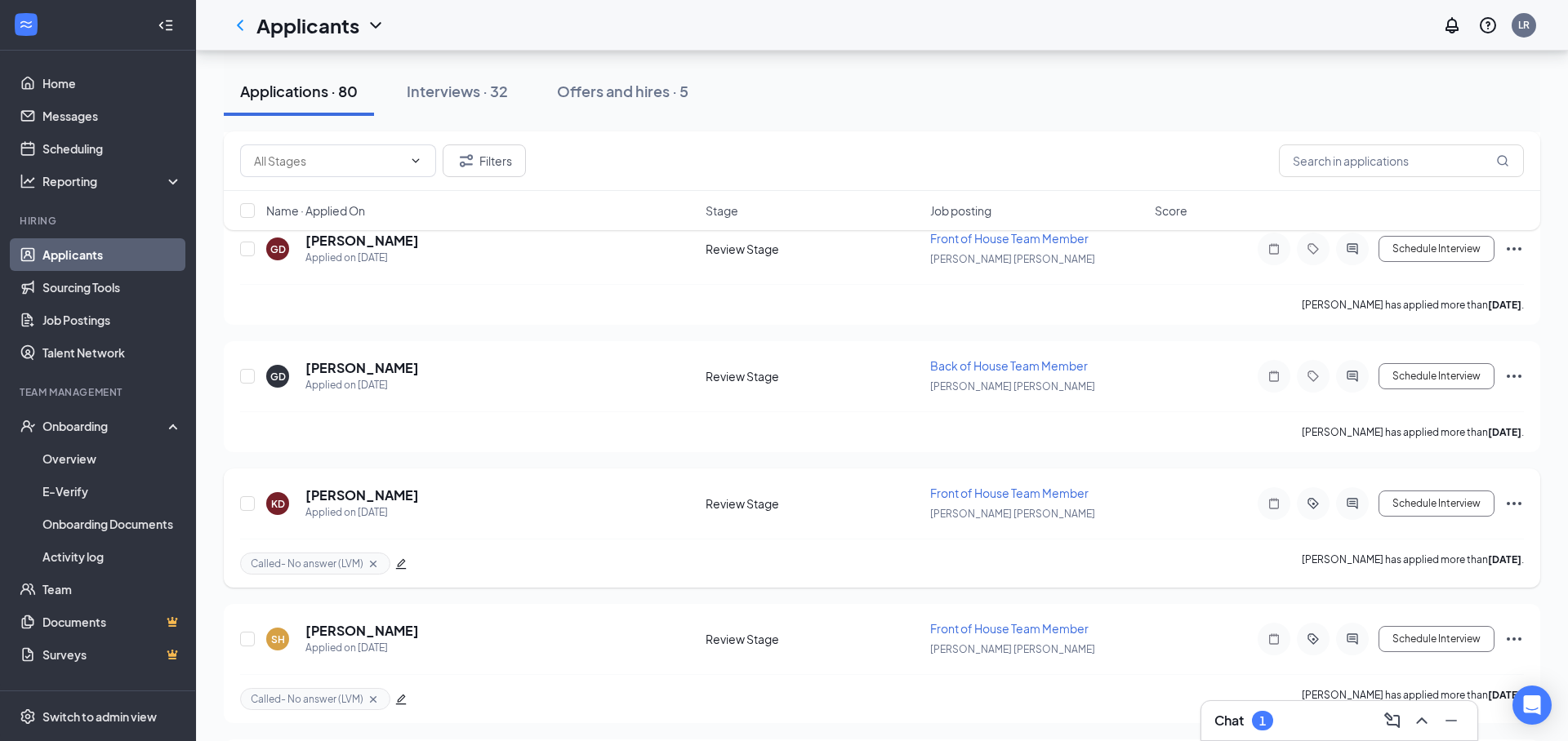
scroll to position [6803, 0]
drag, startPoint x: 352, startPoint y: 496, endPoint x: 589, endPoint y: 519, distance: 238.1
click at [351, 496] on h5 "[PERSON_NAME]" at bounding box center [361, 494] width 113 height 18
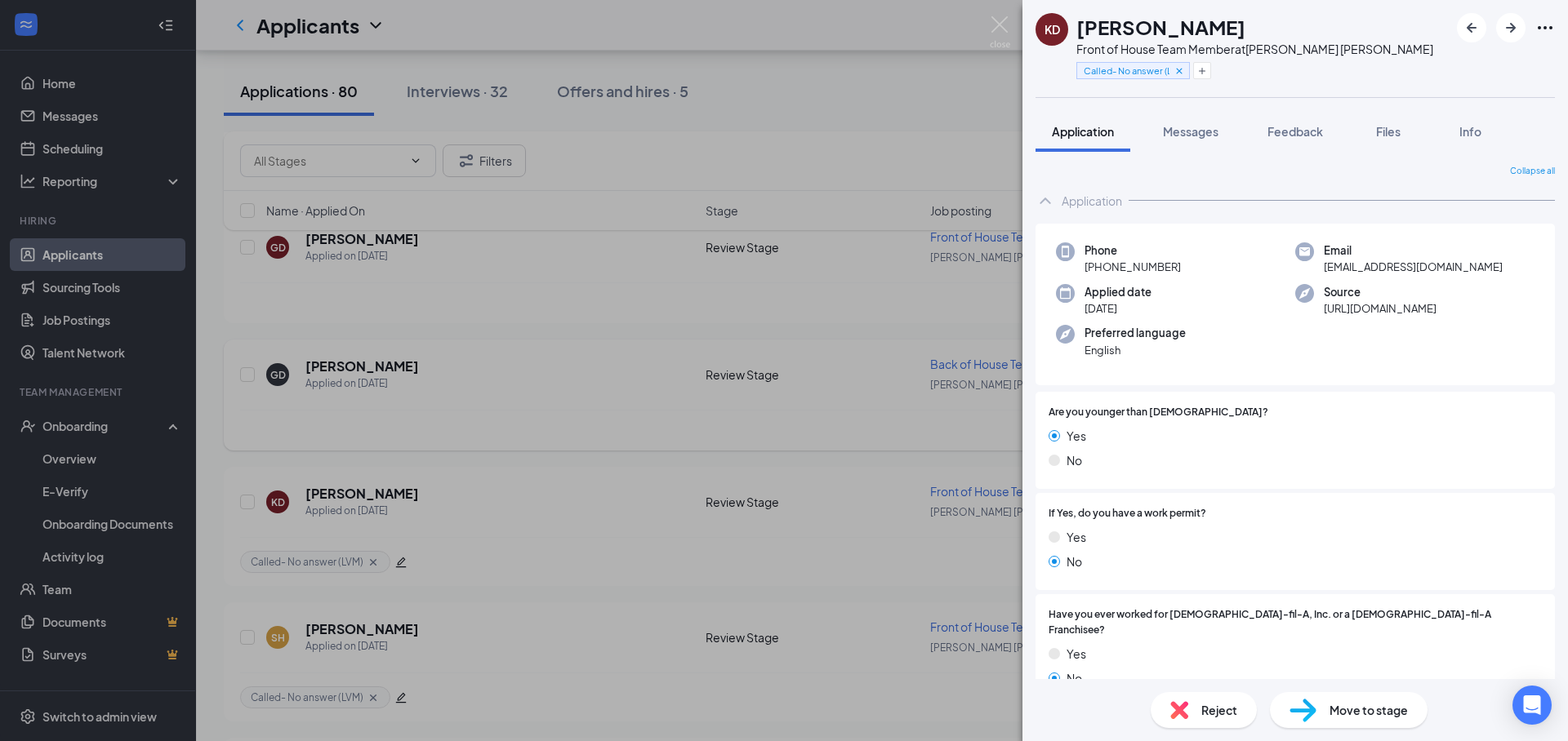
drag, startPoint x: 857, startPoint y: 438, endPoint x: 344, endPoint y: 346, distance: 521.2
click at [857, 438] on div "KD Katelyn Dewey Front of House Team Member at Soper Hill Called- No answer (LV…" at bounding box center [784, 370] width 1568 height 741
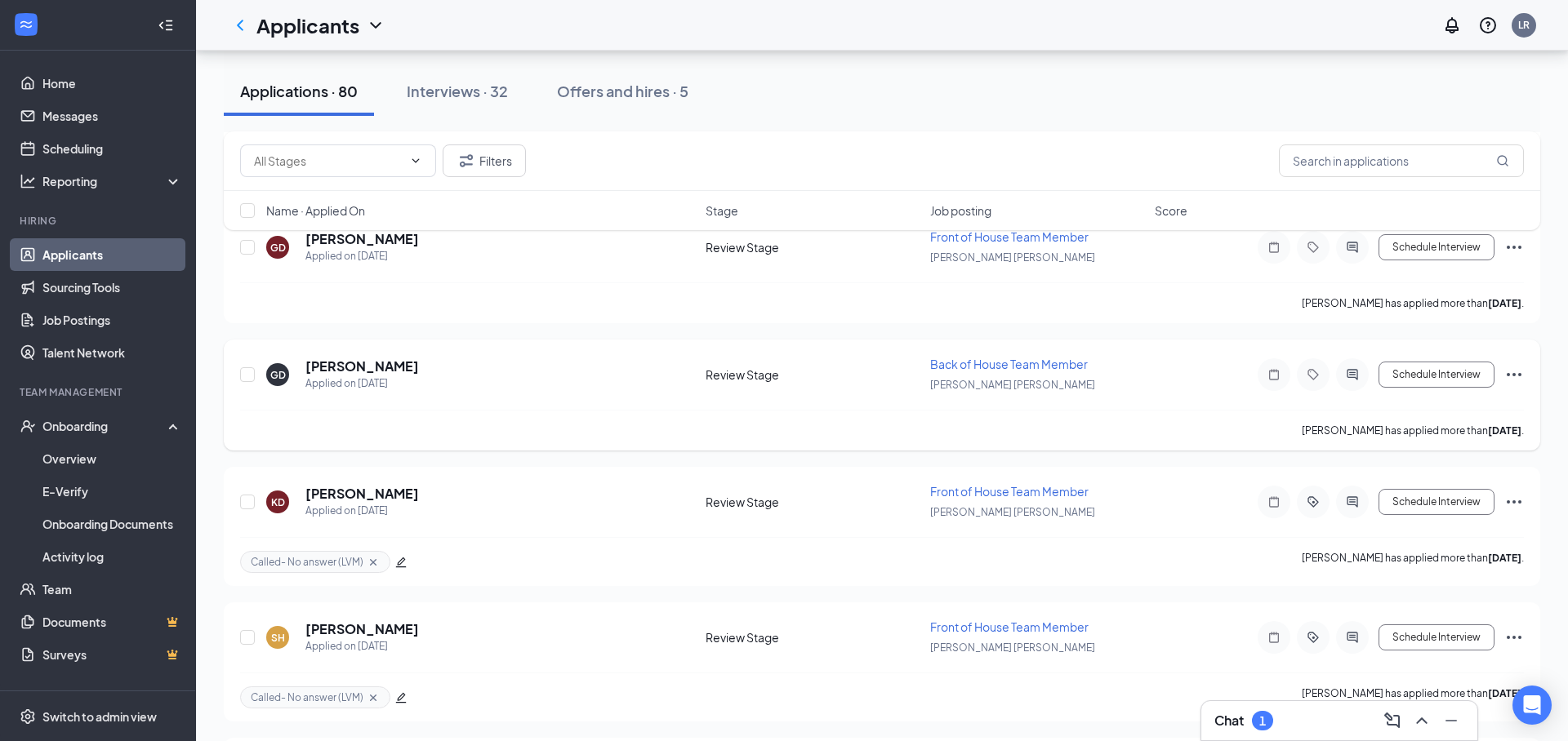
drag, startPoint x: 345, startPoint y: 363, endPoint x: 433, endPoint y: 359, distance: 88.1
click at [345, 363] on h5 "[PERSON_NAME]" at bounding box center [361, 367] width 113 height 18
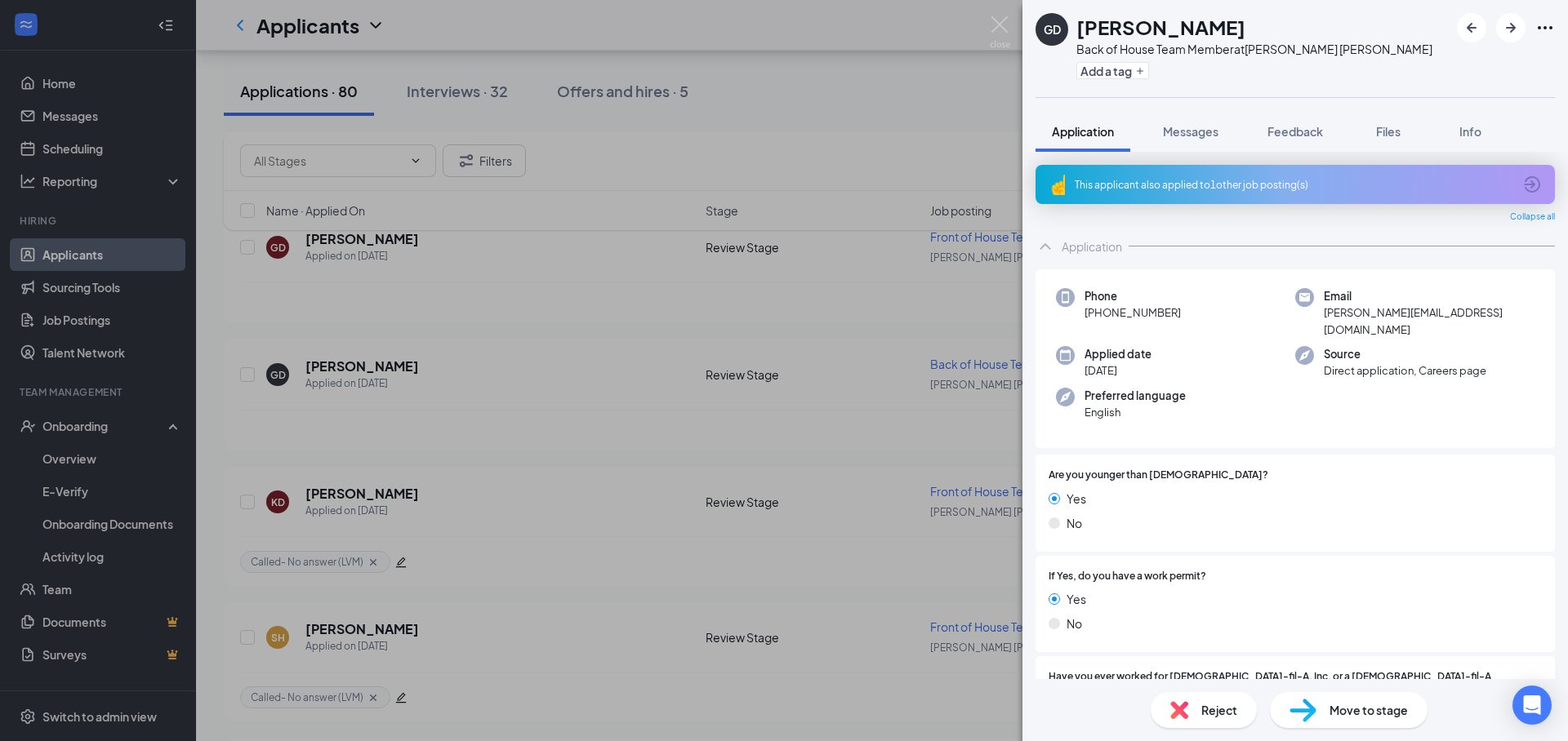
scroll to position [28, 0]
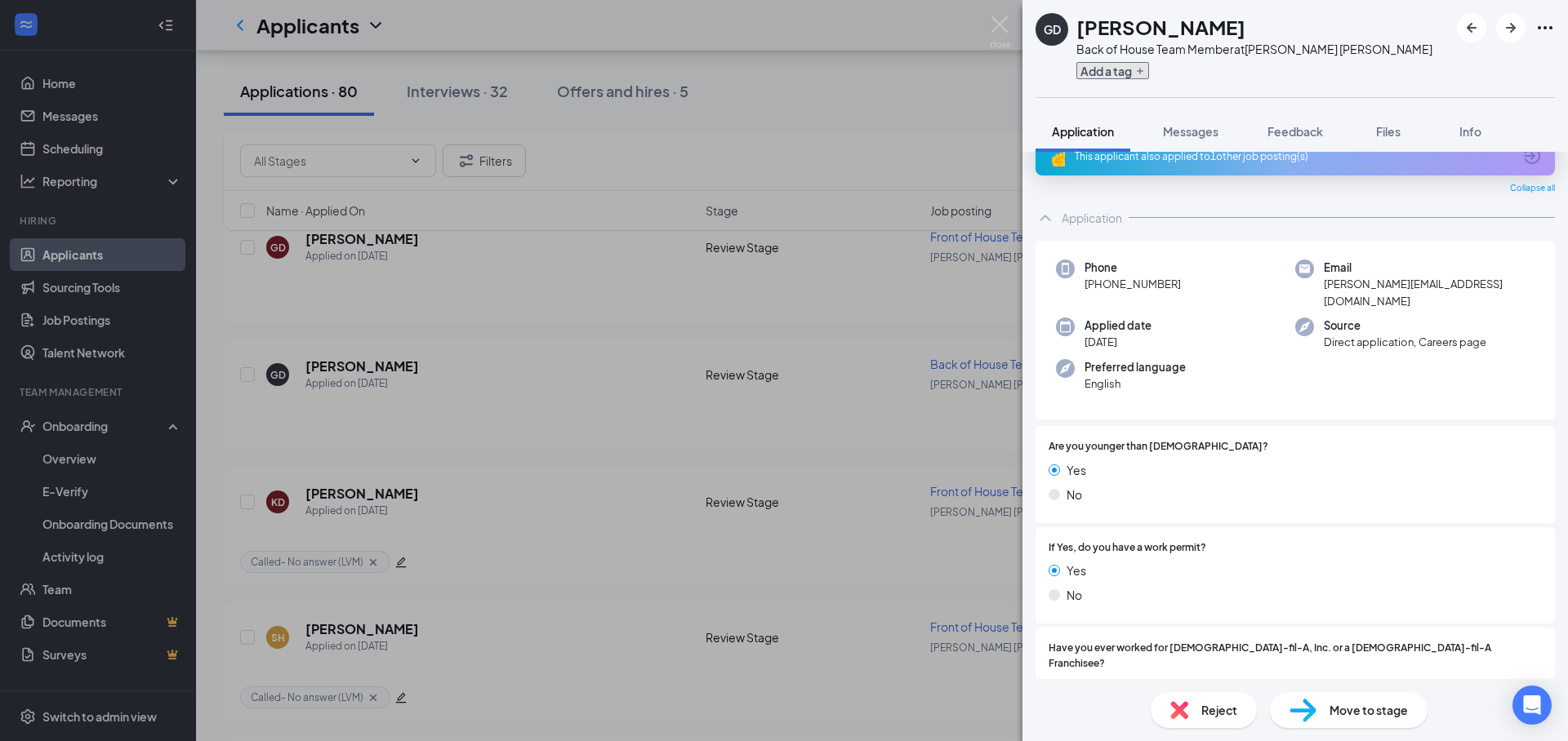
click at [1104, 75] on button "Add a tag" at bounding box center [1112, 70] width 73 height 17
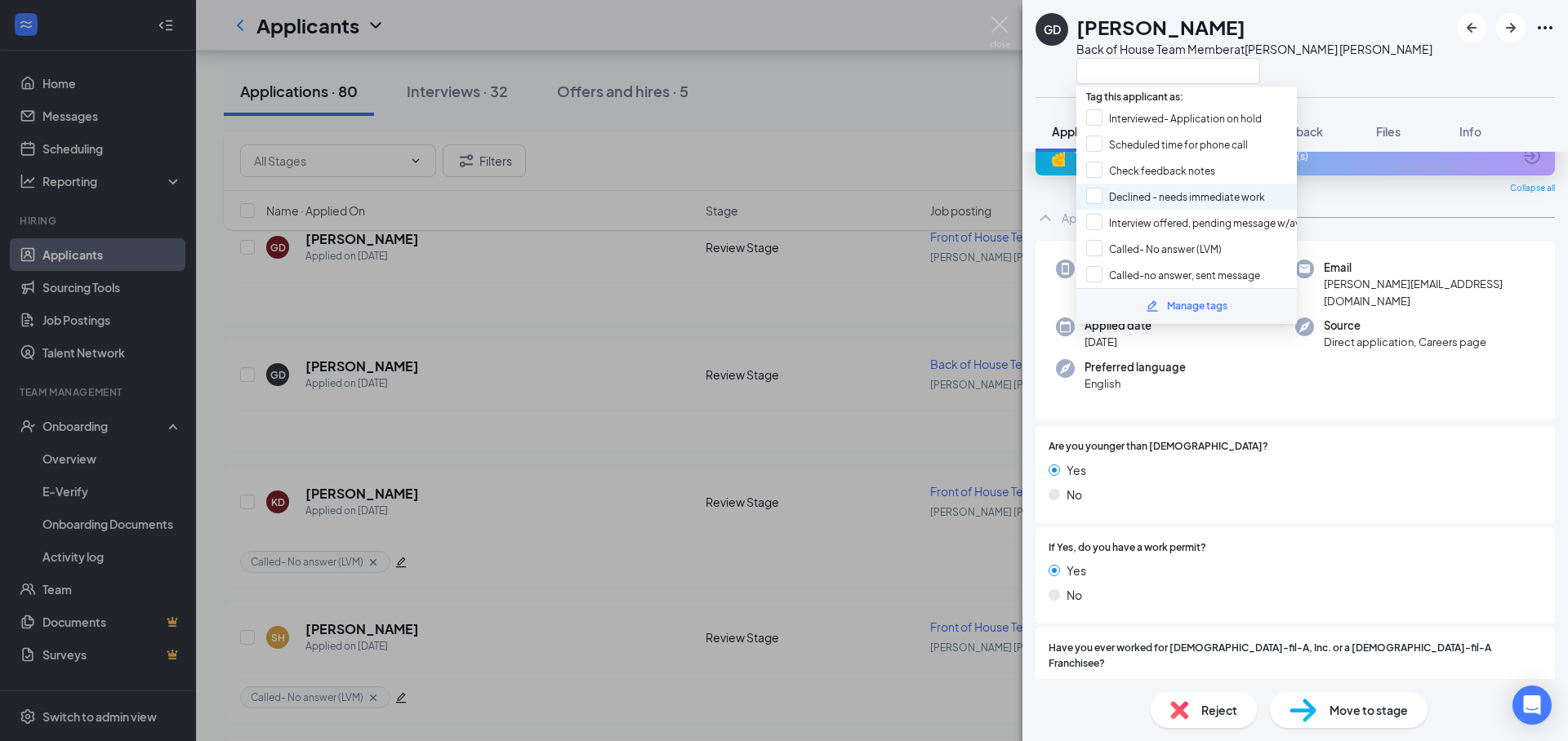
drag, startPoint x: 1187, startPoint y: 248, endPoint x: 1235, endPoint y: 186, distance: 78.4
click at [1187, 248] on input "Called- No answer (LVM)" at bounding box center [1153, 249] width 135 height 18
checkbox input "true"
click at [1331, 85] on div "GD Gabriel DuChesne Back of House Team Member at Soper Hill" at bounding box center [1295, 49] width 545 height 97
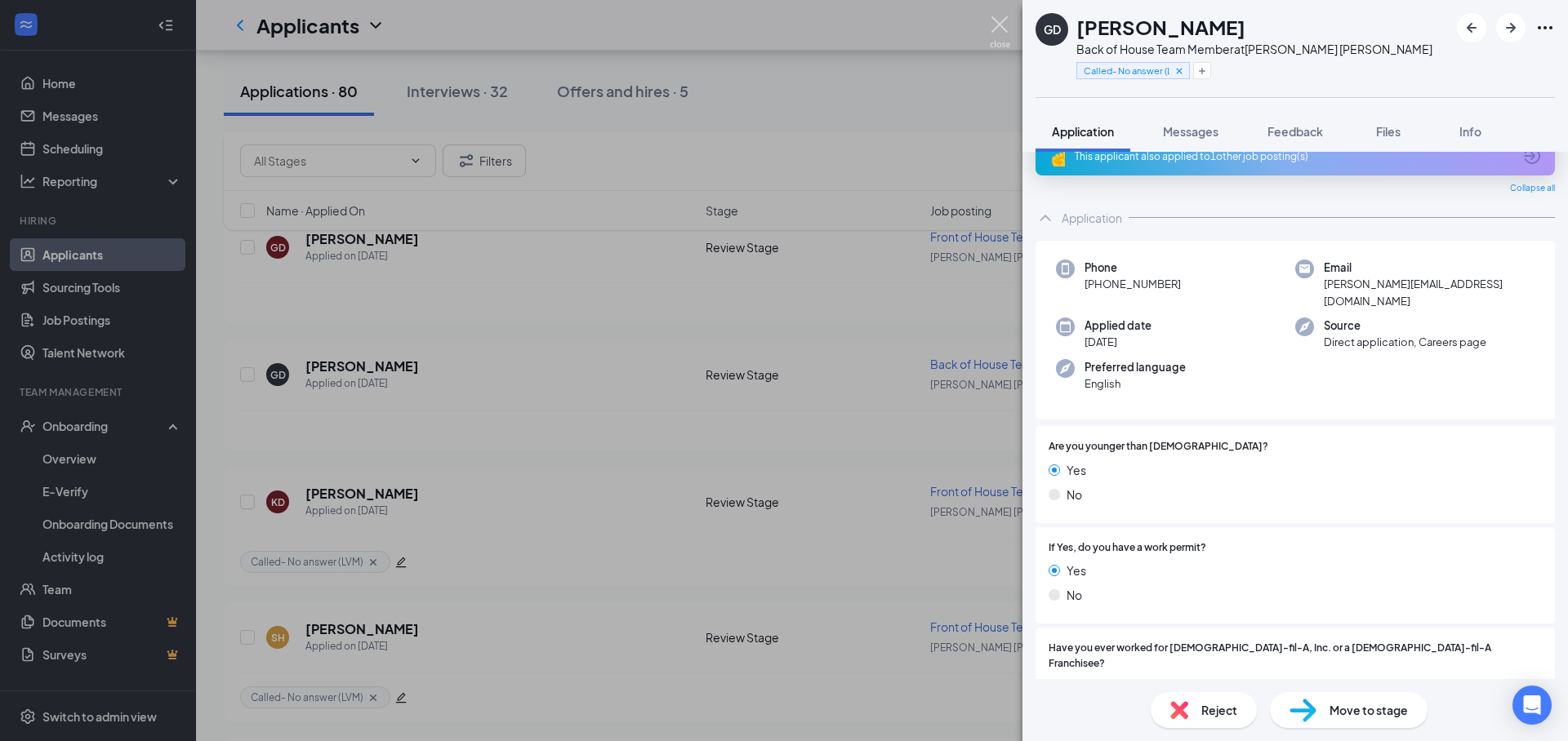
drag, startPoint x: 992, startPoint y: 32, endPoint x: 974, endPoint y: 54, distance: 28.4
click at [992, 32] on img at bounding box center [1000, 32] width 20 height 32
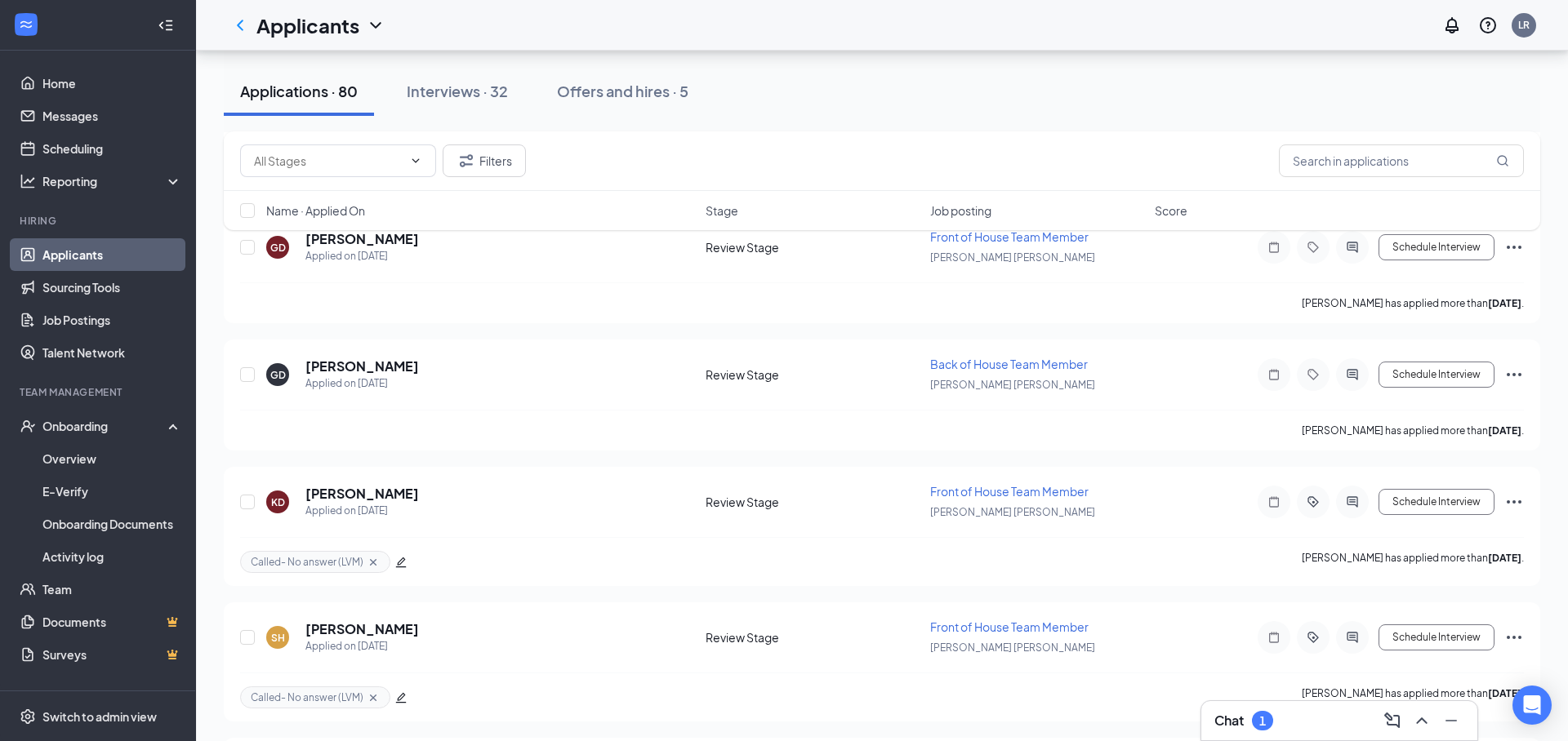
click at [406, 243] on div "Filters Name · Applied On Stage Job posting Score" at bounding box center [881, 188] width 1316 height 115
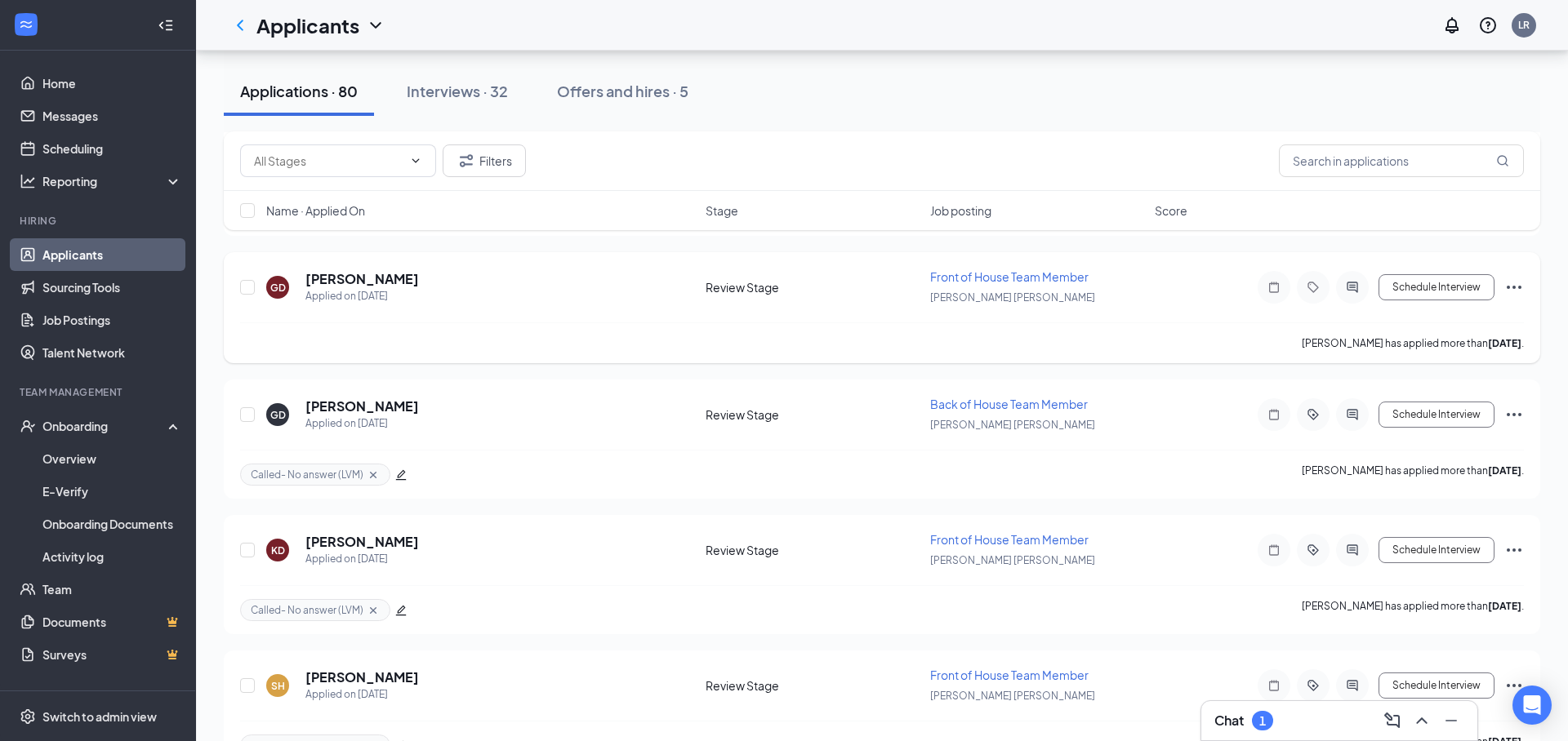
scroll to position [6744, 0]
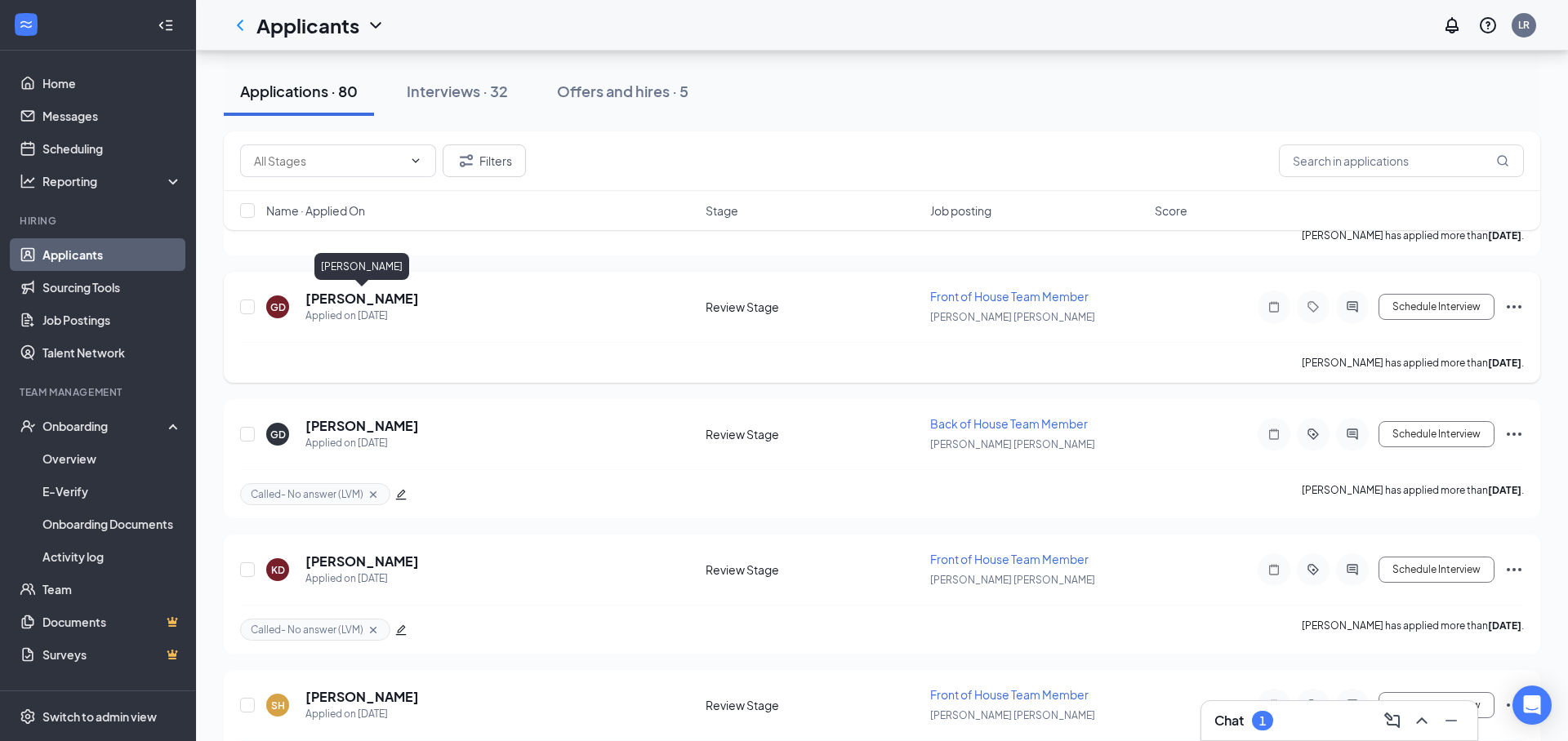
click at [350, 301] on h5 "[PERSON_NAME]" at bounding box center [361, 299] width 113 height 18
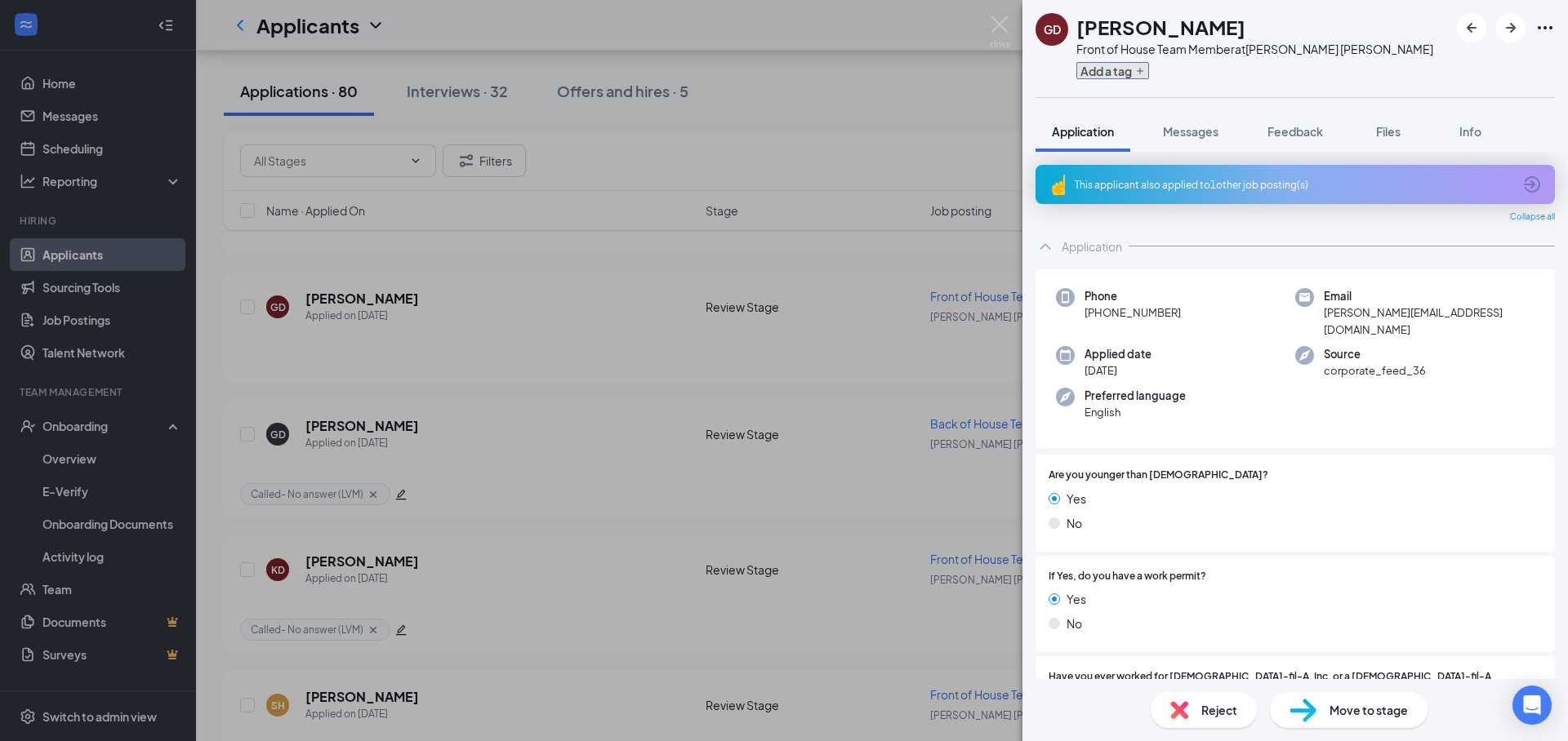
click at [1111, 74] on button "Add a tag" at bounding box center [1112, 70] width 73 height 17
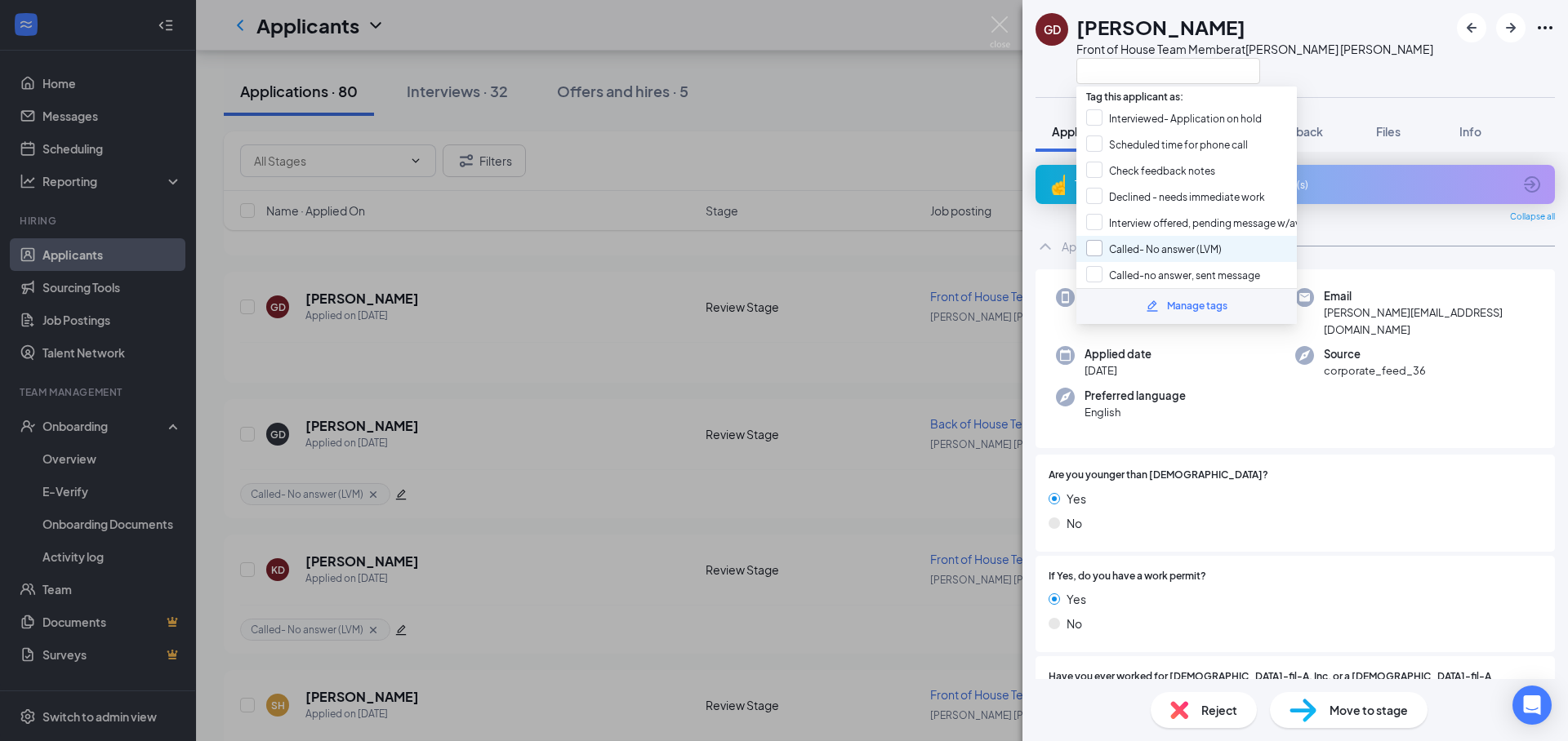
click at [1190, 244] on input "Called- No answer (LVM)" at bounding box center [1153, 249] width 135 height 18
checkbox input "true"
click at [1339, 108] on div "GD Gabriel DuChesne Front of House Team Member at Soper Hill Application Messag…" at bounding box center [1295, 370] width 545 height 741
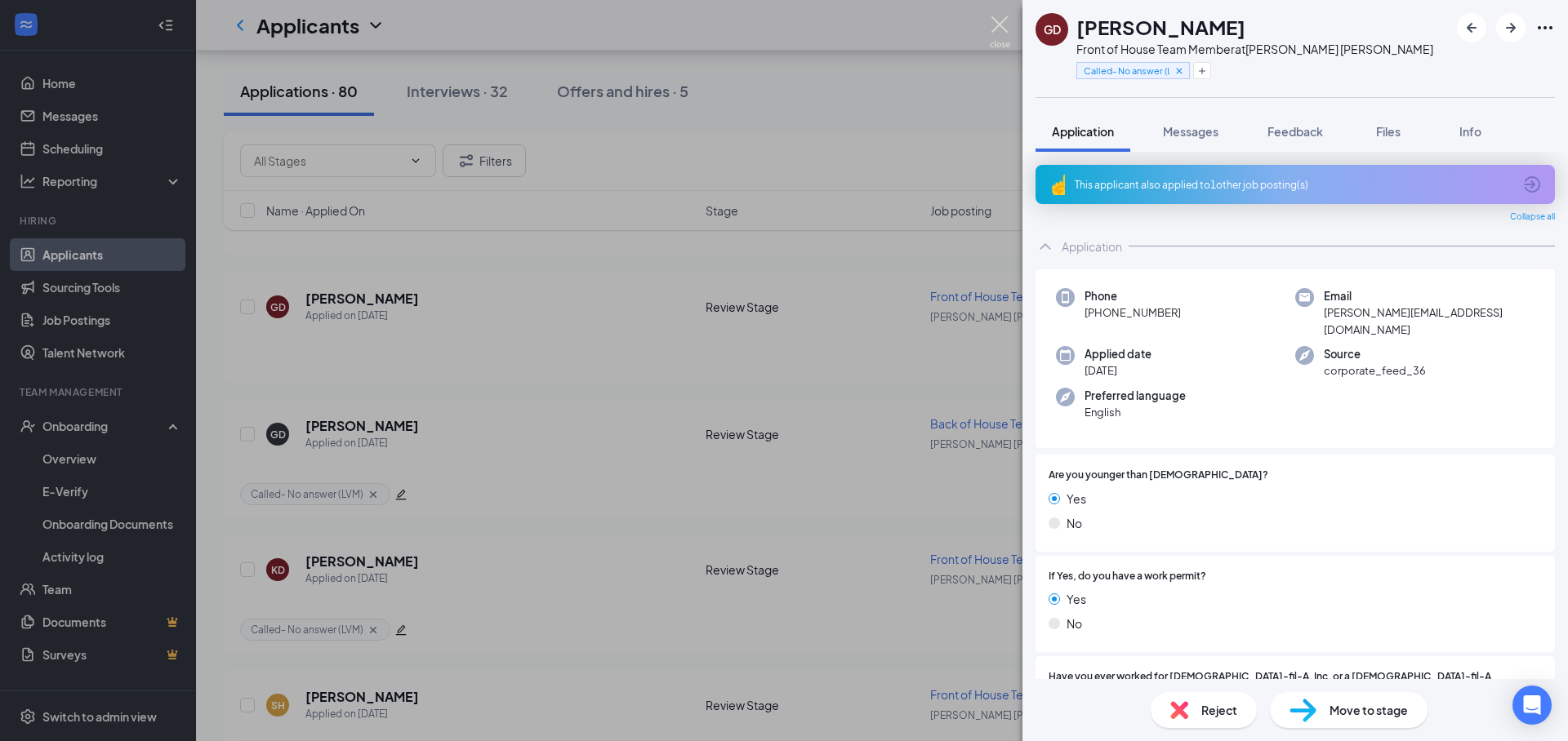
click at [998, 25] on img at bounding box center [1000, 32] width 20 height 32
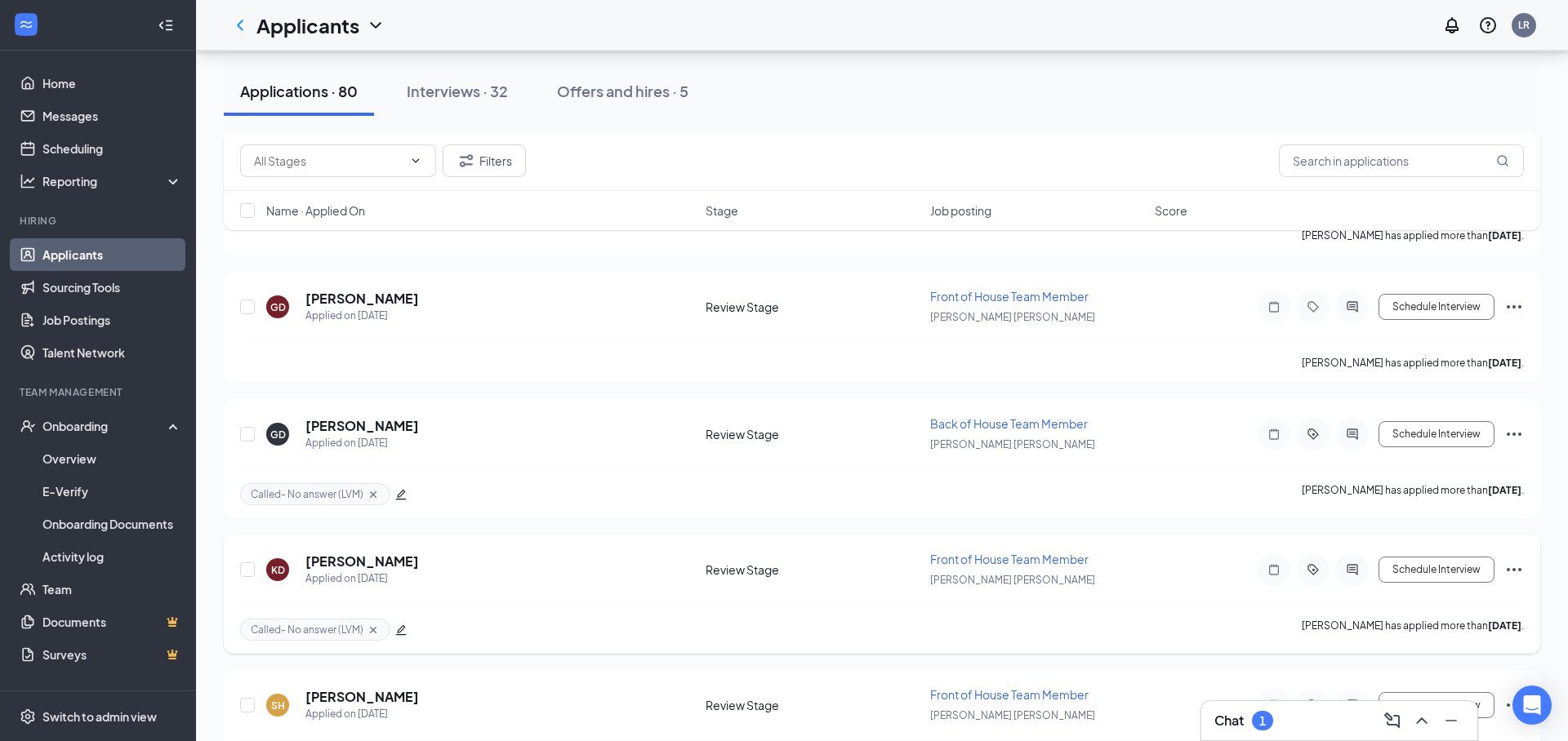
scroll to position [6644, 0]
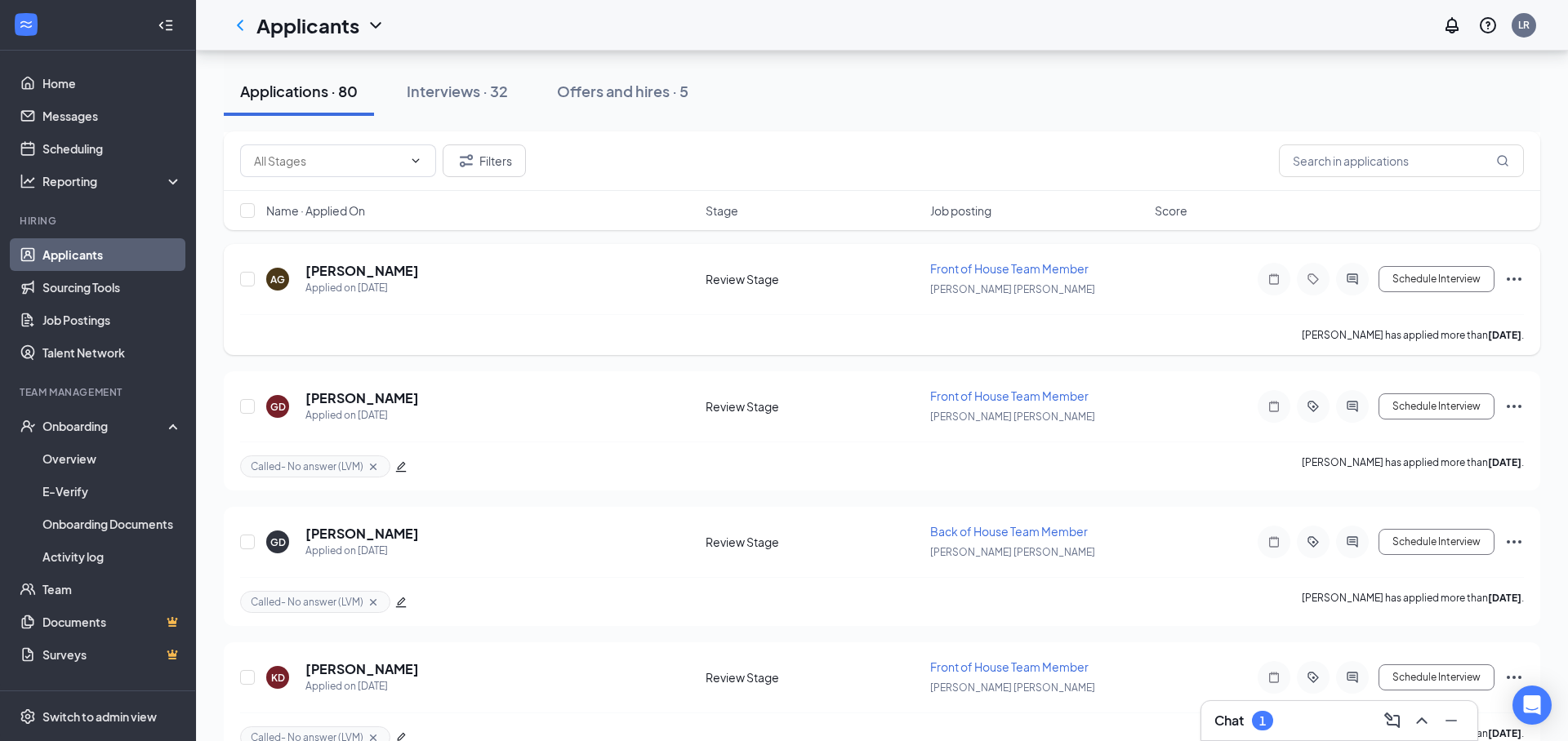
click at [362, 531] on h5 "[PERSON_NAME]" at bounding box center [361, 534] width 113 height 18
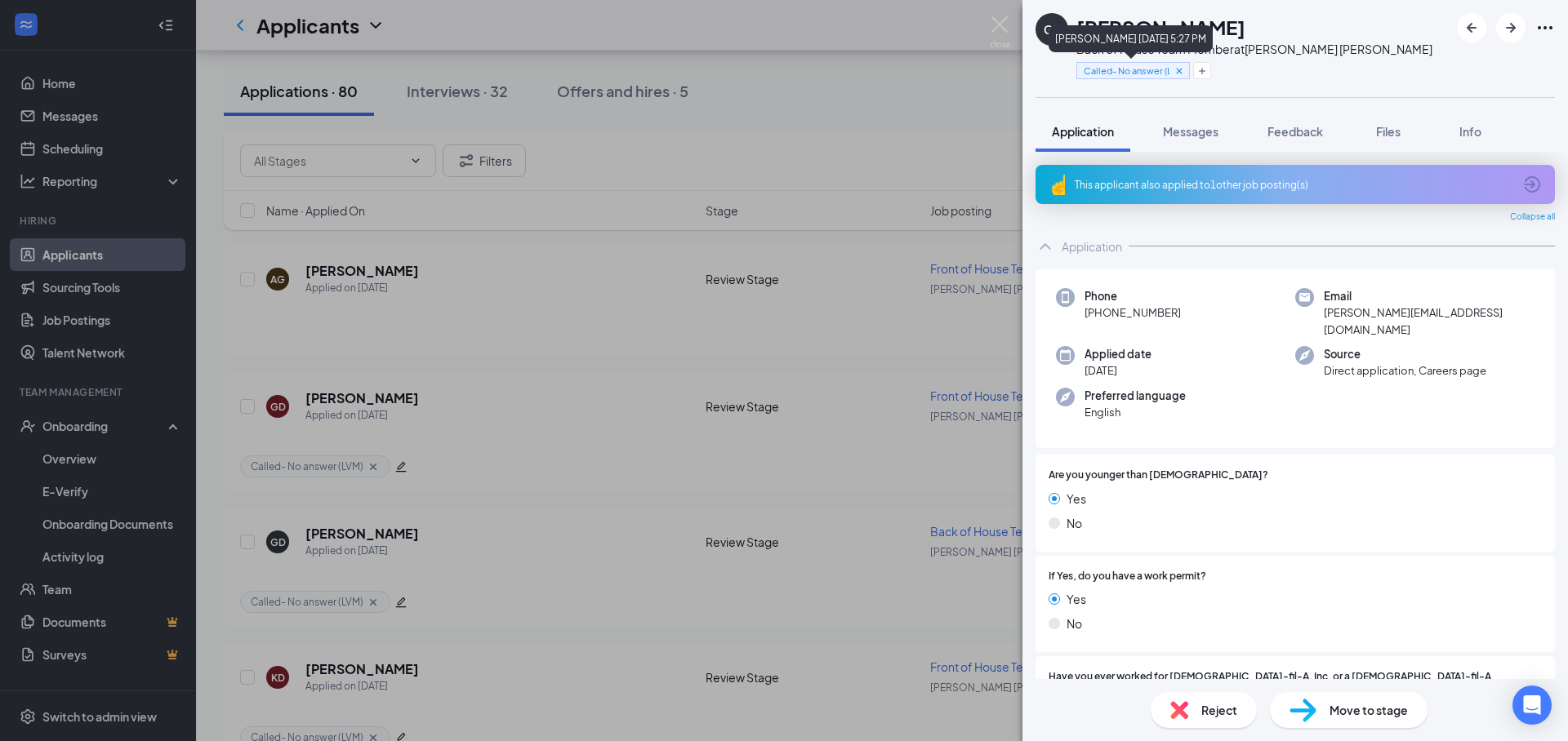
click at [1183, 72] on icon "Cross" at bounding box center [1179, 71] width 11 height 11
click at [1301, 132] on span "Feedback" at bounding box center [1295, 131] width 55 height 15
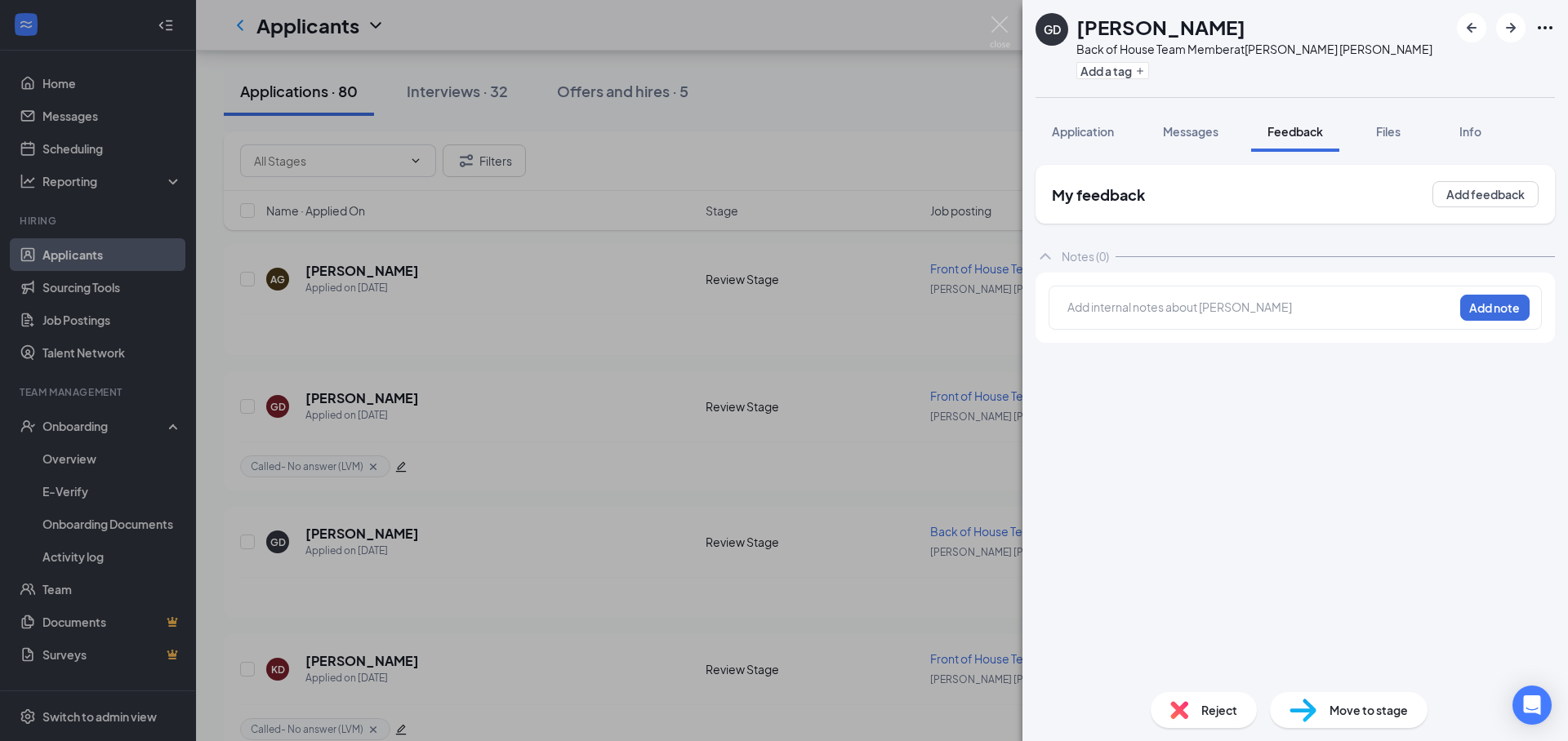
drag, startPoint x: 1199, startPoint y: 303, endPoint x: 1213, endPoint y: 324, distance: 25.2
click at [1199, 303] on div at bounding box center [1260, 307] width 384 height 17
drag, startPoint x: 1206, startPoint y: 322, endPoint x: 1053, endPoint y: 301, distance: 154.4
click at [1053, 301] on div "Open to both Add note" at bounding box center [1295, 308] width 493 height 44
click at [1083, 302] on span "Open to both" at bounding box center [1103, 307] width 71 height 15
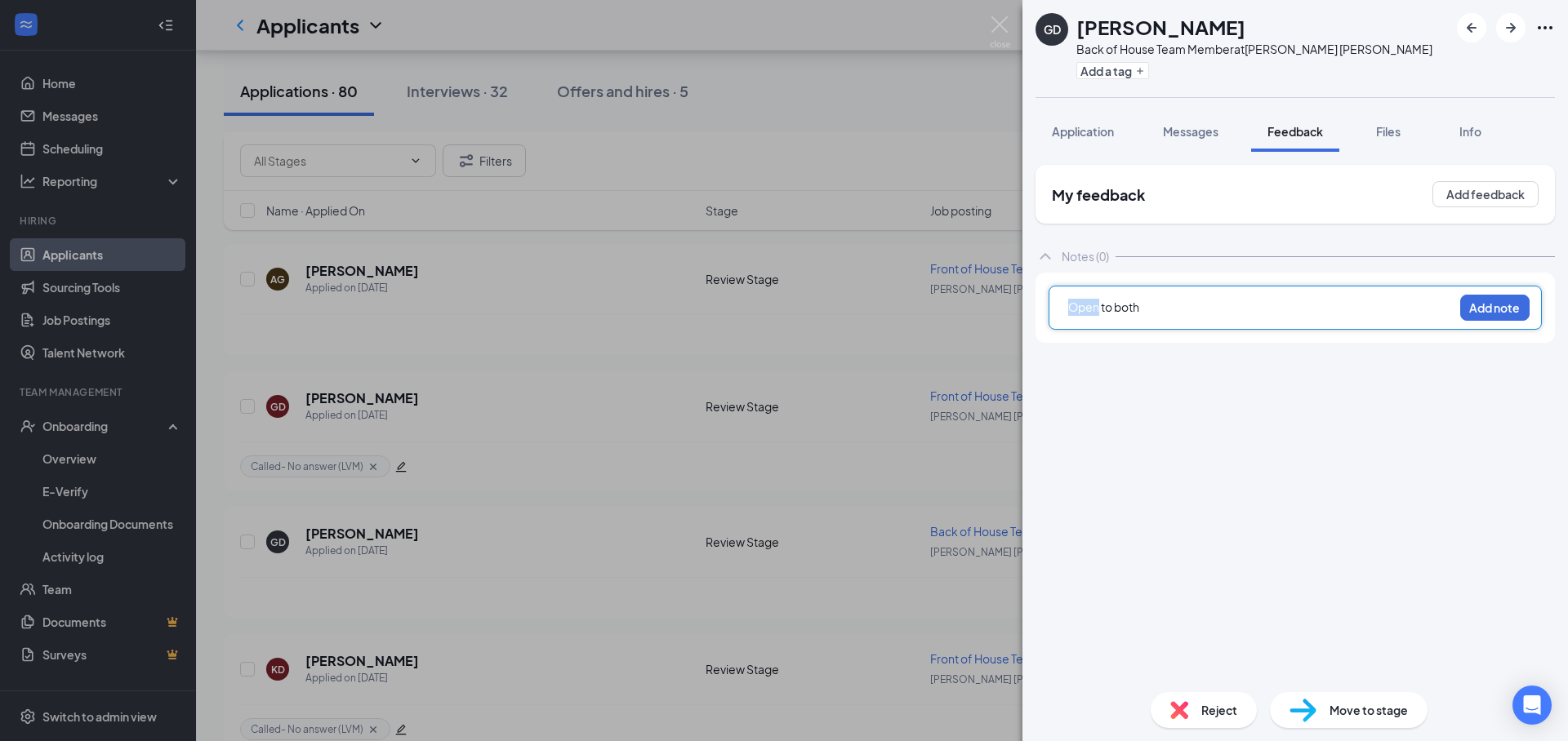
click at [1083, 302] on span "Open to both" at bounding box center [1103, 307] width 71 height 15
drag, startPoint x: 1083, startPoint y: 302, endPoint x: 1096, endPoint y: 302, distance: 13.0
click at [1083, 302] on span "Open to both" at bounding box center [1103, 307] width 71 height 15
drag, startPoint x: 1415, startPoint y: 506, endPoint x: 992, endPoint y: 153, distance: 550.9
click at [1402, 495] on div "My feedback Add feedback Notes (0) Add internal notes about Gabriel DuChesne Ad…" at bounding box center [1295, 421] width 520 height 514
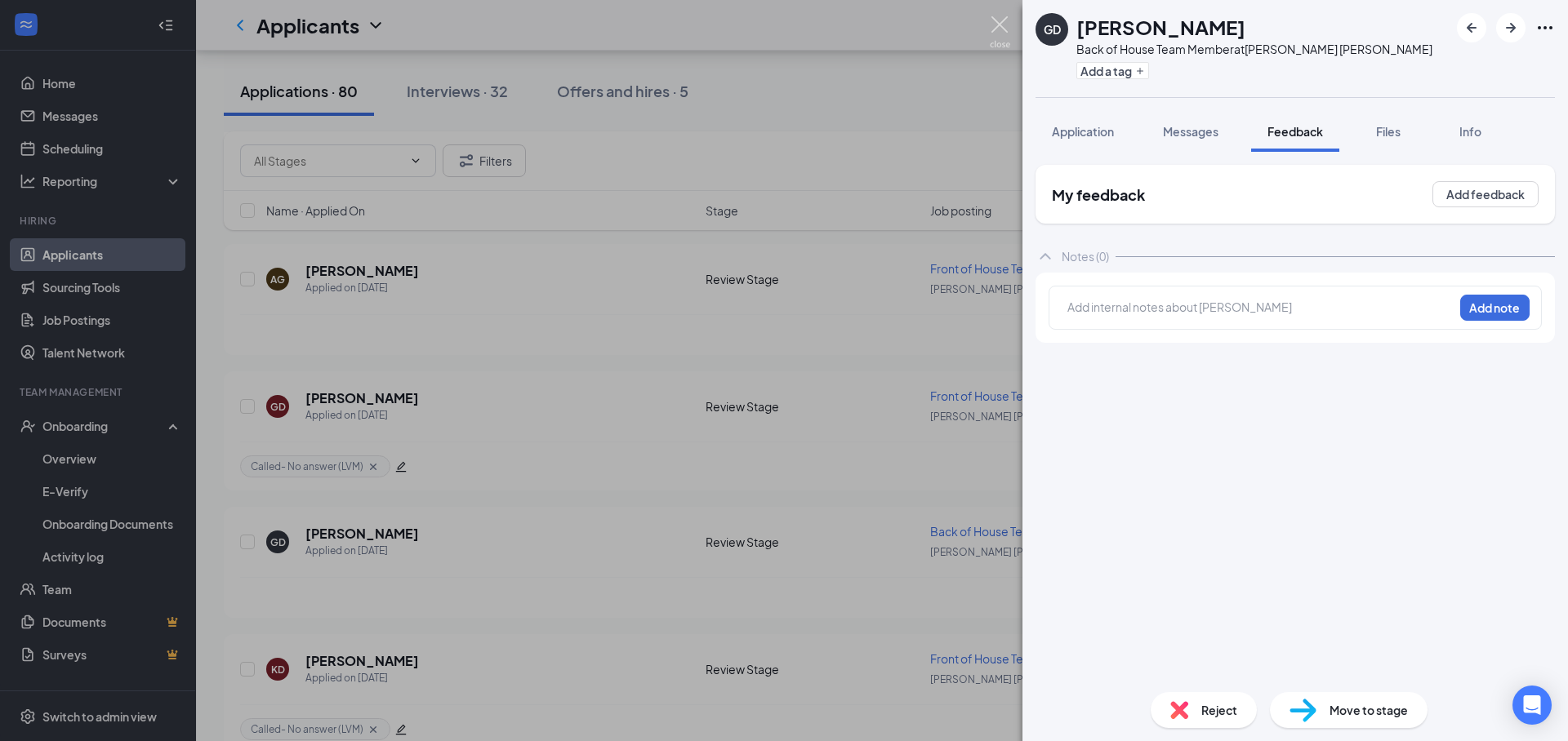
click at [1001, 27] on img at bounding box center [1000, 32] width 20 height 32
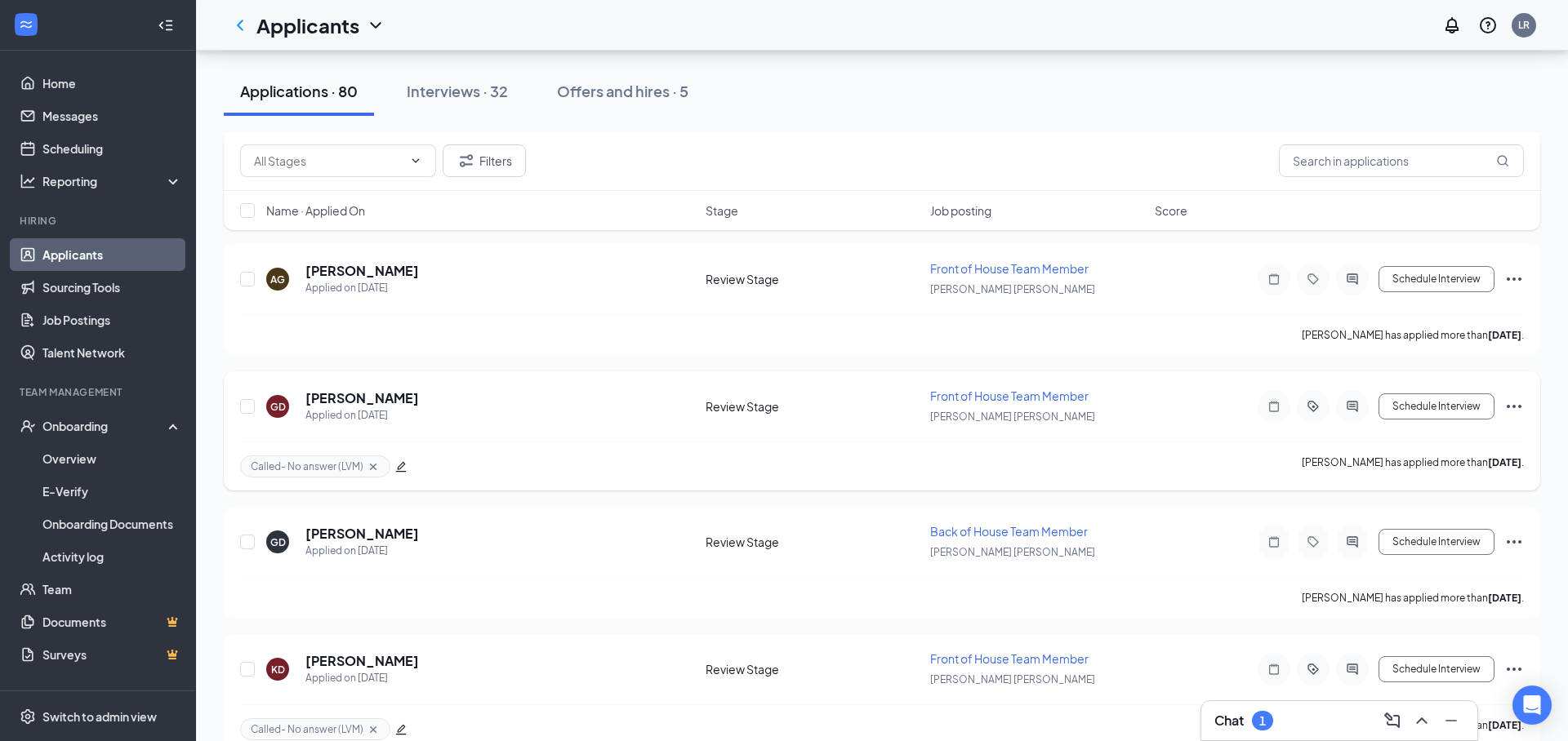
click at [370, 469] on icon "Cross" at bounding box center [373, 467] width 13 height 13
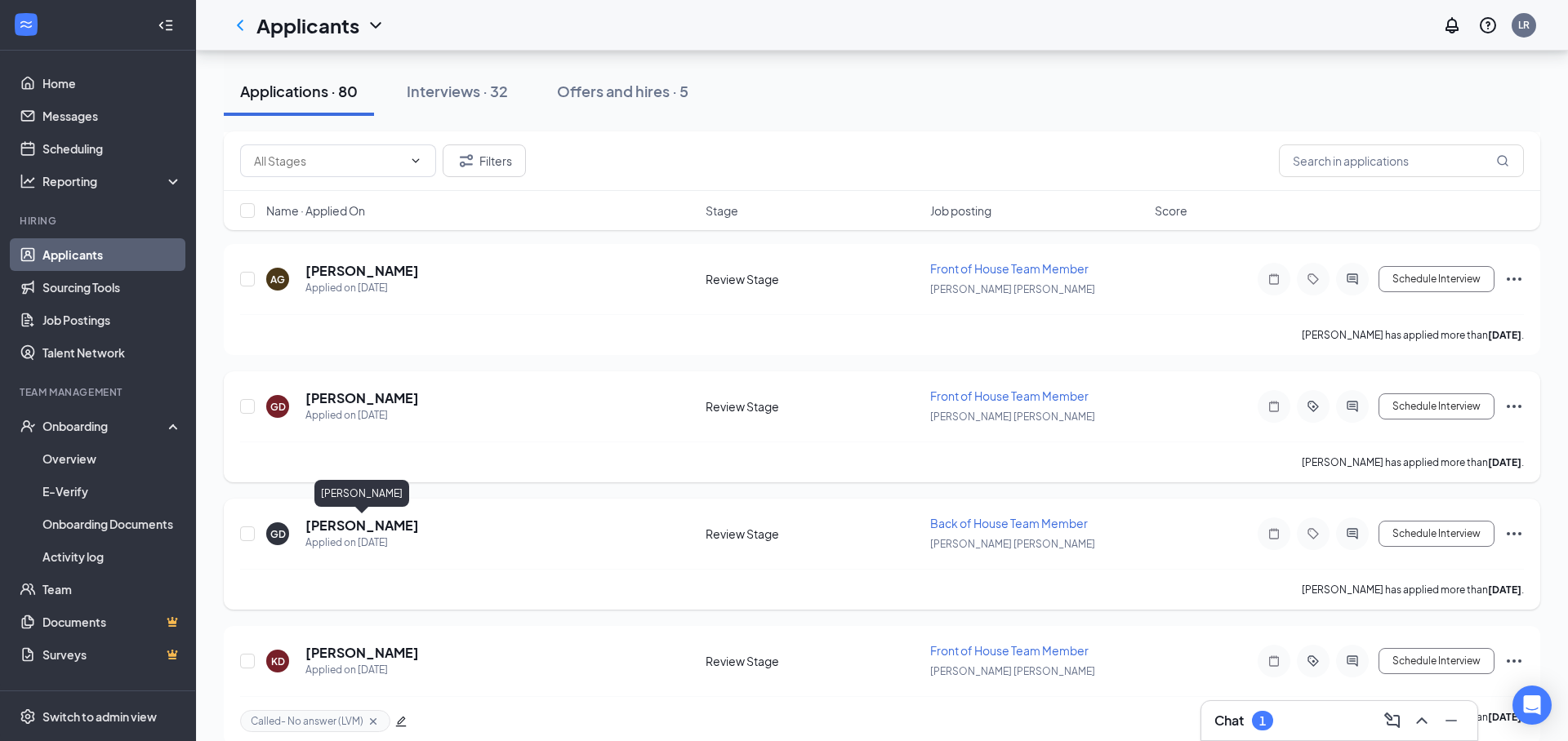
drag, startPoint x: 399, startPoint y: 522, endPoint x: 407, endPoint y: 528, distance: 10.0
click at [400, 522] on h5 "[PERSON_NAME]" at bounding box center [361, 526] width 113 height 18
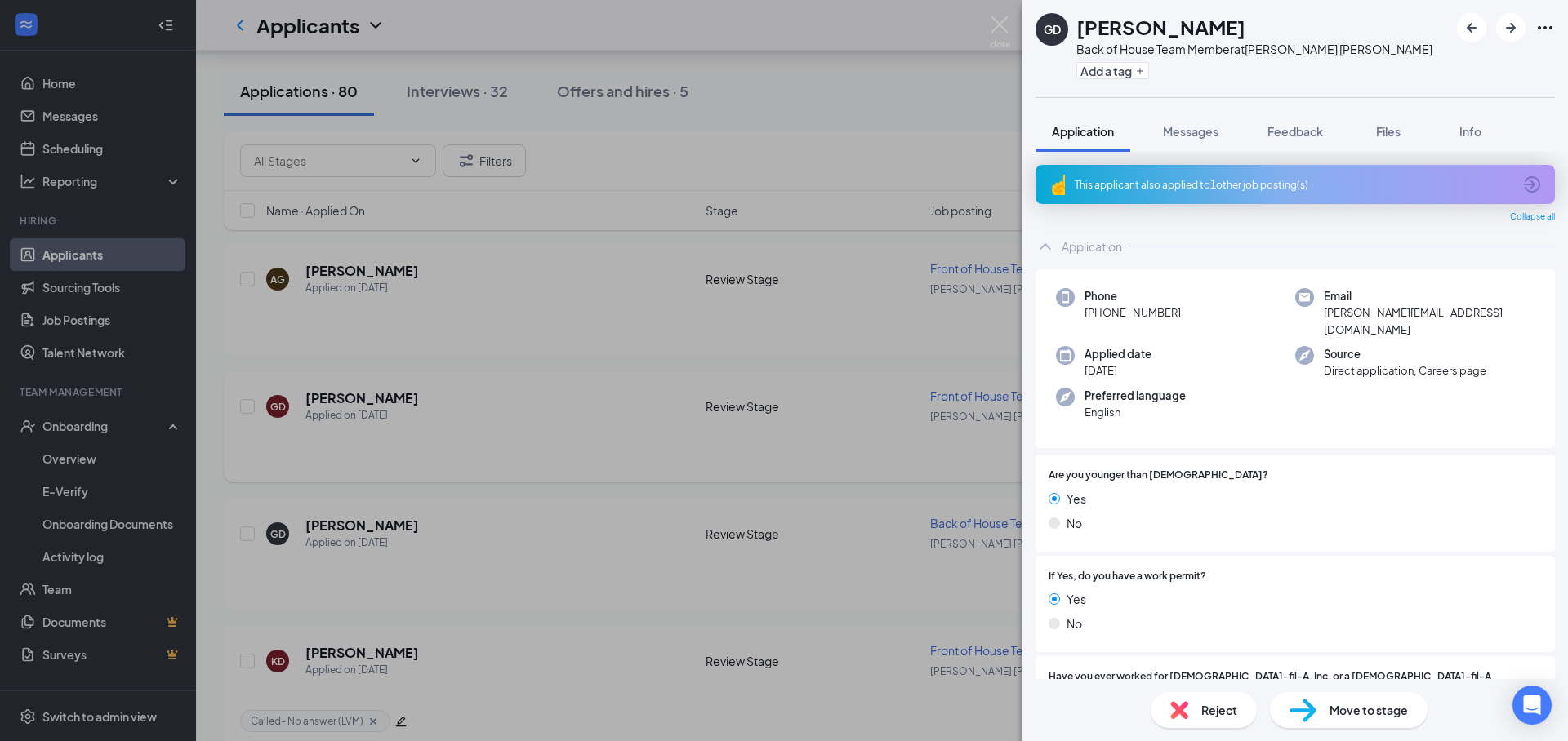
click at [1207, 710] on span "Reject" at bounding box center [1219, 711] width 36 height 18
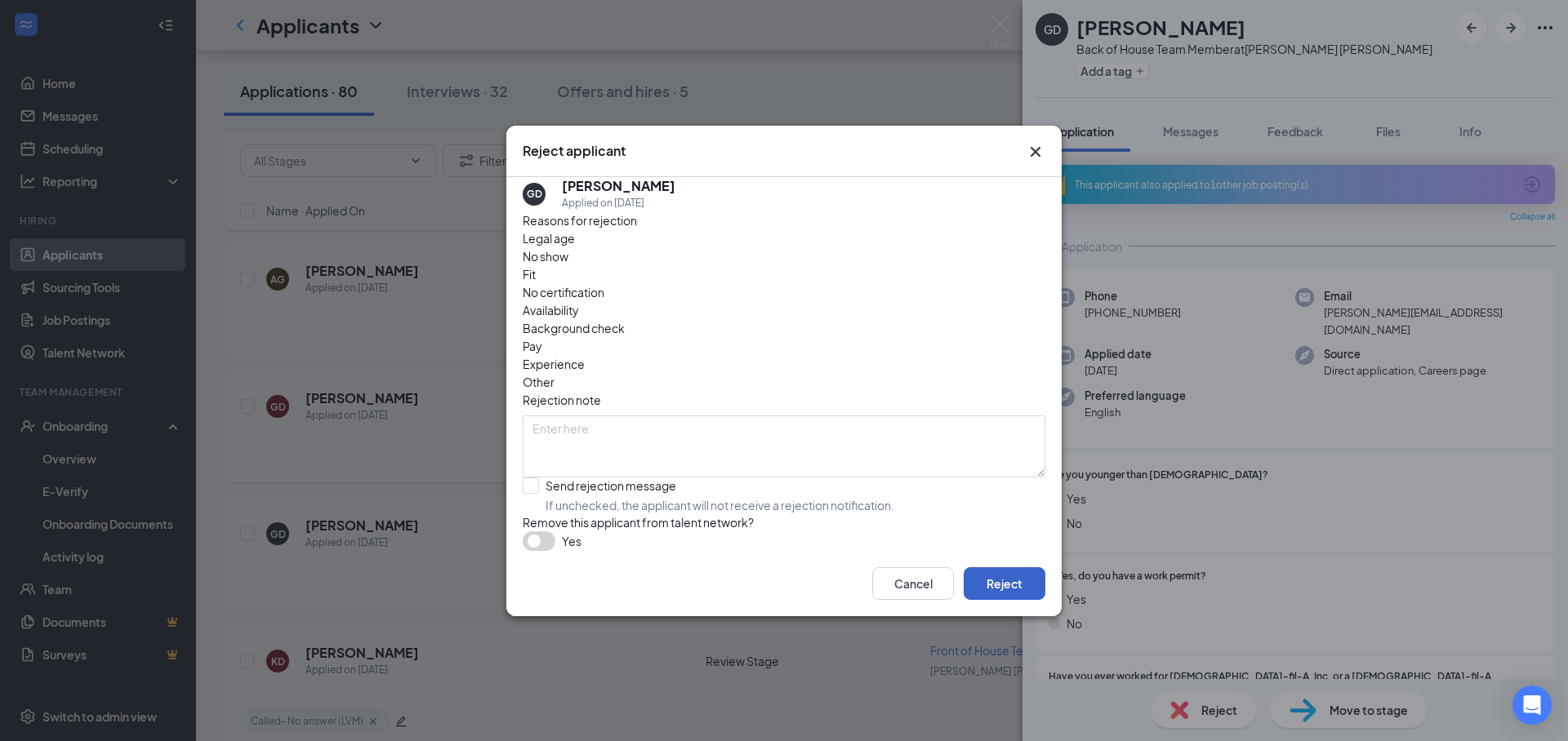
drag, startPoint x: 988, startPoint y: 586, endPoint x: 1094, endPoint y: 583, distance: 106.0
click at [988, 586] on button "Reject" at bounding box center [1004, 584] width 82 height 33
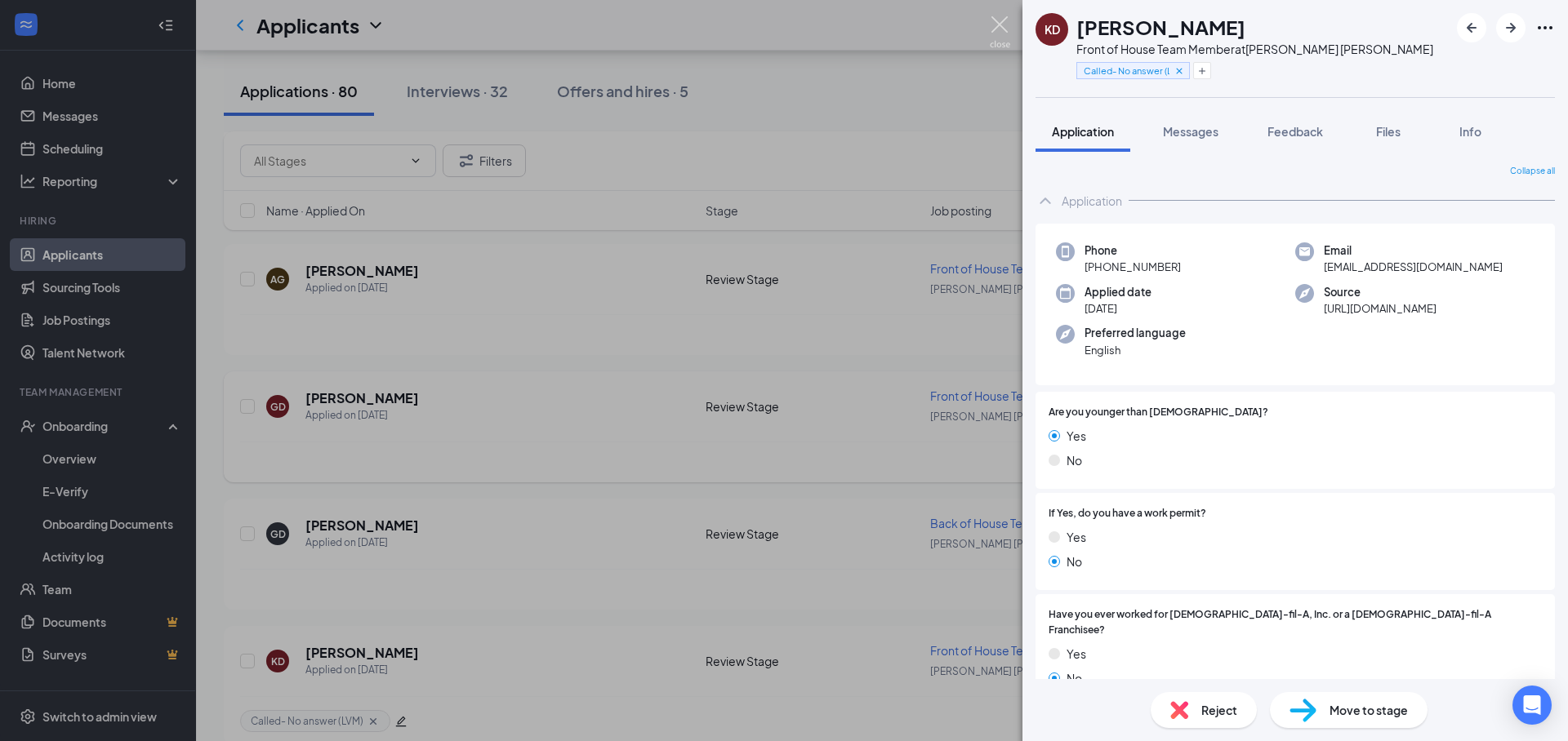
click at [995, 25] on img at bounding box center [1000, 32] width 20 height 32
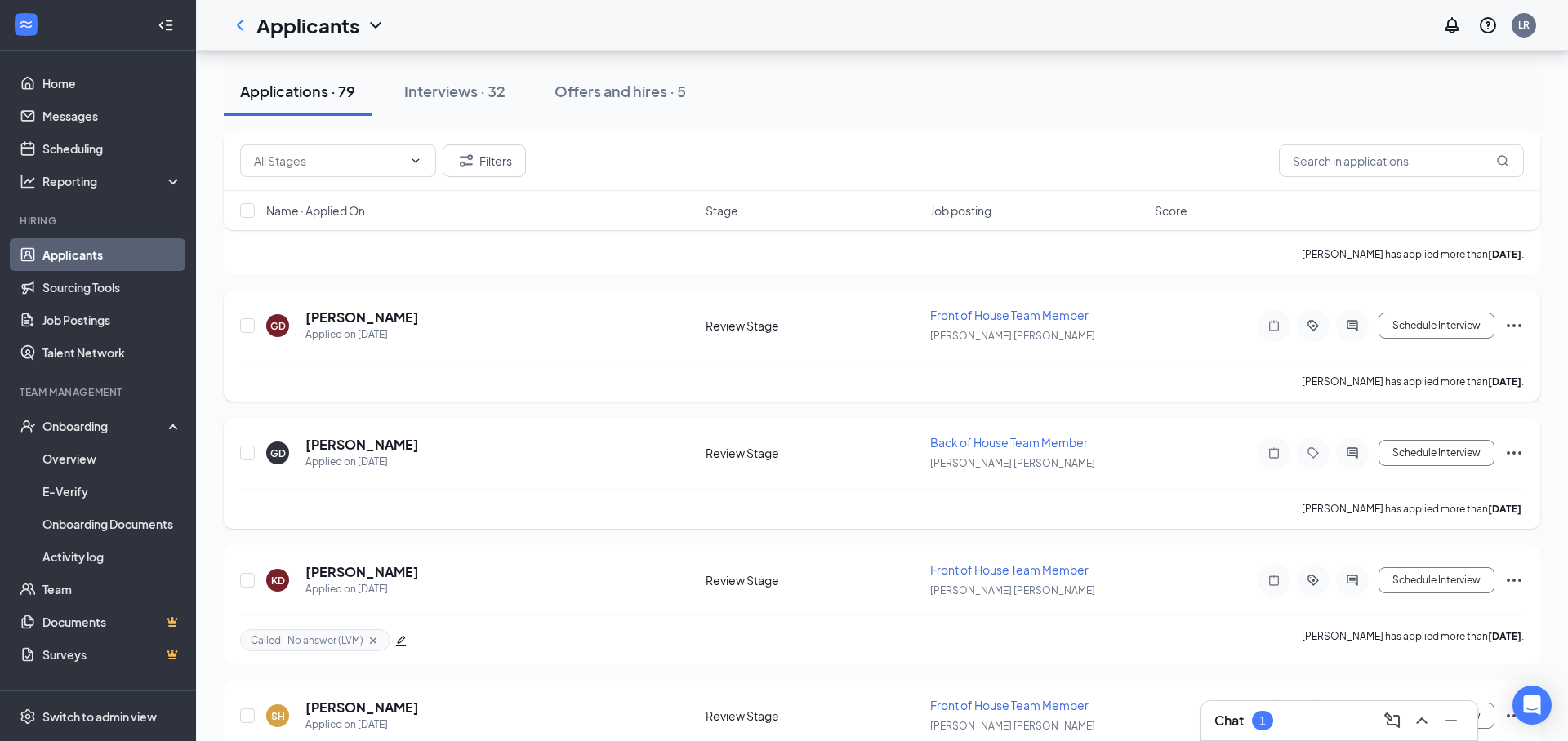
scroll to position [6727, 0]
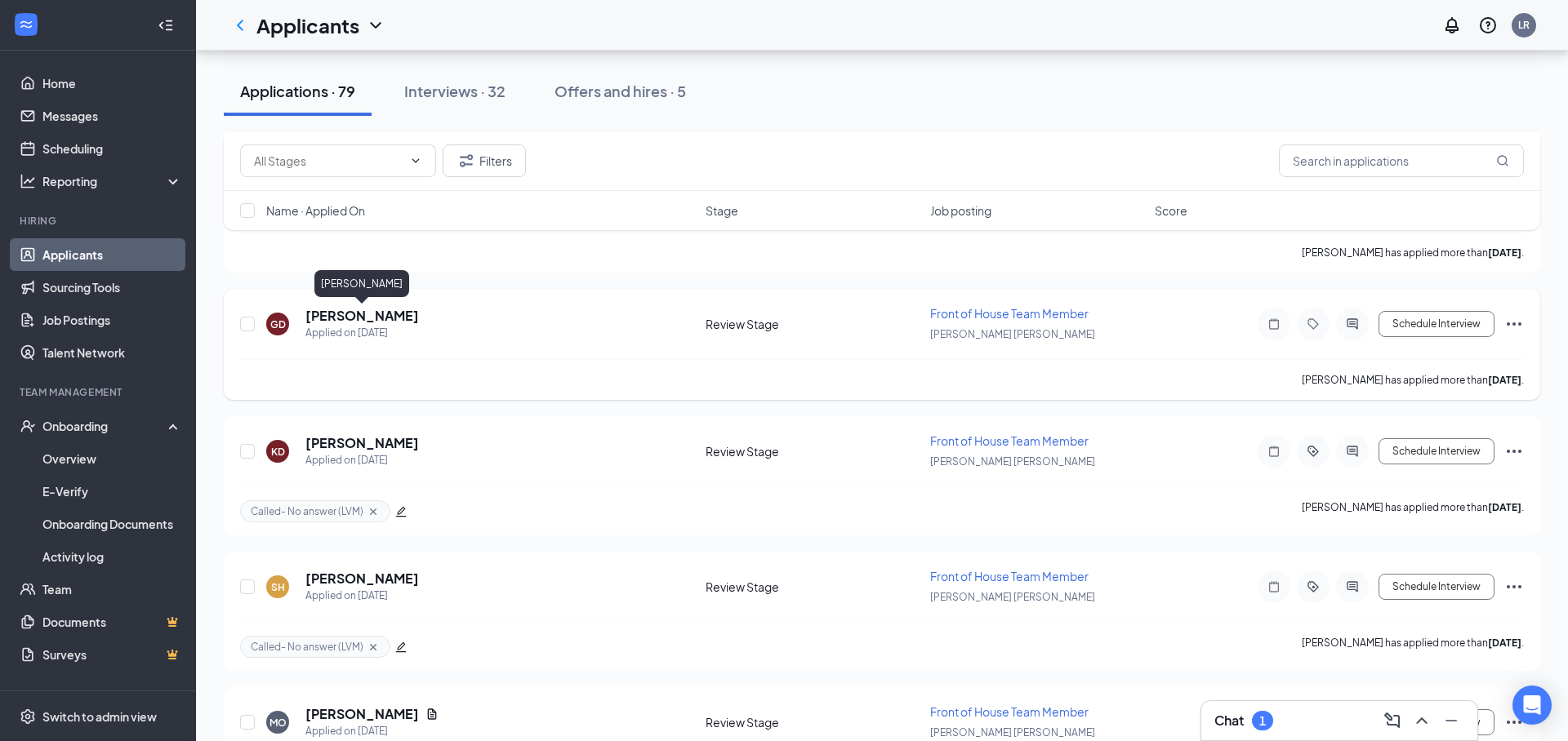
click at [372, 322] on h5 "[PERSON_NAME]" at bounding box center [361, 316] width 113 height 18
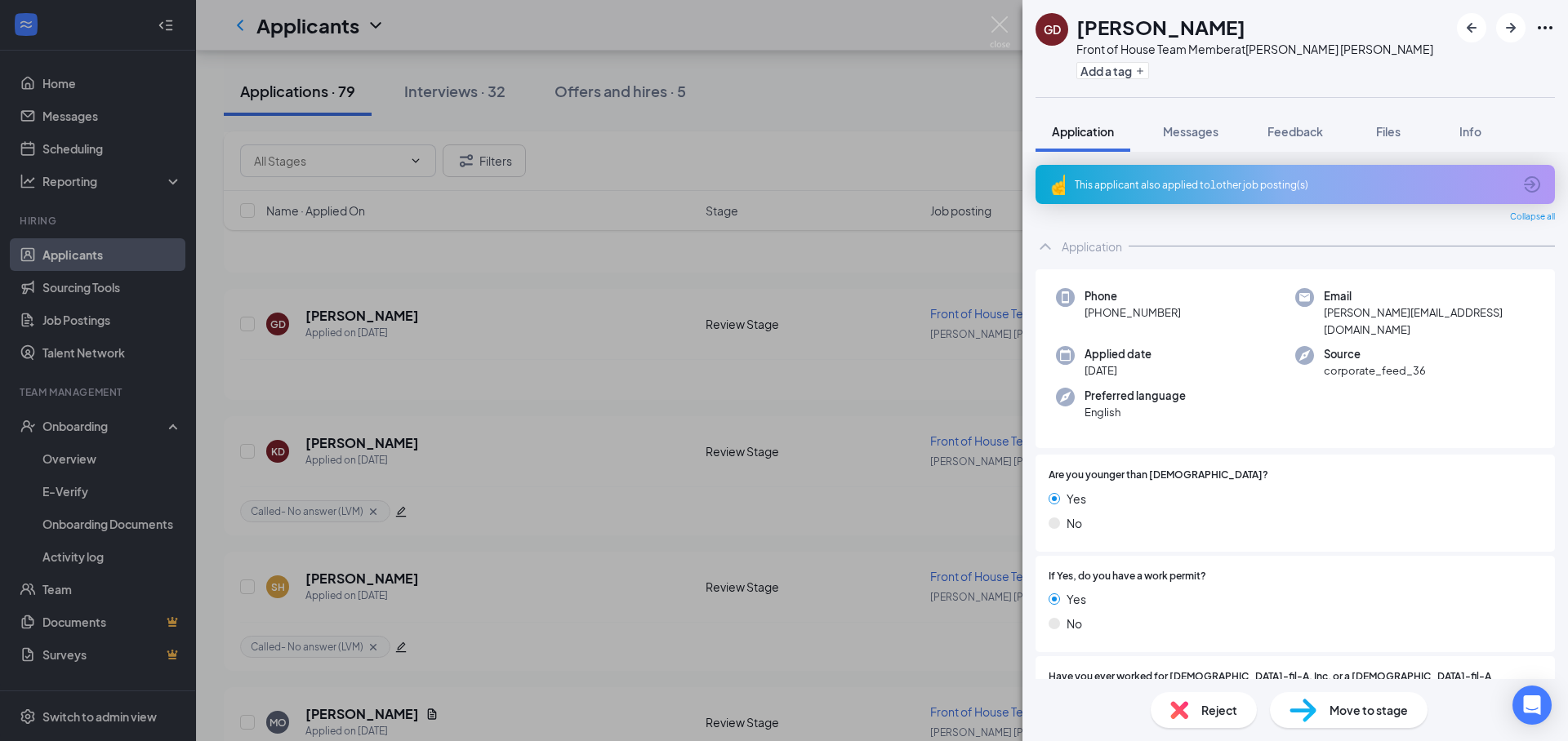
drag, startPoint x: 1293, startPoint y: 134, endPoint x: 1297, endPoint y: 212, distance: 78.1
click at [1293, 134] on span "Feedback" at bounding box center [1295, 131] width 55 height 15
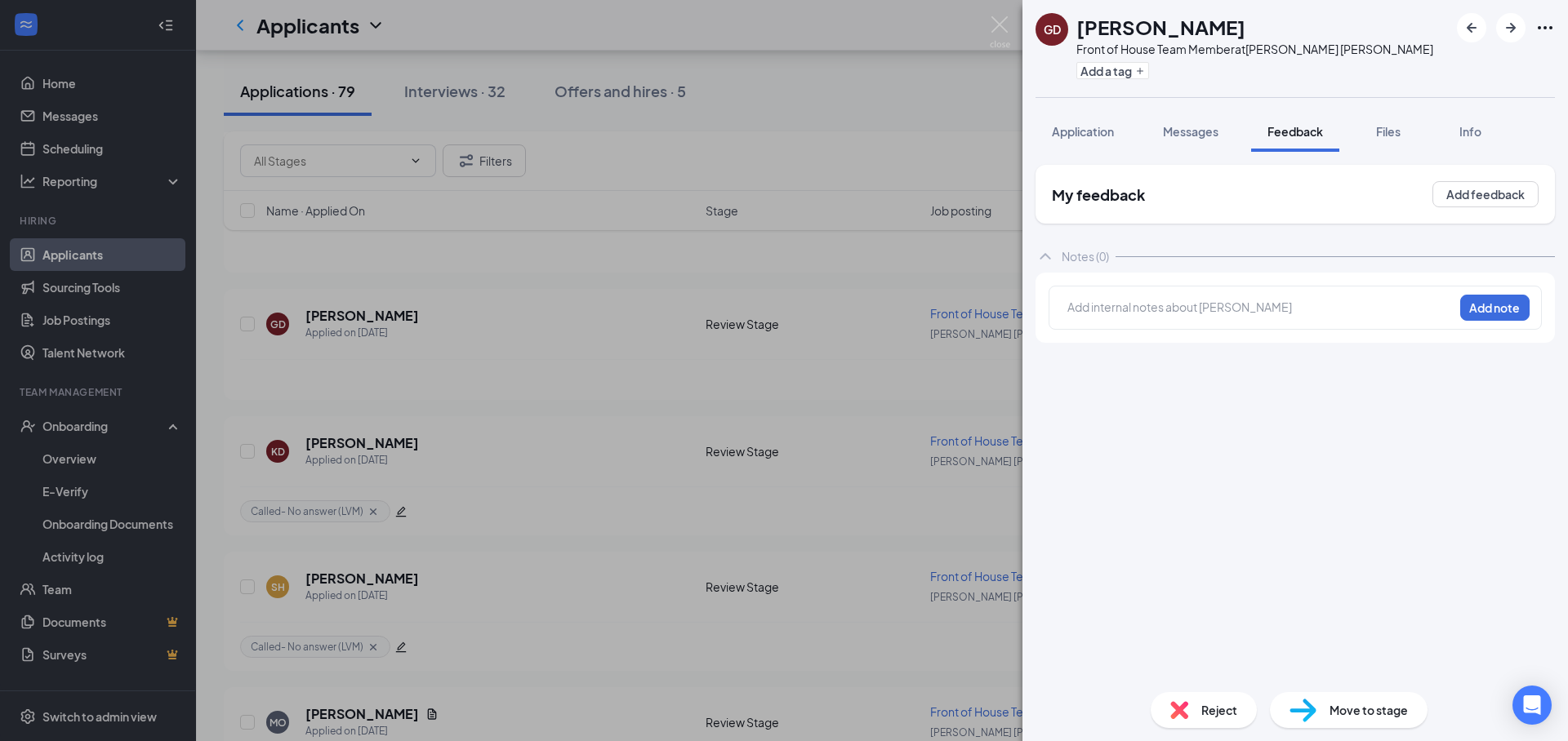
click at [1135, 310] on div at bounding box center [1260, 307] width 384 height 17
drag, startPoint x: 1083, startPoint y: 136, endPoint x: 1296, endPoint y: 364, distance: 312.0
click at [1083, 136] on span "Application" at bounding box center [1082, 131] width 62 height 15
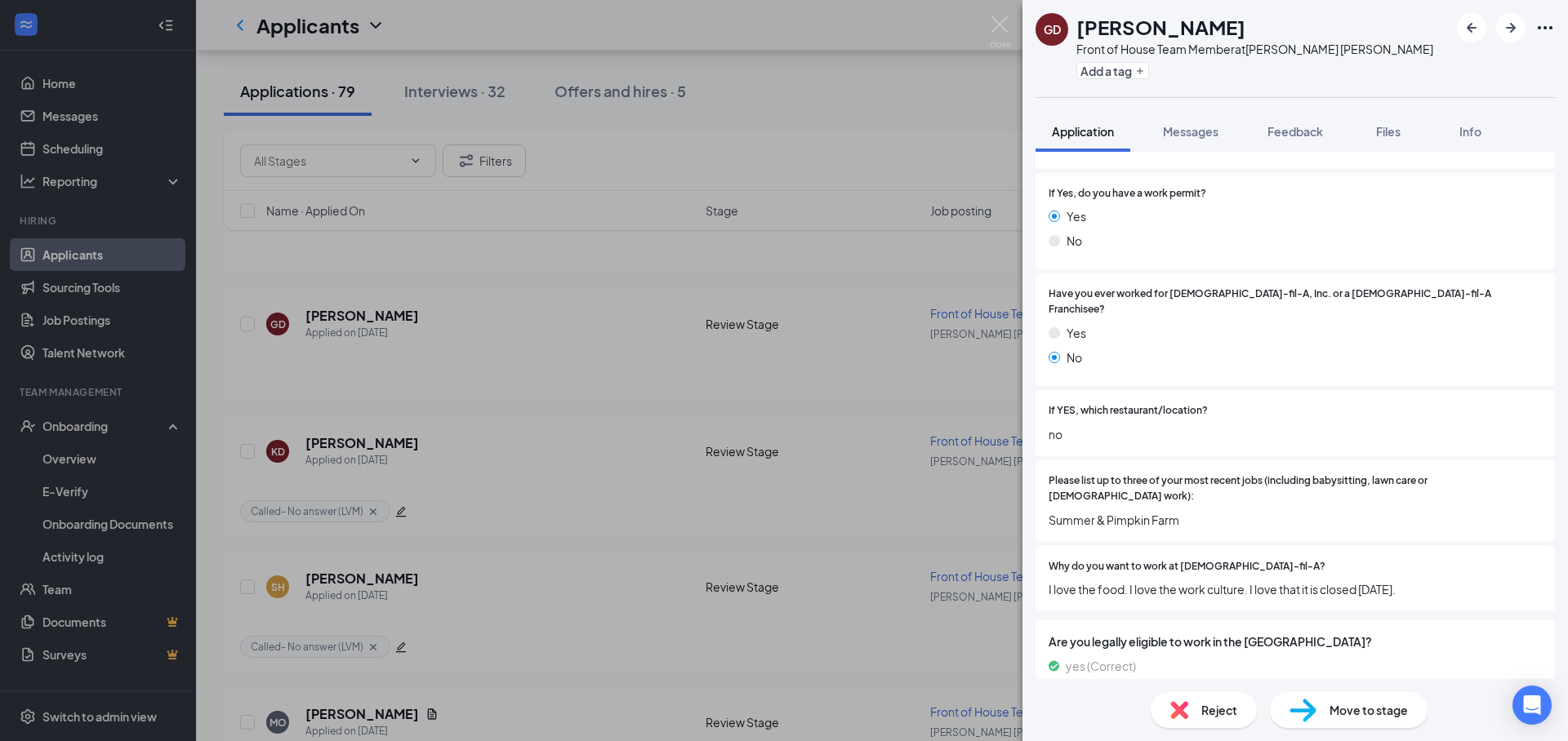
scroll to position [383, 0]
drag, startPoint x: 1288, startPoint y: 134, endPoint x: 1297, endPoint y: 131, distance: 9.5
click at [1288, 132] on span "Feedback" at bounding box center [1295, 131] width 55 height 15
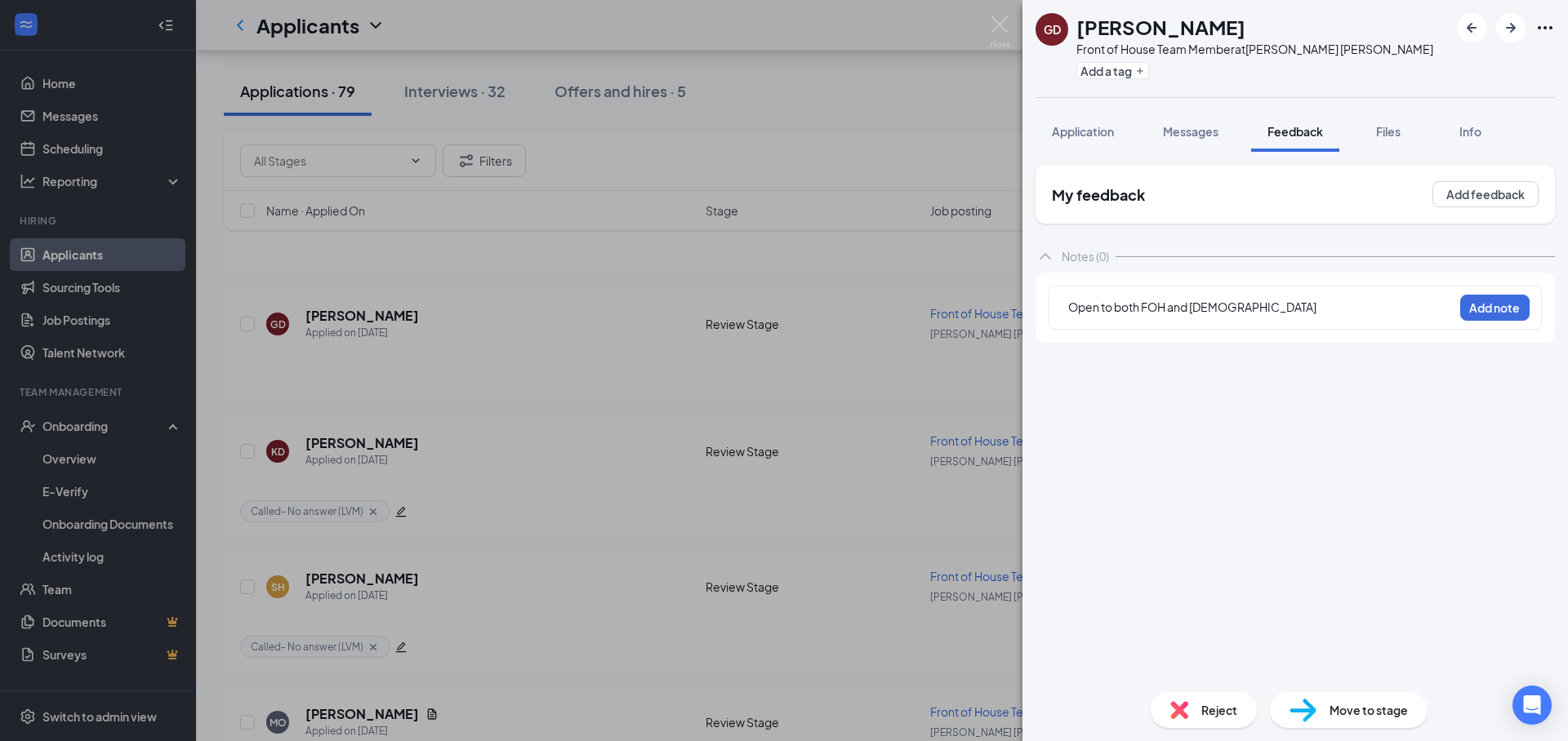
click at [1265, 314] on div "Open to both FOH and BOH" at bounding box center [1260, 307] width 384 height 17
click at [1091, 131] on span "Application" at bounding box center [1082, 131] width 62 height 15
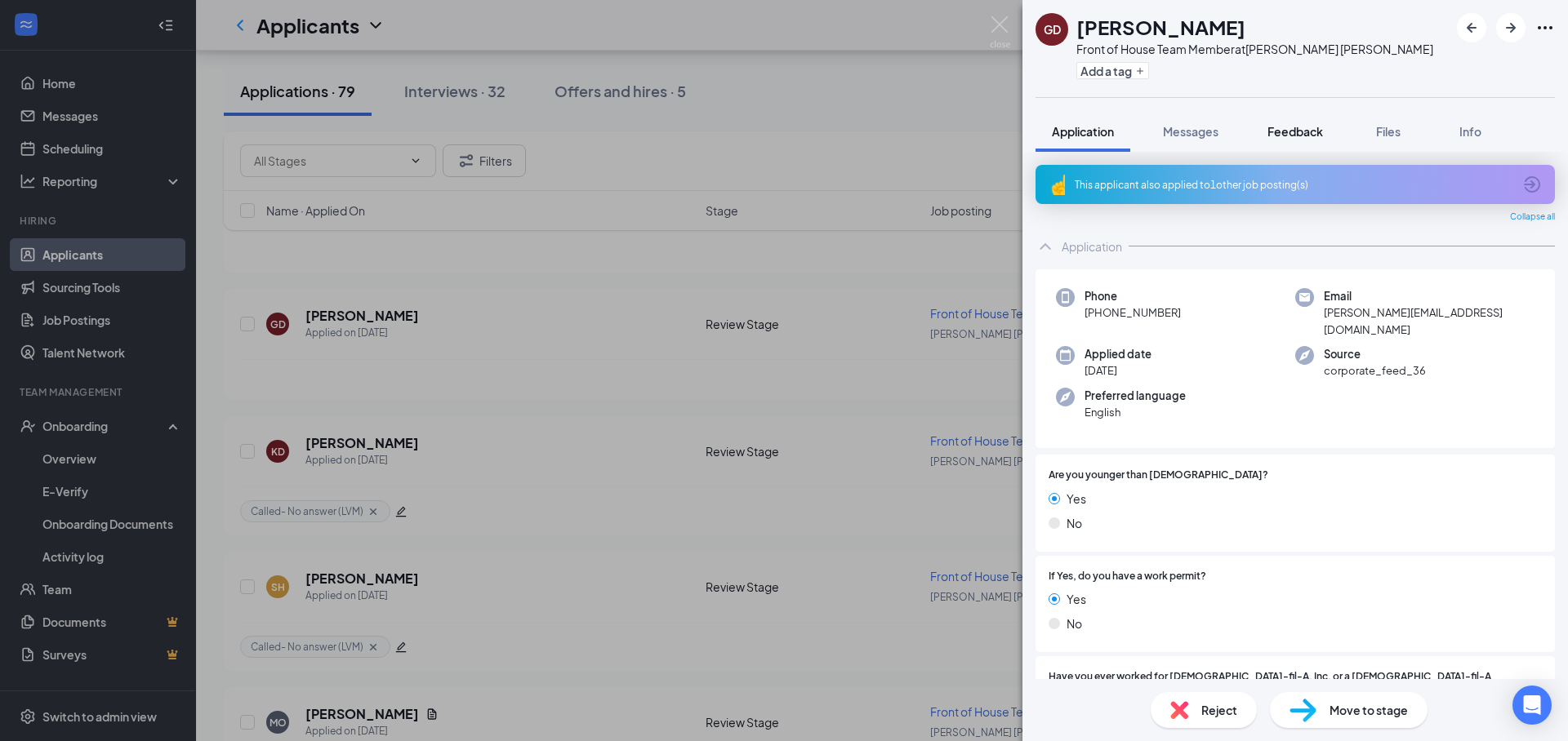
click at [1288, 133] on span "Feedback" at bounding box center [1295, 131] width 55 height 15
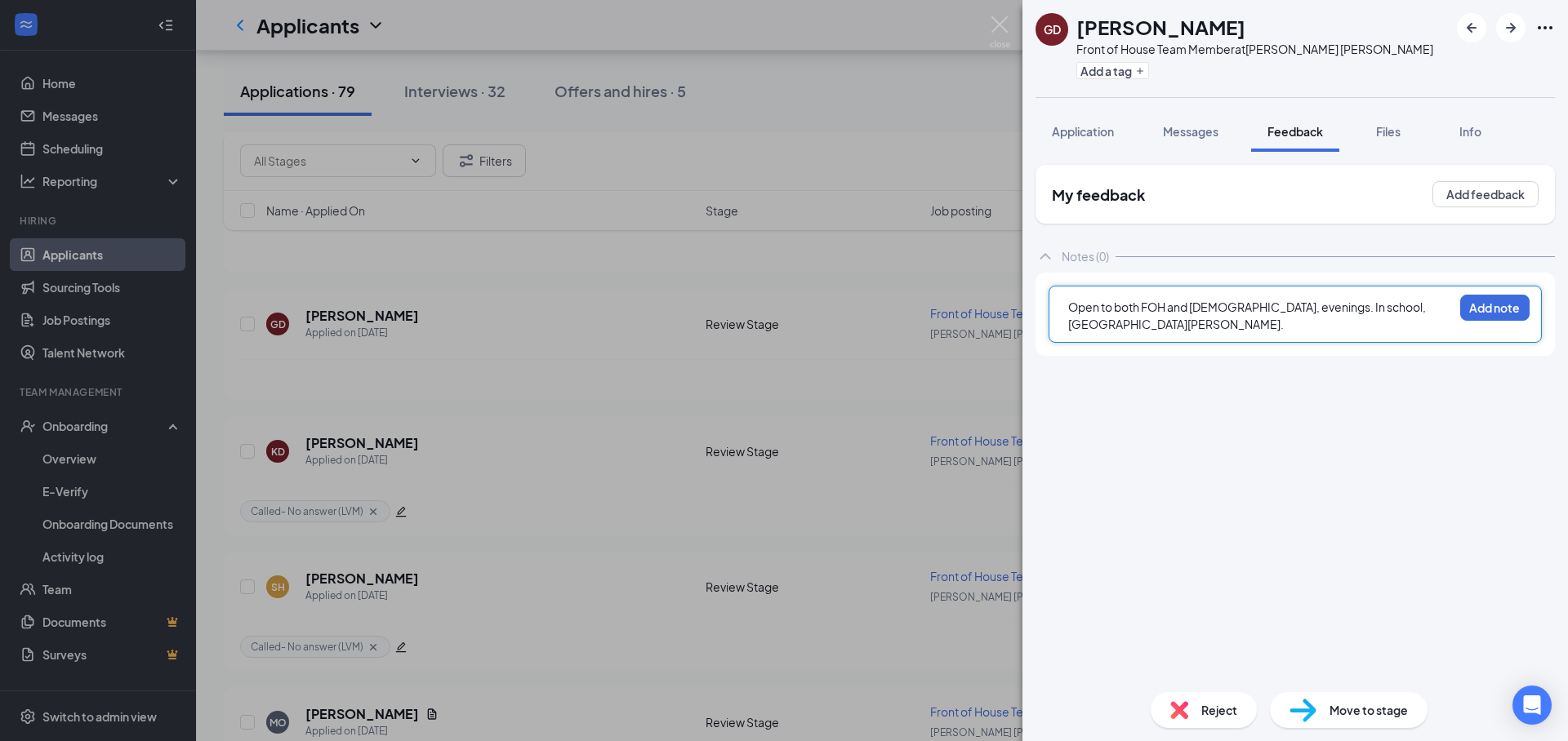
click at [1413, 311] on div "Open to both FOH and BOH, evenings. In school, Lake Stevens." at bounding box center [1260, 315] width 384 height 34
click at [1089, 147] on button "Application" at bounding box center [1082, 131] width 95 height 40
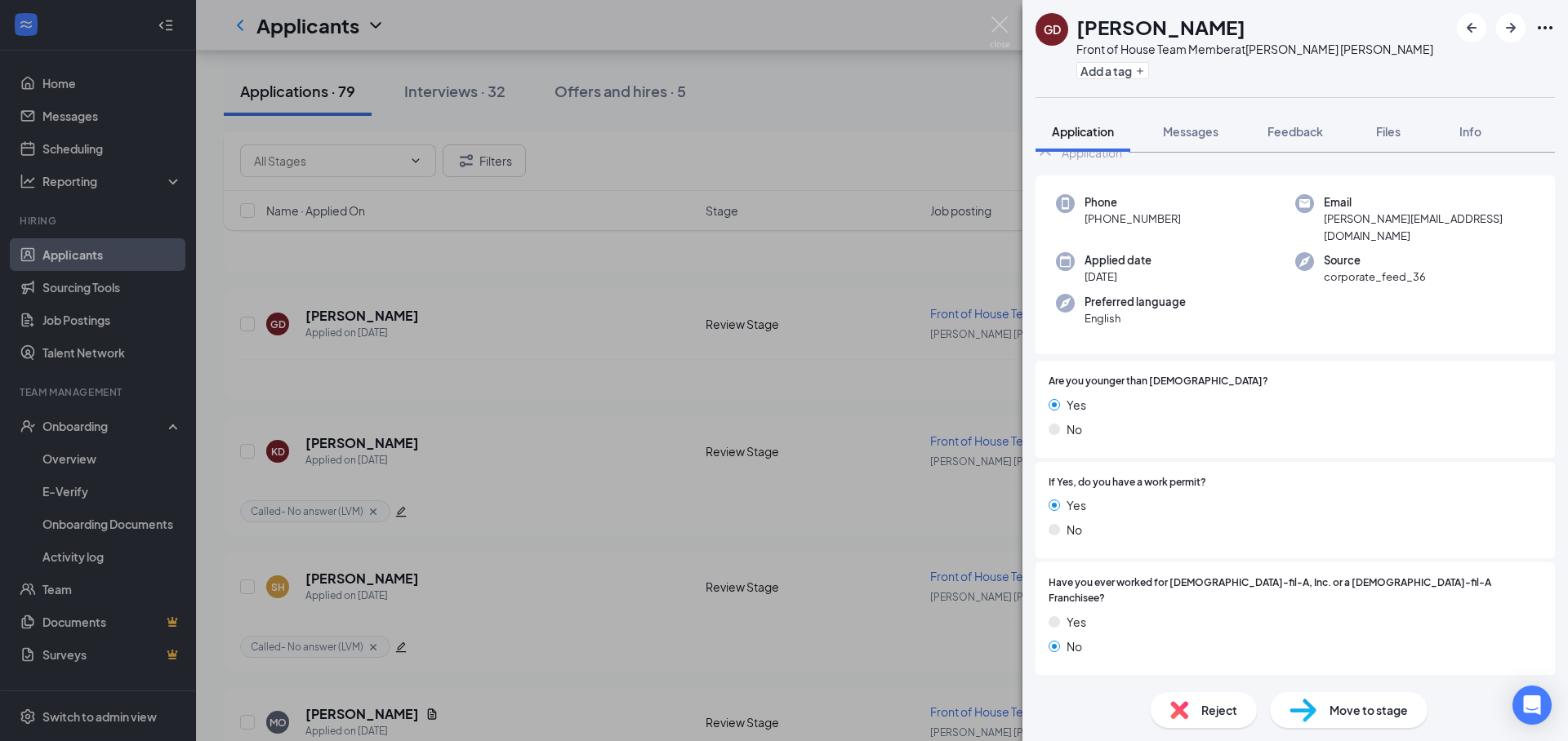
scroll to position [33, 0]
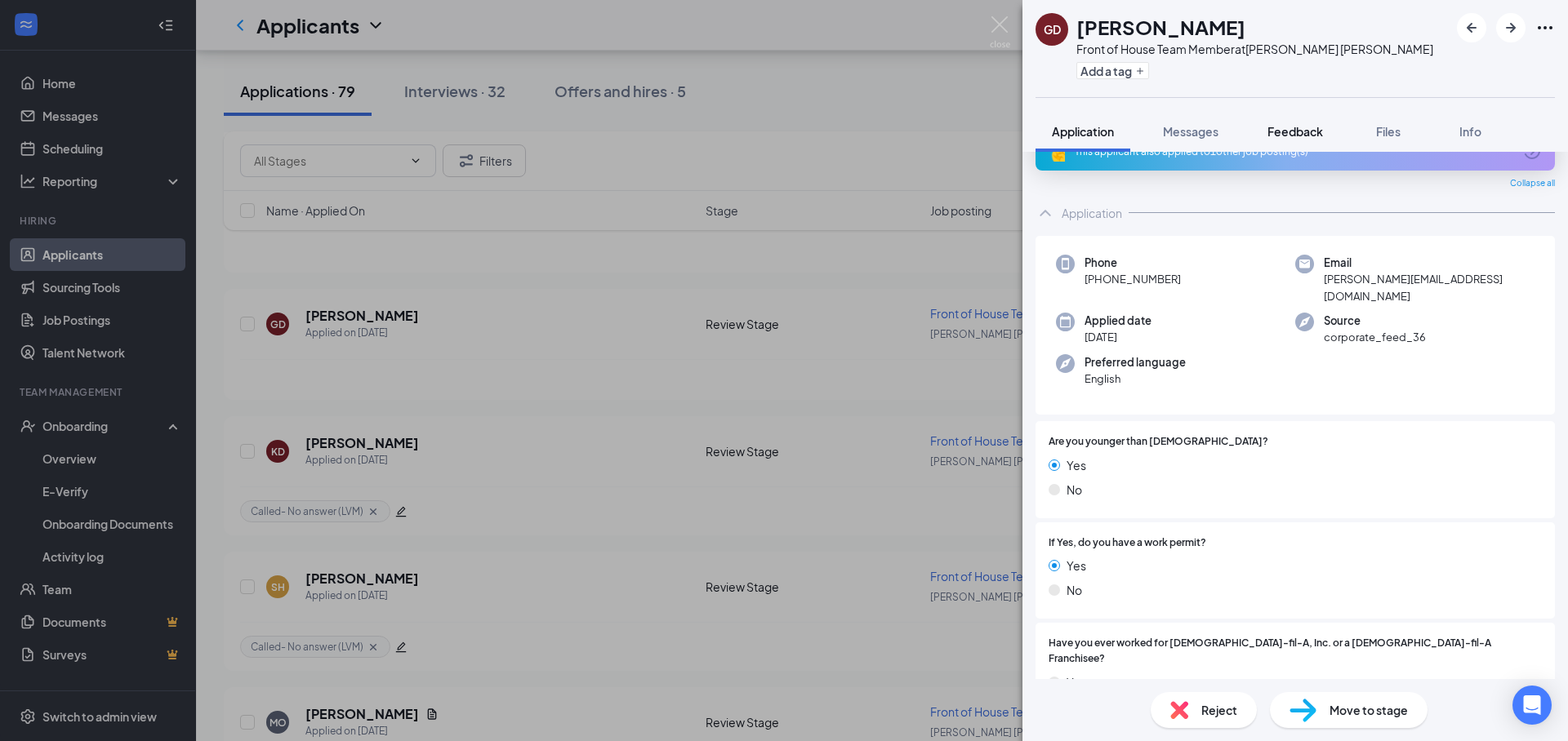
click at [1288, 131] on span "Feedback" at bounding box center [1295, 131] width 55 height 15
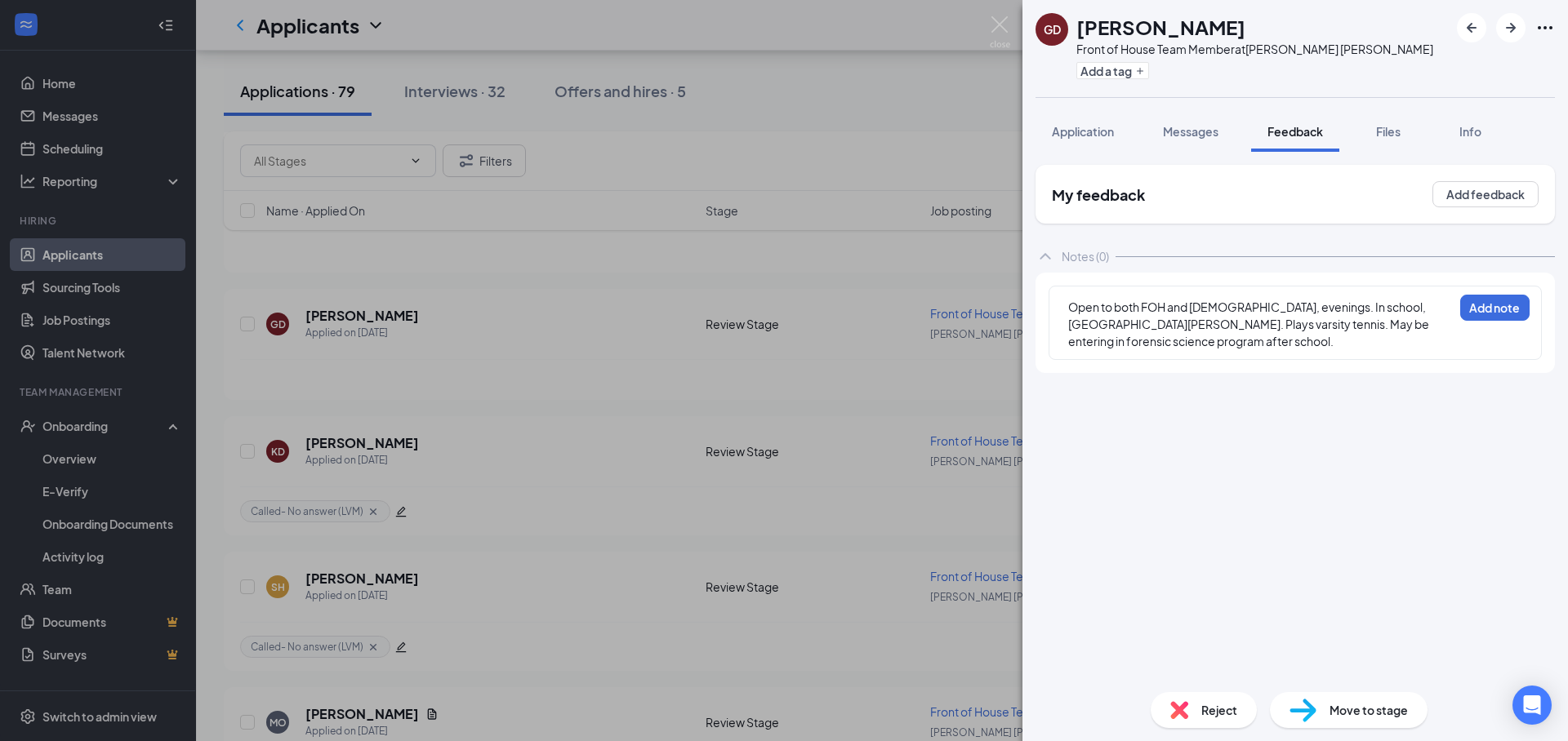
drag, startPoint x: 1459, startPoint y: 330, endPoint x: 1448, endPoint y: 330, distance: 11.0
click at [1456, 330] on div "Open to both FOH and BOH, evenings. In school, Lake Stevens. Plays varsity tenn…" at bounding box center [1295, 323] width 493 height 74
click at [1431, 330] on span "Open to both FOH and BOH, evenings. In school, Lake Stevens. Plays varsity tenn…" at bounding box center [1249, 324] width 362 height 49
click at [1225, 348] on div "Open to both FOH and BOH, evenings. In school, Lake Stevens. Plays varsity tenn…" at bounding box center [1260, 333] width 384 height 69
click at [1220, 343] on span "Open to both FOH and BOH, evenings. In school, Lake Stevens. Plays varsity tenn…" at bounding box center [1256, 333] width 377 height 66
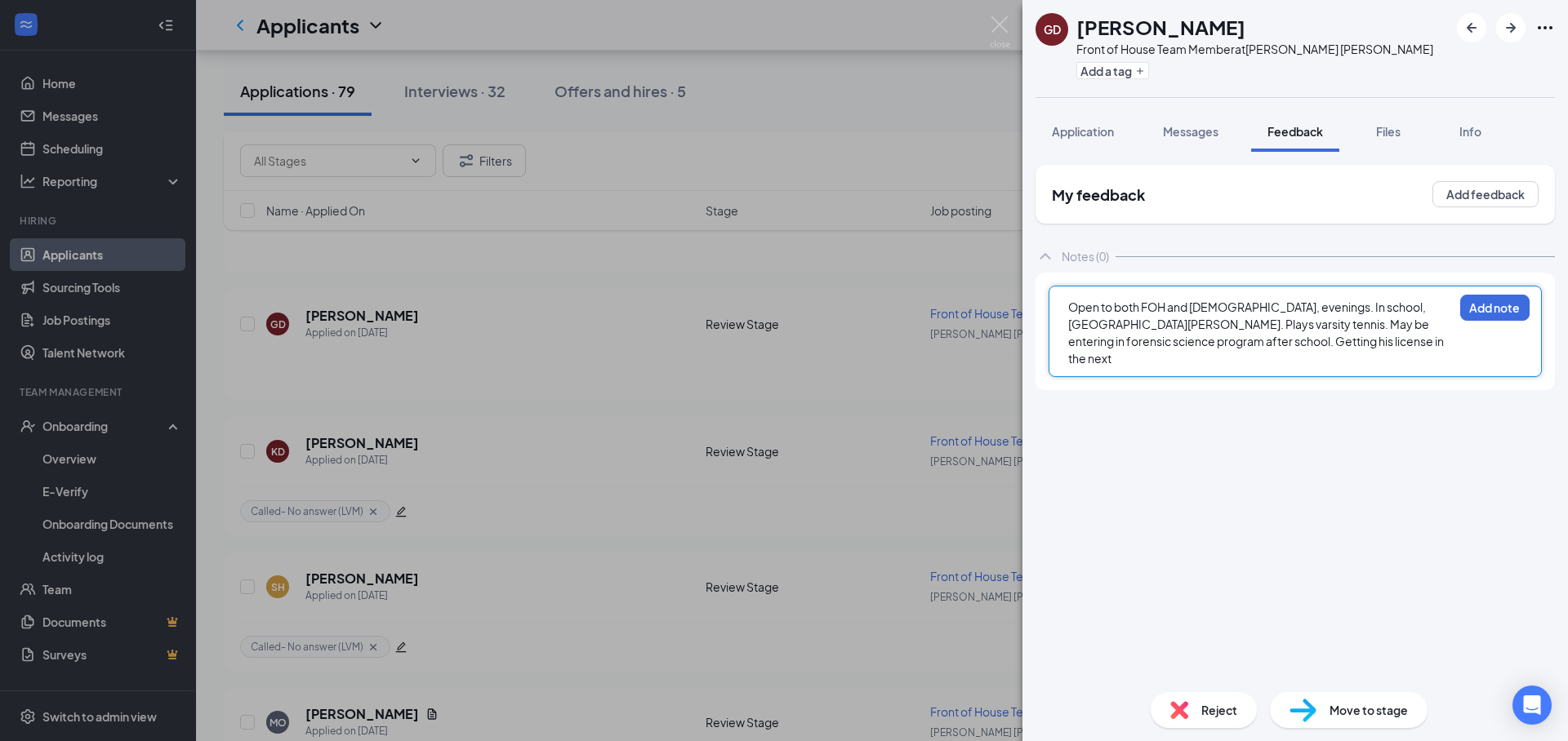
click at [1223, 346] on span "Open to both FOH and BOH, evenings. In school, Lake Stevens. Plays varsity tenn…" at bounding box center [1256, 333] width 377 height 66
click at [1169, 326] on span "Open to both FOH and BOH, evenings. In school, Lake Stevens. Plays varsity tenn…" at bounding box center [1256, 333] width 377 height 66
click at [1451, 338] on div "Open to both FOH and BOH, evenings. In school, Lake Stevens. Plays varsity tenn…" at bounding box center [1260, 333] width 384 height 69
click at [1482, 310] on button "Add note" at bounding box center [1494, 308] width 69 height 26
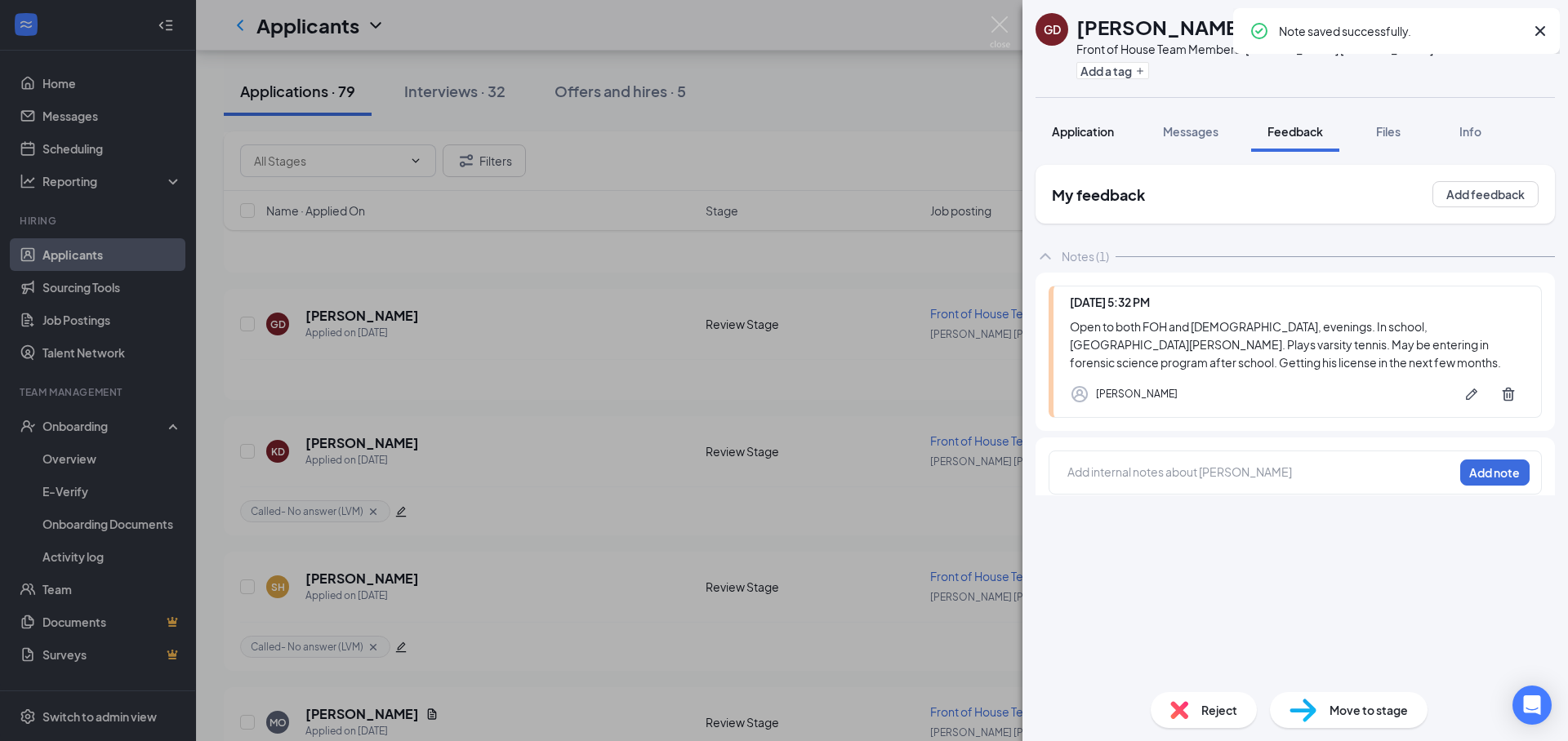
click at [1073, 131] on span "Application" at bounding box center [1082, 131] width 62 height 15
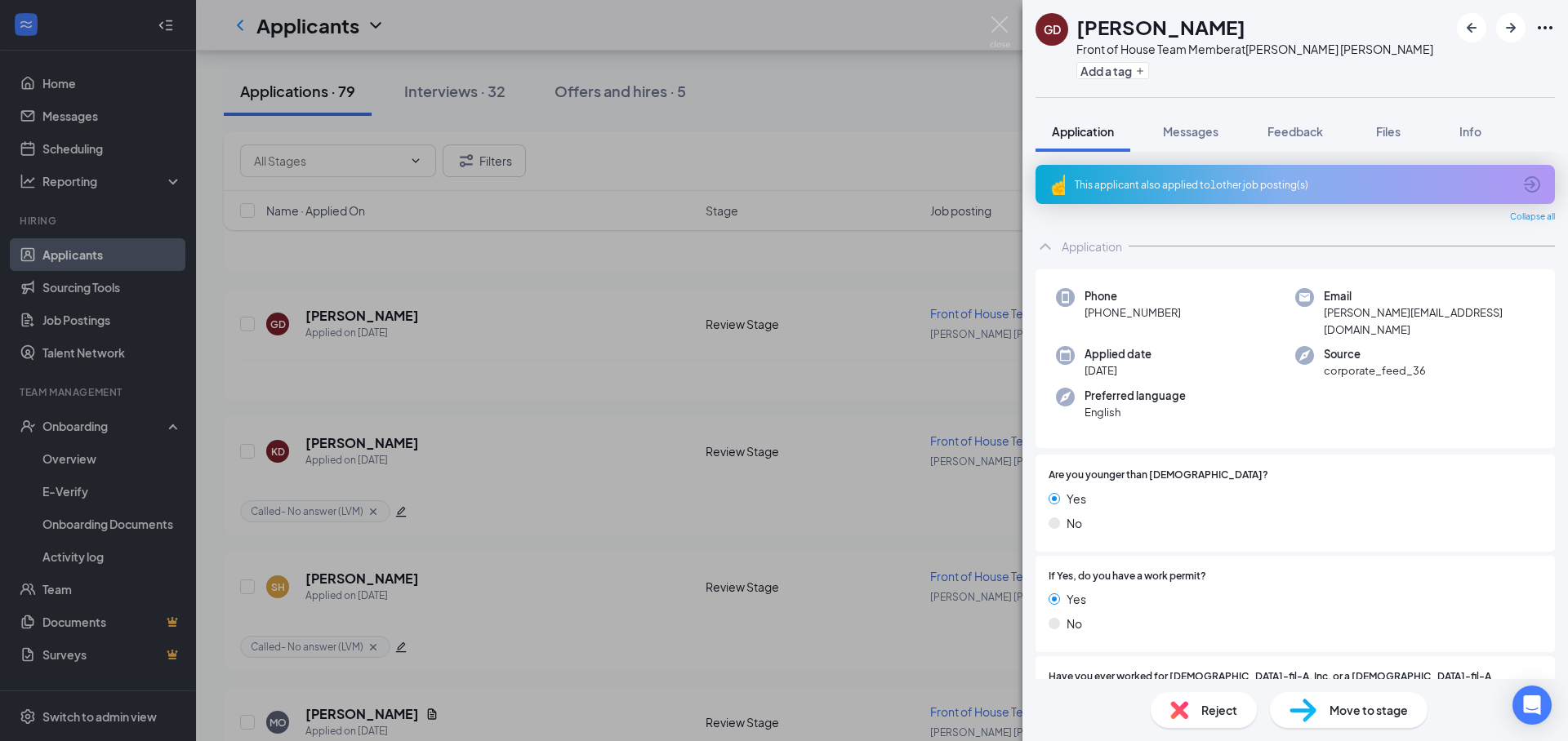
click at [1331, 717] on span "Move to stage" at bounding box center [1368, 711] width 78 height 18
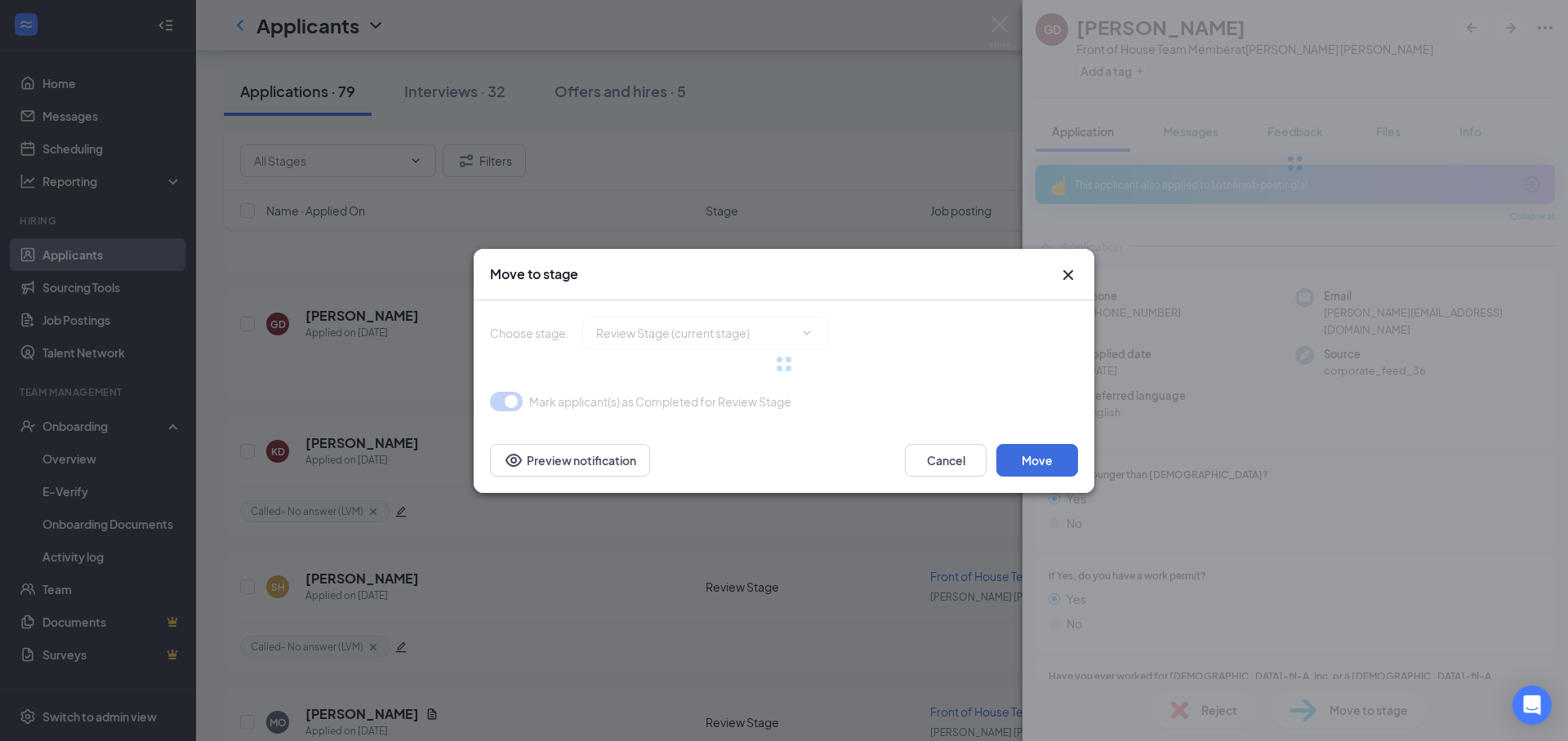
type input "In-Person Interview (next stage)"
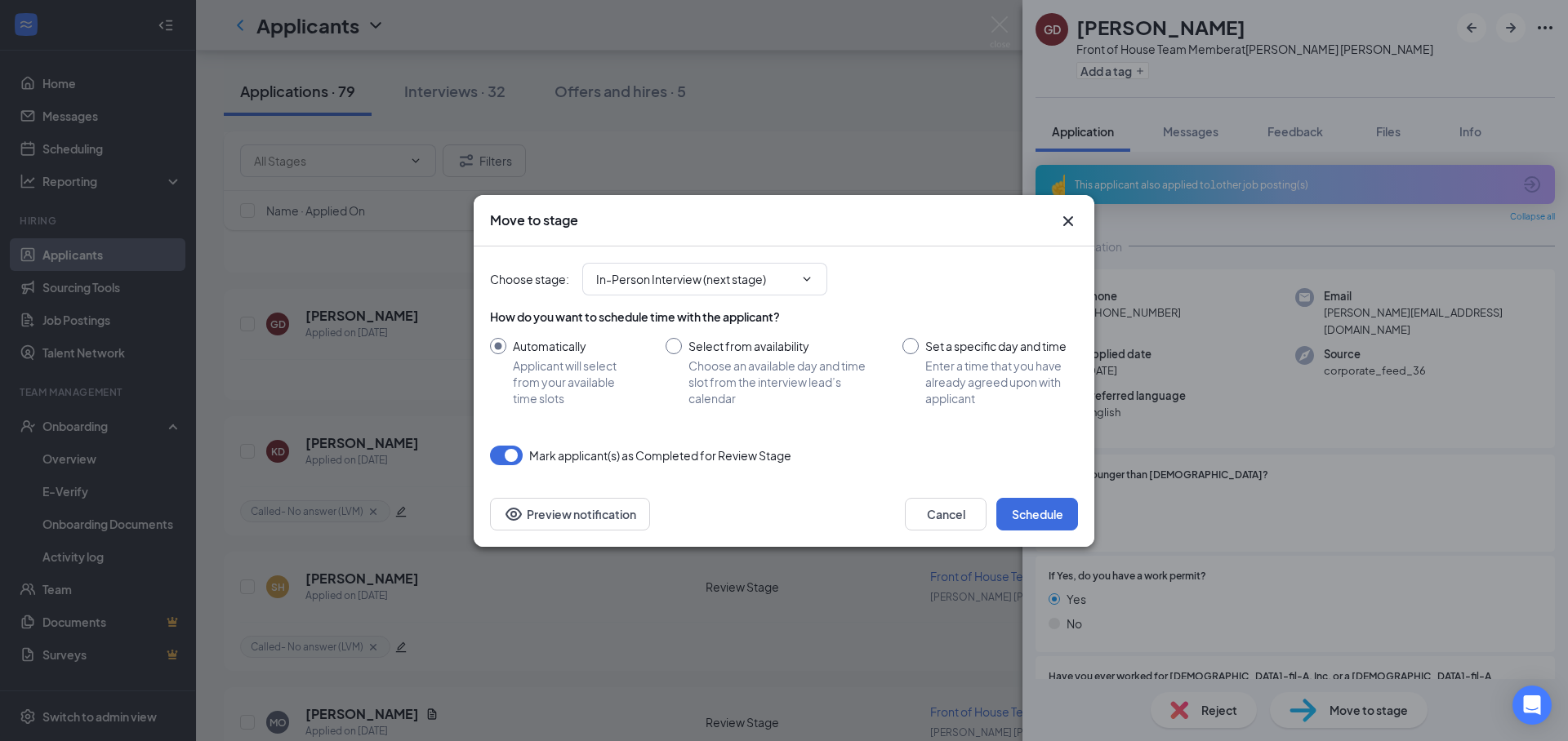
click at [1027, 361] on input "Set a specific day and time Enter a time that you have already agreed upon with…" at bounding box center [990, 372] width 176 height 69
radio input "true"
radio input "false"
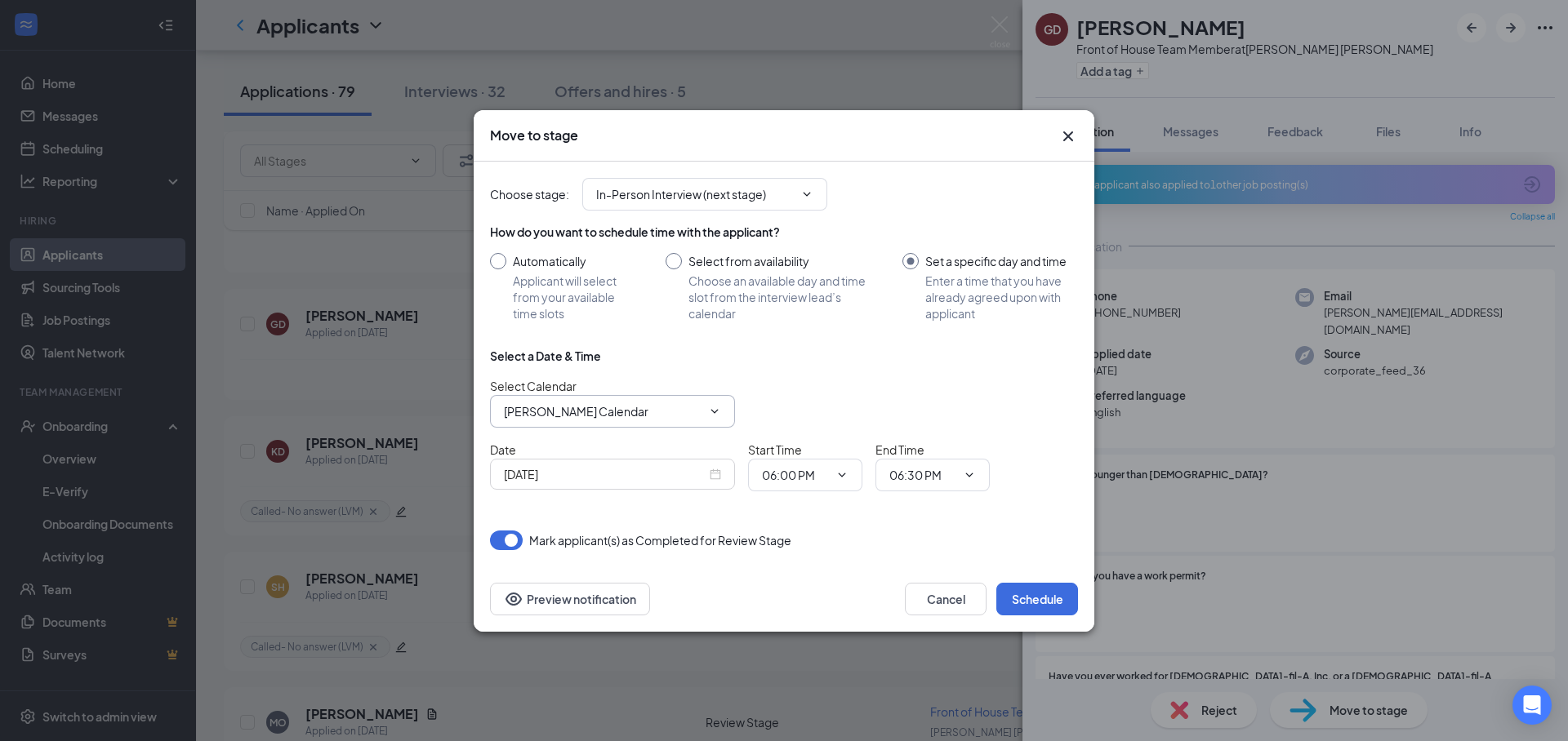
click at [666, 418] on input "[PERSON_NAME] Calendar" at bounding box center [602, 412] width 198 height 18
click at [555, 450] on div "[PERSON_NAME] Calendar" at bounding box center [589, 442] width 144 height 18
type input "[PERSON_NAME] Calendar"
click at [836, 384] on div "Select Calendar [PERSON_NAME] Calendar [PERSON_NAME] Calendar [PERSON_NAME] Cal…" at bounding box center [784, 402] width 588 height 51
click at [710, 477] on div "[DATE]" at bounding box center [612, 474] width 217 height 18
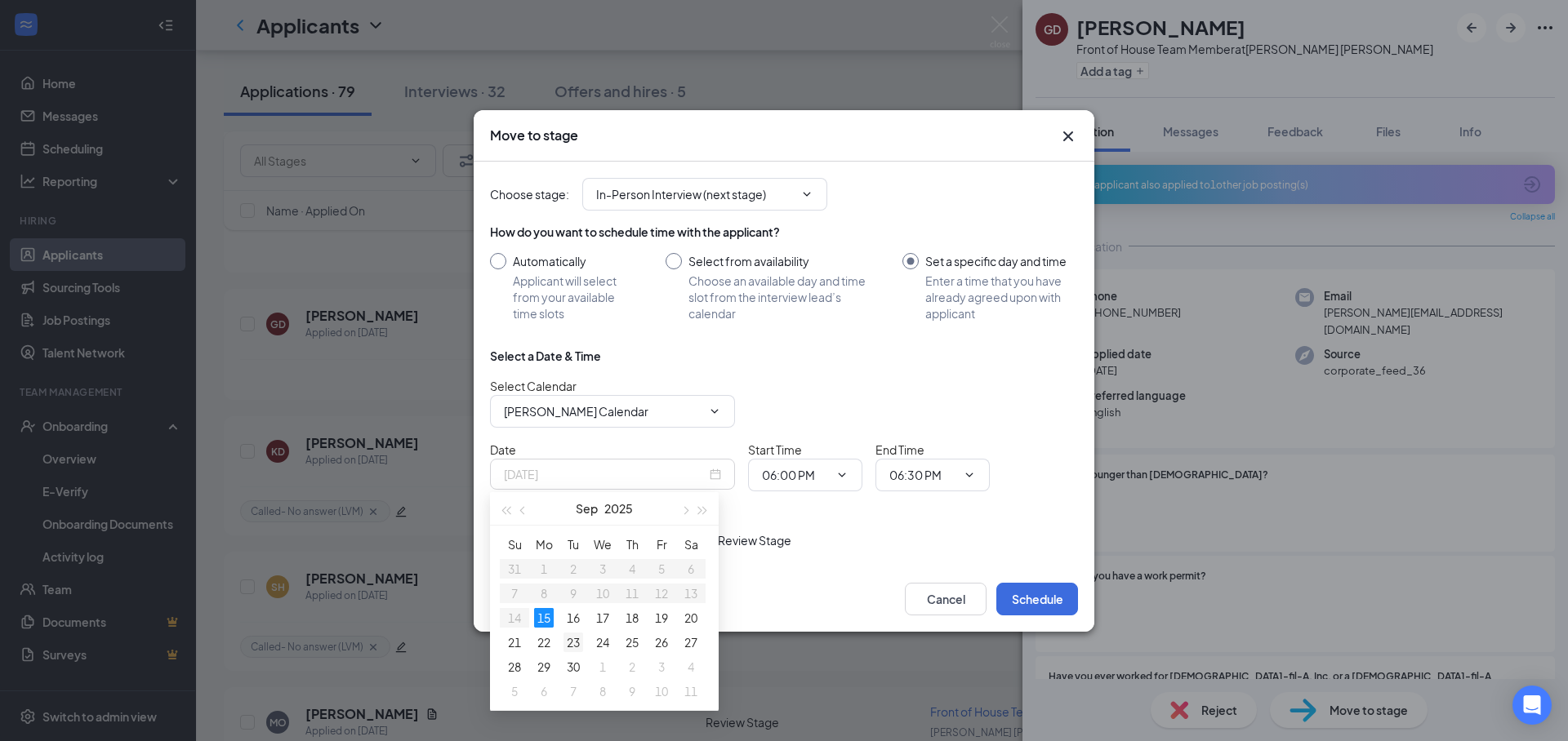
type input "[DATE]"
click at [570, 635] on div "23" at bounding box center [573, 642] width 19 height 19
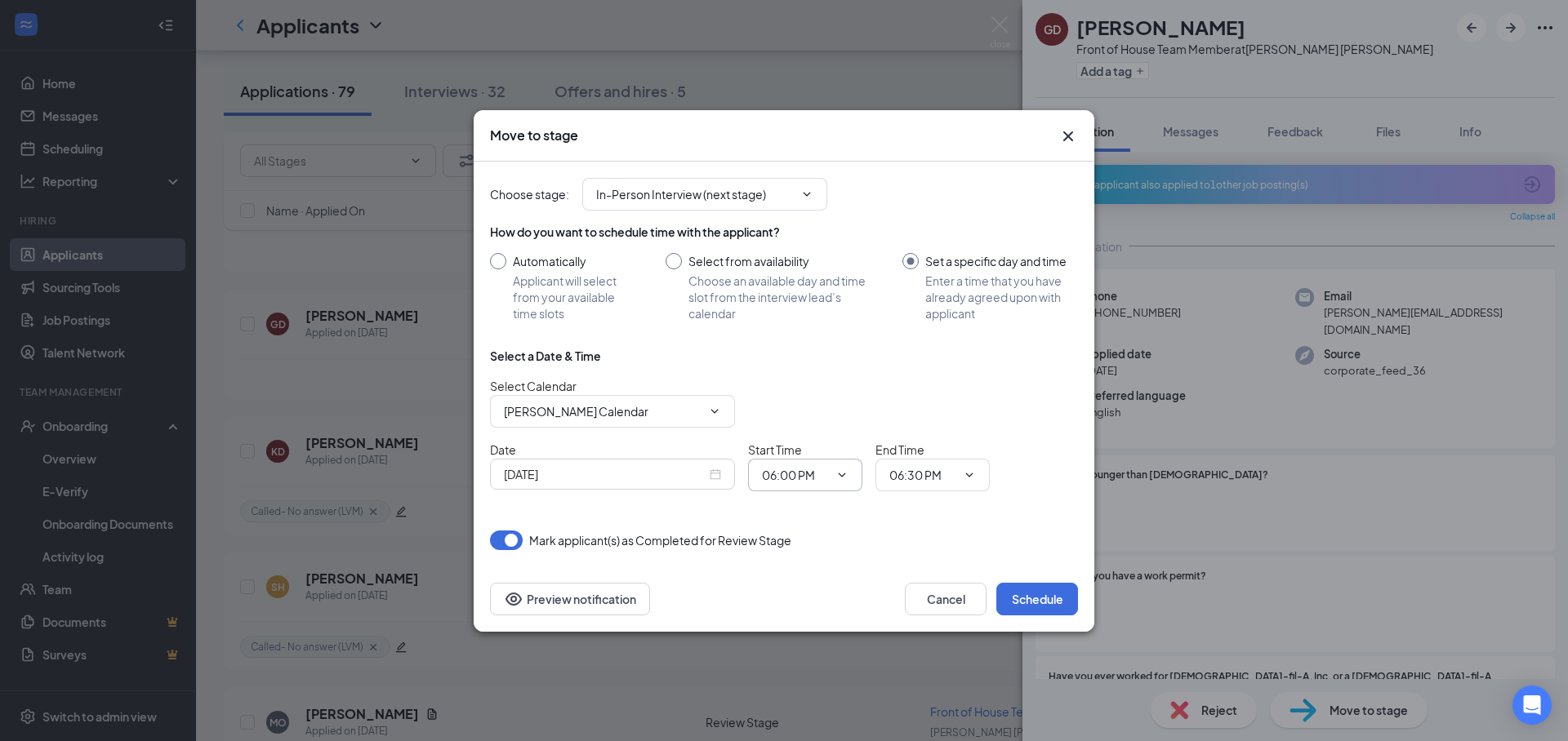
drag, startPoint x: 822, startPoint y: 484, endPoint x: 806, endPoint y: 482, distance: 16.1
click at [822, 484] on span "06:00 PM" at bounding box center [805, 475] width 114 height 33
click at [781, 474] on input "06:00 PM" at bounding box center [795, 475] width 67 height 18
click at [797, 418] on div "04:00 PM" at bounding box center [799, 415] width 48 height 18
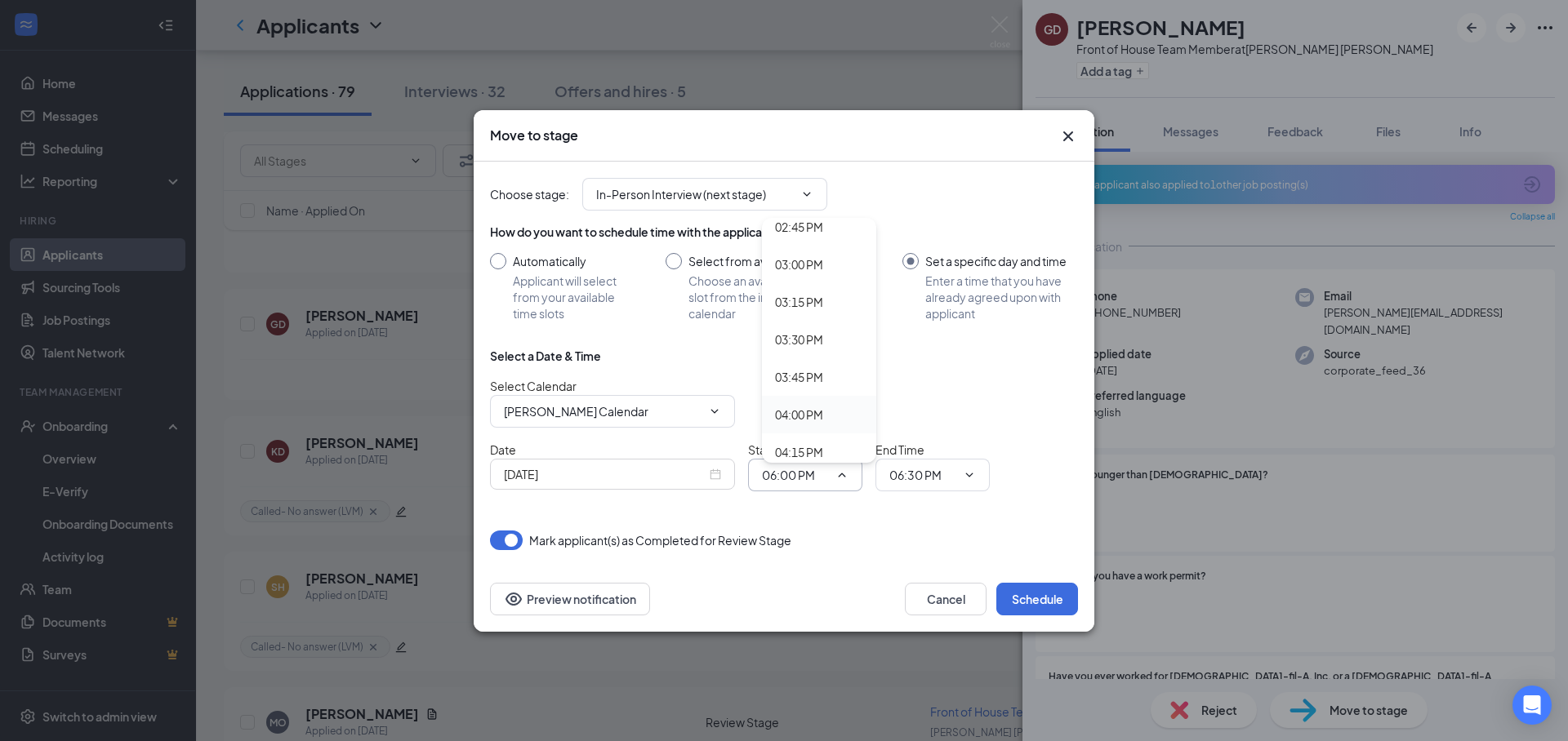
type input "04:00 PM"
click at [909, 477] on input "06:30 PM" at bounding box center [922, 475] width 67 height 18
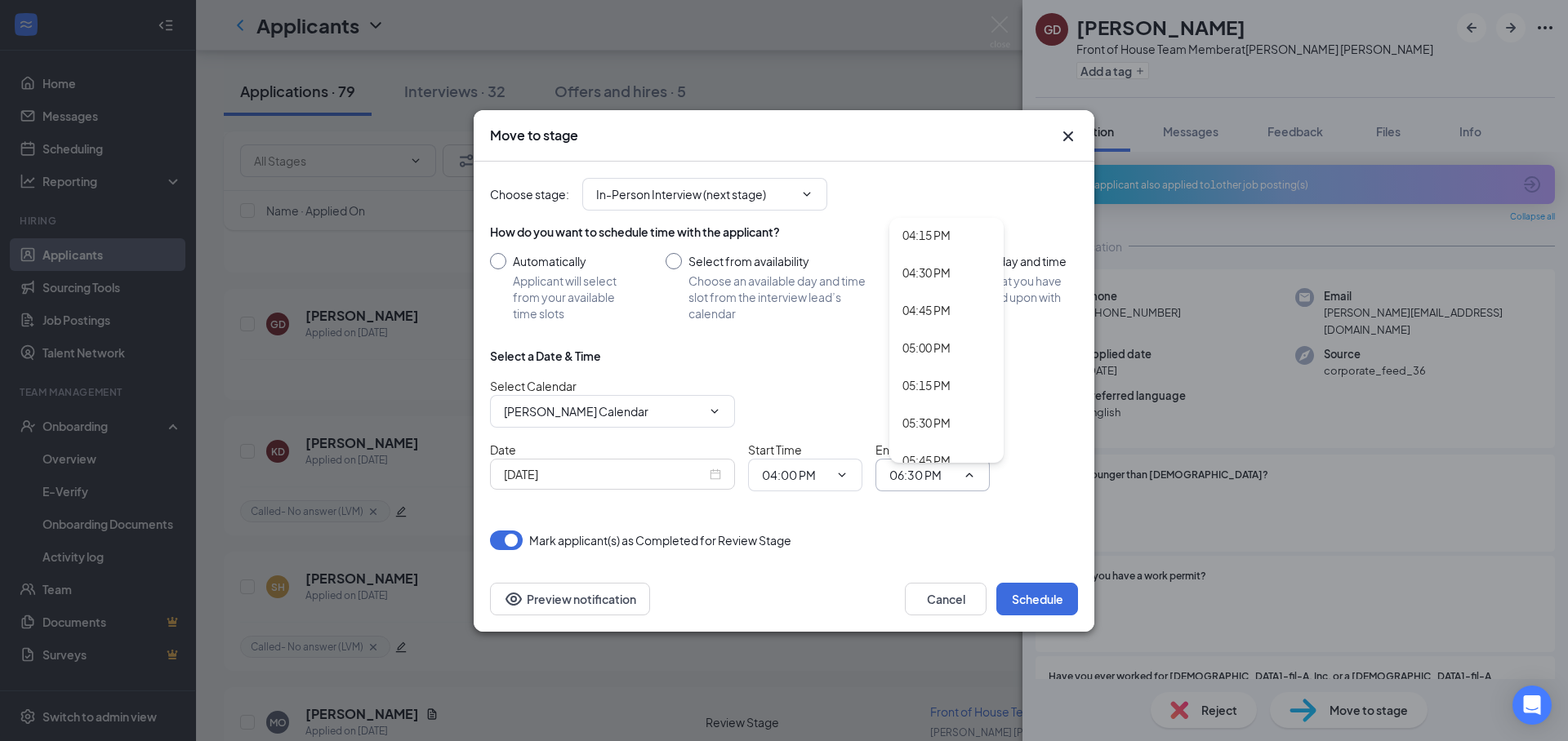
scroll to position [2370, 0]
click at [932, 351] on div "04:30 PM" at bounding box center [926, 346] width 48 height 18
type input "04:30 PM"
click at [1037, 595] on button "Schedule" at bounding box center [1036, 599] width 82 height 33
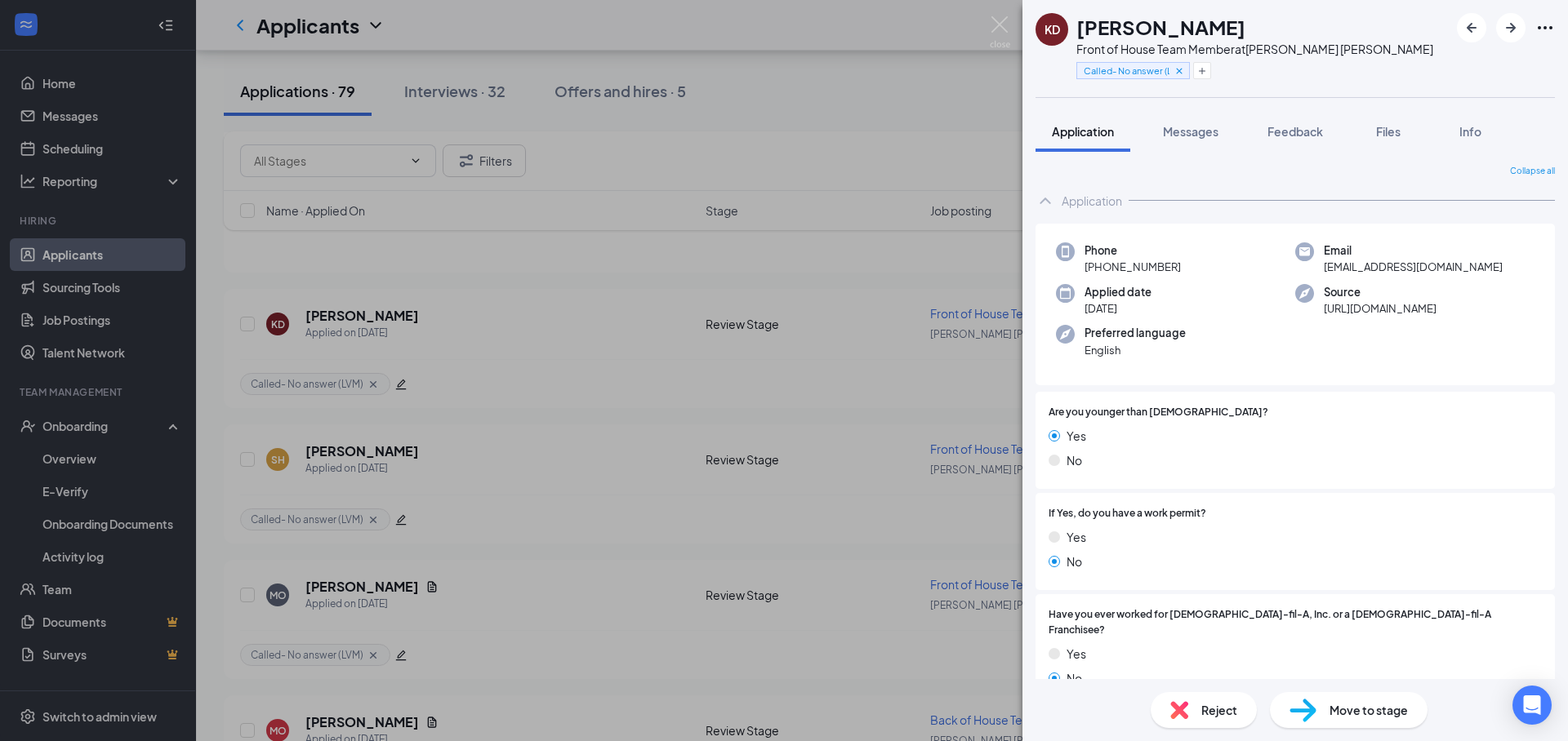
click at [987, 27] on div "KD Katelyn Dewey Front of House Team Member at Soper Hill Called- No answer (LV…" at bounding box center [784, 370] width 1568 height 741
click at [998, 29] on div "Applicants LR" at bounding box center [882, 25] width 1372 height 51
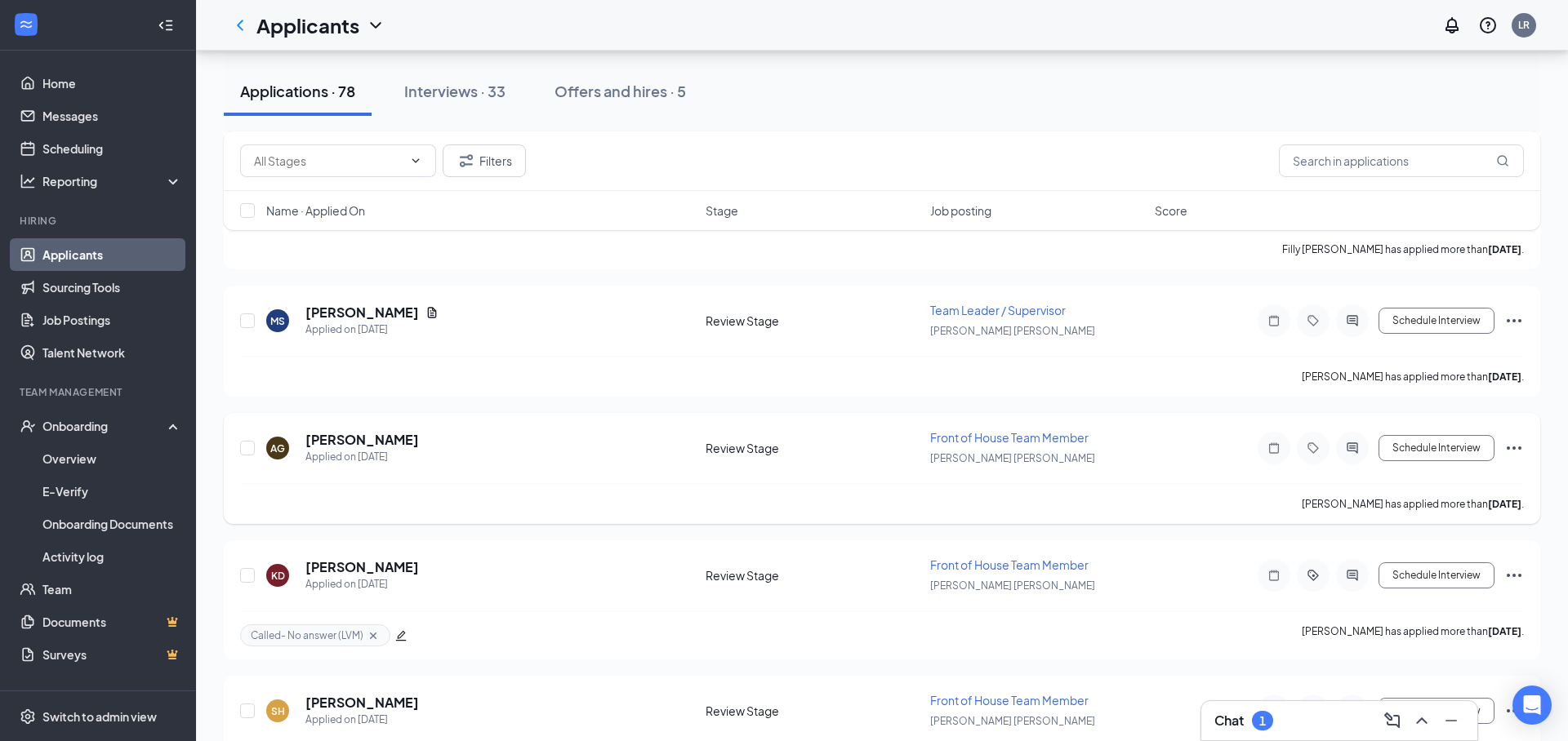
scroll to position [6454, 0]
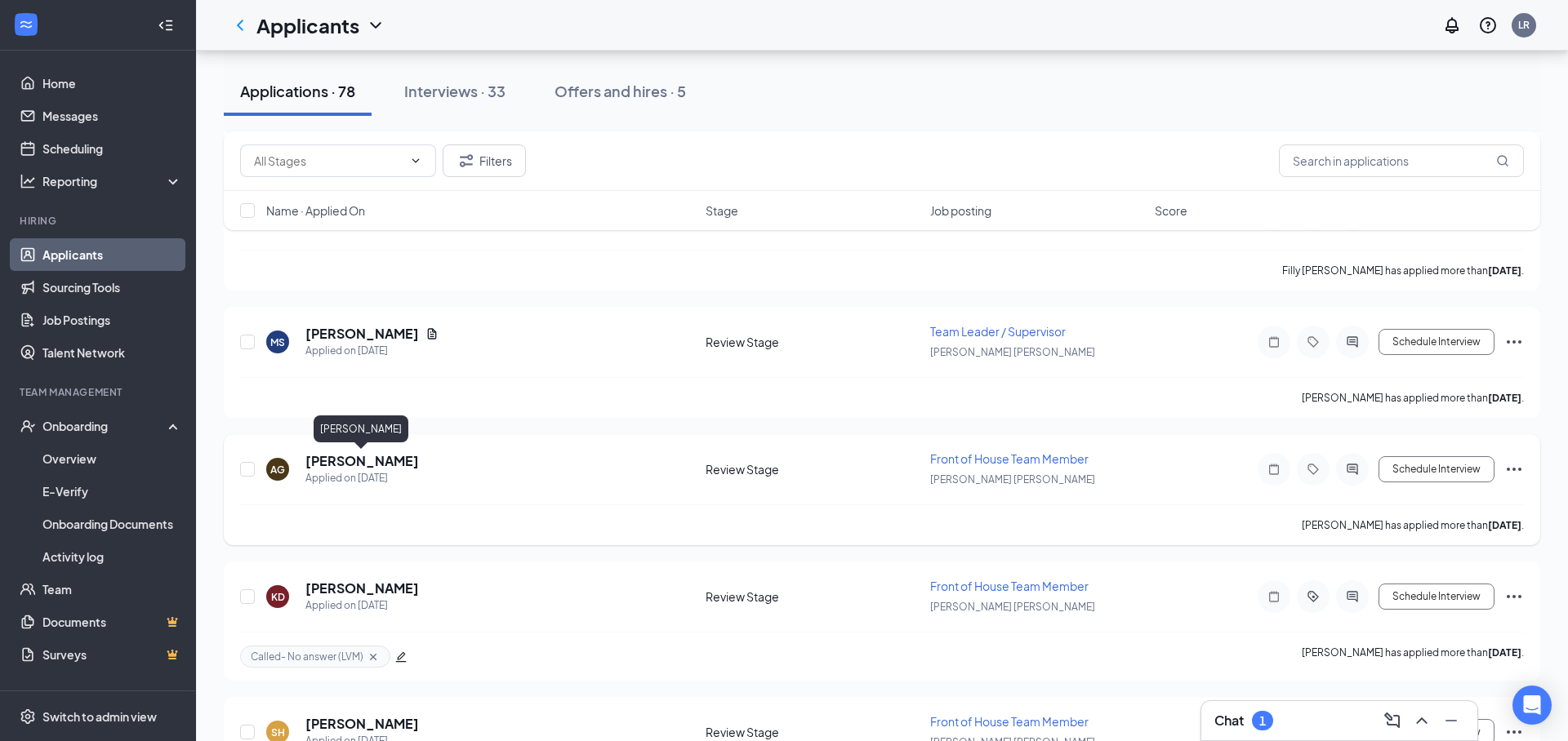
click at [340, 455] on h5 "[PERSON_NAME]" at bounding box center [361, 462] width 113 height 18
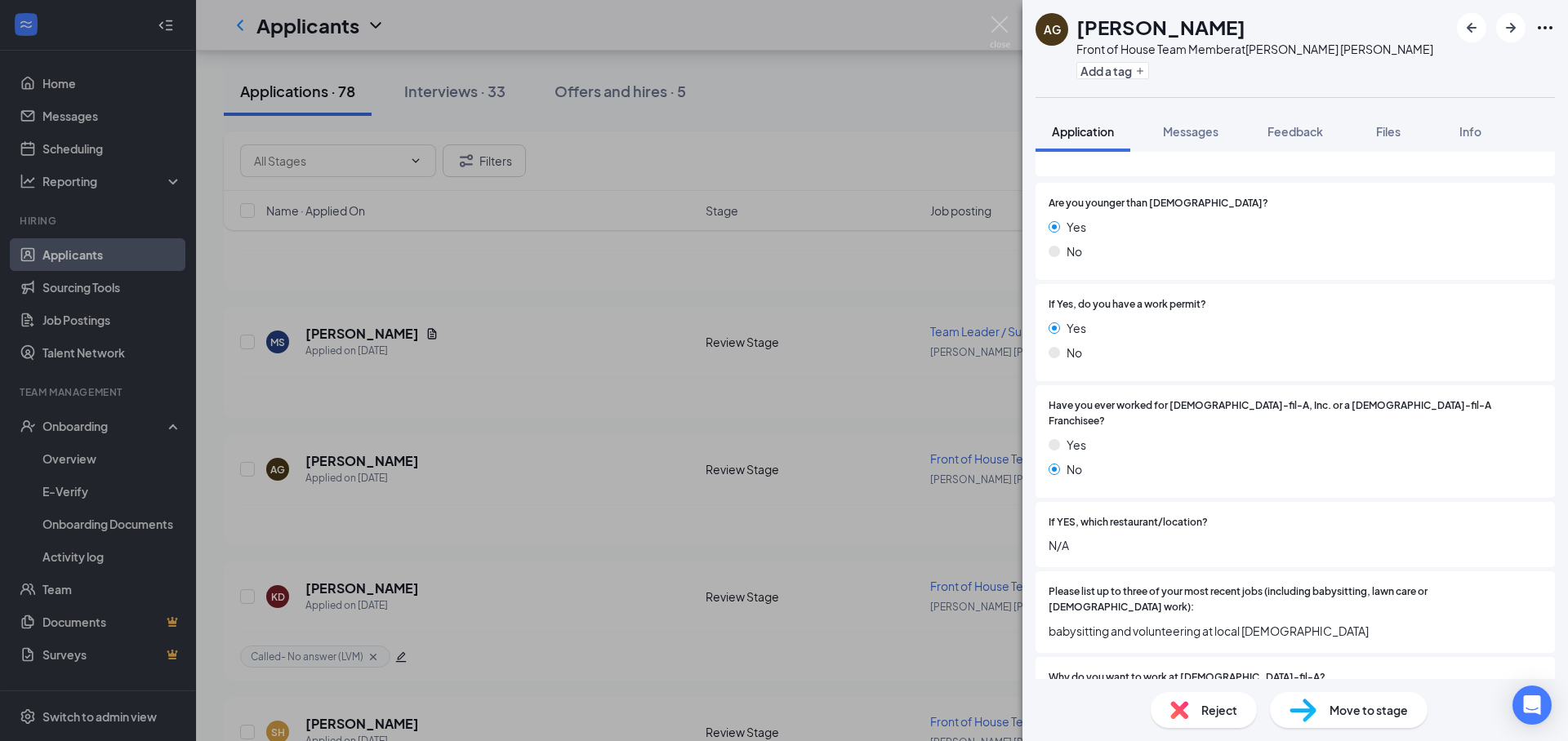
scroll to position [236, 0]
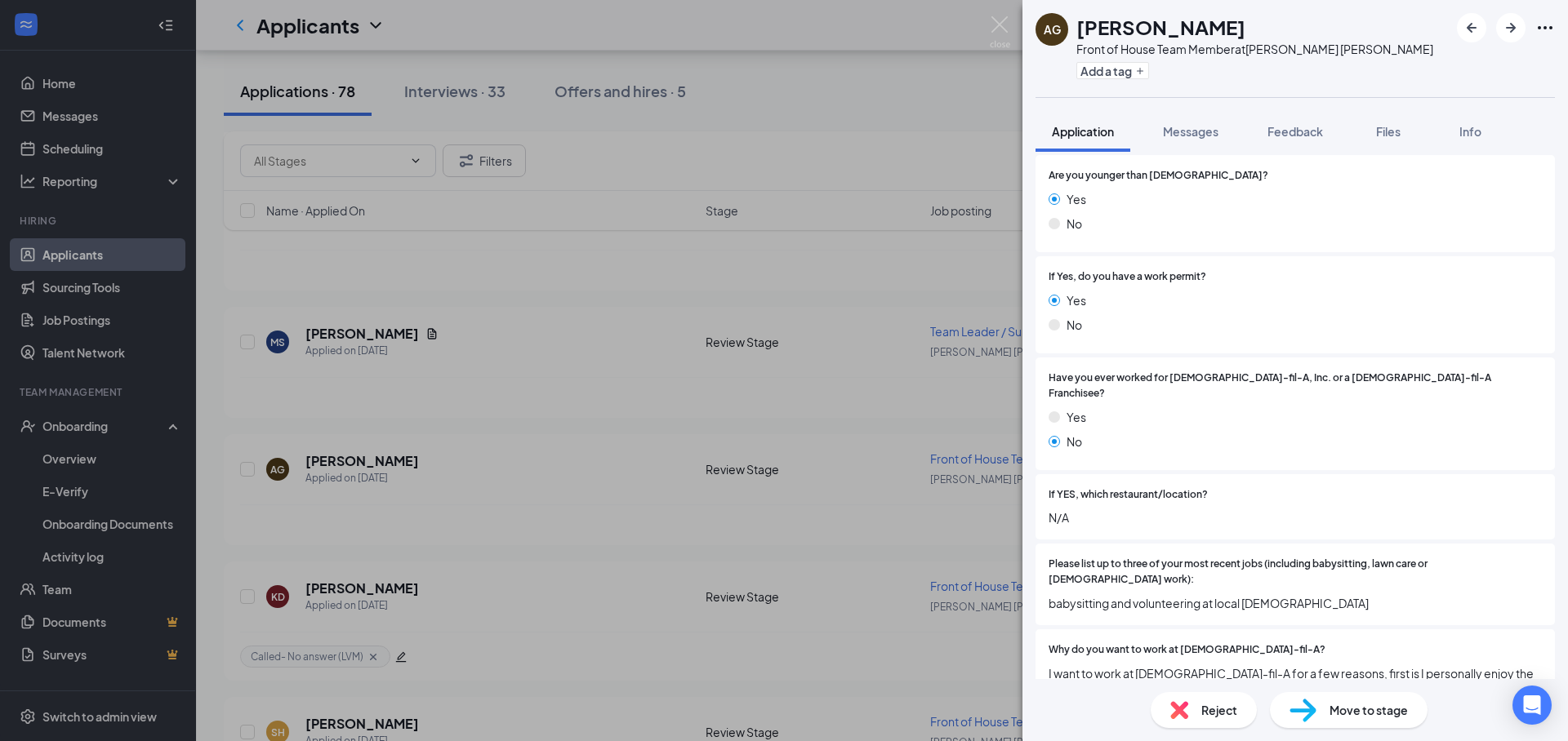
click at [930, 633] on div "AG Alexia Gutierrez Front of House Team Member at Soper Hill Add a tag Applicat…" at bounding box center [784, 370] width 1568 height 741
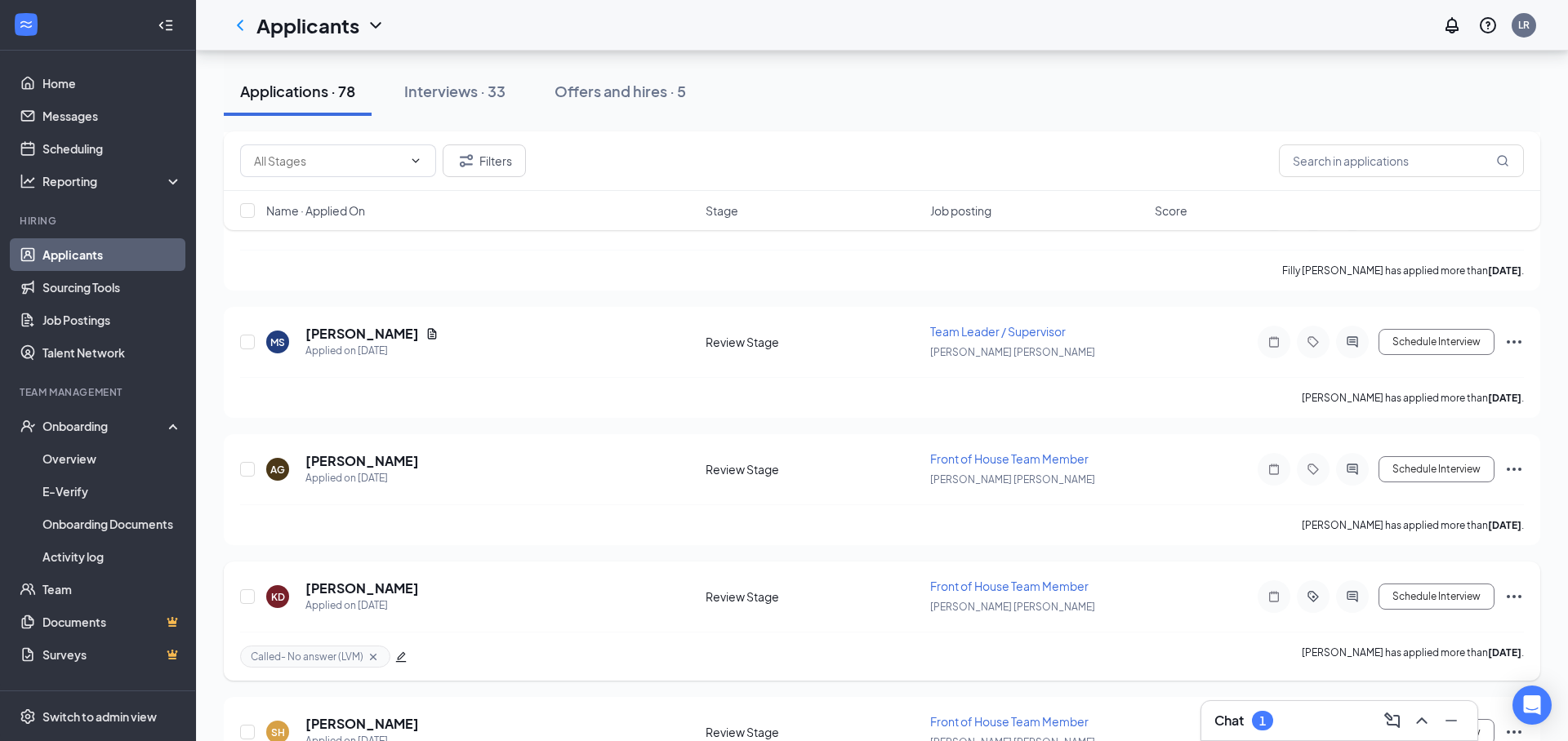
click at [1258, 721] on div "1" at bounding box center [1262, 720] width 21 height 19
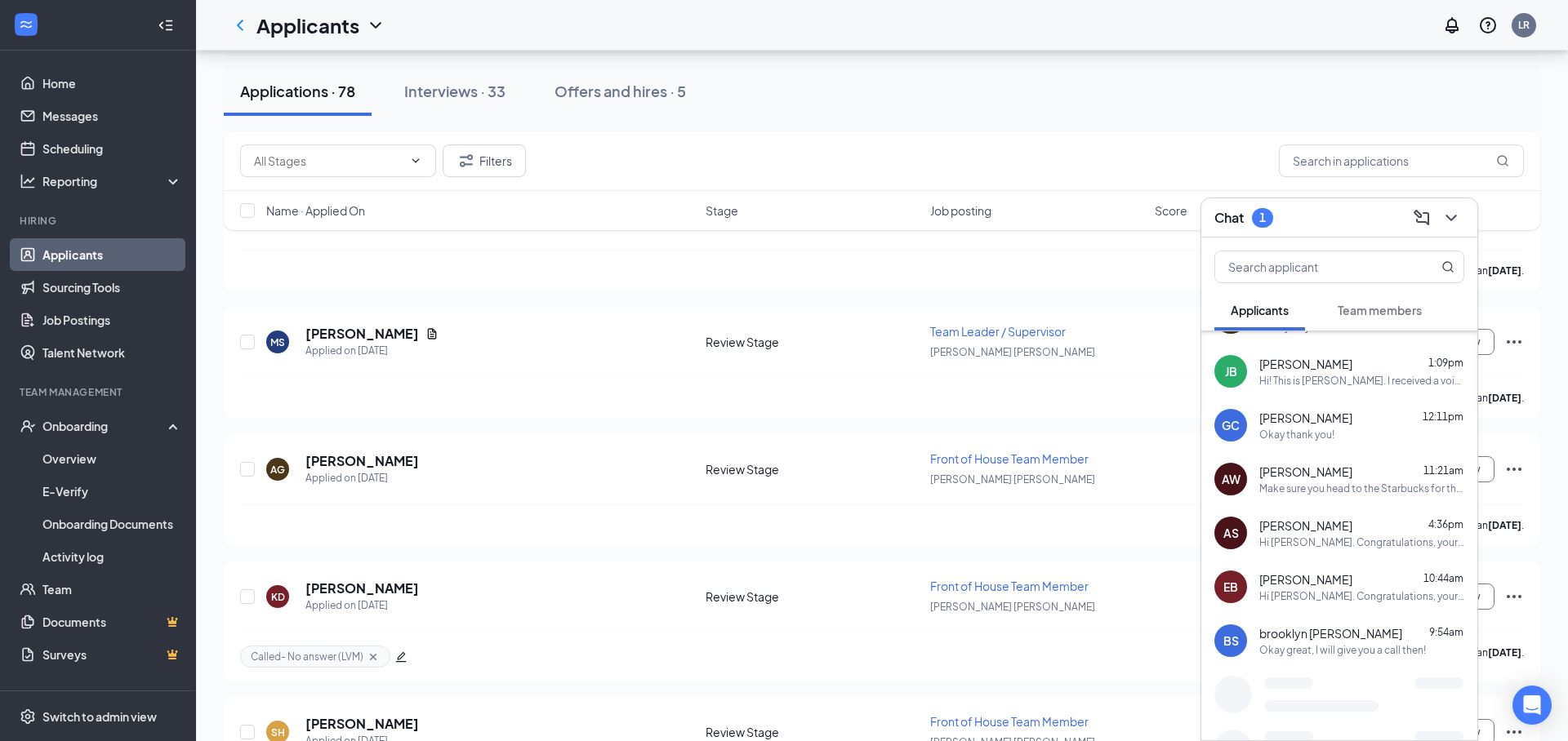
scroll to position [203, 0]
click at [1450, 214] on icon "ChevronDown" at bounding box center [1450, 217] width 19 height 19
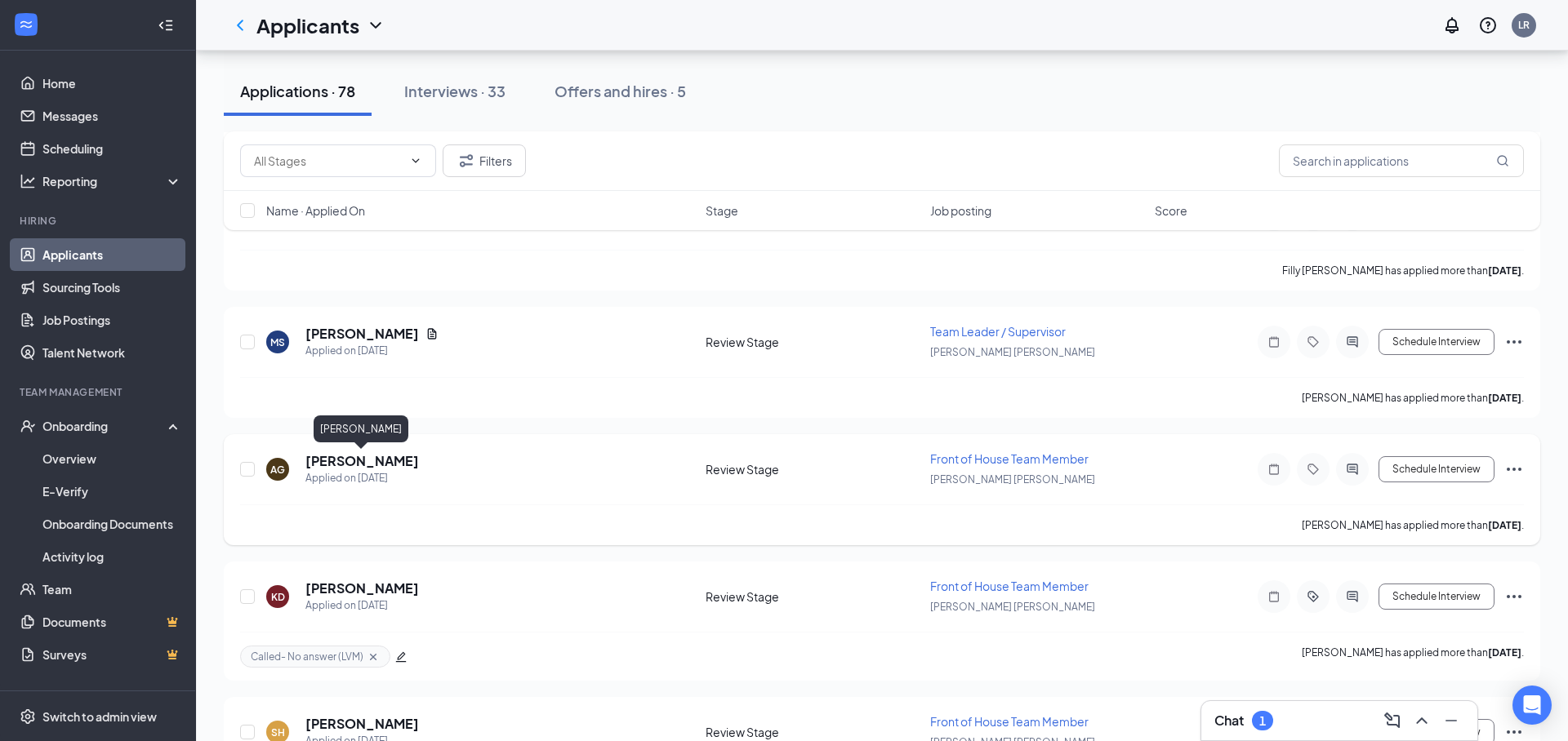
click at [338, 461] on h5 "[PERSON_NAME]" at bounding box center [361, 462] width 113 height 18
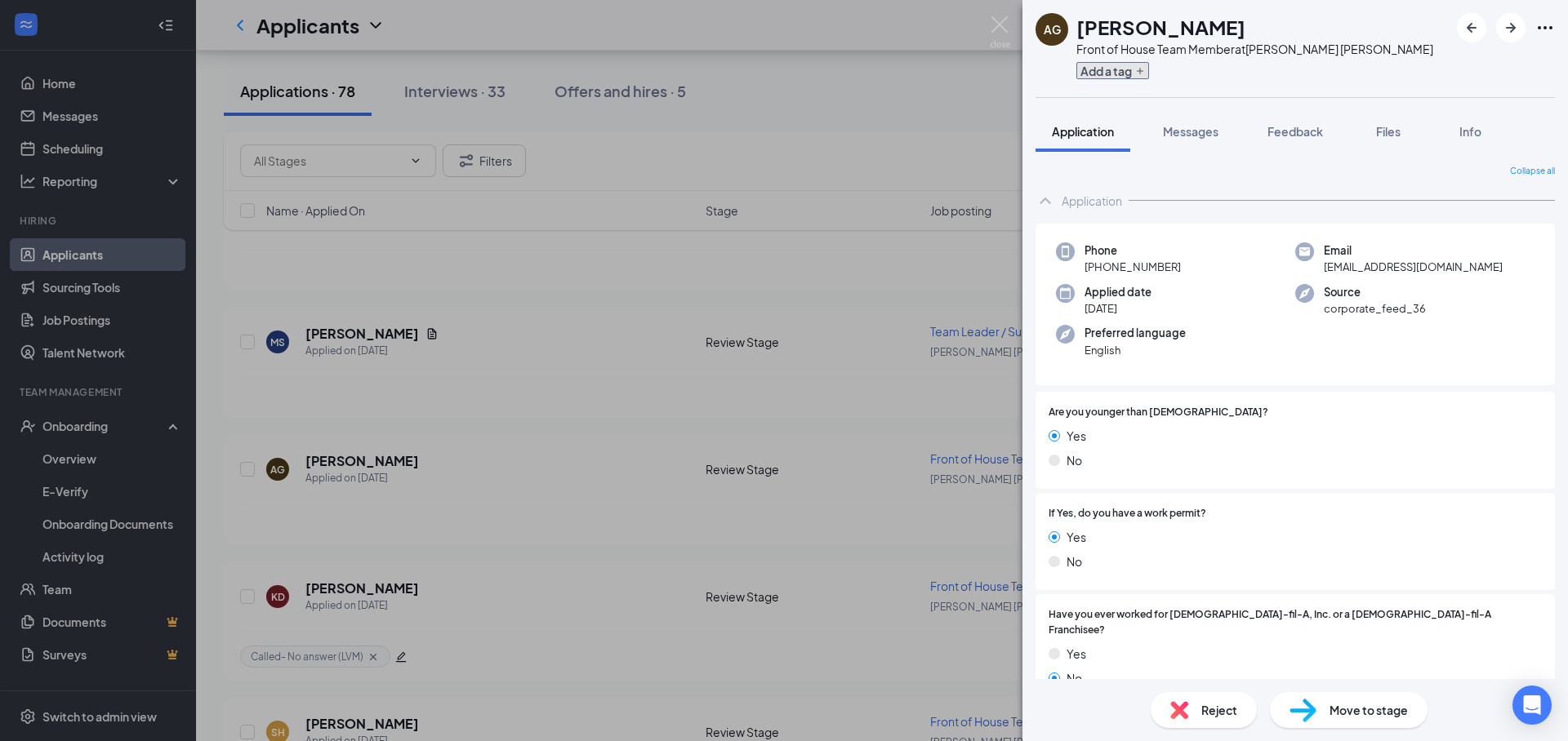
click at [1107, 76] on button "Add a tag" at bounding box center [1112, 70] width 73 height 17
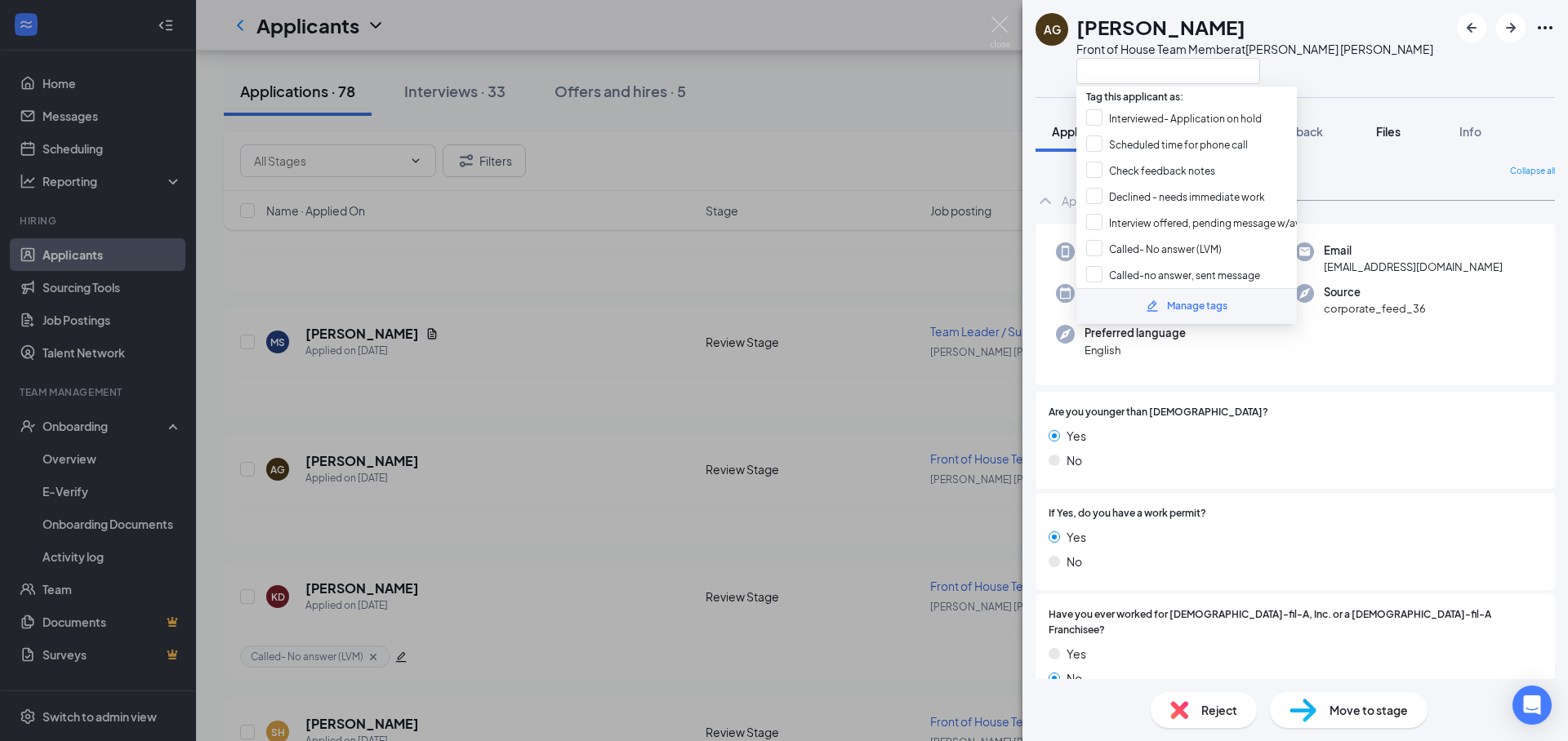
drag, startPoint x: 1161, startPoint y: 243, endPoint x: 1372, endPoint y: 139, distance: 235.2
click at [1161, 242] on input "Called- No answer (LVM)" at bounding box center [1153, 249] width 135 height 18
checkbox input "true"
click at [1436, 65] on div "AG Alexia Gutierrez Front of House Team Member at Soper Hill" at bounding box center [1295, 49] width 545 height 97
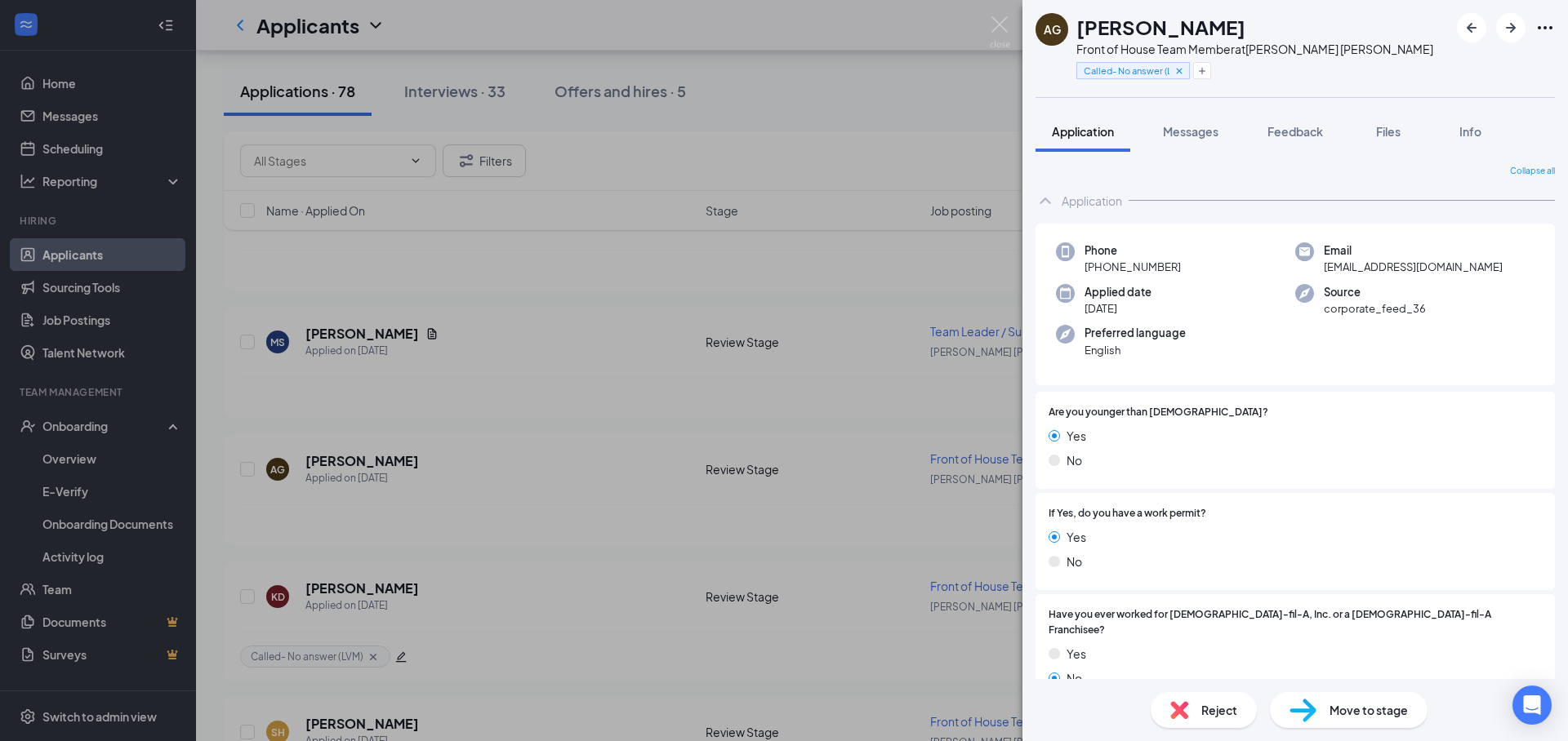
click at [982, 29] on div "AG Alexia Gutierrez Front of House Team Member at Soper Hill Called- No answer …" at bounding box center [784, 370] width 1568 height 741
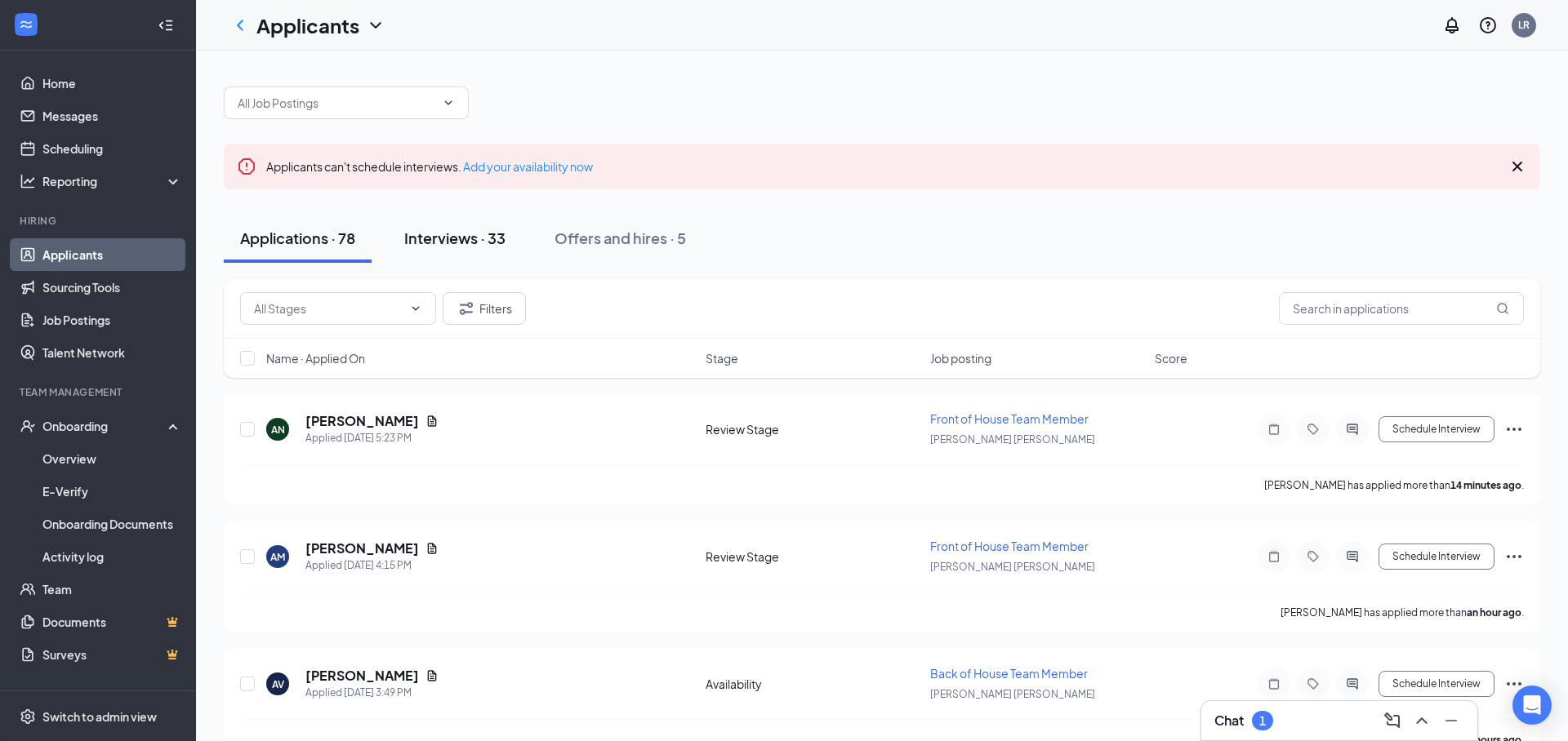
click at [485, 258] on button "Interviews · 33" at bounding box center [455, 238] width 134 height 49
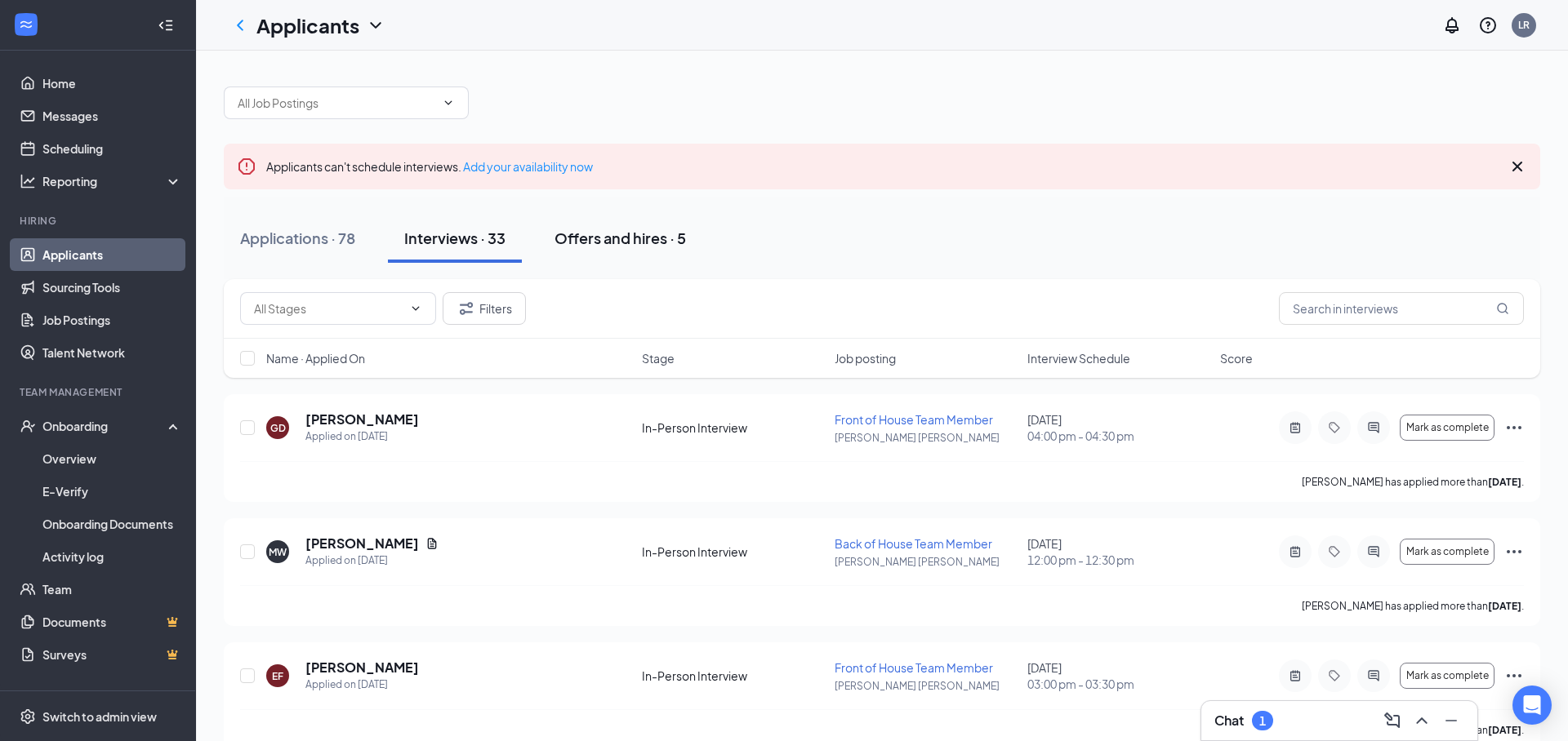
click at [608, 238] on div "Offers and hires · 5" at bounding box center [620, 238] width 132 height 20
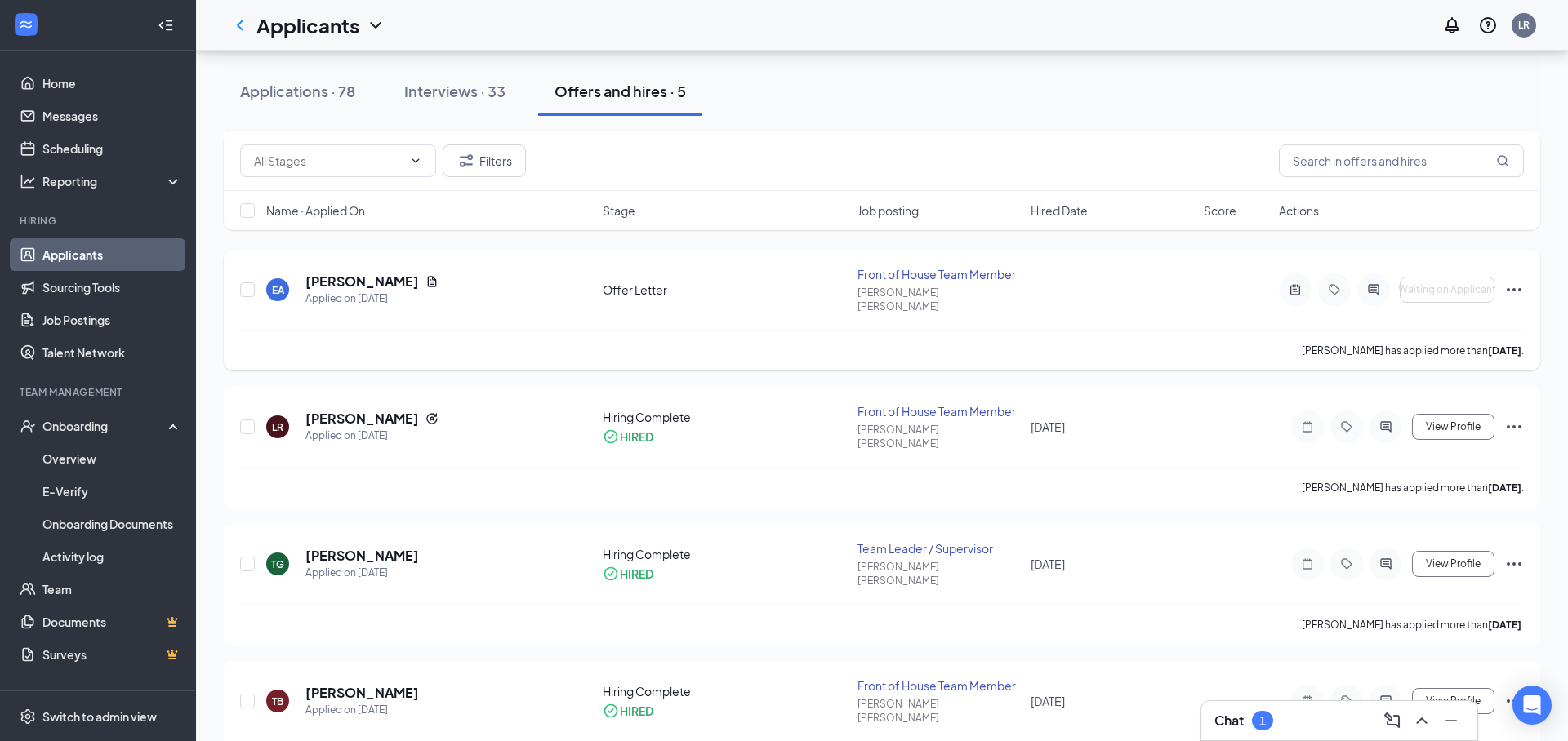
scroll to position [283, 0]
